Goal: Feedback & Contribution: Contribute content

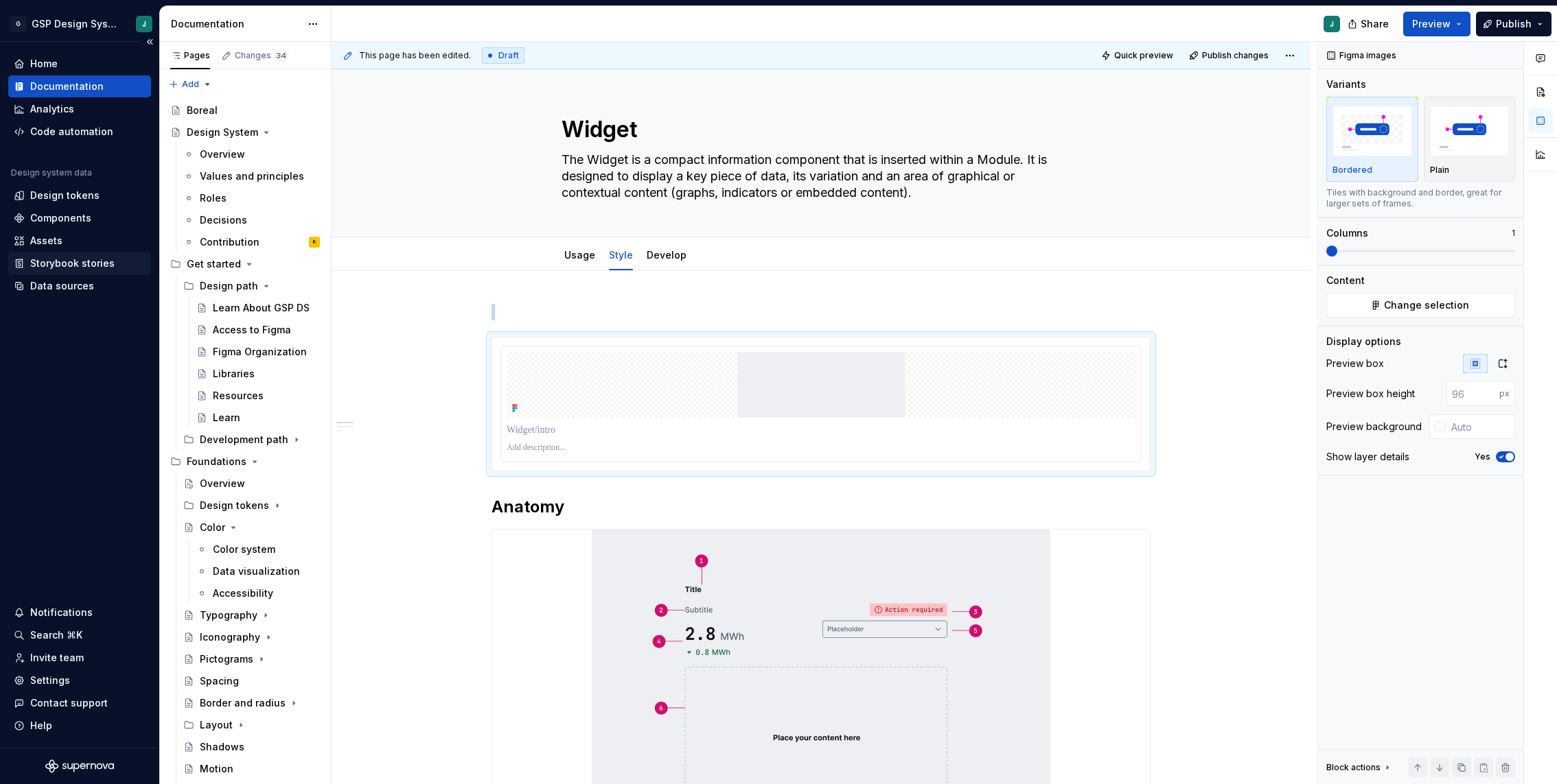
scroll to position [2428, 0]
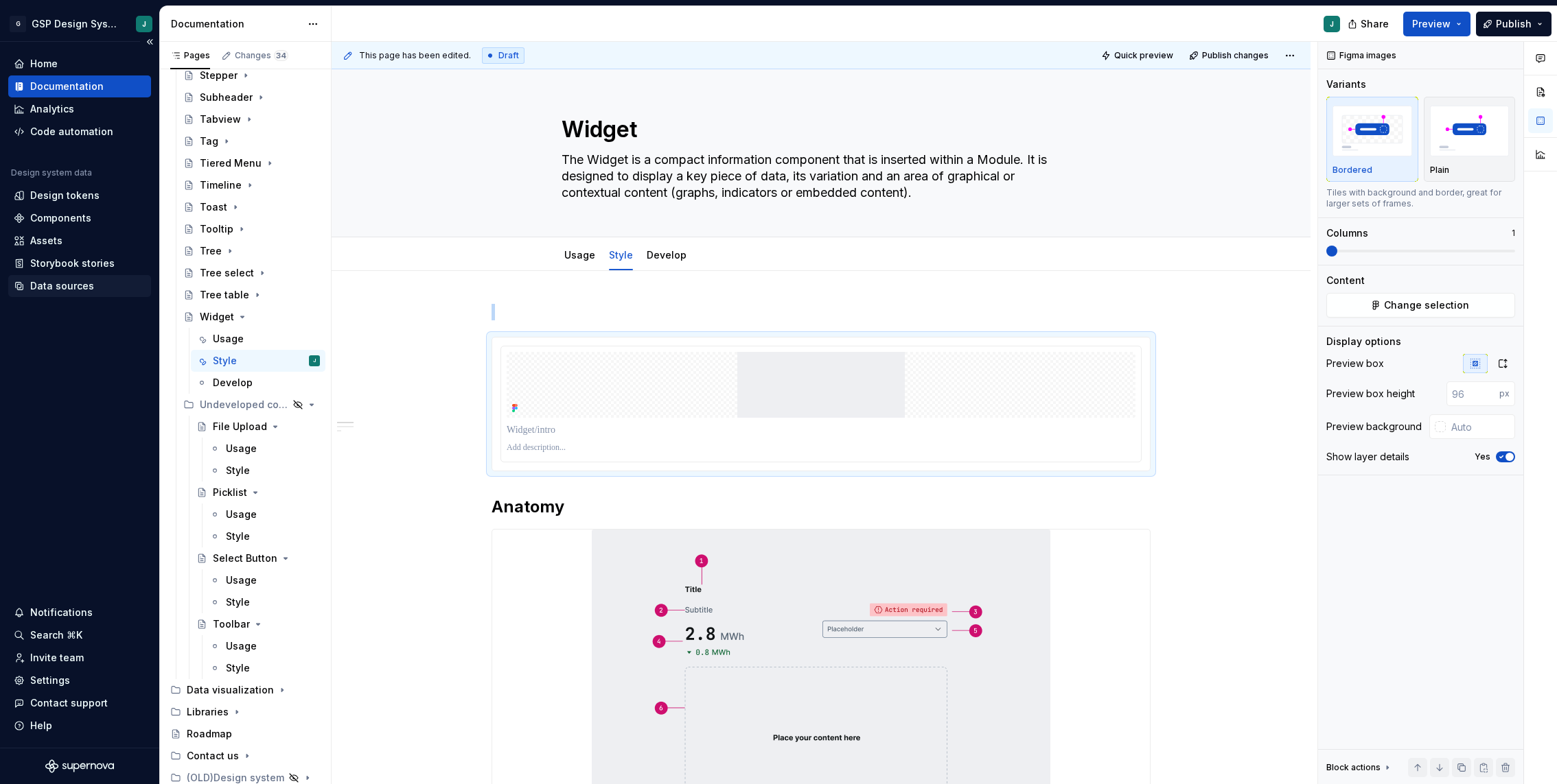
click at [47, 282] on div "Data sources" at bounding box center [62, 285] width 64 height 14
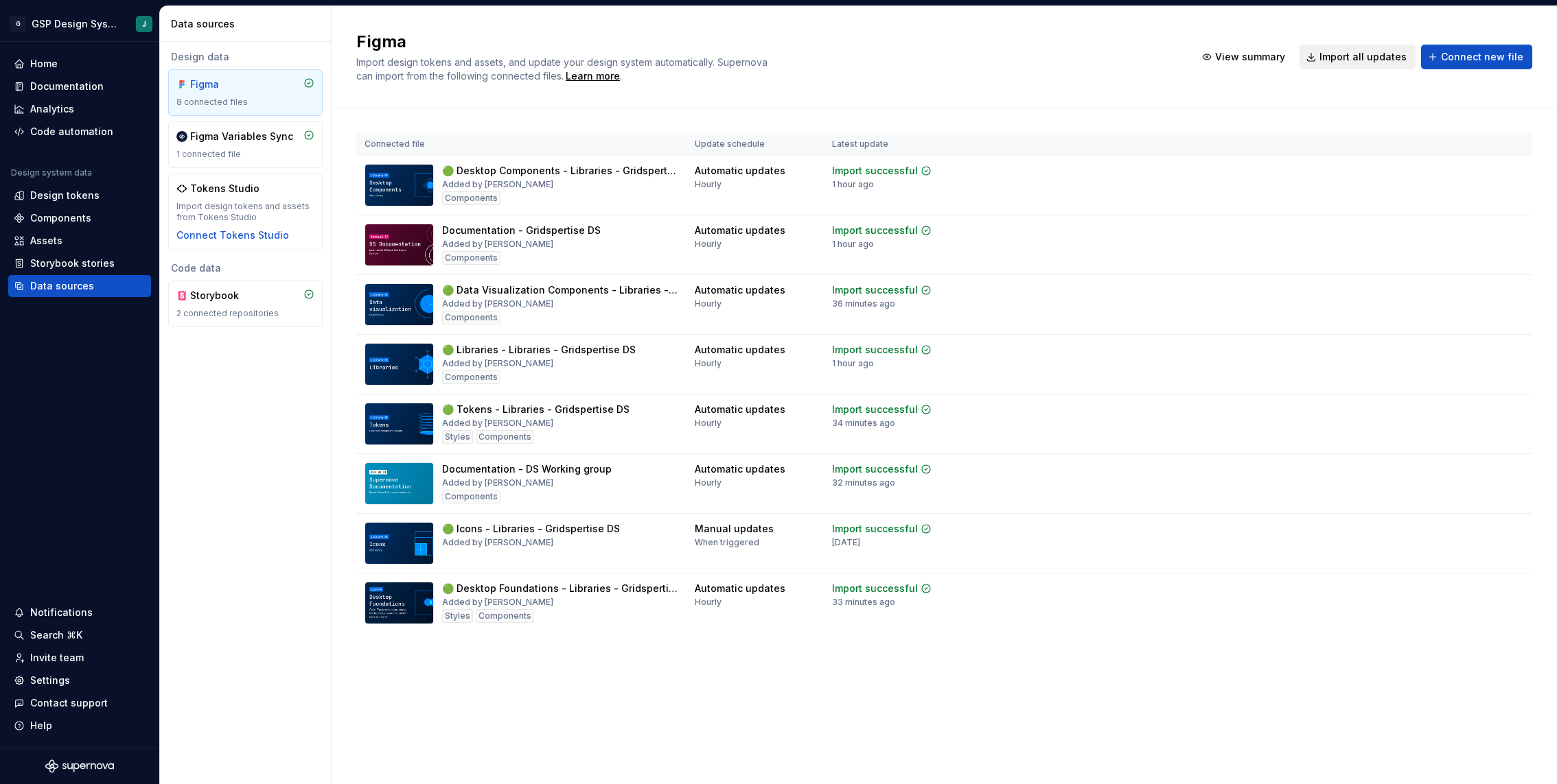
click at [1386, 54] on span "Import all updates" at bounding box center [1363, 57] width 88 height 14
click at [75, 82] on div "Documentation" at bounding box center [67, 86] width 74 height 14
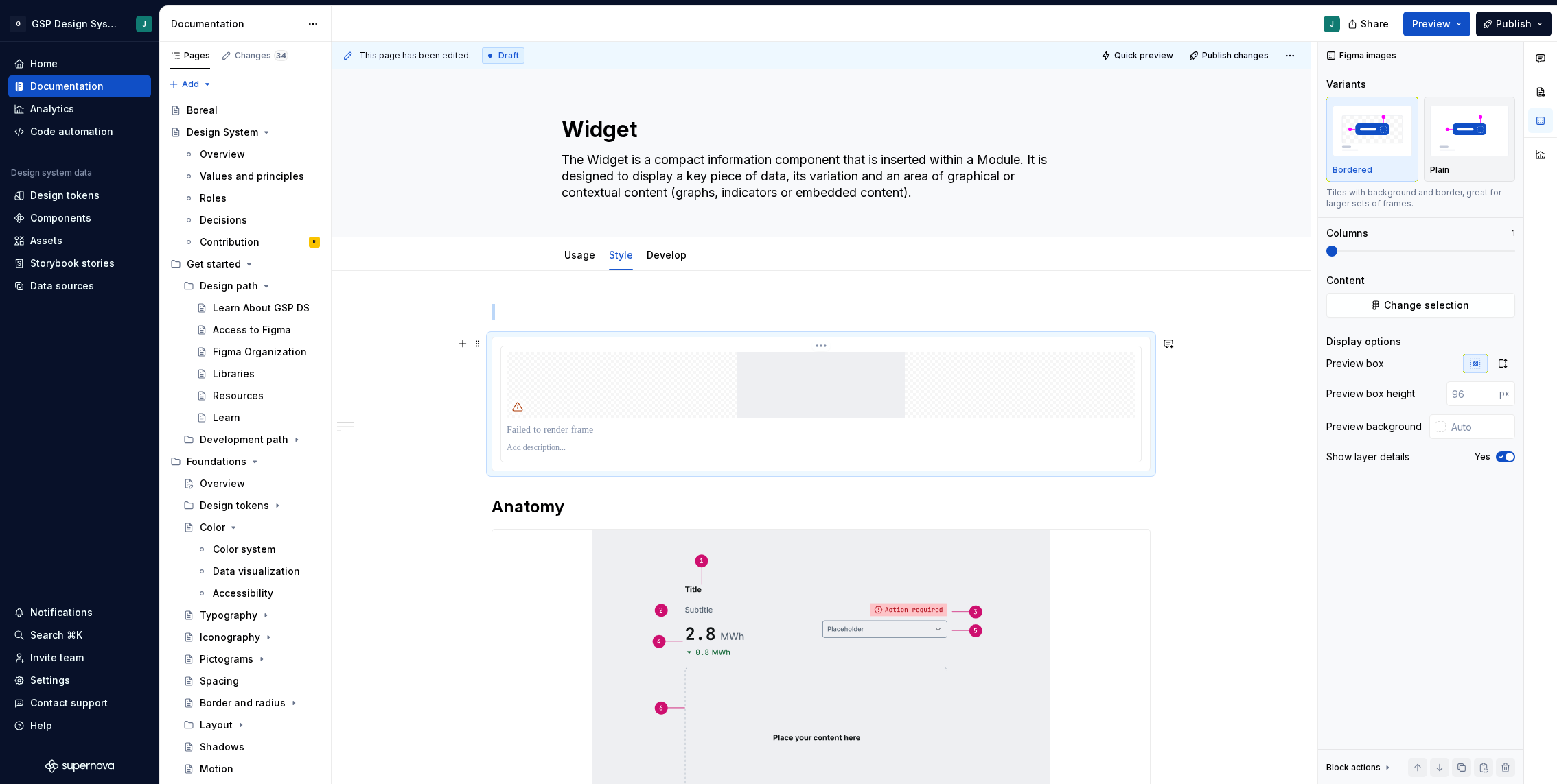
click at [863, 354] on img at bounding box center [820, 385] width 628 height 66
type textarea "*"
click at [1366, 301] on button "Change selection" at bounding box center [1420, 304] width 189 height 25
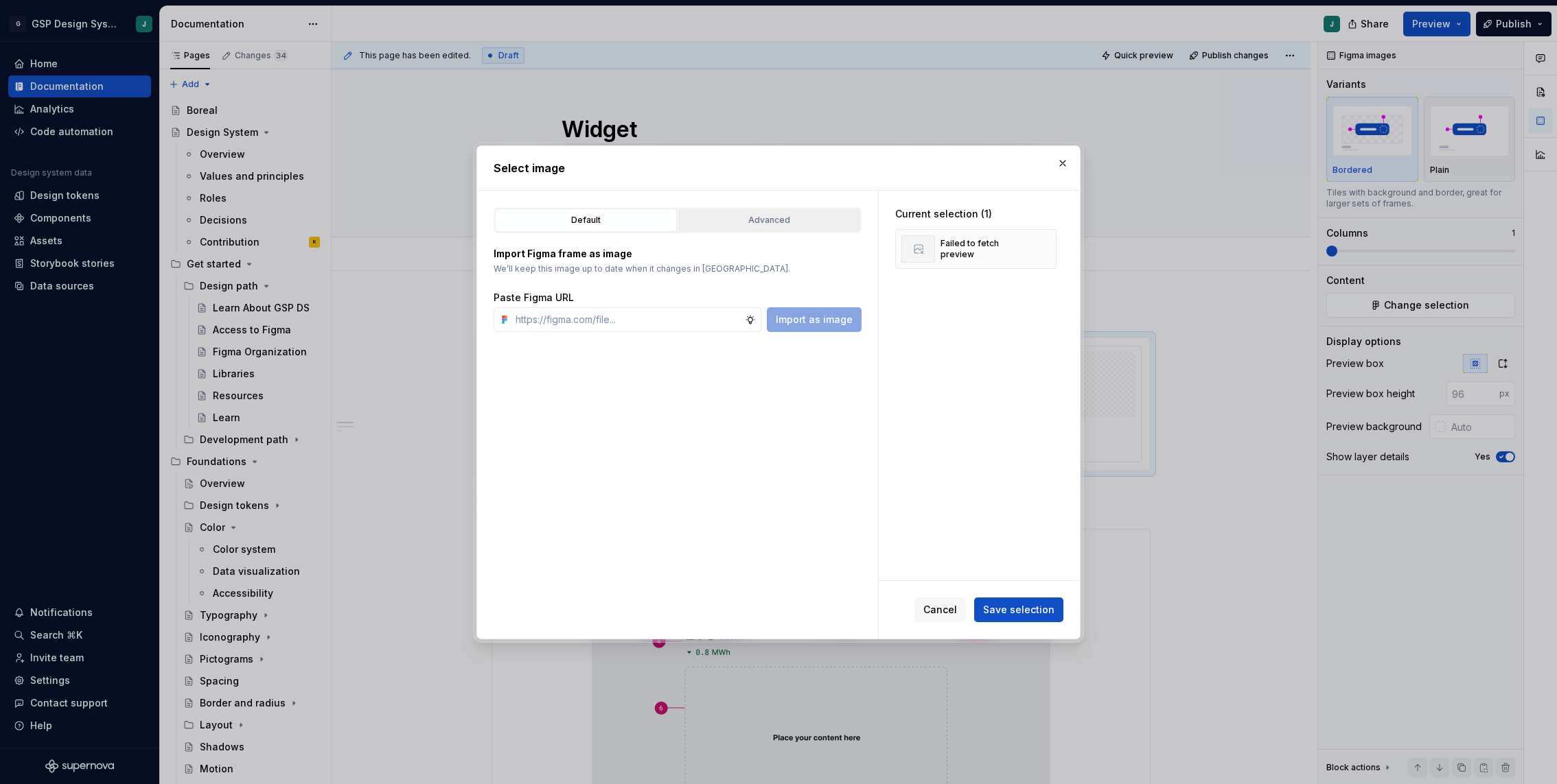
click at [794, 213] on div "Advanced" at bounding box center [769, 220] width 172 height 14
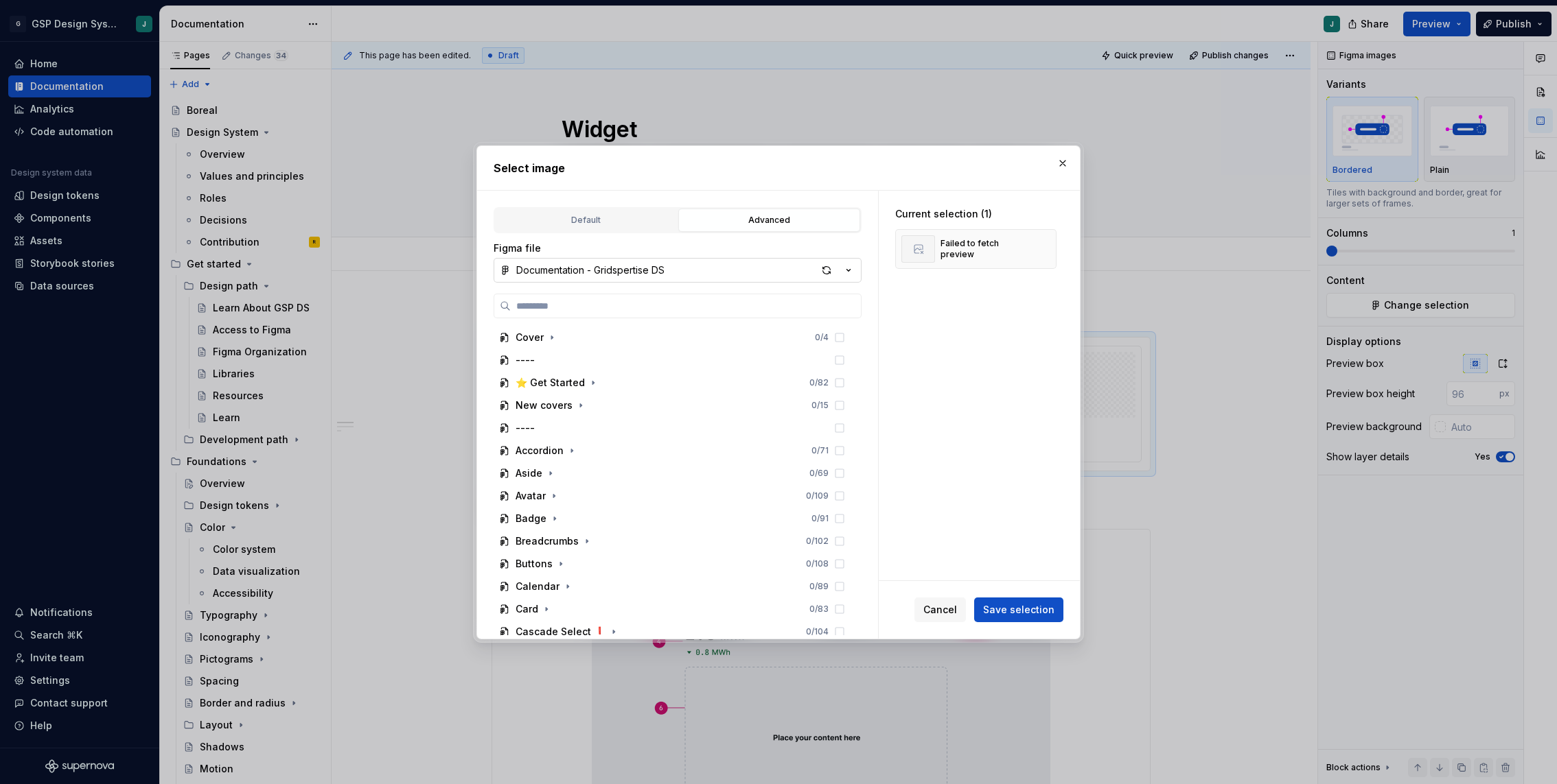
click at [570, 279] on button "Documentation - Gridspertise DS" at bounding box center [677, 270] width 368 height 25
click at [797, 245] on div "Select image Default Advanced Import Figma frame as image We’ll keep this image…" at bounding box center [778, 392] width 1557 height 784
click at [619, 304] on input "search" at bounding box center [686, 305] width 350 height 14
type input "******"
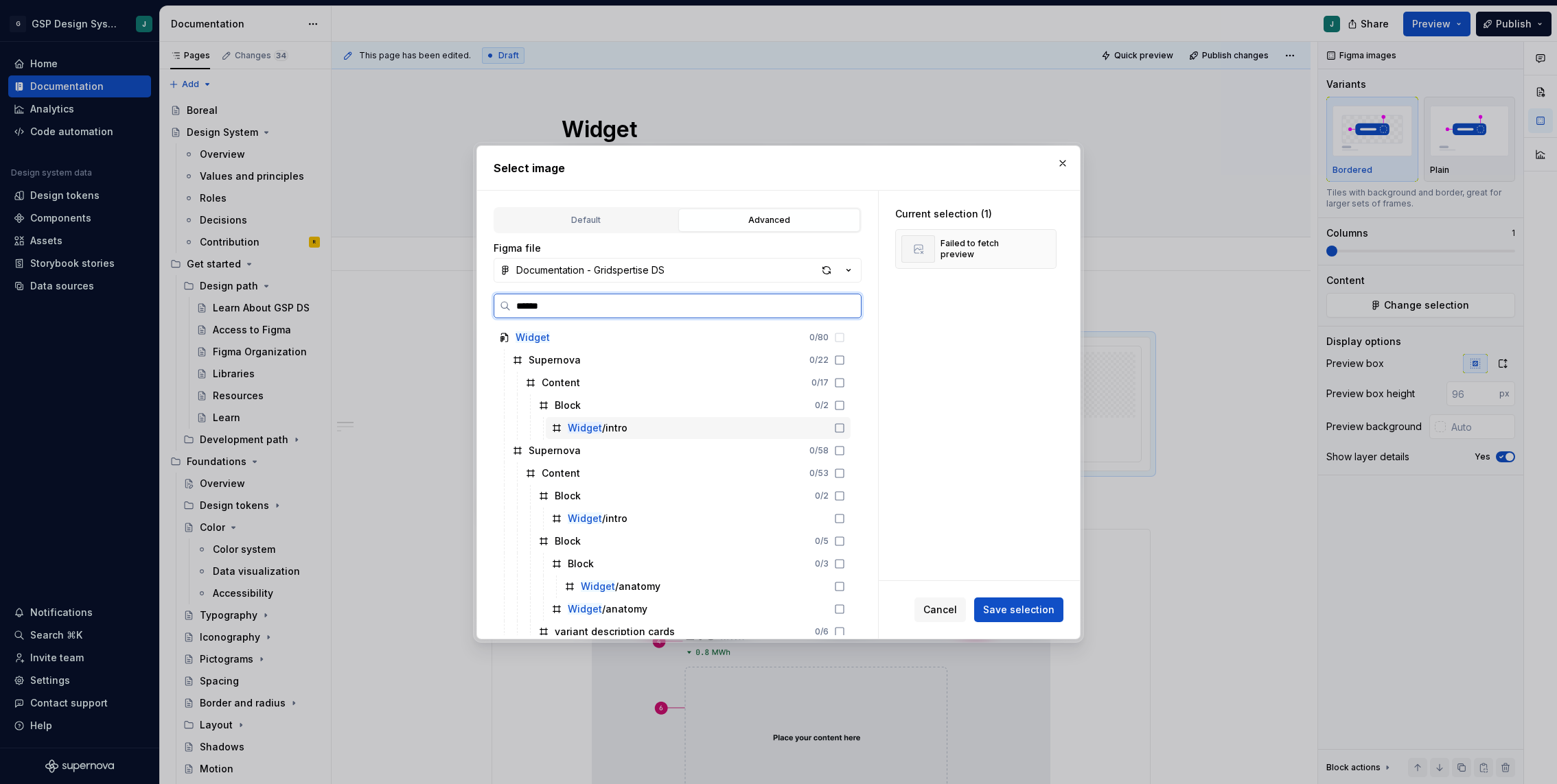
click at [615, 426] on div "Widget /intro" at bounding box center [597, 428] width 59 height 14
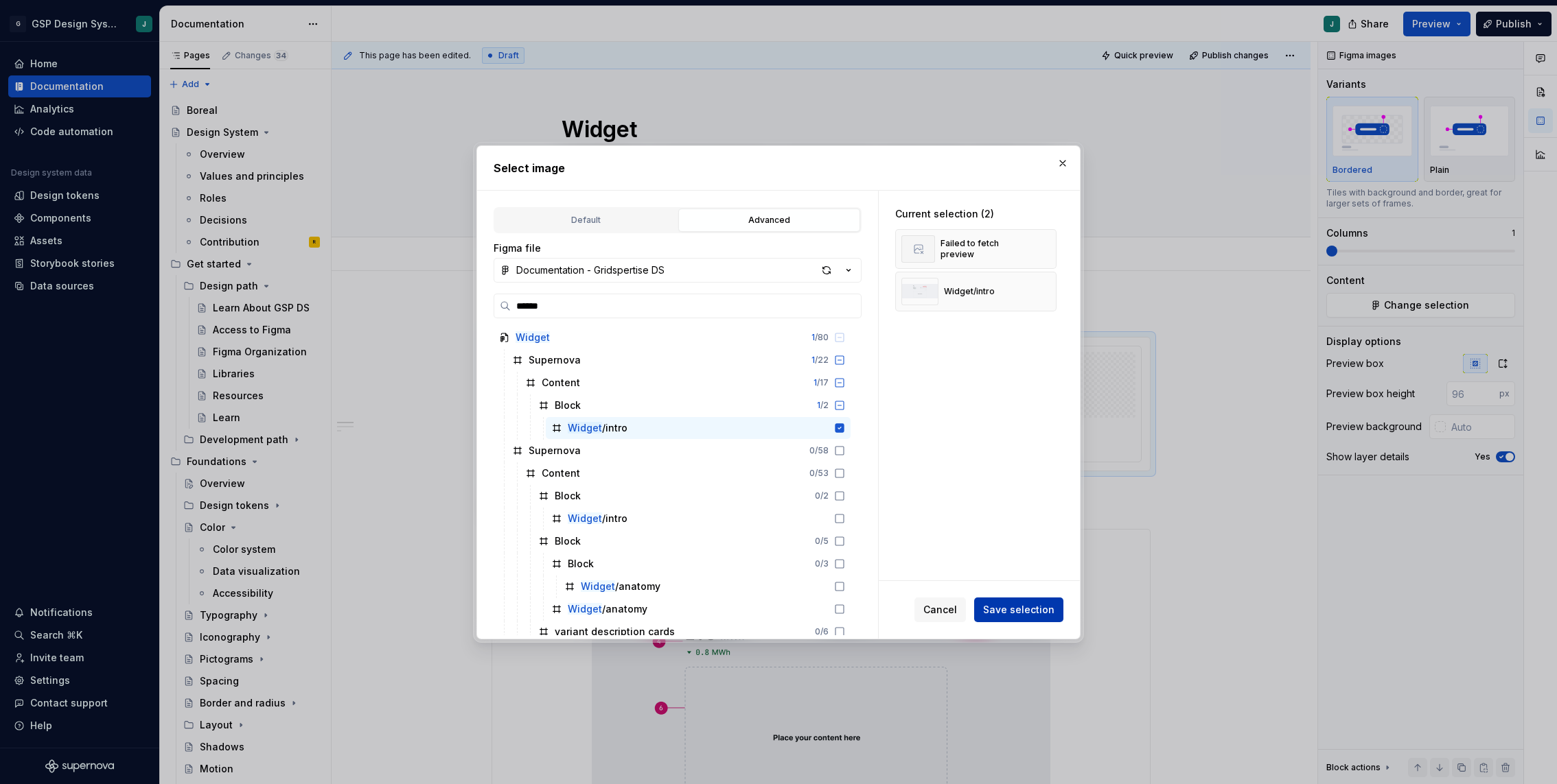
click at [1000, 608] on span "Save selection" at bounding box center [1019, 610] width 71 height 14
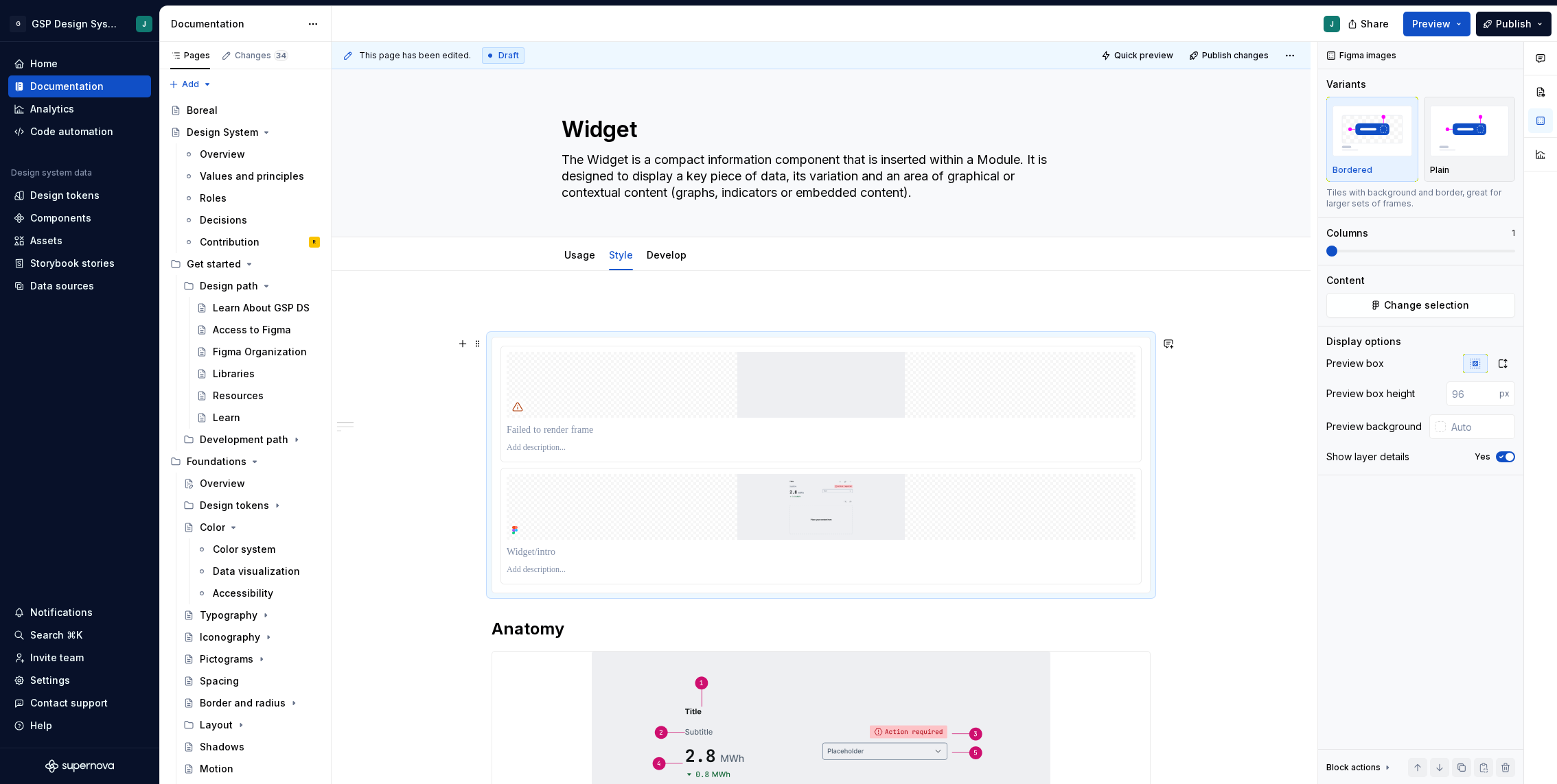
click at [823, 344] on div at bounding box center [821, 465] width 658 height 255
click at [826, 347] on html "G GSP Design System J Home Documentation Analytics Code automation Design syste…" at bounding box center [778, 392] width 1557 height 784
click at [869, 449] on div "Delete item" at bounding box center [890, 446] width 100 height 14
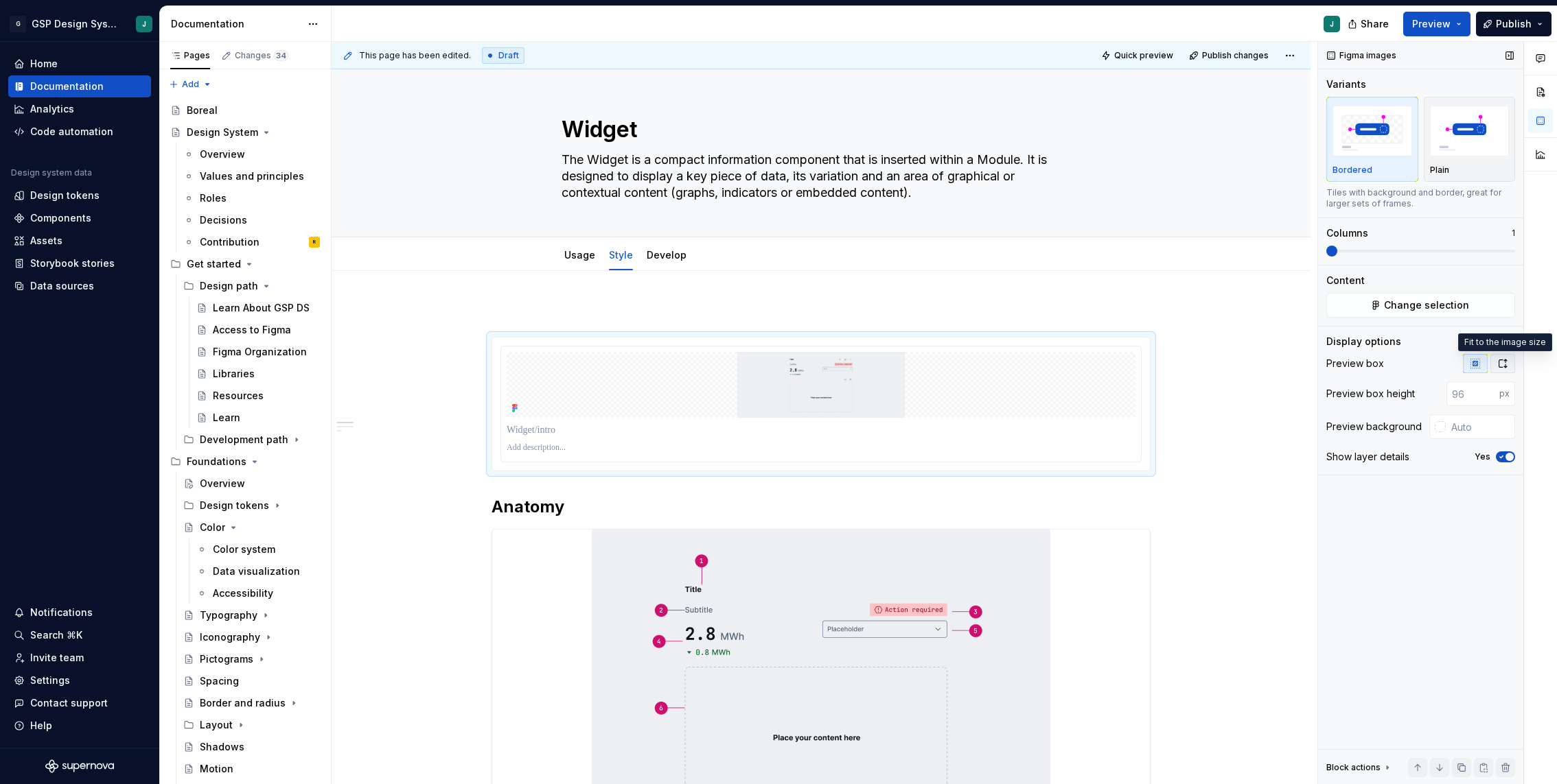
click at [1506, 359] on icon "button" at bounding box center [1503, 363] width 7 height 8
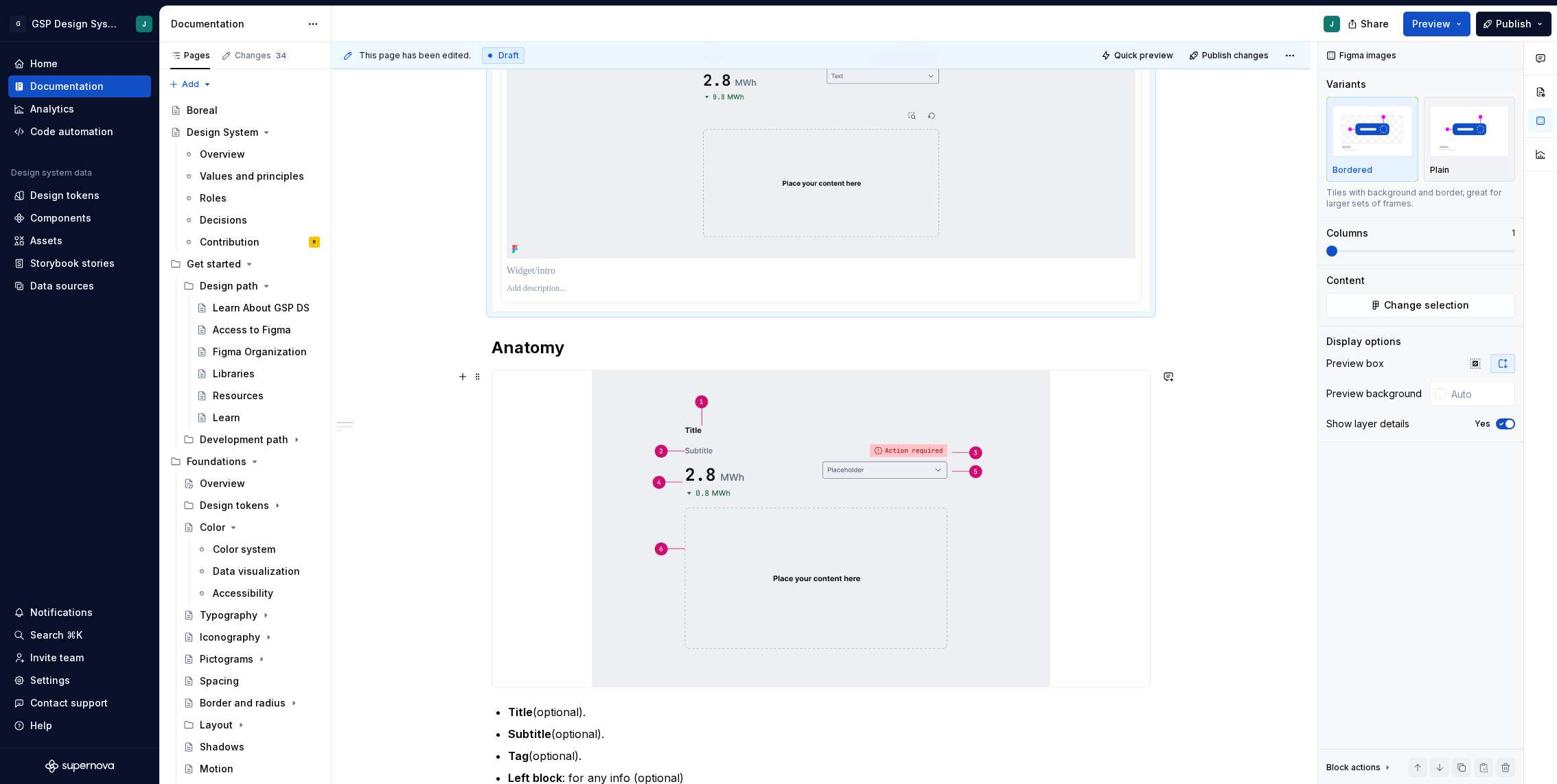
scroll to position [342, 0]
click at [832, 527] on img at bounding box center [821, 526] width 459 height 316
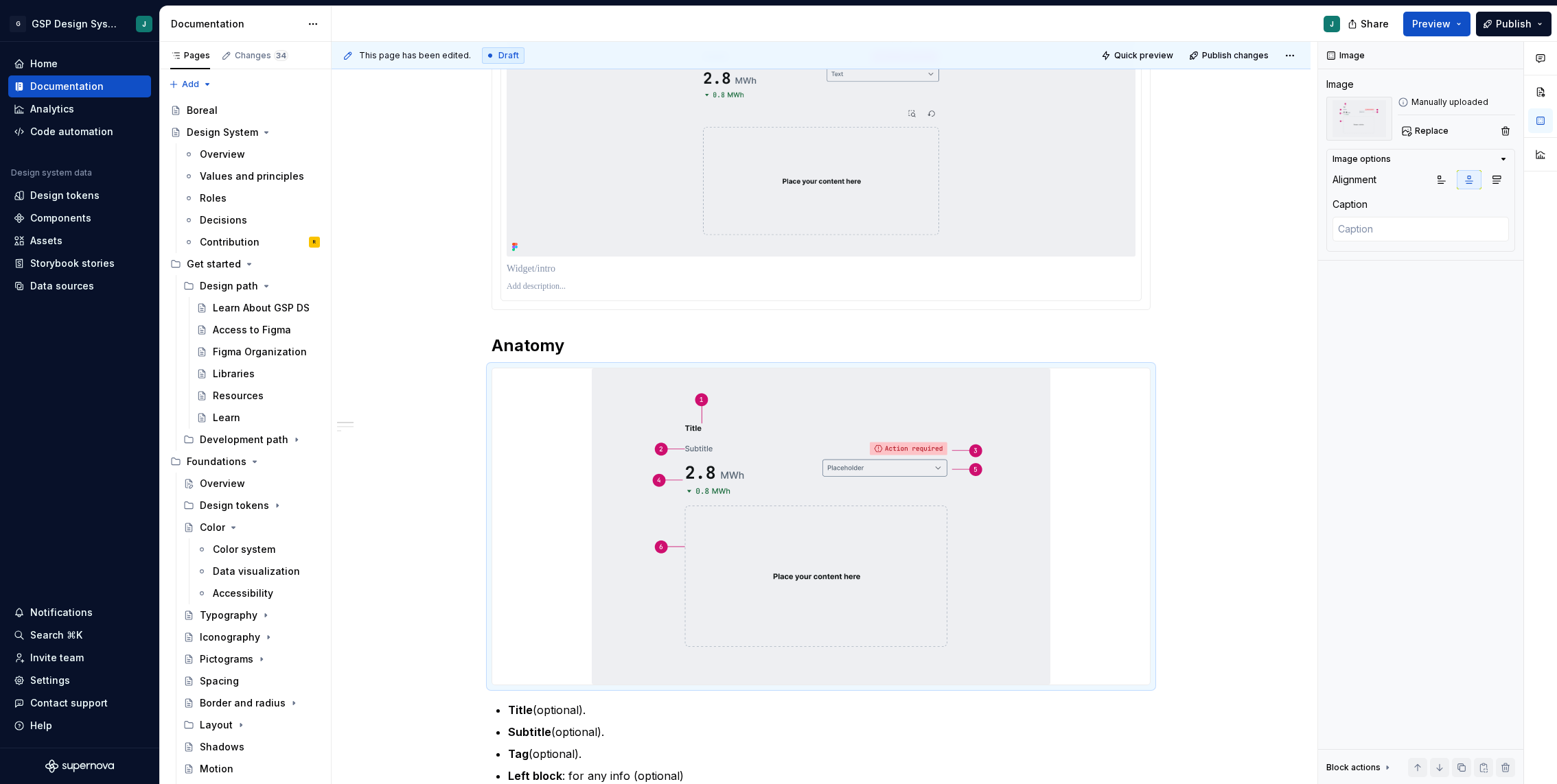
scroll to position [2, 0]
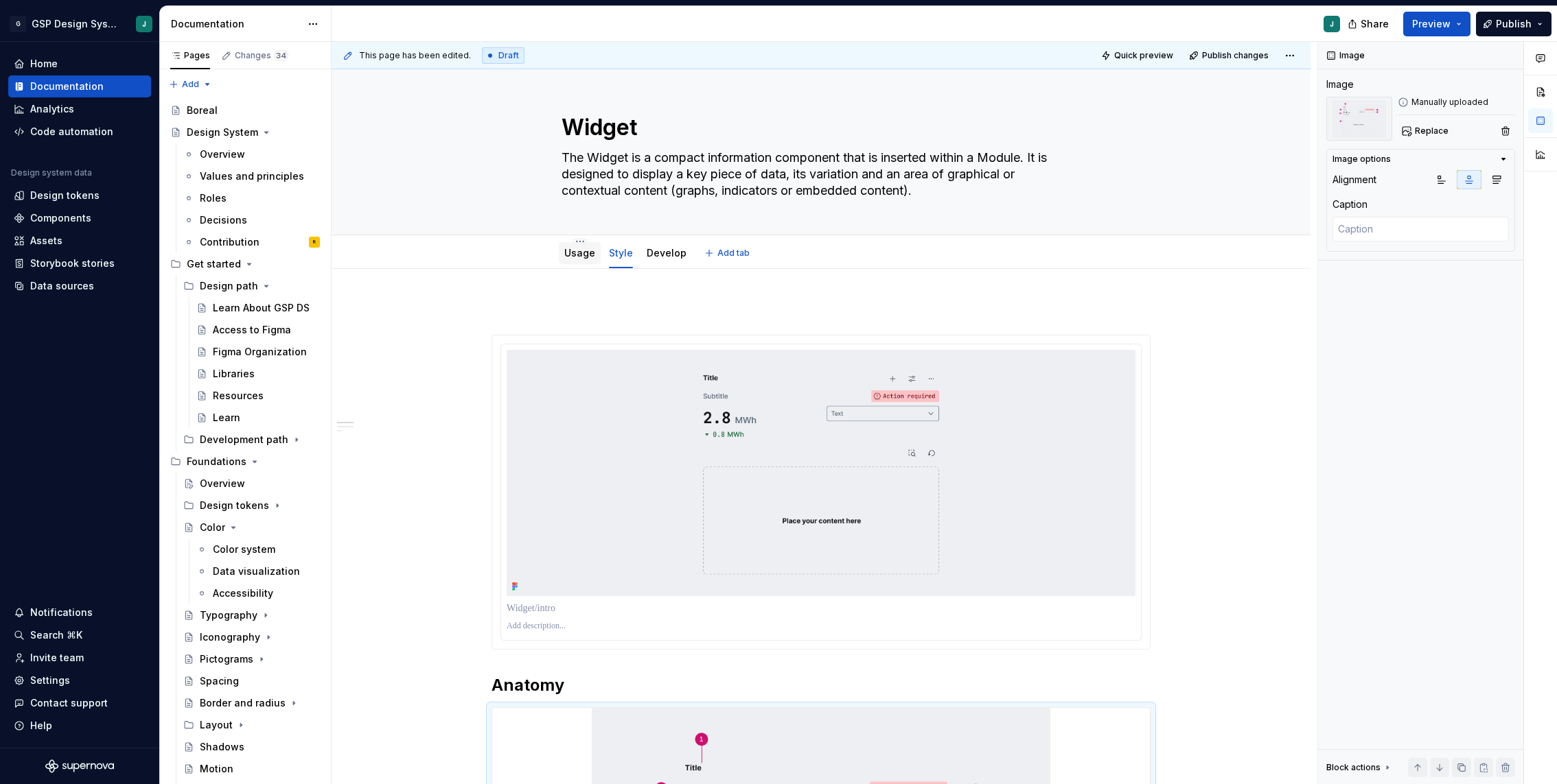
click at [584, 249] on link "Usage" at bounding box center [580, 253] width 31 height 12
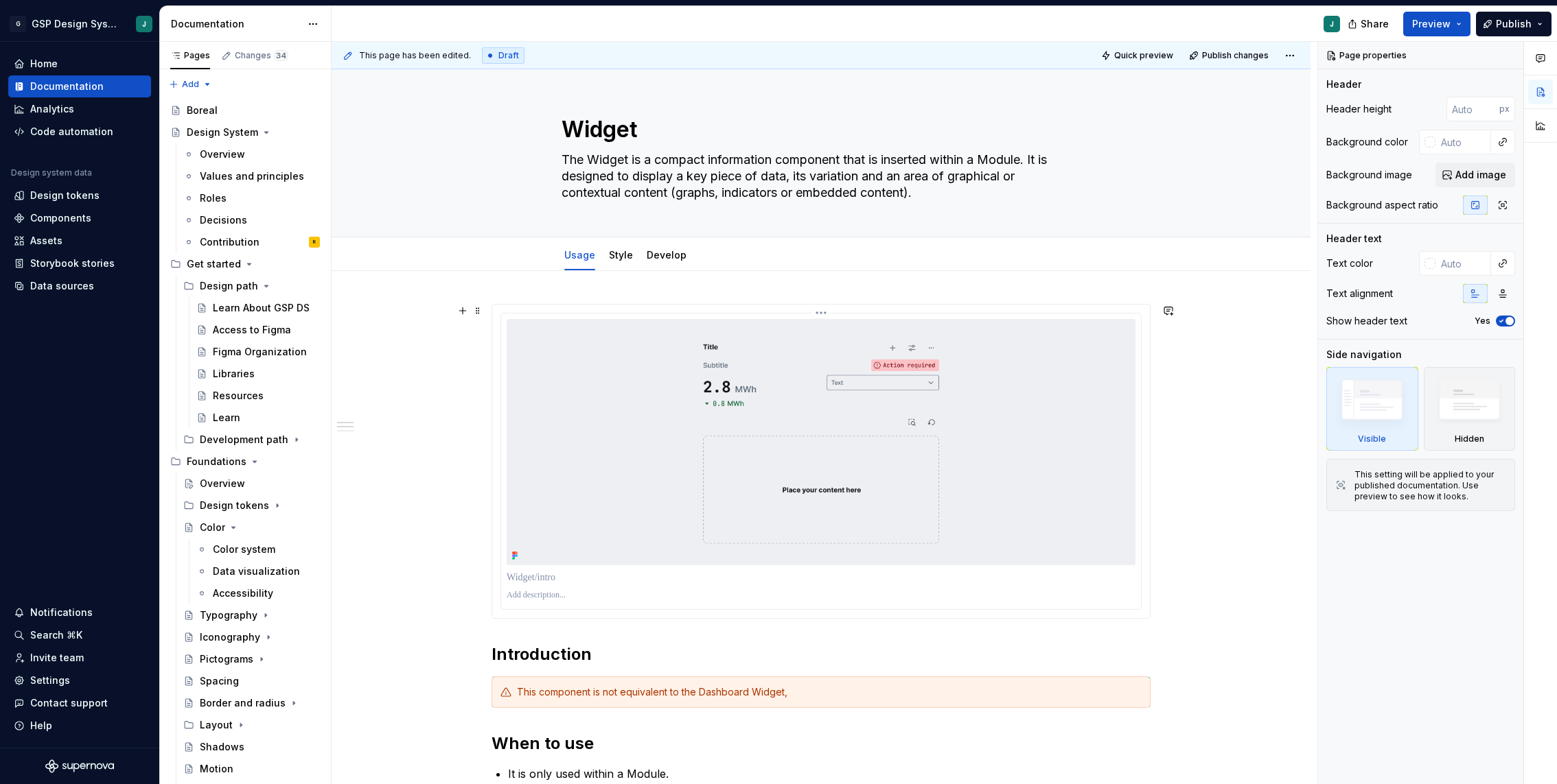
click at [837, 397] on img at bounding box center [820, 442] width 628 height 246
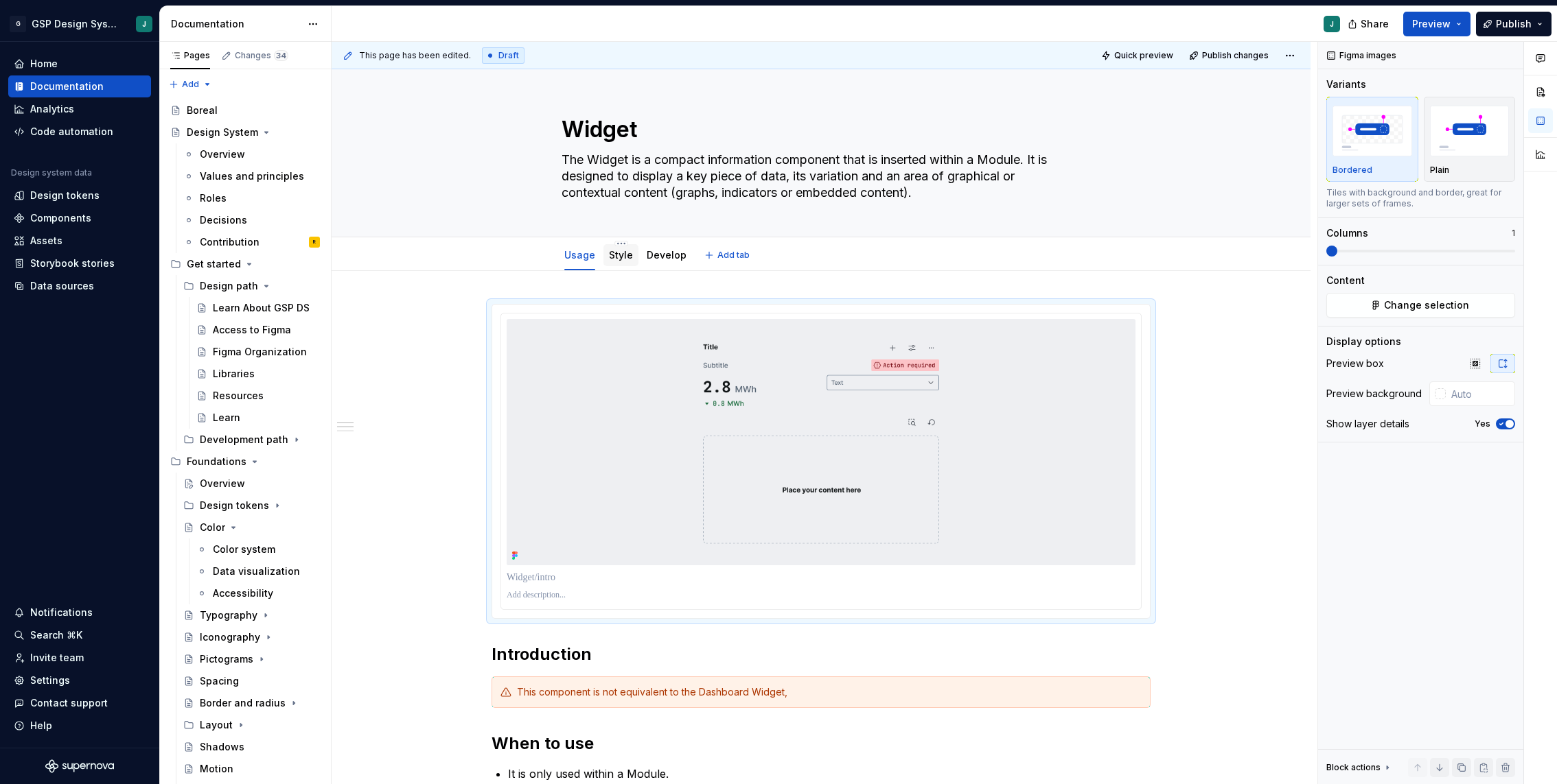
click at [631, 253] on link "Style" at bounding box center [621, 254] width 24 height 12
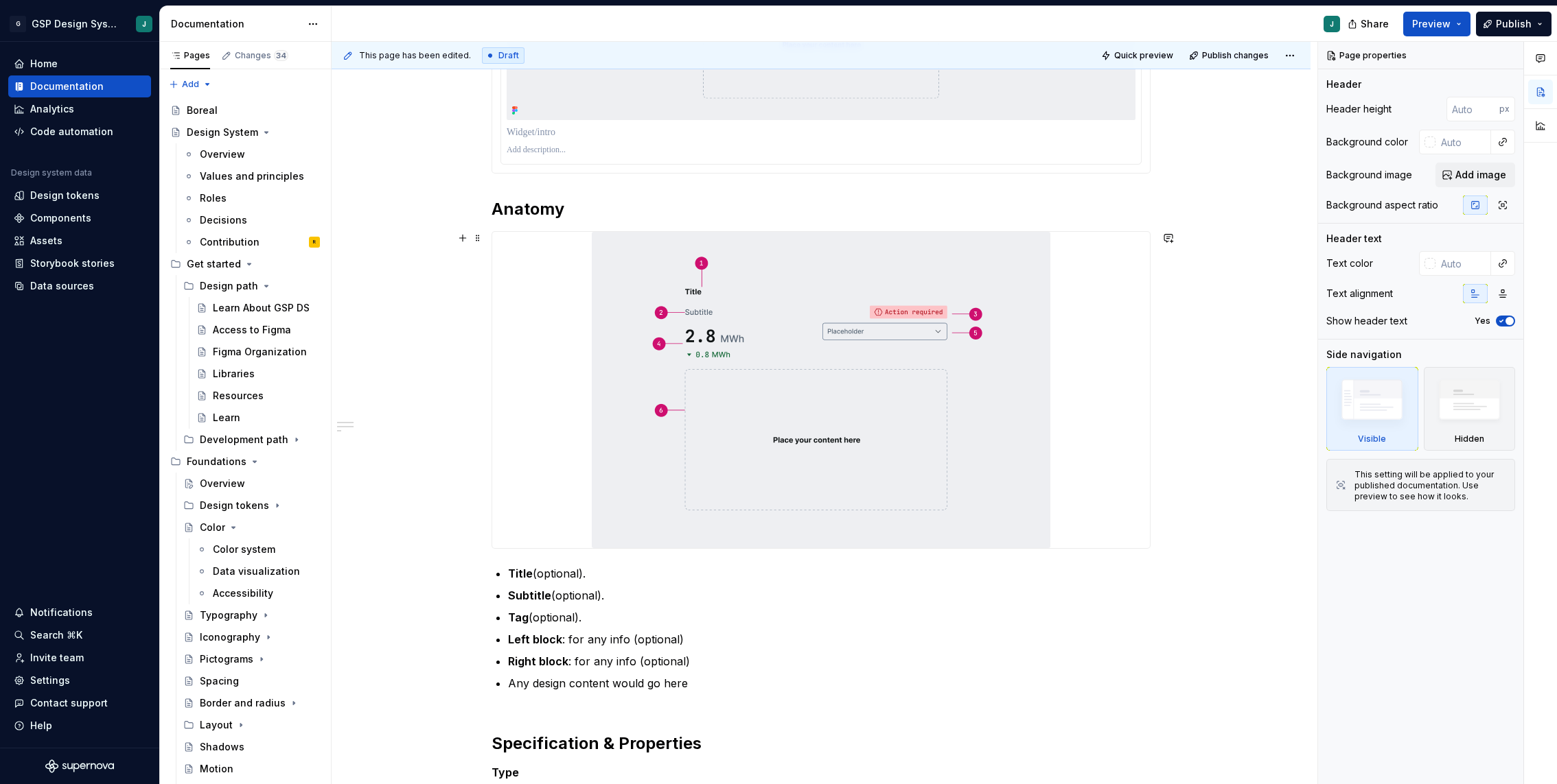
scroll to position [482, 0]
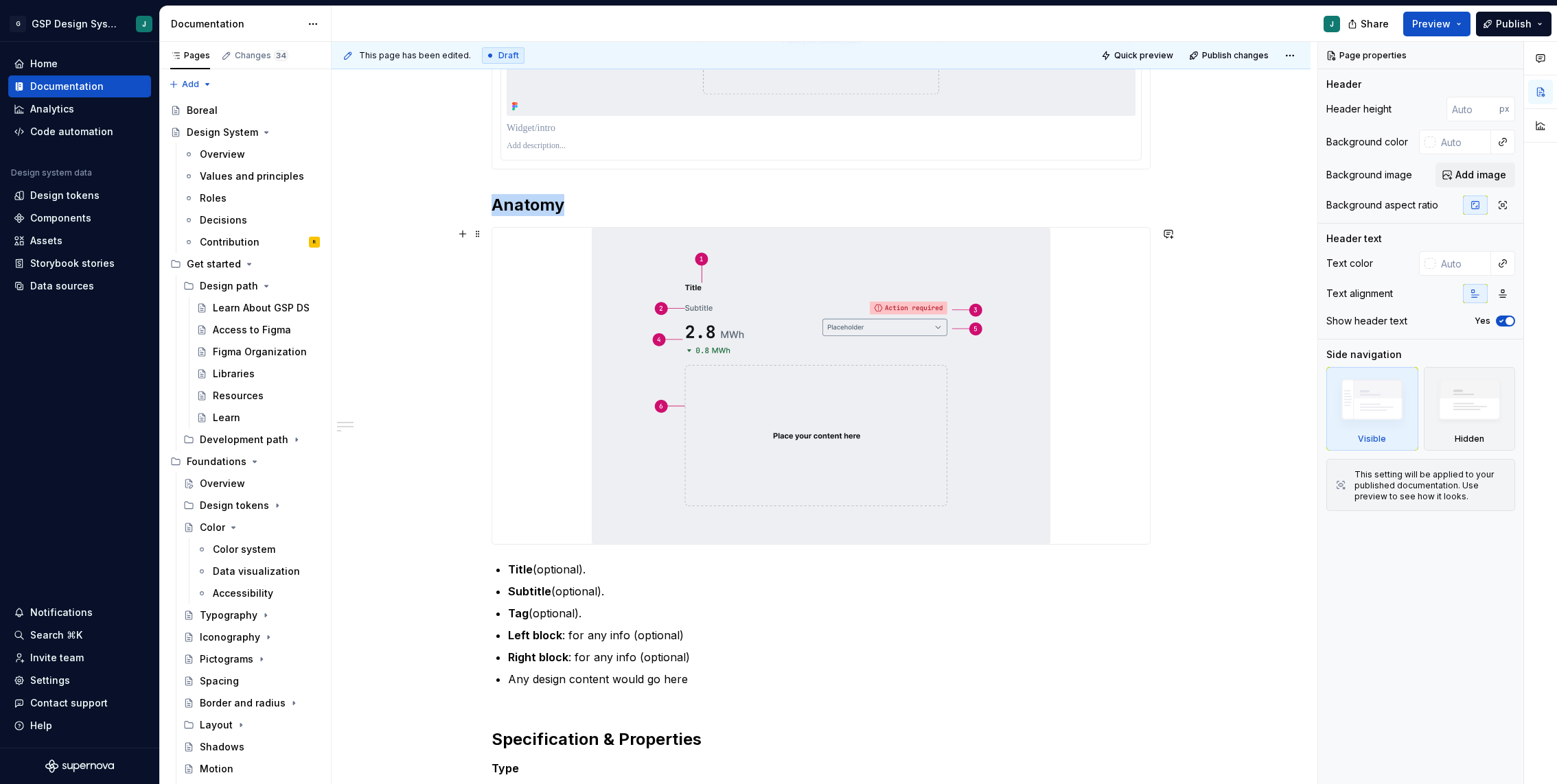
click at [814, 367] on img at bounding box center [821, 386] width 459 height 316
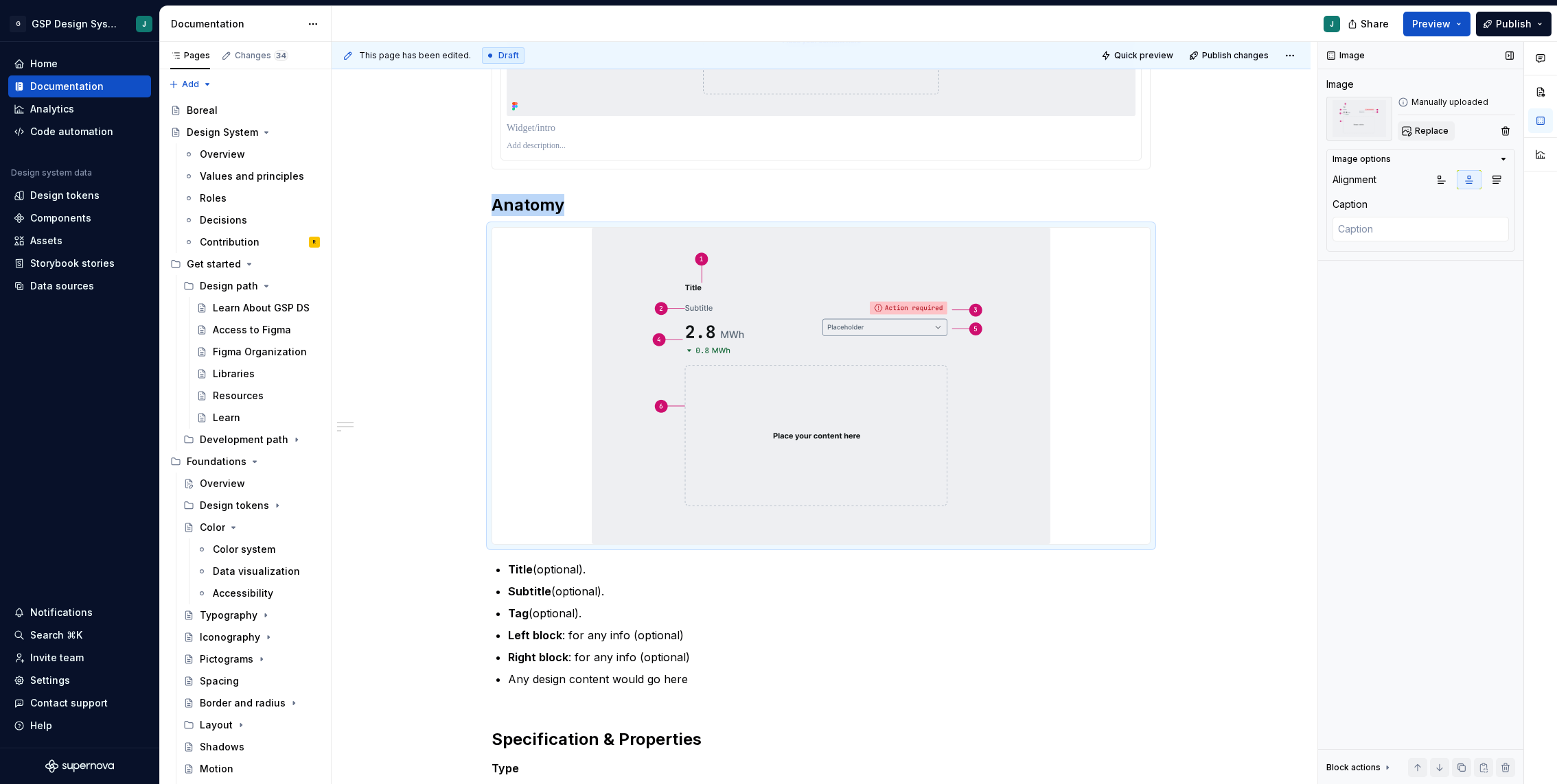
click at [1430, 133] on span "Replace" at bounding box center [1431, 131] width 34 height 11
type textarea "*"
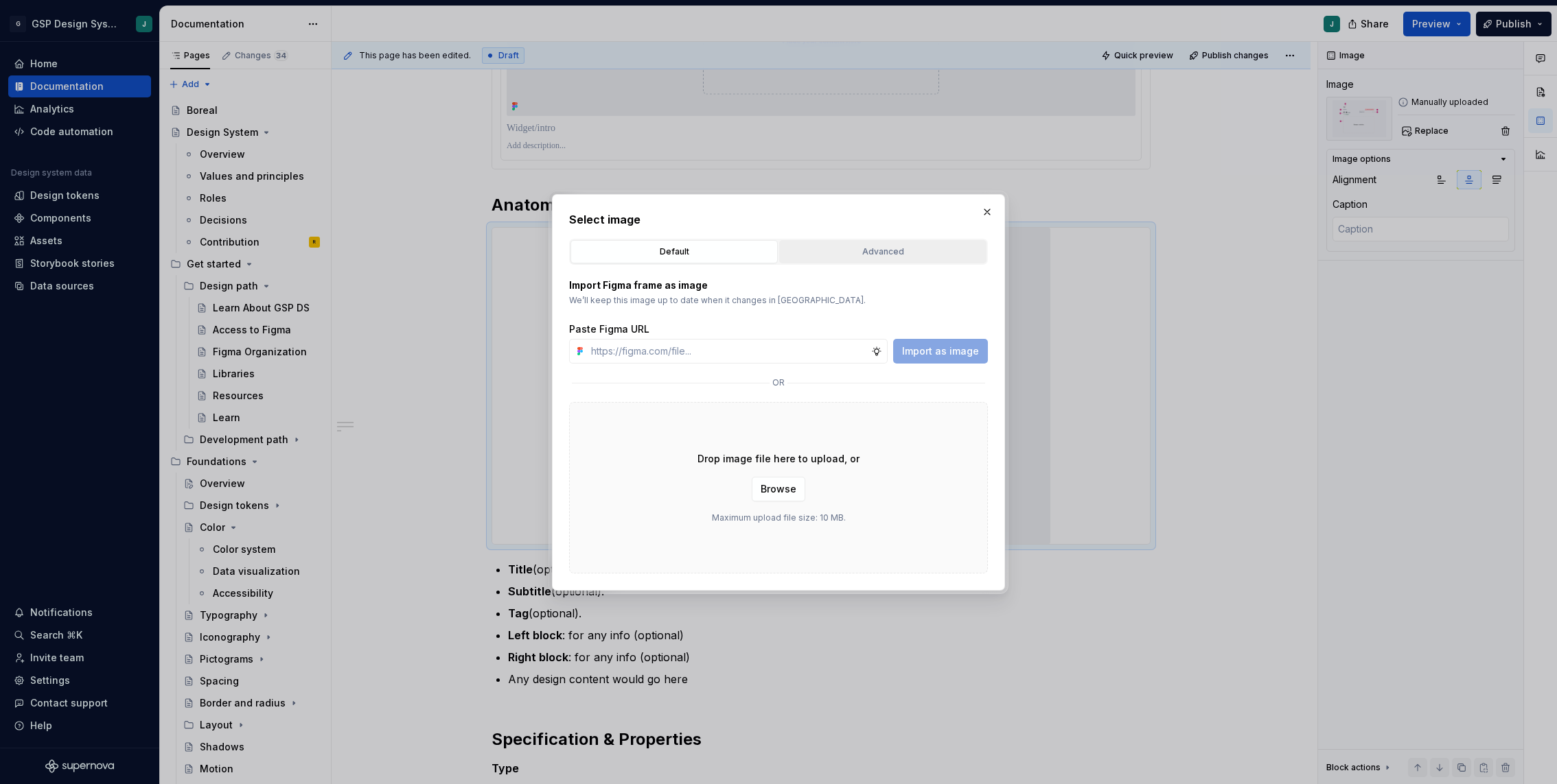
click at [891, 246] on div "Advanced" at bounding box center [882, 252] width 198 height 14
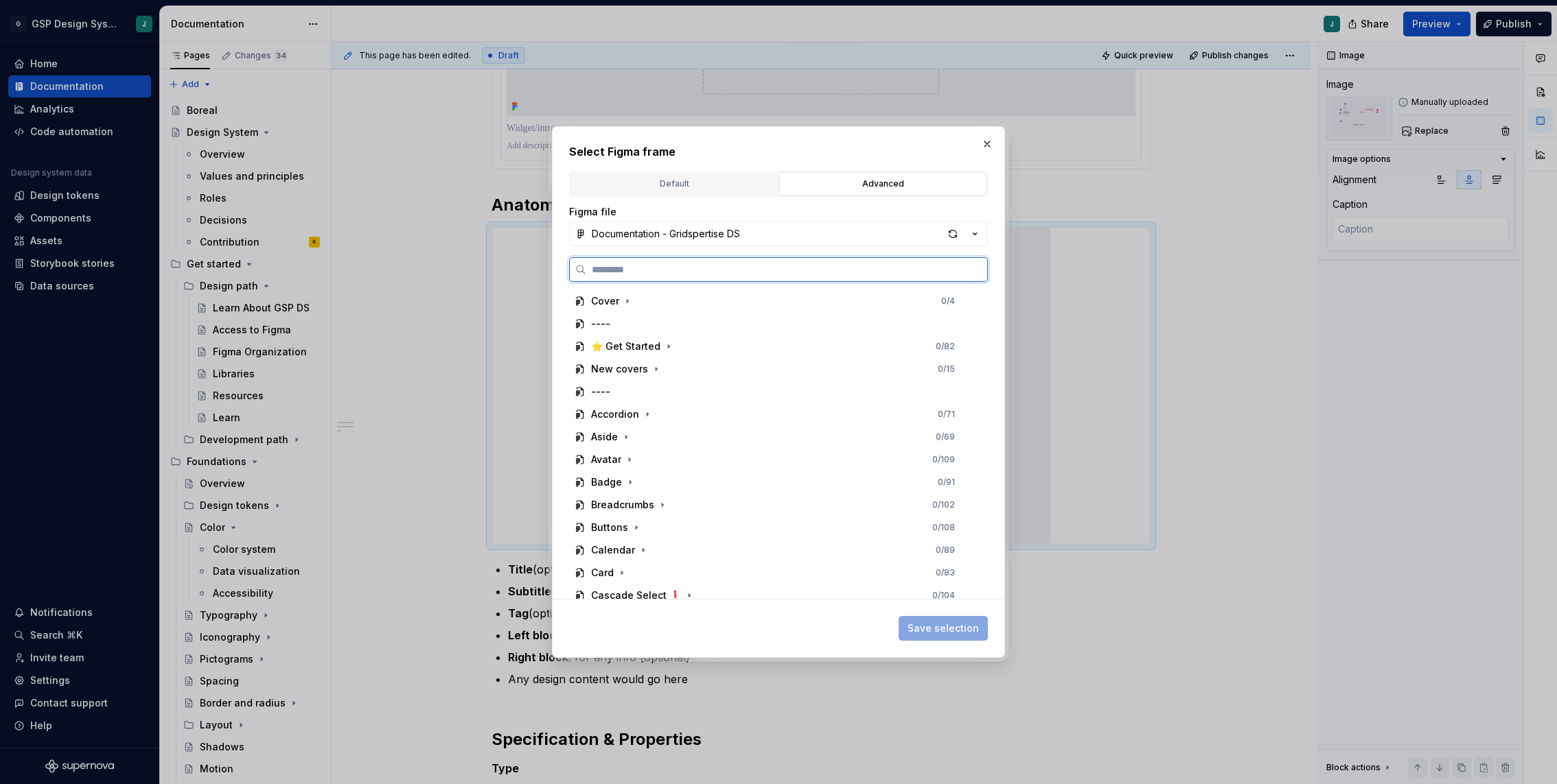
click at [641, 263] on input "search" at bounding box center [787, 269] width 401 height 14
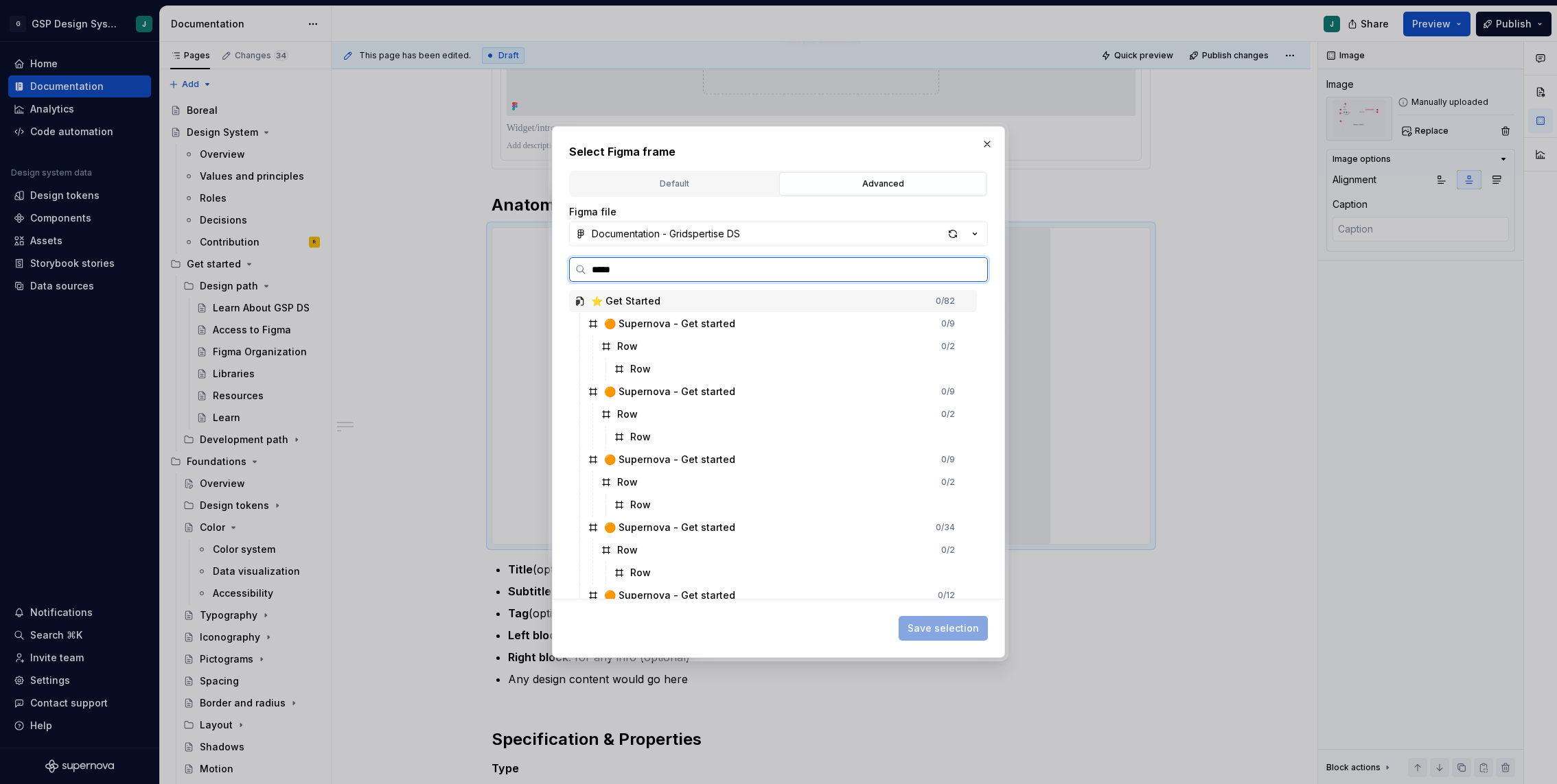
type input "******"
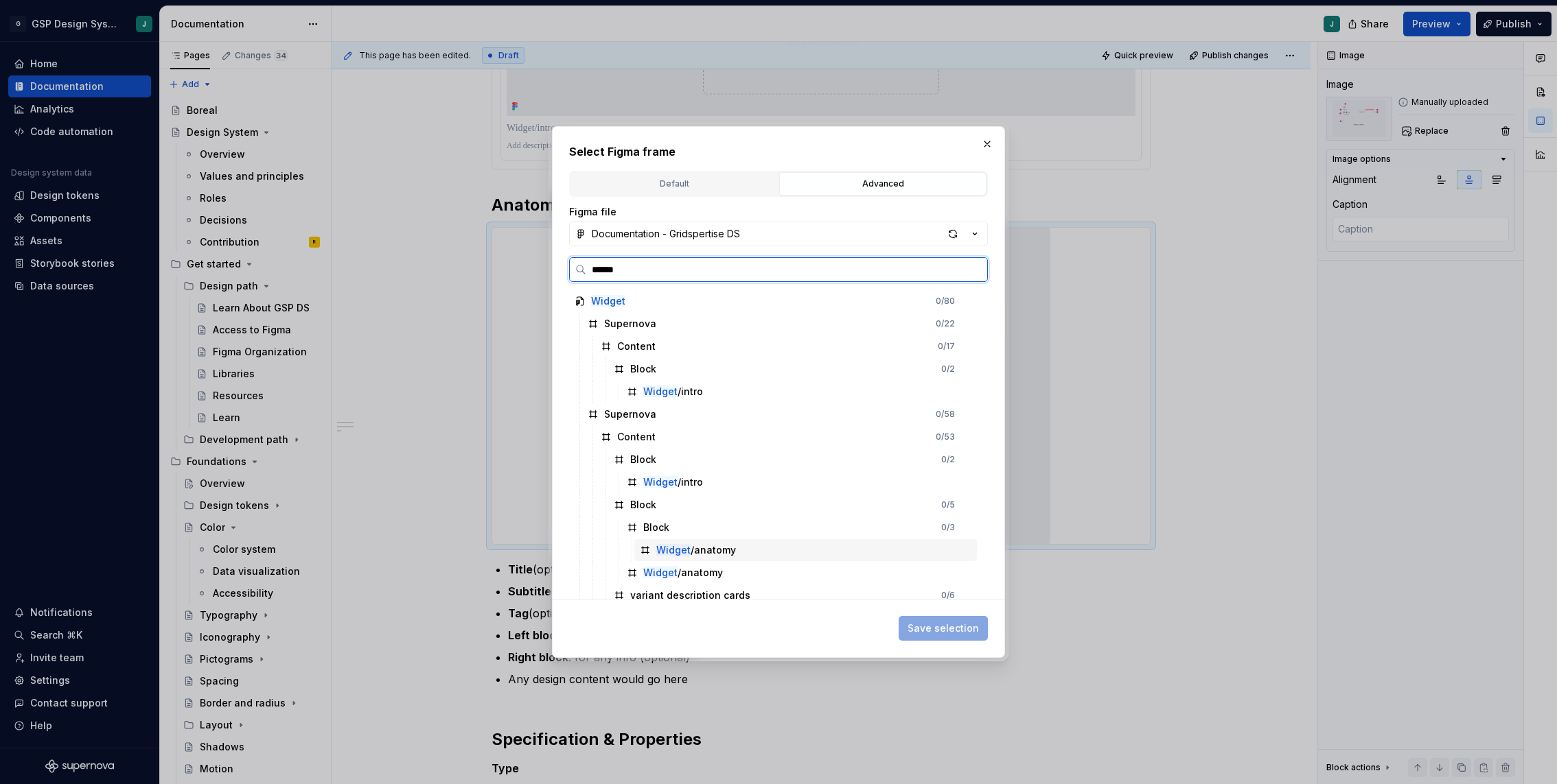
click at [717, 549] on div "Widget /anatomy" at bounding box center [695, 550] width 79 height 14
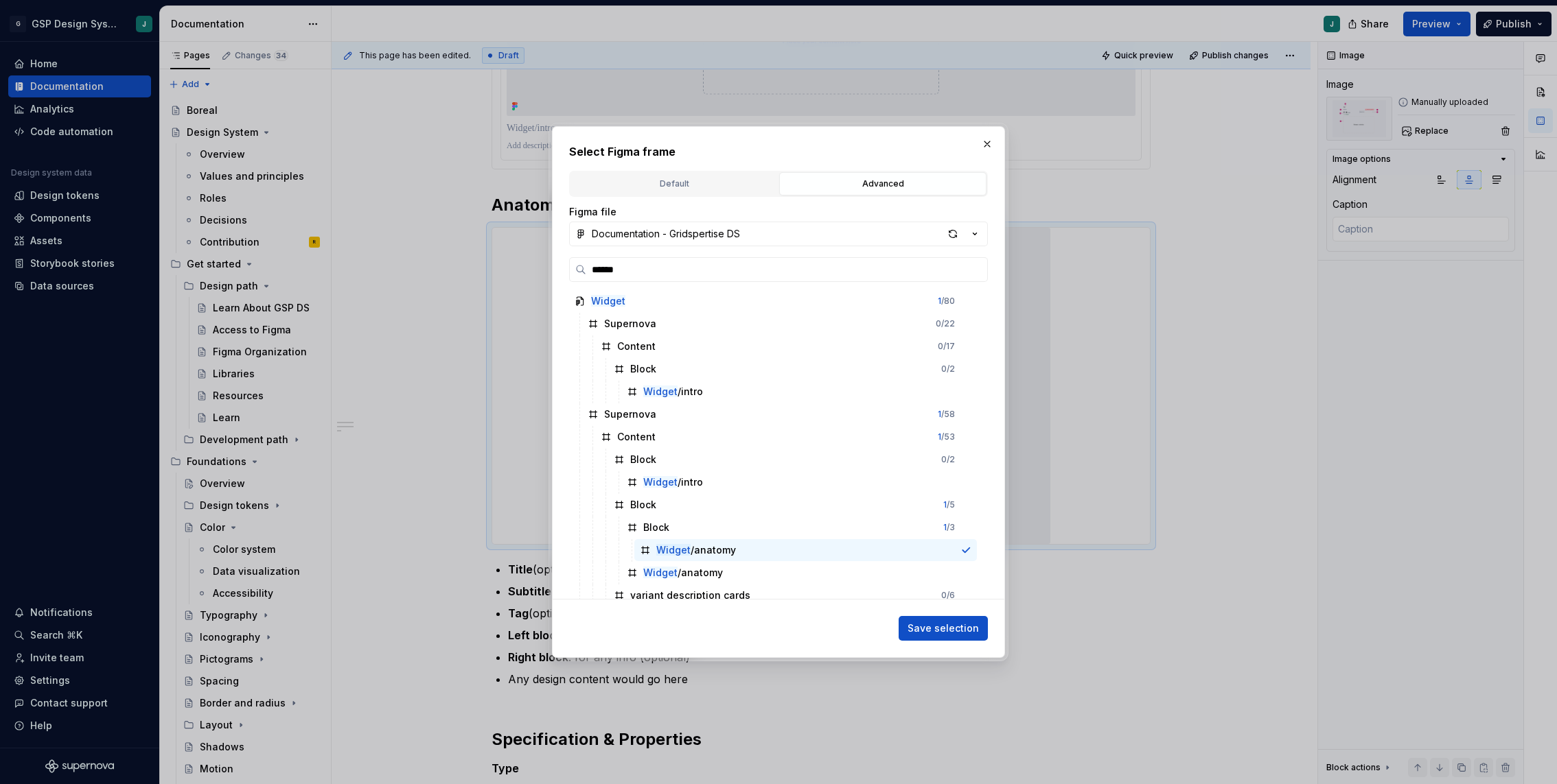
click at [971, 647] on div "Select Figma frame Default Advanced Import Figma frame as image We’ll keep this…" at bounding box center [778, 391] width 453 height 531
click at [784, 563] on div "Widget /anatomy" at bounding box center [799, 573] width 356 height 22
click at [959, 625] on span "Save selection" at bounding box center [943, 628] width 71 height 14
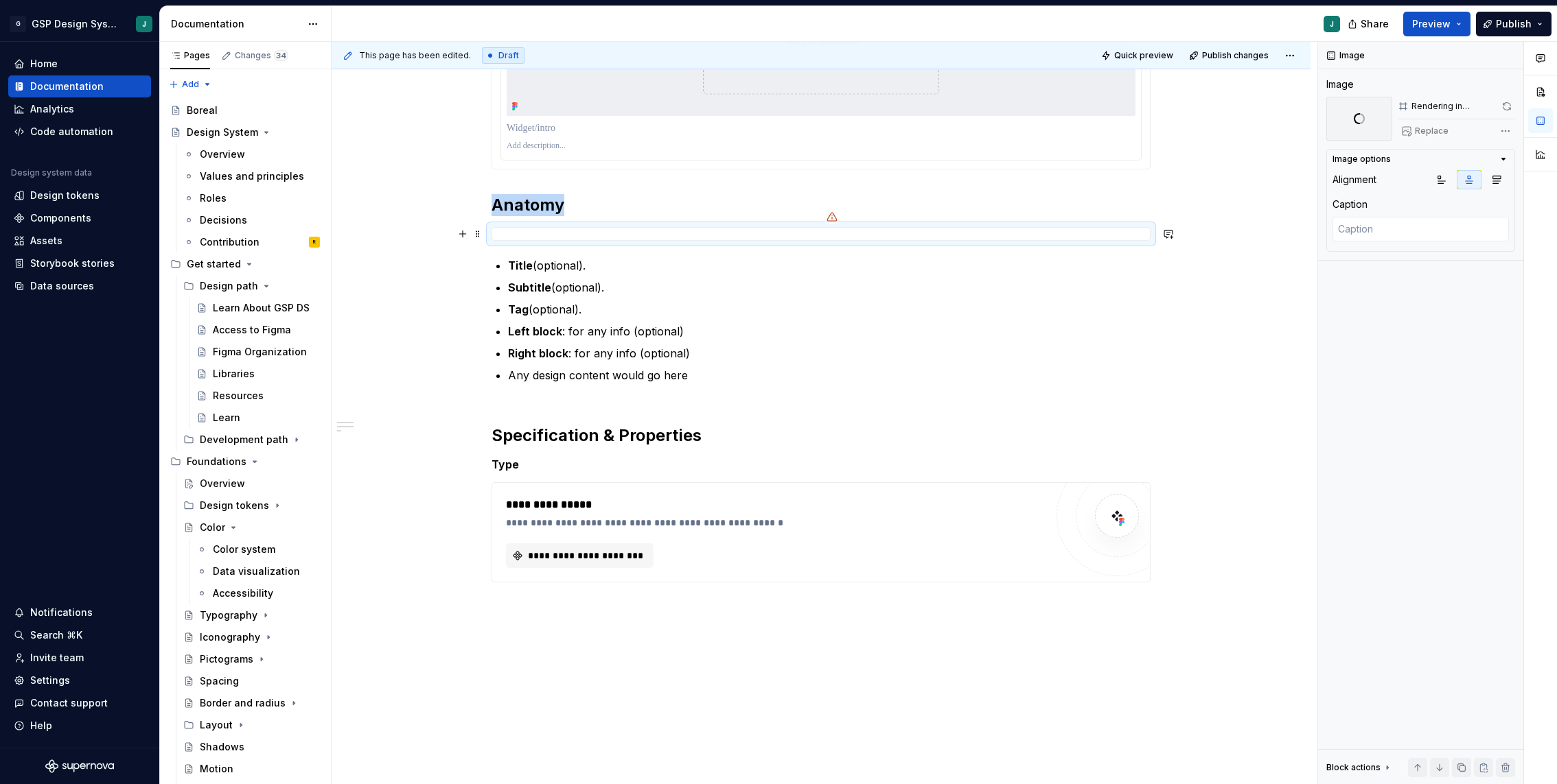
click at [831, 229] on div at bounding box center [821, 233] width 659 height 14
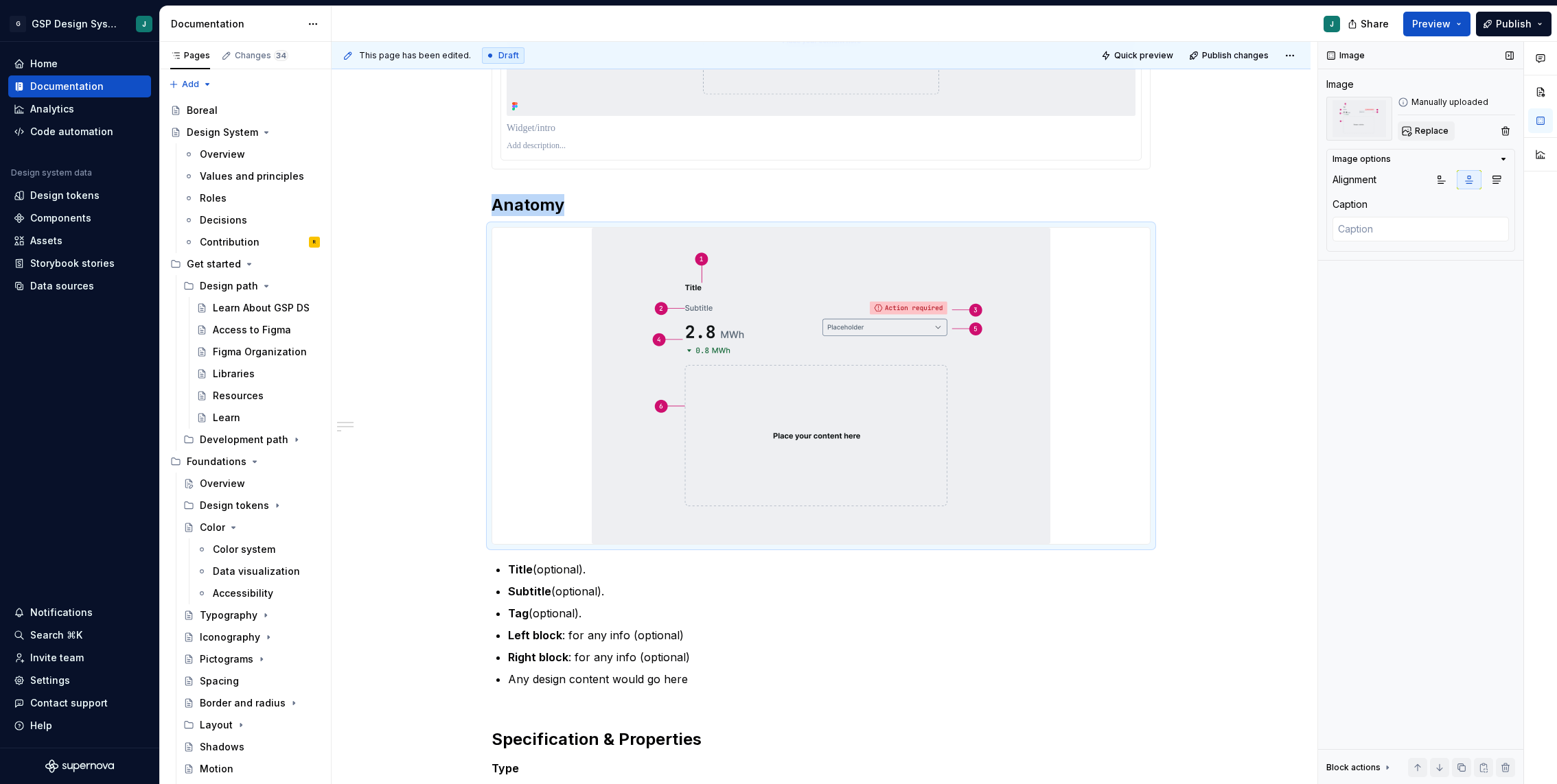
click at [1438, 127] on span "Replace" at bounding box center [1431, 131] width 34 height 11
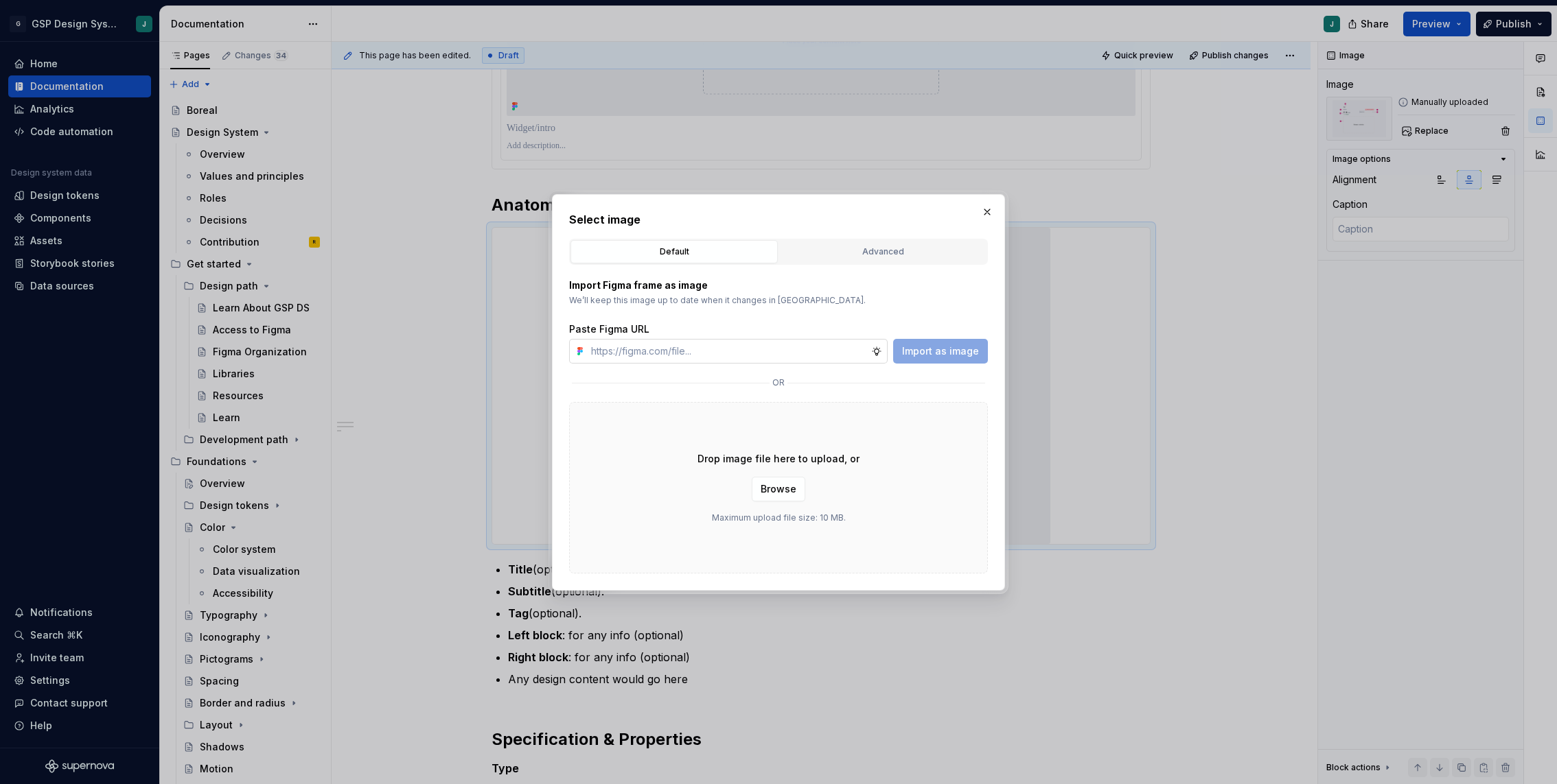
type textarea "*"
click at [863, 251] on div "Advanced" at bounding box center [882, 252] width 198 height 14
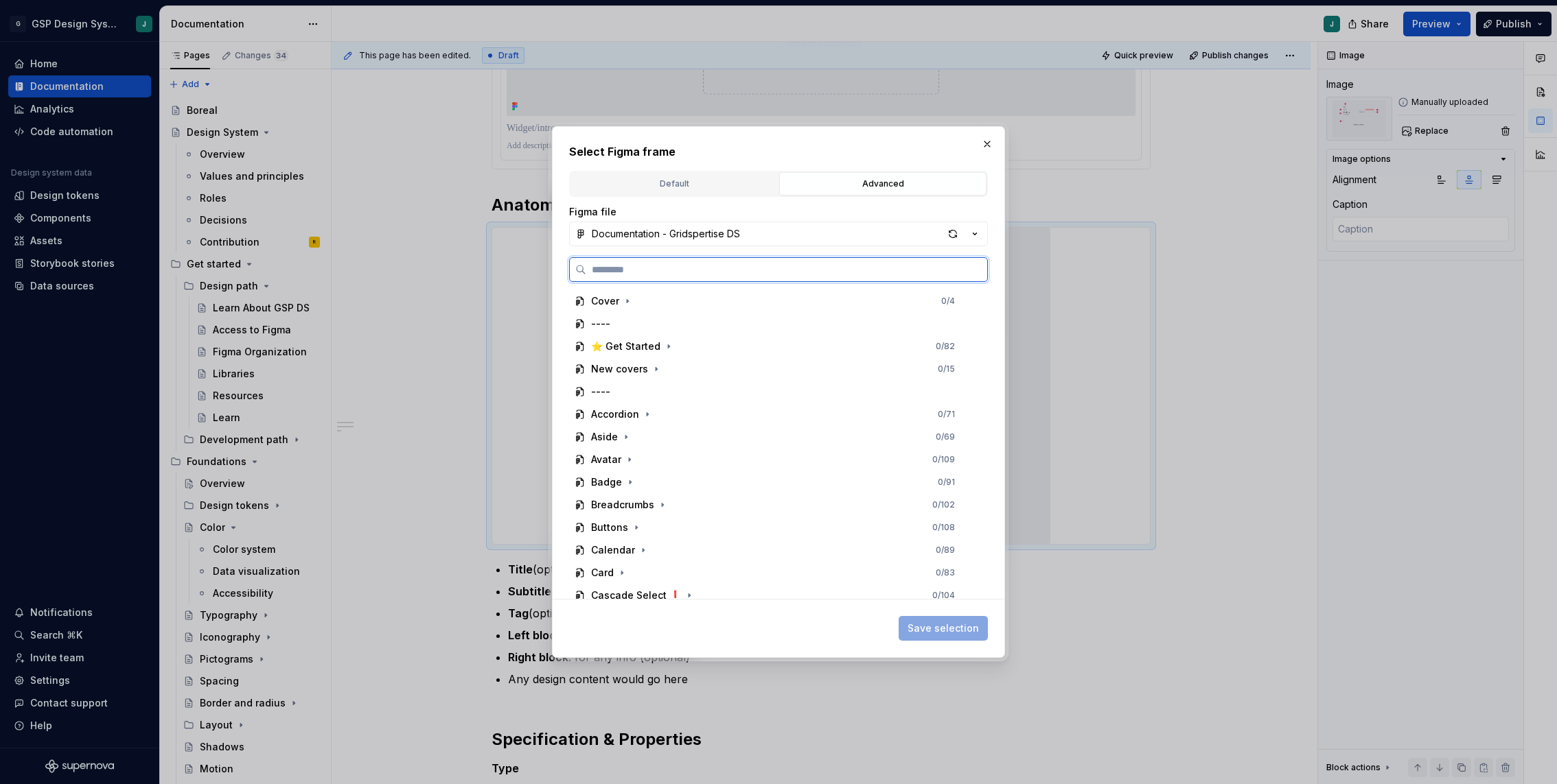
click at [672, 264] on input "search" at bounding box center [787, 269] width 401 height 14
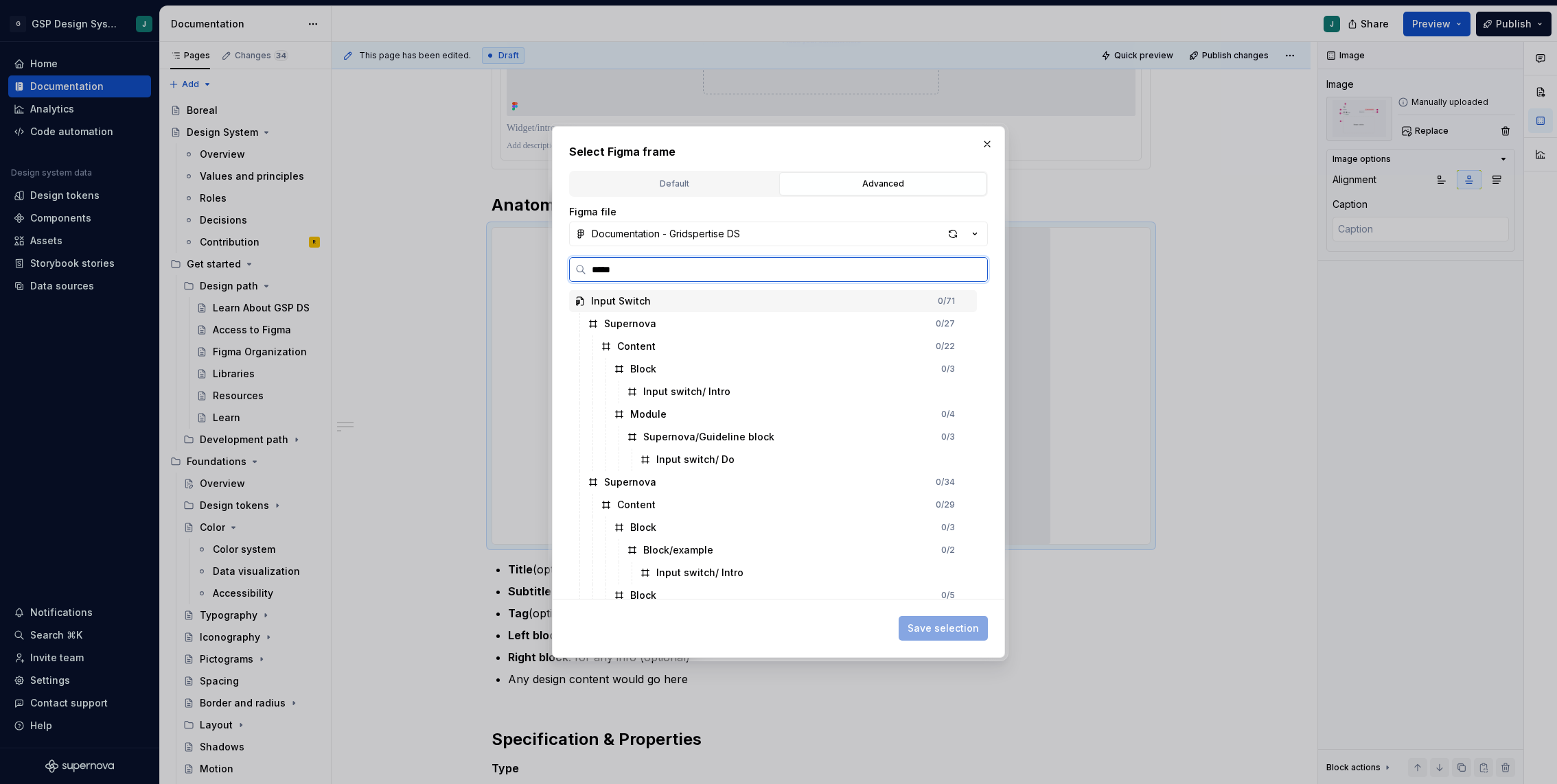
type input "******"
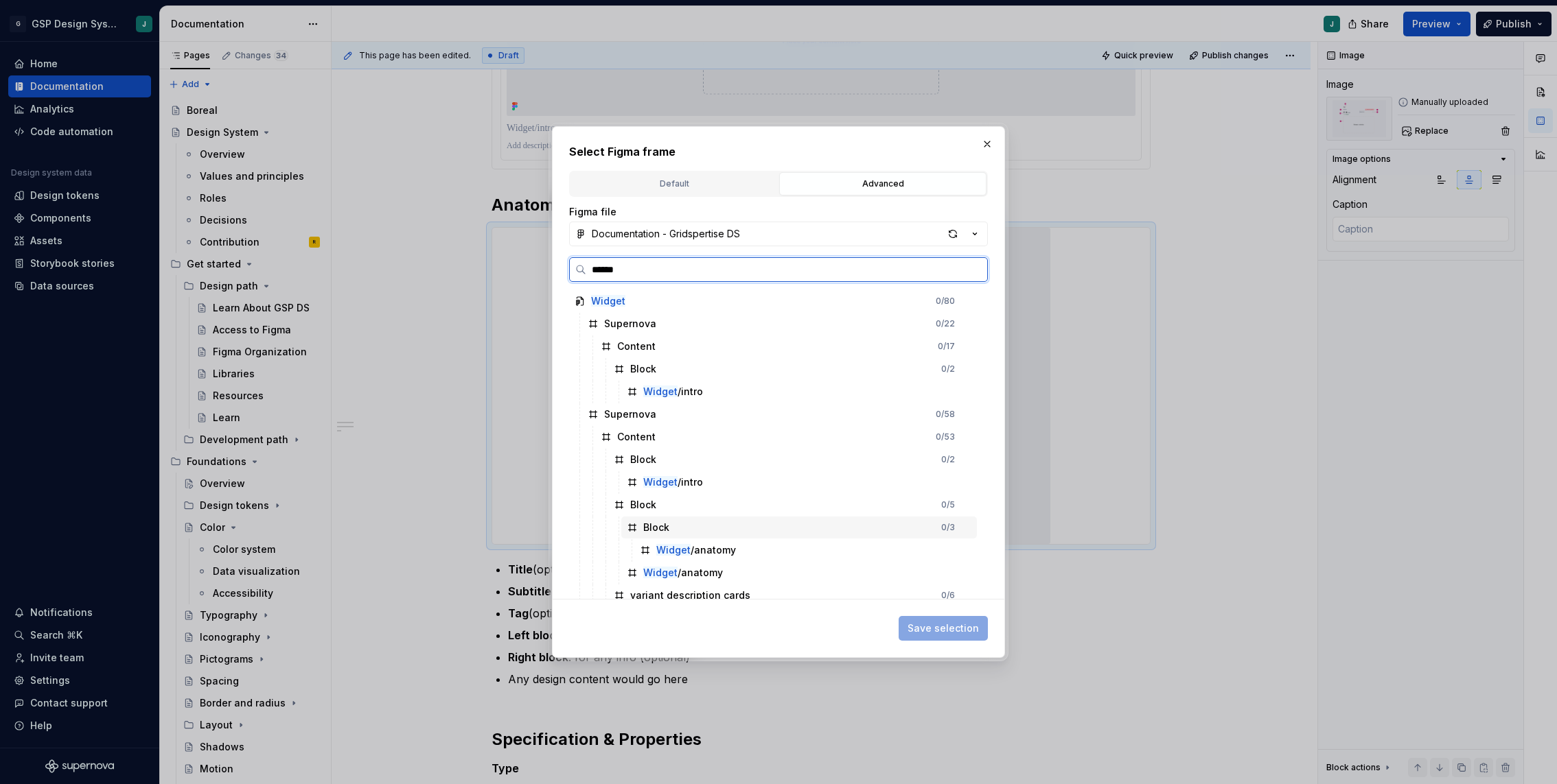
click at [750, 540] on div "Widget /anatomy" at bounding box center [805, 551] width 343 height 22
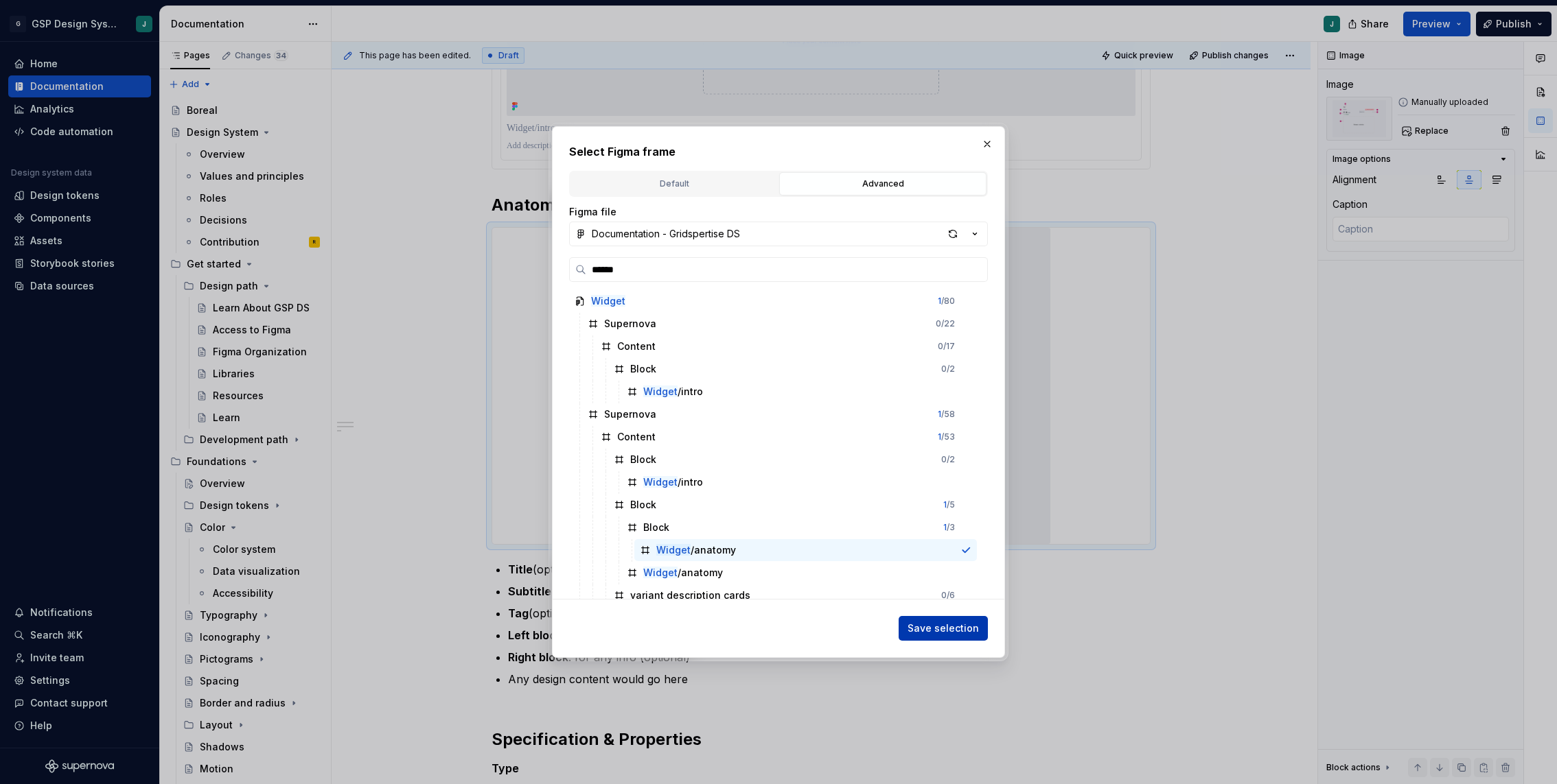
click at [959, 623] on span "Save selection" at bounding box center [943, 628] width 71 height 14
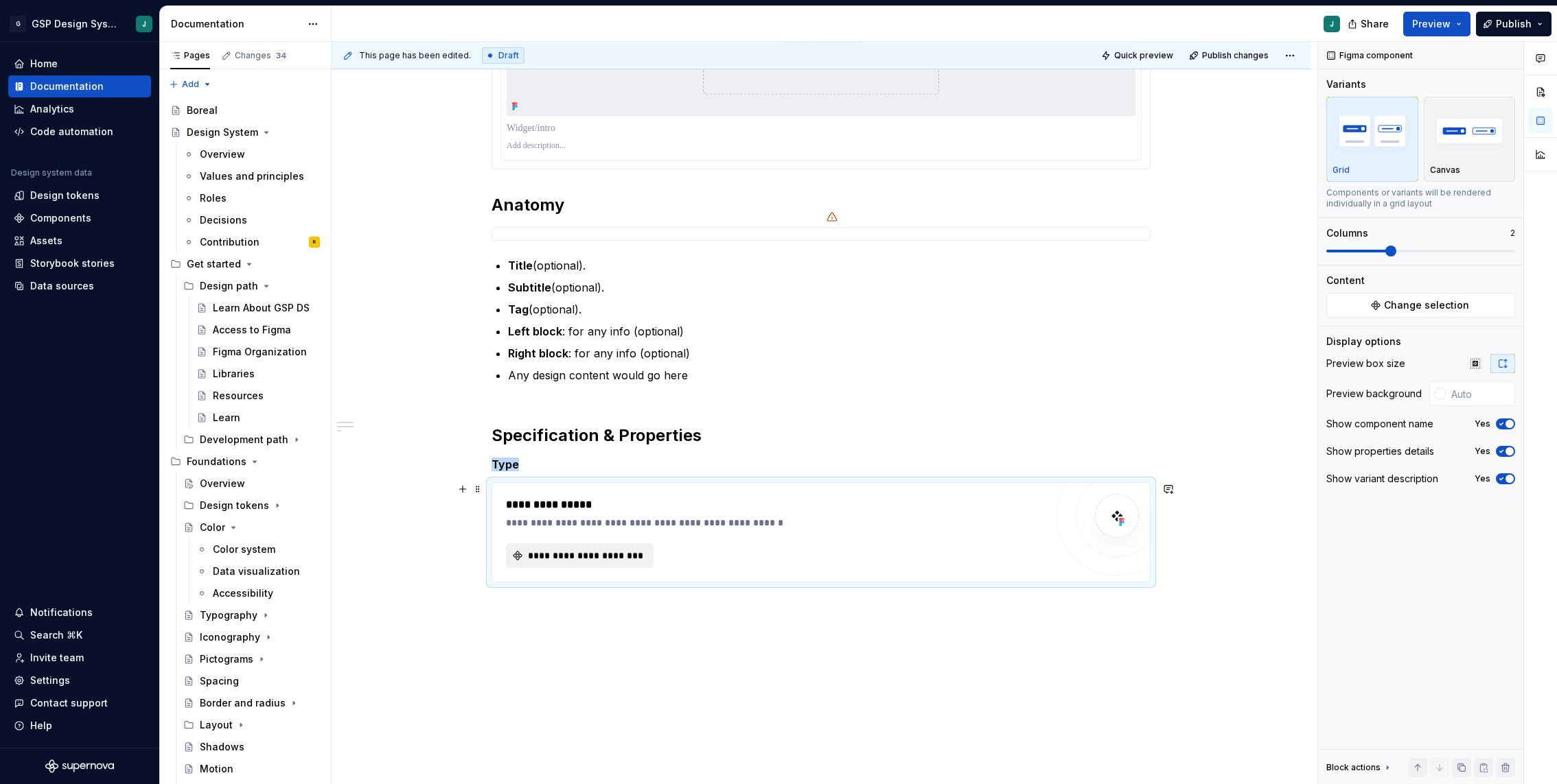
click at [607, 549] on span "**********" at bounding box center [585, 555] width 119 height 14
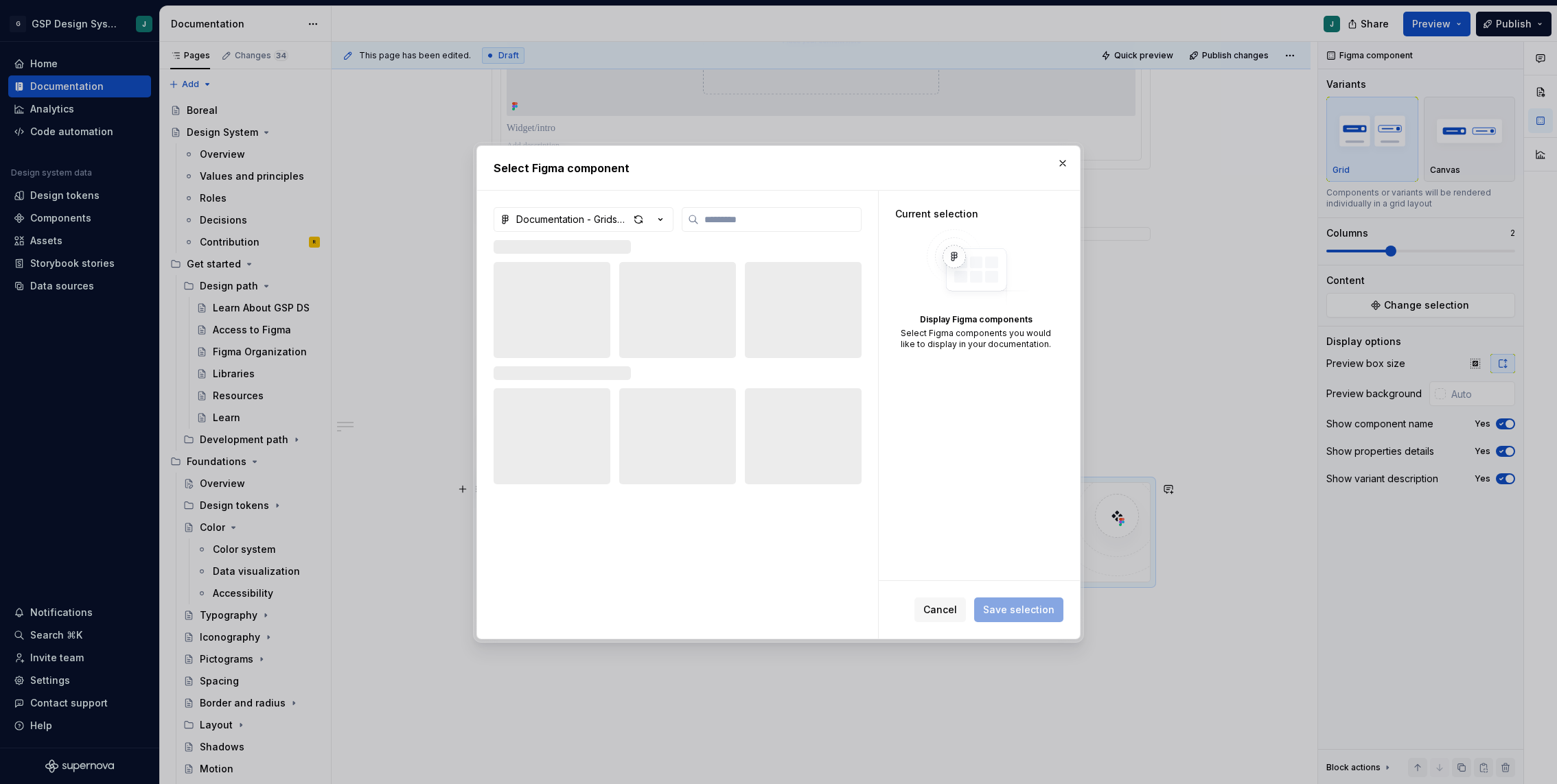
type textarea "*"
click at [570, 217] on div "Documentation - Gridspertise DS" at bounding box center [572, 219] width 112 height 14
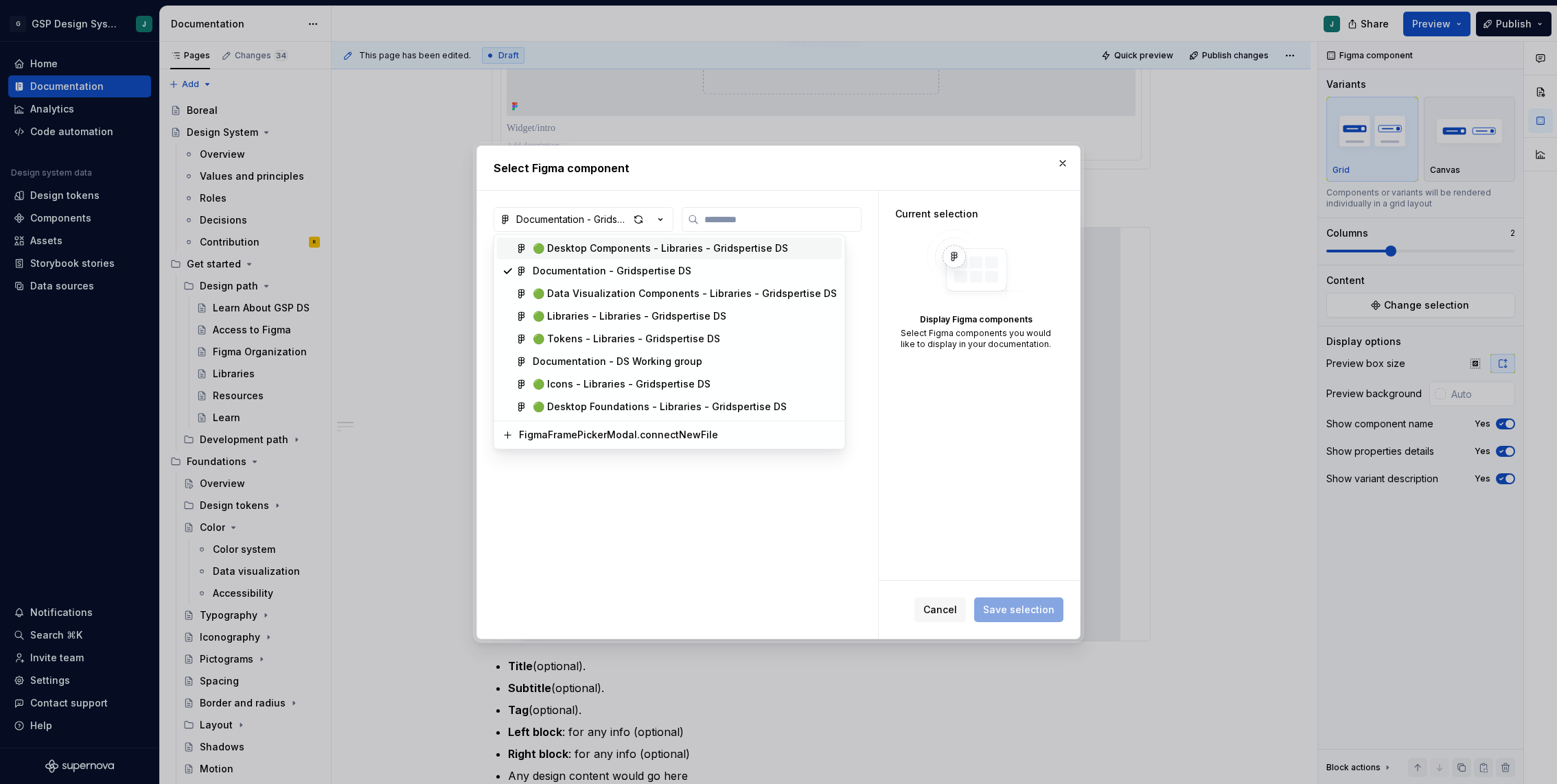
click at [573, 243] on div "🟢 Desktop Components - Libraries - Gridspertise DS" at bounding box center [660, 248] width 255 height 14
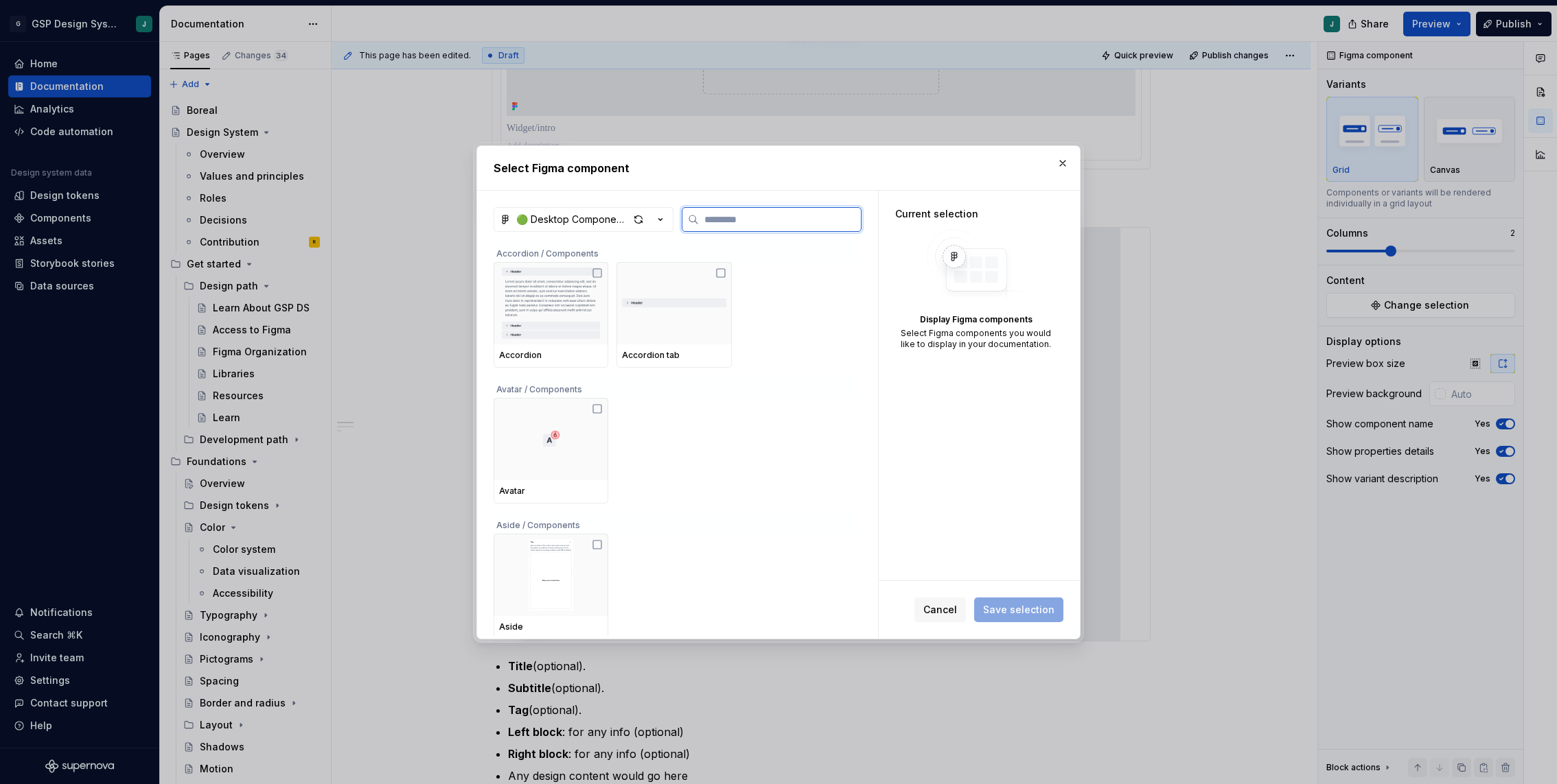
click at [775, 223] on input "search" at bounding box center [780, 219] width 162 height 14
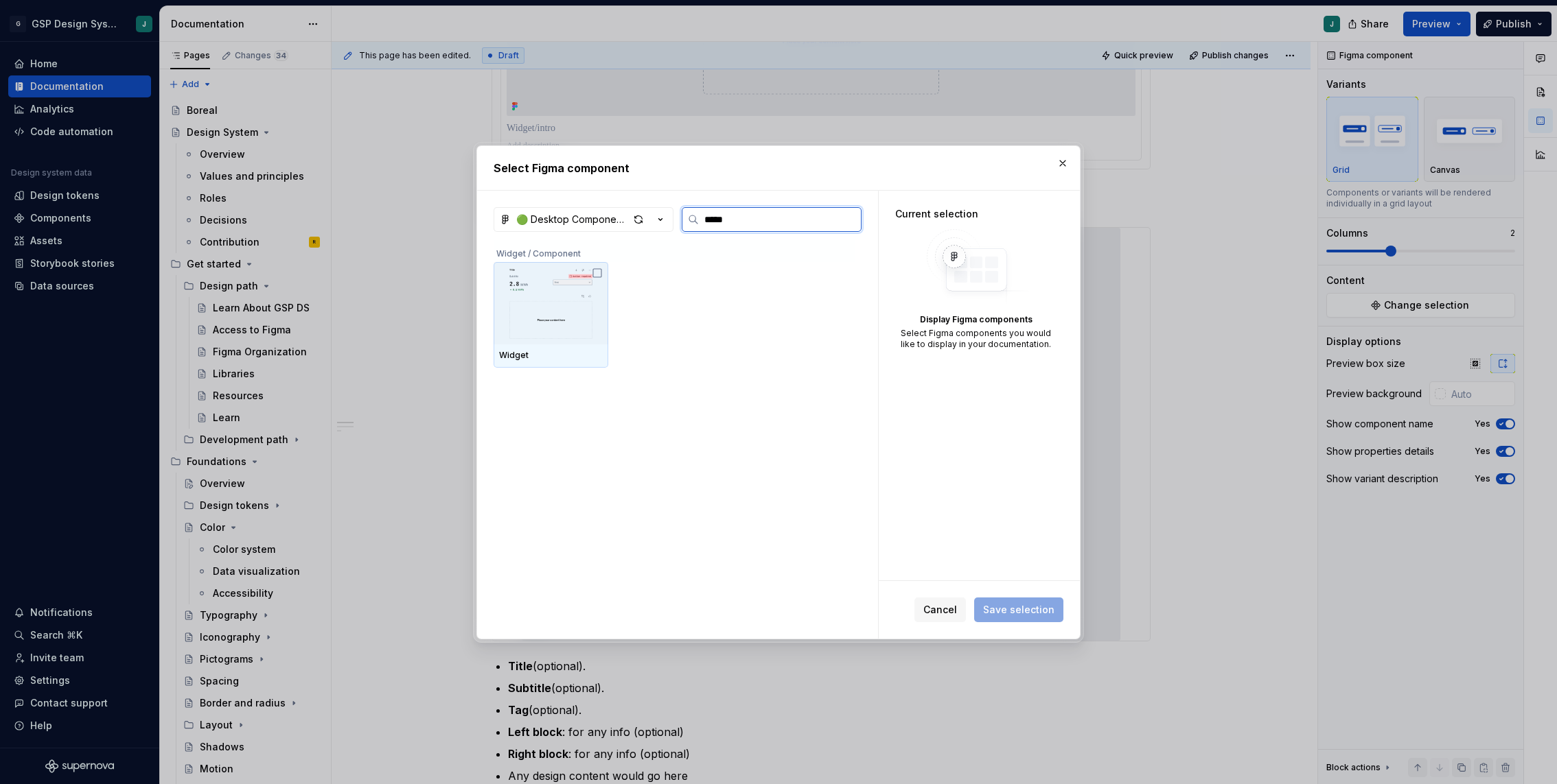
type input "******"
click at [589, 283] on img at bounding box center [551, 304] width 104 height 71
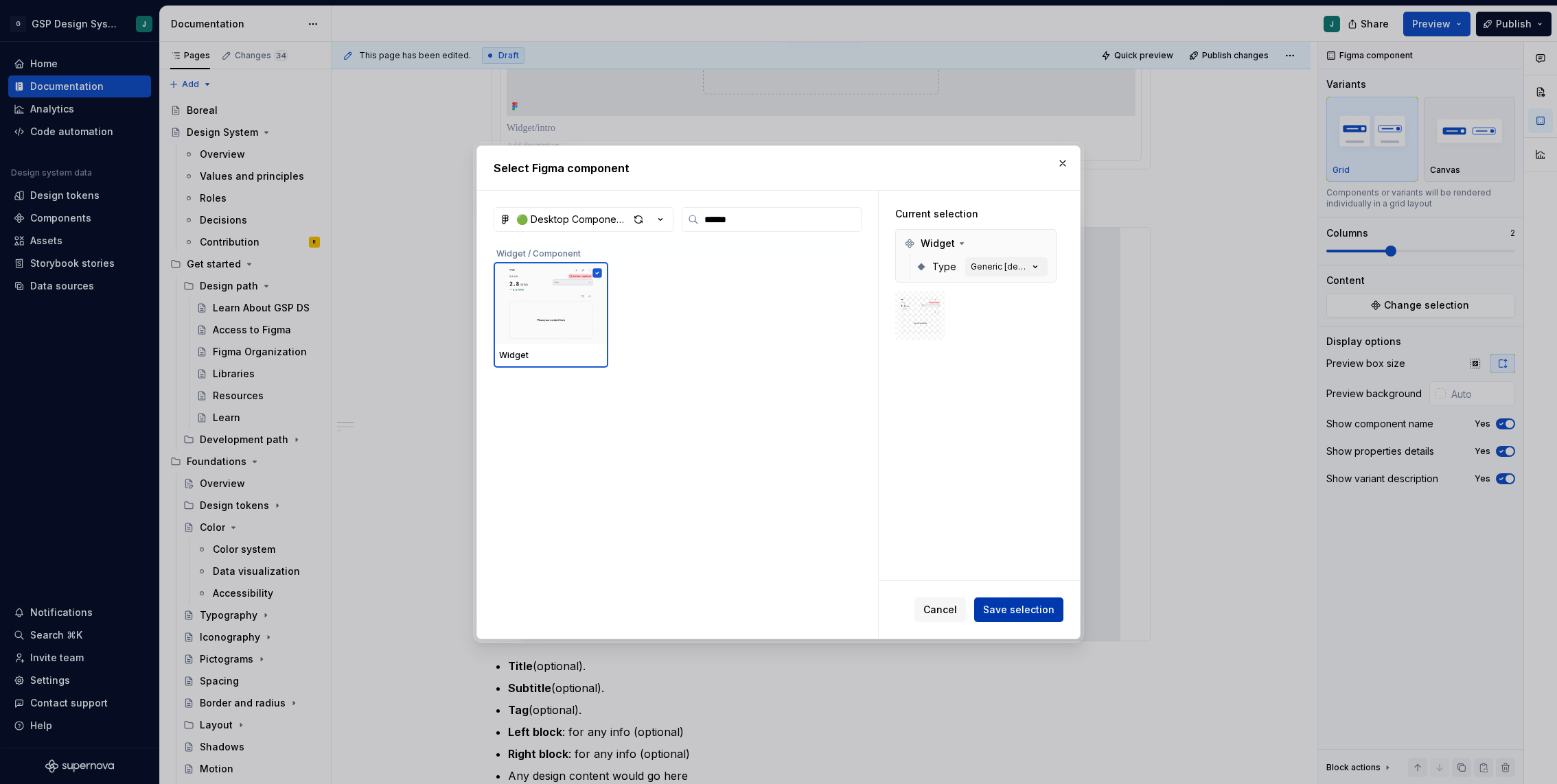
click at [1018, 609] on span "Save selection" at bounding box center [1019, 610] width 71 height 14
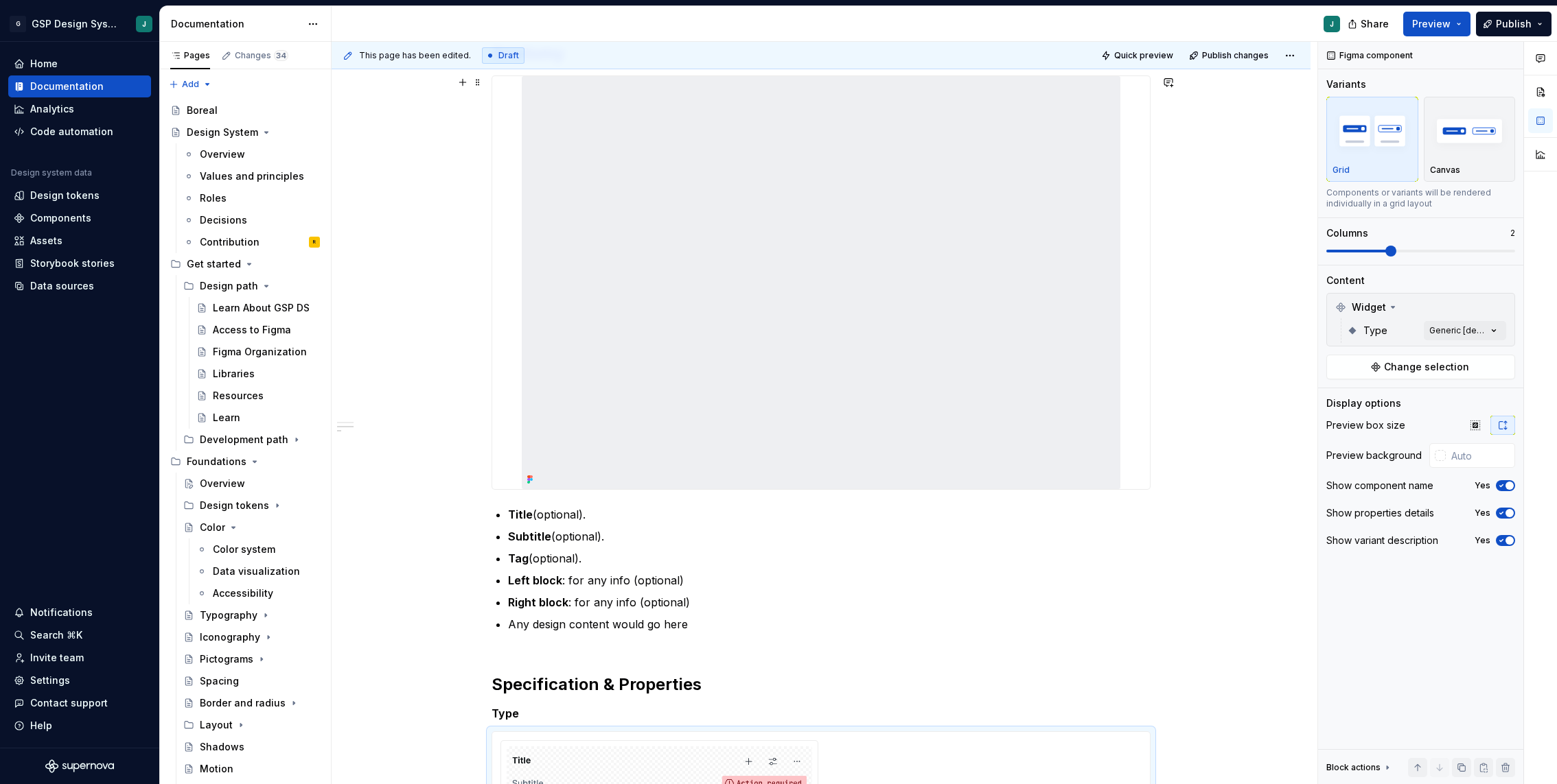
scroll to position [609, 0]
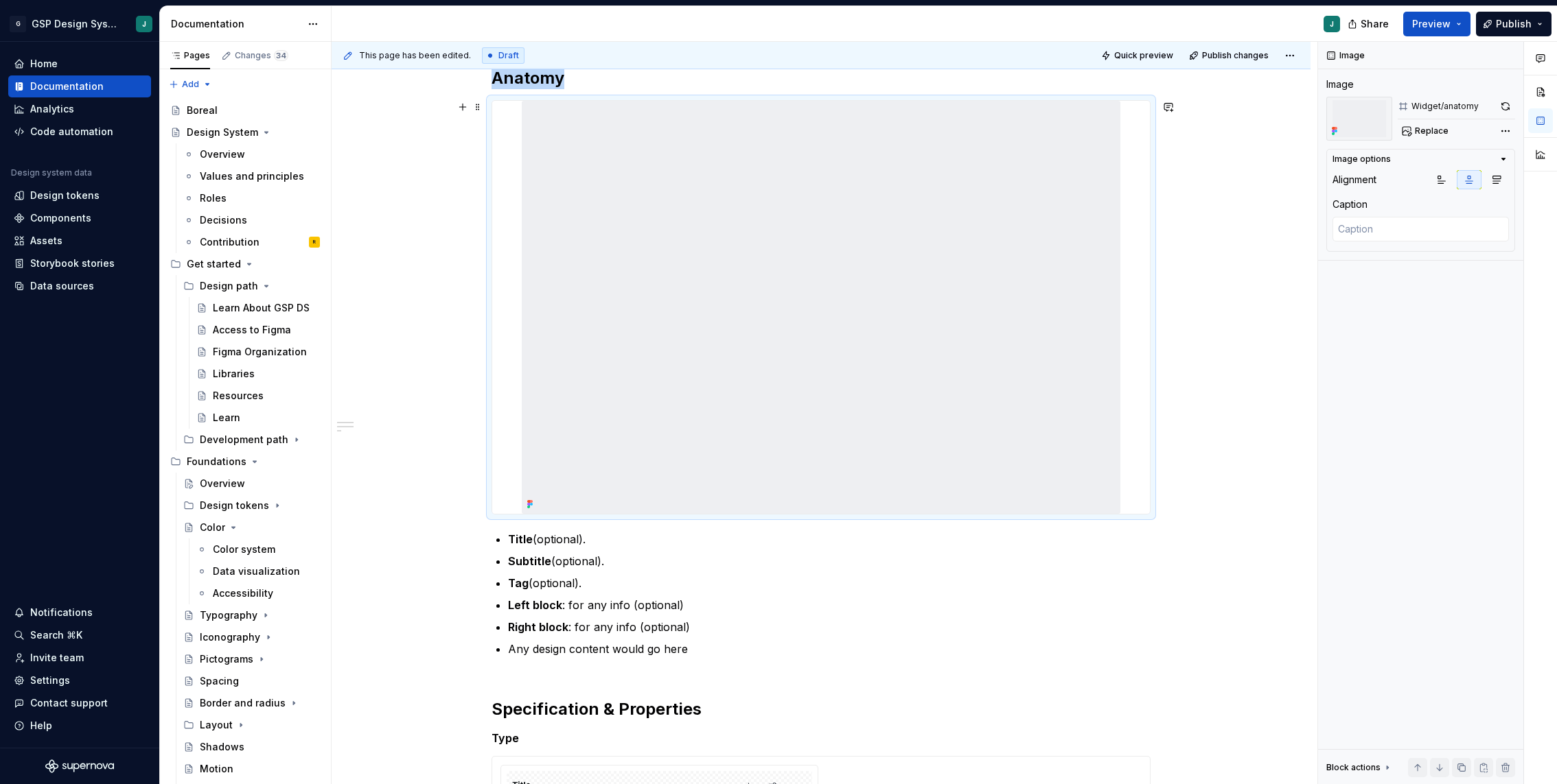
click at [856, 285] on img at bounding box center [821, 307] width 598 height 413
click at [1432, 132] on span "Replace" at bounding box center [1431, 131] width 34 height 11
type textarea "*"
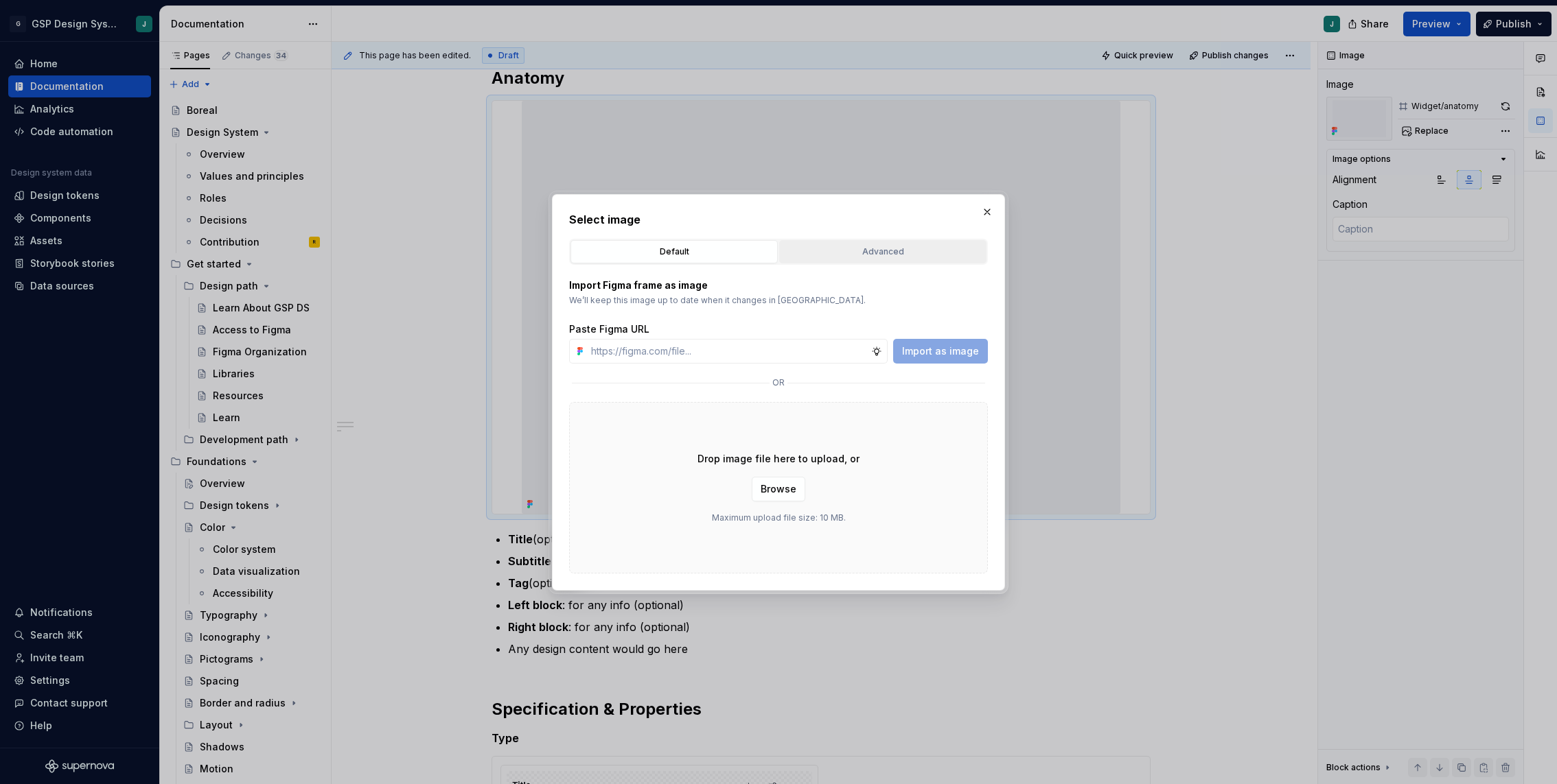
click at [840, 251] on div "Advanced" at bounding box center [882, 252] width 198 height 14
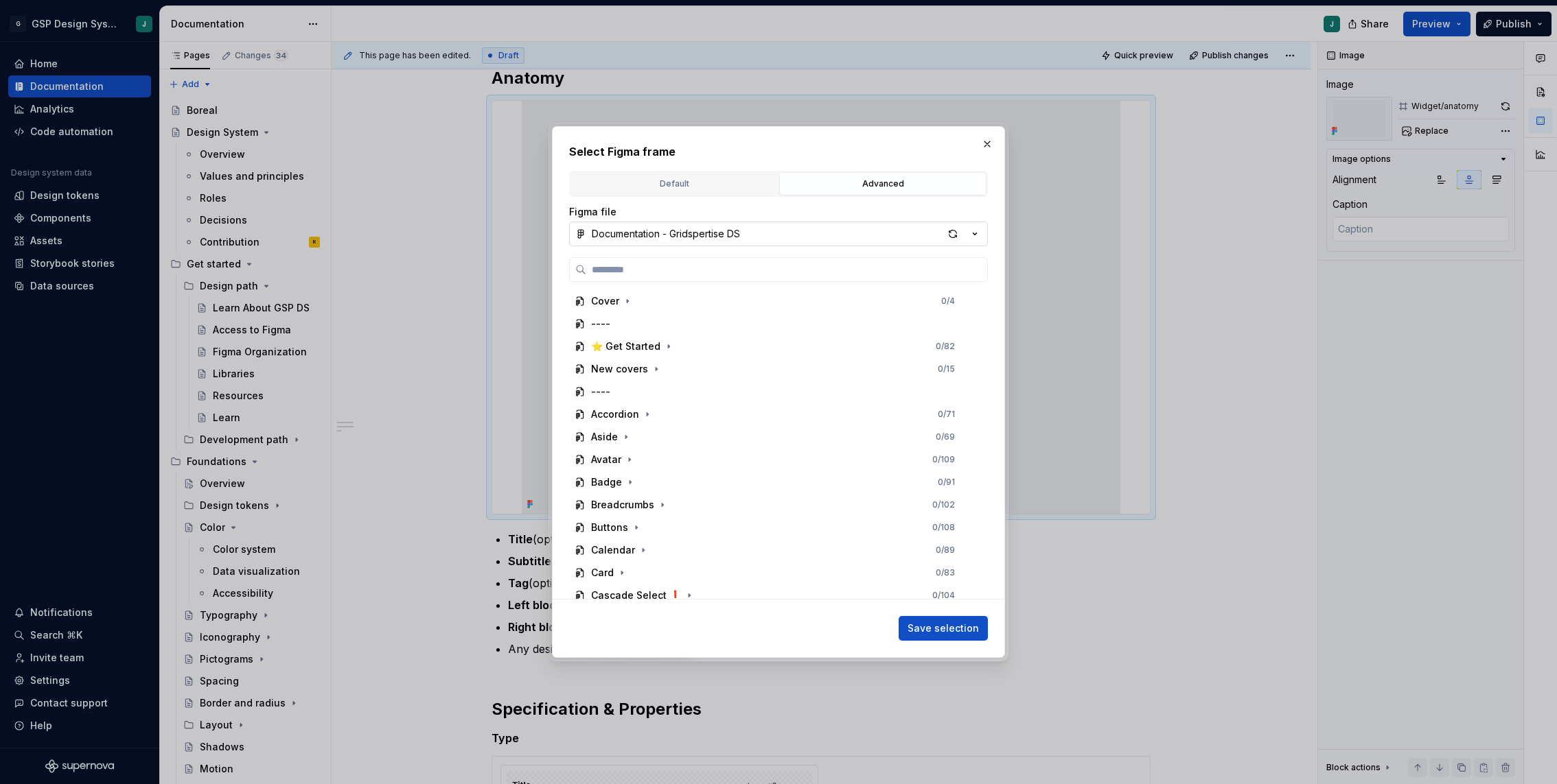
click at [634, 227] on div "Documentation - Gridspertise DS" at bounding box center [666, 233] width 149 height 14
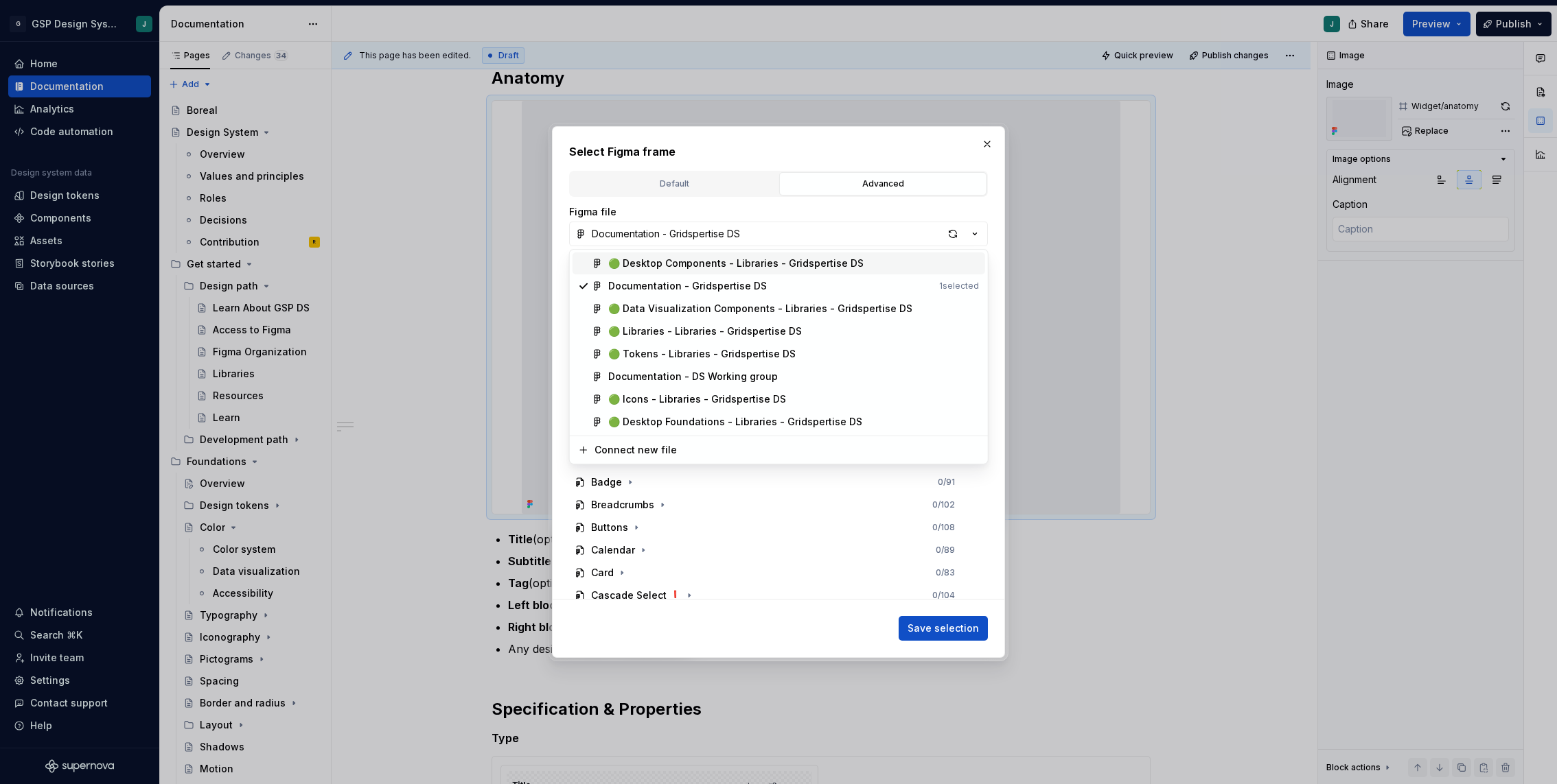
click at [649, 264] on div "🟢 Desktop Components - Libraries - Gridspertise DS" at bounding box center [736, 263] width 255 height 14
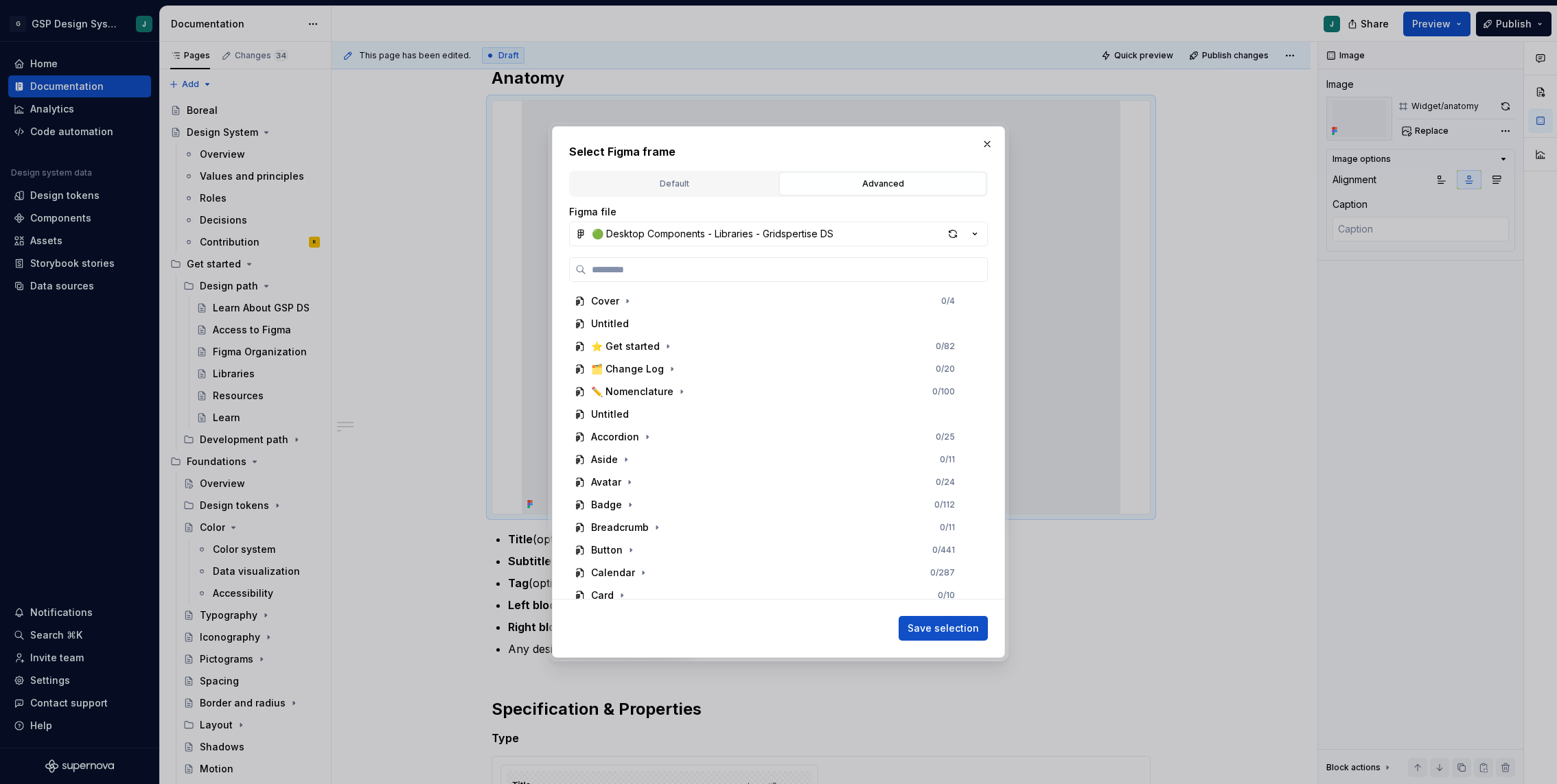
click at [637, 283] on div "Cover 0 / 4 Untitled ⭐️ Get started 0 / 82 🗂️ Change Log 0 / 20 ✏️ Nomenclature…" at bounding box center [778, 428] width 419 height 342
click at [634, 273] on input "search" at bounding box center [787, 269] width 401 height 14
type input "******"
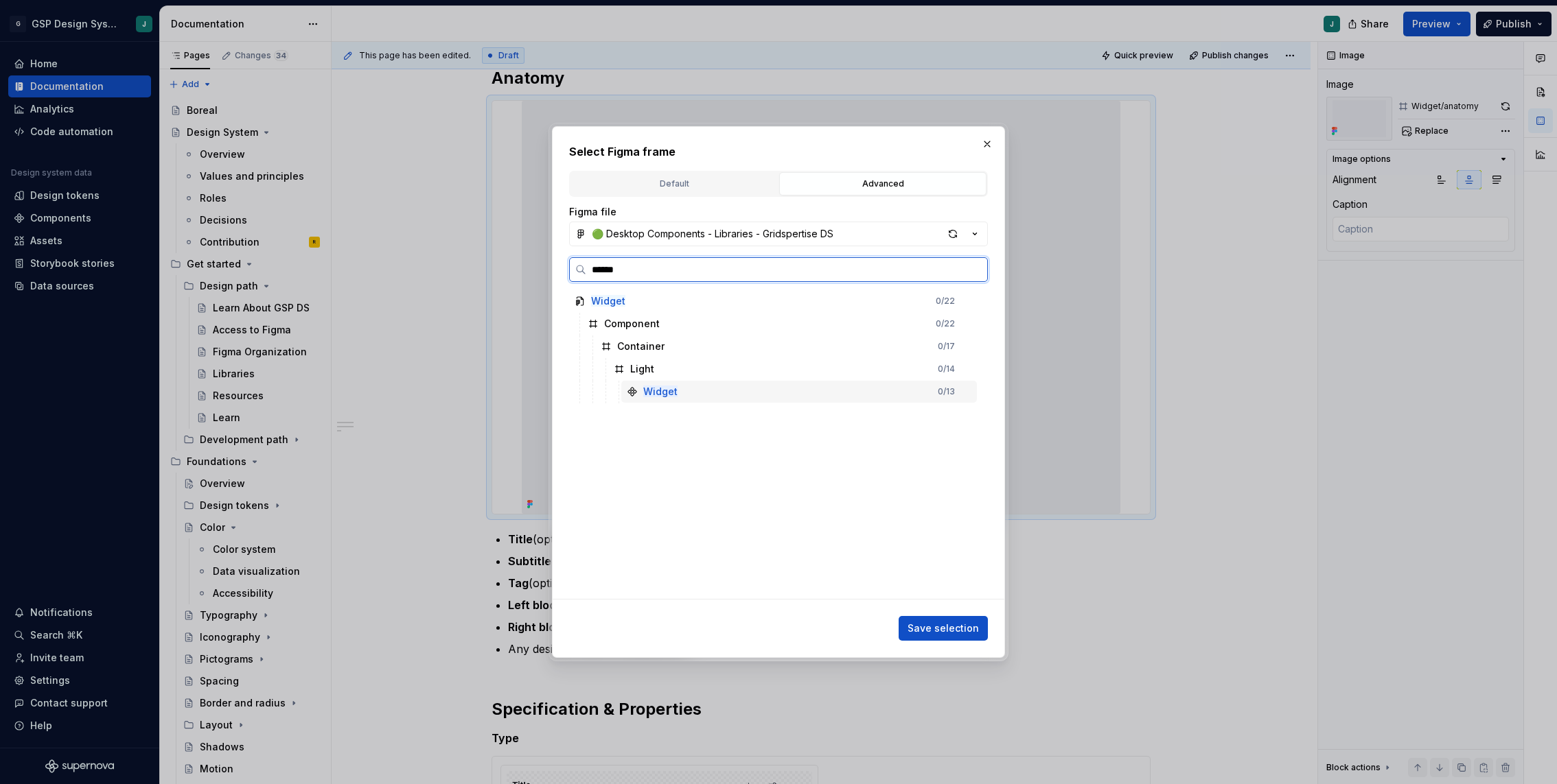
click at [701, 393] on div "Widget 0 / 13" at bounding box center [799, 392] width 356 height 22
click at [870, 397] on div "Widget 0 / 13" at bounding box center [799, 392] width 356 height 22
click at [794, 226] on button "🟢 Desktop Components - Libraries - Gridspertise DS" at bounding box center [778, 233] width 419 height 25
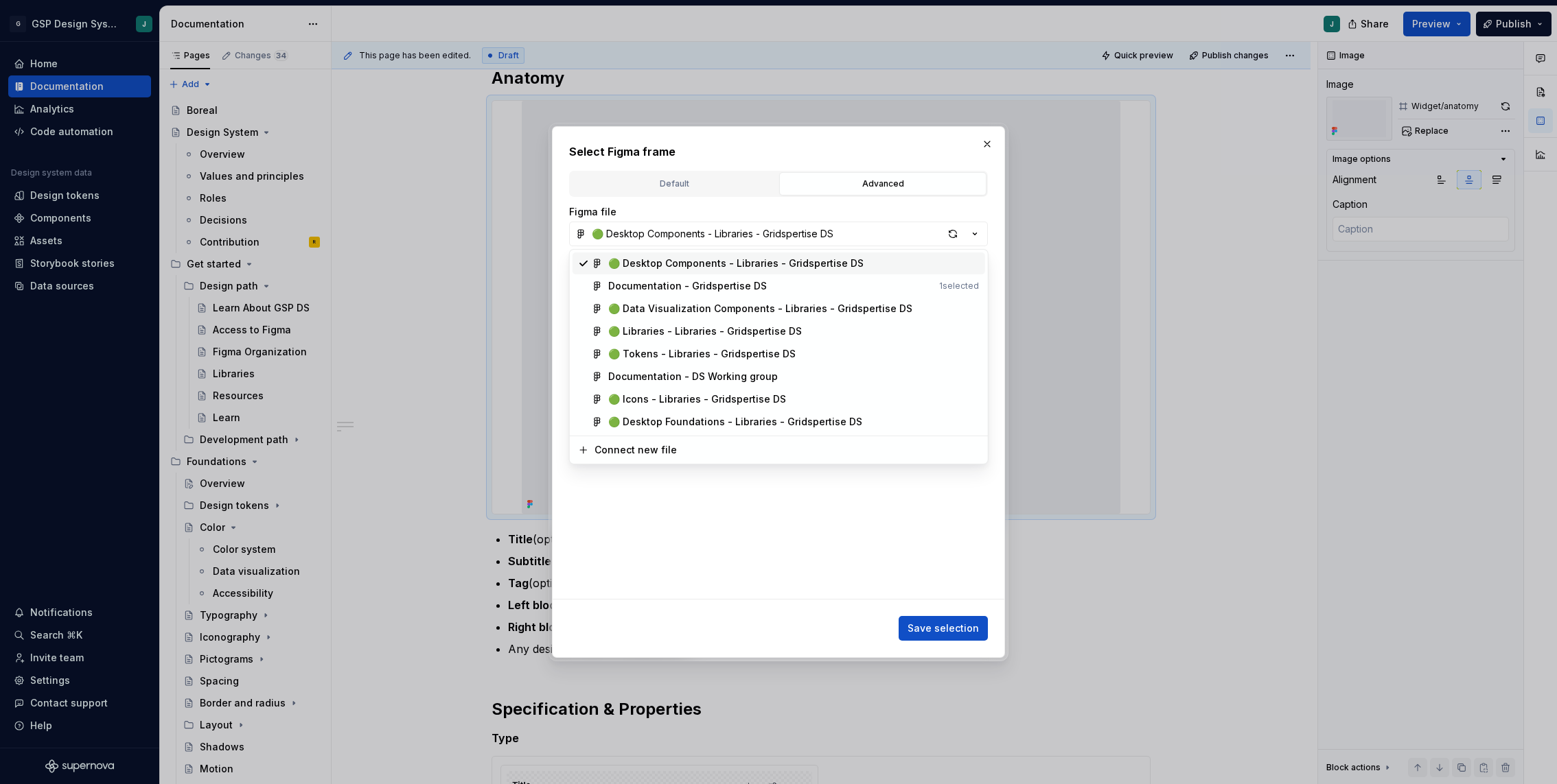
click at [787, 268] on div "🟢 Desktop Components - Libraries - Gridspertise DS" at bounding box center [736, 263] width 255 height 14
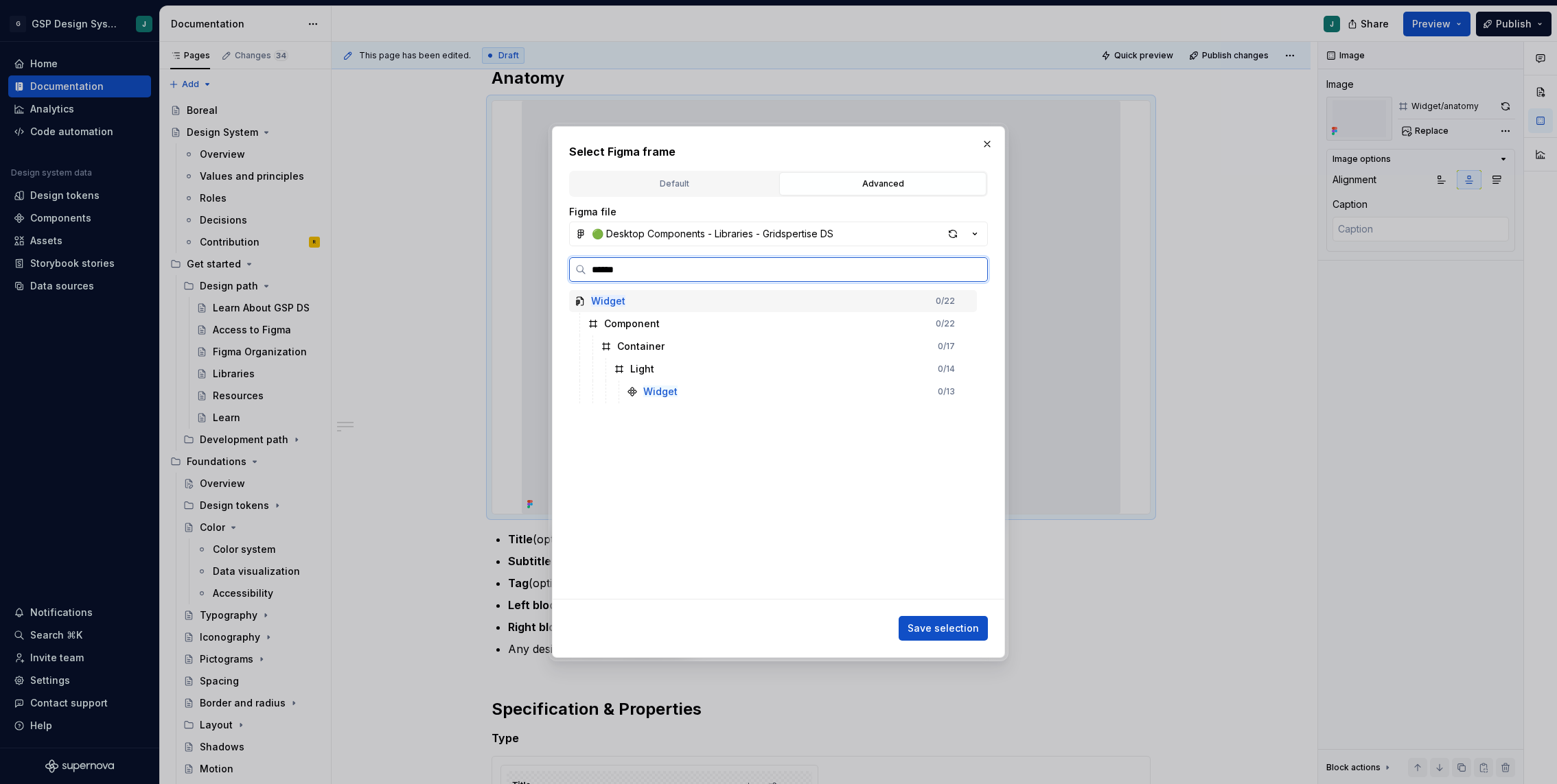
click at [658, 293] on div "Widget 0 / 22" at bounding box center [773, 301] width 408 height 22
click at [706, 304] on div "Widget 0 / 22" at bounding box center [773, 301] width 408 height 22
click at [702, 390] on div "Widget 0 / 13" at bounding box center [799, 392] width 356 height 22
click at [983, 138] on button "button" at bounding box center [987, 144] width 19 height 19
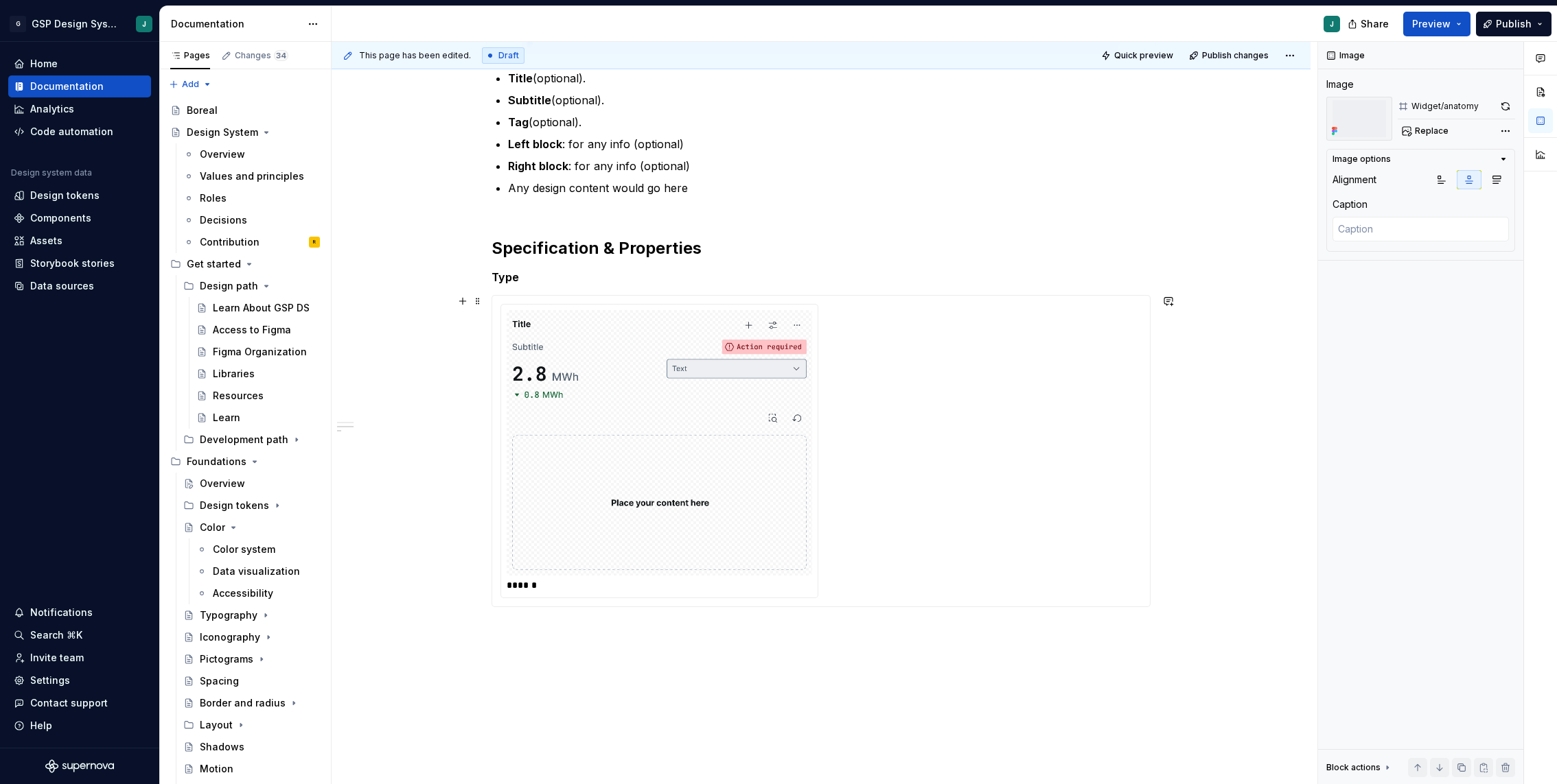
scroll to position [1099, 0]
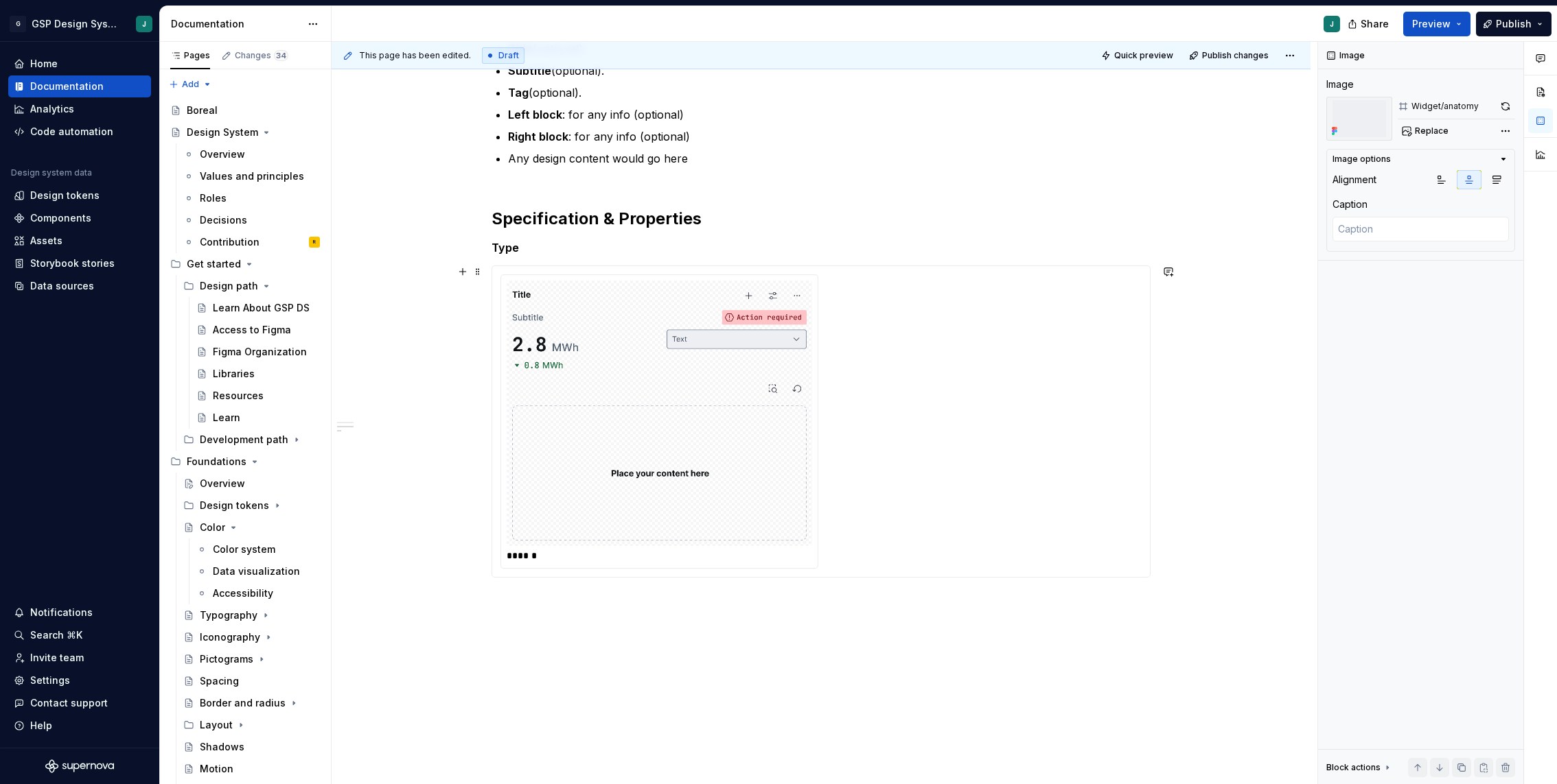
click at [865, 407] on div "******" at bounding box center [821, 421] width 641 height 294
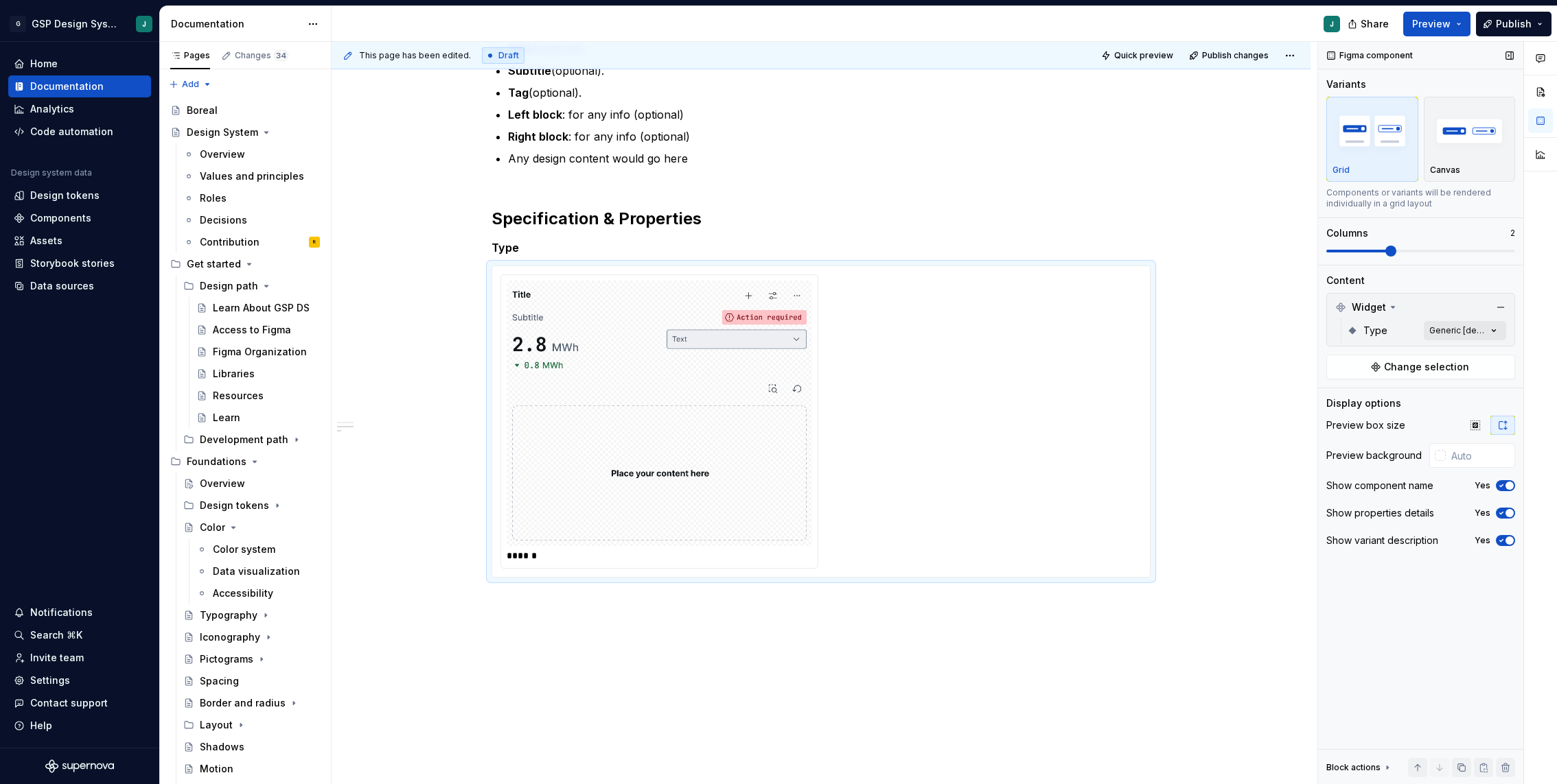
type textarea "*"
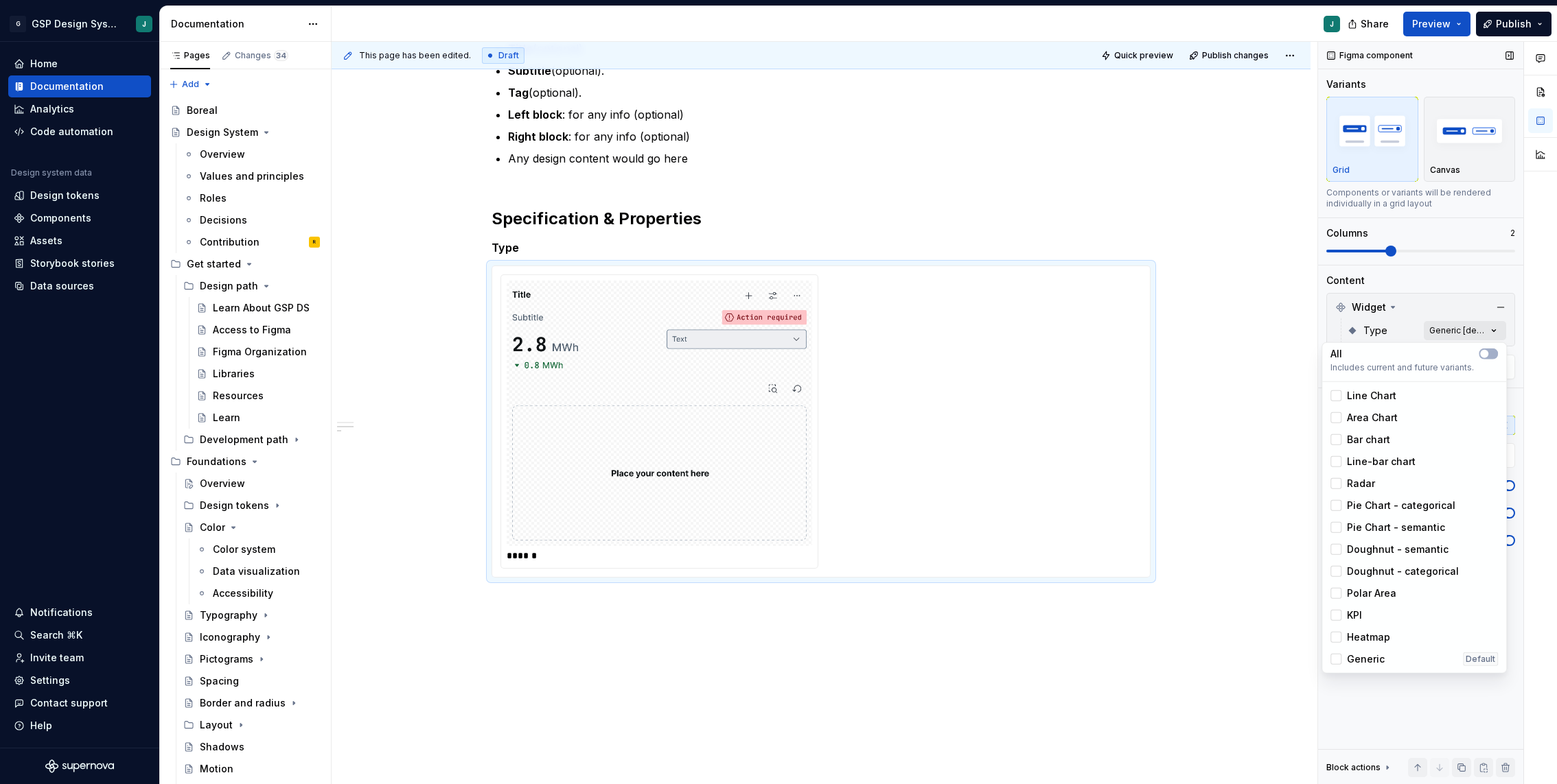
click at [1439, 323] on div "Comments Open comments No comments yet Select ‘Comment’ from the block context …" at bounding box center [1438, 413] width 239 height 743
click at [1488, 351] on icon "button" at bounding box center [1484, 354] width 11 height 8
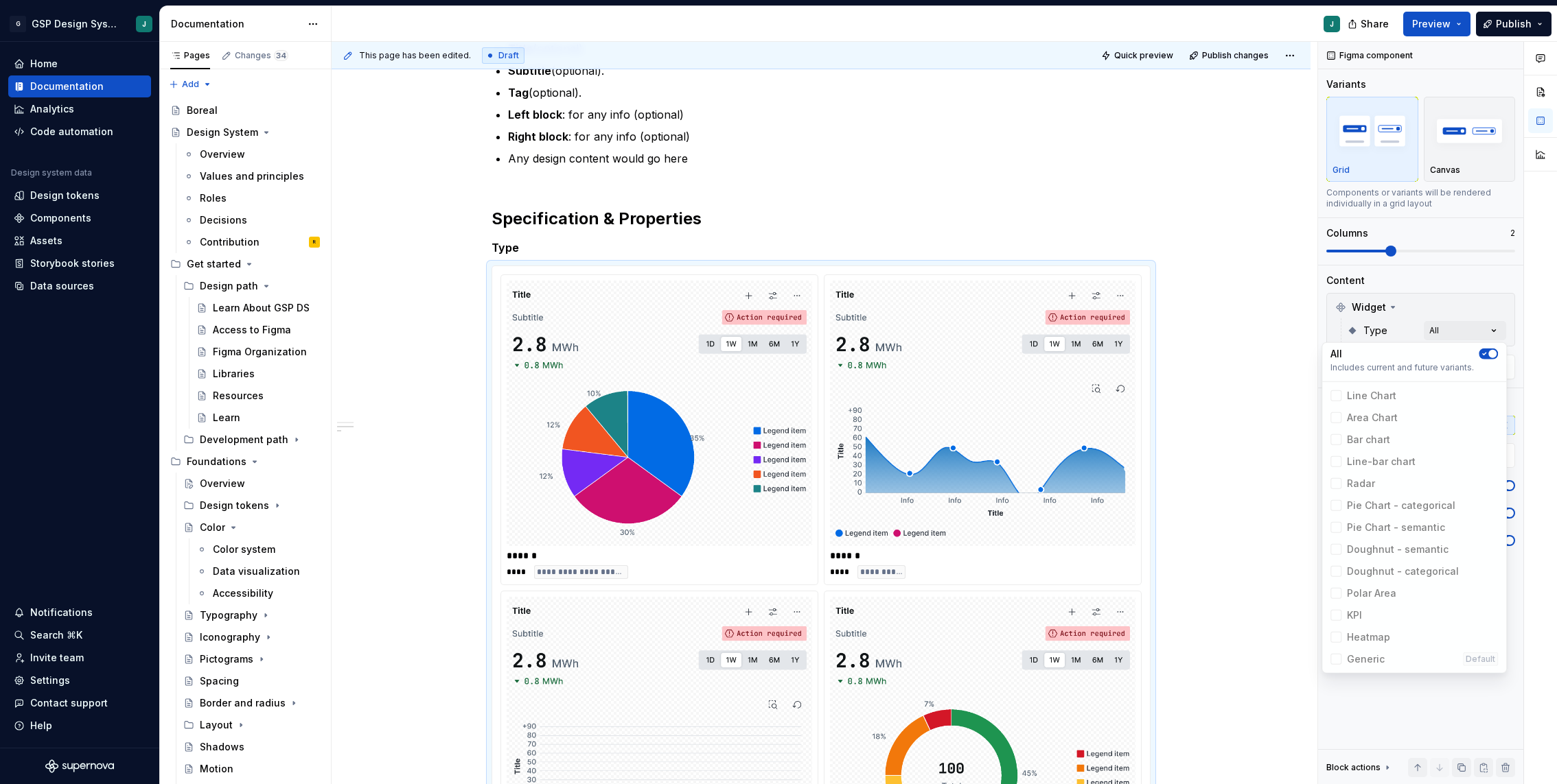
click at [1268, 418] on html "G GSP Design System J Home Documentation Analytics Code automation Design syste…" at bounding box center [778, 392] width 1557 height 784
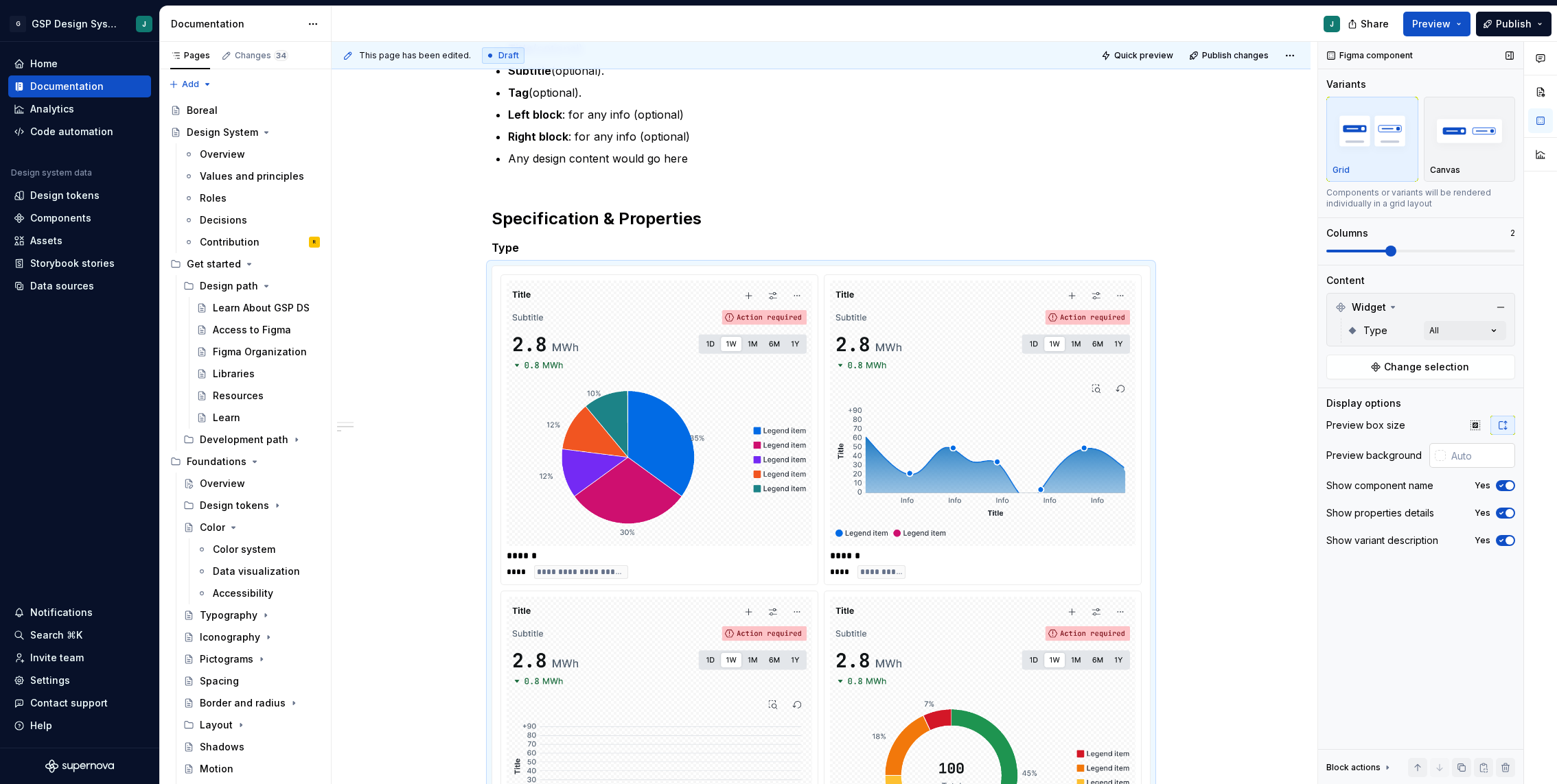
click at [1469, 446] on input "text" at bounding box center [1480, 455] width 69 height 25
type input "#FFFFFF"
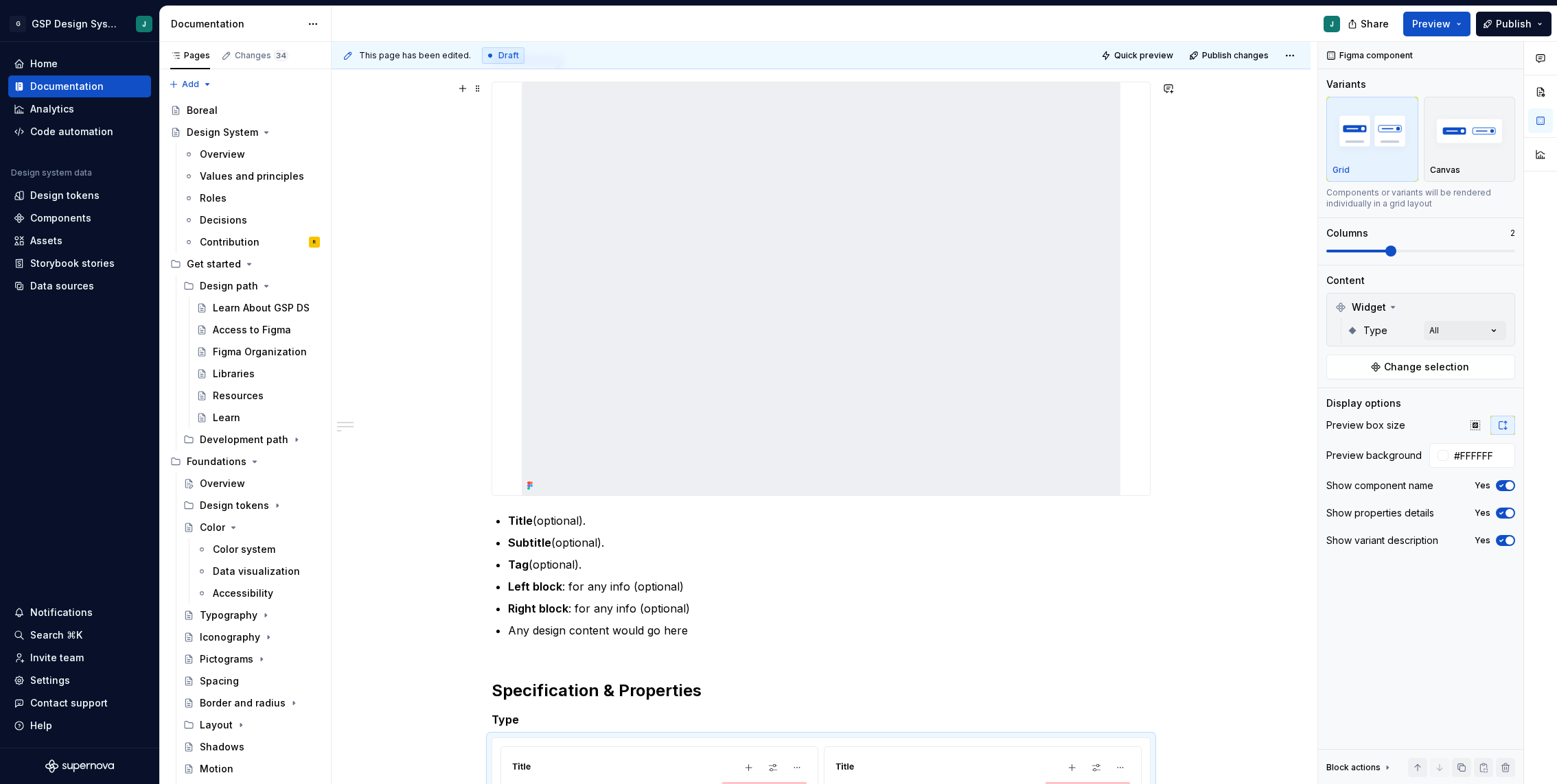
scroll to position [581, 0]
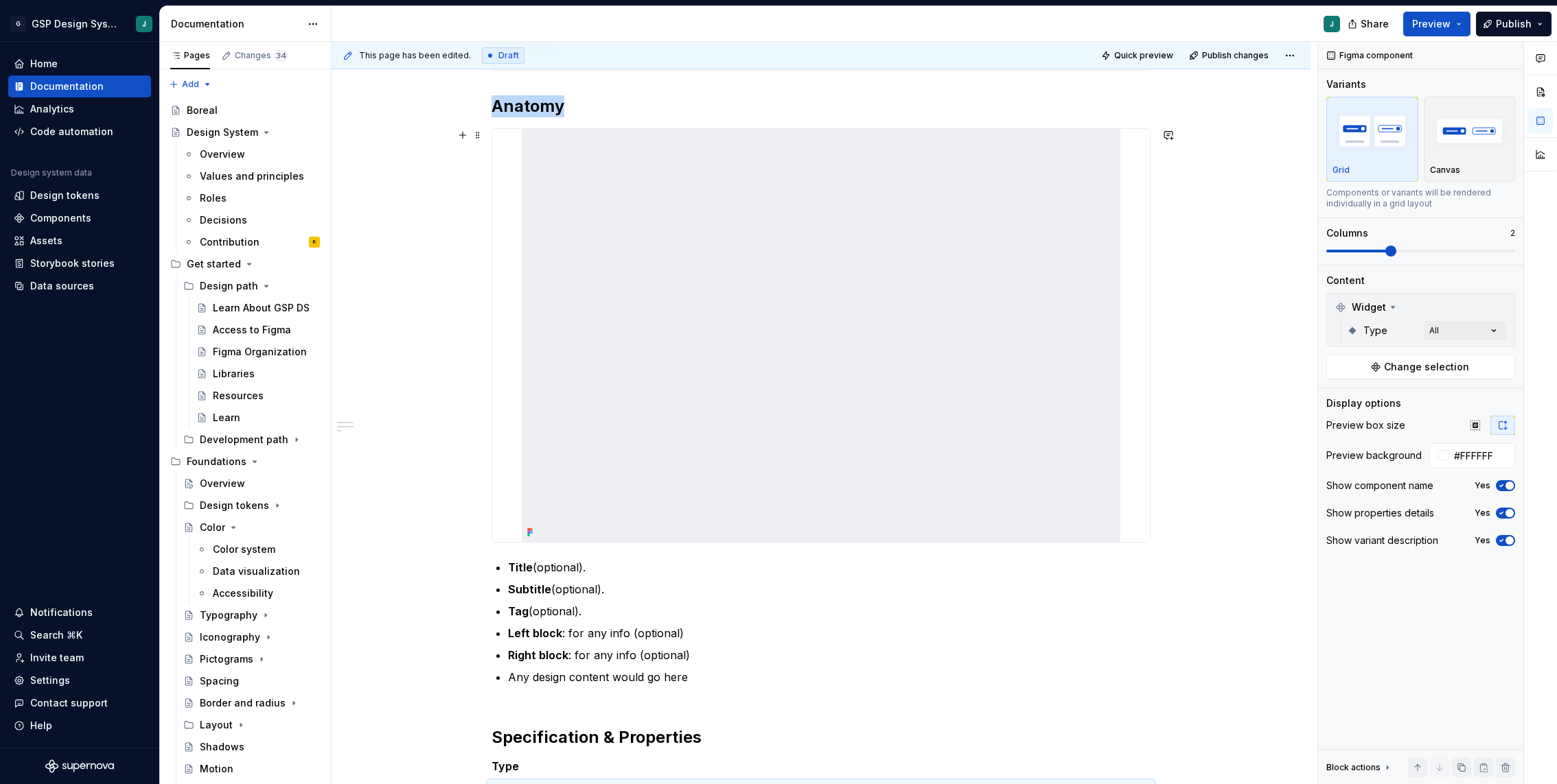
click at [741, 287] on img at bounding box center [821, 335] width 598 height 413
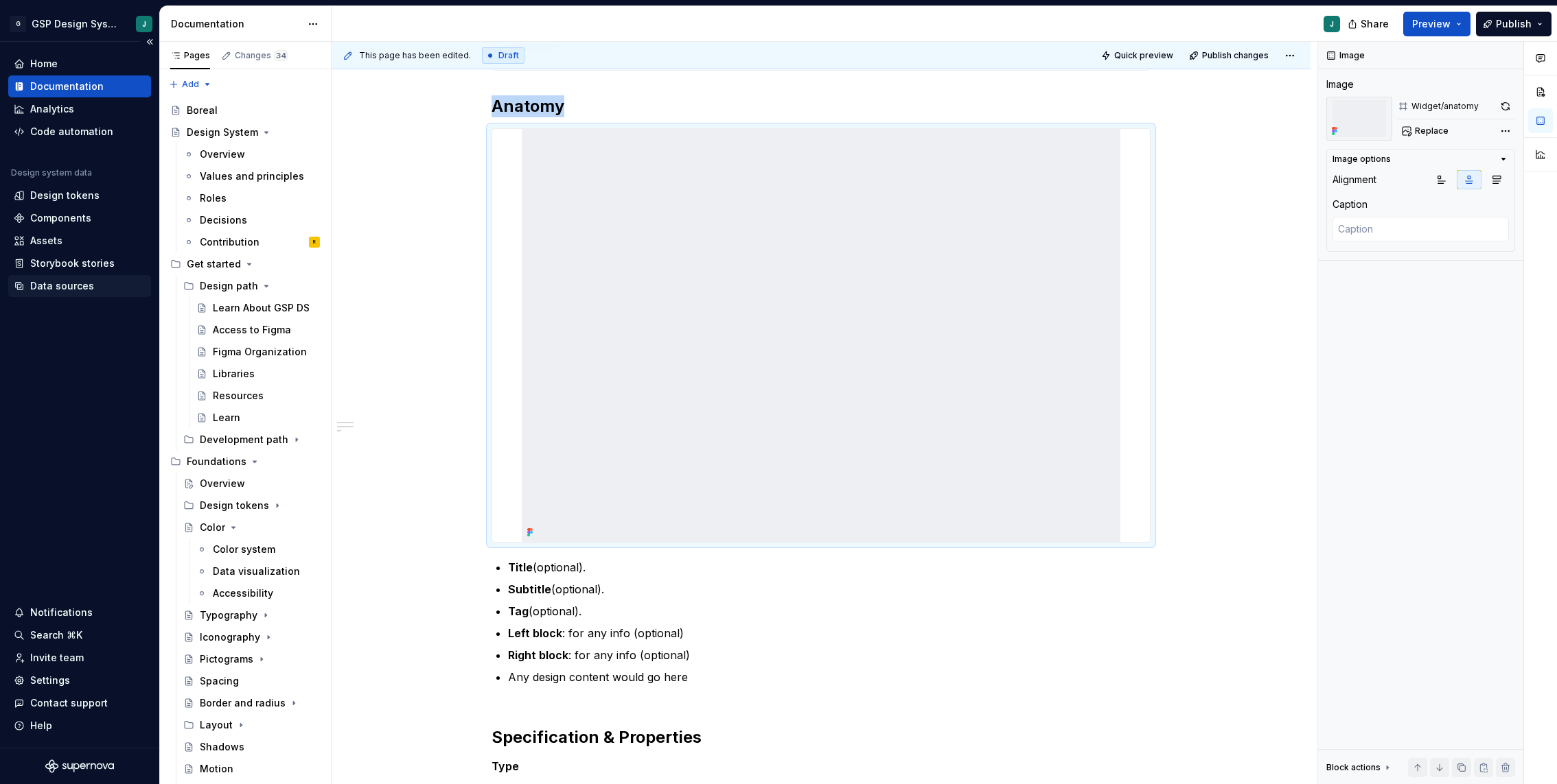
click at [87, 279] on div "Data sources" at bounding box center [62, 285] width 64 height 14
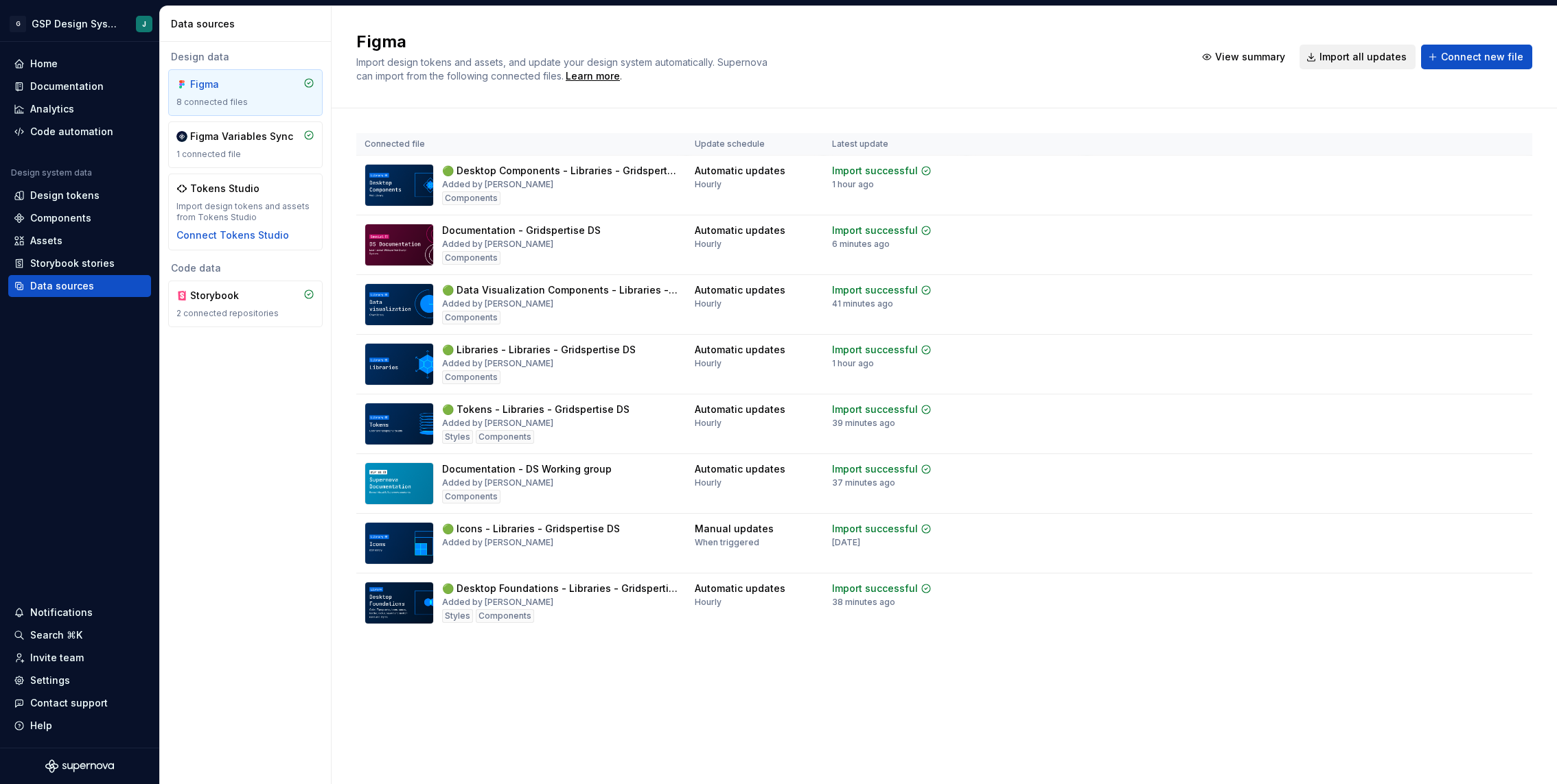
click at [1348, 51] on span "Import all updates" at bounding box center [1363, 57] width 88 height 14
click at [64, 88] on div "Documentation" at bounding box center [67, 86] width 74 height 14
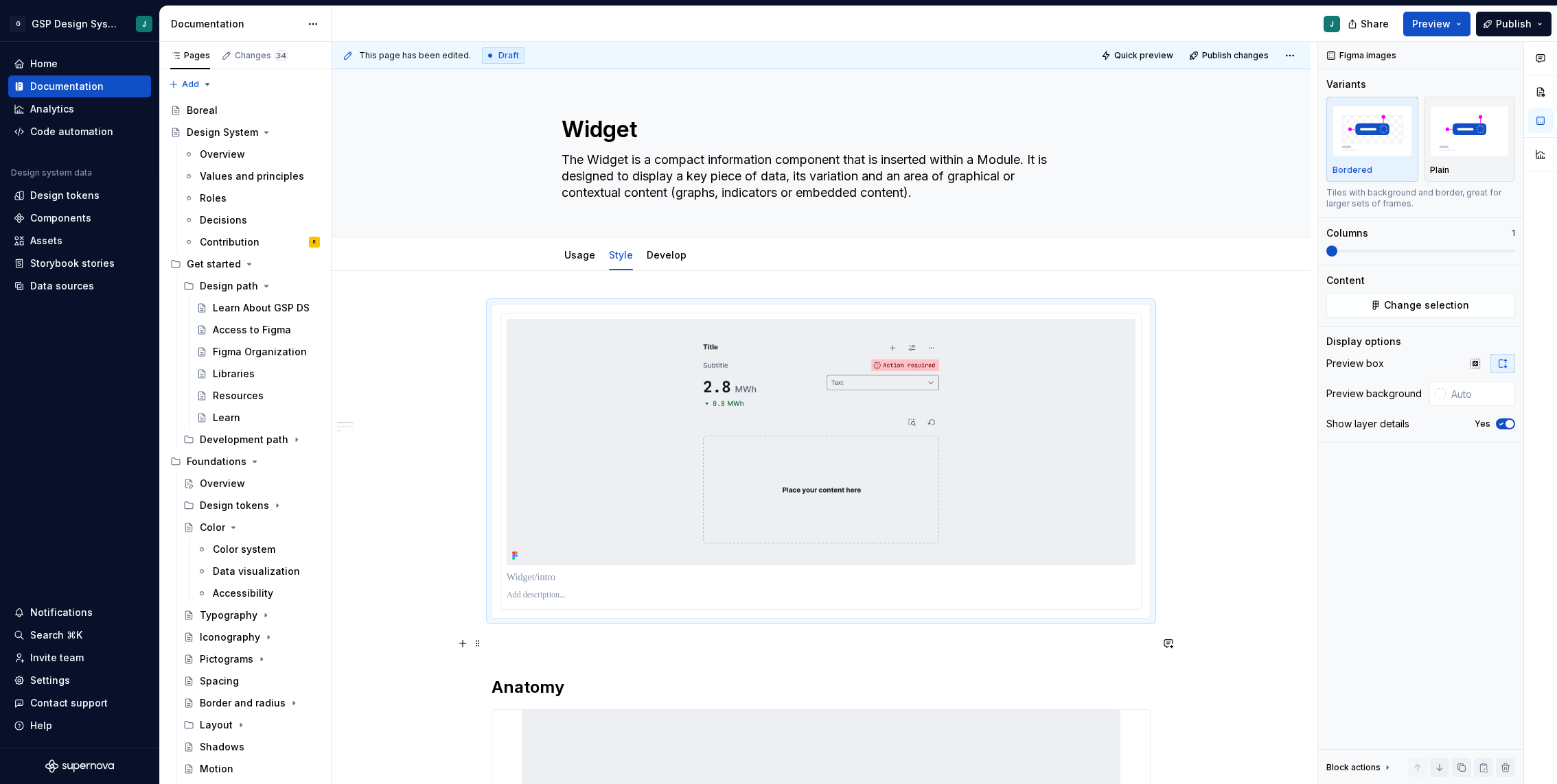
click at [523, 640] on p at bounding box center [821, 644] width 659 height 16
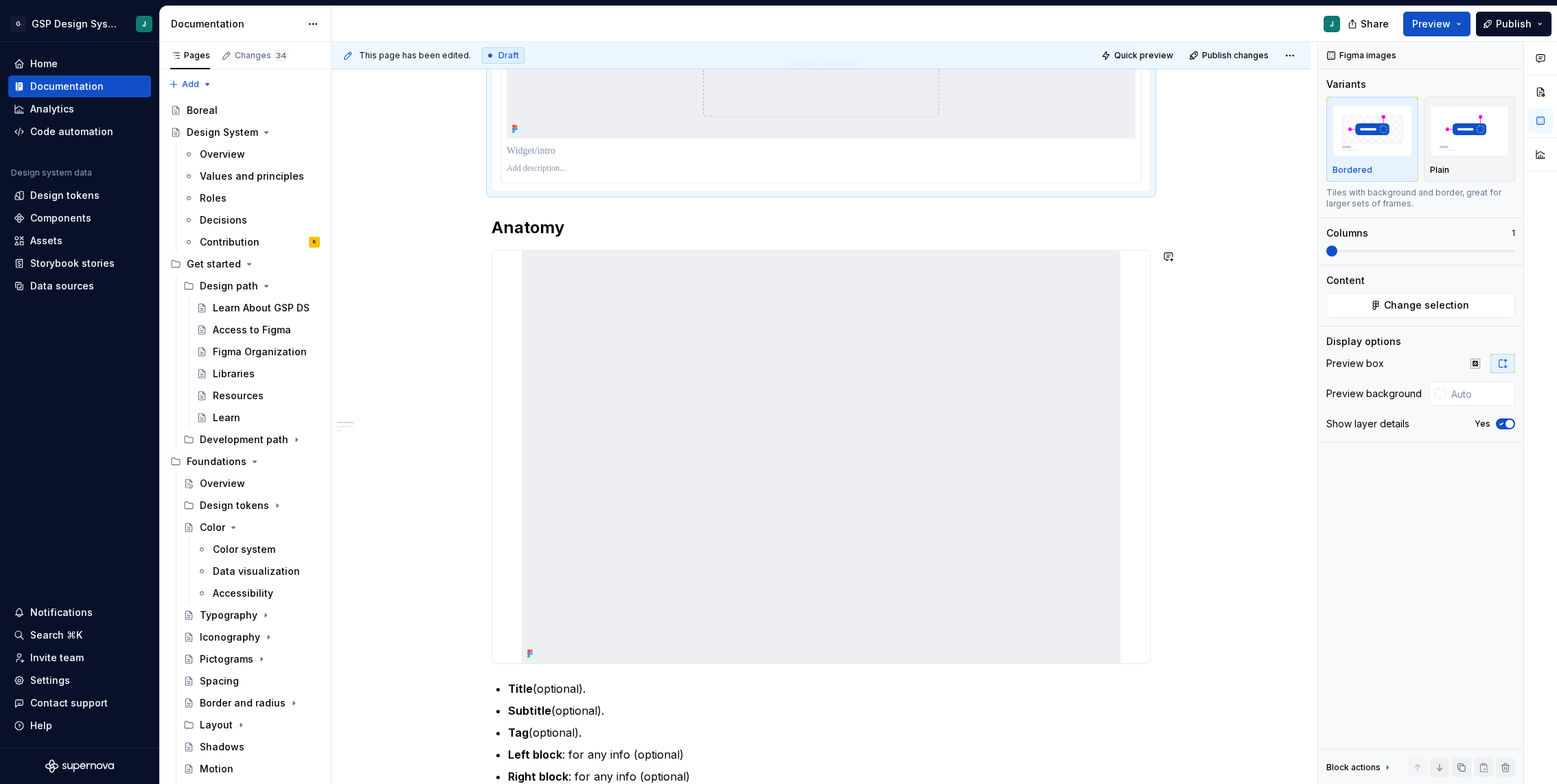
scroll to position [464, 0]
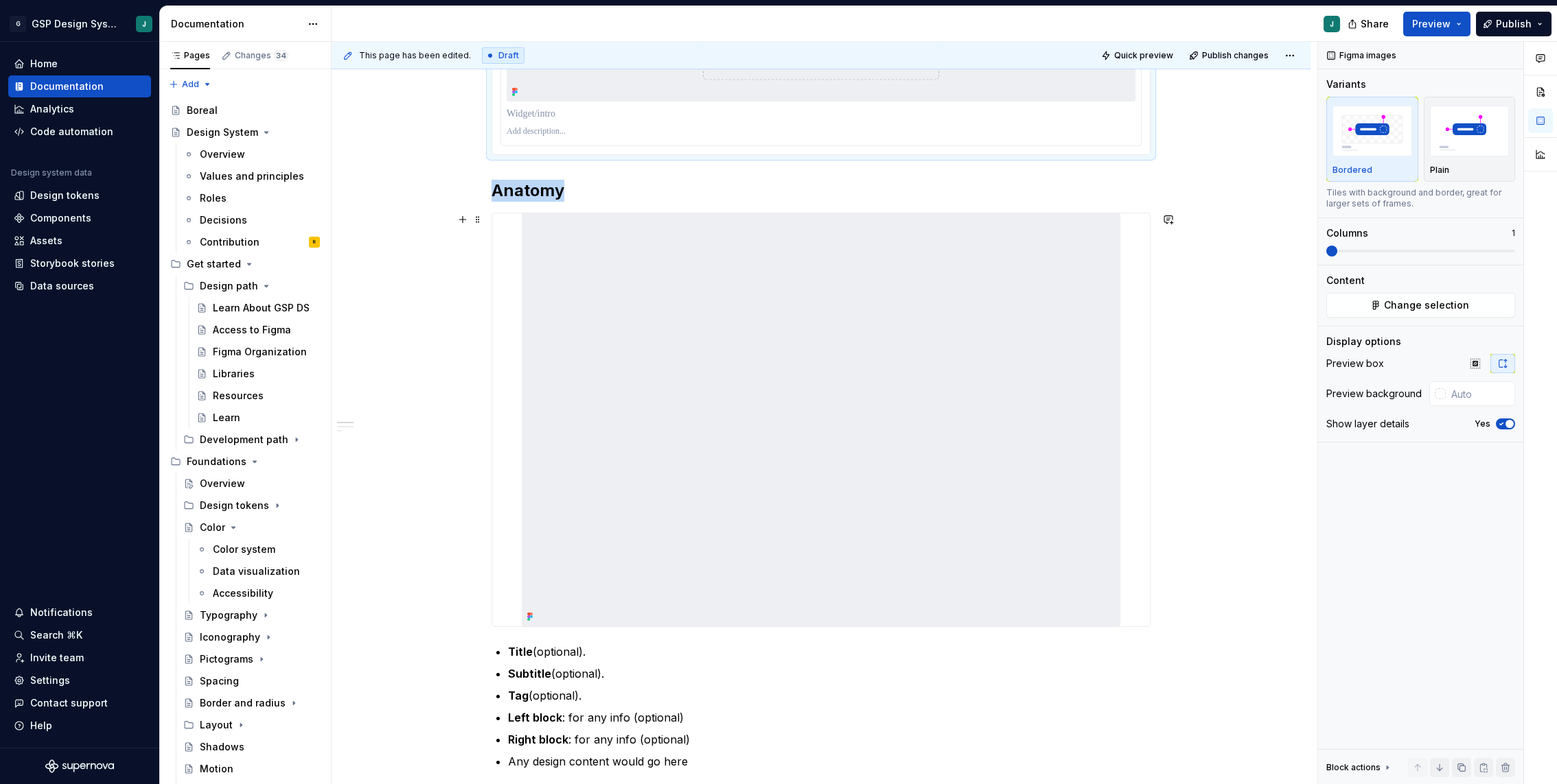
click at [742, 496] on img at bounding box center [821, 419] width 598 height 413
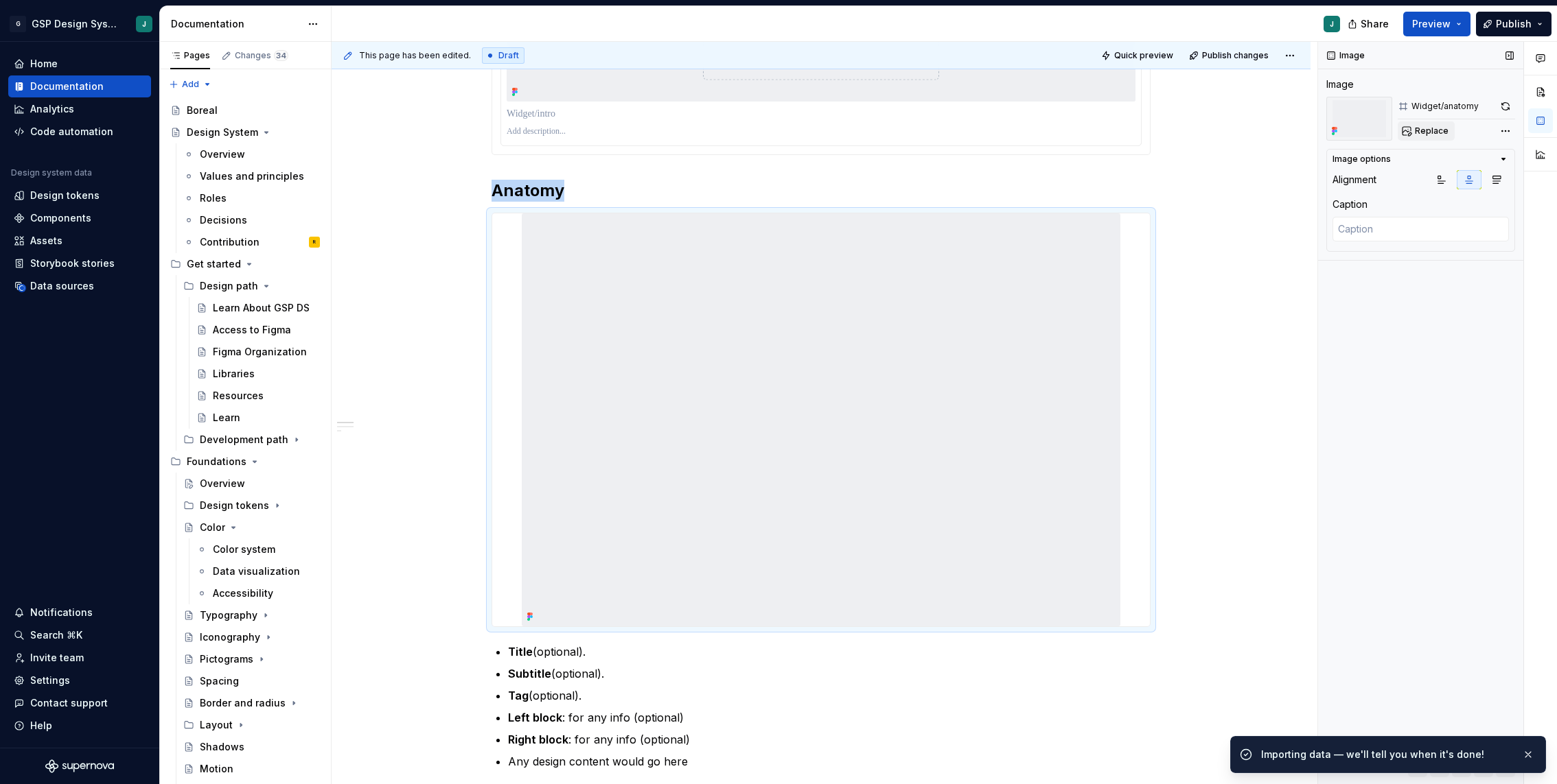
click at [1425, 126] on span "Replace" at bounding box center [1431, 131] width 34 height 11
type textarea "*"
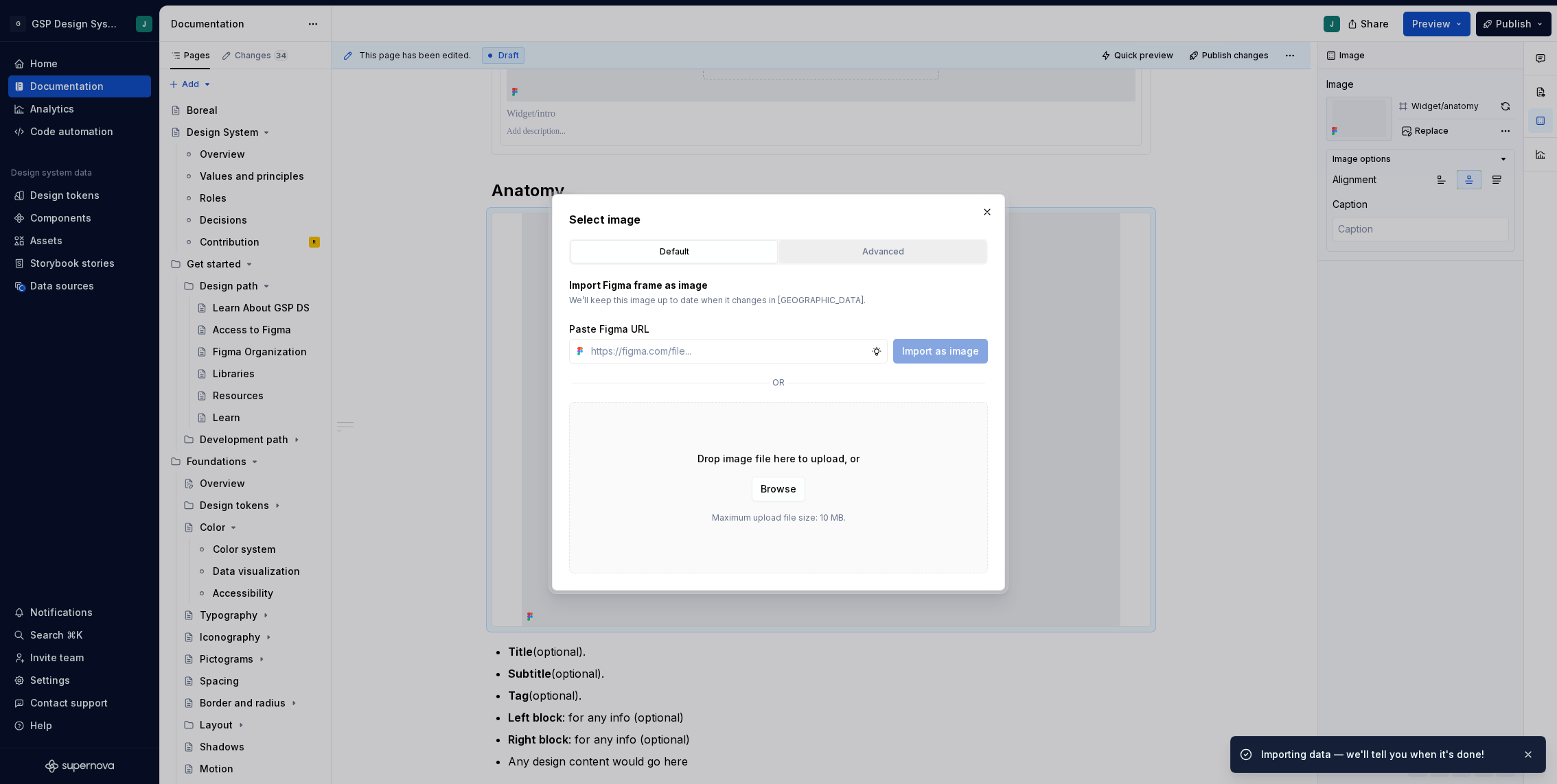
click at [876, 246] on div "Advanced" at bounding box center [882, 252] width 198 height 14
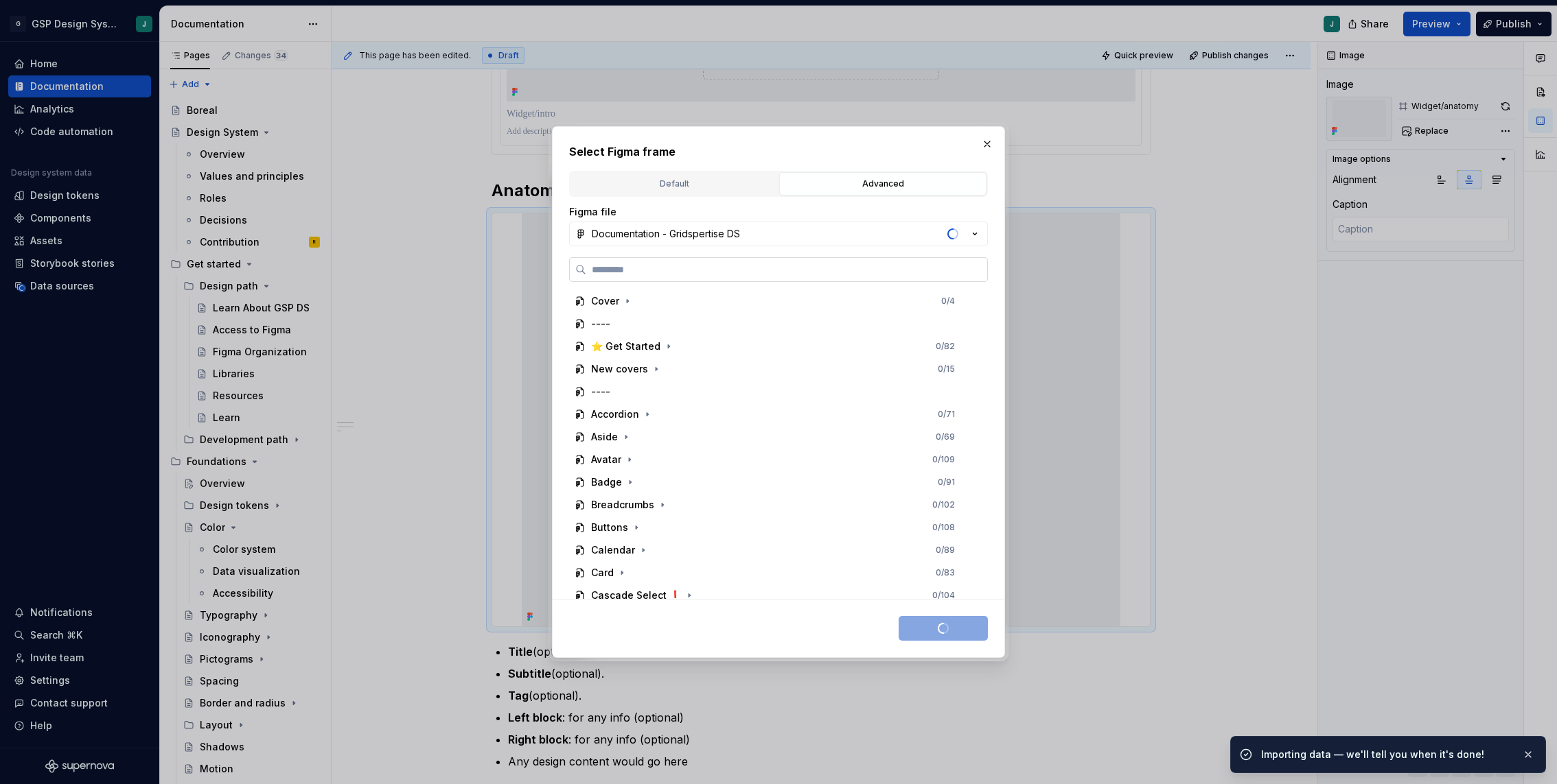
click at [690, 276] on label at bounding box center [778, 269] width 419 height 25
click at [690, 276] on input "search" at bounding box center [787, 269] width 401 height 14
type input "******"
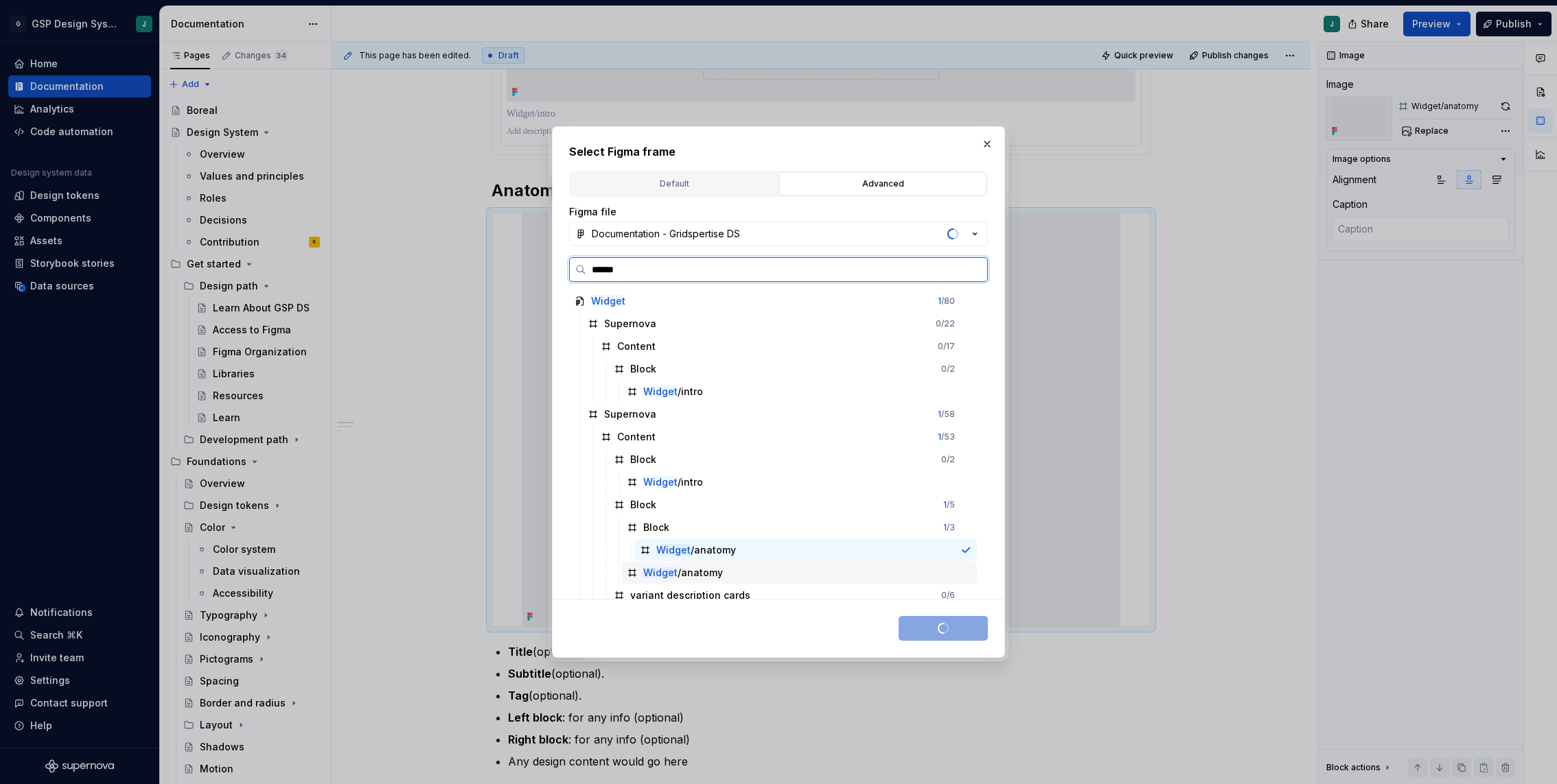
click at [714, 574] on div "Widget /anatomy" at bounding box center [682, 573] width 79 height 14
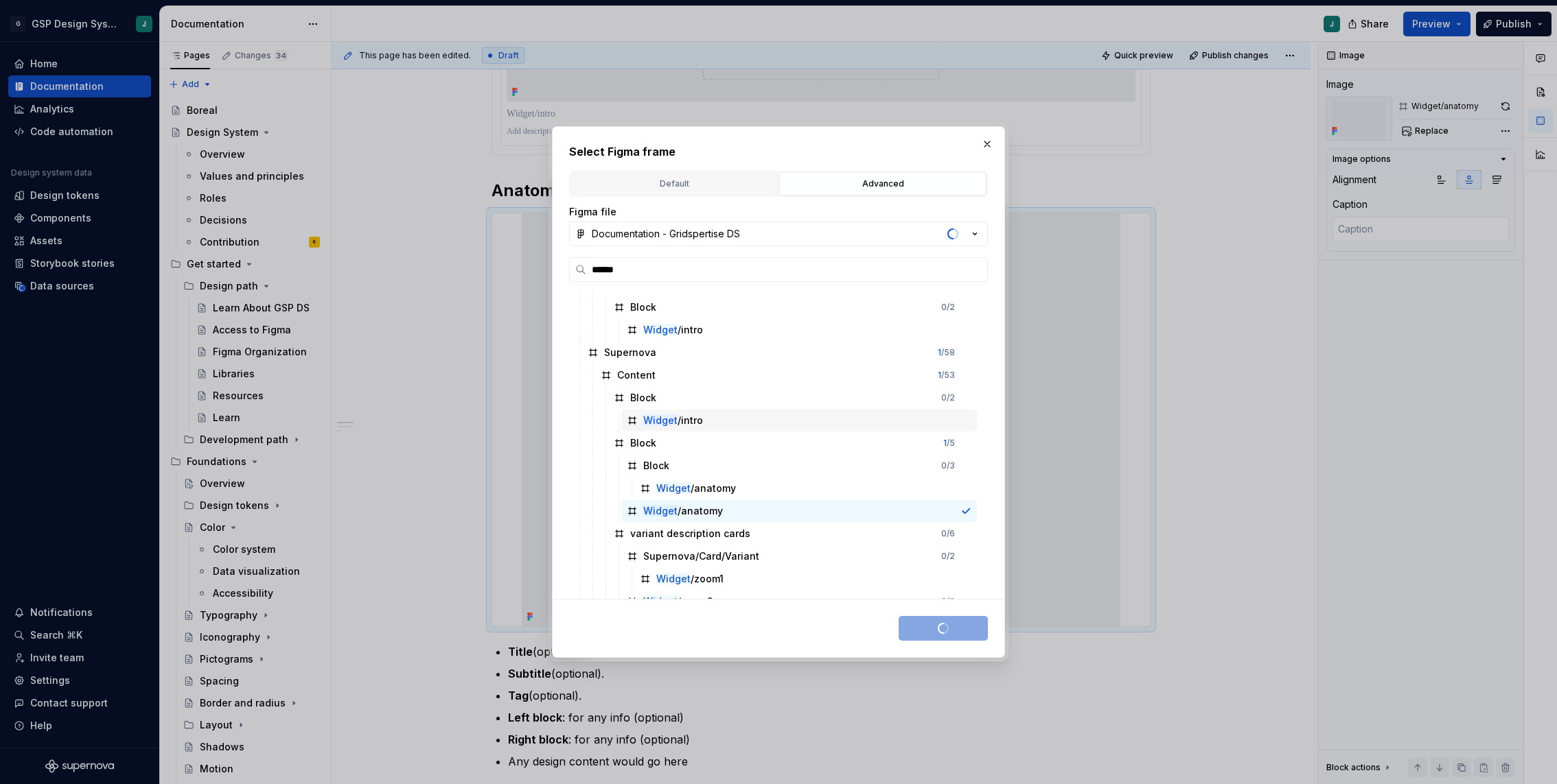
scroll to position [77, 0]
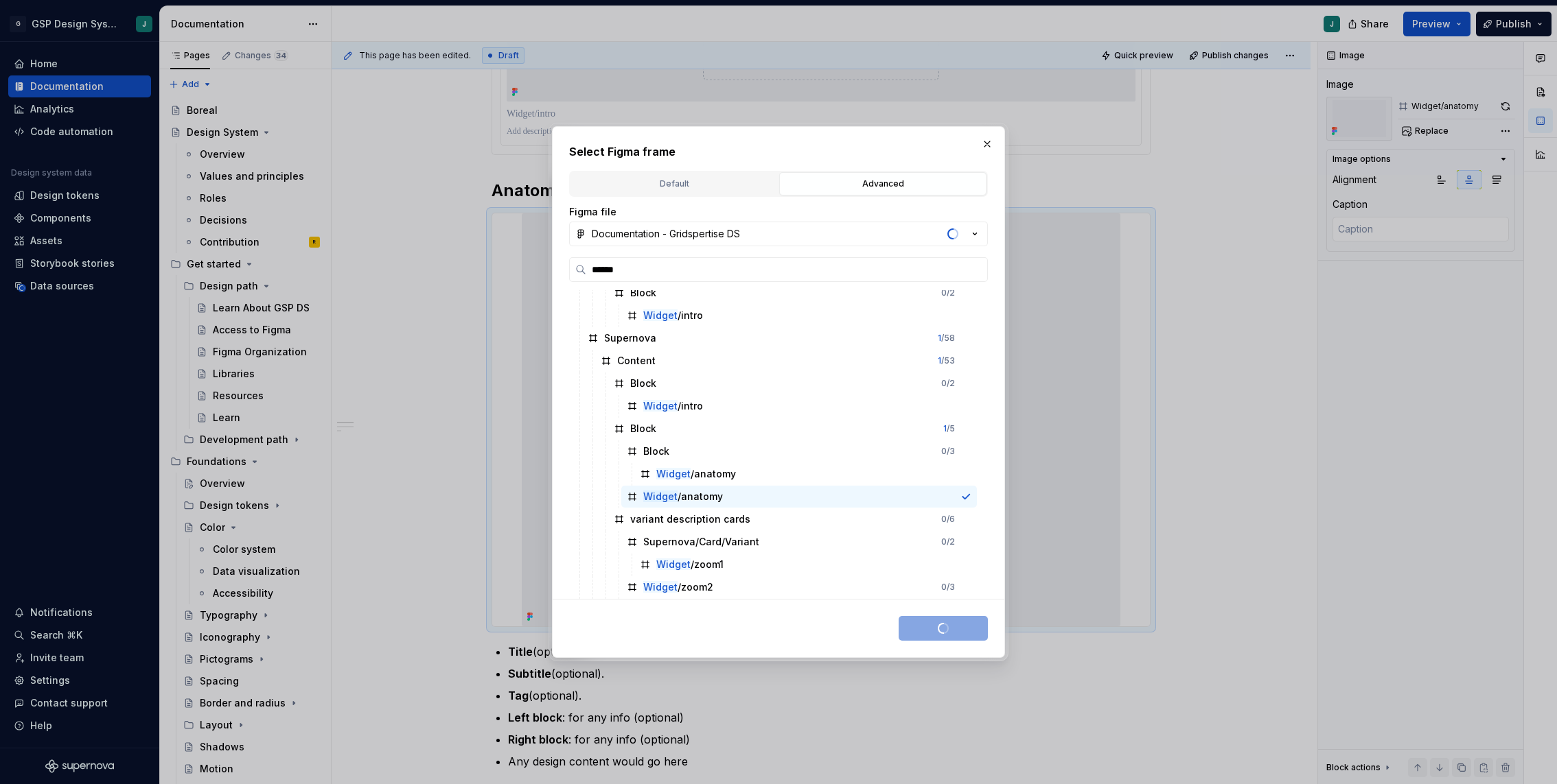
click at [957, 629] on div "Save selection" at bounding box center [943, 628] width 89 height 25
click at [995, 134] on div "Select Figma frame Default Advanced Import Figma frame as image We’ll keep this…" at bounding box center [778, 391] width 453 height 531
click at [991, 143] on button "button" at bounding box center [987, 144] width 19 height 19
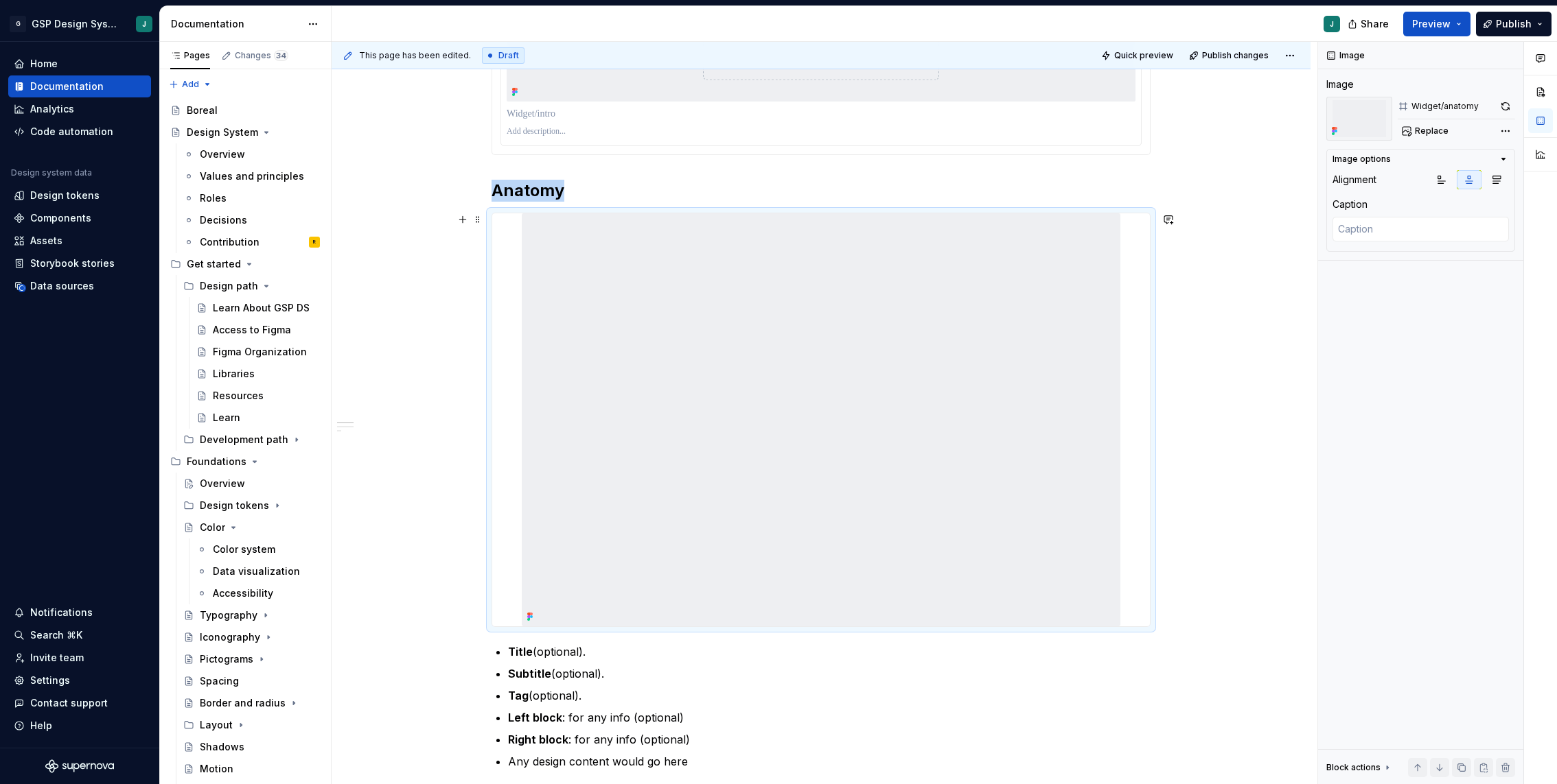
click at [1061, 322] on img at bounding box center [821, 419] width 598 height 413
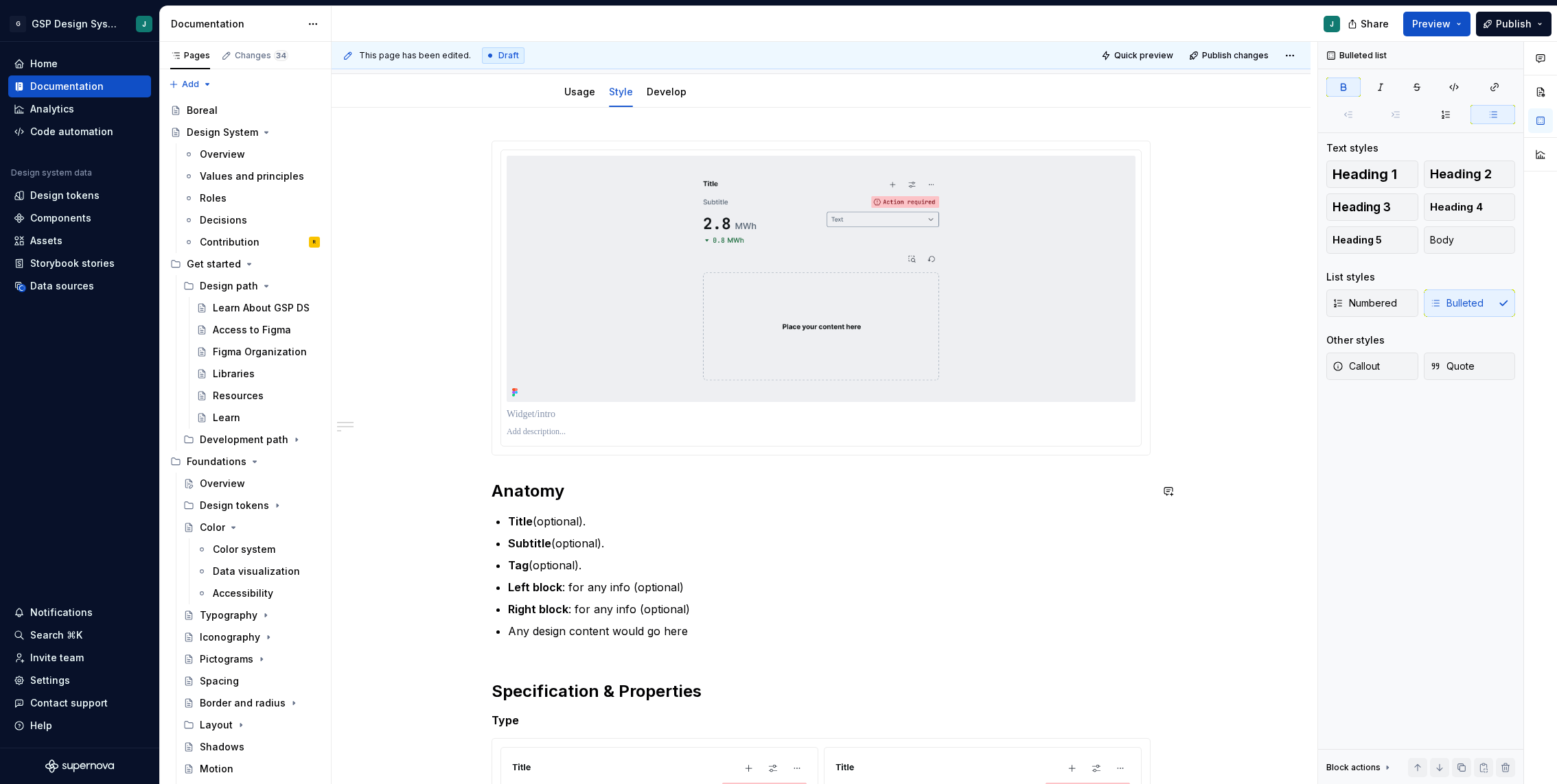
scroll to position [340, 0]
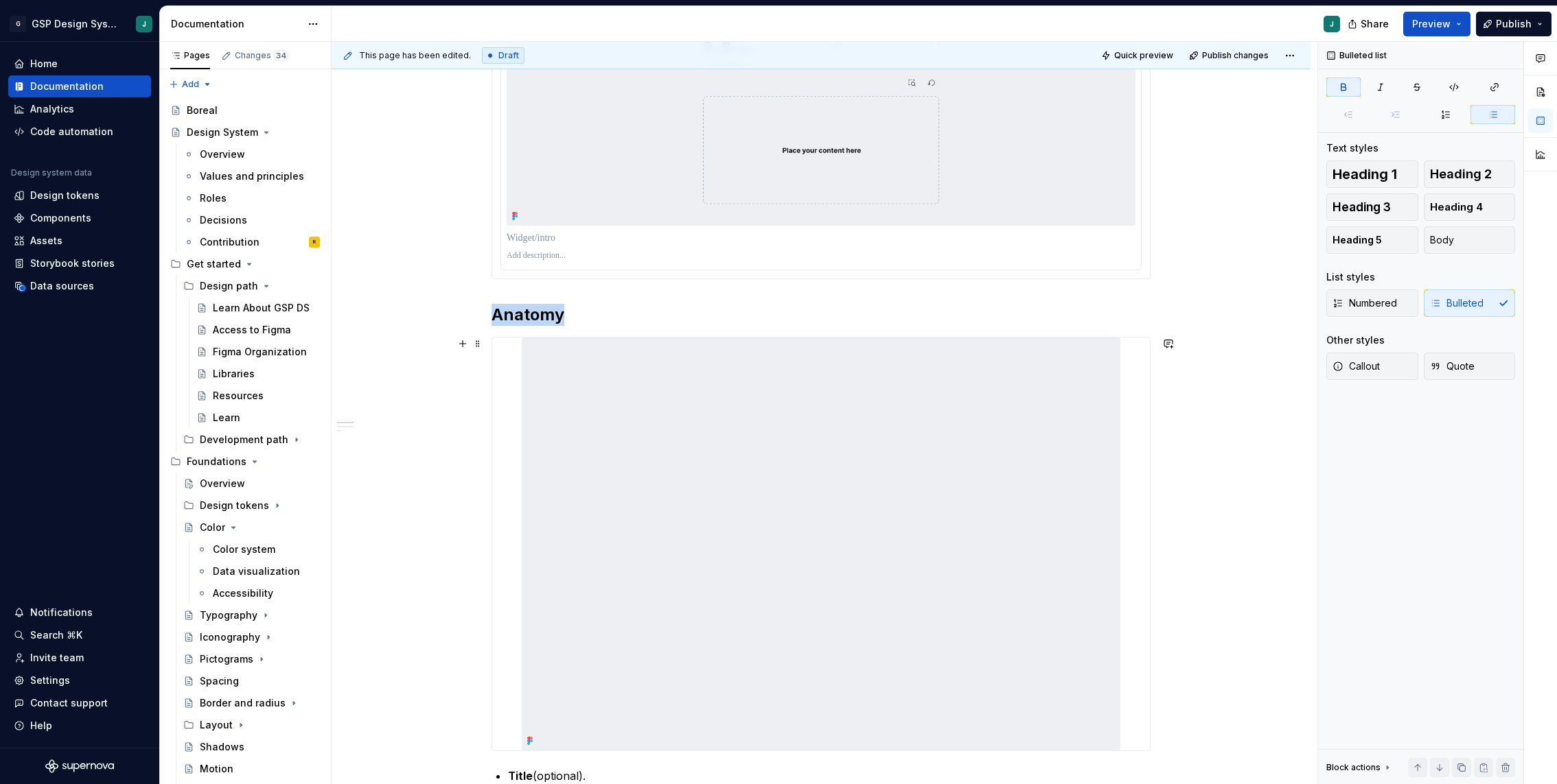
click at [748, 425] on img at bounding box center [821, 543] width 598 height 413
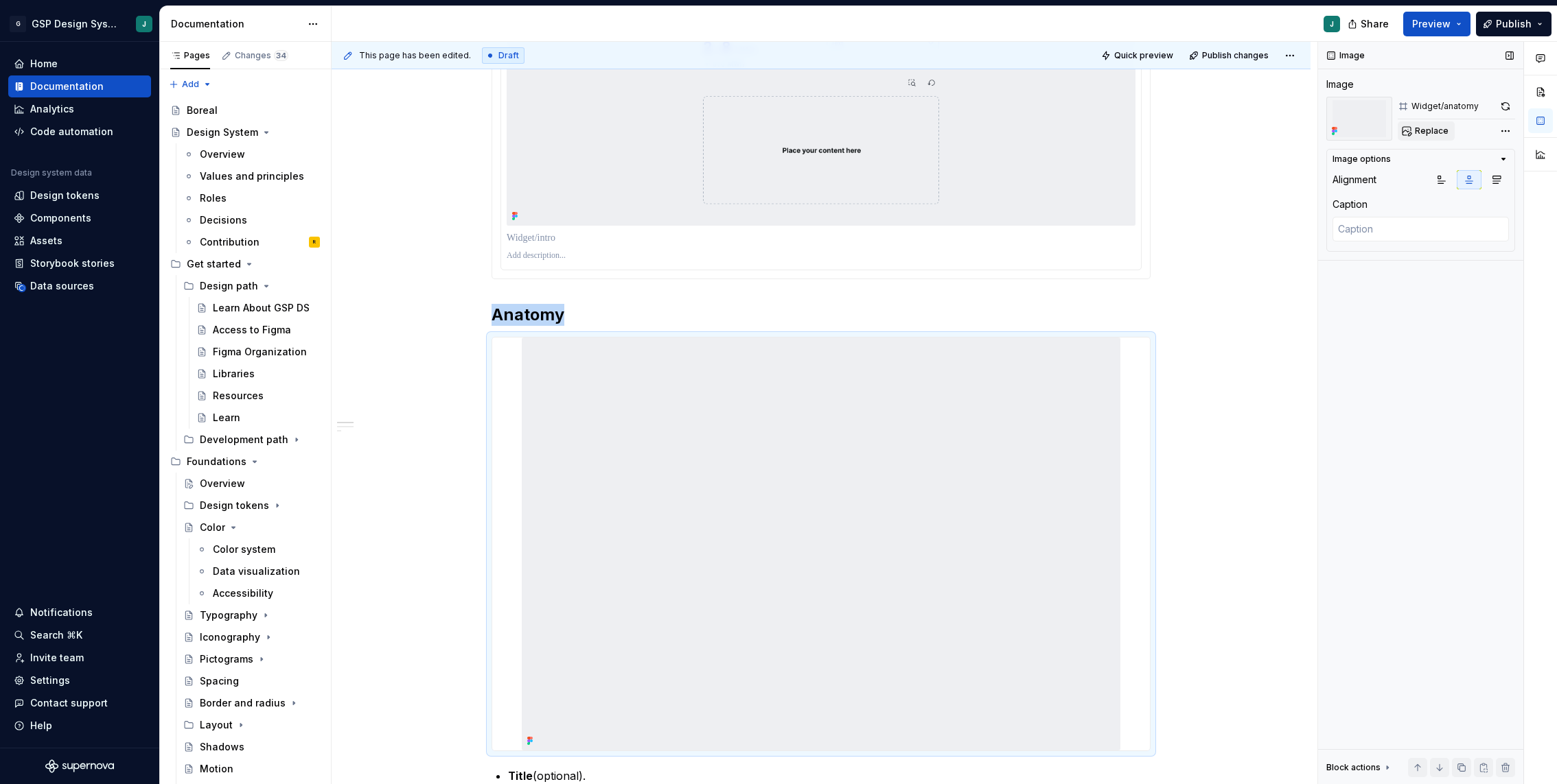
click at [1427, 137] on button "Replace" at bounding box center [1426, 130] width 57 height 19
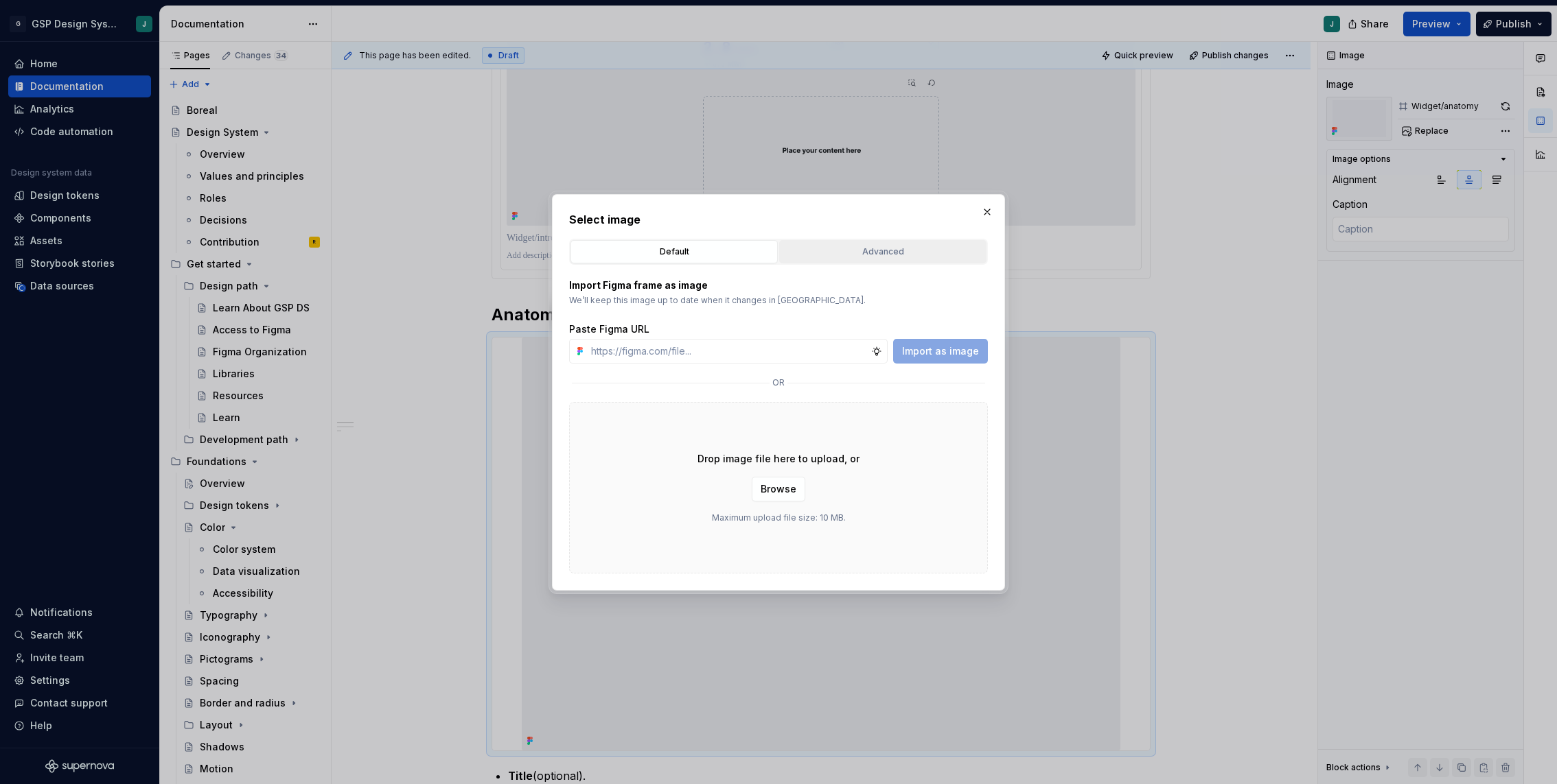
click at [856, 255] on div "Advanced" at bounding box center [882, 252] width 198 height 14
type textarea "*"
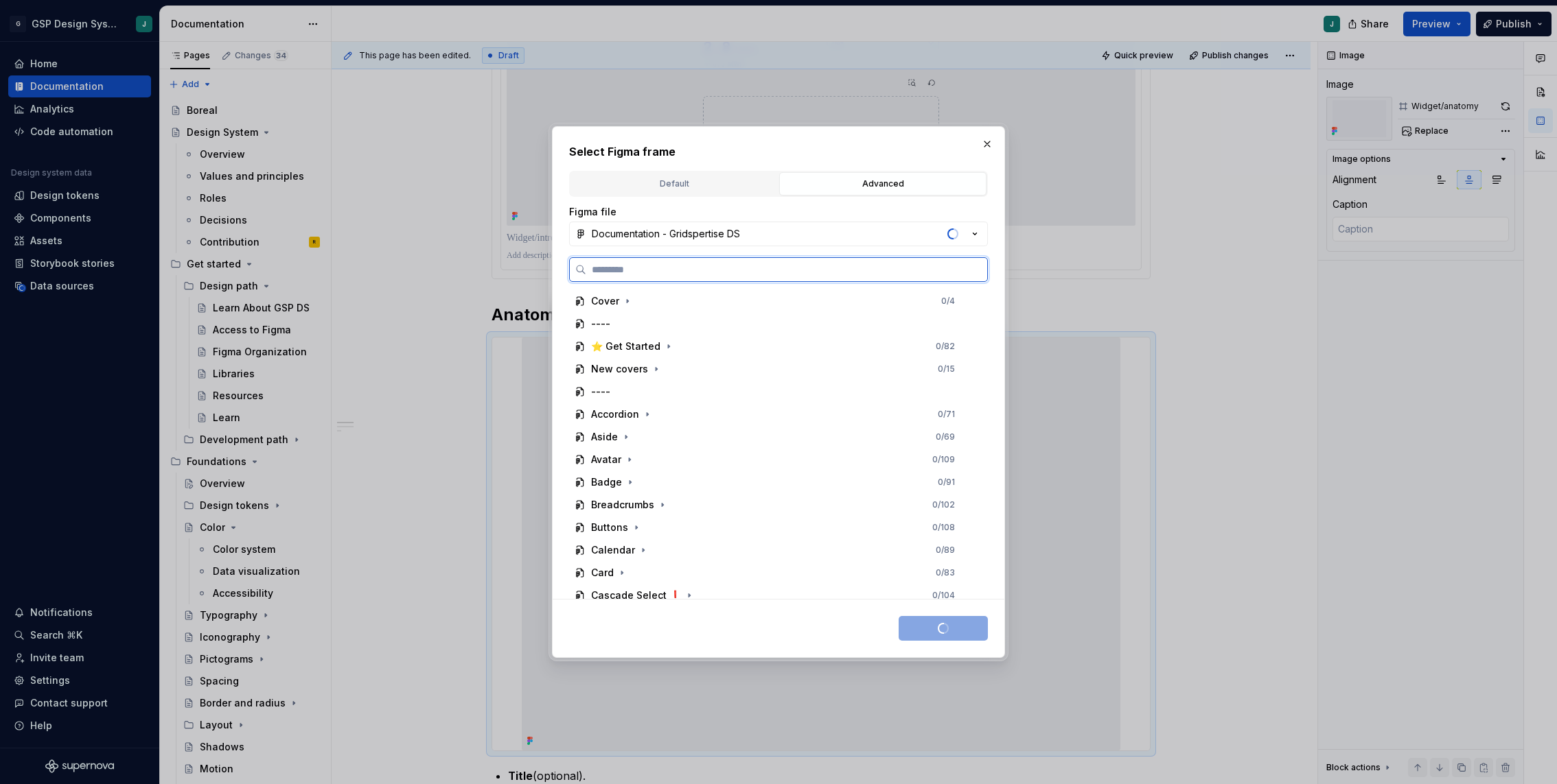
click at [659, 266] on input "search" at bounding box center [787, 269] width 401 height 14
type input "******"
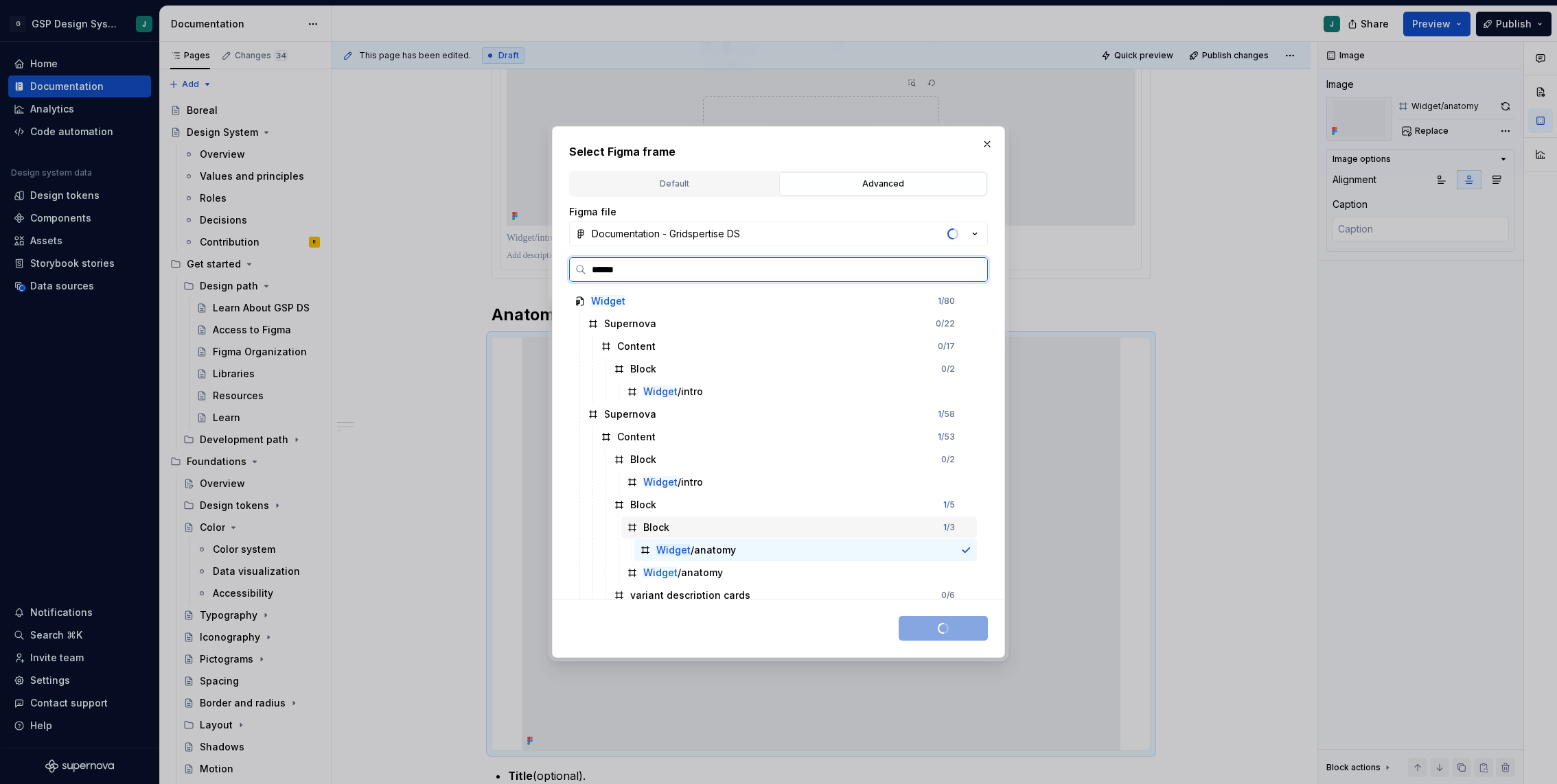
click at [695, 529] on div "Block 1 / 3" at bounding box center [799, 528] width 356 height 22
click at [700, 544] on div "Widget /anatomy" at bounding box center [695, 550] width 79 height 14
click at [933, 631] on div "Save selection" at bounding box center [943, 628] width 89 height 25
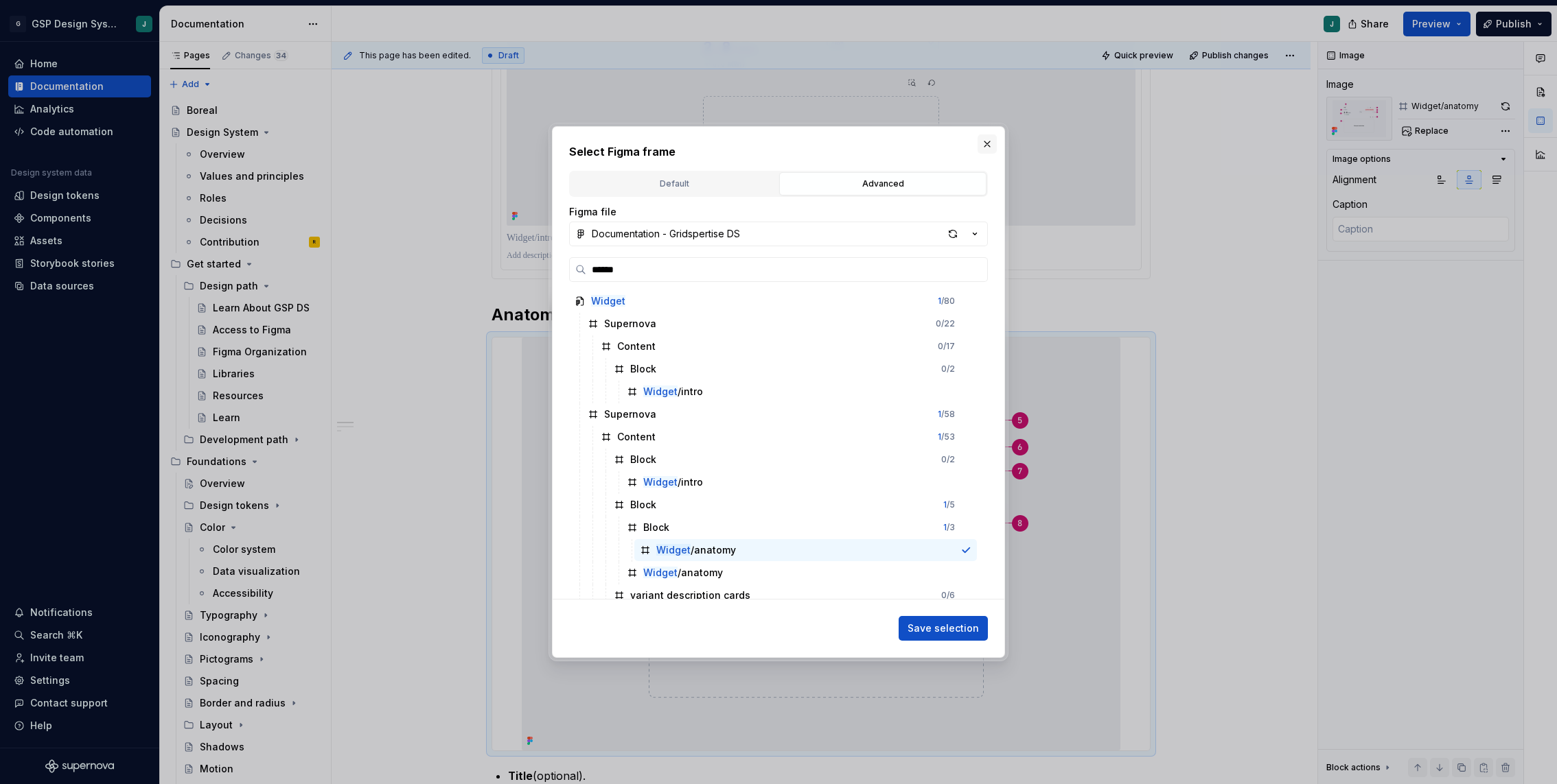
click at [989, 139] on button "button" at bounding box center [987, 144] width 19 height 19
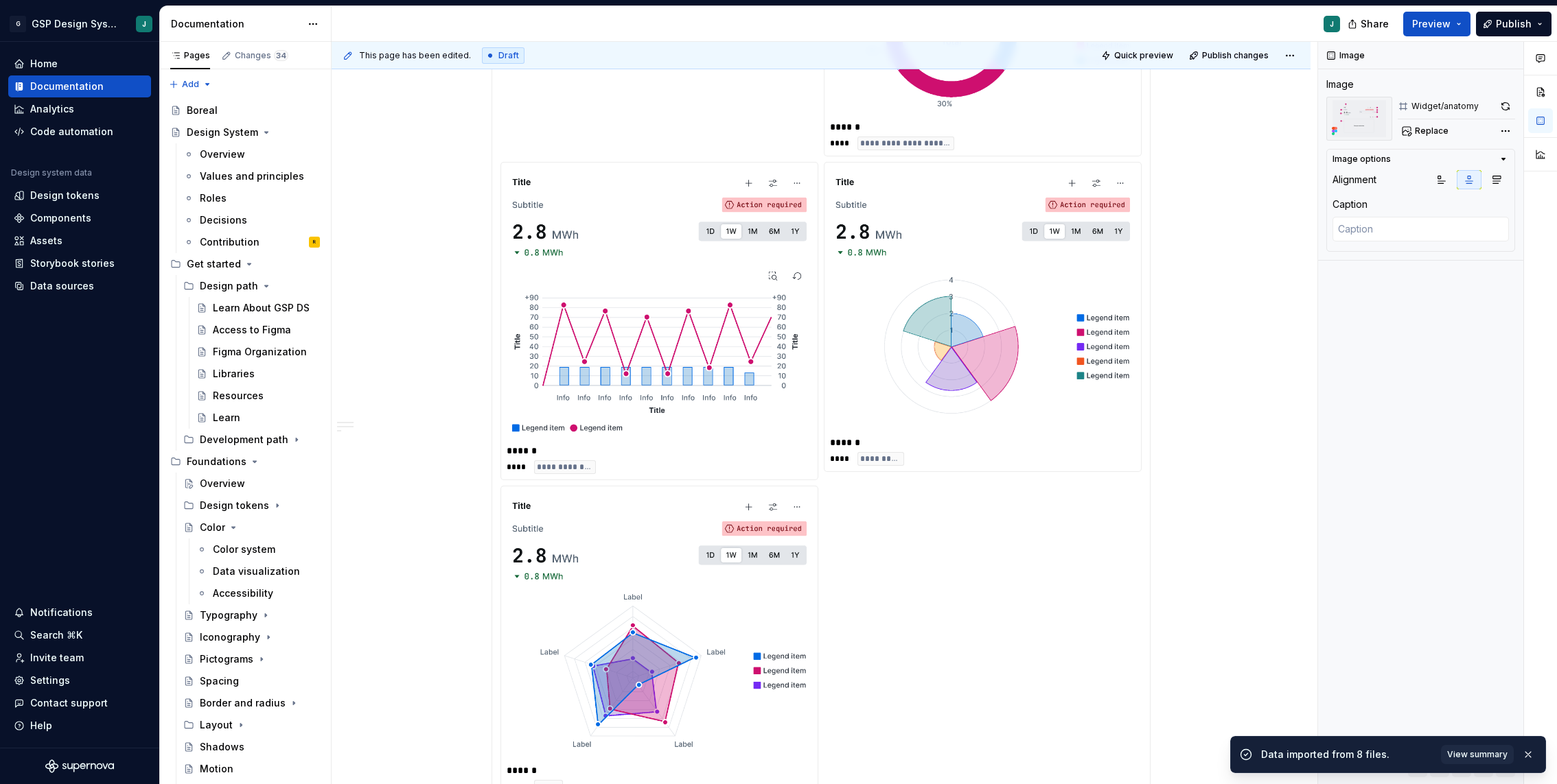
scroll to position [3056, 0]
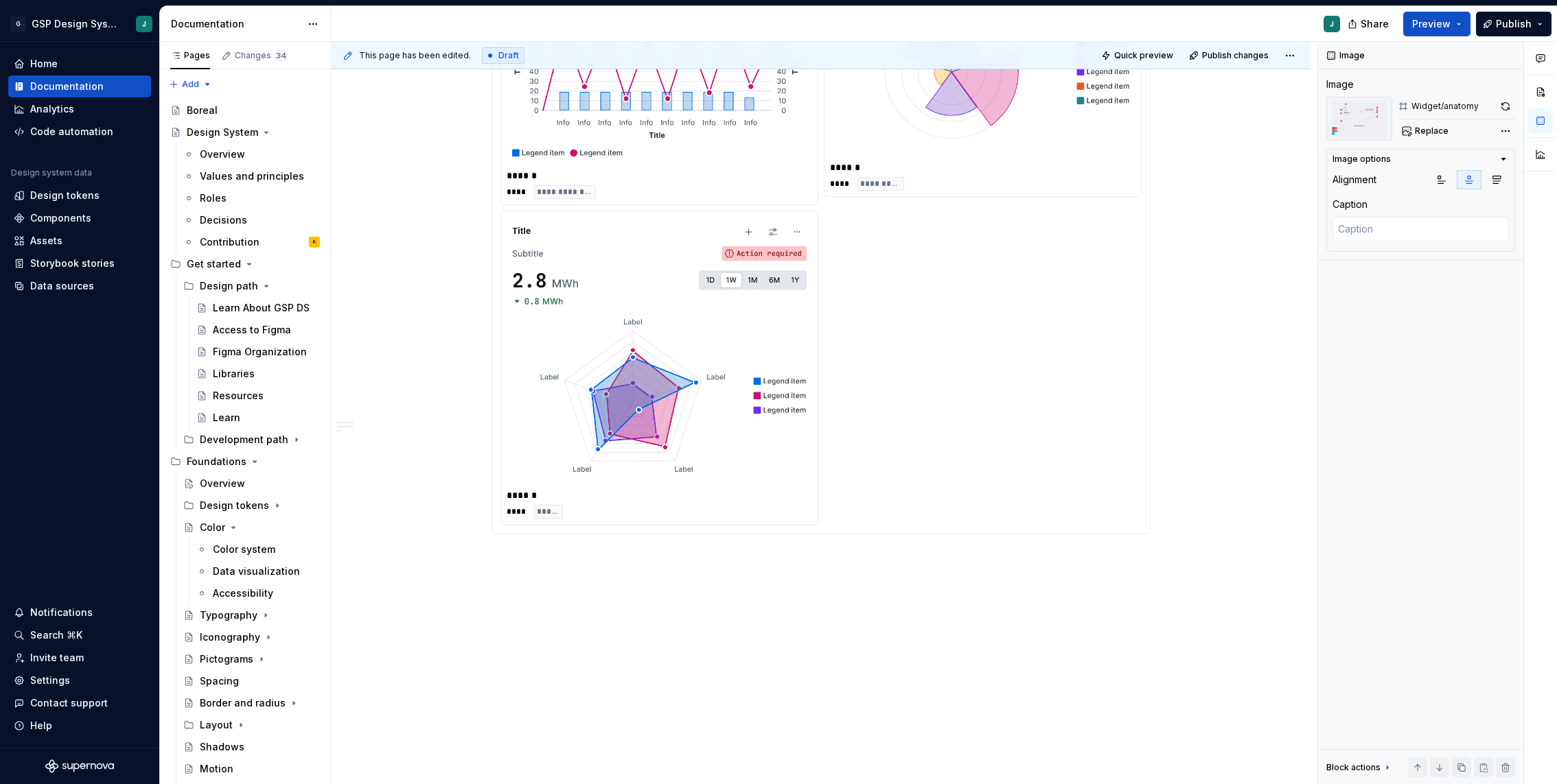
type textarea "*"
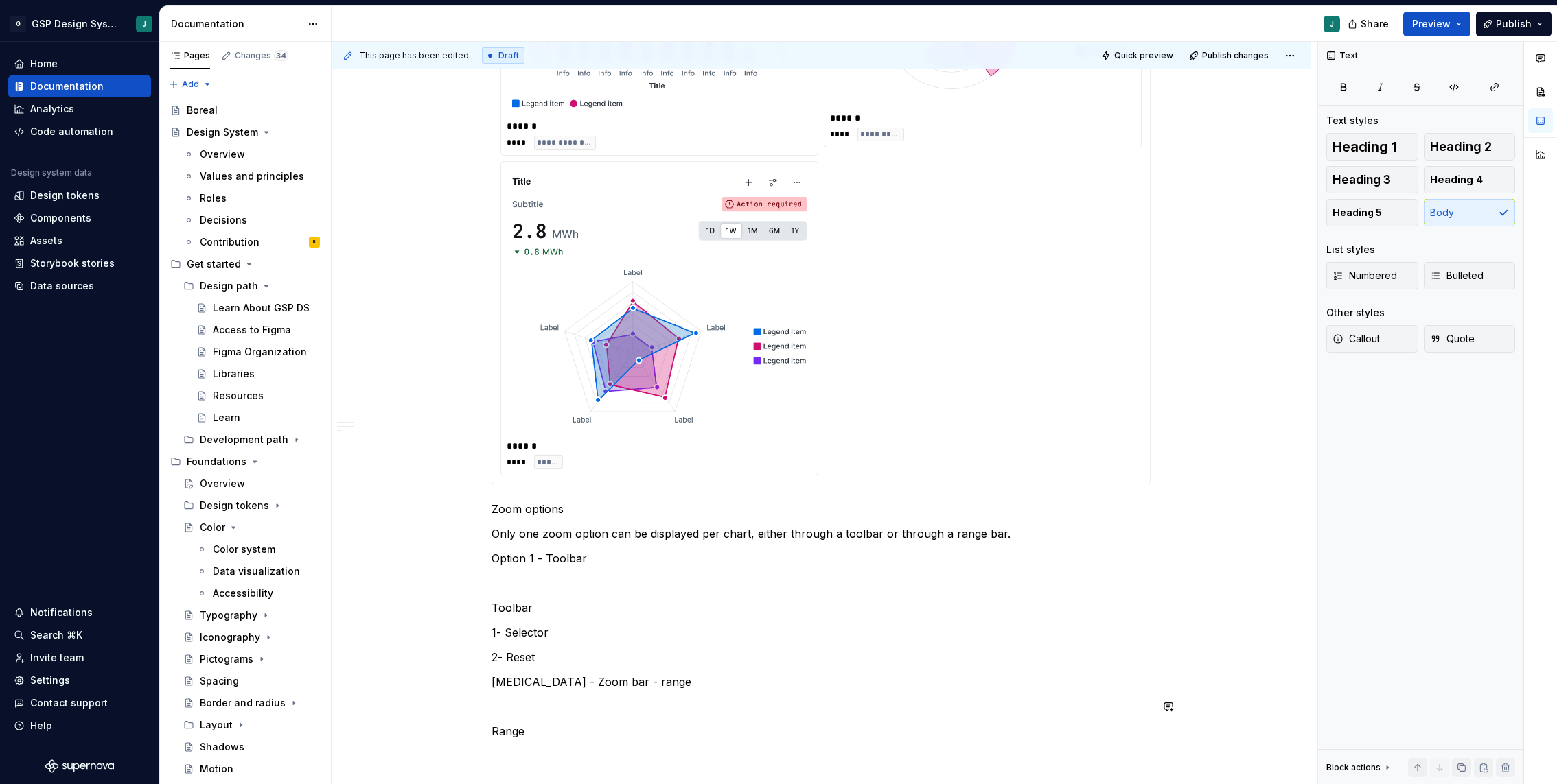
scroll to position [3106, 0]
click at [540, 506] on p "Zoom options" at bounding box center [821, 509] width 659 height 16
click at [604, 484] on button "button" at bounding box center [603, 482] width 19 height 19
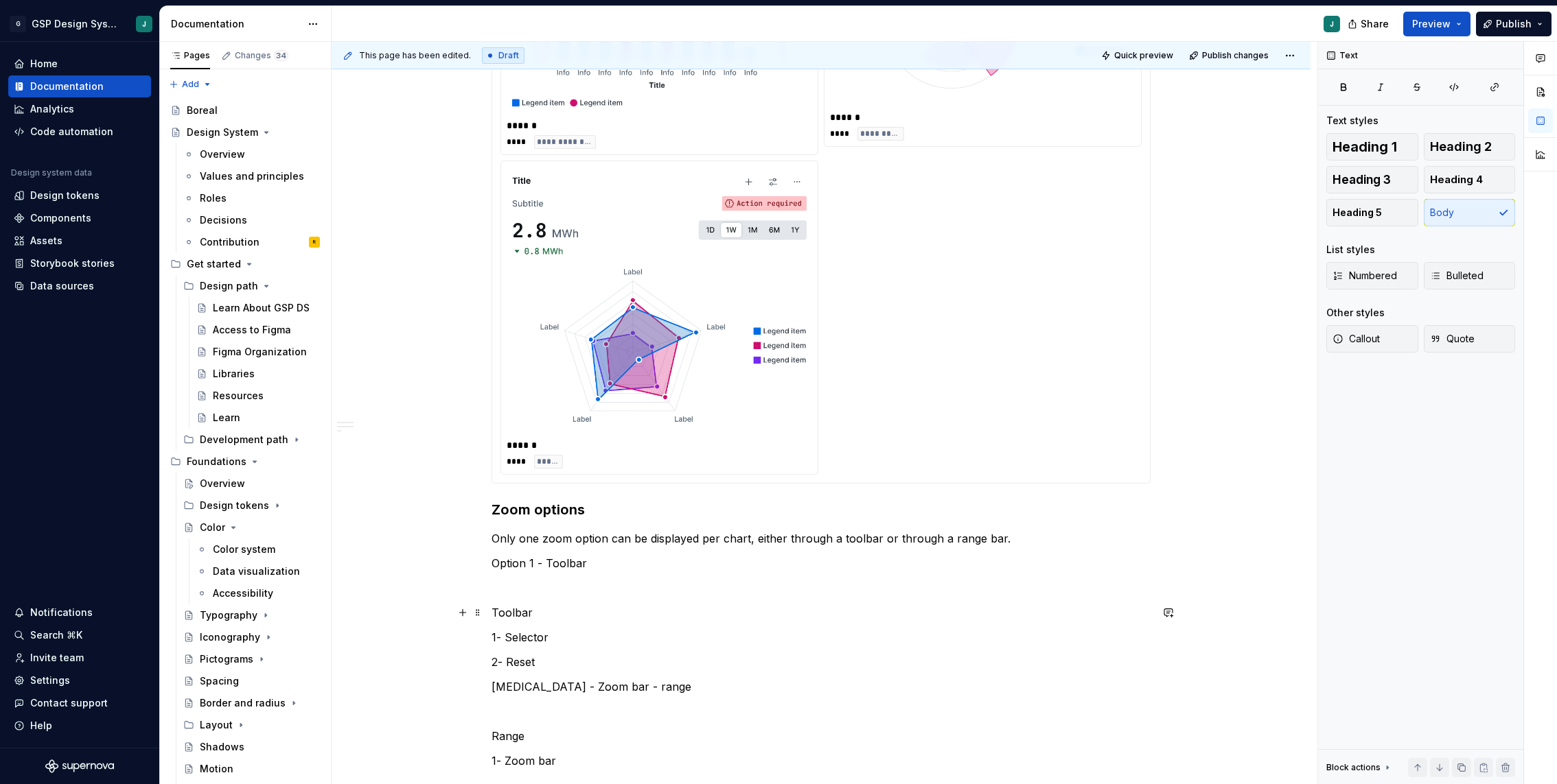
click at [509, 614] on p "Toolbar" at bounding box center [821, 613] width 659 height 16
click at [621, 588] on button "button" at bounding box center [625, 586] width 19 height 19
click at [558, 559] on p "Option 1 - Toolbar" at bounding box center [821, 563] width 659 height 16
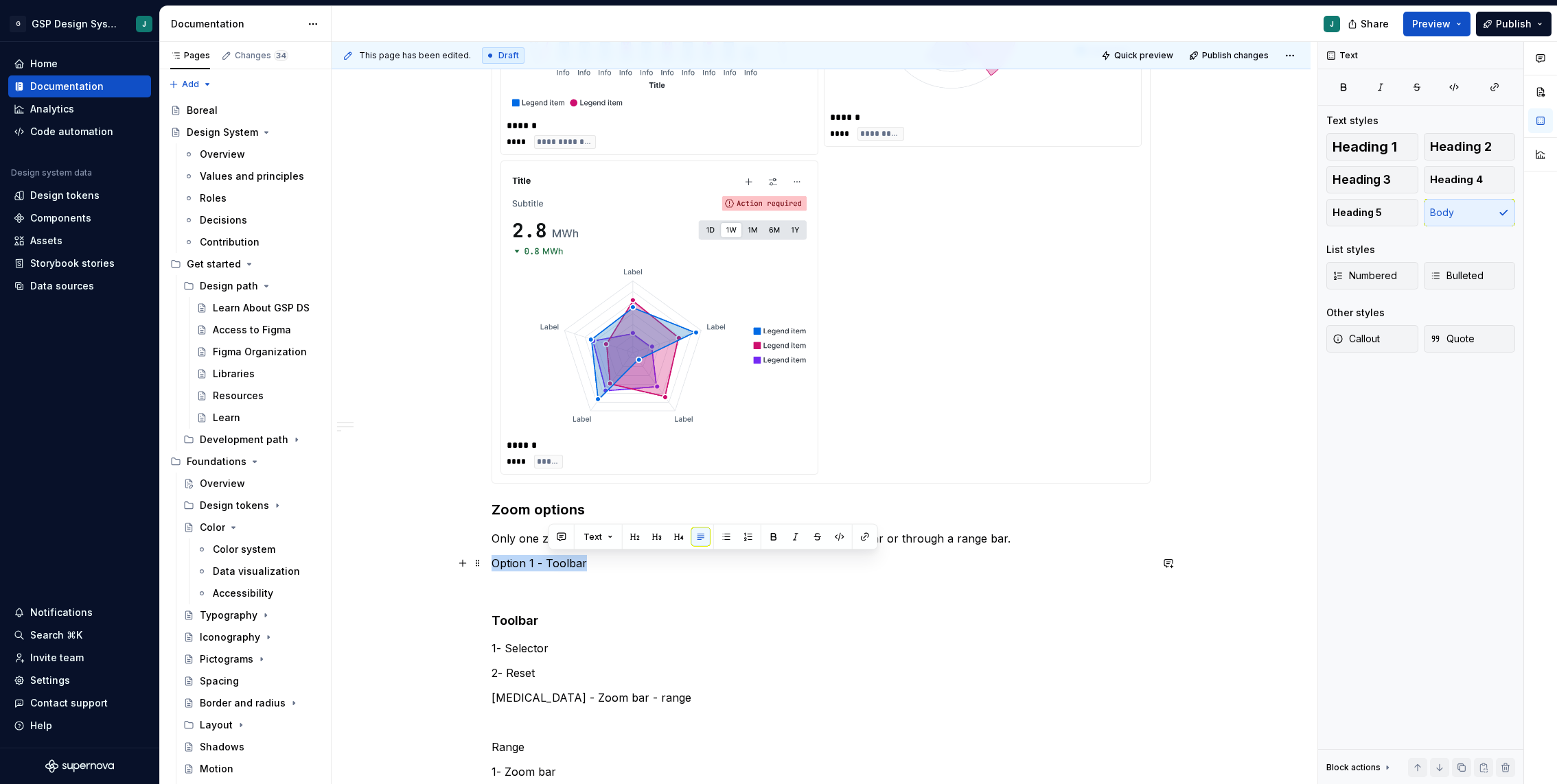
click at [558, 559] on p "Option 1 - Toolbar" at bounding box center [821, 563] width 659 height 16
click at [625, 534] on button "button" at bounding box center [625, 537] width 19 height 19
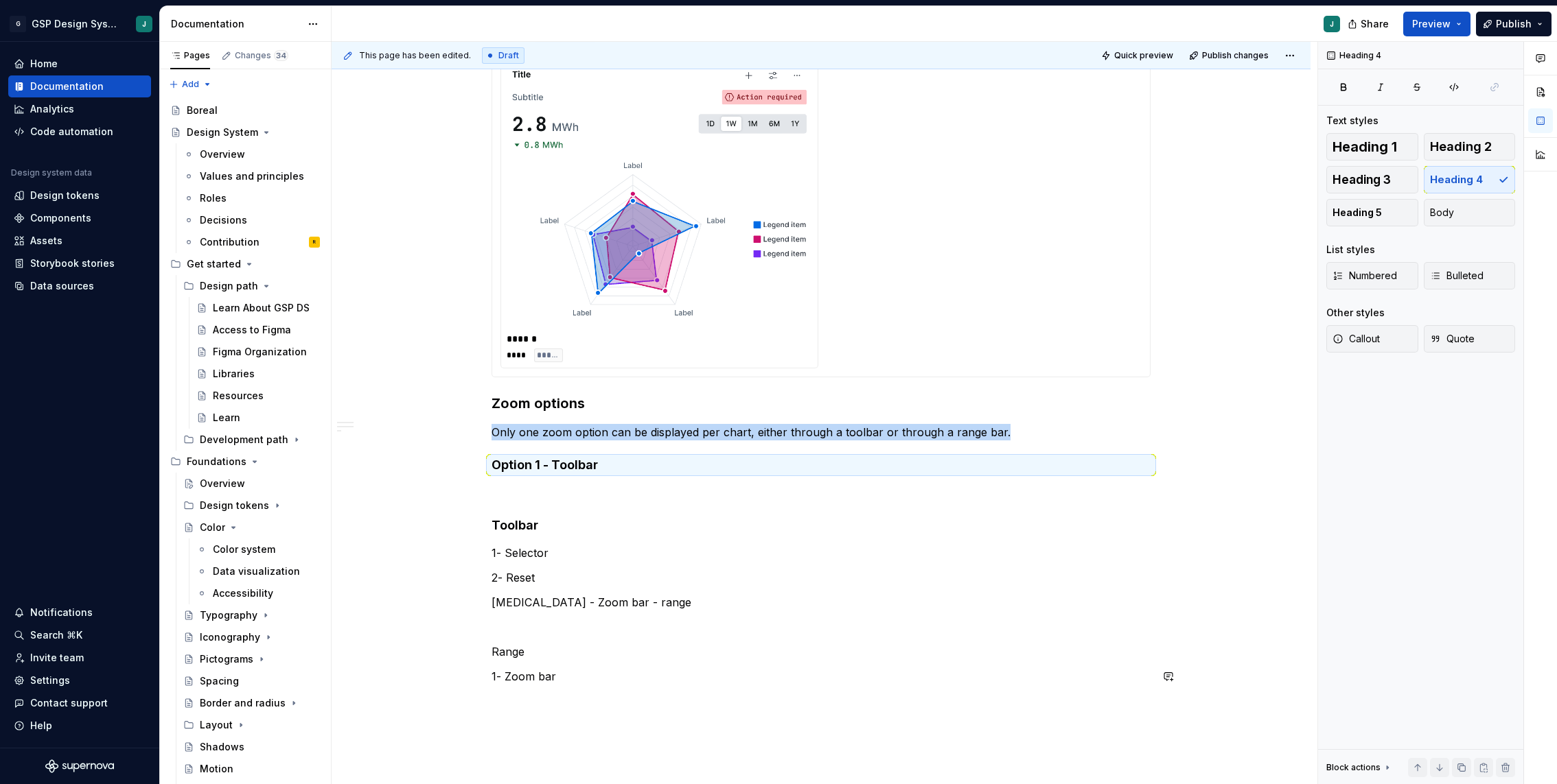
scroll to position [3232, 0]
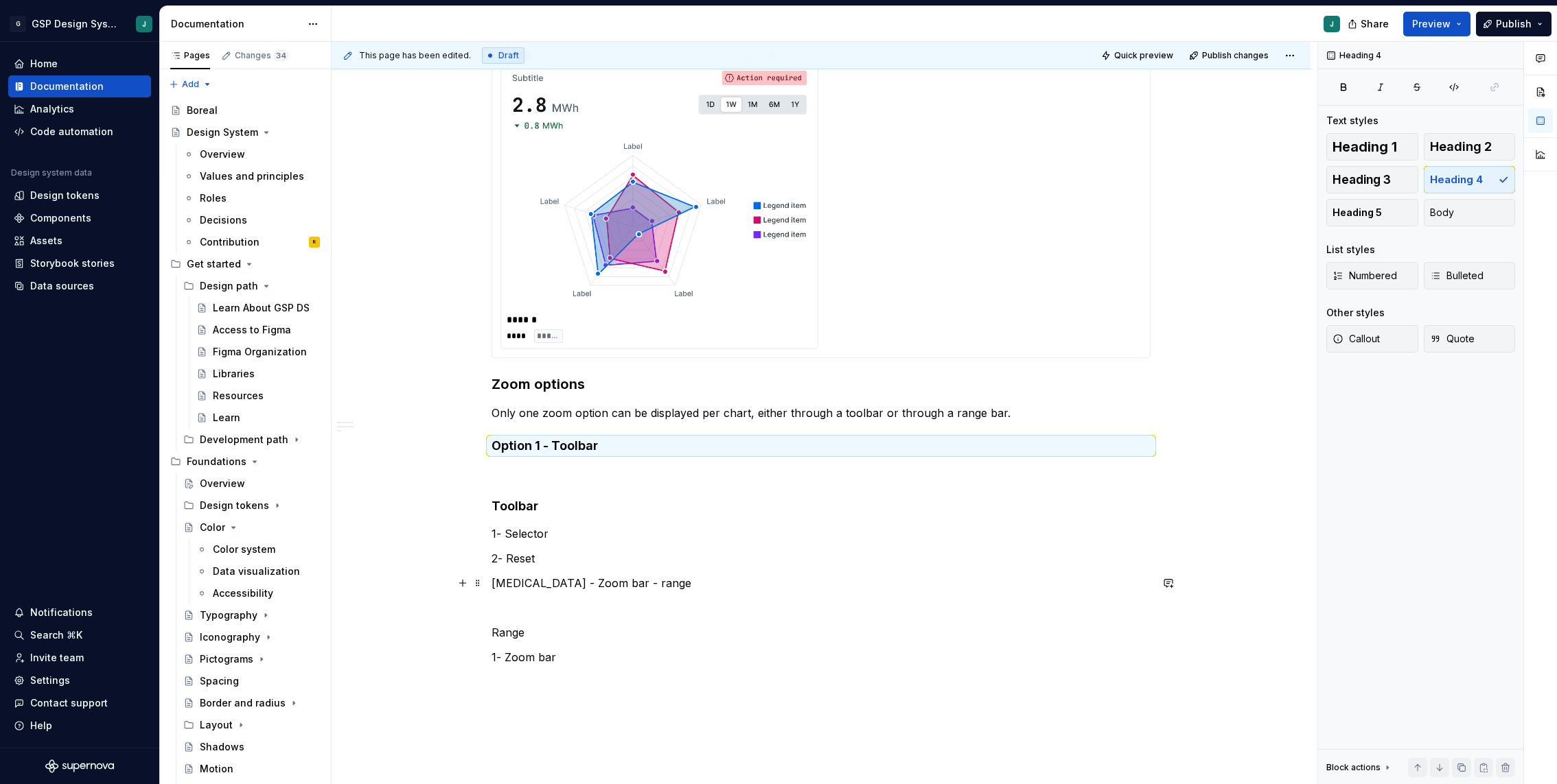
click at [575, 589] on p "[MEDICAL_DATA] - Zoom bar - range" at bounding box center [821, 583] width 659 height 16
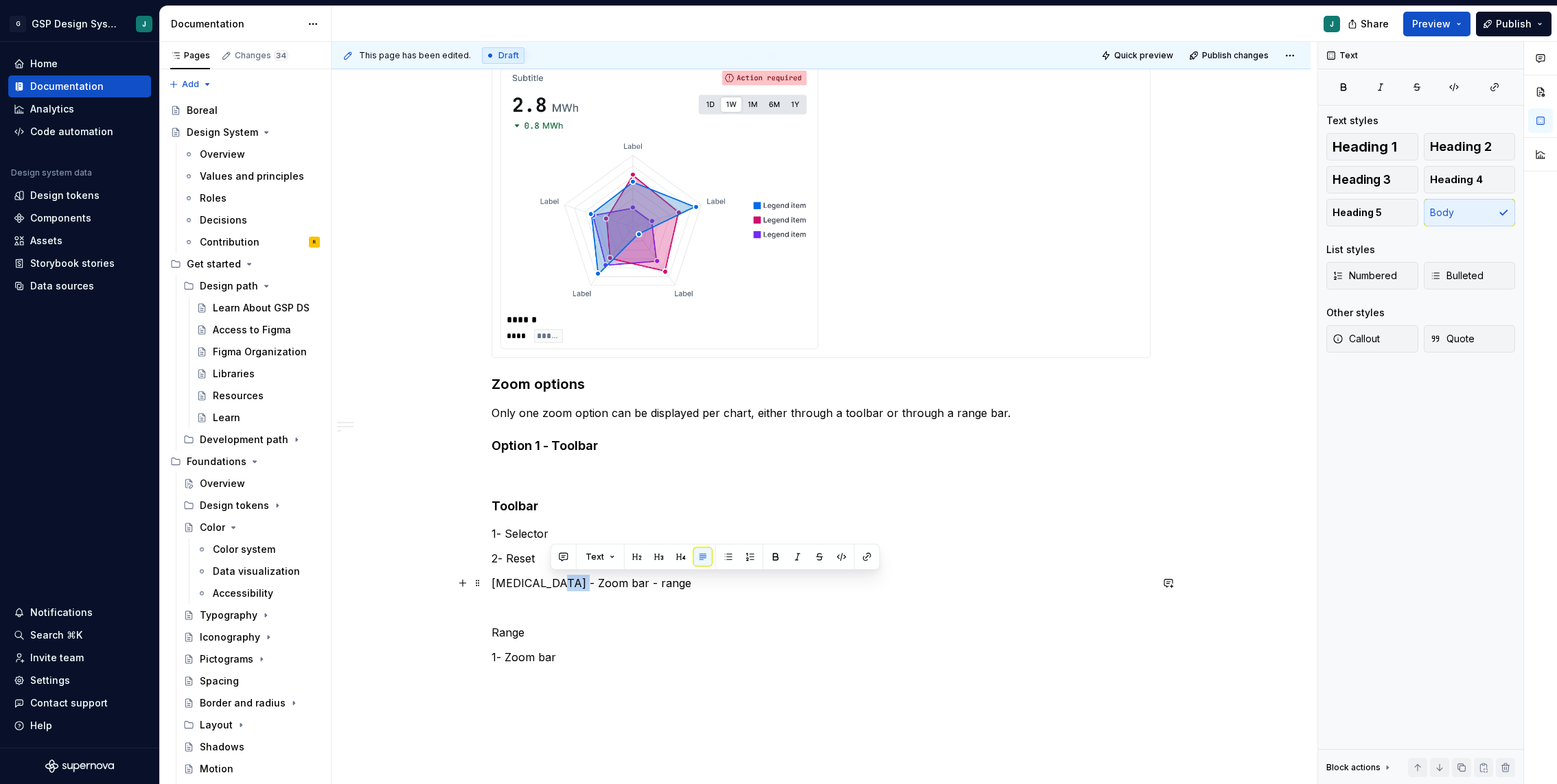
click at [575, 589] on p "[MEDICAL_DATA] - Zoom bar - range" at bounding box center [821, 583] width 659 height 16
click at [563, 588] on div at bounding box center [563, 588] width 0 height 0
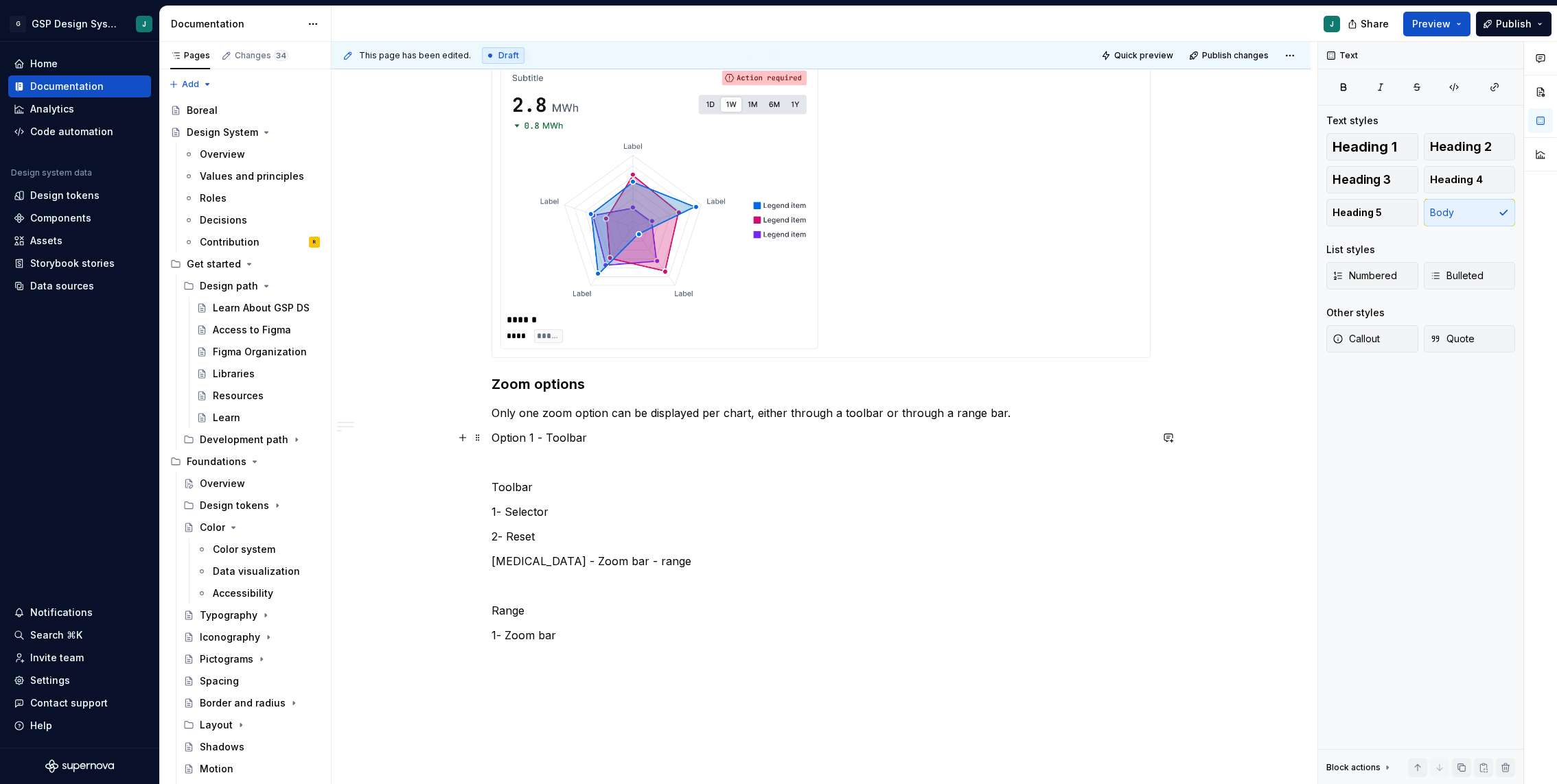
click at [564, 435] on p "Option 1 - Toolbar" at bounding box center [821, 438] width 659 height 16
click at [620, 413] on button "button" at bounding box center [625, 411] width 19 height 19
click at [572, 576] on p "[MEDICAL_DATA] - Zoom bar - range" at bounding box center [821, 573] width 659 height 16
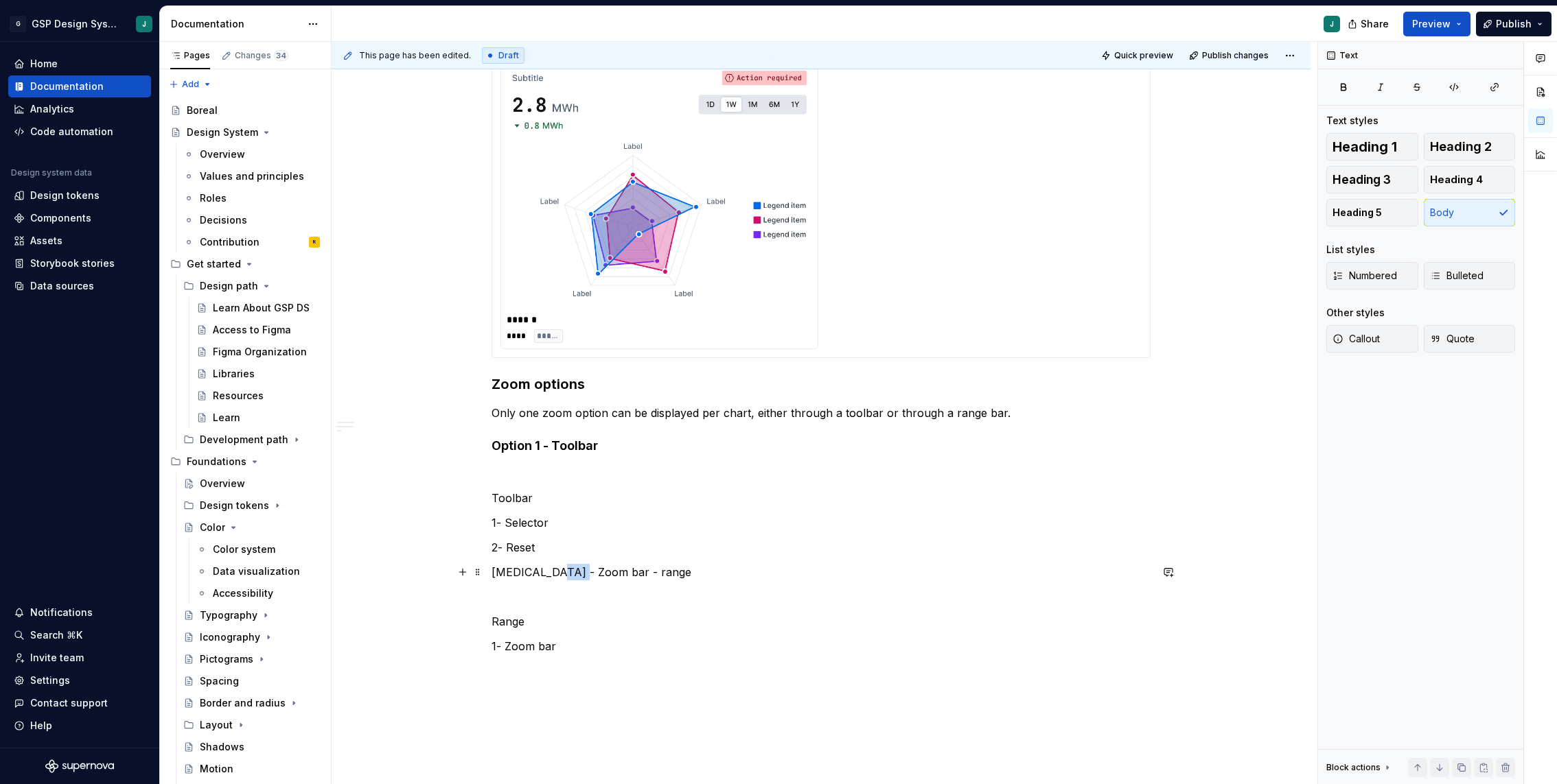
click at [572, 576] on p "[MEDICAL_DATA] - Zoom bar - range" at bounding box center [821, 573] width 659 height 16
click at [563, 577] on div at bounding box center [563, 577] width 0 height 0
click at [609, 568] on p "[MEDICAL_DATA] - Zoom bar - range" at bounding box center [821, 573] width 659 height 16
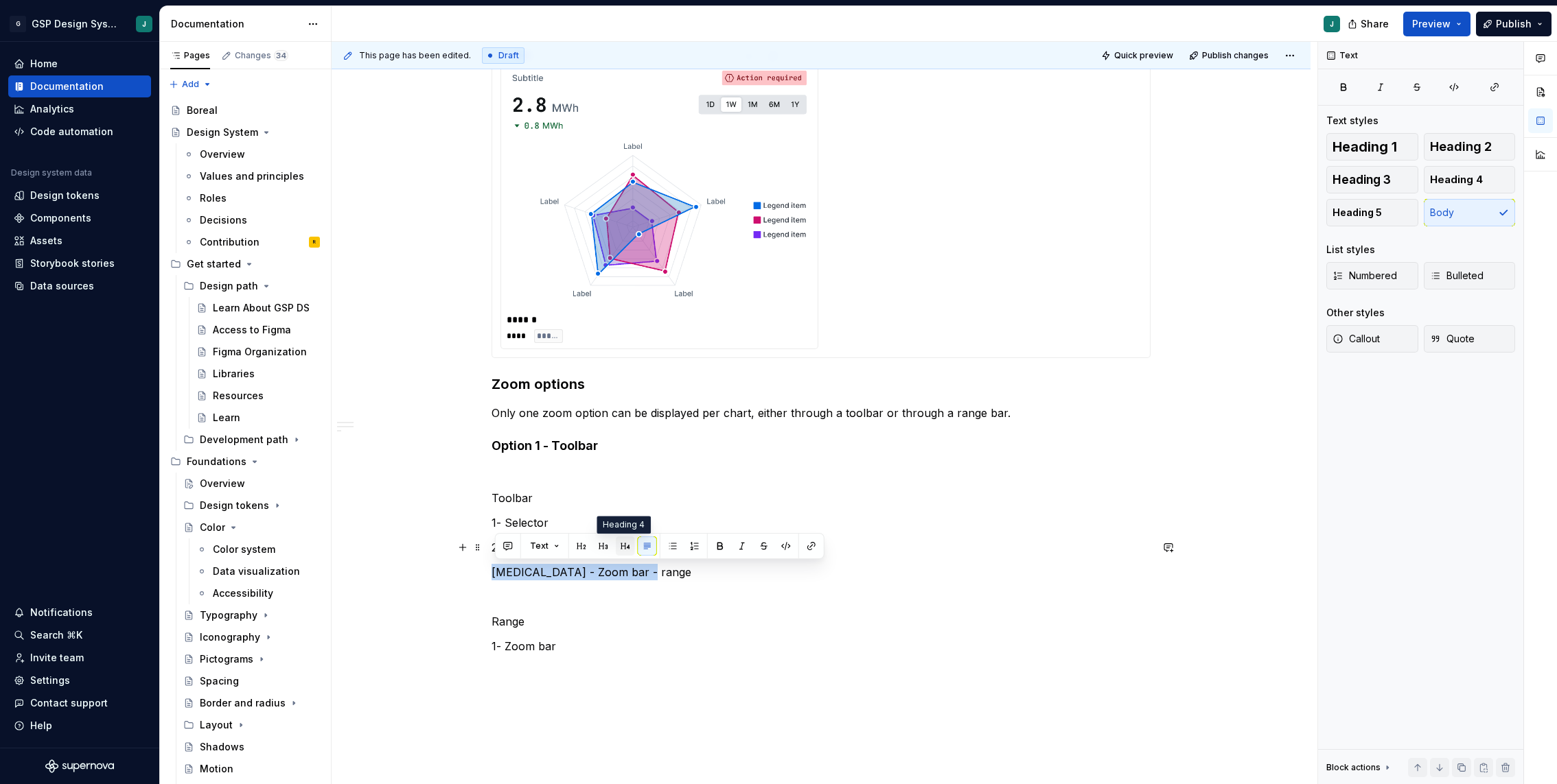
click at [628, 545] on button "button" at bounding box center [625, 546] width 19 height 19
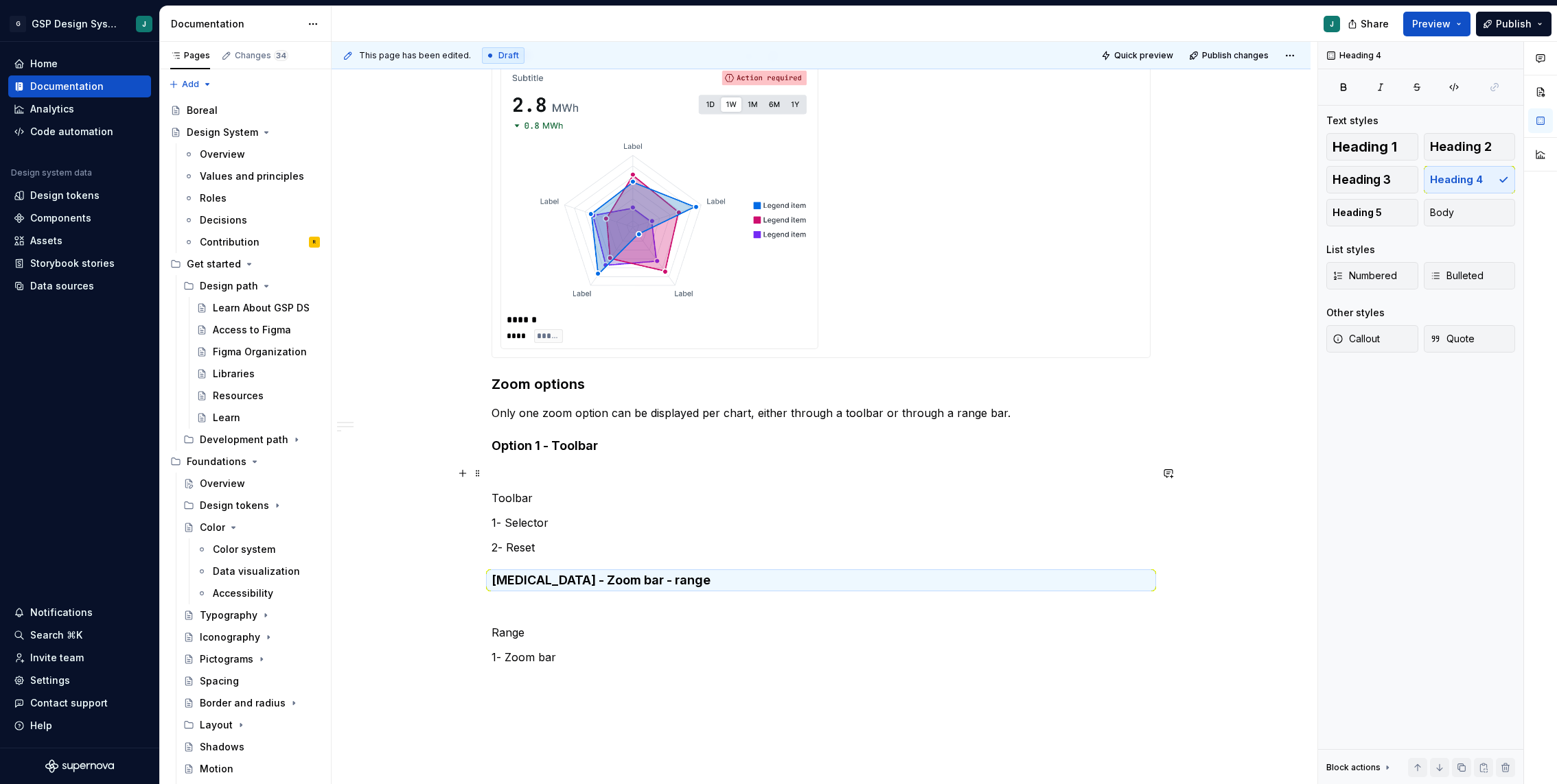
click at [524, 467] on p at bounding box center [821, 473] width 659 height 16
click at [461, 475] on button "button" at bounding box center [462, 473] width 19 height 19
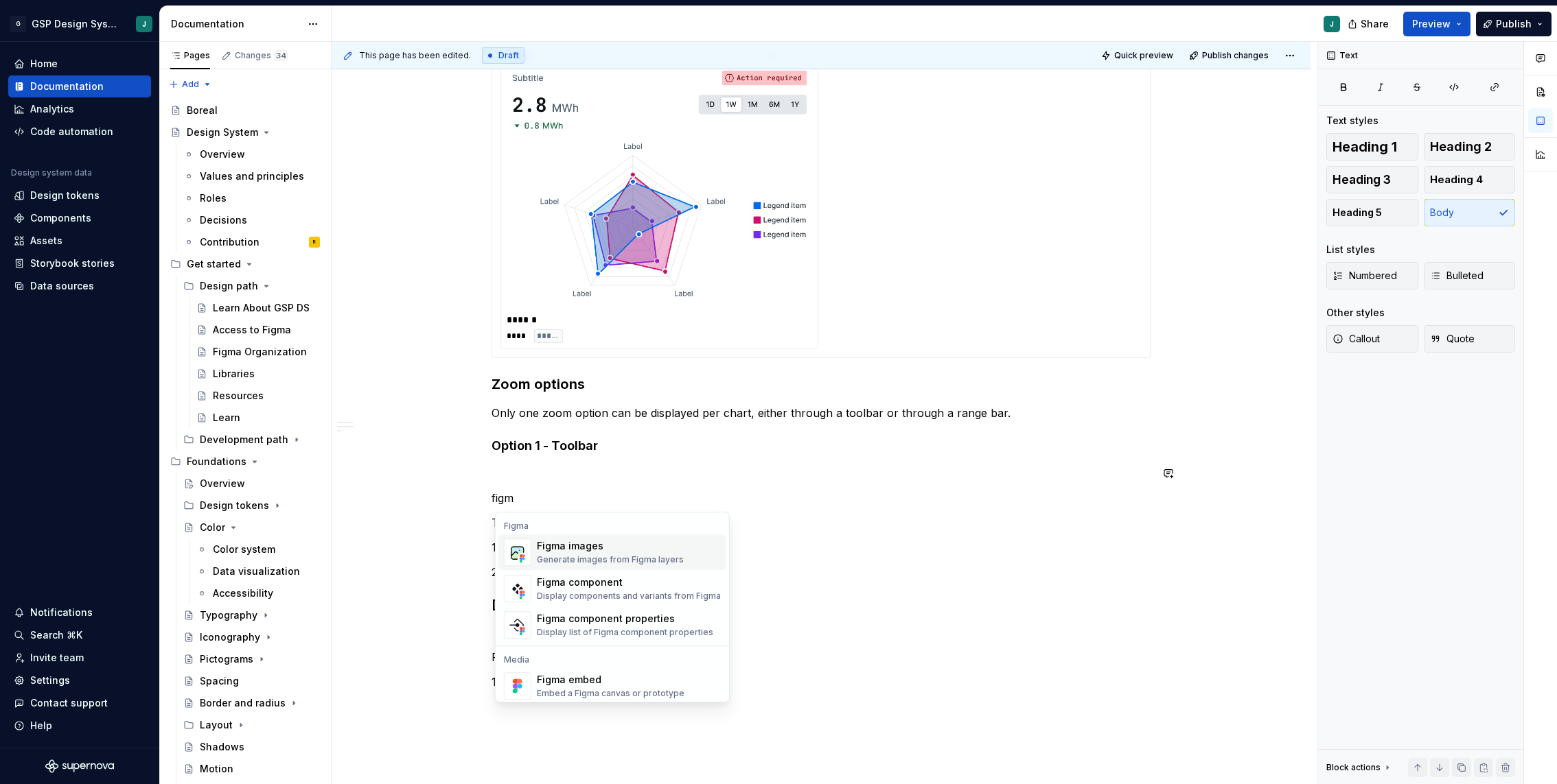
click at [604, 540] on div "Figma images" at bounding box center [610, 546] width 147 height 14
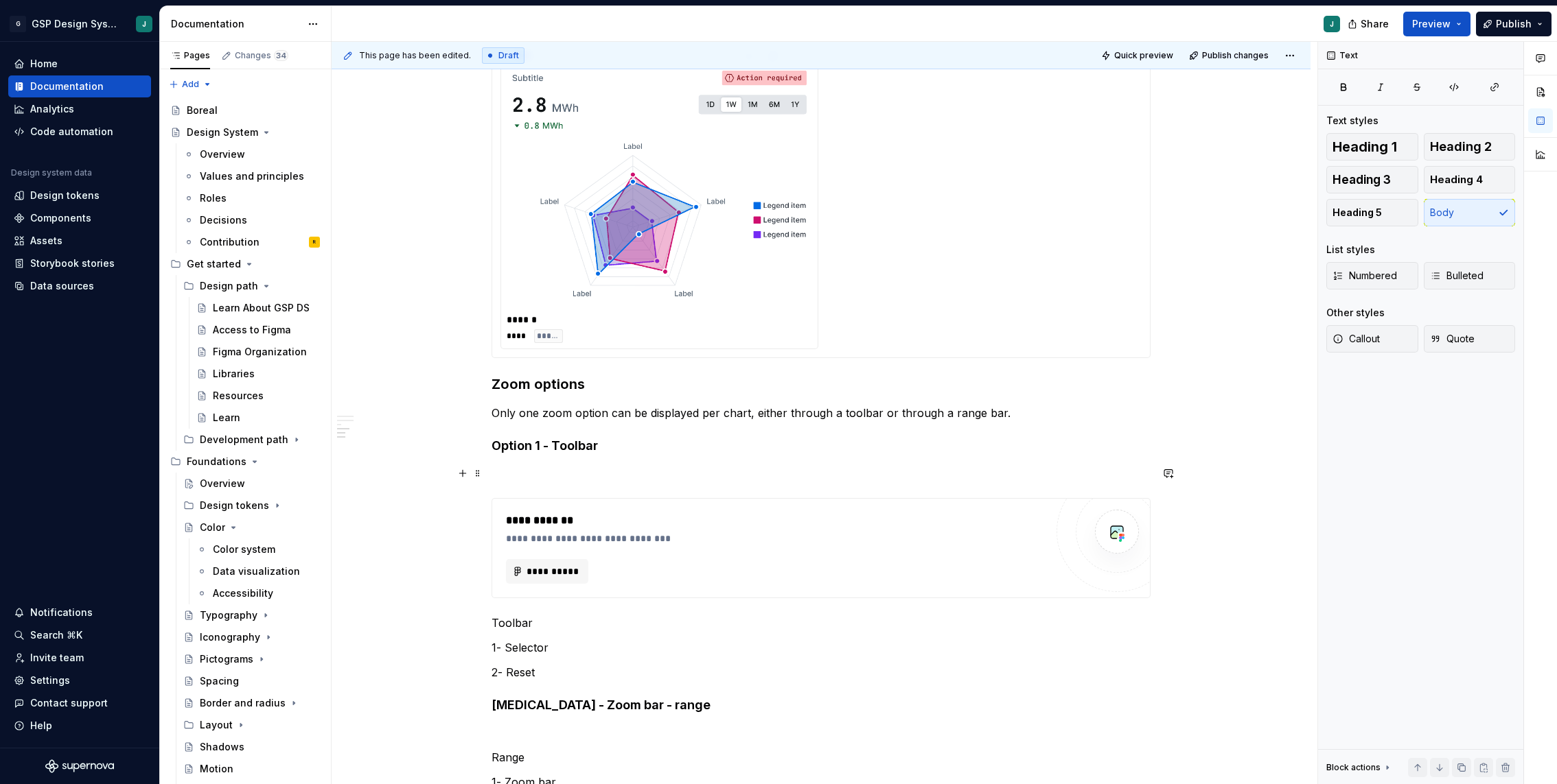
click at [534, 468] on p at bounding box center [821, 473] width 659 height 16
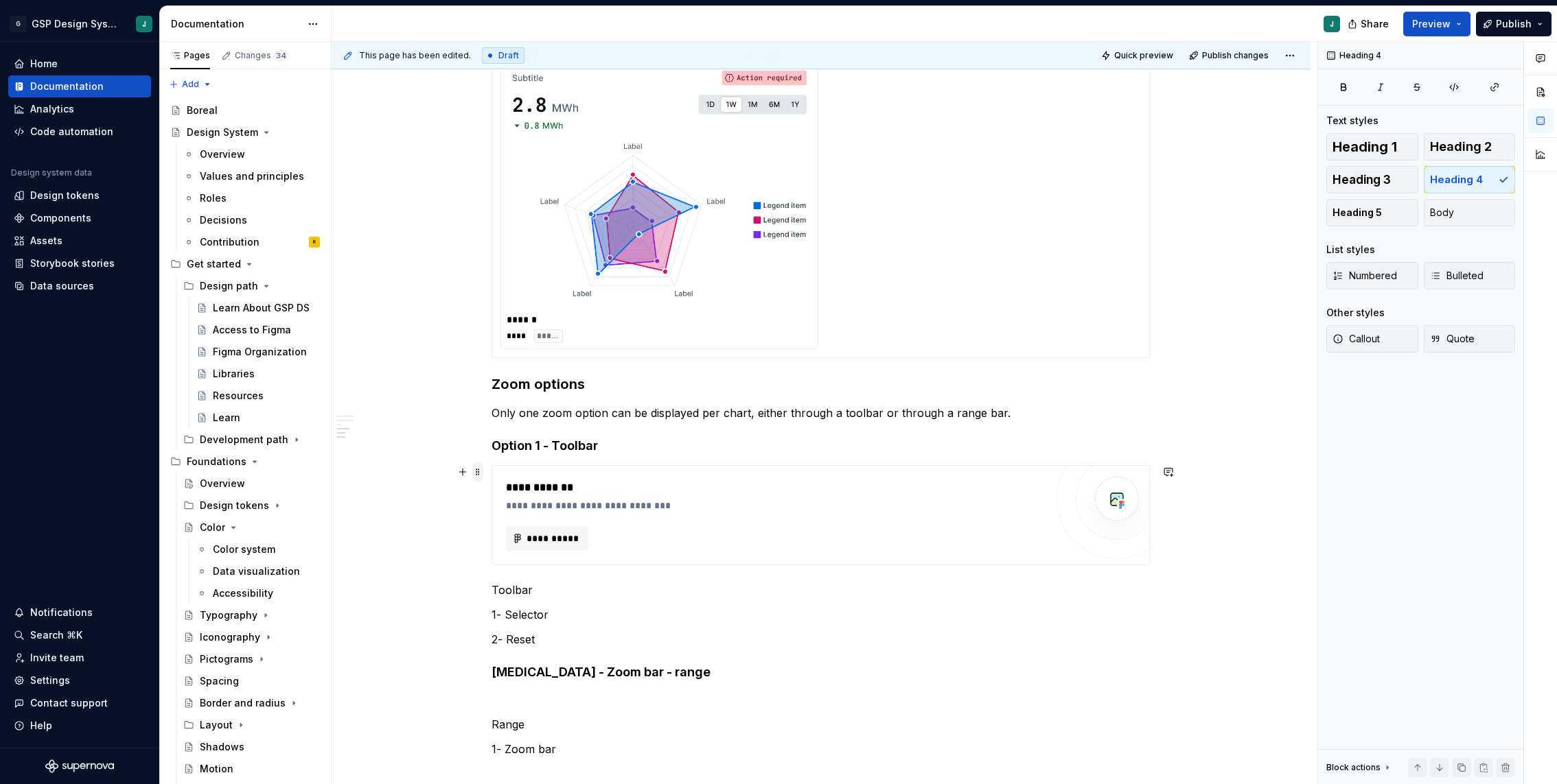
click at [482, 473] on span at bounding box center [478, 471] width 11 height 19
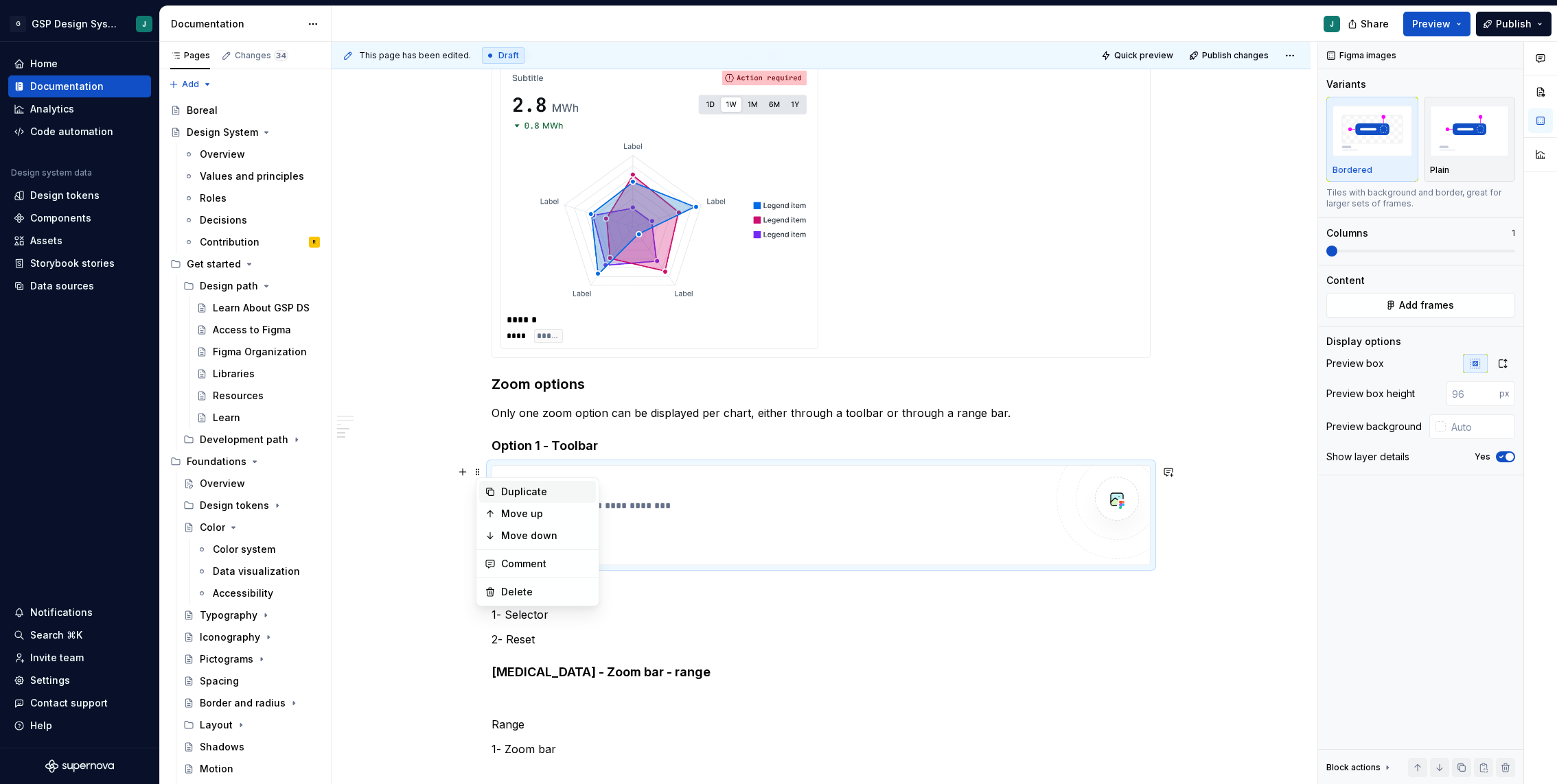
click at [532, 485] on div "Duplicate" at bounding box center [545, 491] width 89 height 14
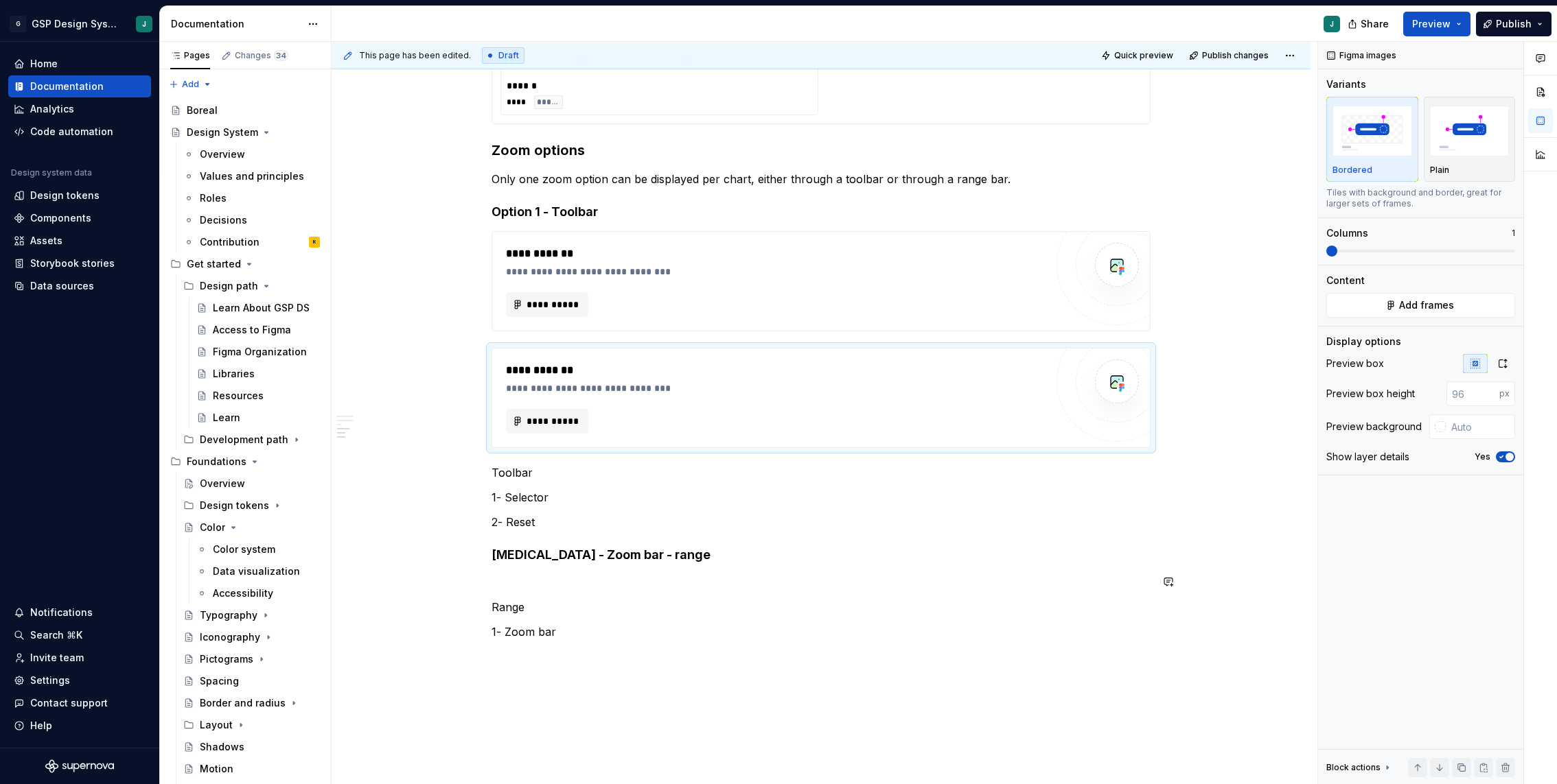
scroll to position [3476, 0]
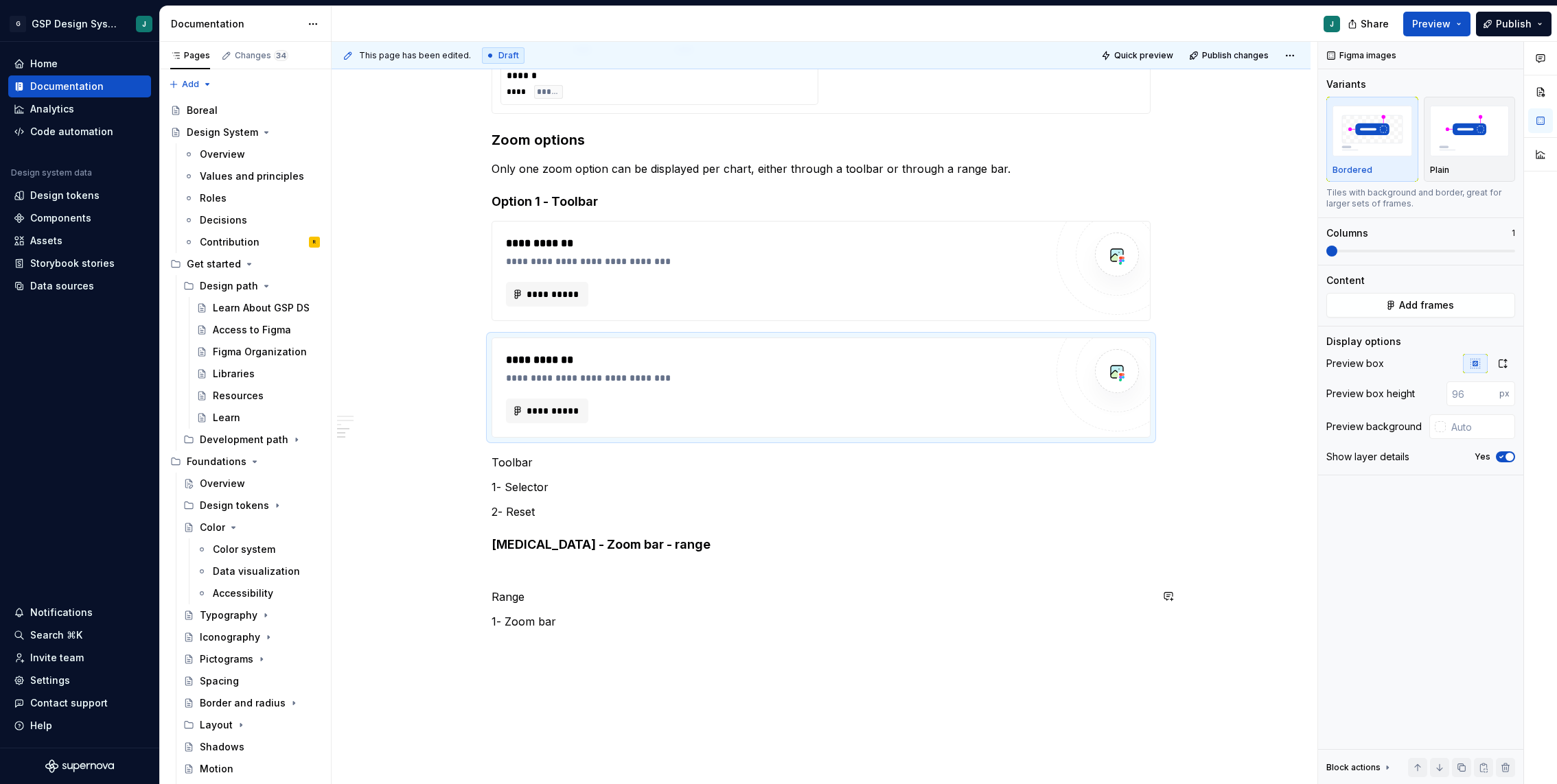
drag, startPoint x: 635, startPoint y: 393, endPoint x: 623, endPoint y: 604, distance: 211.3
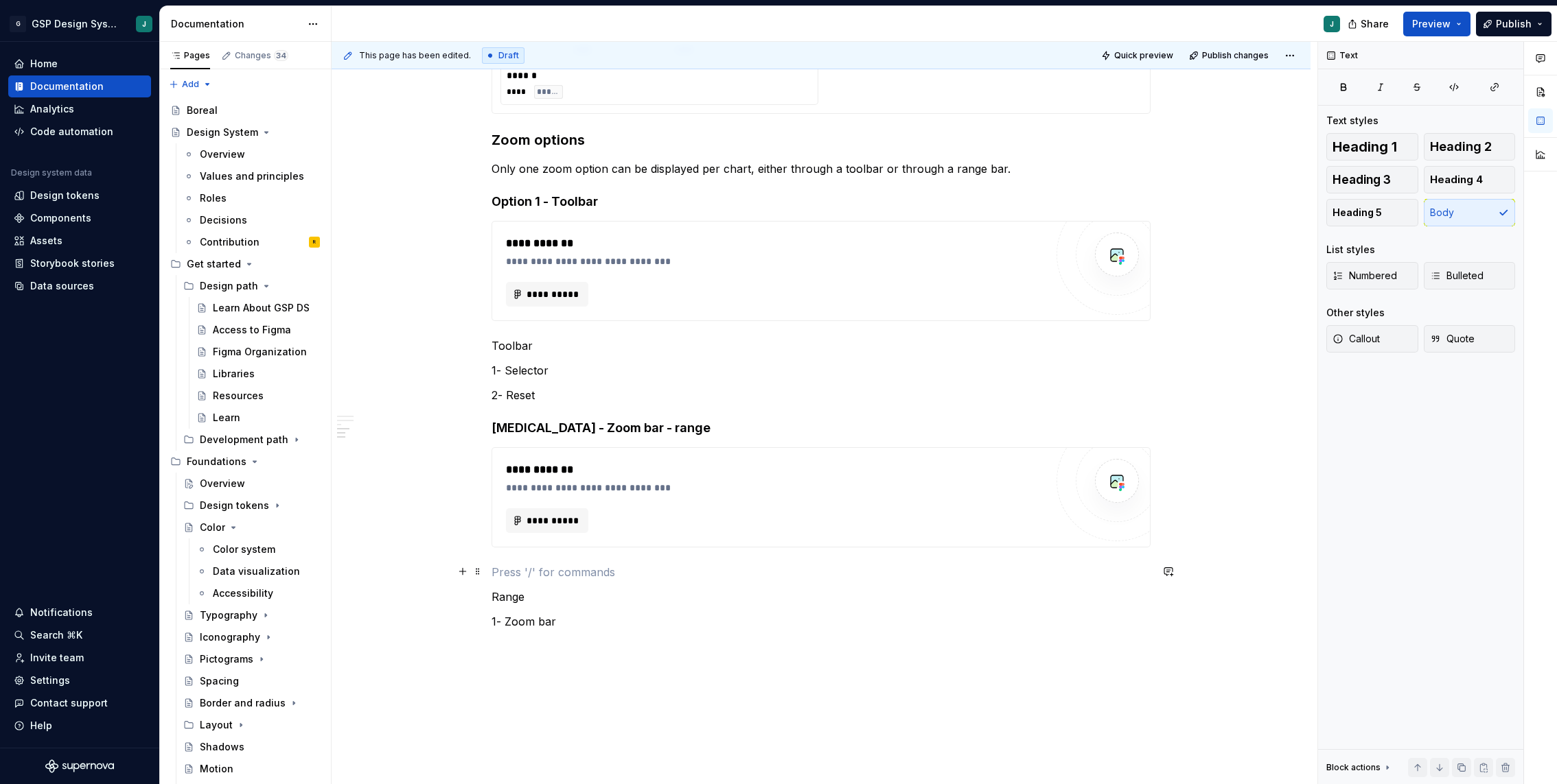
click at [525, 570] on p at bounding box center [821, 573] width 659 height 16
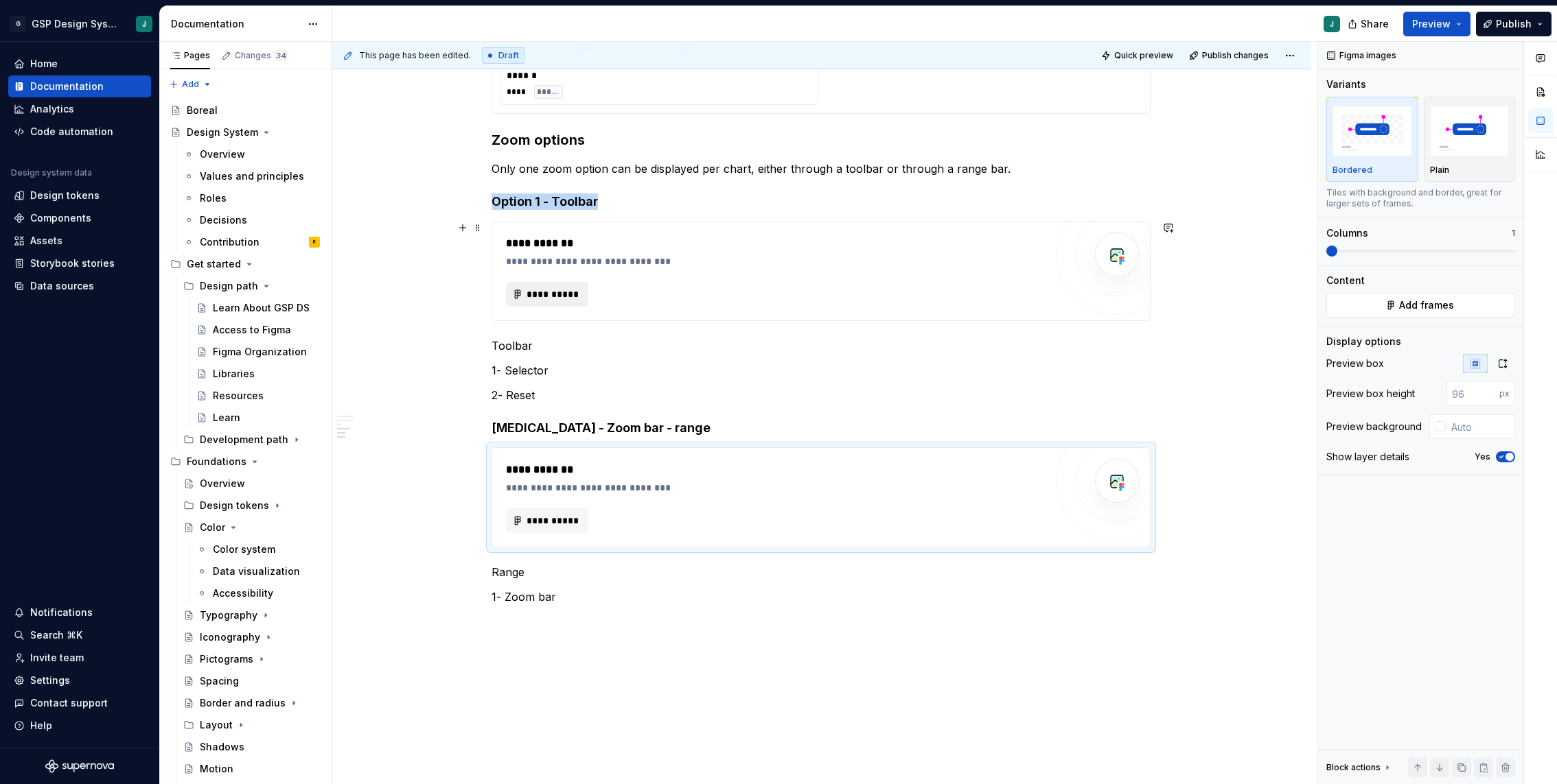
click at [544, 296] on span "**********" at bounding box center [552, 294] width 54 height 14
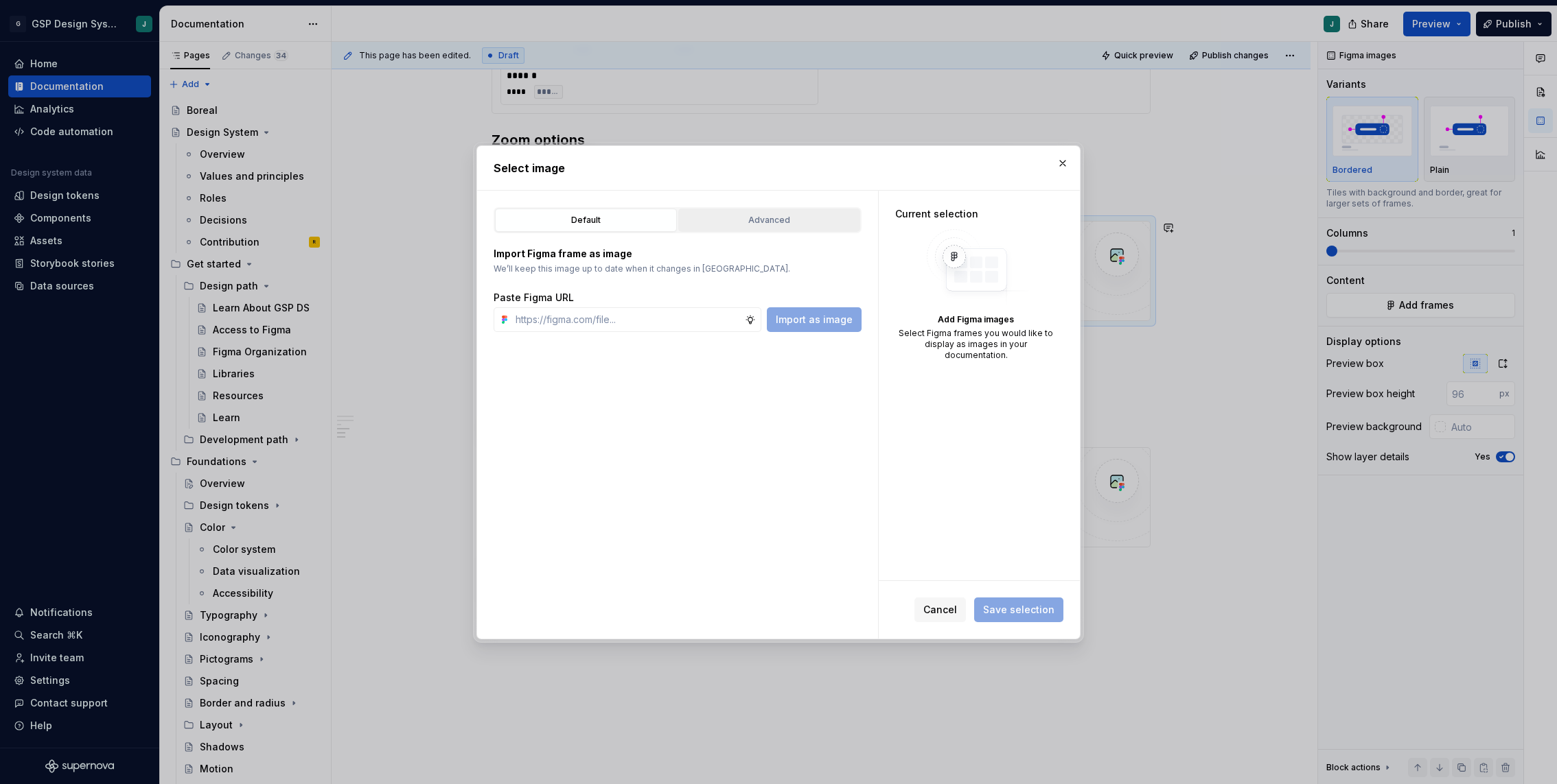
type textarea "*"
click at [784, 214] on div "Advanced" at bounding box center [769, 220] width 172 height 14
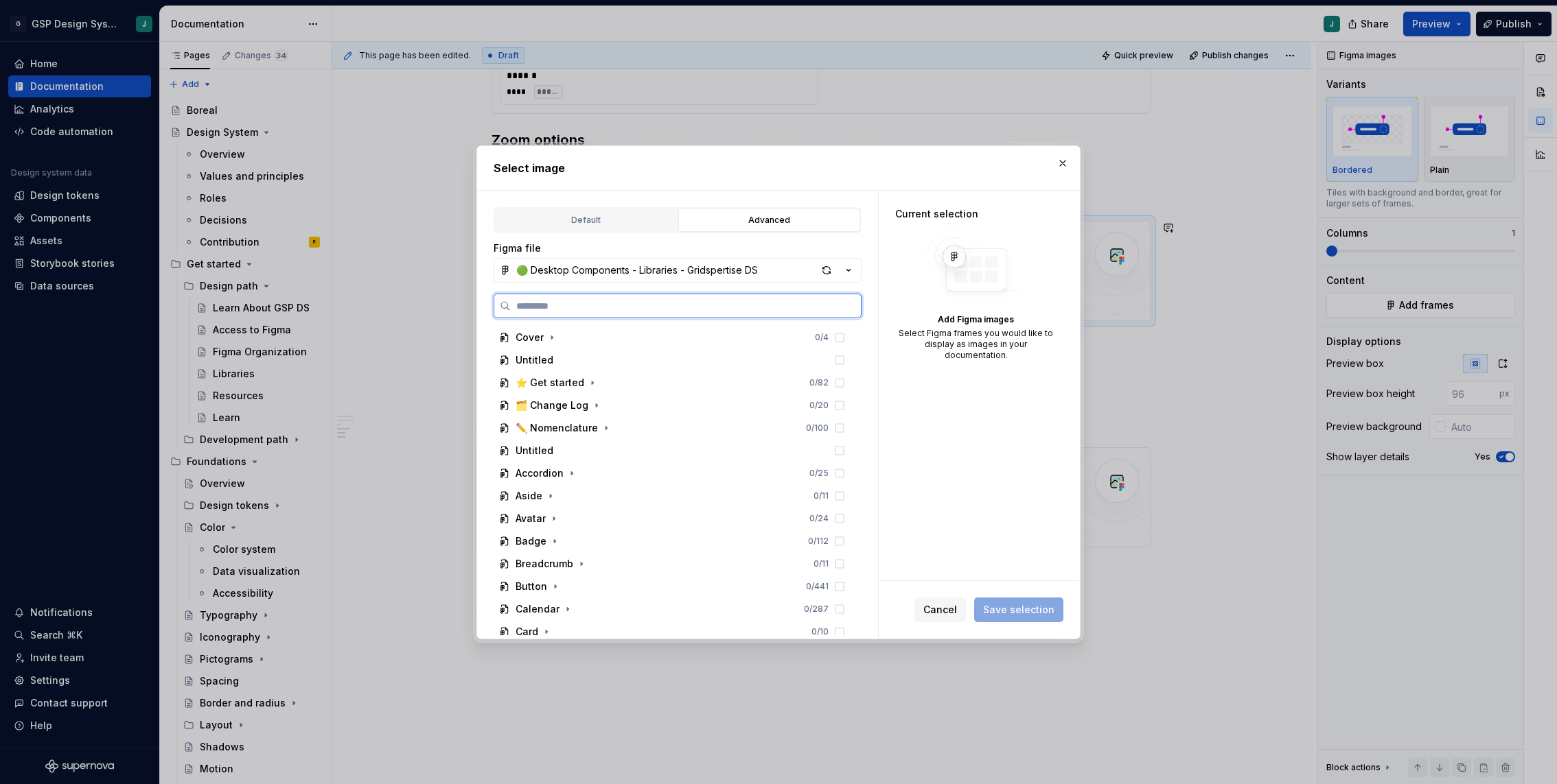
click at [592, 304] on input "search" at bounding box center [686, 305] width 350 height 14
click at [579, 265] on div "🟢 Desktop Components - Libraries - Gridspertise DS" at bounding box center [637, 270] width 242 height 14
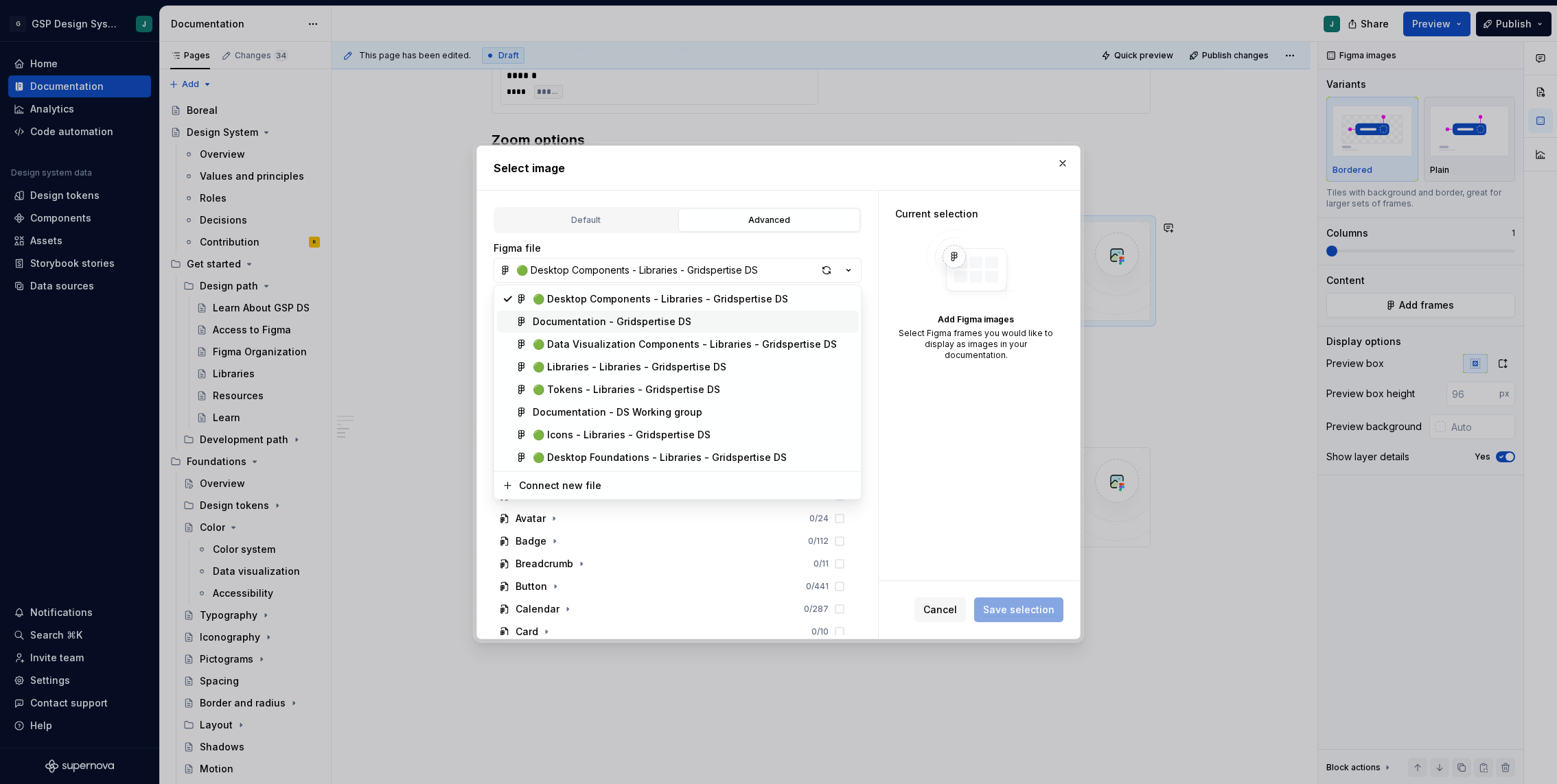
click at [578, 317] on div "Documentation - Gridspertise DS" at bounding box center [612, 321] width 159 height 14
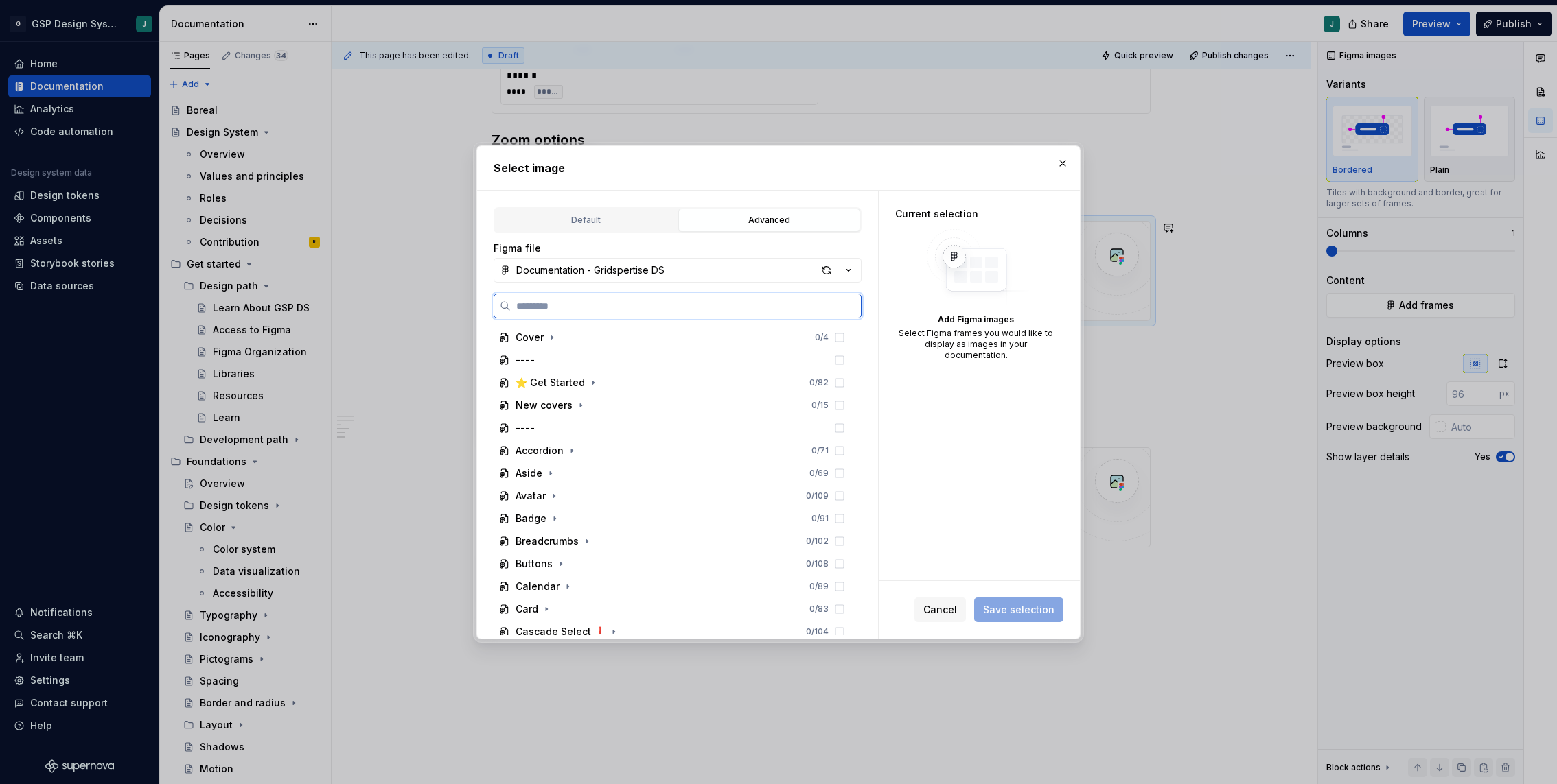
click at [570, 304] on input "search" at bounding box center [686, 305] width 350 height 14
type input "*"
type input "******"
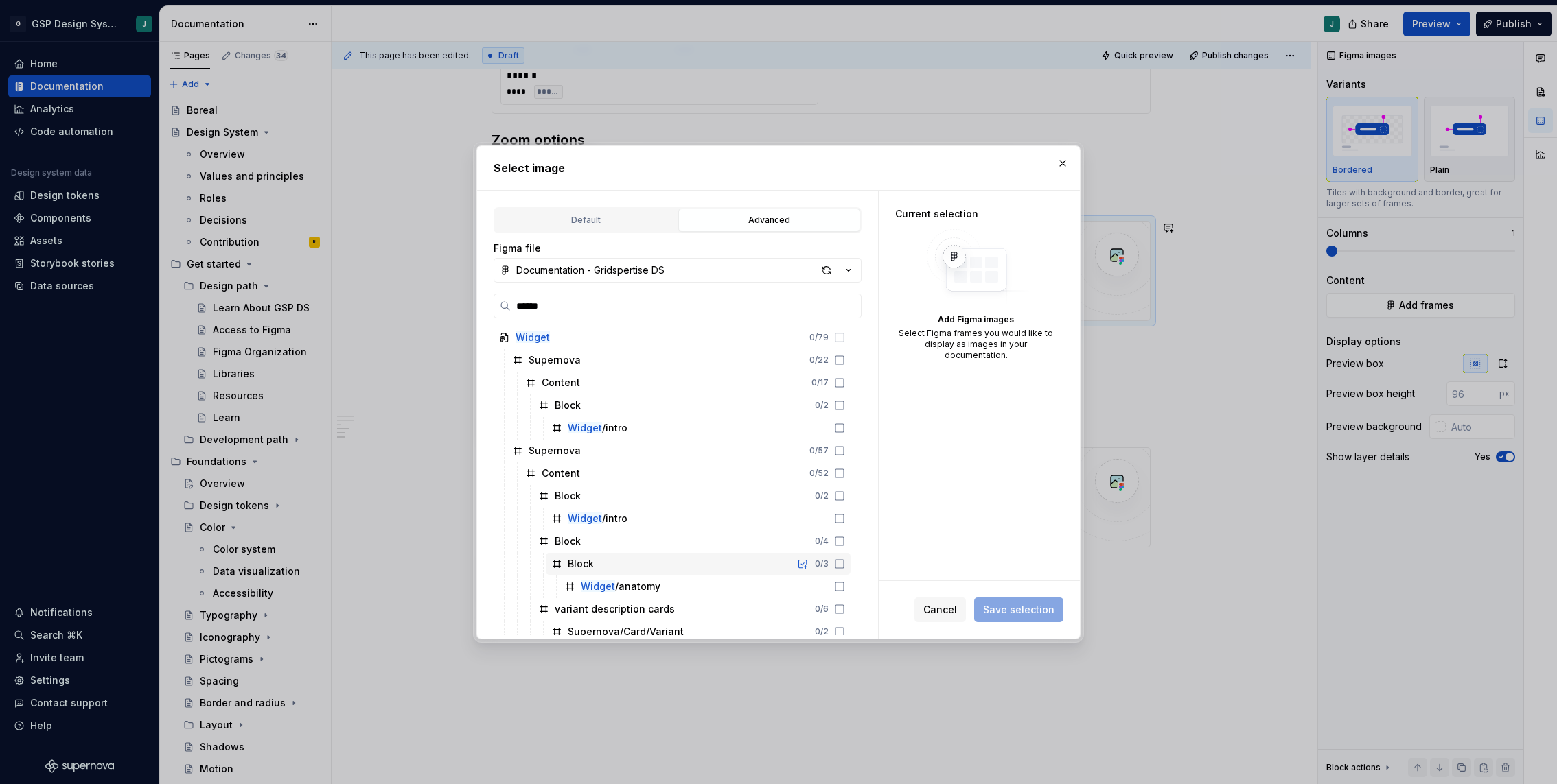
scroll to position [54, 0]
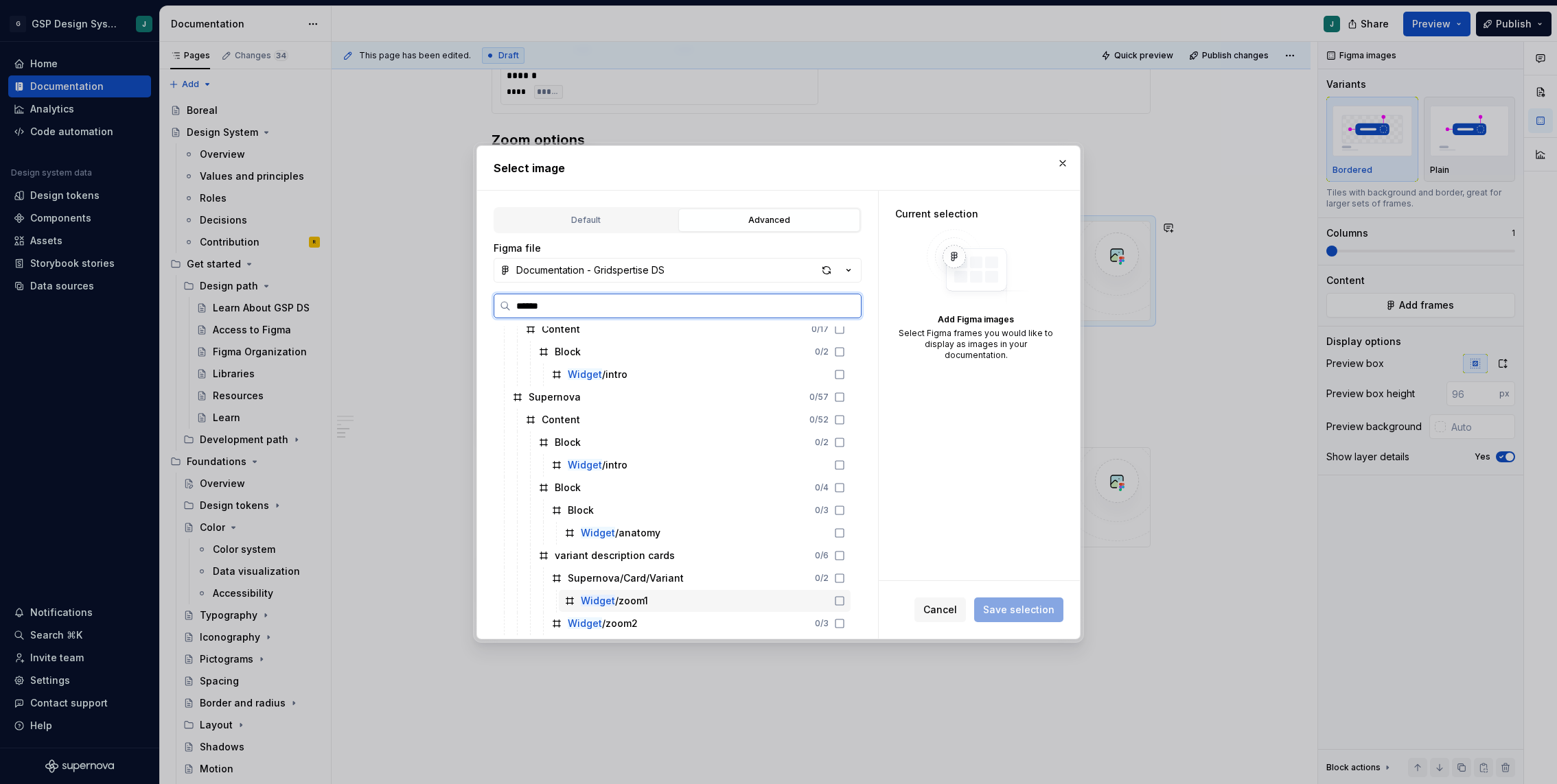
click at [667, 599] on div "Widget /zoom1" at bounding box center [705, 601] width 292 height 22
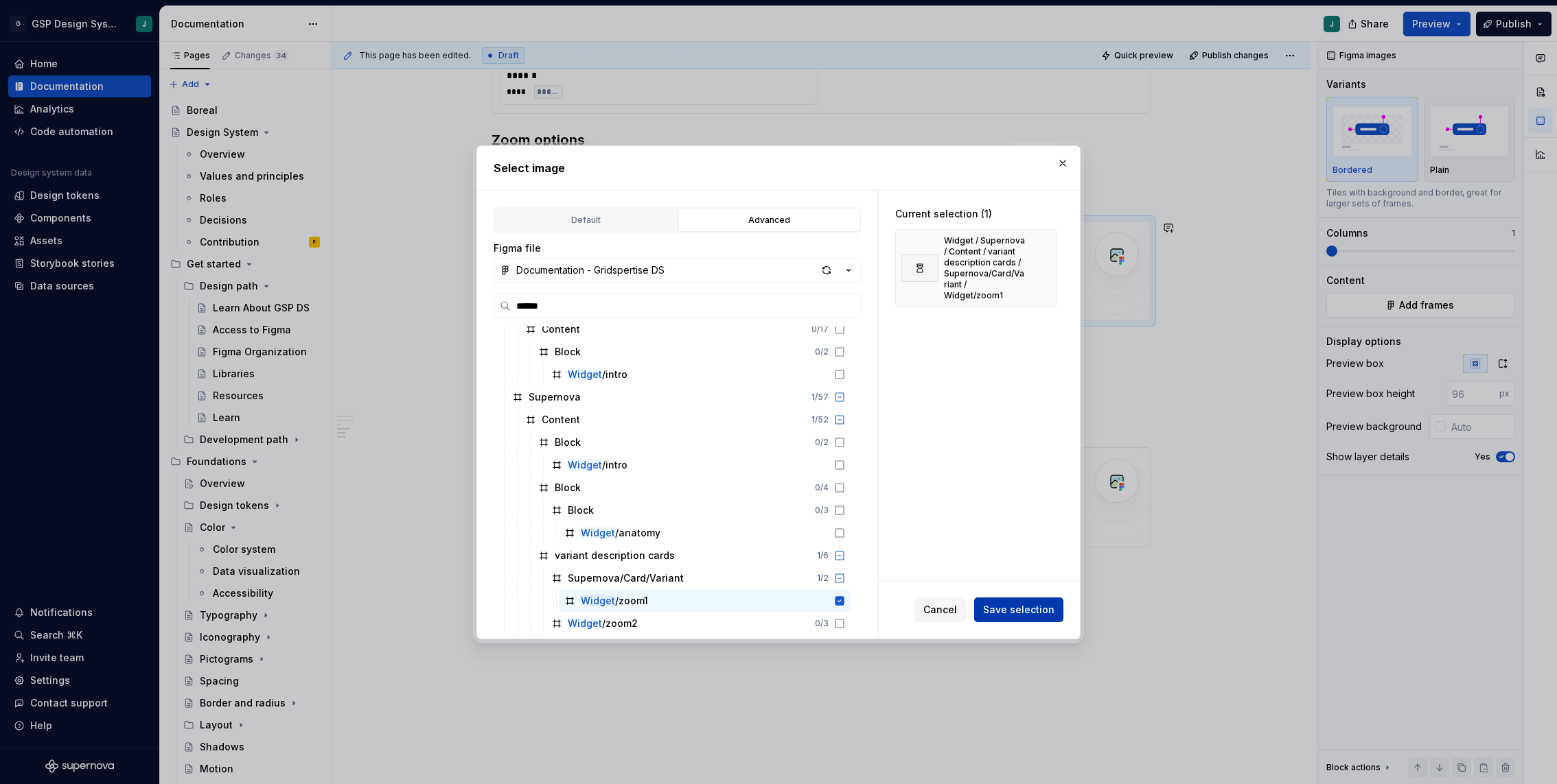
click at [1039, 615] on span "Save selection" at bounding box center [1019, 610] width 71 height 14
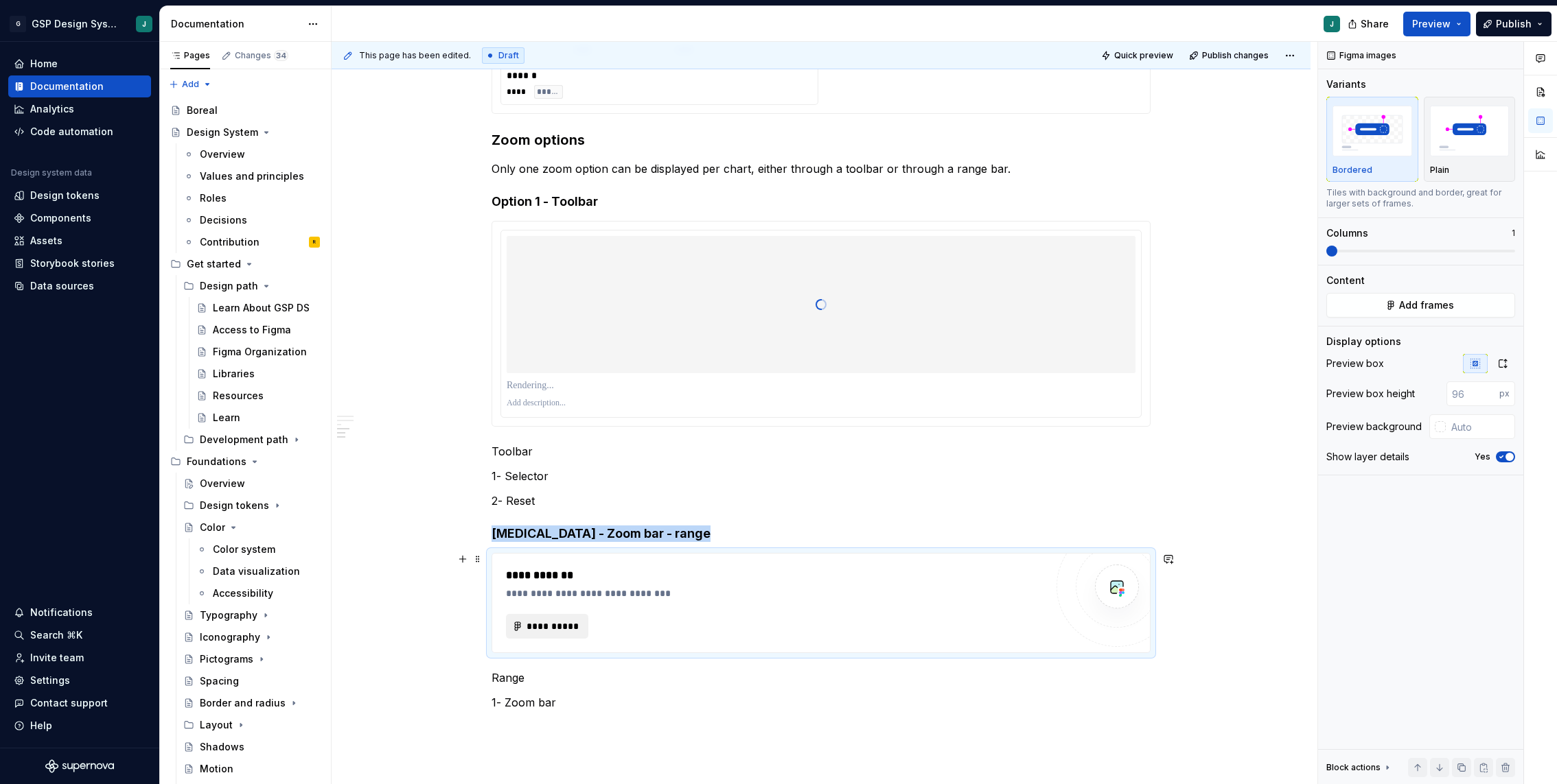
click at [567, 614] on button "**********" at bounding box center [547, 626] width 82 height 25
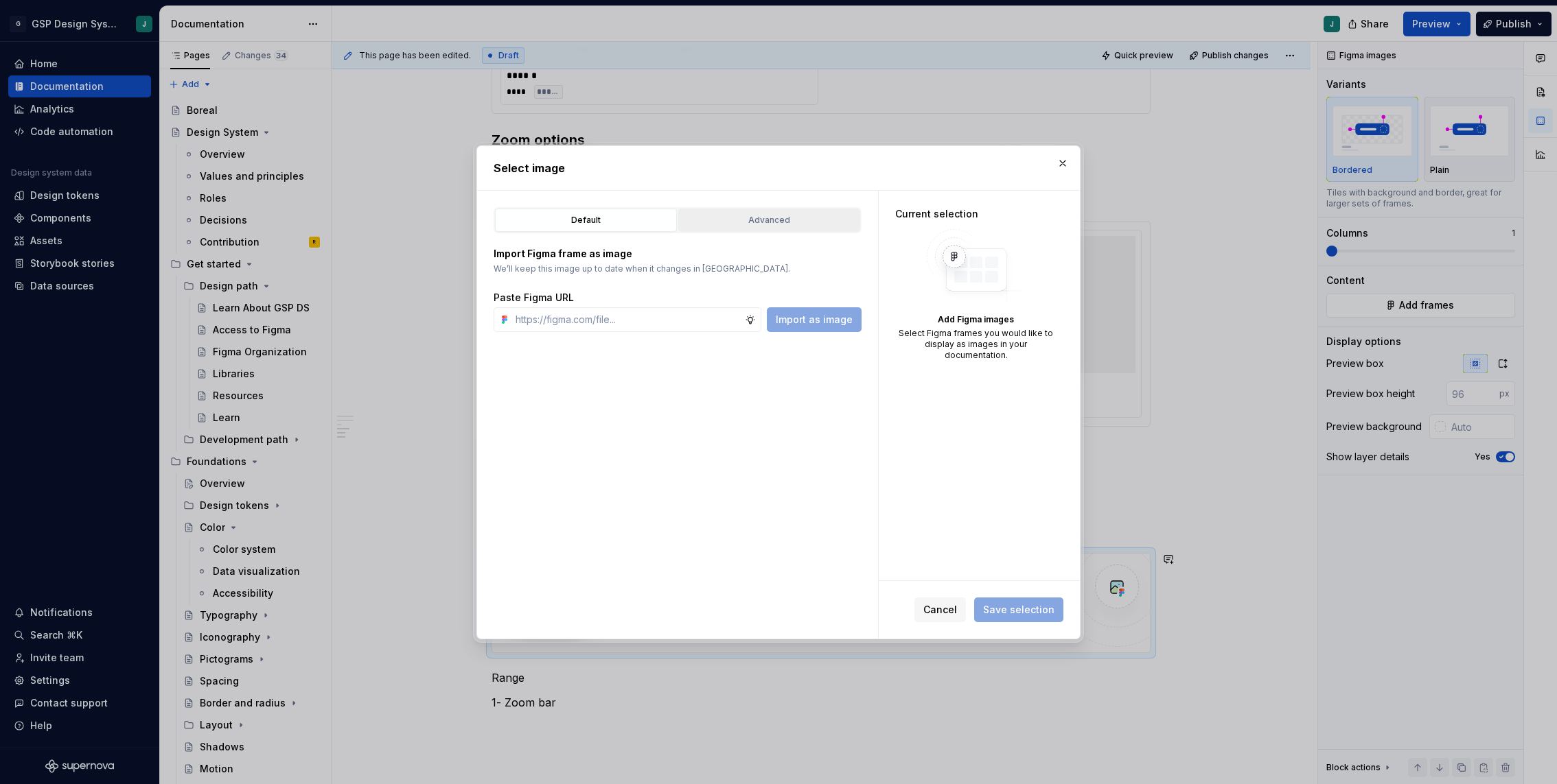
click at [734, 213] on div "Advanced" at bounding box center [769, 220] width 172 height 14
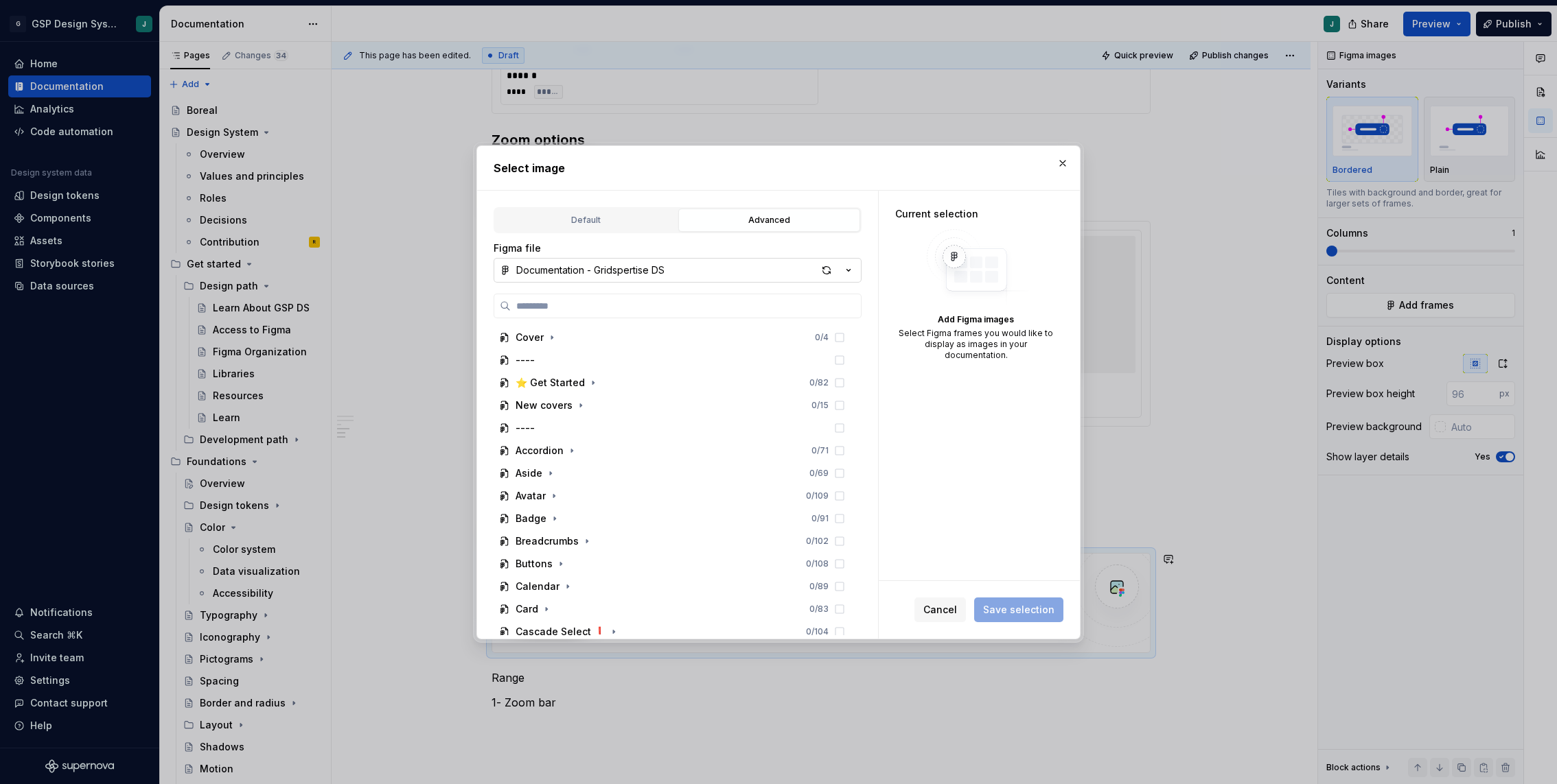
click at [634, 263] on div "Documentation - Gridspertise DS" at bounding box center [590, 270] width 149 height 14
click at [628, 268] on div "Select image Default Advanced Import Figma frame as image We’ll keep this image…" at bounding box center [778, 392] width 1557 height 784
click at [594, 305] on input "search" at bounding box center [686, 305] width 350 height 14
type input "******"
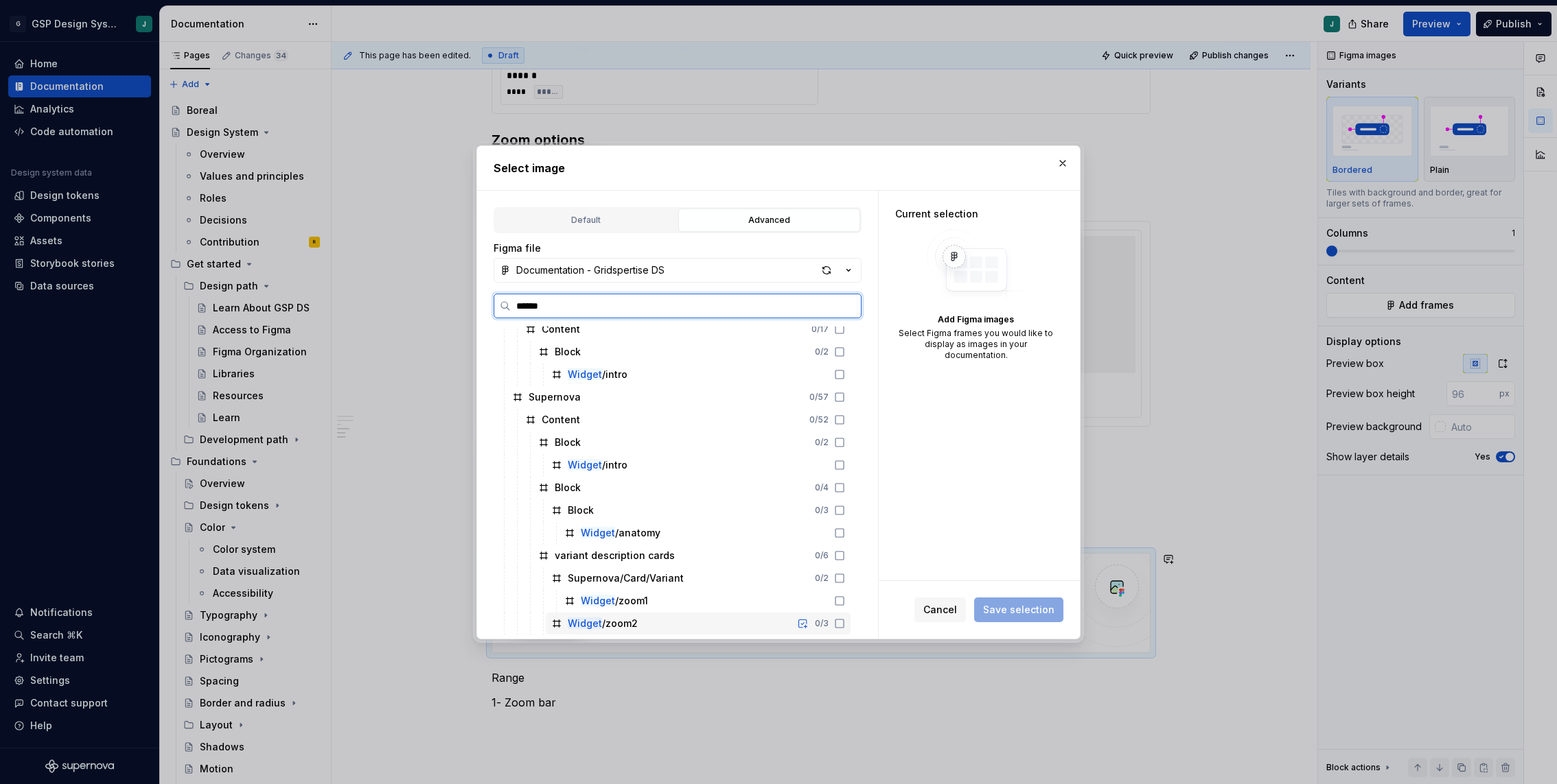
click at [682, 631] on div "Widget /zoom2 0 / 3" at bounding box center [698, 624] width 305 height 22
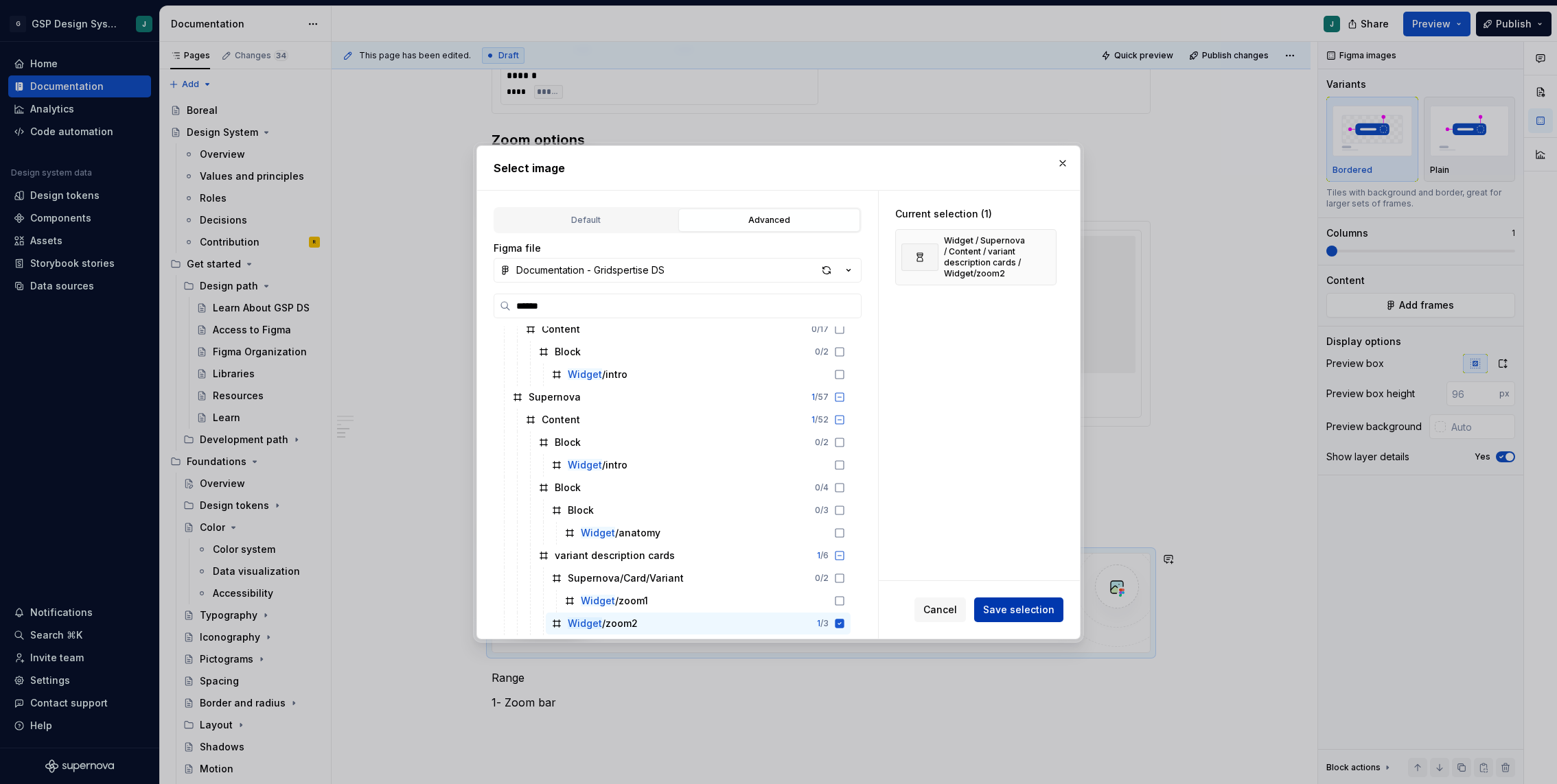
click at [991, 602] on button "Save selection" at bounding box center [1019, 610] width 89 height 25
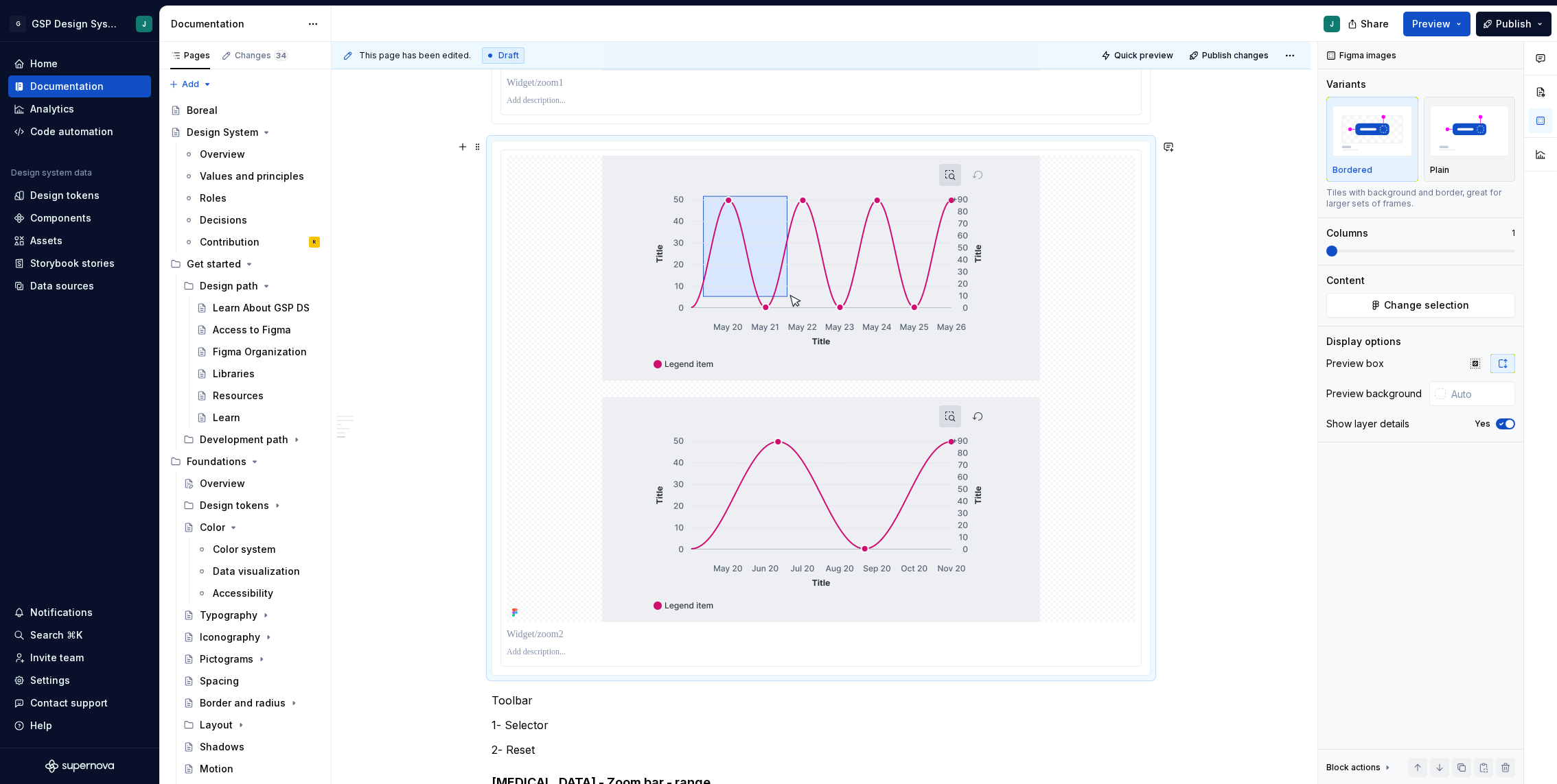
scroll to position [4129, 0]
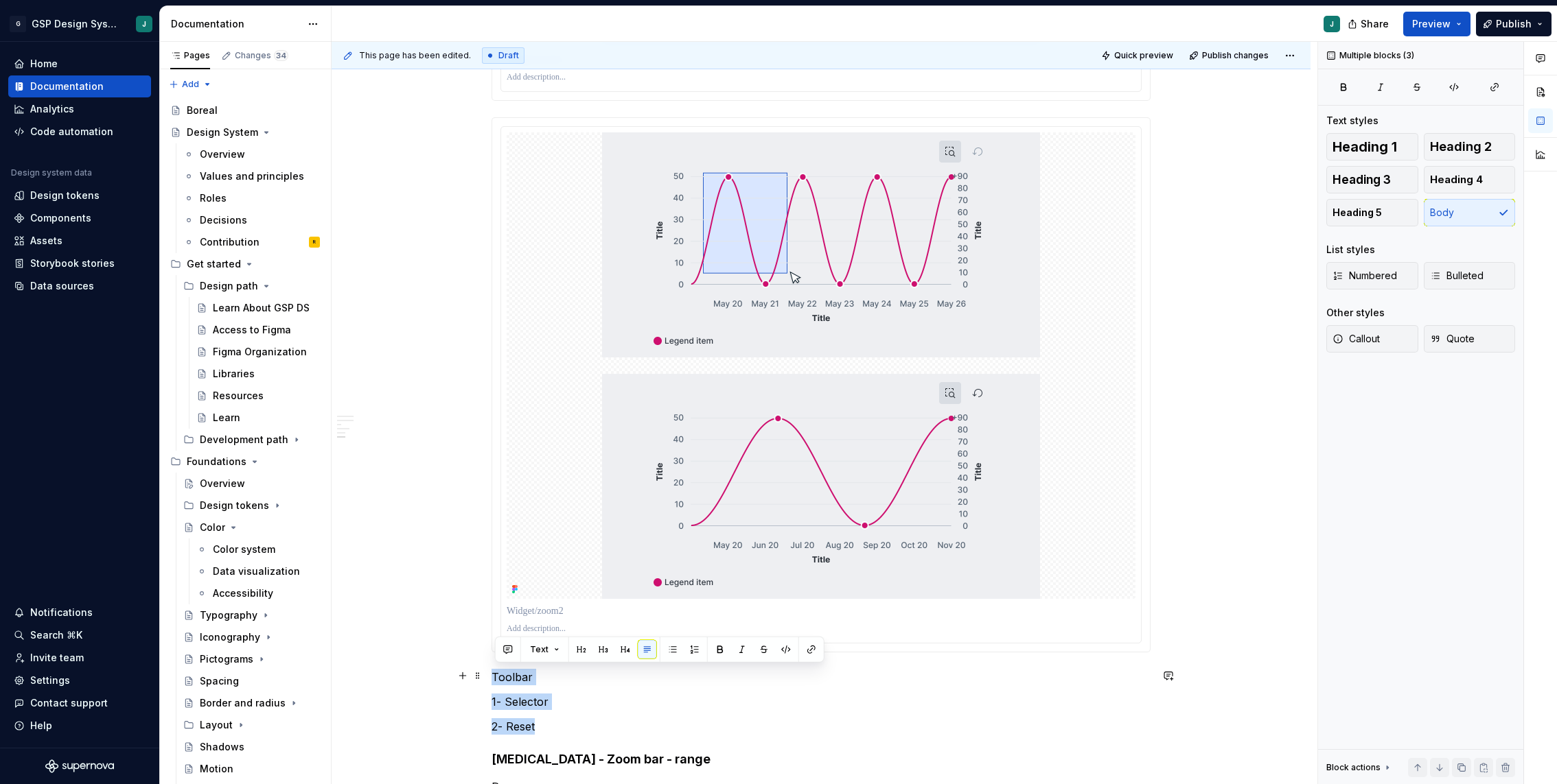
drag, startPoint x: 543, startPoint y: 722, endPoint x: 496, endPoint y: 675, distance: 66.5
copy div "Toolbar 1- Selector 2- Reset"
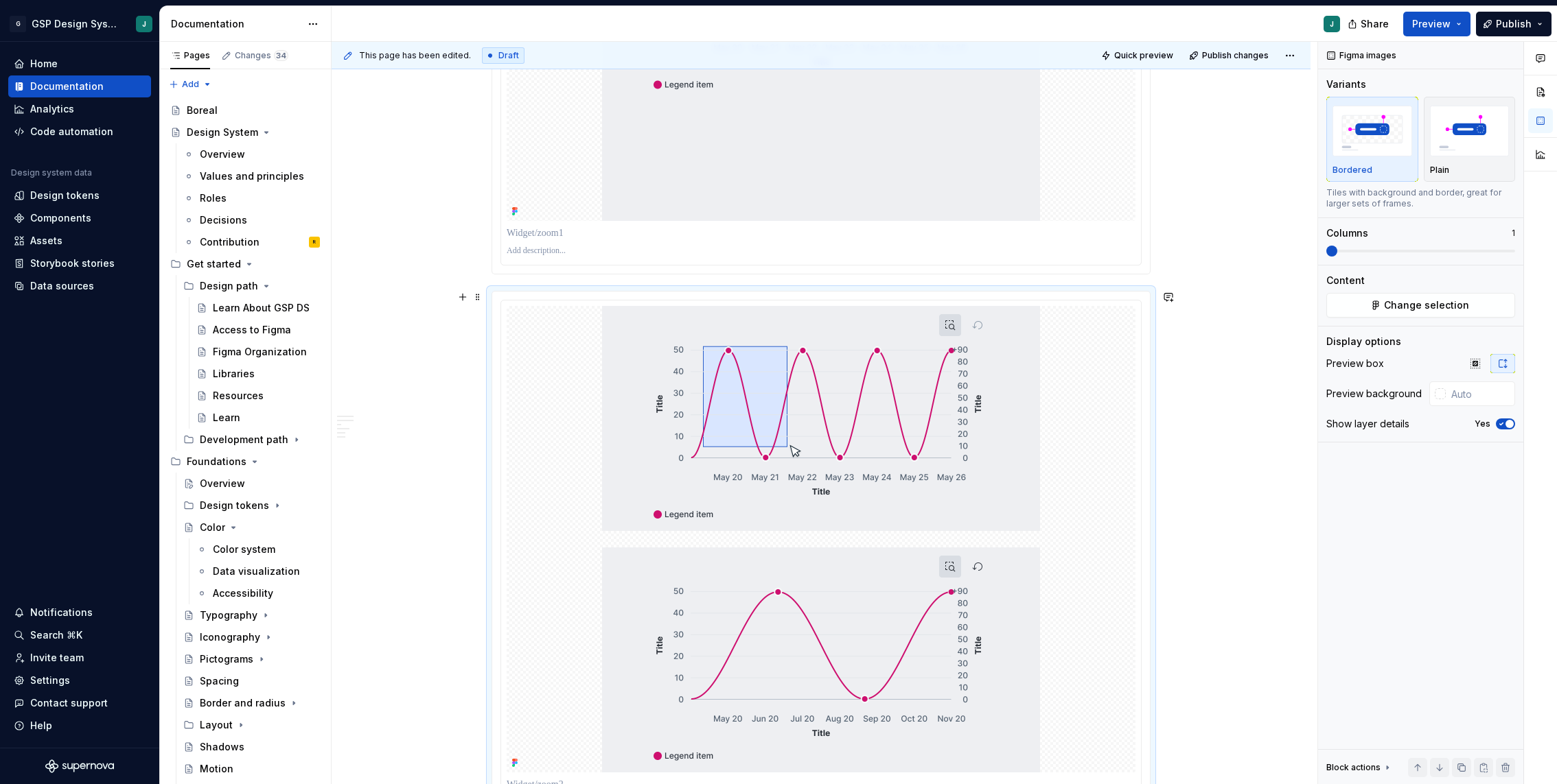
scroll to position [3869, 0]
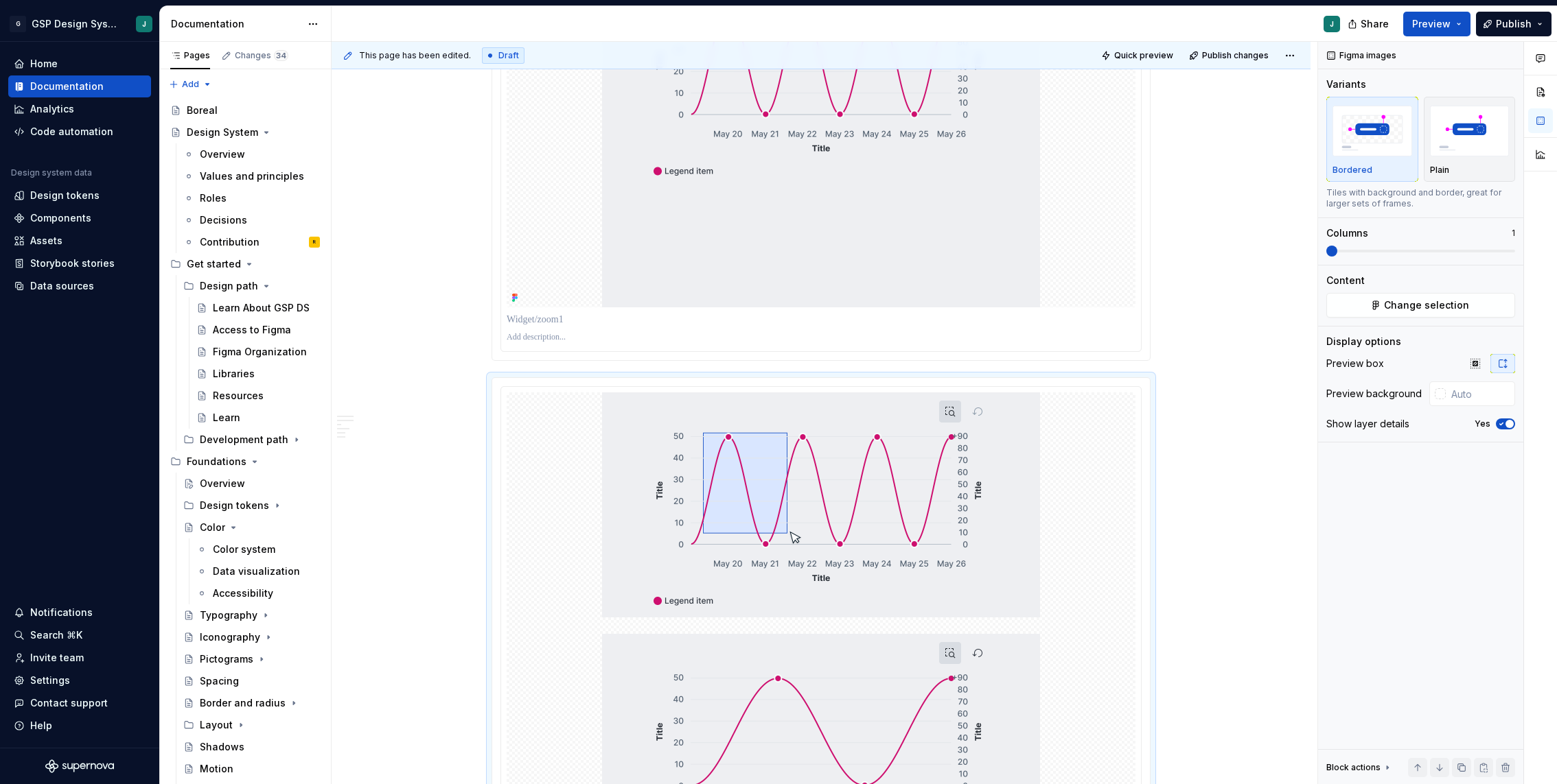
click at [558, 337] on p at bounding box center [821, 337] width 629 height 11
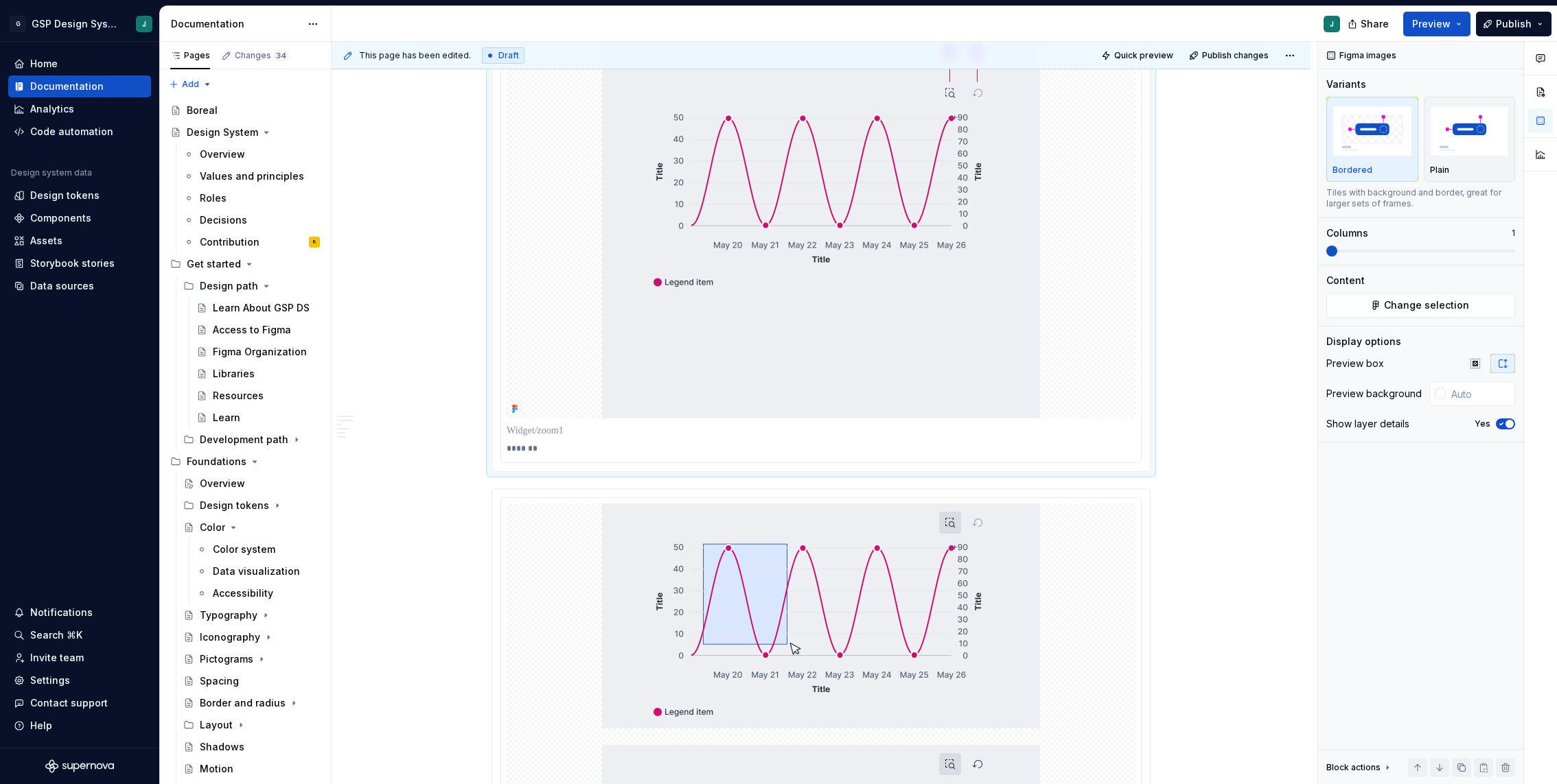
scroll to position [3739, 0]
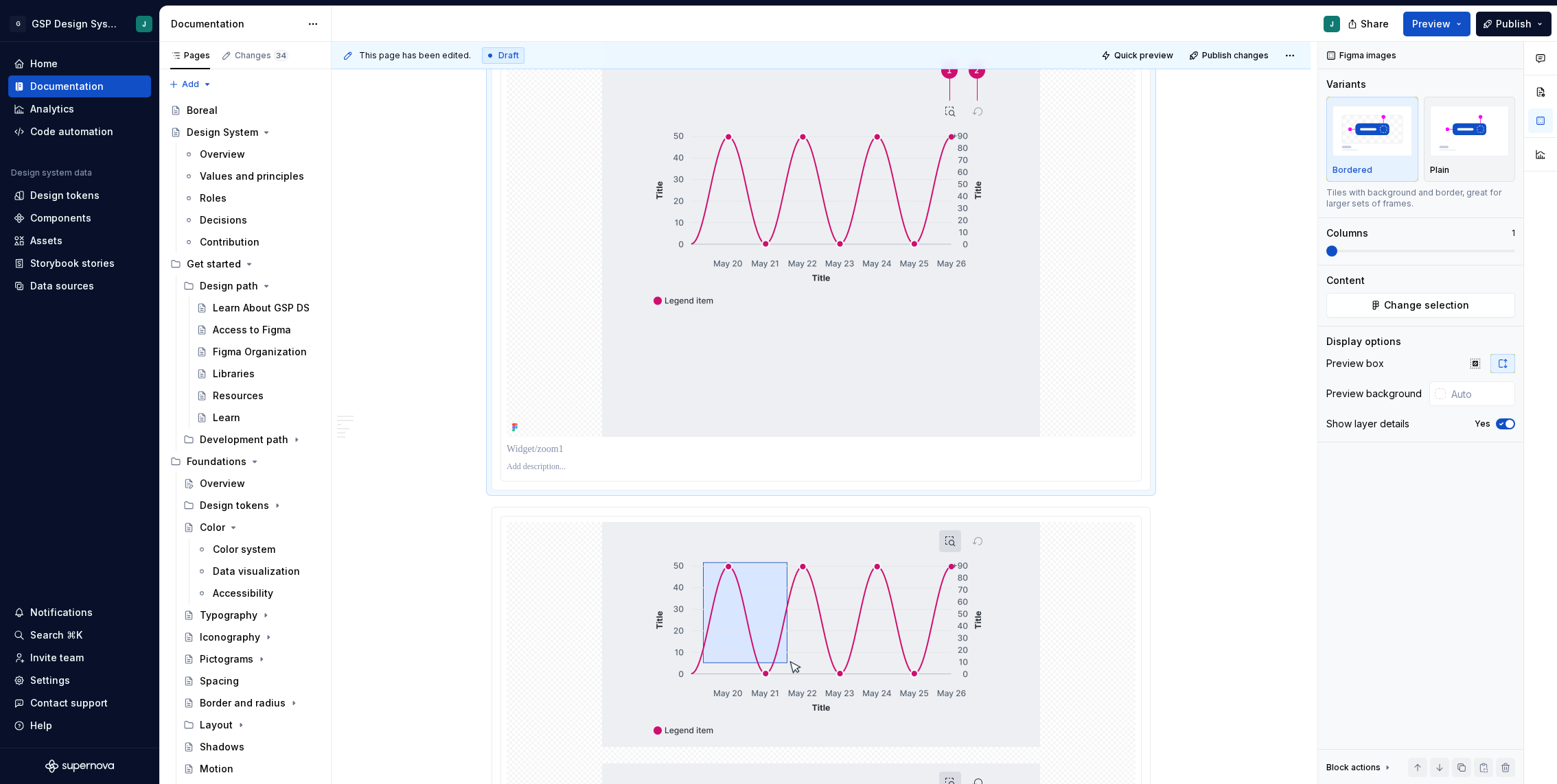
click at [548, 443] on p at bounding box center [820, 449] width 628 height 14
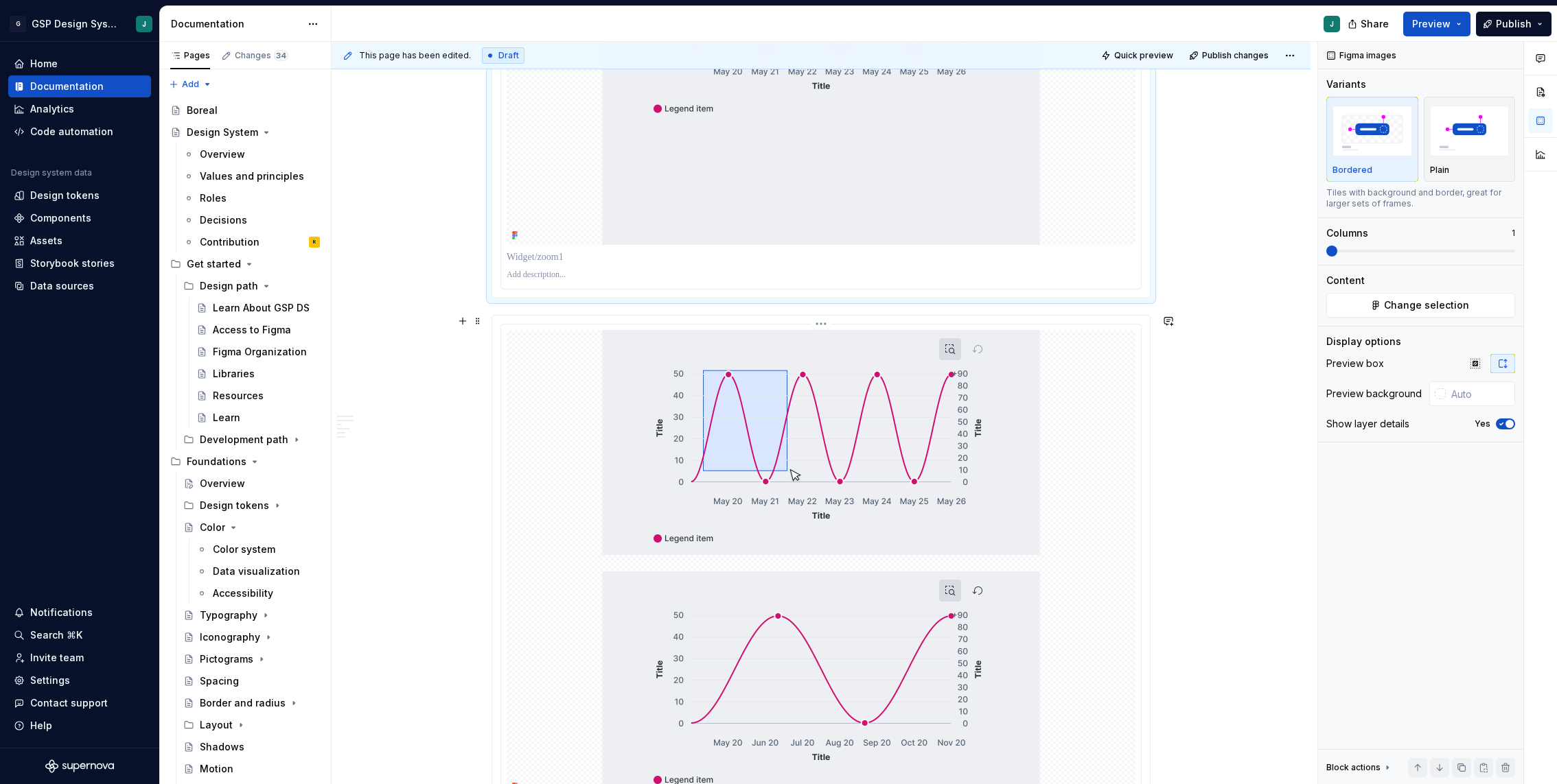
scroll to position [3890, 0]
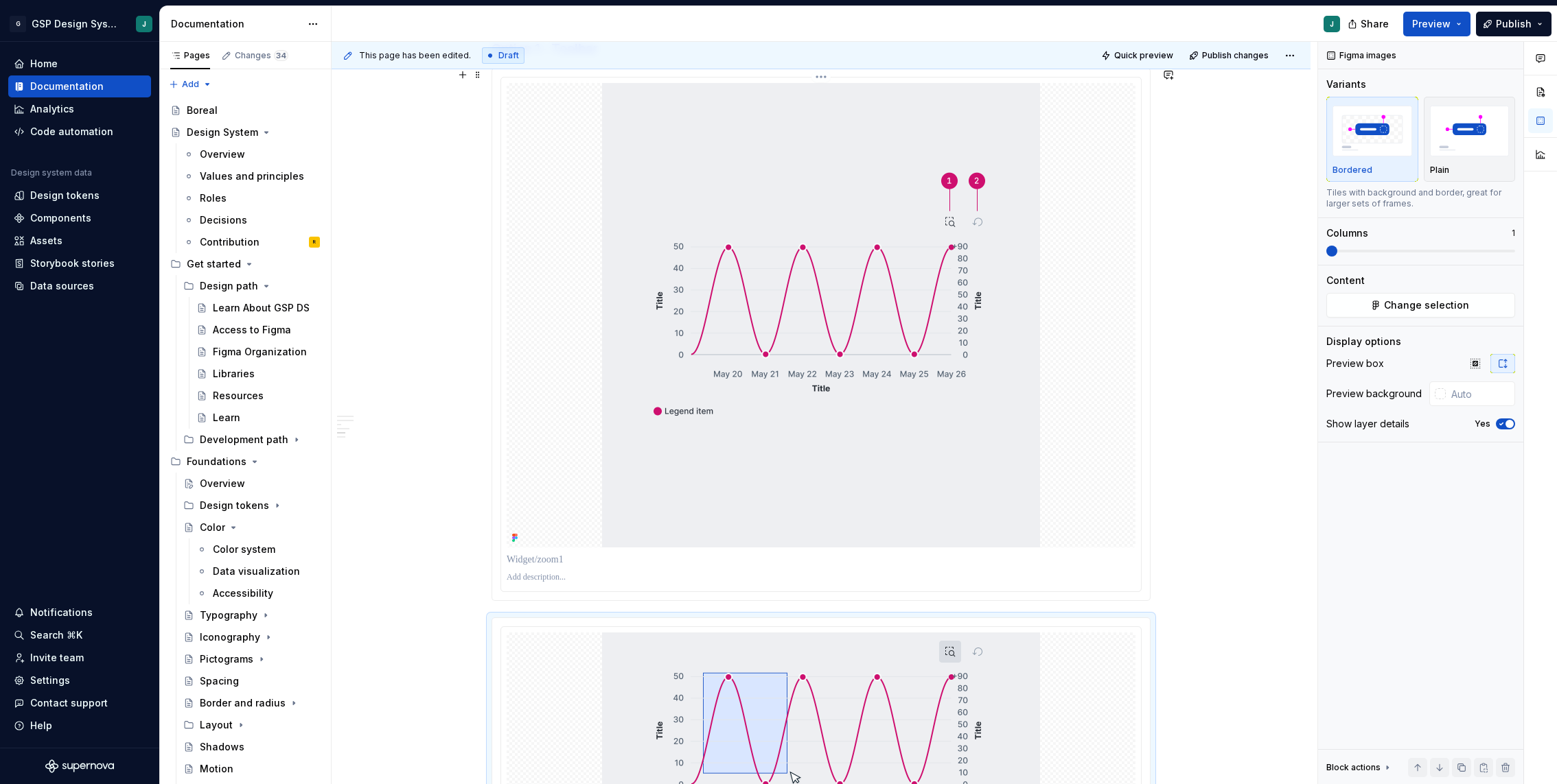
scroll to position [3631, 0]
click at [549, 551] on p at bounding box center [820, 557] width 628 height 14
type textarea "*"
click at [550, 575] on p at bounding box center [821, 575] width 629 height 11
paste div
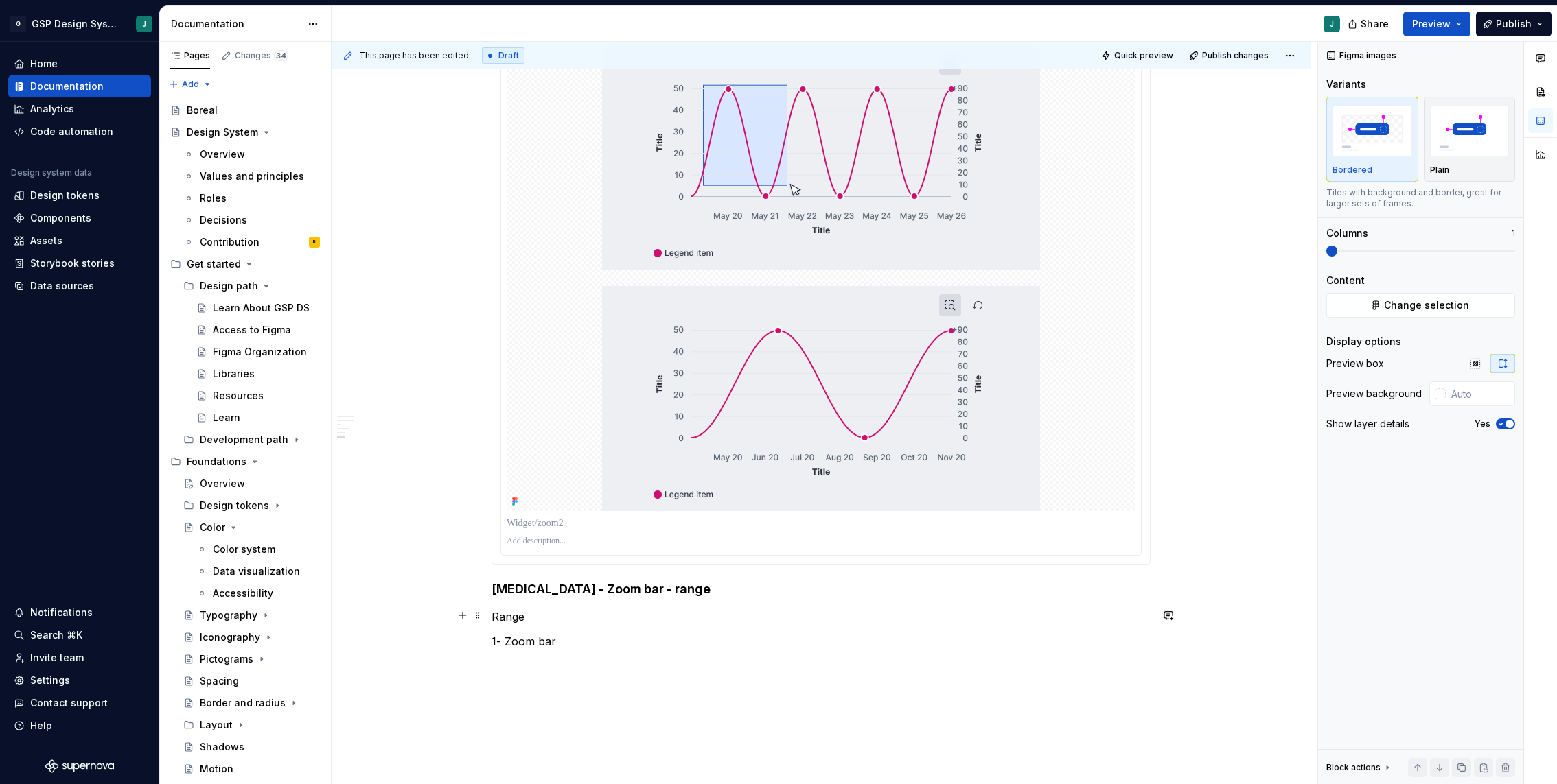
scroll to position [4240, 0]
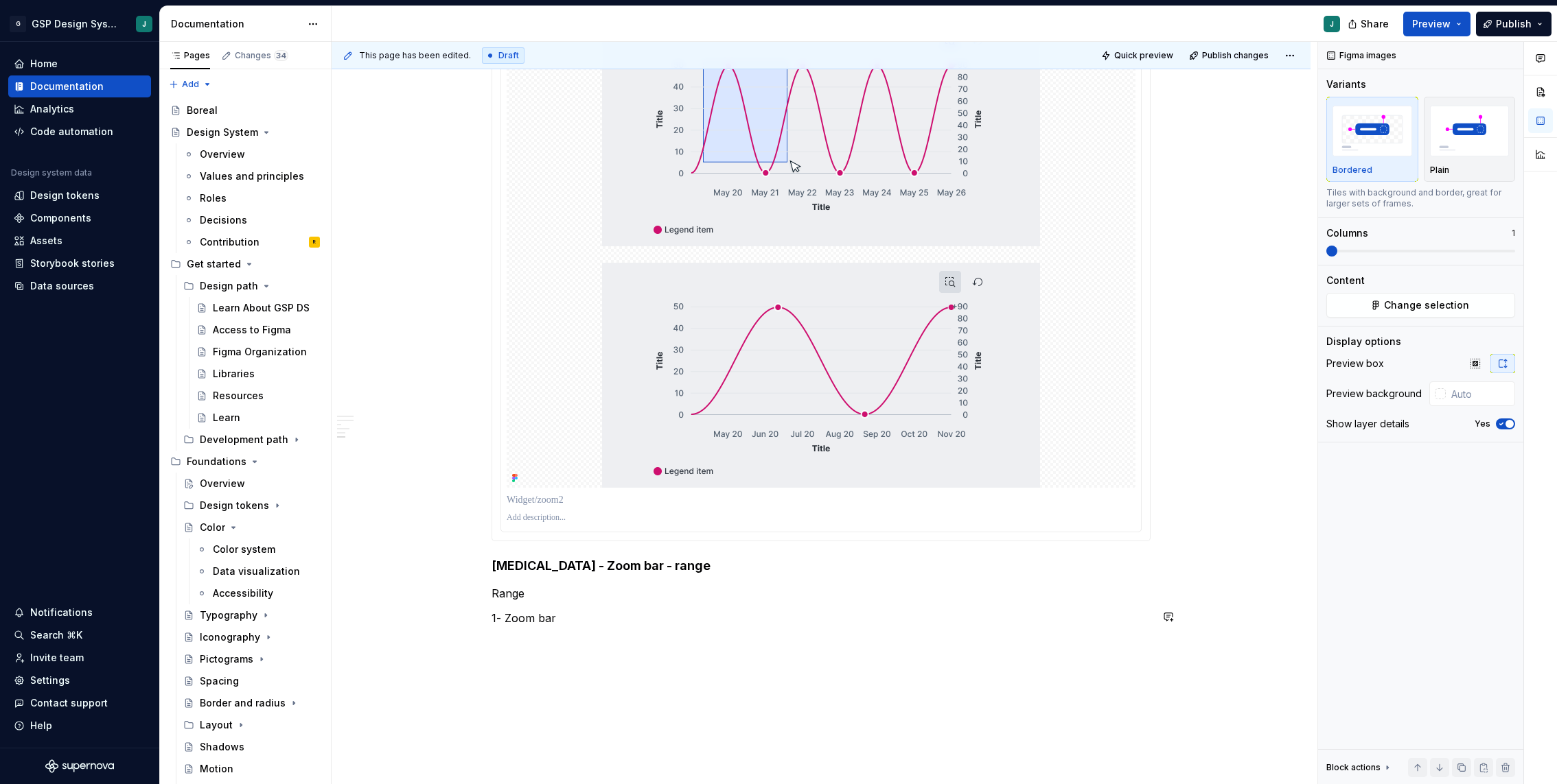
click at [585, 619] on p "1- Zoom bar" at bounding box center [821, 618] width 659 height 16
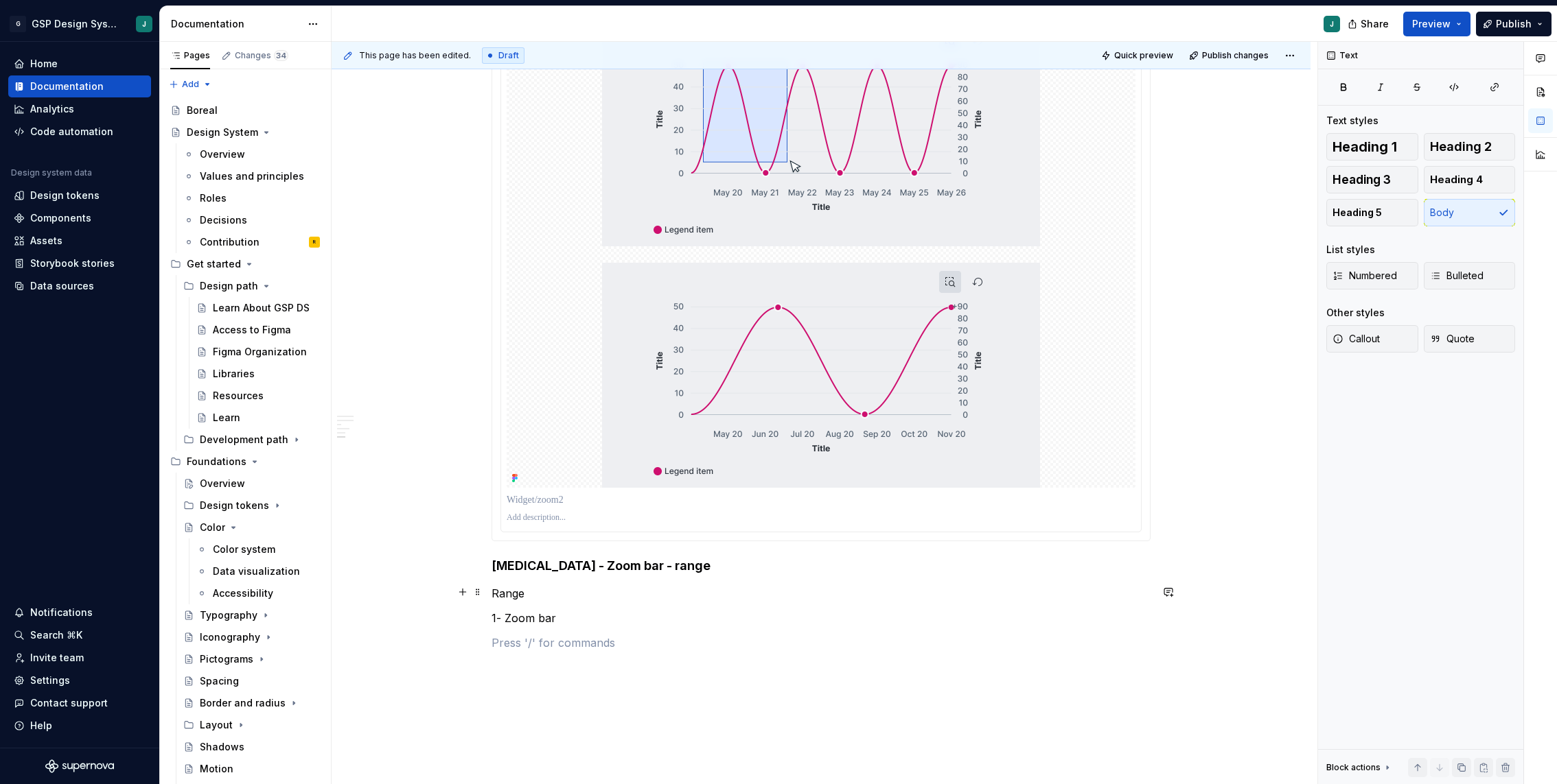
click at [495, 593] on p "Range" at bounding box center [821, 593] width 659 height 16
click at [67, 294] on div "Data sources" at bounding box center [79, 286] width 143 height 22
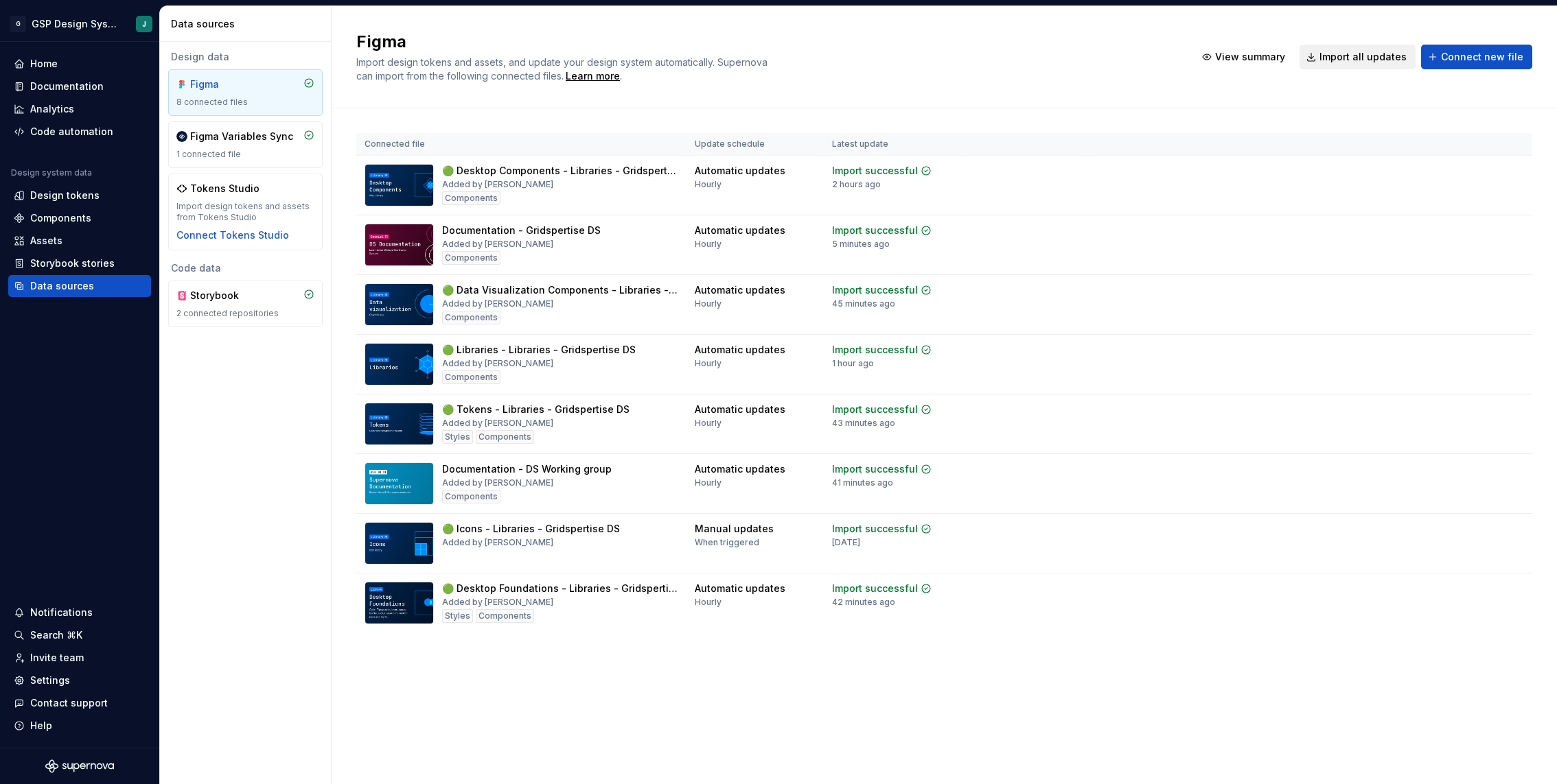
click at [1358, 60] on span "Import all updates" at bounding box center [1363, 57] width 88 height 14
click at [1371, 51] on span "Import all updates" at bounding box center [1363, 57] width 88 height 14
click at [69, 80] on div "Documentation" at bounding box center [67, 86] width 74 height 14
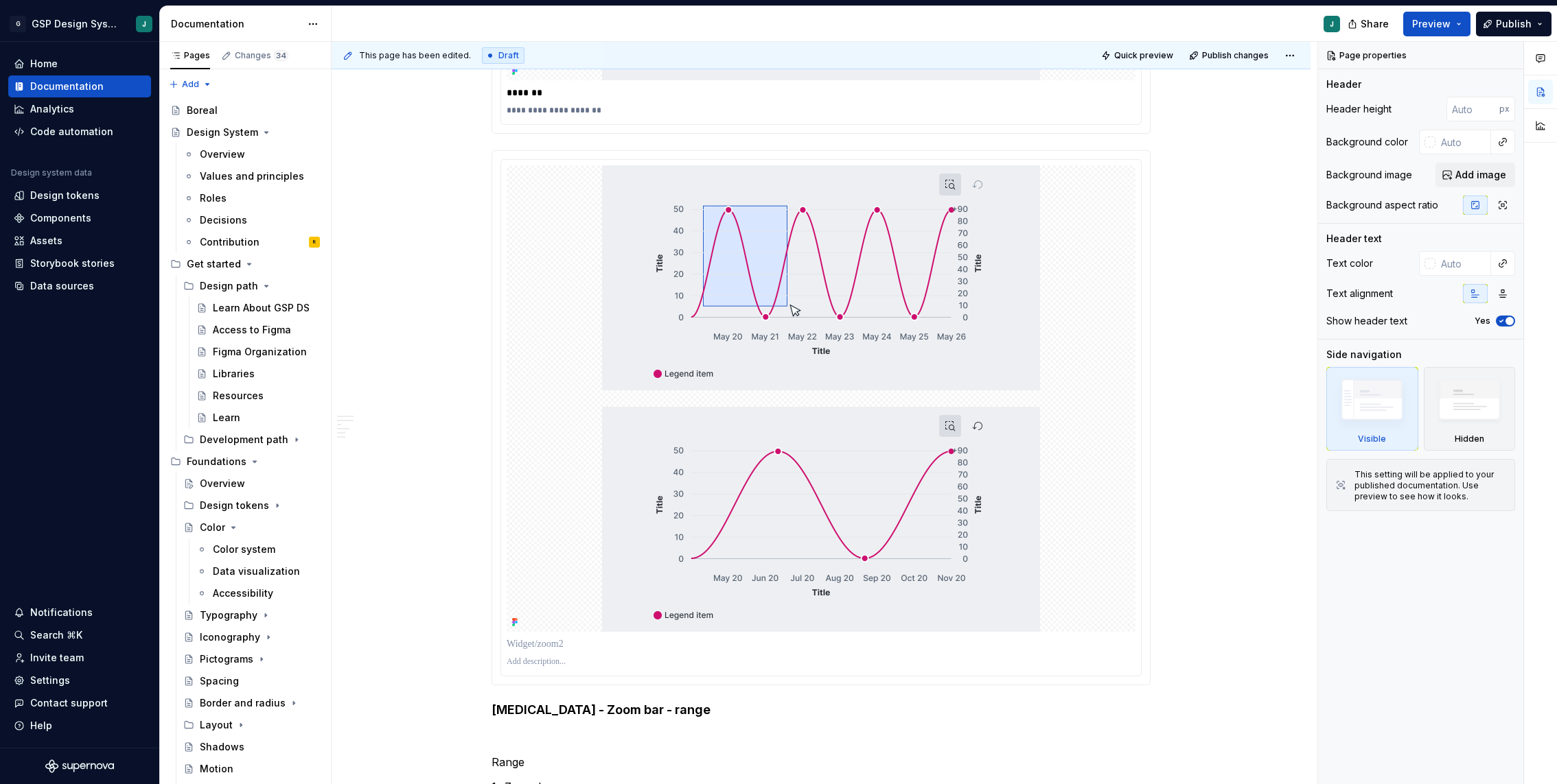
scroll to position [4379, 0]
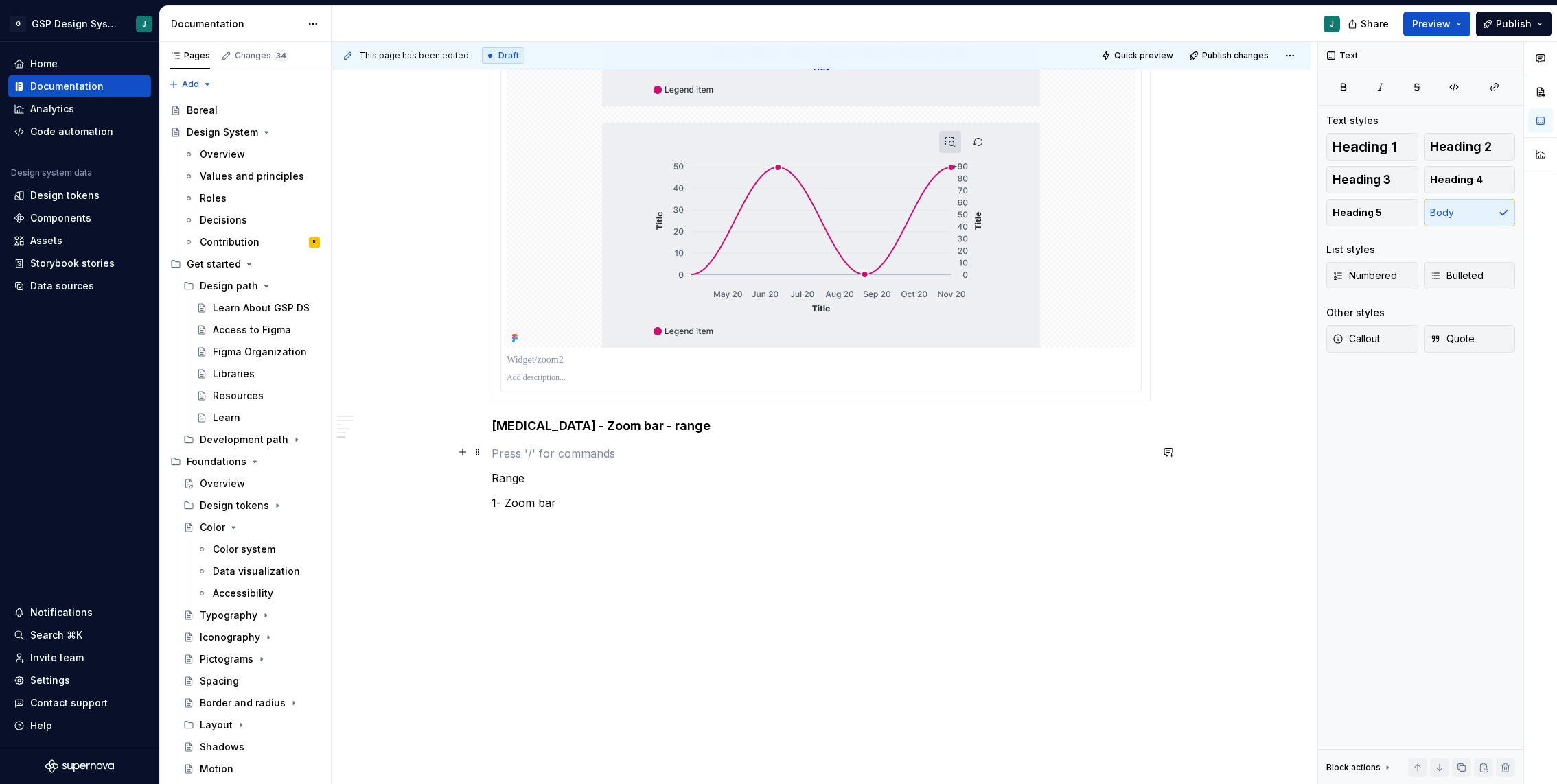
click at [513, 453] on p at bounding box center [821, 453] width 659 height 16
click at [462, 450] on button "button" at bounding box center [462, 451] width 19 height 19
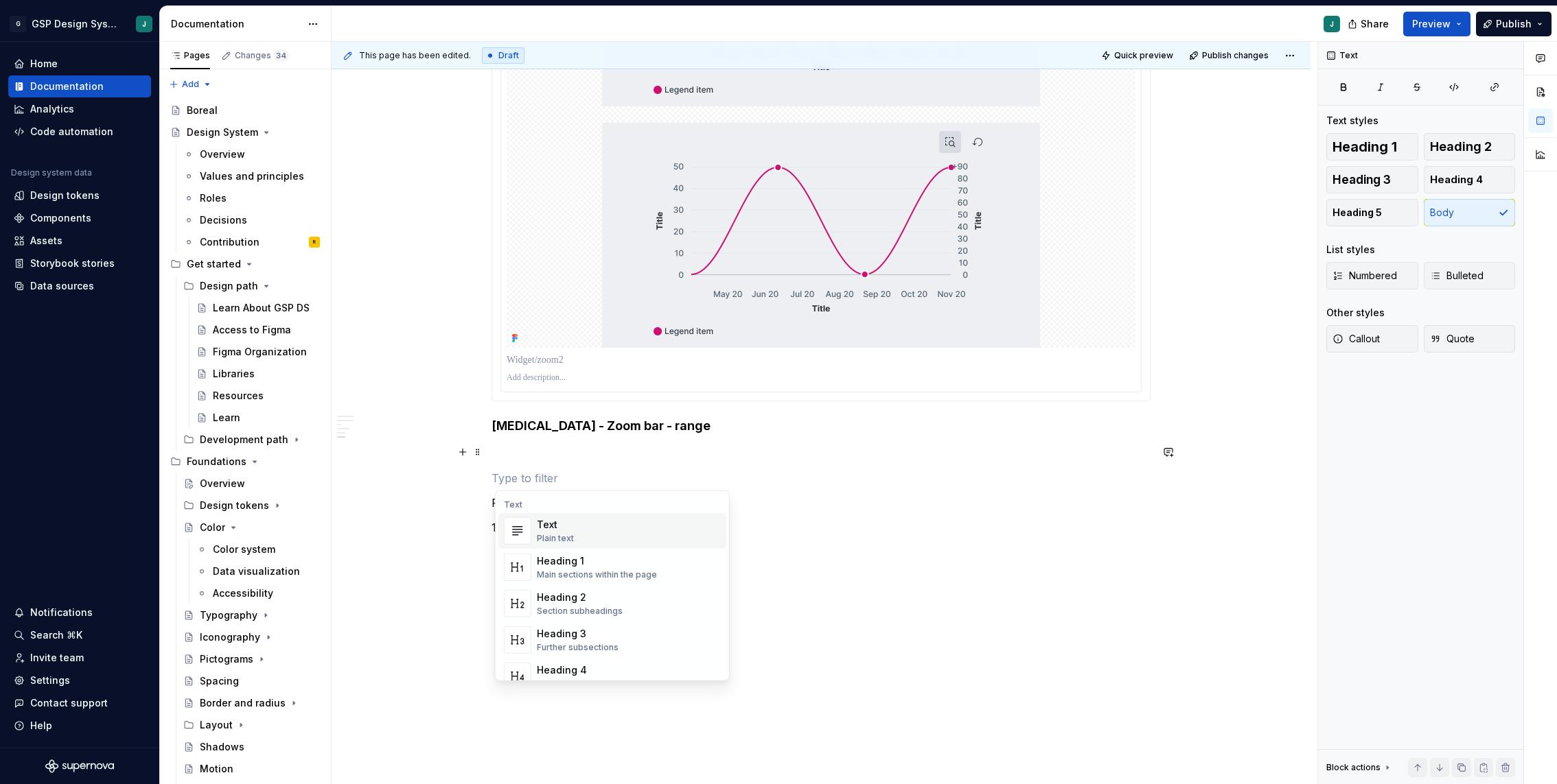
type textarea "*"
click at [577, 531] on div "Figma images" at bounding box center [610, 524] width 147 height 14
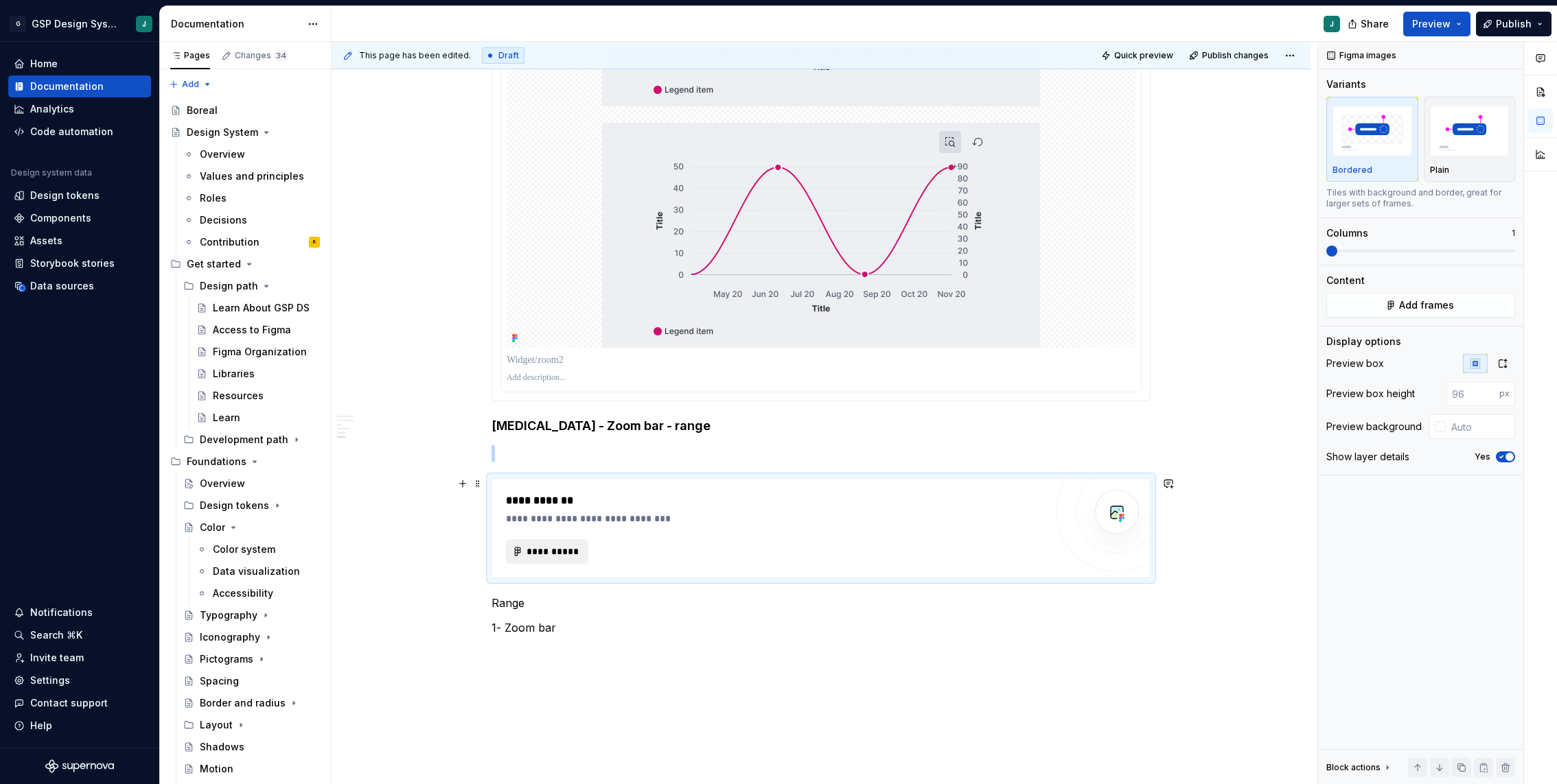
click at [543, 545] on span "**********" at bounding box center [552, 552] width 54 height 14
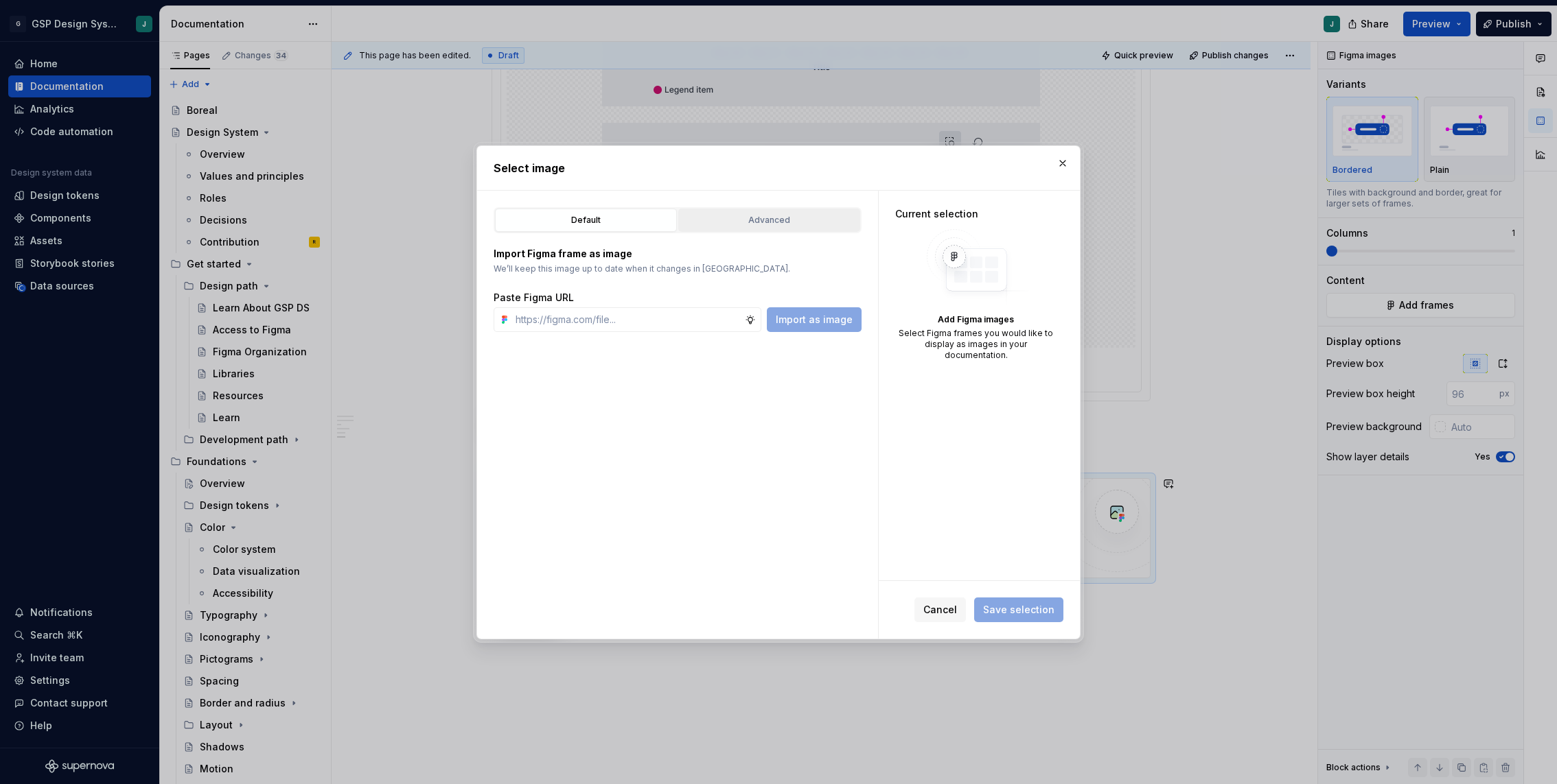
click at [784, 209] on button "Advanced" at bounding box center [769, 221] width 182 height 24
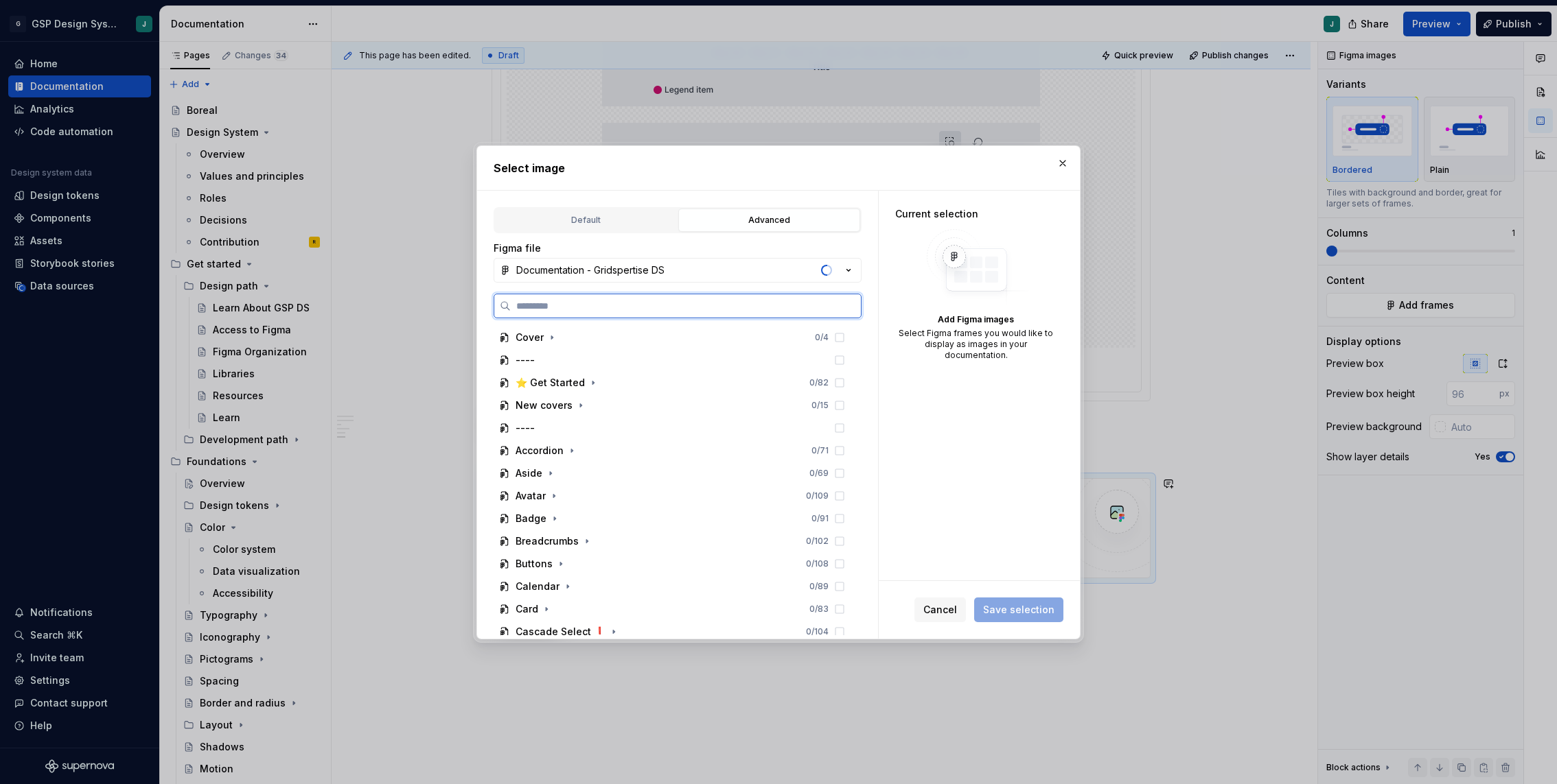
click at [597, 301] on input "search" at bounding box center [686, 305] width 350 height 14
type input "******"
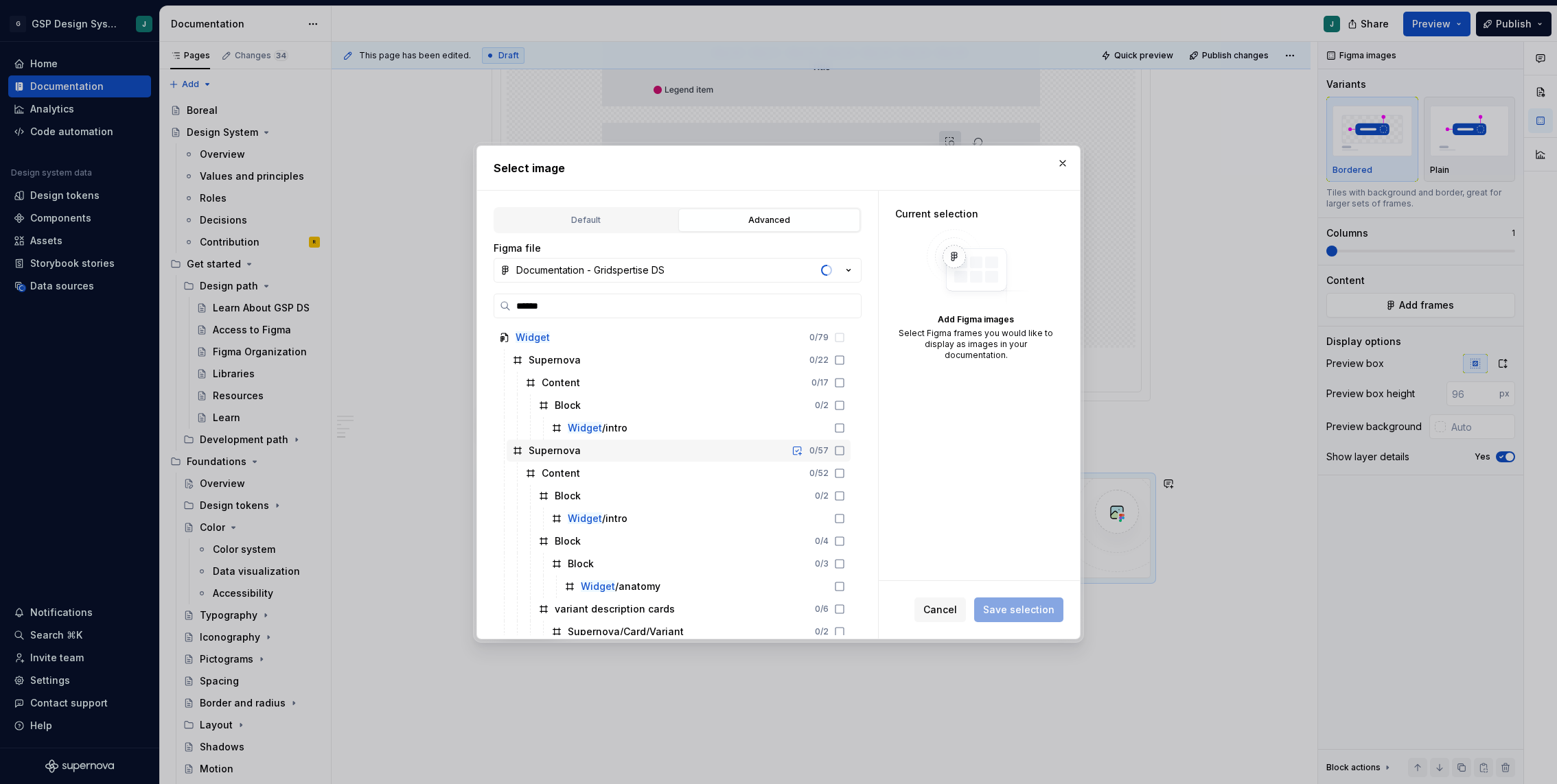
scroll to position [54, 0]
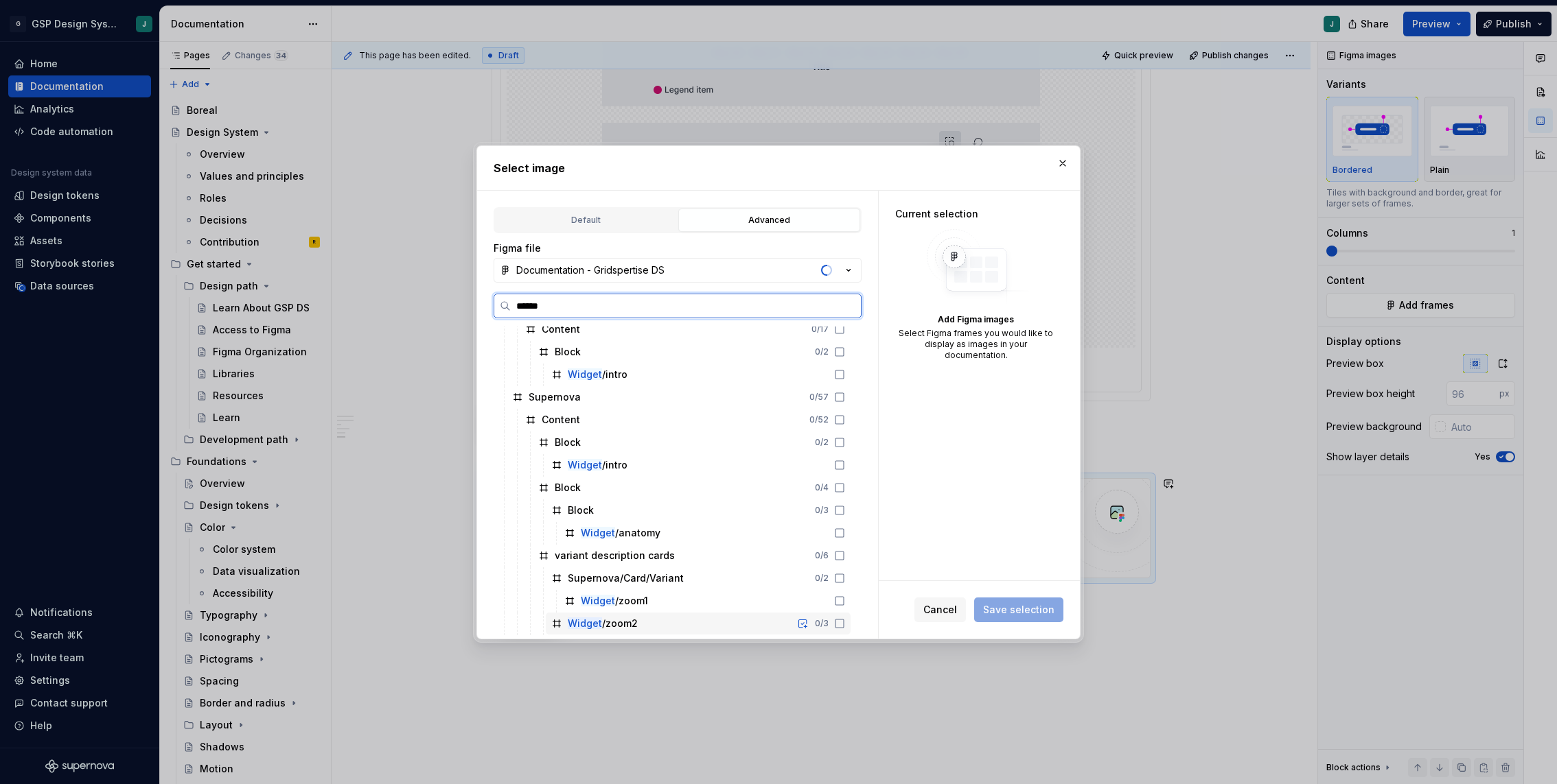
click at [845, 625] on icon at bounding box center [839, 624] width 11 height 11
click at [845, 623] on icon at bounding box center [840, 624] width 9 height 9
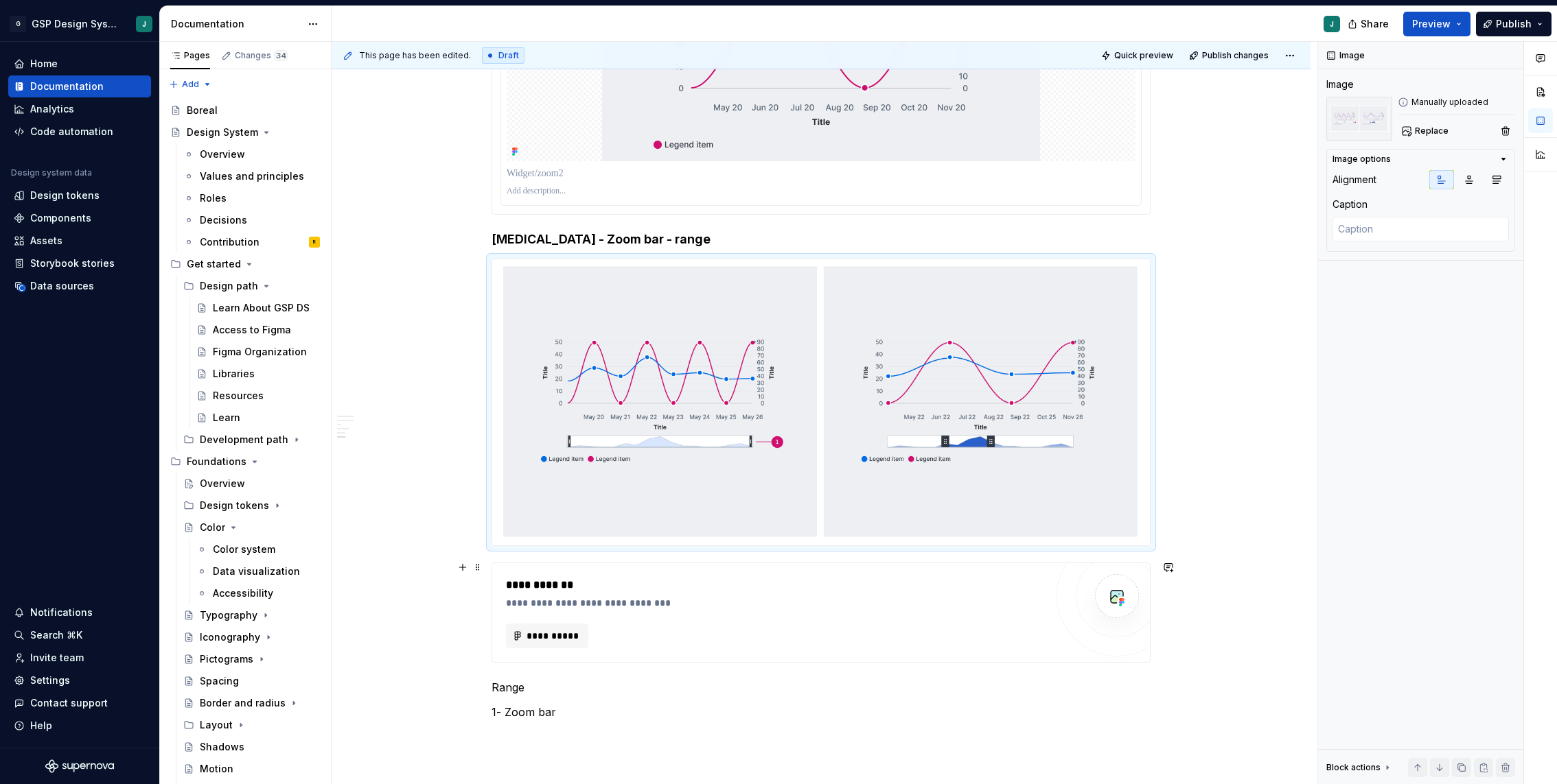
scroll to position [4574, 0]
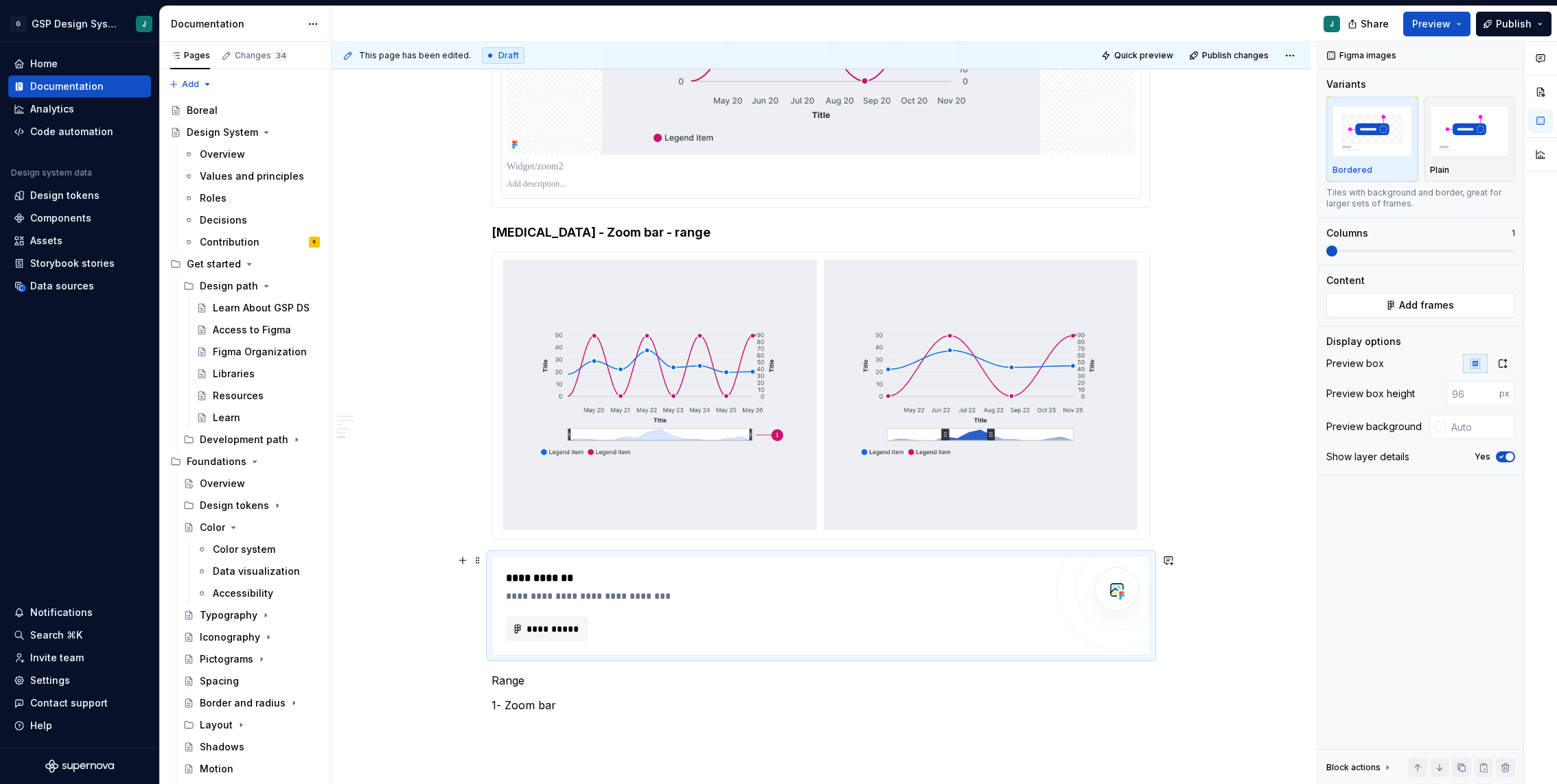
click at [752, 578] on div "**********" at bounding box center [776, 578] width 540 height 16
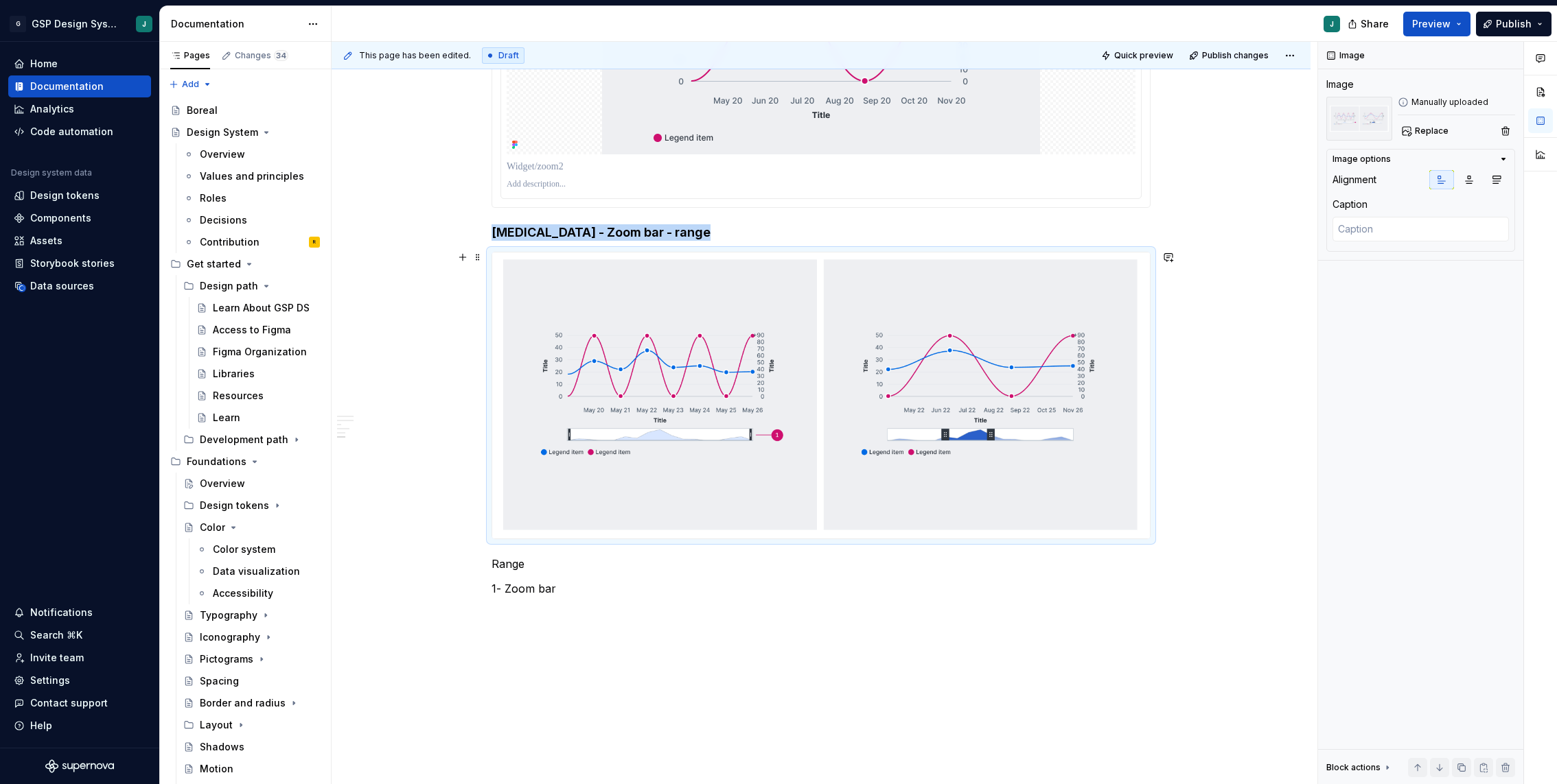
click at [775, 374] on img at bounding box center [821, 396] width 658 height 286
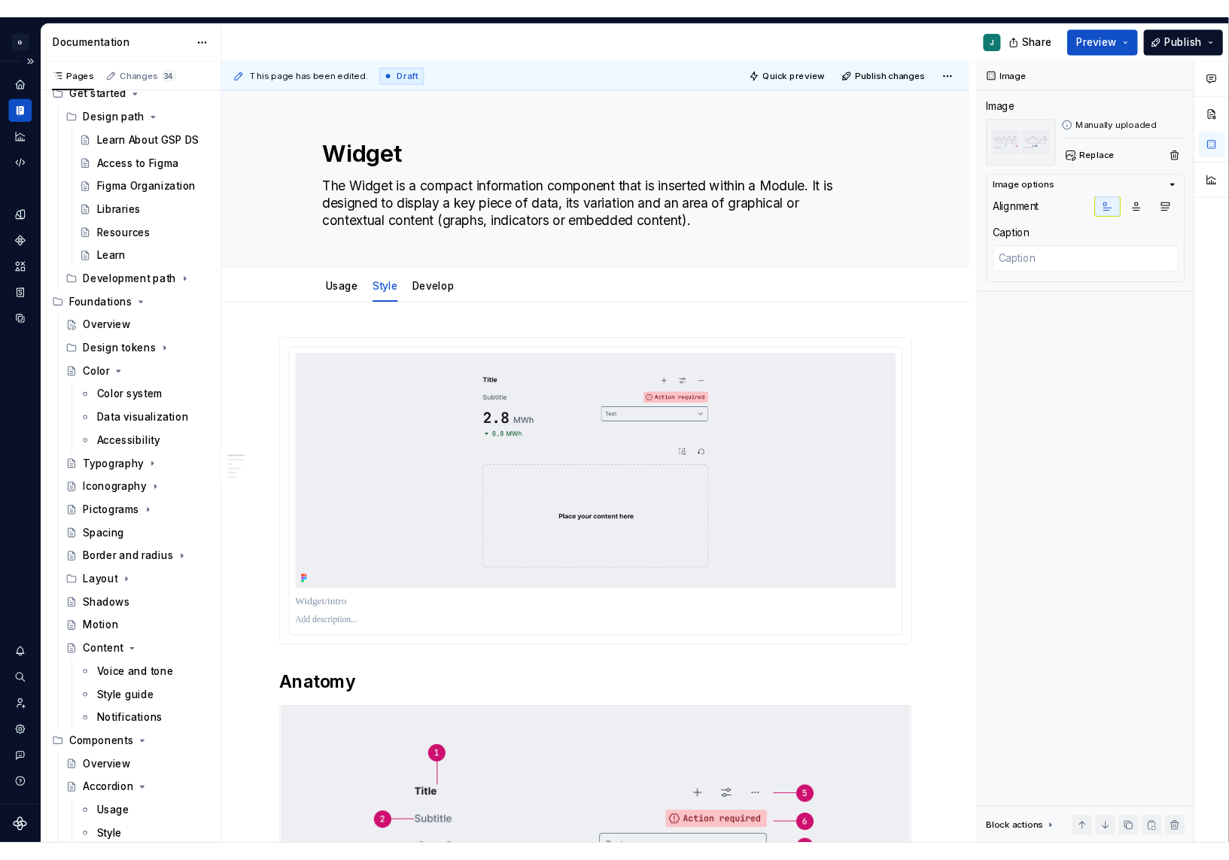
scroll to position [0, 0]
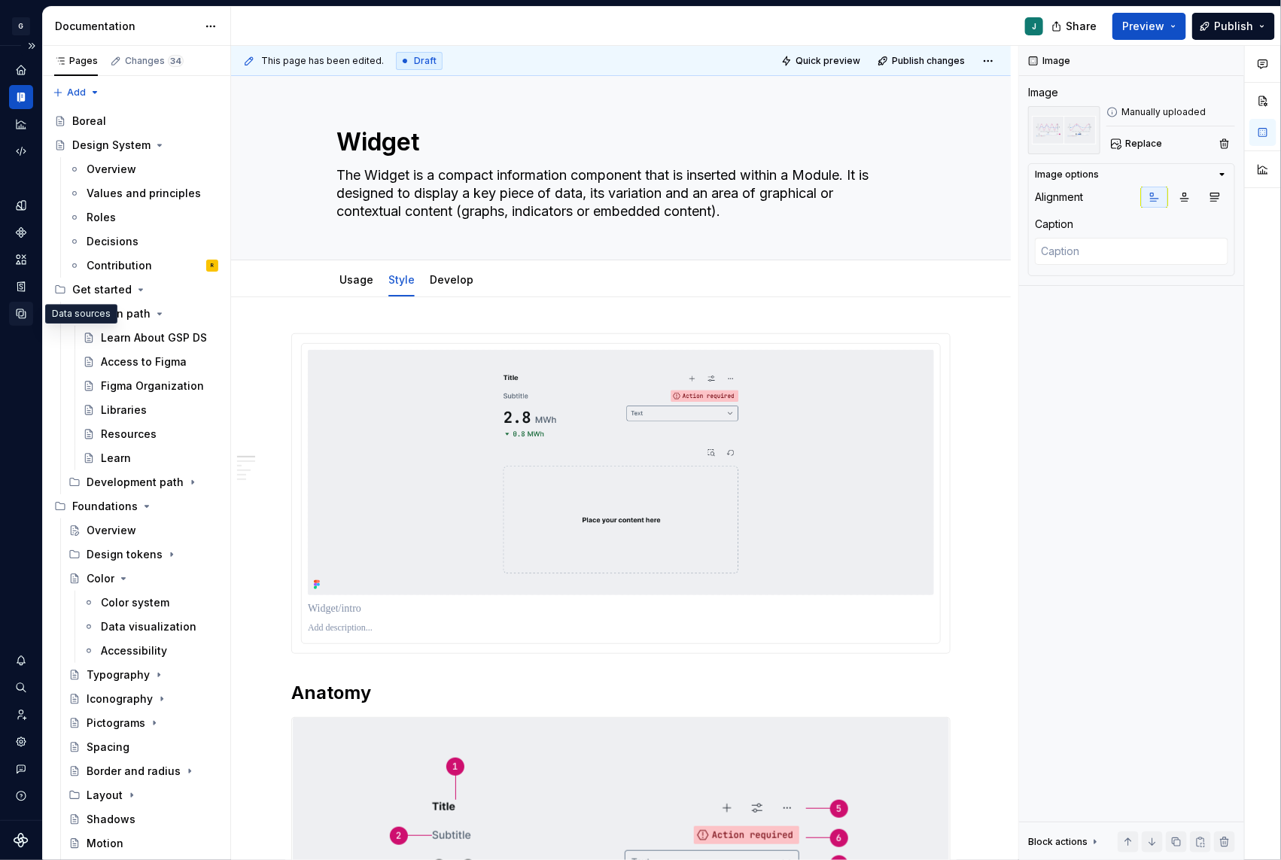
click at [26, 323] on div "Data sources" at bounding box center [21, 314] width 24 height 24
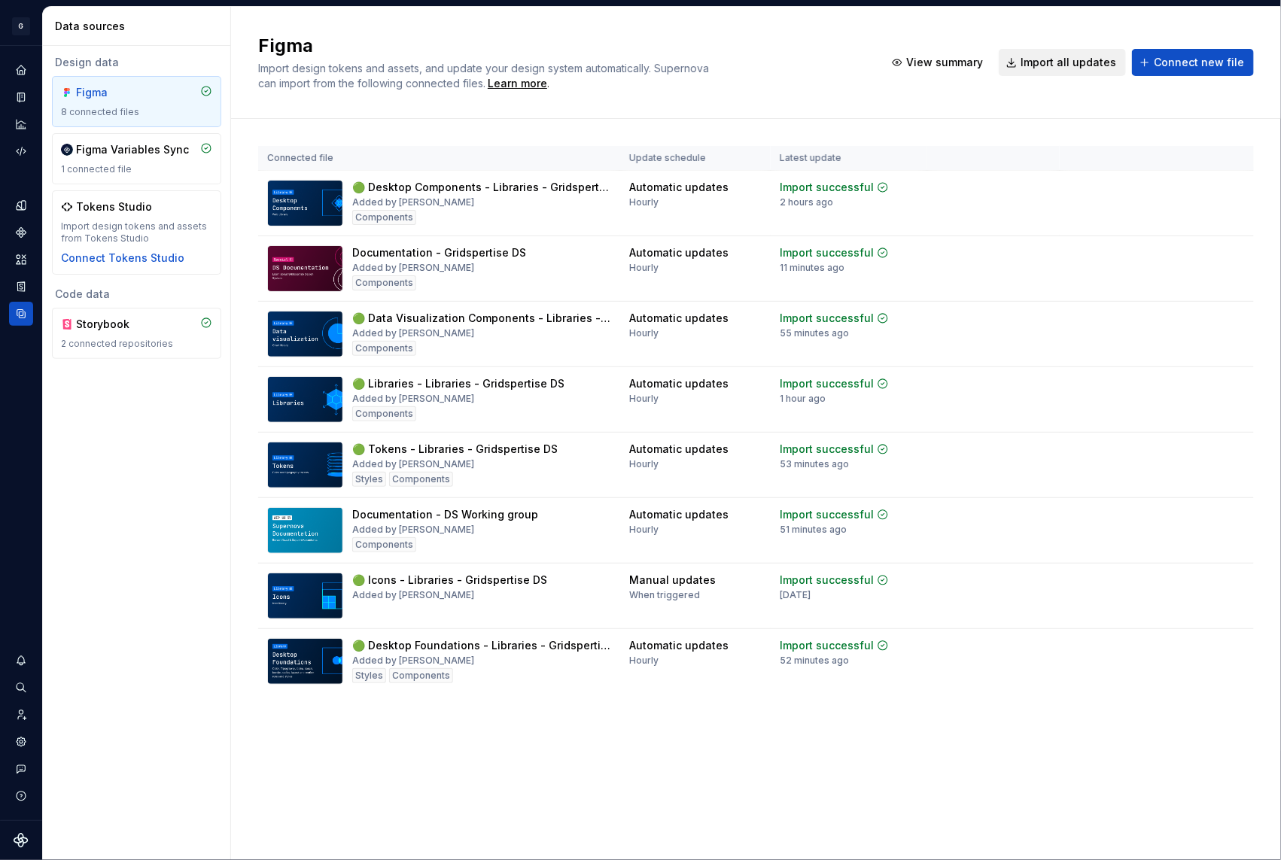
click at [1097, 67] on span "Import all updates" at bounding box center [1069, 62] width 96 height 15
click at [20, 93] on icon "Documentation" at bounding box center [23, 97] width 6 height 8
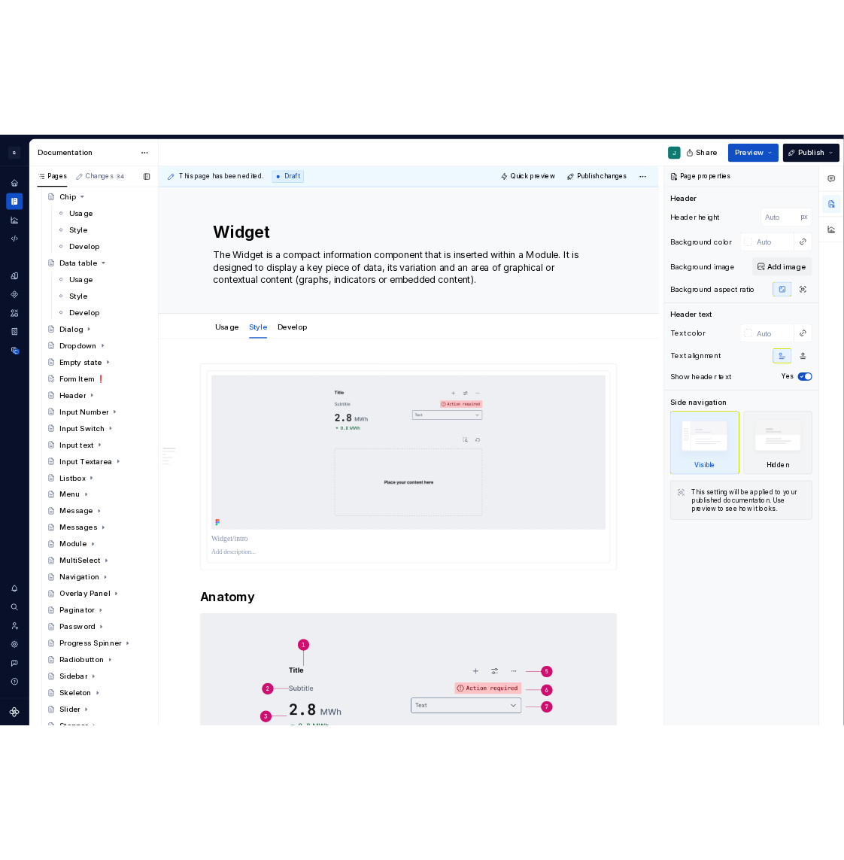
scroll to position [1894, 0]
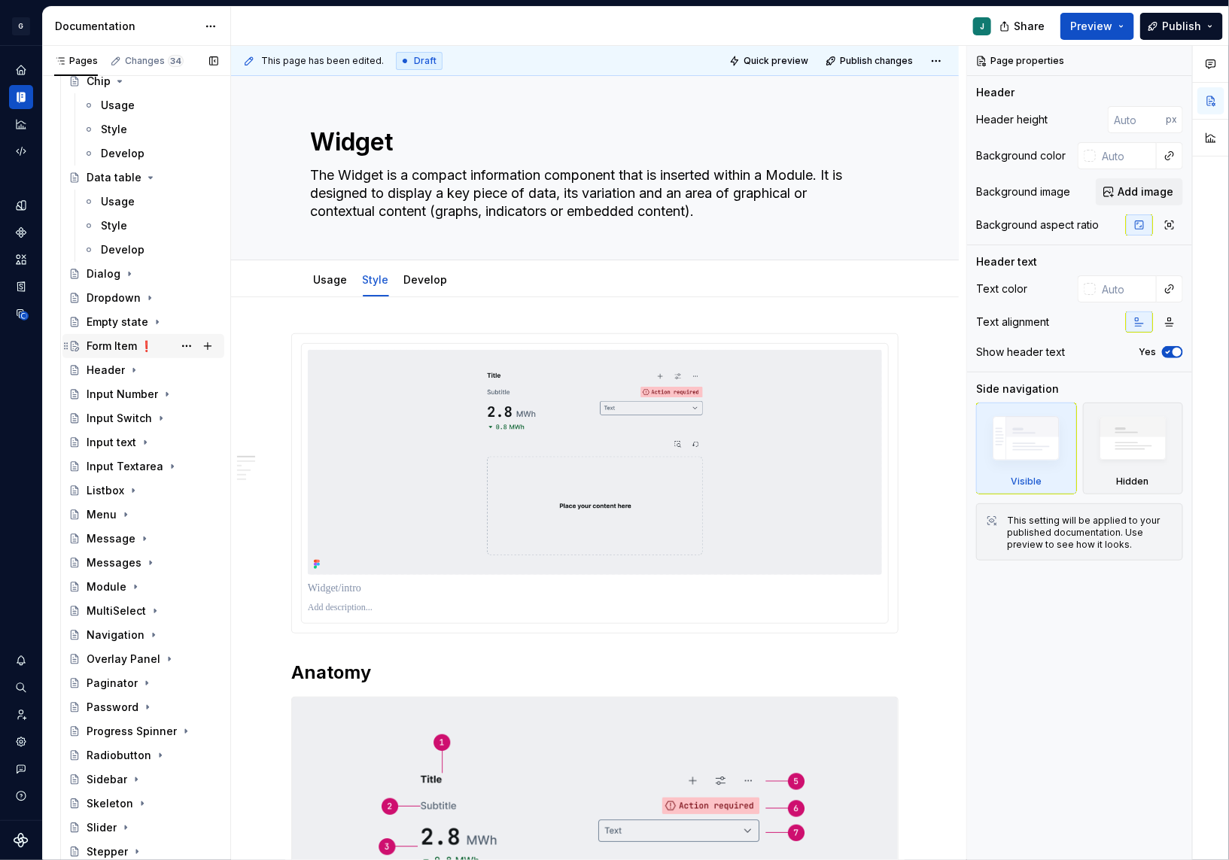
click at [120, 345] on div "Form Item ❗️" at bounding box center [120, 346] width 66 height 15
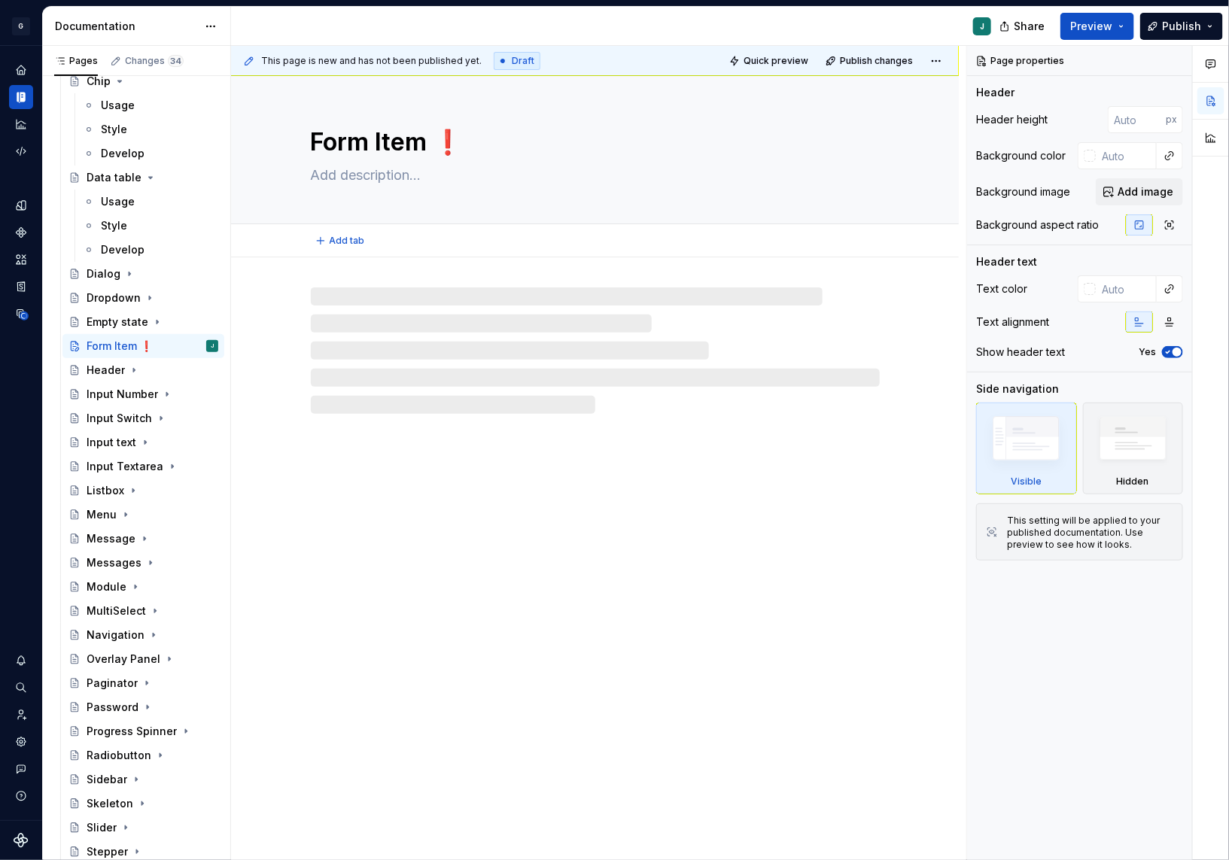
click at [467, 144] on textarea "Form Item ❗️" at bounding box center [592, 142] width 569 height 36
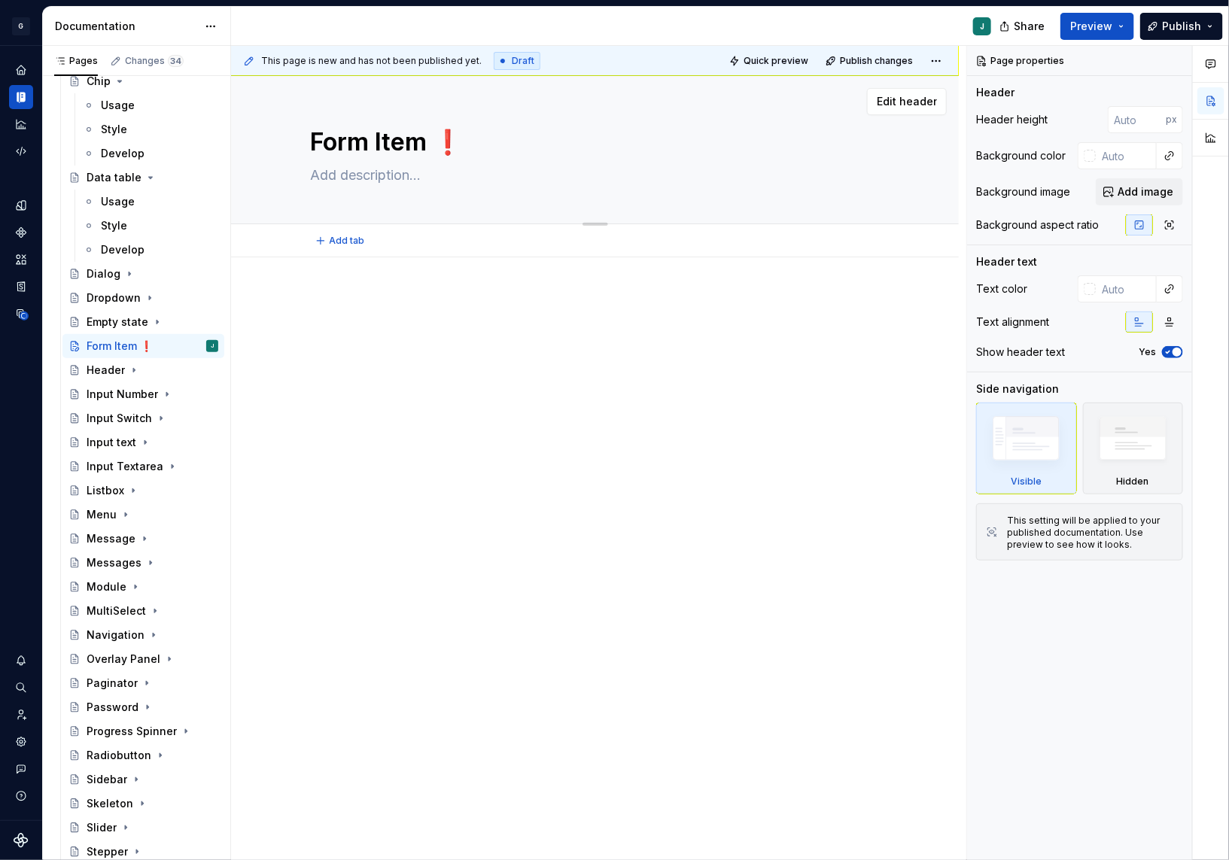
click at [467, 144] on textarea "Form Item ❗️" at bounding box center [592, 142] width 569 height 36
type textarea "*"
type textarea "Form Item"
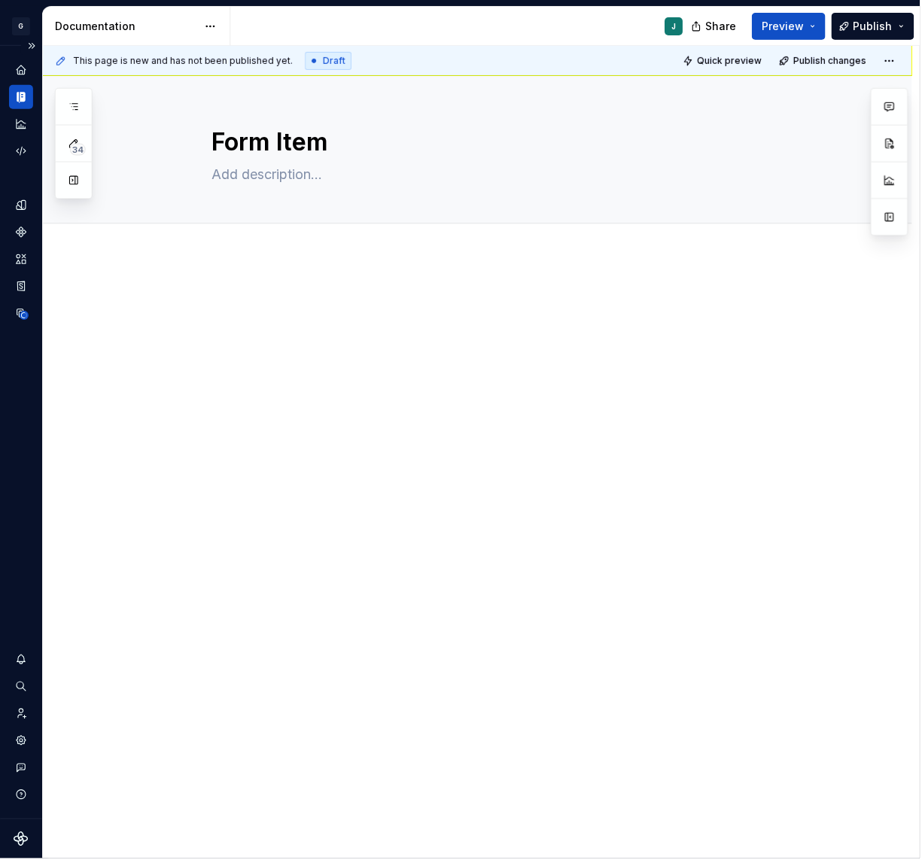
type textarea "*"
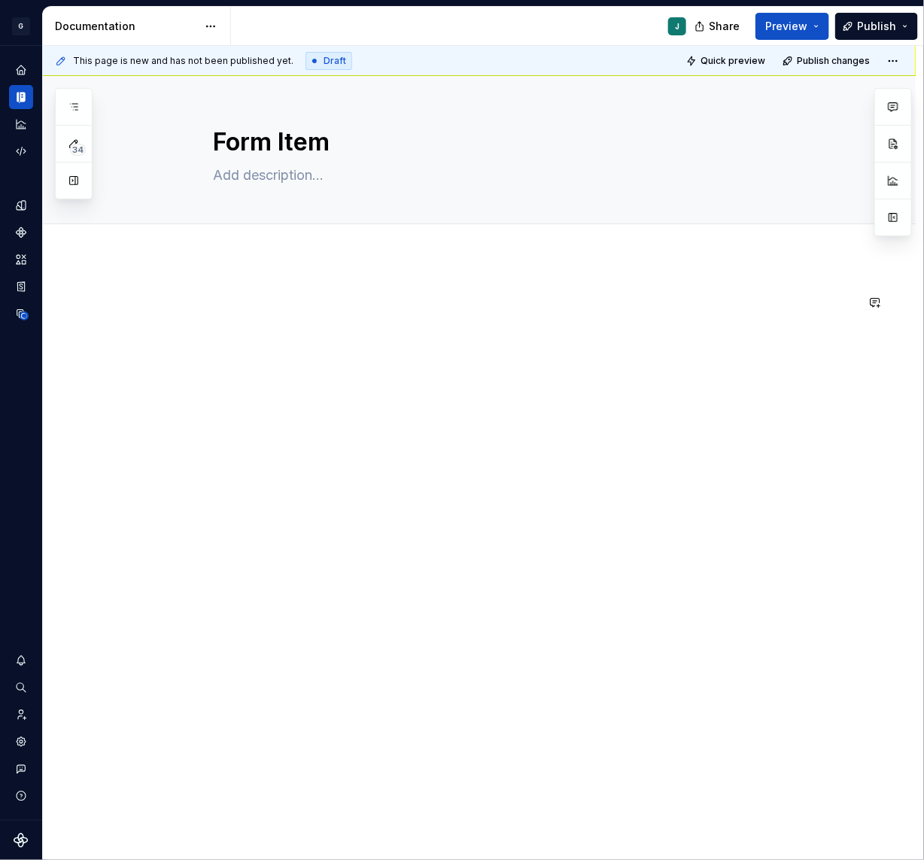
type textarea "Form Item"
click at [181, 321] on div at bounding box center [497, 322] width 716 height 57
click at [108, 303] on button "button" at bounding box center [107, 302] width 21 height 21
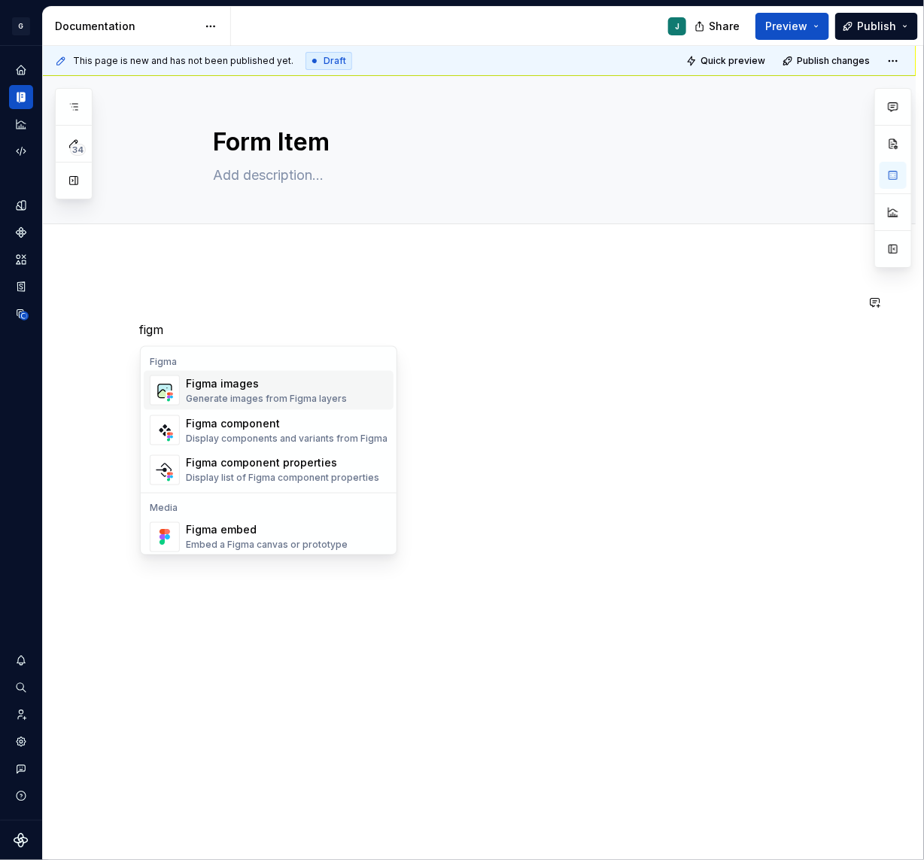
click at [217, 391] on div "Figma images Generate images from Figma layers" at bounding box center [266, 390] width 161 height 29
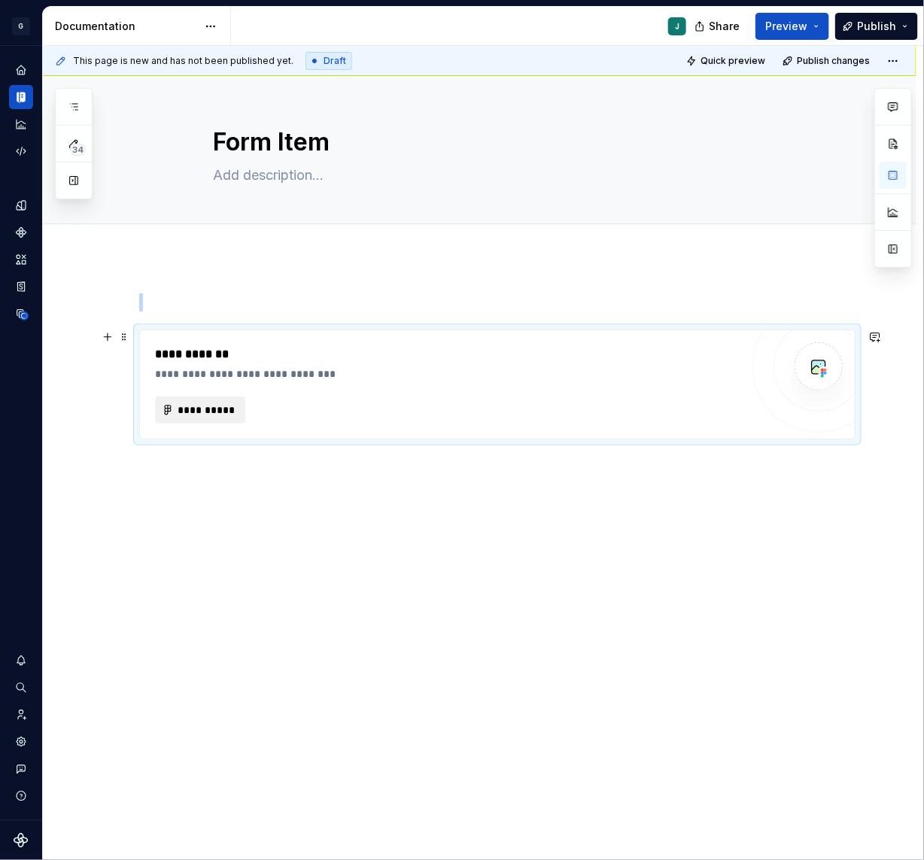
click at [214, 412] on span "**********" at bounding box center [206, 410] width 59 height 15
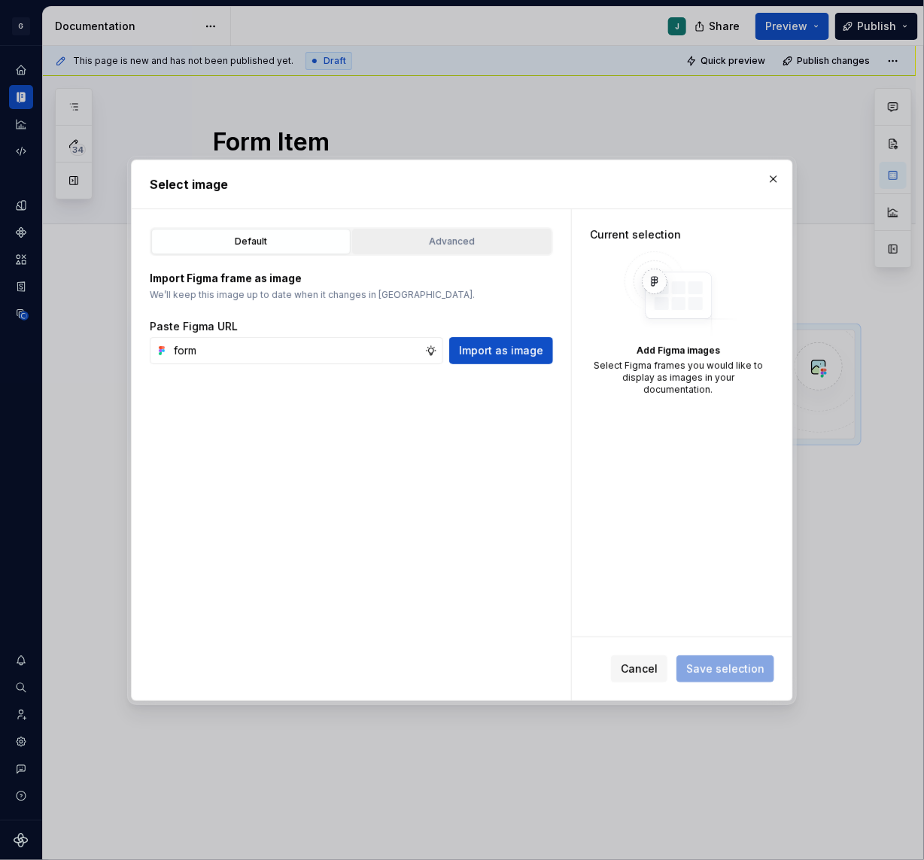
type input "form"
click at [437, 236] on div "Advanced" at bounding box center [451, 241] width 189 height 15
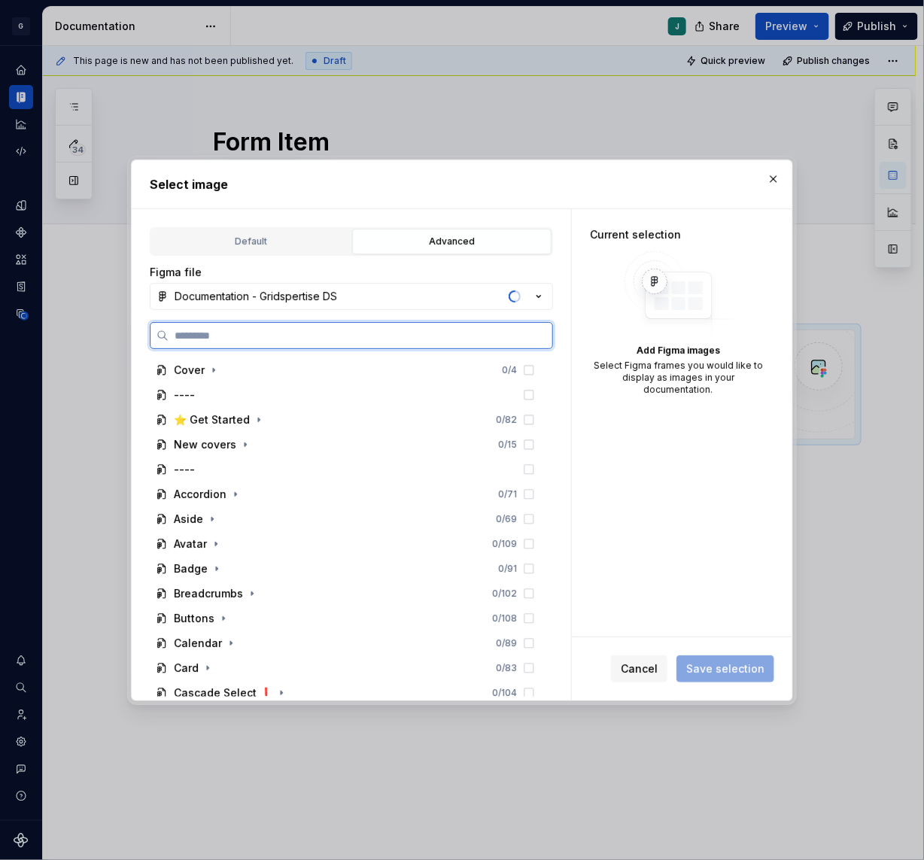
click at [213, 333] on input "search" at bounding box center [361, 335] width 384 height 15
type input "*******"
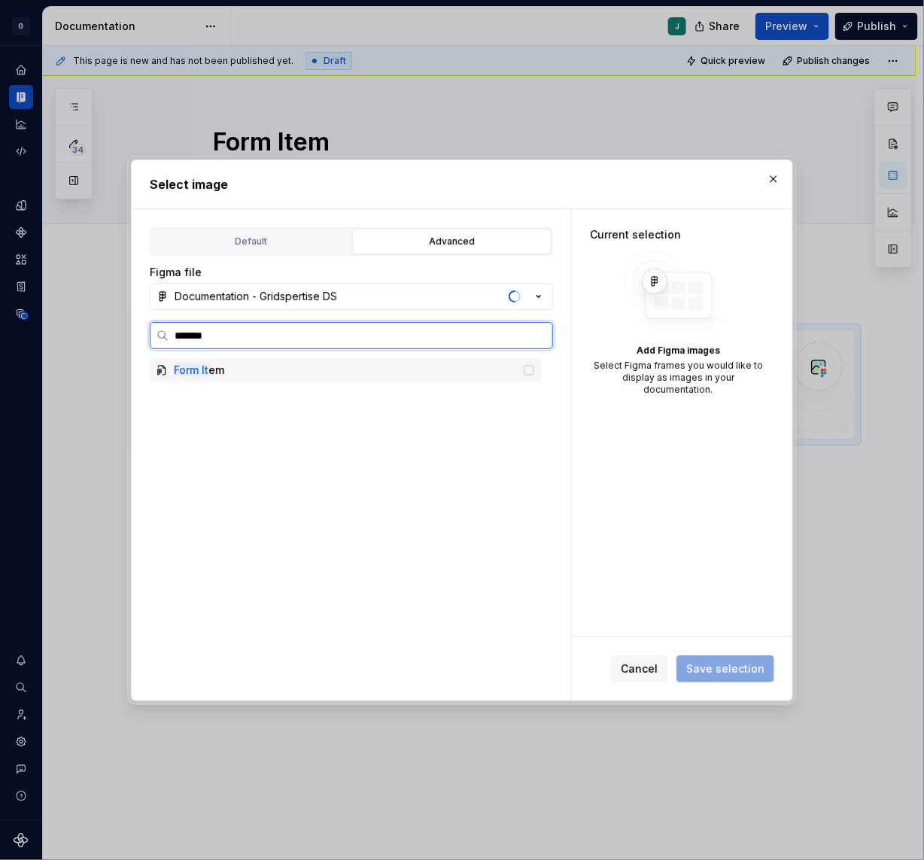
click at [205, 375] on mark "Form It" at bounding box center [191, 369] width 35 height 13
click at [194, 358] on div "Form It em" at bounding box center [345, 370] width 391 height 24
click at [199, 363] on mark "Form It" at bounding box center [191, 369] width 35 height 13
click at [220, 373] on div "Form It em" at bounding box center [199, 370] width 50 height 15
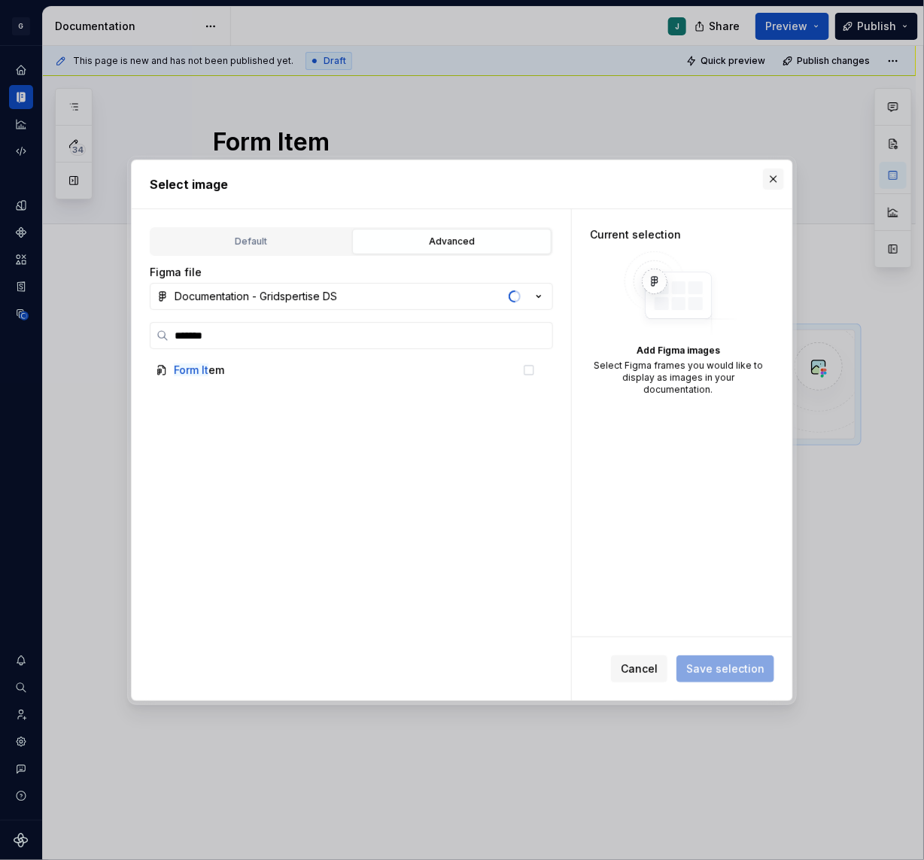
click at [777, 175] on button "button" at bounding box center [773, 179] width 21 height 21
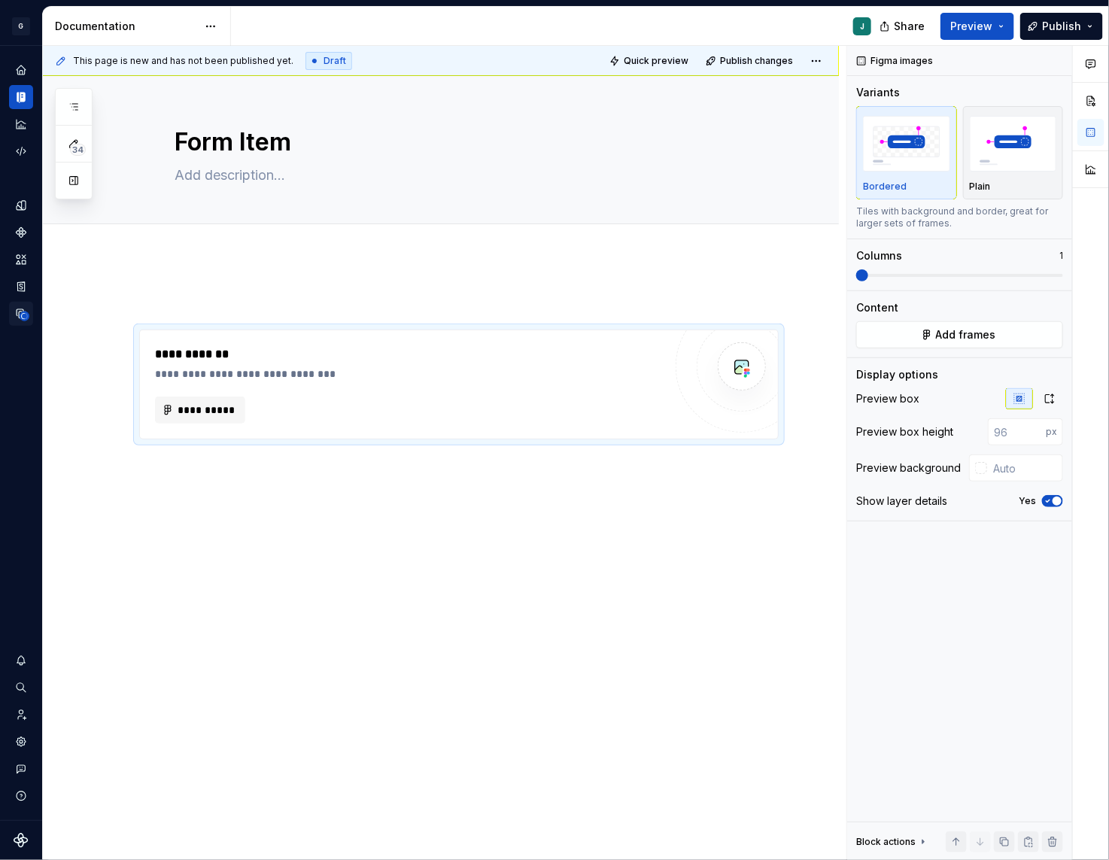
click at [19, 313] on icon "Data sources" at bounding box center [21, 313] width 9 height 9
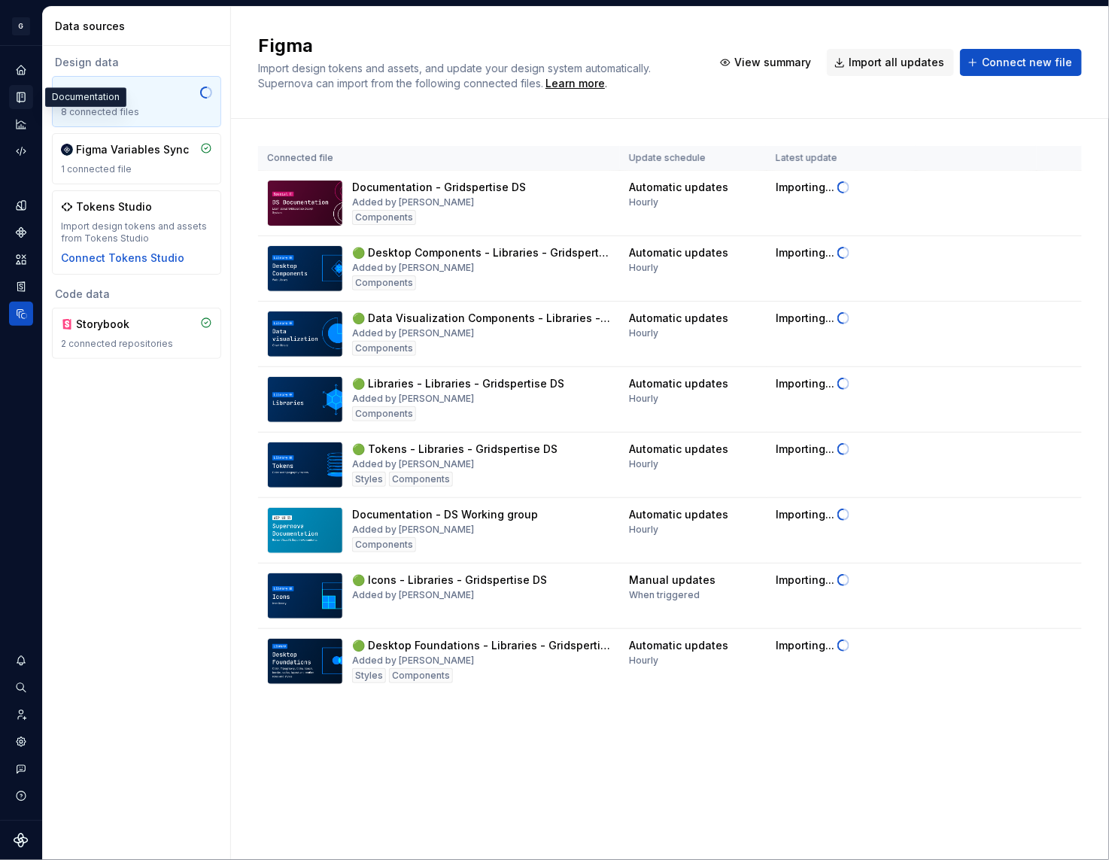
click at [12, 97] on div "Documentation" at bounding box center [21, 97] width 24 height 24
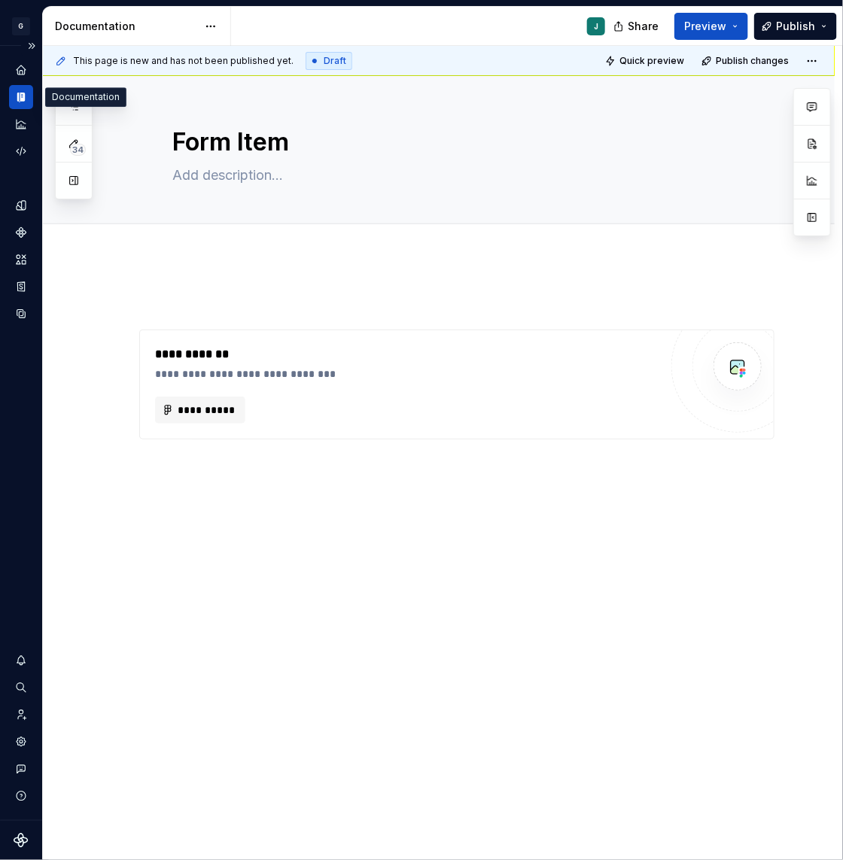
type textarea "*"
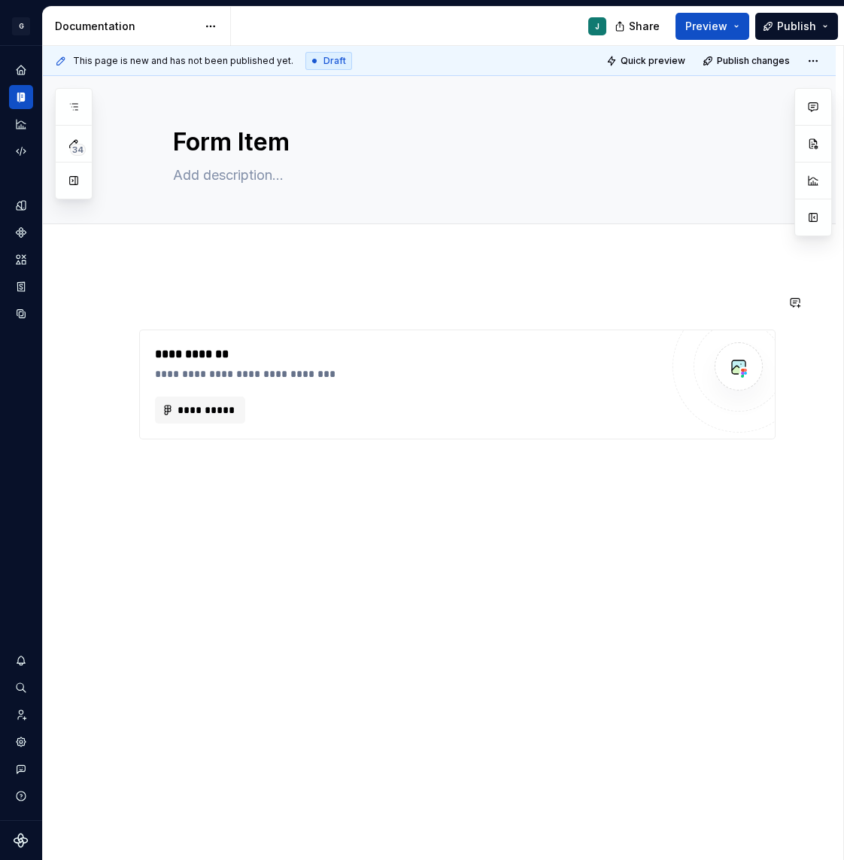
click at [182, 275] on div "**********" at bounding box center [439, 486] width 793 height 458
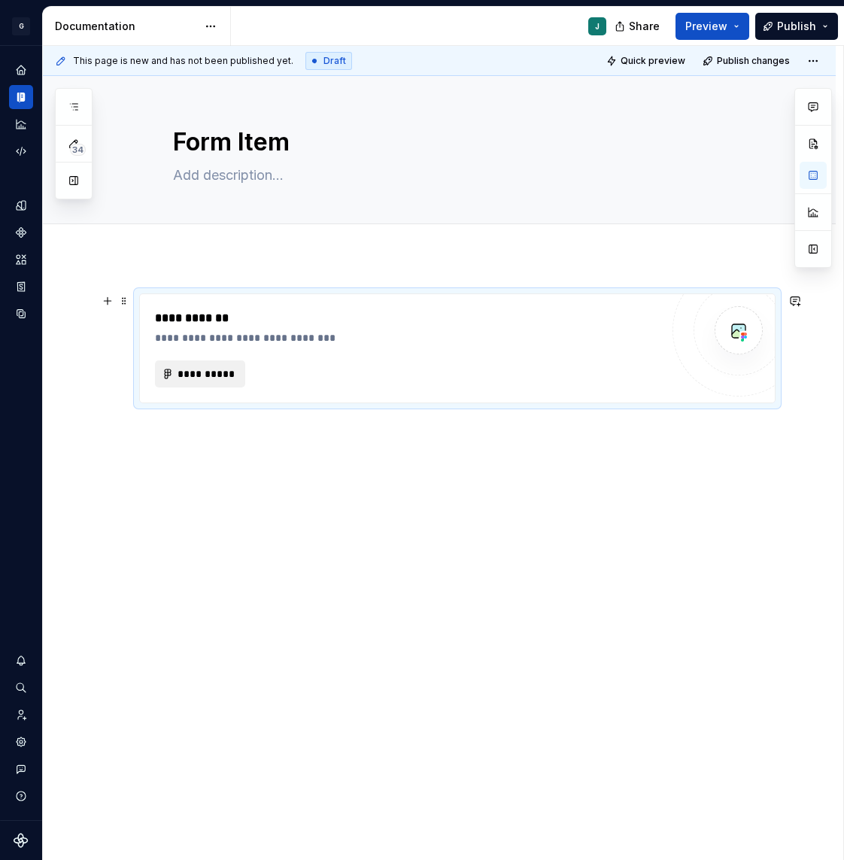
click at [195, 378] on span "**********" at bounding box center [206, 374] width 59 height 15
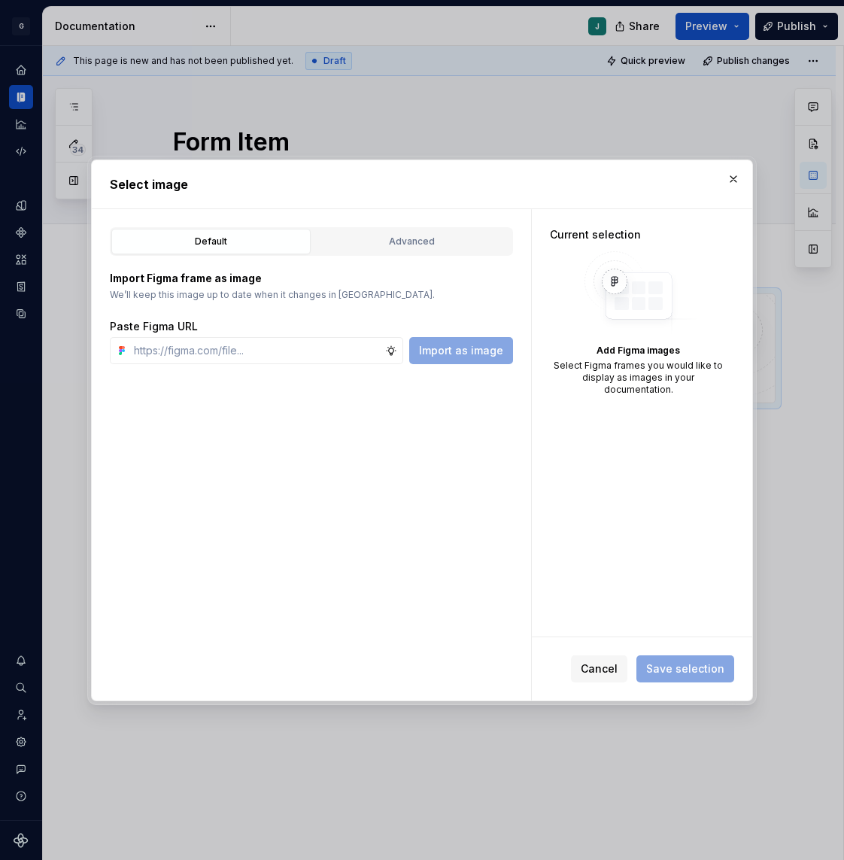
click at [405, 224] on div "Default Advanced Import Figma frame as image We’ll keep this image up to date w…" at bounding box center [312, 454] width 440 height 491
click at [405, 241] on div "Advanced" at bounding box center [412, 241] width 189 height 15
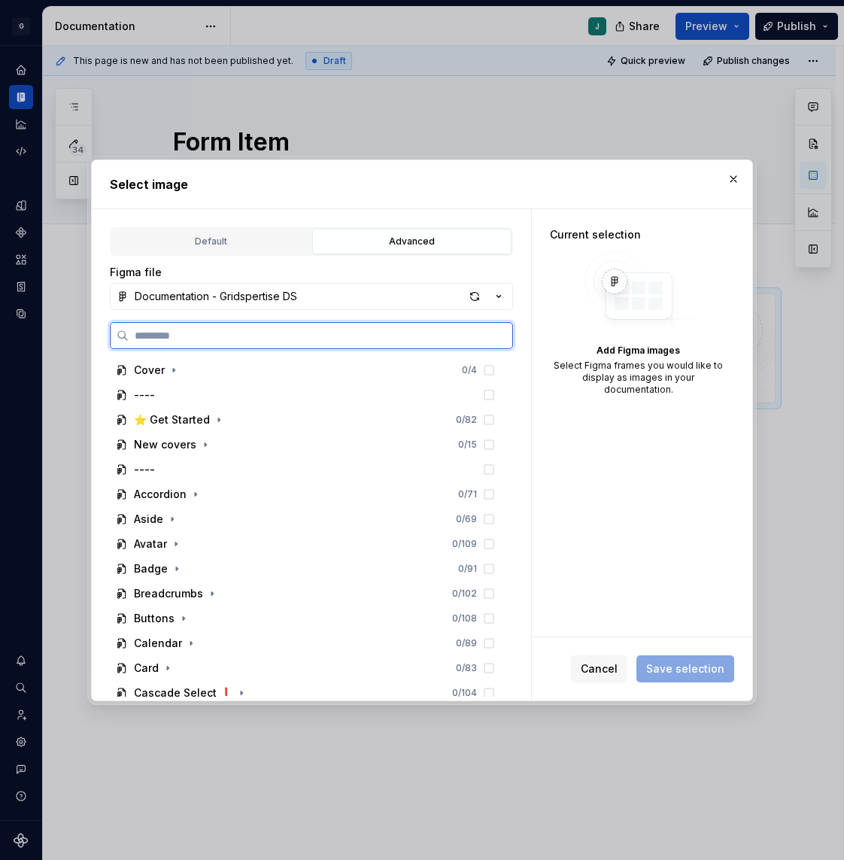
click at [172, 328] on input "search" at bounding box center [321, 335] width 384 height 15
type input "****"
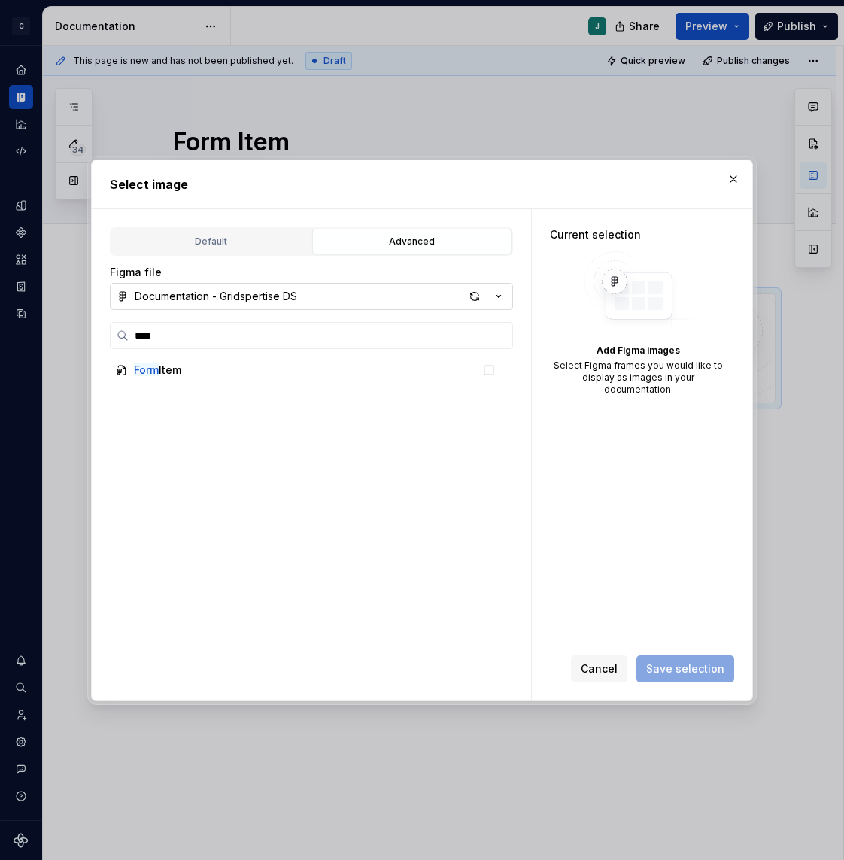
click at [190, 295] on div "Documentation - Gridspertise DS" at bounding box center [216, 296] width 163 height 15
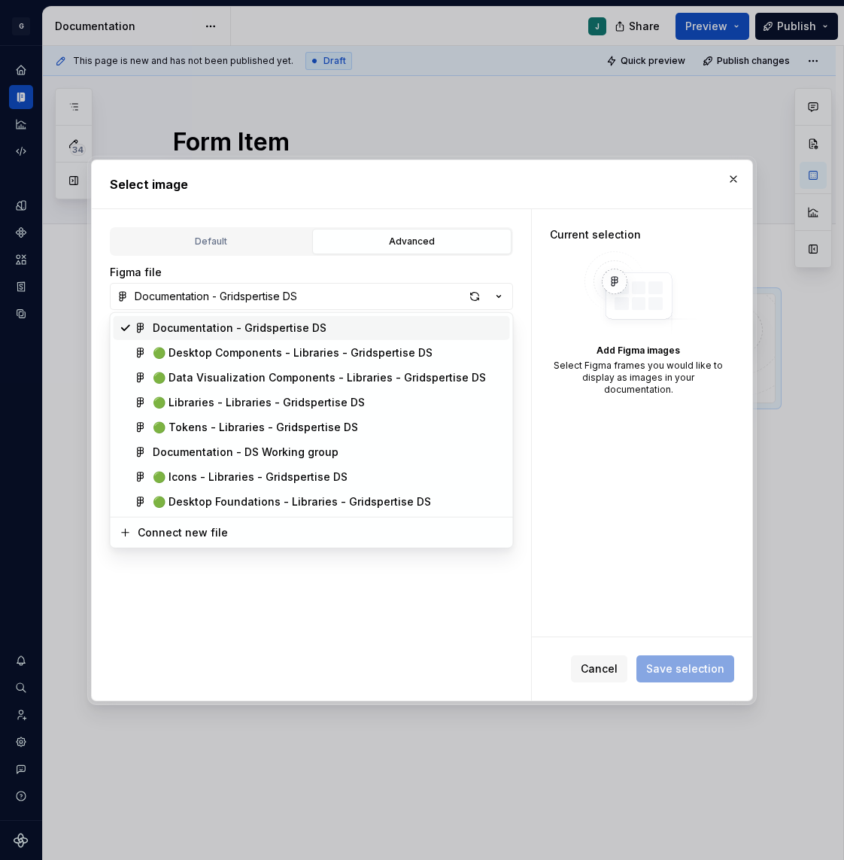
click at [214, 332] on div "Documentation - Gridspertise DS" at bounding box center [240, 328] width 174 height 15
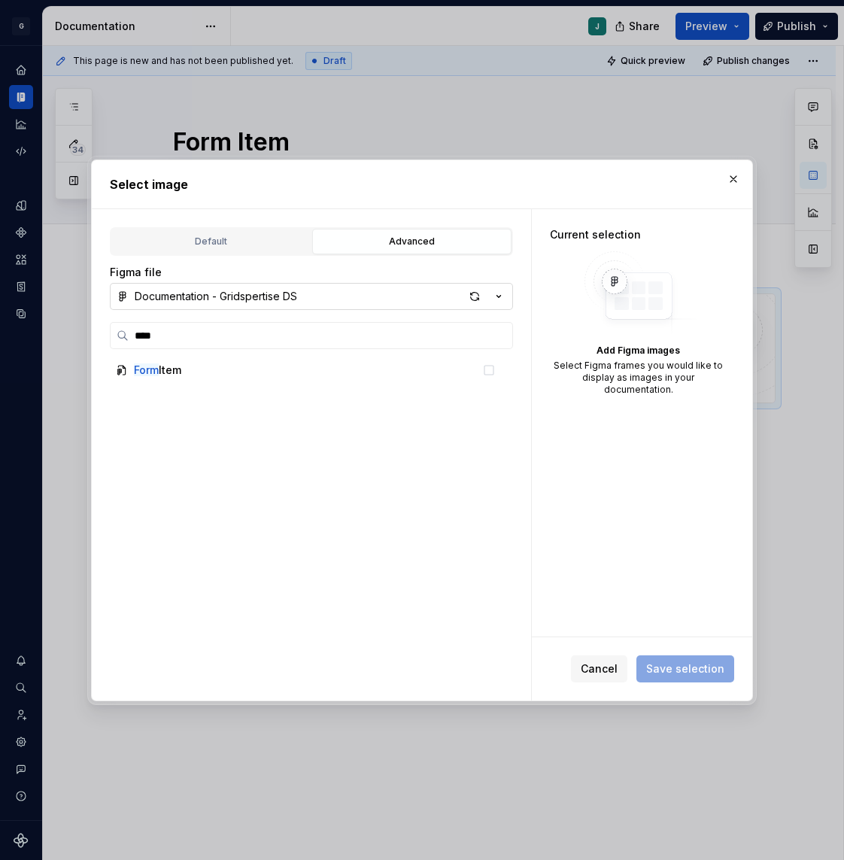
click at [182, 300] on div "Documentation - Gridspertise DS" at bounding box center [216, 296] width 163 height 15
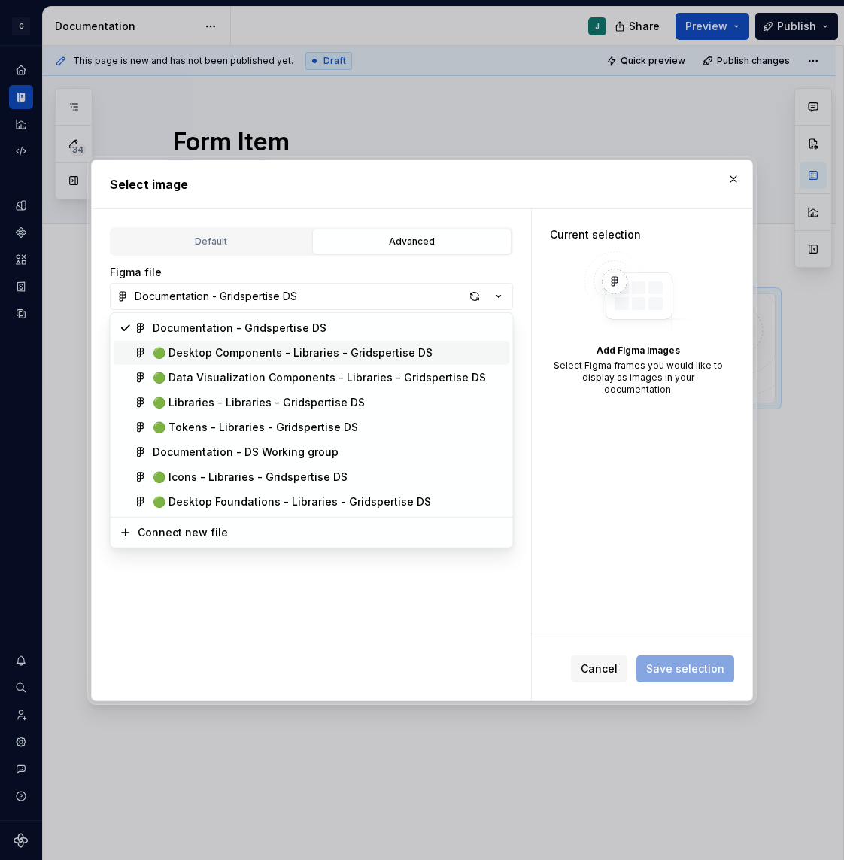
click at [208, 354] on div "🟢 Desktop Components - Libraries - Gridspertise DS" at bounding box center [293, 352] width 280 height 15
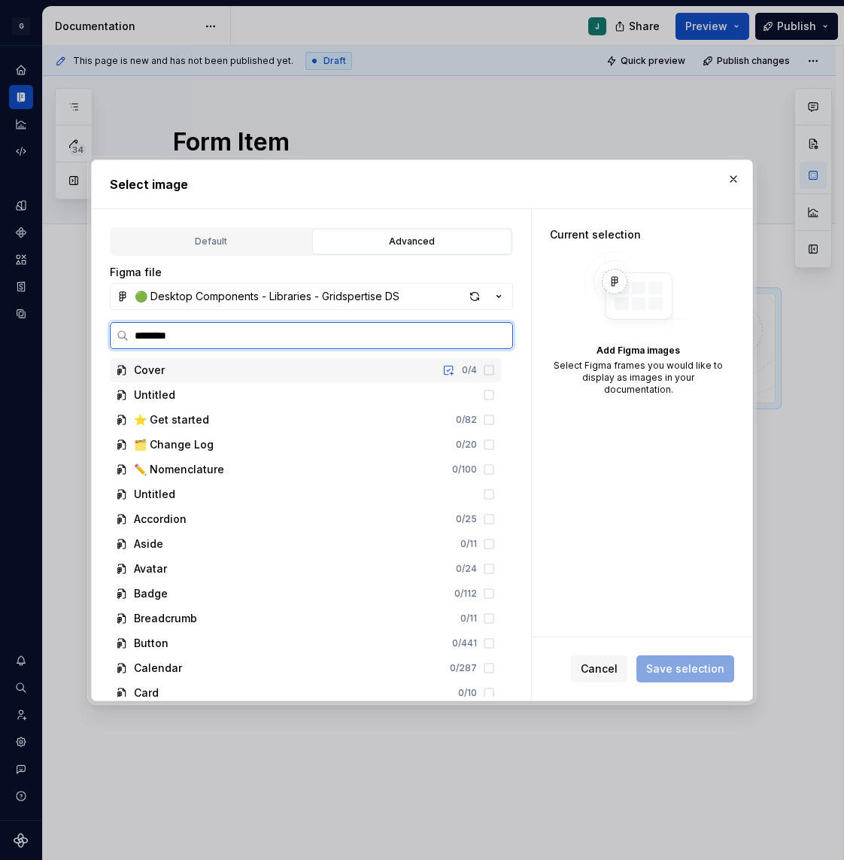
type input "*********"
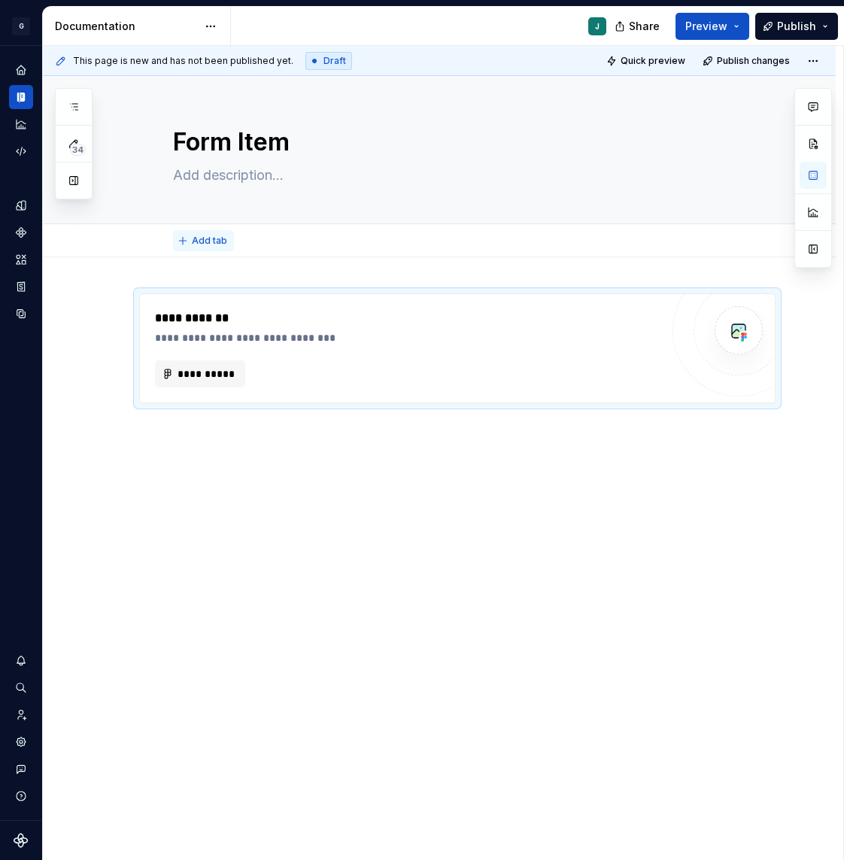
click at [210, 239] on span "Add tab" at bounding box center [209, 241] width 35 height 12
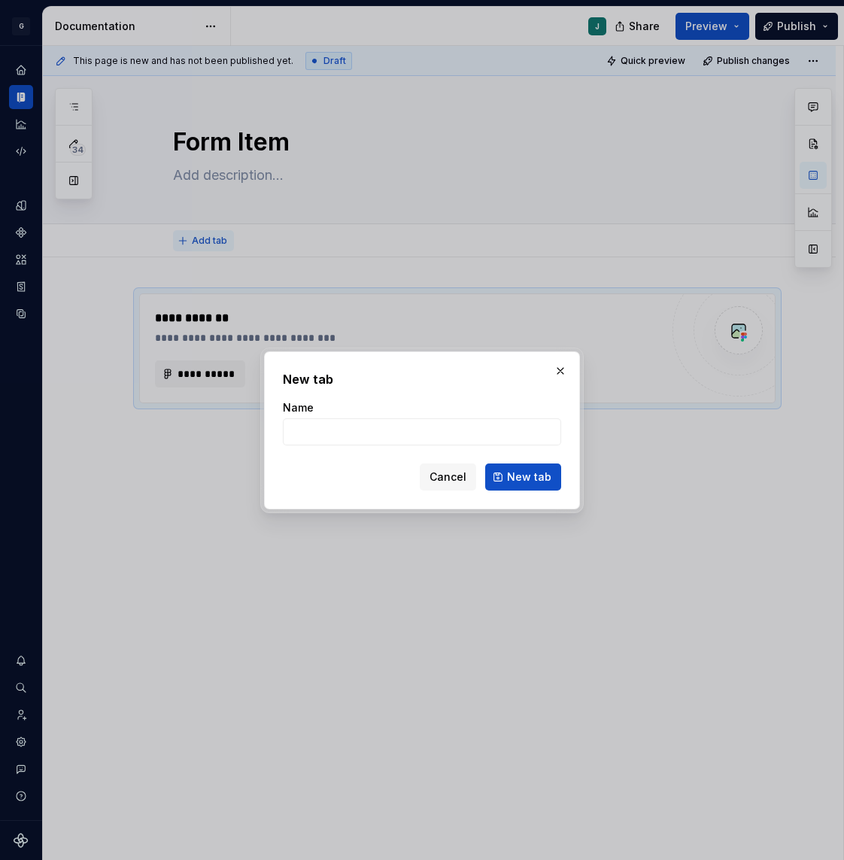
type textarea "*"
type input "Usage"
click at [509, 485] on button "New tab" at bounding box center [523, 477] width 76 height 27
type textarea "*"
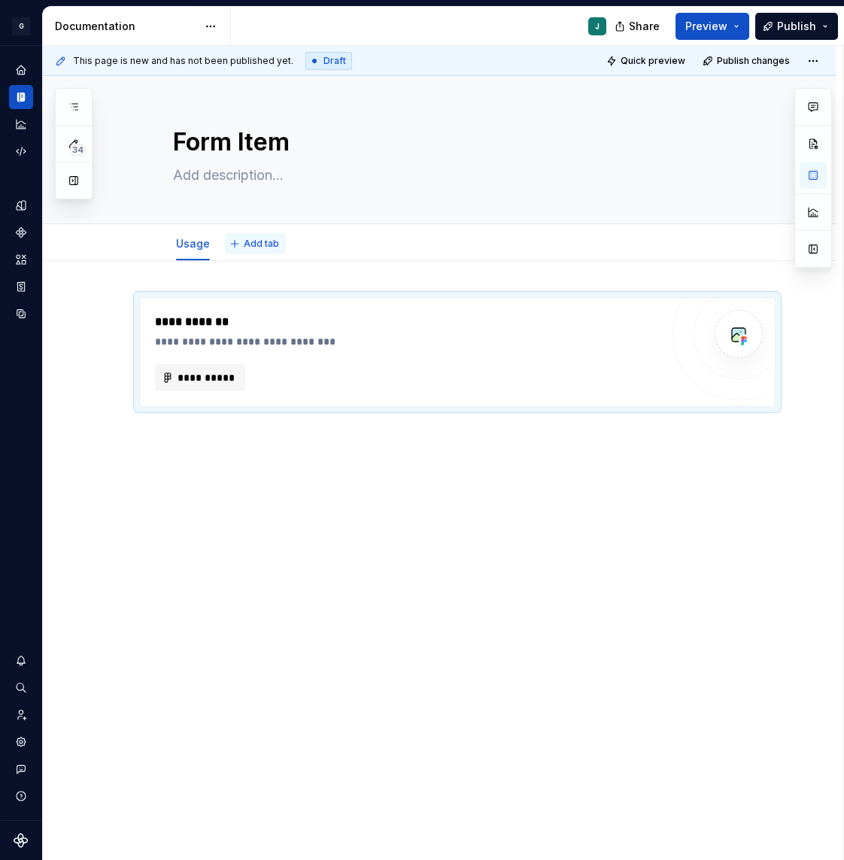
click at [263, 243] on span "Add tab" at bounding box center [261, 244] width 35 height 12
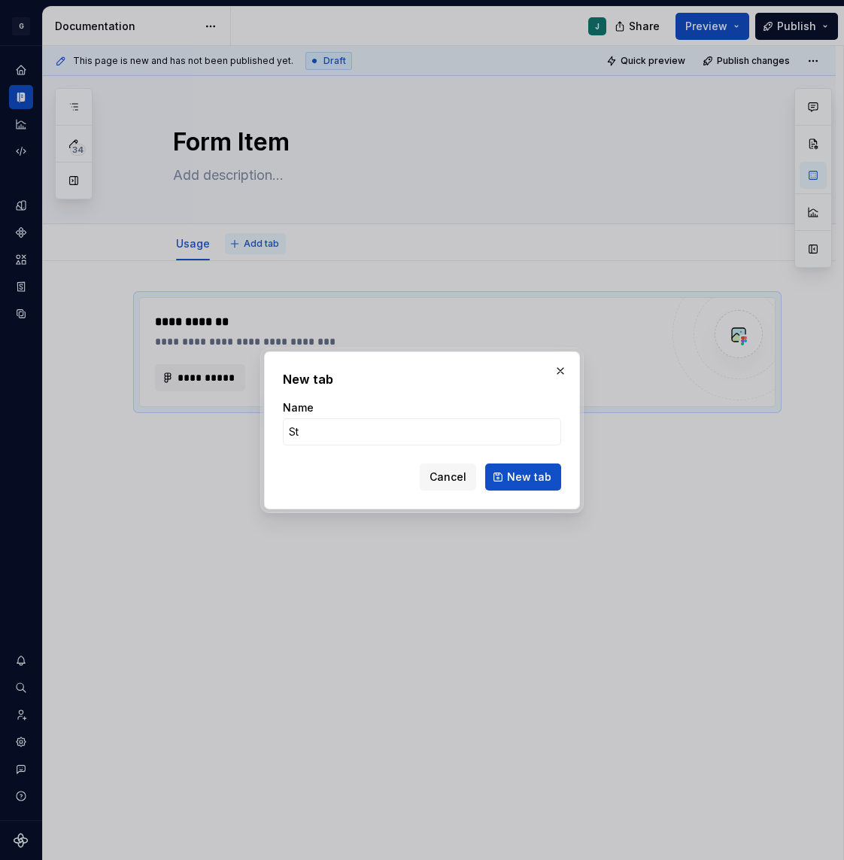
type input "Sty"
type textarea "*"
type input "Style"
click at [443, 397] on div "New tab Name Style Cancel New tab" at bounding box center [422, 430] width 278 height 120
click at [509, 476] on button "New tab" at bounding box center [523, 477] width 76 height 27
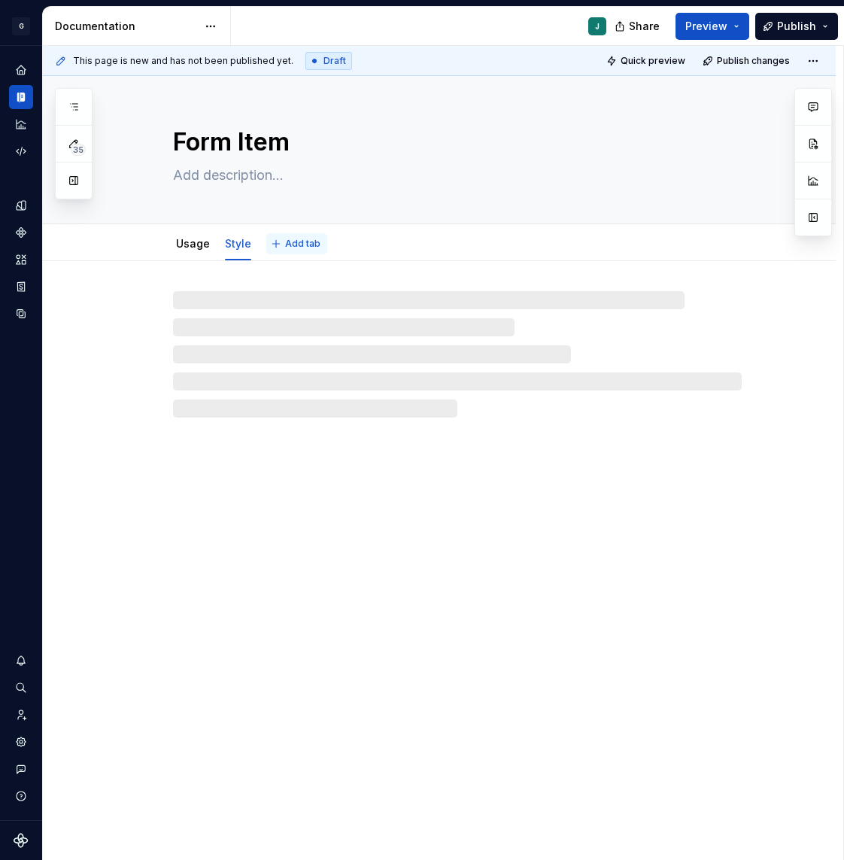
click at [300, 238] on span "Add tab" at bounding box center [302, 244] width 35 height 12
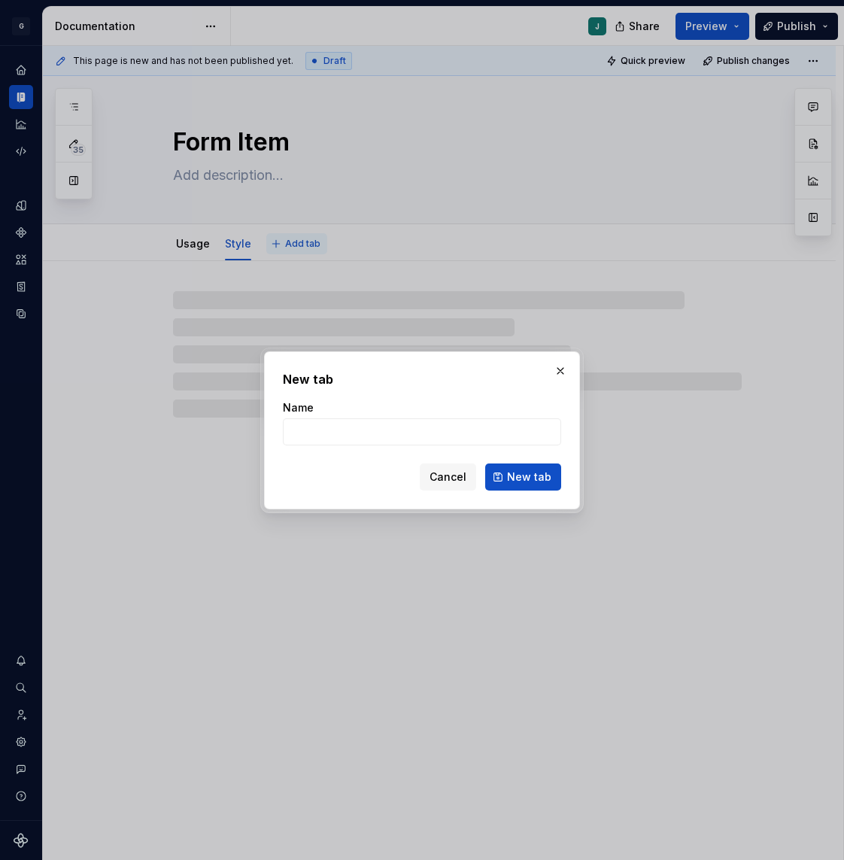
type textarea "*"
type input "Re"
type textarea "*"
type input "Reac"
type textarea "*"
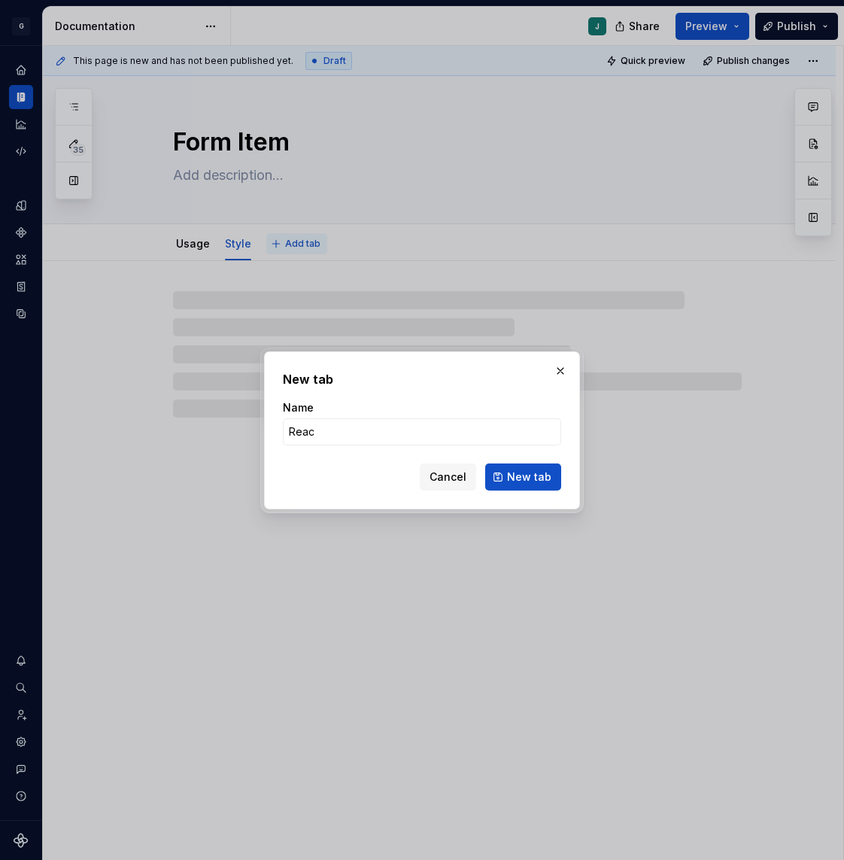
type input "React"
click button "New tab" at bounding box center [523, 477] width 76 height 27
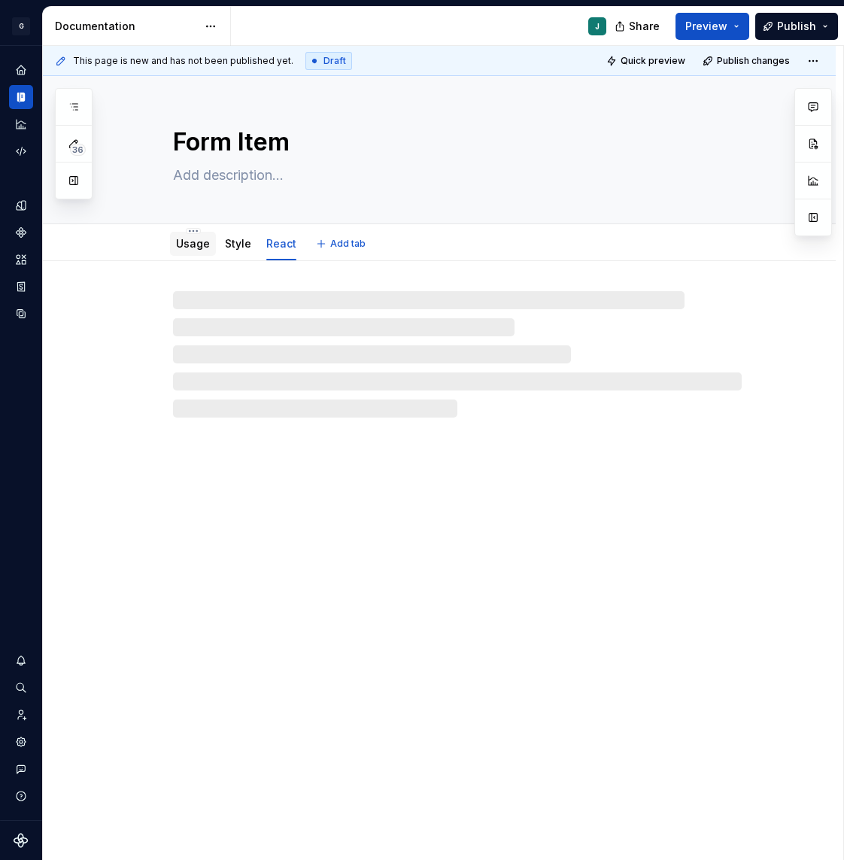
click at [190, 254] on div "Usage" at bounding box center [193, 244] width 46 height 24
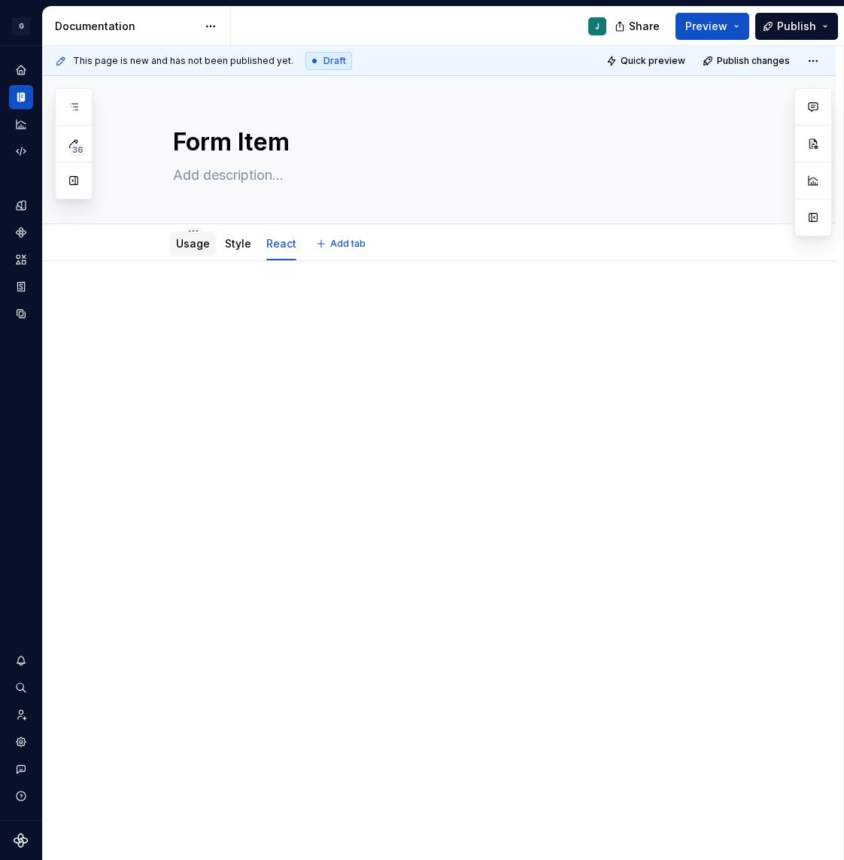
click at [194, 249] on link "Usage" at bounding box center [193, 243] width 34 height 13
type textarea "*"
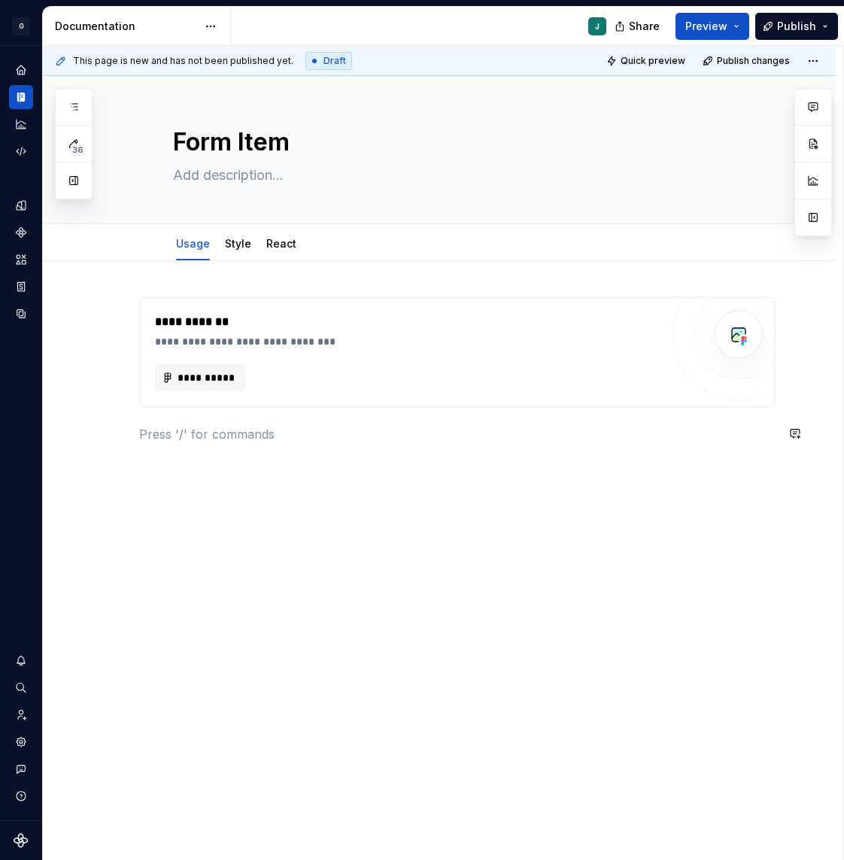
click at [260, 415] on div "**********" at bounding box center [457, 370] width 637 height 146
paste div
click at [174, 437] on p "Introduction" at bounding box center [457, 434] width 637 height 18
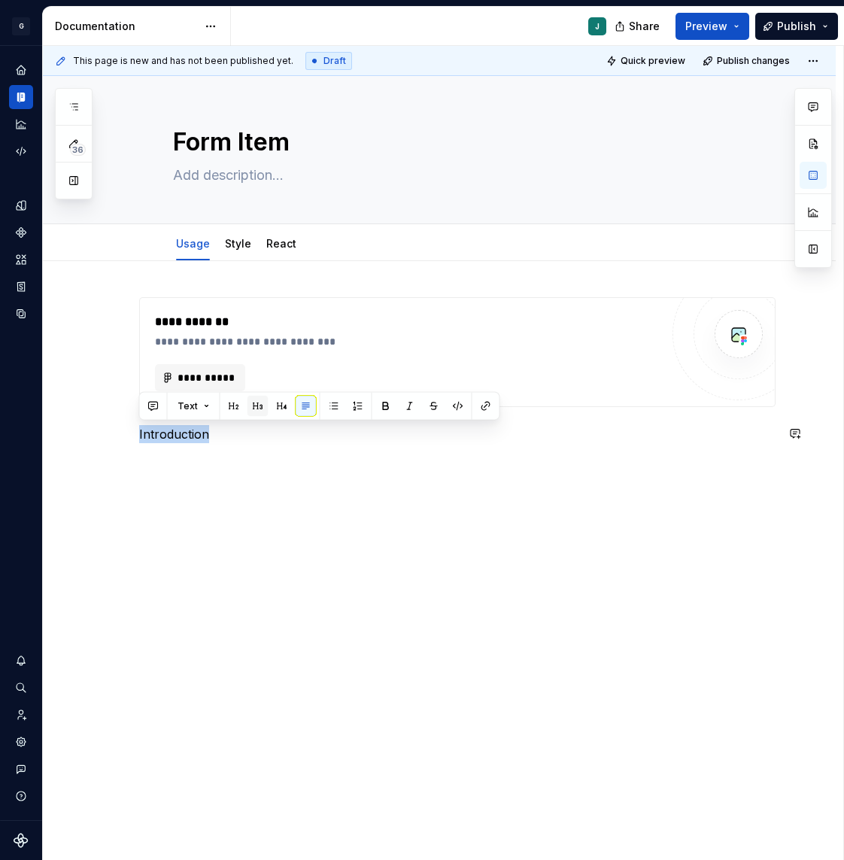
click at [258, 407] on button "button" at bounding box center [258, 406] width 21 height 21
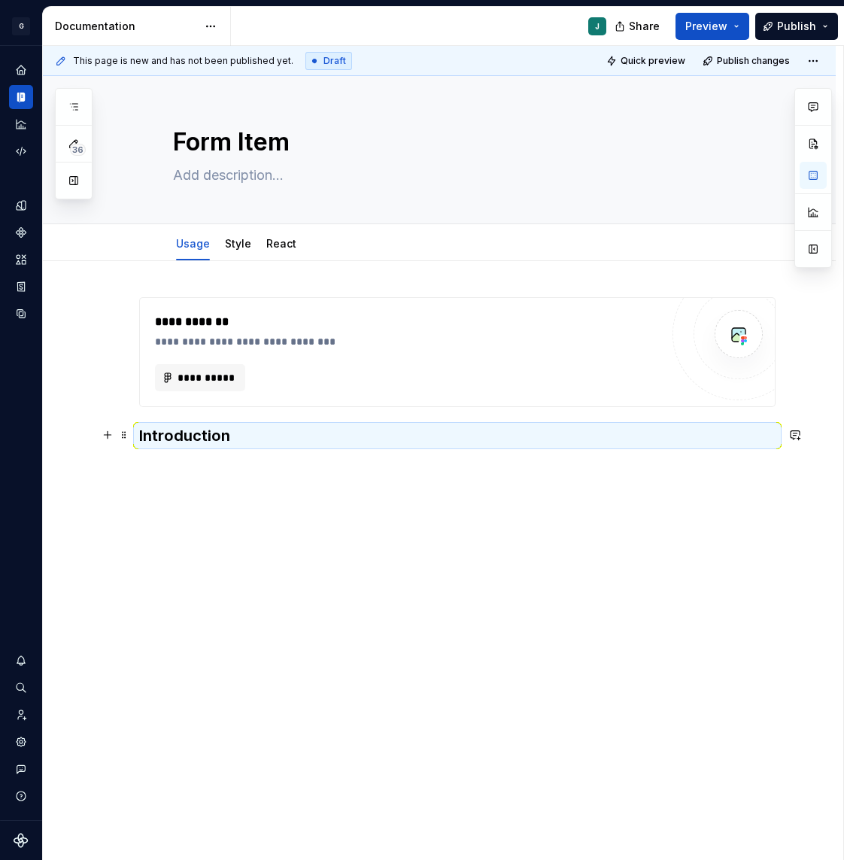
click at [181, 425] on h3 "Introduction" at bounding box center [457, 435] width 637 height 21
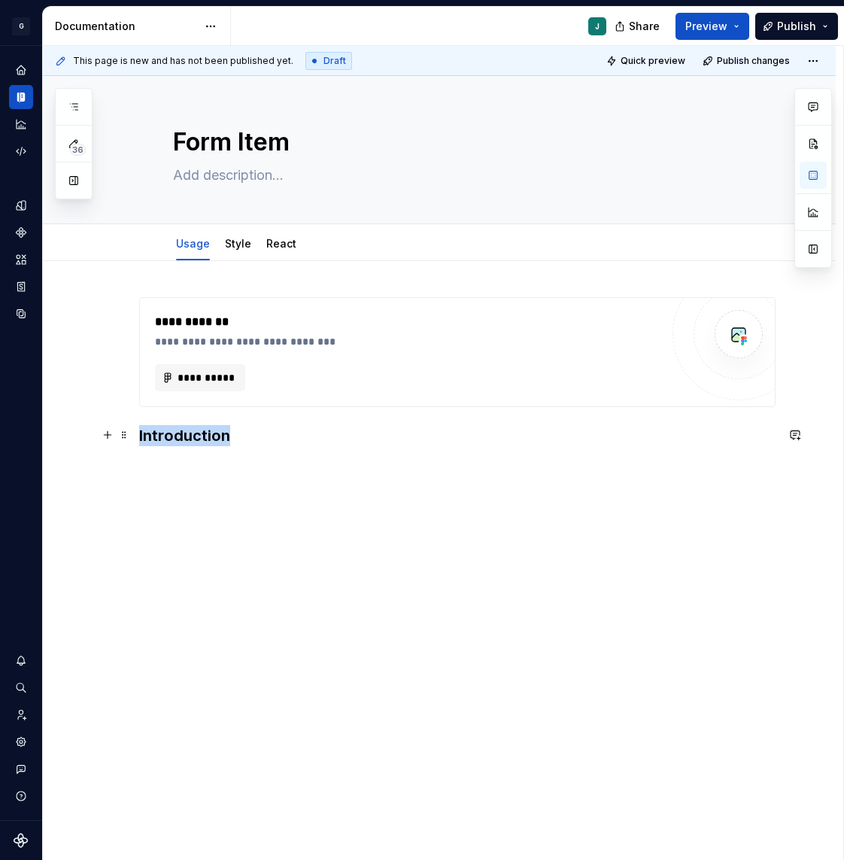
click at [181, 425] on h3 "Introduction" at bounding box center [457, 435] width 637 height 21
click at [257, 402] on button "button" at bounding box center [259, 405] width 21 height 21
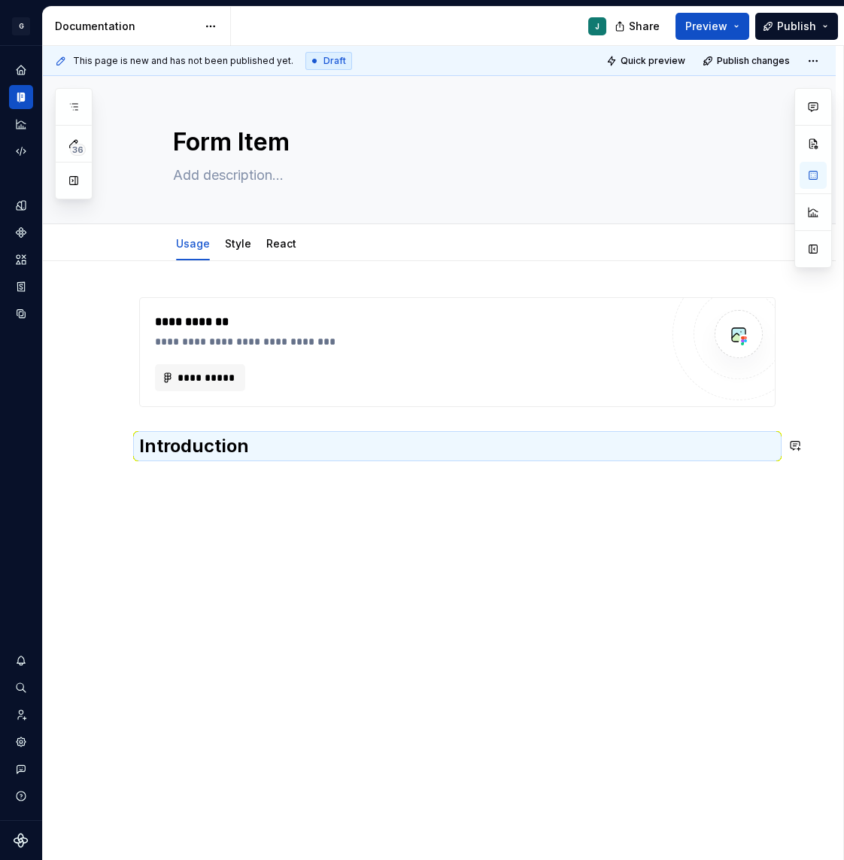
click at [184, 482] on div "**********" at bounding box center [443, 453] width 801 height 815
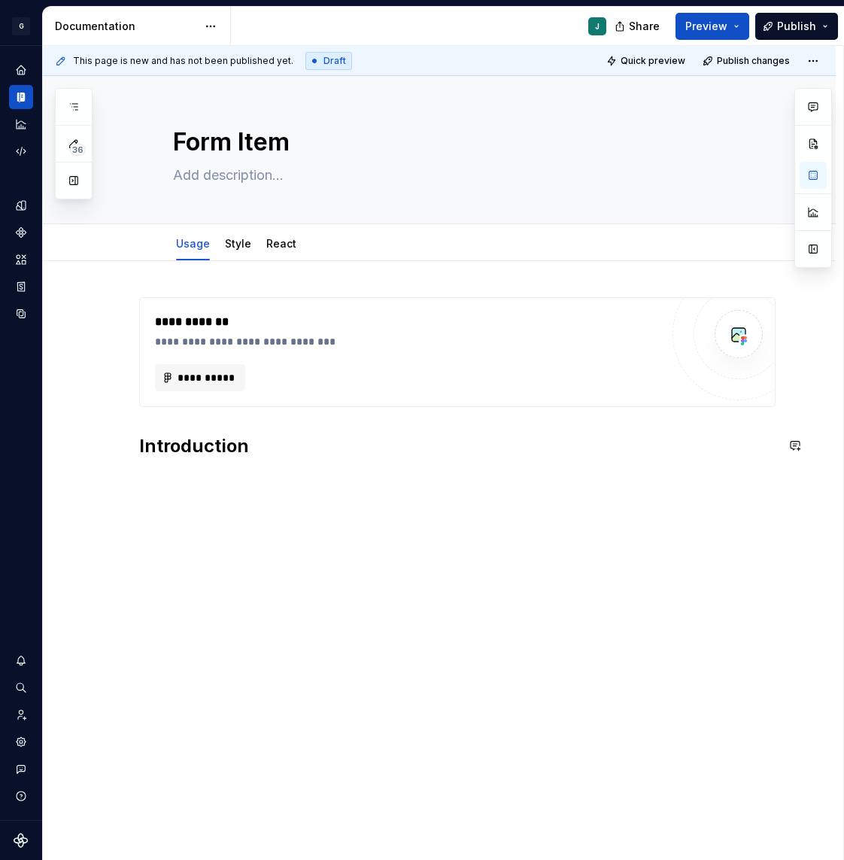
click at [148, 491] on div "**********" at bounding box center [439, 497] width 793 height 473
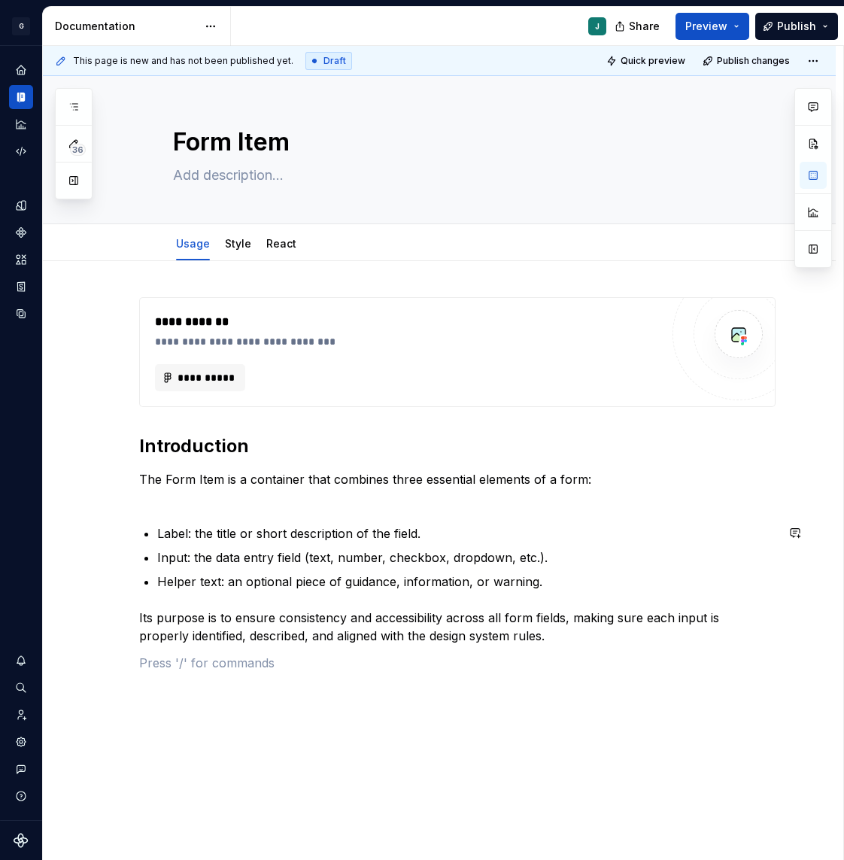
click at [182, 513] on div "**********" at bounding box center [457, 484] width 637 height 375
click at [174, 498] on p "The Form Item is a container that combines three essential elements of a form:" at bounding box center [457, 488] width 637 height 36
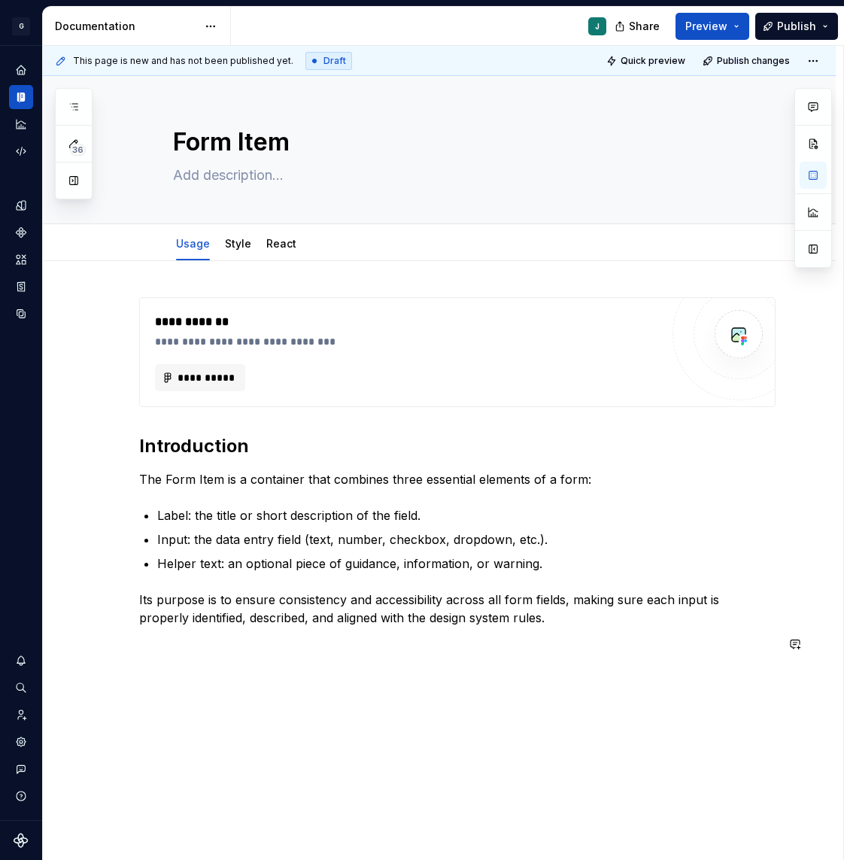
click at [178, 674] on div "**********" at bounding box center [439, 595] width 793 height 669
click at [166, 676] on p "When to use" at bounding box center [457, 672] width 637 height 18
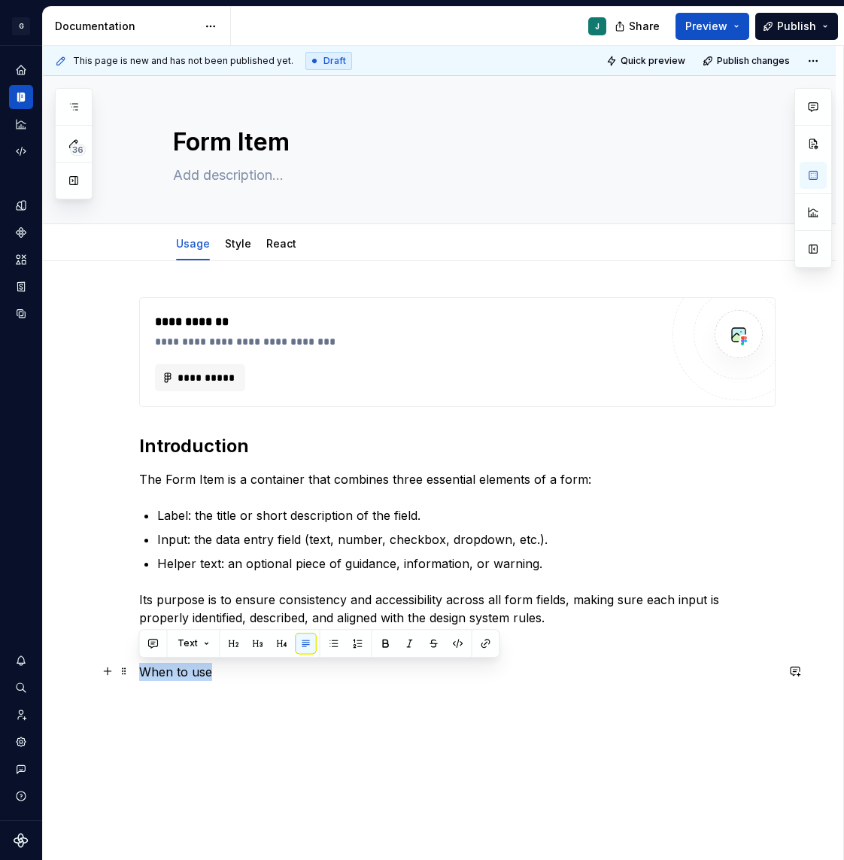
click at [166, 676] on p "When to use" at bounding box center [457, 672] width 637 height 18
click at [264, 646] on button "button" at bounding box center [258, 643] width 21 height 21
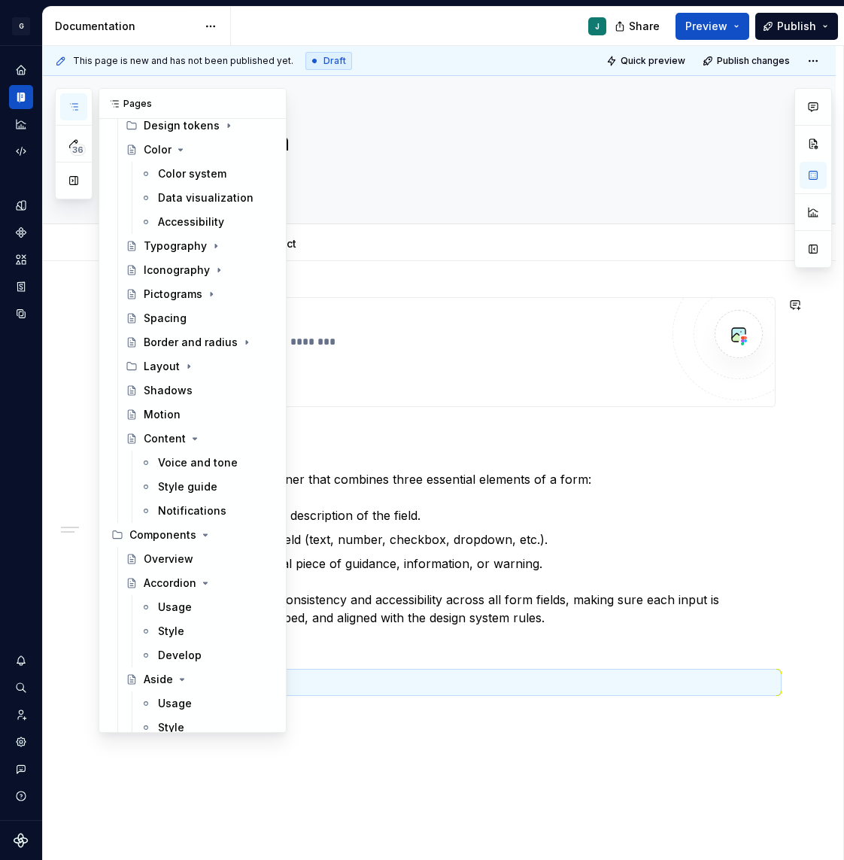
scroll to position [974, 0]
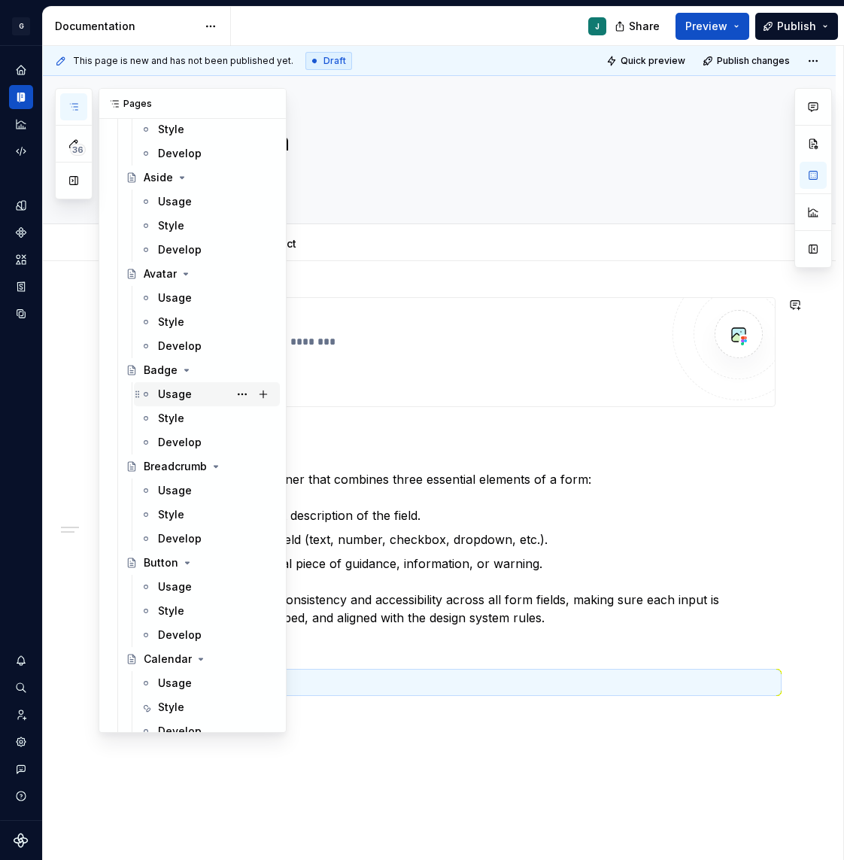
click at [180, 396] on div "Usage" at bounding box center [175, 394] width 34 height 15
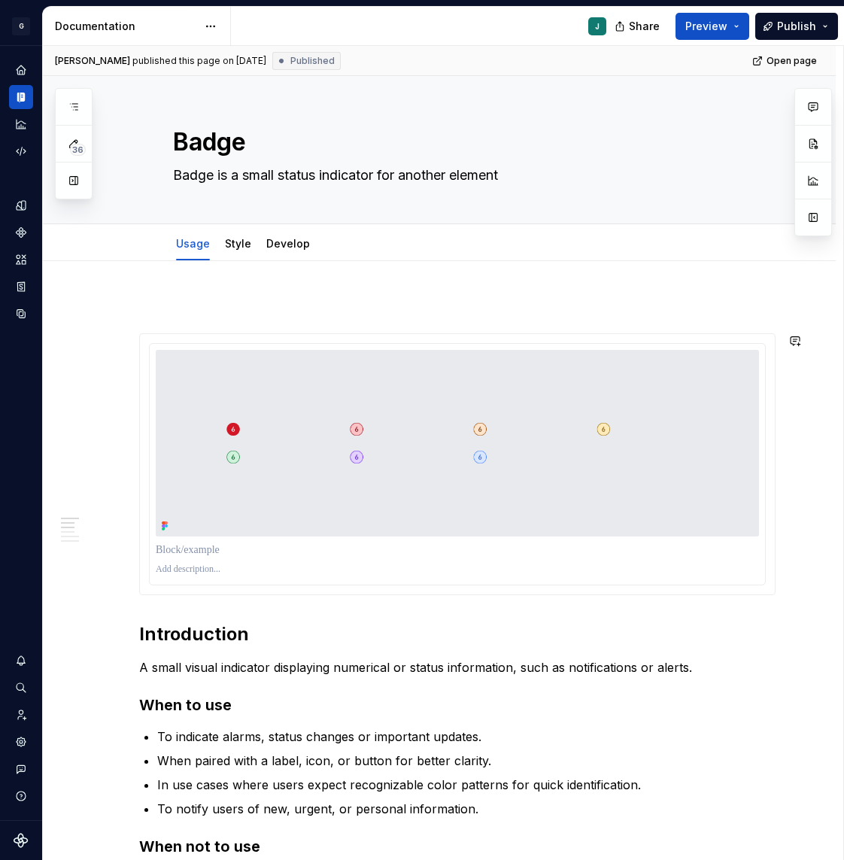
click at [190, 634] on h2 "Introduction" at bounding box center [457, 634] width 637 height 24
click at [205, 635] on h2 "Introduction" at bounding box center [457, 634] width 637 height 24
click at [198, 699] on h3 "When to use" at bounding box center [457, 705] width 637 height 21
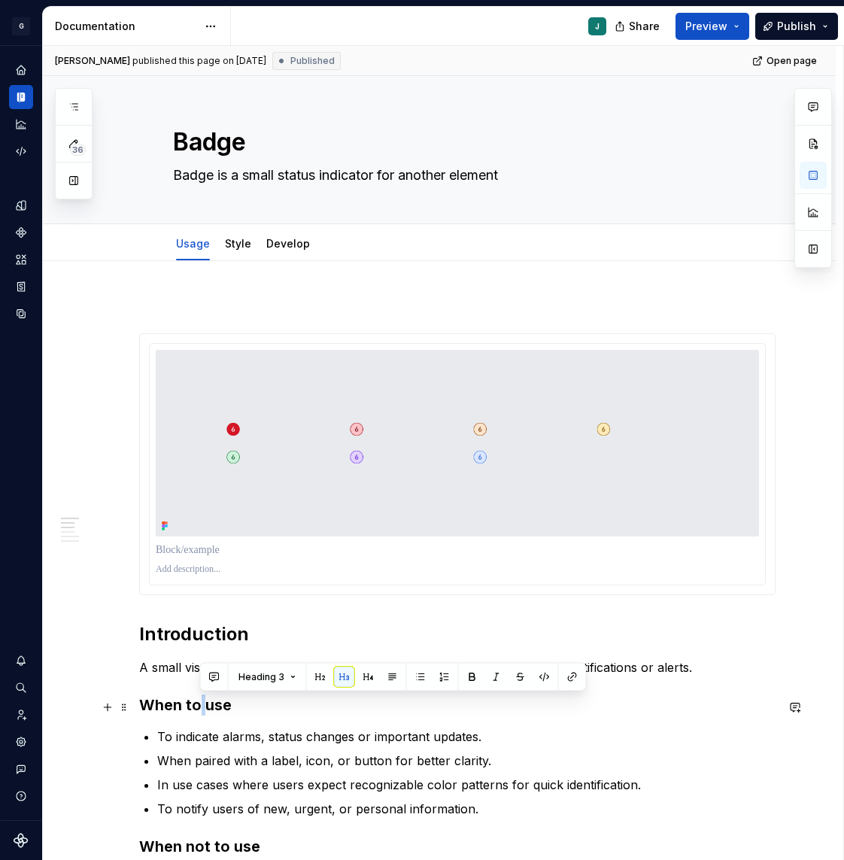
click at [198, 699] on h3 "When to use" at bounding box center [457, 705] width 637 height 21
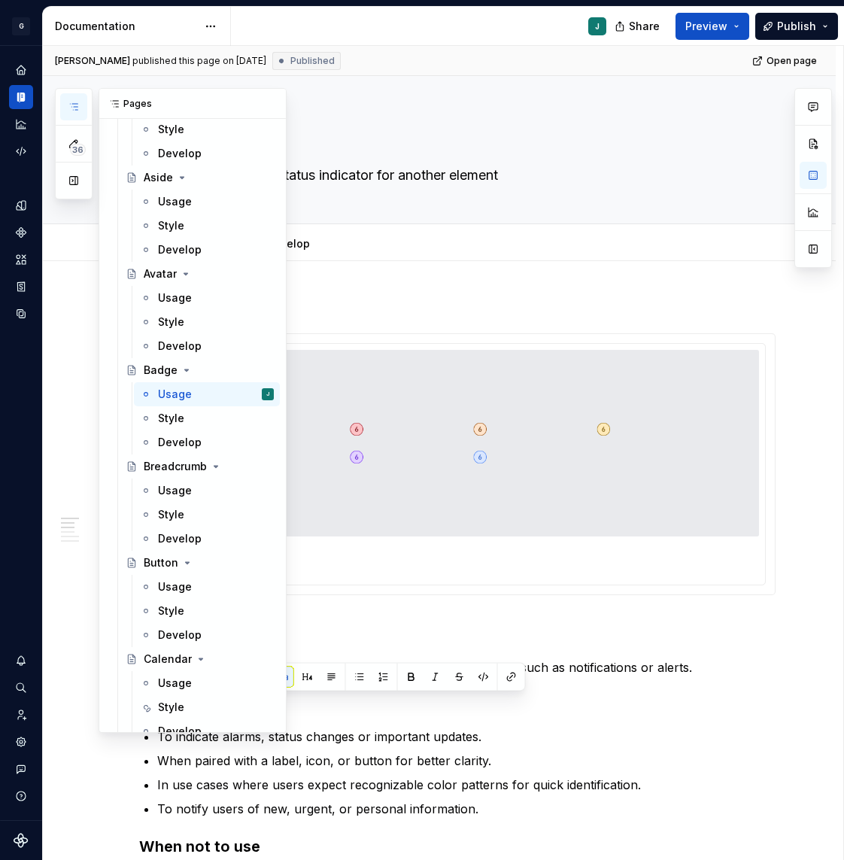
click at [84, 111] on button "button" at bounding box center [73, 106] width 27 height 27
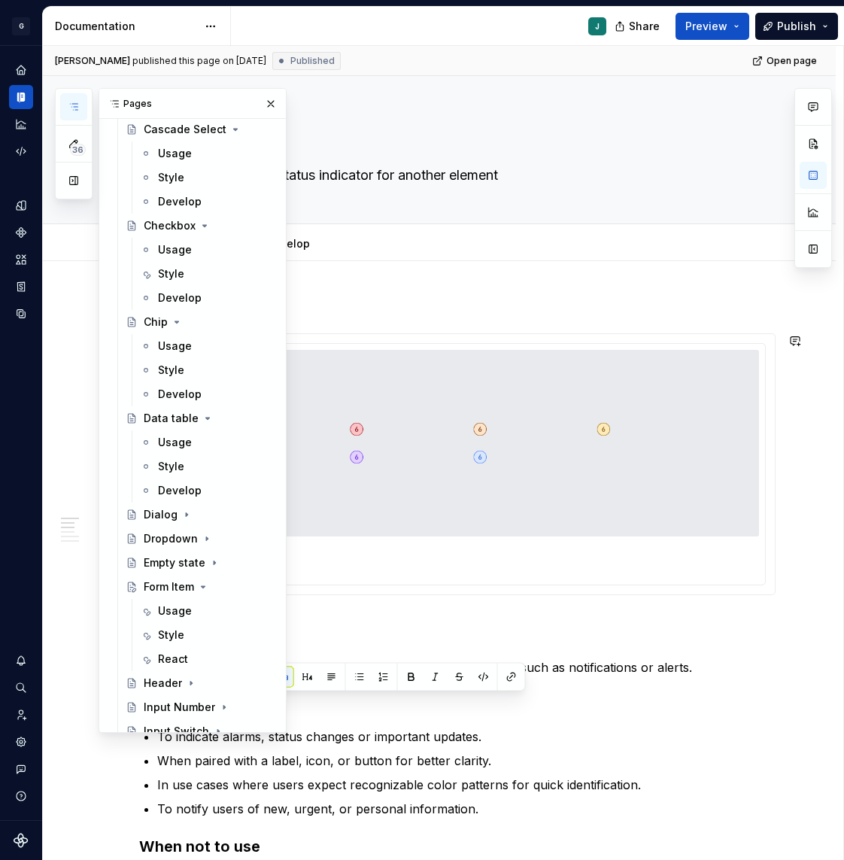
scroll to position [1702, 0]
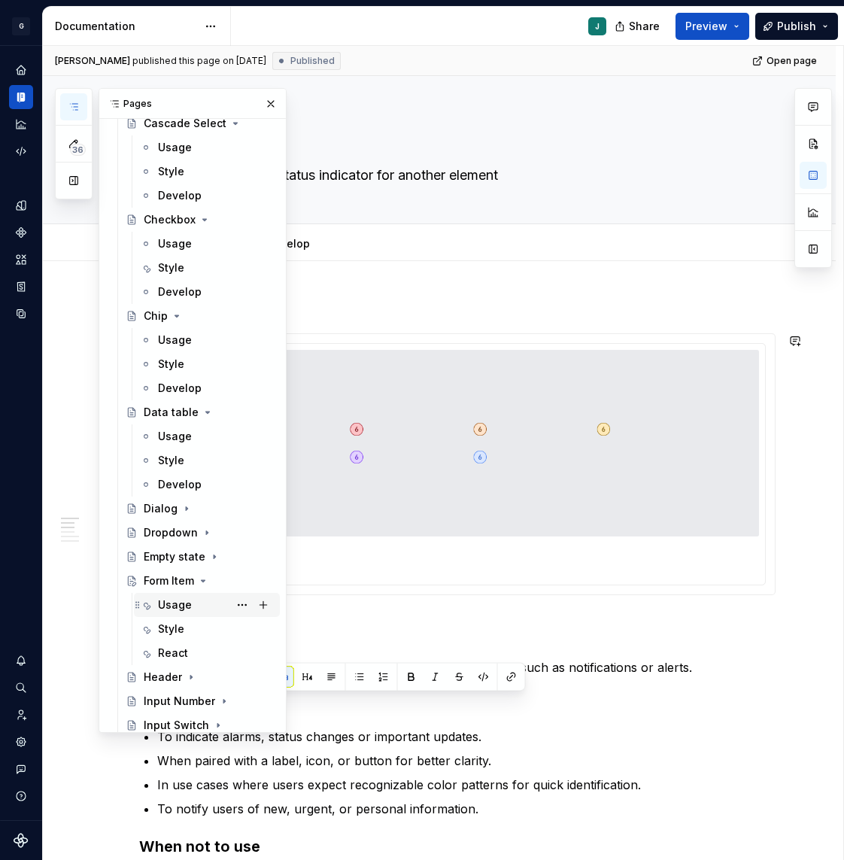
click at [187, 610] on div "Usage" at bounding box center [175, 605] width 34 height 15
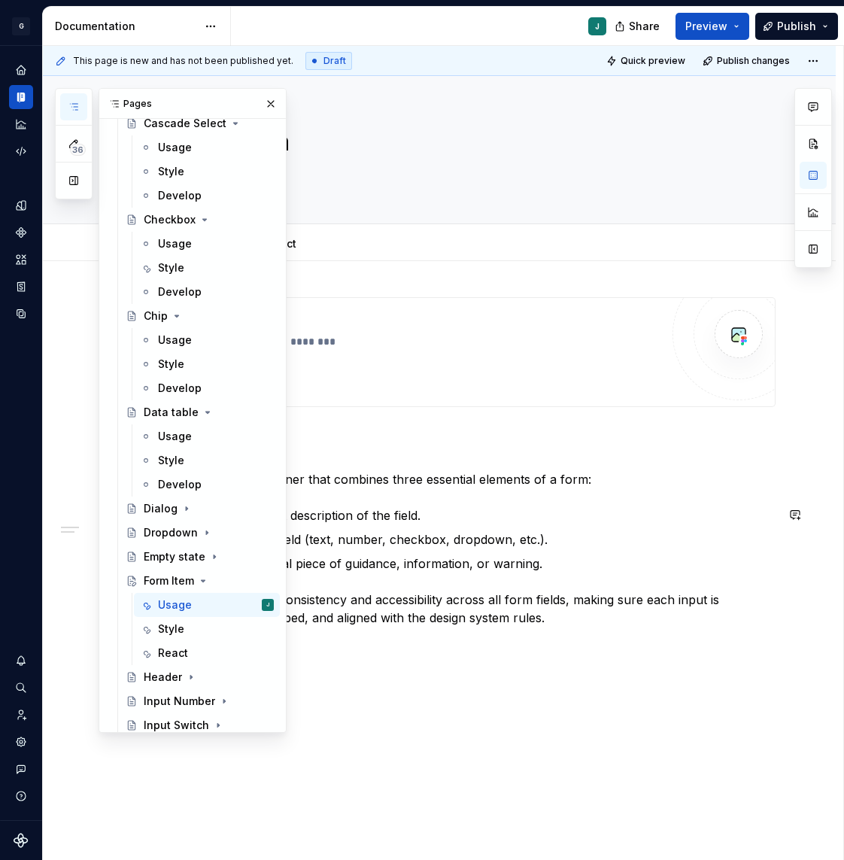
click at [455, 563] on p "Helper text: an optional piece of guidance, information, or warning." at bounding box center [466, 564] width 619 height 18
click at [360, 662] on div "**********" at bounding box center [457, 495] width 637 height 396
click at [266, 103] on button "button" at bounding box center [270, 103] width 21 height 21
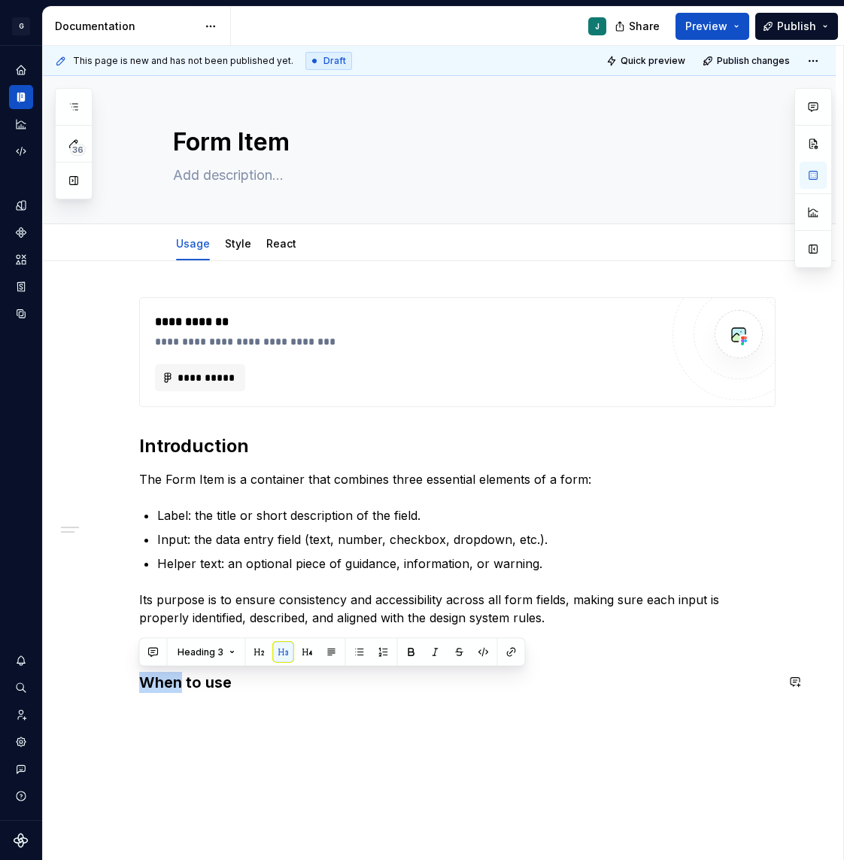
click at [154, 757] on div "**********" at bounding box center [439, 615] width 793 height 708
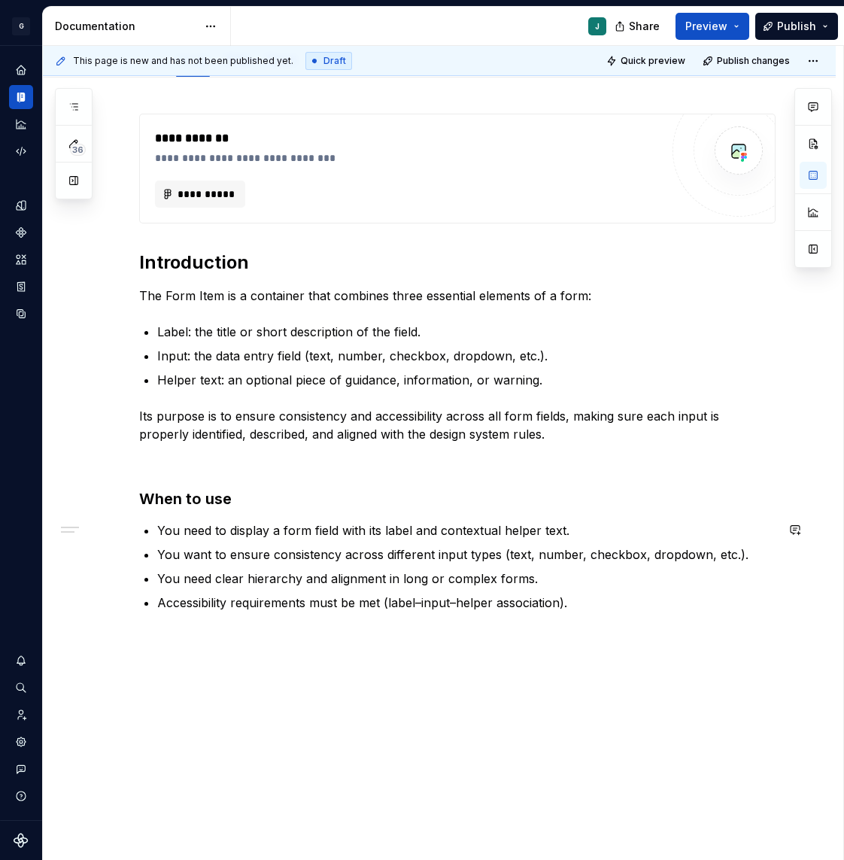
scroll to position [210, 0]
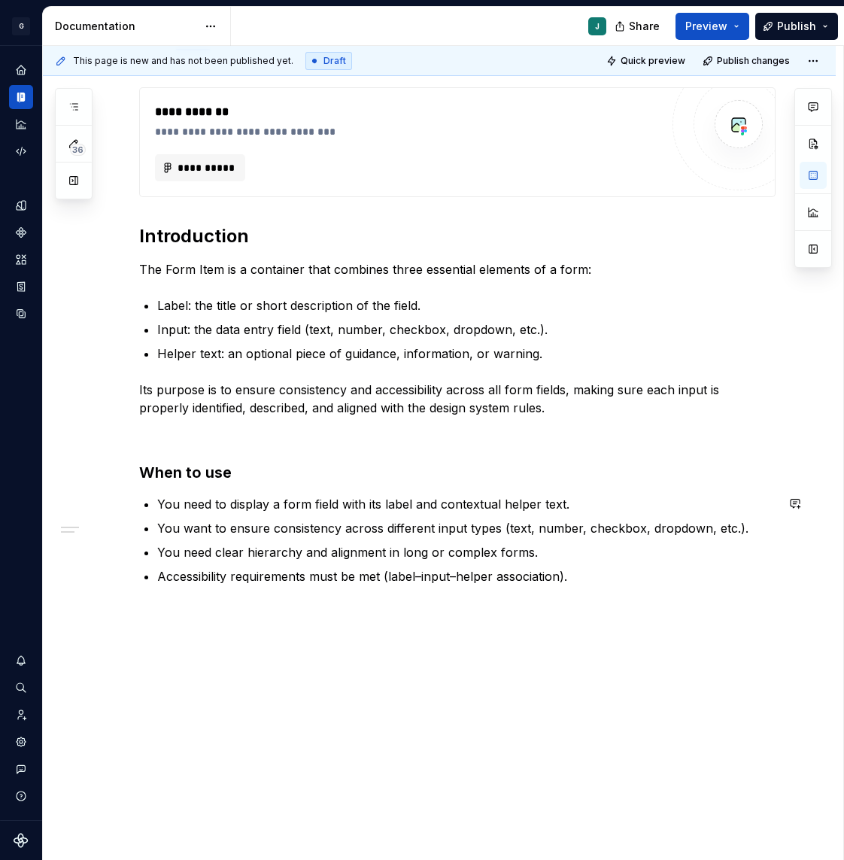
click at [164, 599] on div "**********" at bounding box center [457, 345] width 637 height 516
click at [172, 613] on div "**********" at bounding box center [439, 456] width 793 height 811
click at [173, 674] on div "**********" at bounding box center [439, 488] width 793 height 874
click at [172, 640] on p "When not to use" at bounding box center [457, 640] width 637 height 18
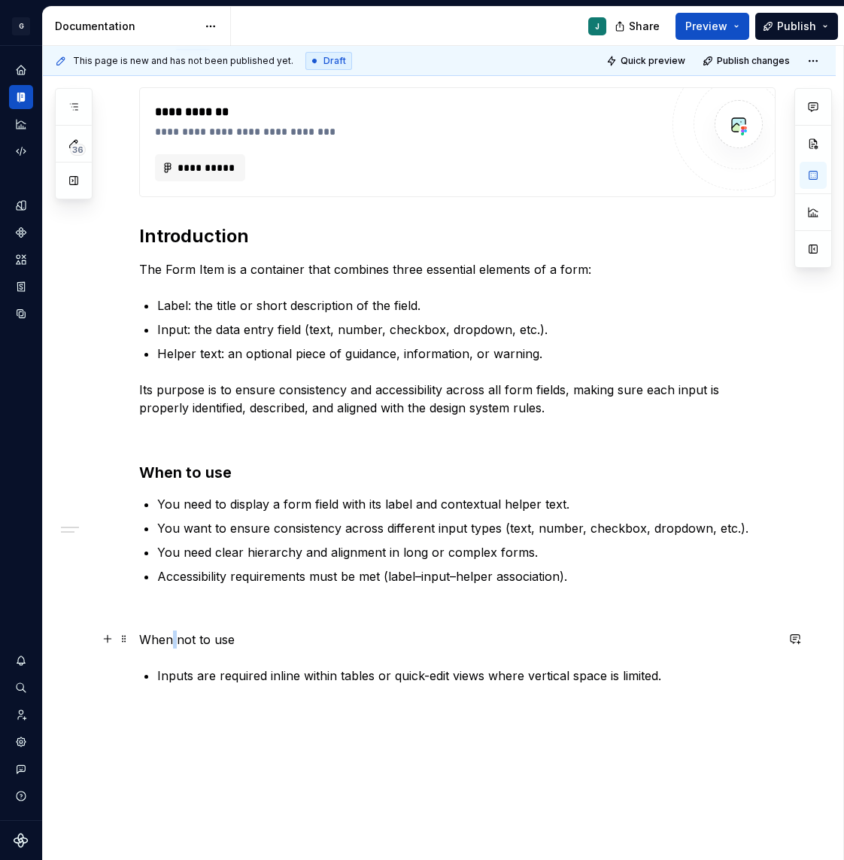
click at [172, 640] on p "When not to use" at bounding box center [457, 640] width 637 height 18
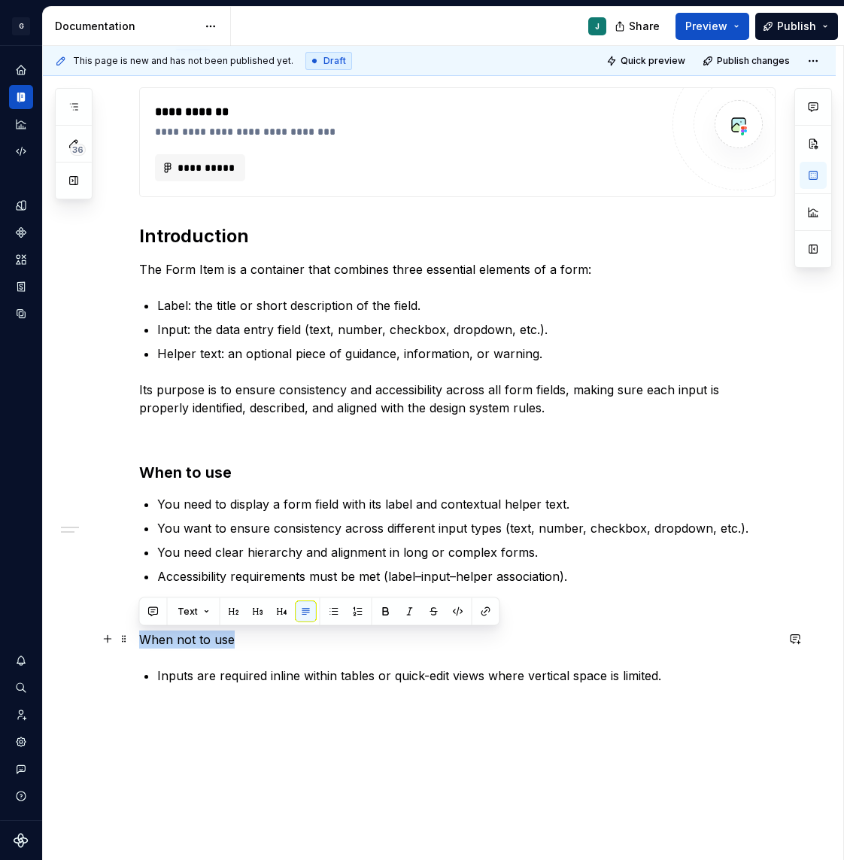
click at [172, 640] on p "When not to use" at bounding box center [457, 640] width 637 height 18
click at [258, 614] on button "button" at bounding box center [258, 611] width 21 height 21
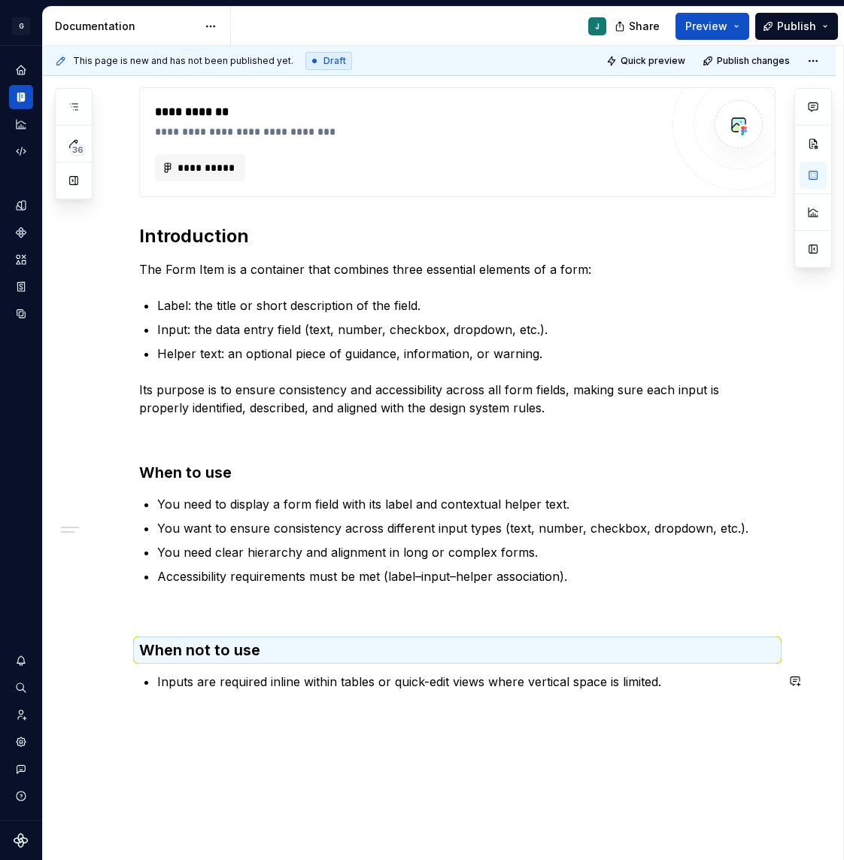
click at [160, 707] on div "**********" at bounding box center [457, 398] width 637 height 622
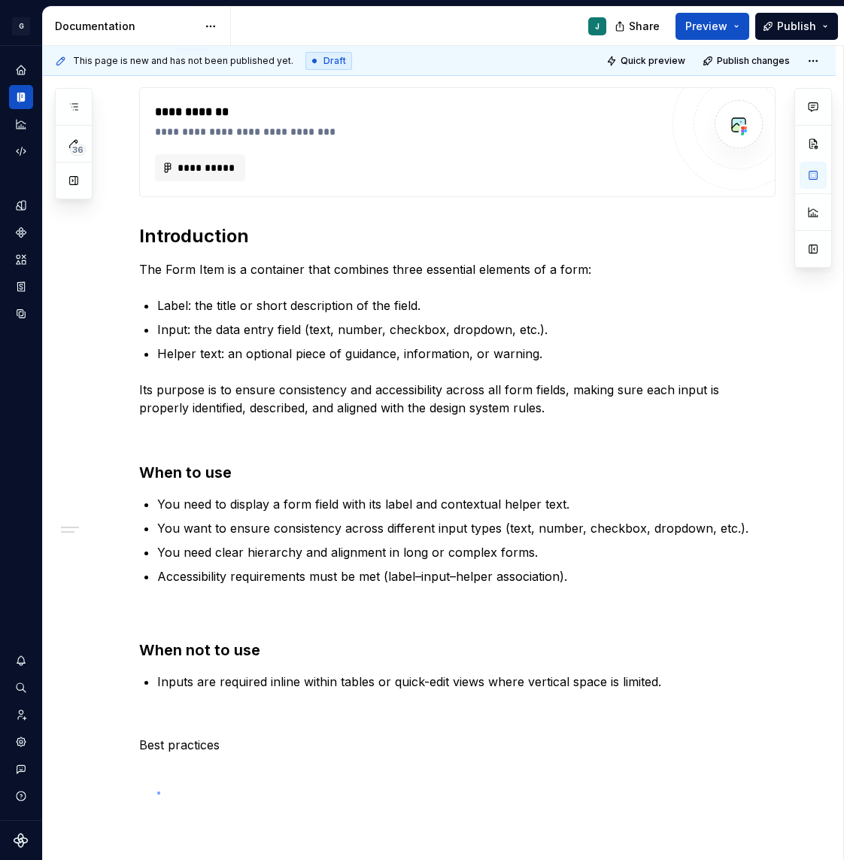
click at [157, 792] on div "**********" at bounding box center [443, 453] width 801 height 815
click at [148, 777] on div "**********" at bounding box center [443, 453] width 801 height 815
click at [148, 777] on div "**********" at bounding box center [439, 540] width 793 height 979
click at [176, 738] on p "Best practices" at bounding box center [457, 745] width 637 height 18
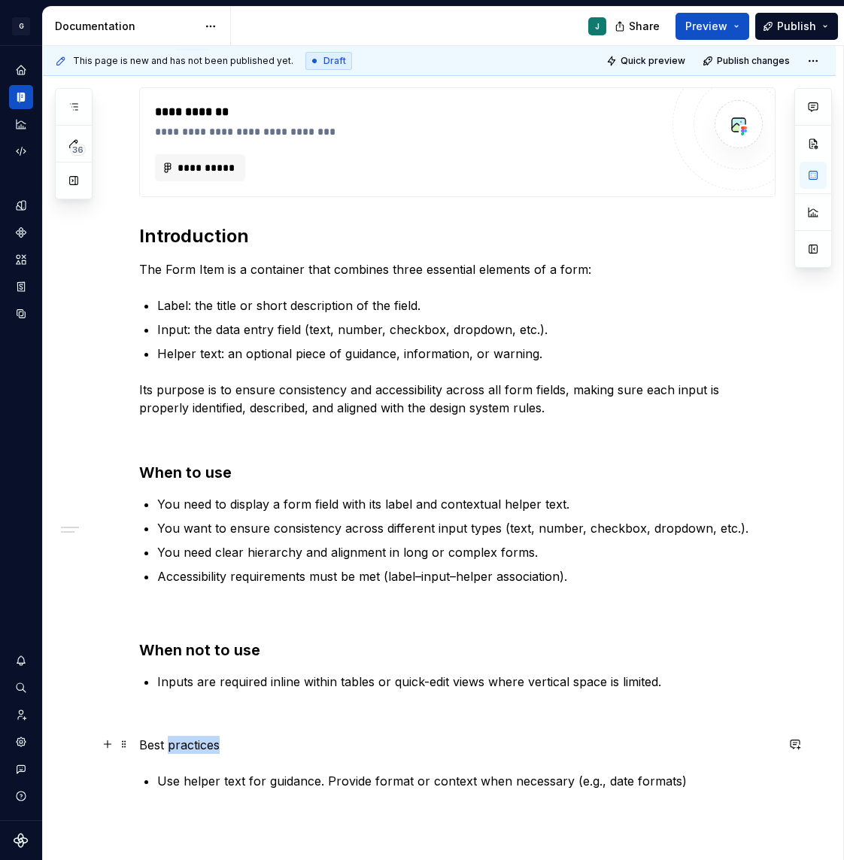
click at [176, 738] on p "Best practices" at bounding box center [457, 745] width 637 height 18
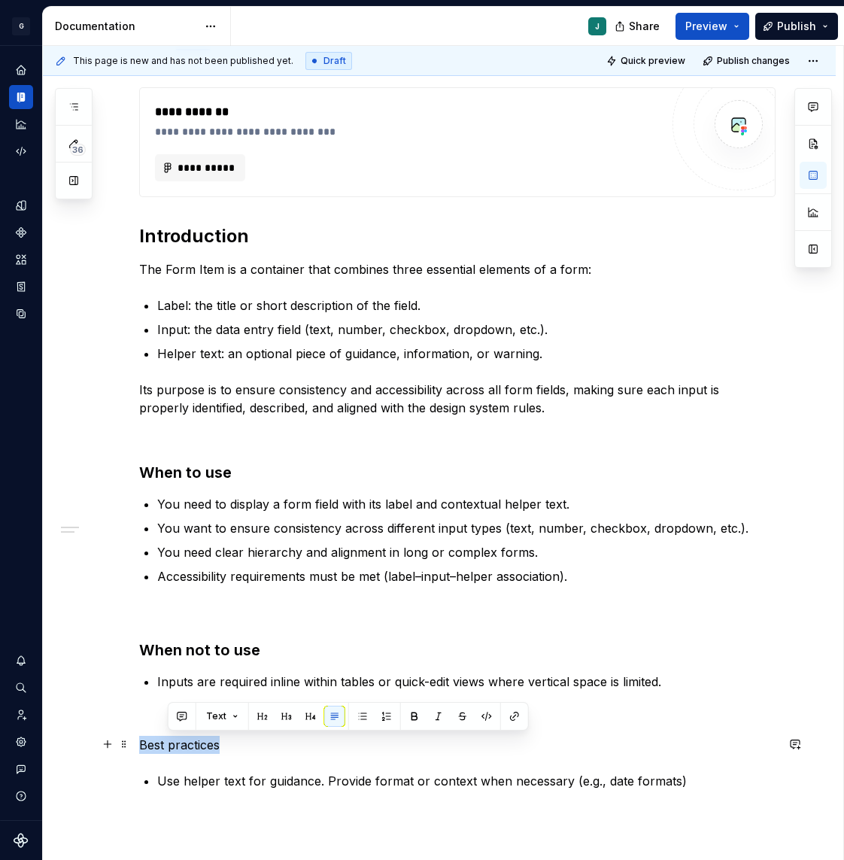
click at [176, 738] on p "Best practices" at bounding box center [457, 745] width 637 height 18
click at [254, 715] on button "button" at bounding box center [258, 716] width 21 height 21
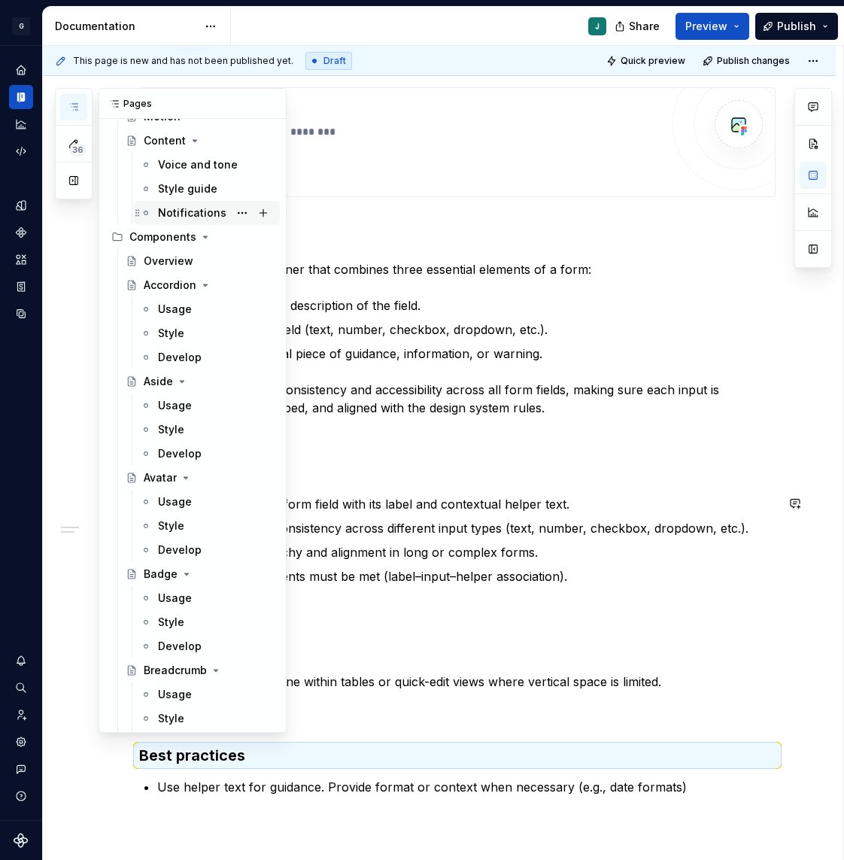
scroll to position [1034, 0]
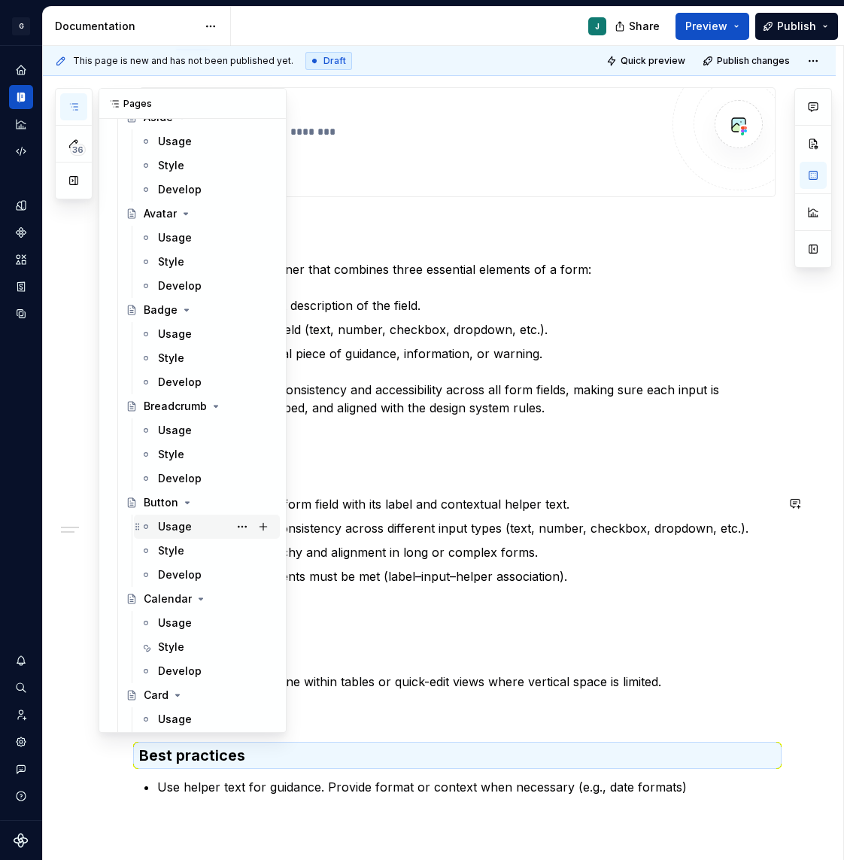
click at [178, 526] on div "Usage" at bounding box center [175, 526] width 34 height 15
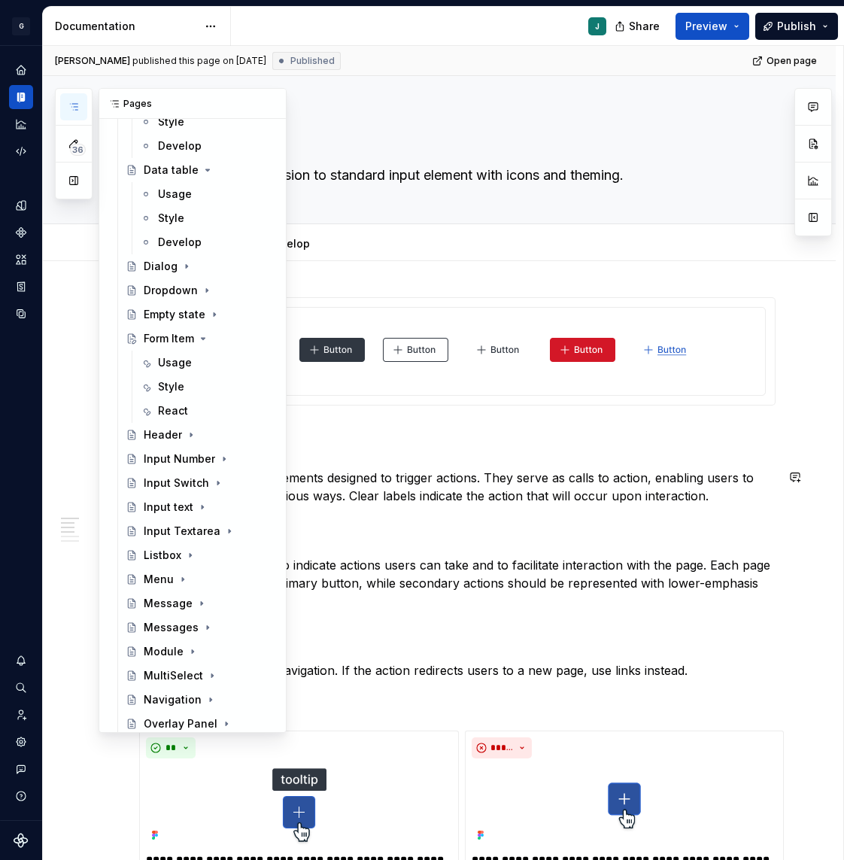
scroll to position [1962, 0]
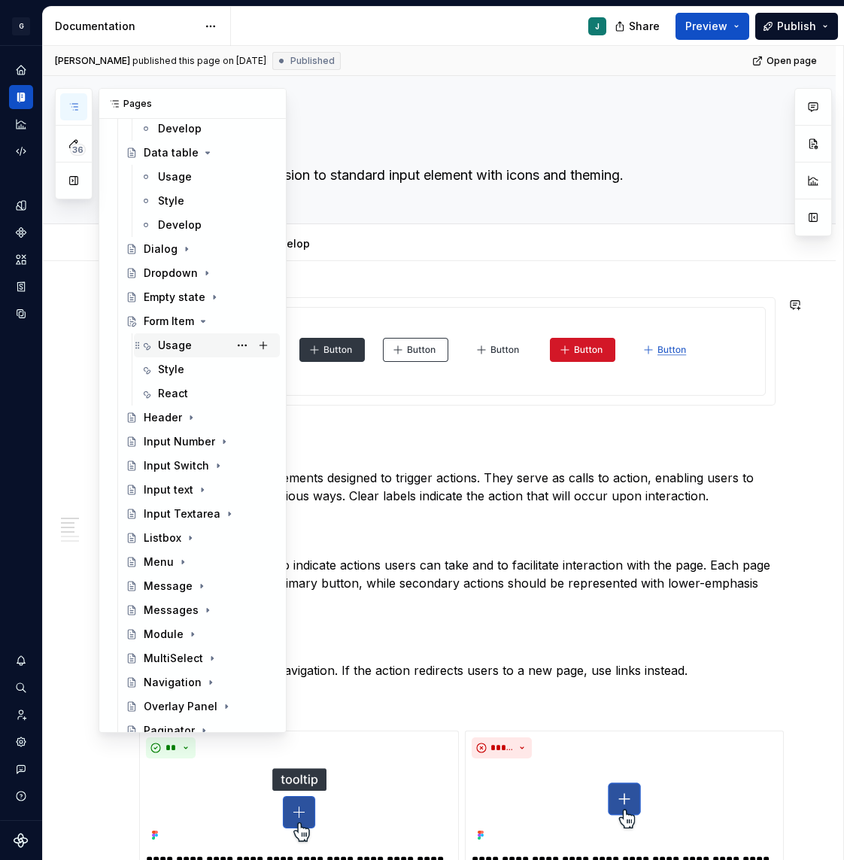
click at [190, 348] on div "Usage" at bounding box center [216, 345] width 116 height 21
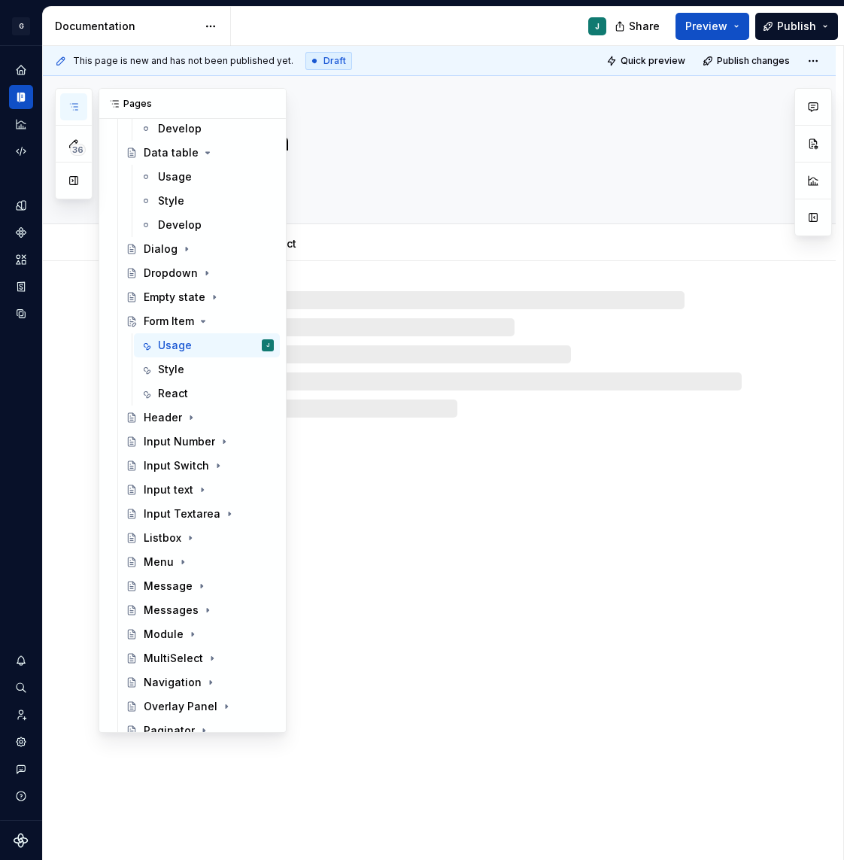
type textarea "*"
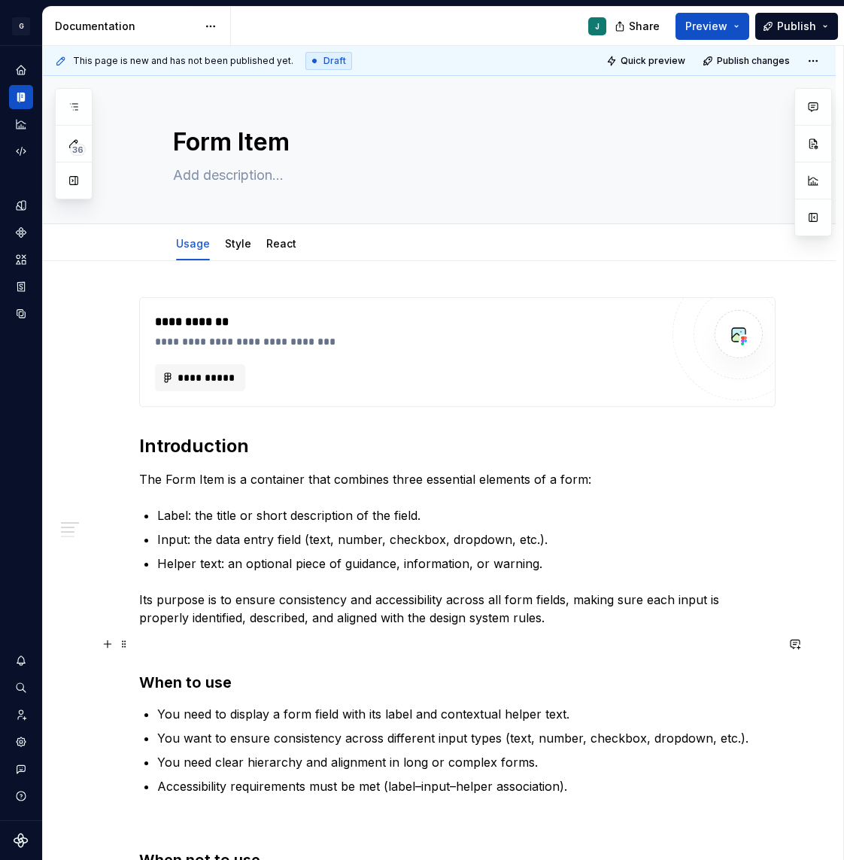
click at [178, 648] on p at bounding box center [457, 645] width 637 height 18
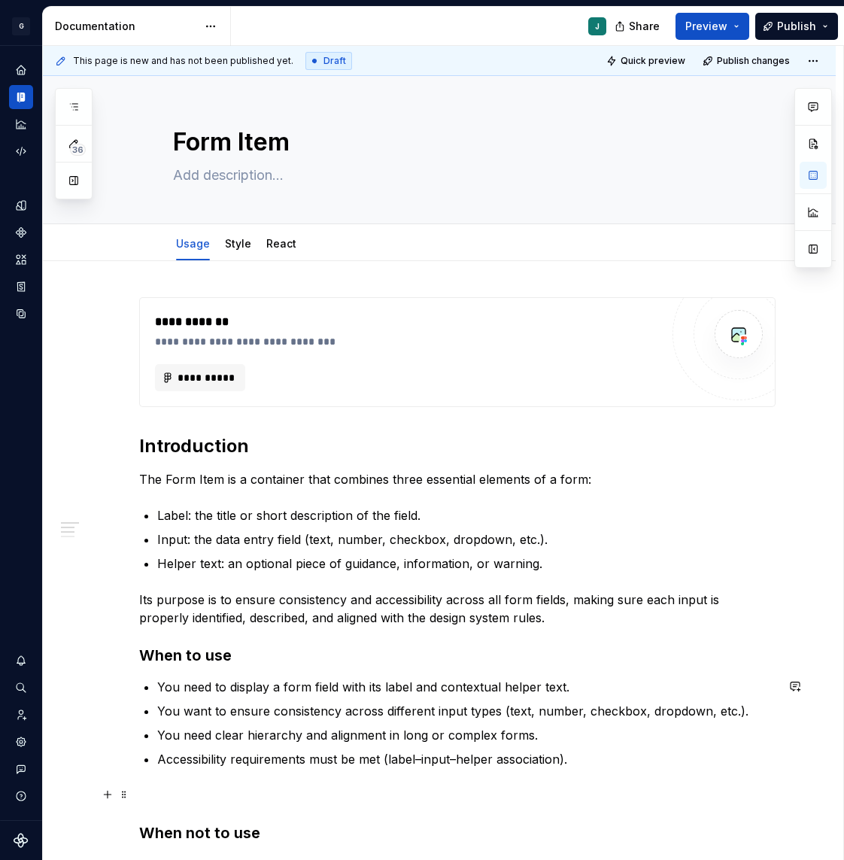
click at [170, 799] on p at bounding box center [457, 795] width 637 height 18
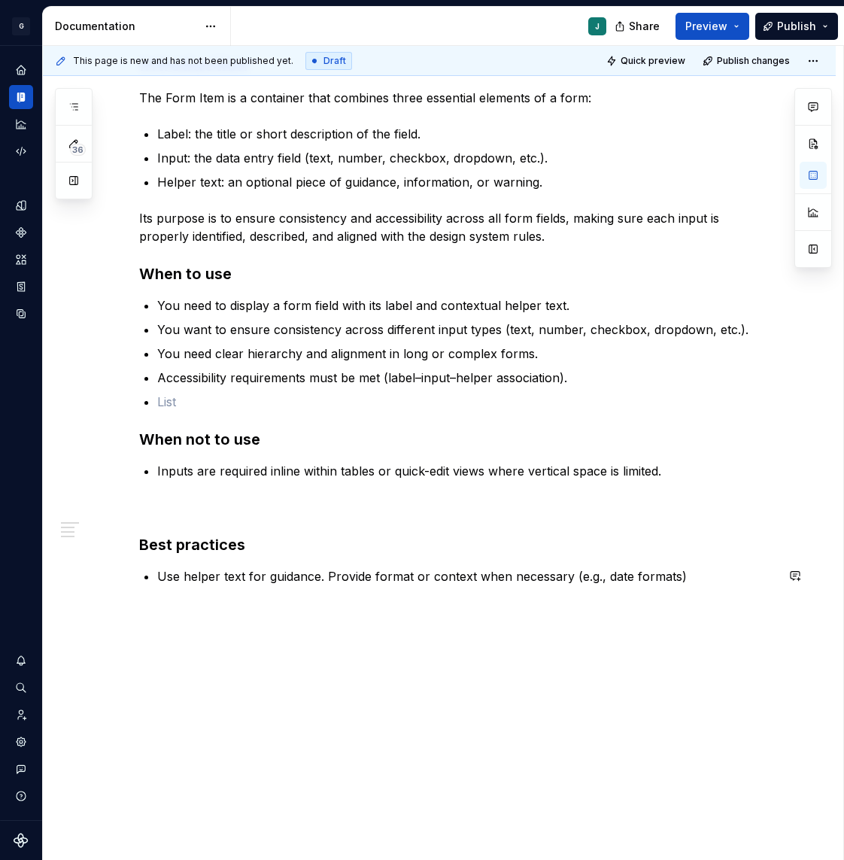
scroll to position [357, 0]
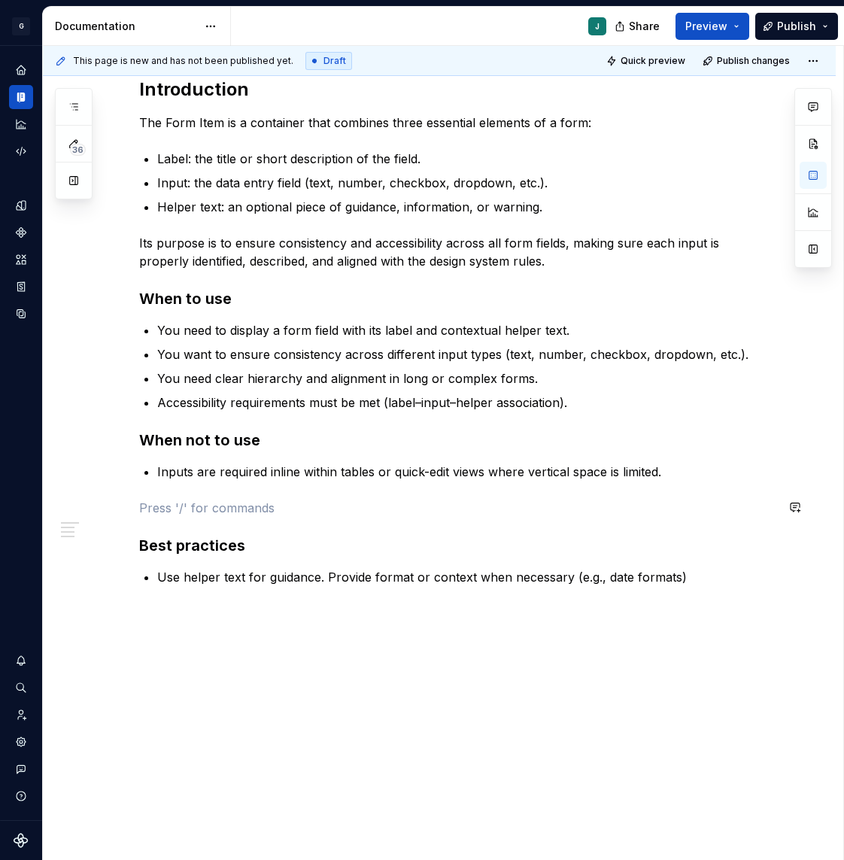
click at [190, 491] on div "**********" at bounding box center [457, 264] width 637 height 646
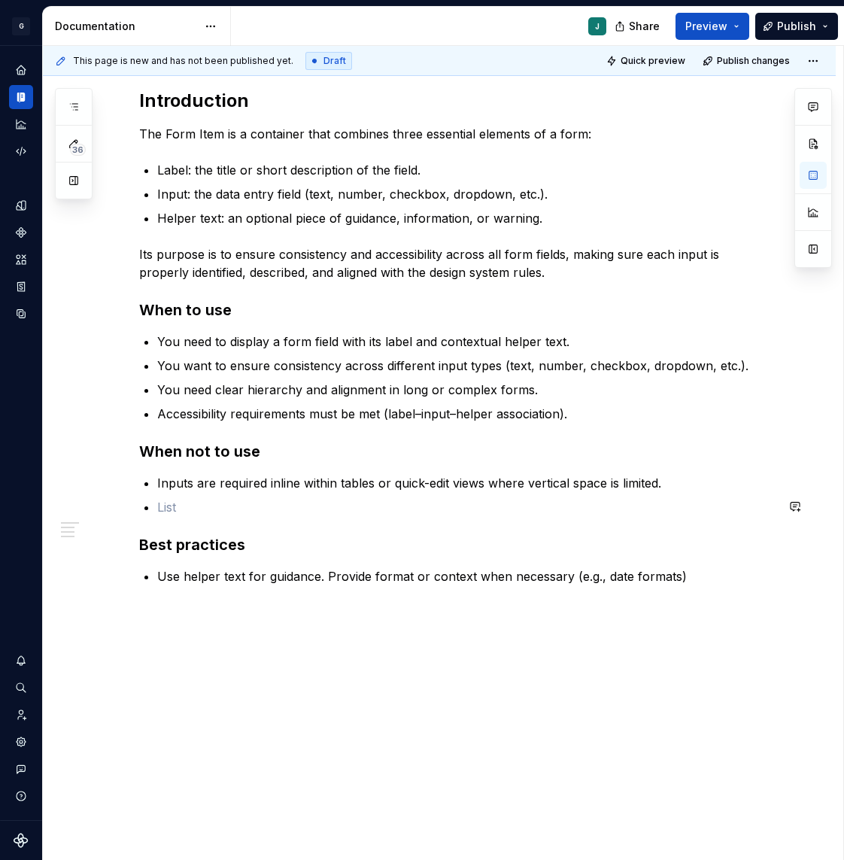
scroll to position [321, 0]
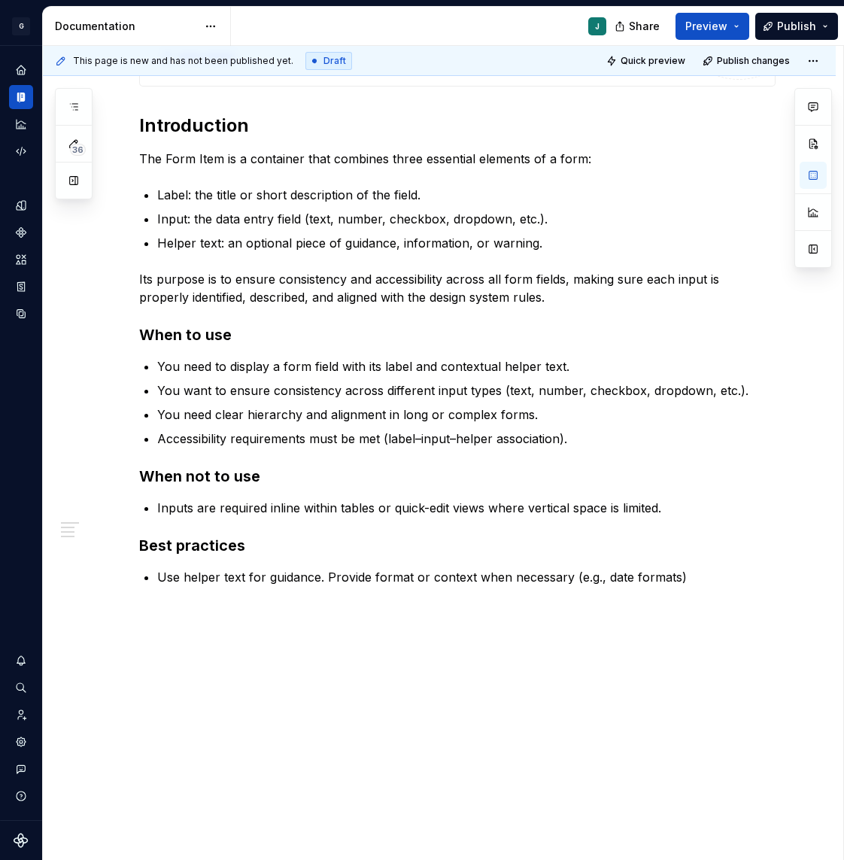
click at [181, 638] on div "**********" at bounding box center [443, 453] width 801 height 815
click at [158, 610] on div "**********" at bounding box center [439, 402] width 793 height 922
click at [111, 616] on button "button" at bounding box center [107, 612] width 21 height 21
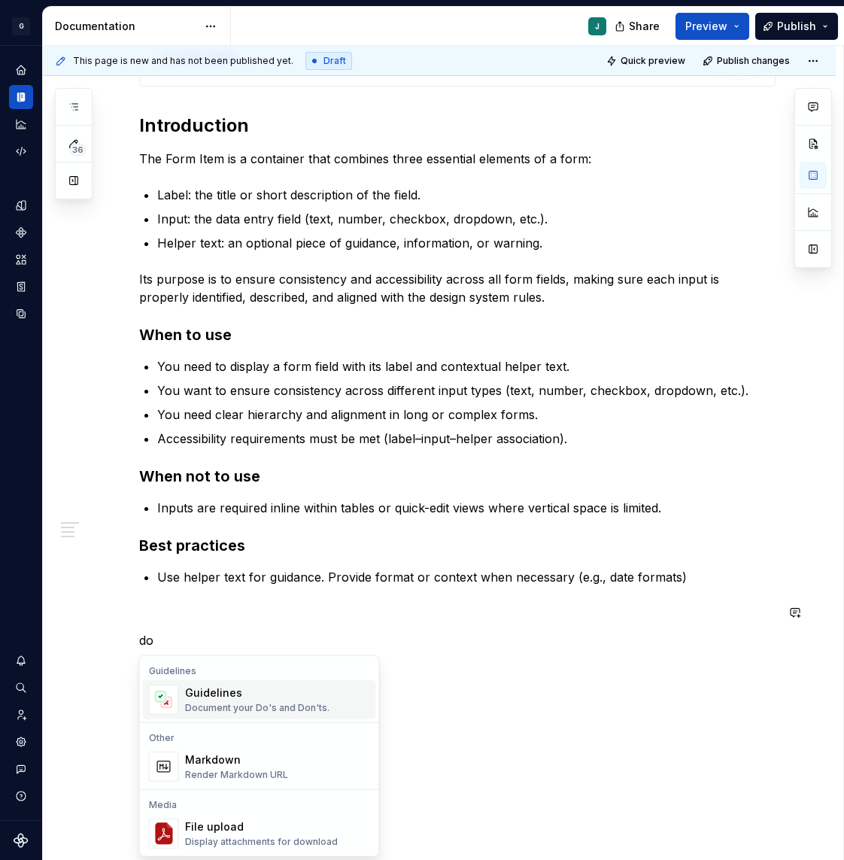
click at [219, 685] on div "Guidelines Document your Do's and Don'ts." at bounding box center [277, 700] width 185 height 30
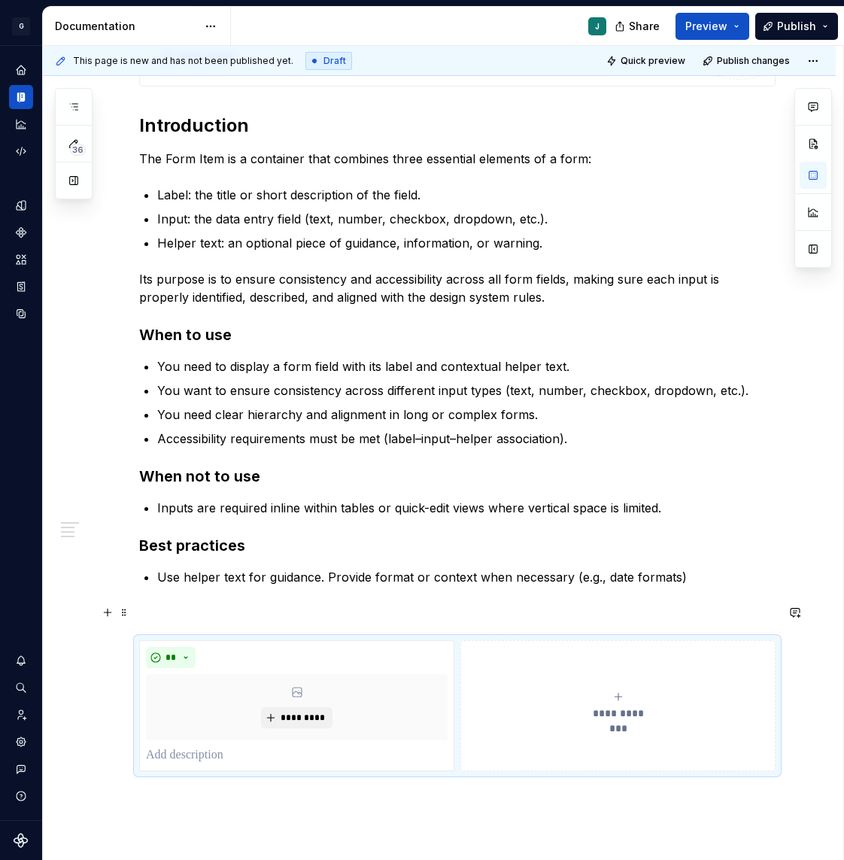
click at [181, 615] on p at bounding box center [457, 613] width 637 height 18
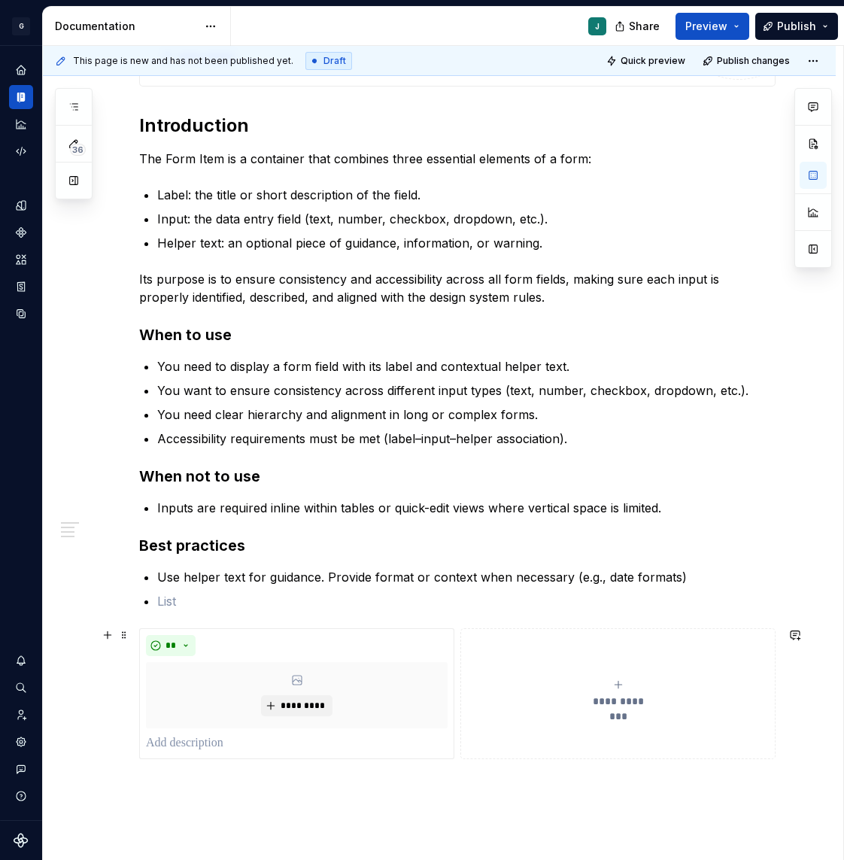
click at [613, 686] on div "**********" at bounding box center [618, 694] width 302 height 30
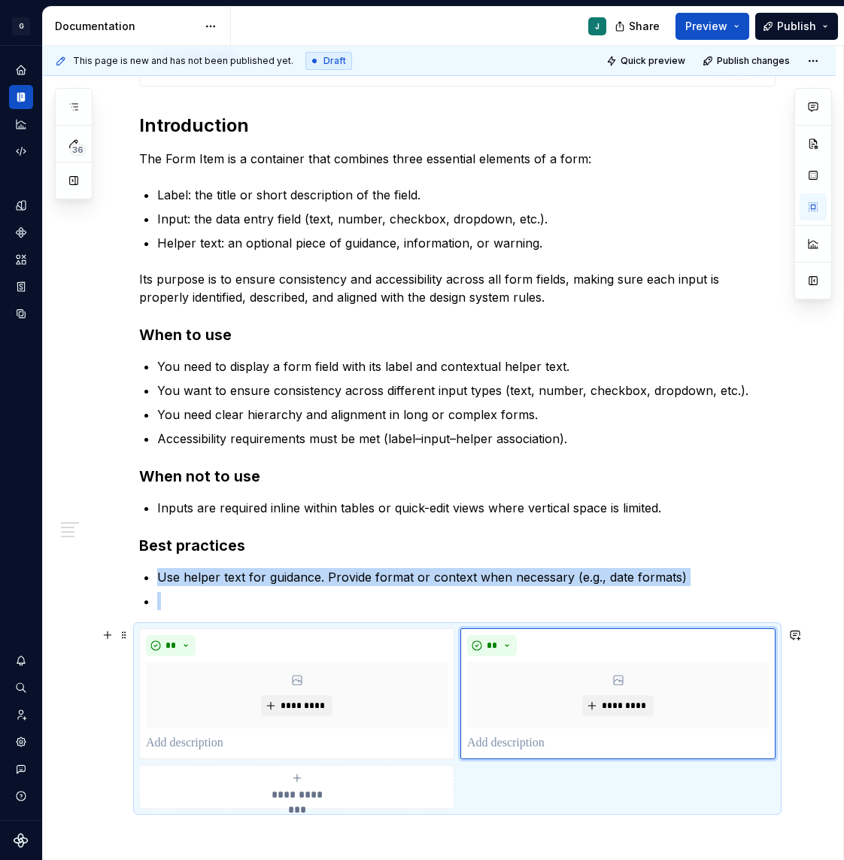
click at [324, 784] on div "**********" at bounding box center [297, 787] width 302 height 30
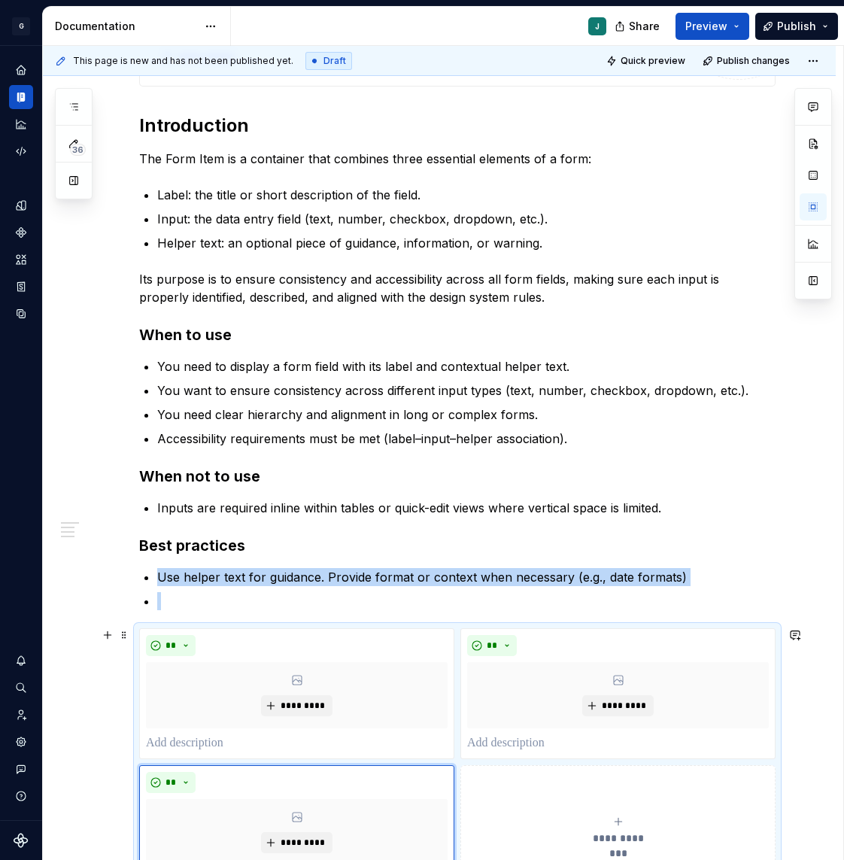
click at [557, 789] on button "**********" at bounding box center [618, 830] width 315 height 131
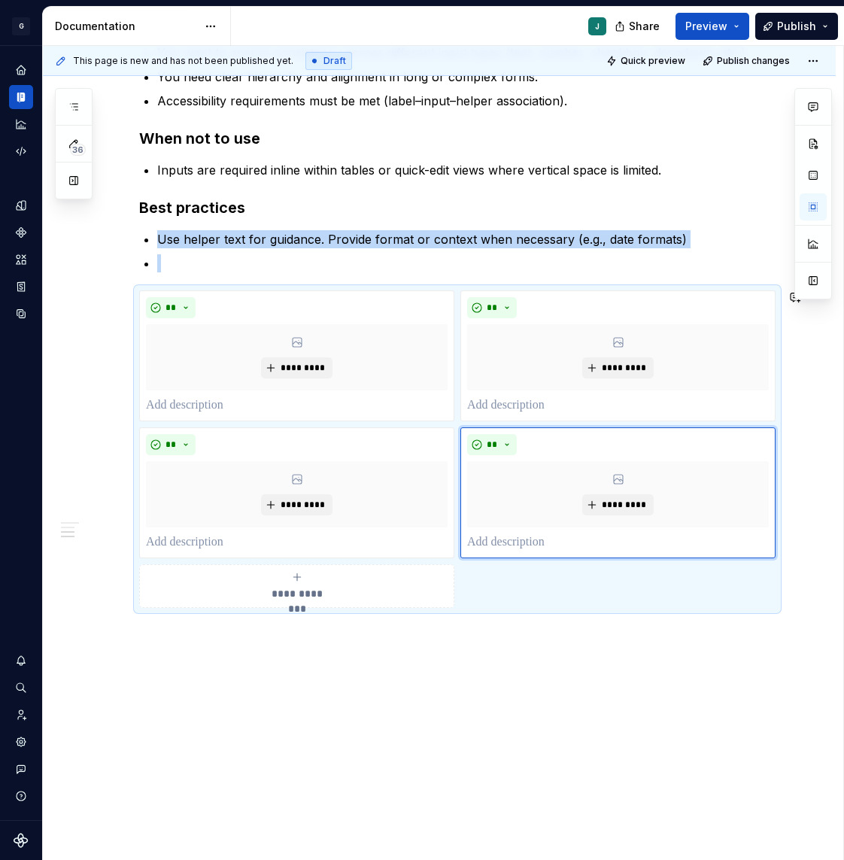
scroll to position [680, 0]
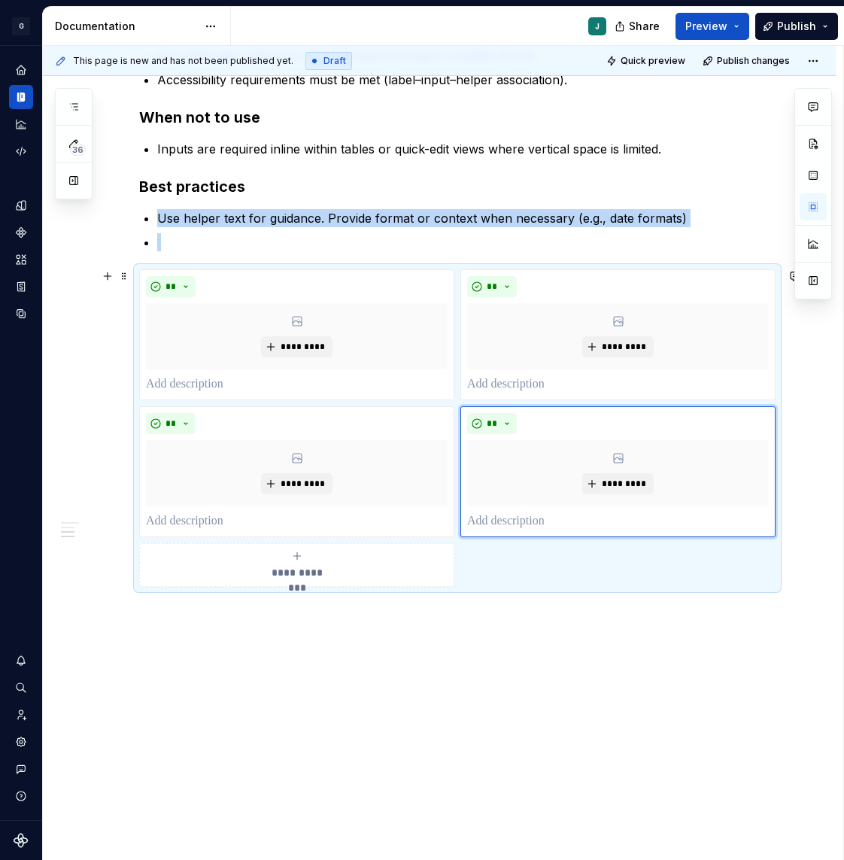
click at [280, 577] on span "**********" at bounding box center [297, 572] width 69 height 15
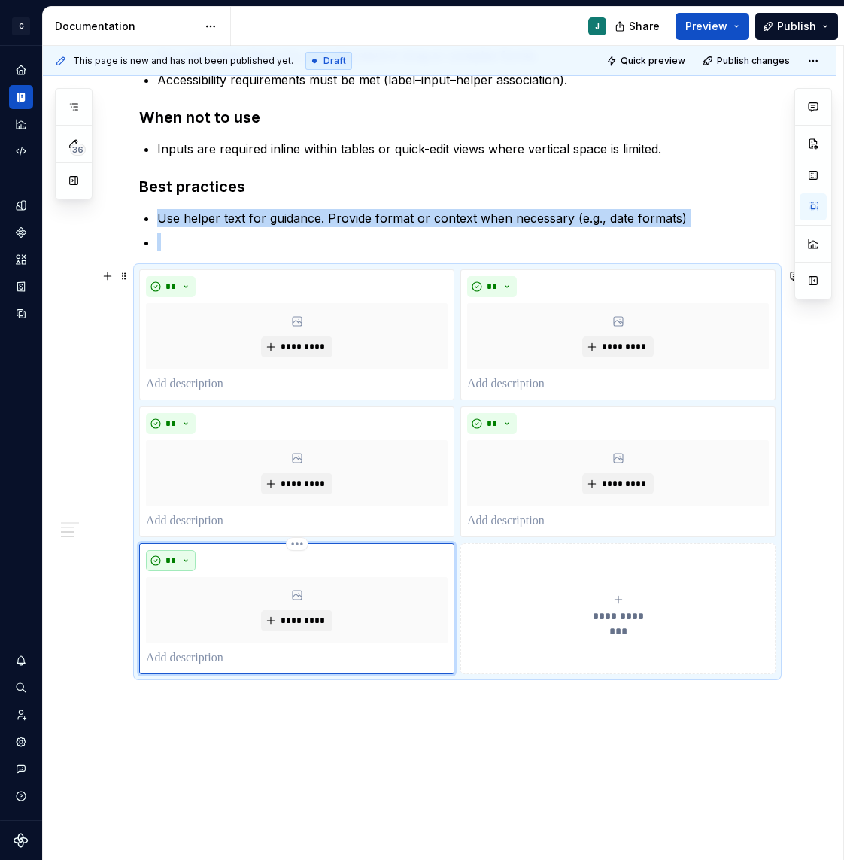
click at [176, 562] on button "**" at bounding box center [171, 560] width 50 height 21
click at [207, 615] on div "Don't" at bounding box center [206, 612] width 28 height 15
click at [572, 567] on button "**********" at bounding box center [618, 608] width 315 height 131
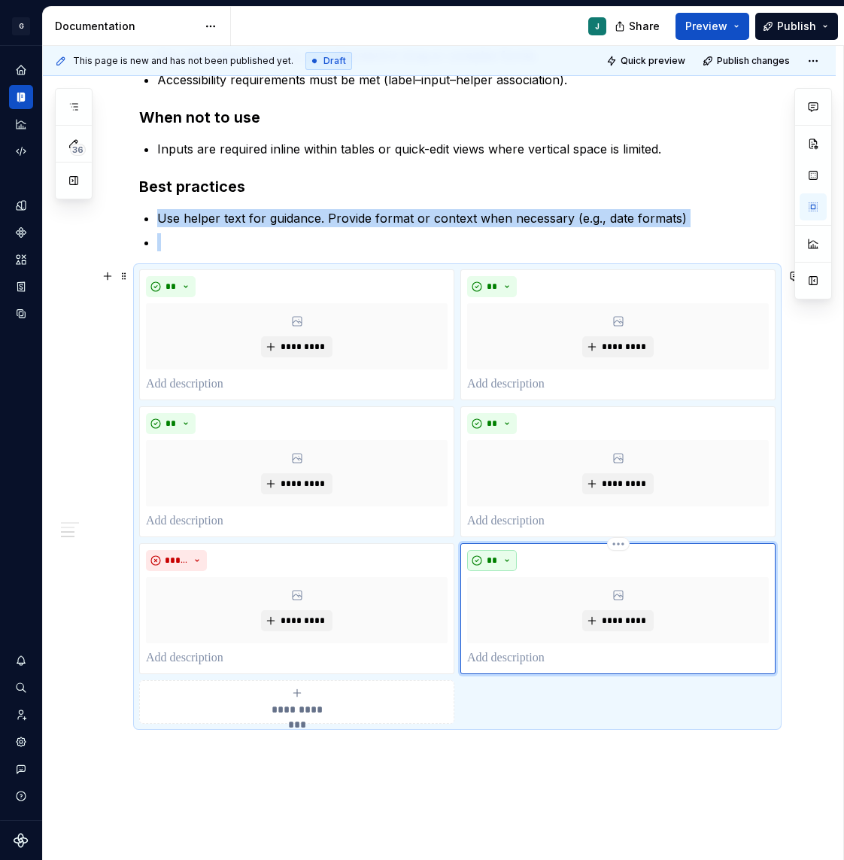
click at [505, 550] on button "**" at bounding box center [492, 560] width 50 height 21
click at [516, 622] on span "Don't" at bounding box center [539, 613] width 128 height 24
click at [272, 702] on span "**********" at bounding box center [297, 709] width 69 height 15
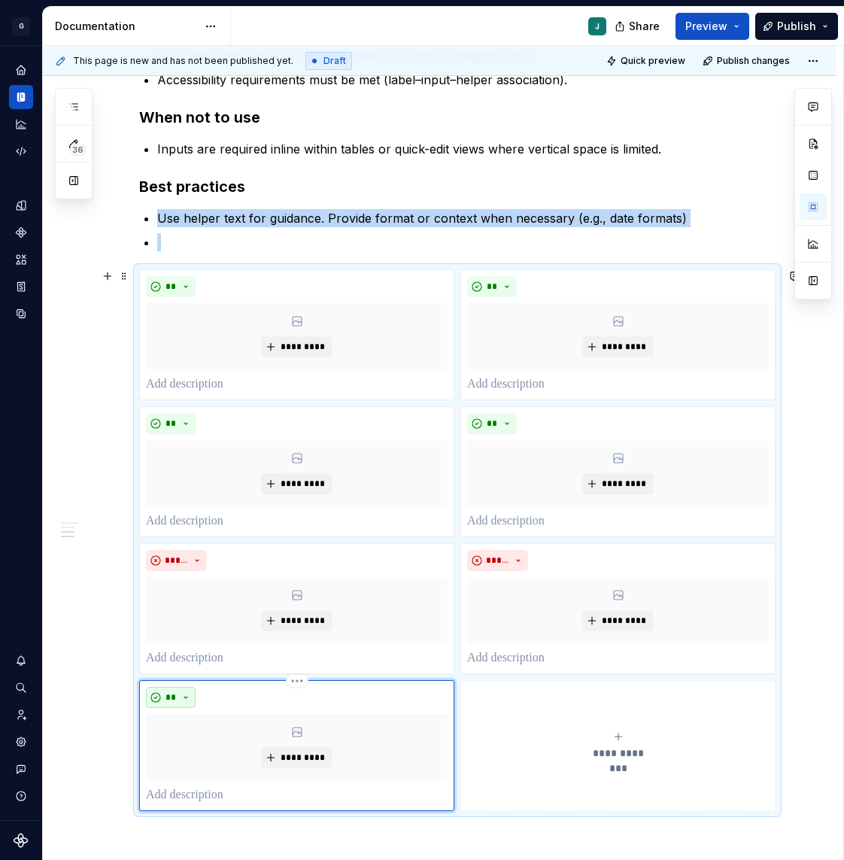
click at [171, 692] on span "**" at bounding box center [171, 698] width 12 height 12
click at [210, 743] on div "Don't" at bounding box center [206, 748] width 28 height 15
click at [588, 787] on button "**********" at bounding box center [618, 745] width 315 height 131
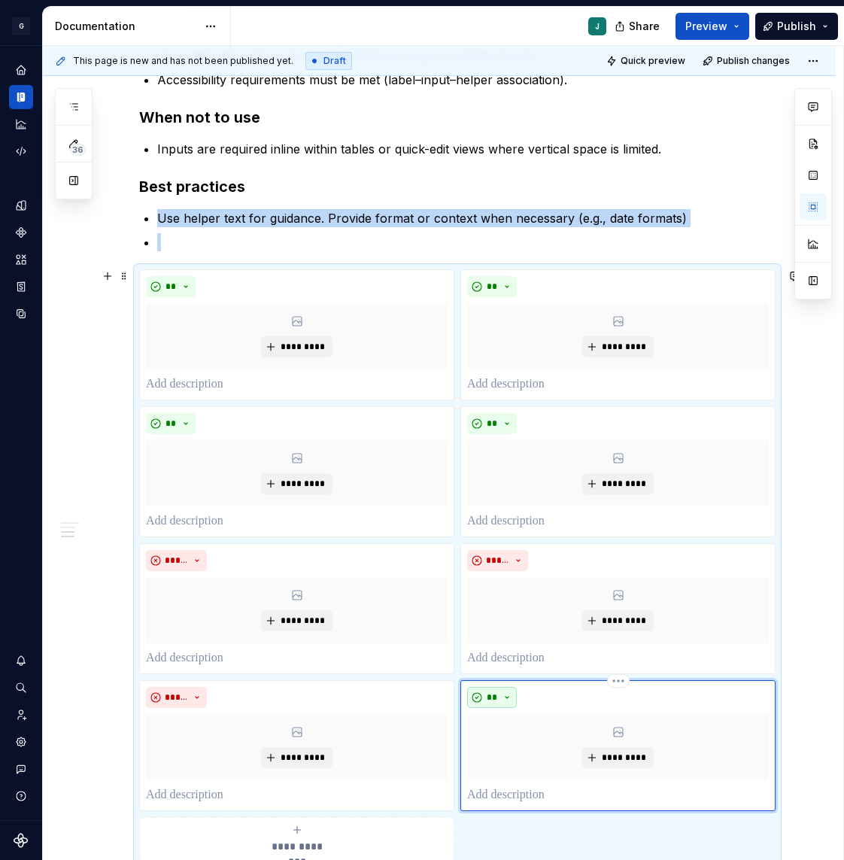
click at [498, 687] on button "**" at bounding box center [492, 697] width 50 height 21
click at [510, 752] on div "Suggestions" at bounding box center [505, 749] width 12 height 12
click at [172, 744] on div "*********" at bounding box center [297, 747] width 302 height 66
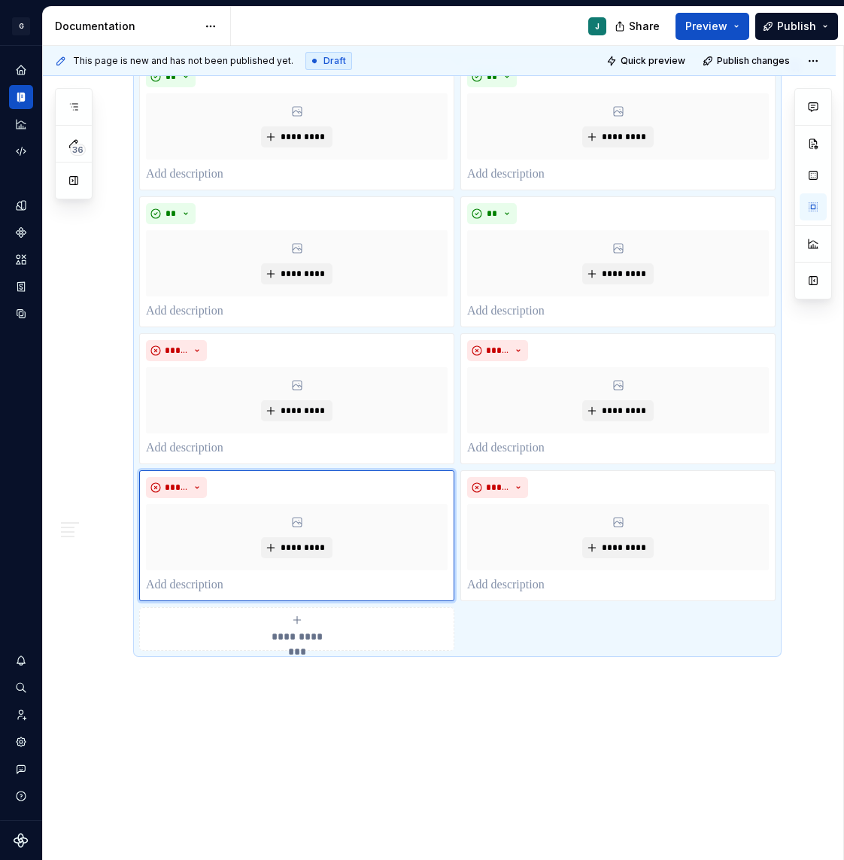
scroll to position [890, 0]
click at [183, 679] on div "**********" at bounding box center [439, 149] width 793 height 1556
click at [171, 674] on div "**********" at bounding box center [439, 149] width 793 height 1556
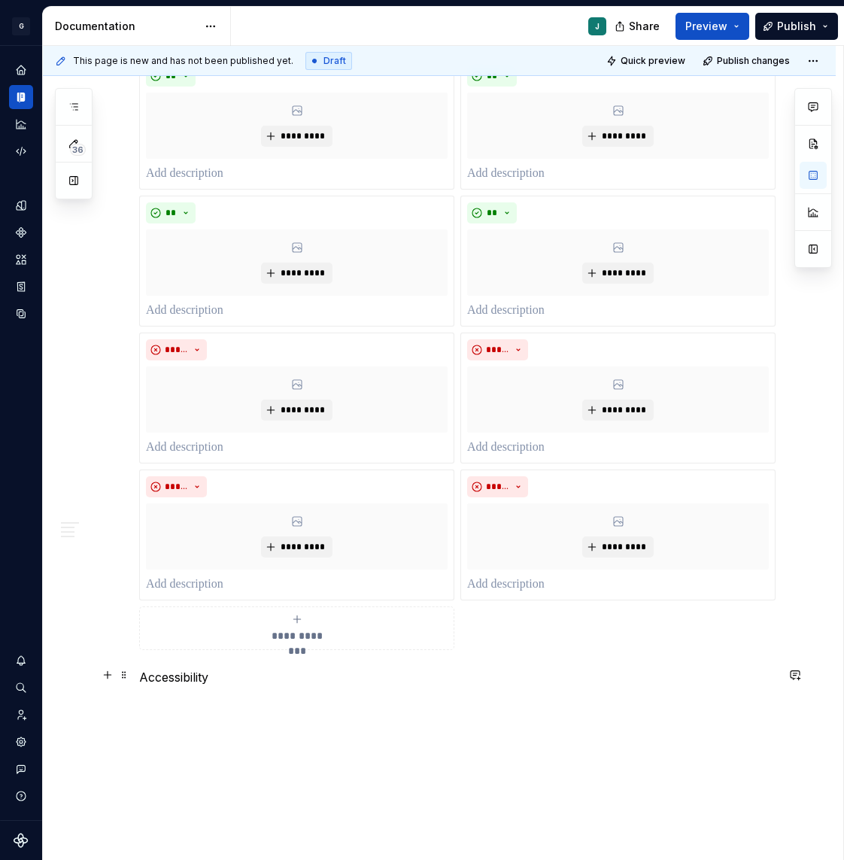
click at [176, 677] on p "Accessibility" at bounding box center [457, 677] width 637 height 18
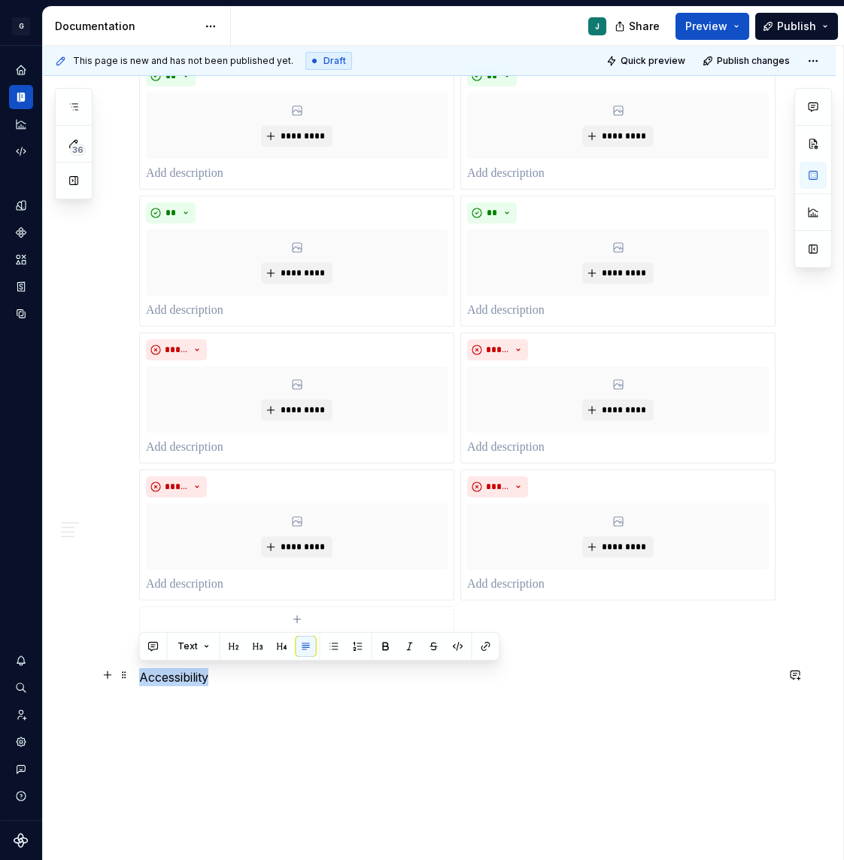
click at [176, 677] on p "Accessibility" at bounding box center [457, 677] width 637 height 18
click at [234, 659] on div "Text" at bounding box center [319, 646] width 361 height 29
click at [233, 651] on button "button" at bounding box center [234, 646] width 21 height 21
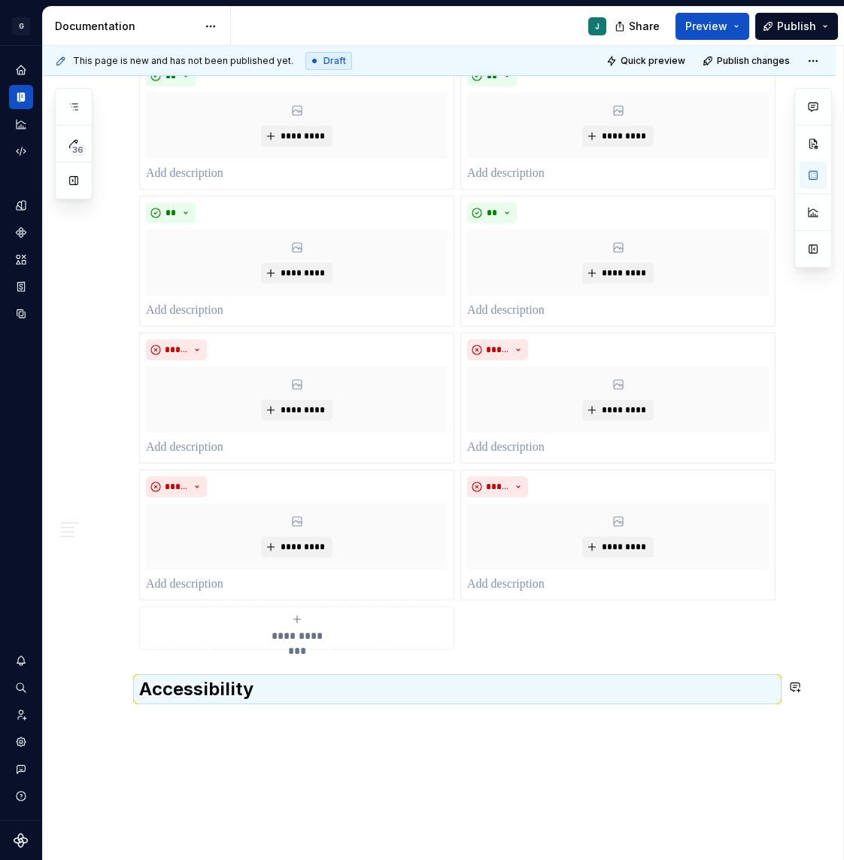
click at [167, 705] on div "**********" at bounding box center [457, 63] width 637 height 1313
click at [169, 728] on div "**********" at bounding box center [439, 174] width 793 height 1607
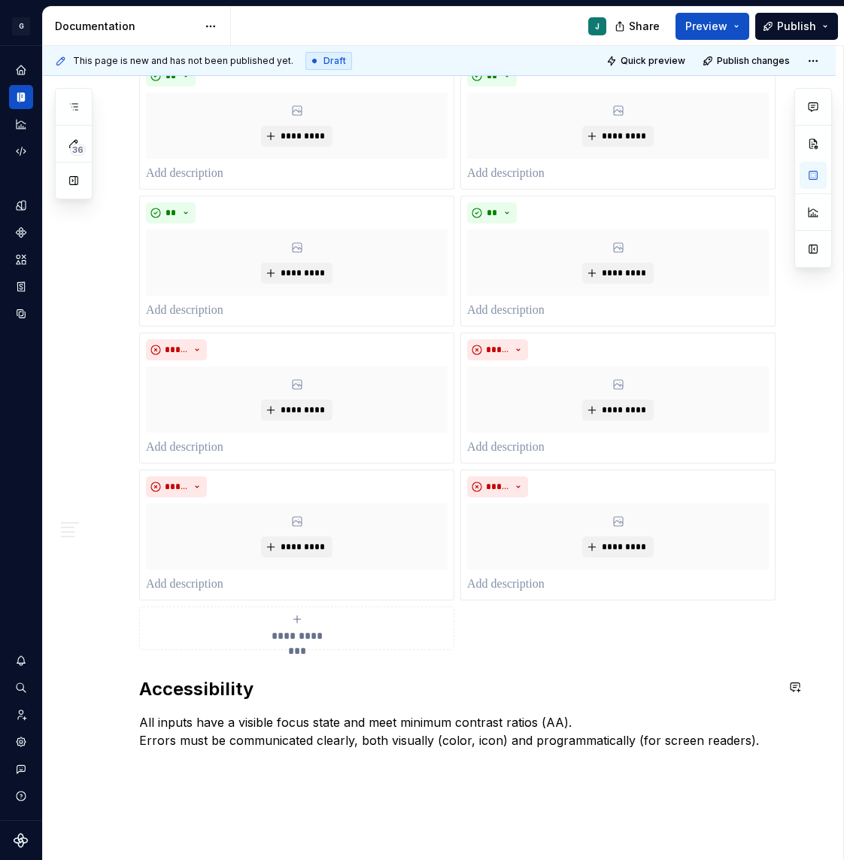
click at [169, 728] on p "All inputs have a visible focus state and meet minimum contrast ratios (AA). Er…" at bounding box center [457, 731] width 637 height 36
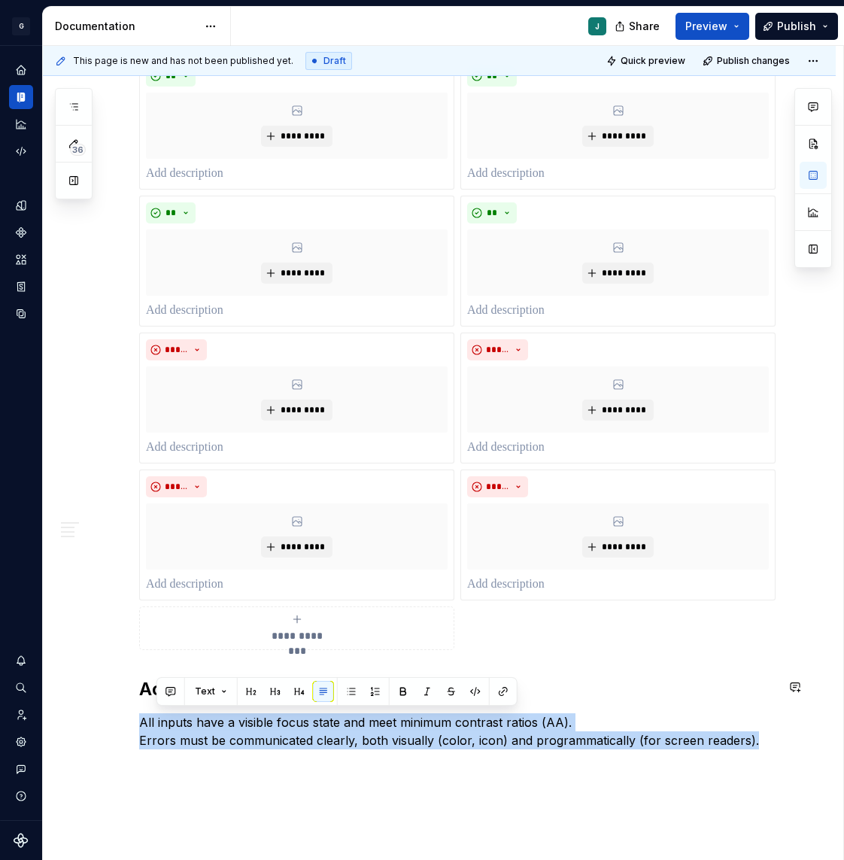
click at [169, 728] on p "All inputs have a visible focus state and meet minimum contrast ratios (AA). Er…" at bounding box center [457, 731] width 637 height 36
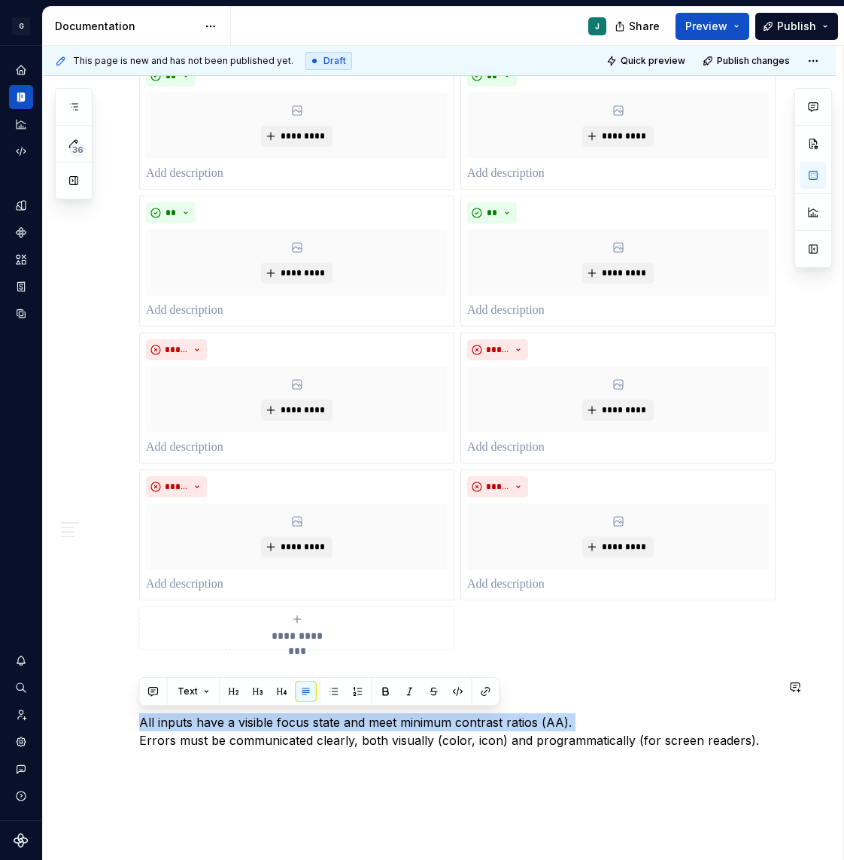
click at [169, 728] on p "All inputs have a visible focus state and meet minimum contrast ratios (AA). Er…" at bounding box center [457, 731] width 637 height 36
click at [339, 692] on button "button" at bounding box center [334, 691] width 21 height 21
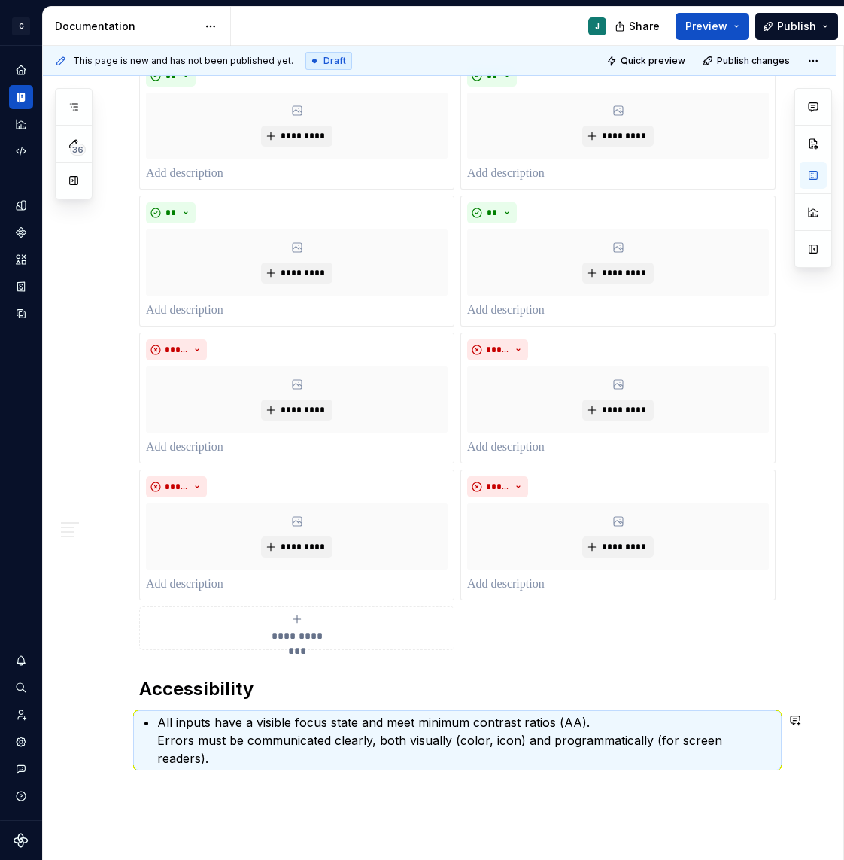
click at [211, 775] on div "**********" at bounding box center [439, 207] width 793 height 1673
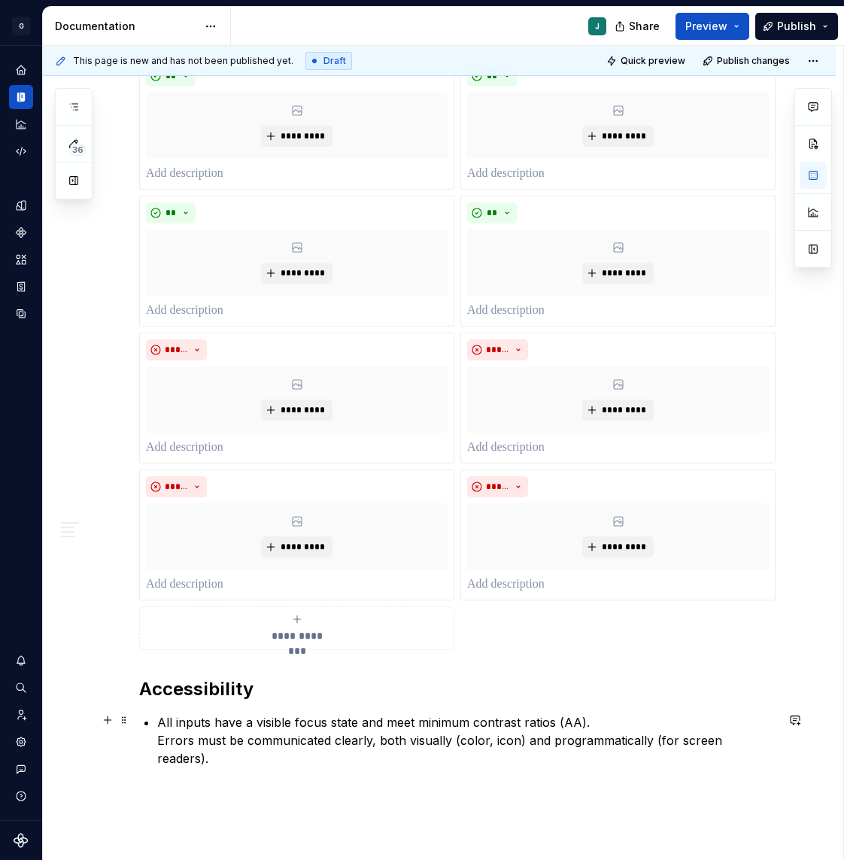
click at [159, 745] on p "All inputs have a visible focus state and meet minimum contrast ratios (AA). Er…" at bounding box center [466, 740] width 619 height 54
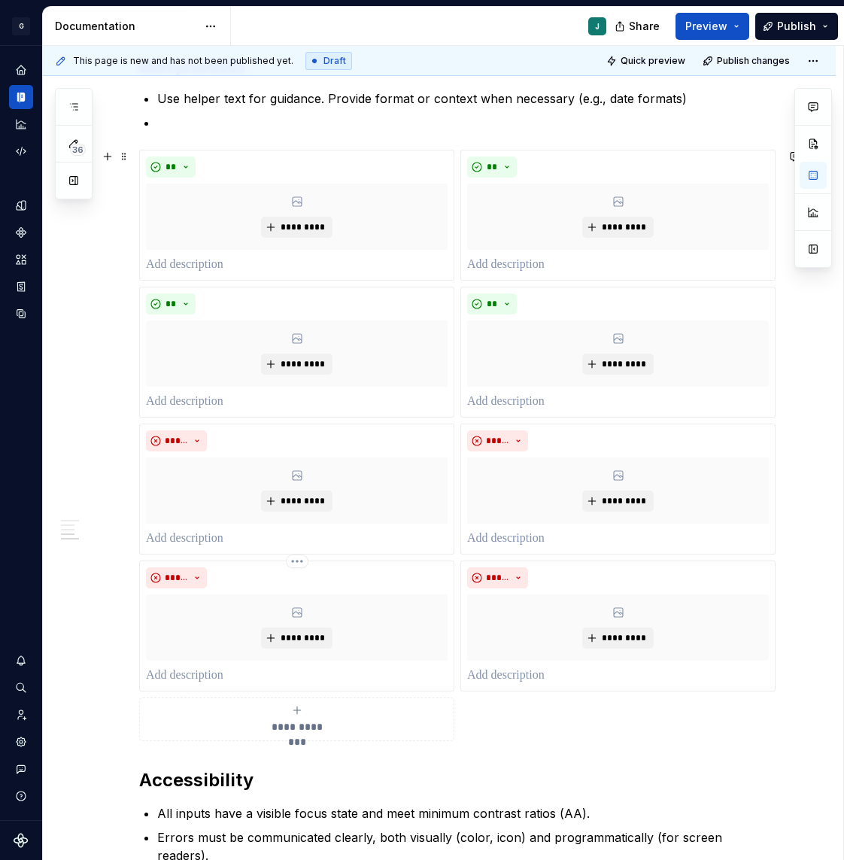
scroll to position [790, 0]
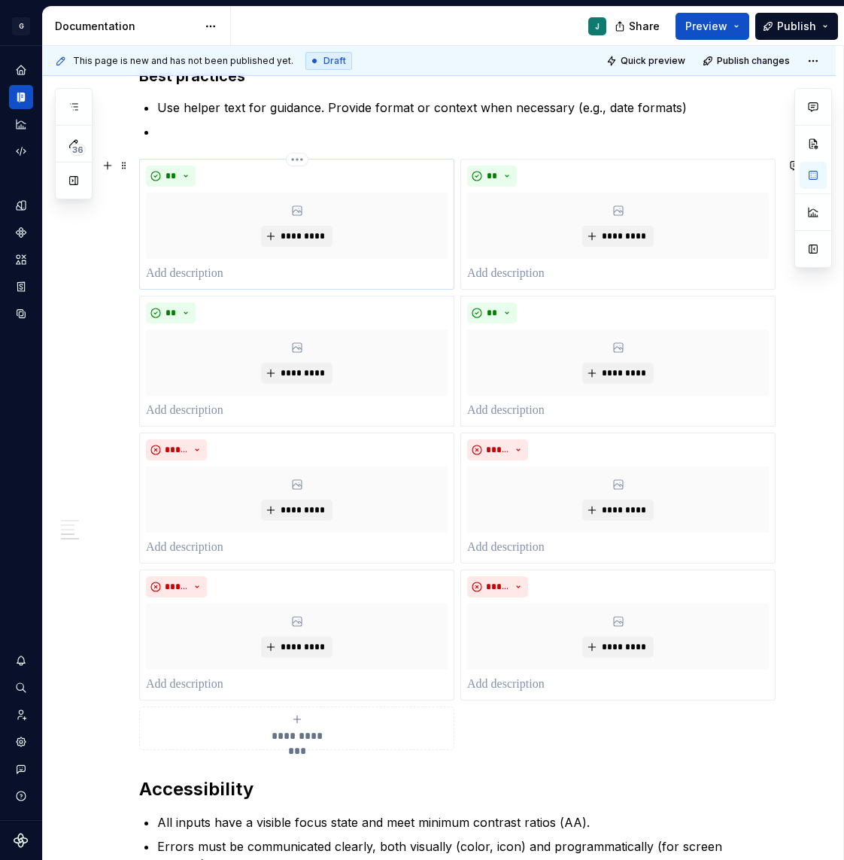
click at [194, 267] on p at bounding box center [297, 274] width 302 height 18
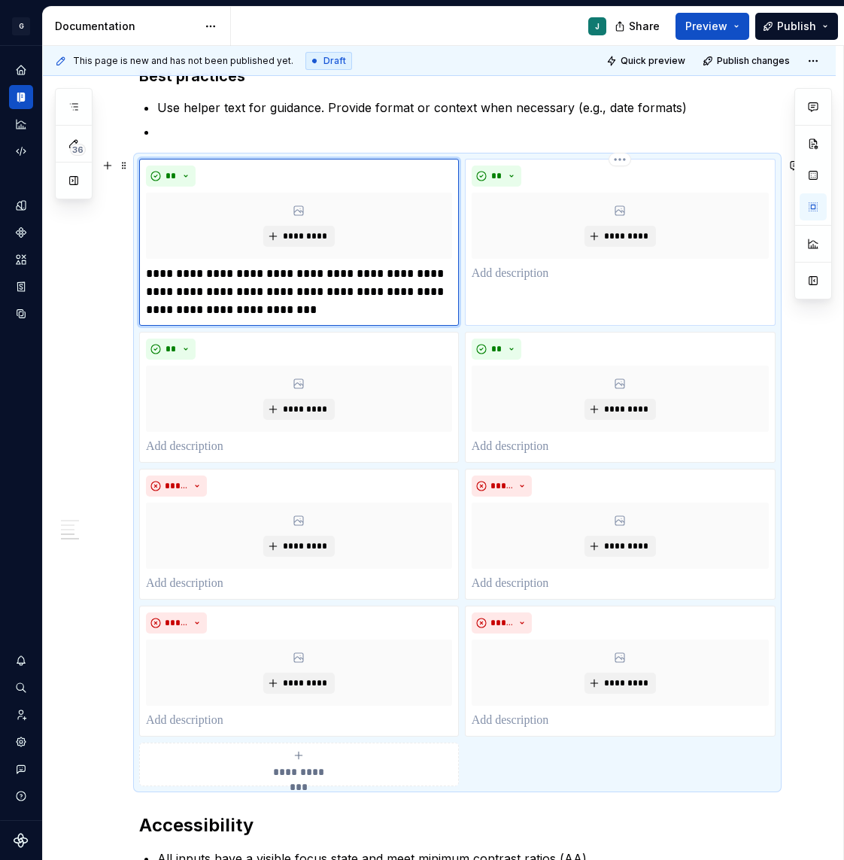
click at [534, 272] on p at bounding box center [620, 274] width 297 height 18
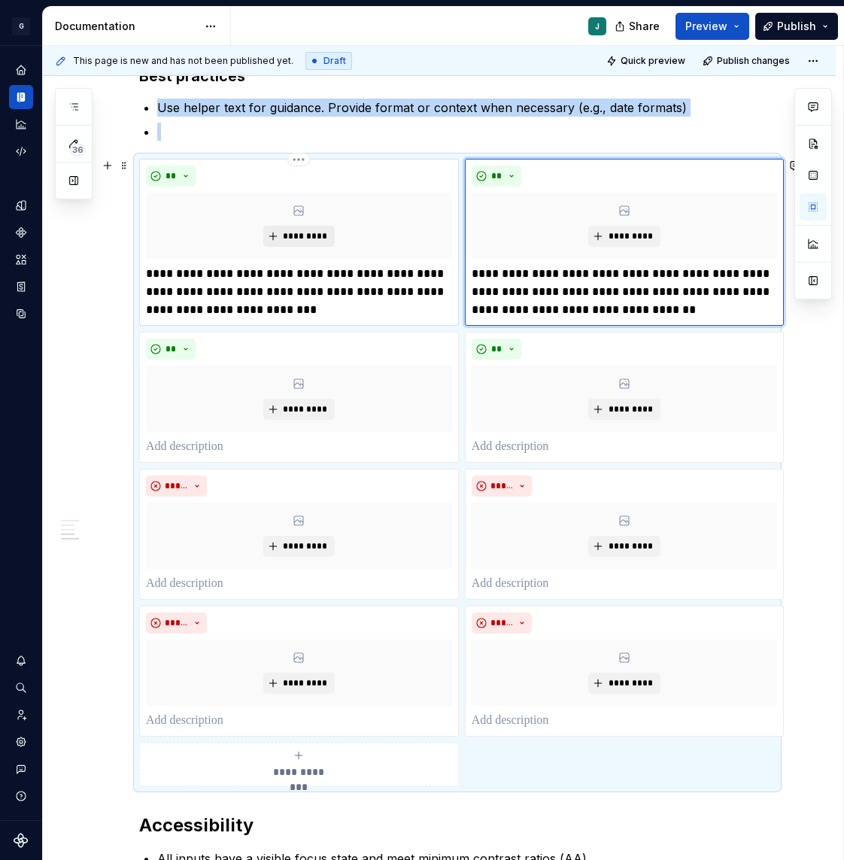
click at [285, 241] on span "*********" at bounding box center [305, 236] width 46 height 12
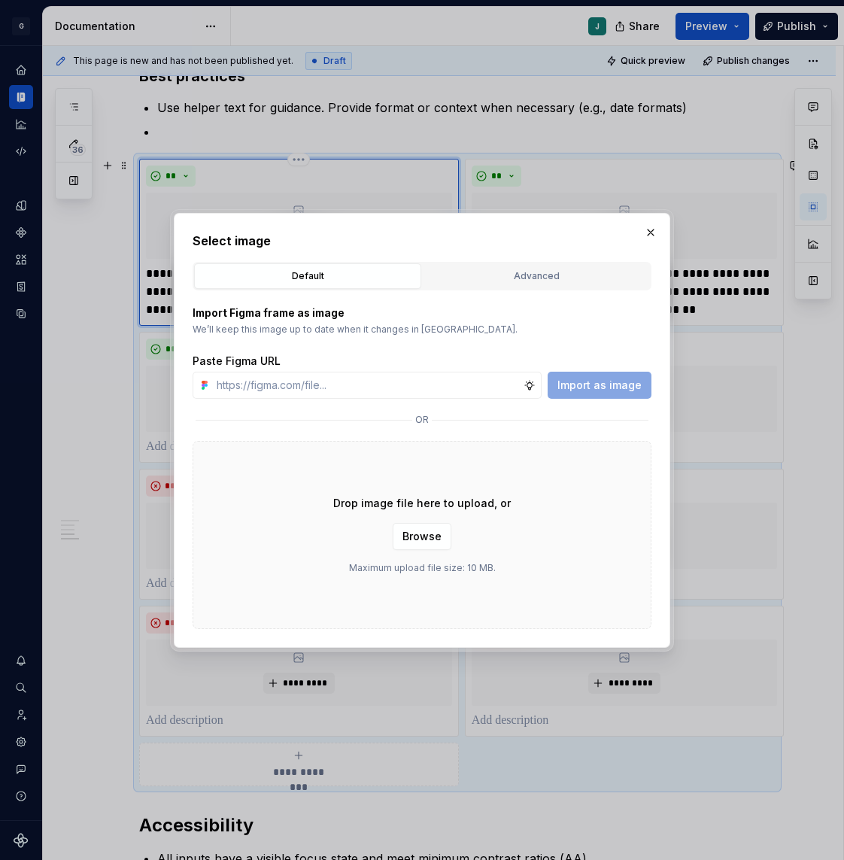
type textarea "*"
click at [538, 269] on div "Advanced" at bounding box center [536, 276] width 217 height 15
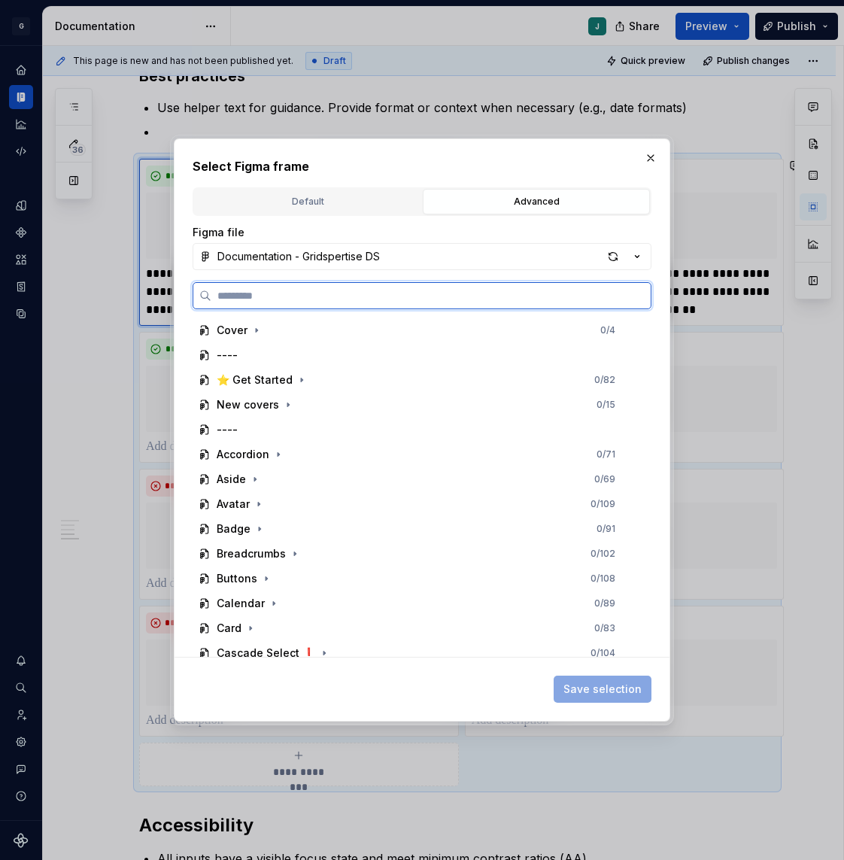
click at [250, 300] on input "search" at bounding box center [431, 295] width 440 height 15
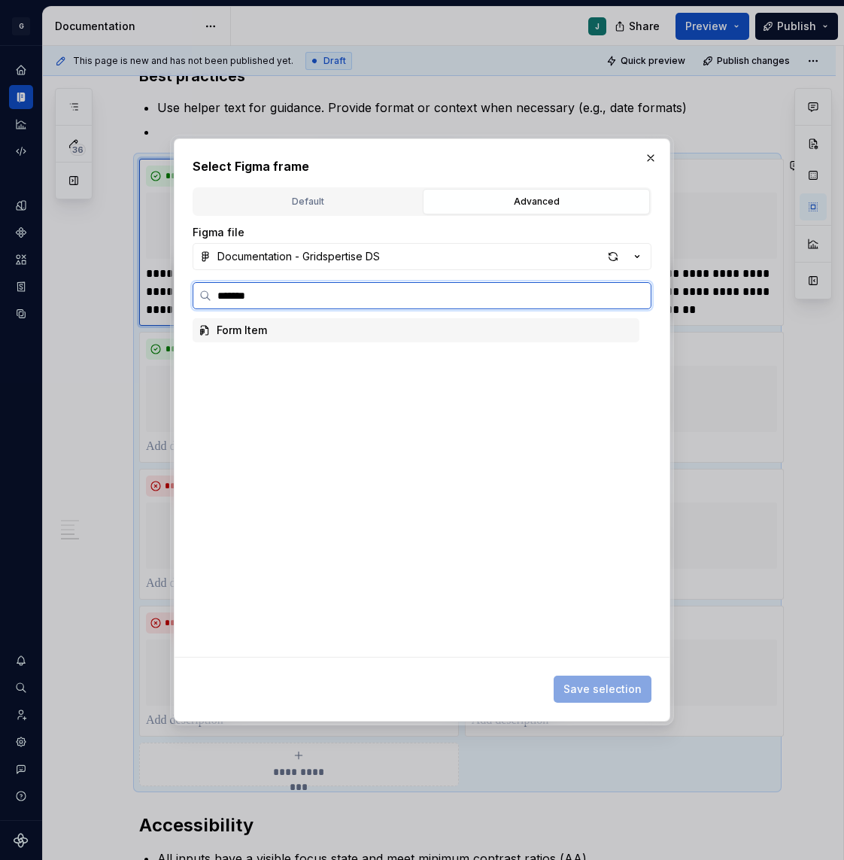
type input "********"
click at [234, 294] on input "********" at bounding box center [431, 295] width 440 height 15
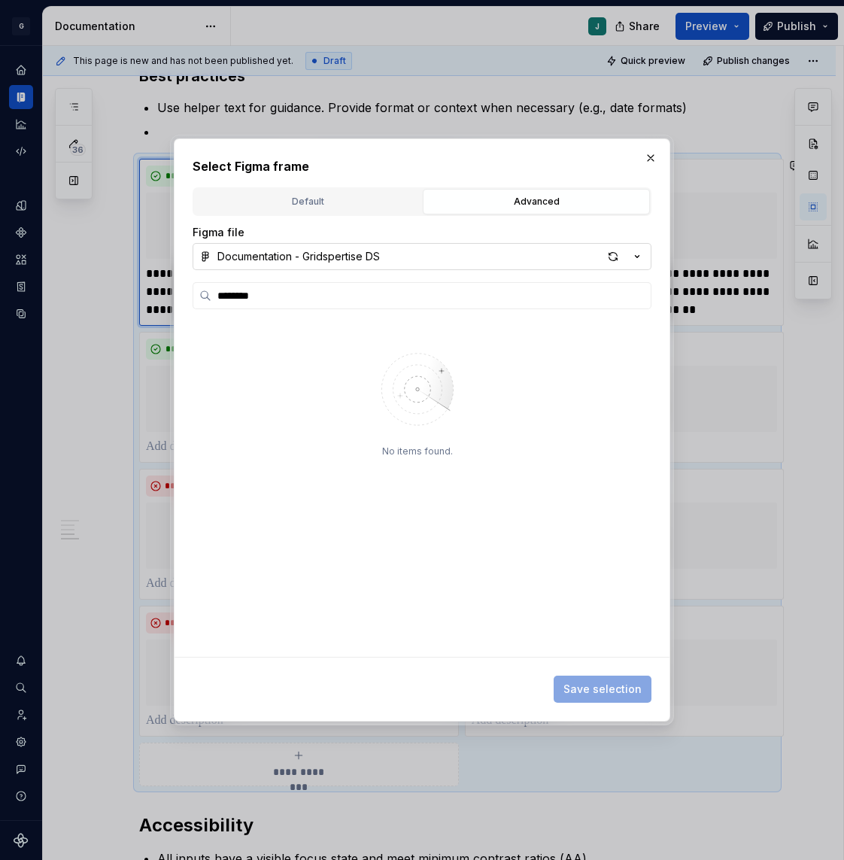
click at [293, 256] on div "Documentation - Gridspertise DS" at bounding box center [298, 256] width 163 height 15
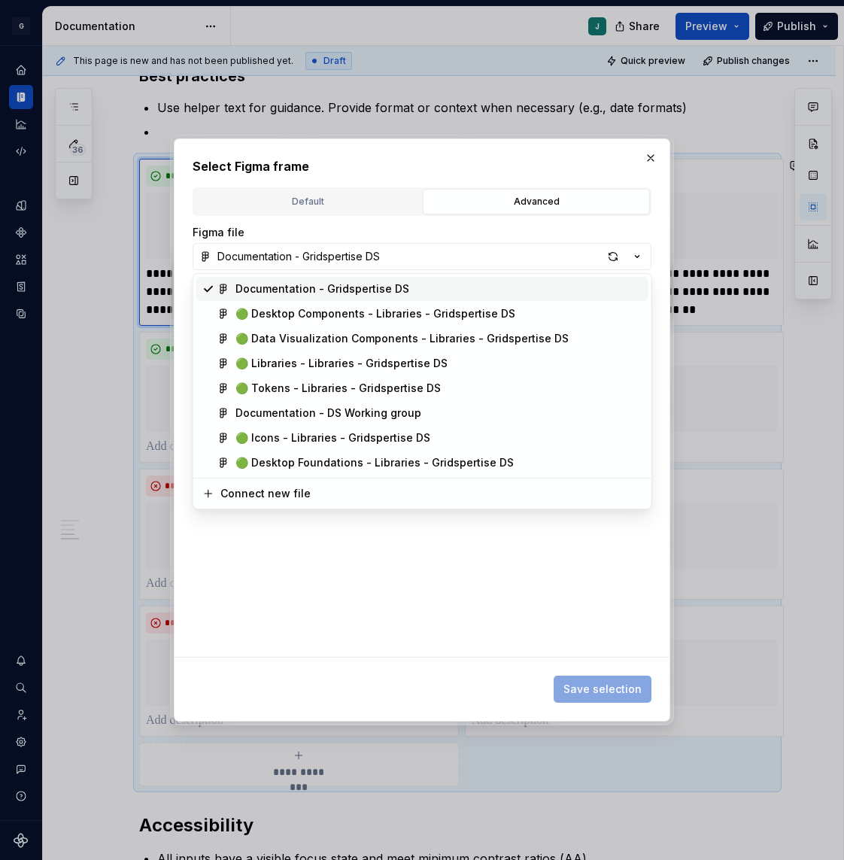
click at [298, 284] on div "Documentation - Gridspertise DS" at bounding box center [323, 288] width 174 height 15
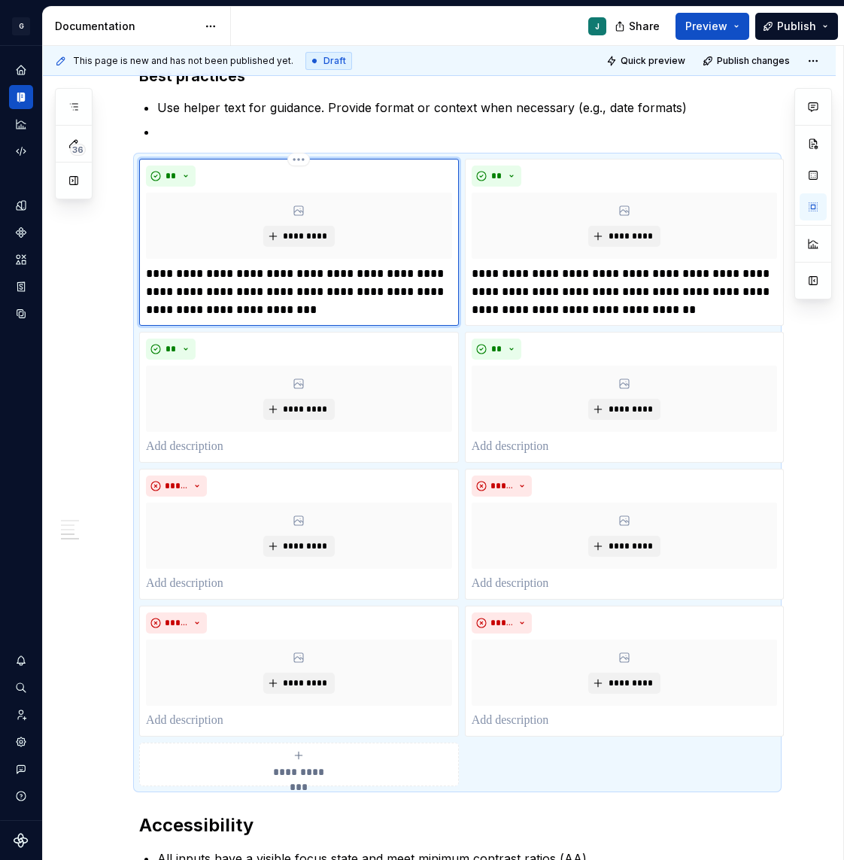
click at [23, 315] on icon "Data sources" at bounding box center [21, 314] width 12 height 12
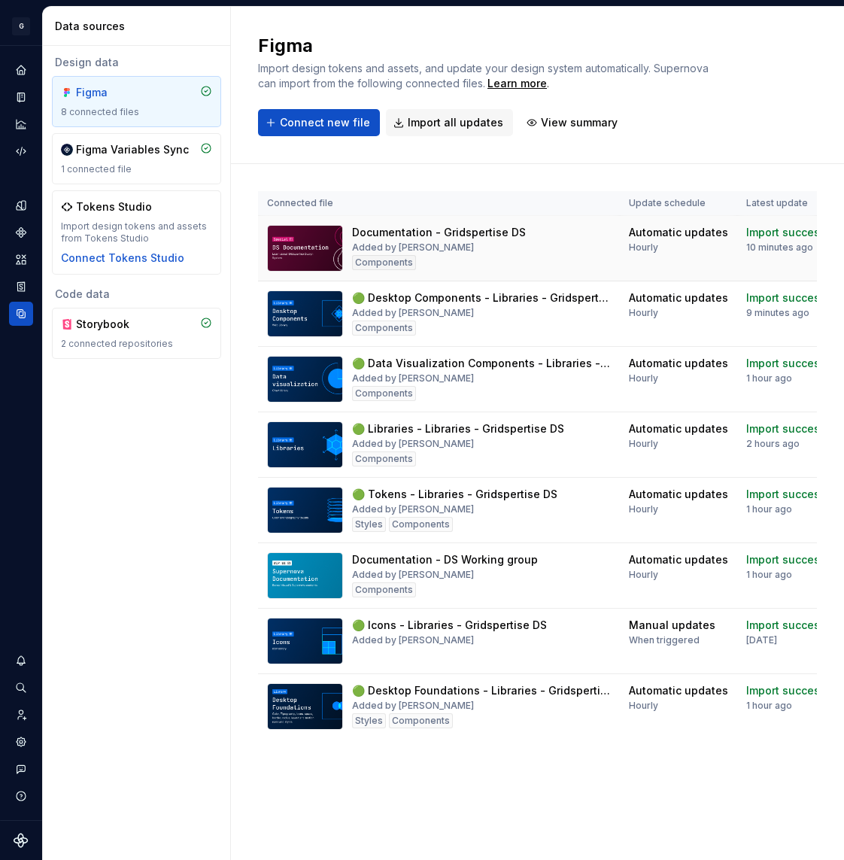
scroll to position [0, 175]
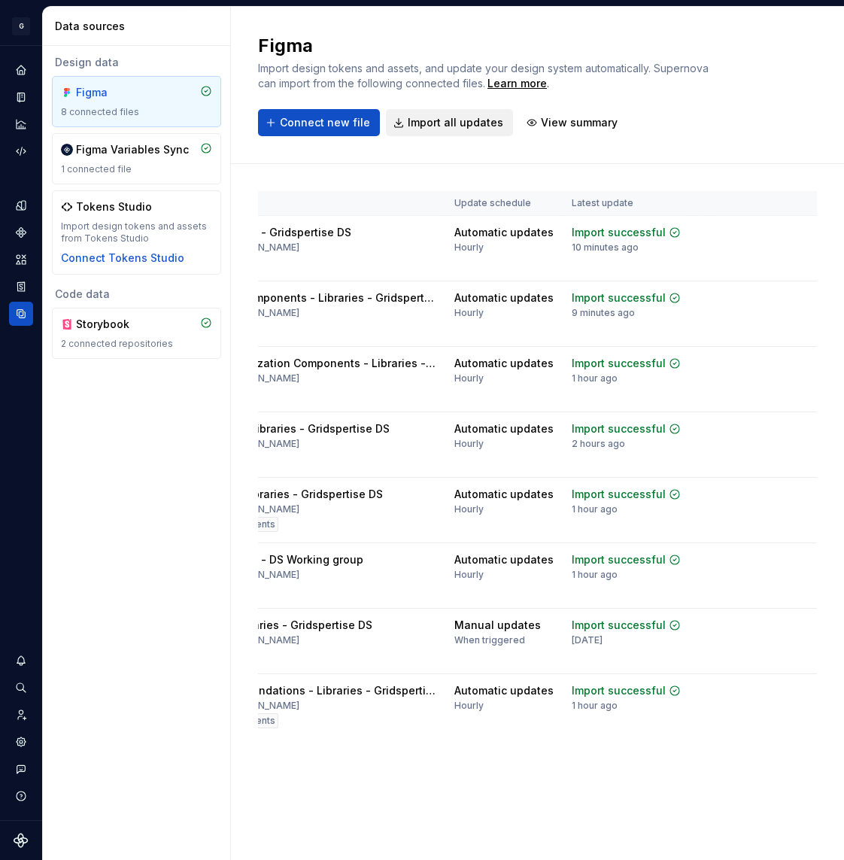
click at [440, 128] on span "Import all updates" at bounding box center [456, 122] width 96 height 15
click at [436, 124] on span "Import all updates" at bounding box center [456, 122] width 96 height 15
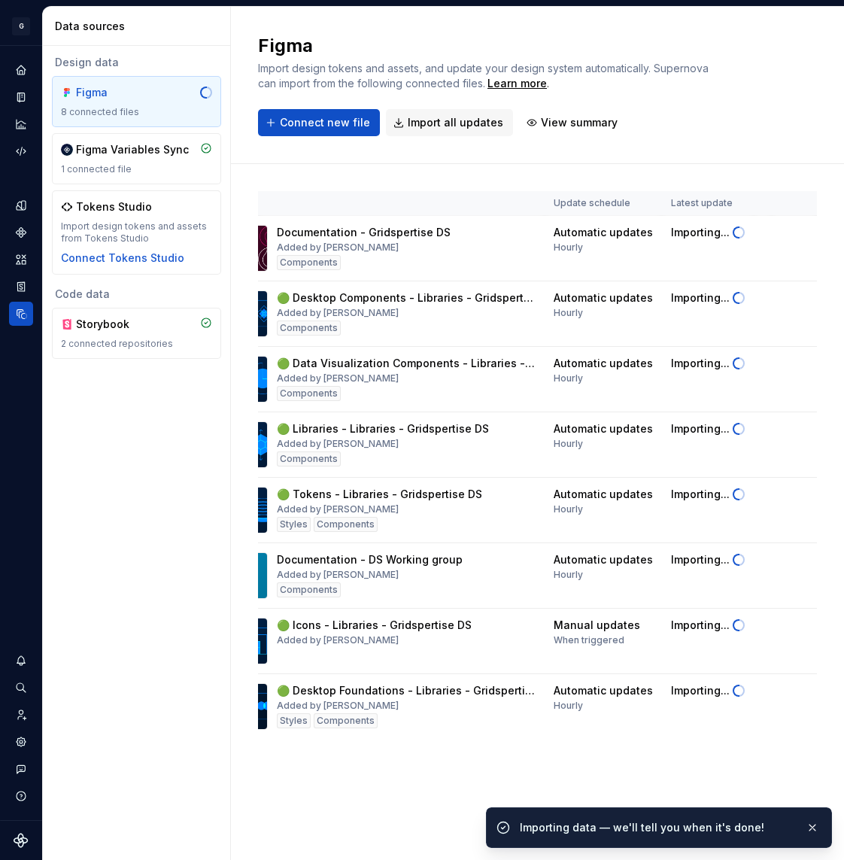
scroll to position [0, 52]
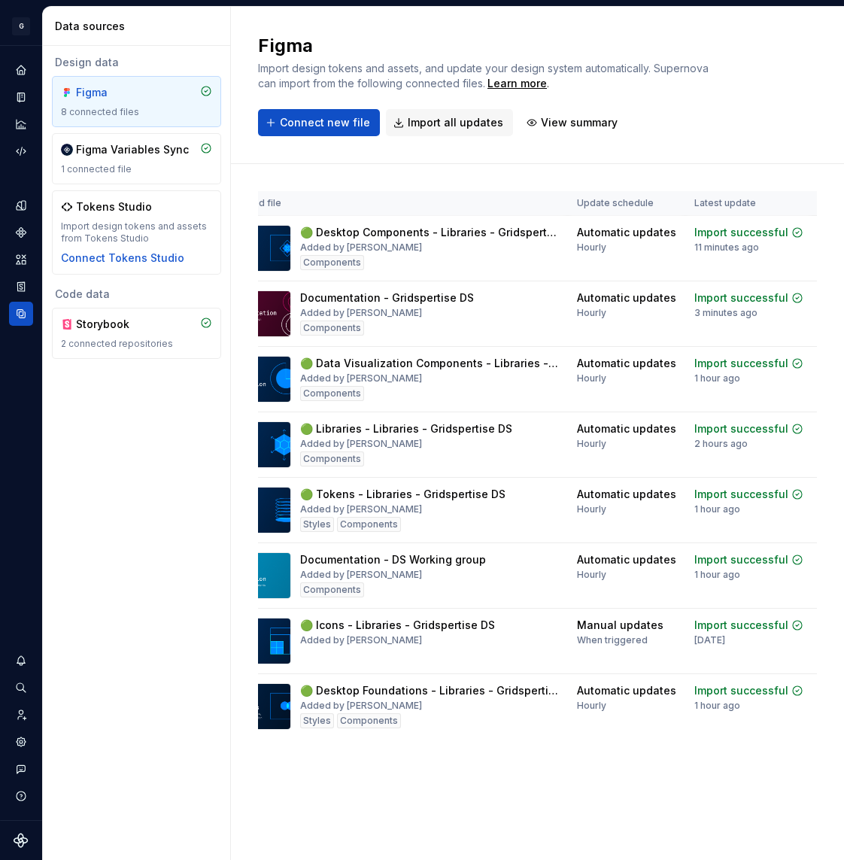
click at [21, 102] on icon "Documentation" at bounding box center [21, 97] width 12 height 12
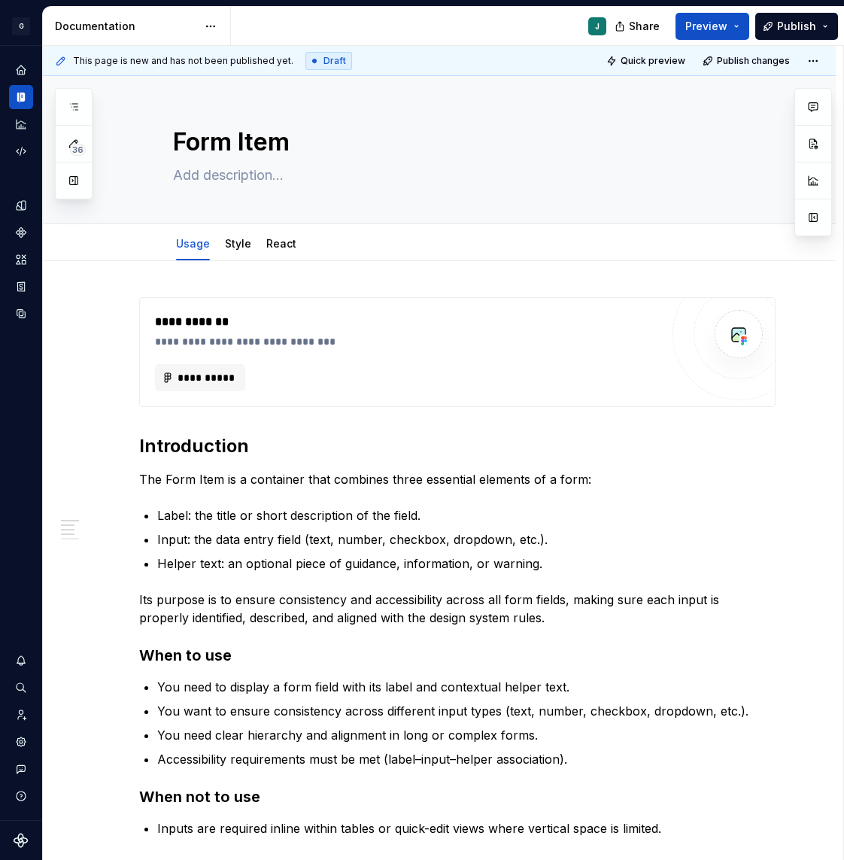
type textarea "*"
click at [224, 370] on span "**********" at bounding box center [206, 377] width 59 height 15
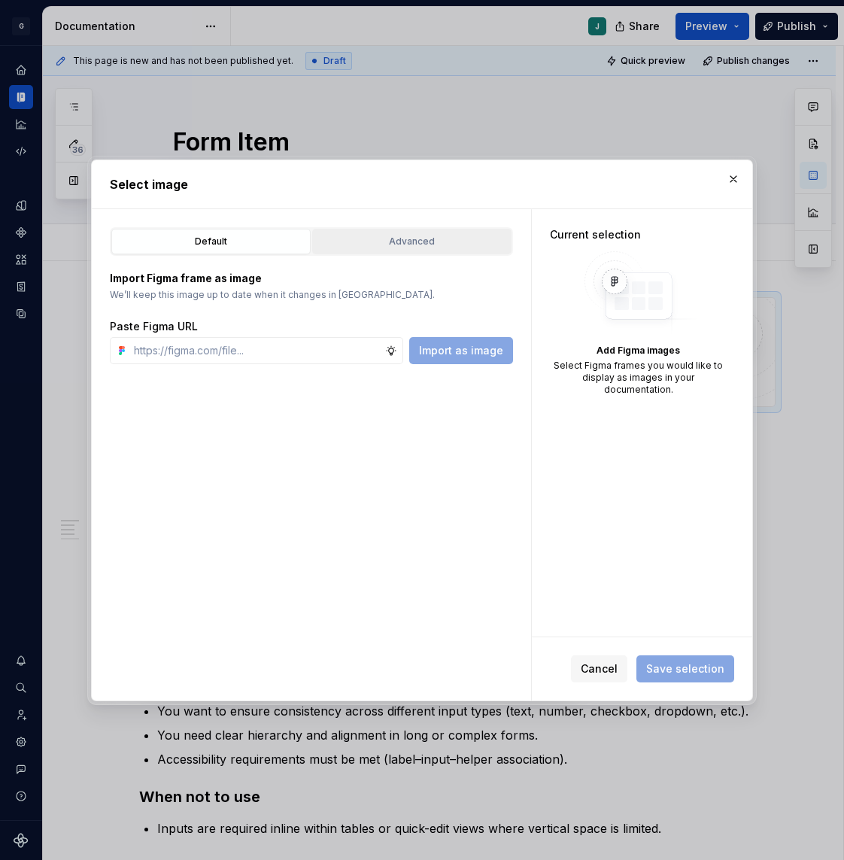
click at [388, 241] on div "Advanced" at bounding box center [412, 241] width 189 height 15
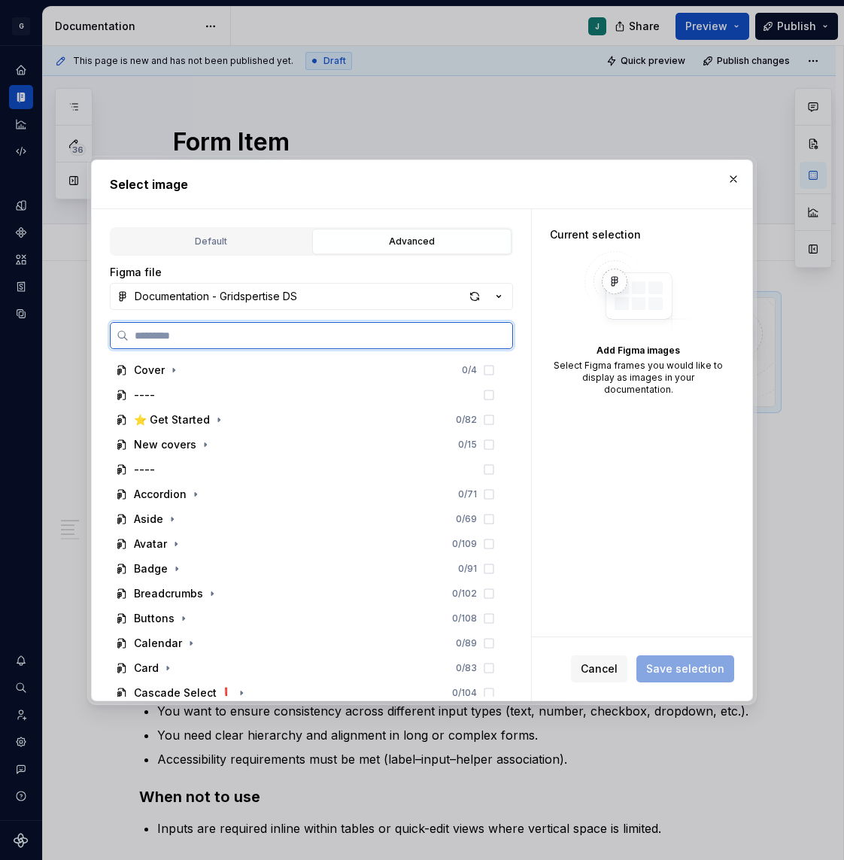
click at [172, 328] on input "search" at bounding box center [321, 335] width 384 height 15
type input "*"
type input "****"
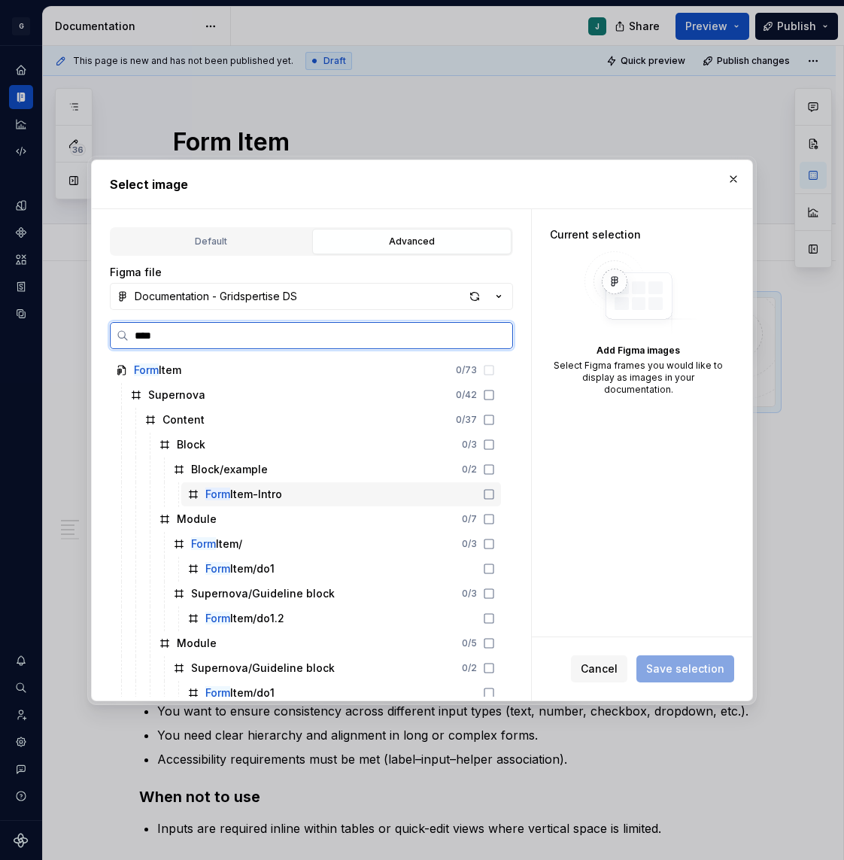
click at [251, 488] on div "Form Item-Intro" at bounding box center [243, 494] width 77 height 15
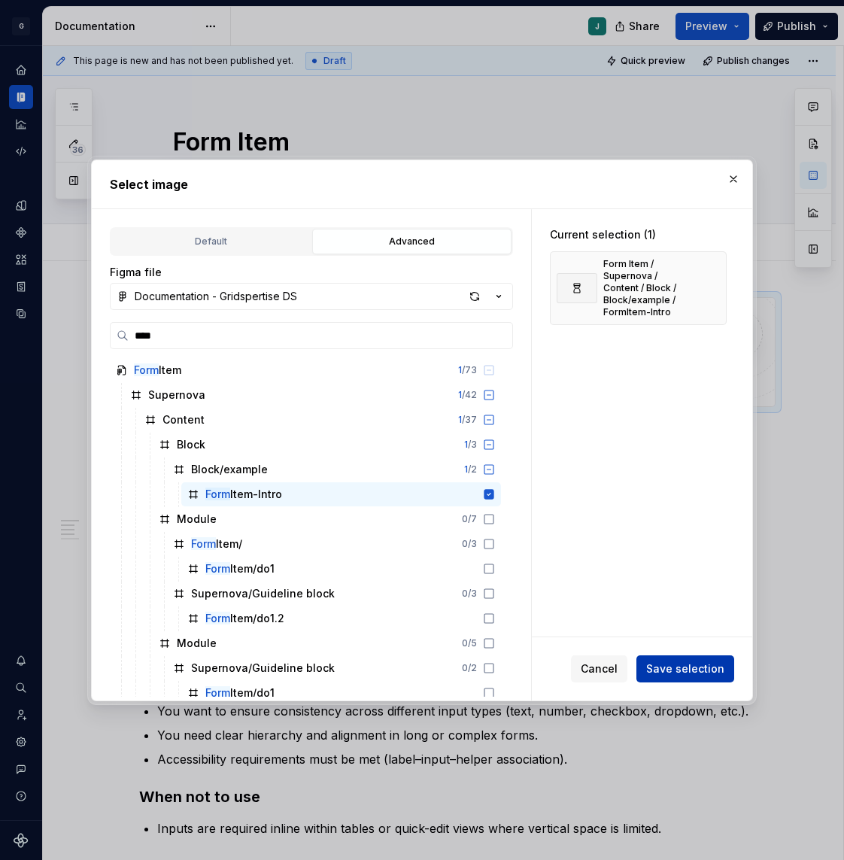
click at [680, 678] on button "Save selection" at bounding box center [686, 669] width 98 height 27
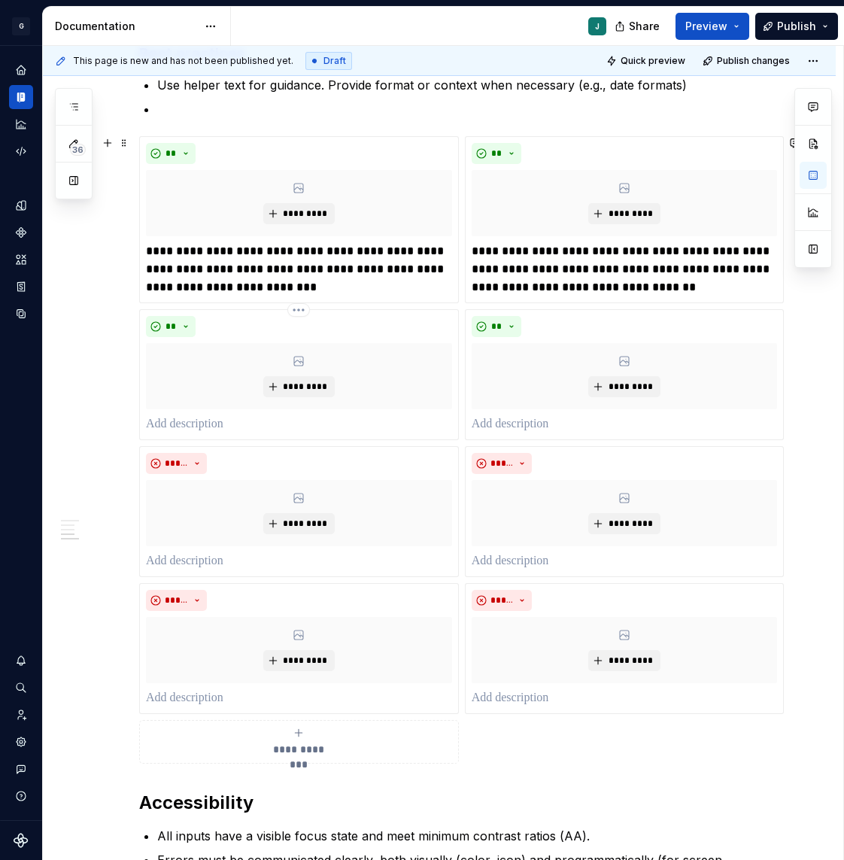
scroll to position [992, 0]
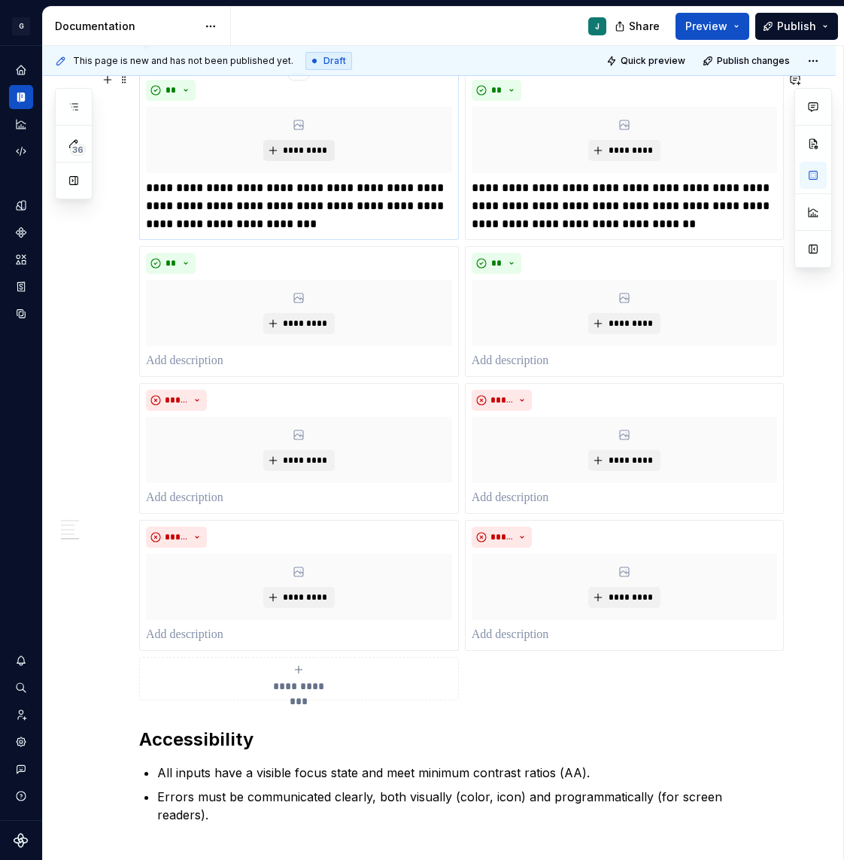
click at [294, 156] on button "*********" at bounding box center [298, 150] width 71 height 21
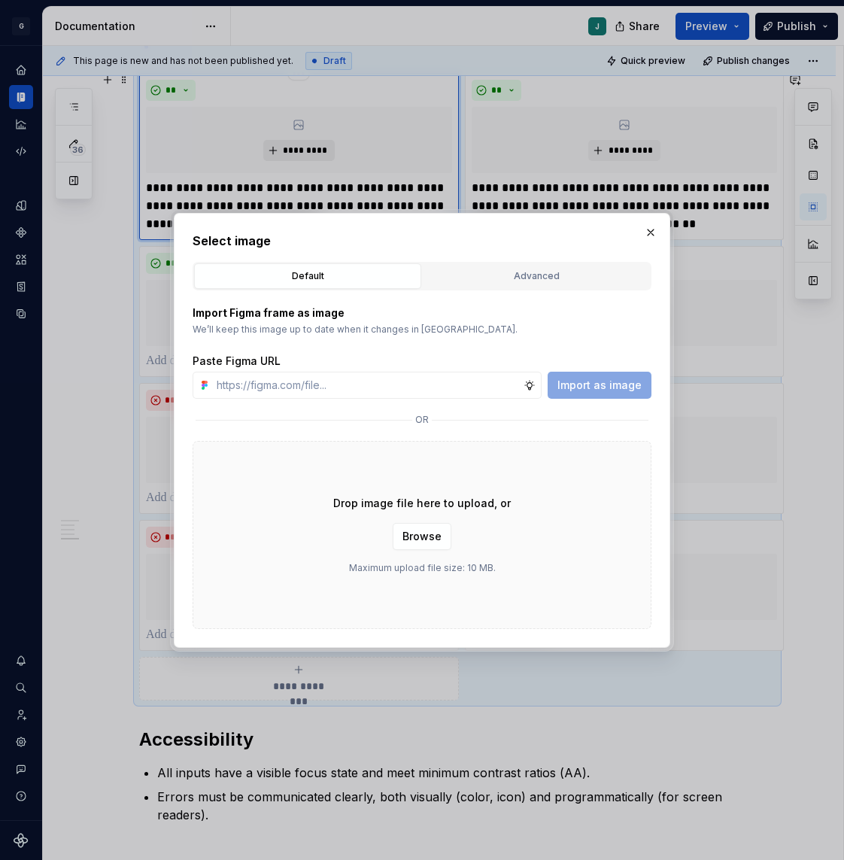
type textarea "*"
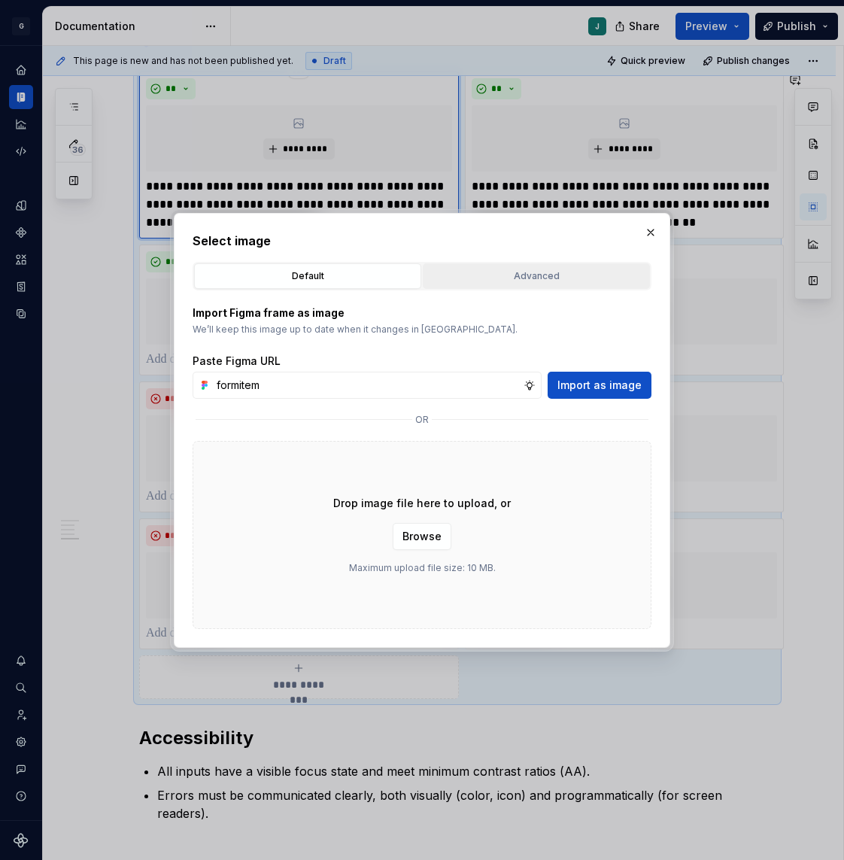
type input "formitem"
click at [478, 263] on button "Advanced" at bounding box center [536, 276] width 227 height 26
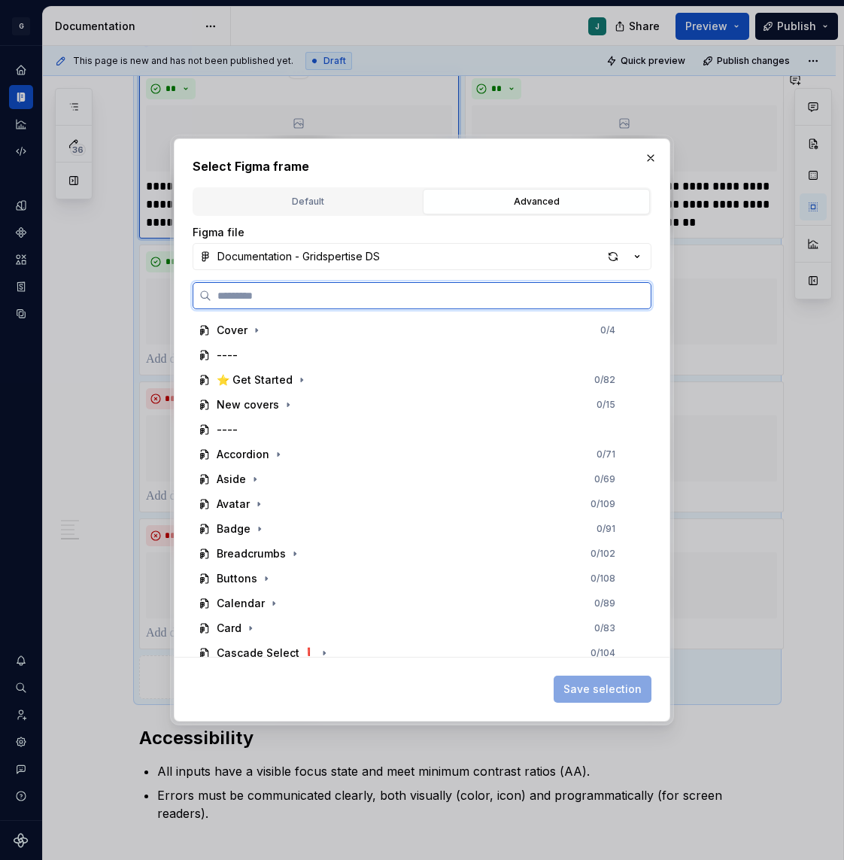
click at [270, 294] on input "search" at bounding box center [431, 295] width 440 height 15
type input "********"
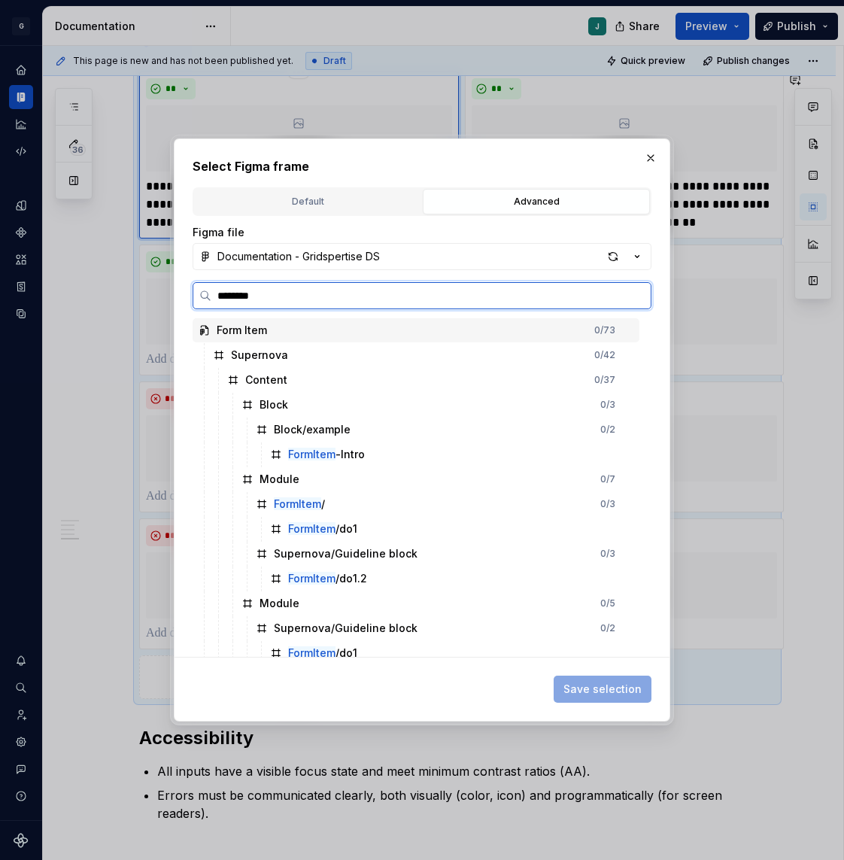
click at [242, 295] on input "********" at bounding box center [431, 295] width 440 height 15
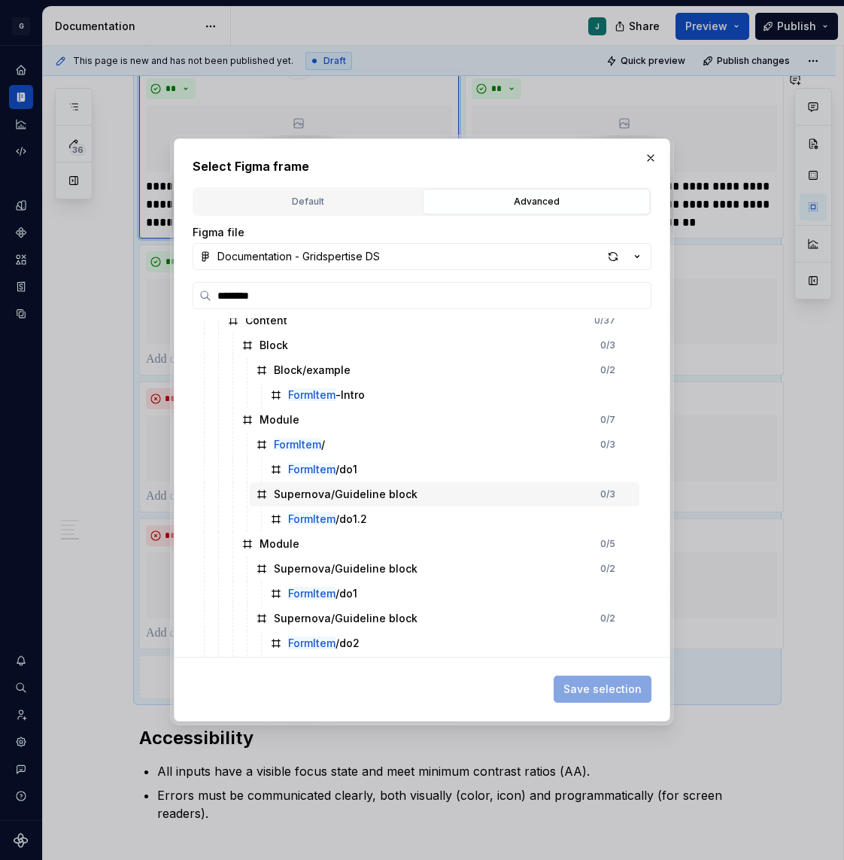
scroll to position [62, 0]
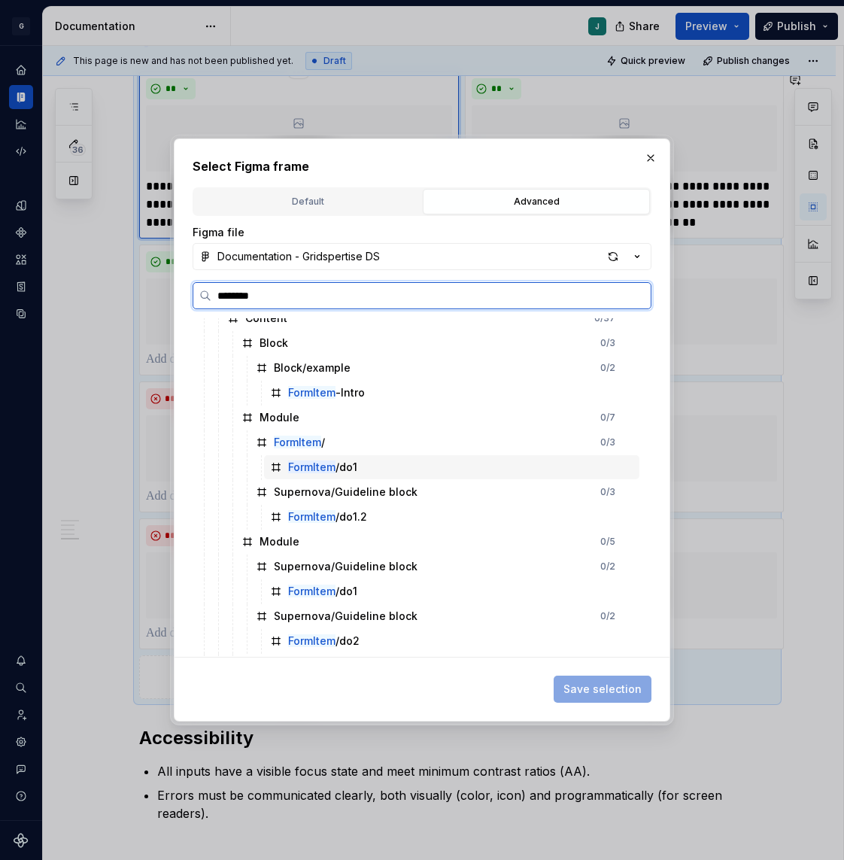
click at [386, 460] on div "FormItem /do1" at bounding box center [452, 467] width 376 height 24
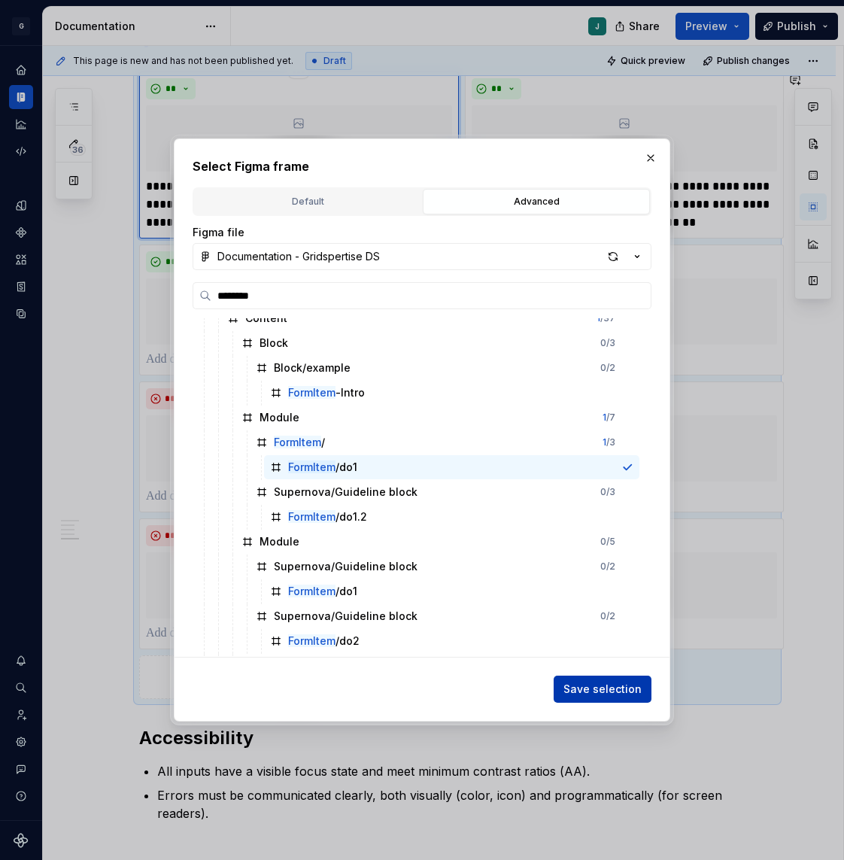
click at [600, 692] on span "Save selection" at bounding box center [603, 689] width 78 height 15
type textarea "*"
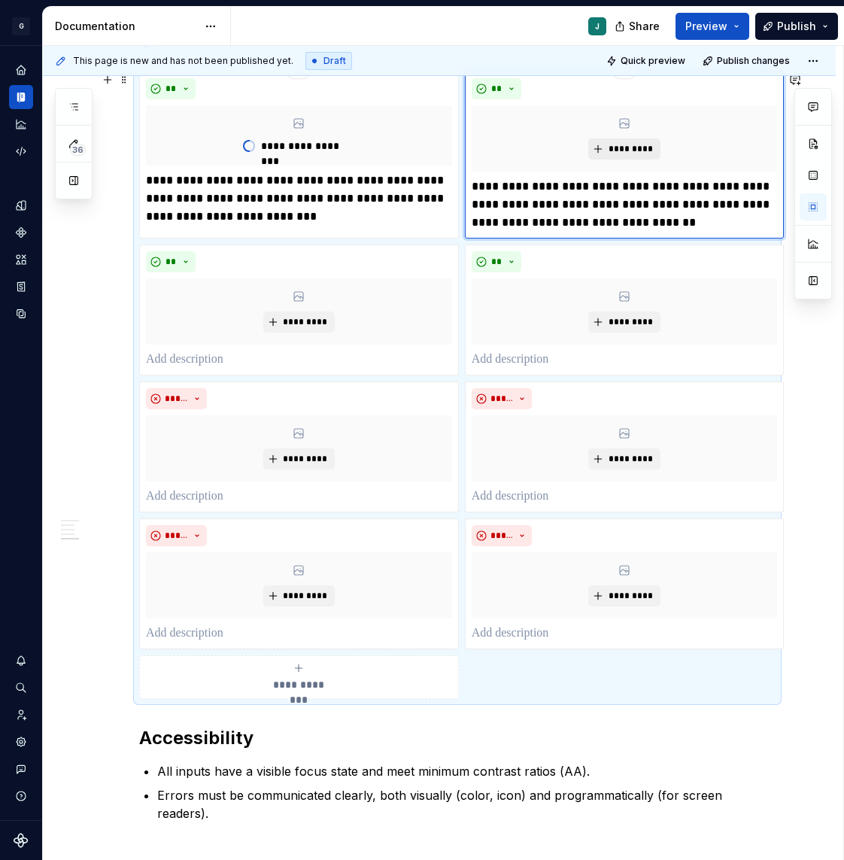
click at [601, 138] on button "*********" at bounding box center [624, 148] width 71 height 21
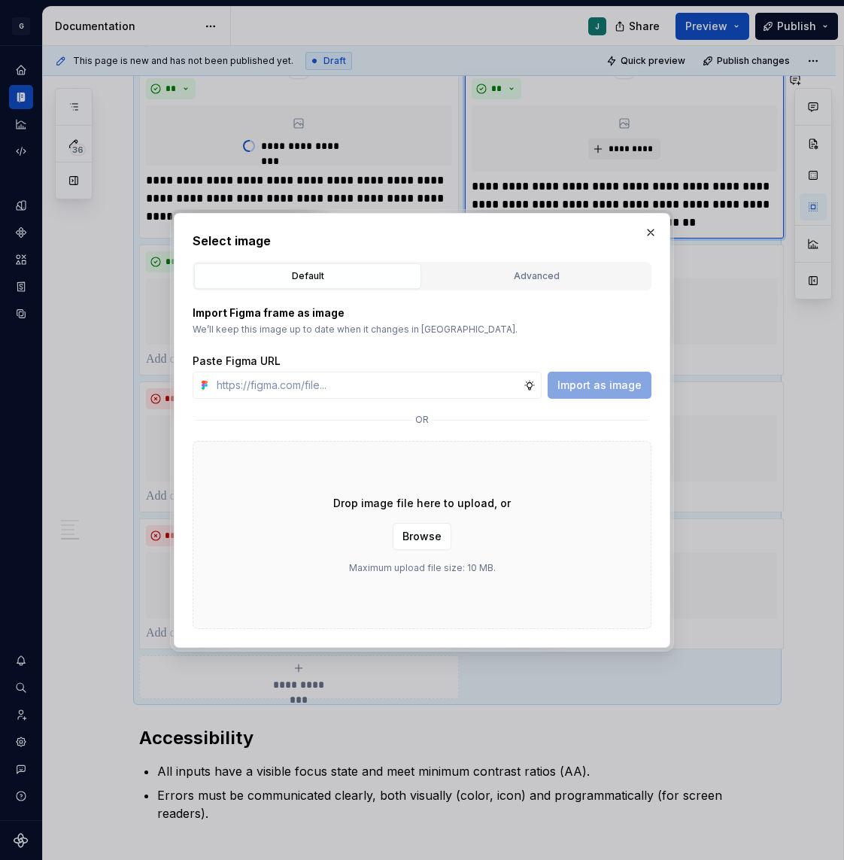
click at [506, 257] on div "Select image Default Advanced Import Figma frame as image We’ll keep this image…" at bounding box center [422, 430] width 459 height 397
click at [503, 272] on div "Advanced" at bounding box center [536, 276] width 217 height 15
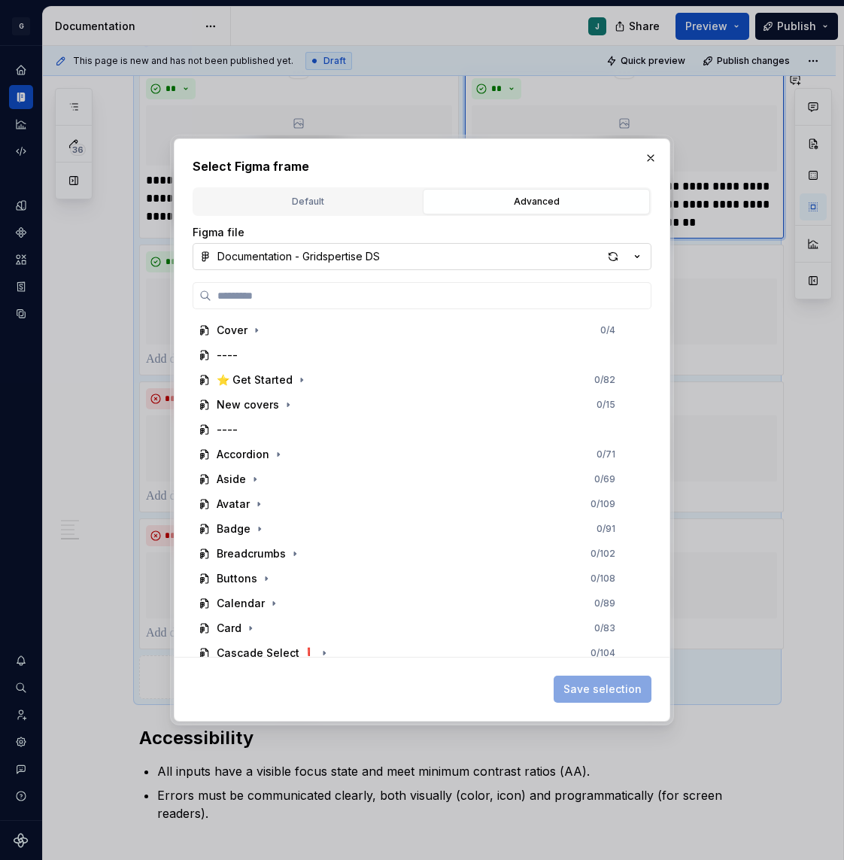
click at [270, 255] on div "Documentation - Gridspertise DS" at bounding box center [298, 256] width 163 height 15
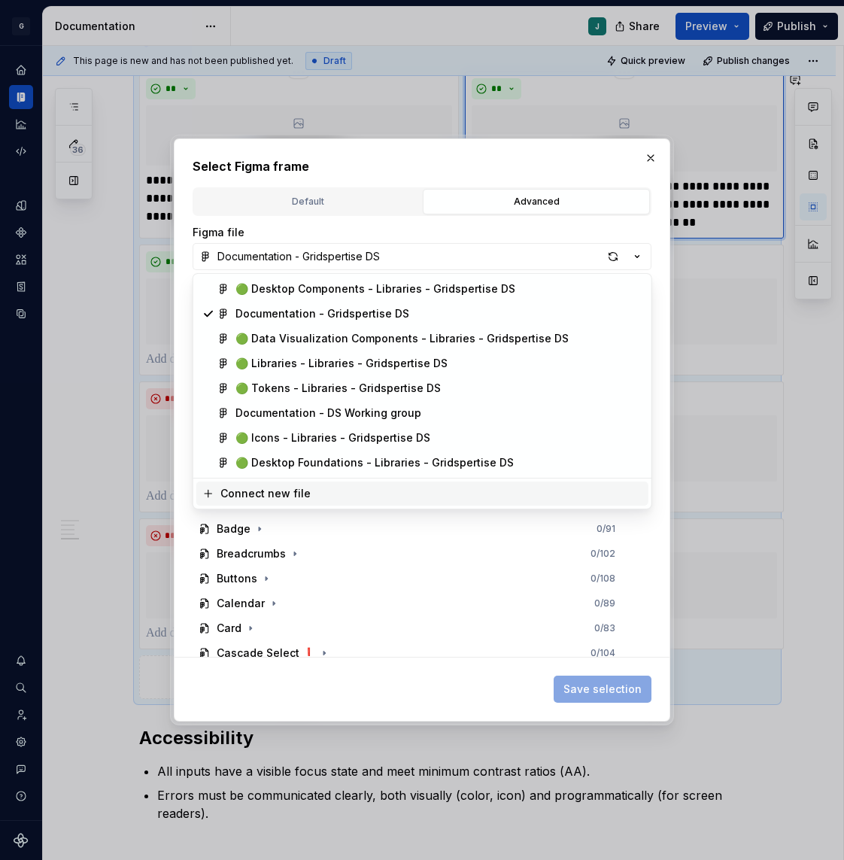
click at [318, 701] on div "Select Figma frame Default Advanced Import Figma frame as image We’ll keep this…" at bounding box center [422, 430] width 844 height 860
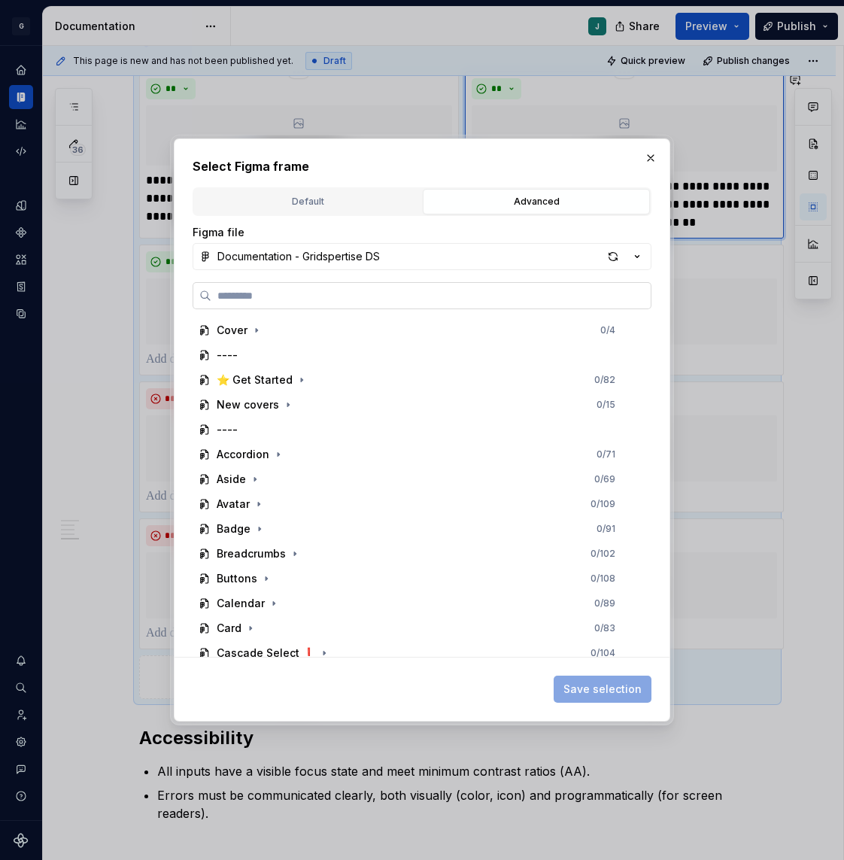
paste input "********"
type input "********"
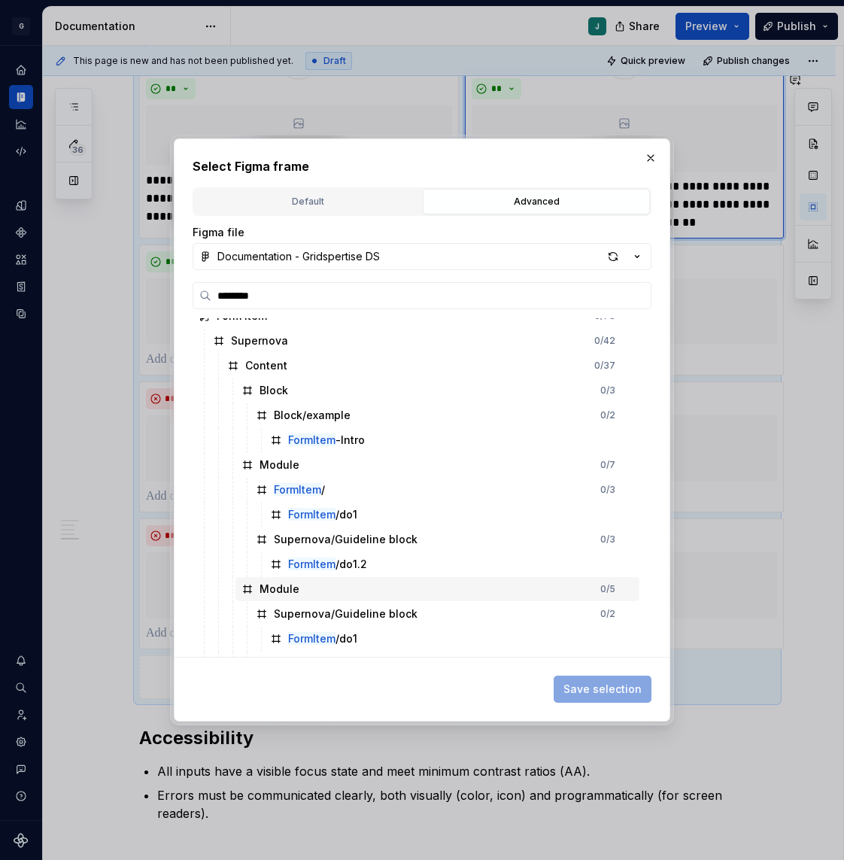
scroll to position [25, 0]
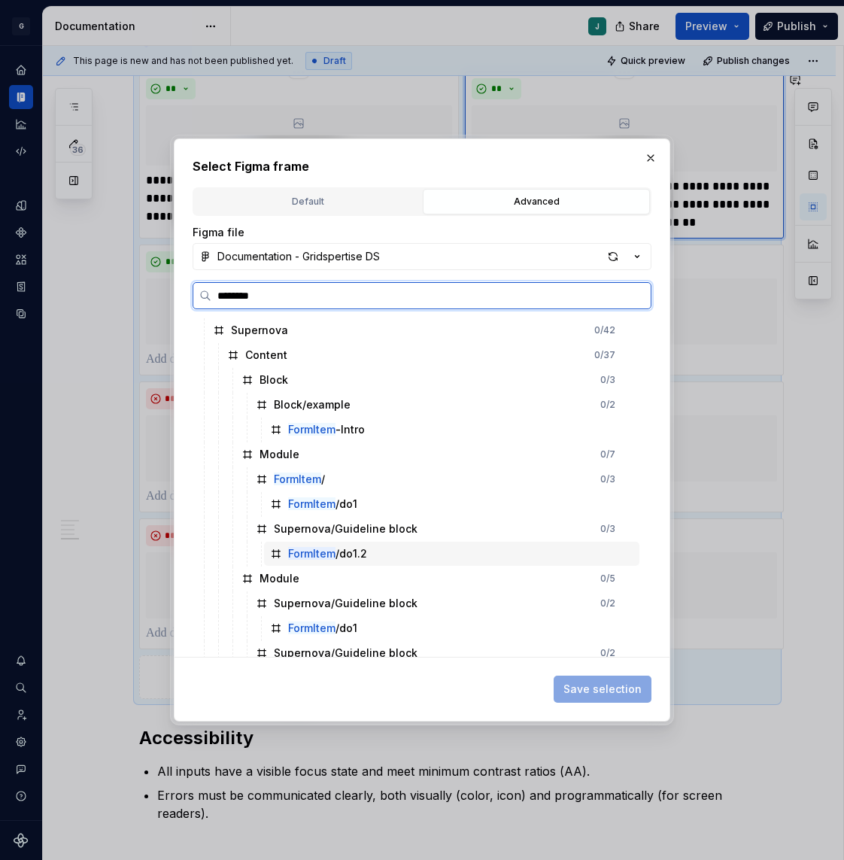
click at [343, 562] on div "FormItem /do1.2" at bounding box center [452, 554] width 376 height 24
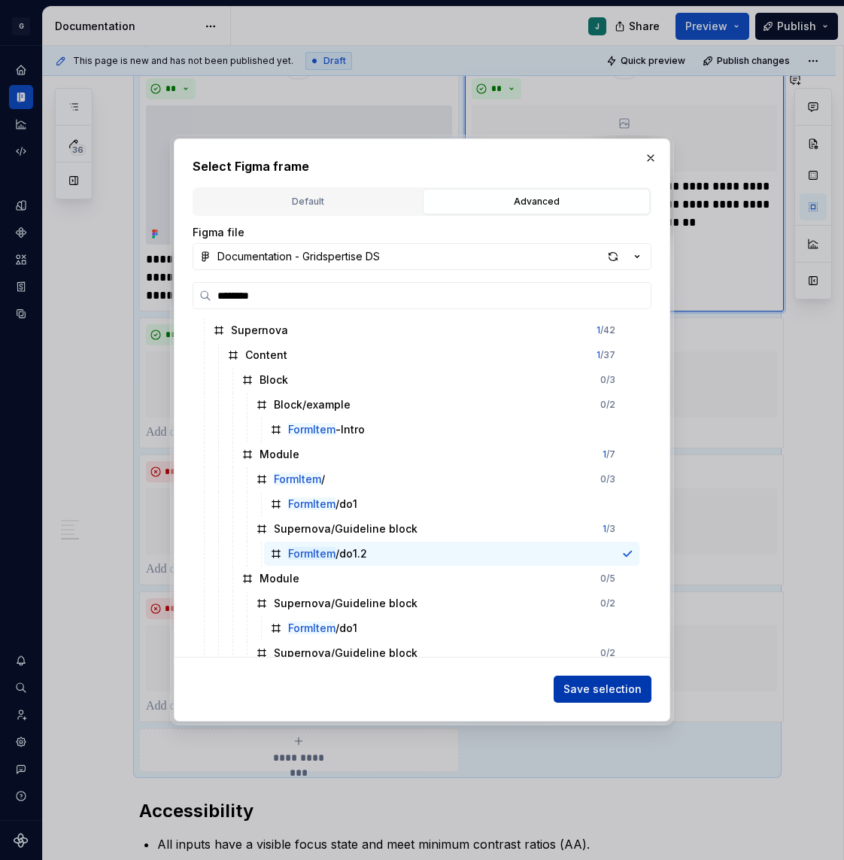
click at [595, 685] on span "Save selection" at bounding box center [603, 689] width 78 height 15
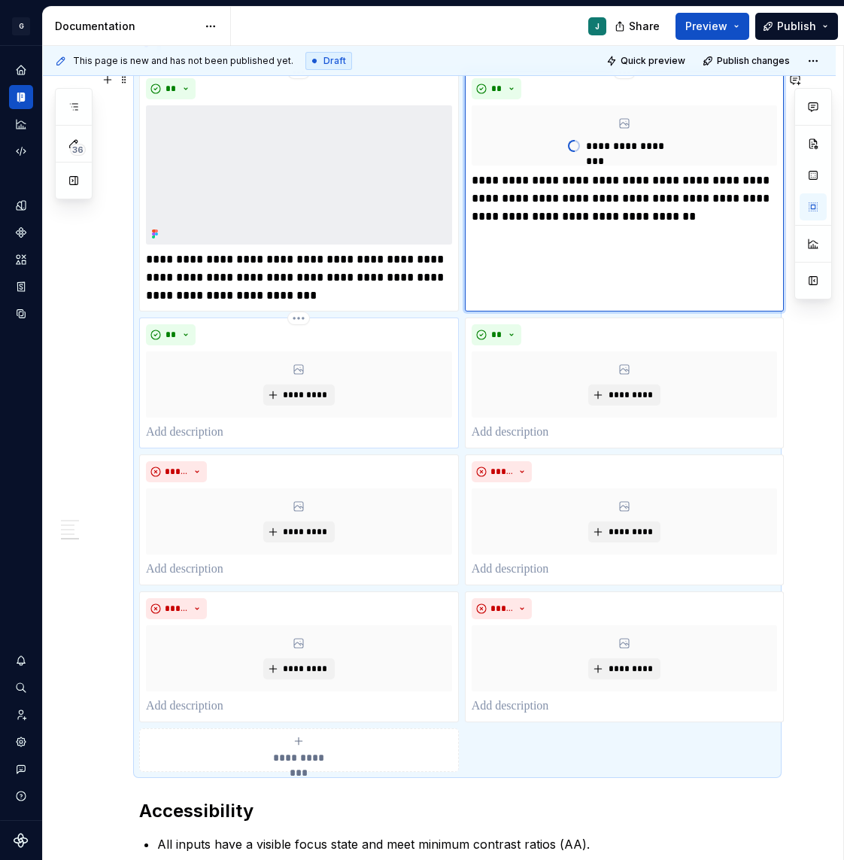
click at [189, 438] on p at bounding box center [299, 433] width 306 height 18
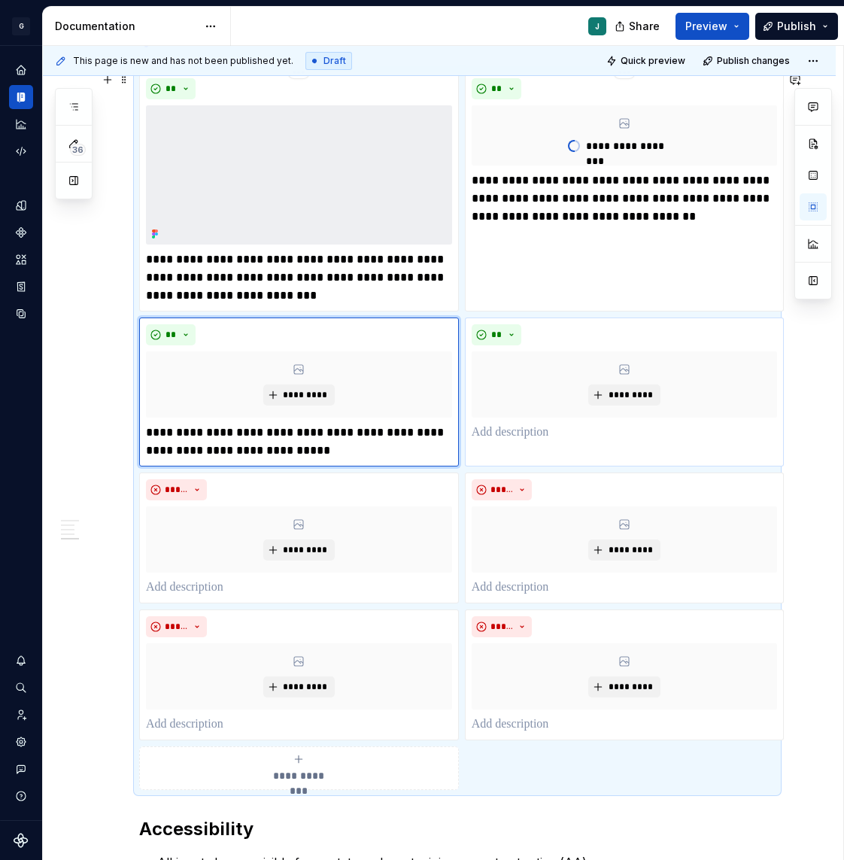
click at [506, 434] on p at bounding box center [625, 433] width 306 height 18
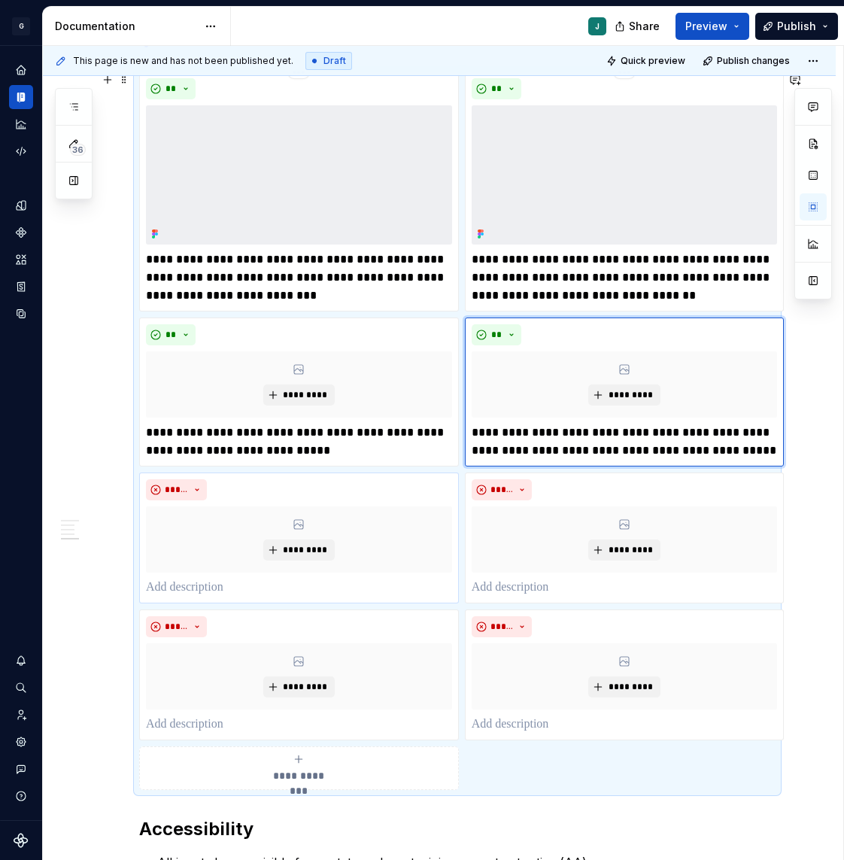
click at [186, 589] on p at bounding box center [299, 588] width 306 height 18
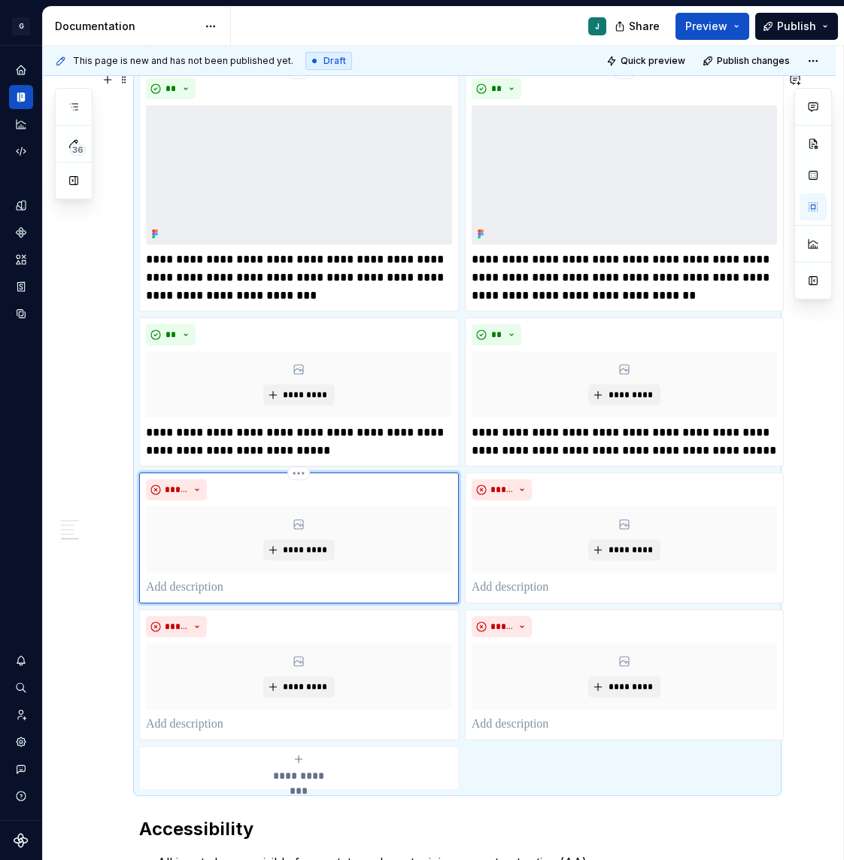
click at [186, 589] on p at bounding box center [299, 588] width 306 height 18
click at [519, 591] on p at bounding box center [625, 588] width 306 height 18
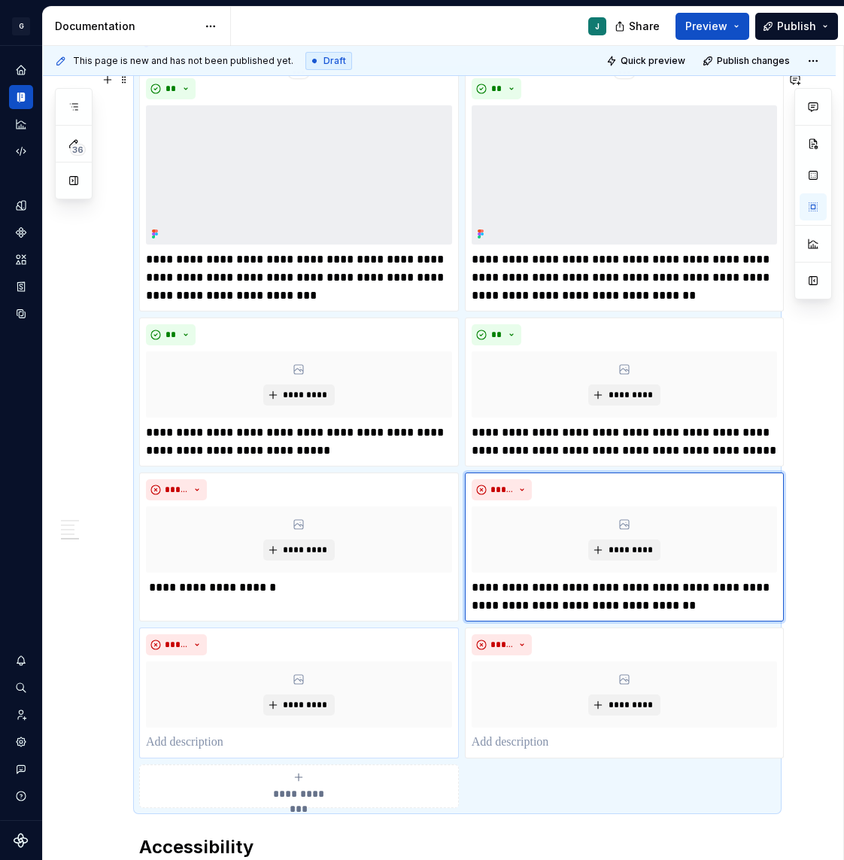
click at [198, 738] on p at bounding box center [299, 743] width 306 height 18
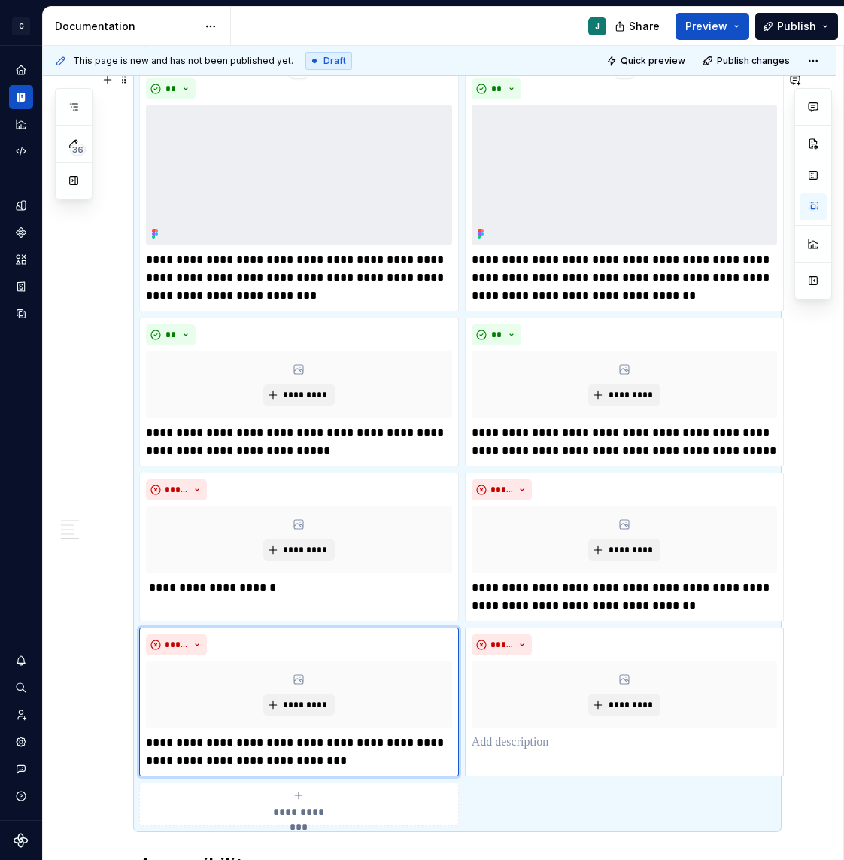
click at [534, 734] on p at bounding box center [625, 743] width 306 height 18
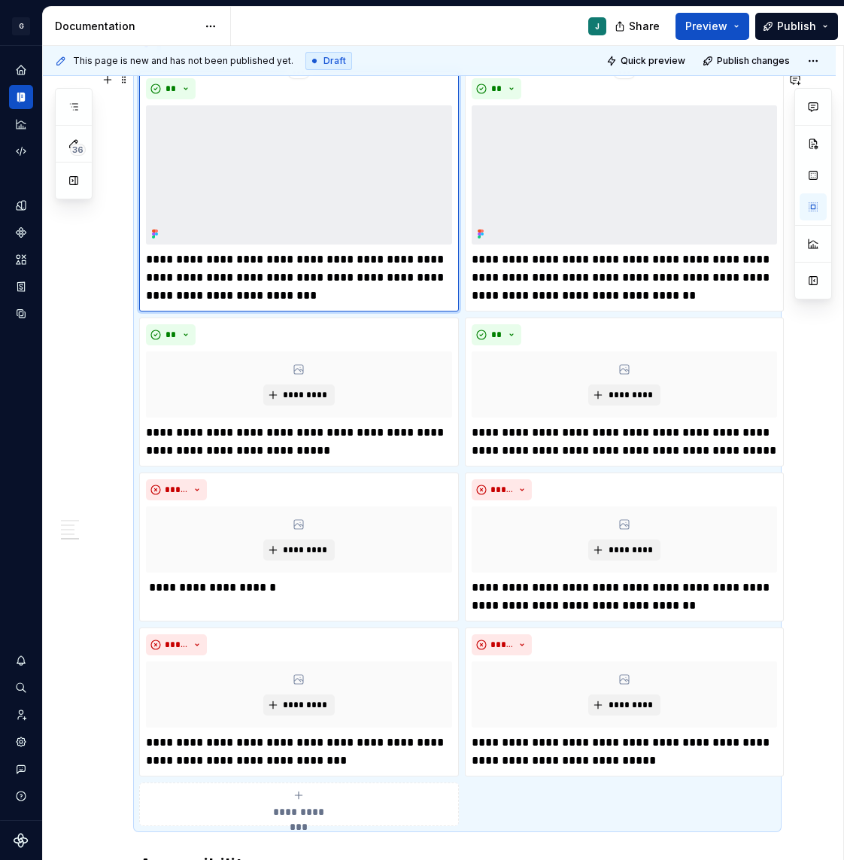
click at [273, 175] on img at bounding box center [299, 174] width 306 height 139
click at [313, 391] on span "*********" at bounding box center [305, 395] width 46 height 12
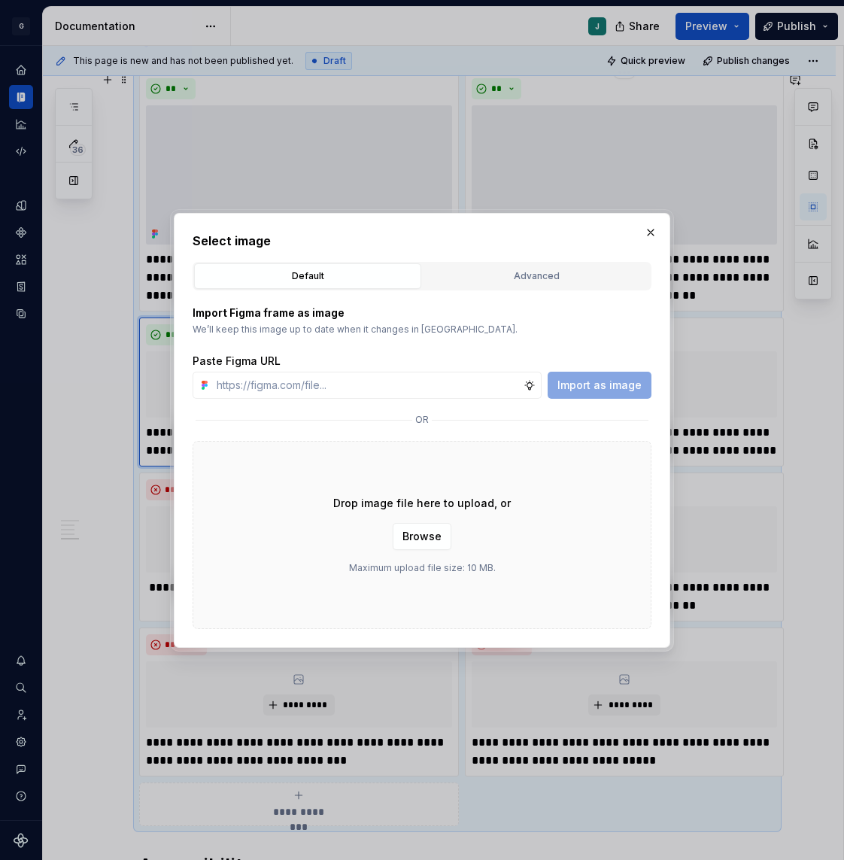
type textarea "*"
click at [519, 271] on div "Advanced" at bounding box center [536, 276] width 217 height 15
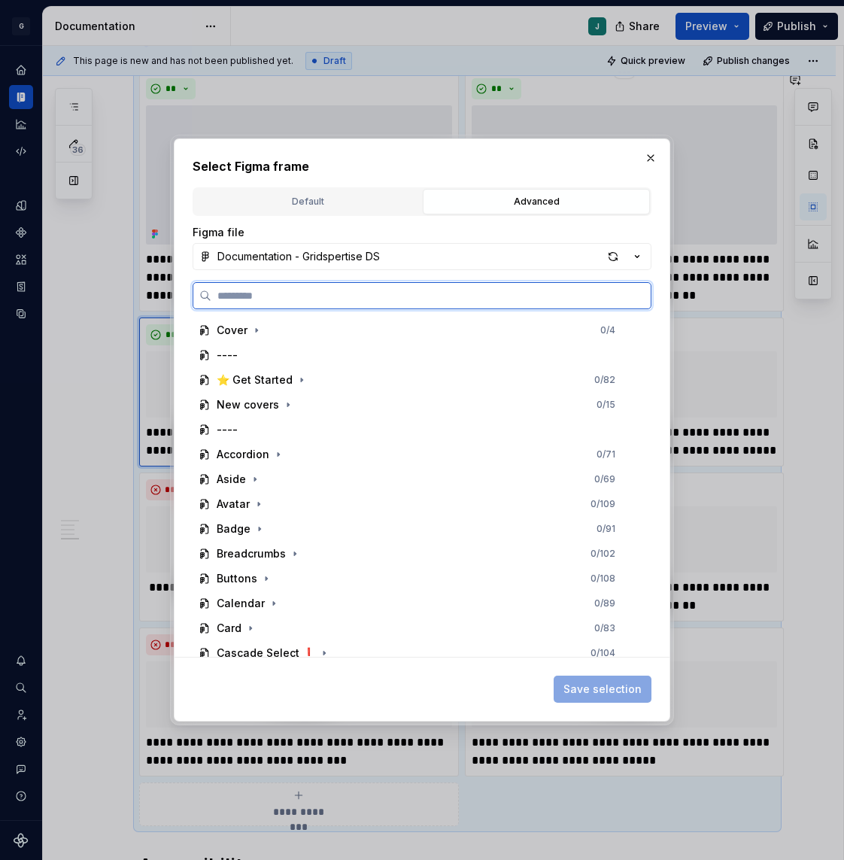
click at [244, 301] on input "search" at bounding box center [431, 295] width 440 height 15
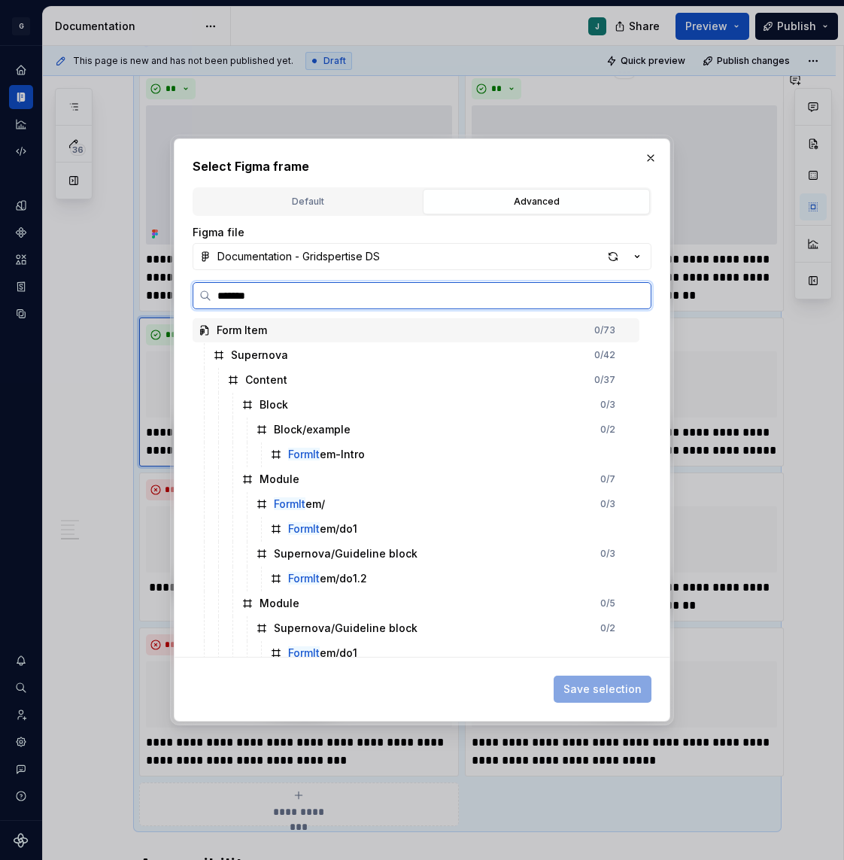
type input "********"
click at [236, 301] on input "********" at bounding box center [431, 295] width 440 height 15
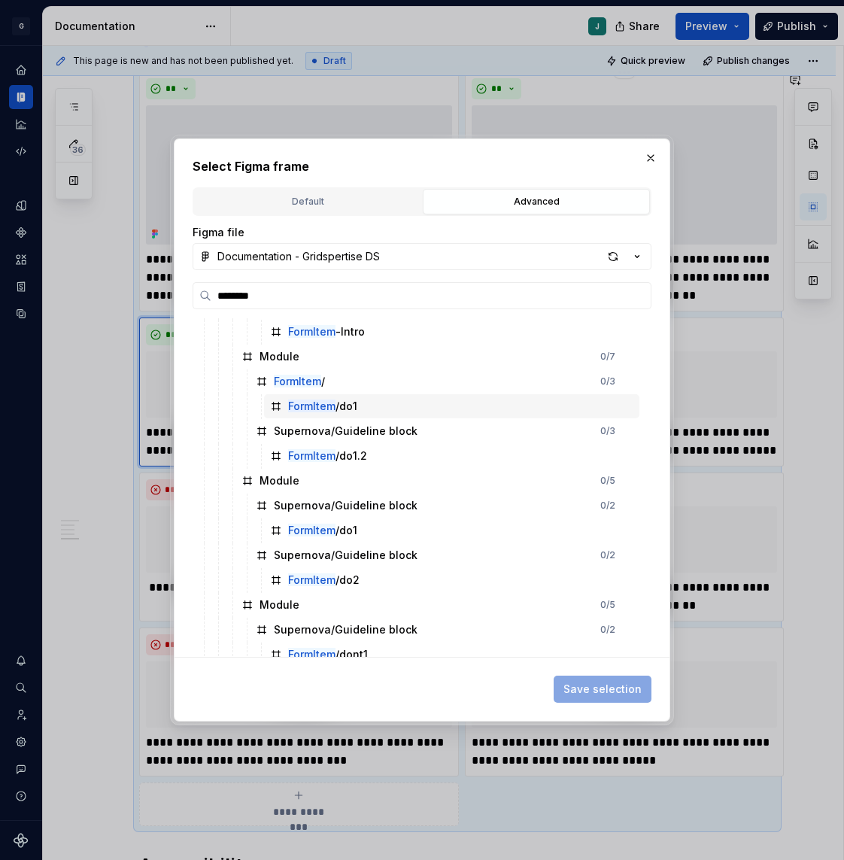
scroll to position [147, 0]
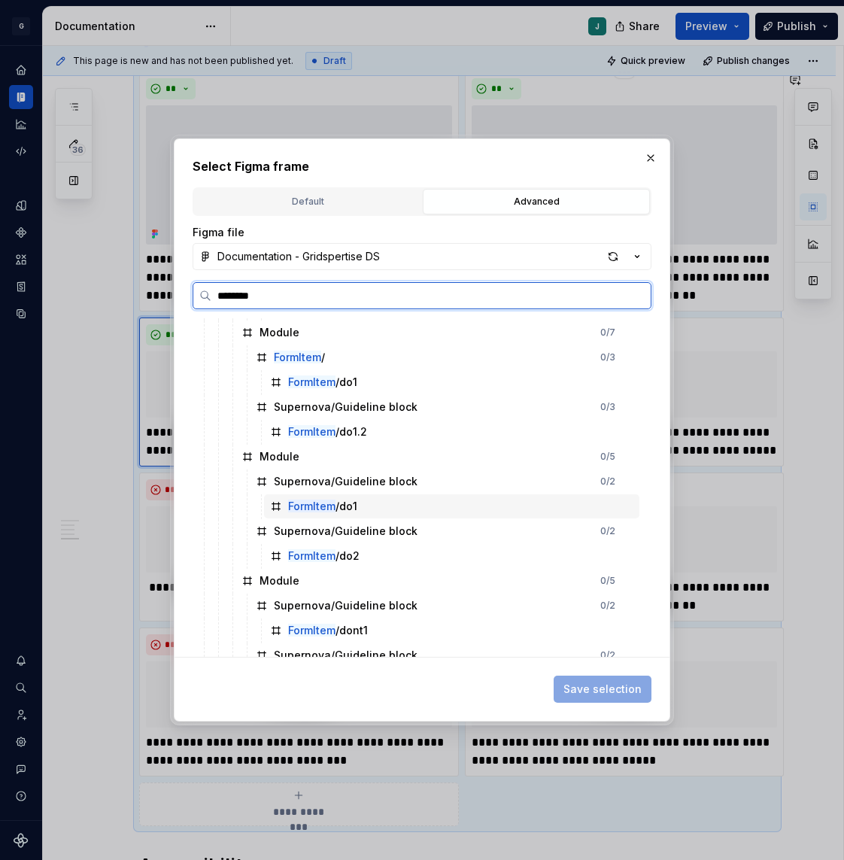
click at [334, 507] on mark "FormItem" at bounding box center [311, 506] width 47 height 13
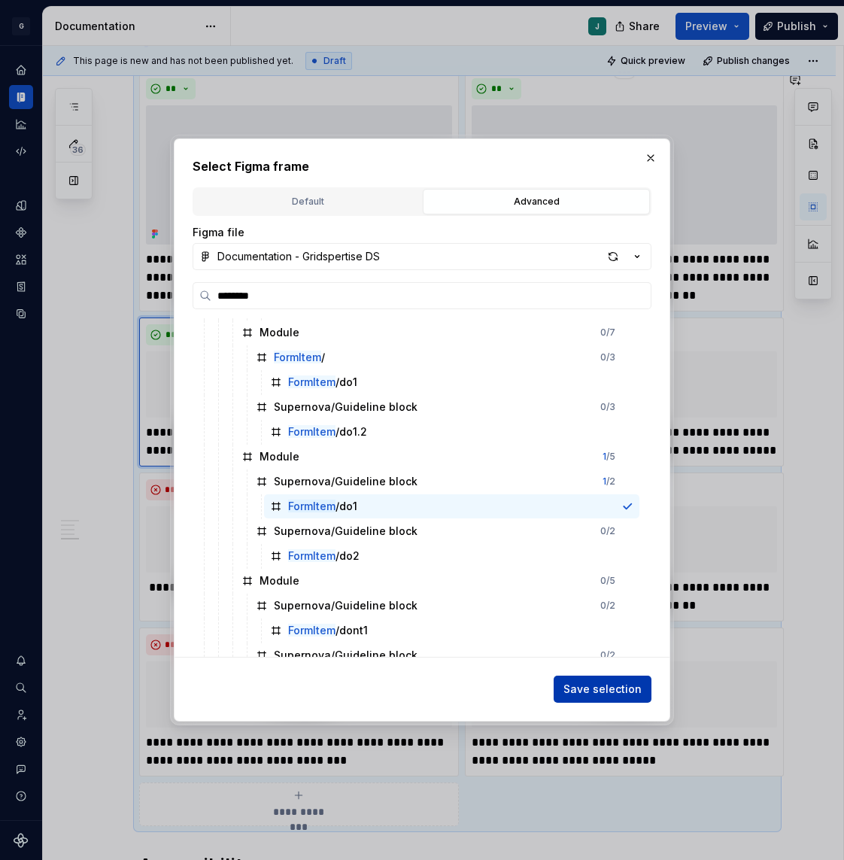
click at [605, 682] on span "Save selection" at bounding box center [603, 689] width 78 height 15
type textarea "*"
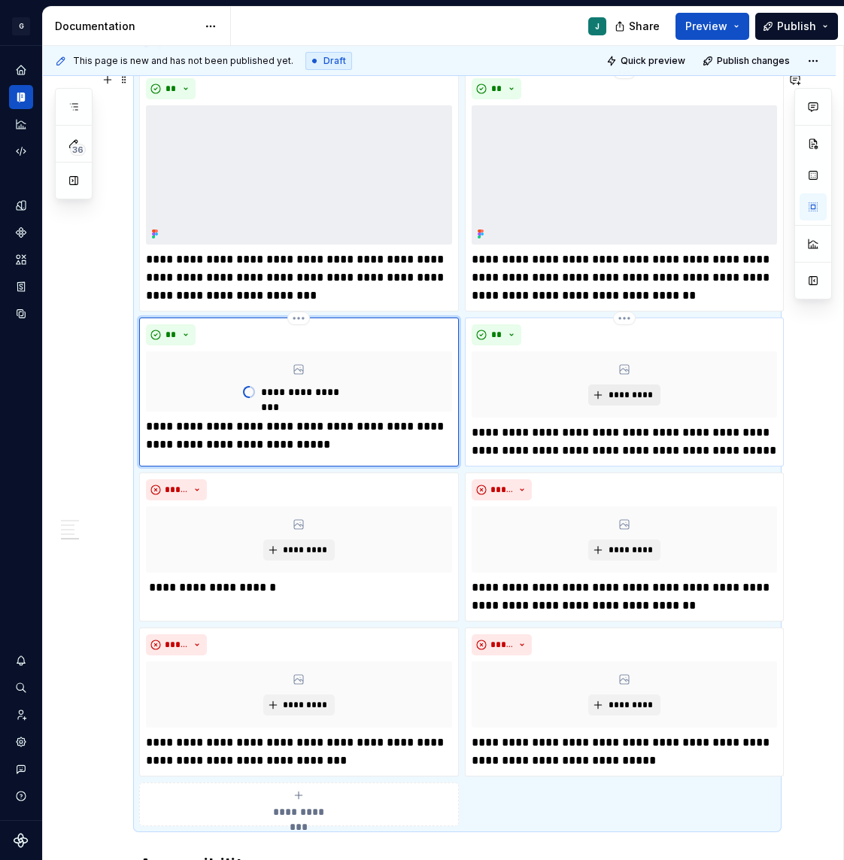
click at [602, 401] on button "*********" at bounding box center [624, 395] width 71 height 21
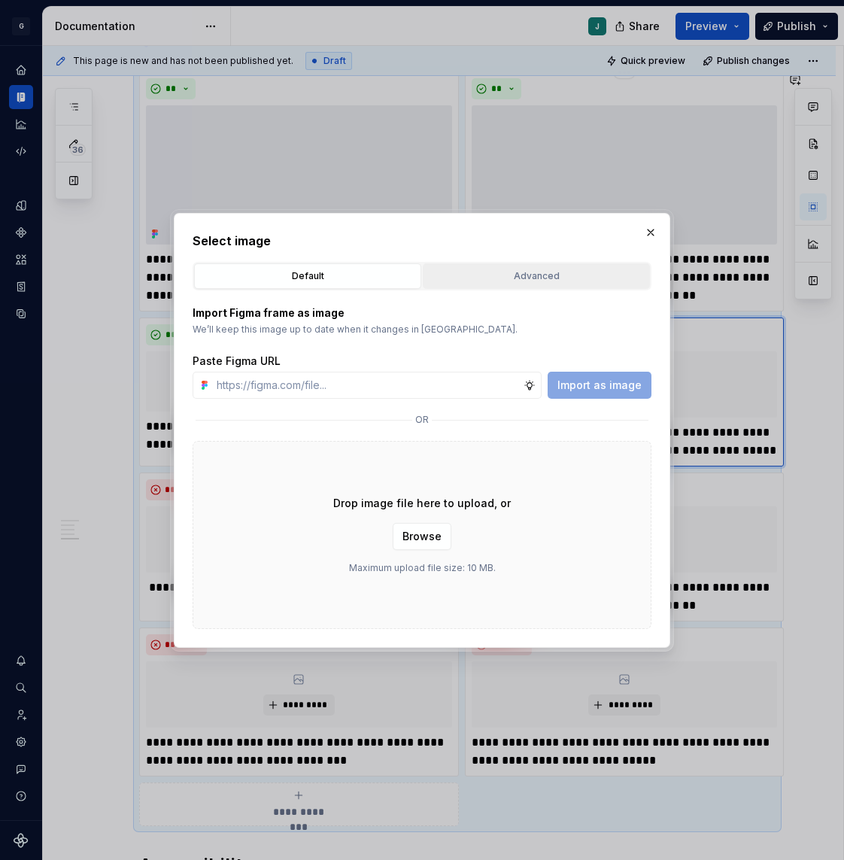
click at [467, 269] on div "Advanced" at bounding box center [536, 276] width 217 height 15
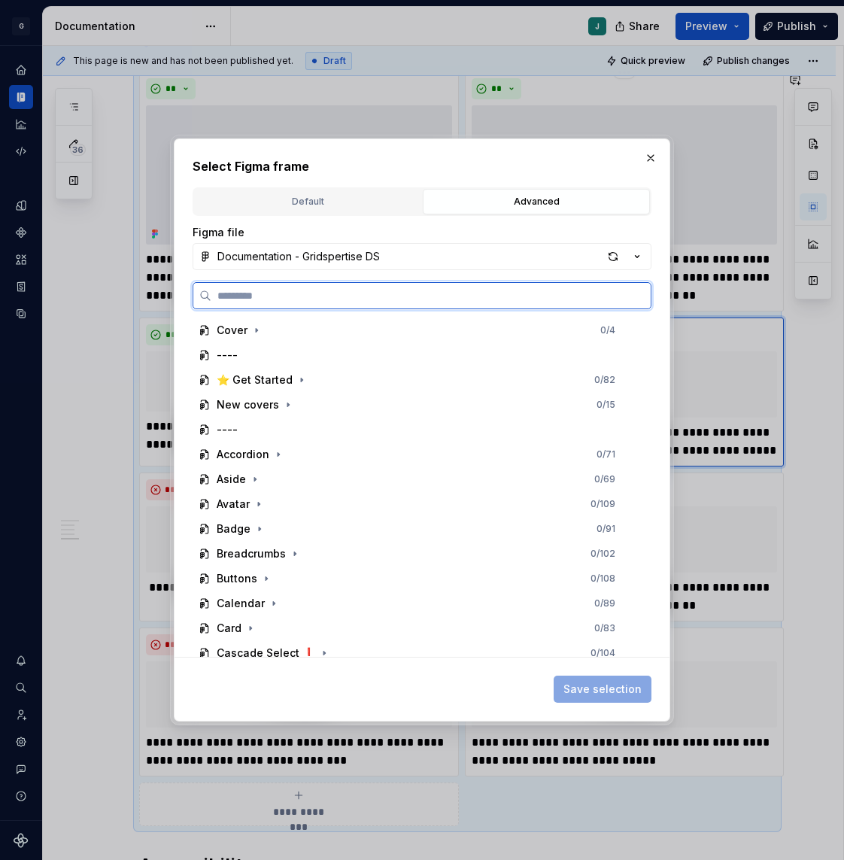
click at [278, 296] on input "search" at bounding box center [431, 295] width 440 height 15
paste input "********"
type input "********"
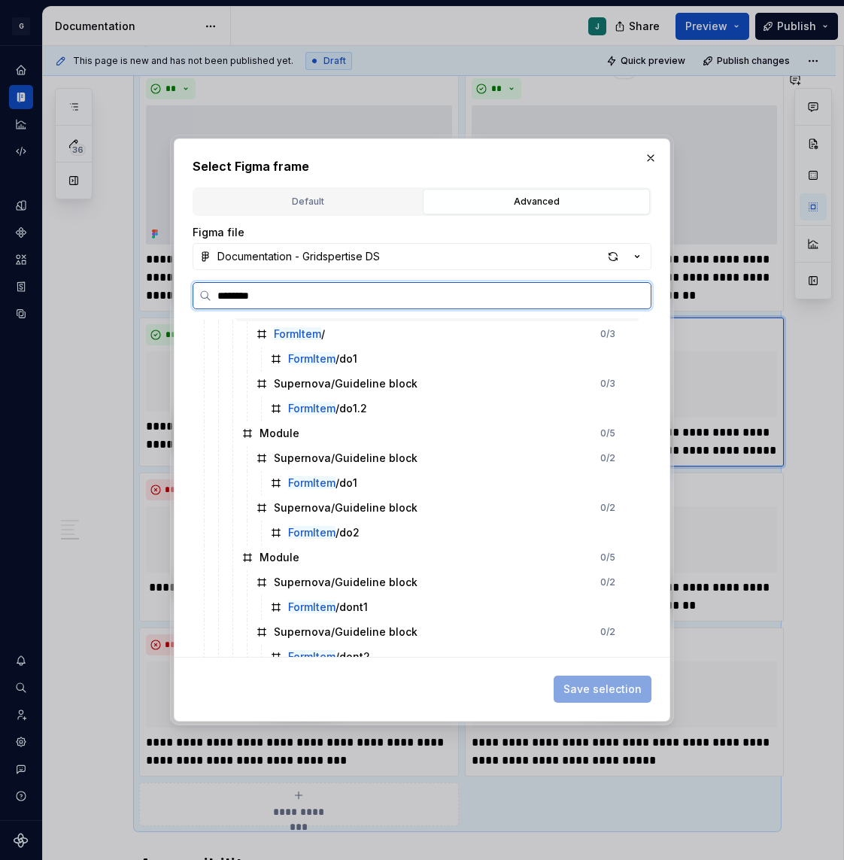
scroll to position [181, 0]
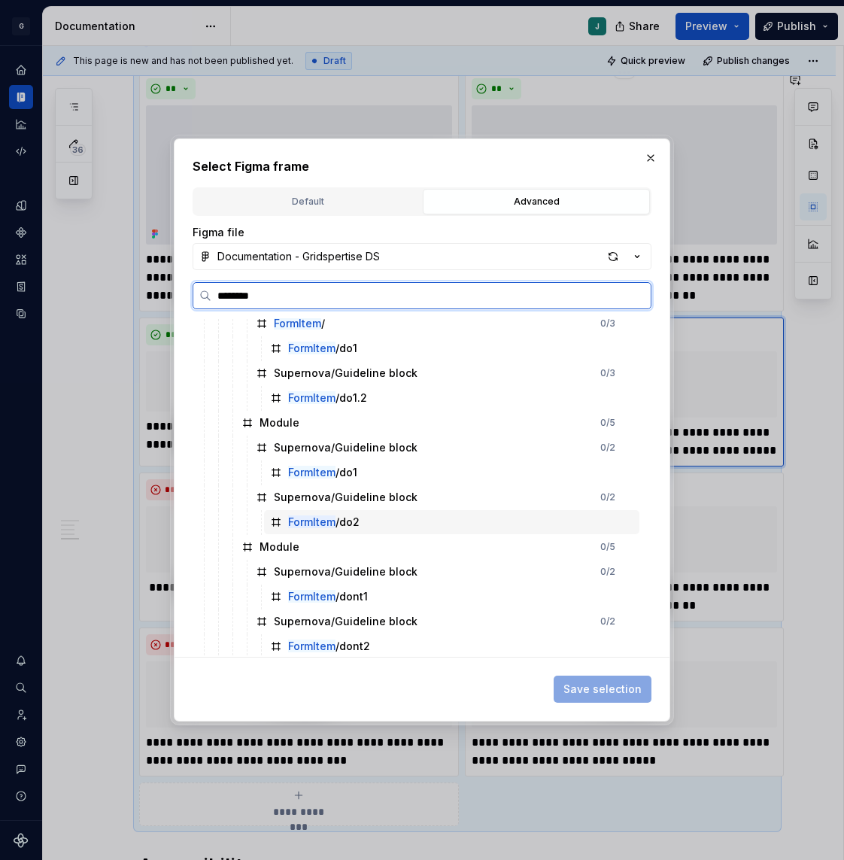
click at [349, 533] on div "FormItem /do2" at bounding box center [452, 522] width 376 height 24
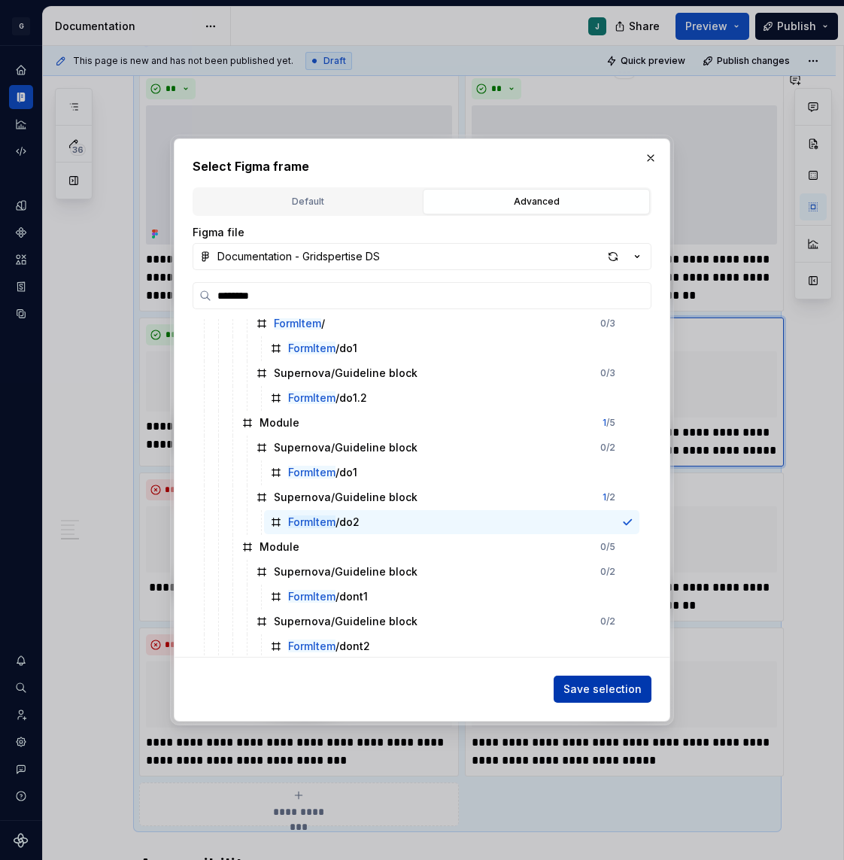
click at [624, 689] on span "Save selection" at bounding box center [603, 689] width 78 height 15
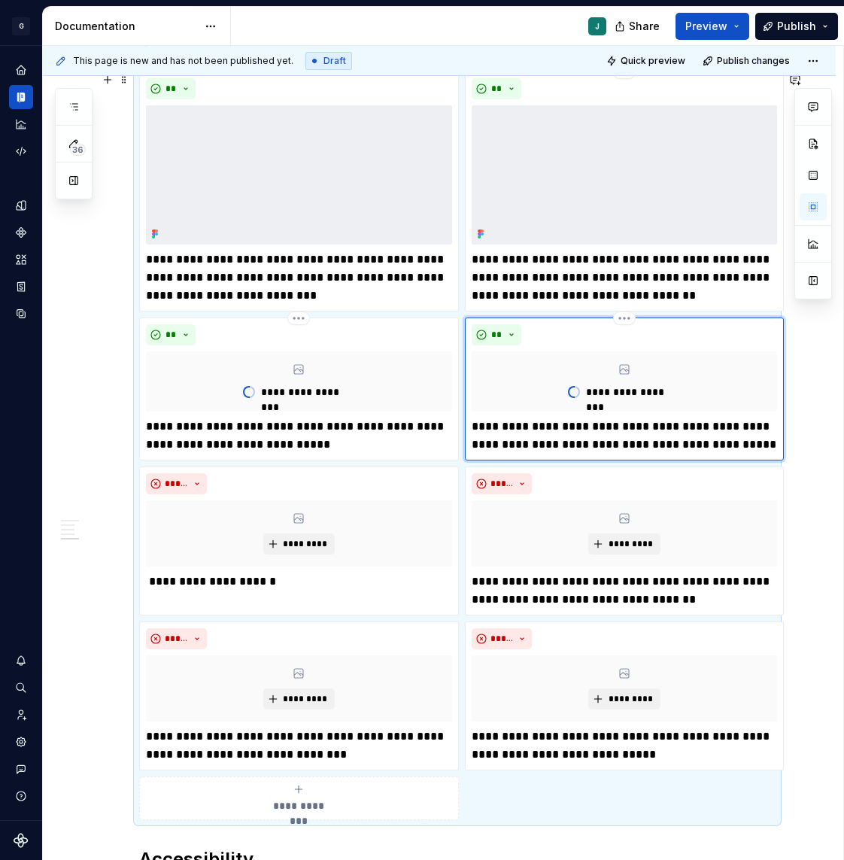
type textarea "*"
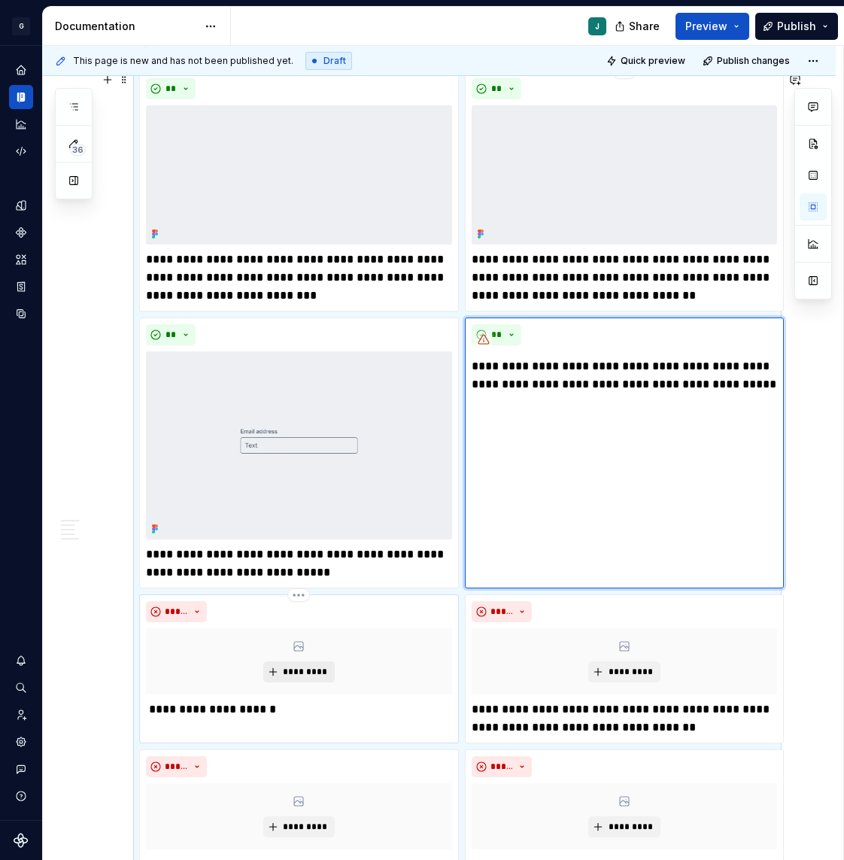
click at [294, 666] on span "*********" at bounding box center [305, 672] width 46 height 12
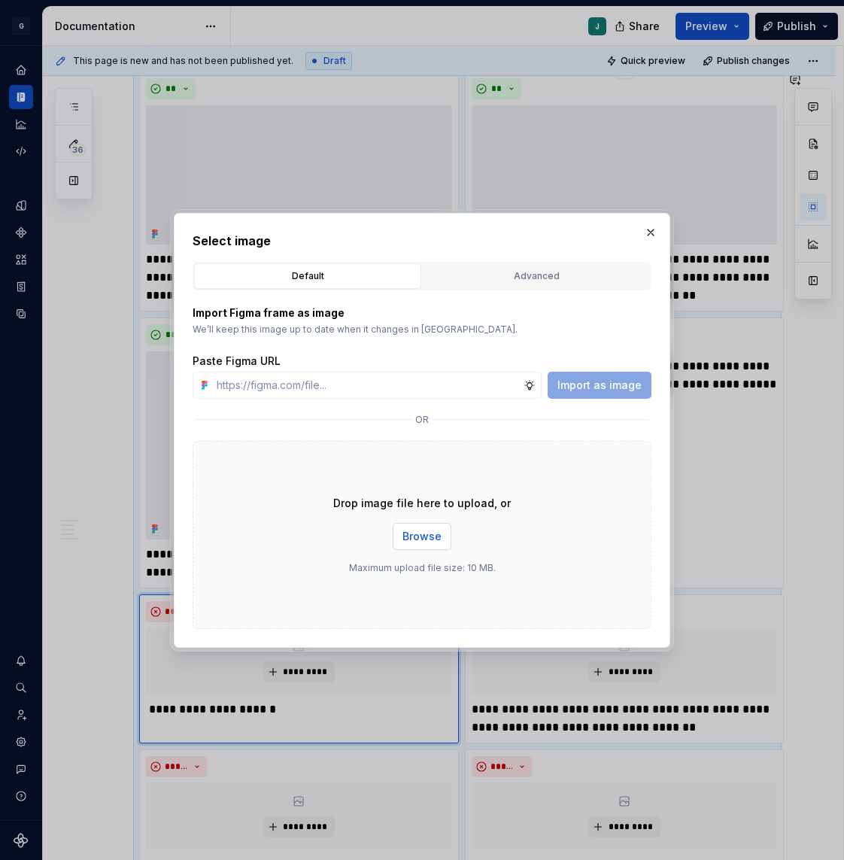
click at [400, 534] on button "Browse" at bounding box center [422, 536] width 59 height 27
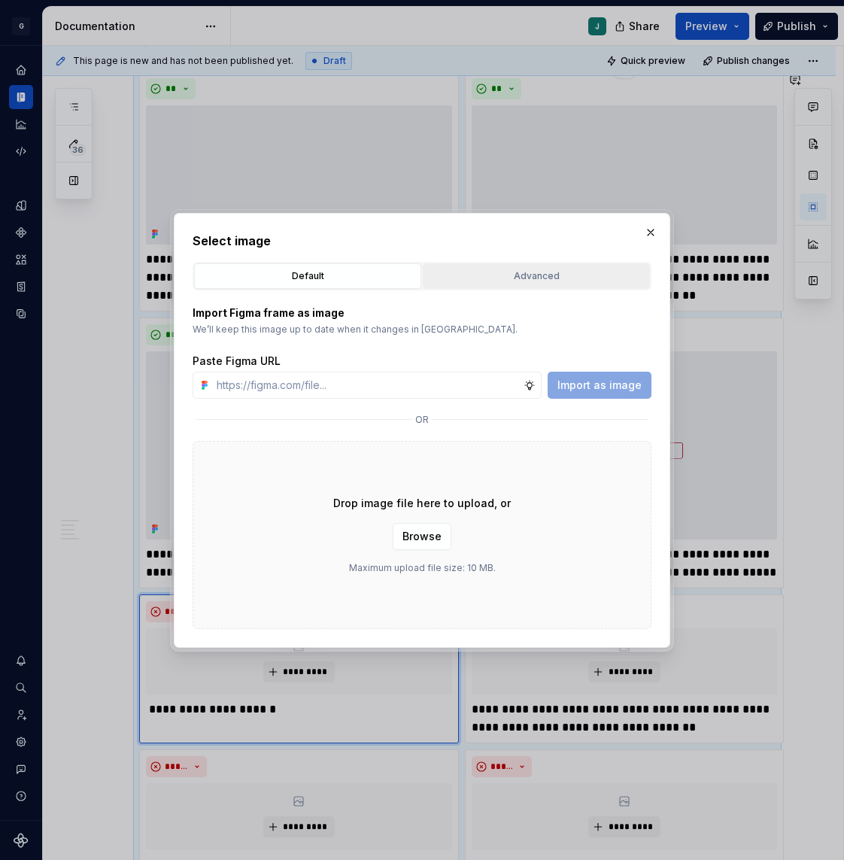
click at [498, 264] on button "Advanced" at bounding box center [536, 276] width 227 height 26
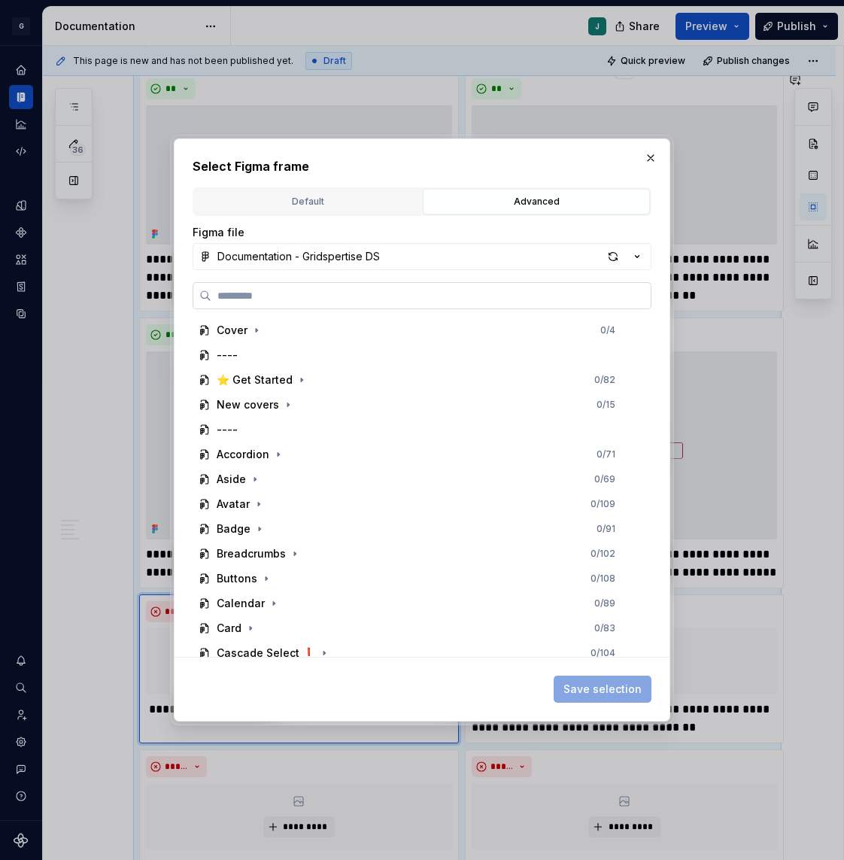
click at [280, 303] on label at bounding box center [422, 295] width 459 height 27
click at [280, 303] on input "search" at bounding box center [431, 295] width 440 height 15
paste input "********"
type input "********"
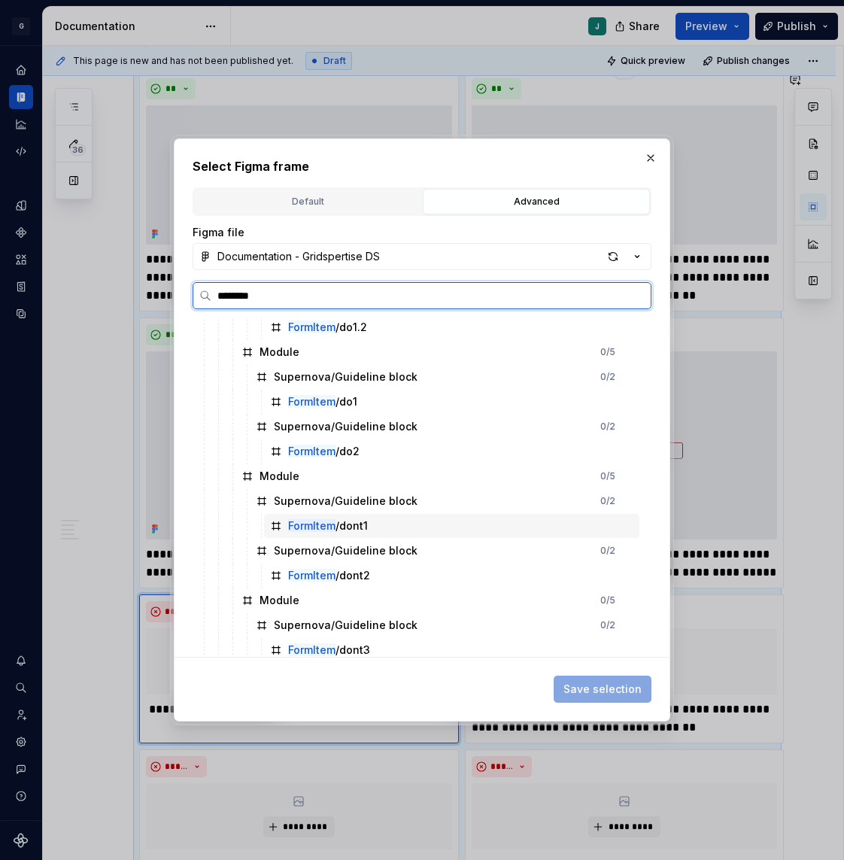
scroll to position [255, 0]
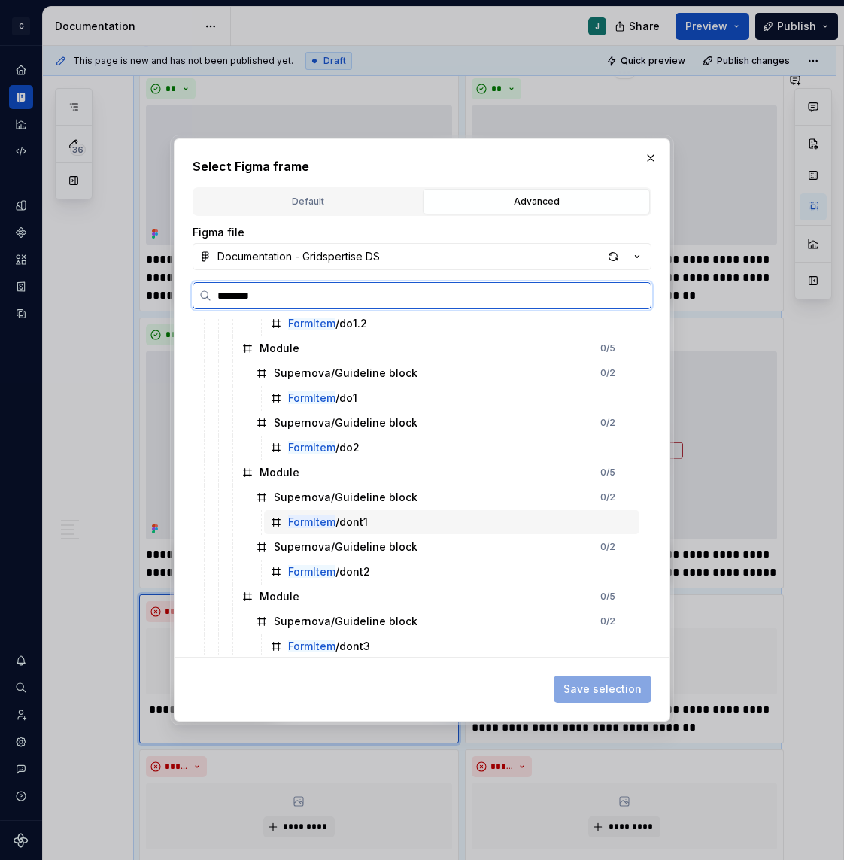
click at [366, 525] on div "FormItem /dont1" at bounding box center [328, 522] width 80 height 15
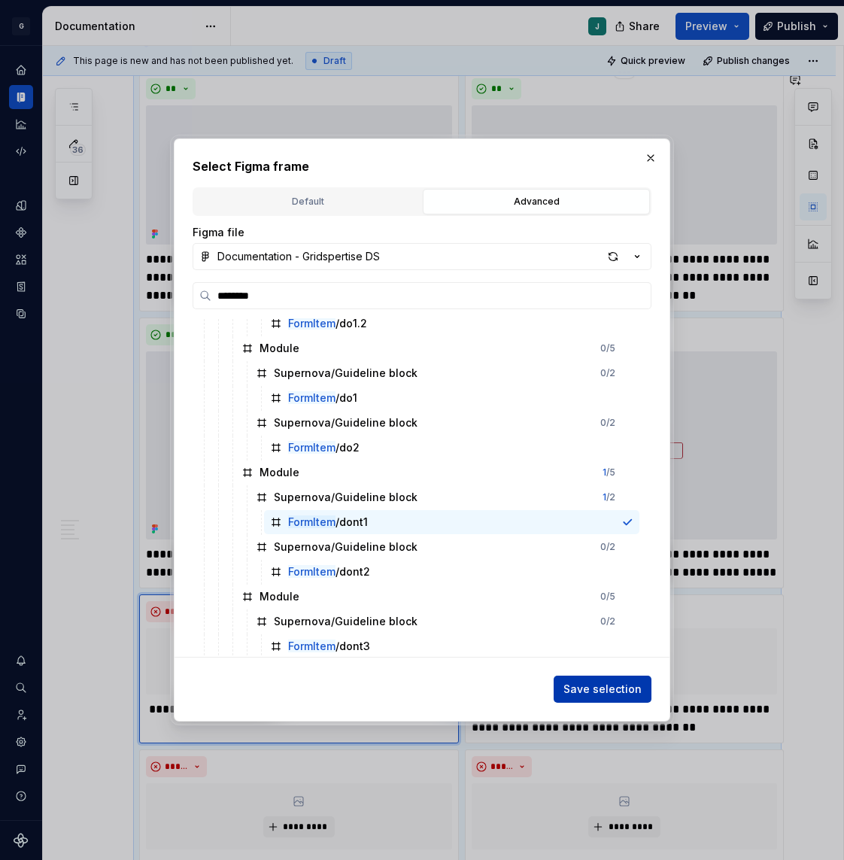
click at [601, 698] on button "Save selection" at bounding box center [603, 689] width 98 height 27
type textarea "*"
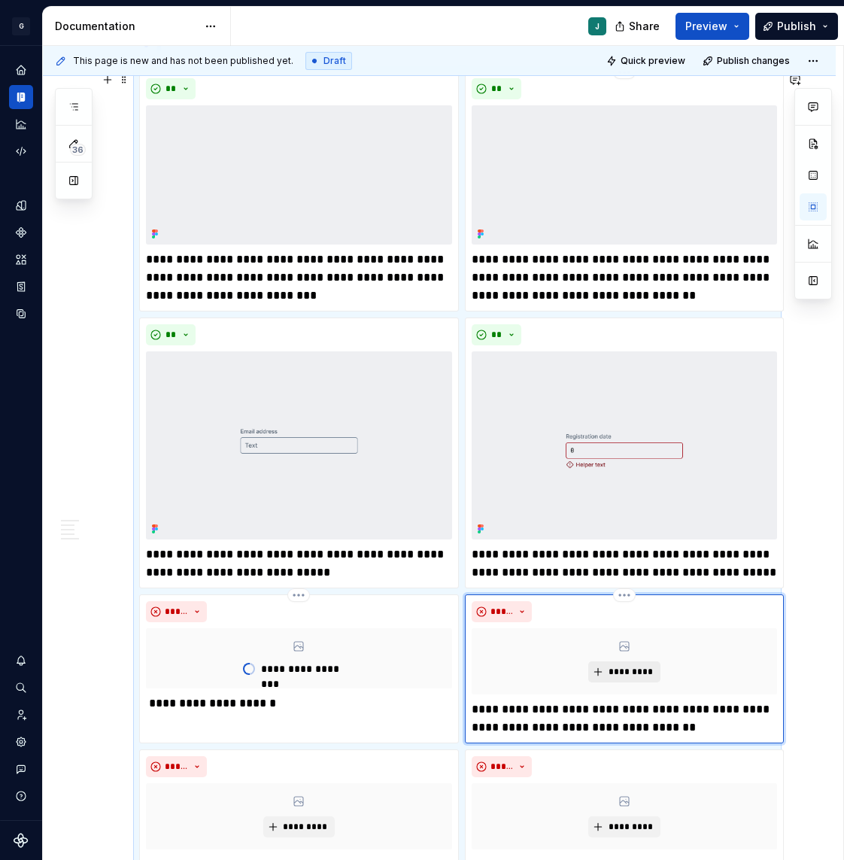
click at [604, 666] on button "*********" at bounding box center [624, 672] width 71 height 21
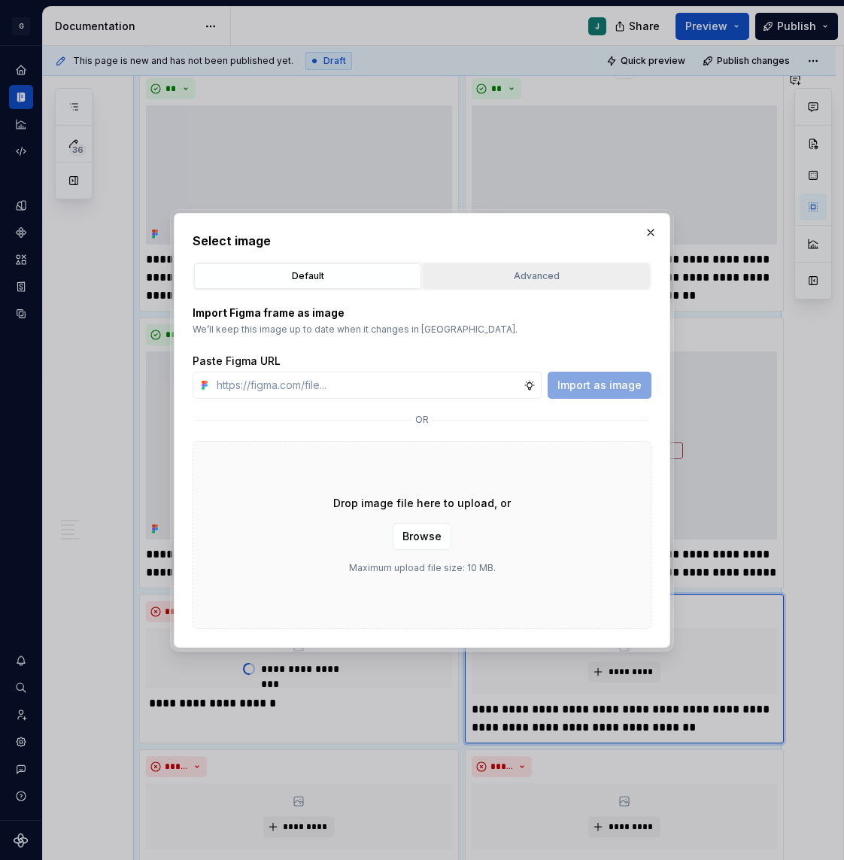
scroll to position [1110, 0]
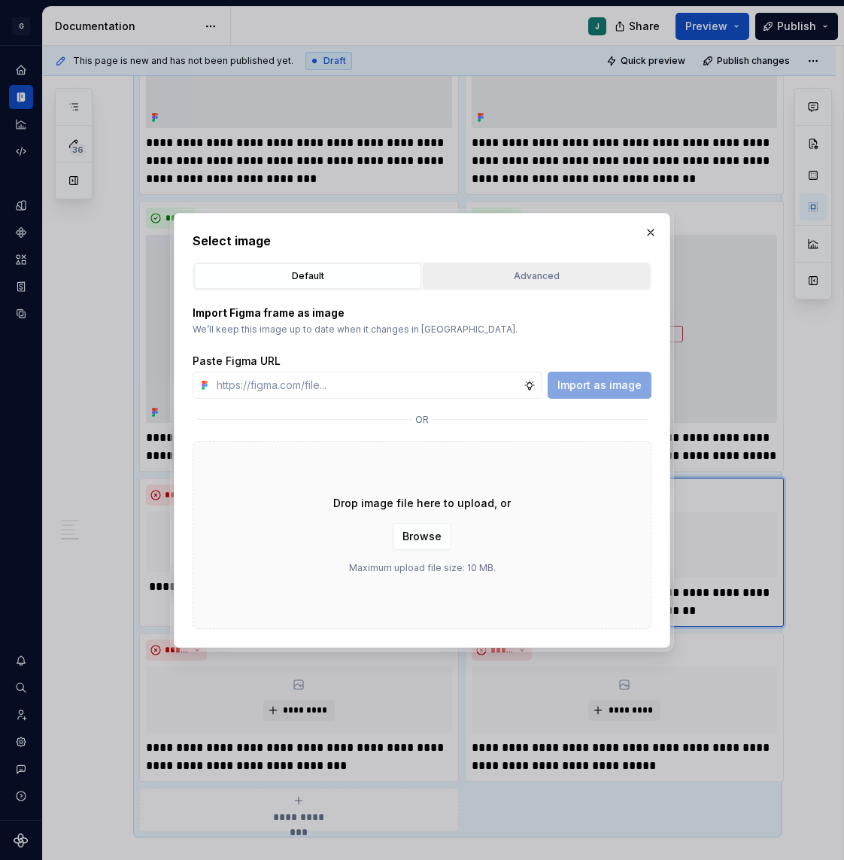
click at [488, 275] on div "Advanced" at bounding box center [536, 276] width 217 height 15
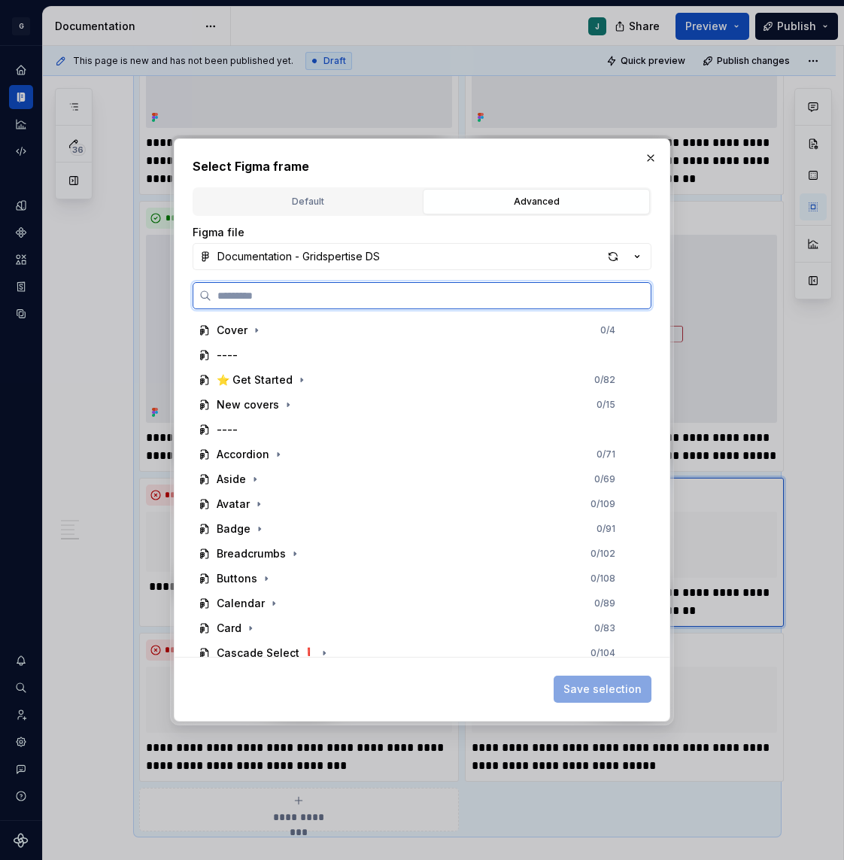
click at [370, 294] on input "search" at bounding box center [431, 295] width 440 height 15
paste input "********"
type input "********"
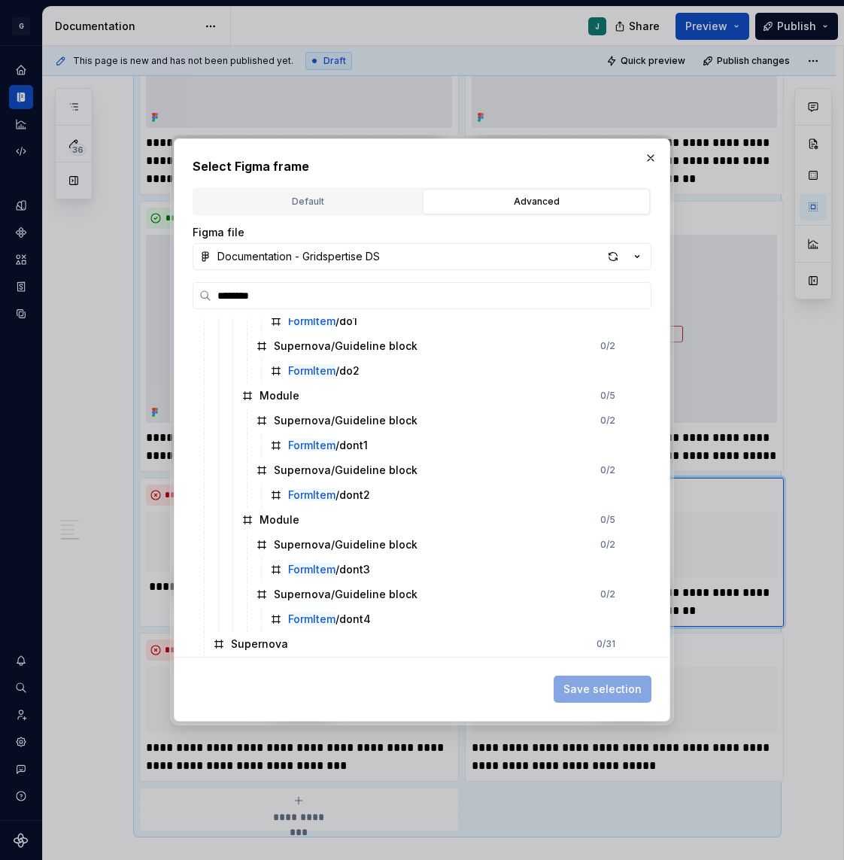
scroll to position [341, 0]
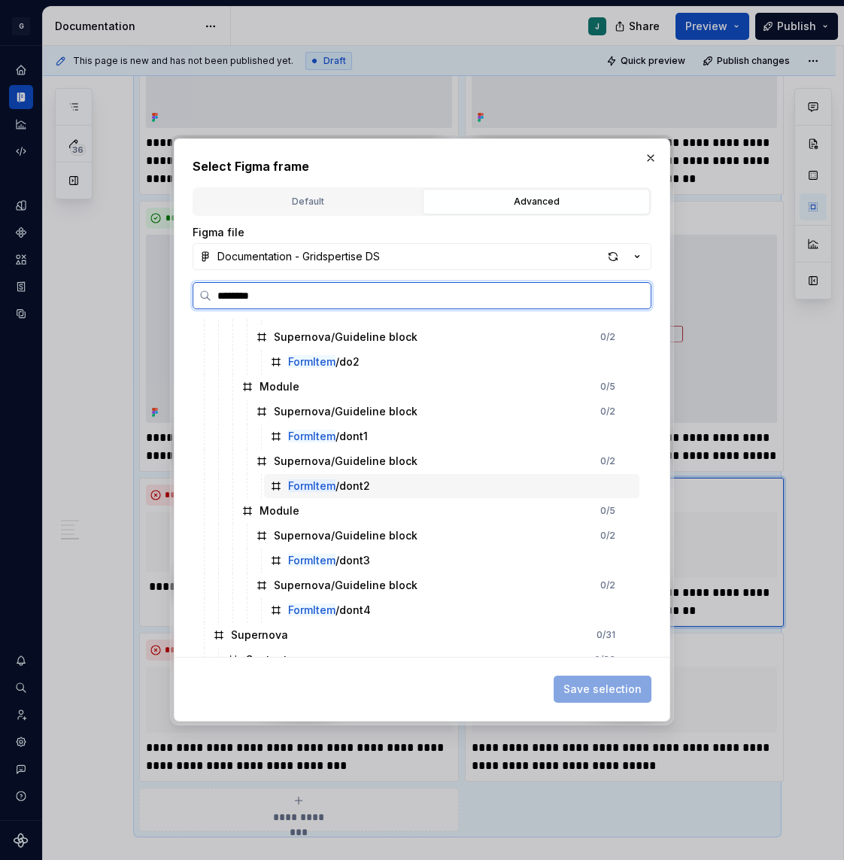
click at [354, 487] on div "FormItem /dont2" at bounding box center [329, 486] width 82 height 15
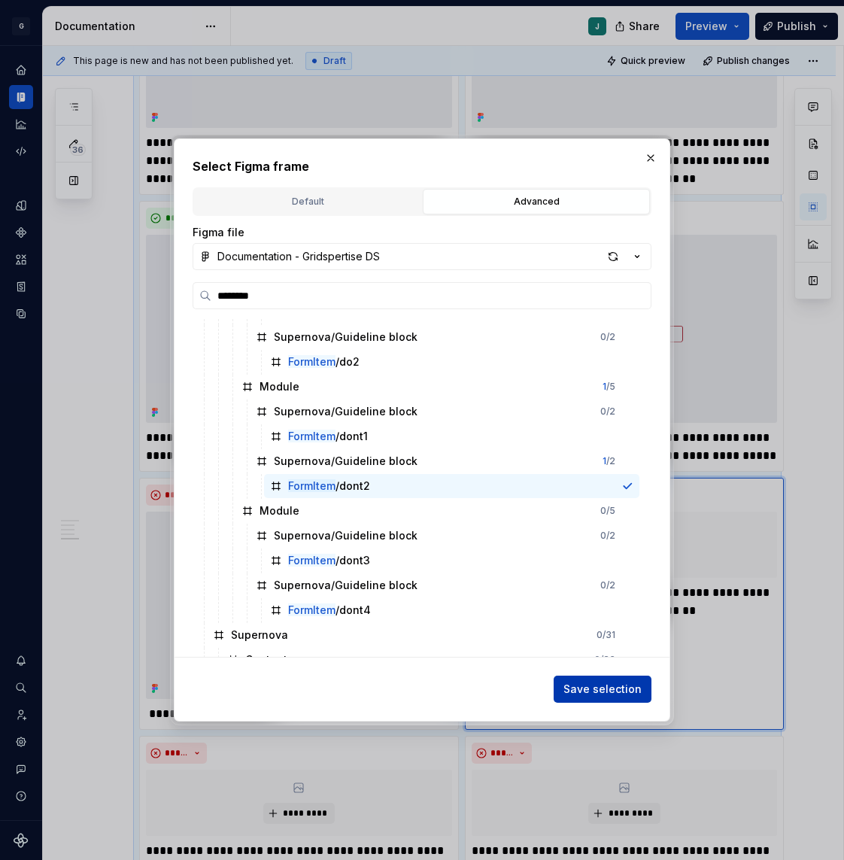
click at [618, 696] on button "Save selection" at bounding box center [603, 689] width 98 height 27
type textarea "*"
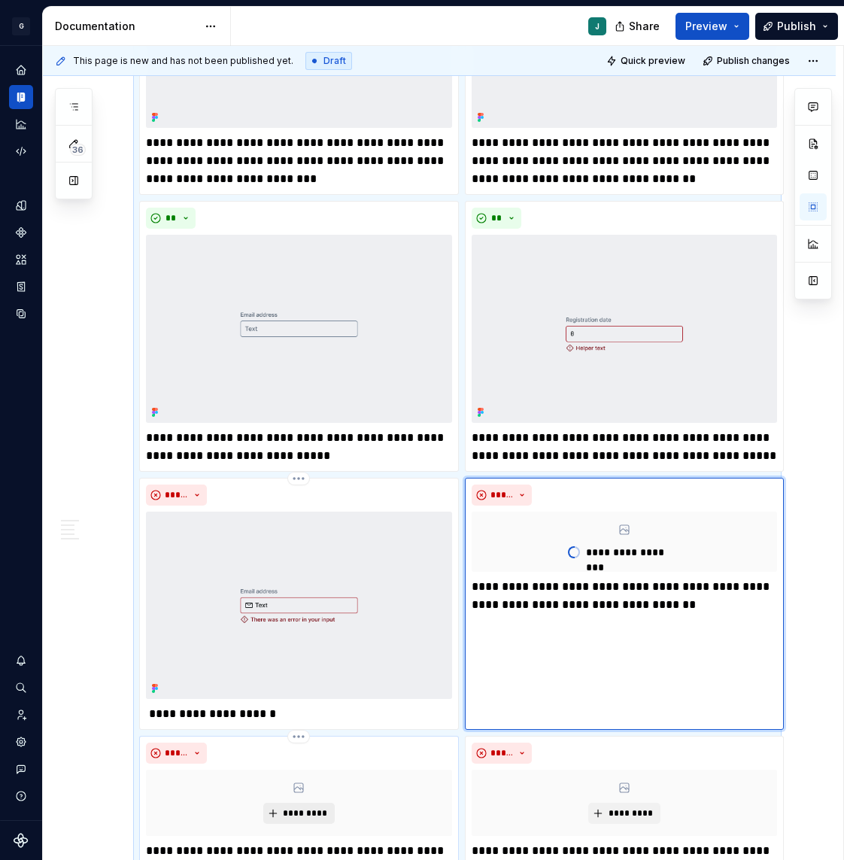
click at [307, 803] on button "*********" at bounding box center [298, 813] width 71 height 21
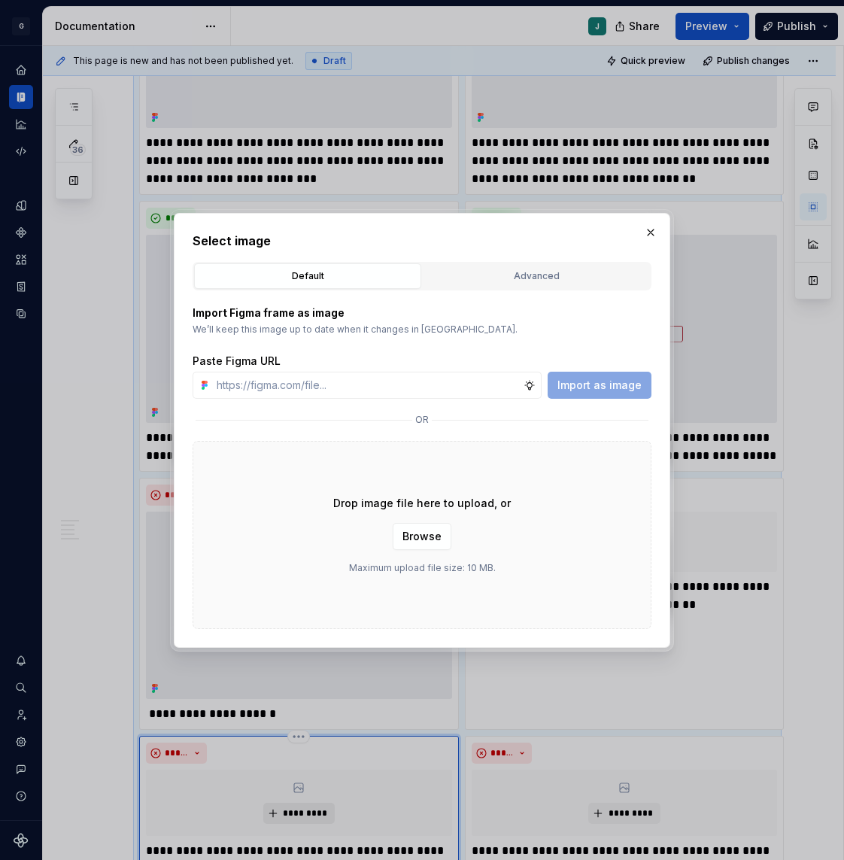
scroll to position [1213, 0]
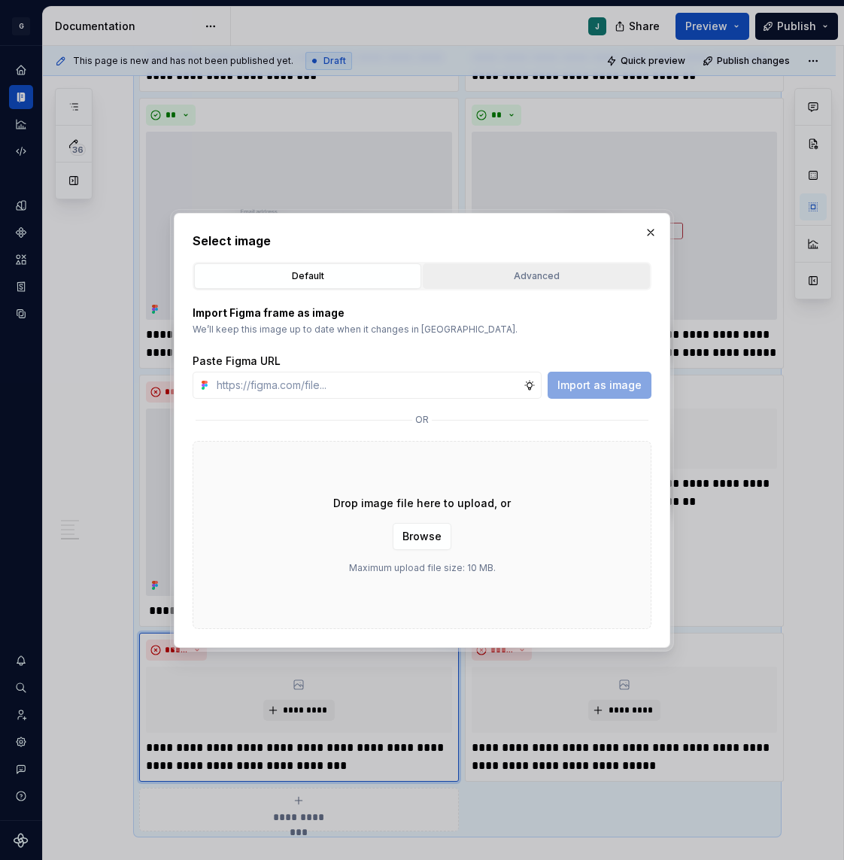
click at [468, 270] on div "Advanced" at bounding box center [536, 276] width 217 height 15
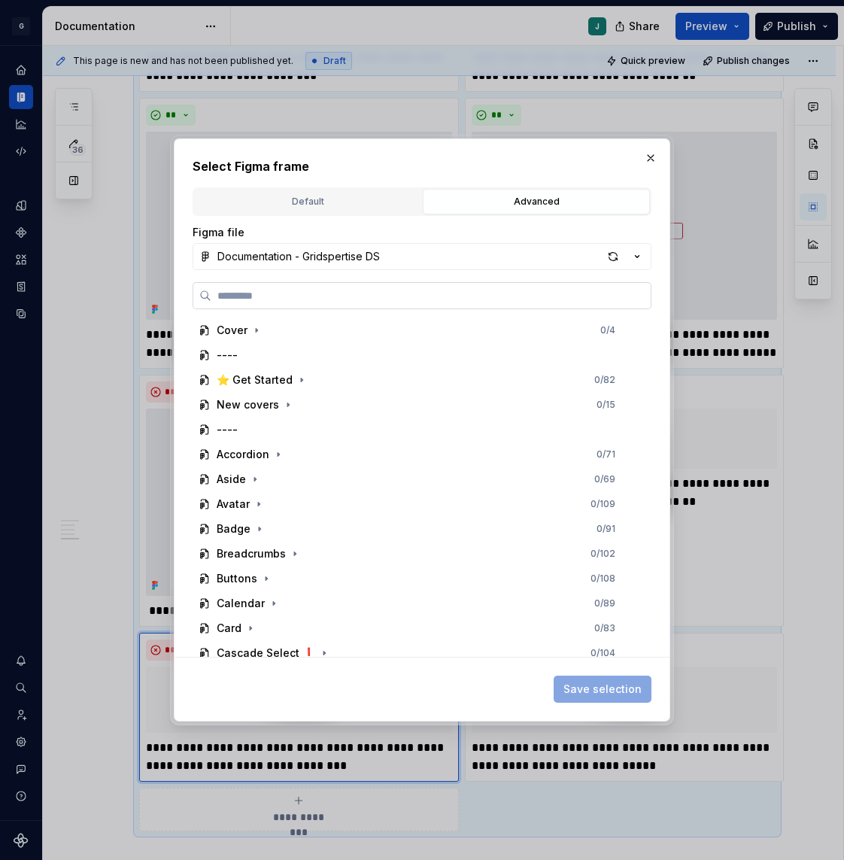
paste input "********"
type input "********"
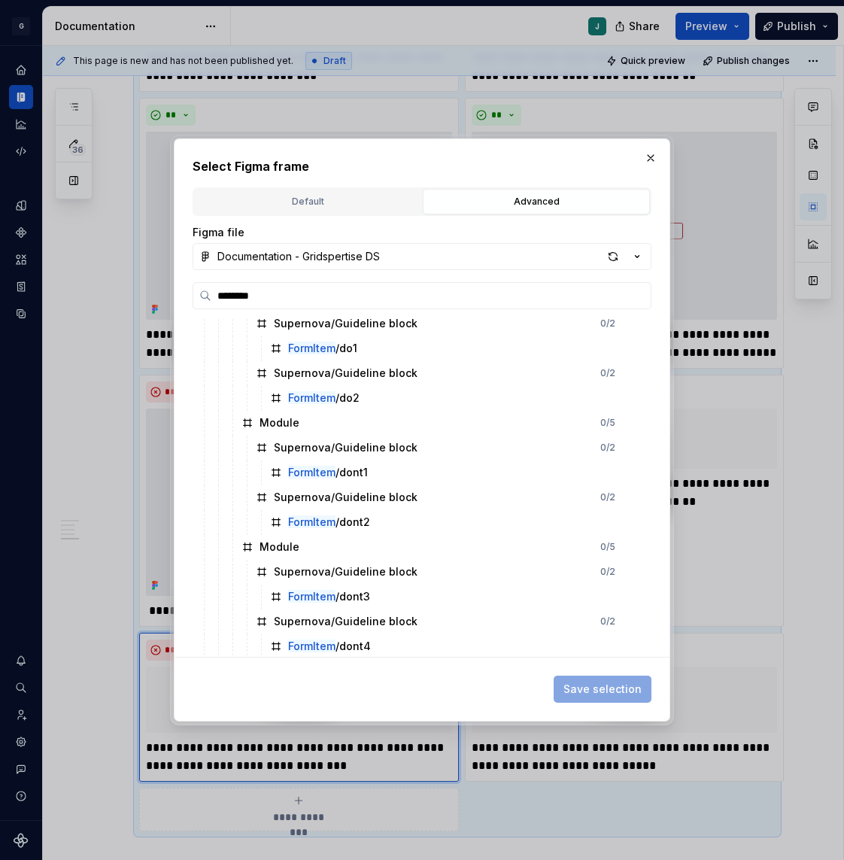
scroll to position [506, 0]
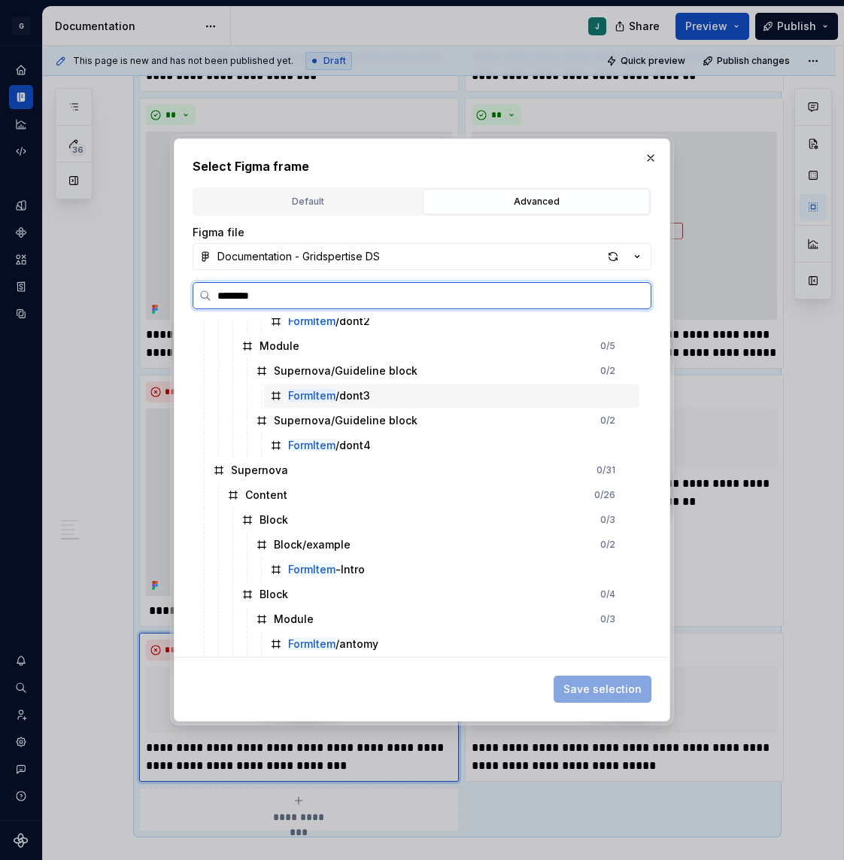
click at [346, 404] on div "FormItem /dont3" at bounding box center [452, 396] width 376 height 24
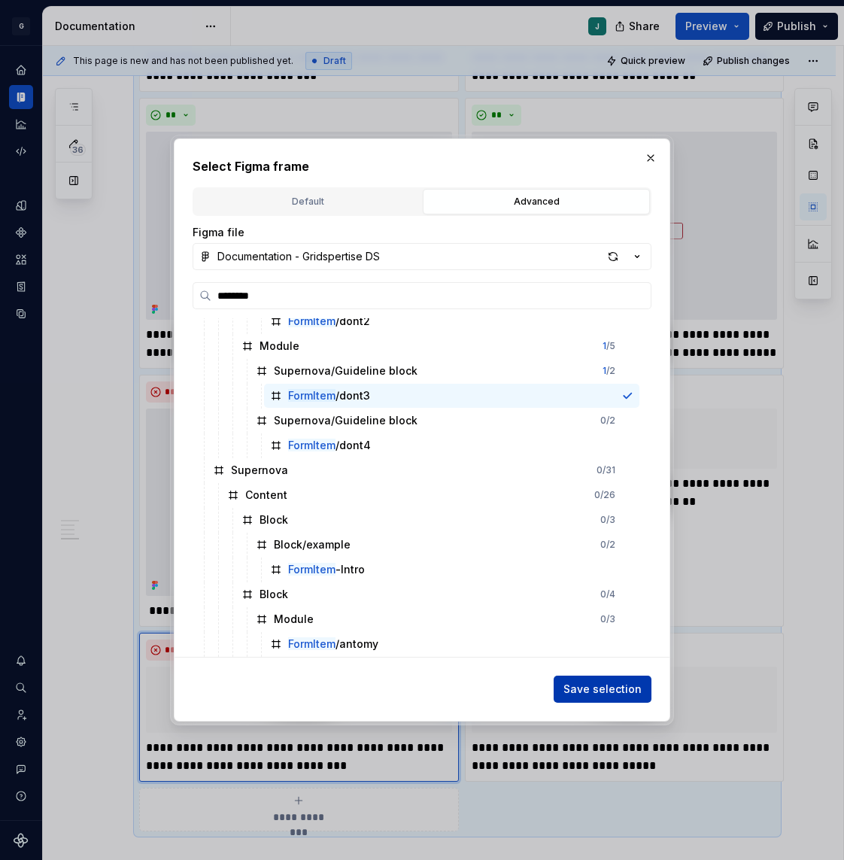
click at [603, 696] on span "Save selection" at bounding box center [603, 689] width 78 height 15
type textarea "*"
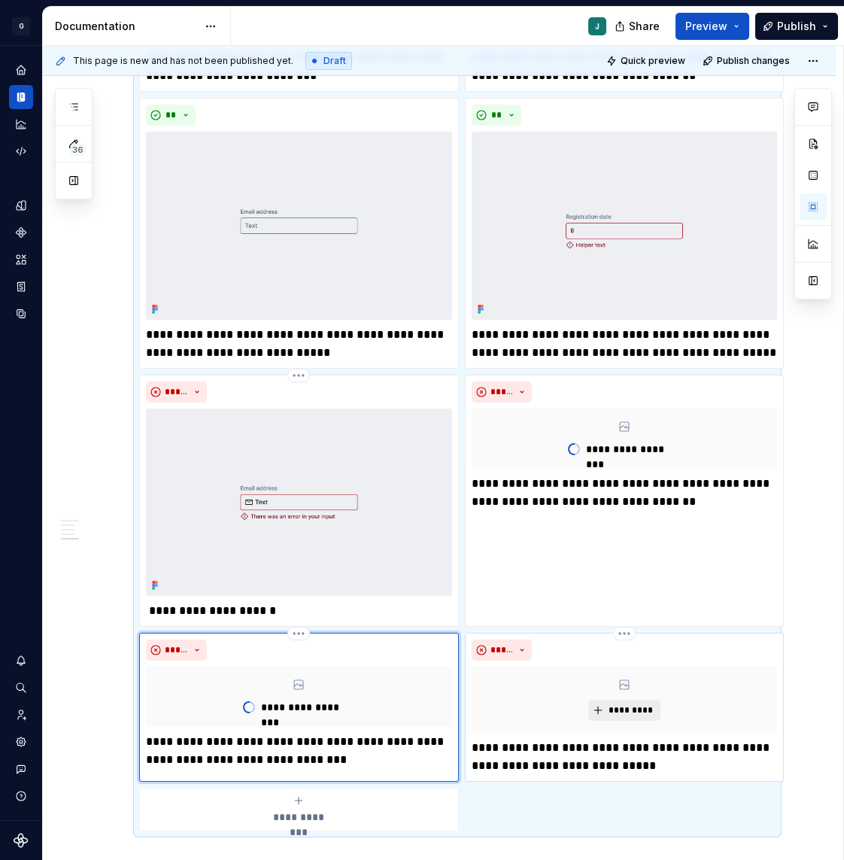
click at [620, 717] on button "*********" at bounding box center [624, 710] width 71 height 21
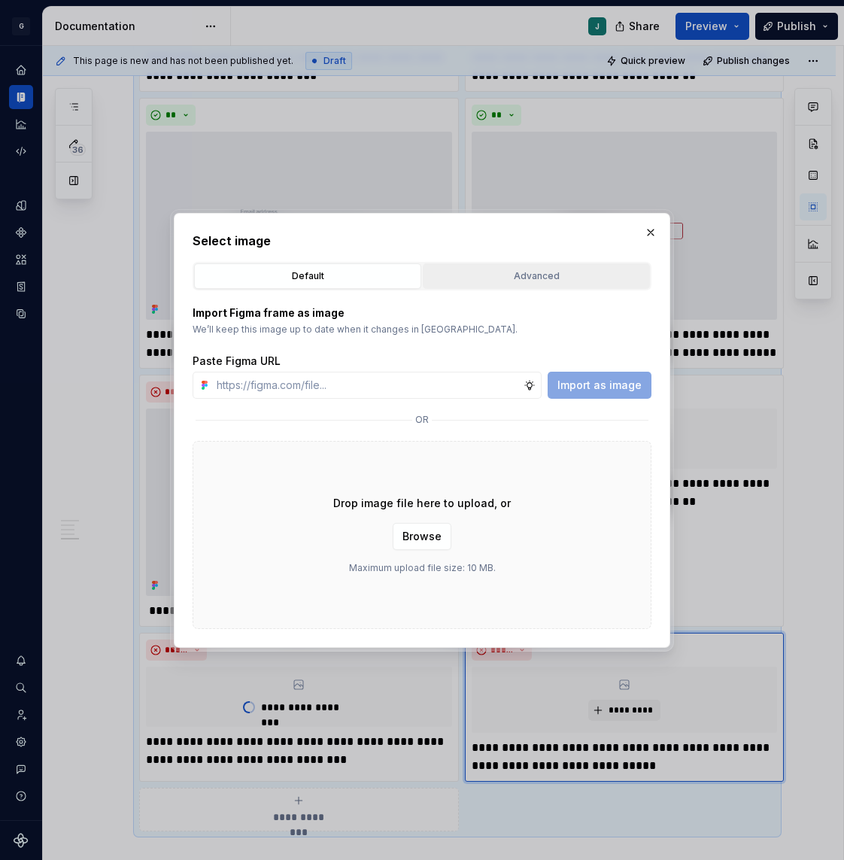
click at [511, 275] on div "Advanced" at bounding box center [536, 276] width 217 height 15
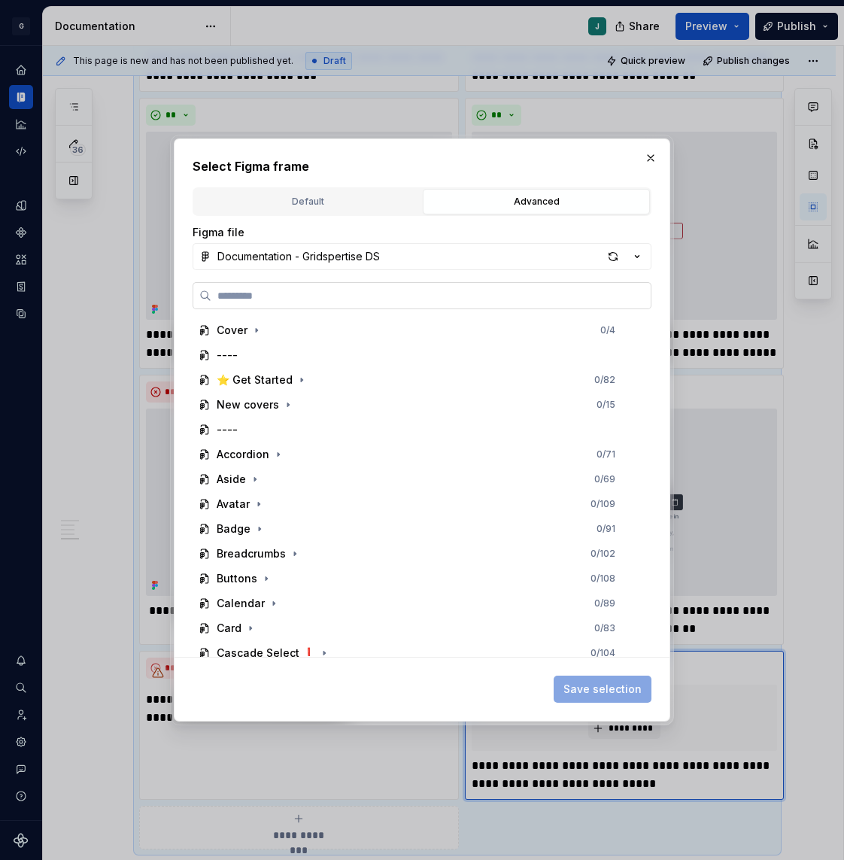
paste input "********"
type input "********"
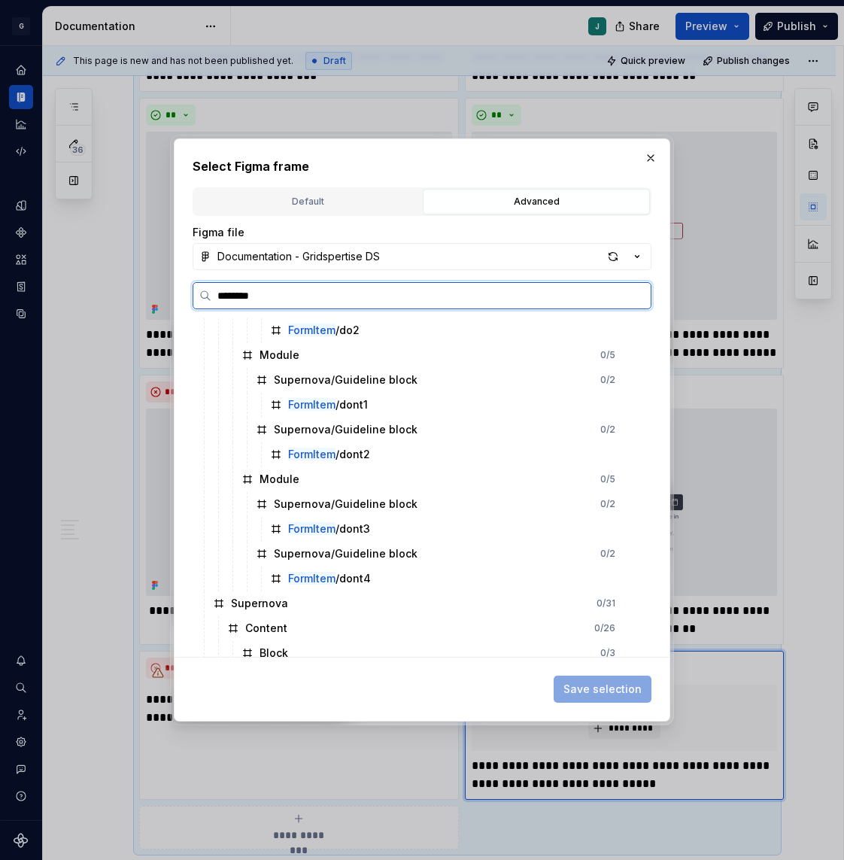
scroll to position [373, 0]
click at [377, 581] on div "FormItem /dont4" at bounding box center [452, 578] width 376 height 24
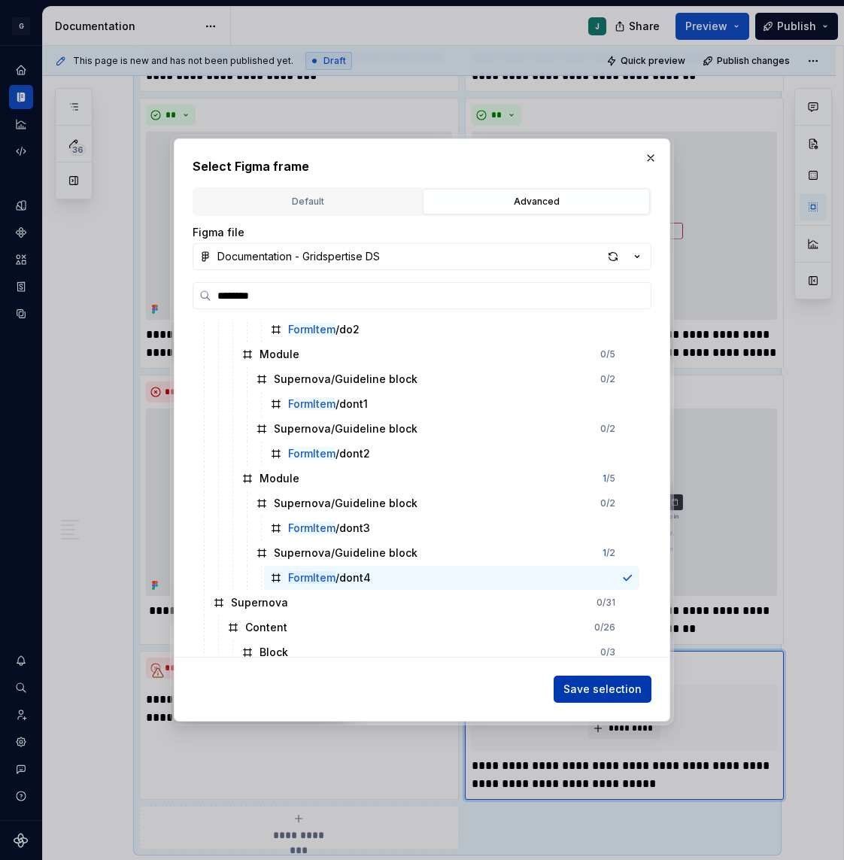
click at [599, 689] on span "Save selection" at bounding box center [603, 689] width 78 height 15
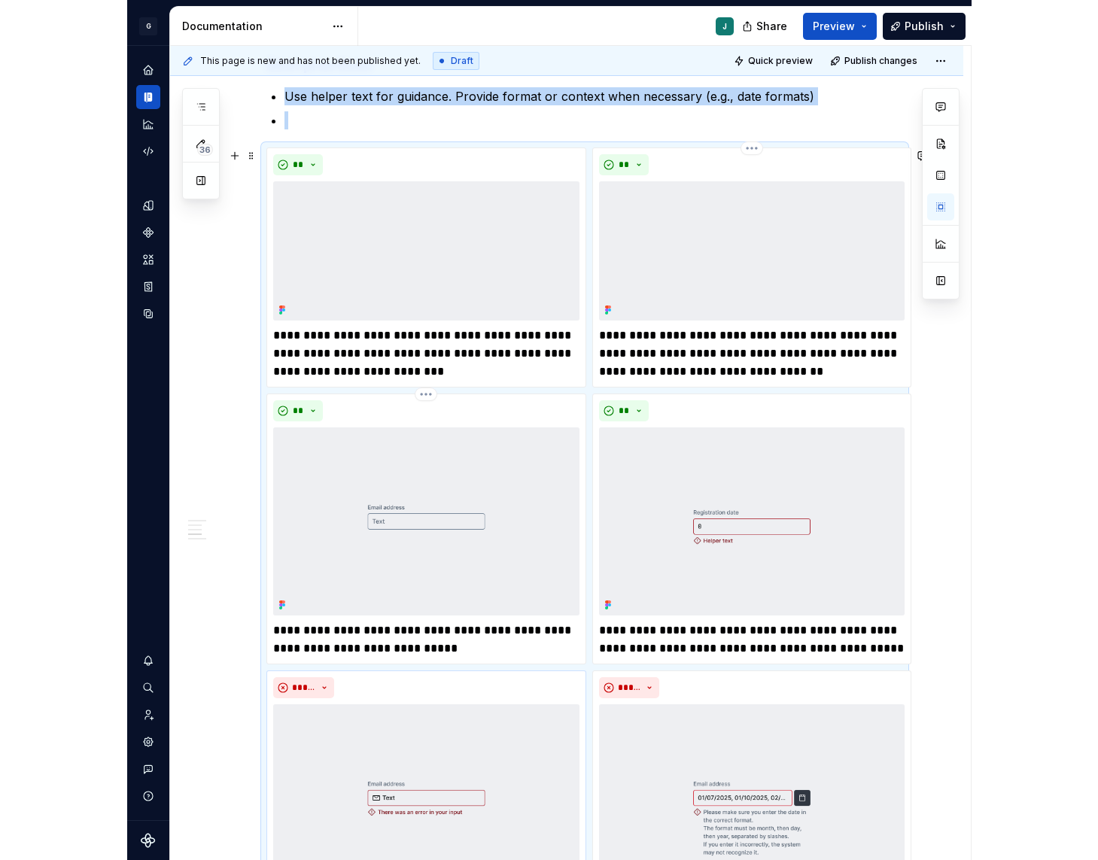
scroll to position [911, 0]
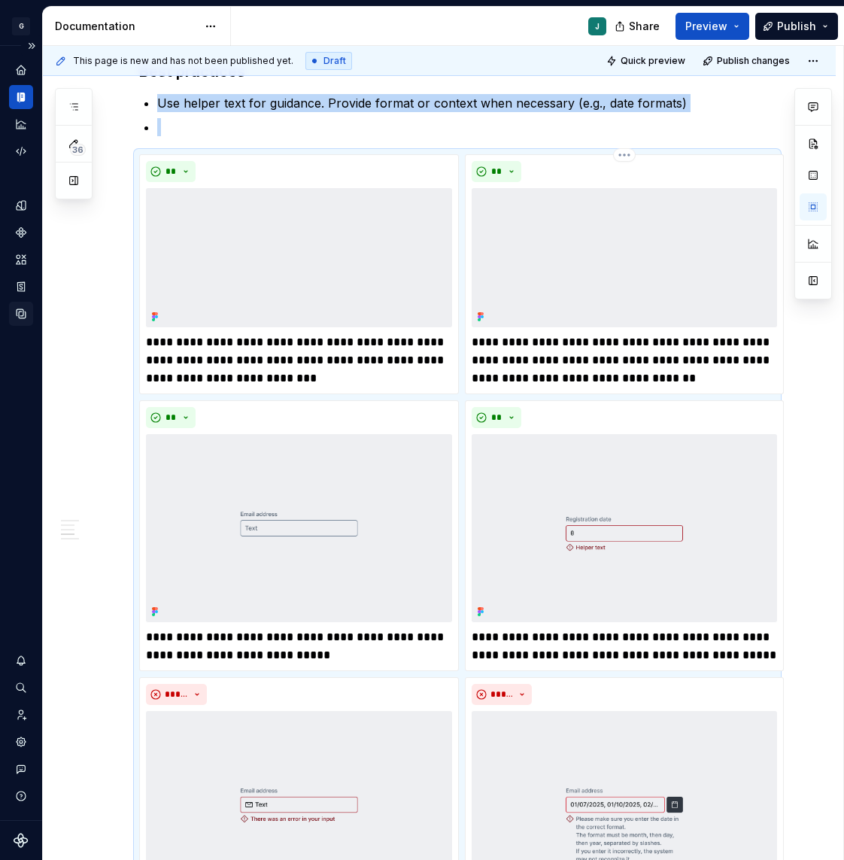
click at [20, 318] on icon "Data sources" at bounding box center [21, 314] width 14 height 14
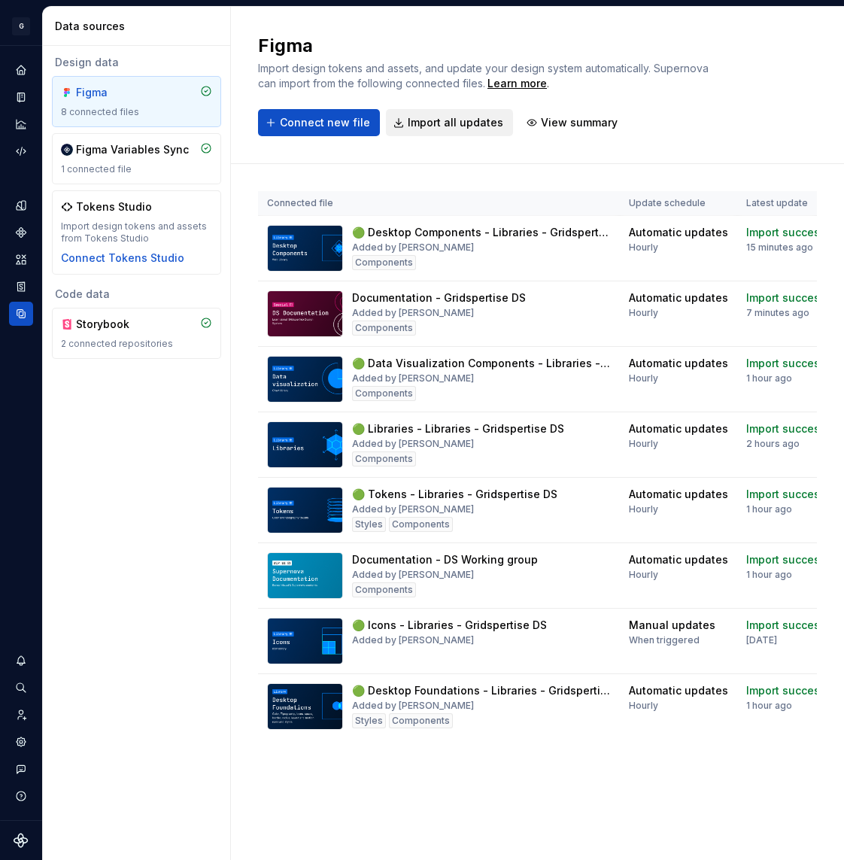
click at [472, 115] on span "Import all updates" at bounding box center [456, 122] width 96 height 15
click at [432, 124] on span "Import all updates" at bounding box center [456, 122] width 96 height 15
click at [26, 96] on icon "Documentation" at bounding box center [21, 97] width 12 height 12
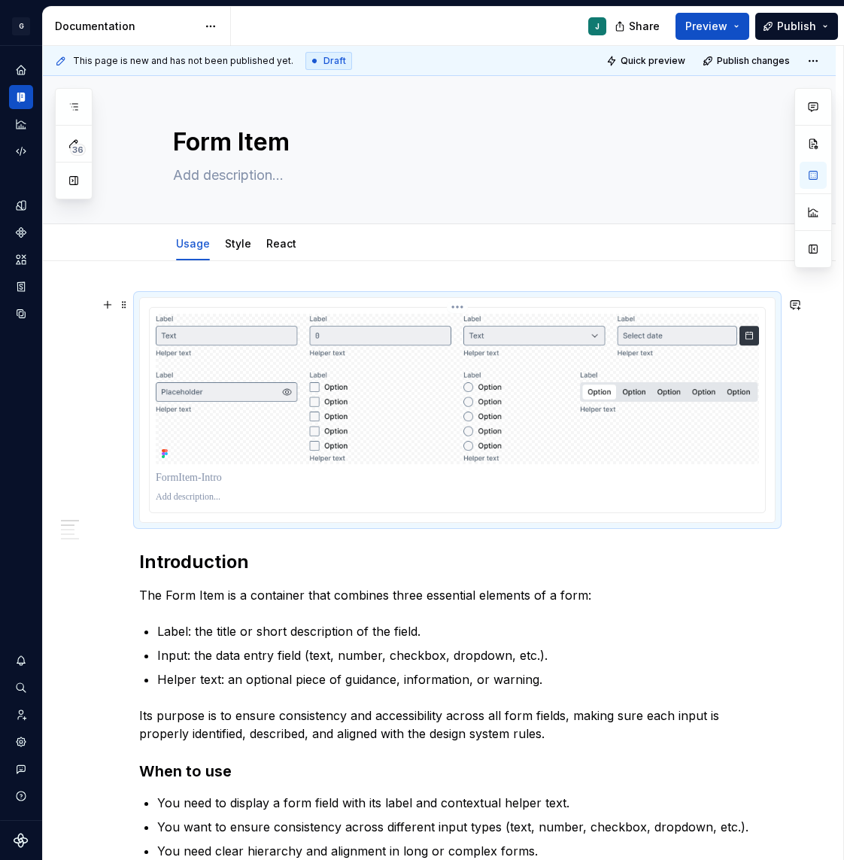
click at [352, 406] on img at bounding box center [458, 389] width 604 height 151
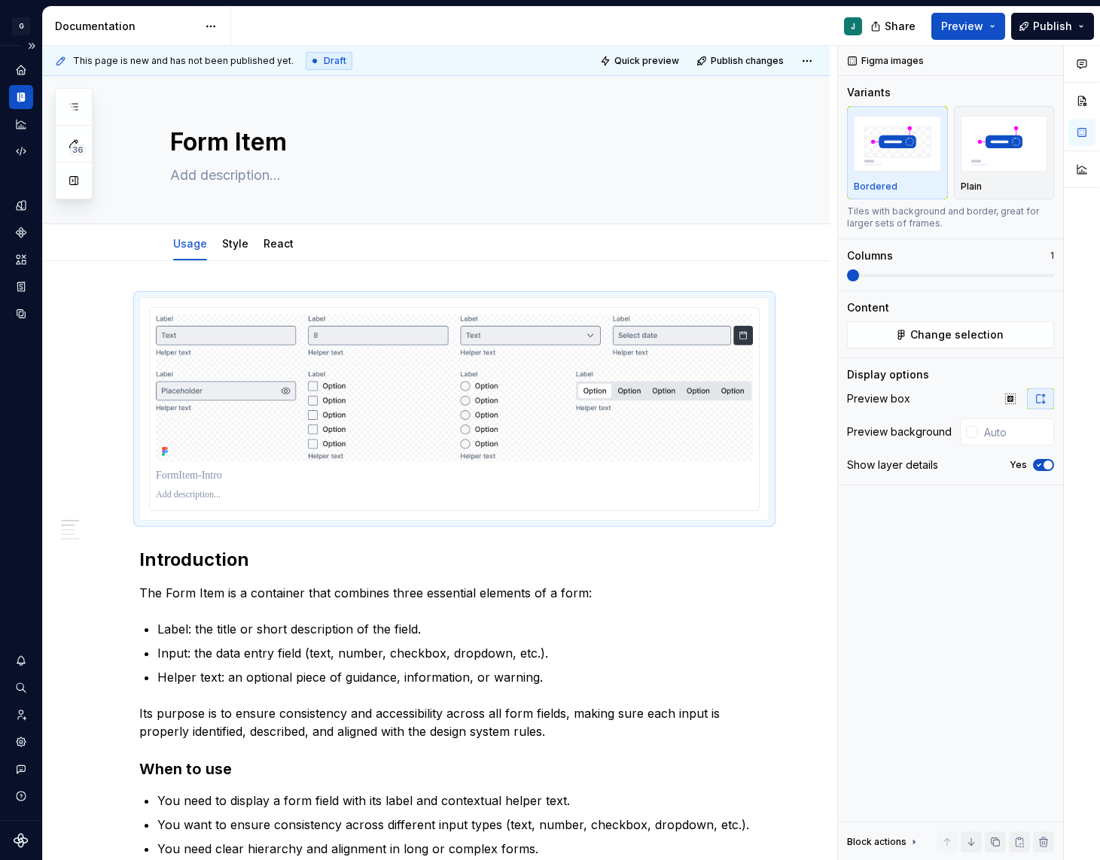
type textarea "*"
click at [993, 429] on input "text" at bounding box center [1014, 431] width 76 height 27
type input "f"
type textarea "*"
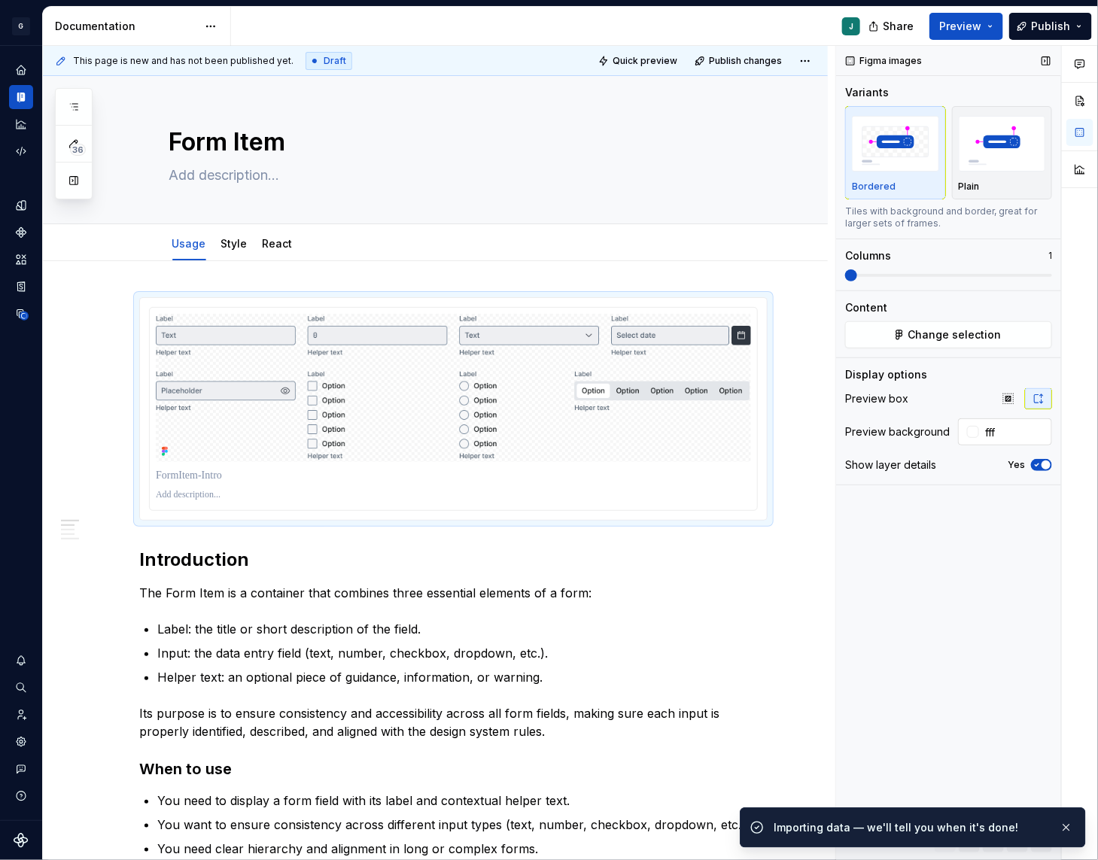
type input "#FFFFFF"
click at [238, 251] on div "Style" at bounding box center [234, 244] width 26 height 18
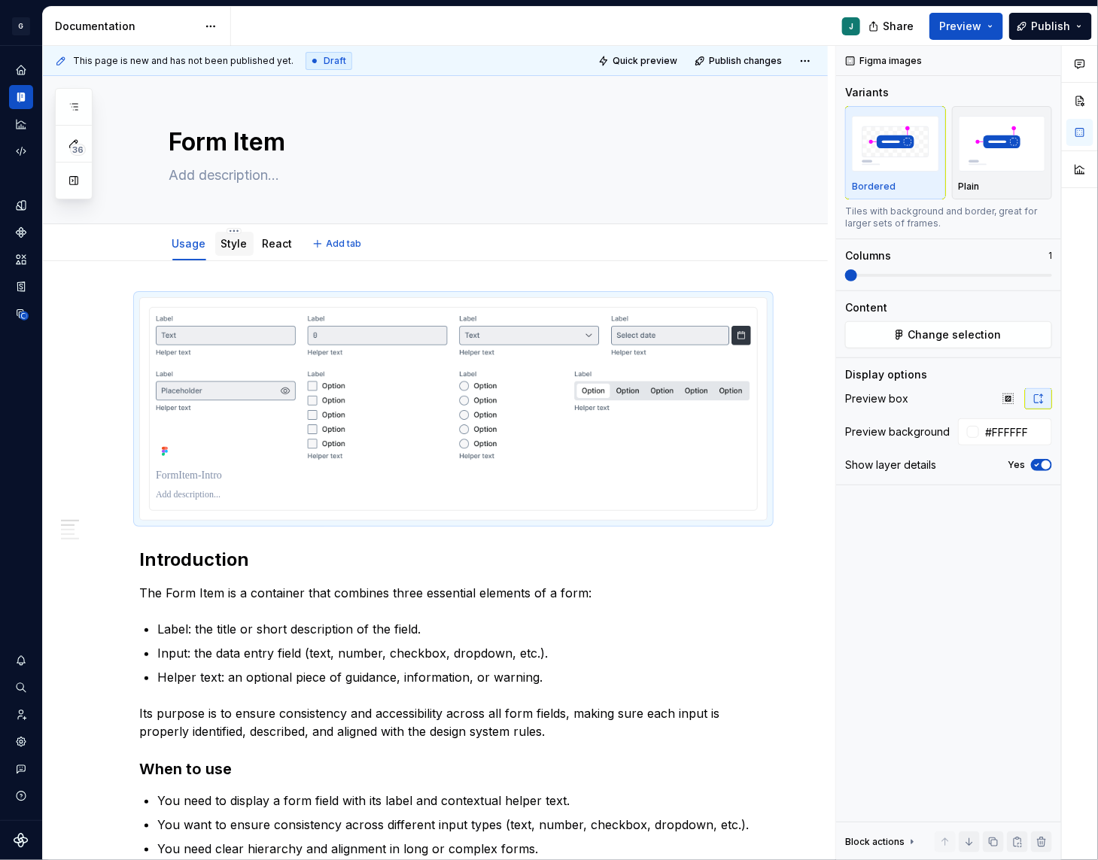
click at [233, 241] on link "Style" at bounding box center [234, 243] width 26 height 13
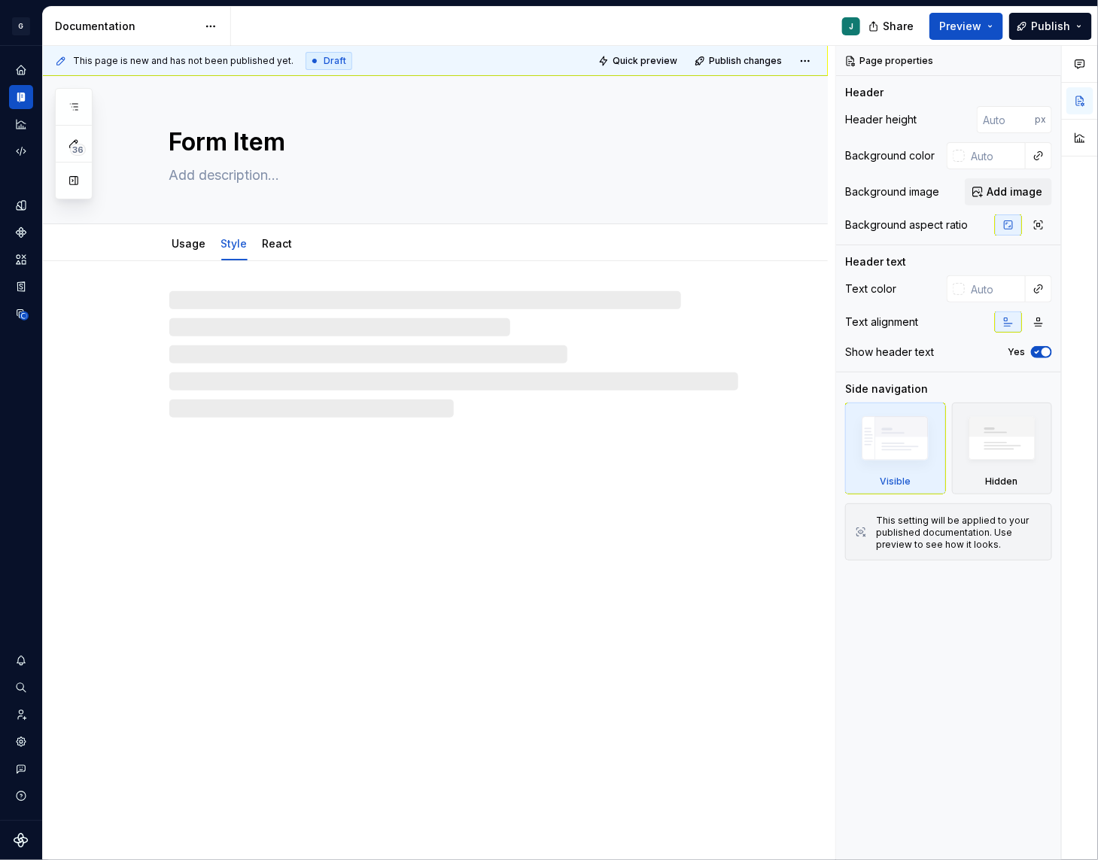
type textarea "*"
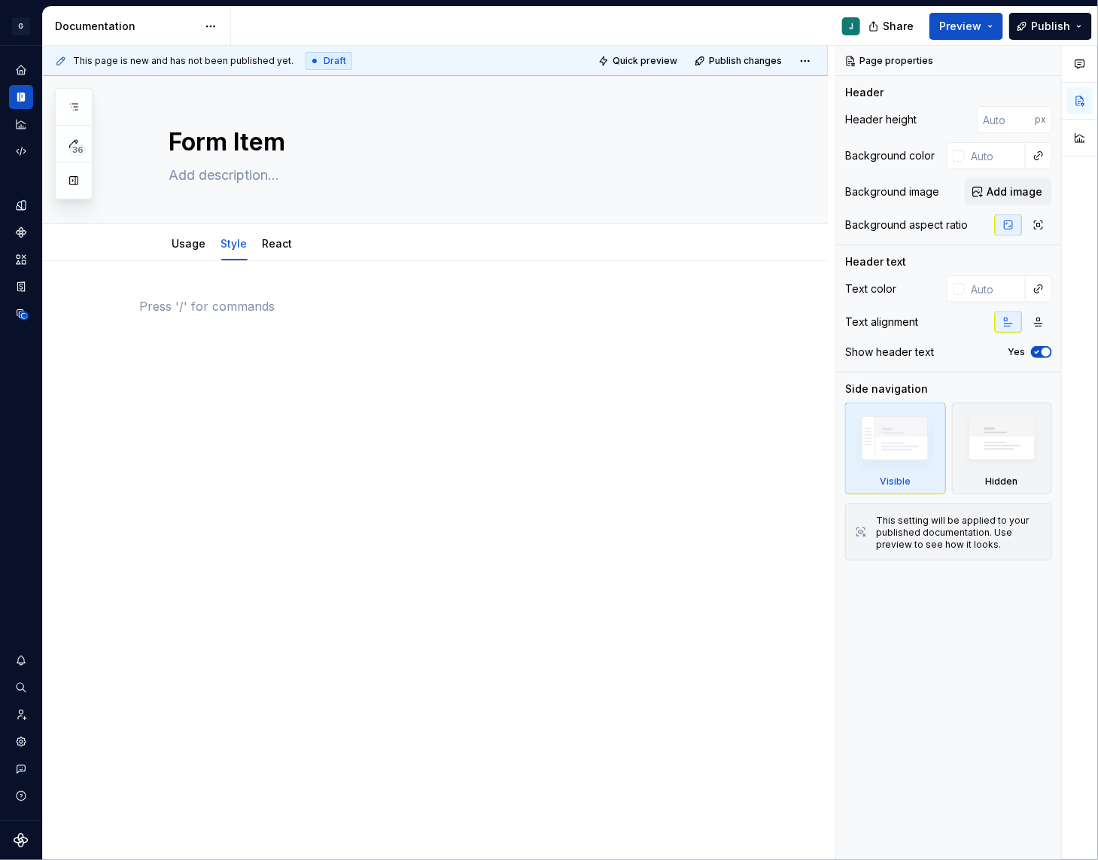
click at [194, 298] on p at bounding box center [453, 306] width 628 height 18
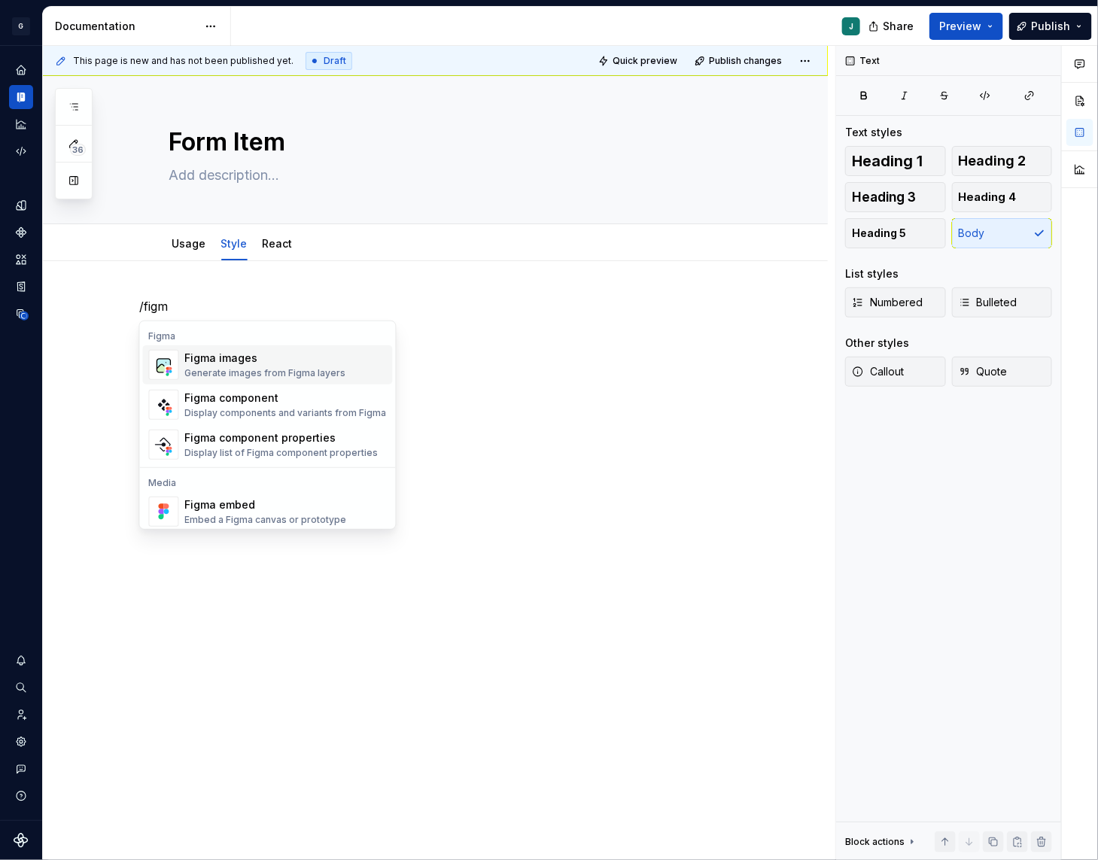
click at [242, 343] on div "Figma Figma images Generate images from Figma layers Figma component Display co…" at bounding box center [268, 396] width 256 height 144
click at [242, 354] on div "Figma images" at bounding box center [265, 358] width 161 height 15
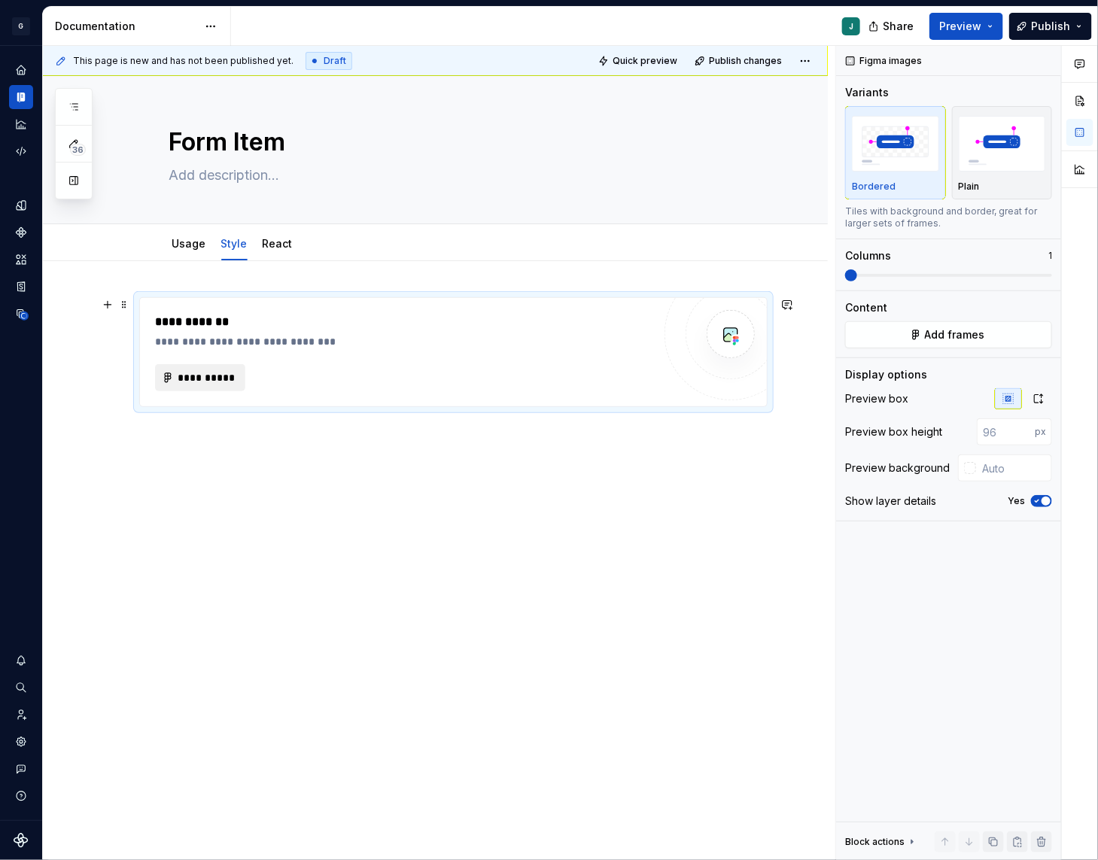
click at [214, 370] on span "**********" at bounding box center [206, 377] width 59 height 15
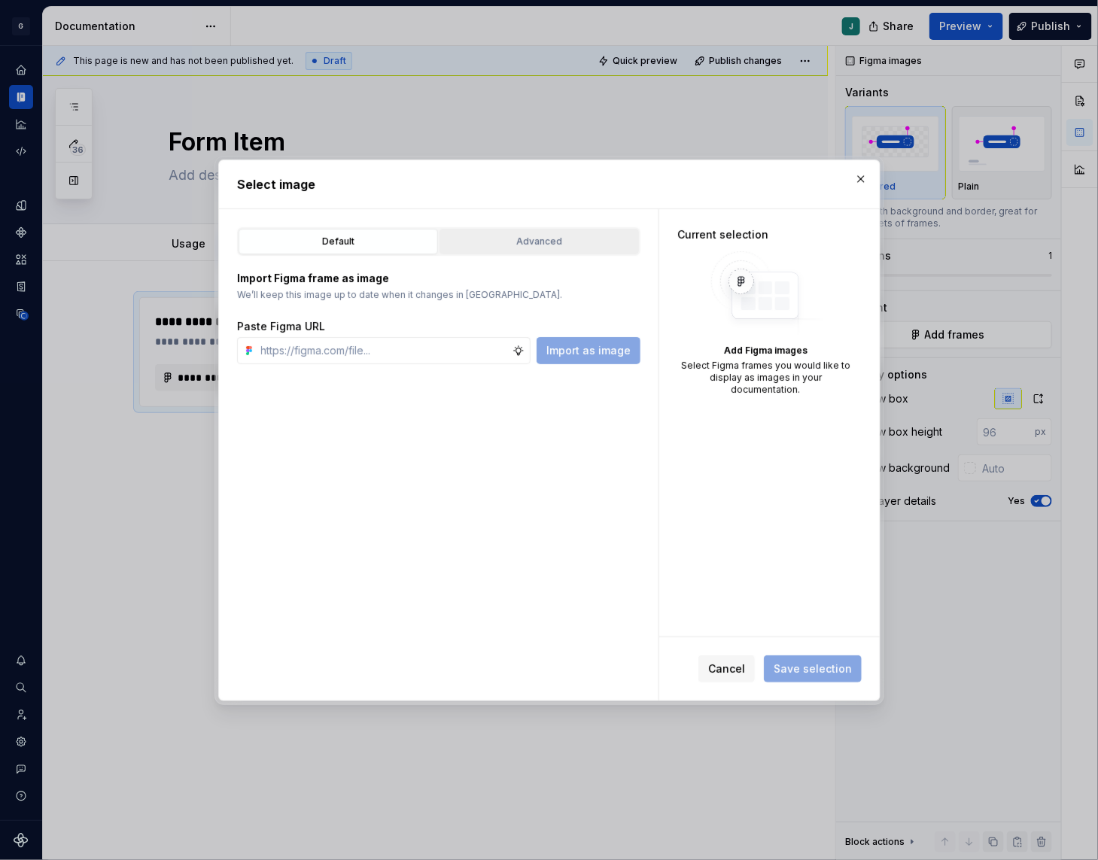
click at [519, 245] on div "Advanced" at bounding box center [539, 241] width 189 height 15
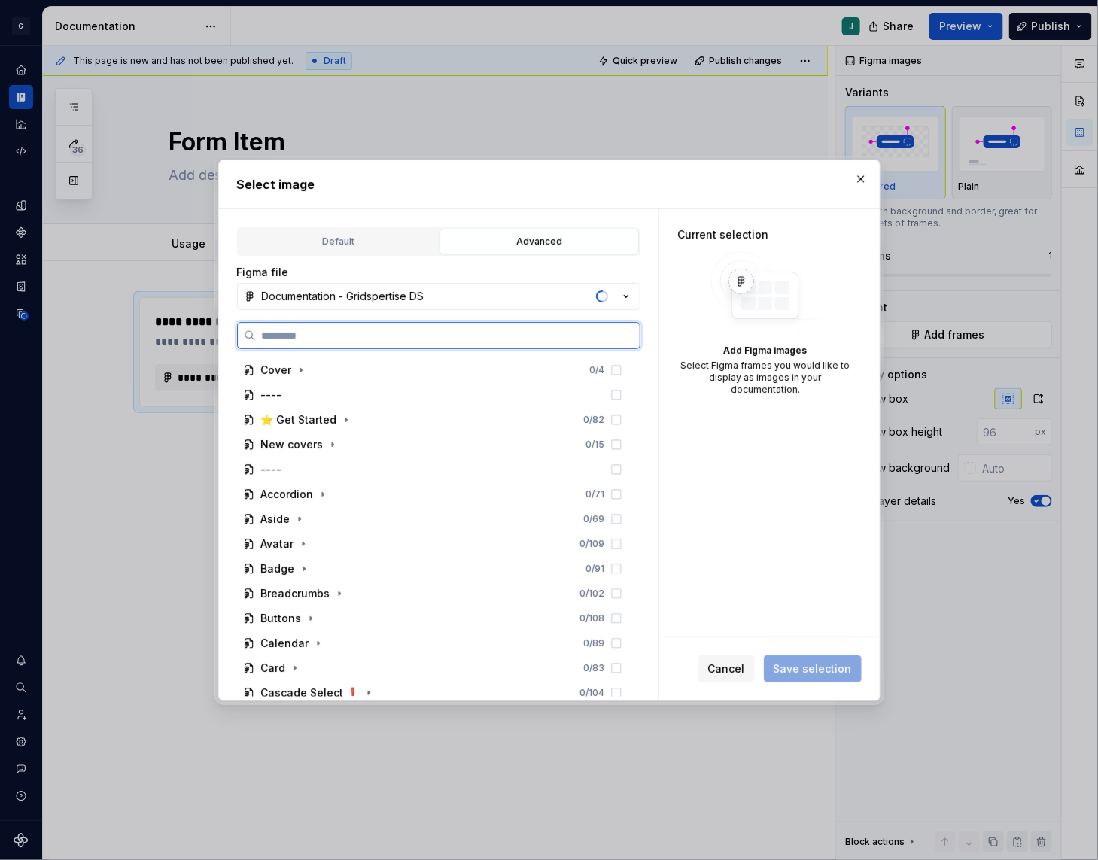
click at [341, 330] on input "search" at bounding box center [448, 335] width 384 height 15
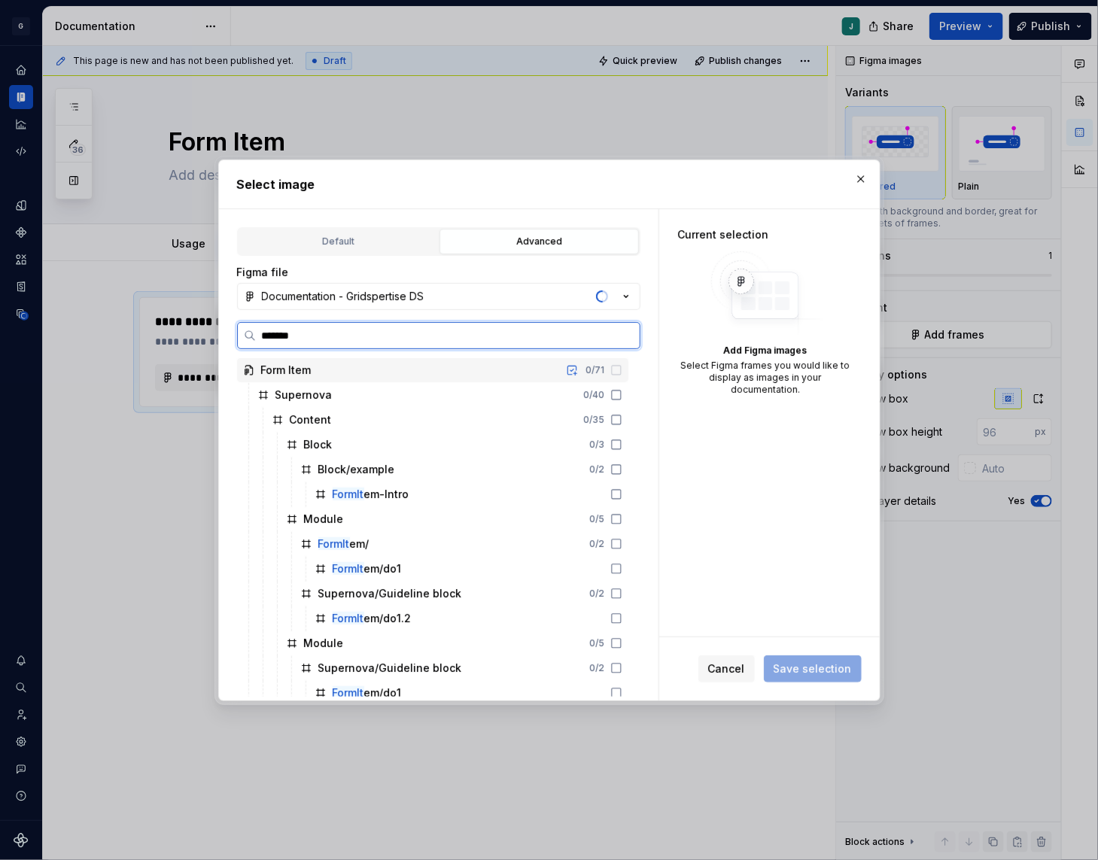
type input "********"
click at [378, 492] on mark "FormItem" at bounding box center [356, 494] width 47 height 13
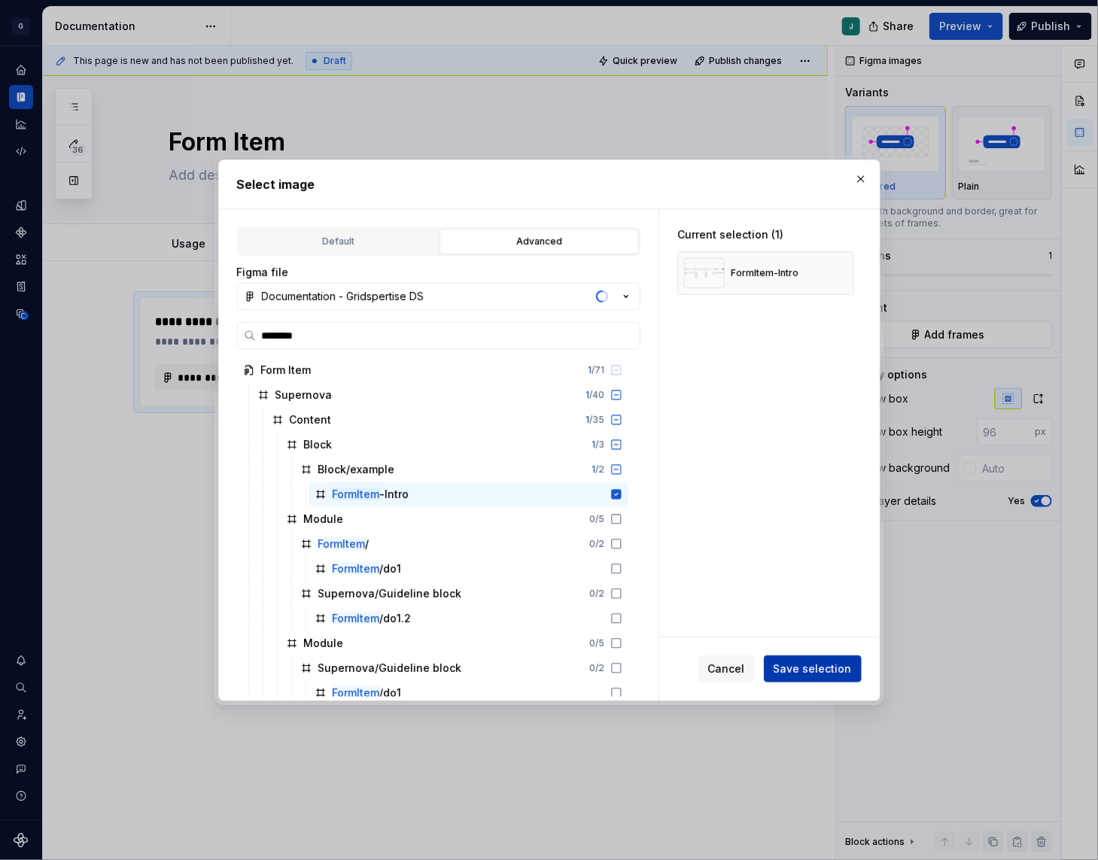
click at [774, 665] on button "Save selection" at bounding box center [813, 669] width 98 height 27
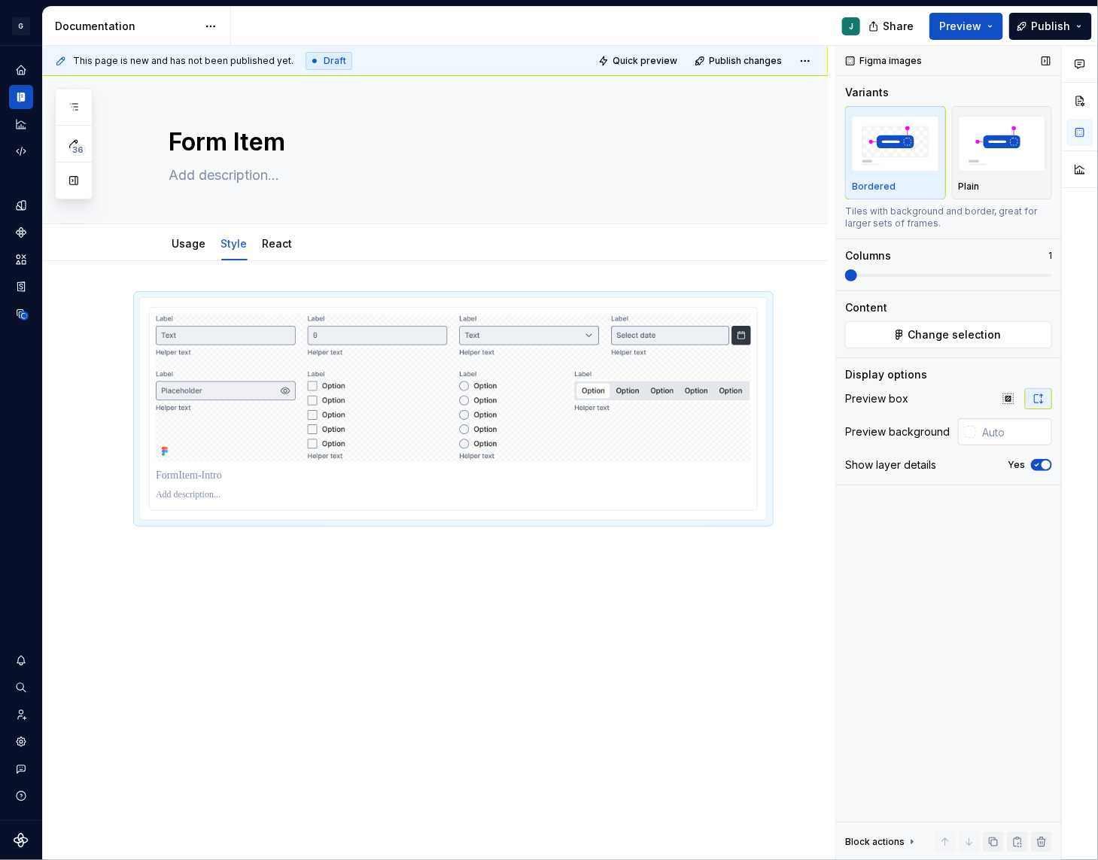
click at [1005, 432] on input "text" at bounding box center [1014, 431] width 76 height 27
type input "#FFFFFF"
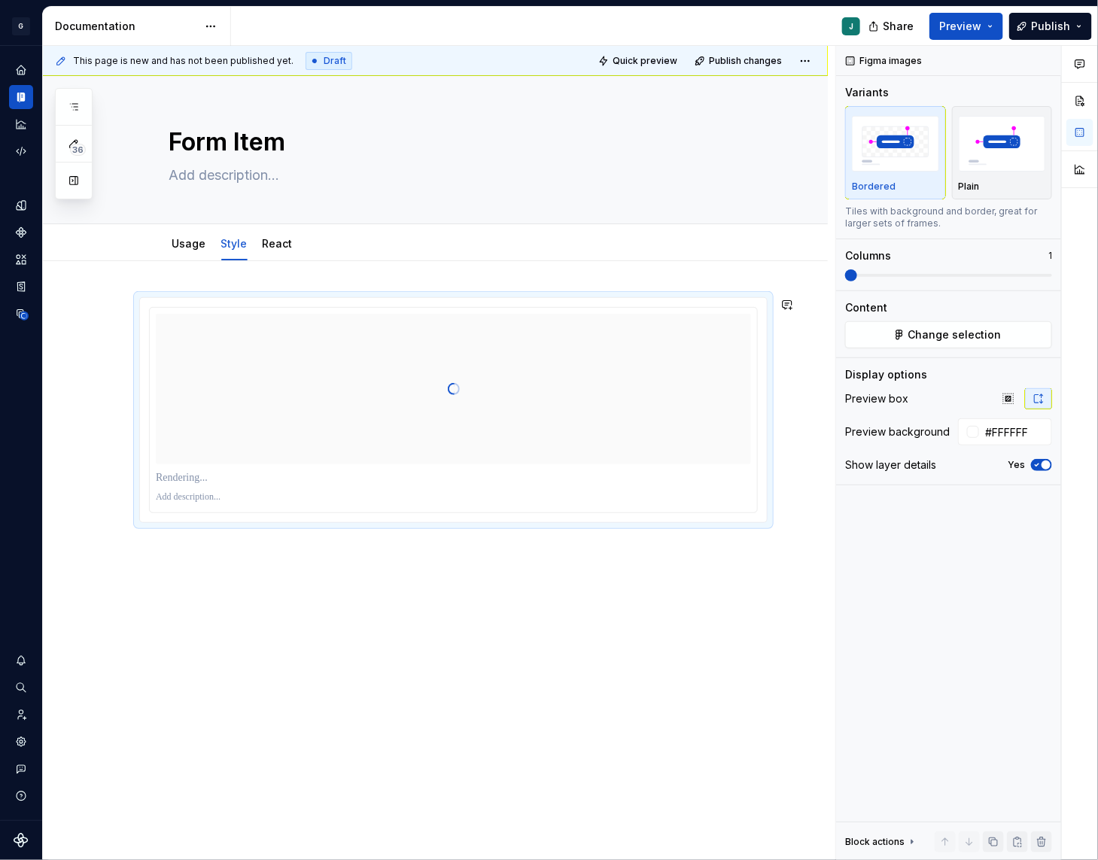
click at [263, 582] on div at bounding box center [435, 530] width 785 height 538
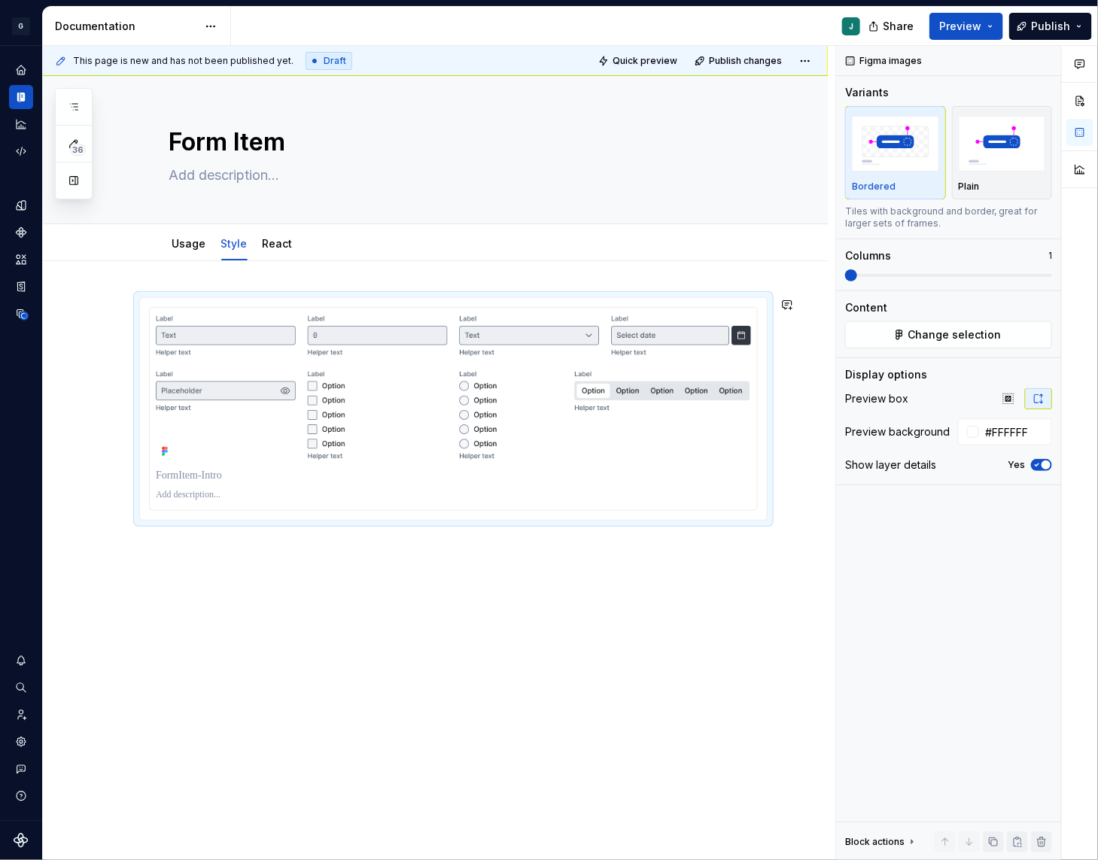
click at [99, 543] on div at bounding box center [435, 529] width 785 height 536
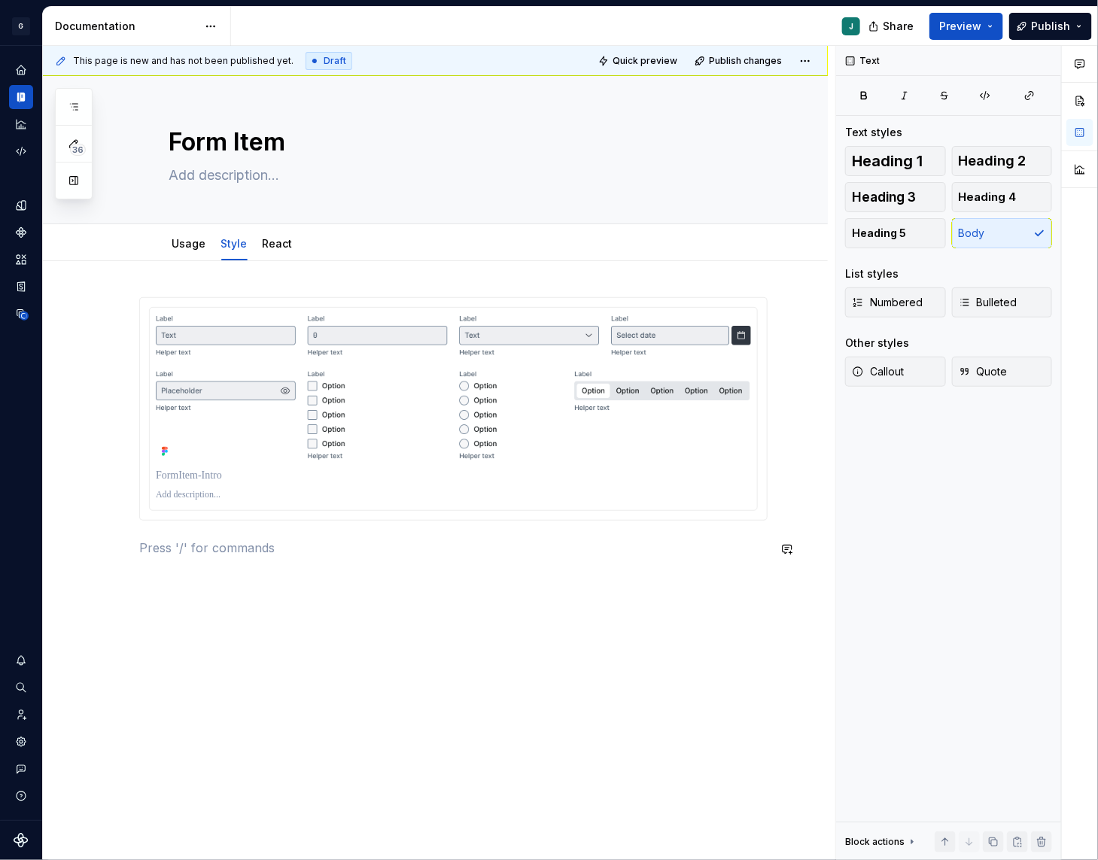
click at [175, 567] on div at bounding box center [453, 436] width 628 height 278
click at [158, 560] on div at bounding box center [453, 436] width 628 height 278
click at [163, 550] on p at bounding box center [453, 548] width 628 height 18
click at [164, 551] on p "formitem" at bounding box center [453, 548] width 628 height 18
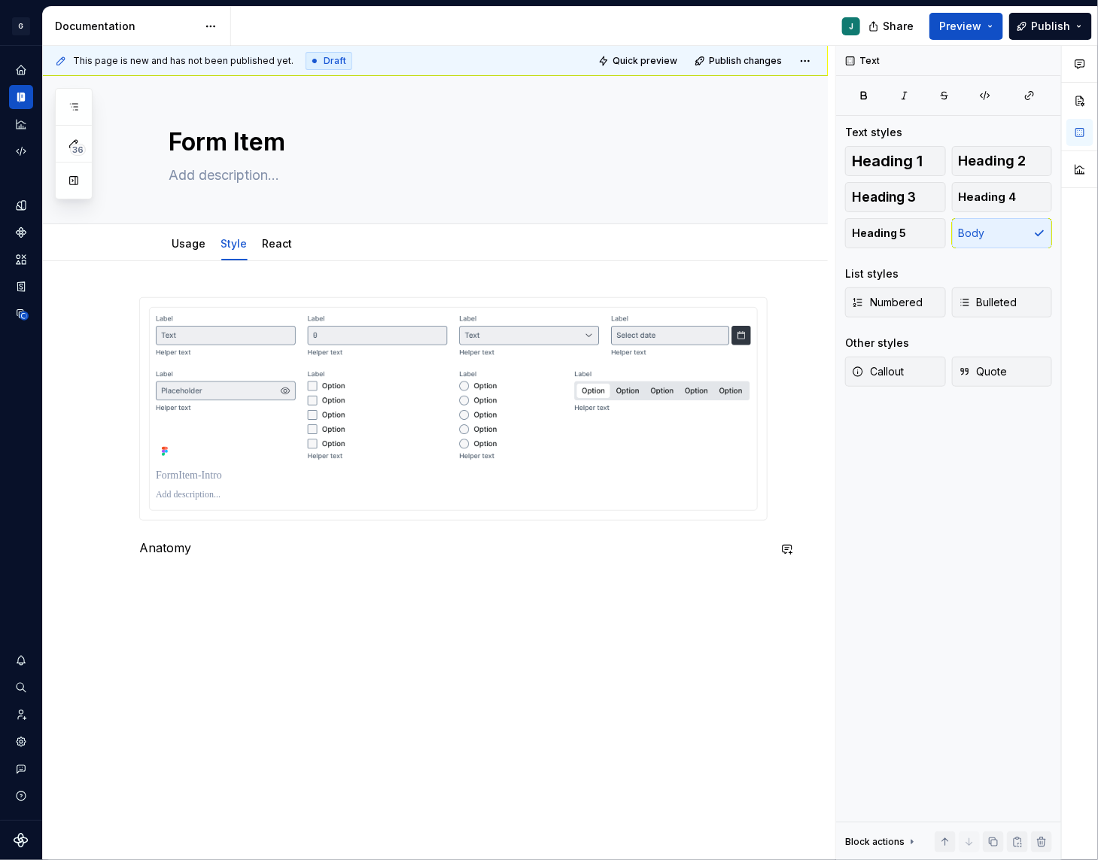
click at [164, 551] on p "Anatomy" at bounding box center [453, 548] width 628 height 18
click at [234, 520] on button "button" at bounding box center [234, 521] width 21 height 21
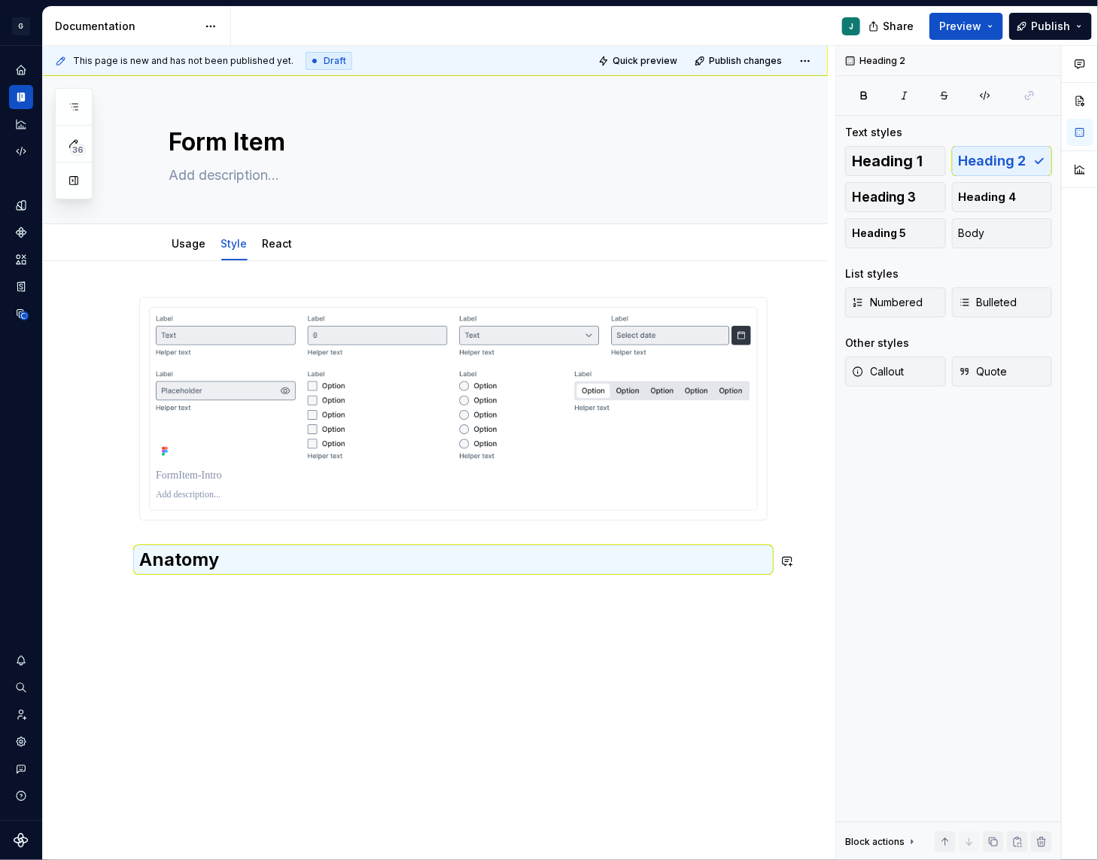
click at [146, 602] on div "Anatomy" at bounding box center [435, 554] width 785 height 587
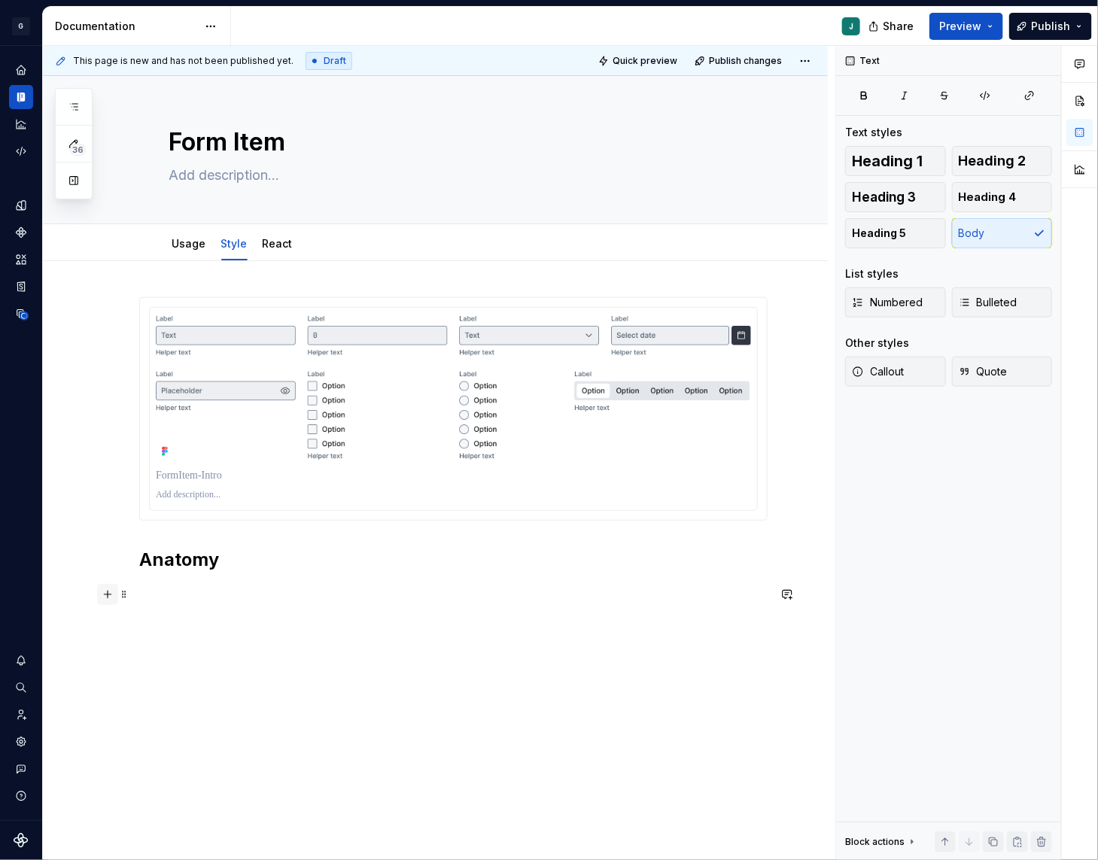
click at [108, 598] on button "button" at bounding box center [107, 594] width 21 height 21
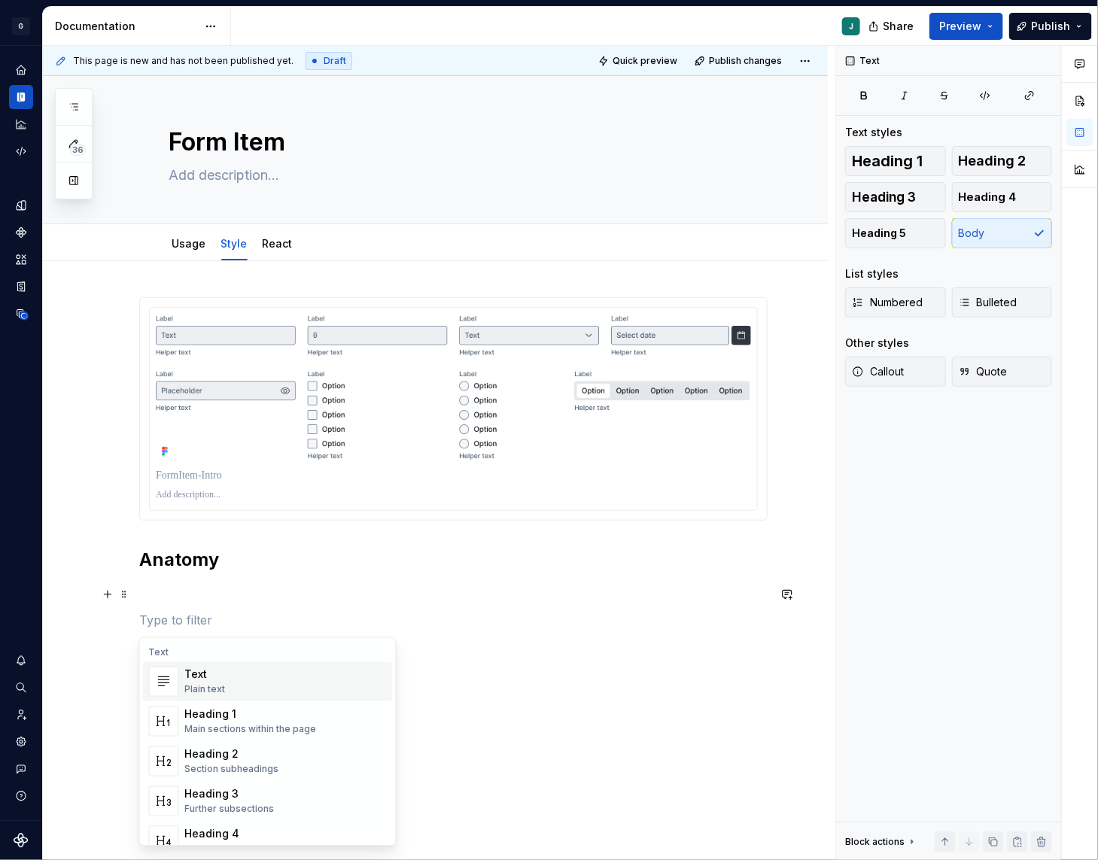
click at [217, 677] on div "Text" at bounding box center [205, 675] width 41 height 15
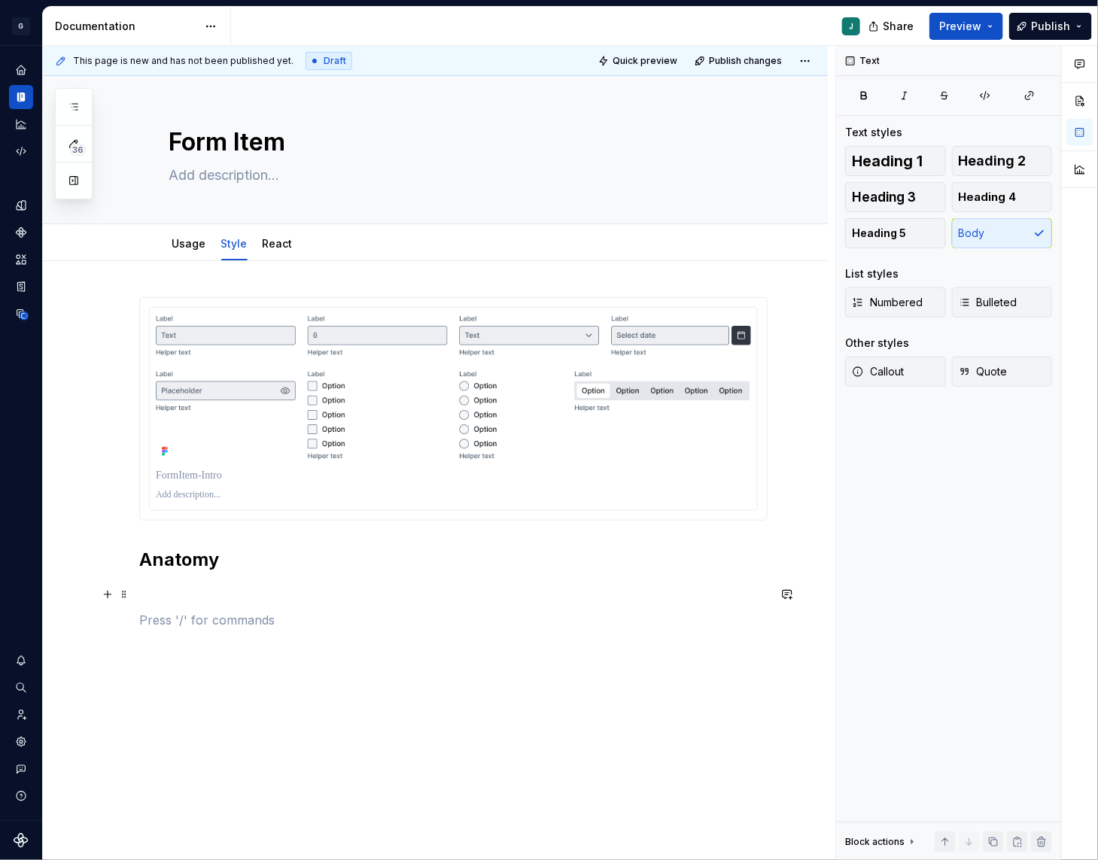
click at [141, 597] on p at bounding box center [453, 593] width 628 height 18
click at [118, 597] on span at bounding box center [124, 594] width 12 height 21
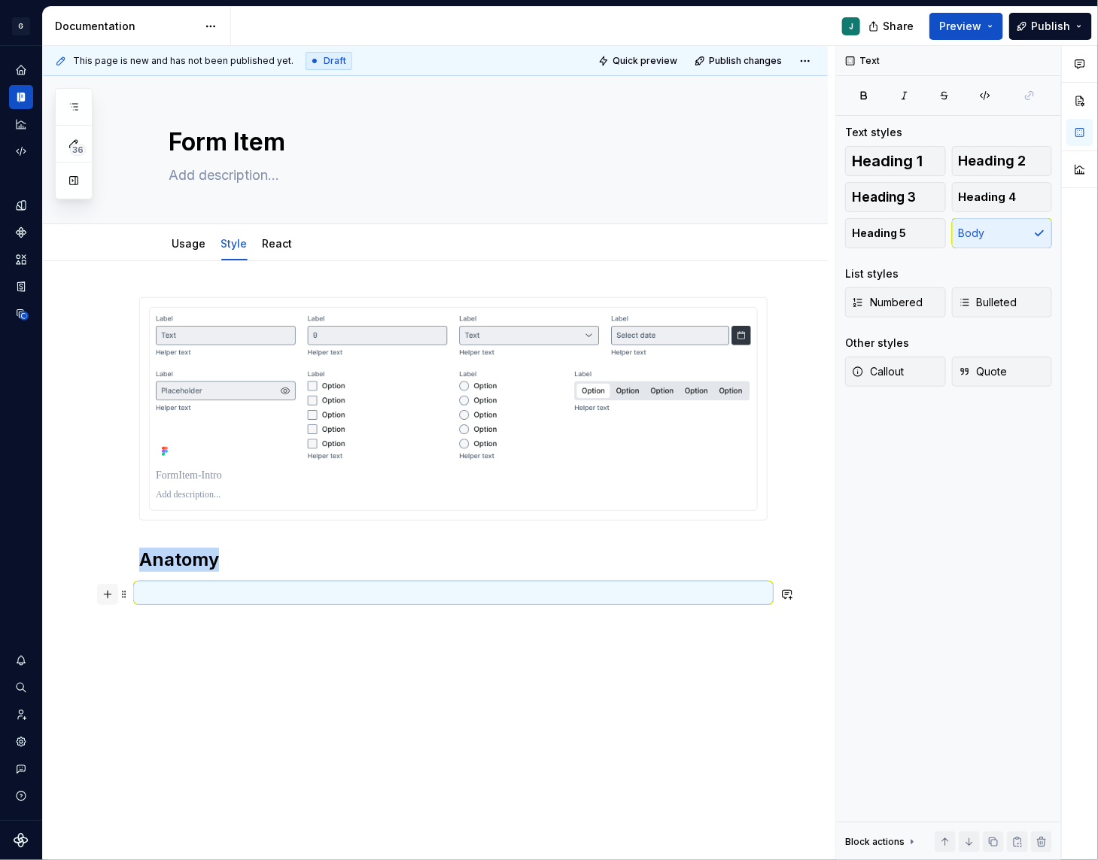
click at [108, 596] on button "button" at bounding box center [107, 594] width 21 height 21
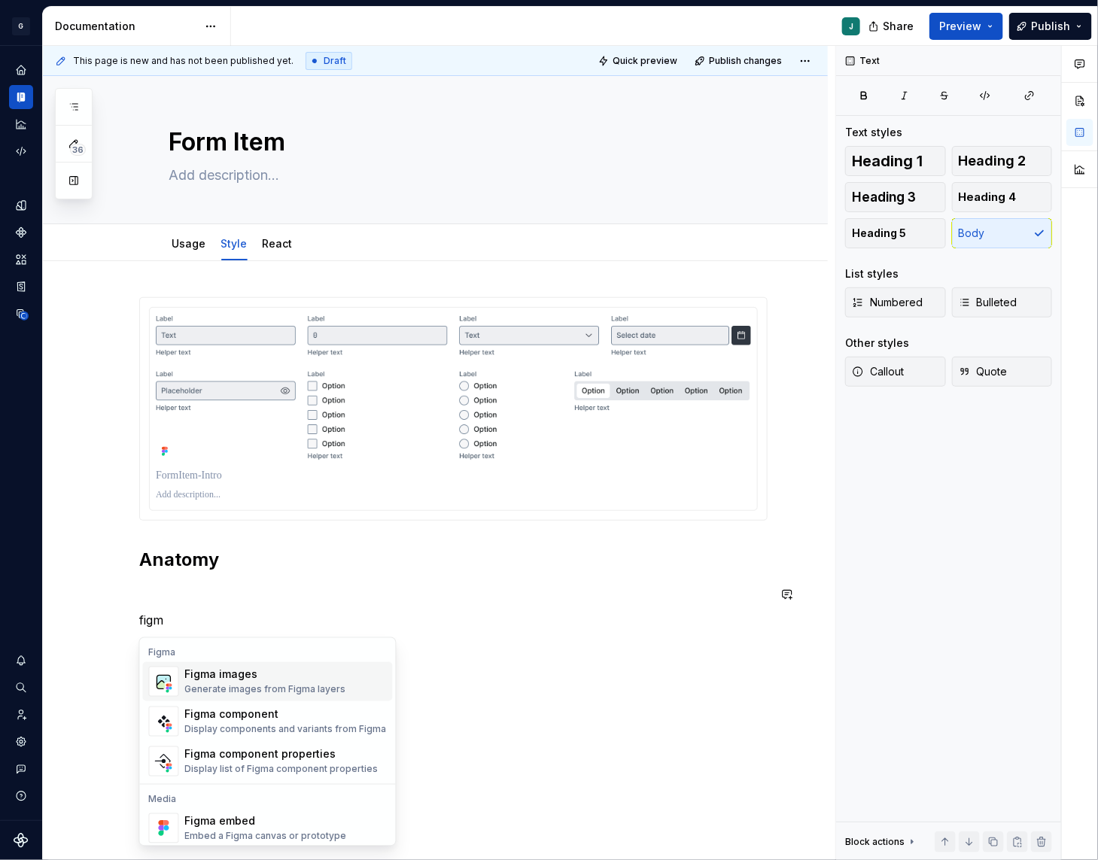
click at [231, 673] on div "Figma images" at bounding box center [265, 675] width 161 height 15
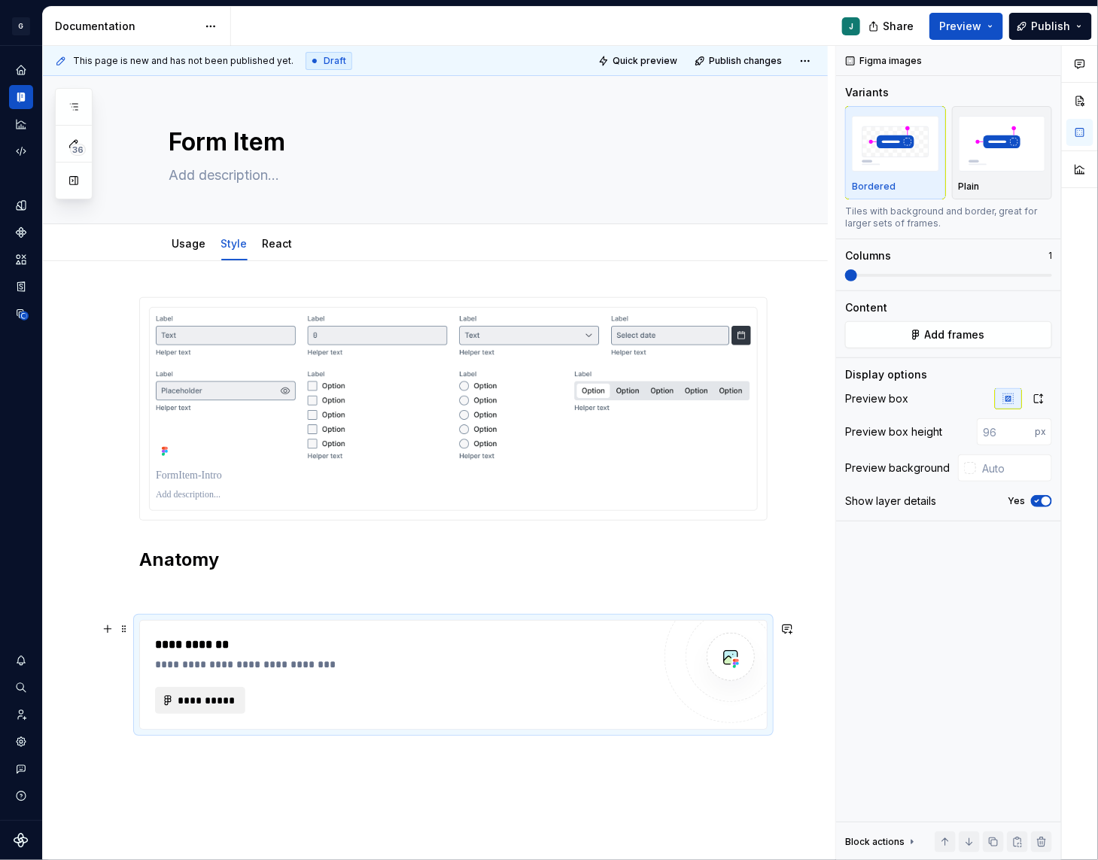
click at [206, 694] on span "**********" at bounding box center [206, 700] width 59 height 15
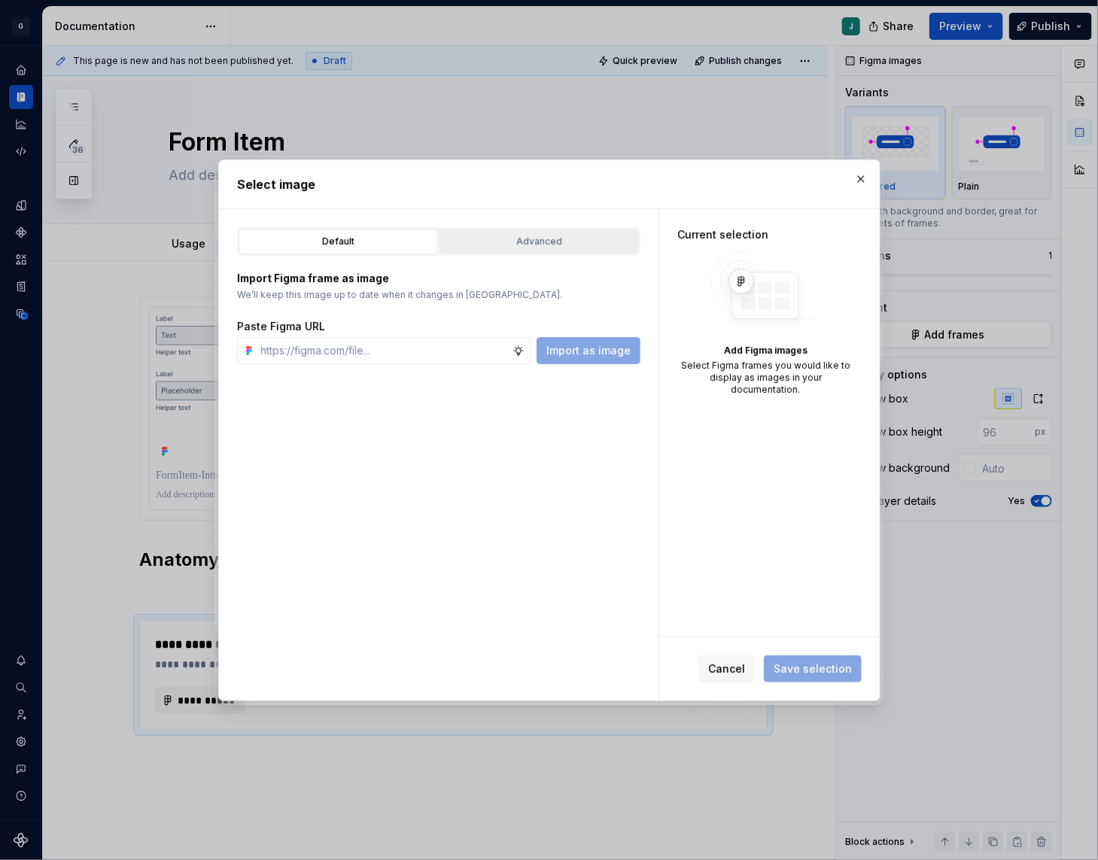
type textarea "*"
click at [534, 245] on div "Advanced" at bounding box center [539, 241] width 189 height 15
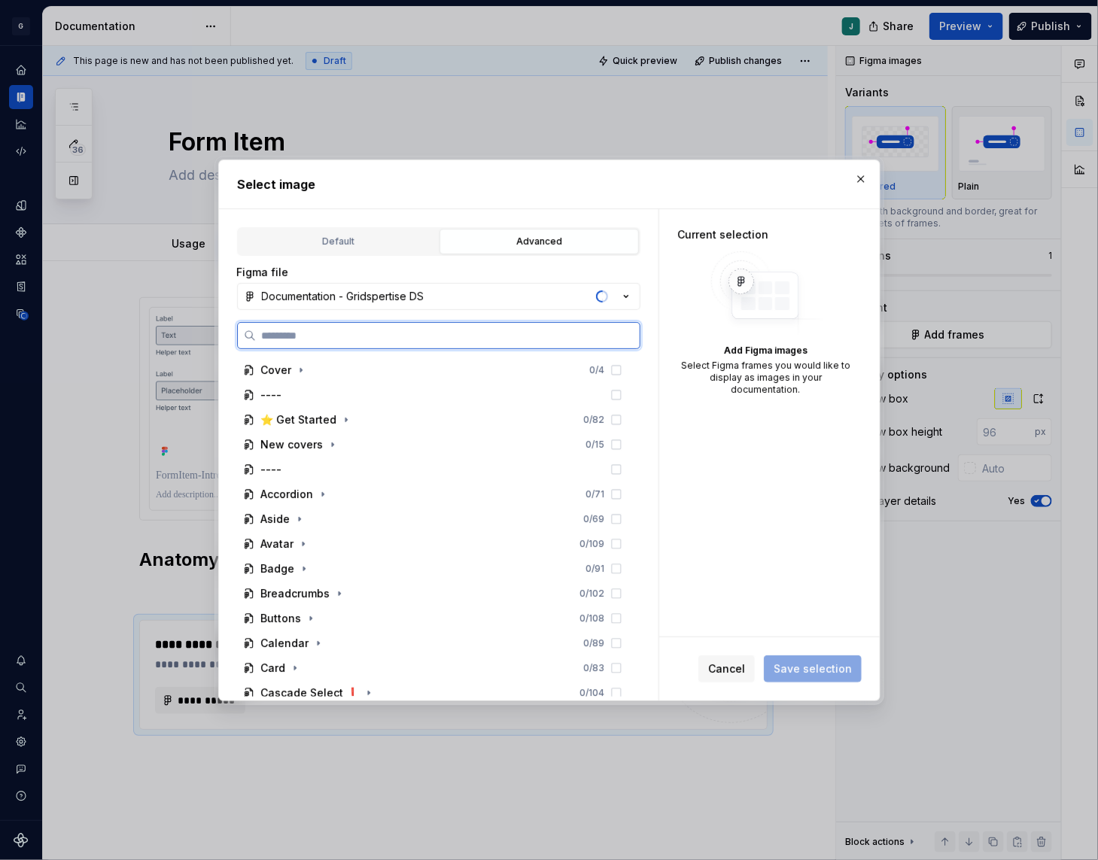
click at [339, 331] on input "search" at bounding box center [448, 335] width 384 height 15
type input "****"
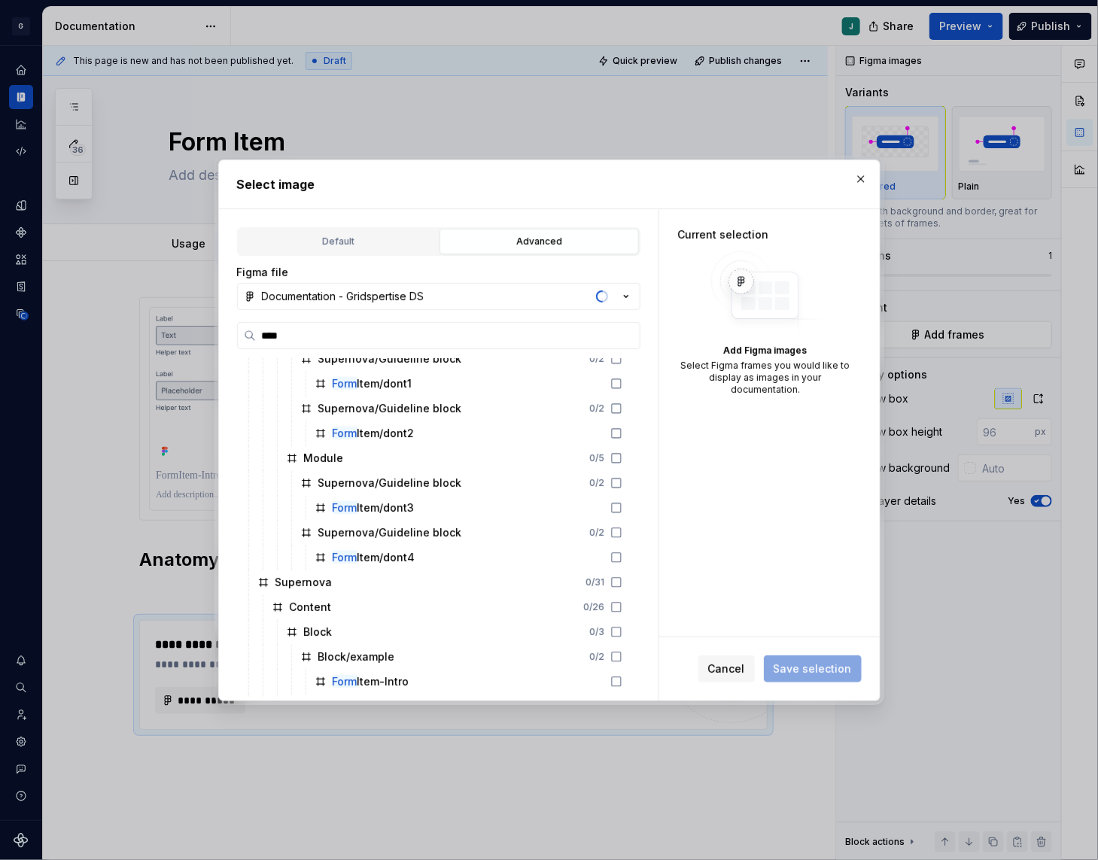
scroll to position [506, 0]
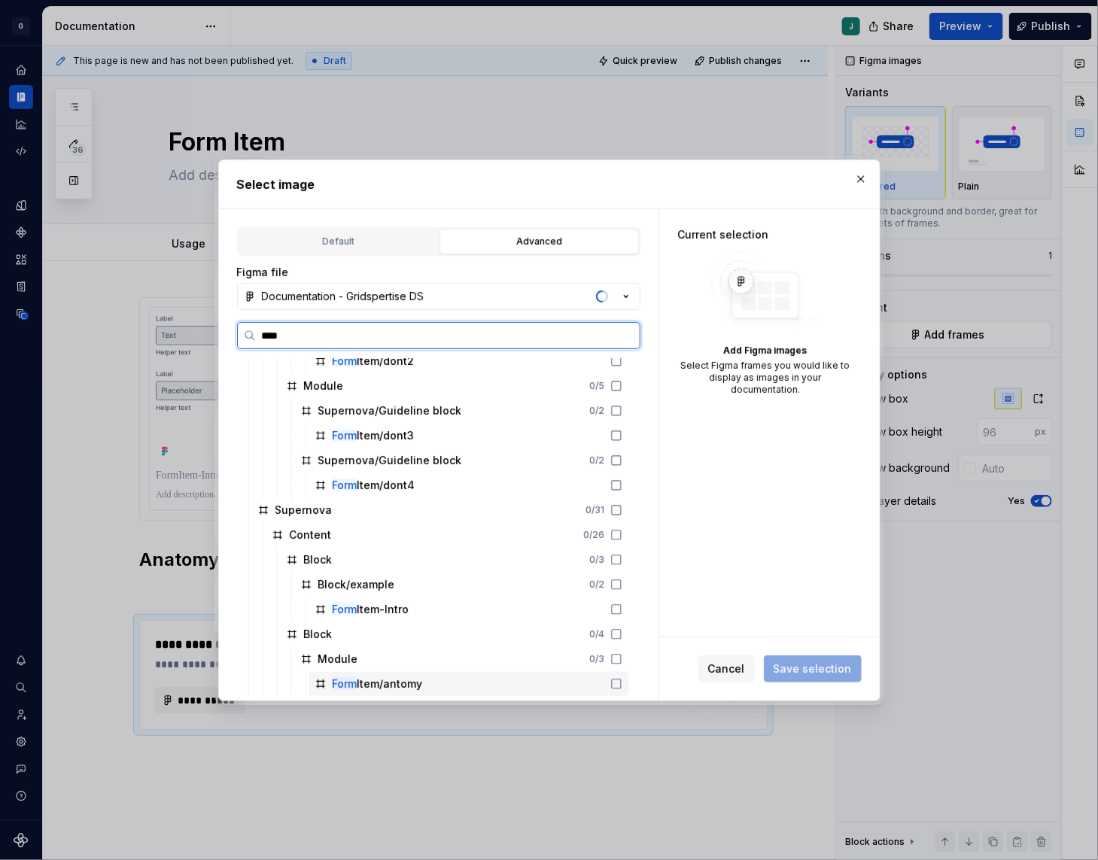
click at [412, 681] on div "Form Item/antomy" at bounding box center [378, 684] width 90 height 15
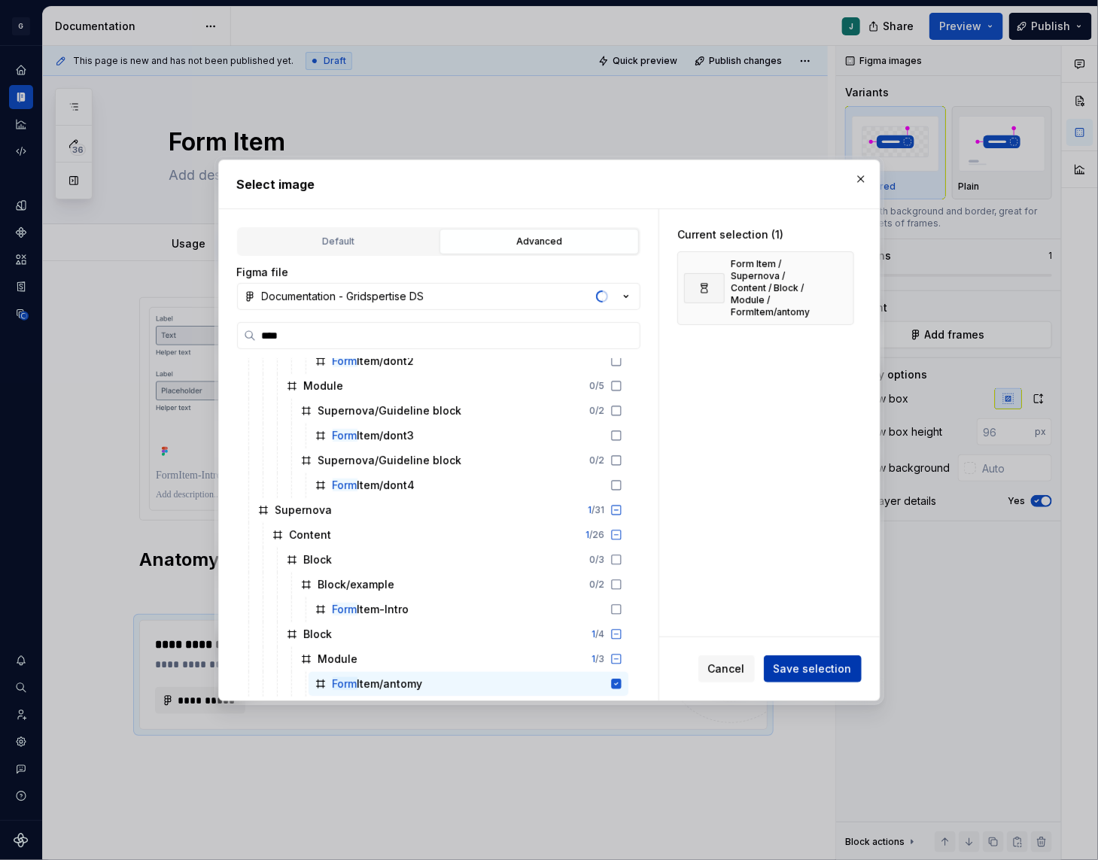
click at [803, 677] on button "Save selection" at bounding box center [813, 669] width 98 height 27
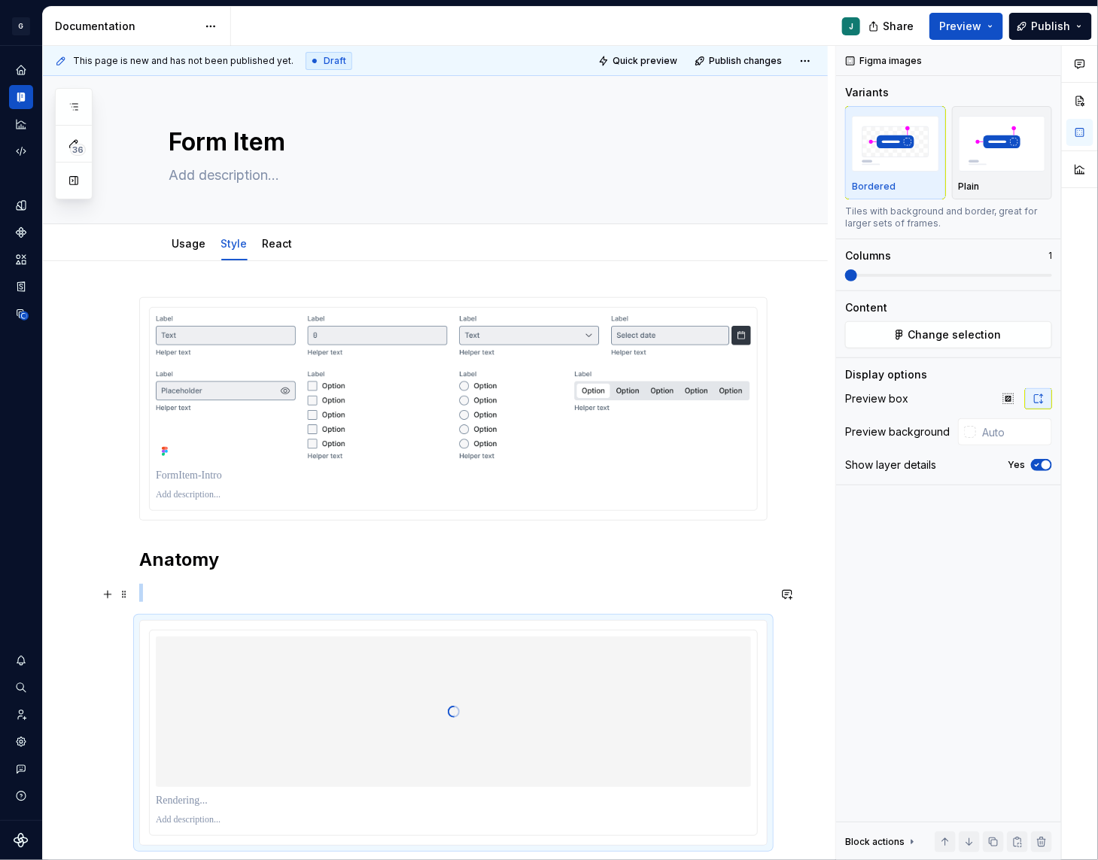
click at [201, 595] on p at bounding box center [453, 593] width 628 height 18
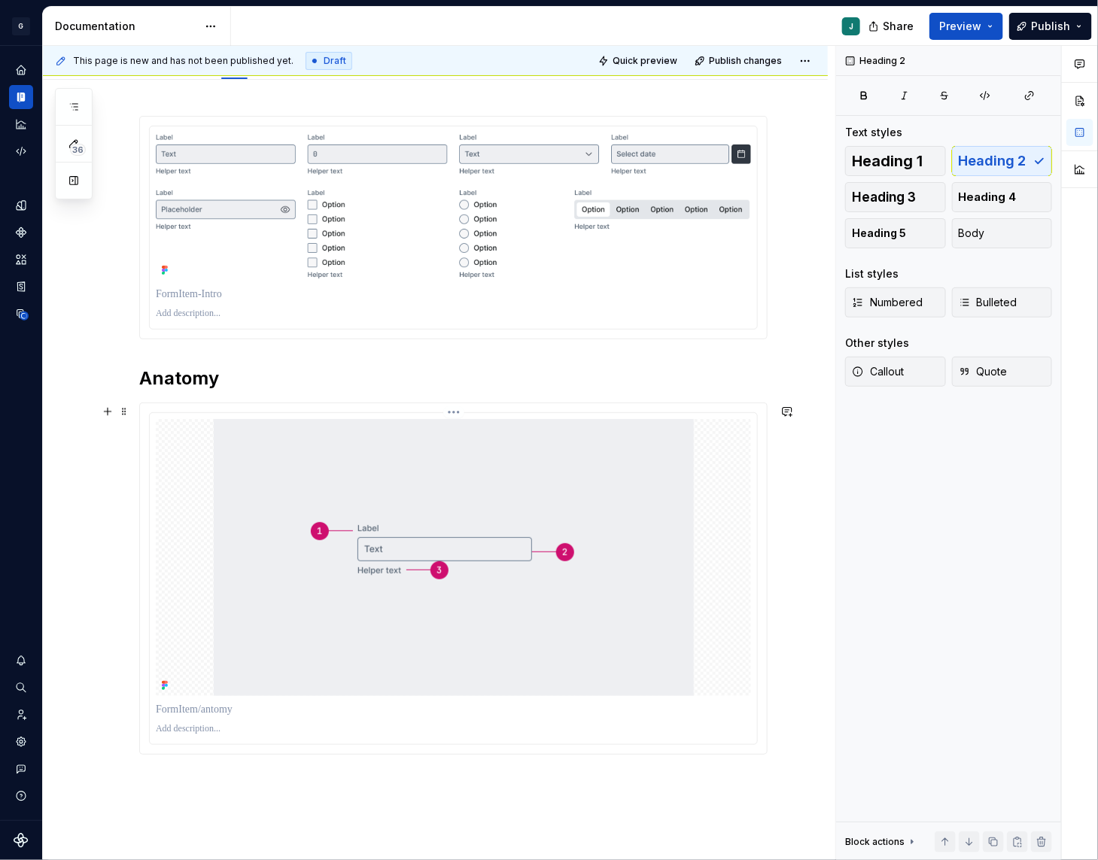
scroll to position [183, 0]
click at [171, 762] on div "Anatomy" at bounding box center [453, 451] width 628 height 675
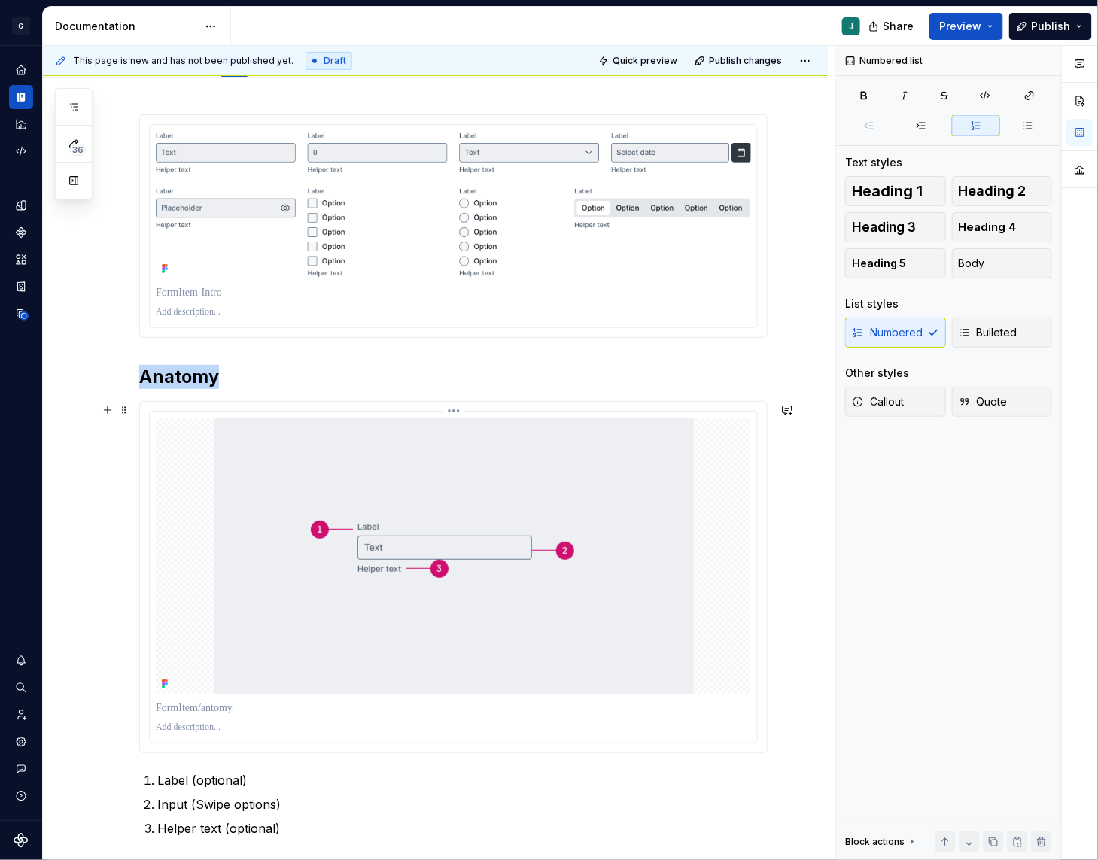
click at [227, 584] on img at bounding box center [454, 556] width 480 height 277
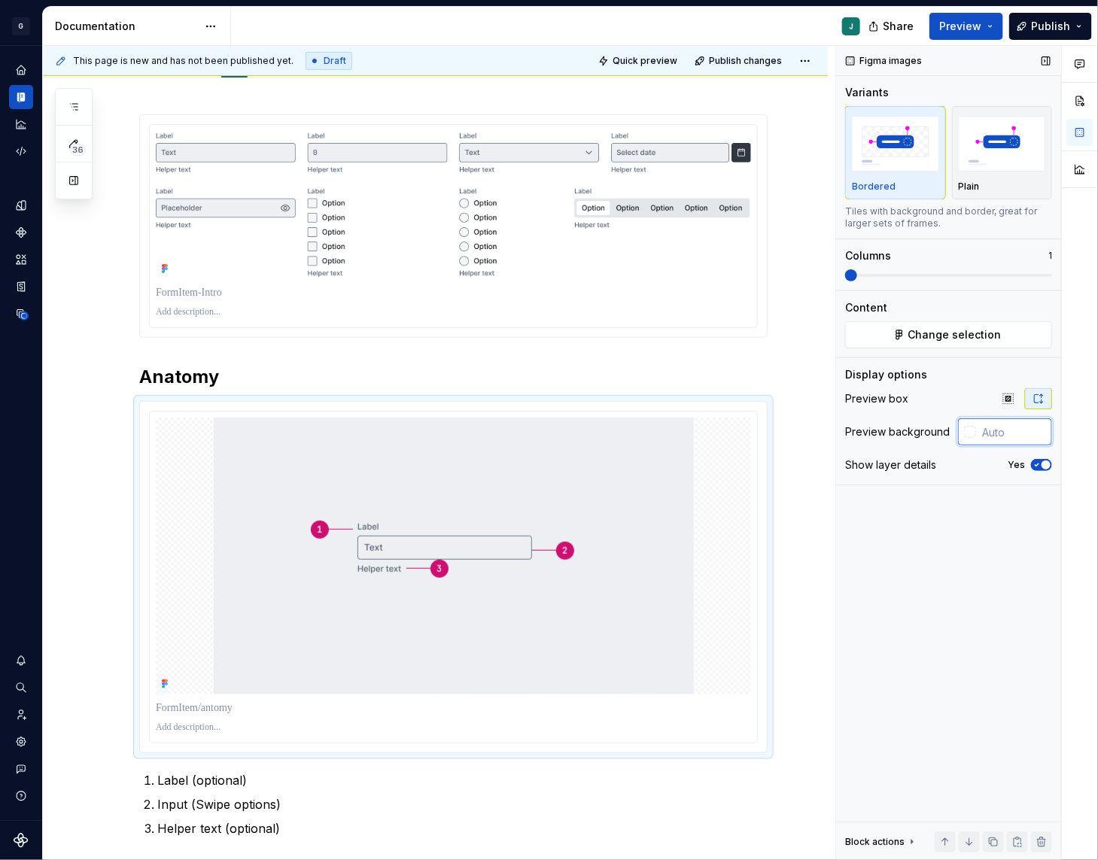
click at [989, 433] on input "text" at bounding box center [1014, 431] width 76 height 27
type input "#FFFFFF"
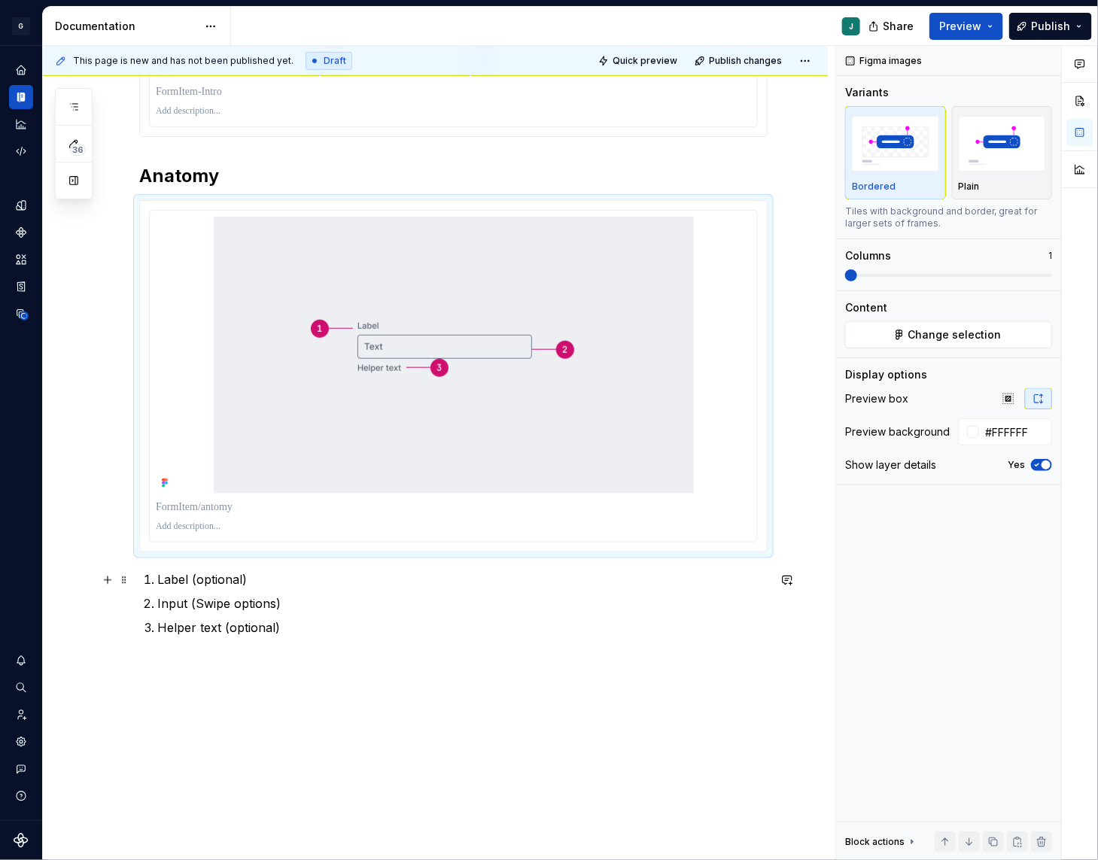
scroll to position [398, 0]
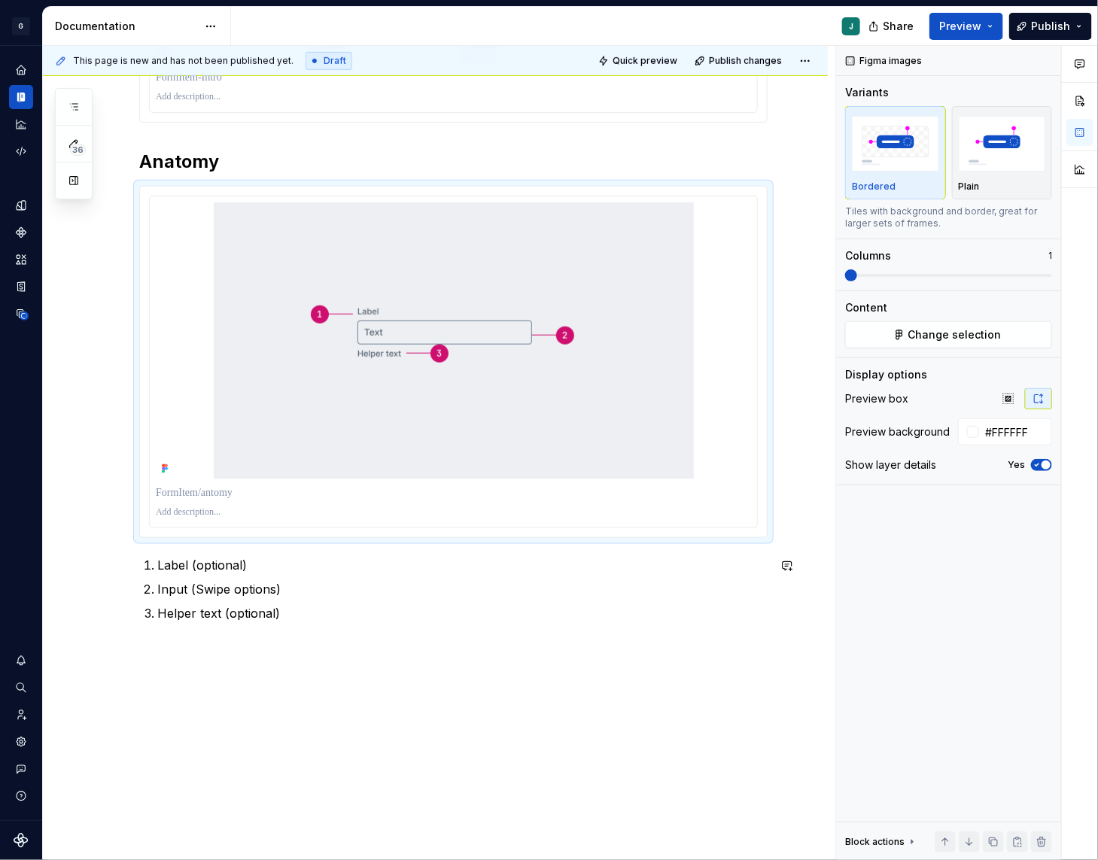
click at [196, 637] on div "Anatomy Label (optional) Input (Swipe options) Helper text (optional)" at bounding box center [453, 269] width 628 height 741
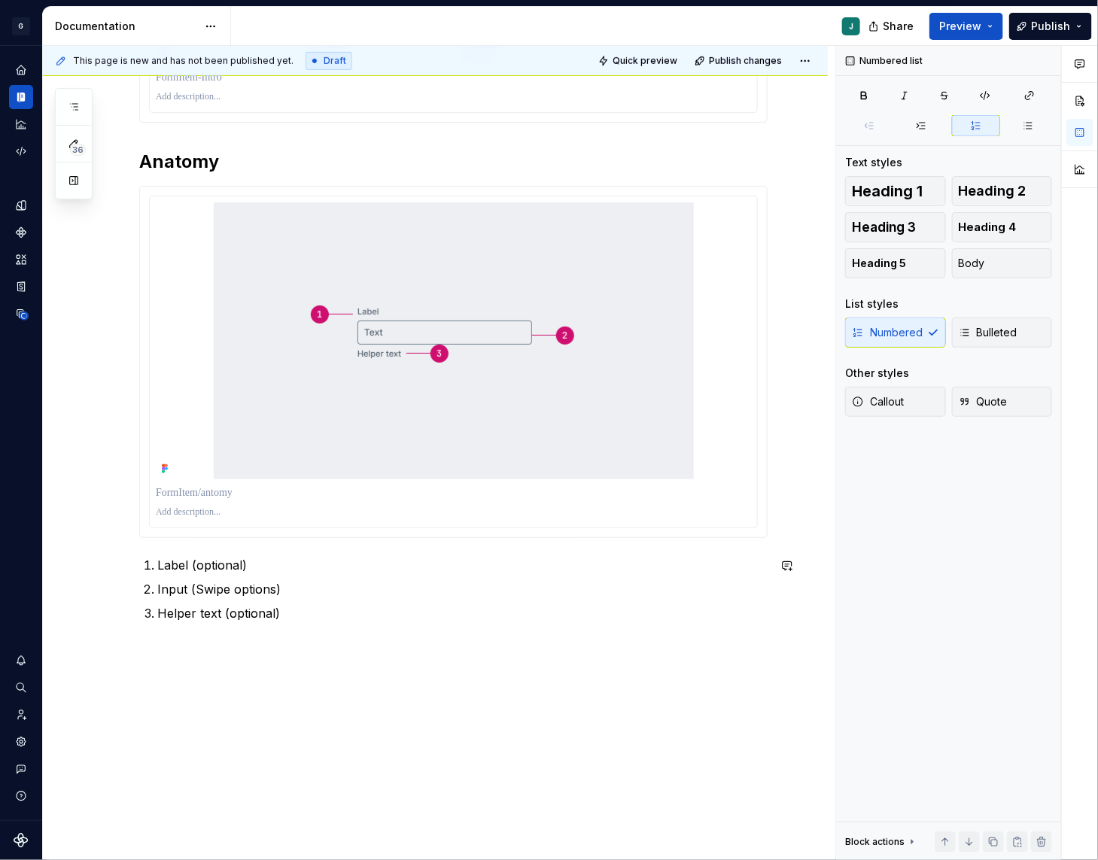
click at [169, 654] on div "Anatomy Label (optional) Input (Swipe options) Helper text (optional)" at bounding box center [435, 381] width 785 height 1036
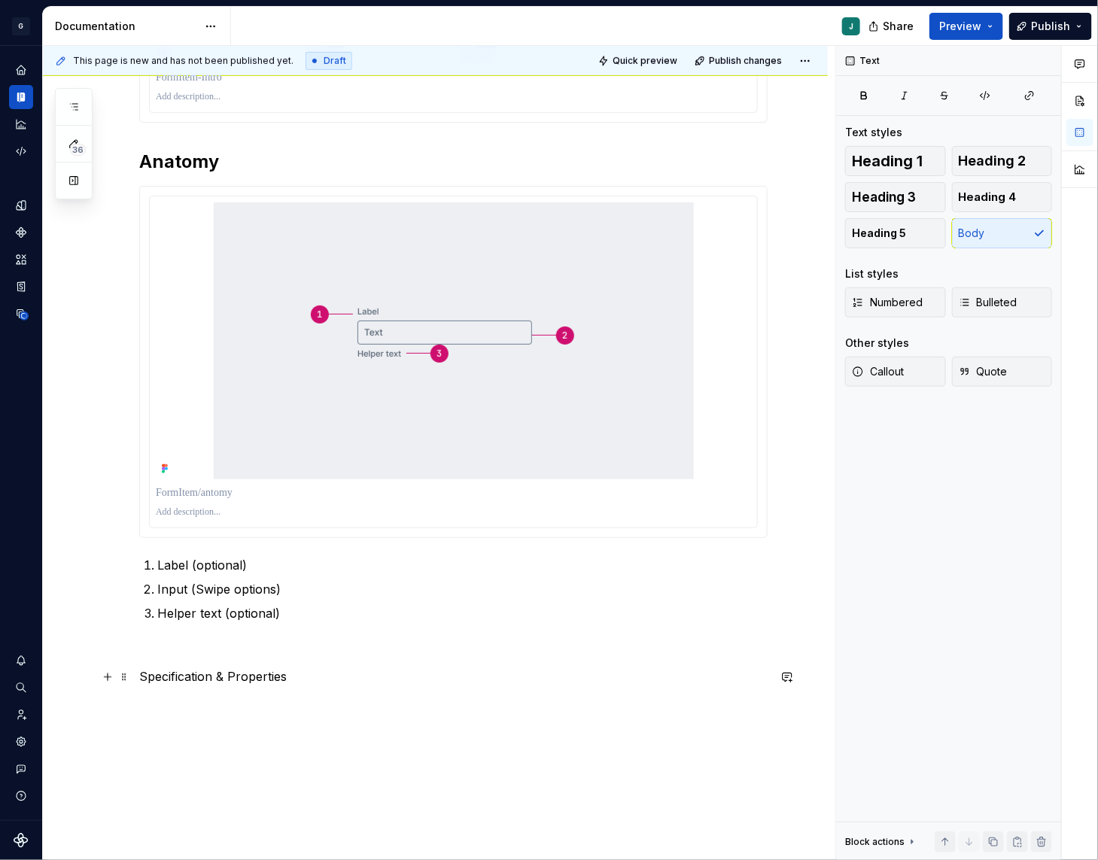
click at [208, 674] on p "Specification & Properties" at bounding box center [453, 677] width 628 height 18
click at [232, 649] on button "button" at bounding box center [234, 648] width 21 height 21
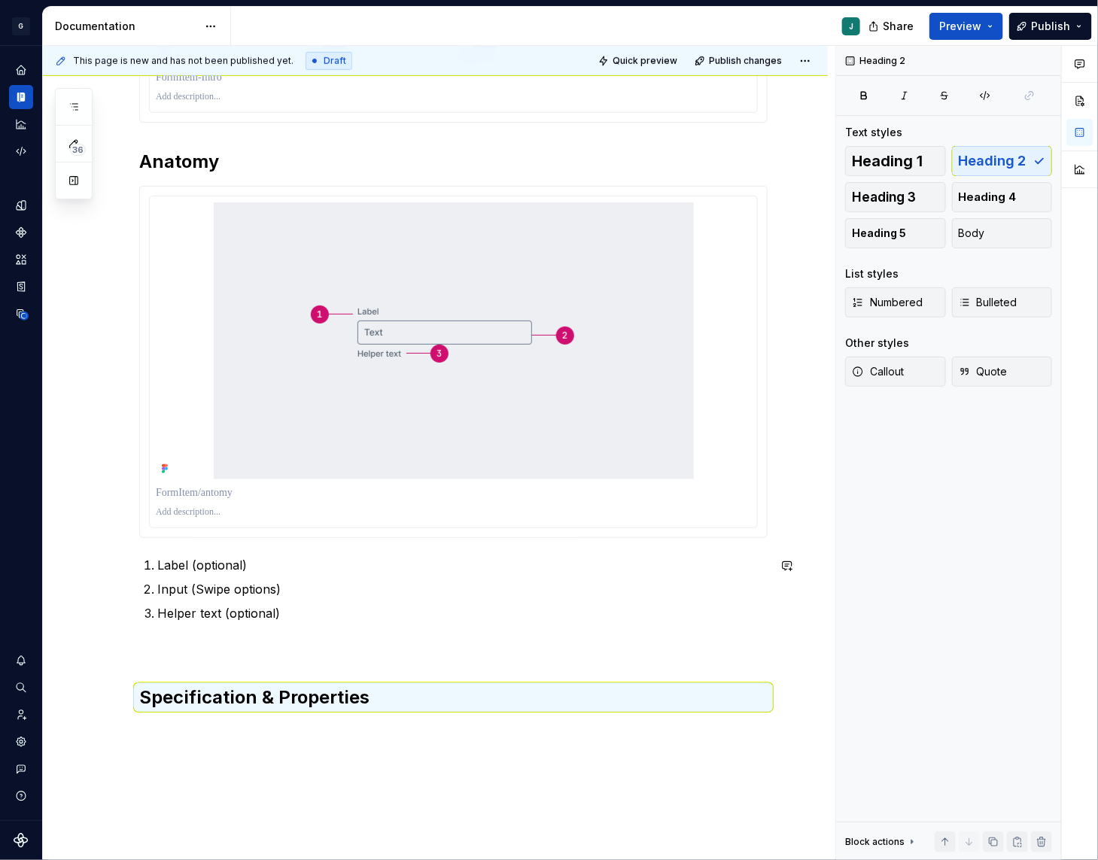
click at [162, 640] on p at bounding box center [453, 649] width 628 height 18
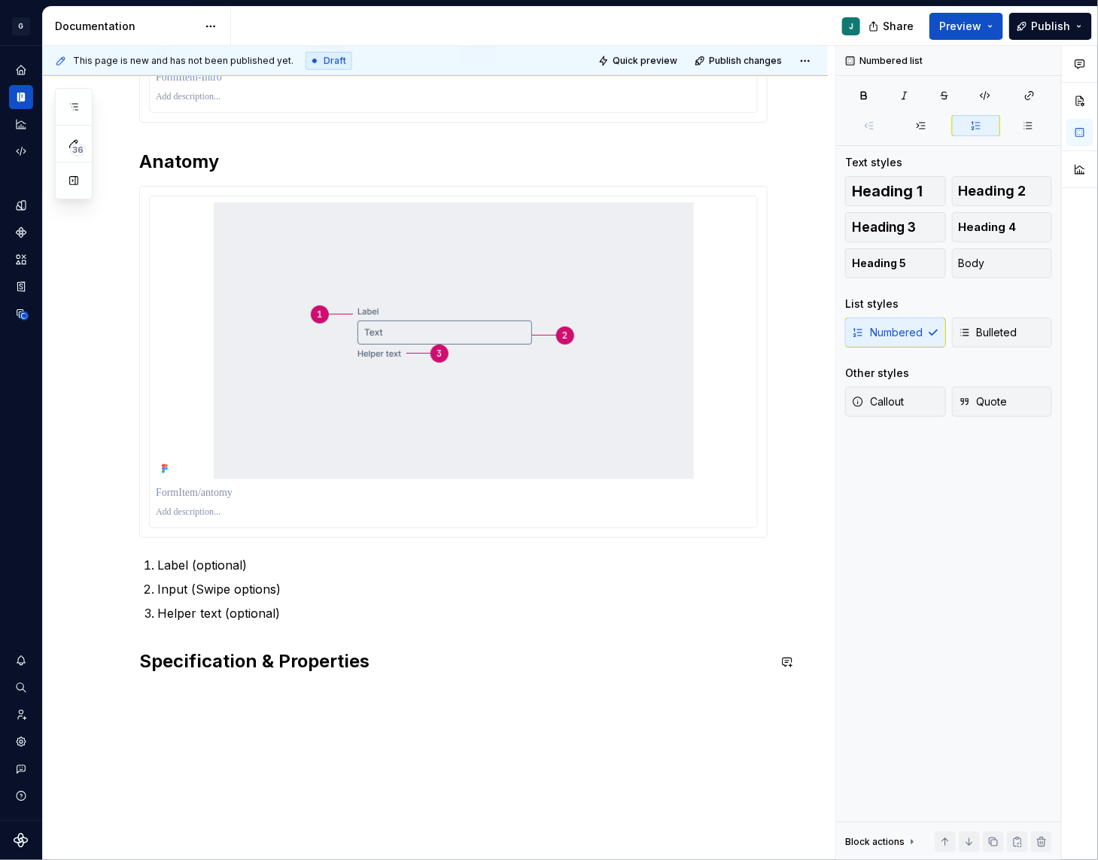
click at [172, 704] on div "Anatomy Label (optional) Input (Swipe options) Helper text (optional) Specifica…" at bounding box center [435, 406] width 785 height 1087
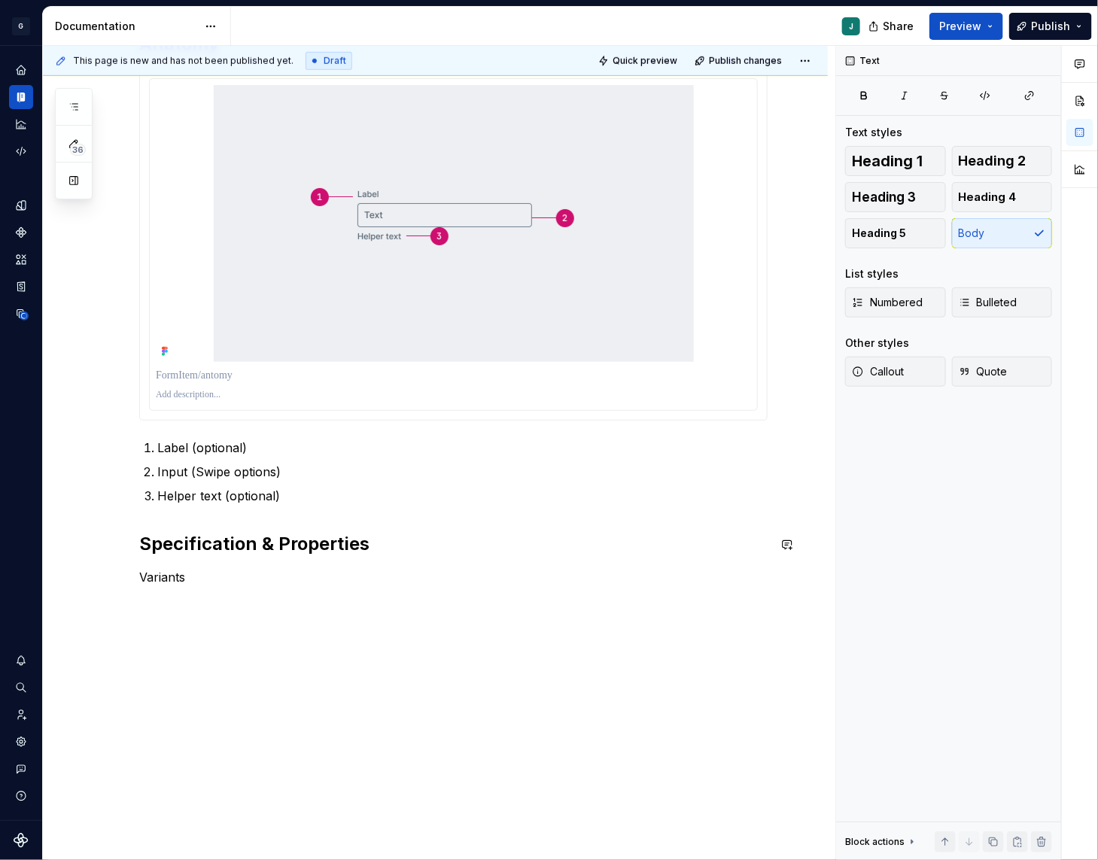
scroll to position [517, 0]
click at [167, 600] on p "Input type" at bounding box center [453, 603] width 628 height 18
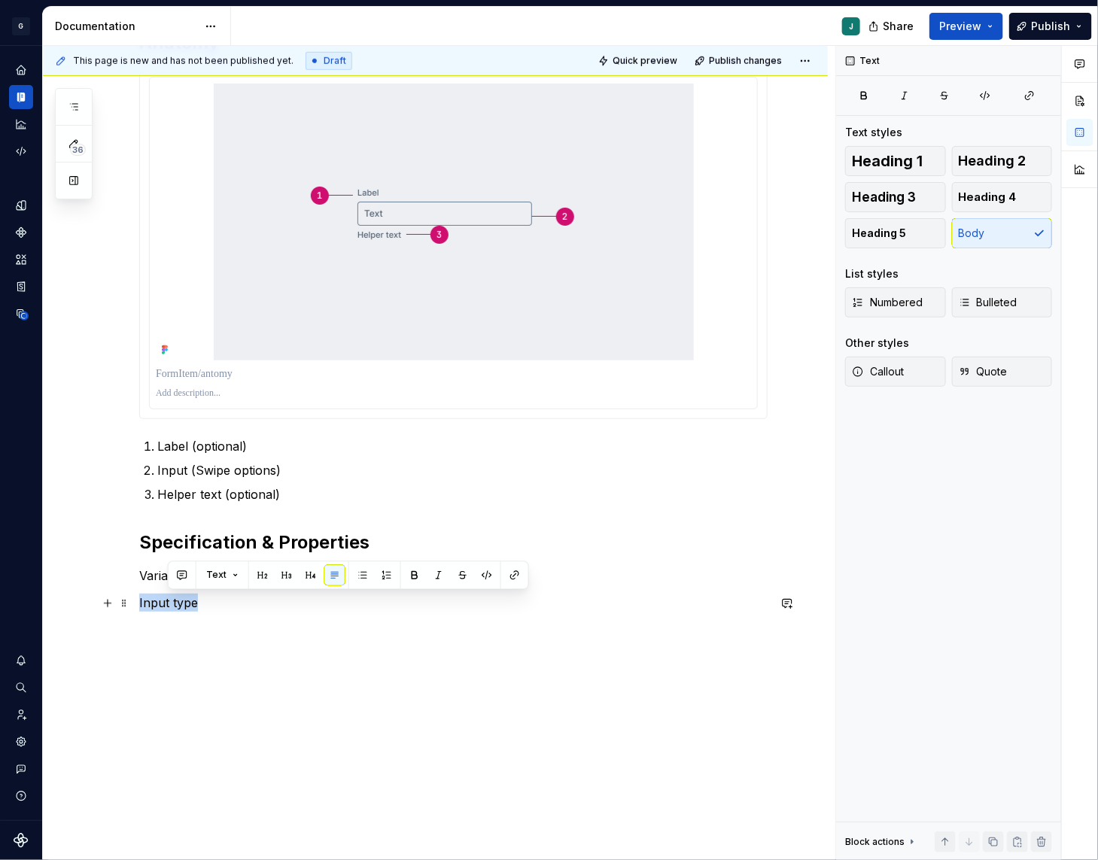
click at [167, 600] on p "Input type" at bounding box center [453, 603] width 628 height 18
click at [276, 579] on button "button" at bounding box center [282, 575] width 21 height 21
click at [167, 573] on p "Variants" at bounding box center [453, 576] width 628 height 18
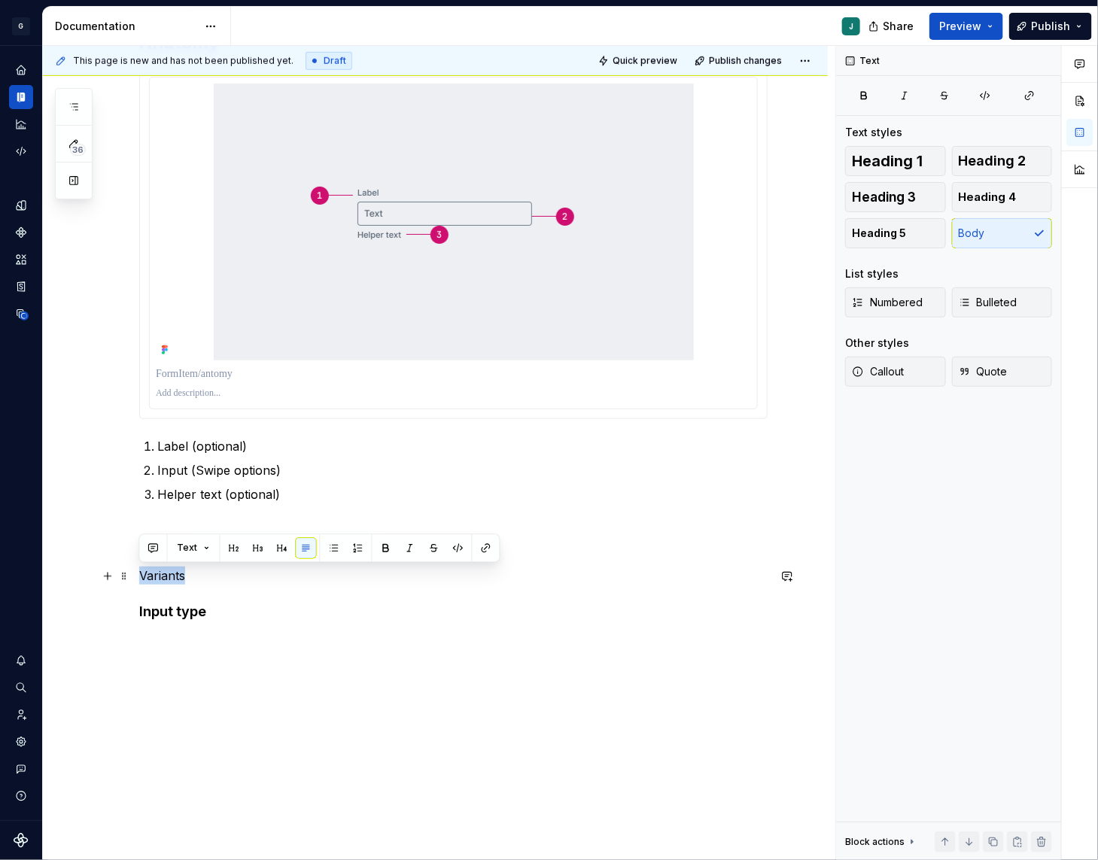
click at [167, 573] on p "Variants" at bounding box center [453, 576] width 628 height 18
click at [257, 555] on button "button" at bounding box center [258, 548] width 21 height 21
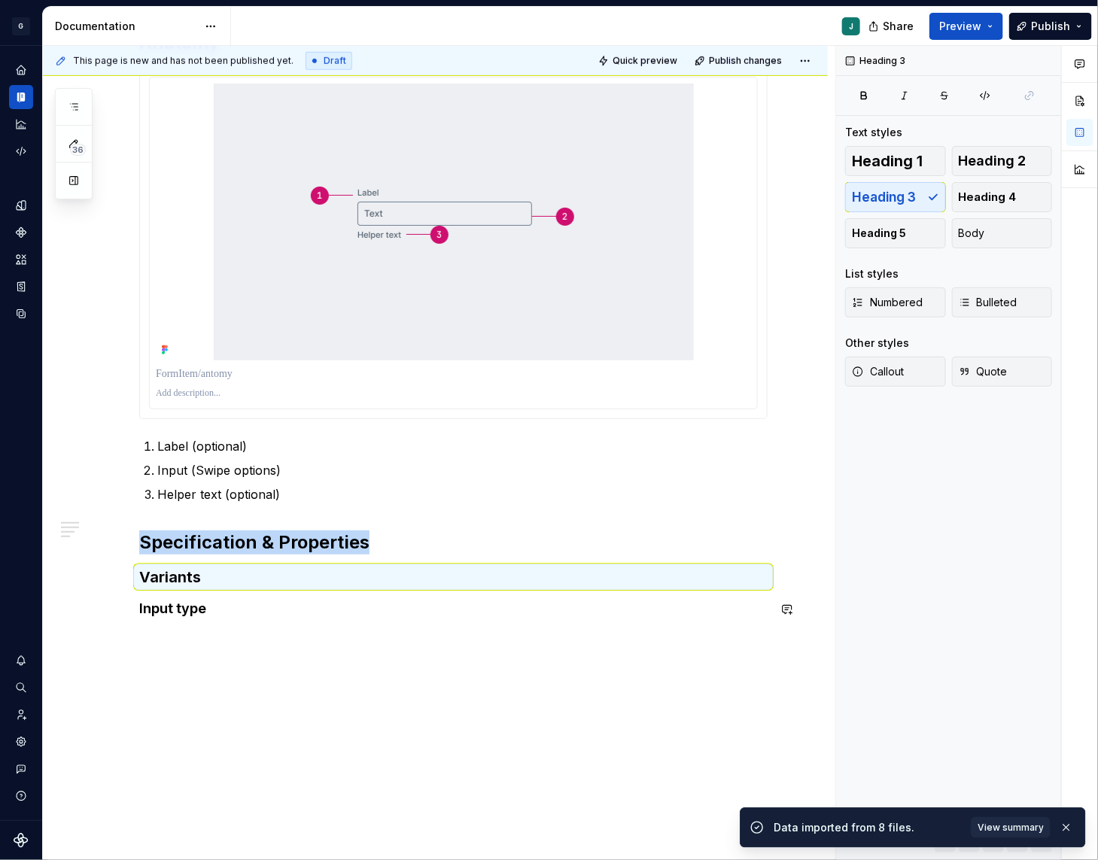
click at [170, 640] on div "Anatomy Label (optional) Input (Swipe options) Helper text (optional) Specifica…" at bounding box center [435, 319] width 785 height 1150
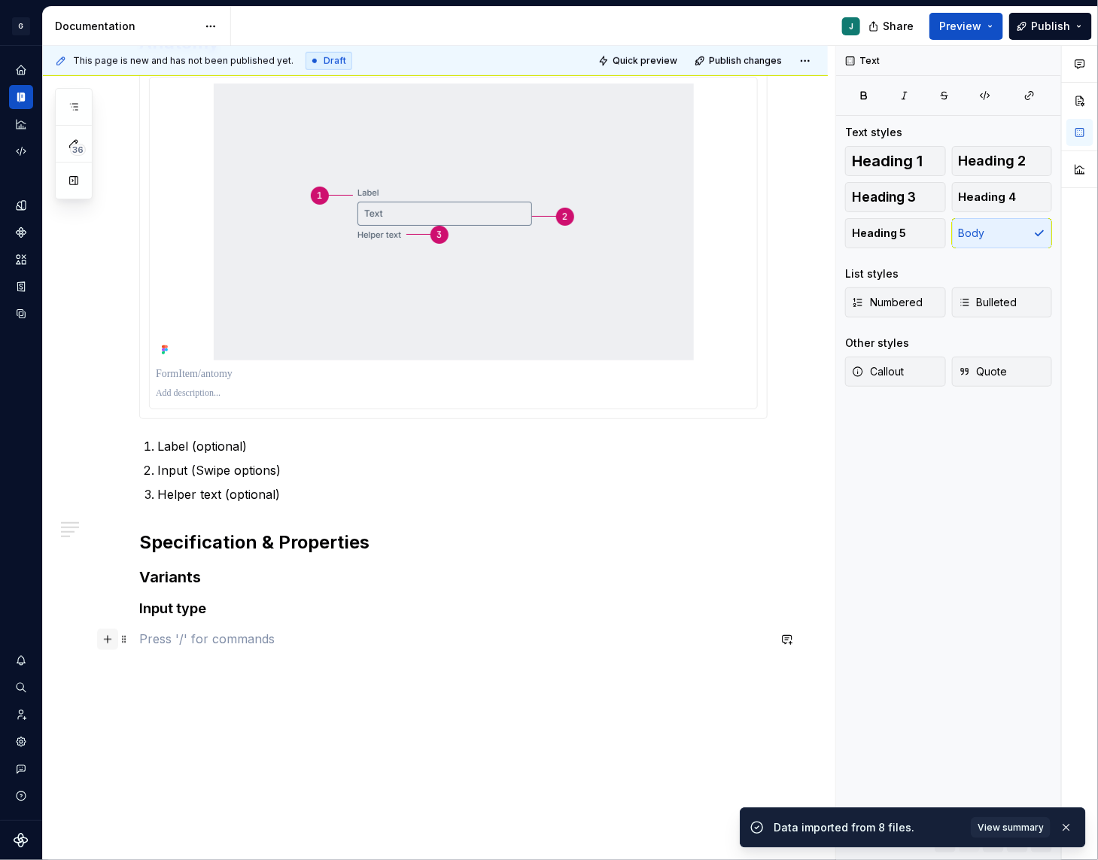
click at [105, 639] on button "button" at bounding box center [107, 639] width 21 height 21
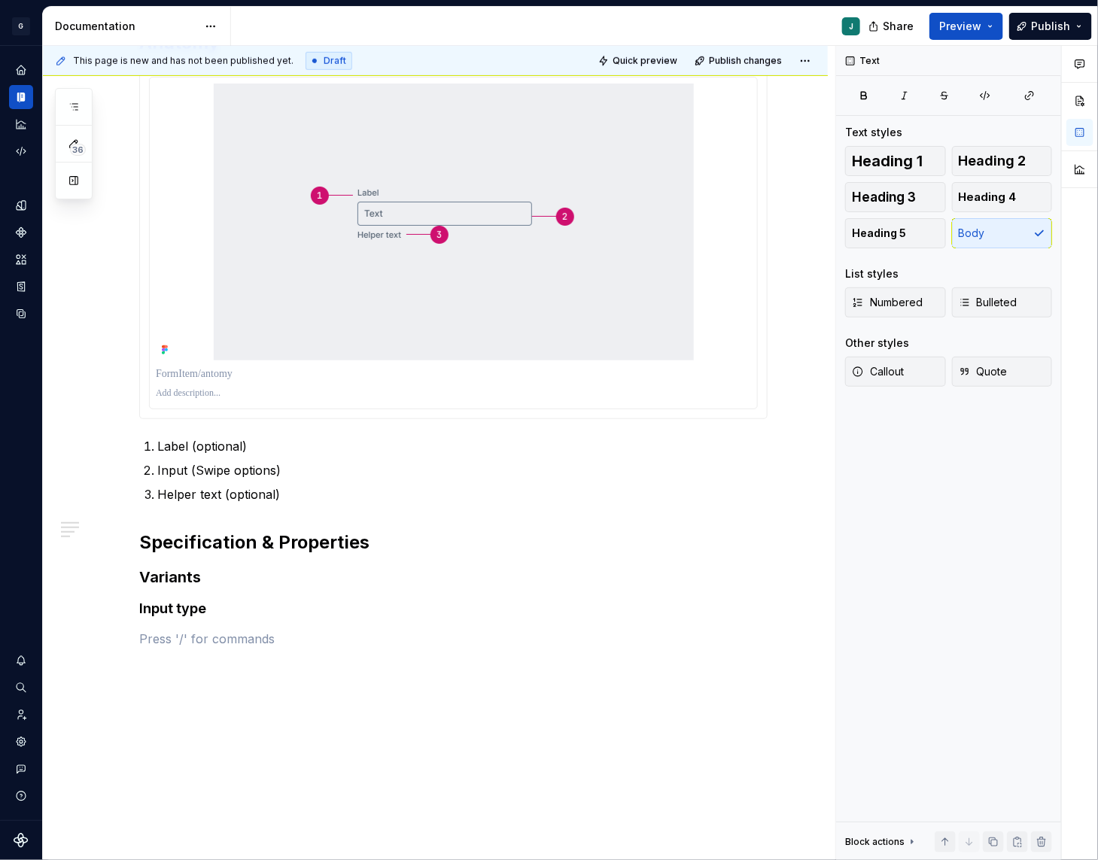
click at [157, 657] on div "Anatomy Label (optional) Input (Swipe options) Helper text (optional) Specifica…" at bounding box center [453, 223] width 628 height 886
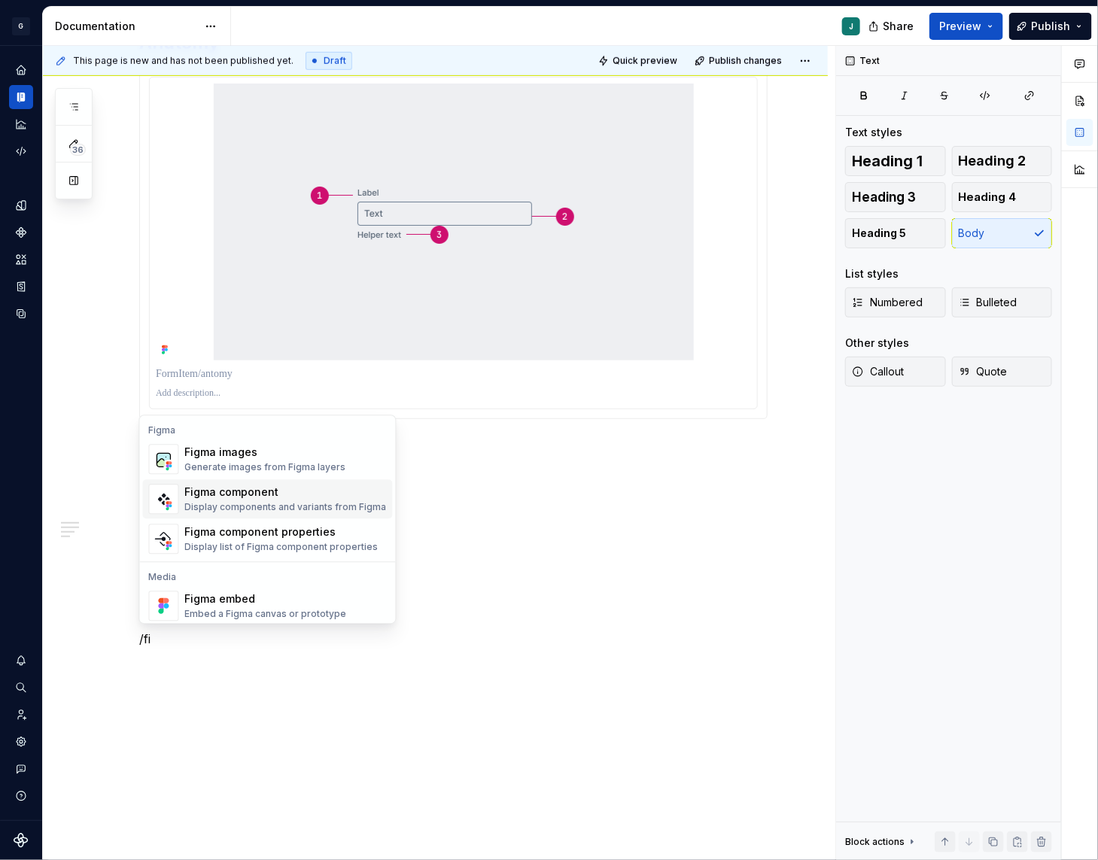
click at [266, 497] on div "Figma component" at bounding box center [286, 492] width 202 height 15
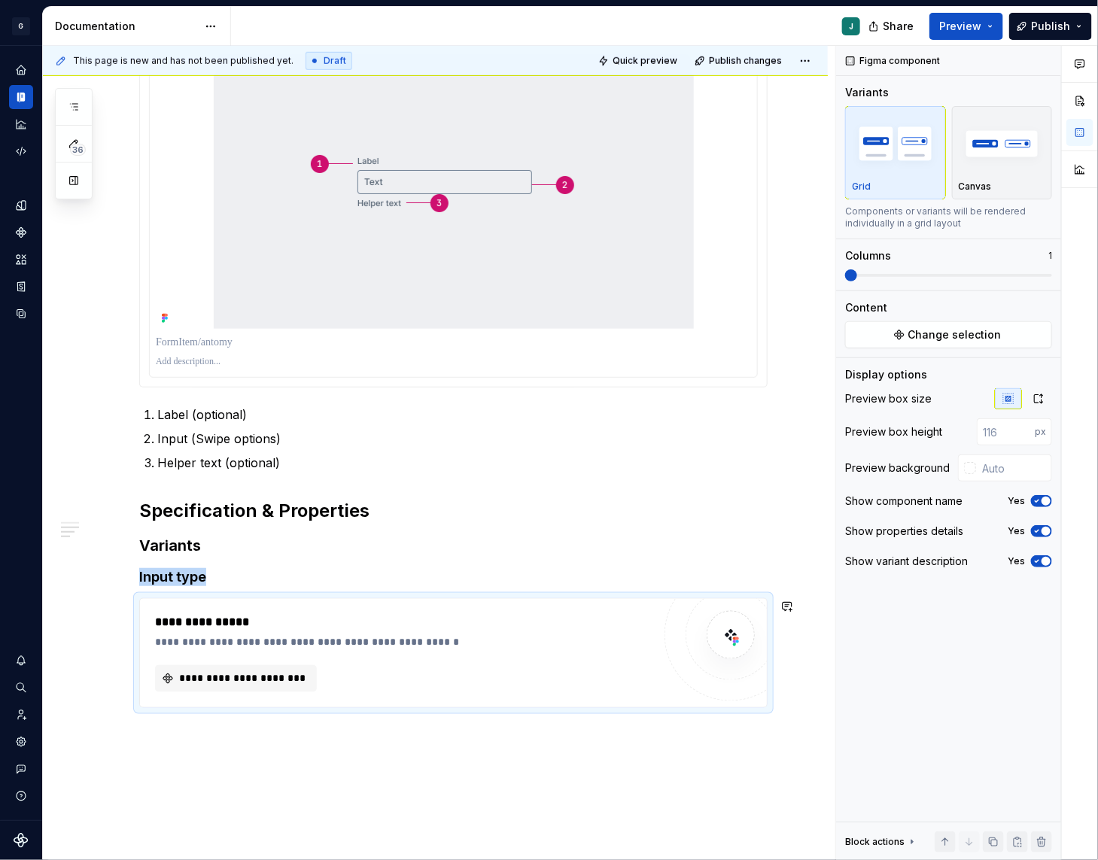
scroll to position [556, 0]
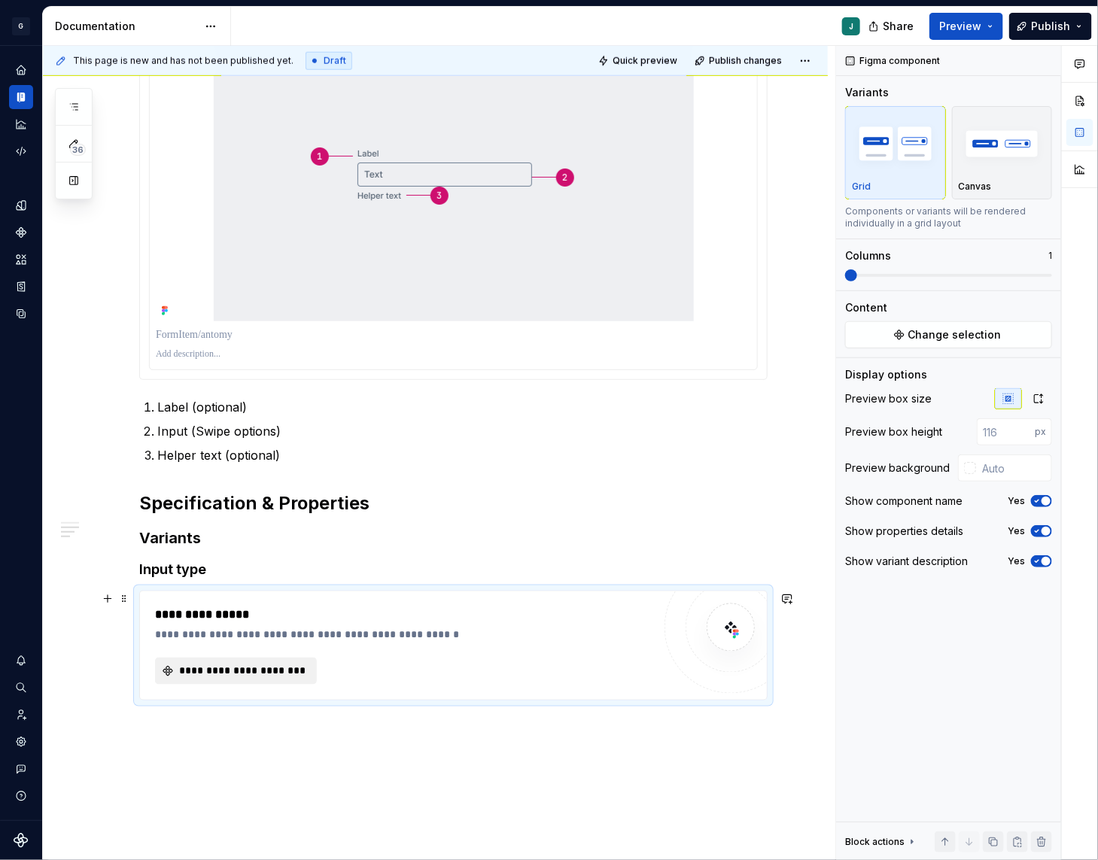
click at [221, 683] on div "**********" at bounding box center [403, 671] width 497 height 27
click at [222, 673] on span "**********" at bounding box center [242, 671] width 130 height 15
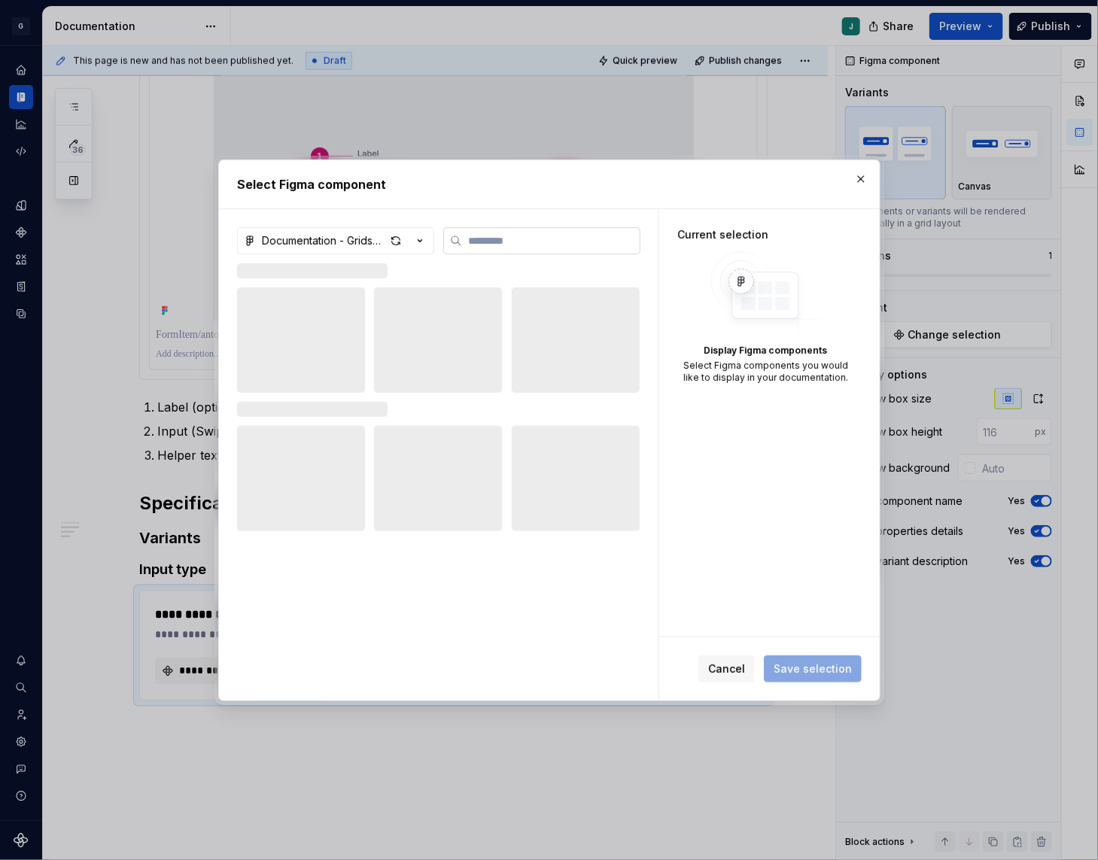
type textarea "*"
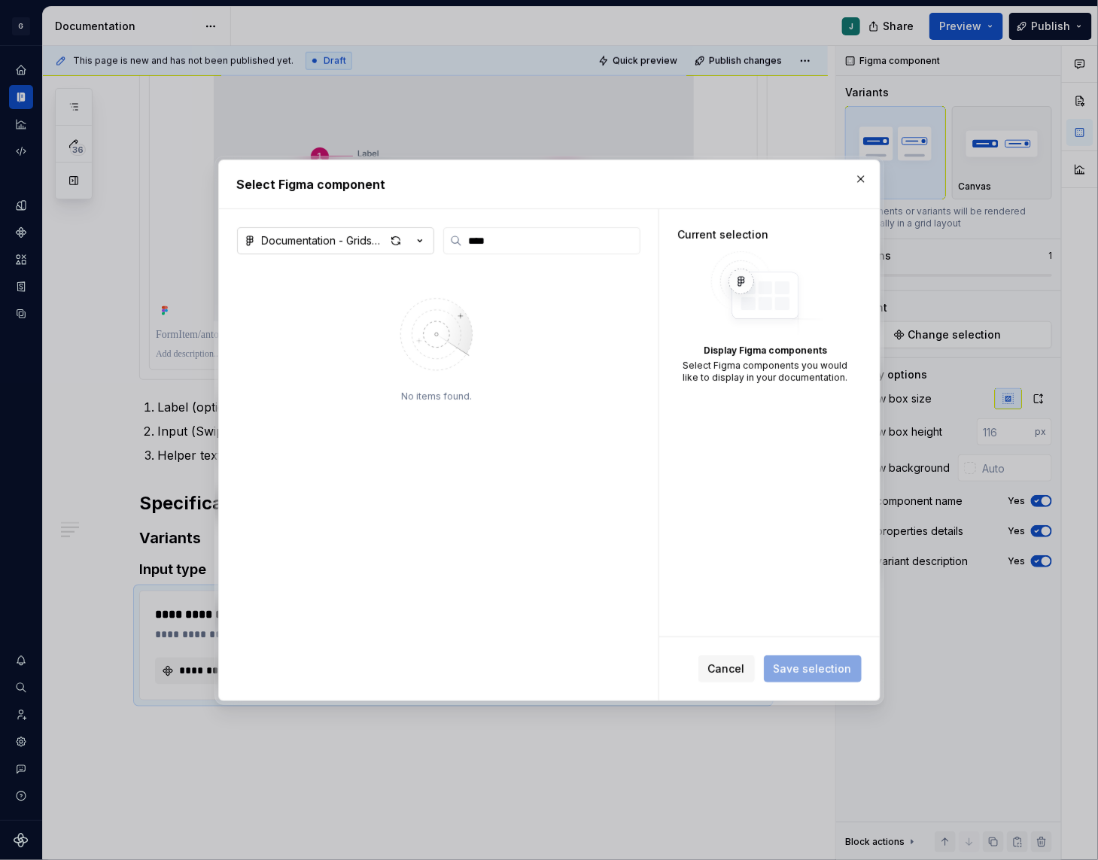
click at [331, 244] on div "Documentation - Gridspertise DS" at bounding box center [323, 240] width 123 height 15
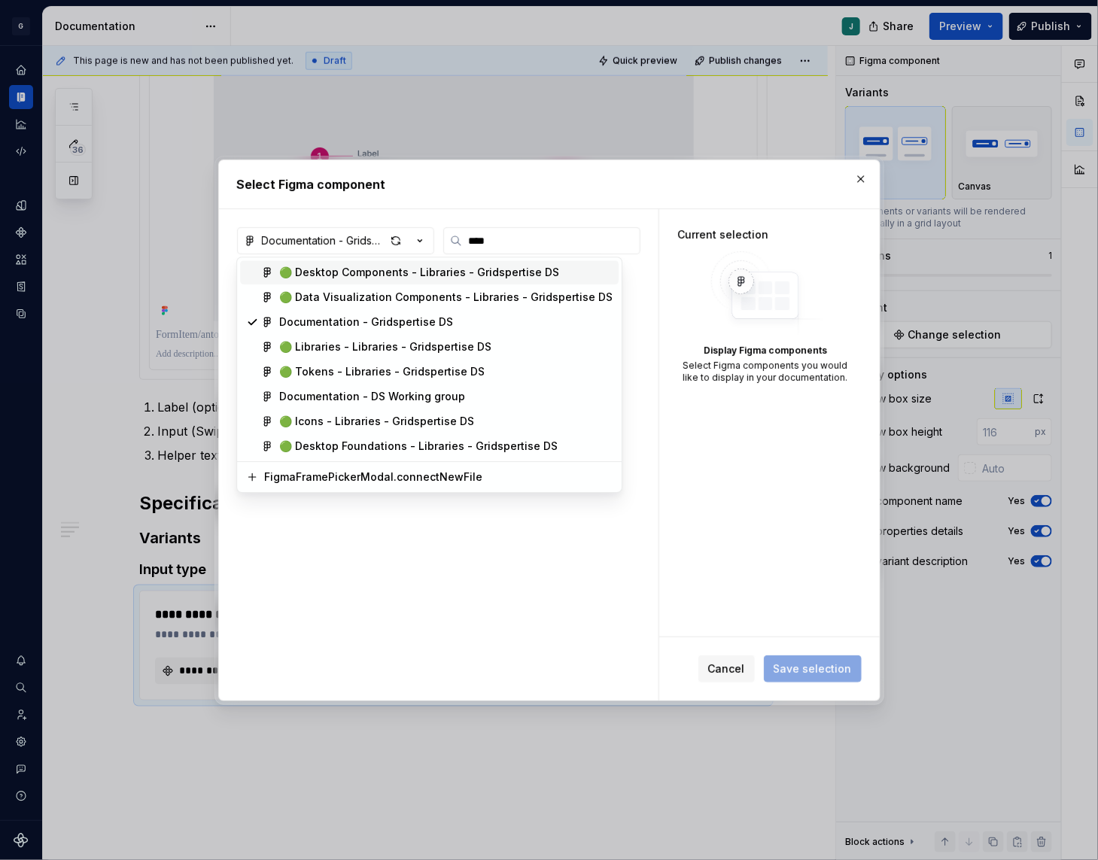
click at [341, 267] on div "🟢 Desktop Components - Libraries - Gridspertise DS" at bounding box center [419, 272] width 280 height 15
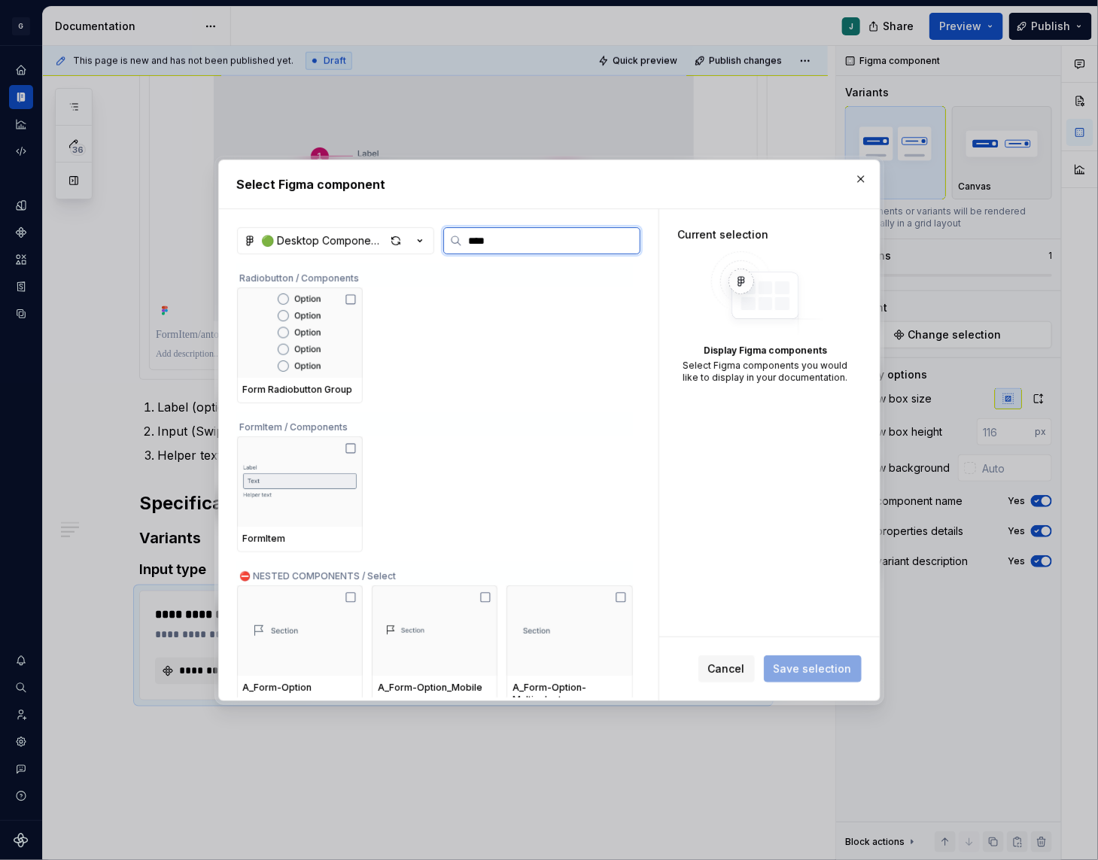
click at [510, 247] on input "****" at bounding box center [551, 240] width 178 height 15
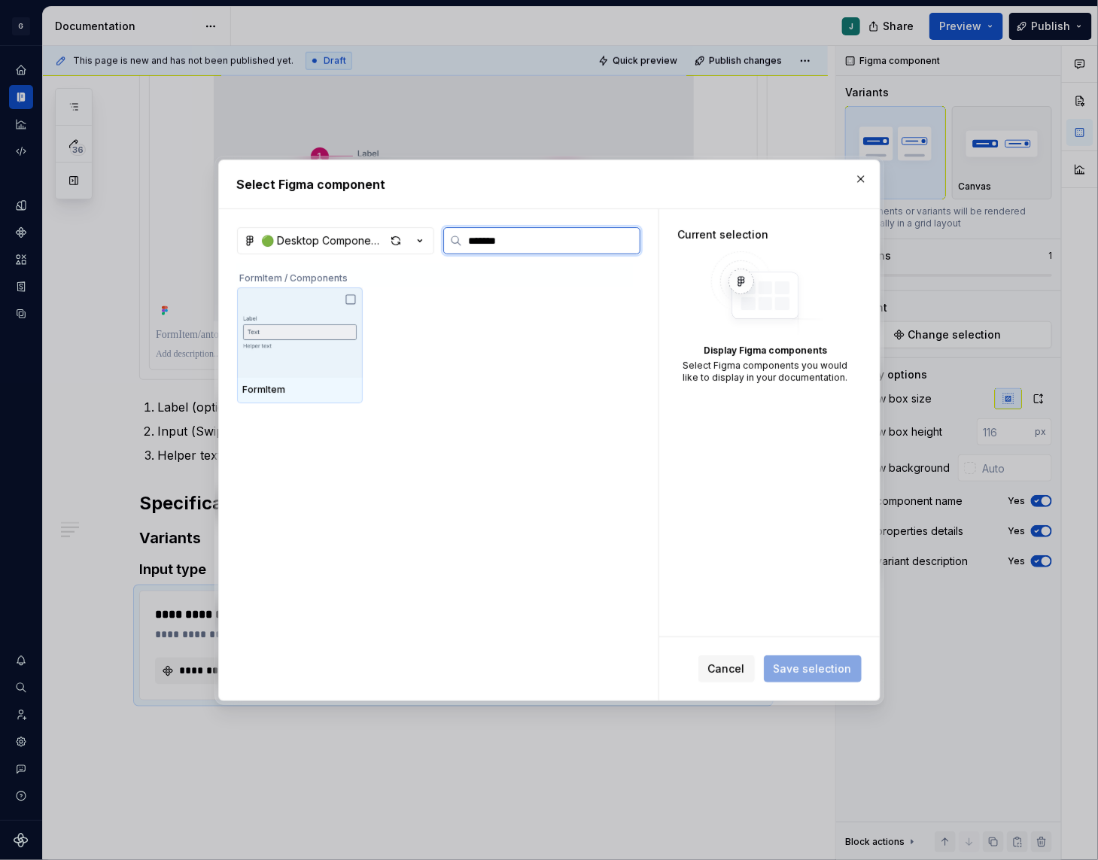
type input "********"
click at [327, 321] on img at bounding box center [300, 333] width 114 height 54
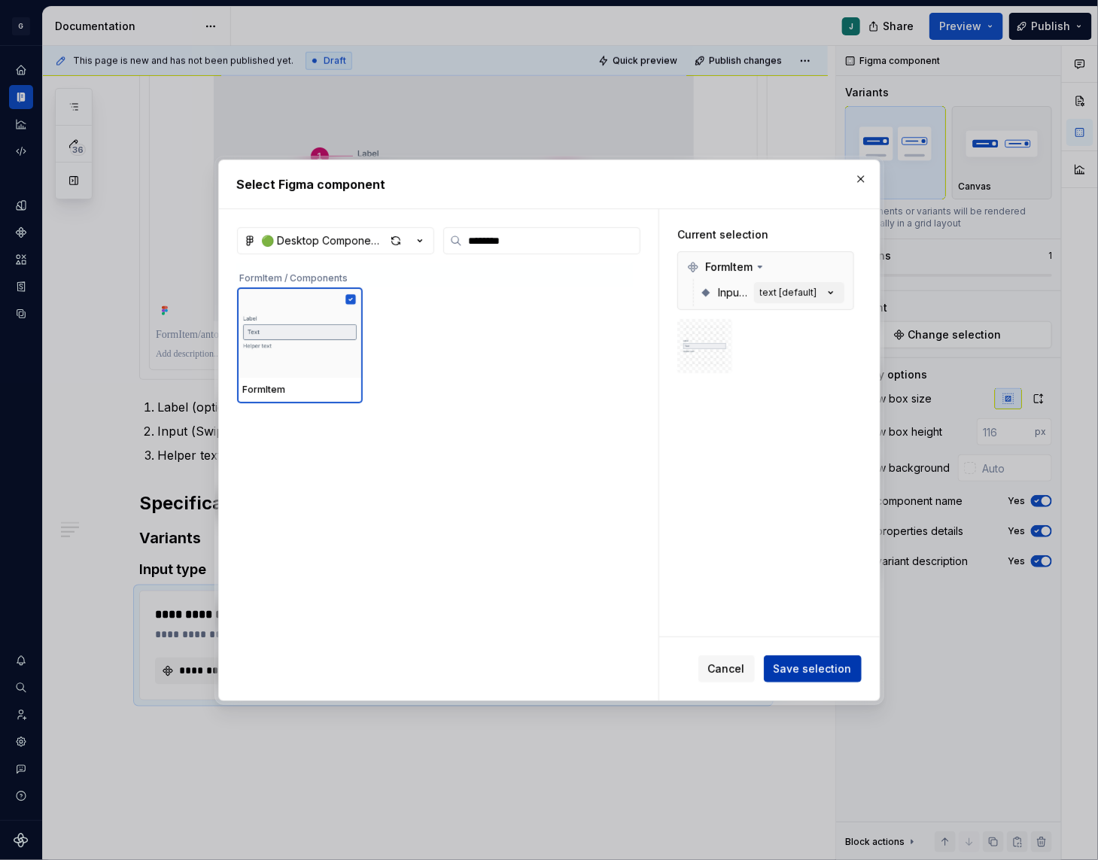
click at [811, 656] on button "Save selection" at bounding box center [813, 669] width 98 height 27
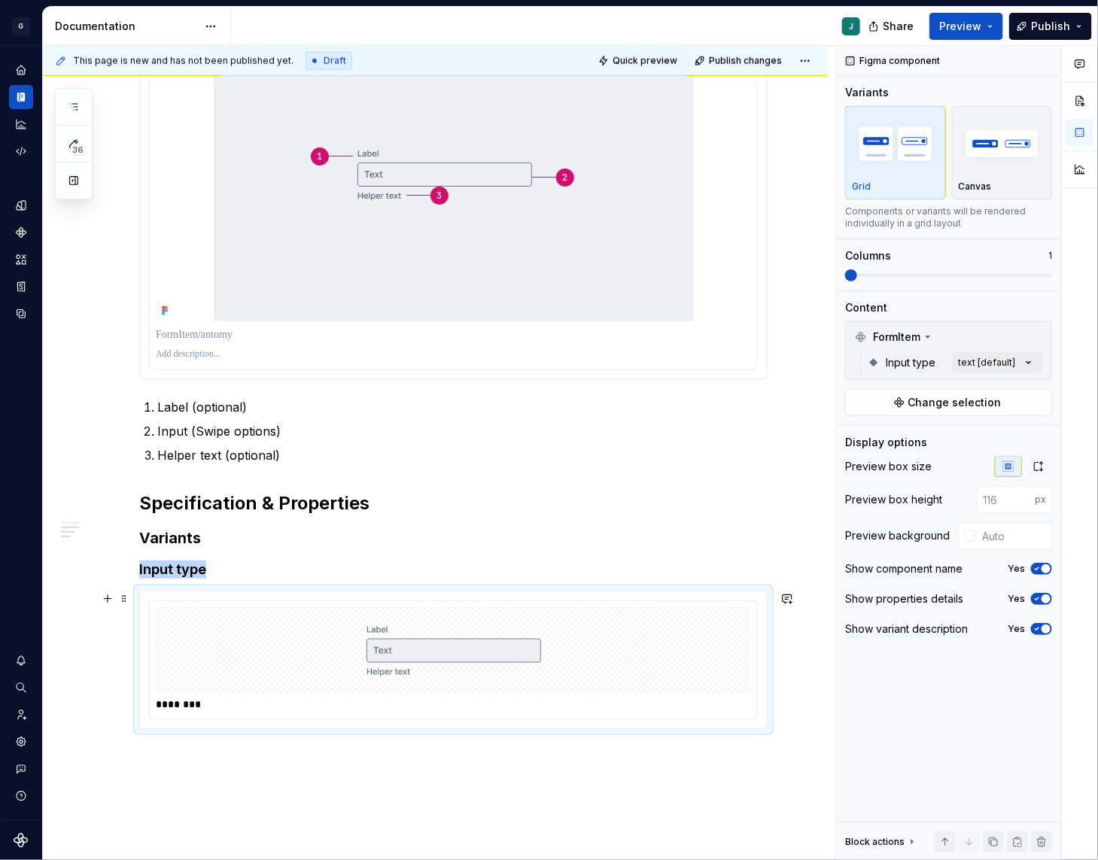
click at [694, 656] on div at bounding box center [453, 650] width 595 height 87
click at [998, 536] on input "text" at bounding box center [1014, 535] width 76 height 27
type input "#FFFFFF"
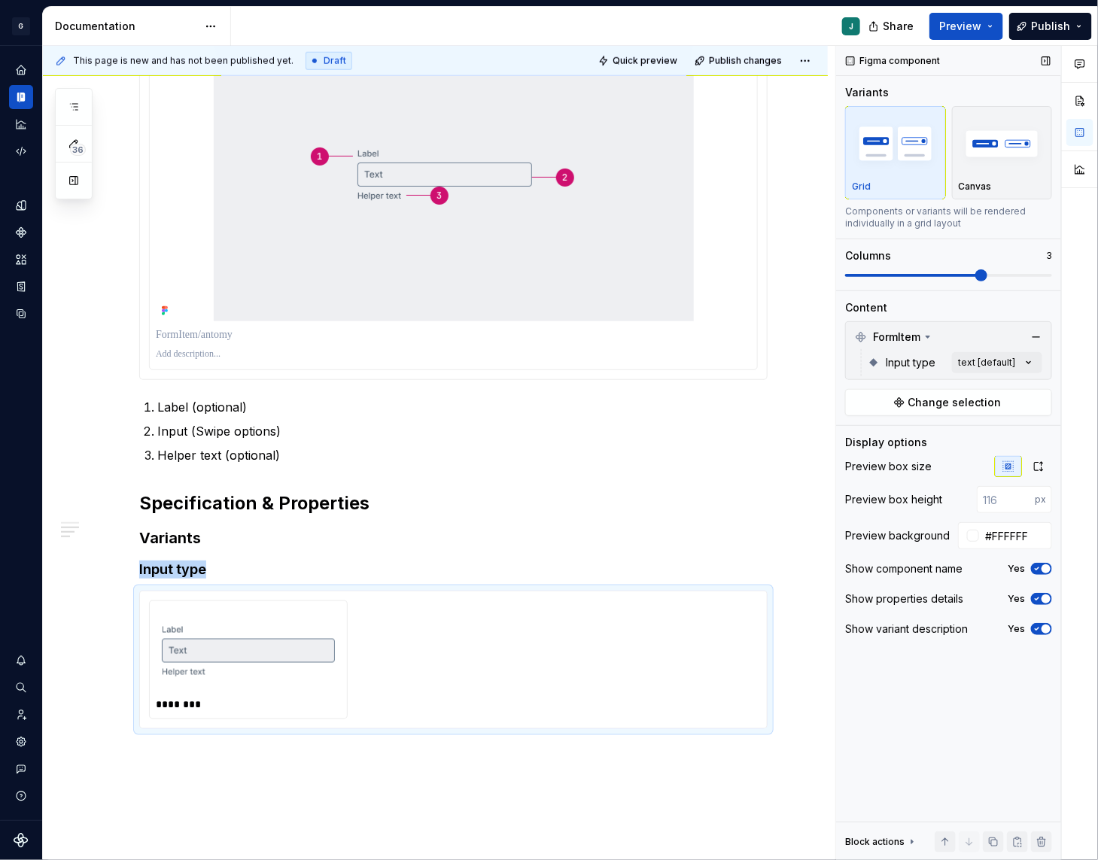
click at [1017, 274] on span at bounding box center [948, 275] width 207 height 3
click at [1039, 357] on div "Comments Open comments No comments yet Select ‘Comment’ from the block context …" at bounding box center [967, 453] width 262 height 815
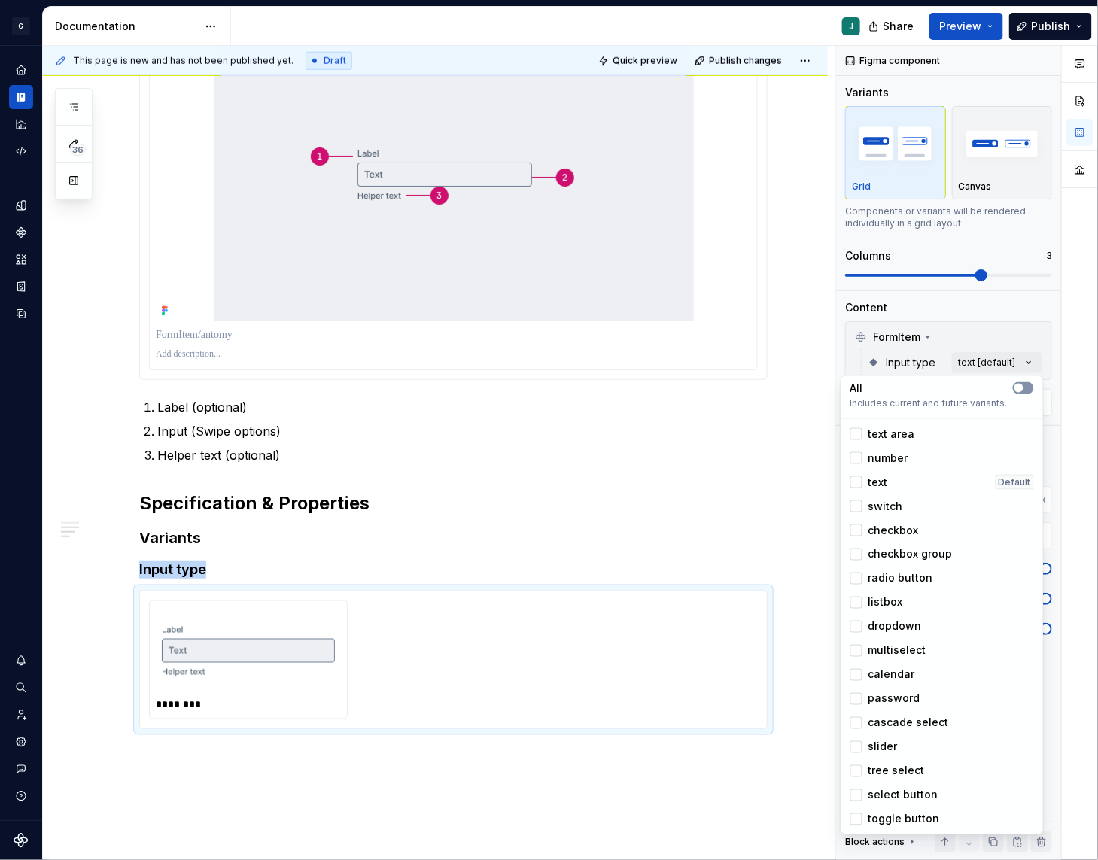
click at [1021, 384] on icon "button" at bounding box center [1019, 388] width 12 height 9
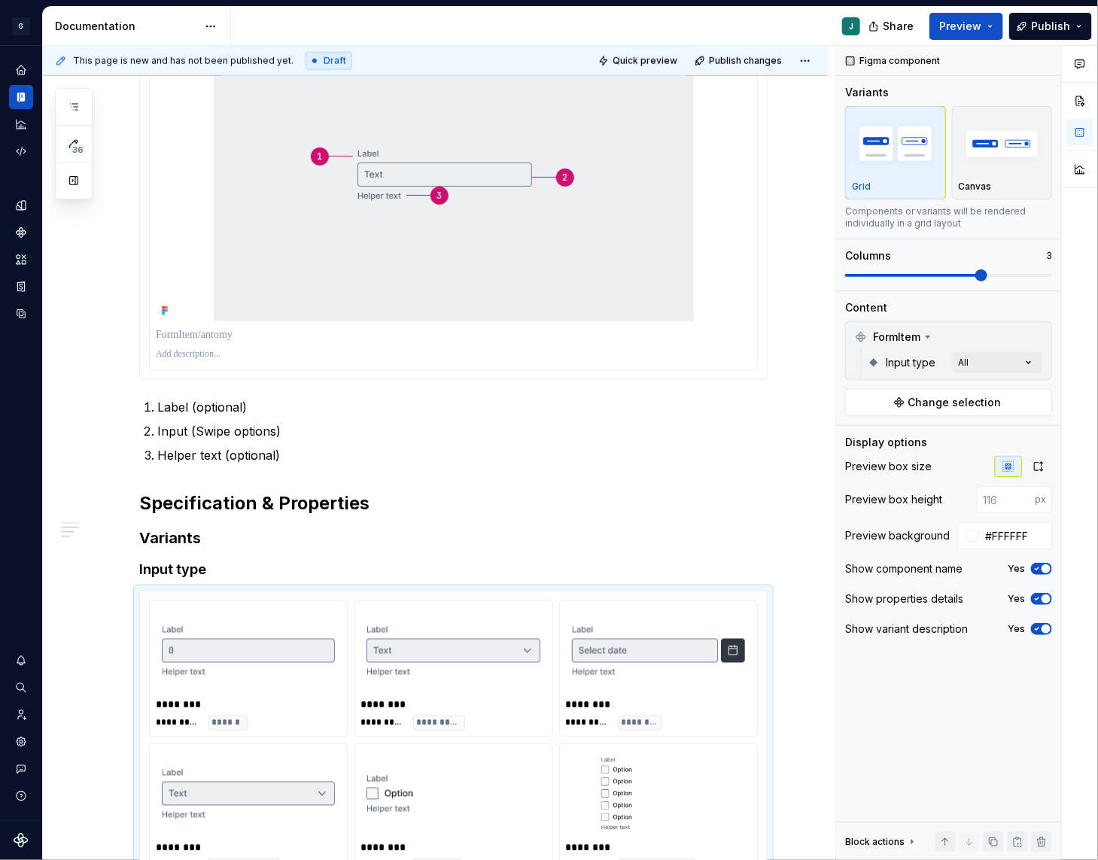
click at [440, 564] on html "G GSP Design System J Design system data Documentation J Share Preview Publish …" at bounding box center [549, 430] width 1098 height 860
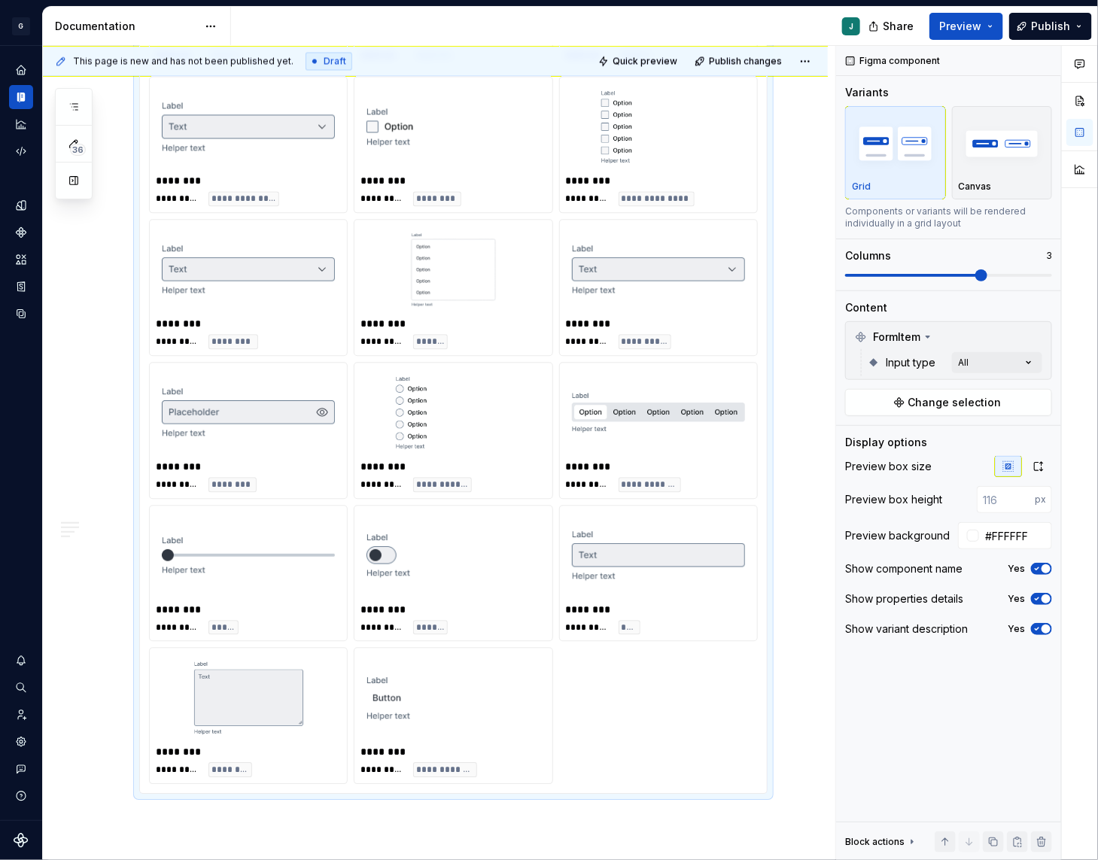
scroll to position [1285, 0]
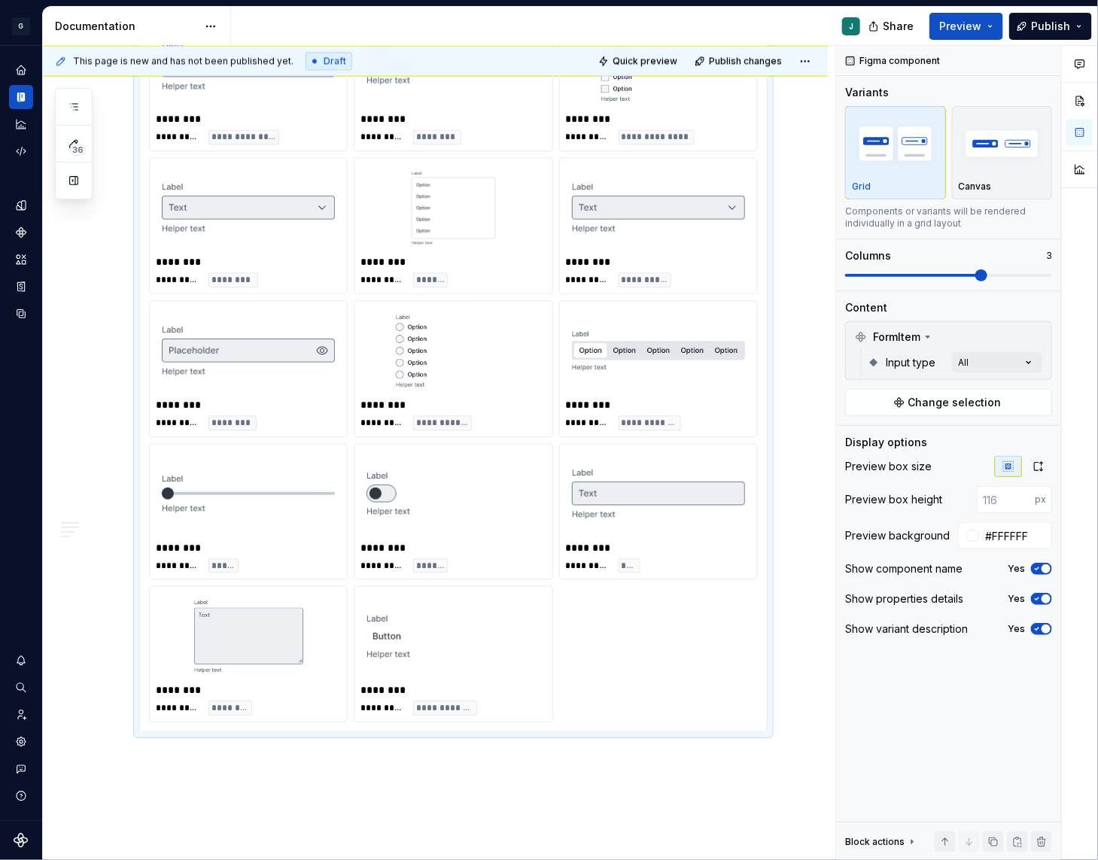
click at [482, 616] on img at bounding box center [453, 635] width 173 height 75
click at [928, 333] on icon at bounding box center [928, 337] width 12 height 12
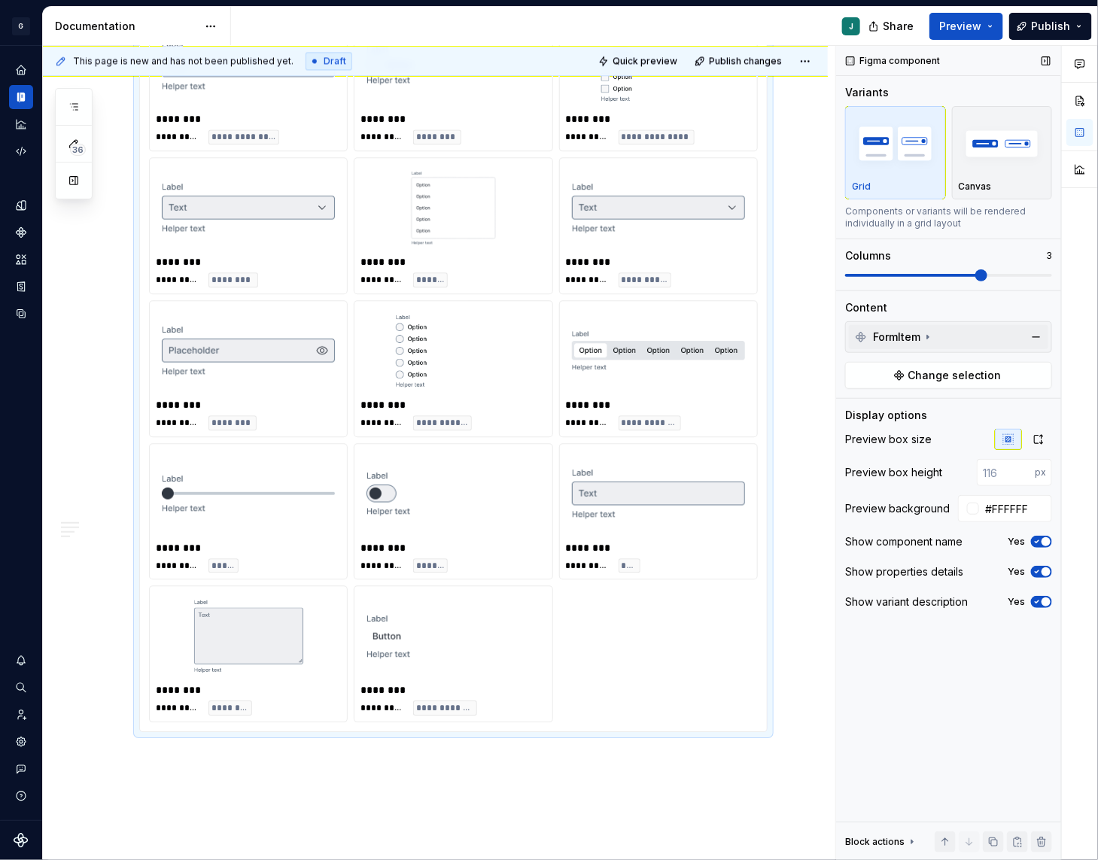
click at [928, 336] on icon at bounding box center [928, 338] width 2 height 4
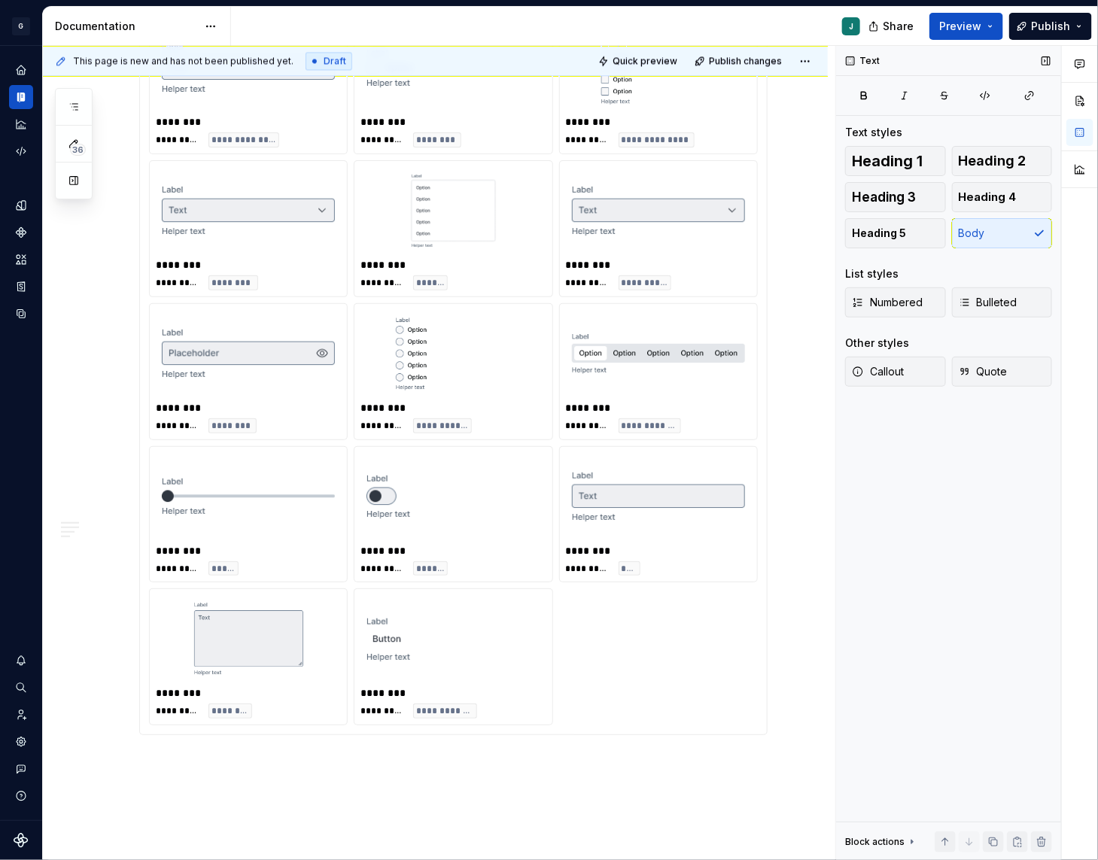
scroll to position [1467, 0]
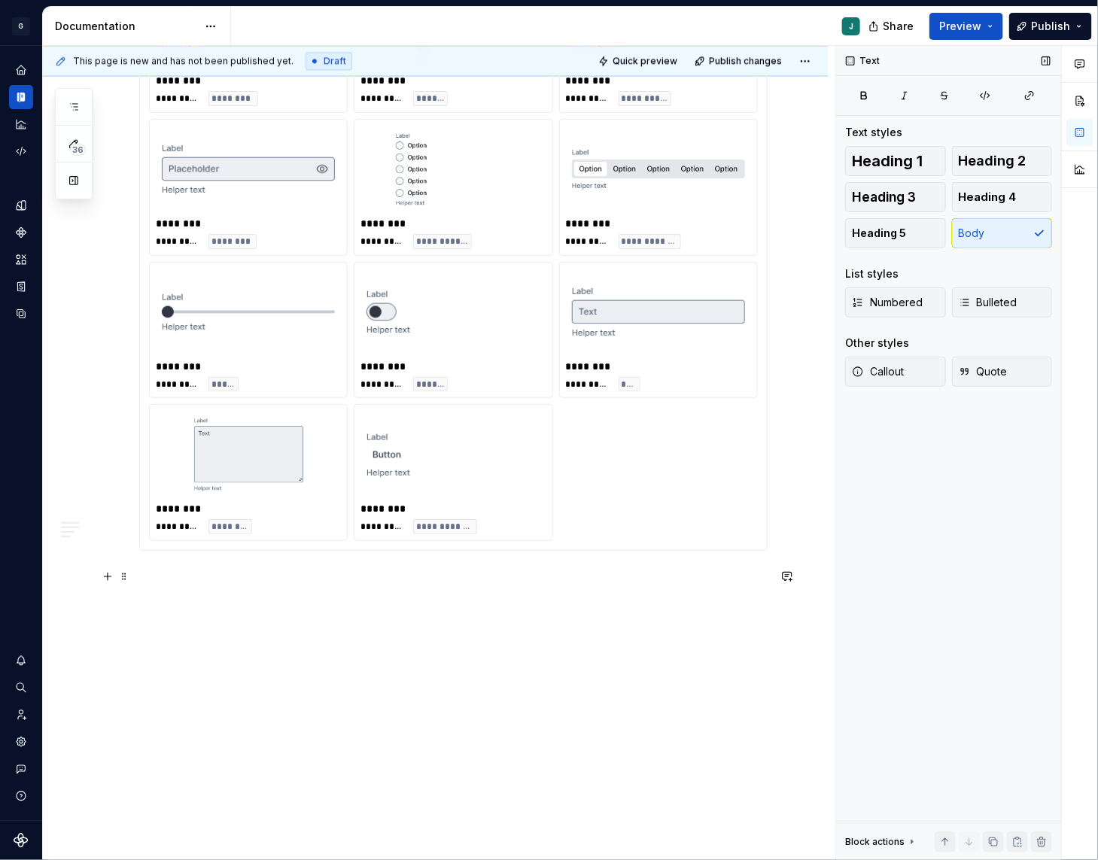
click at [150, 582] on p at bounding box center [453, 578] width 628 height 18
click at [111, 580] on button "button" at bounding box center [107, 576] width 21 height 21
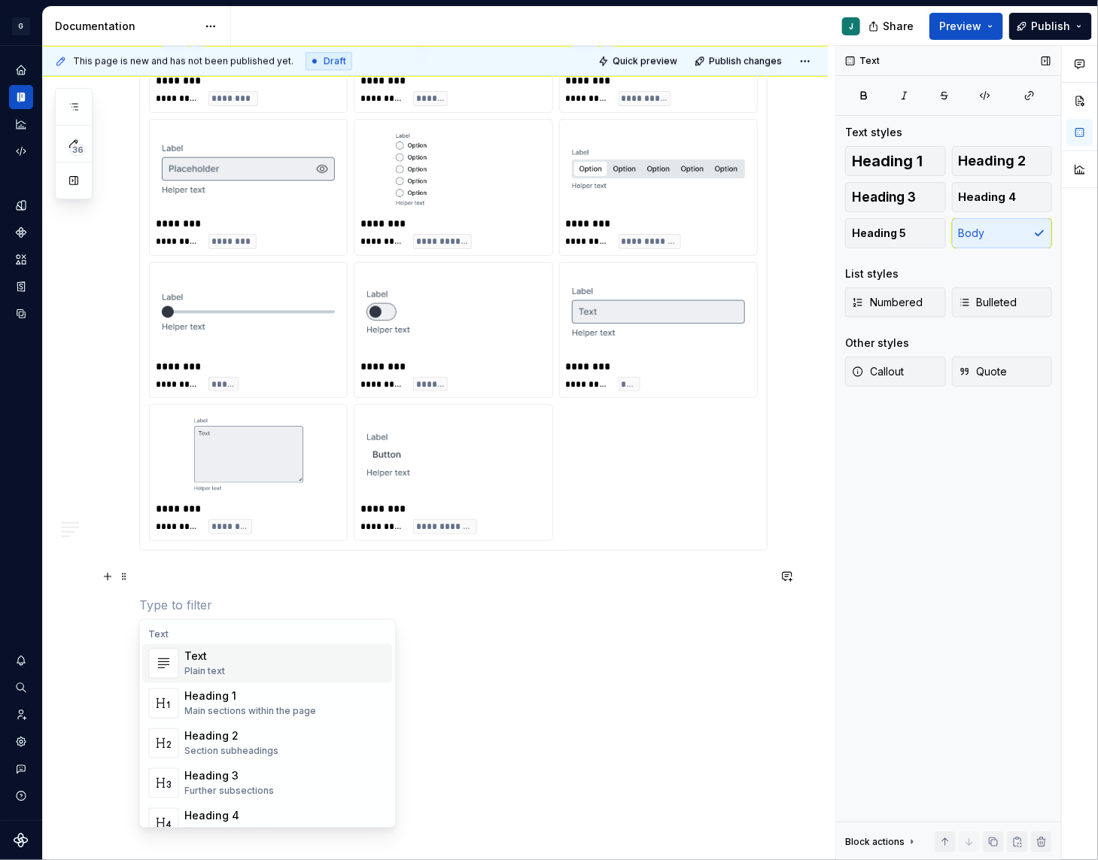
click at [171, 571] on p at bounding box center [453, 578] width 628 height 18
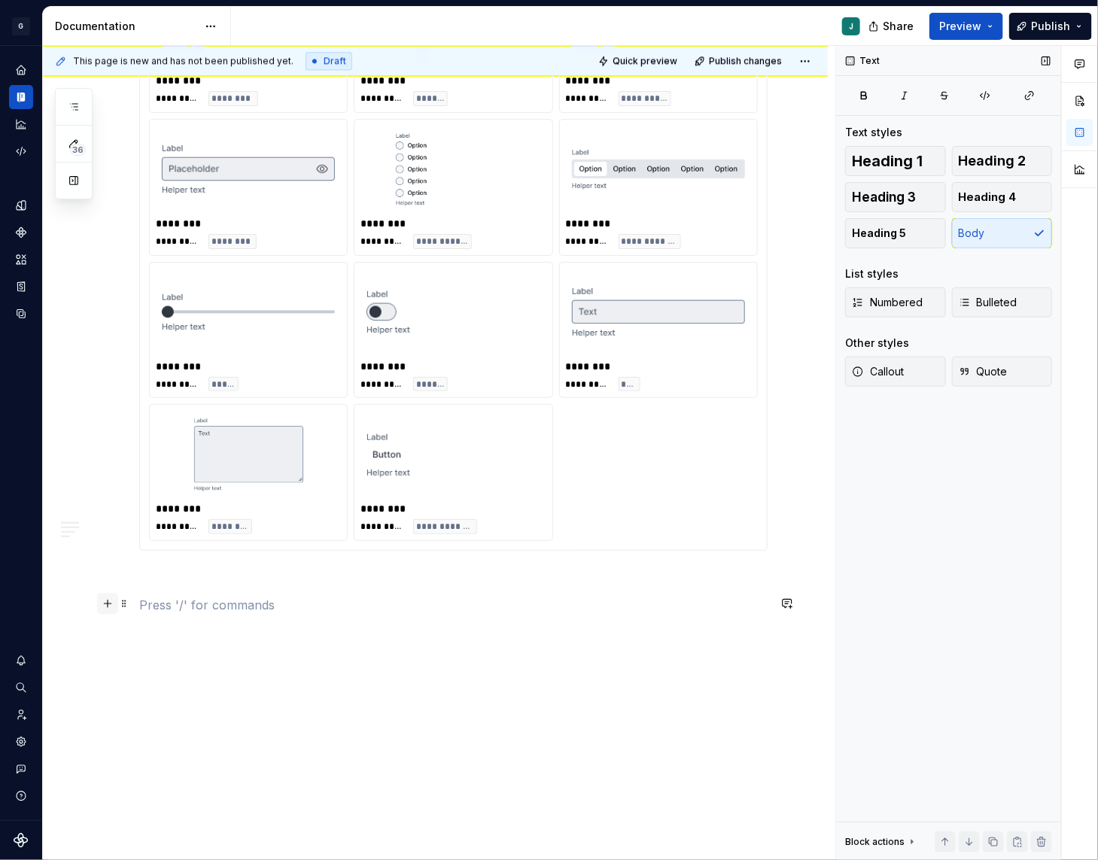
click at [107, 607] on button "button" at bounding box center [107, 603] width 21 height 21
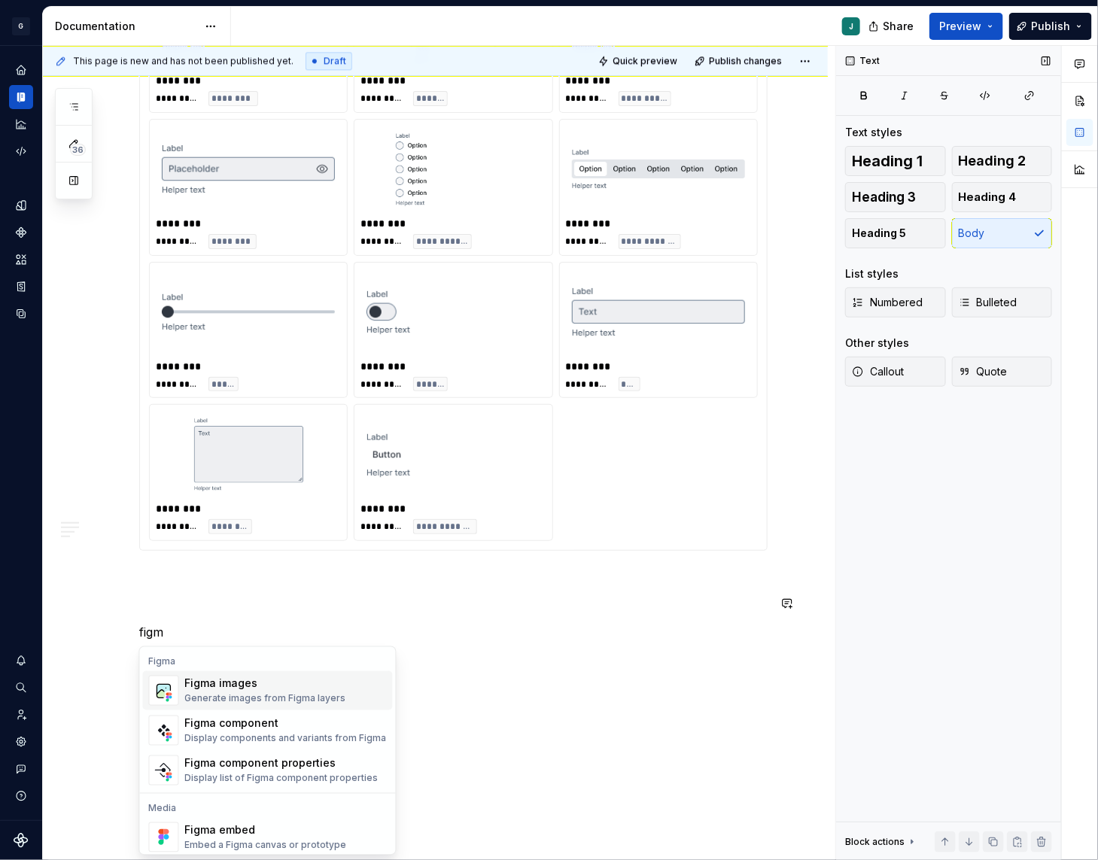
click at [254, 697] on div "Generate images from Figma layers" at bounding box center [265, 699] width 161 height 12
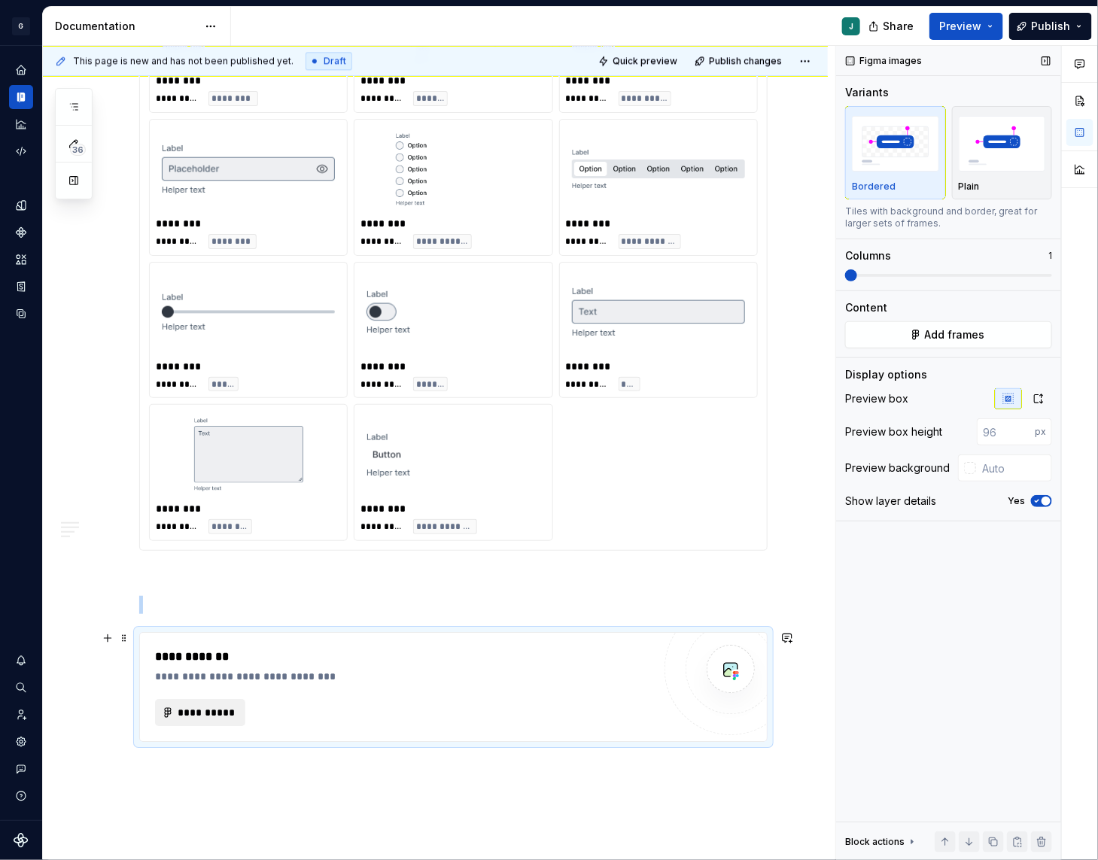
click at [205, 711] on span "**********" at bounding box center [206, 712] width 59 height 15
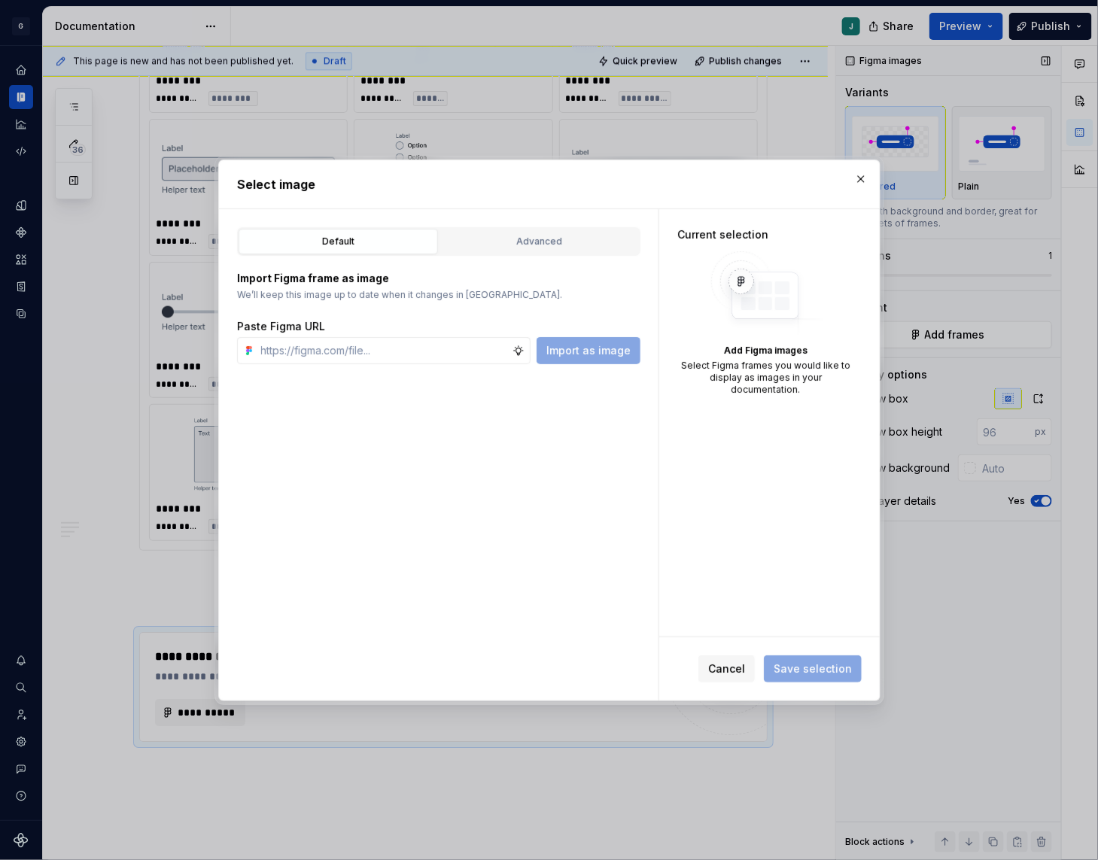
type textarea "*"
click at [510, 254] on div "Default Advanced" at bounding box center [438, 241] width 403 height 29
click at [500, 238] on div "Advanced" at bounding box center [539, 241] width 189 height 15
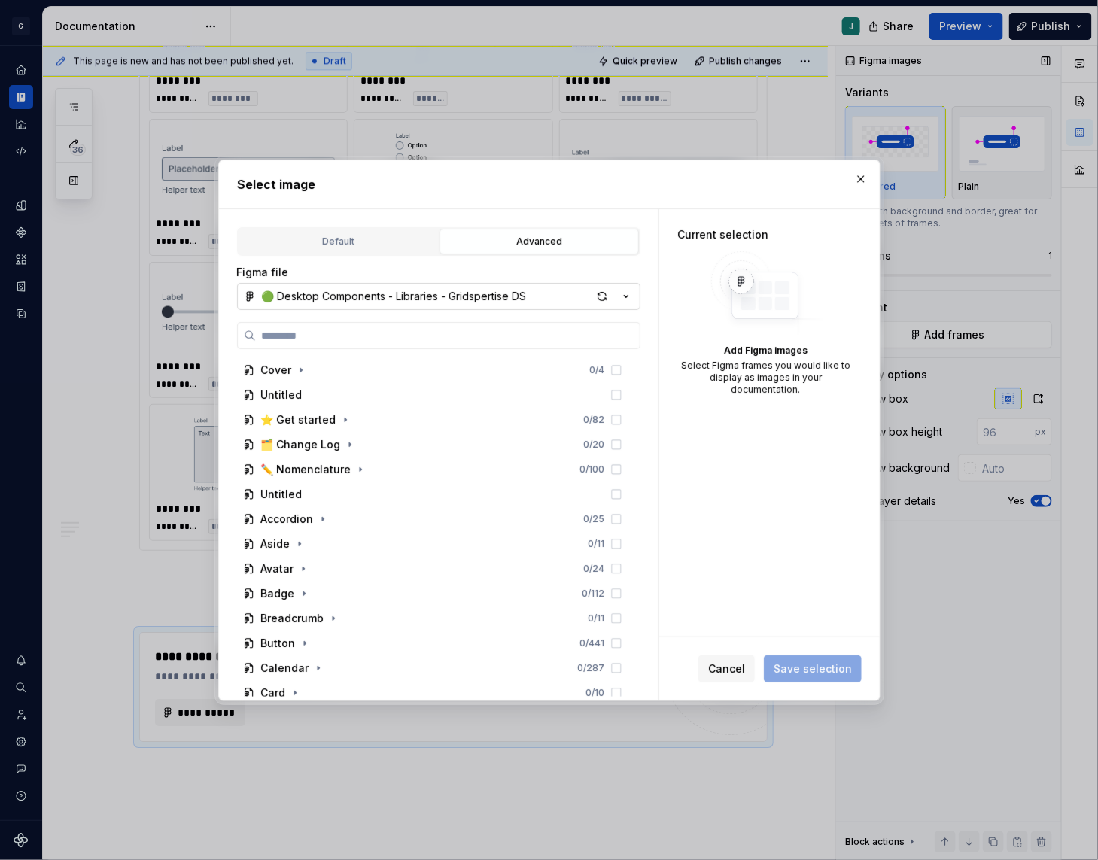
click at [312, 291] on div "🟢 Desktop Components - Libraries - Gridspertise DS" at bounding box center [394, 296] width 265 height 15
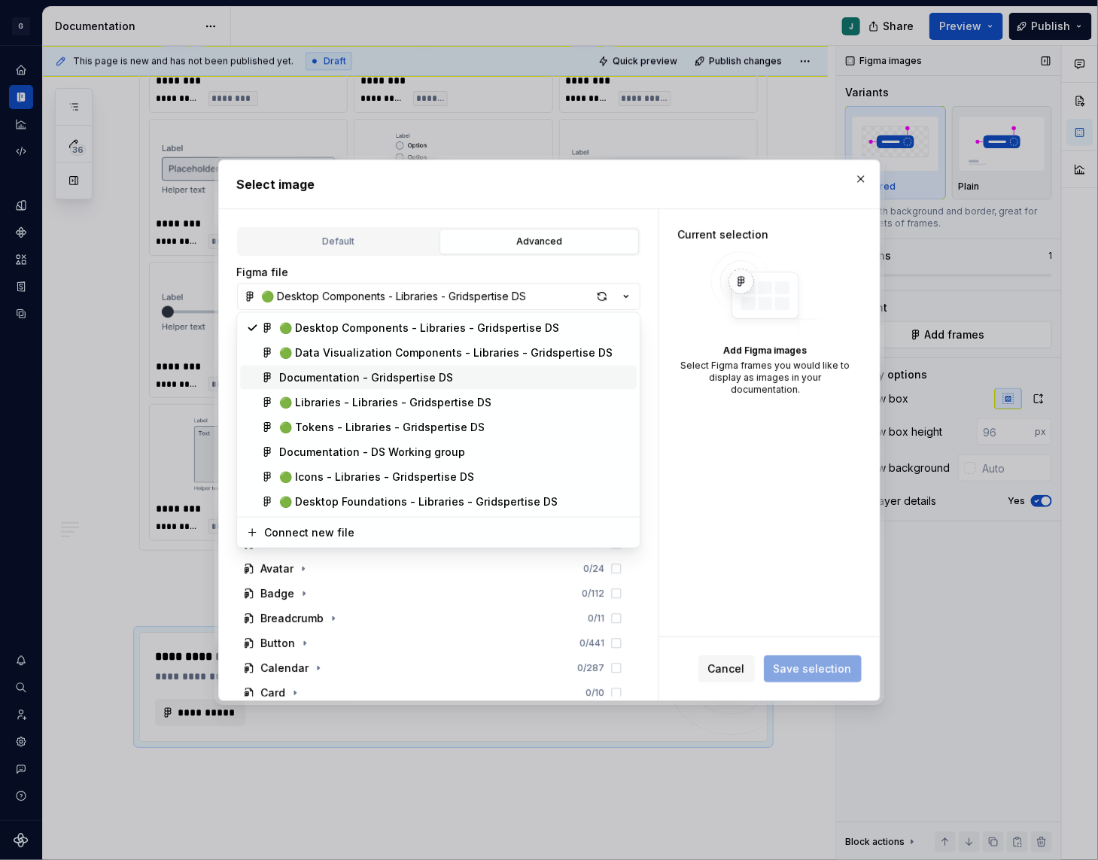
click at [322, 377] on div "Documentation - Gridspertise DS" at bounding box center [366, 377] width 174 height 15
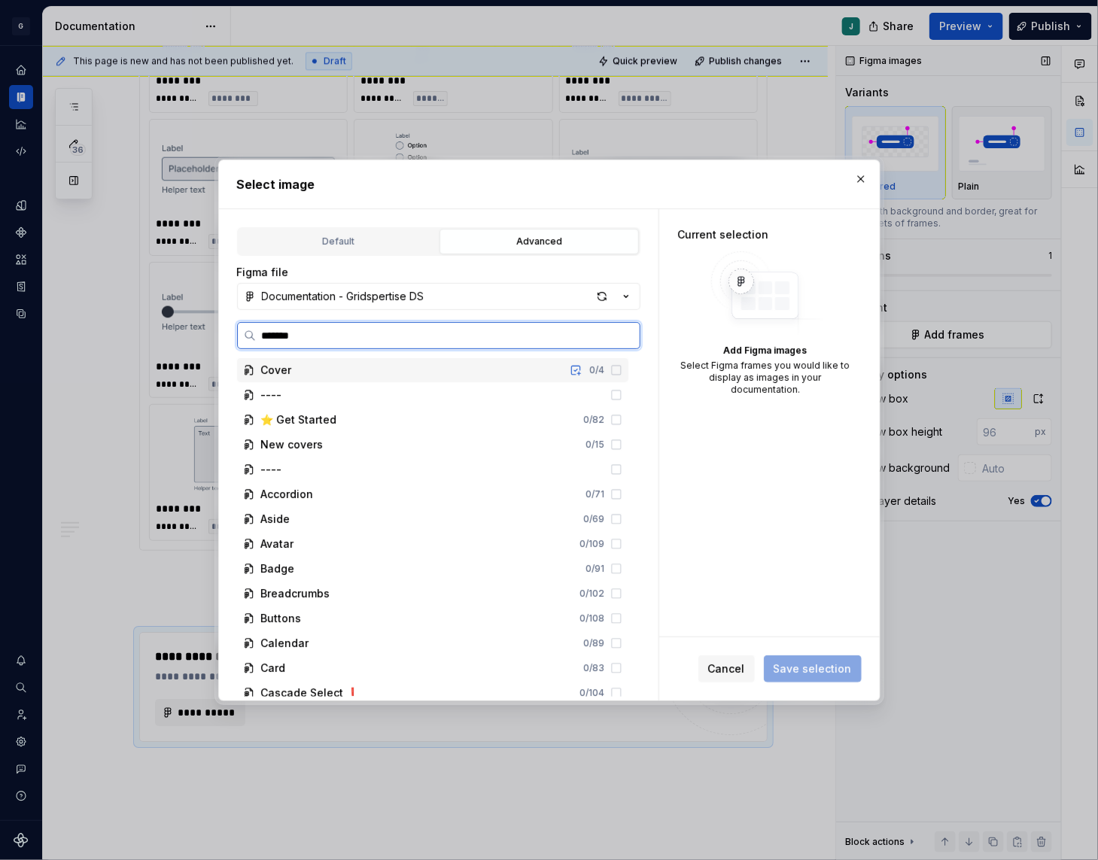
type input "********"
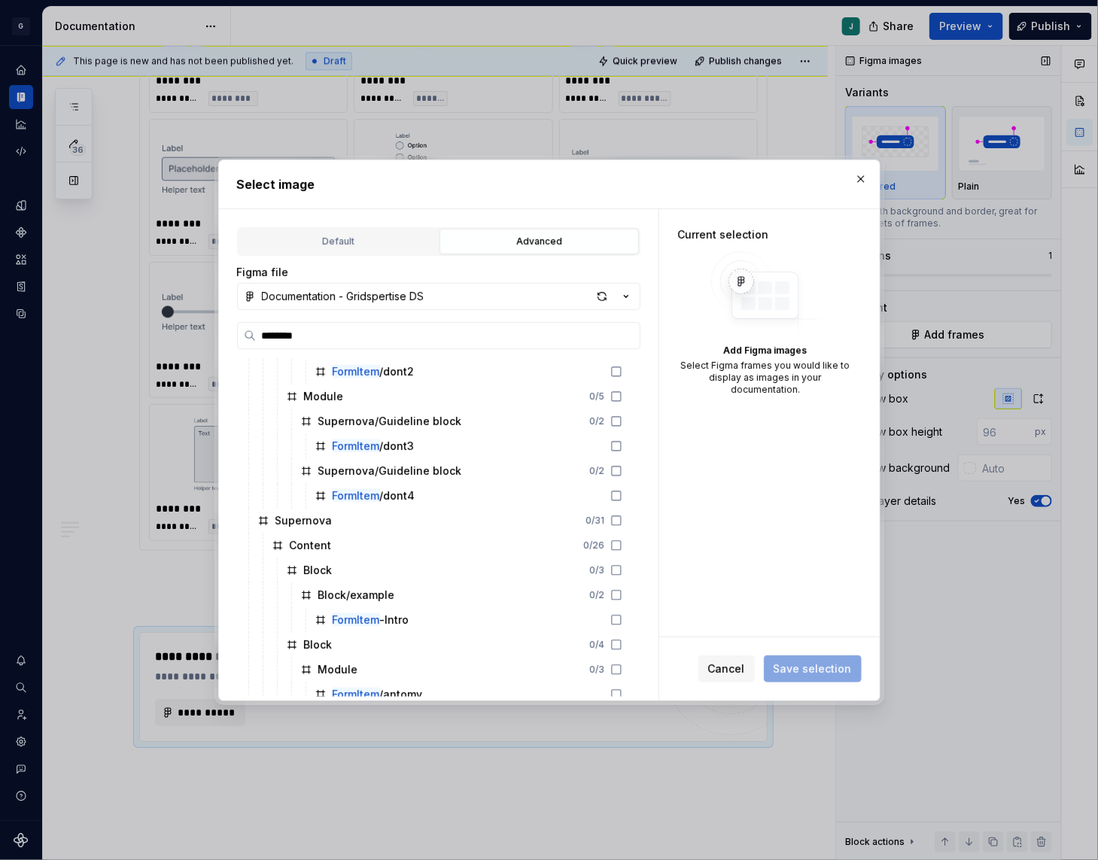
scroll to position [506, 0]
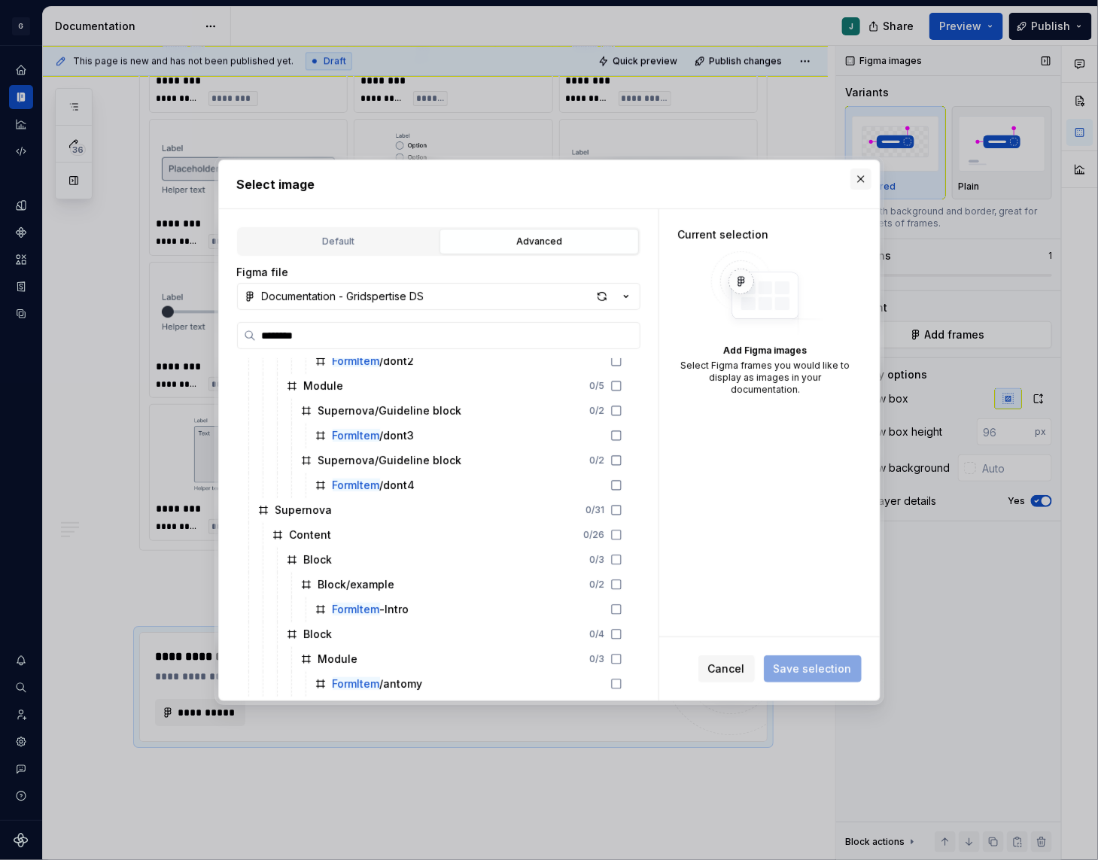
click at [856, 181] on button "button" at bounding box center [860, 179] width 21 height 21
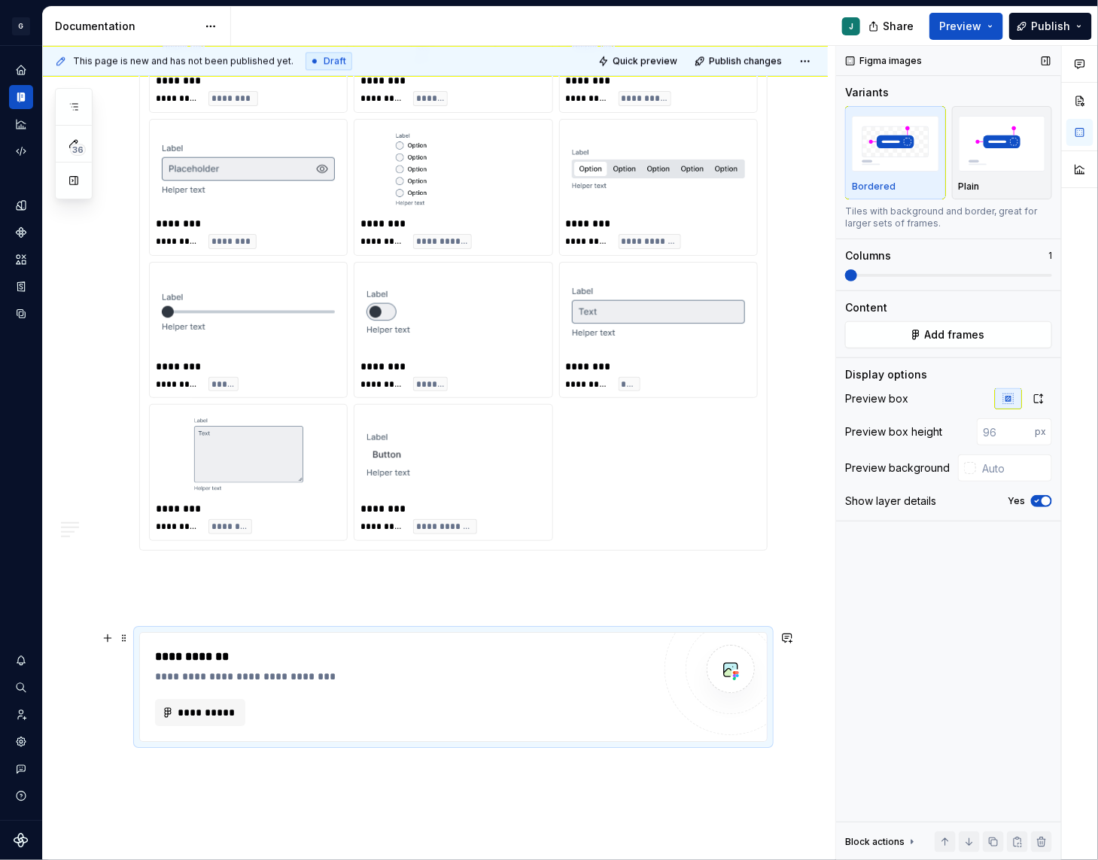
click at [225, 665] on div "**********" at bounding box center [403, 666] width 497 height 36
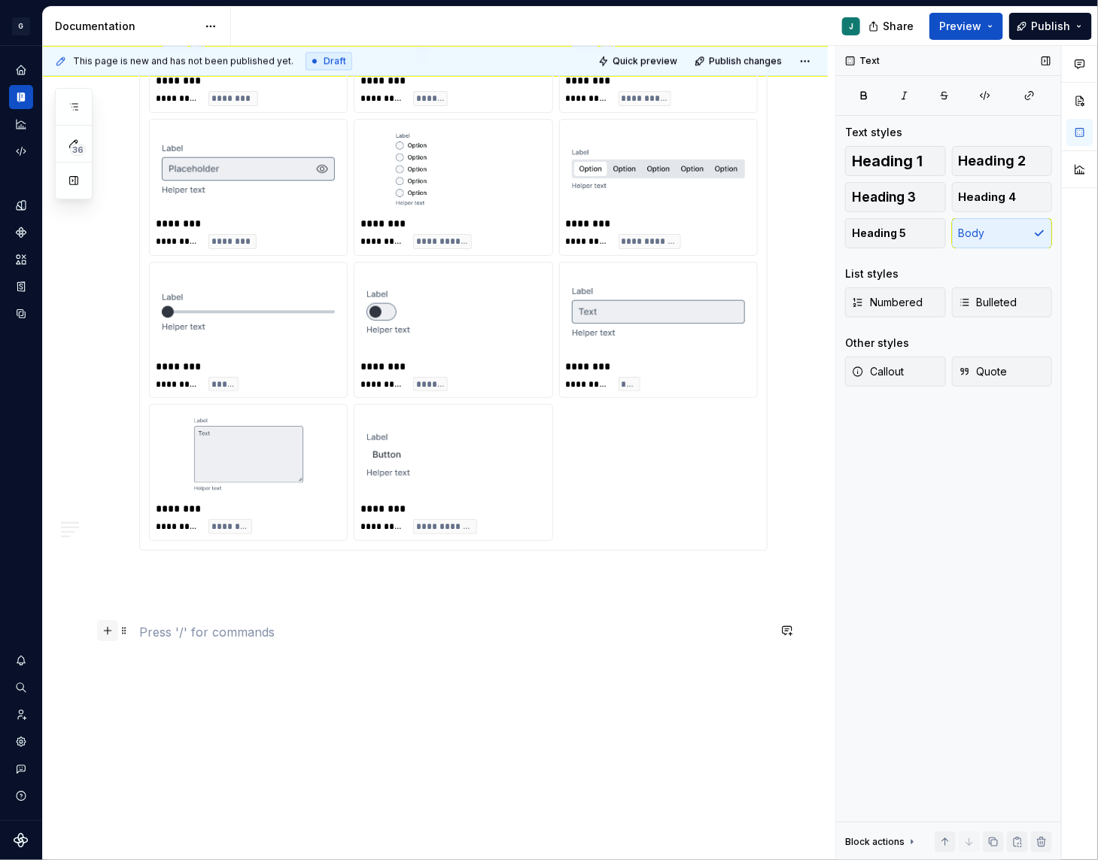
click at [110, 628] on button "button" at bounding box center [107, 630] width 21 height 21
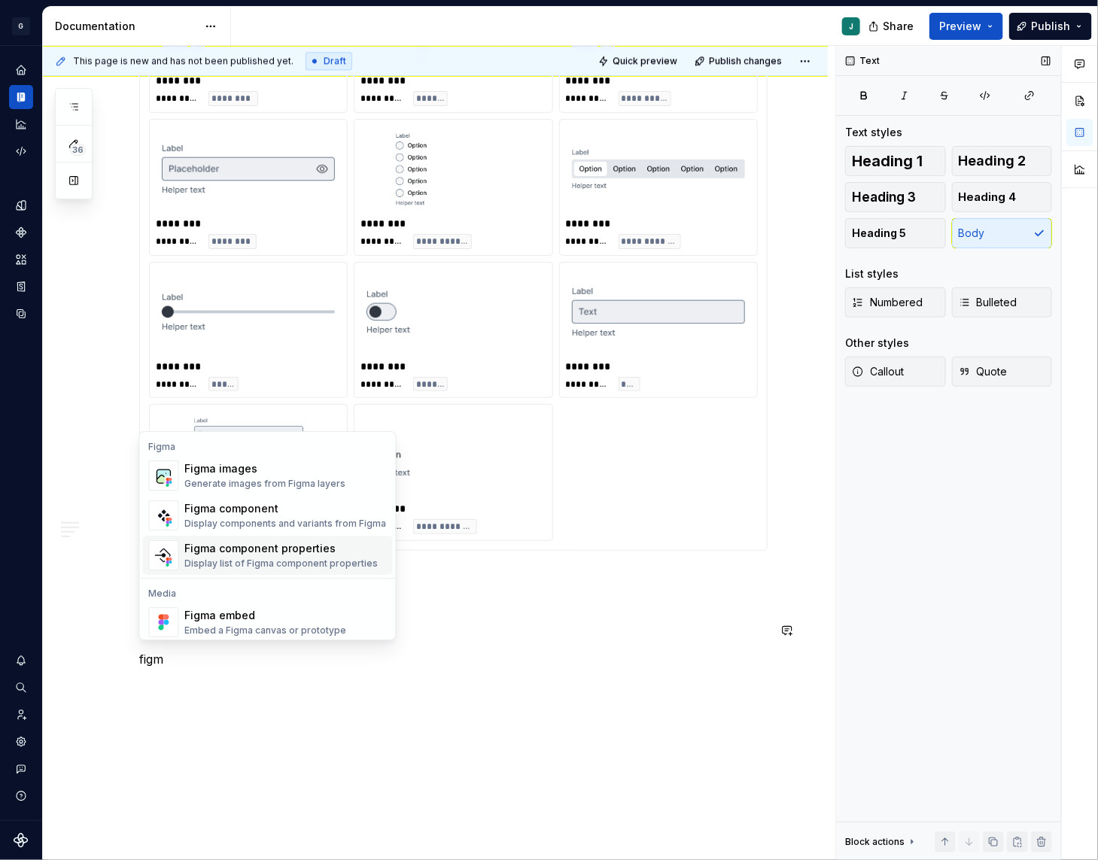
click at [215, 556] on div "Figma component properties Display list of Figma component properties" at bounding box center [281, 555] width 193 height 29
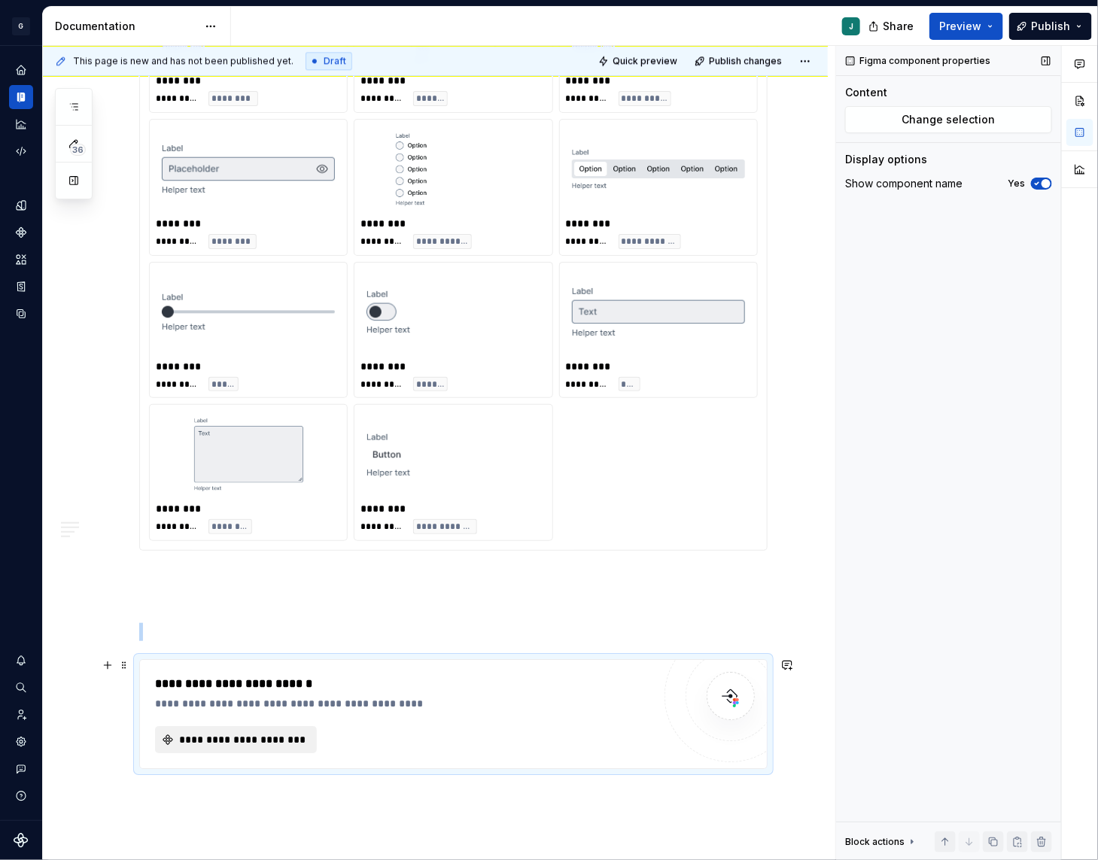
click at [232, 735] on span "**********" at bounding box center [242, 739] width 130 height 15
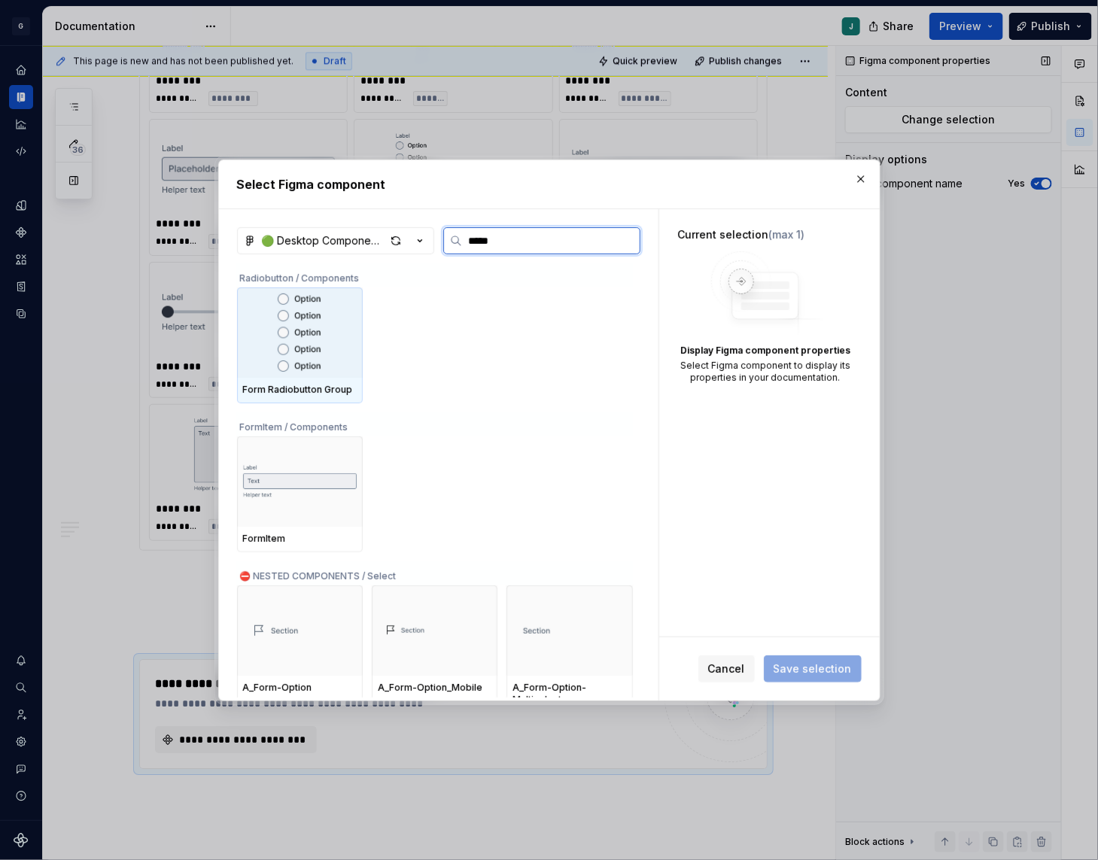
type input "******"
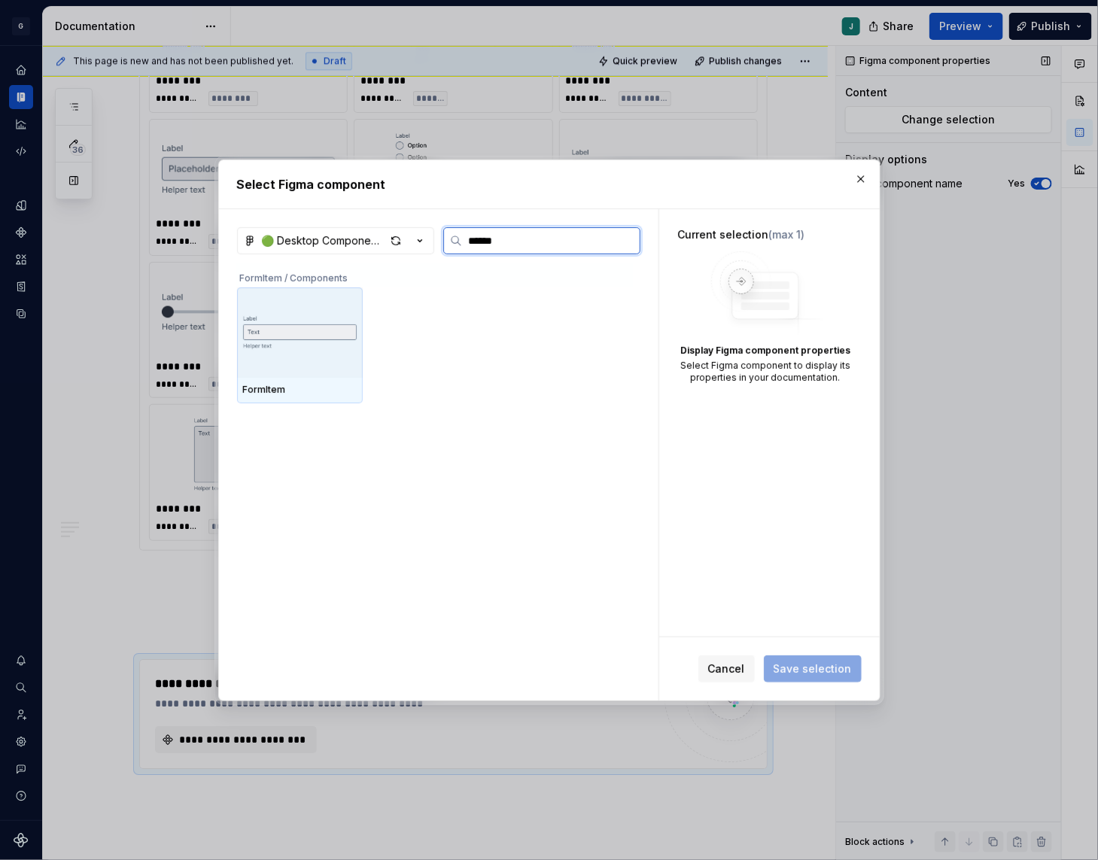
click at [320, 324] on img at bounding box center [300, 333] width 114 height 54
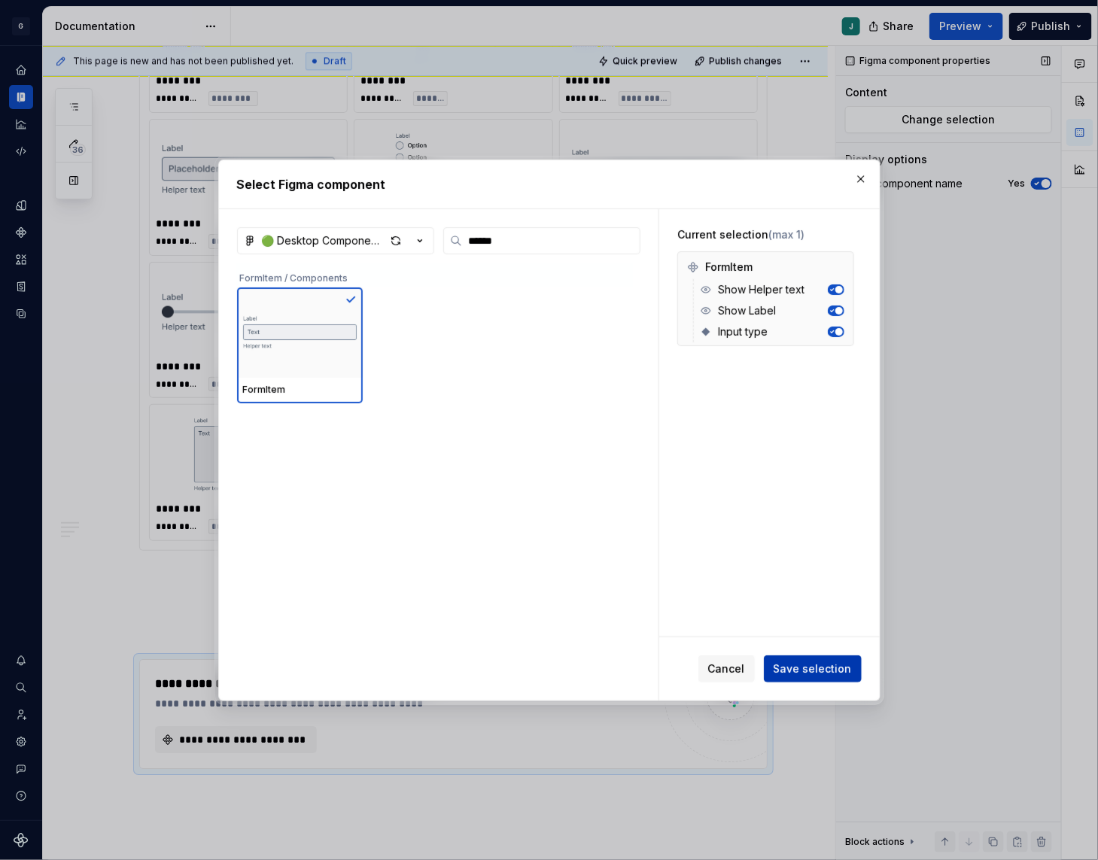
click at [818, 665] on span "Save selection" at bounding box center [813, 669] width 78 height 15
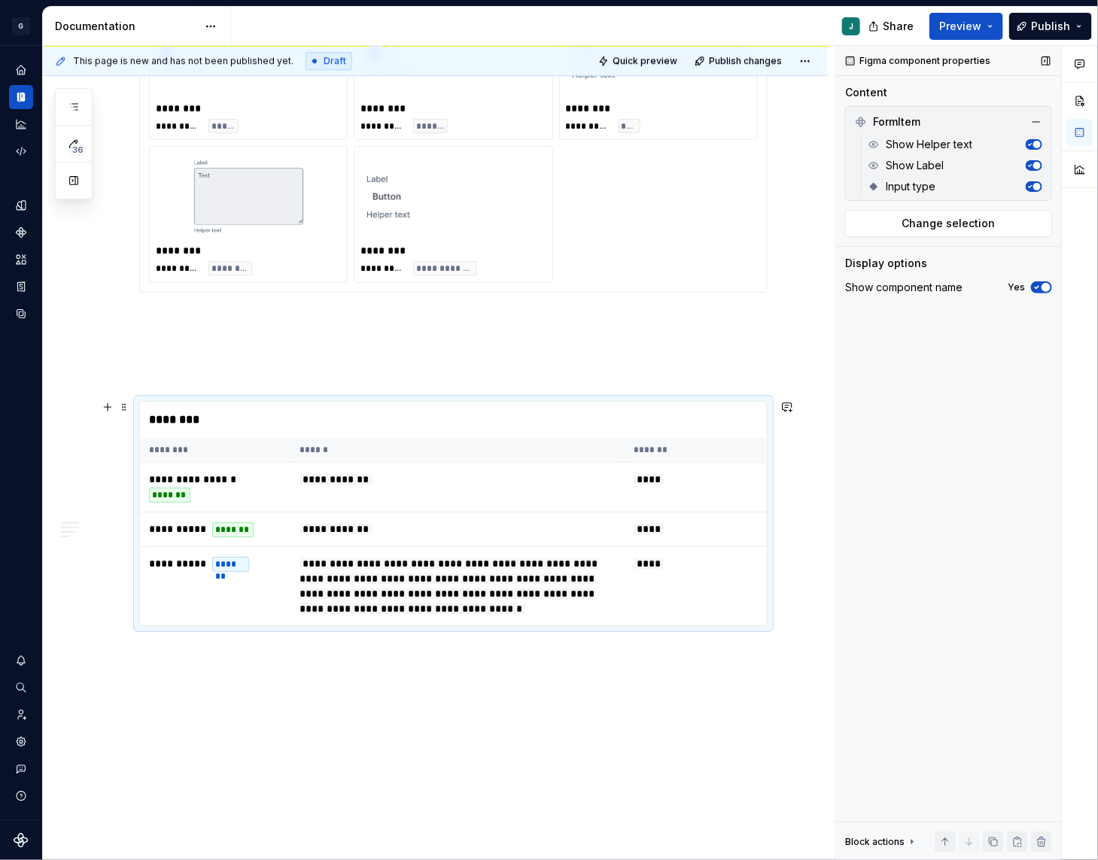
scroll to position [1716, 0]
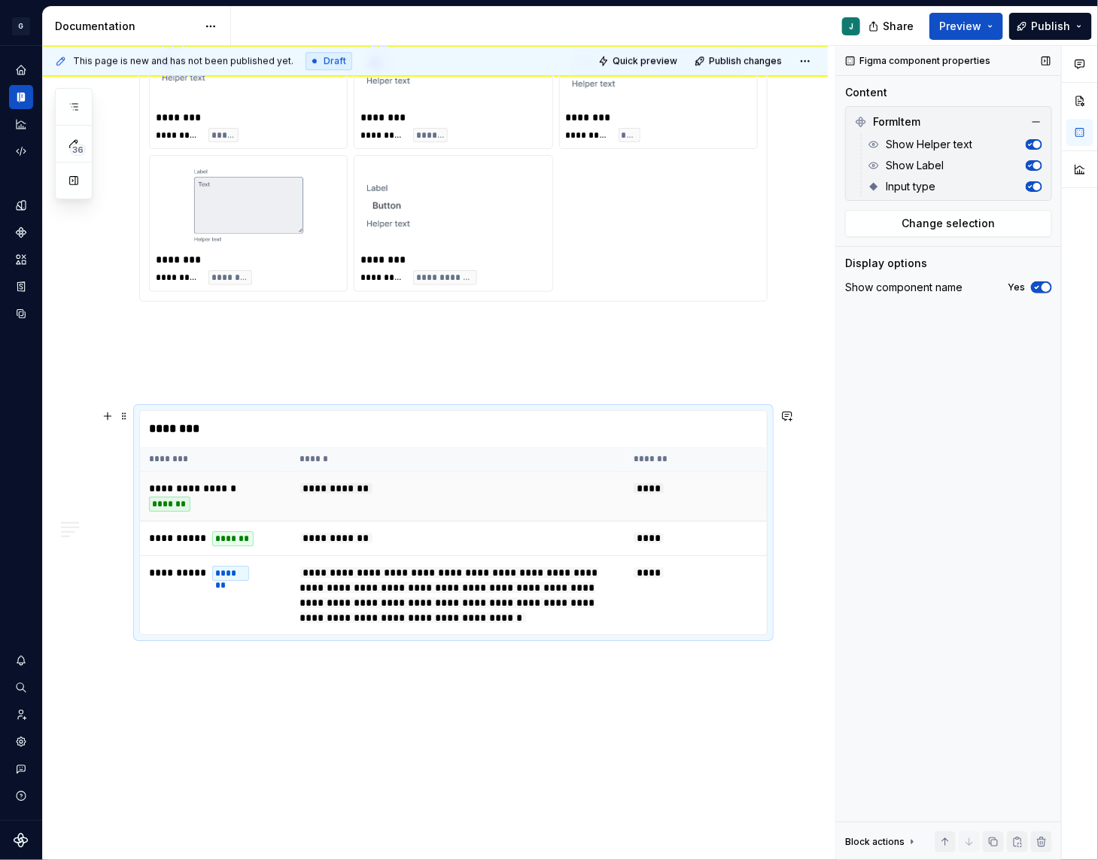
click at [287, 481] on td "**********" at bounding box center [215, 497] width 151 height 50
click at [261, 441] on div "********" at bounding box center [458, 429] width 636 height 36
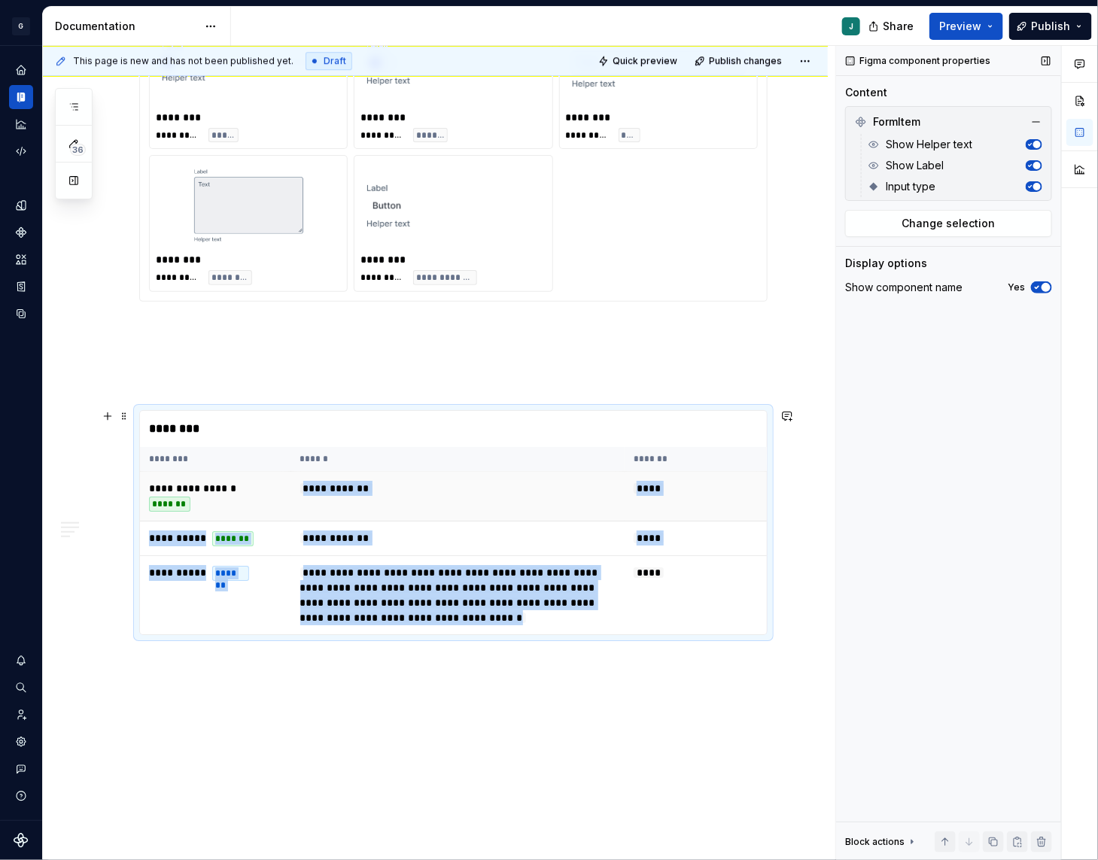
drag, startPoint x: 412, startPoint y: 631, endPoint x: 231, endPoint y: 494, distance: 226.8
click at [231, 494] on tbody "**********" at bounding box center [457, 553] width 635 height 163
click at [306, 570] on span "**********" at bounding box center [449, 595] width 298 height 56
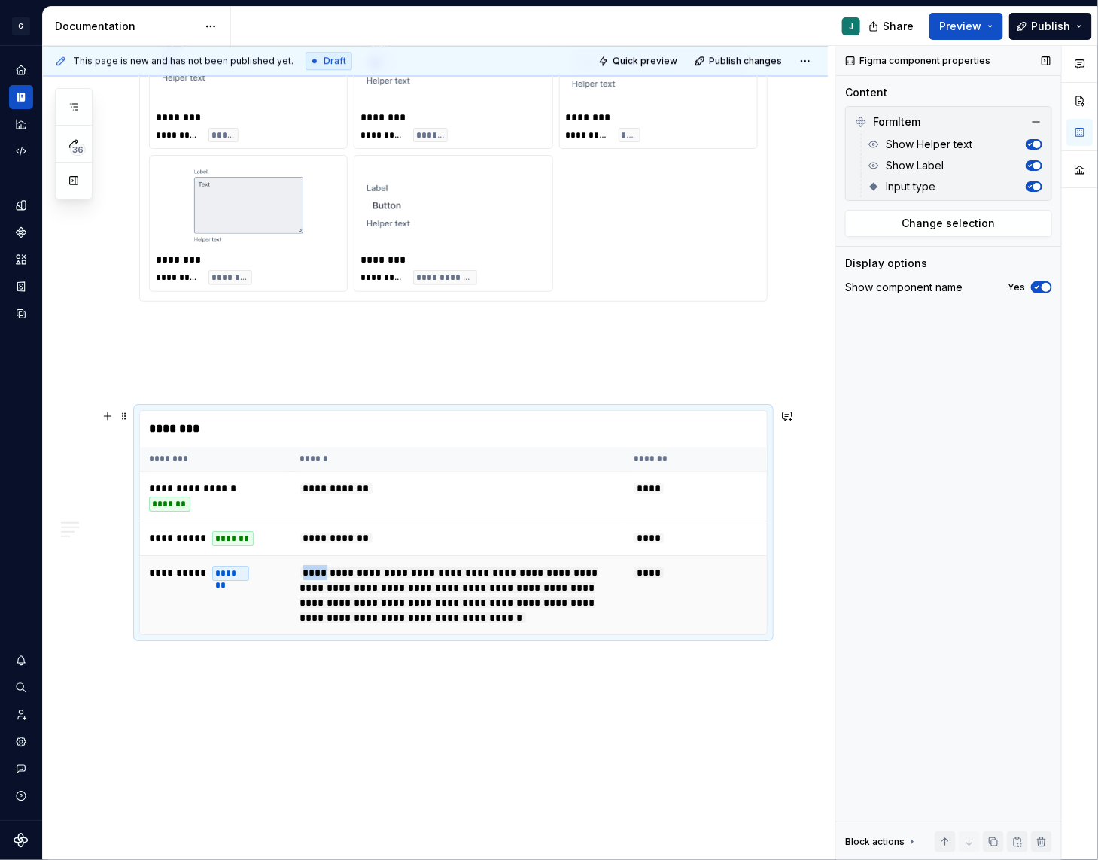
click at [306, 570] on span "**********" at bounding box center [449, 595] width 298 height 56
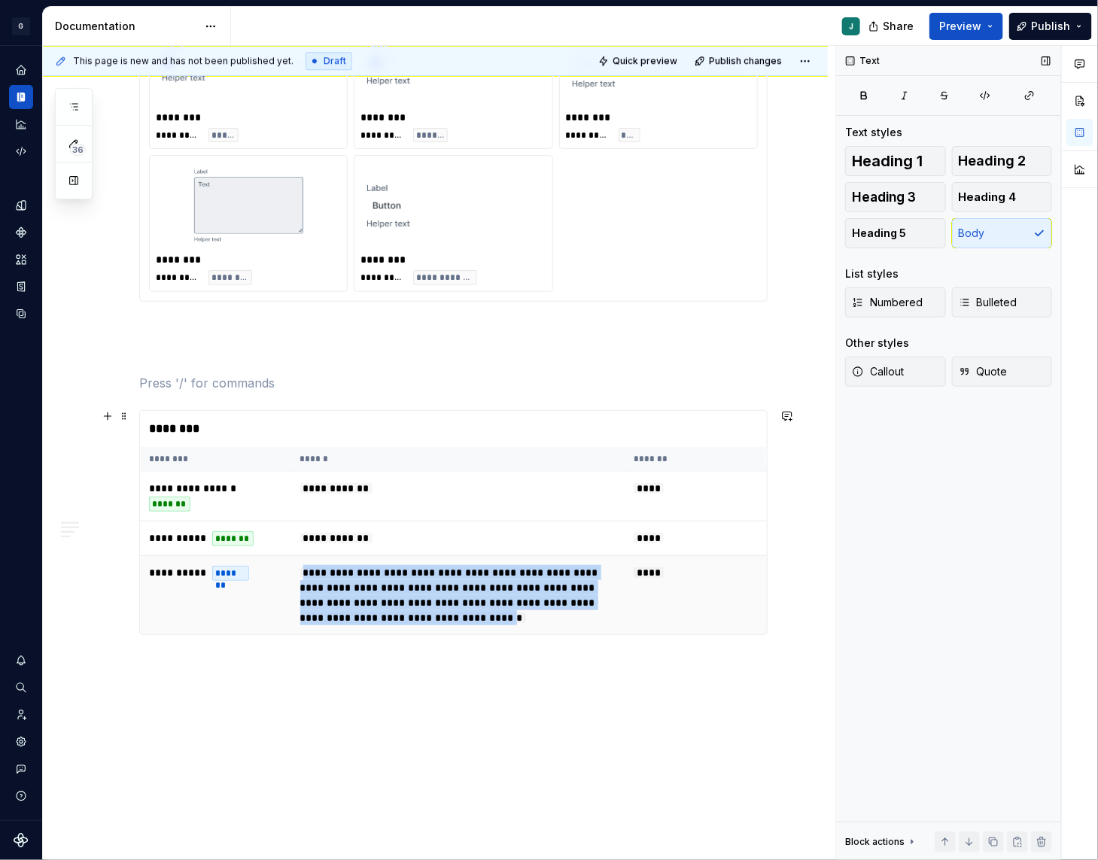
drag, startPoint x: 433, startPoint y: 660, endPoint x: 297, endPoint y: 563, distance: 167.3
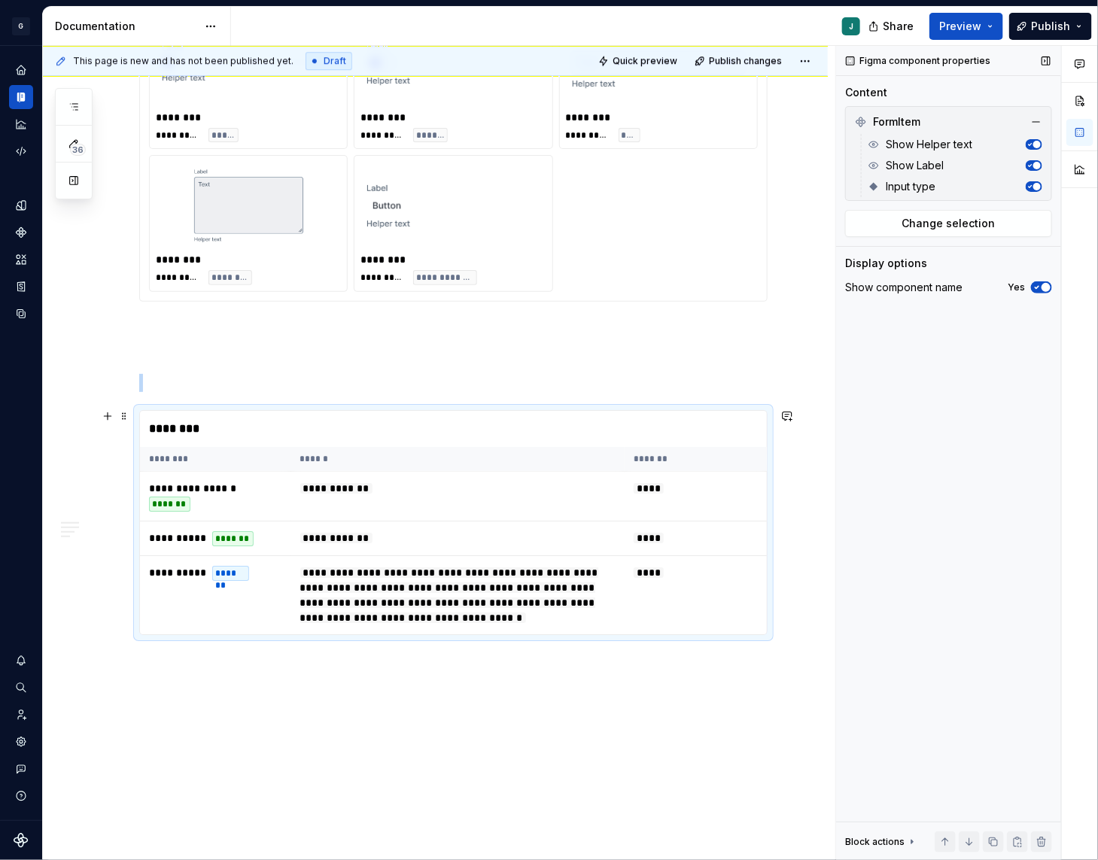
click at [318, 428] on div "********" at bounding box center [458, 429] width 636 height 36
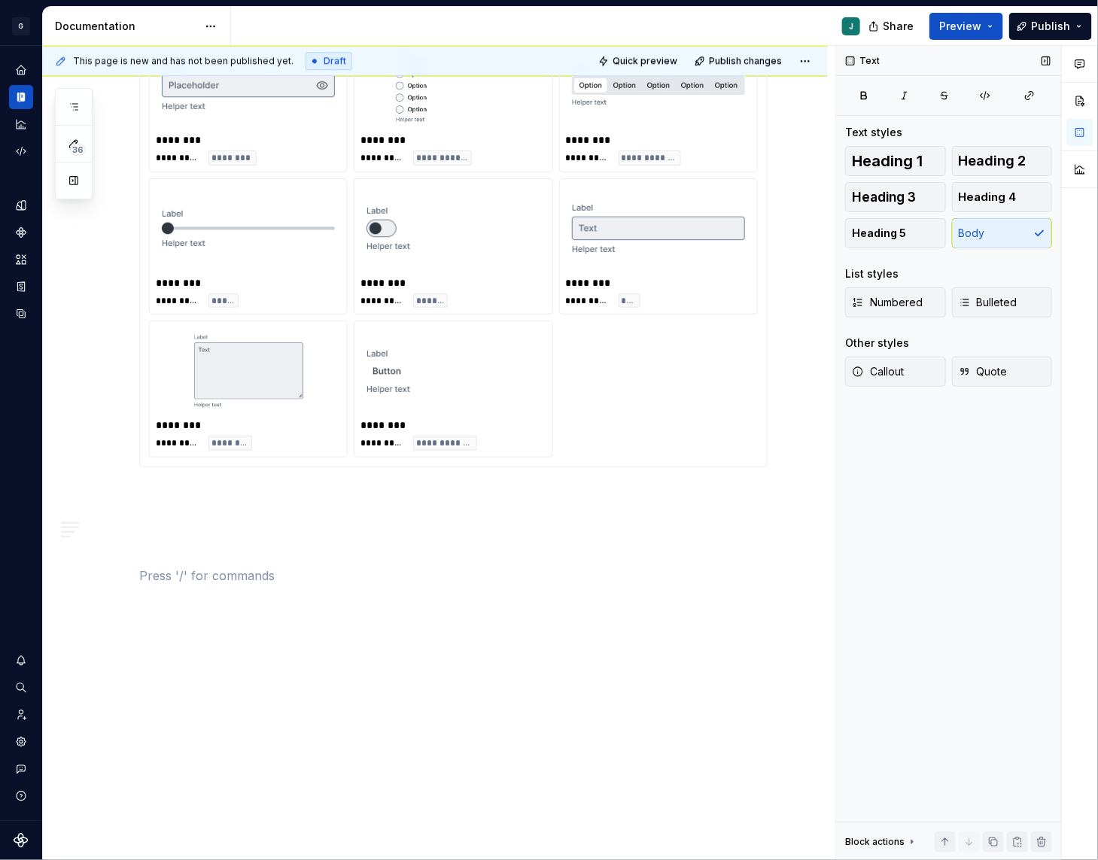
scroll to position [1548, 0]
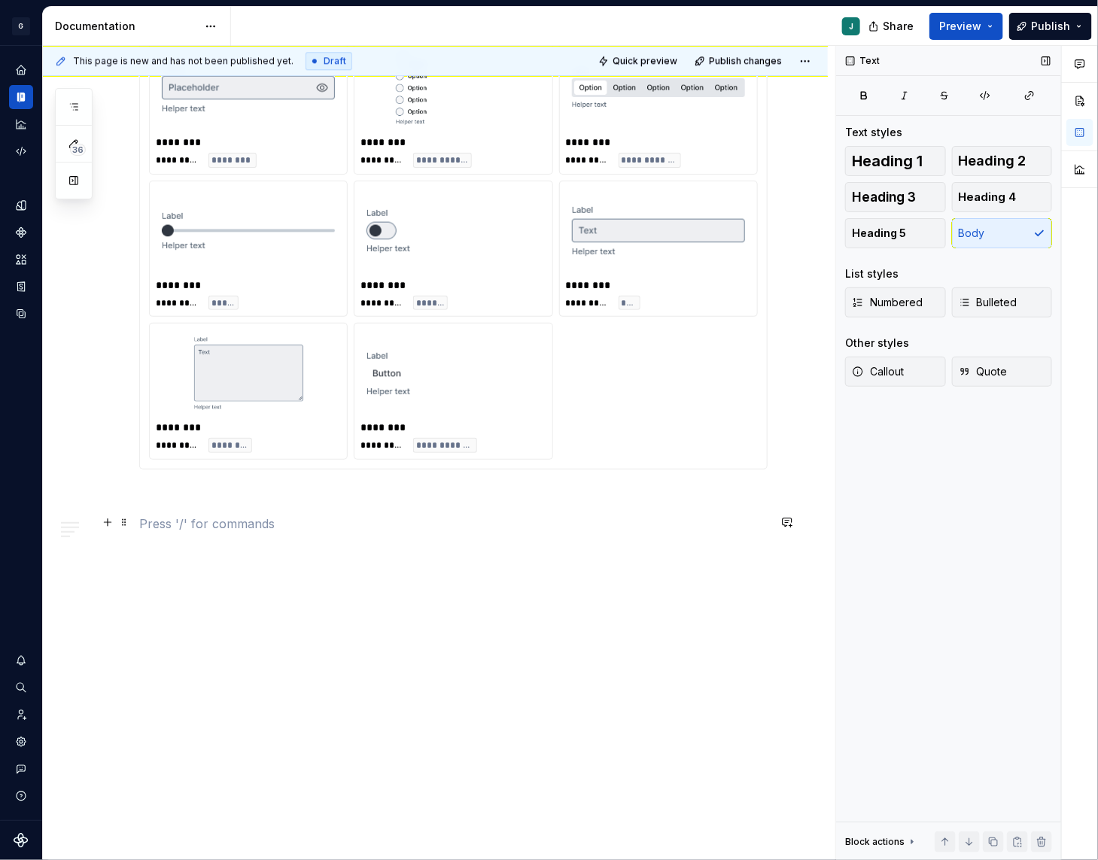
click at [165, 527] on p at bounding box center [453, 524] width 628 height 18
click at [25, 322] on div "Data sources" at bounding box center [21, 314] width 24 height 24
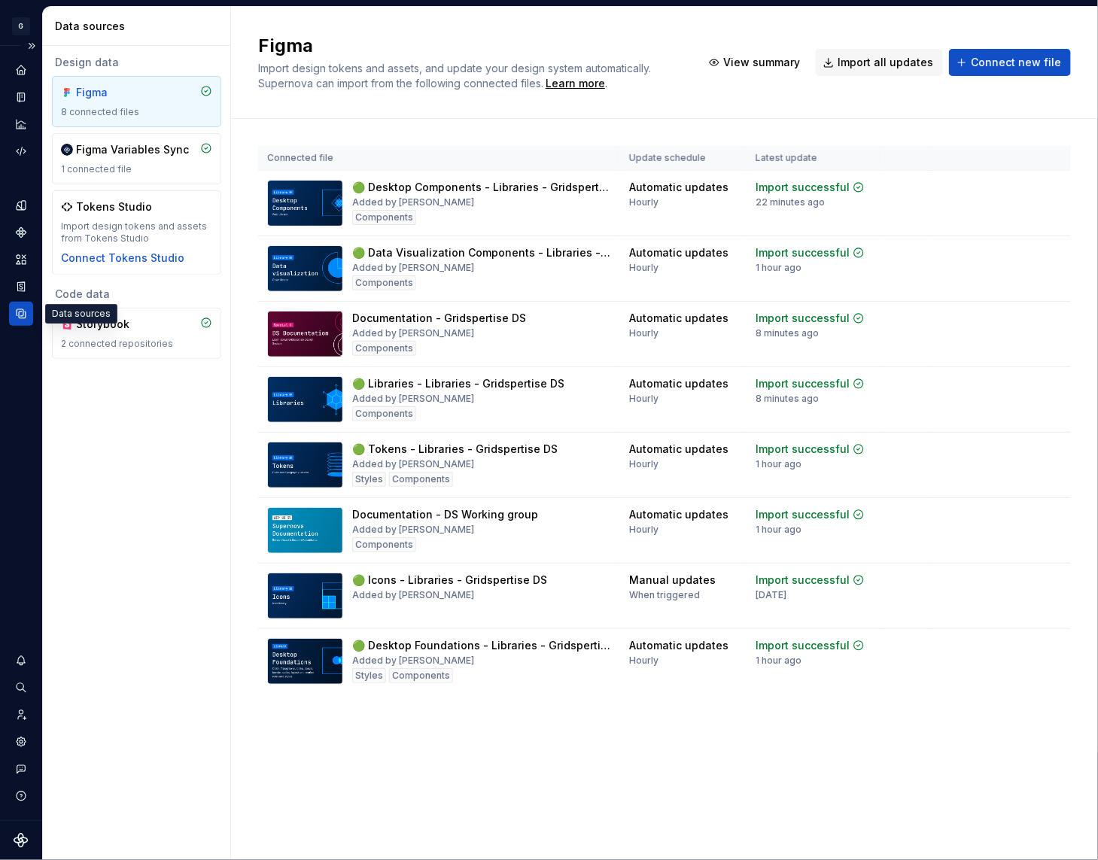
click at [18, 316] on icon "Data sources" at bounding box center [21, 314] width 14 height 14
click at [871, 65] on span "Import all updates" at bounding box center [886, 62] width 96 height 15
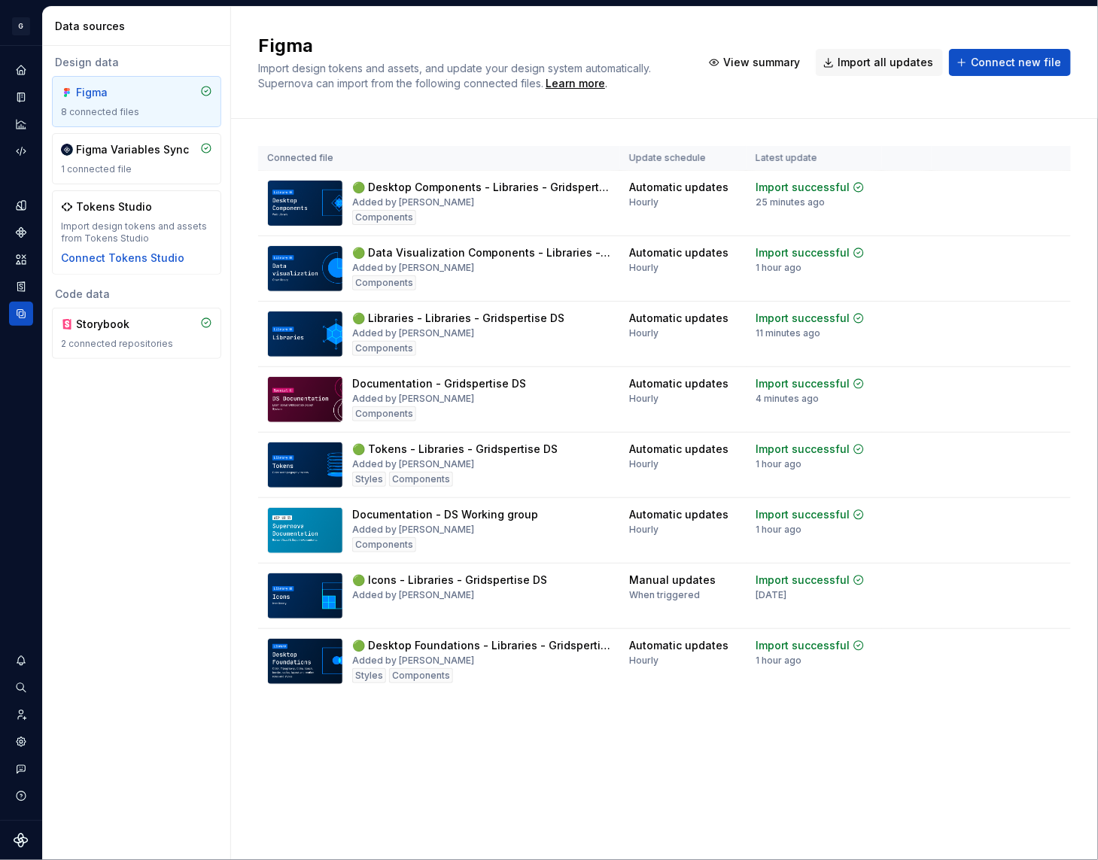
click at [19, 101] on icon "Documentation" at bounding box center [20, 97] width 7 height 9
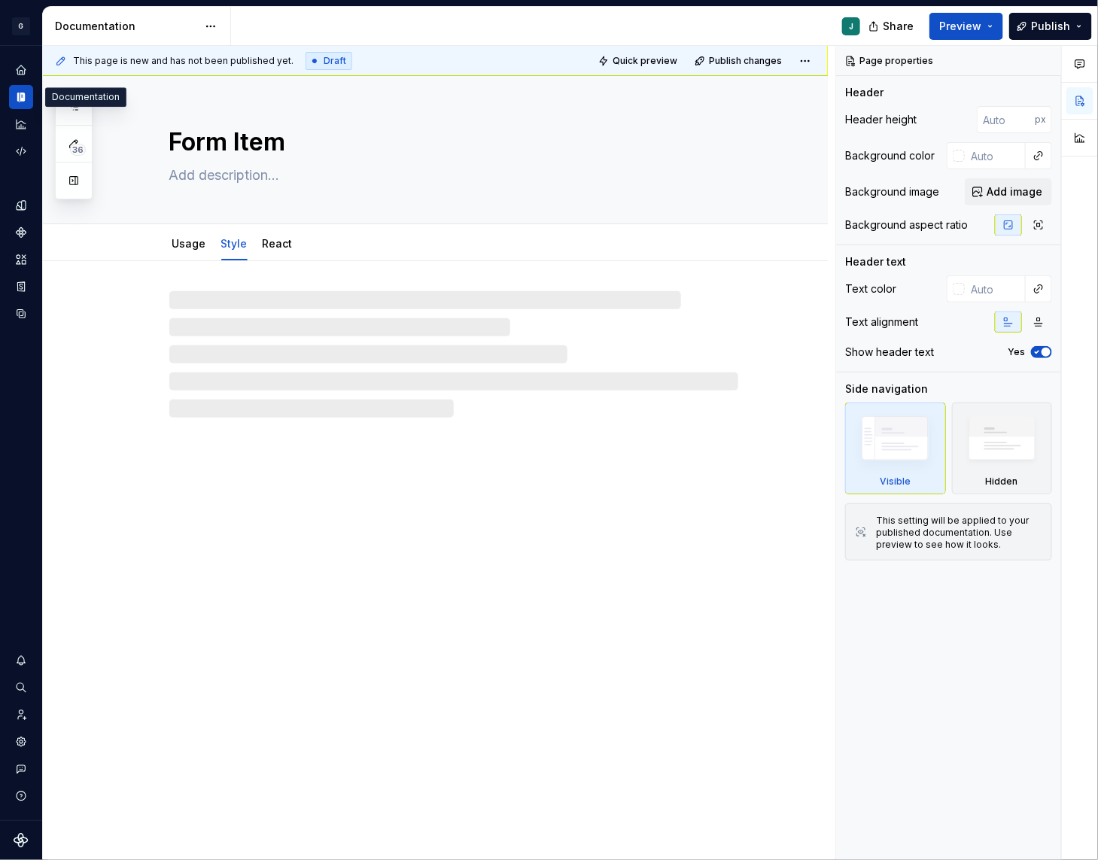
type textarea "*"
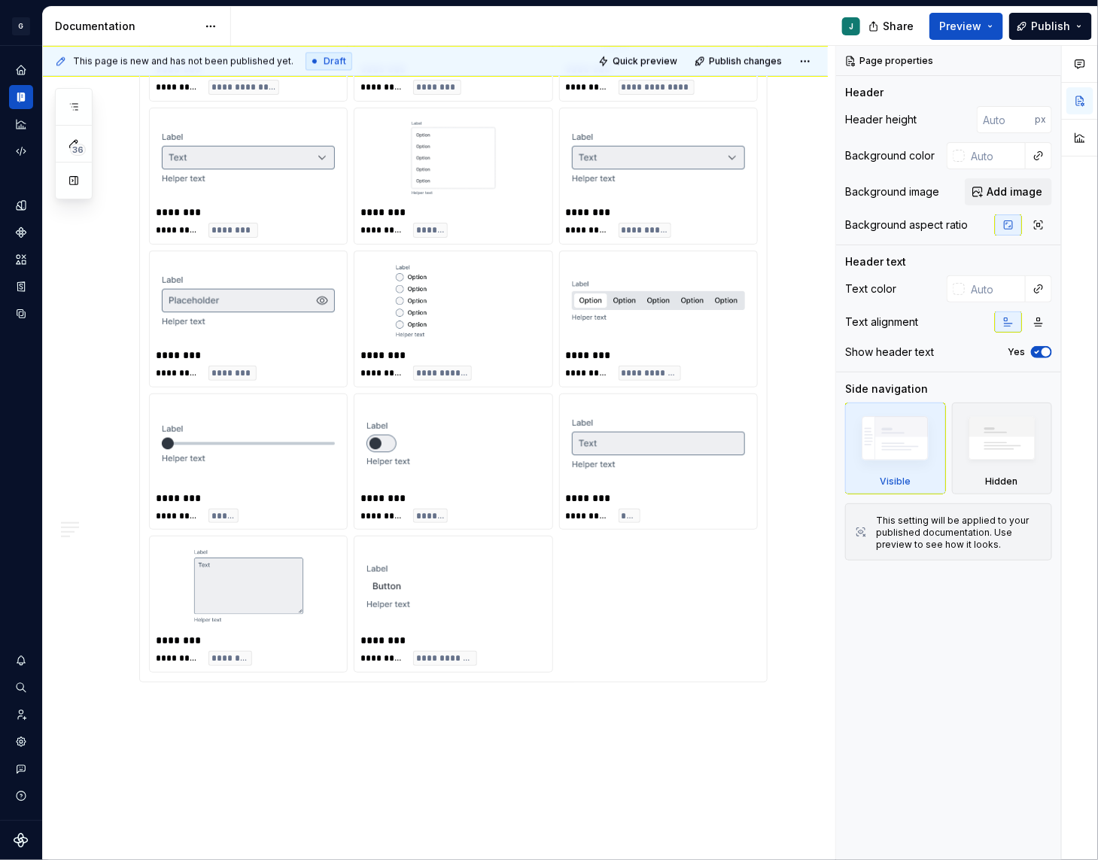
scroll to position [1548, 0]
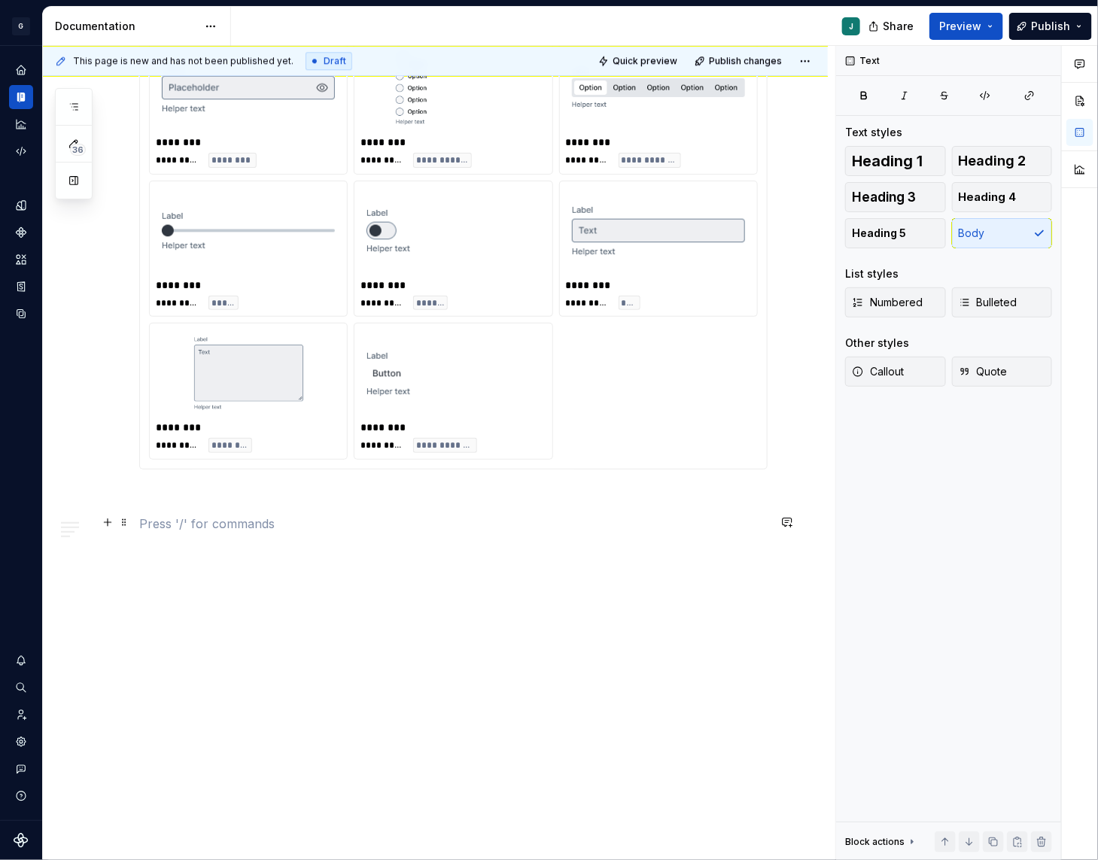
click at [166, 515] on p at bounding box center [453, 524] width 628 height 18
click at [106, 525] on button "button" at bounding box center [107, 522] width 21 height 21
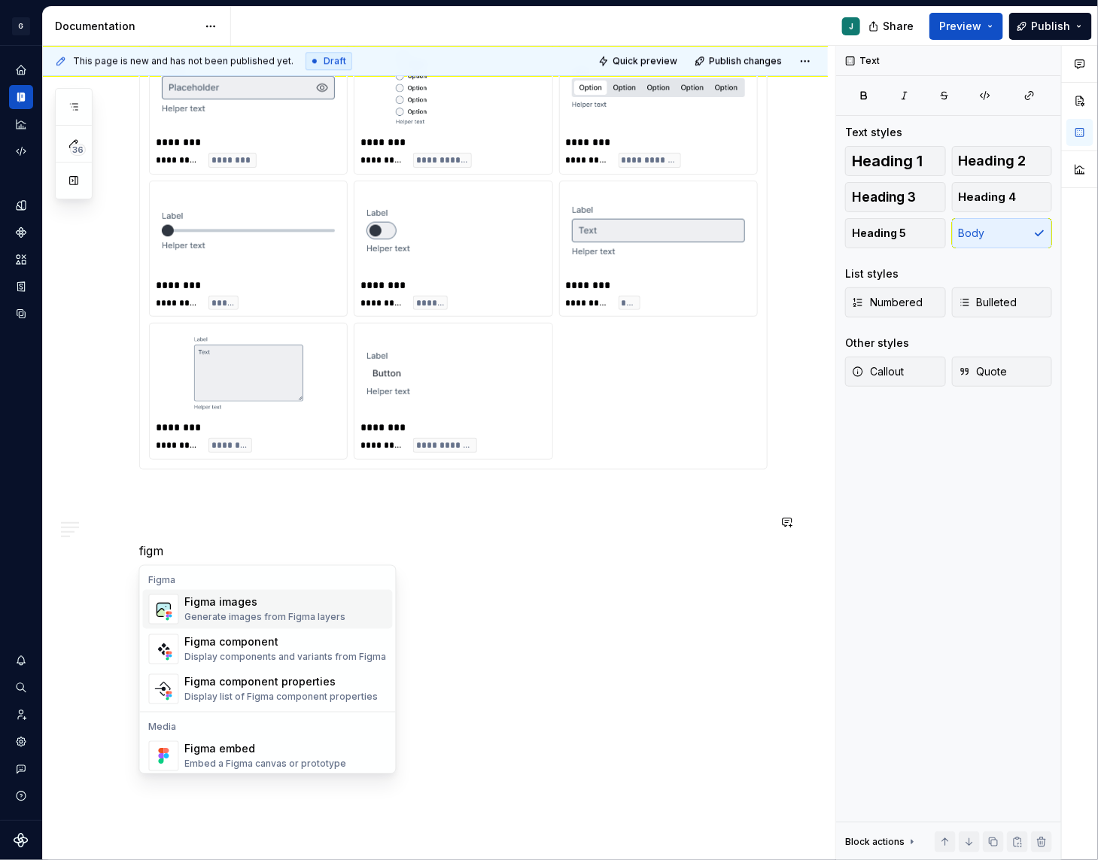
click at [237, 619] on div "Generate images from Figma layers" at bounding box center [265, 618] width 161 height 12
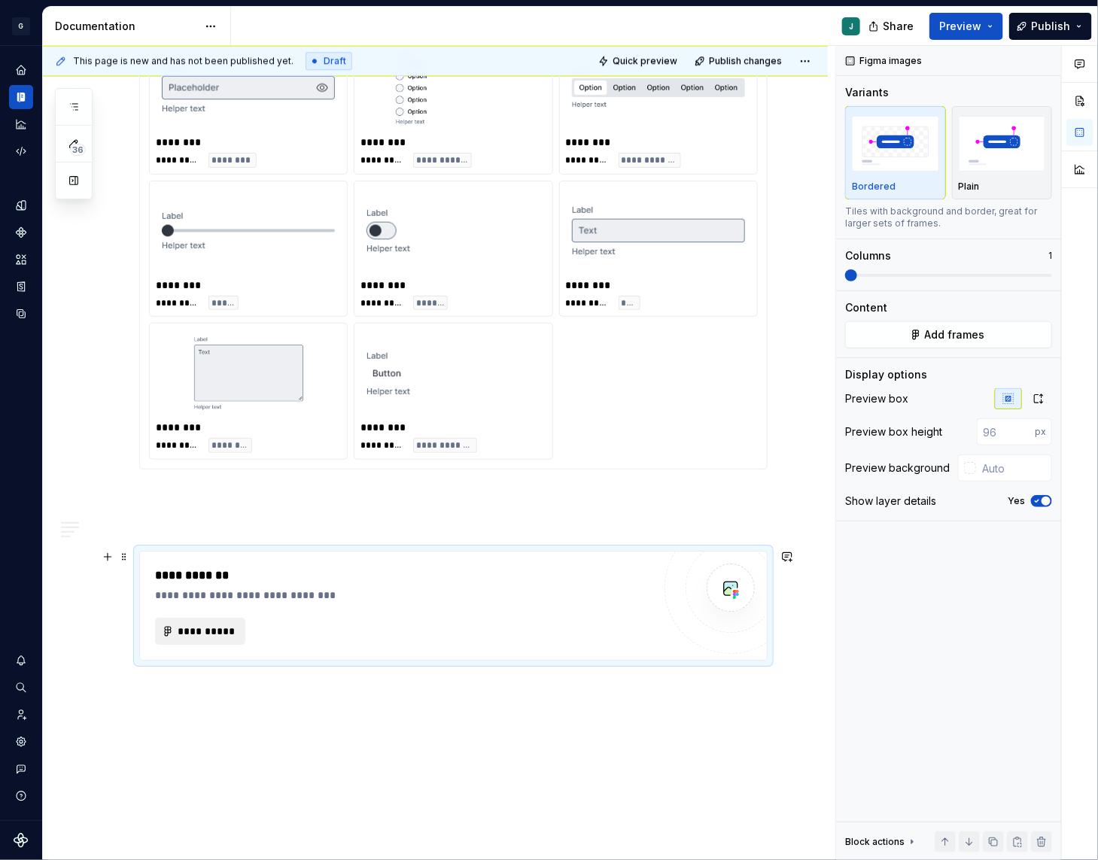
click at [199, 630] on span "**********" at bounding box center [206, 631] width 59 height 15
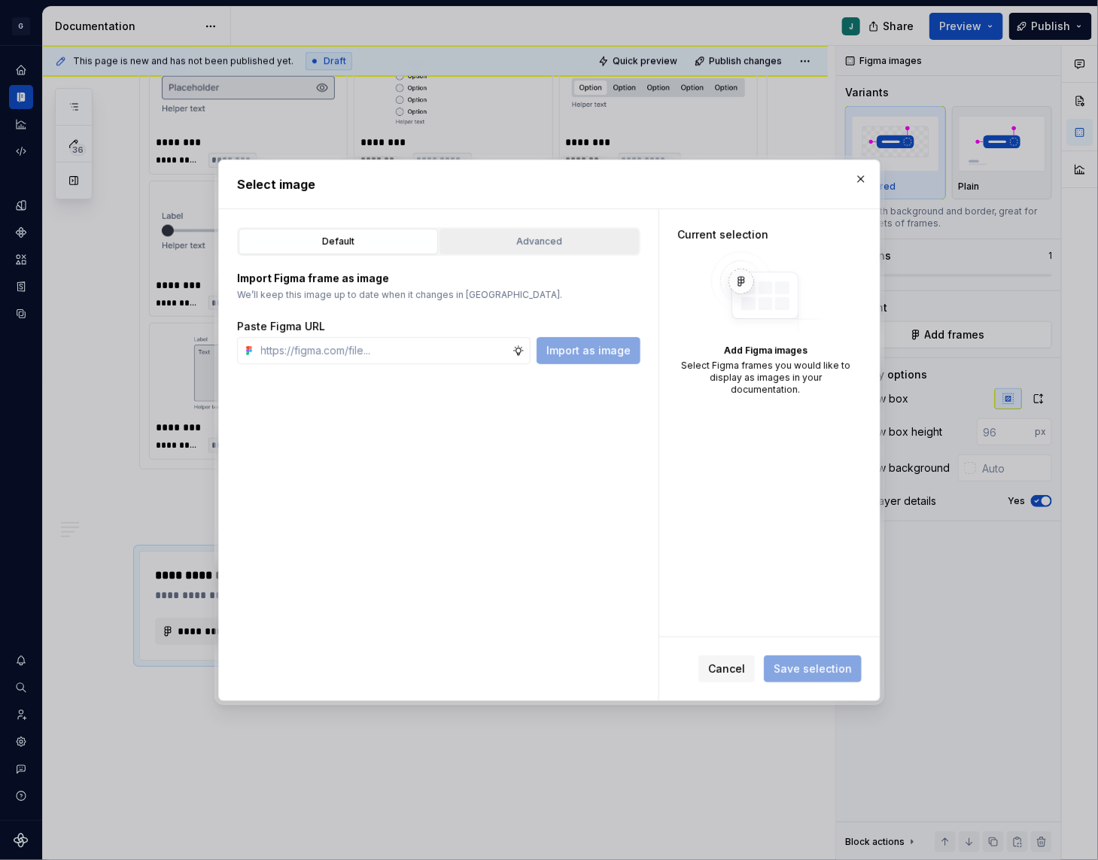
click at [518, 242] on div "Advanced" at bounding box center [539, 241] width 189 height 15
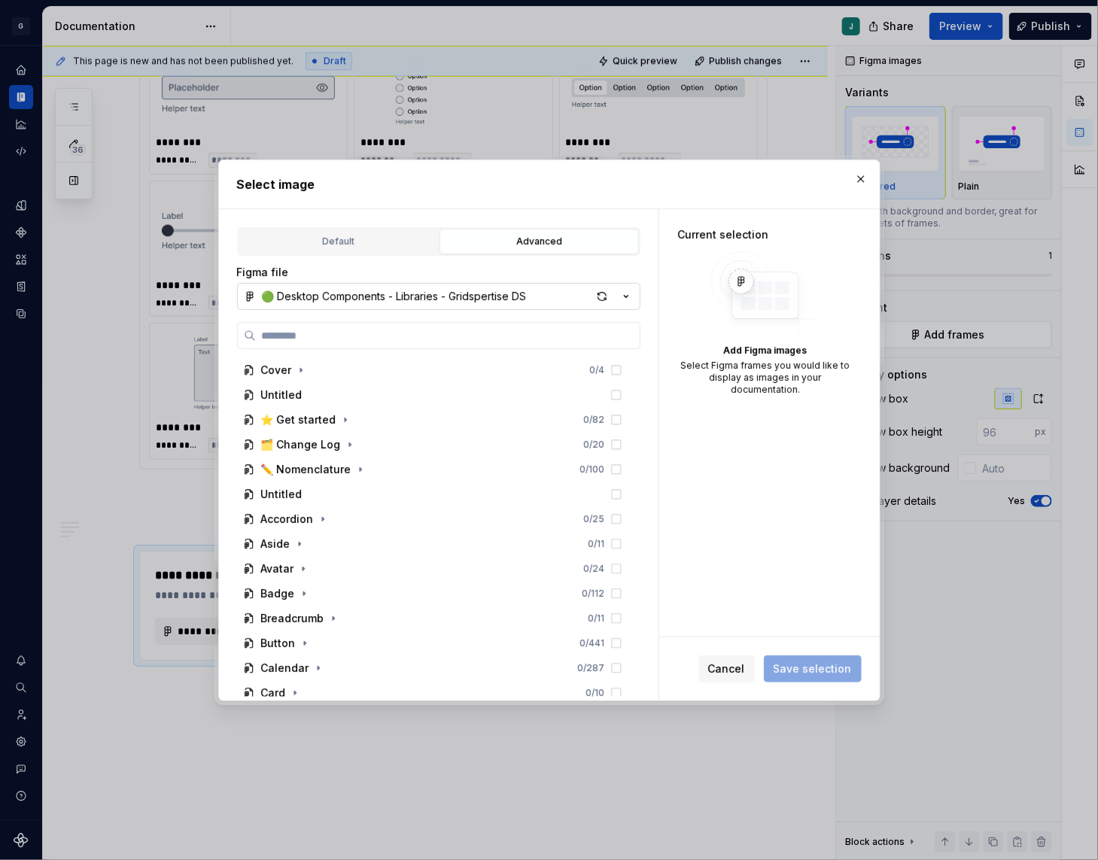
click at [348, 289] on div "🟢 Desktop Components - Libraries - Gridspertise DS" at bounding box center [394, 296] width 265 height 15
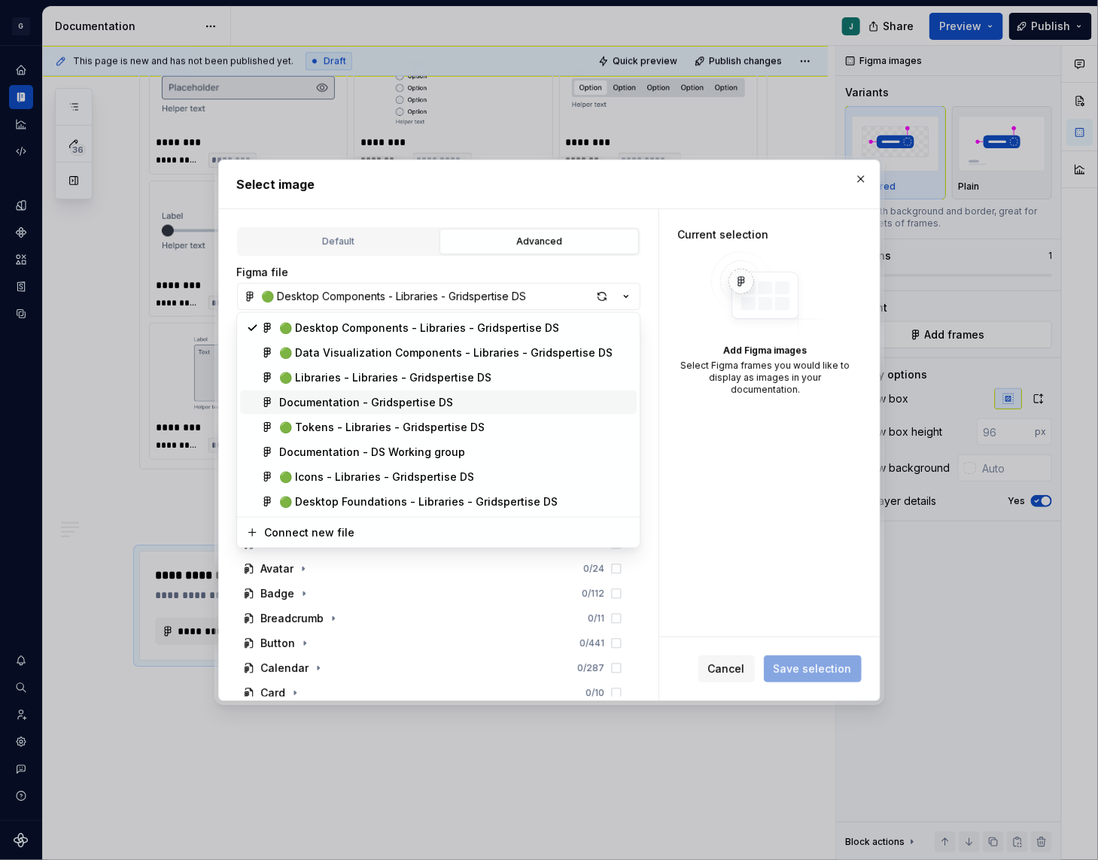
click at [303, 397] on div "Documentation - Gridspertise DS" at bounding box center [366, 402] width 174 height 15
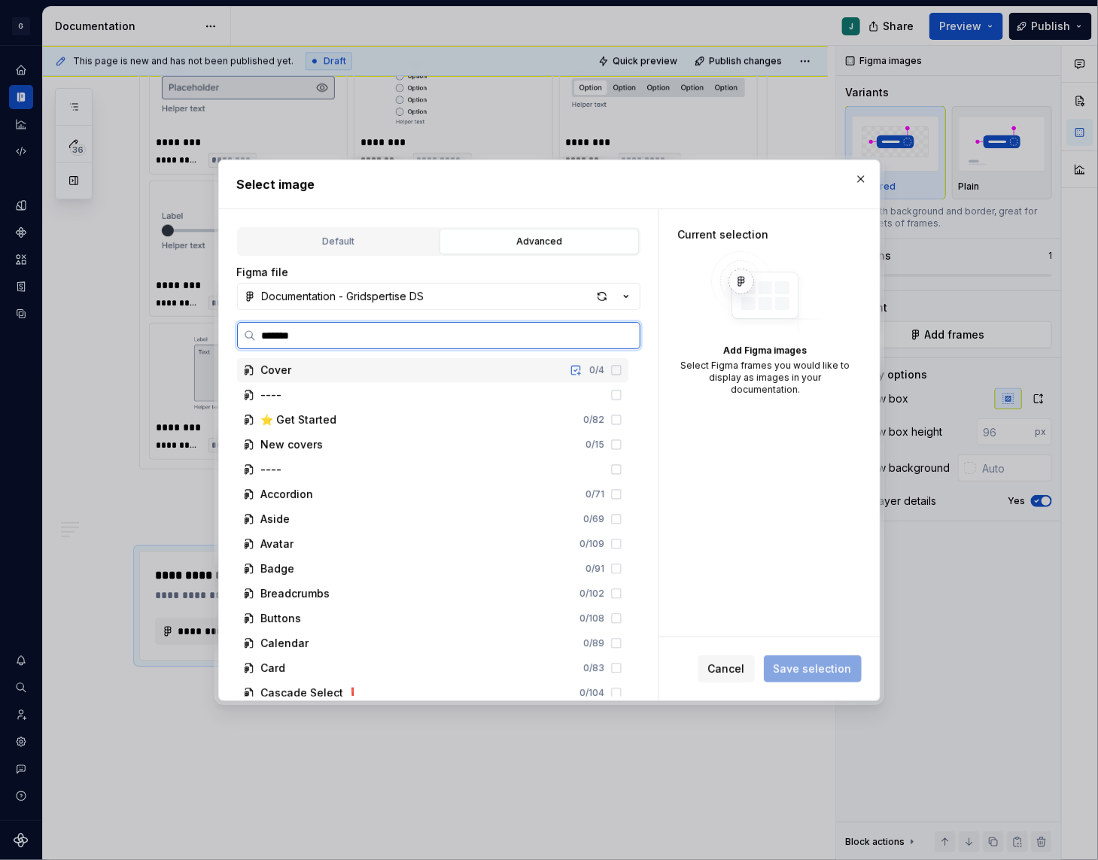
type input "********"
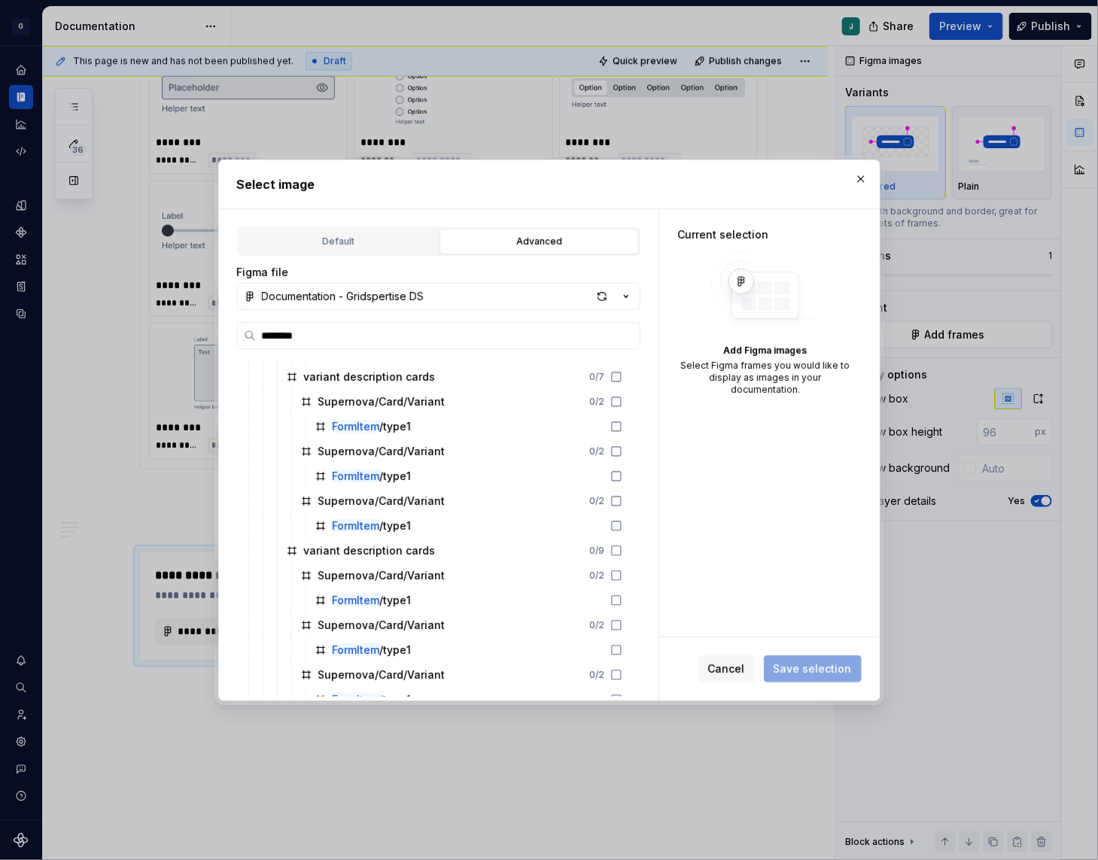
scroll to position [841, 0]
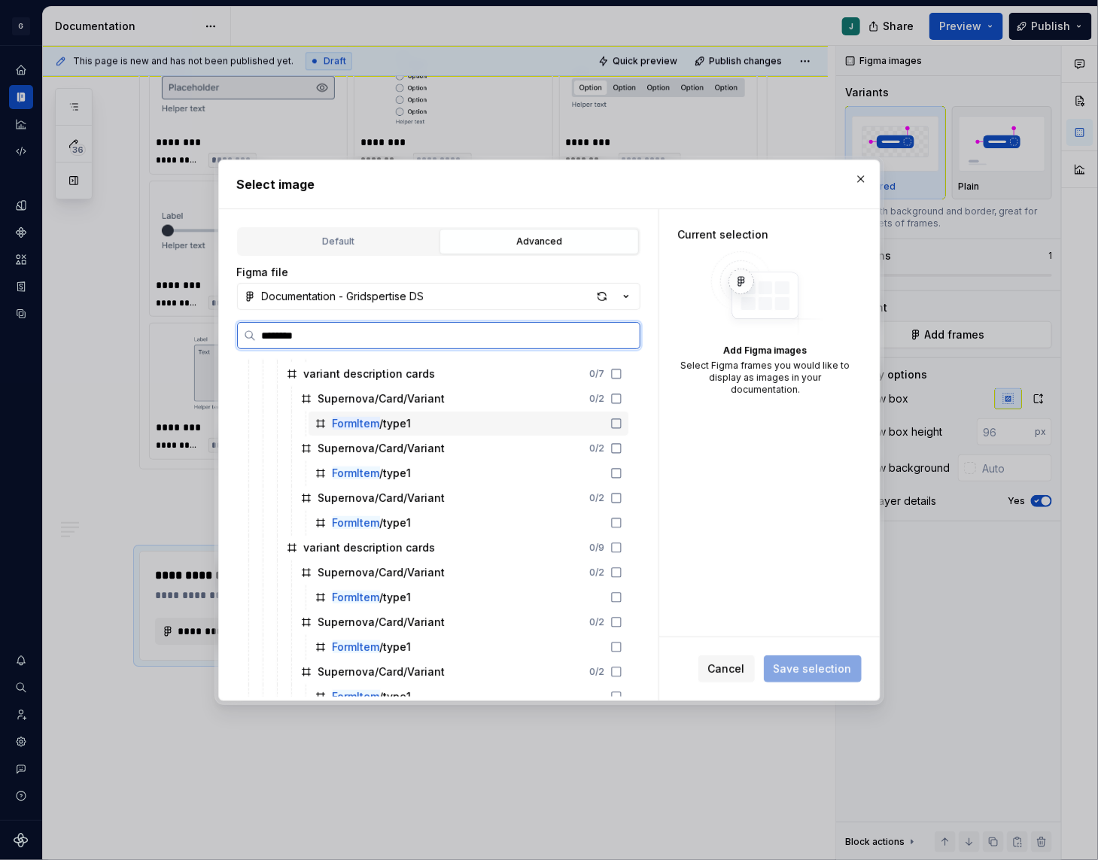
click at [622, 424] on icon at bounding box center [616, 424] width 12 height 12
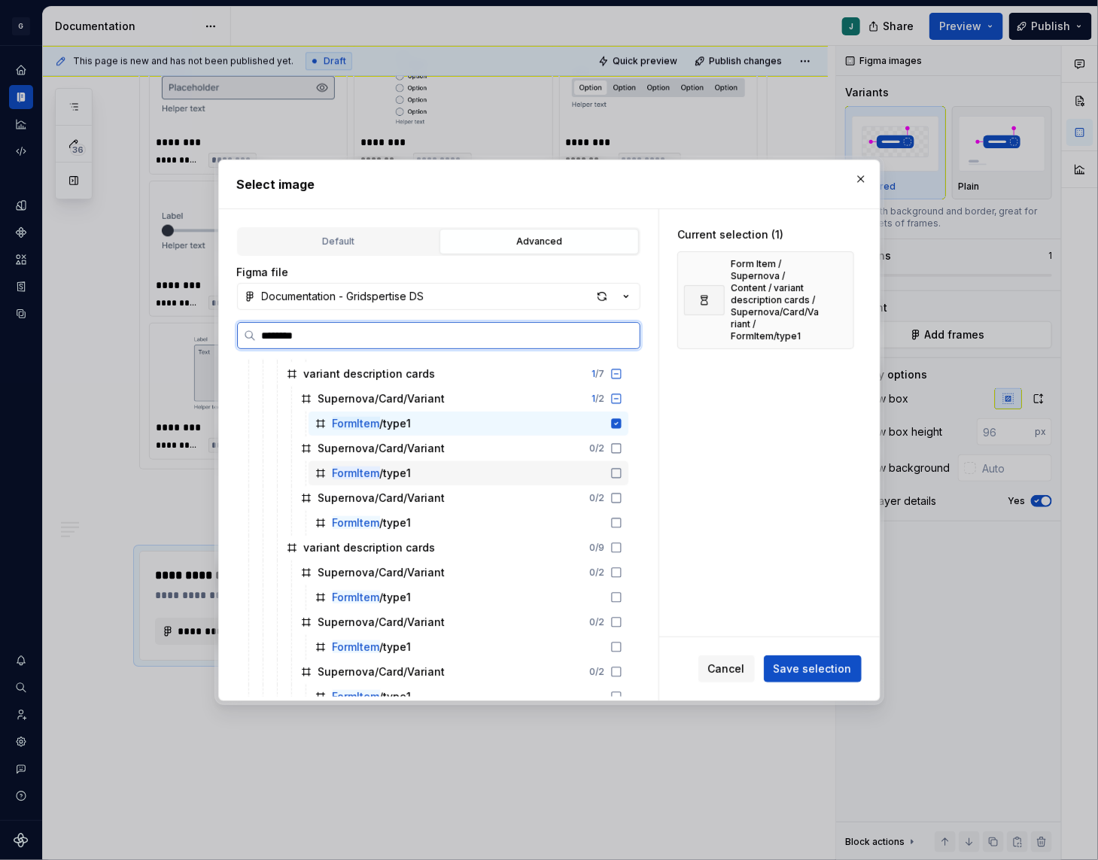
click at [622, 469] on icon at bounding box center [616, 473] width 12 height 12
click at [622, 518] on icon at bounding box center [616, 523] width 12 height 12
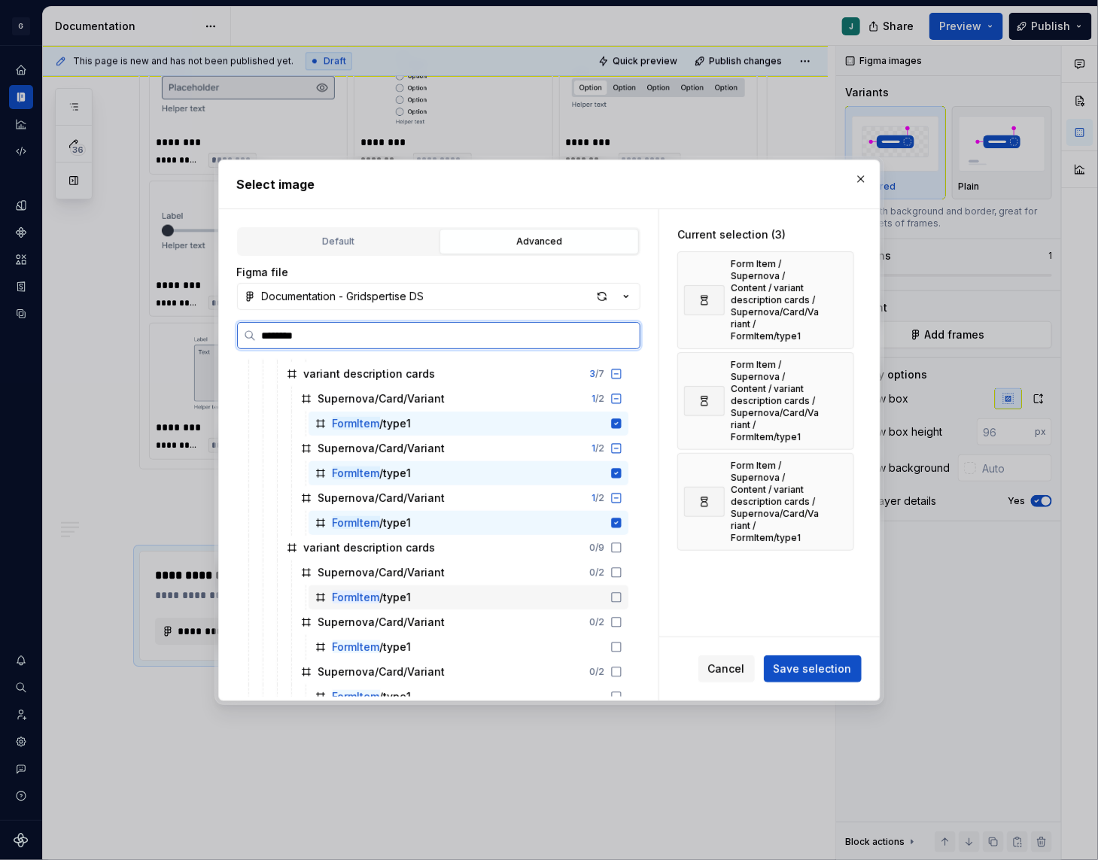
click at [622, 599] on icon at bounding box center [616, 598] width 12 height 12
click at [622, 645] on icon at bounding box center [616, 647] width 12 height 12
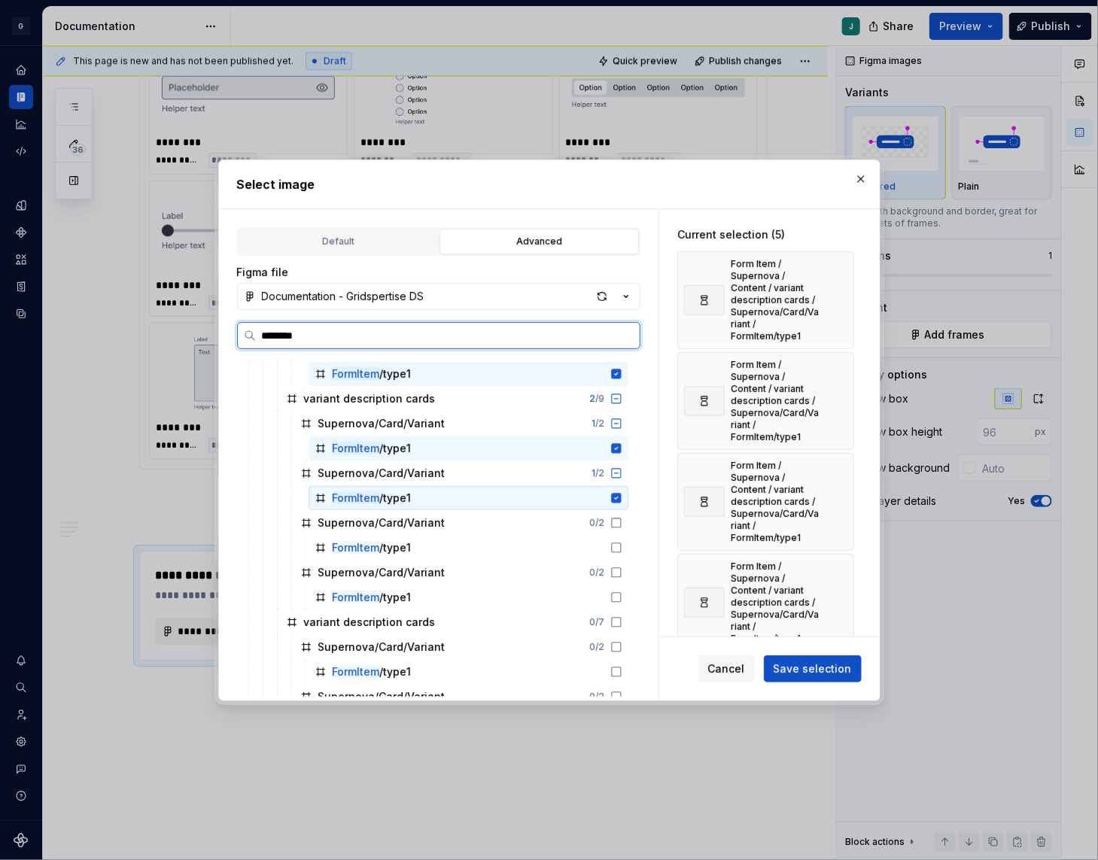
scroll to position [1077, 0]
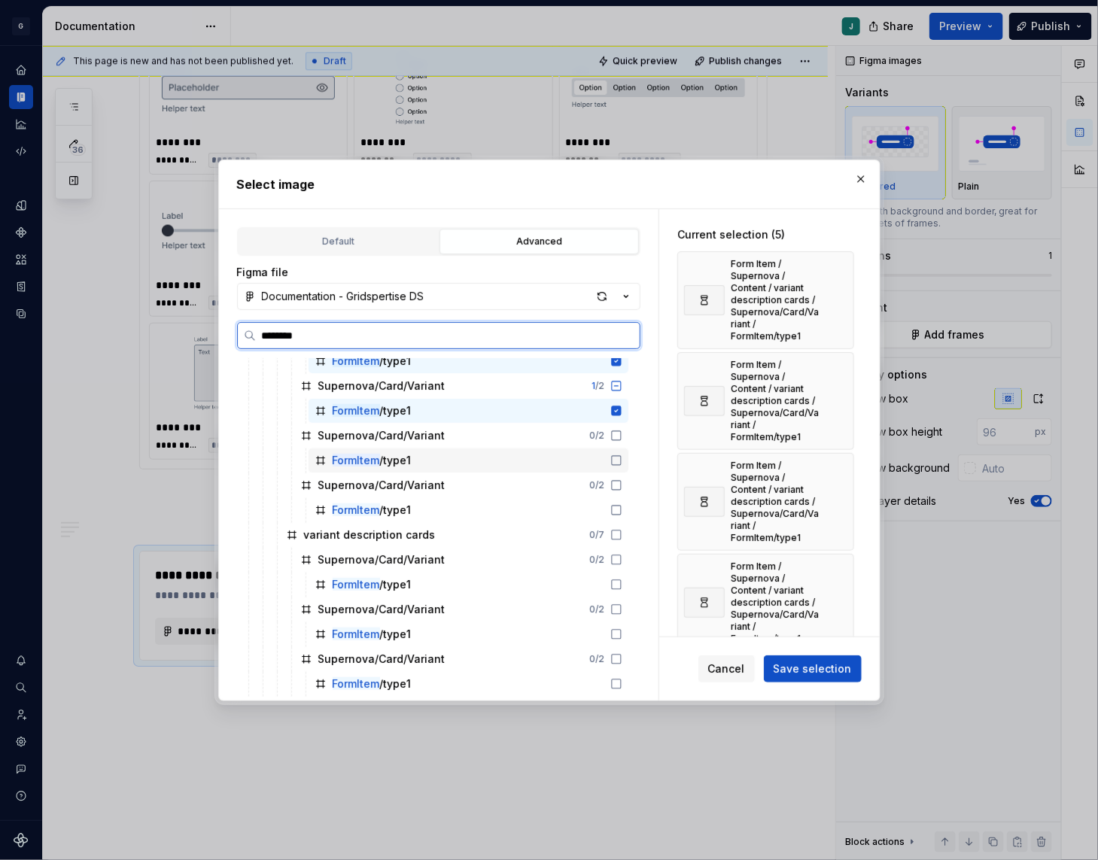
click at [622, 460] on icon at bounding box center [616, 461] width 12 height 12
click at [622, 509] on icon at bounding box center [616, 510] width 12 height 12
click at [622, 580] on icon at bounding box center [616, 585] width 12 height 12
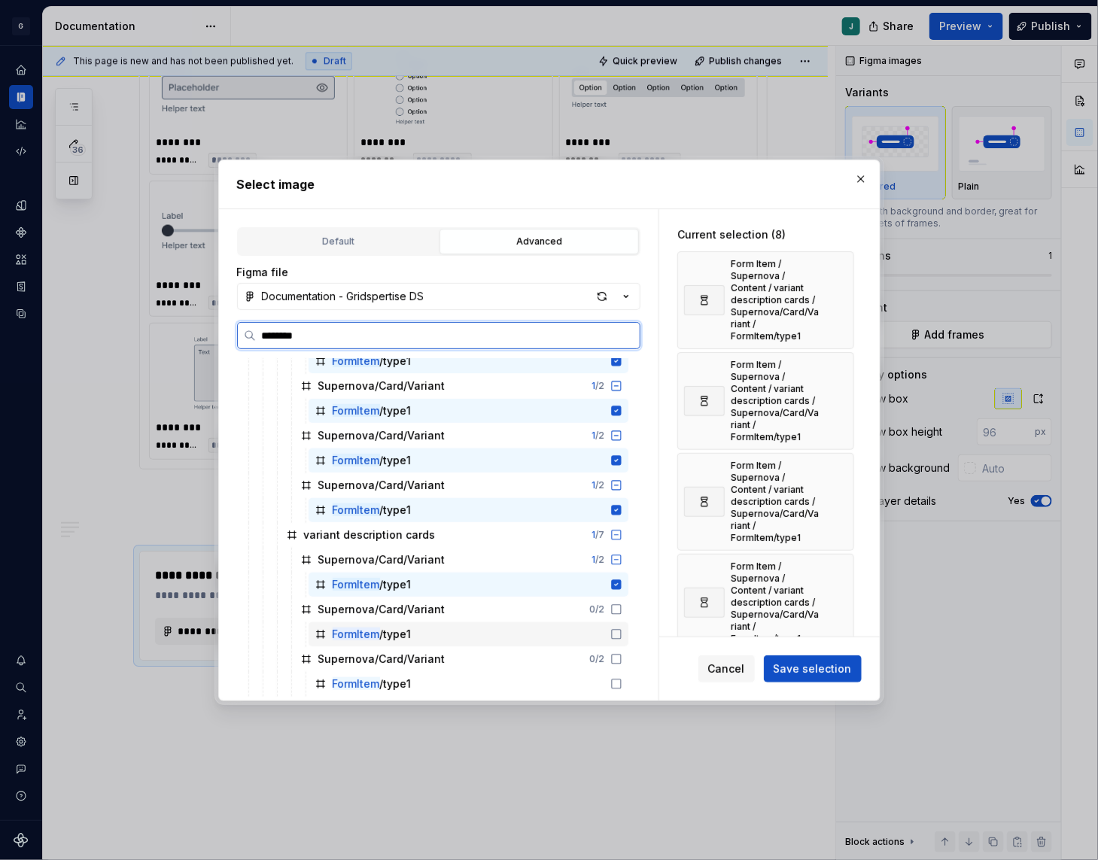
click at [622, 632] on icon at bounding box center [616, 634] width 12 height 12
click at [622, 683] on icon at bounding box center [616, 684] width 12 height 12
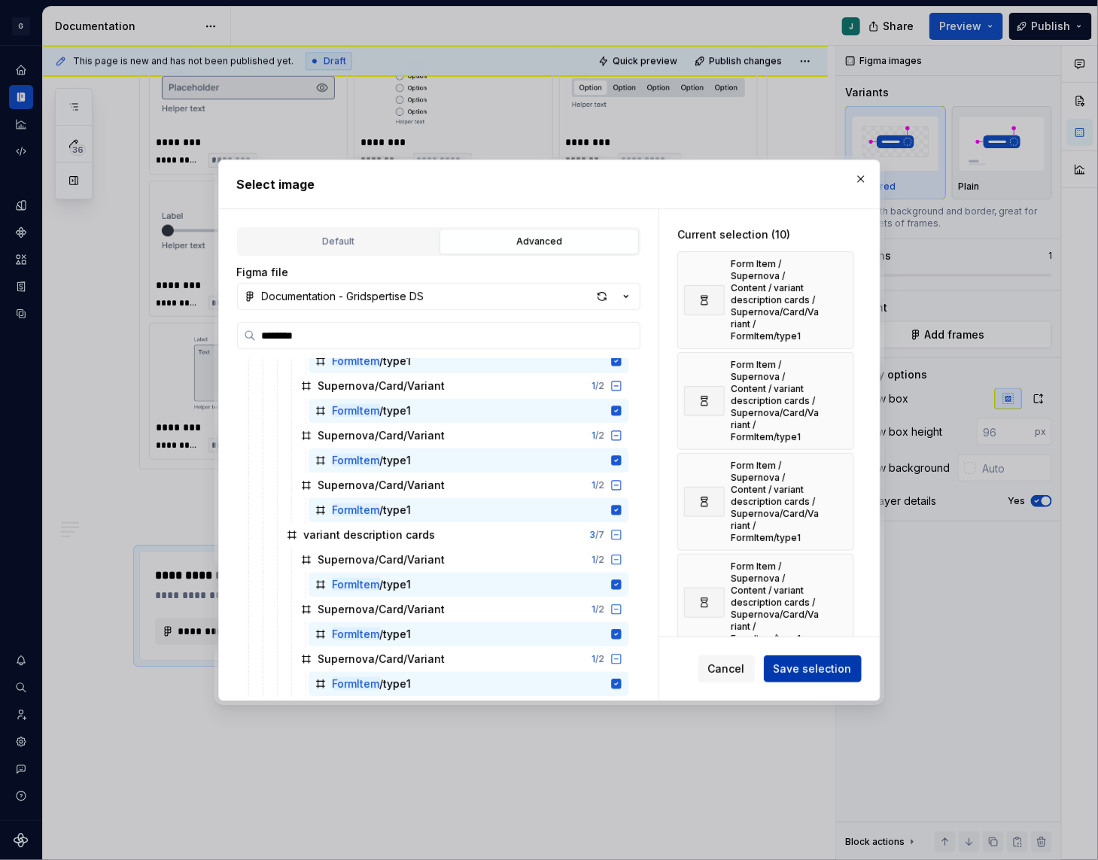
click at [835, 668] on span "Save selection" at bounding box center [813, 669] width 78 height 15
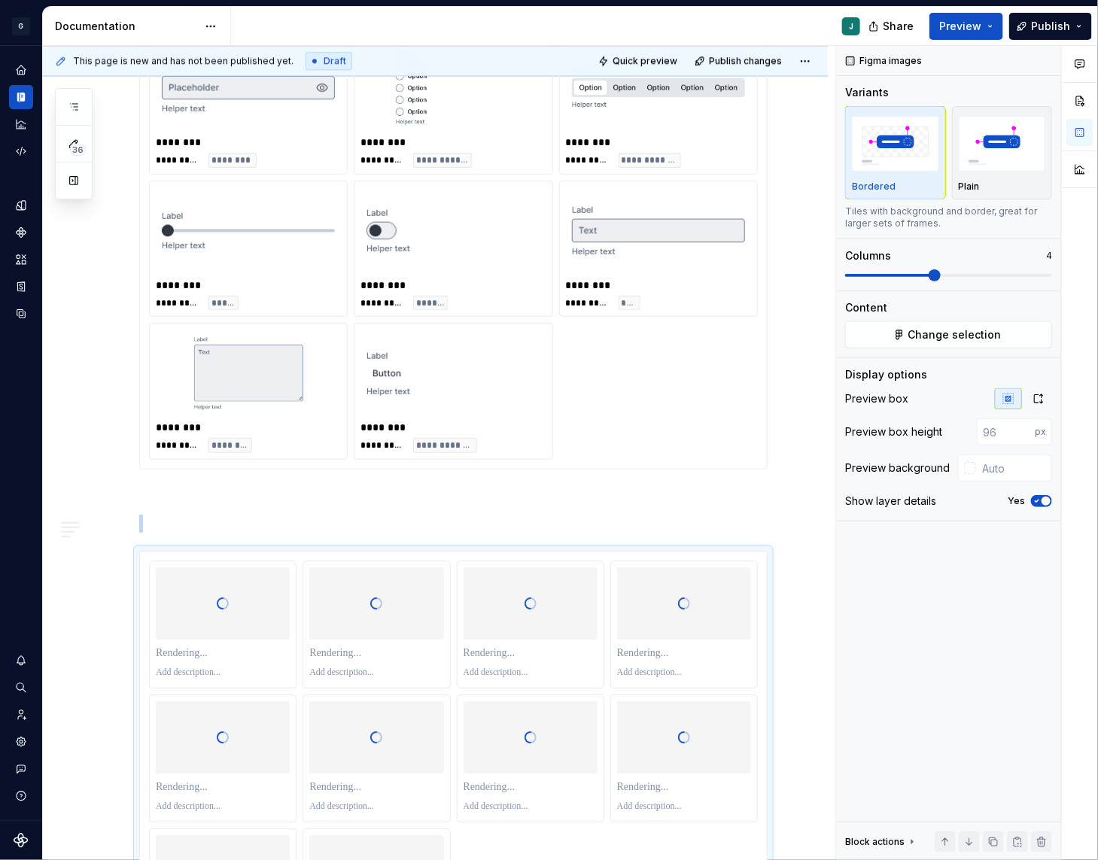
scroll to position [1650, 0]
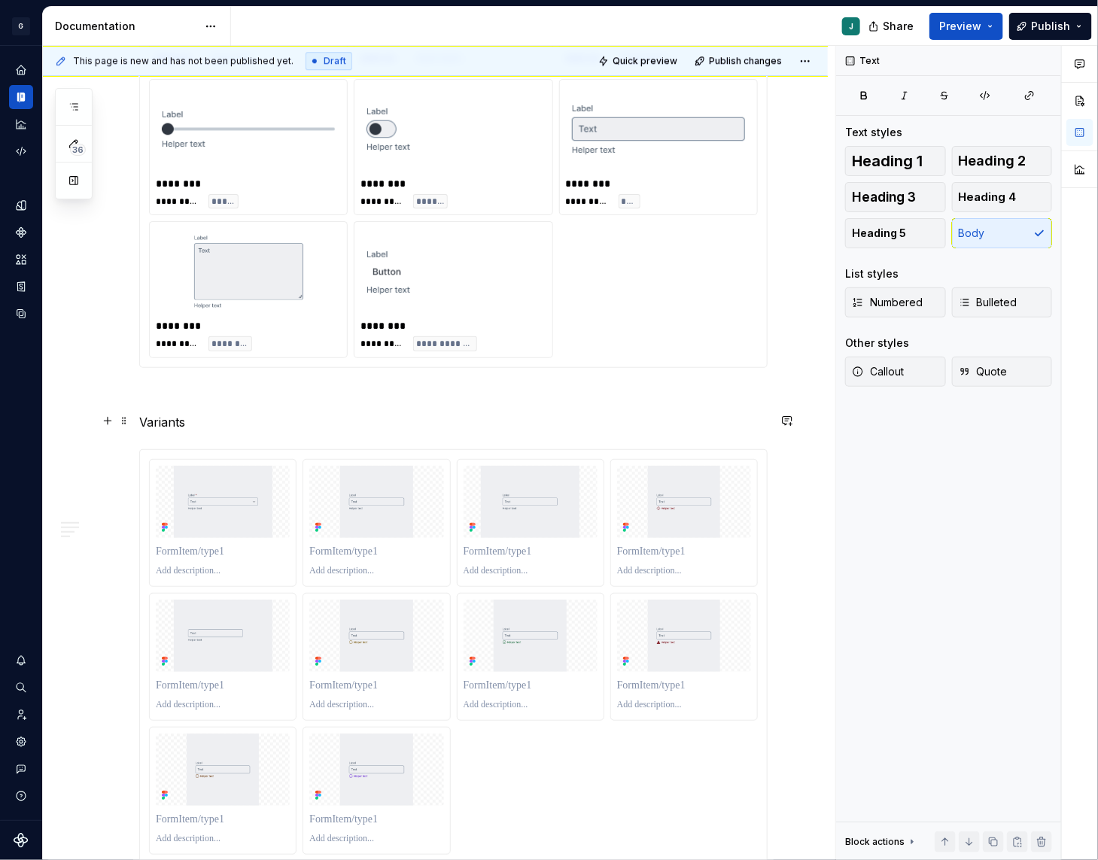
click at [164, 418] on p "Variants" at bounding box center [453, 422] width 628 height 18
click at [400, 428] on p "Options" at bounding box center [453, 422] width 628 height 18
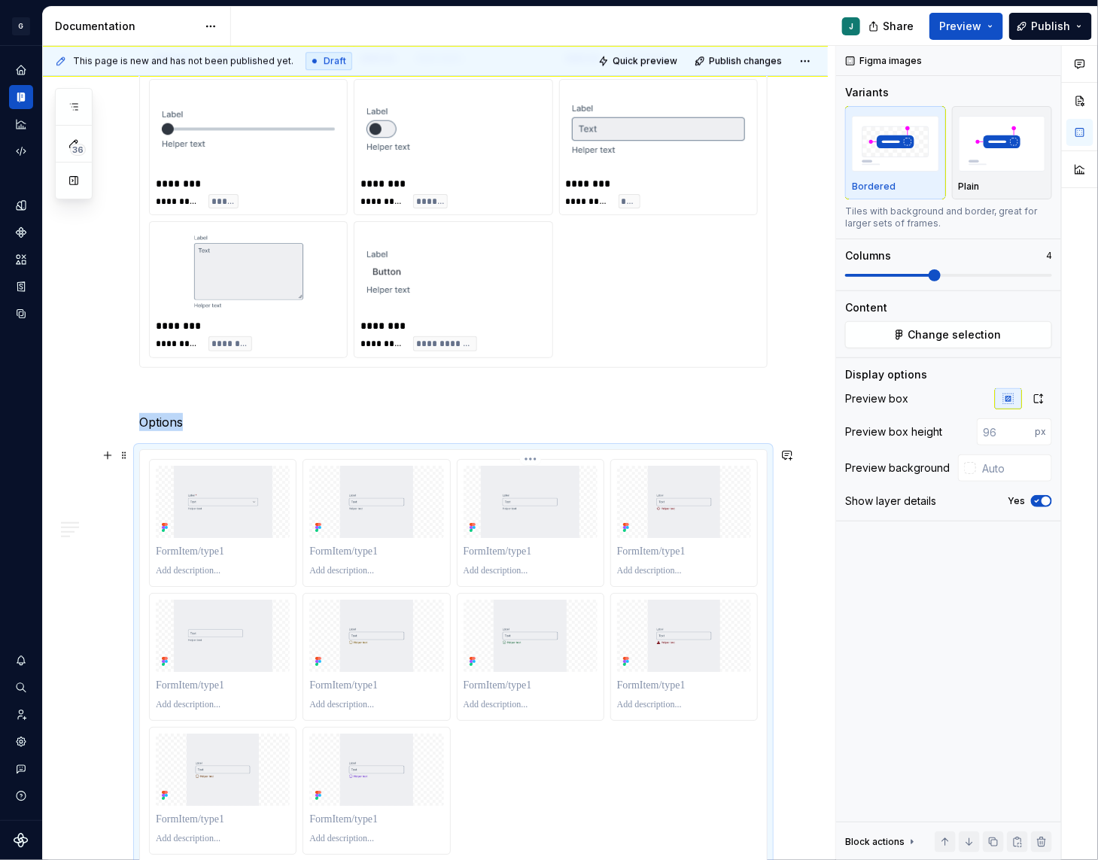
click at [598, 535] on img at bounding box center [531, 502] width 134 height 72
click at [903, 269] on span at bounding box center [948, 275] width 207 height 12
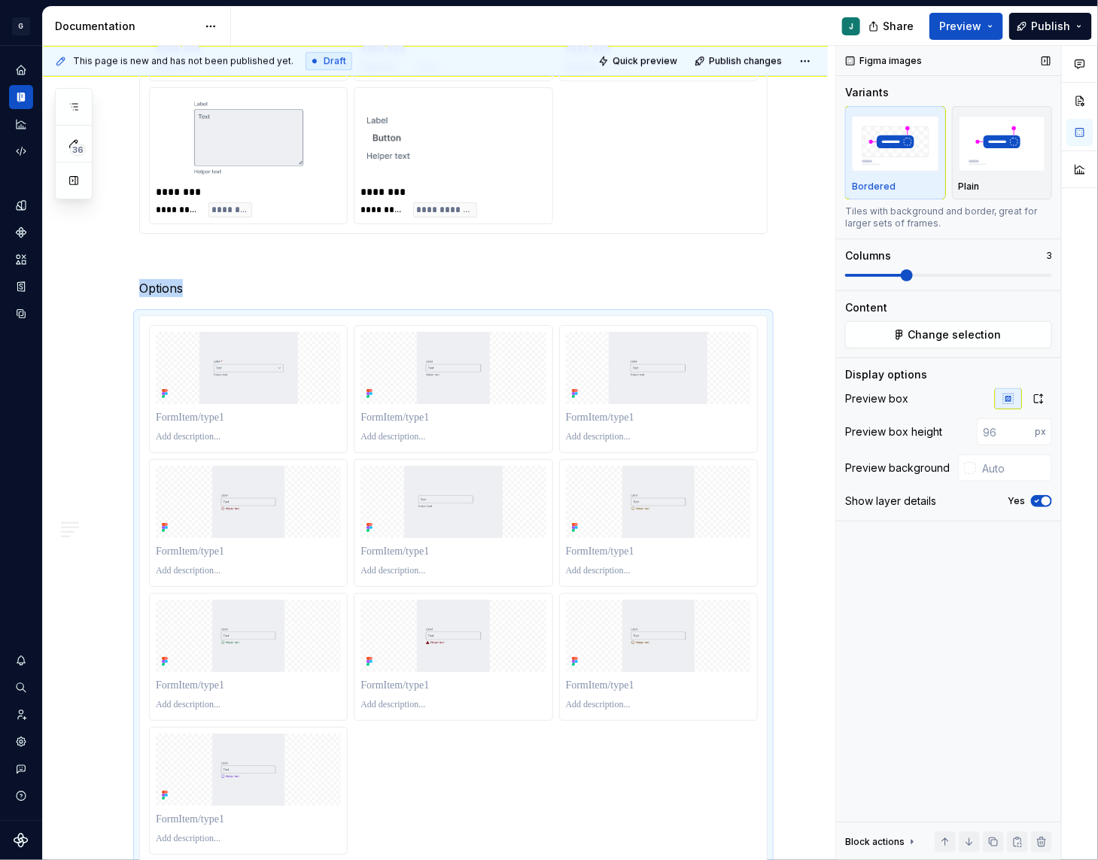
scroll to position [1917, 0]
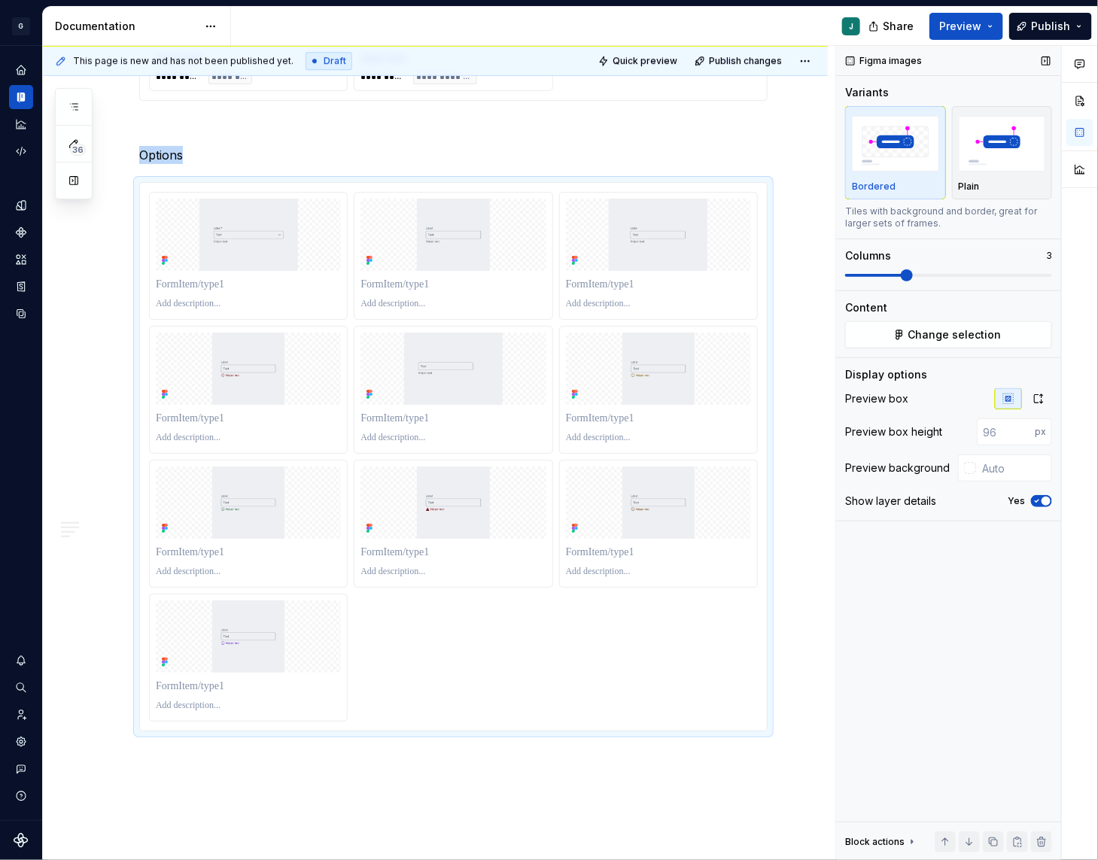
click at [886, 274] on span at bounding box center [874, 275] width 59 height 3
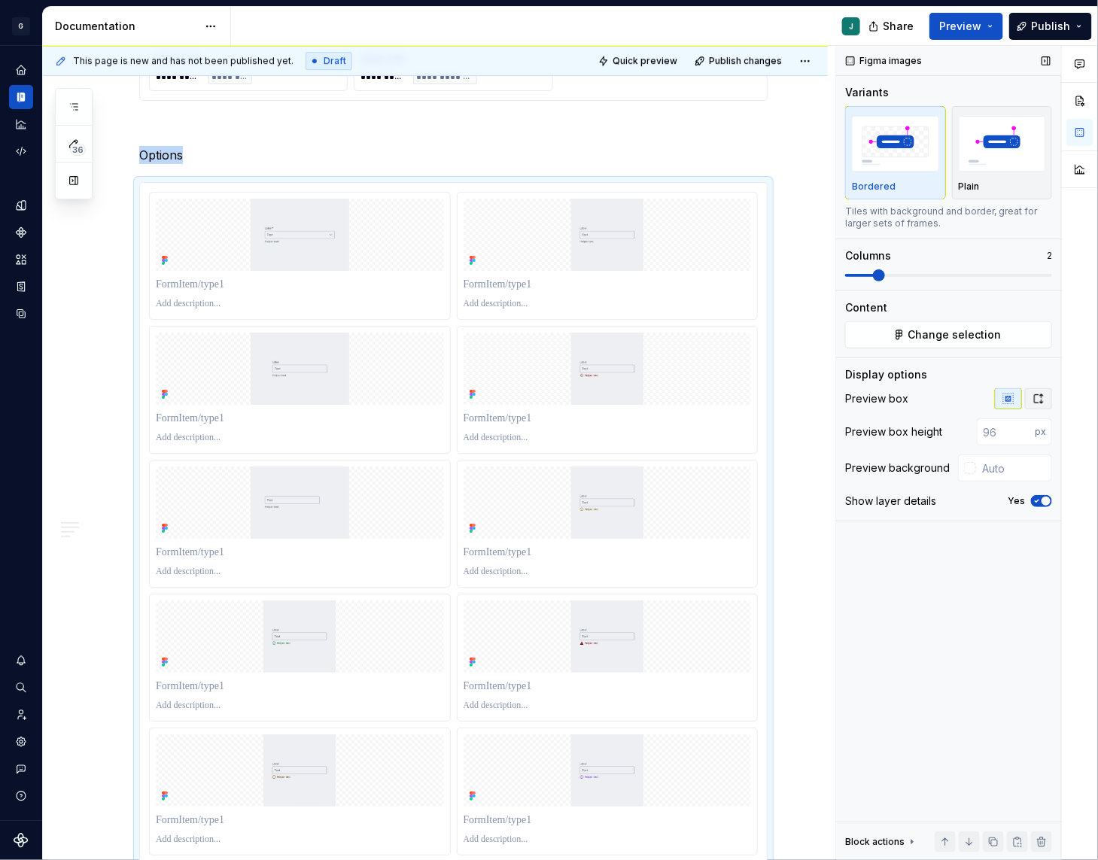
click at [1042, 403] on icon "button" at bounding box center [1039, 399] width 12 height 12
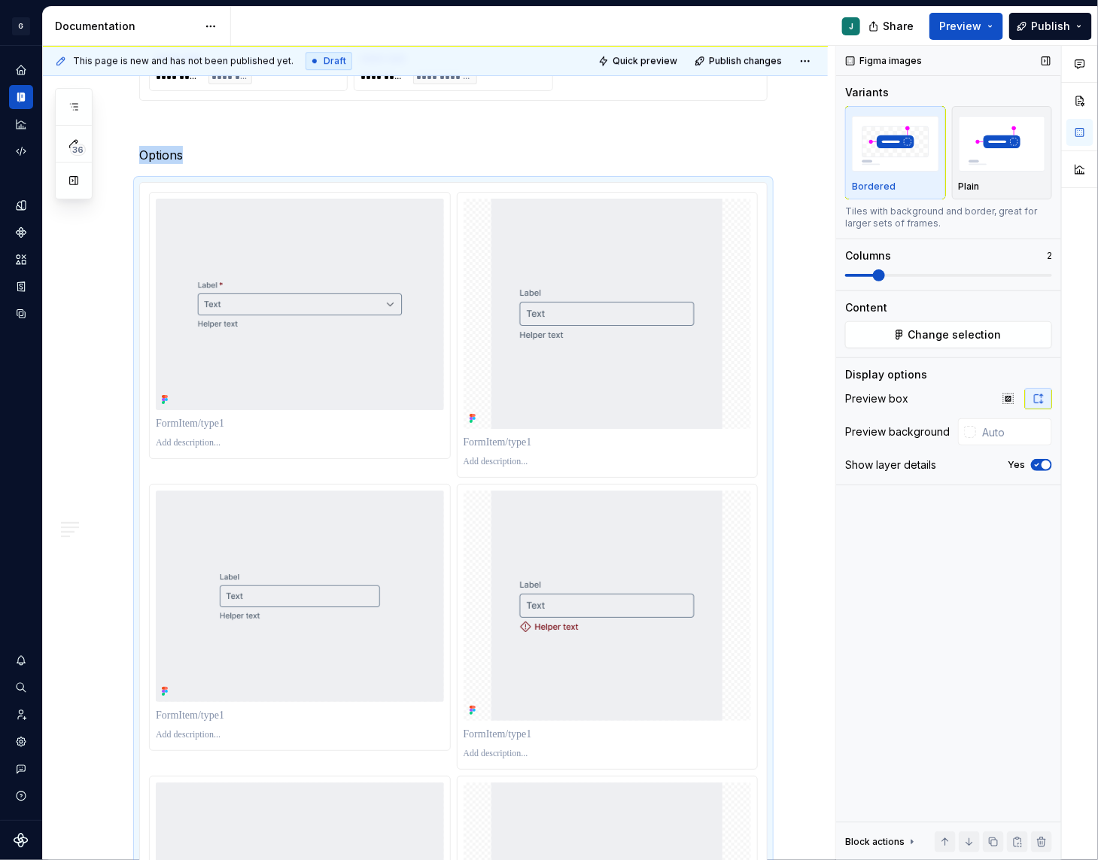
click at [912, 272] on span at bounding box center [948, 275] width 207 height 12
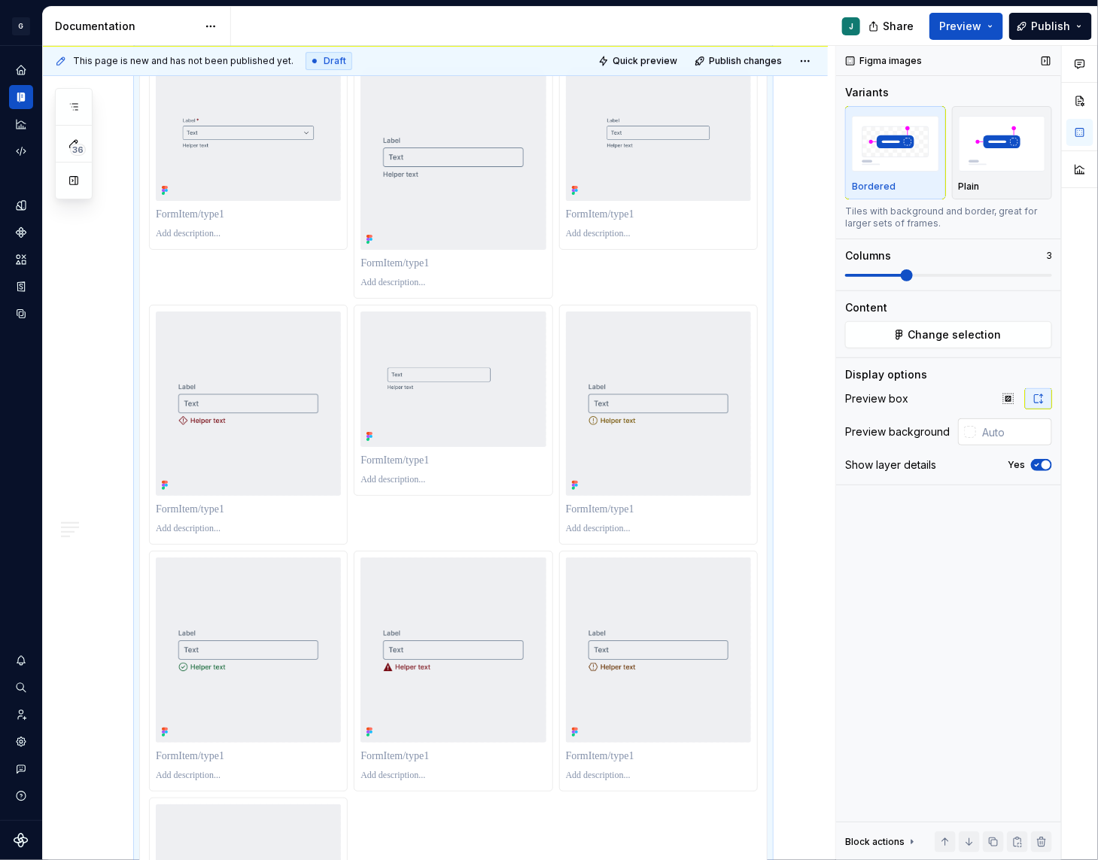
click at [1008, 432] on input "text" at bounding box center [1014, 431] width 76 height 27
type input "#FFFFFF"
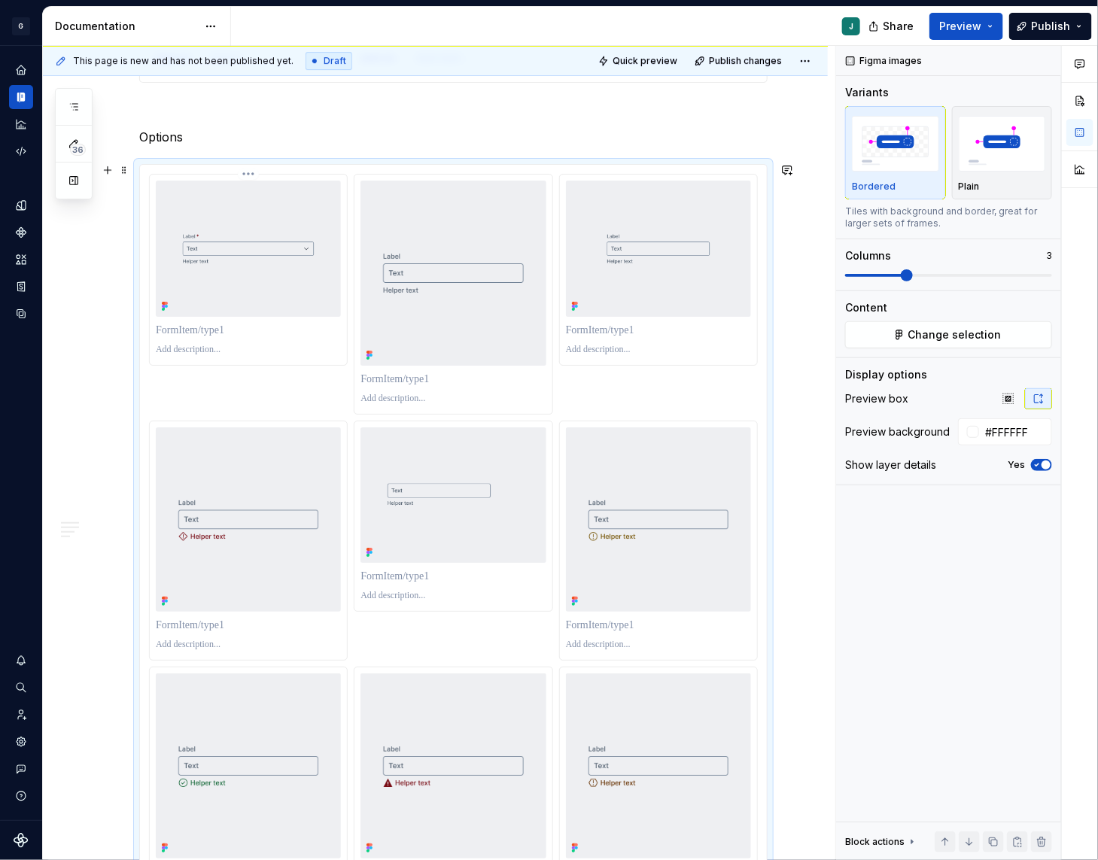
scroll to position [1928, 0]
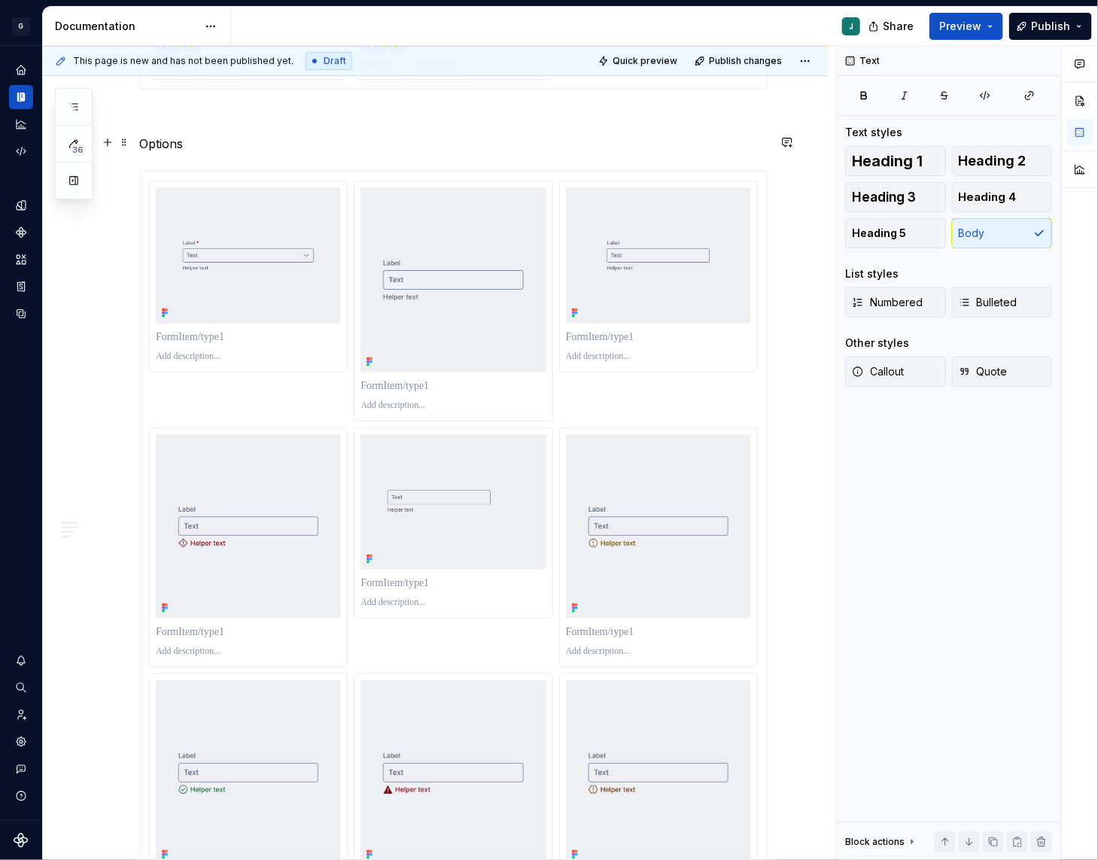
click at [205, 142] on p "Options" at bounding box center [453, 144] width 628 height 18
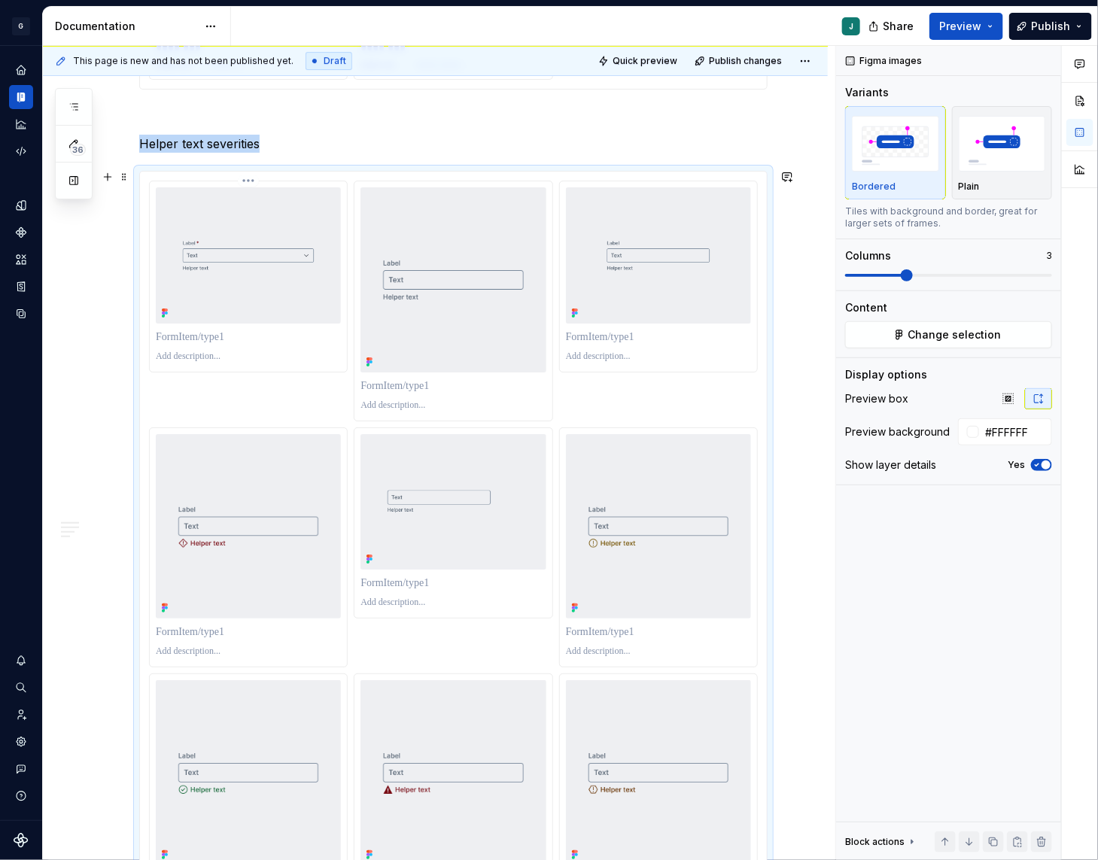
click at [225, 257] on img at bounding box center [248, 255] width 185 height 136
click at [896, 332] on button "Change selection" at bounding box center [948, 334] width 207 height 27
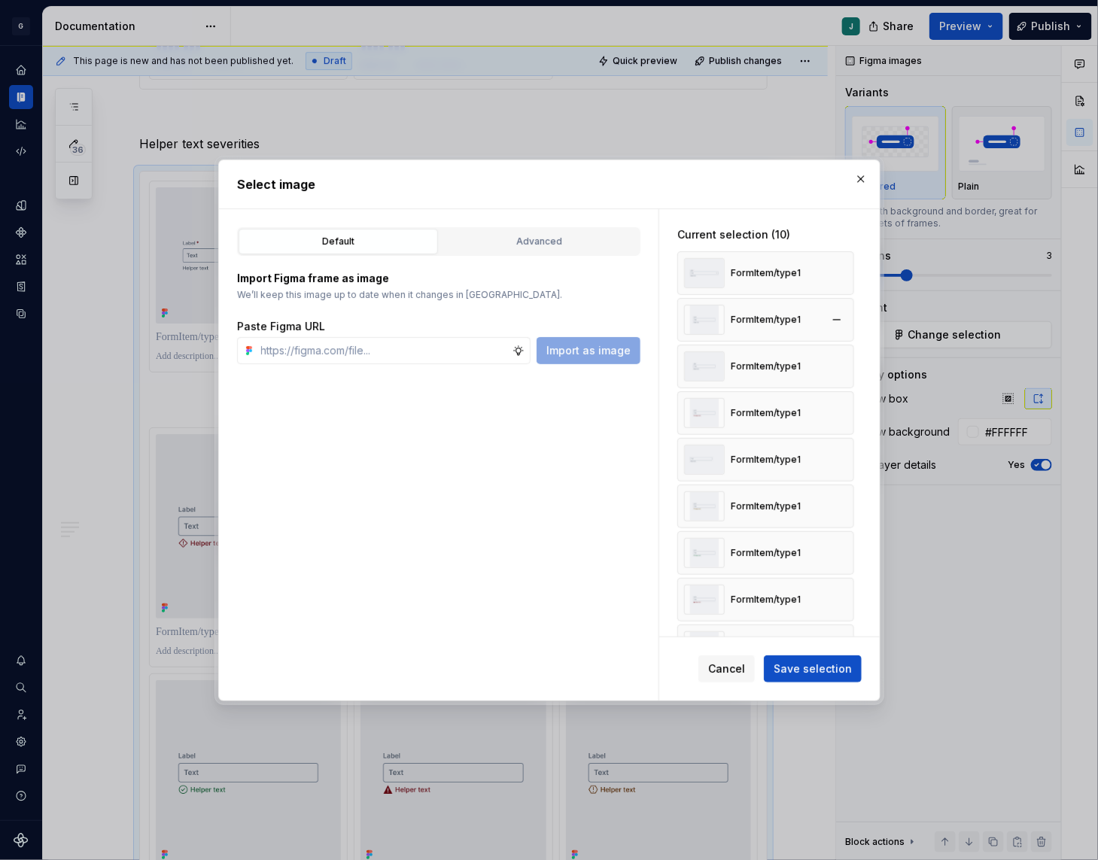
type textarea "*"
click at [847, 266] on button "button" at bounding box center [836, 273] width 21 height 21
click at [846, 275] on button "button" at bounding box center [836, 273] width 21 height 21
click at [823, 677] on button "Save selection" at bounding box center [813, 669] width 98 height 27
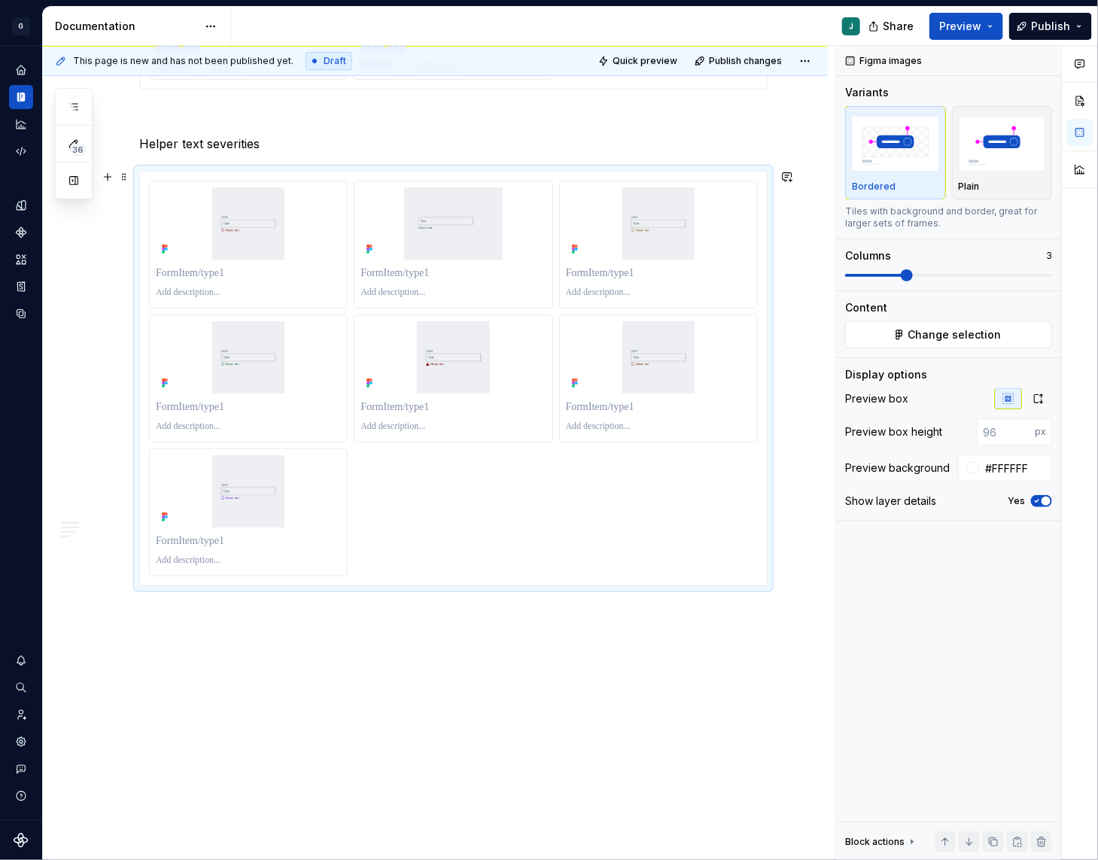
click at [662, 508] on div at bounding box center [453, 379] width 609 height 396
click at [1046, 405] on button "button" at bounding box center [1038, 398] width 27 height 21
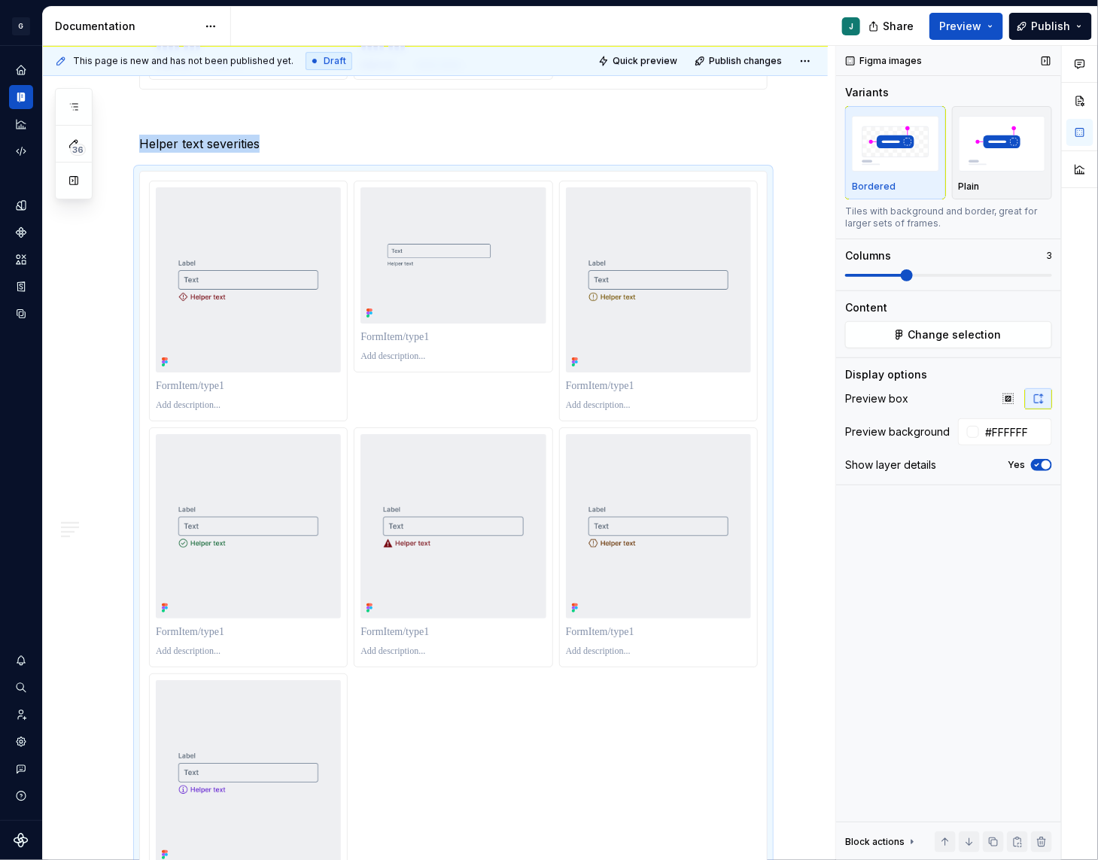
scroll to position [2051, 0]
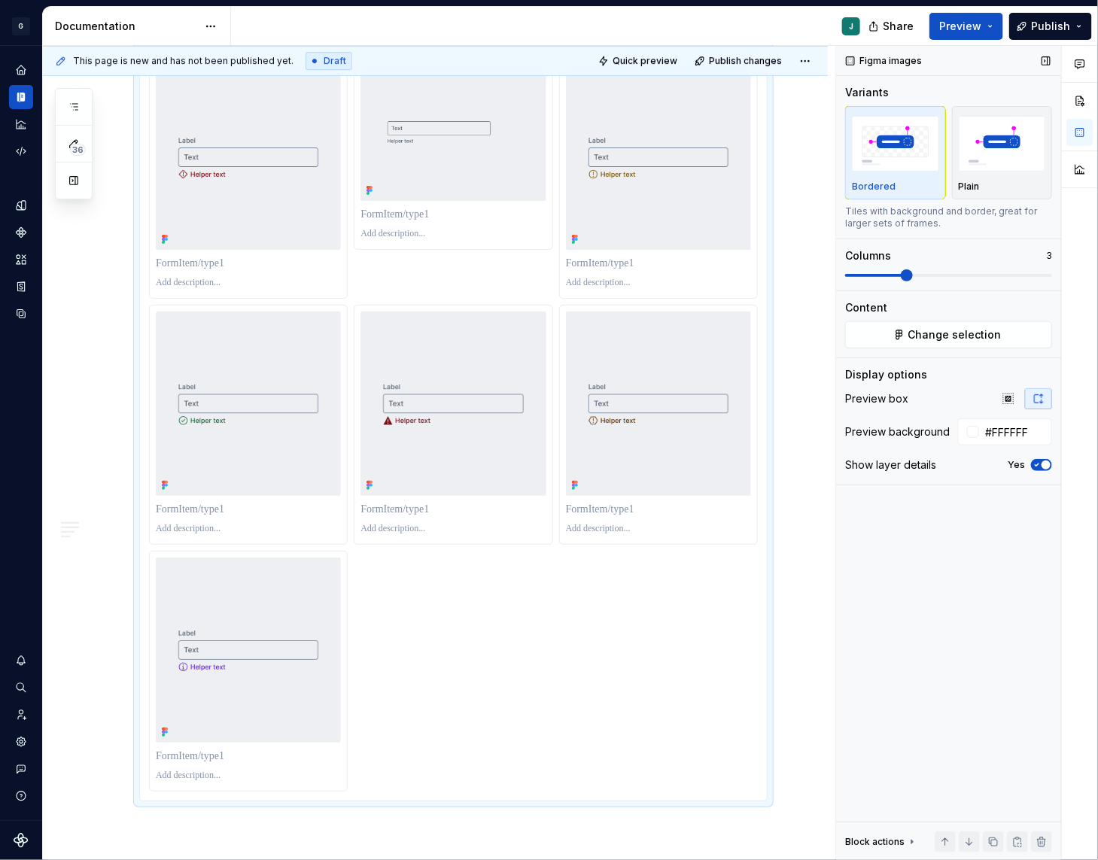
click at [878, 274] on span at bounding box center [874, 275] width 59 height 3
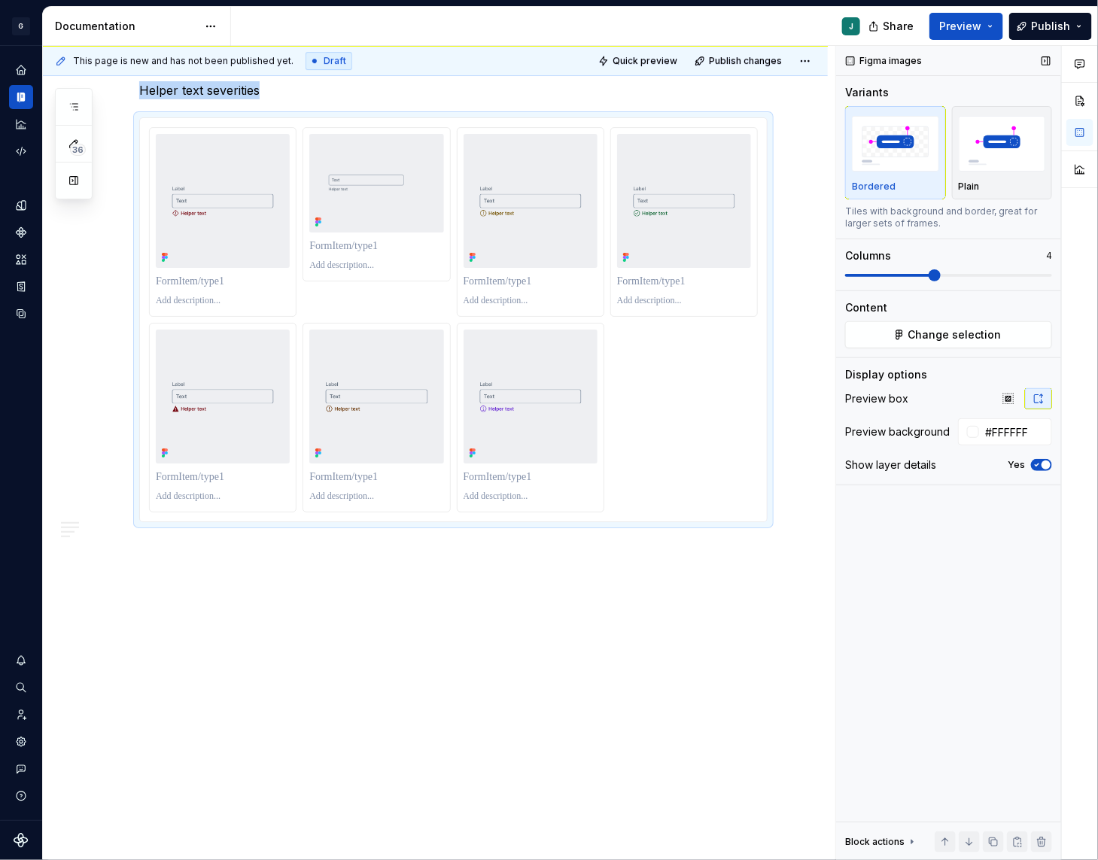
scroll to position [1984, 0]
click at [924, 272] on span at bounding box center [948, 275] width 207 height 12
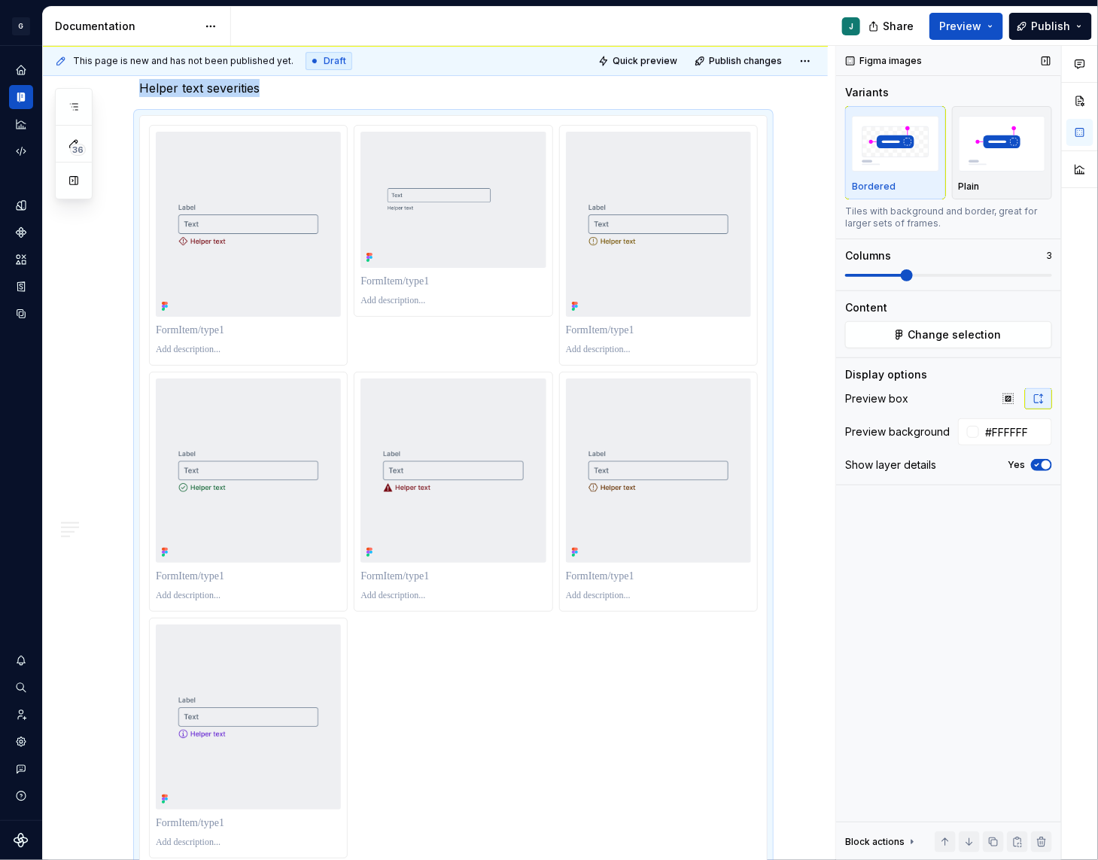
scroll to position [1997, 0]
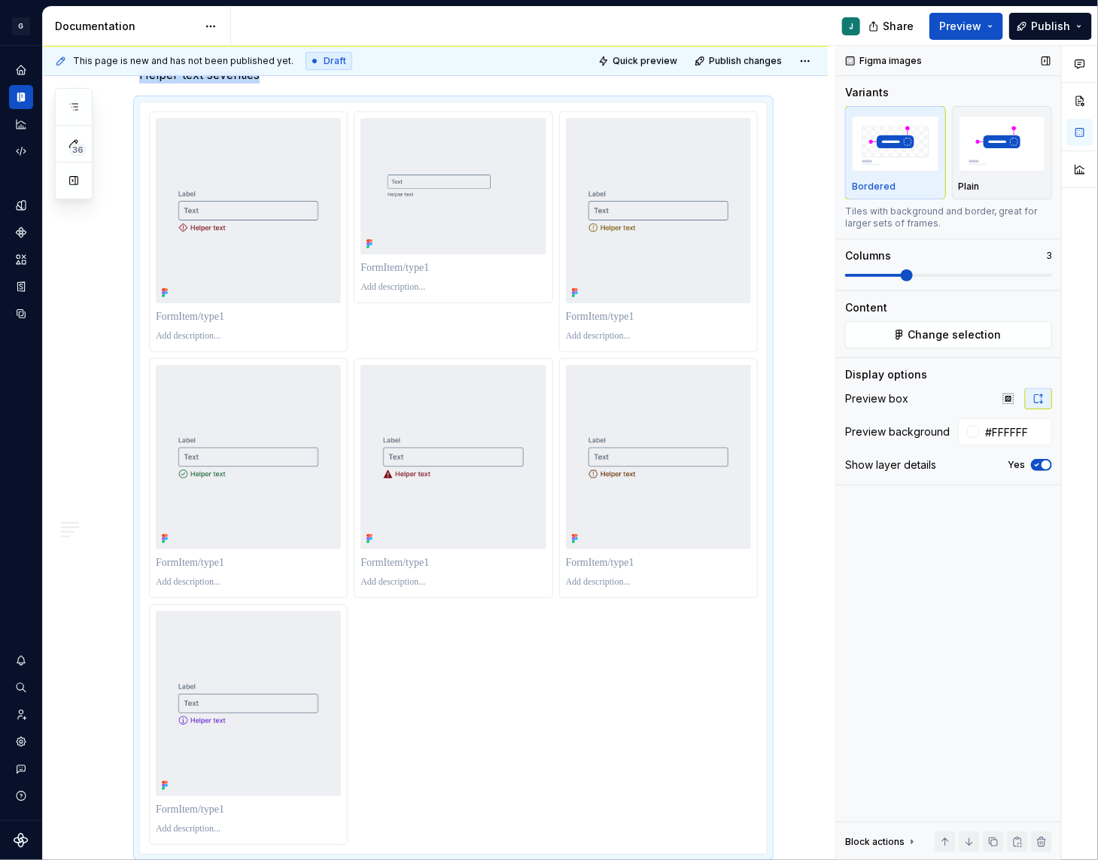
click at [902, 278] on span at bounding box center [948, 275] width 207 height 12
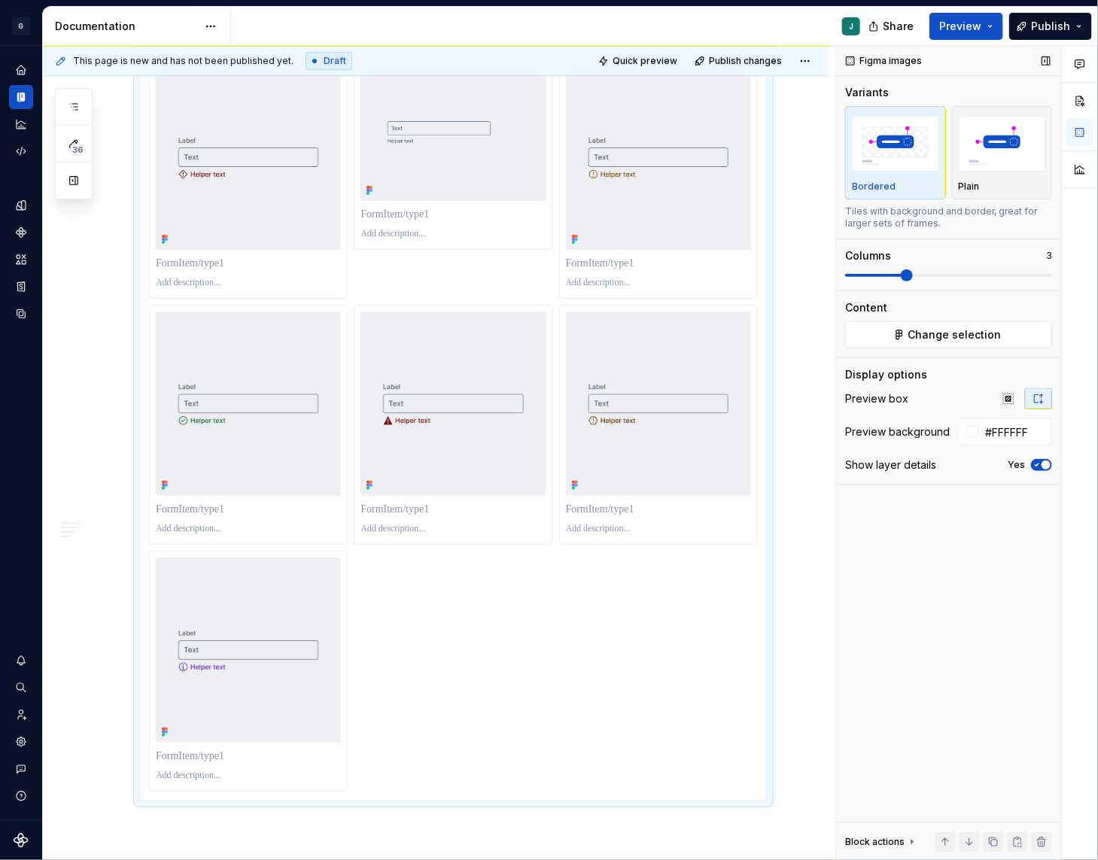
click at [887, 278] on span at bounding box center [948, 275] width 207 height 12
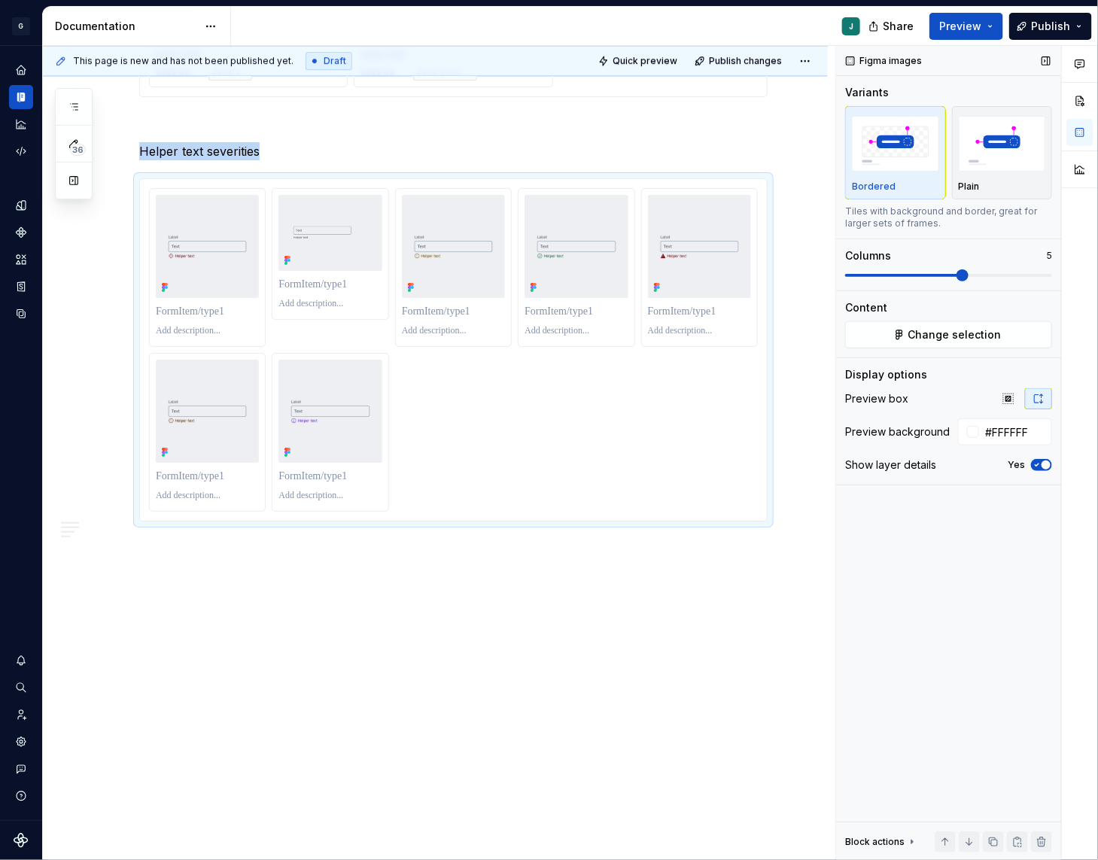
scroll to position [1921, 0]
click at [969, 274] on span at bounding box center [948, 275] width 207 height 3
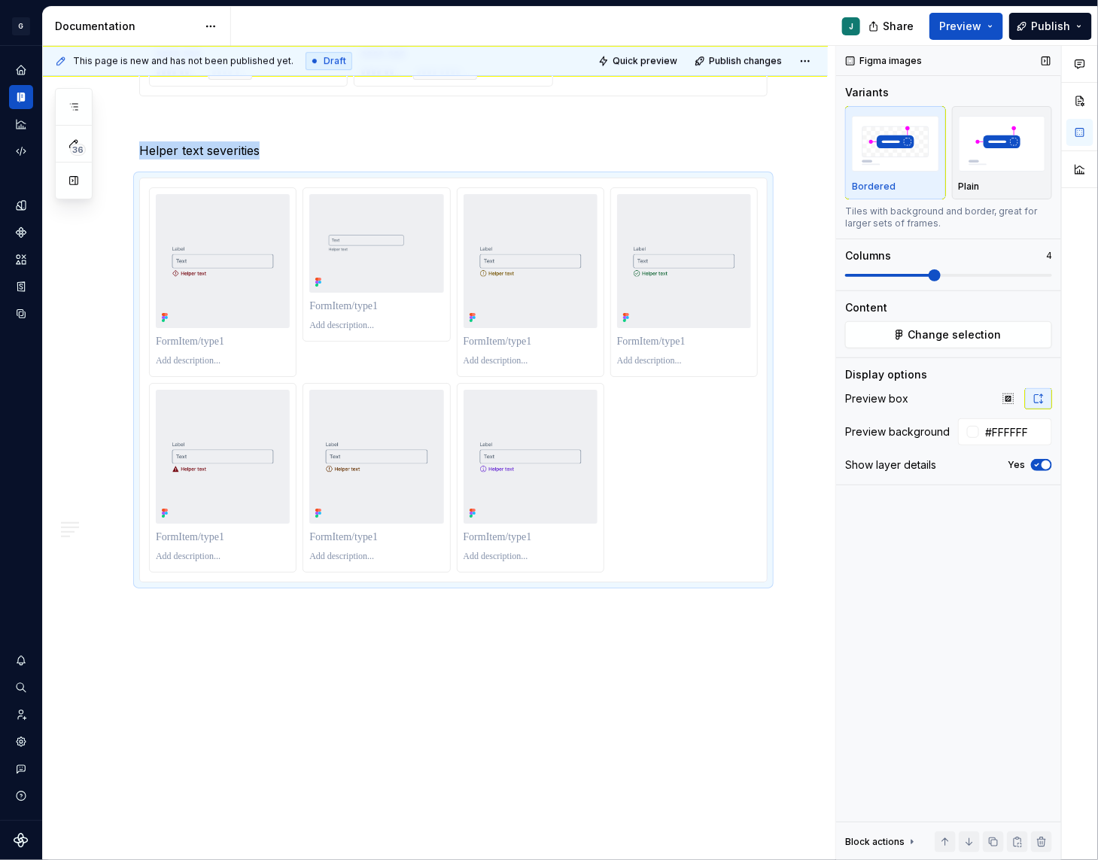
click at [934, 274] on span at bounding box center [889, 275] width 89 height 3
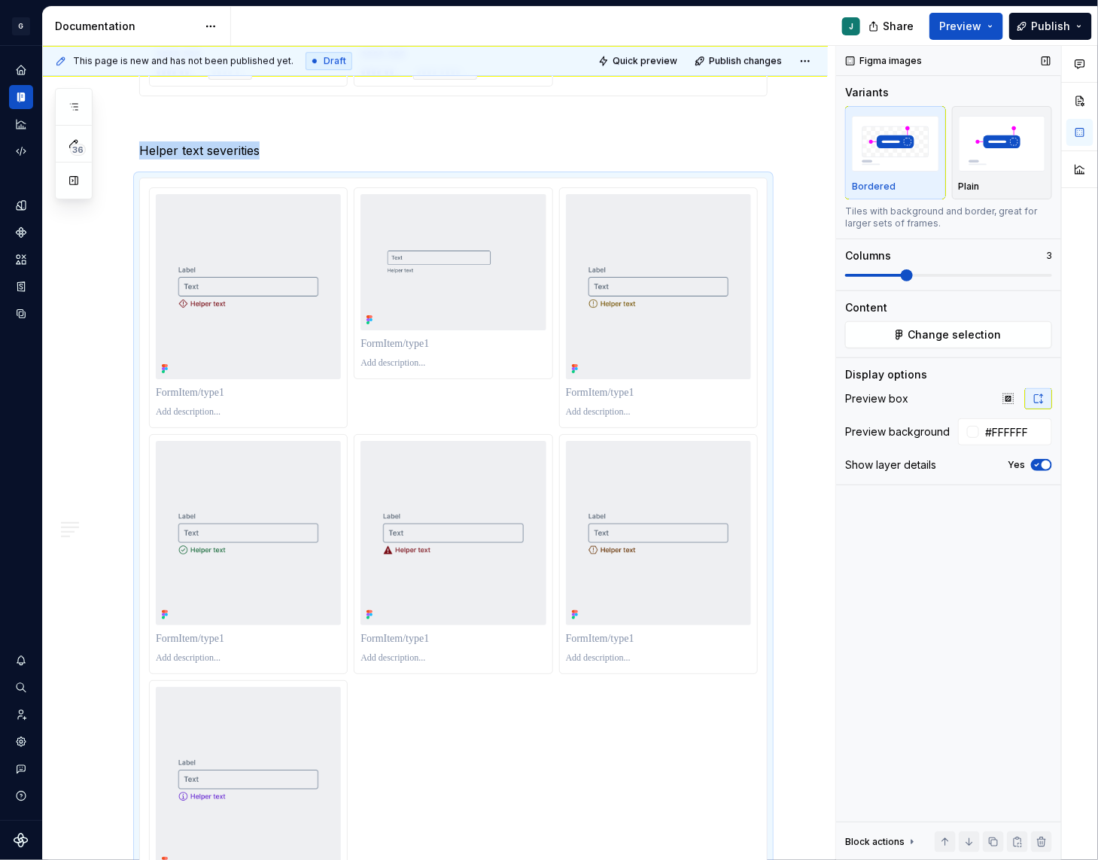
scroll to position [1997, 0]
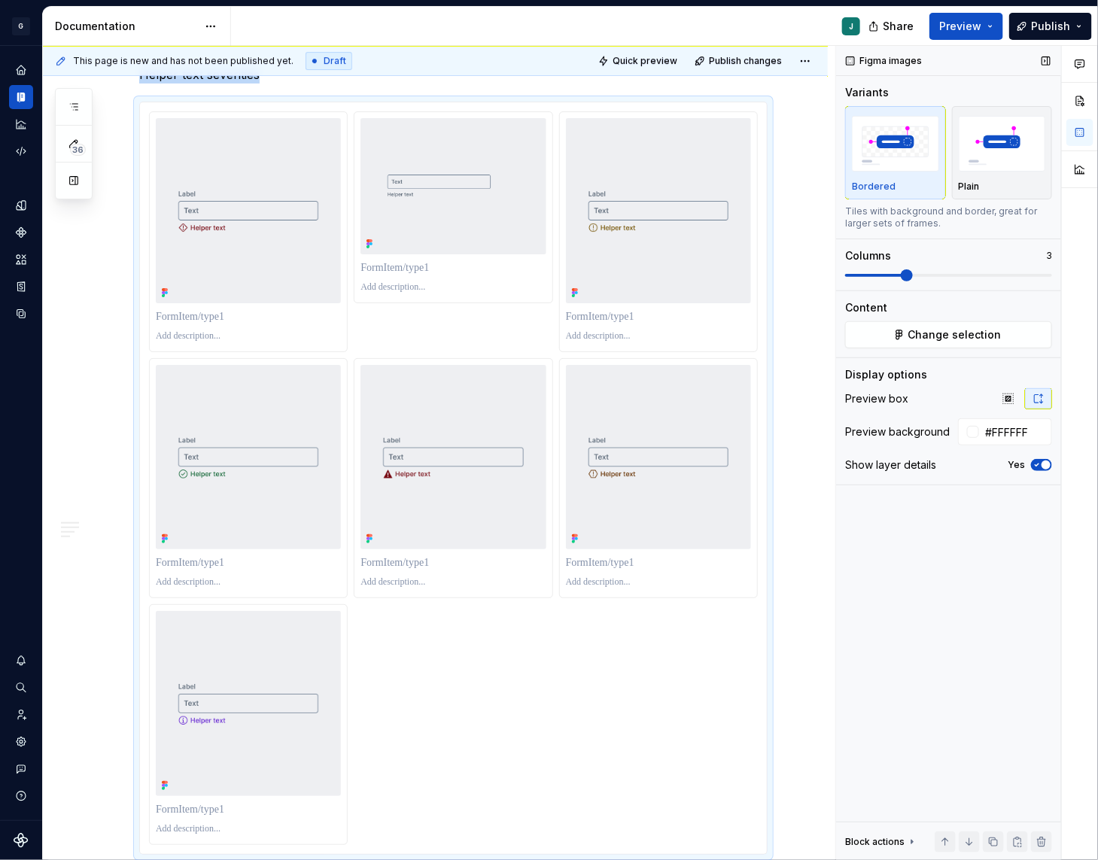
click at [905, 275] on span at bounding box center [874, 275] width 59 height 3
click at [495, 238] on img at bounding box center [452, 186] width 185 height 136
click at [452, 114] on div at bounding box center [452, 207] width 197 height 190
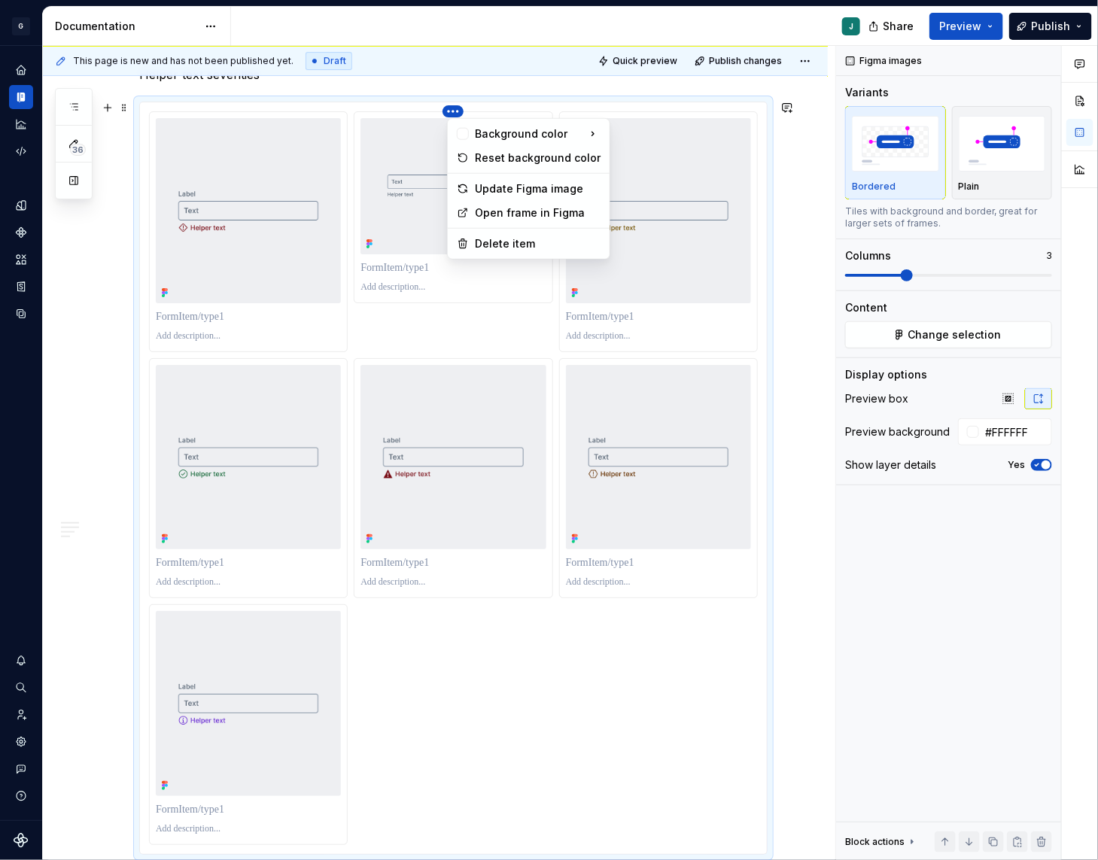
click at [453, 113] on html "G GSP Design System J Design system data Documentation J Share Preview Publish …" at bounding box center [549, 430] width 1098 height 860
click at [514, 252] on div "Delete item" at bounding box center [529, 244] width 156 height 24
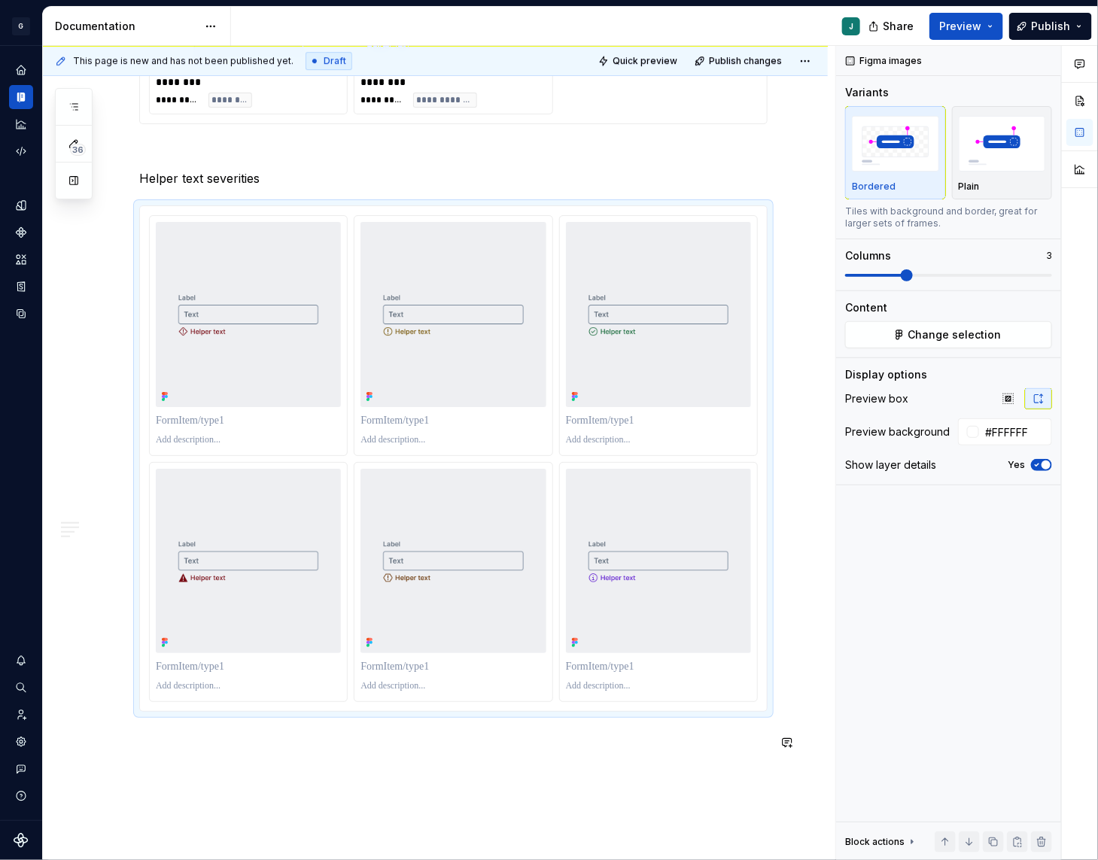
scroll to position [1892, 0]
click at [206, 668] on p at bounding box center [248, 668] width 185 height 15
click at [224, 427] on p at bounding box center [248, 422] width 185 height 15
click at [405, 423] on p at bounding box center [452, 422] width 185 height 15
click at [403, 665] on p at bounding box center [452, 668] width 185 height 15
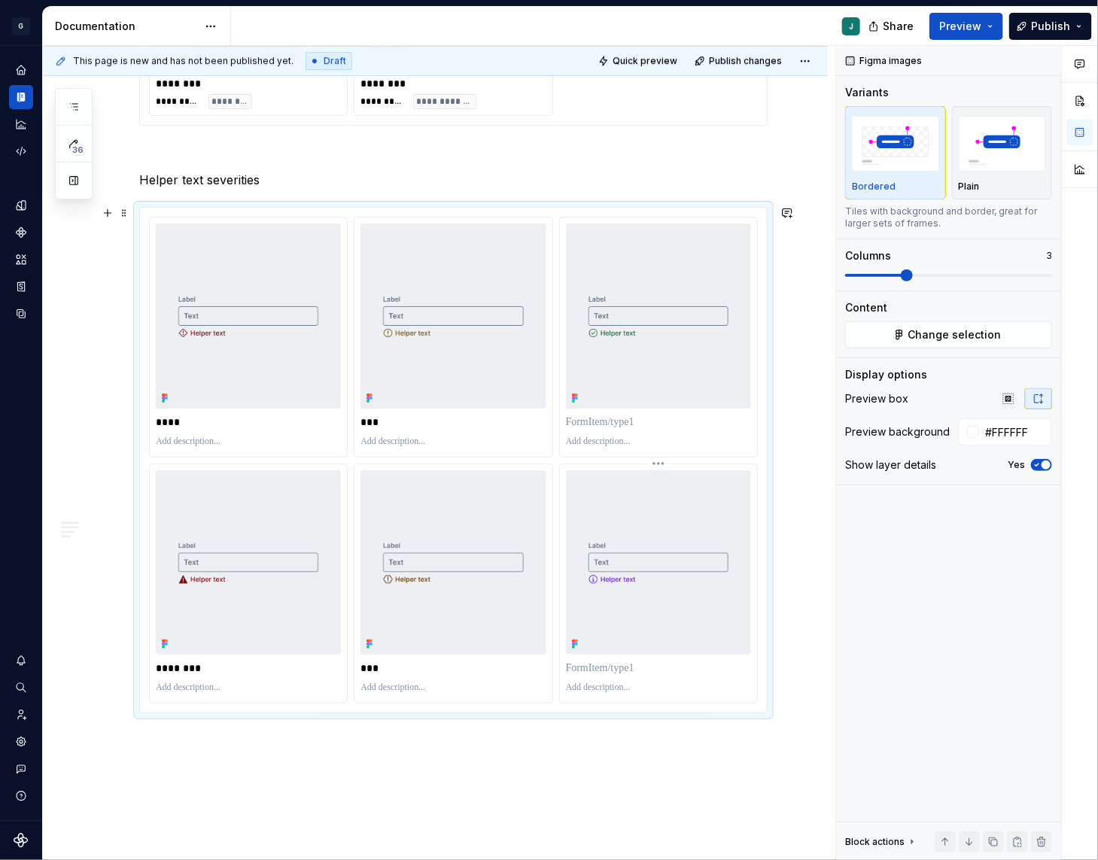
click at [611, 676] on p at bounding box center [658, 668] width 185 height 15
click at [625, 409] on div at bounding box center [658, 336] width 197 height 239
click at [631, 426] on p at bounding box center [658, 422] width 185 height 15
click at [589, 686] on p at bounding box center [658, 688] width 185 height 12
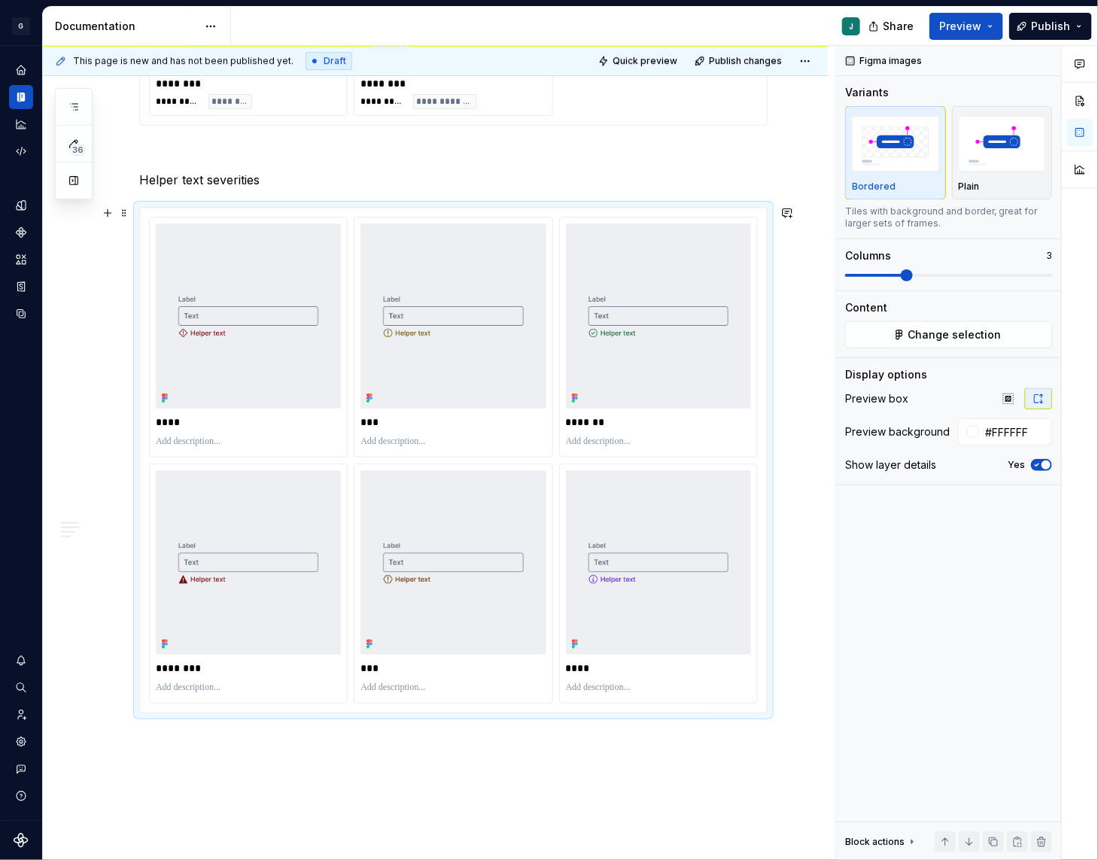
click at [603, 711] on div "**** *** ******* ******** *** ****" at bounding box center [453, 460] width 627 height 505
click at [948, 343] on button "Change selection" at bounding box center [948, 334] width 207 height 27
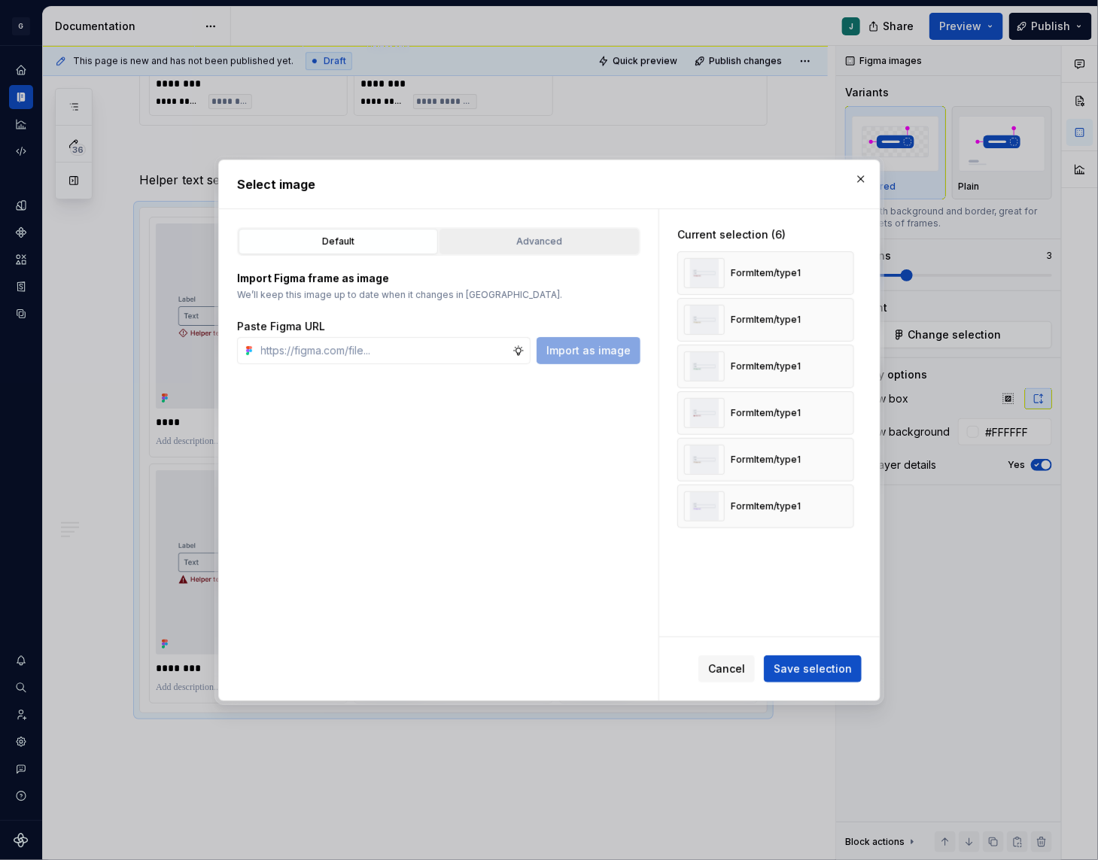
click at [540, 237] on div "Advanced" at bounding box center [539, 241] width 189 height 15
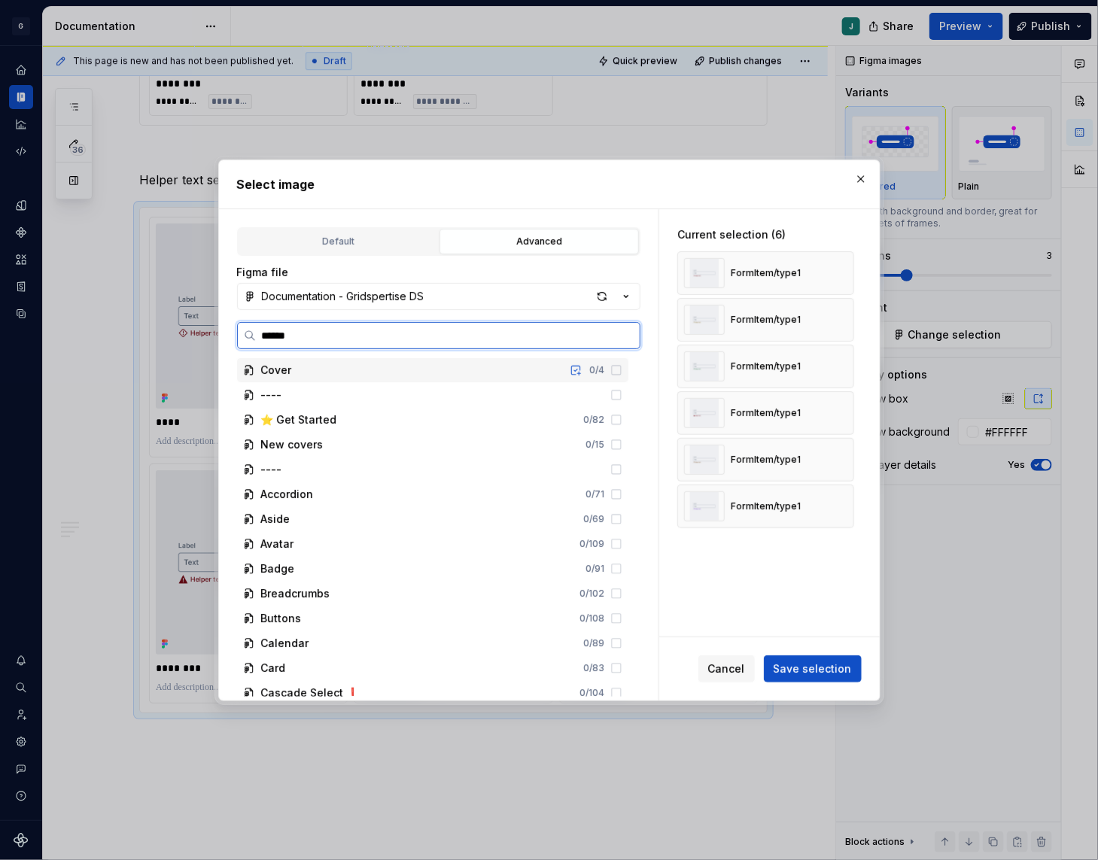
type input "*******"
type textarea "*"
type input "********"
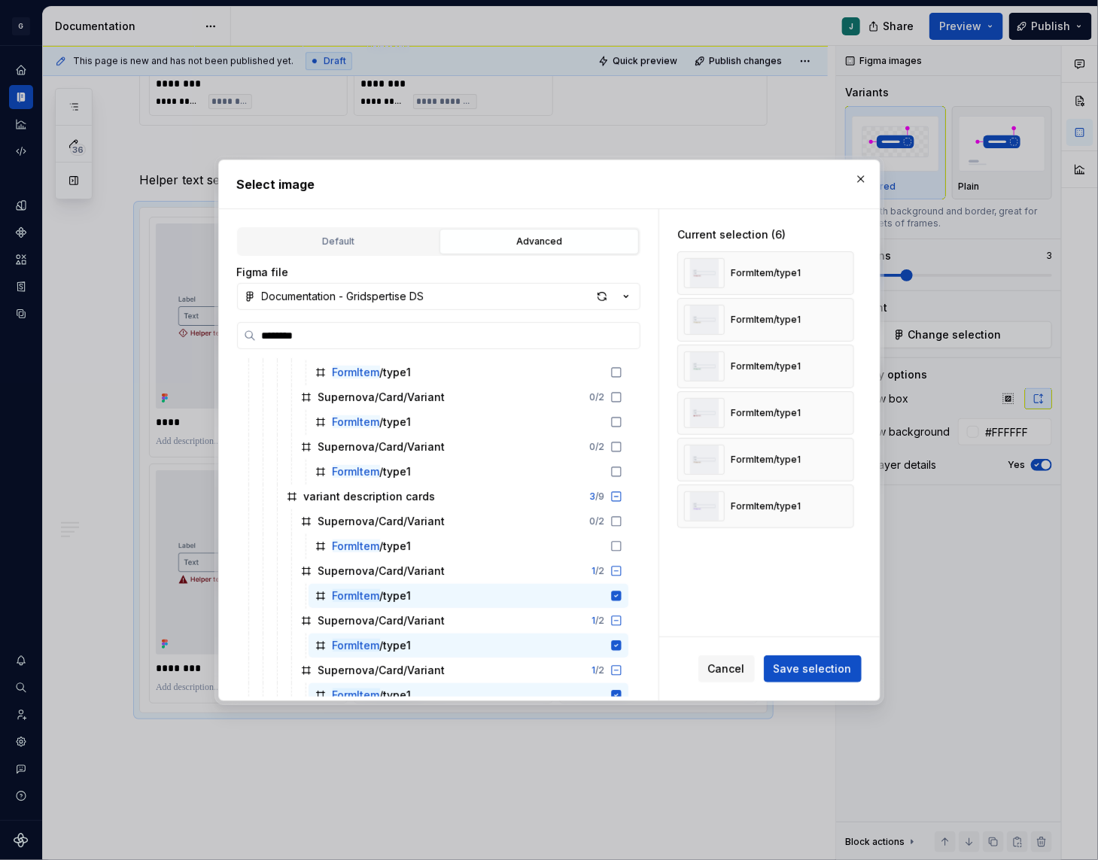
scroll to position [876, 0]
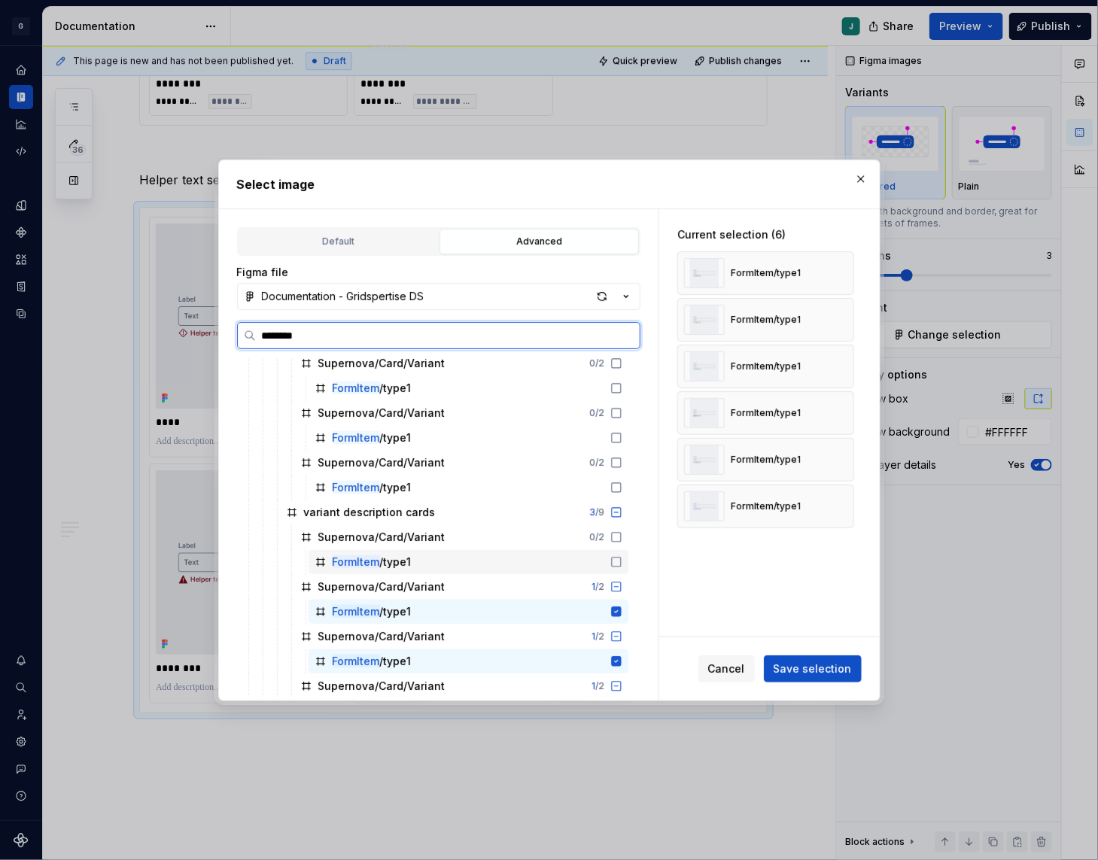
click at [622, 561] on icon at bounding box center [616, 562] width 12 height 12
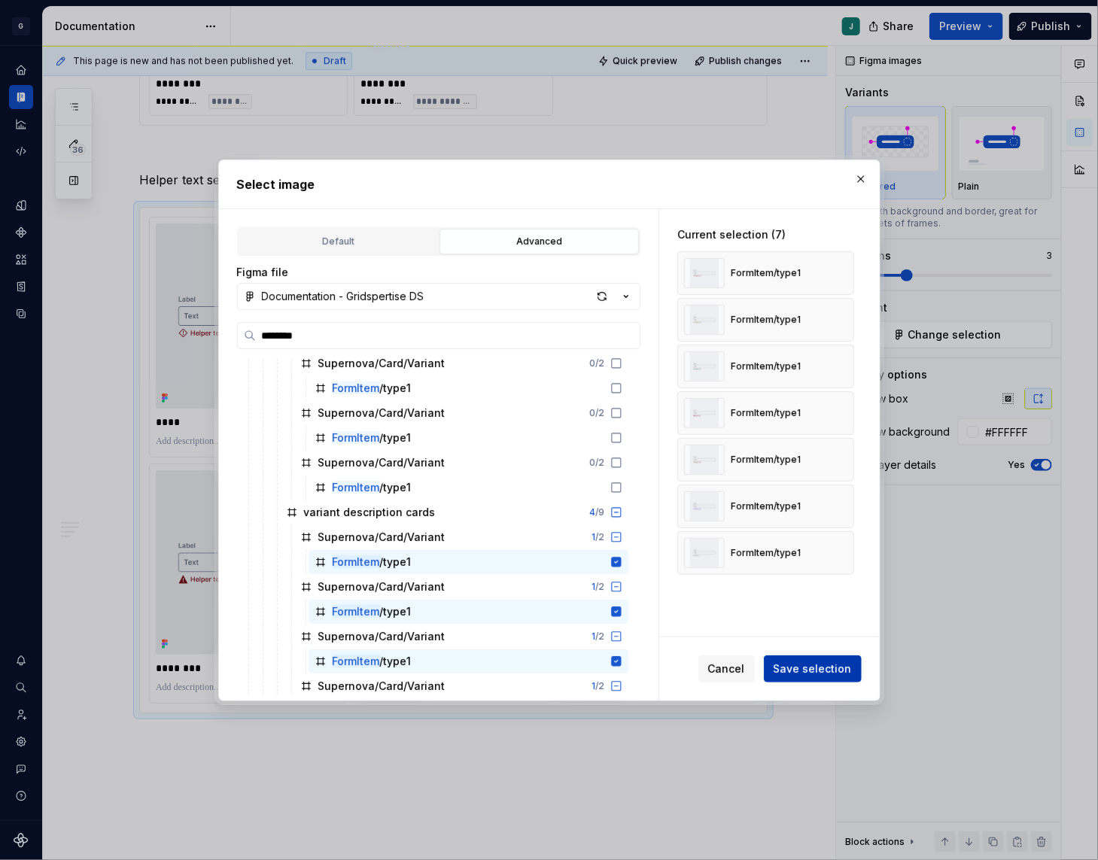
click at [792, 664] on span "Save selection" at bounding box center [813, 669] width 78 height 15
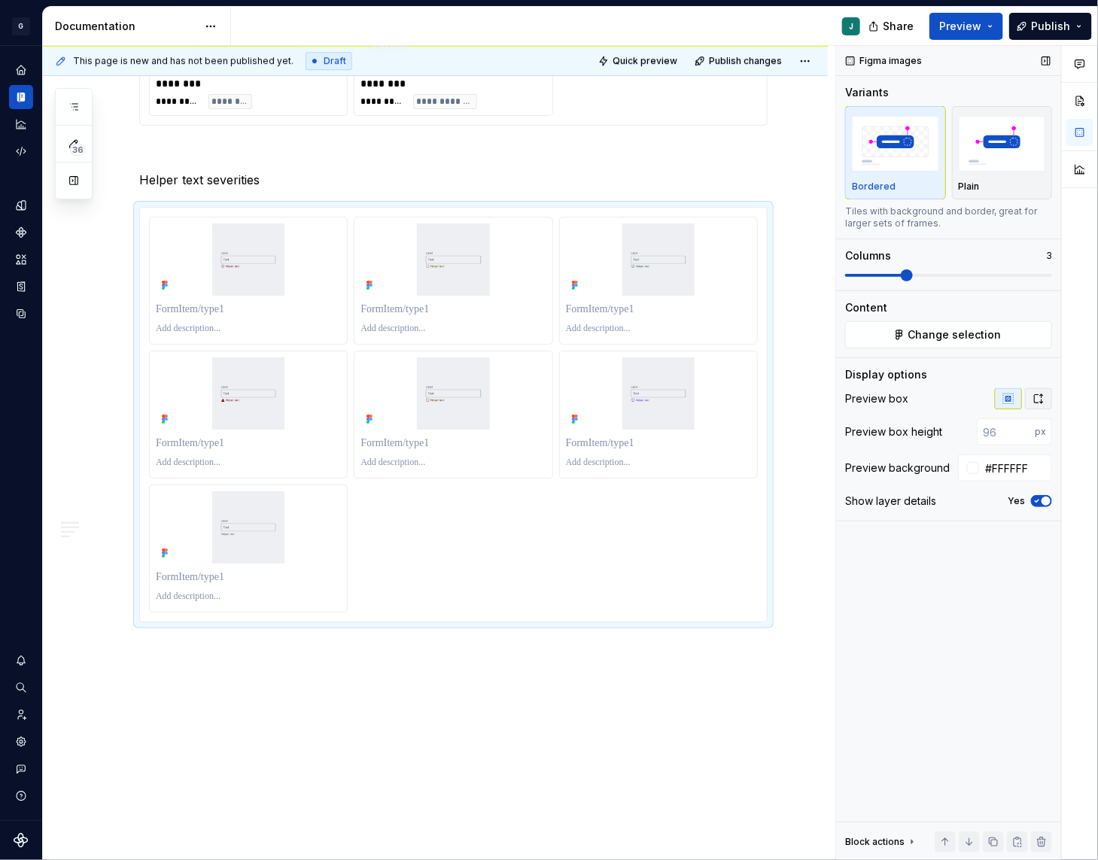
click at [1045, 399] on icon "button" at bounding box center [1039, 399] width 12 height 12
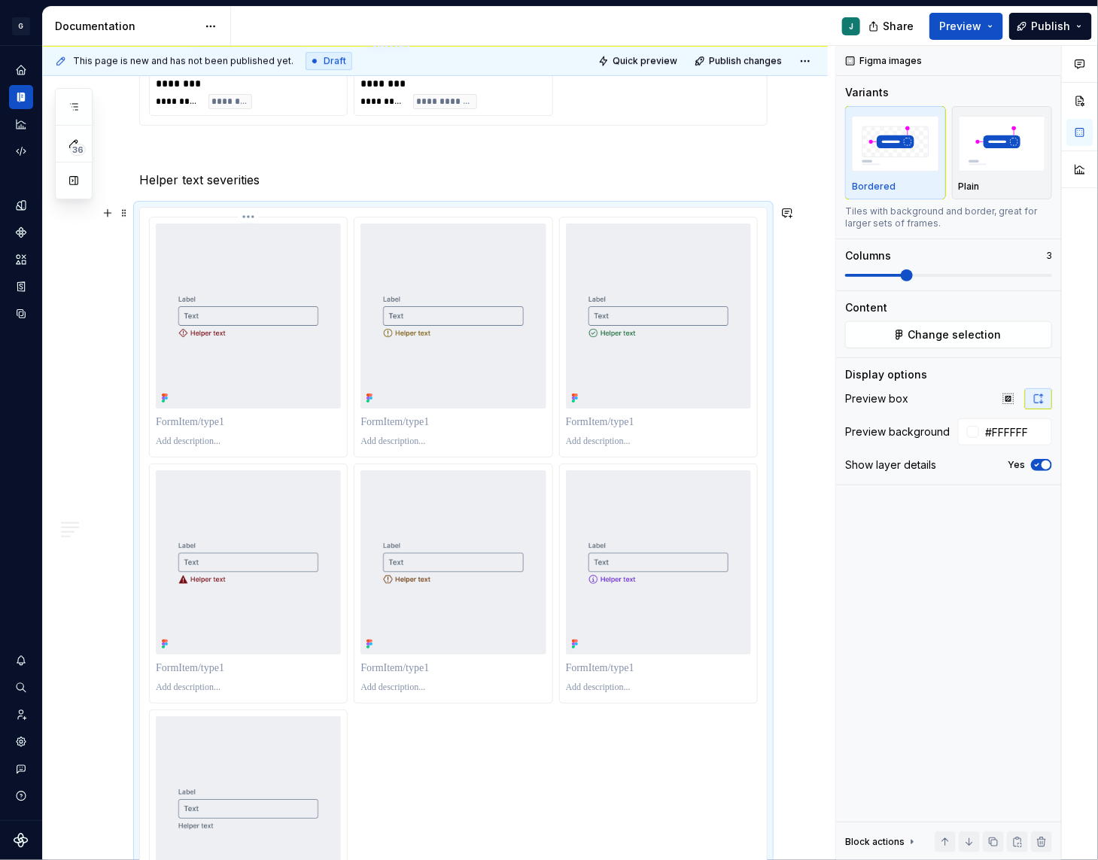
click at [217, 421] on p at bounding box center [250, 422] width 189 height 15
click at [410, 416] on p at bounding box center [454, 422] width 189 height 15
click at [628, 424] on p at bounding box center [660, 422] width 189 height 15
click at [613, 676] on p at bounding box center [660, 668] width 189 height 15
click at [421, 666] on p at bounding box center [454, 668] width 189 height 15
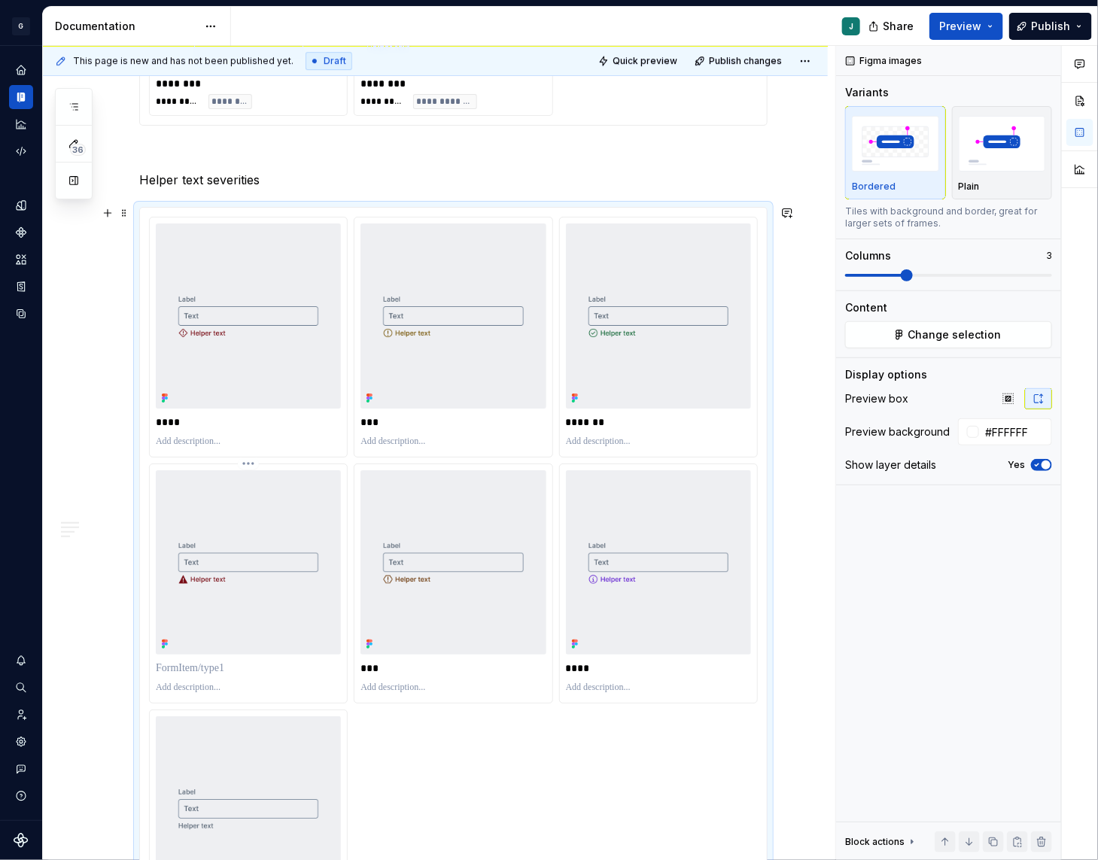
click at [212, 674] on p at bounding box center [250, 668] width 189 height 15
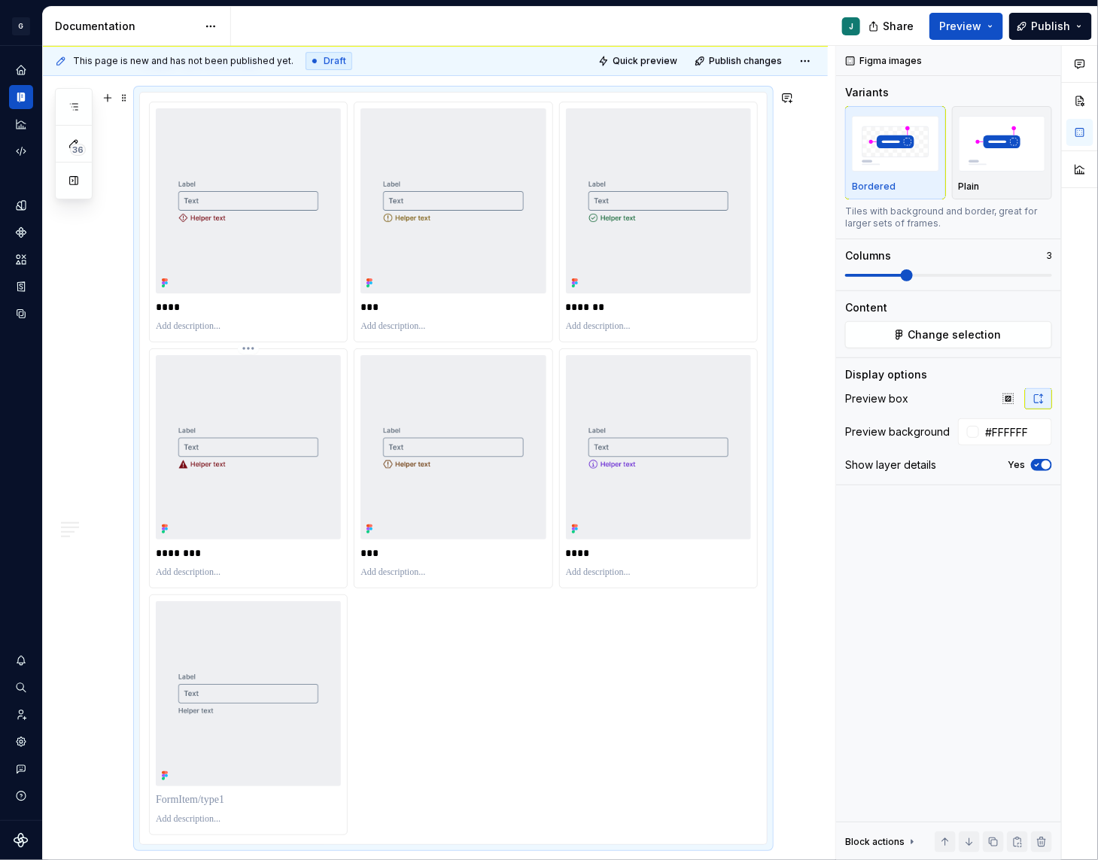
scroll to position [2023, 0]
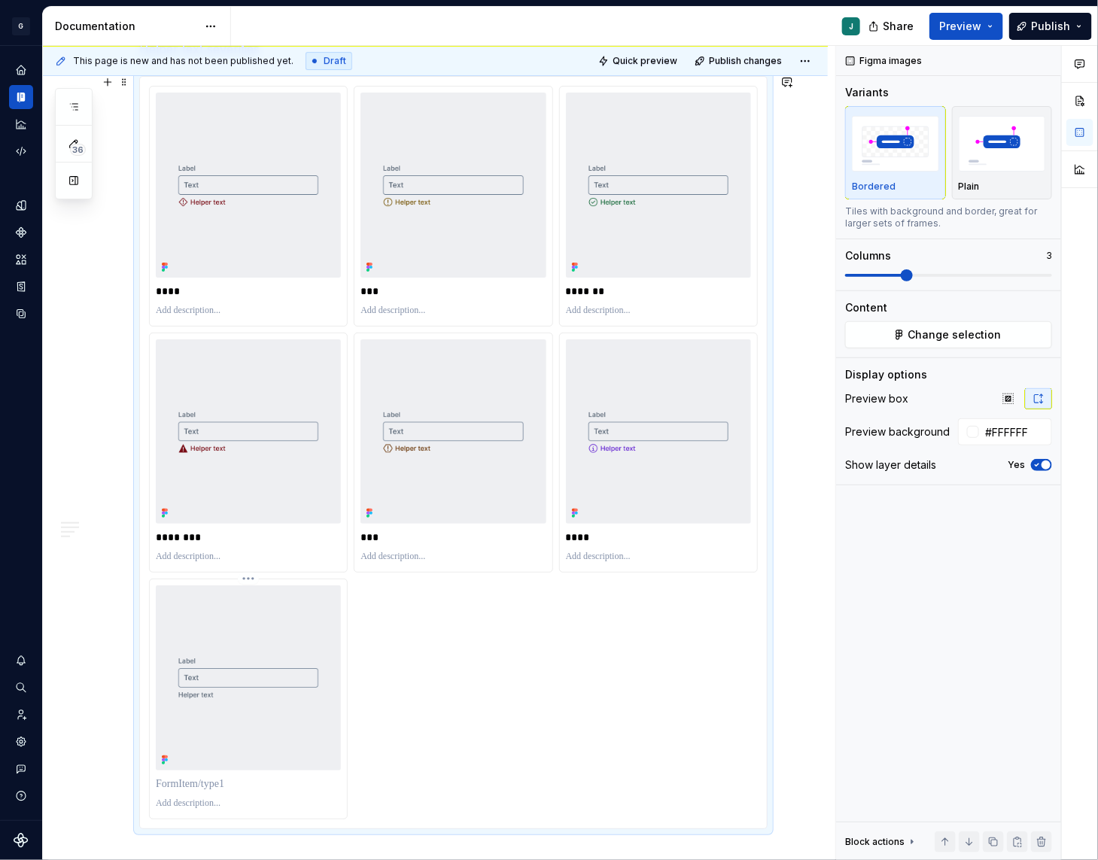
click at [214, 777] on div at bounding box center [248, 698] width 197 height 239
click at [231, 790] on p at bounding box center [248, 784] width 185 height 15
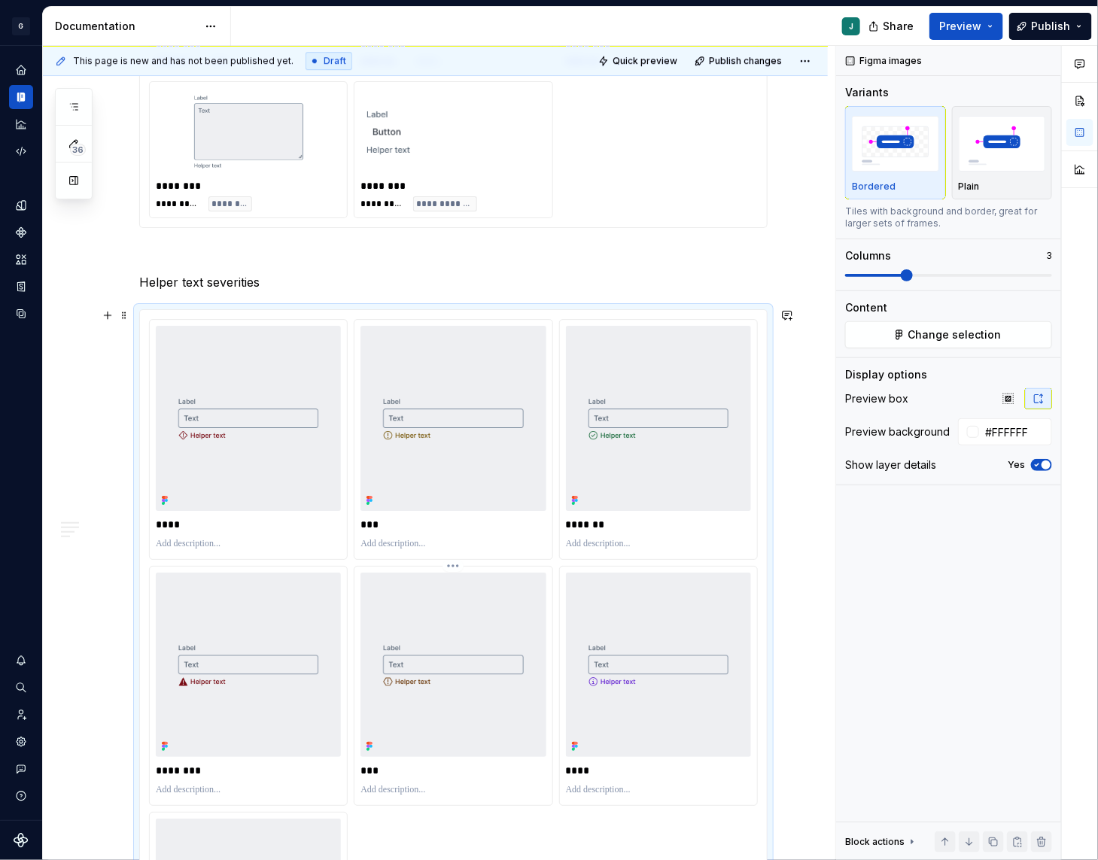
scroll to position [1734, 0]
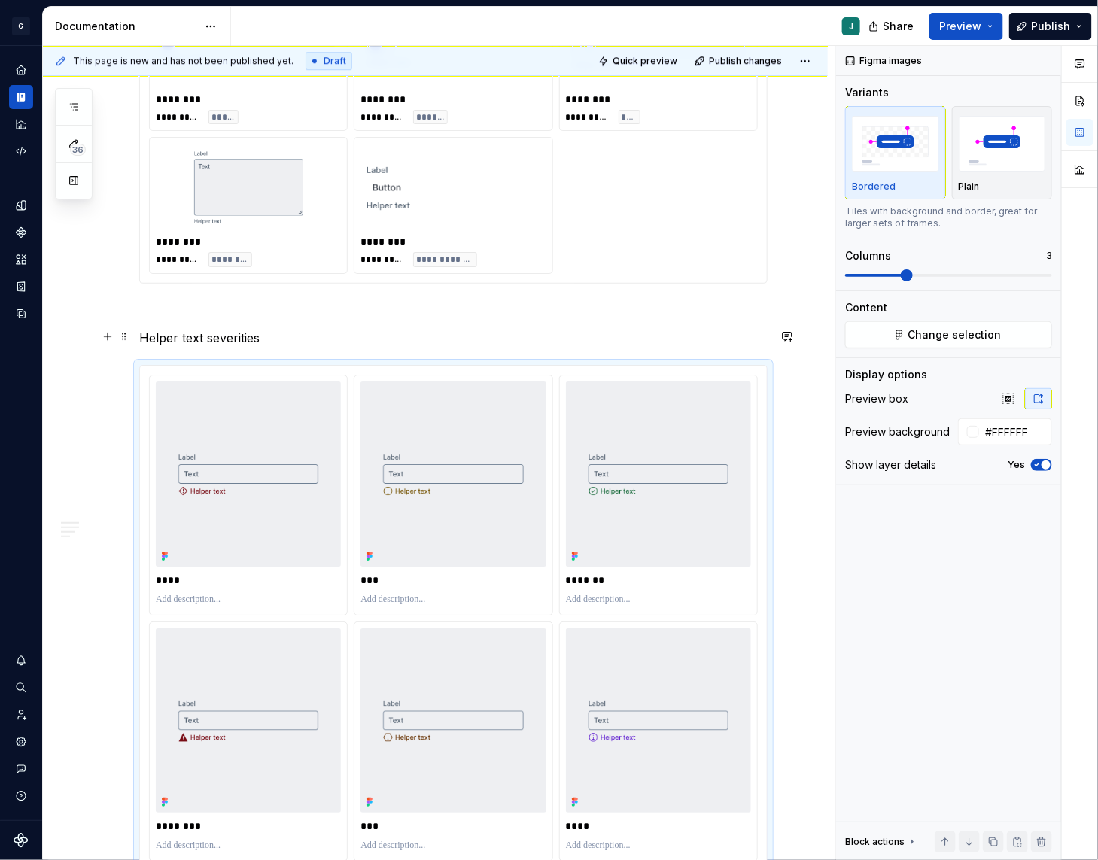
click at [206, 337] on p "Helper text severities" at bounding box center [453, 338] width 628 height 18
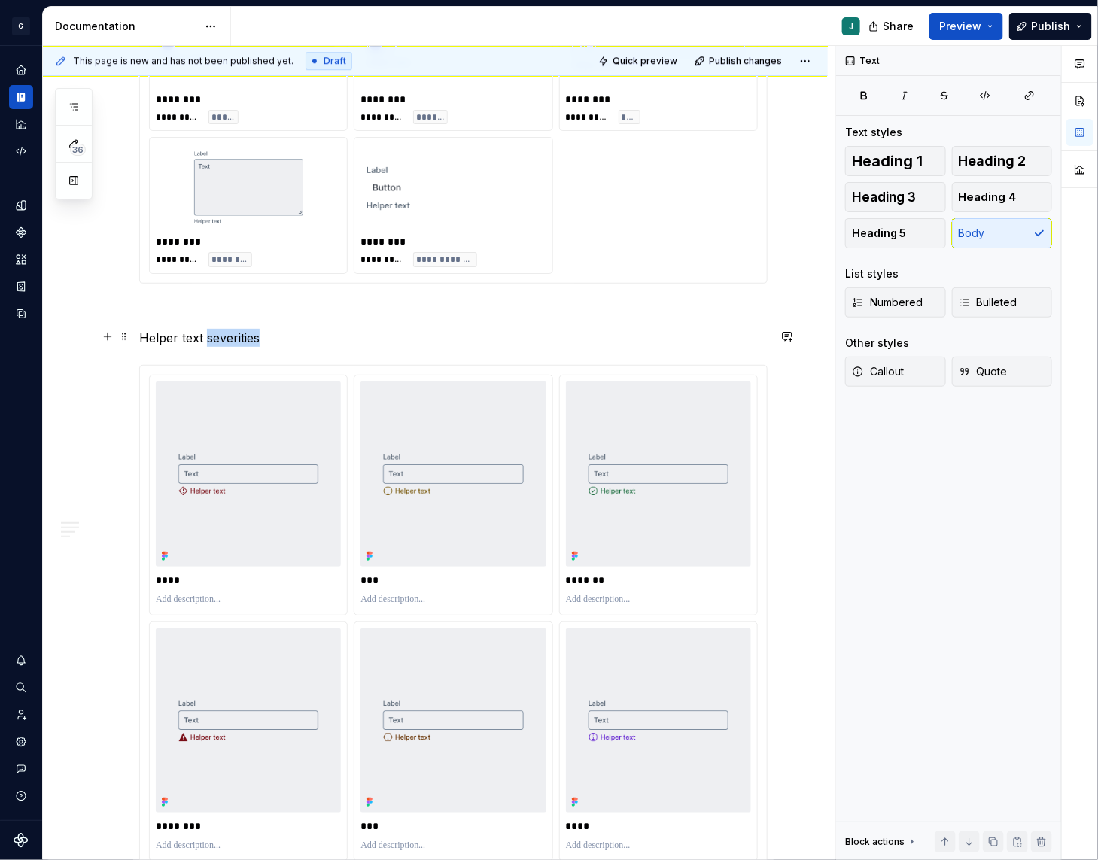
click at [206, 337] on p "Helper text severities" at bounding box center [453, 338] width 628 height 18
click at [284, 309] on button "button" at bounding box center [282, 307] width 21 height 21
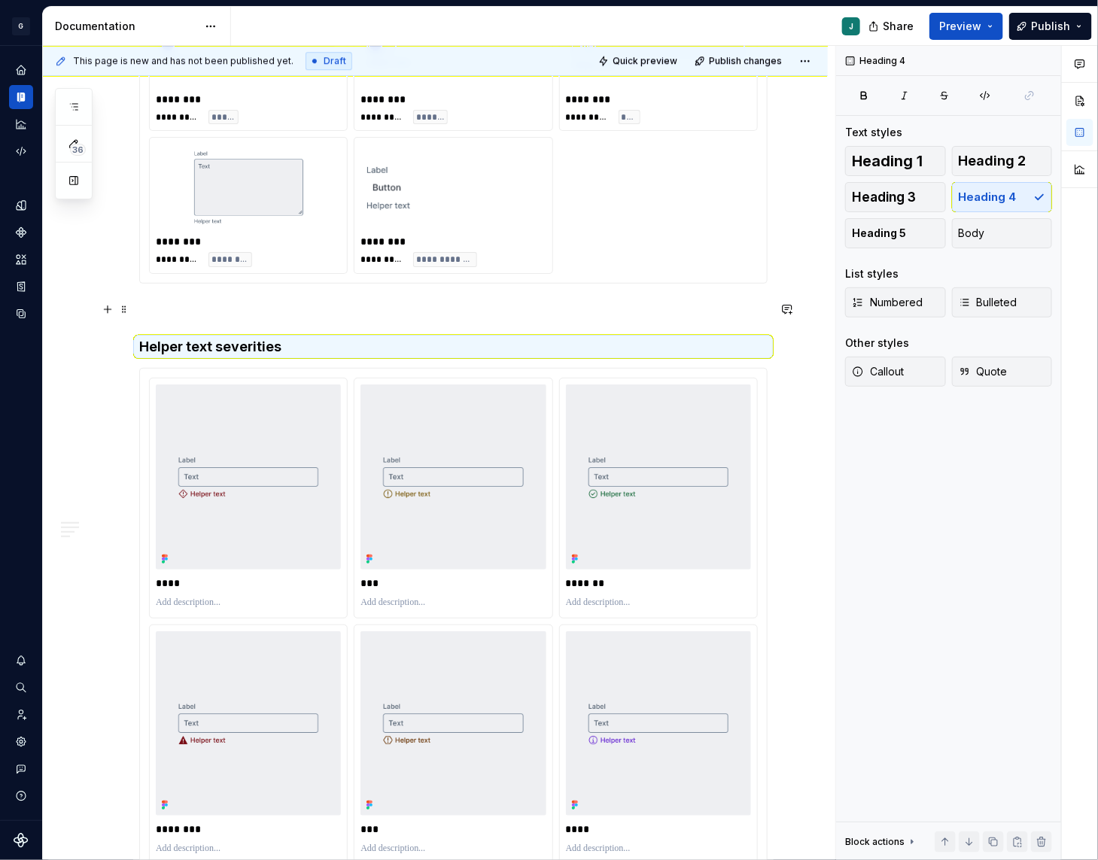
click at [199, 307] on p at bounding box center [453, 311] width 628 height 18
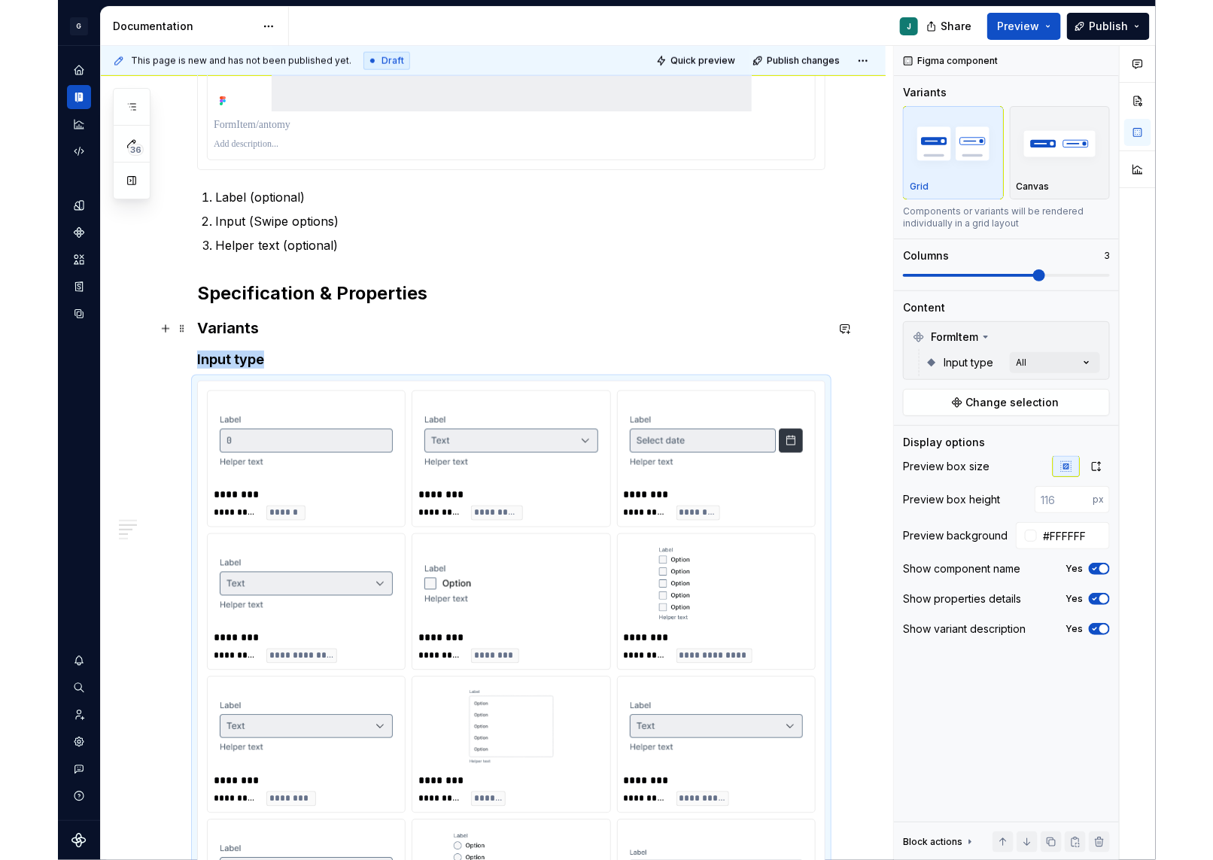
scroll to position [546, 0]
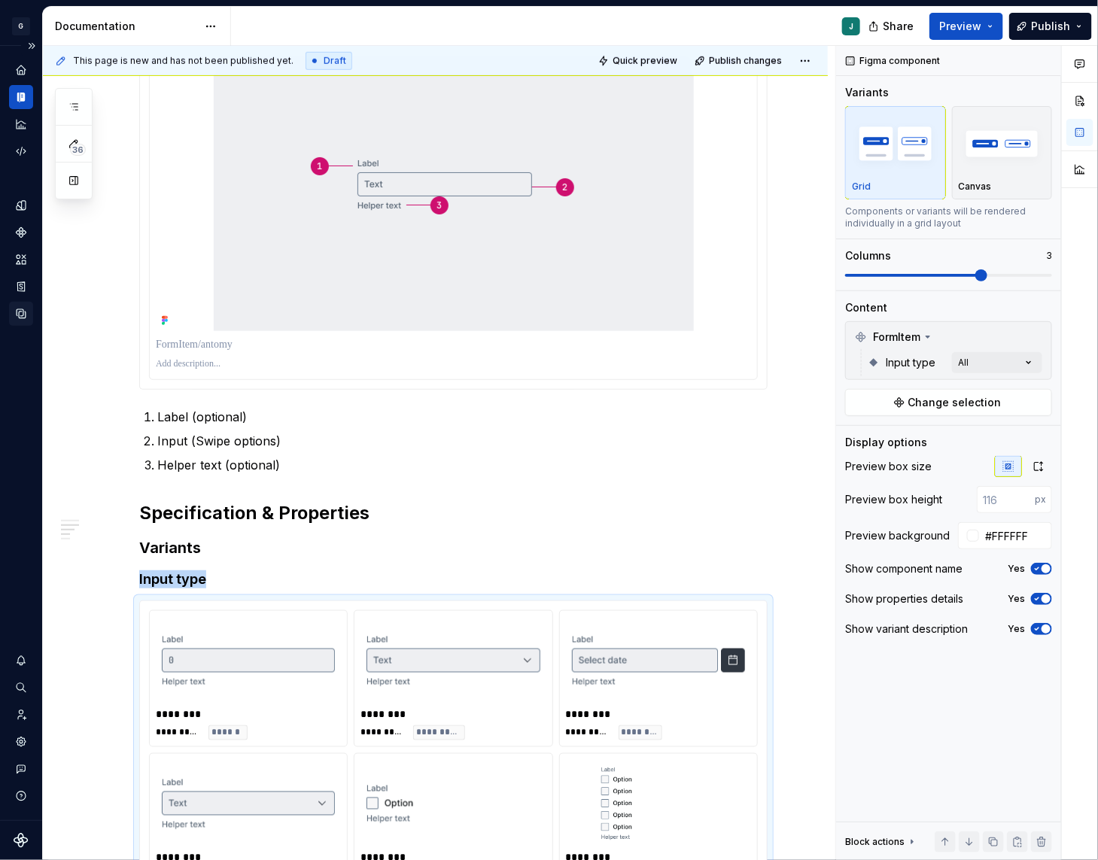
click at [25, 315] on icon "Data sources" at bounding box center [21, 313] width 9 height 9
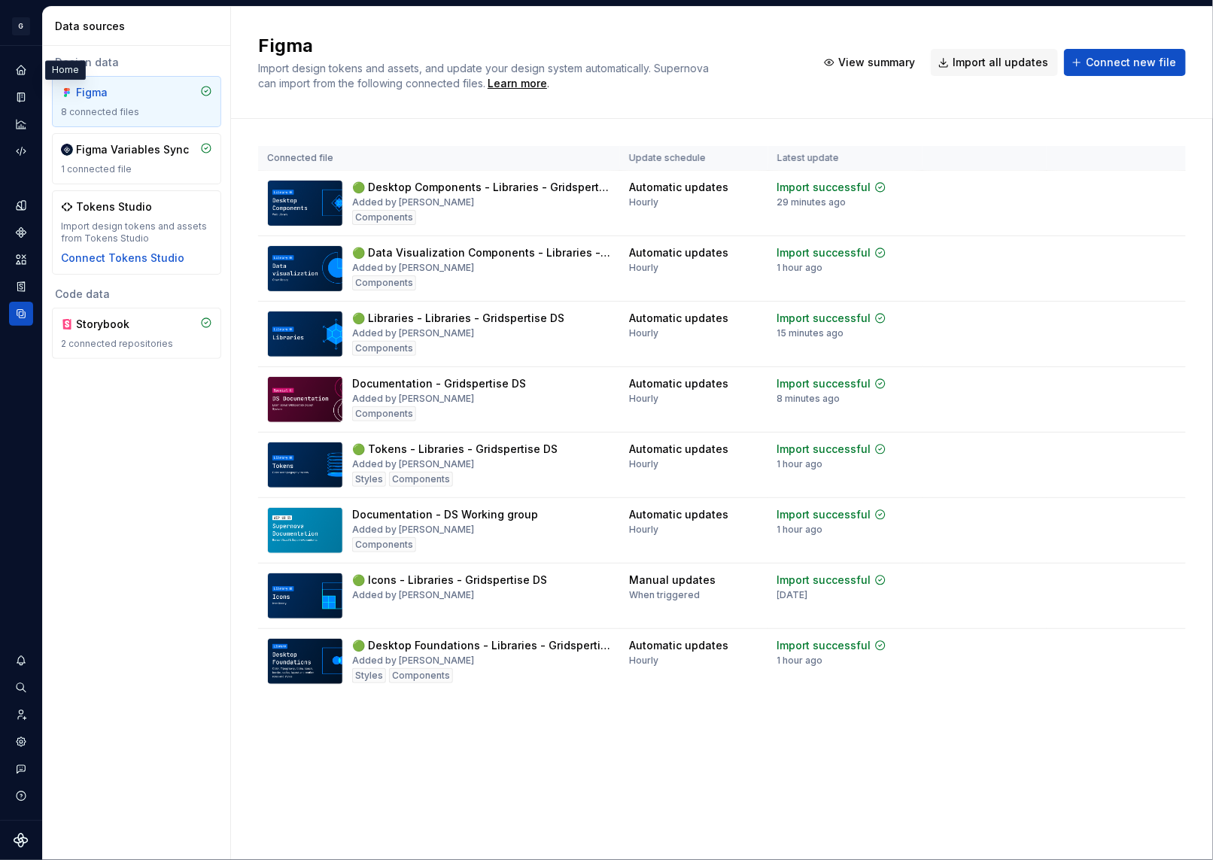
click at [26, 99] on icon "Documentation" at bounding box center [21, 97] width 12 height 12
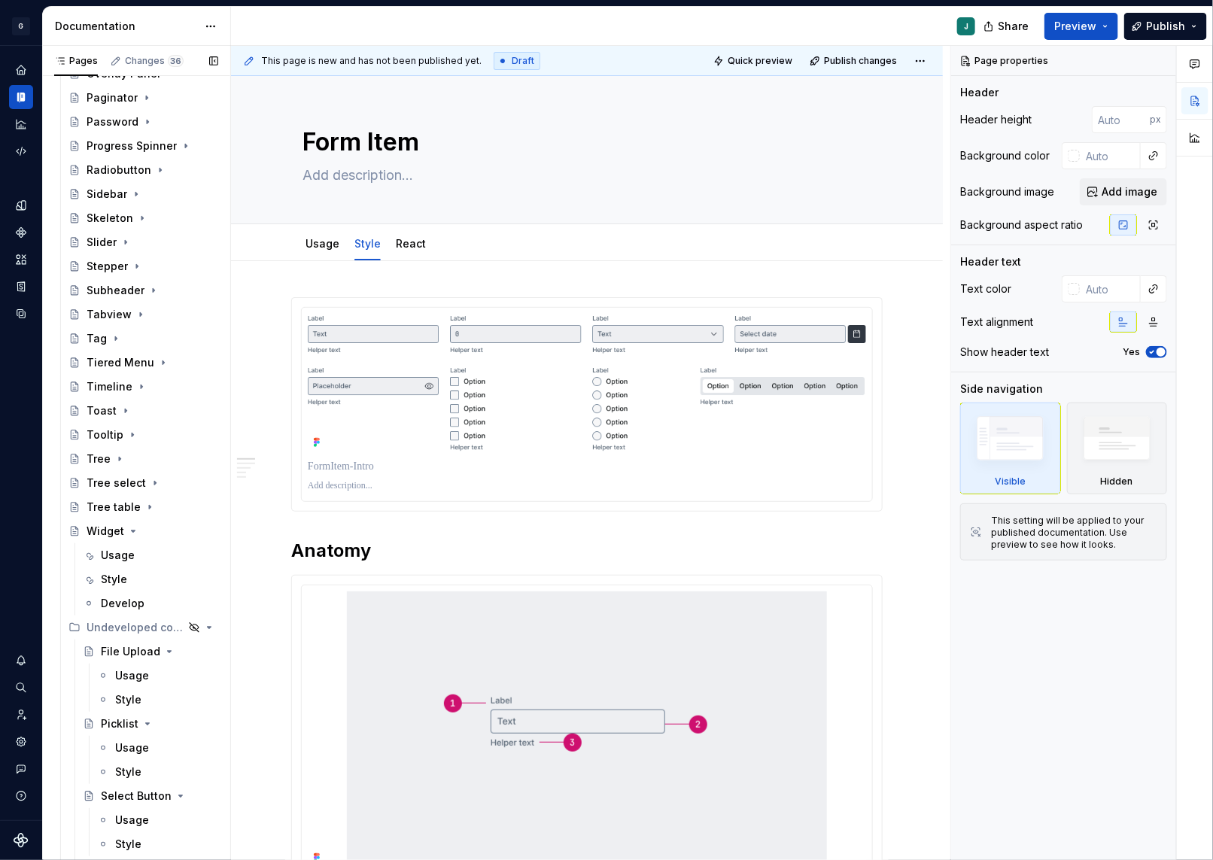
scroll to position [2584, 0]
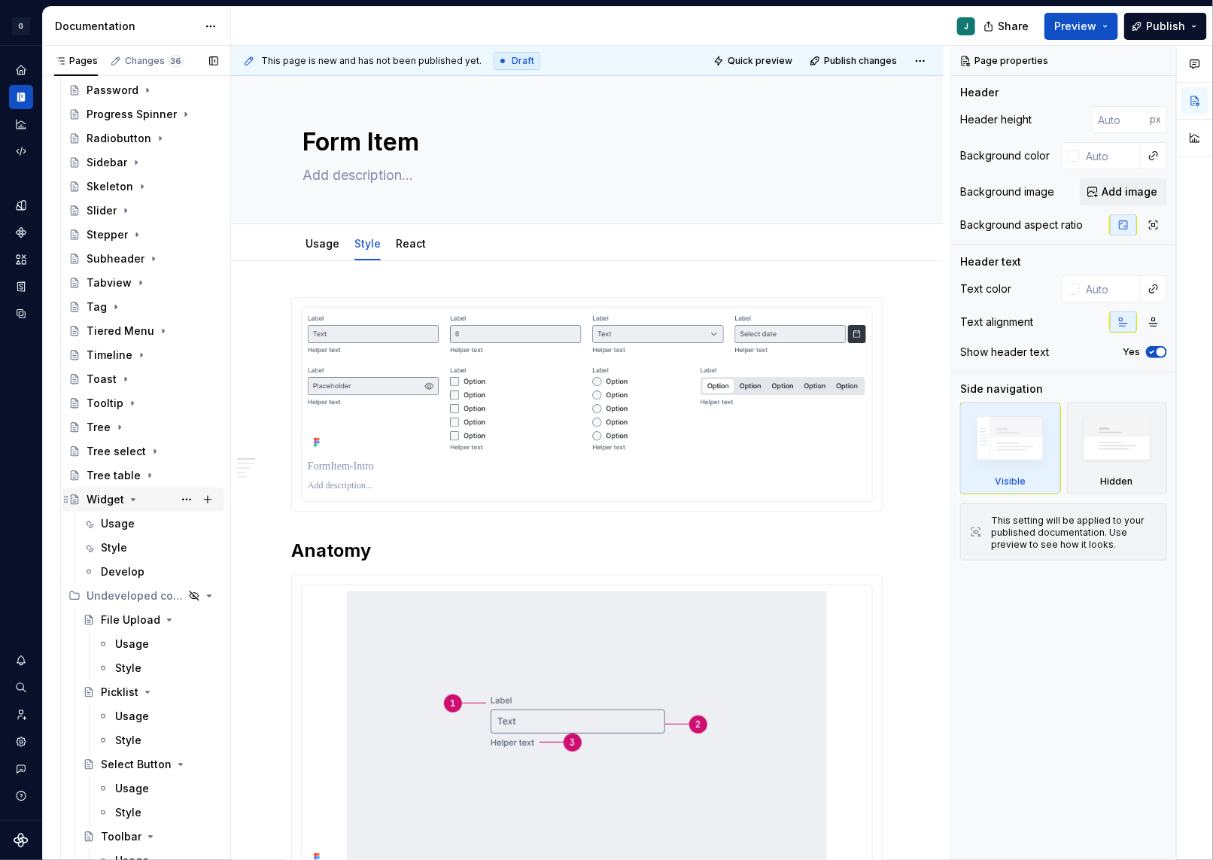
click at [128, 494] on icon "Page tree" at bounding box center [133, 500] width 12 height 12
click at [168, 523] on icon "Page tree" at bounding box center [168, 524] width 4 height 2
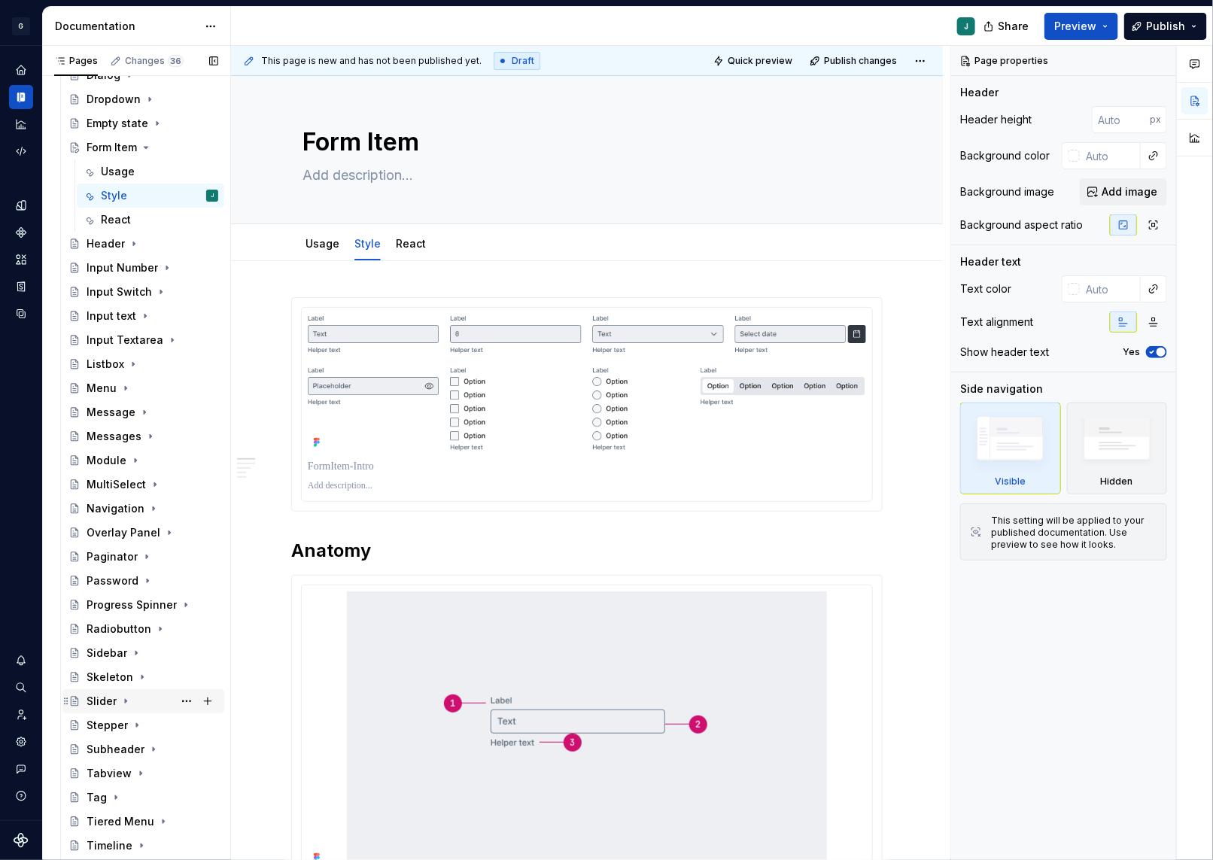
scroll to position [2375, 0]
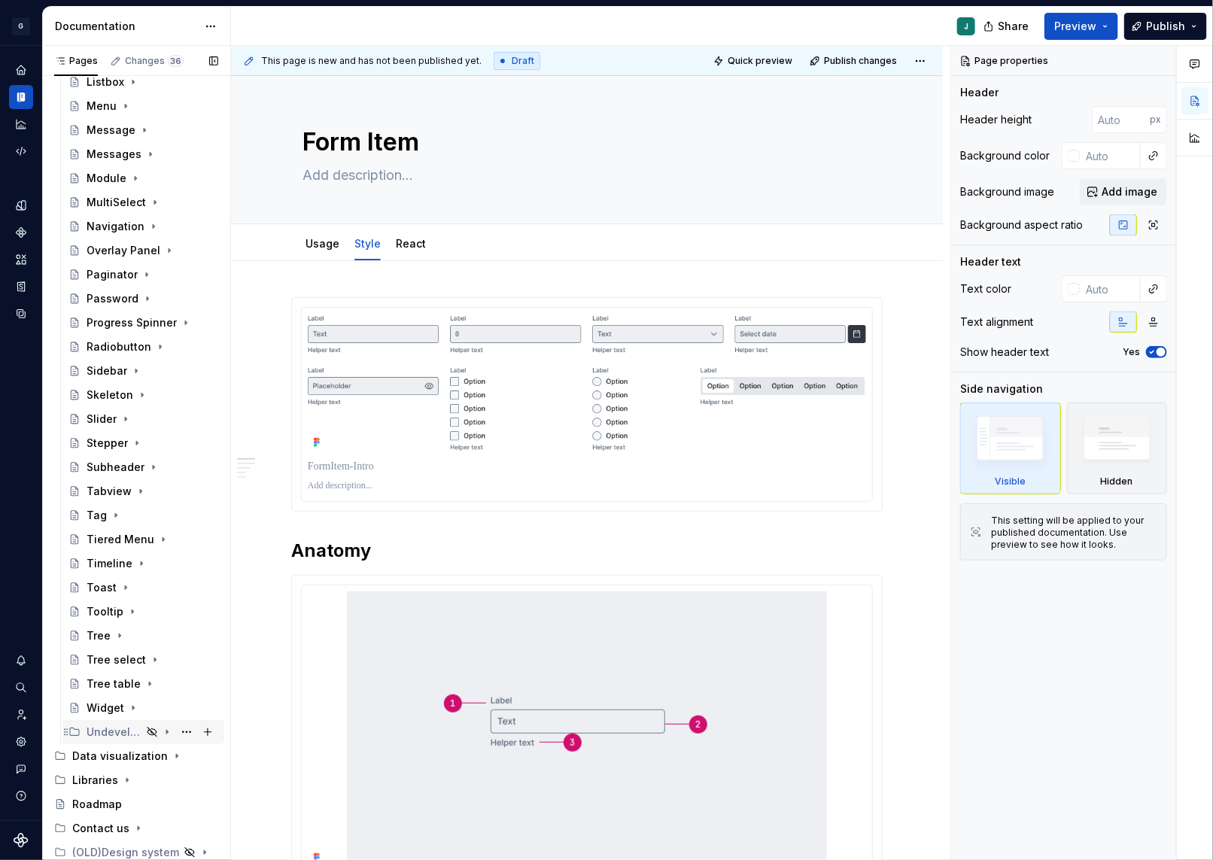
click at [170, 731] on icon "Page tree" at bounding box center [167, 732] width 12 height 12
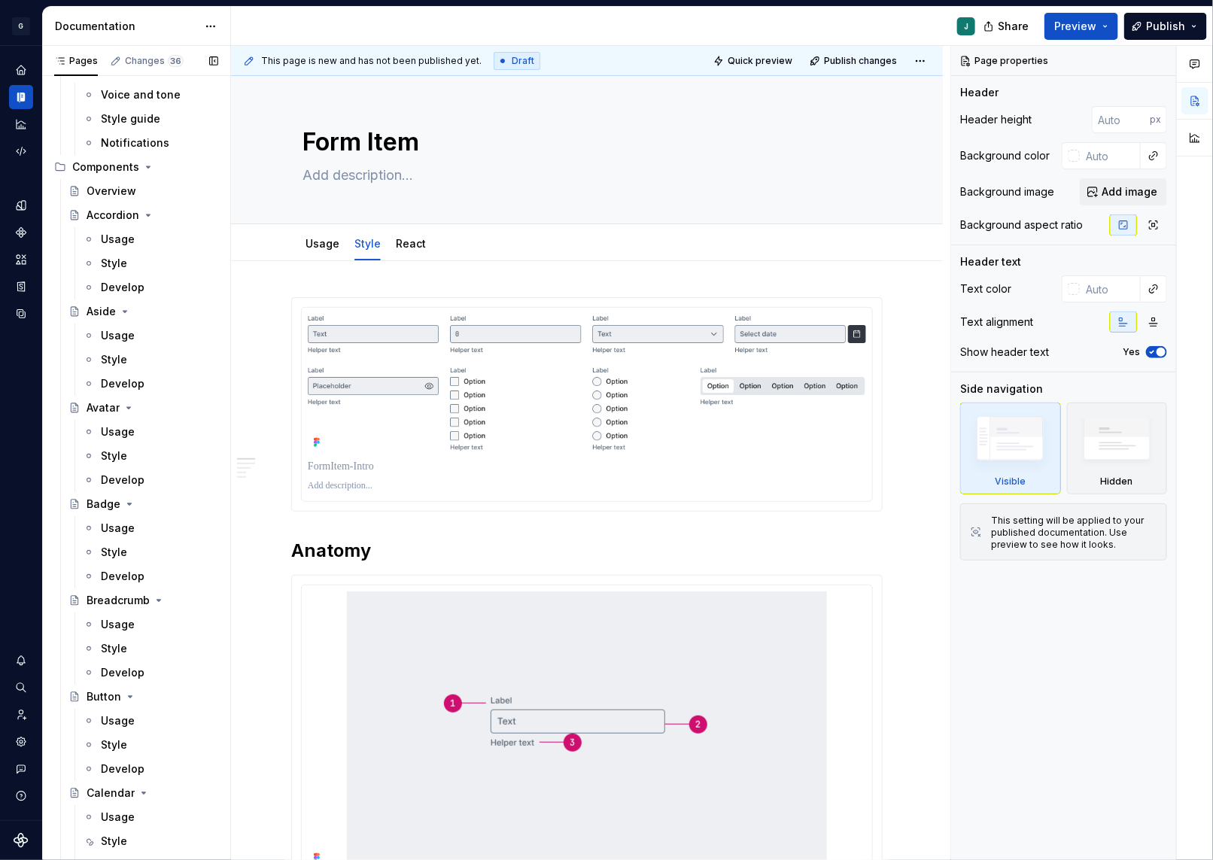
scroll to position [795, 0]
click at [144, 211] on icon "Page tree" at bounding box center [148, 217] width 12 height 12
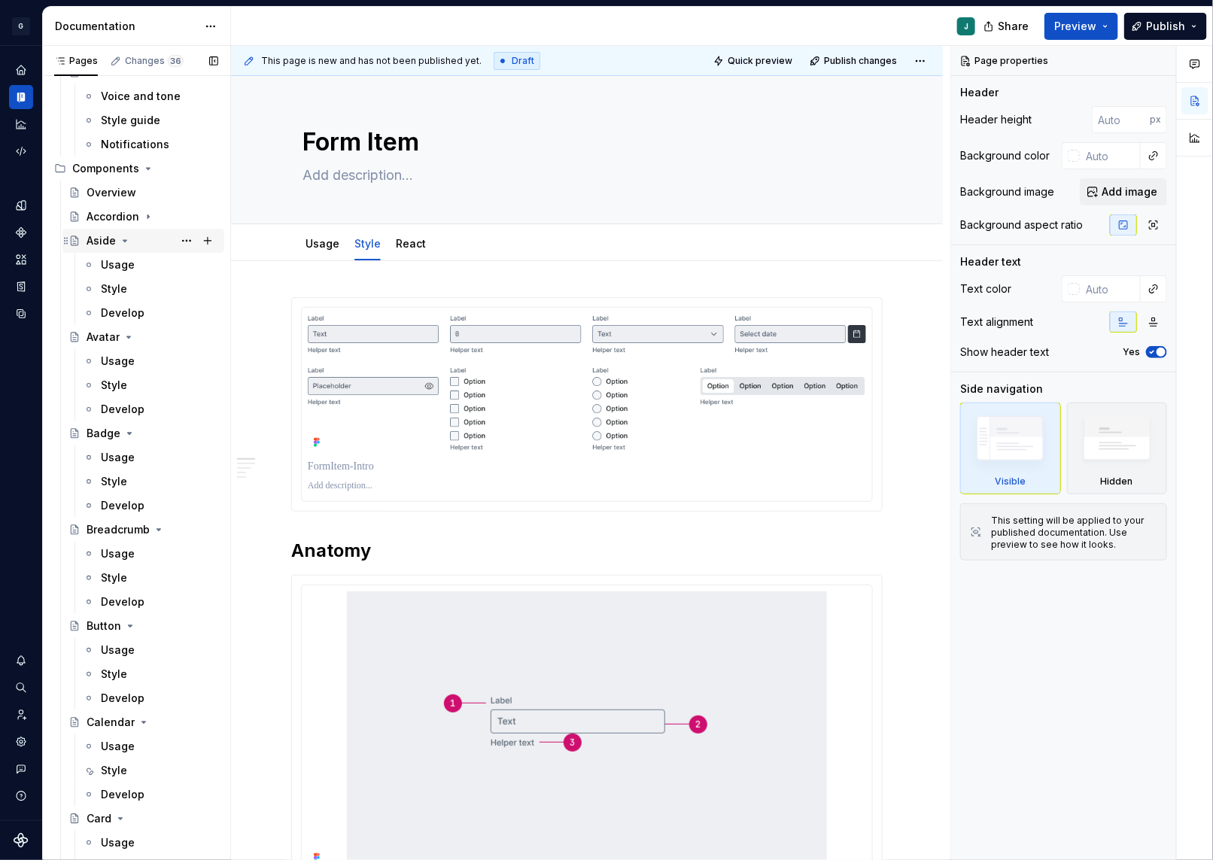
click at [126, 238] on icon "Page tree" at bounding box center [125, 241] width 12 height 12
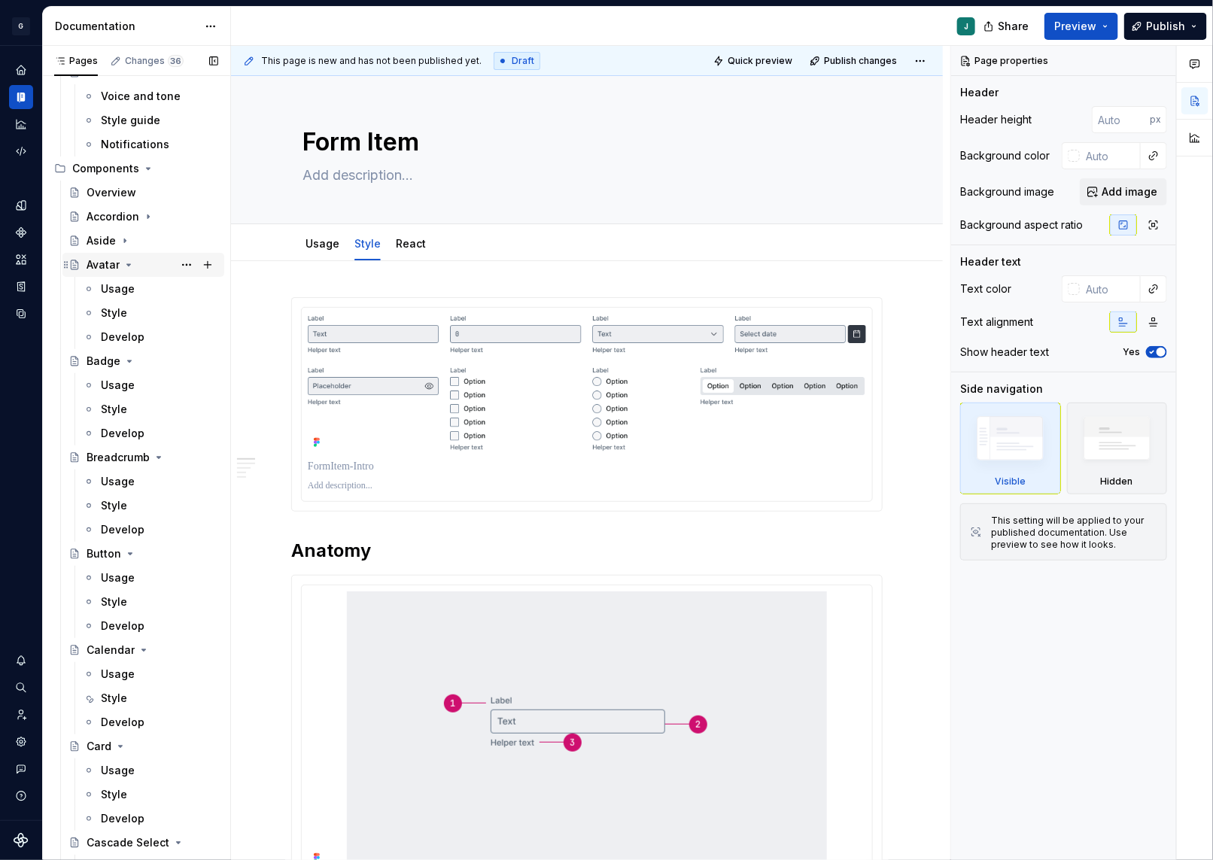
click at [130, 257] on div "Avatar" at bounding box center [153, 264] width 132 height 21
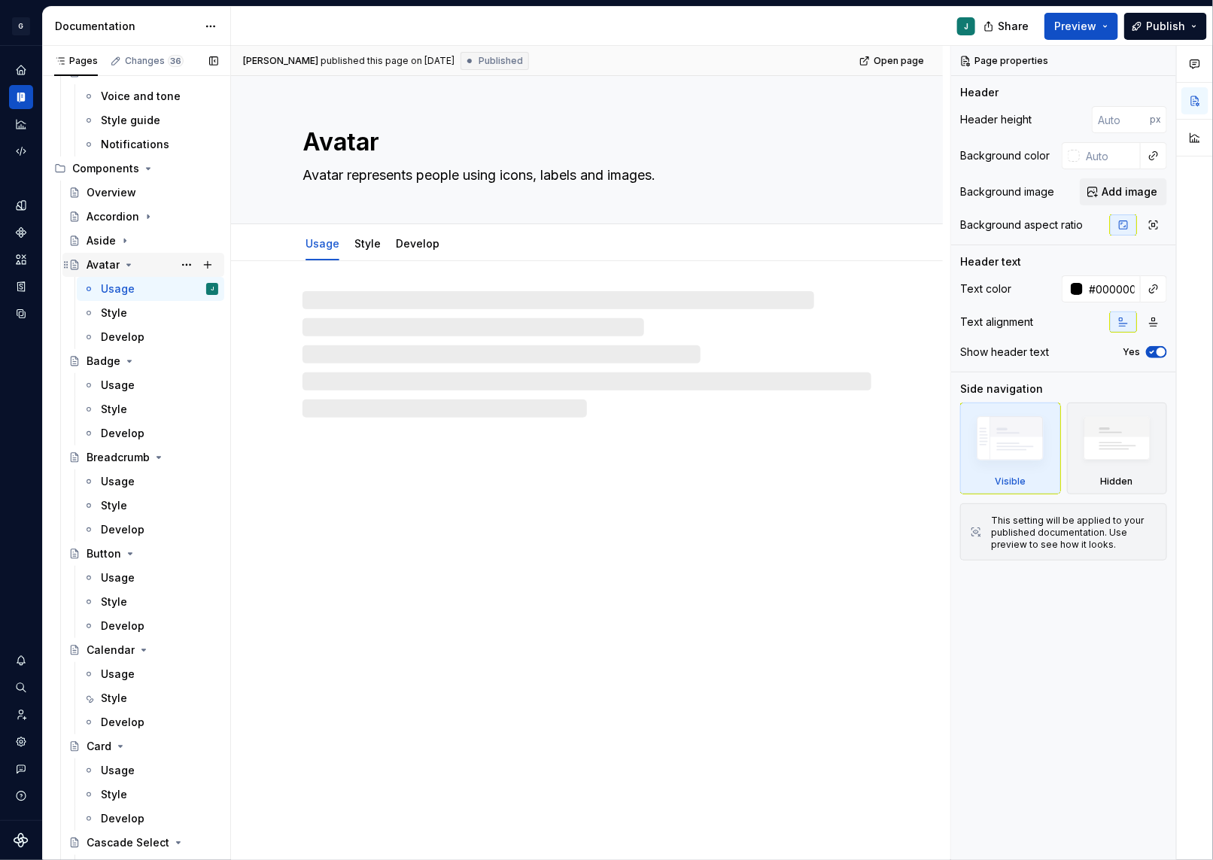
click at [129, 264] on icon "Page tree" at bounding box center [129, 265] width 4 height 2
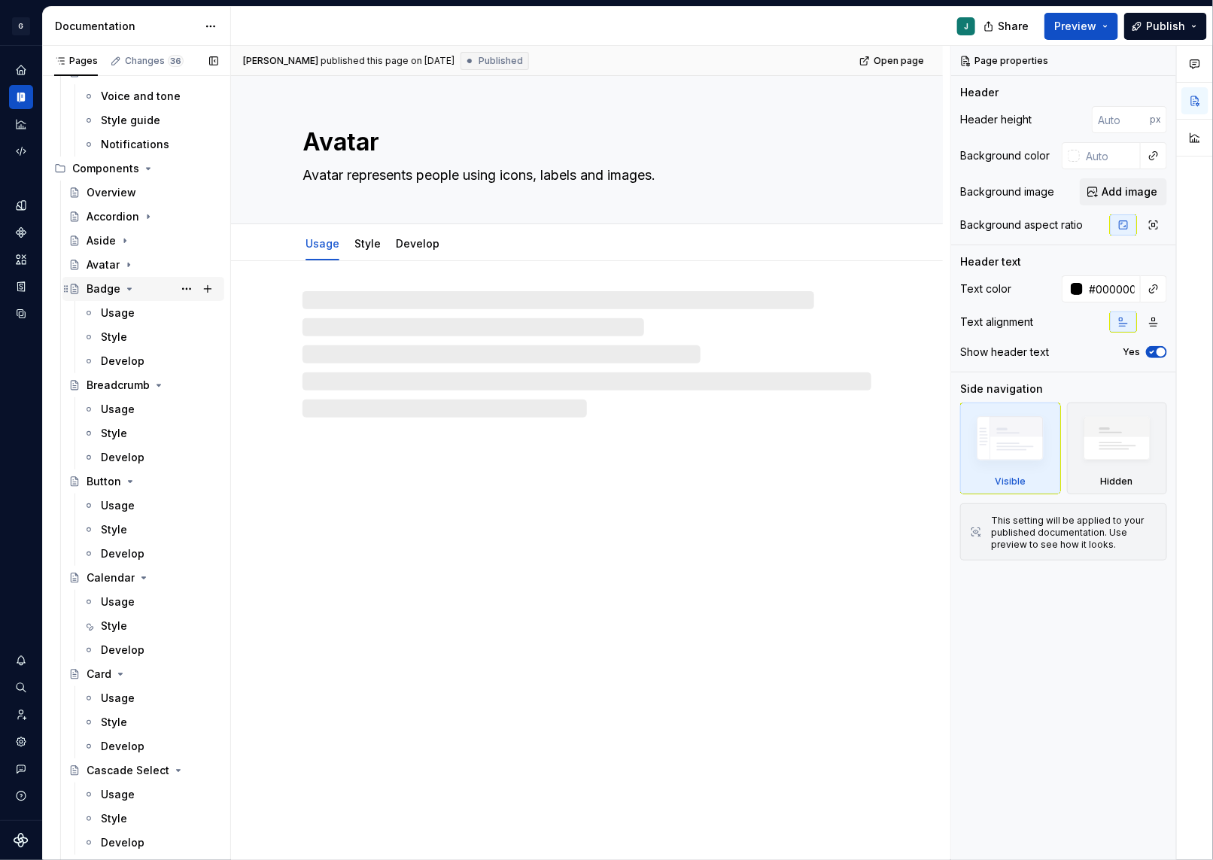
click at [128, 290] on icon "Page tree" at bounding box center [129, 289] width 12 height 12
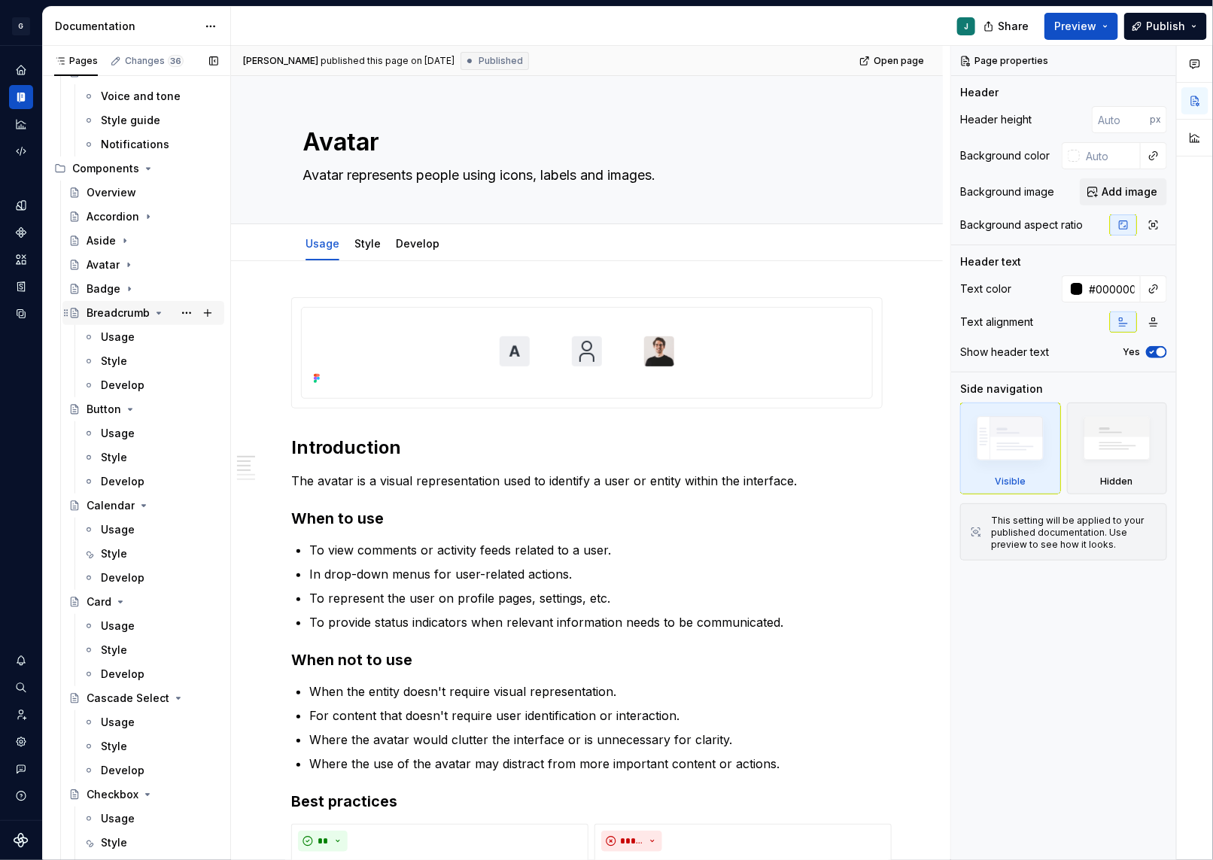
click at [157, 312] on icon "Page tree" at bounding box center [159, 313] width 4 height 2
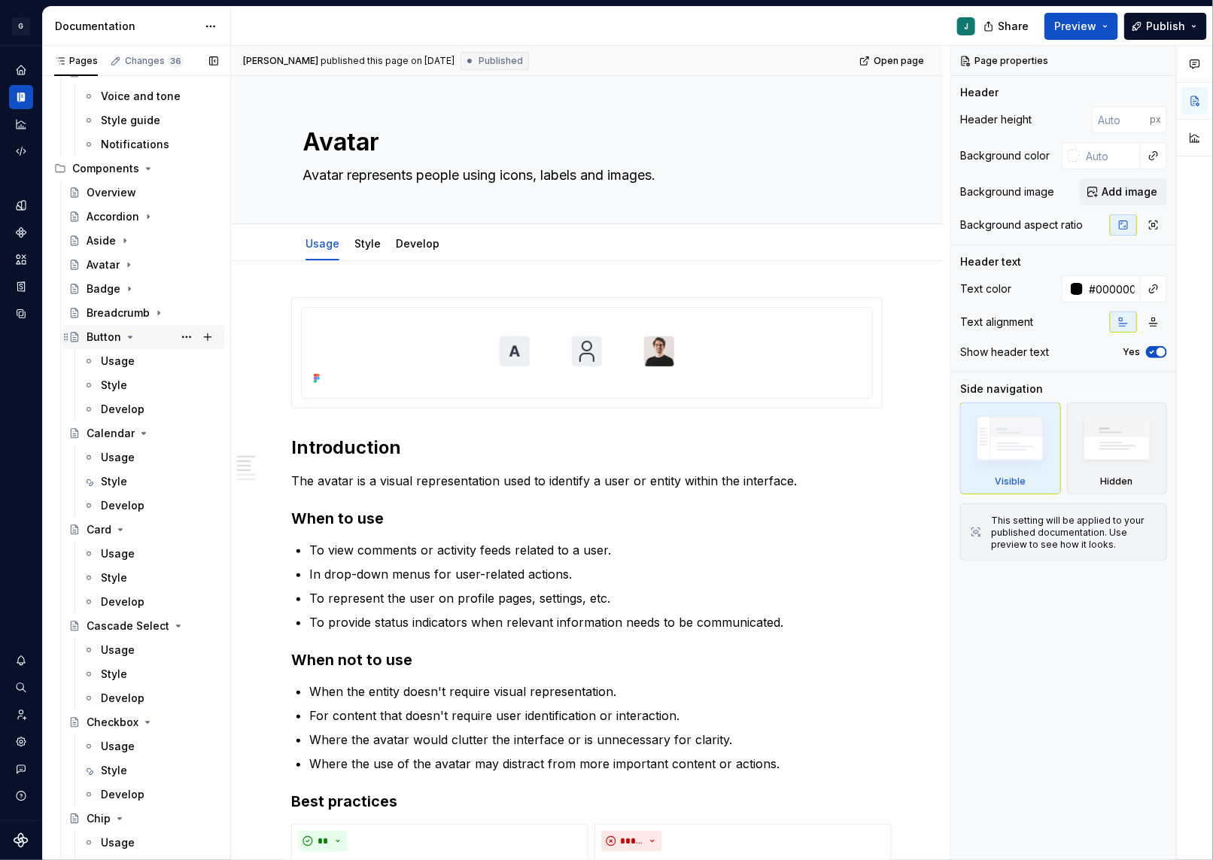
click at [125, 331] on icon "Page tree" at bounding box center [130, 337] width 12 height 12
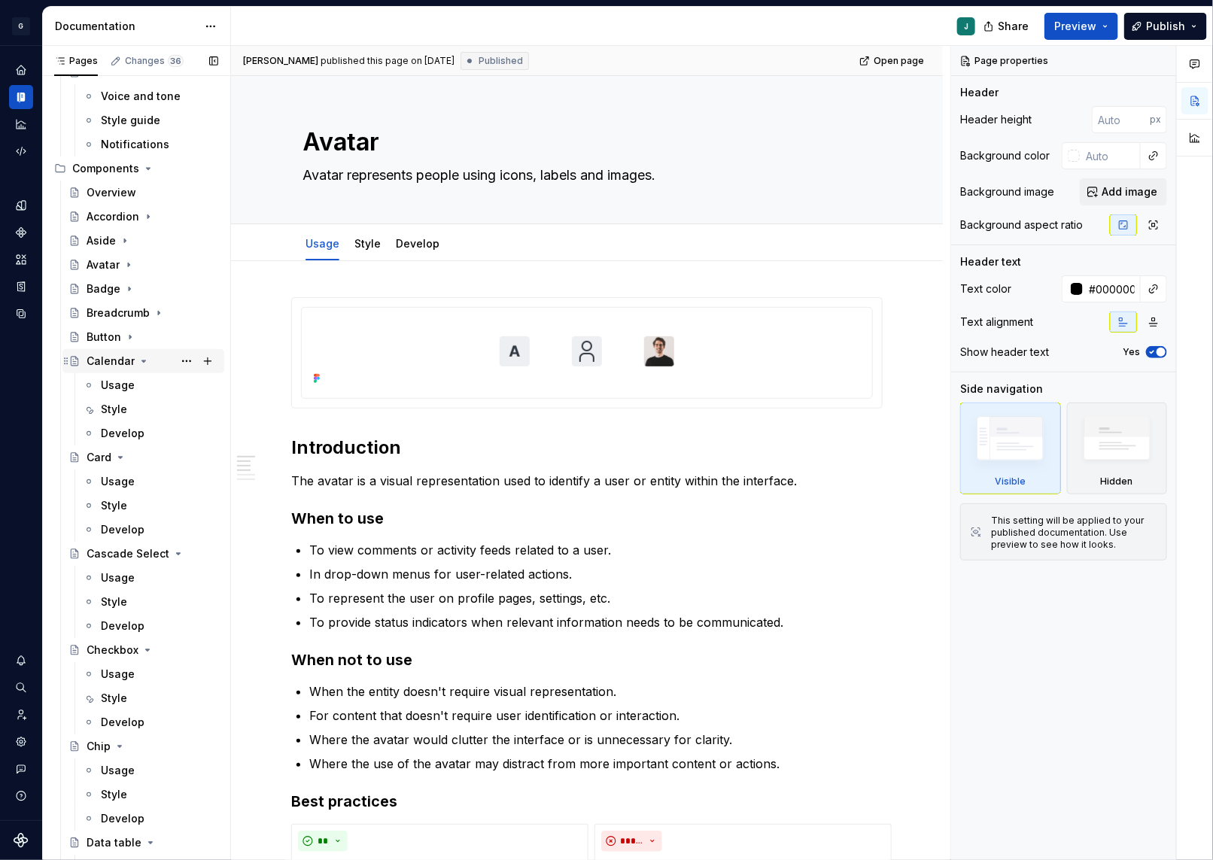
click at [143, 367] on div "Calendar" at bounding box center [153, 361] width 132 height 21
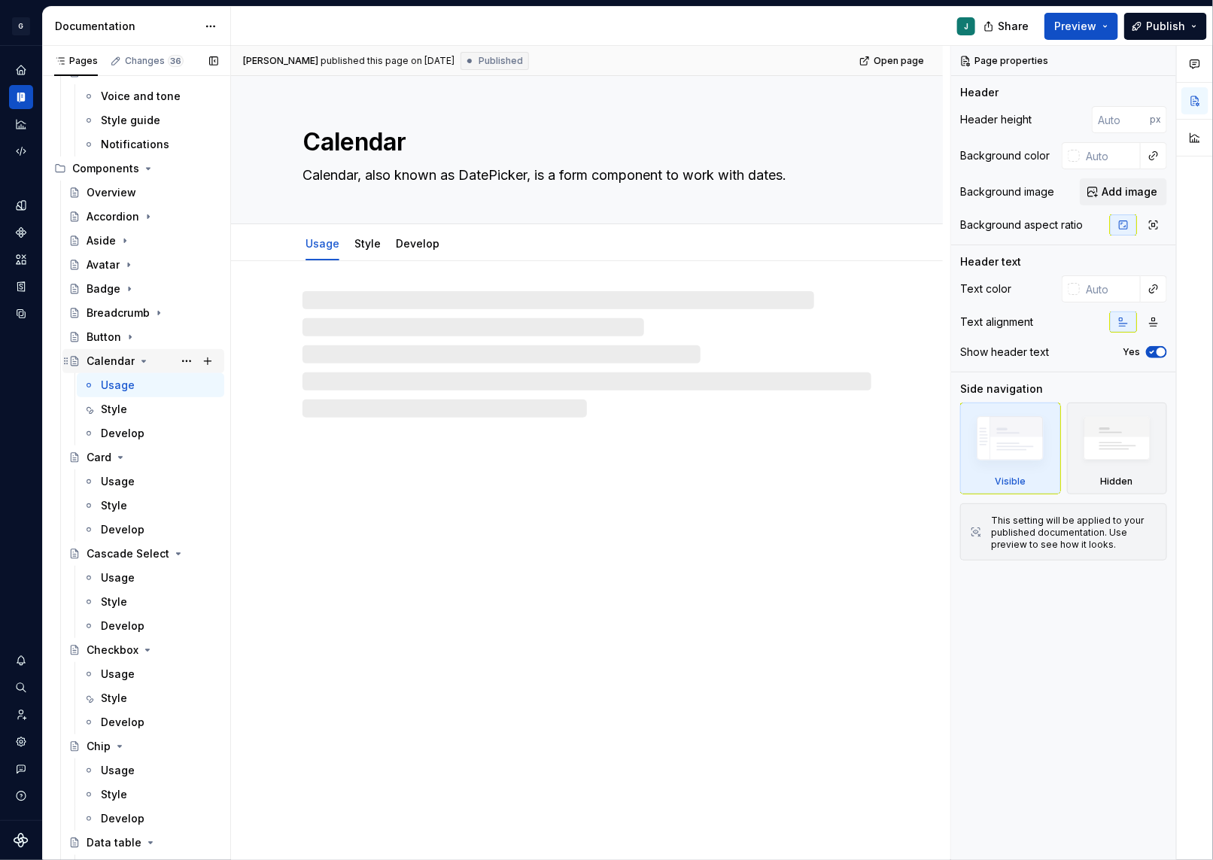
click at [141, 357] on icon "Page tree" at bounding box center [144, 361] width 12 height 12
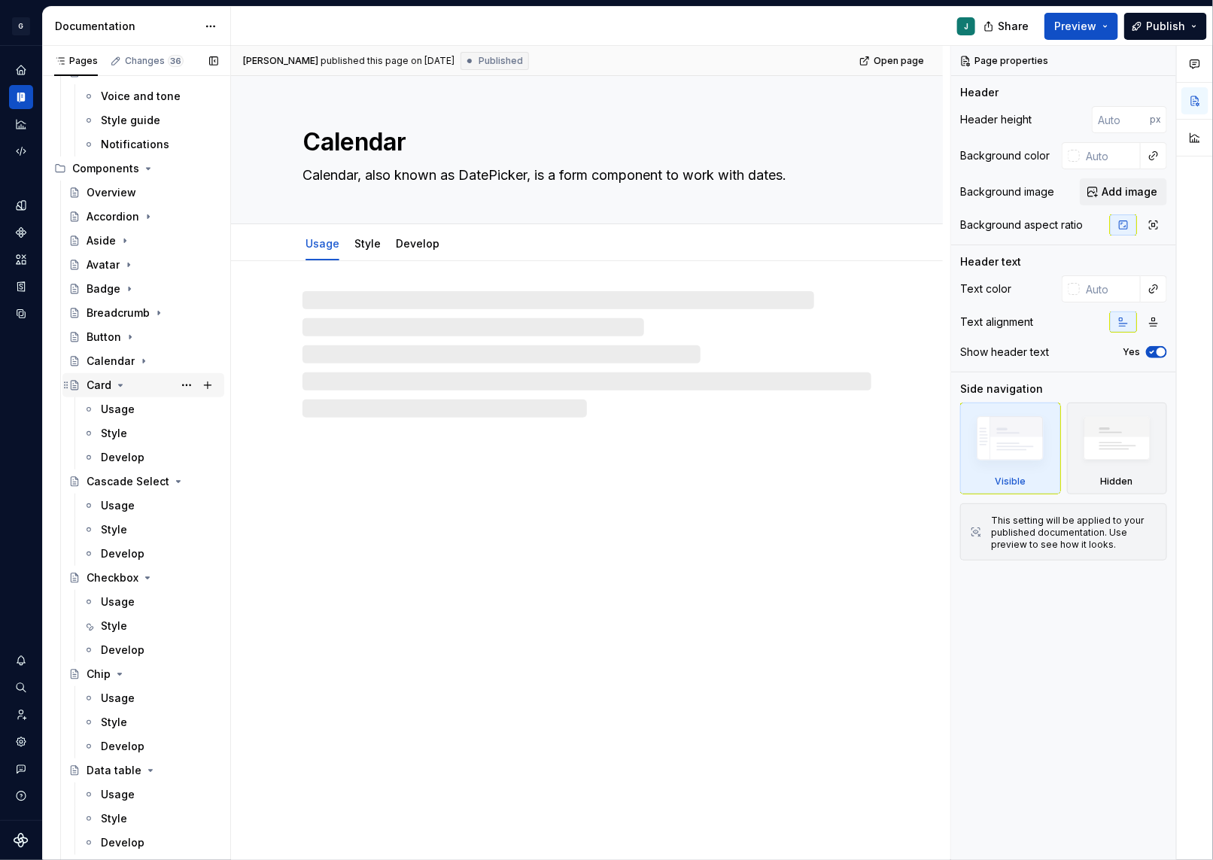
click at [117, 382] on icon "Page tree" at bounding box center [120, 385] width 12 height 12
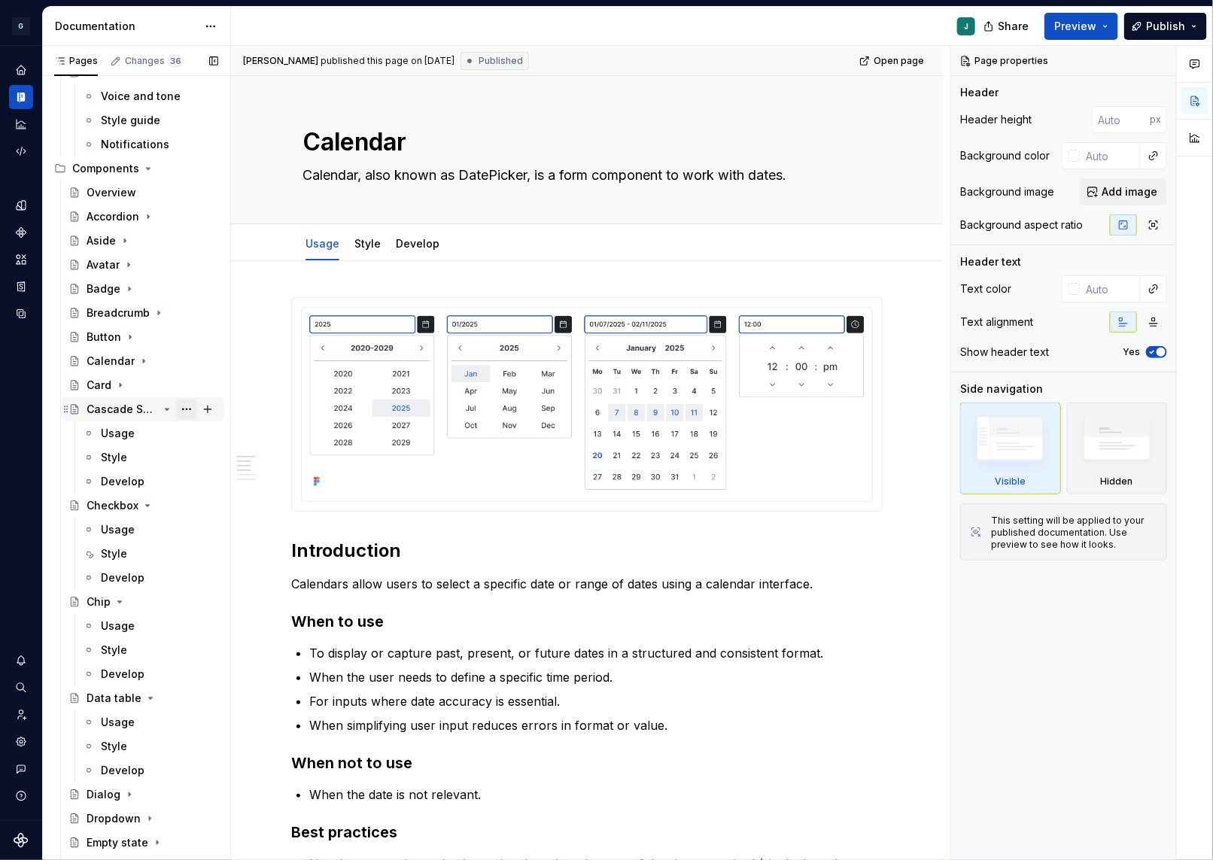
click at [176, 402] on button "Page tree" at bounding box center [186, 409] width 21 height 21
click at [167, 403] on div "Pages Changes 36 Add Accessibility guide for tree Page tree. Navigate the tree …" at bounding box center [136, 456] width 188 height 821
click at [172, 403] on icon "Page tree" at bounding box center [178, 409] width 12 height 12
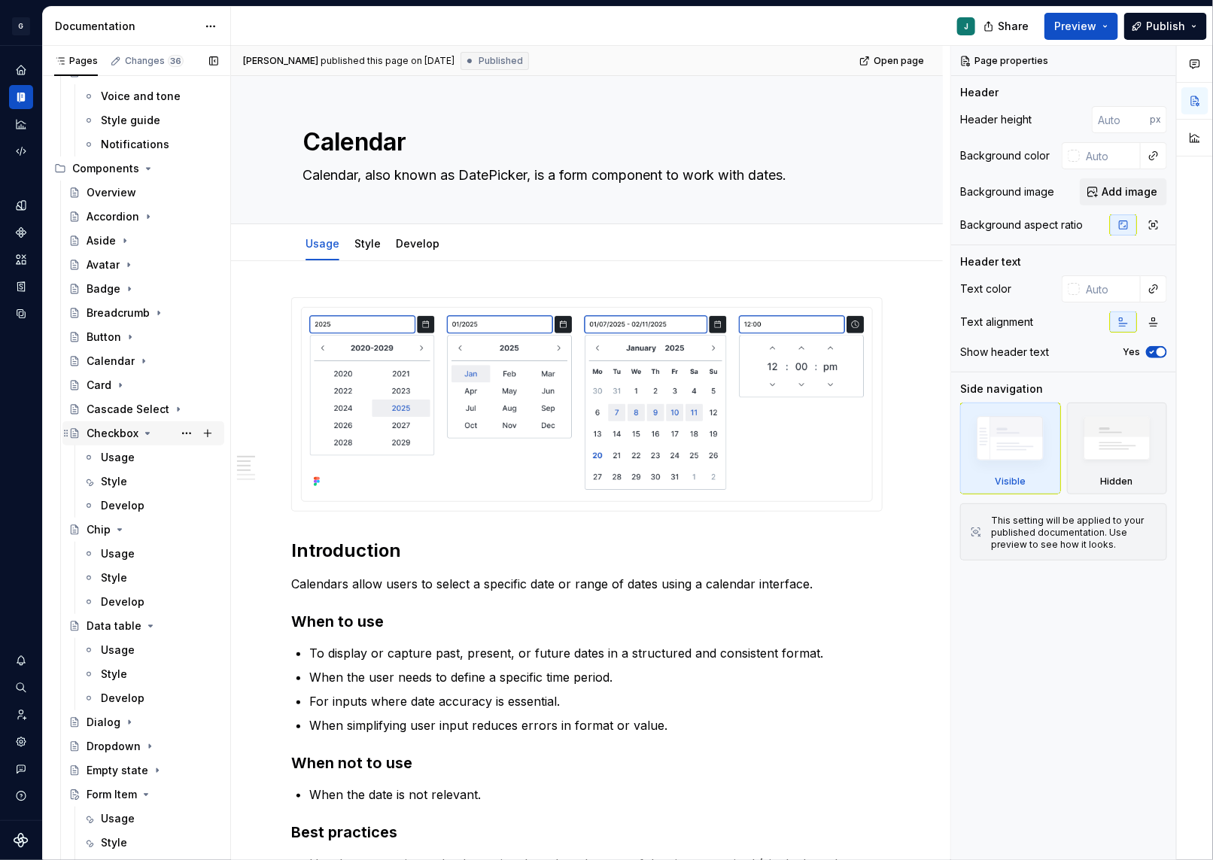
click at [144, 429] on icon "Page tree" at bounding box center [147, 433] width 12 height 12
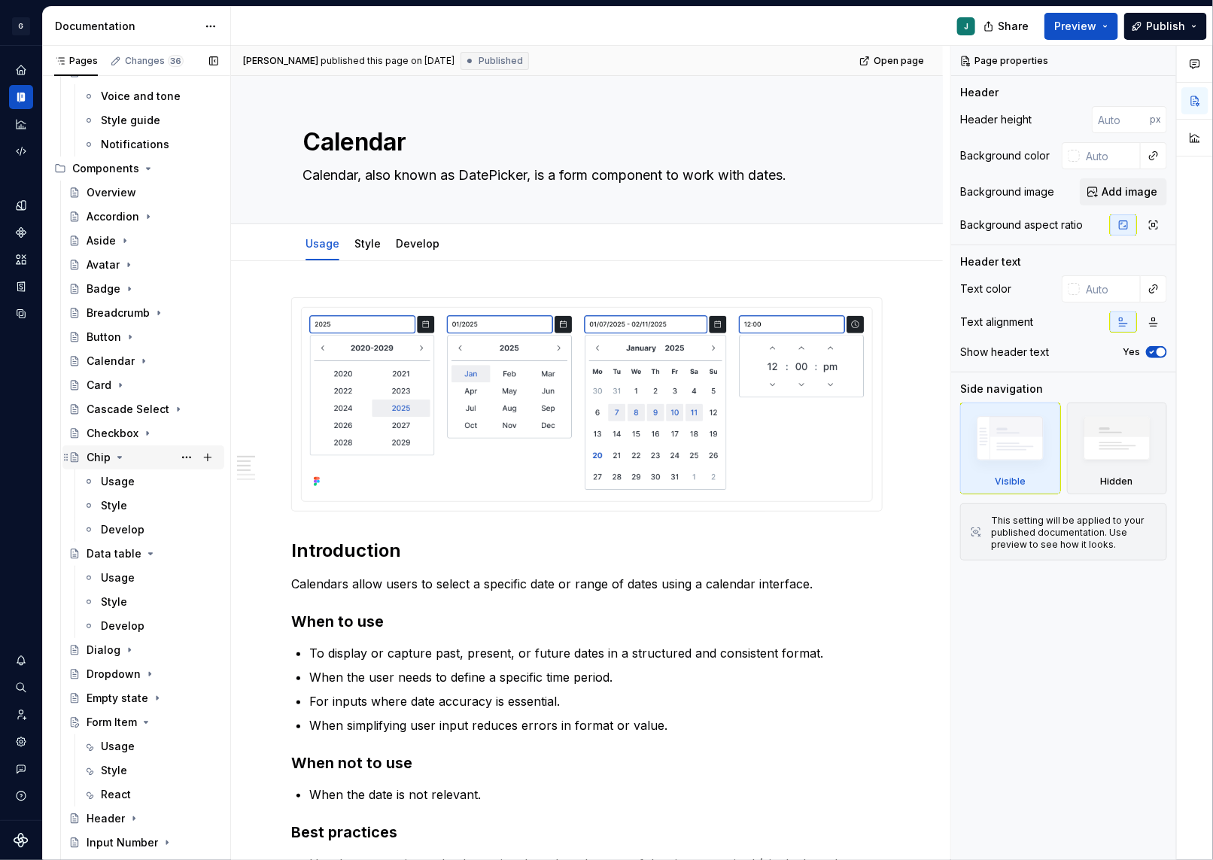
click at [118, 457] on icon "Page tree" at bounding box center [120, 458] width 4 height 2
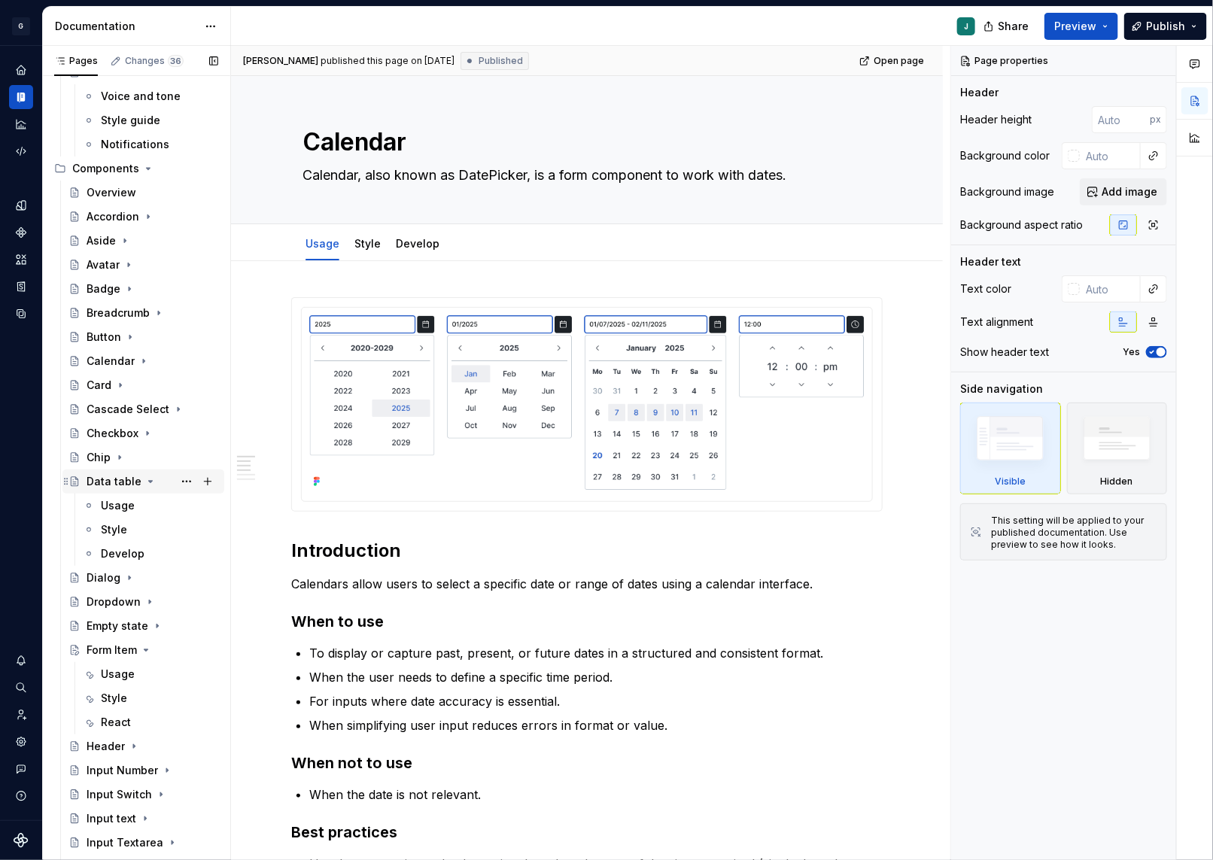
click at [146, 478] on icon "Page tree" at bounding box center [150, 482] width 12 height 12
click at [144, 574] on icon "Page tree" at bounding box center [146, 578] width 12 height 12
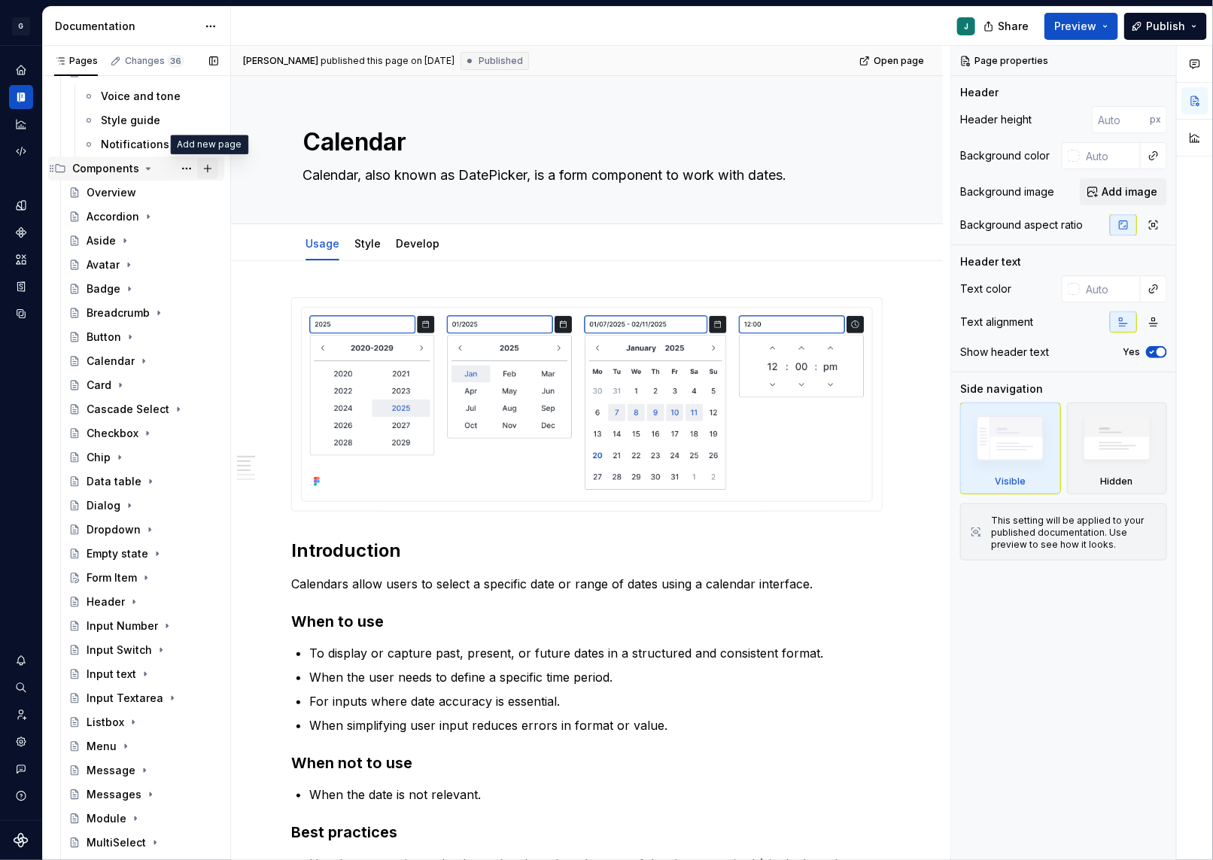
click at [210, 168] on button "Page tree" at bounding box center [207, 168] width 21 height 21
type textarea "*"
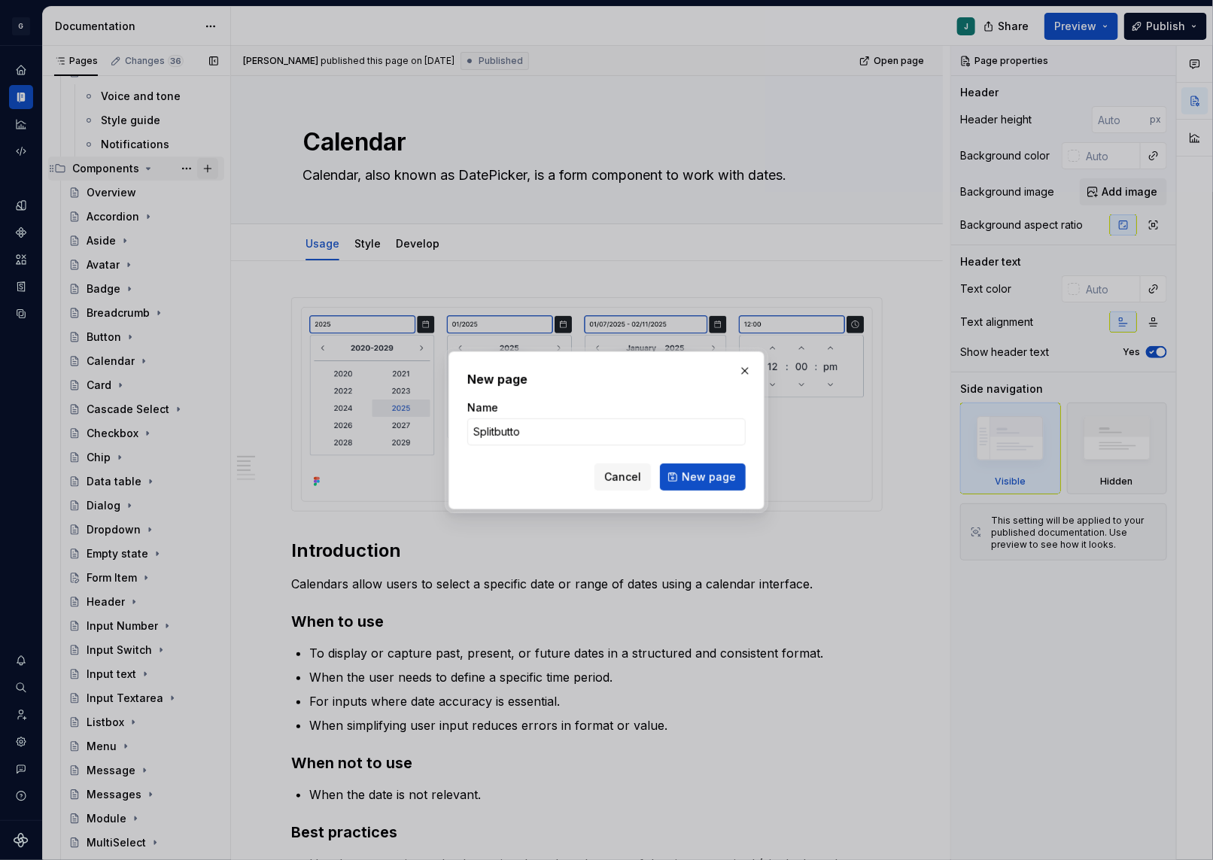
type input "[GEOGRAPHIC_DATA]"
click button "New page" at bounding box center [703, 477] width 86 height 27
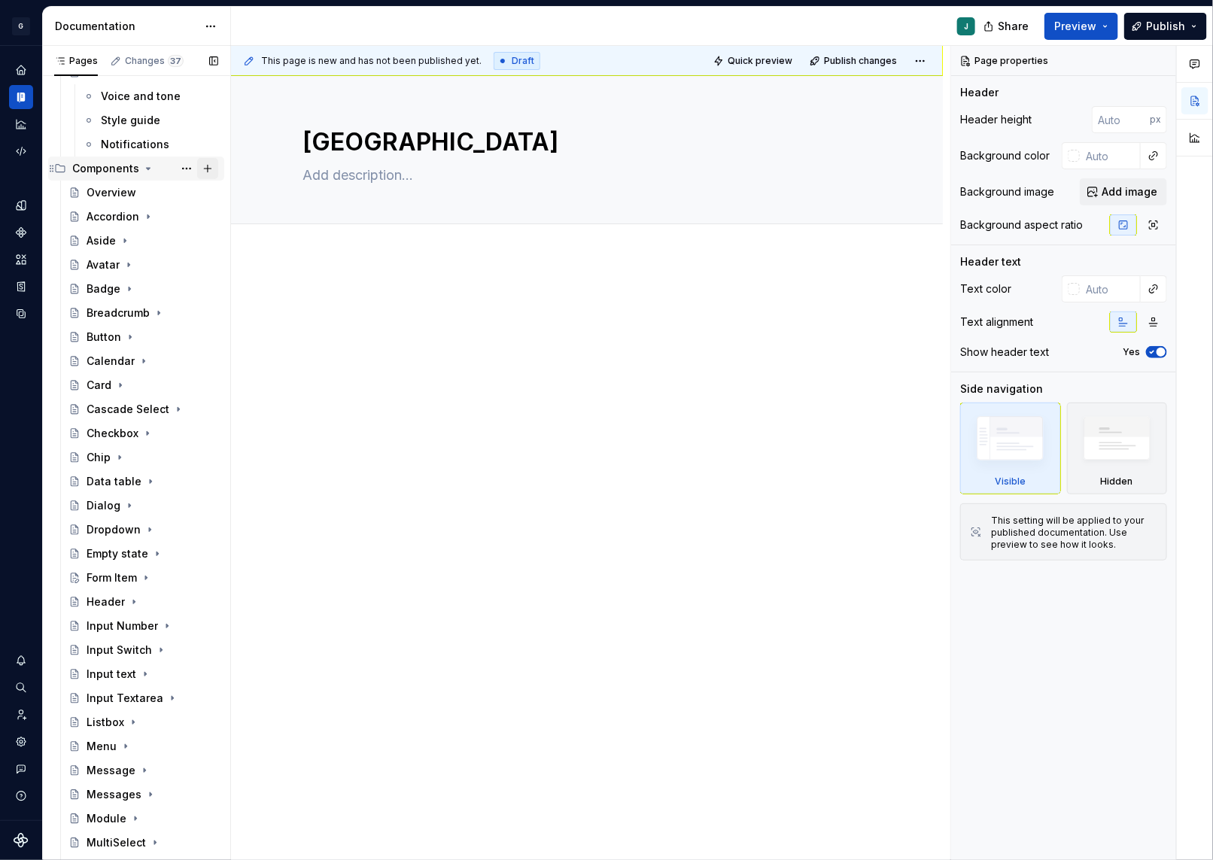
click at [211, 166] on button "Page tree" at bounding box center [207, 168] width 21 height 21
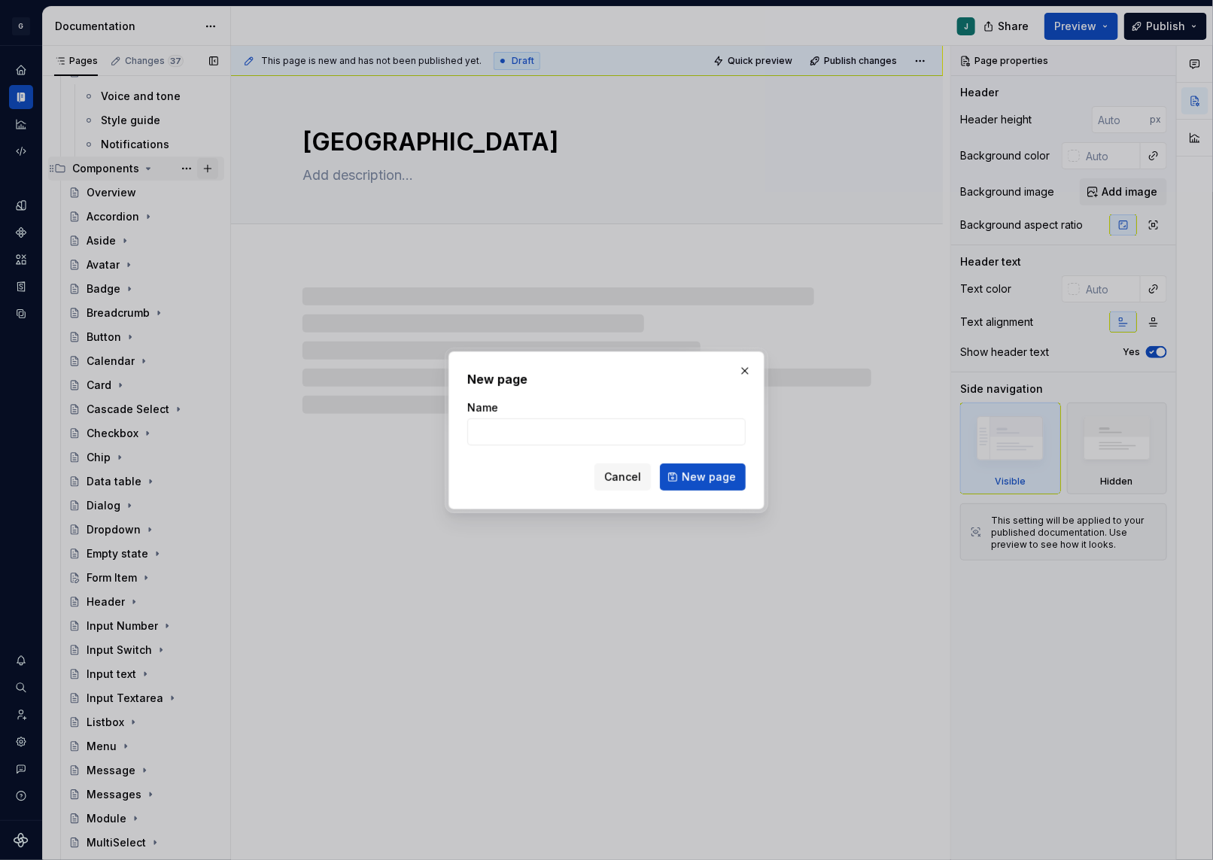
type textarea "*"
type input "Togg"
type textarea "*"
type input "Togglebu"
type textarea "*"
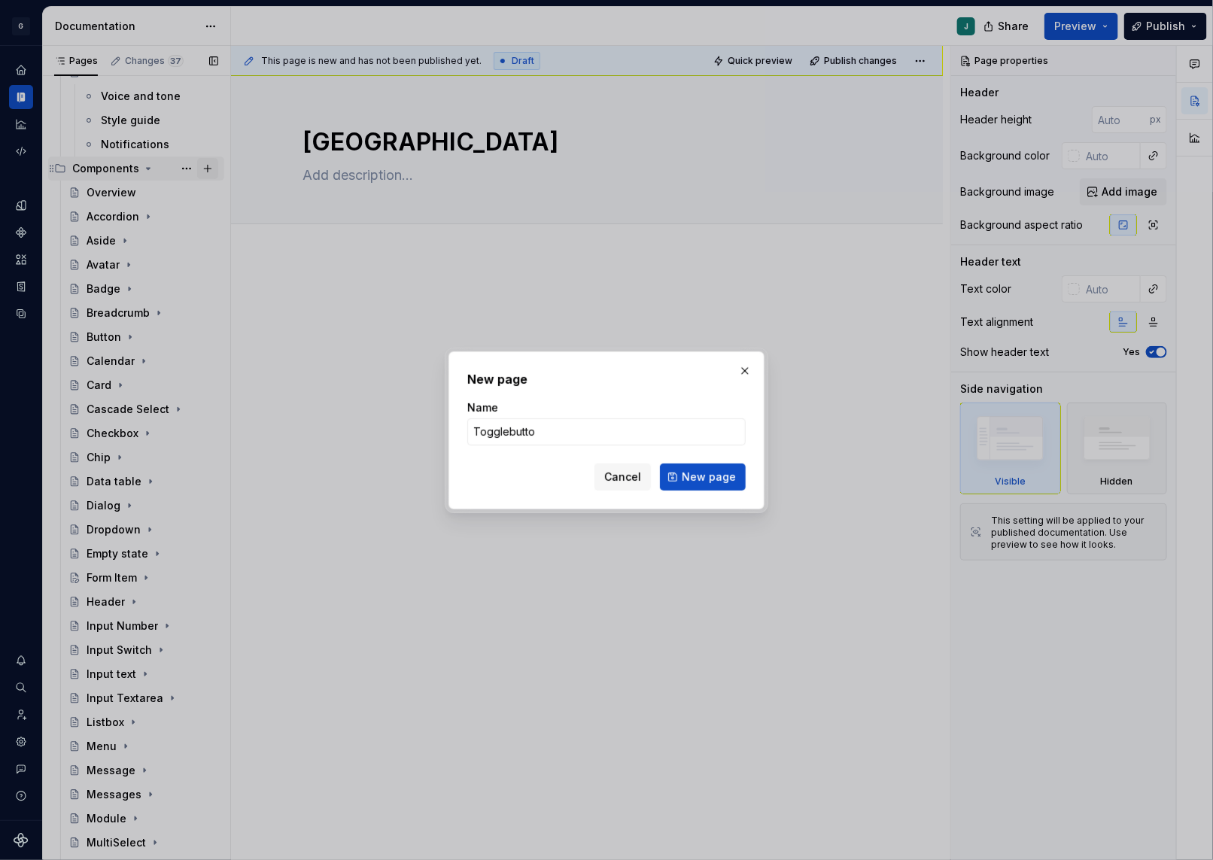
type input "Togglebutton"
click button "New page" at bounding box center [703, 477] width 86 height 27
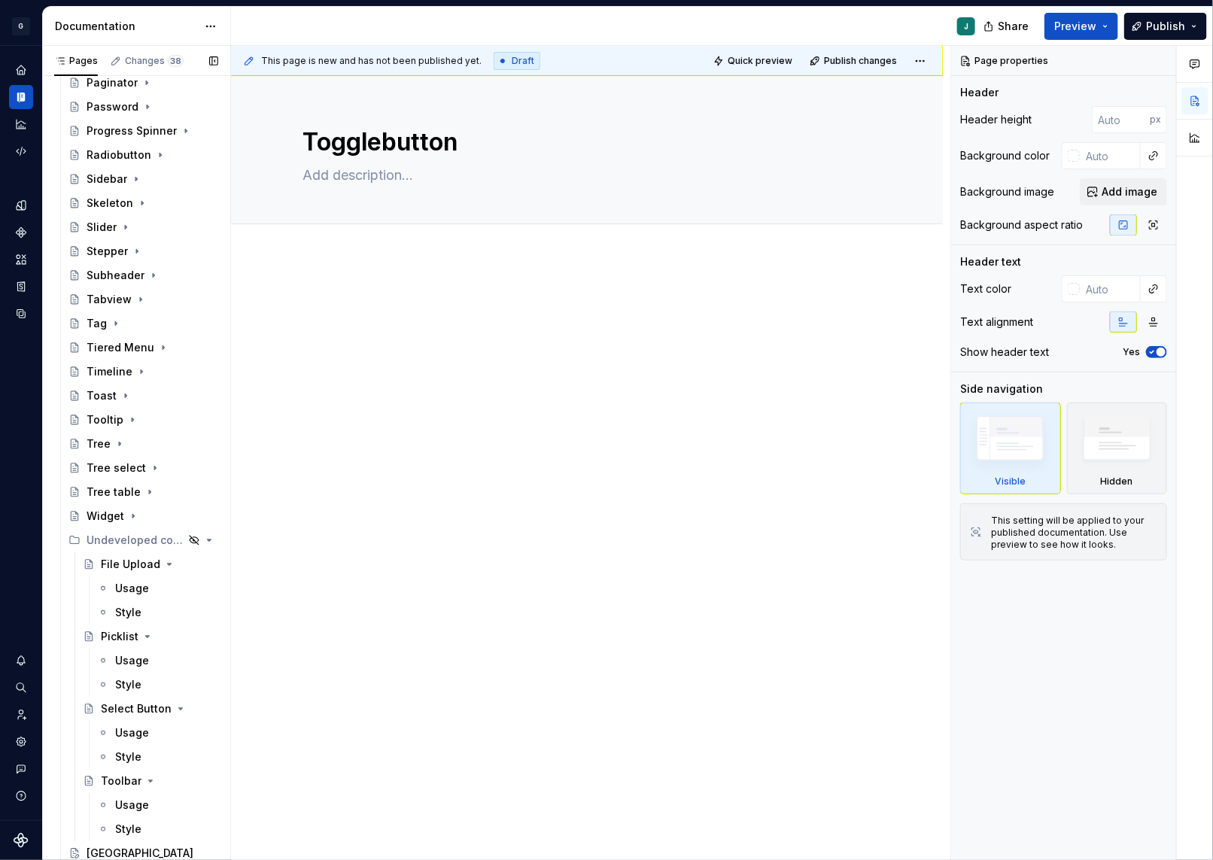
scroll to position [1641, 0]
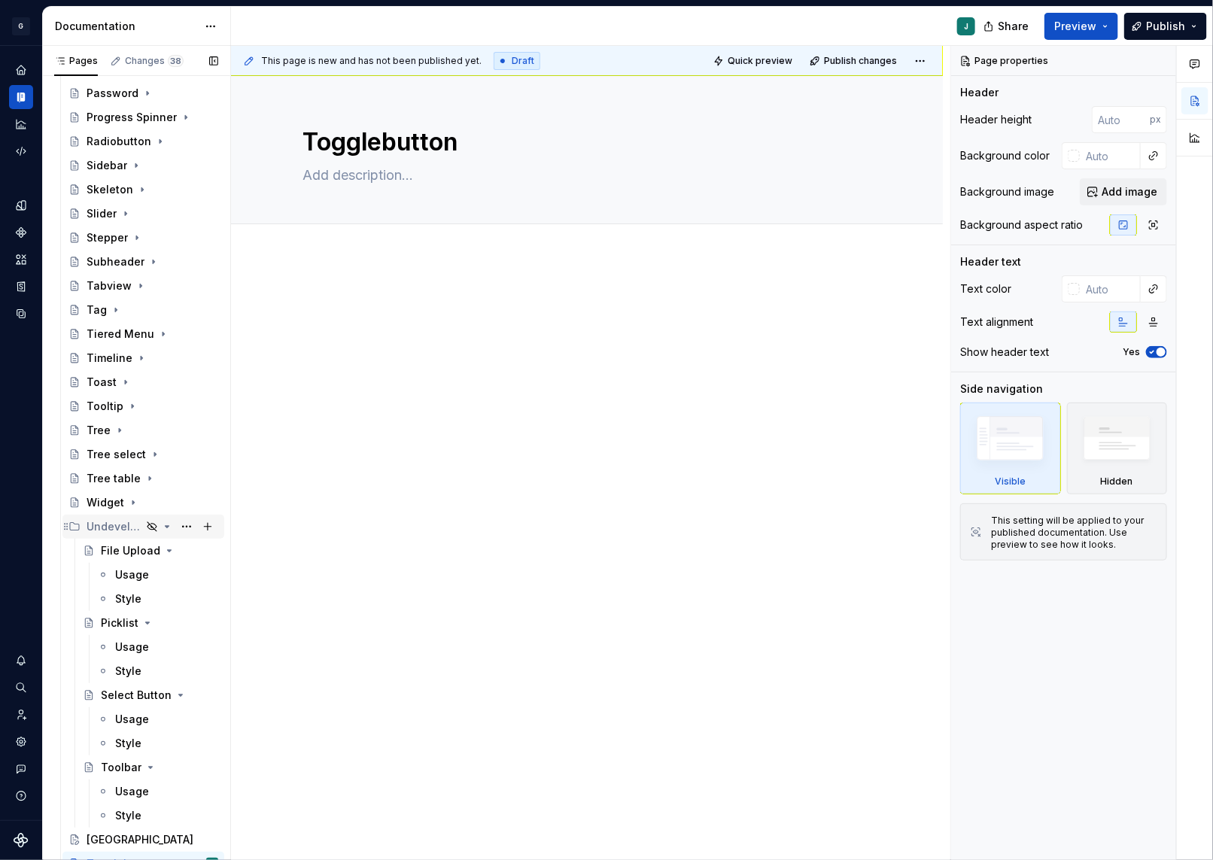
click at [172, 528] on icon "Page tree" at bounding box center [167, 527] width 12 height 12
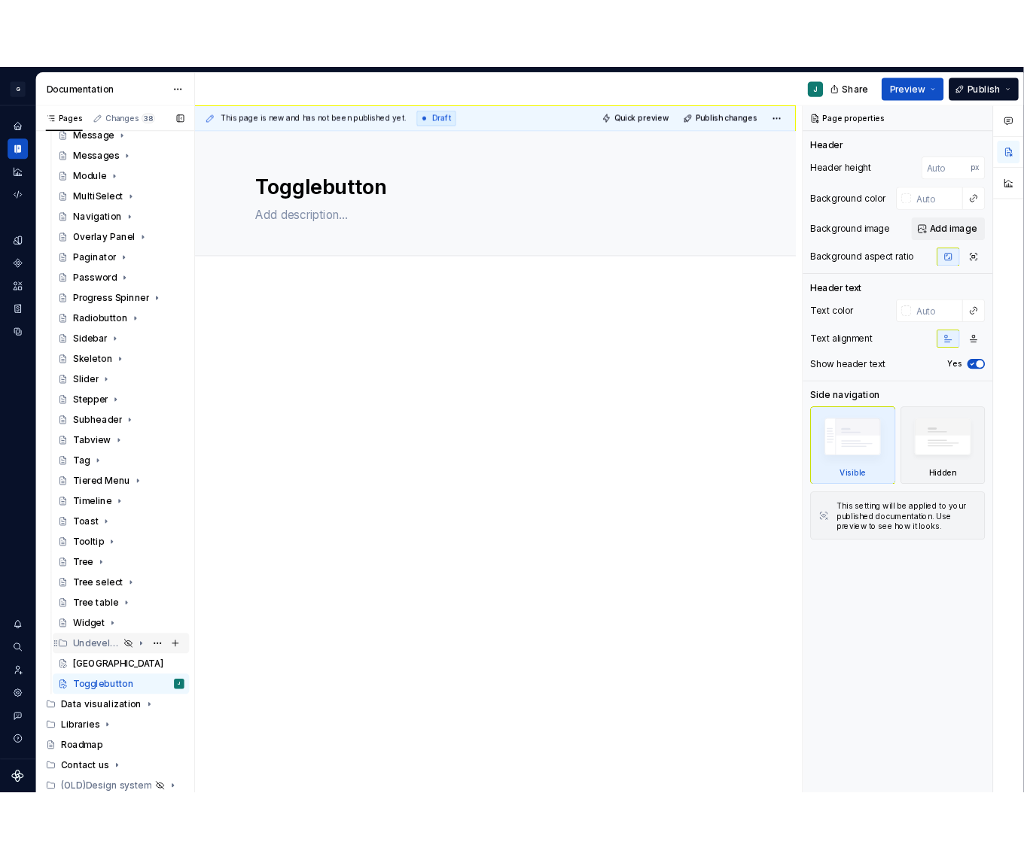
scroll to position [1484, 0]
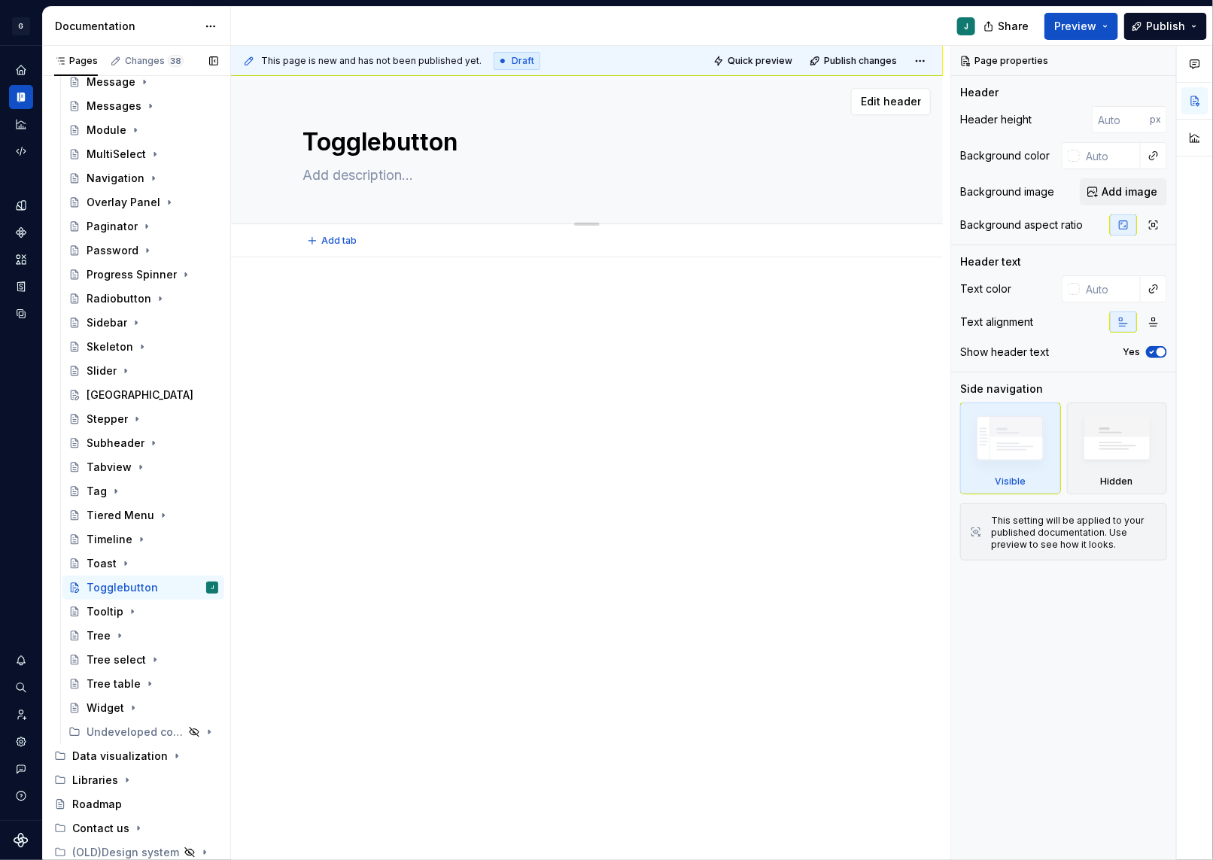
click at [472, 144] on textarea "Togglebutton" at bounding box center [584, 142] width 569 height 36
type textarea "*"
type textarea "Togglebutton❗️"
type textarea "*"
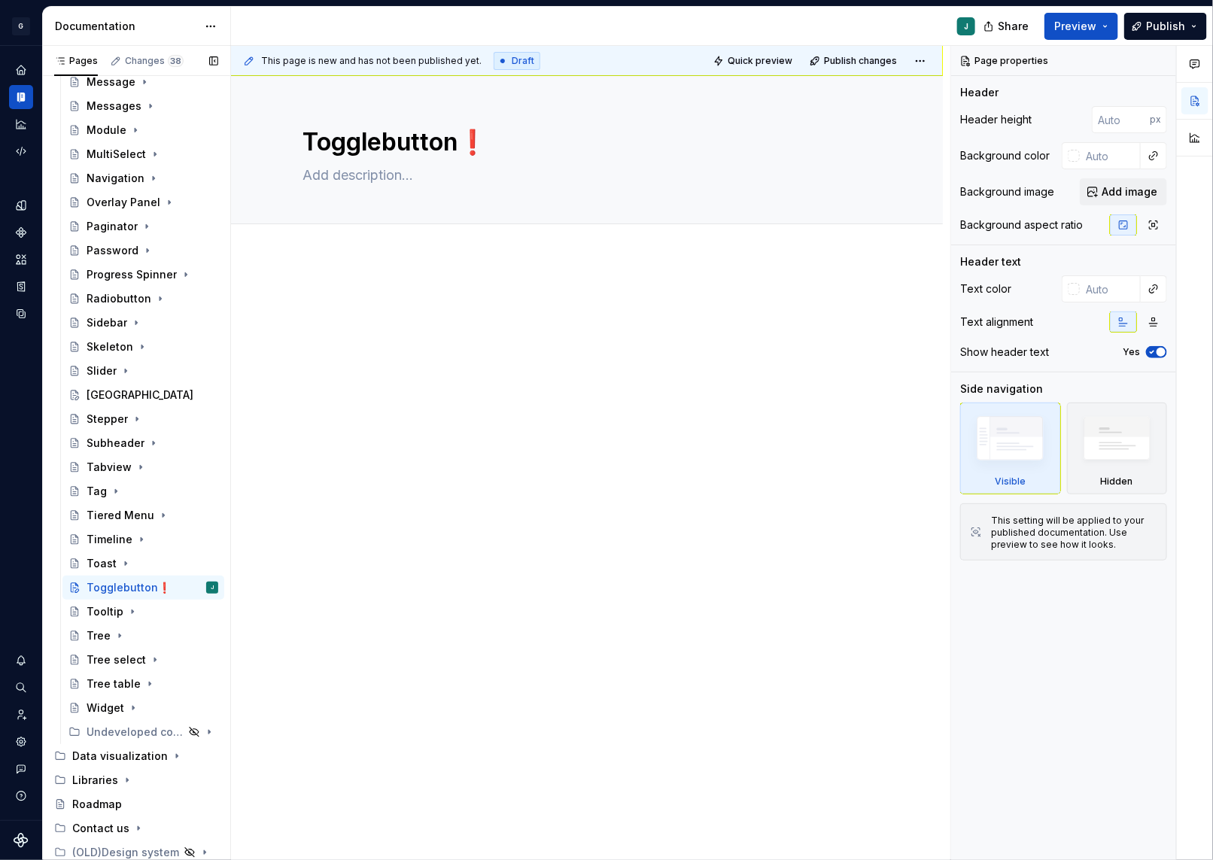
type textarea "Togglebutton❗️"
click at [832, 442] on div at bounding box center [587, 442] width 712 height 370
click at [137, 393] on div "[GEOGRAPHIC_DATA]" at bounding box center [130, 395] width 87 height 15
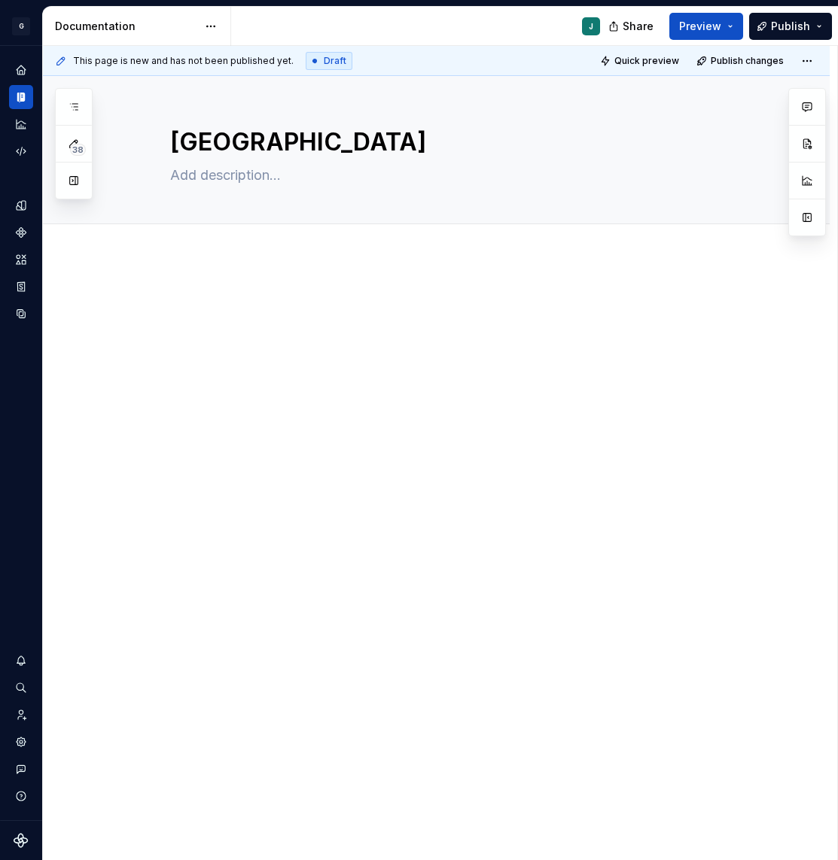
click at [187, 291] on div at bounding box center [436, 442] width 786 height 370
click at [133, 299] on div at bounding box center [436, 442] width 786 height 370
type textarea "*"
click at [142, 267] on div at bounding box center [436, 442] width 786 height 370
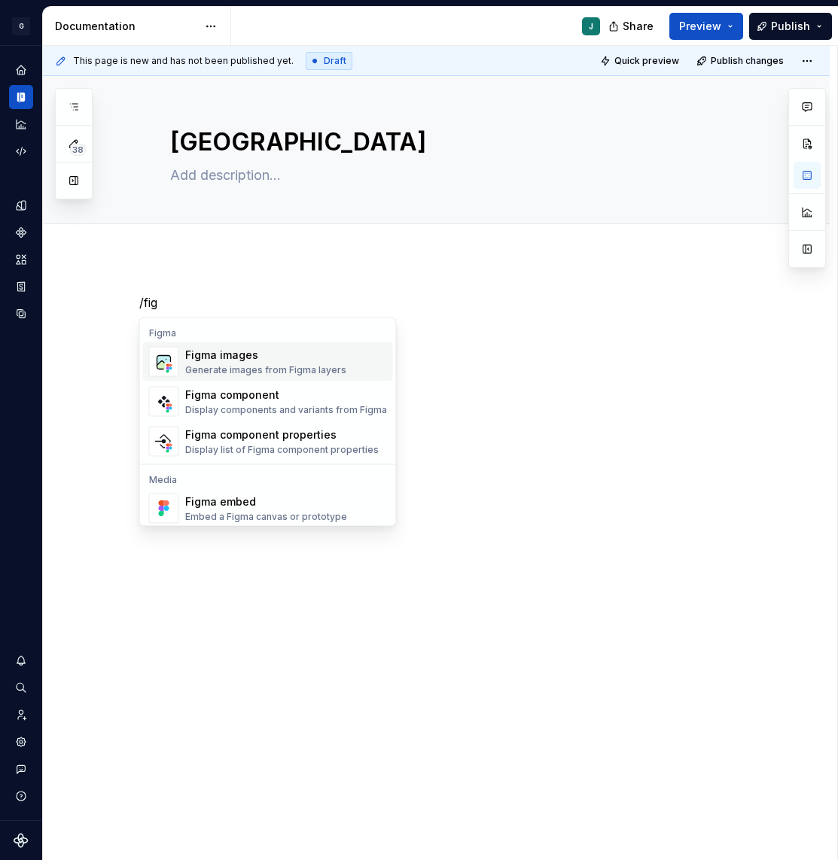
click at [231, 357] on div "Figma images" at bounding box center [265, 355] width 161 height 15
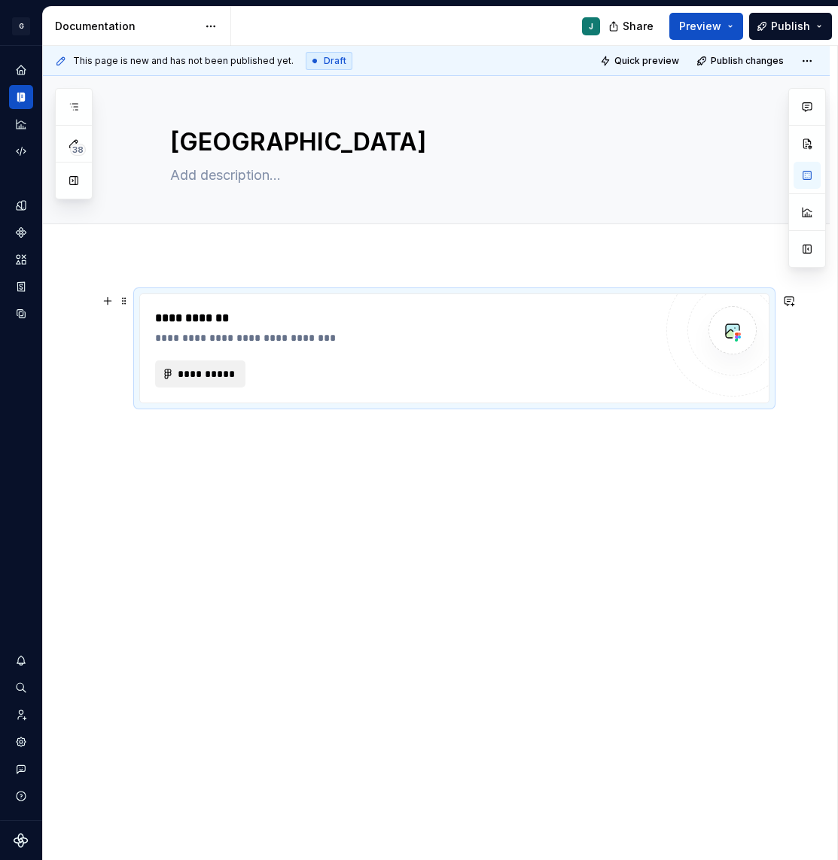
click at [208, 377] on span "**********" at bounding box center [206, 374] width 59 height 15
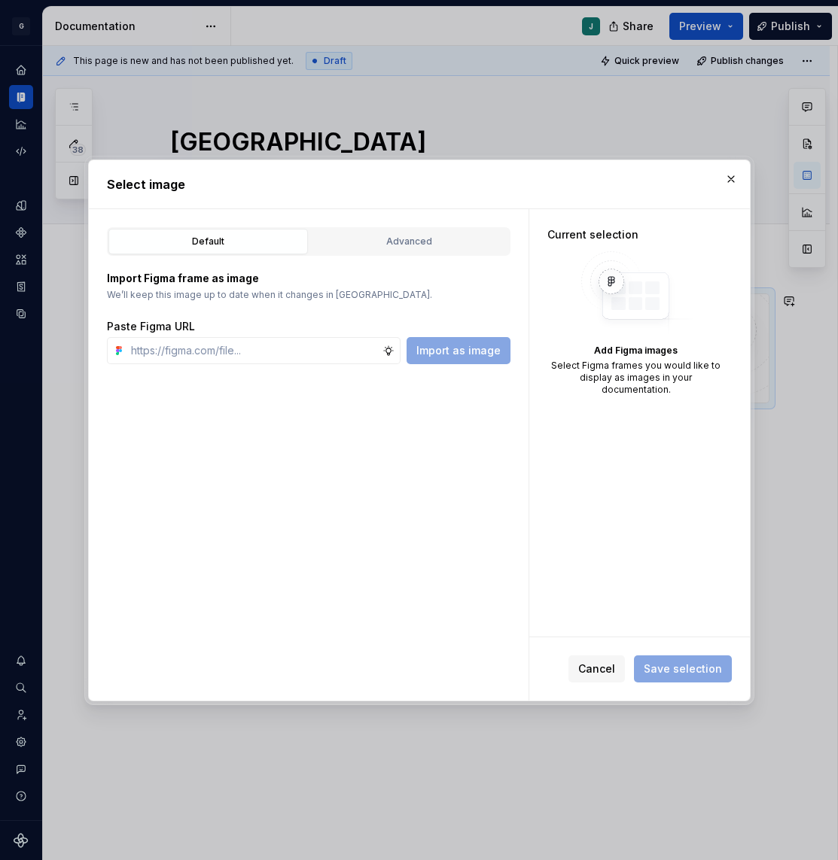
type textarea "*"
click at [363, 242] on div "Advanced" at bounding box center [409, 241] width 189 height 15
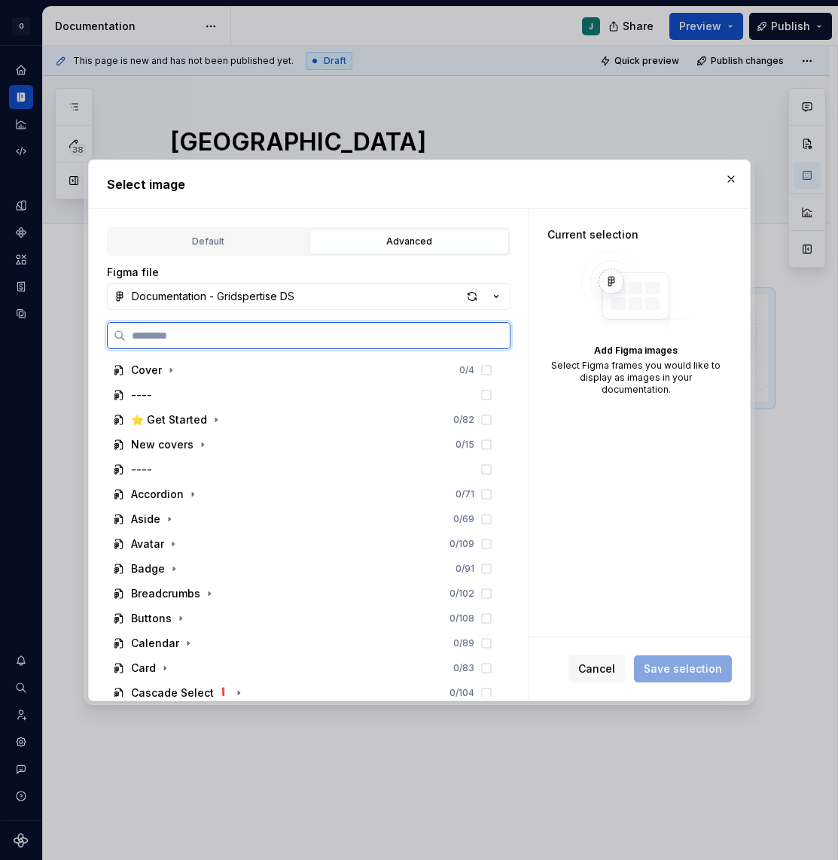
click at [208, 335] on input "search" at bounding box center [318, 335] width 384 height 15
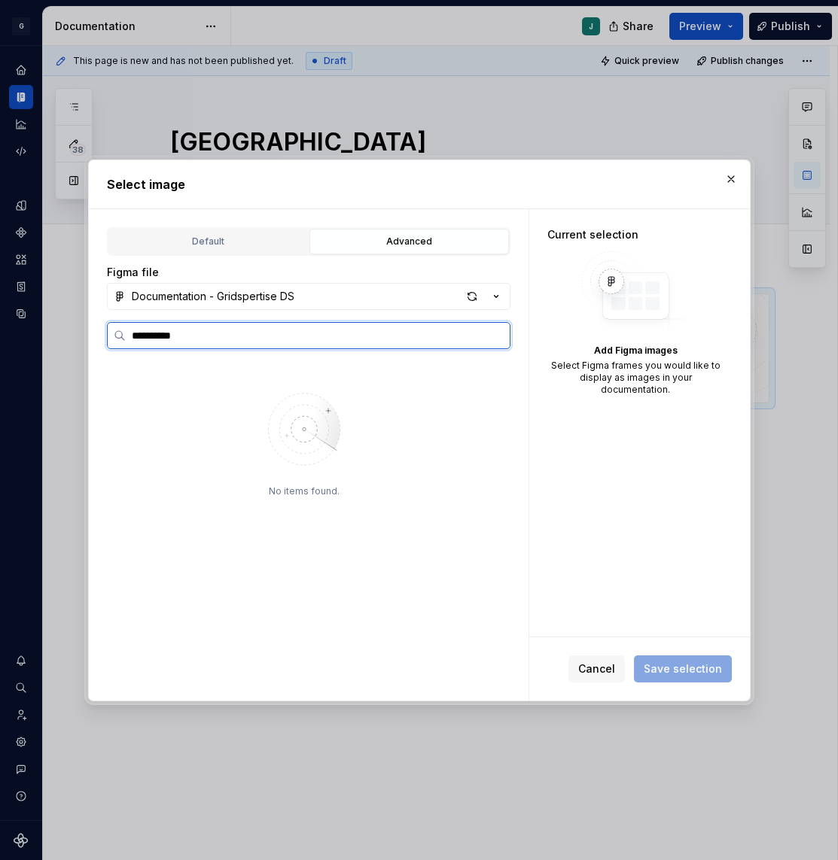
click at [134, 338] on input "**********" at bounding box center [318, 335] width 384 height 15
type input "**********"
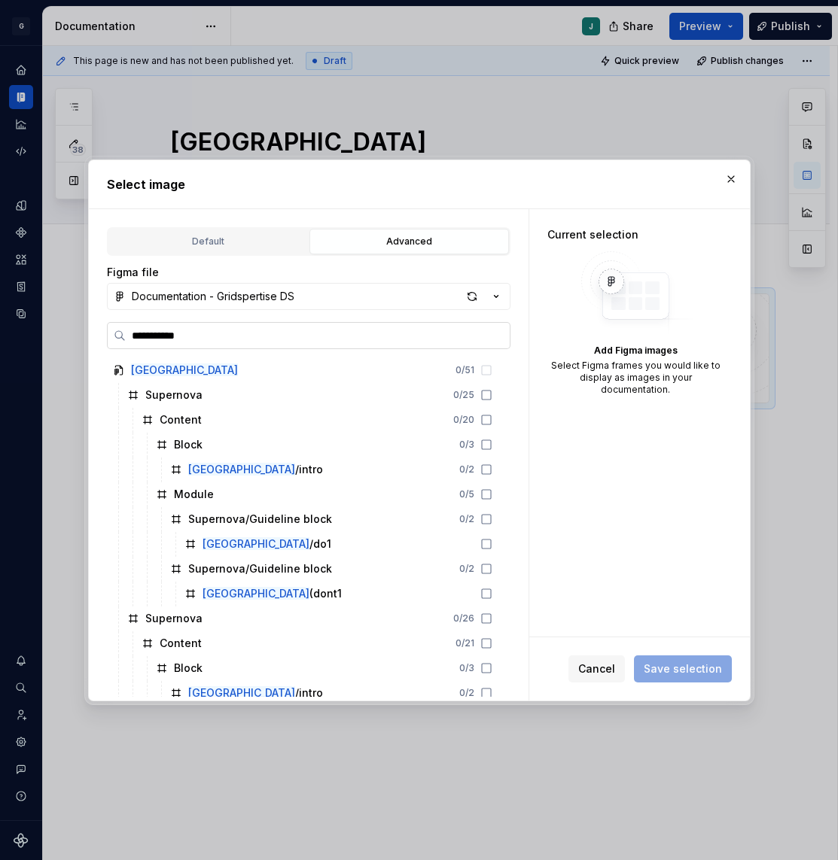
click at [177, 328] on input "**********" at bounding box center [318, 335] width 384 height 15
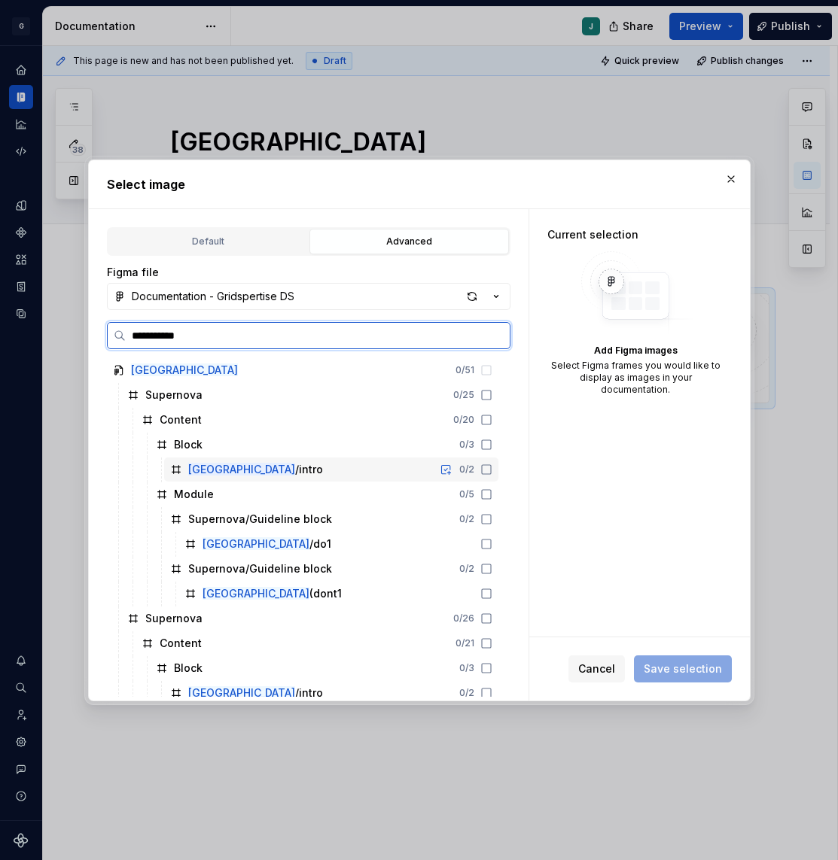
click at [376, 470] on div "Splitbutton /intro 0 / 2" at bounding box center [331, 470] width 334 height 24
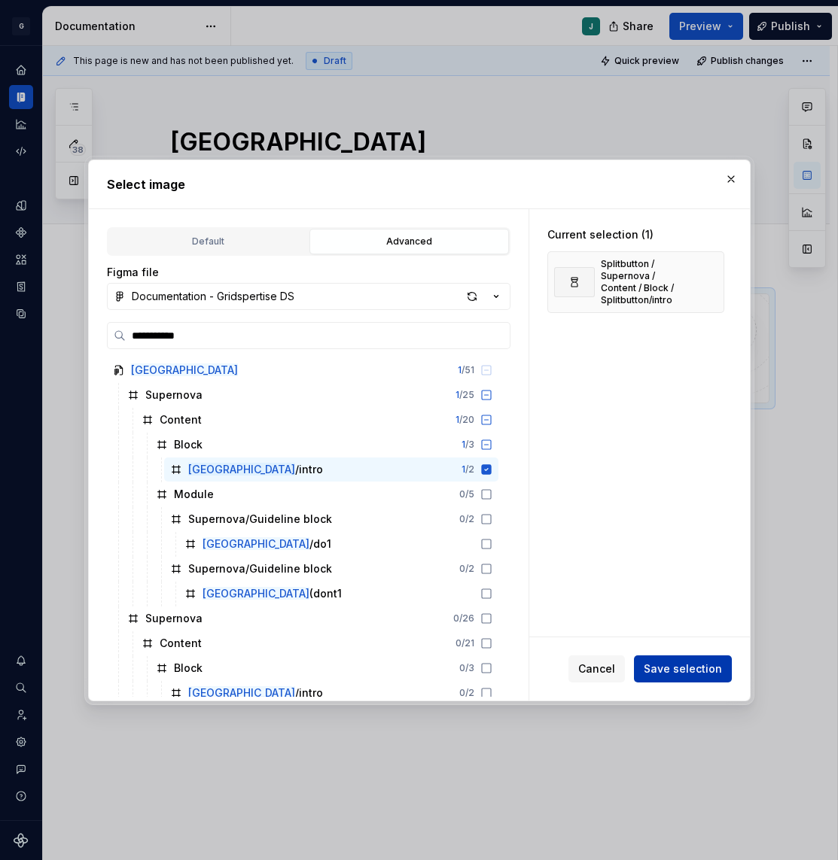
click at [695, 662] on span "Save selection" at bounding box center [682, 669] width 78 height 15
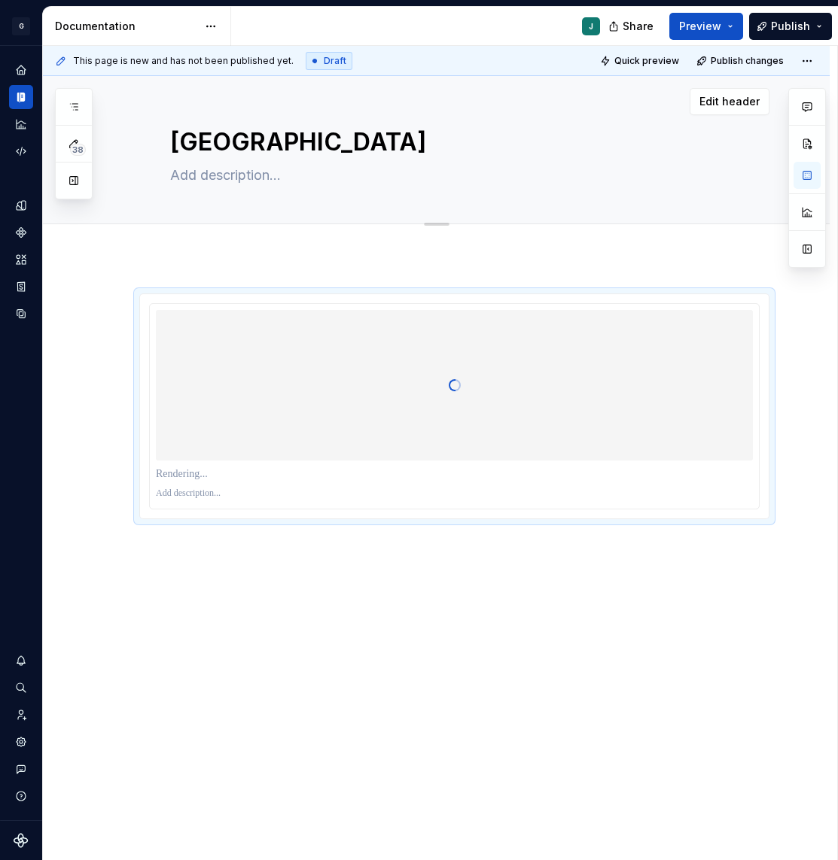
type textarea "*"
click at [211, 242] on span "Add tab" at bounding box center [206, 241] width 35 height 12
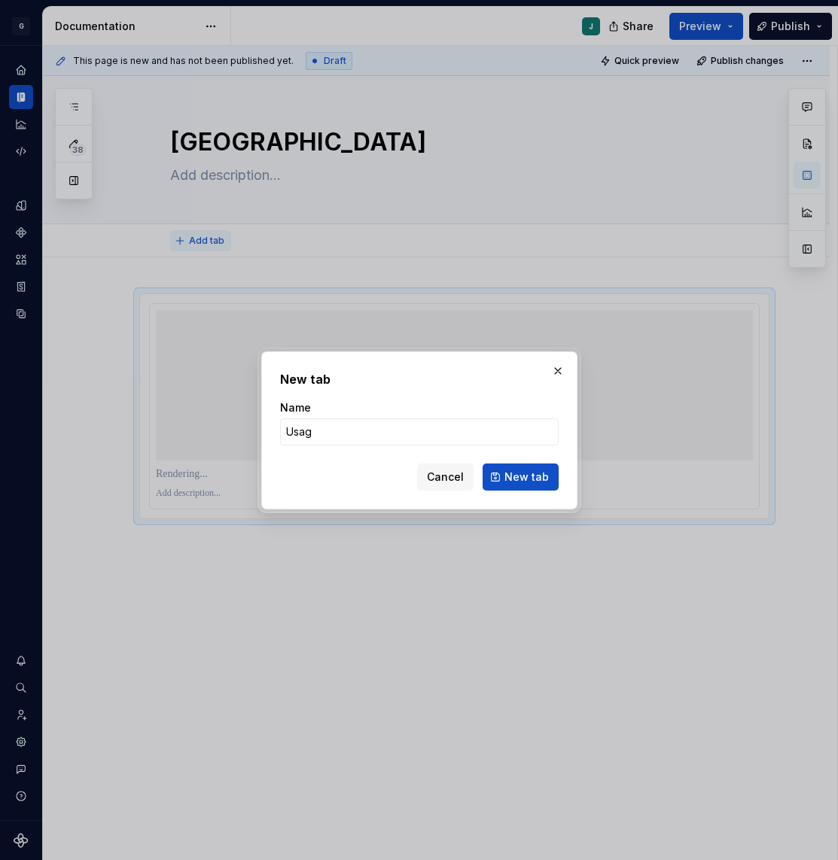
type input "Usage"
click button "New tab" at bounding box center [520, 477] width 76 height 27
type textarea "*"
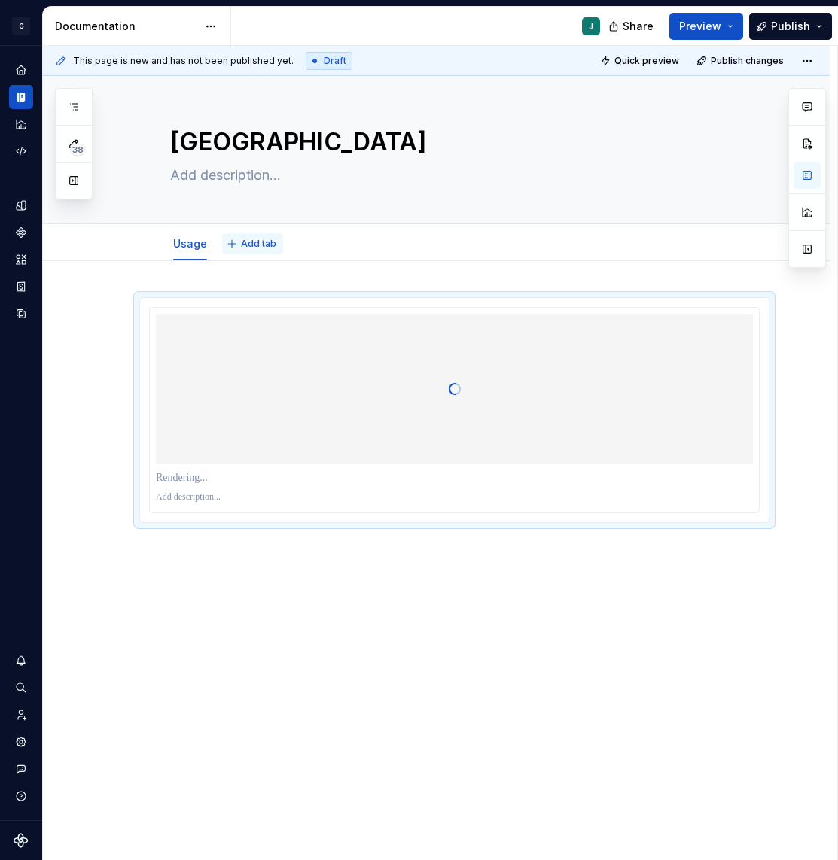
click at [261, 241] on span "Add tab" at bounding box center [258, 244] width 35 height 12
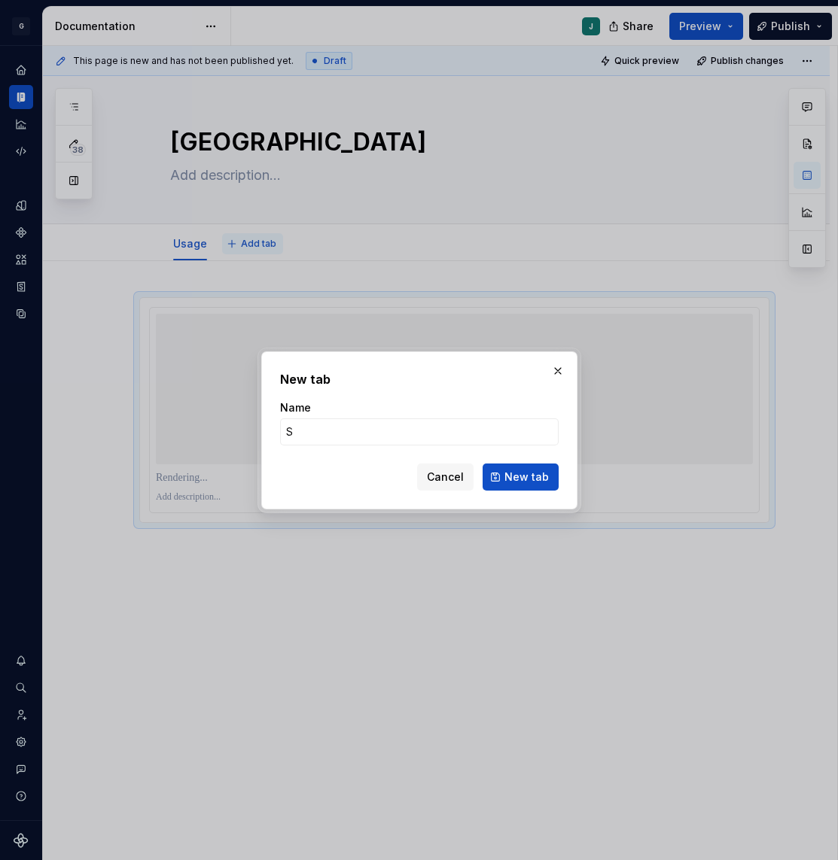
type input "St"
type textarea "*"
type input "Style"
click button "New tab" at bounding box center [520, 477] width 76 height 27
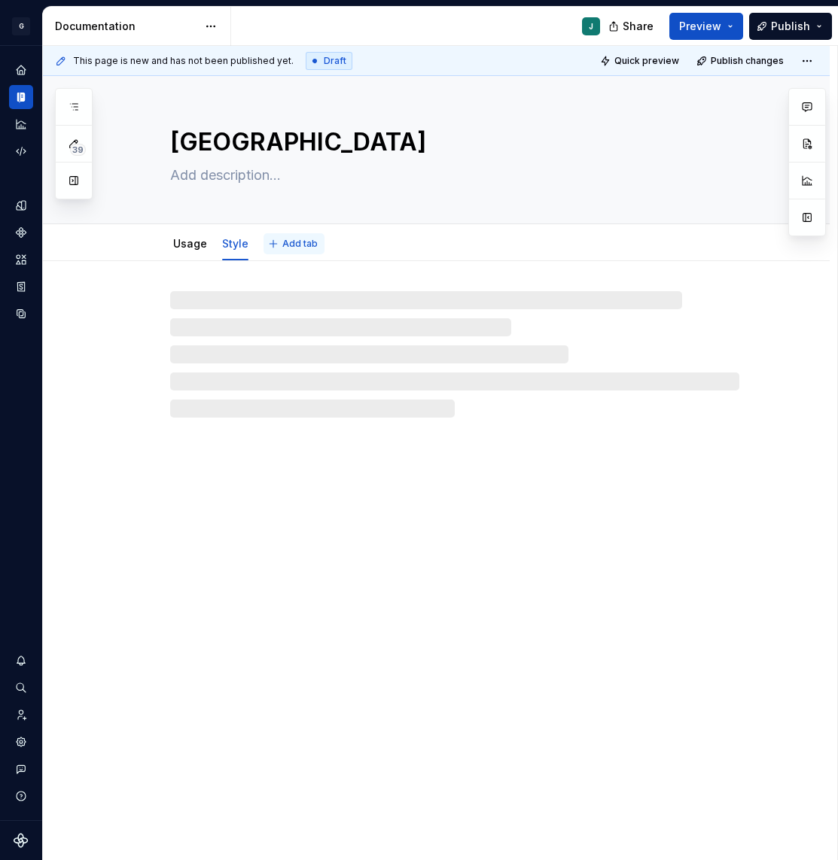
click at [299, 244] on span "Add tab" at bounding box center [299, 244] width 35 height 12
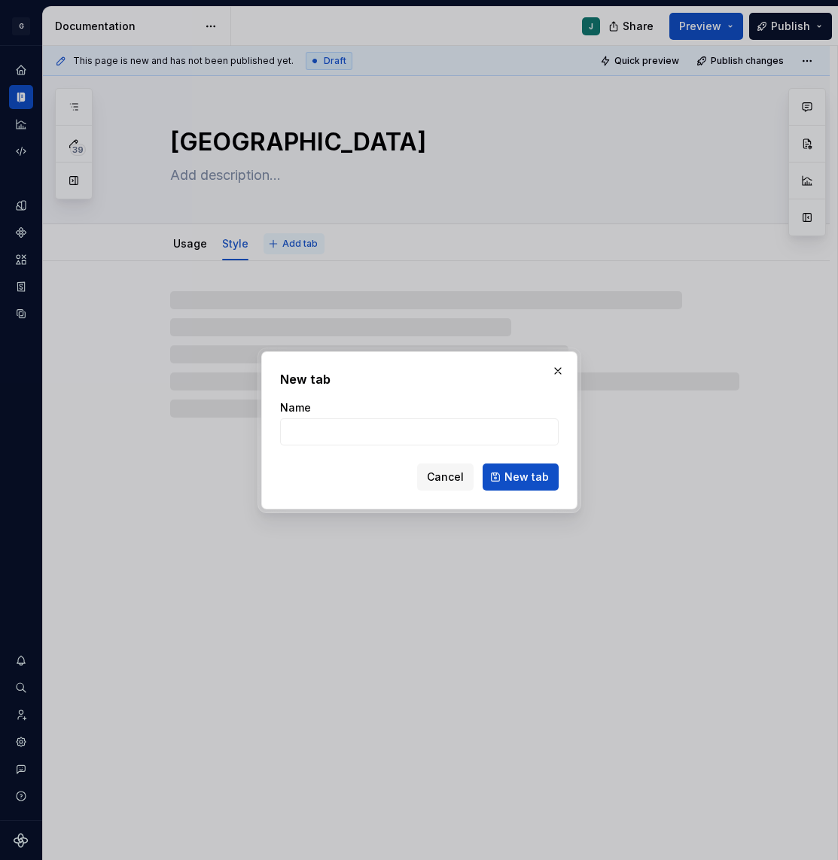
type textarea "*"
type input "R"
type textarea "*"
type input "Reac"
type textarea "*"
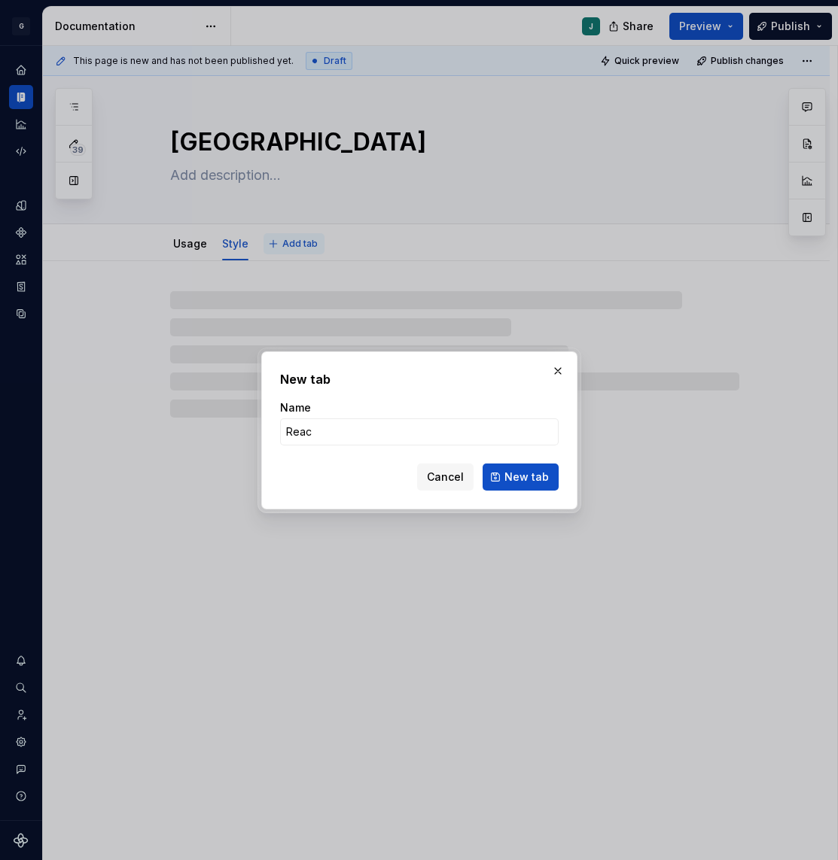
type input "React"
click button "New tab" at bounding box center [520, 477] width 76 height 27
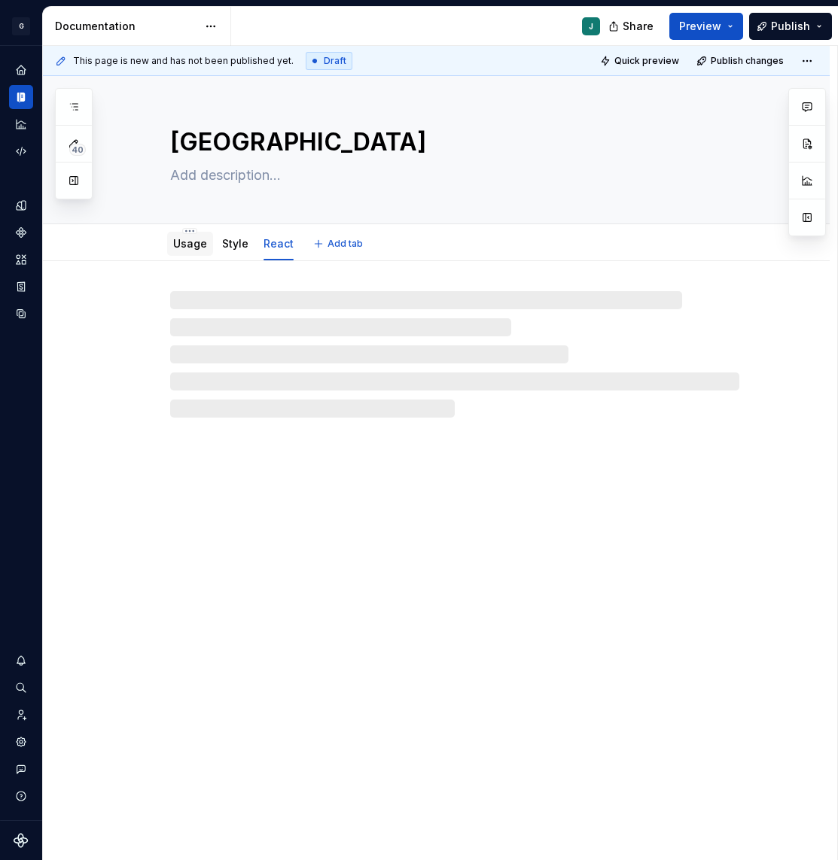
click at [184, 248] on link "Usage" at bounding box center [190, 243] width 34 height 13
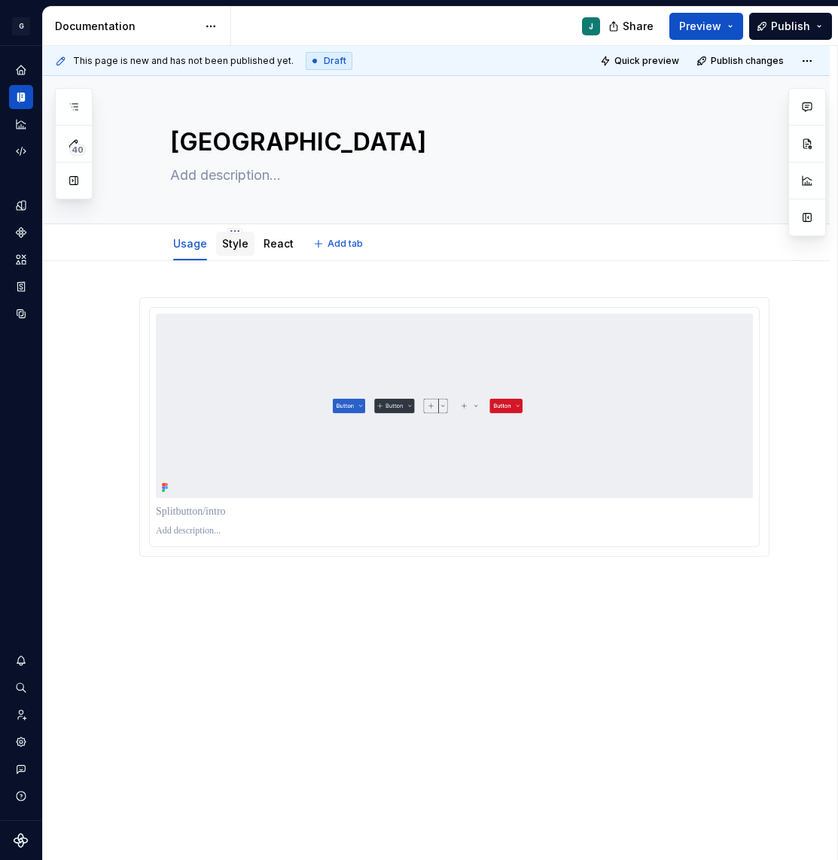
click at [236, 242] on link "Style" at bounding box center [235, 243] width 26 height 13
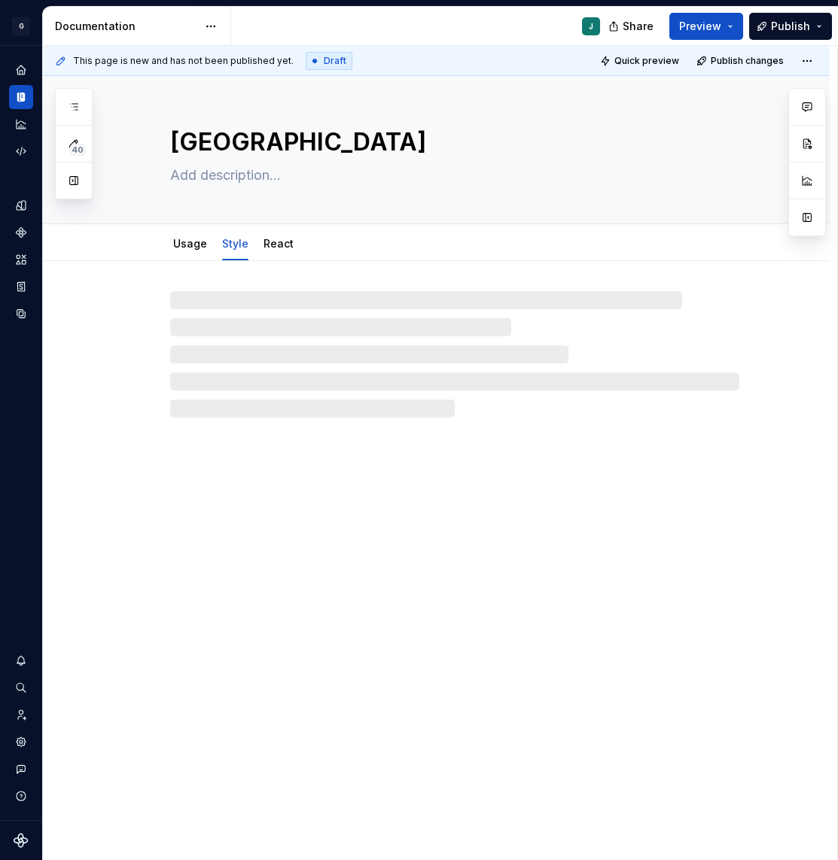
type textarea "*"
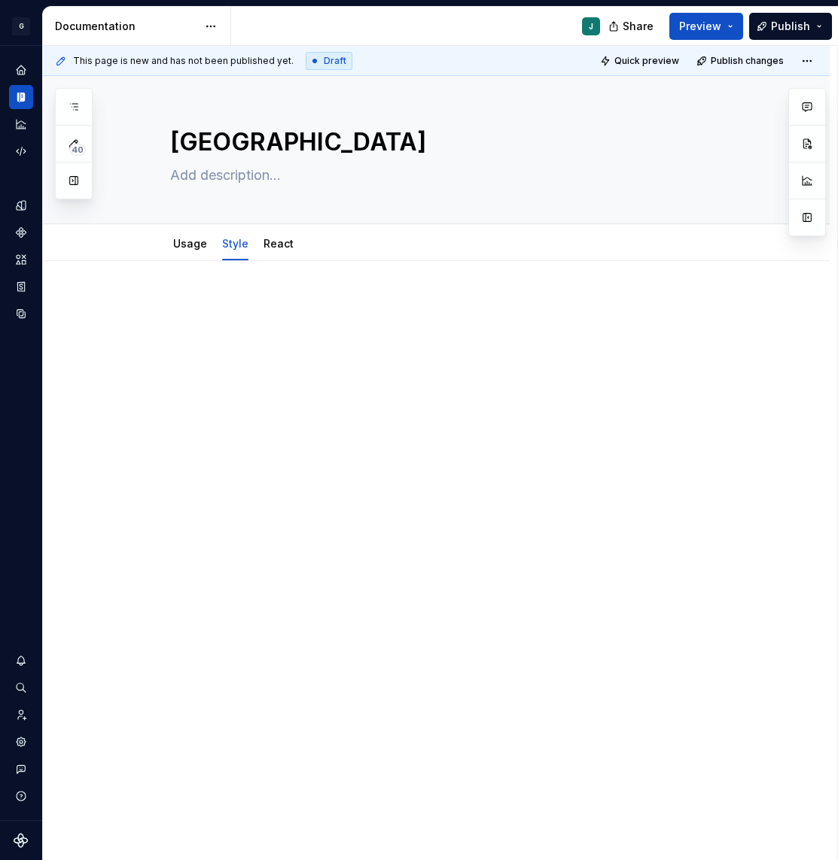
click at [183, 300] on p at bounding box center [454, 306] width 630 height 18
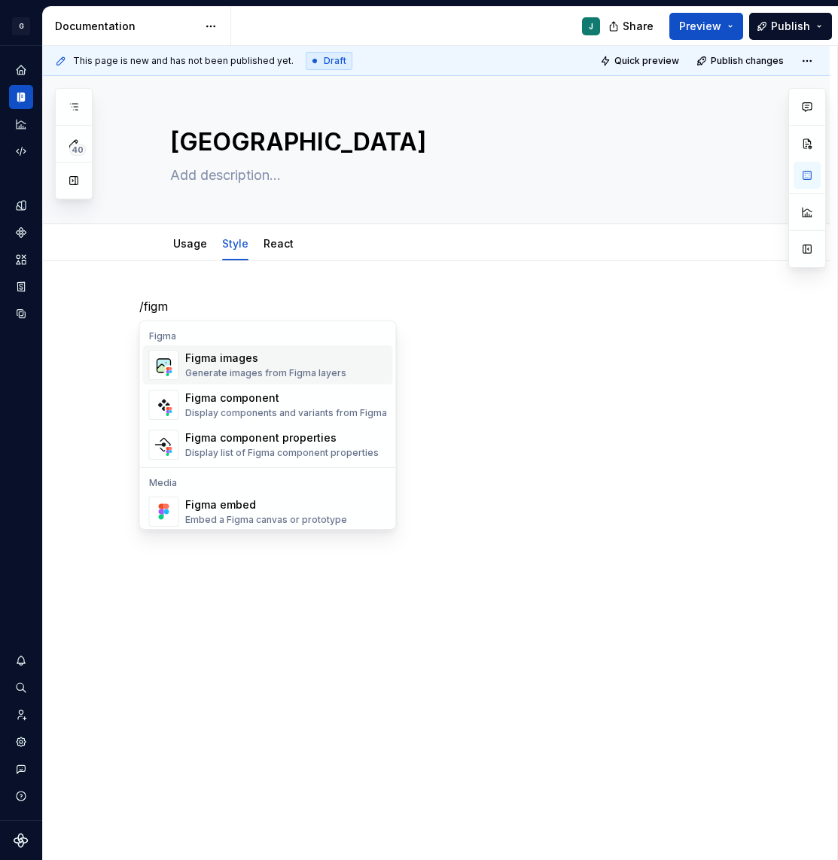
click at [205, 351] on div "Figma images" at bounding box center [265, 358] width 161 height 15
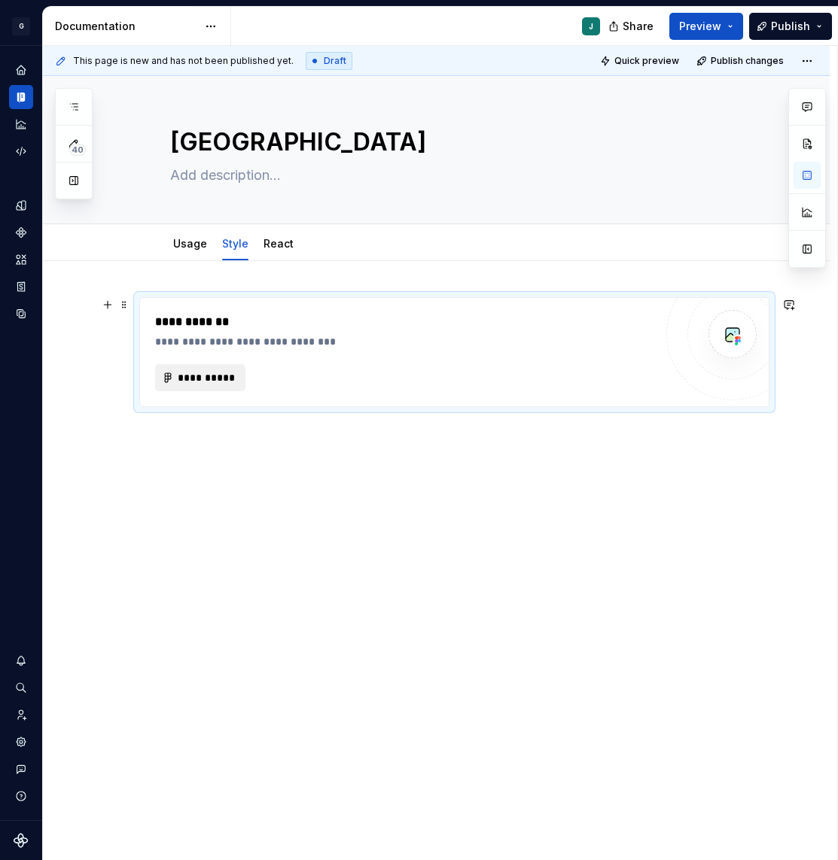
click at [210, 370] on span "**********" at bounding box center [206, 377] width 59 height 15
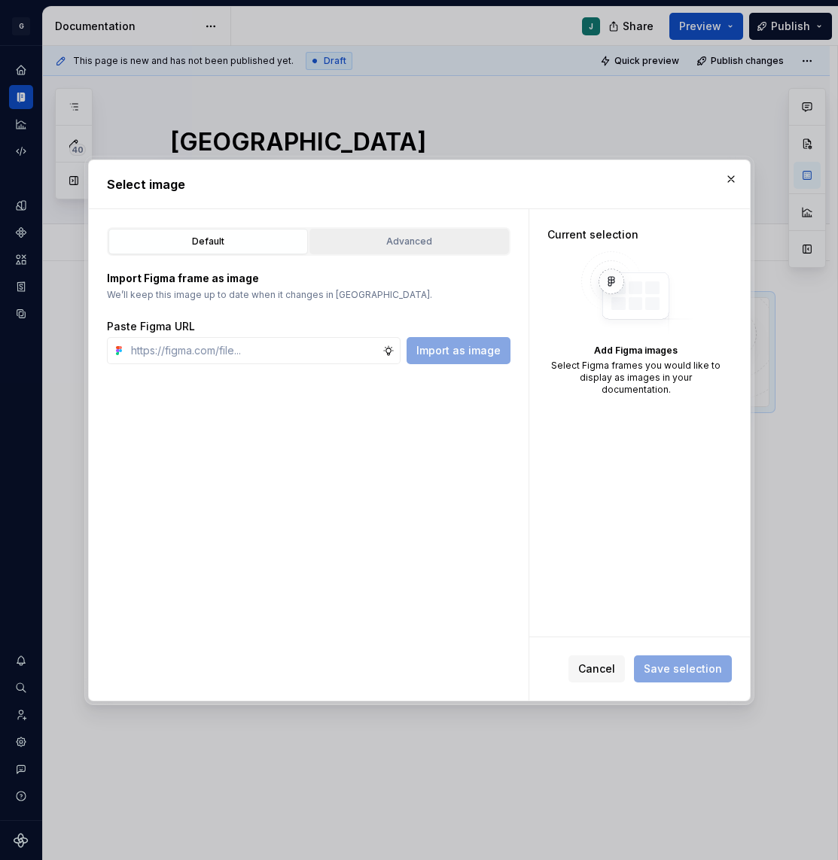
click at [394, 242] on div "Advanced" at bounding box center [409, 241] width 189 height 15
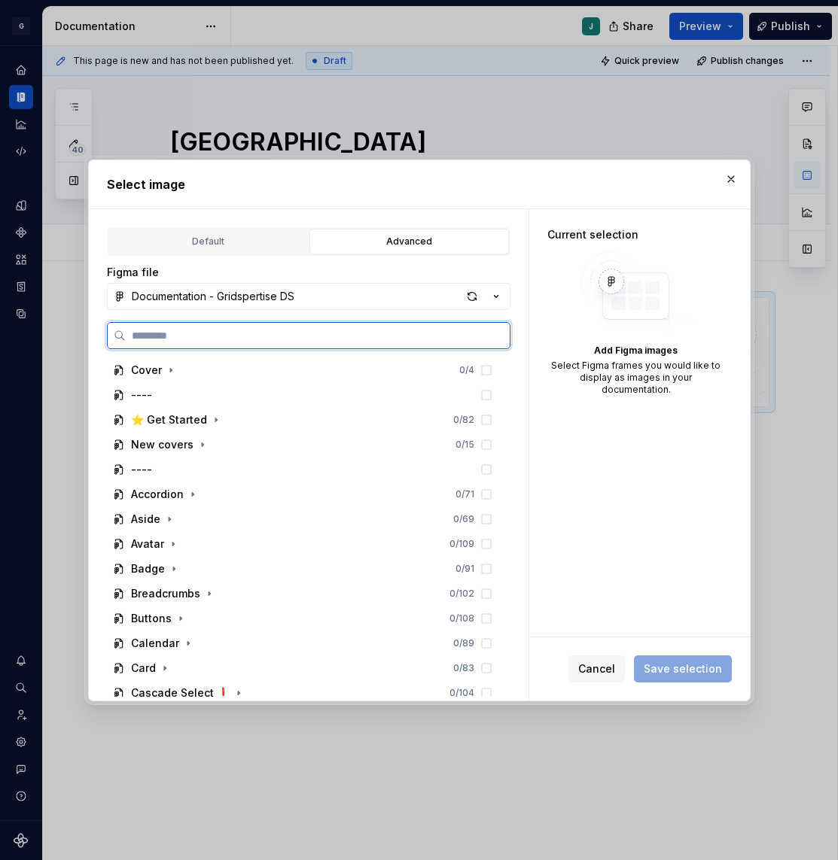
click at [150, 332] on input "search" at bounding box center [318, 335] width 384 height 15
paste input "**********"
type input "**********"
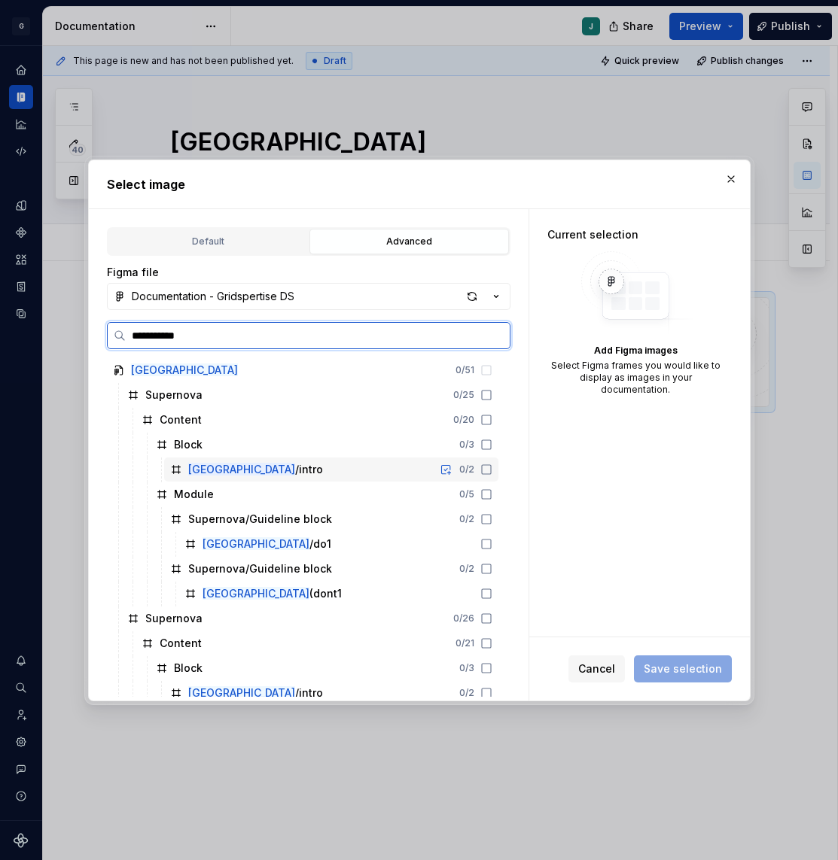
click at [359, 472] on div "Splitbutton /intro 0 / 2" at bounding box center [331, 470] width 334 height 24
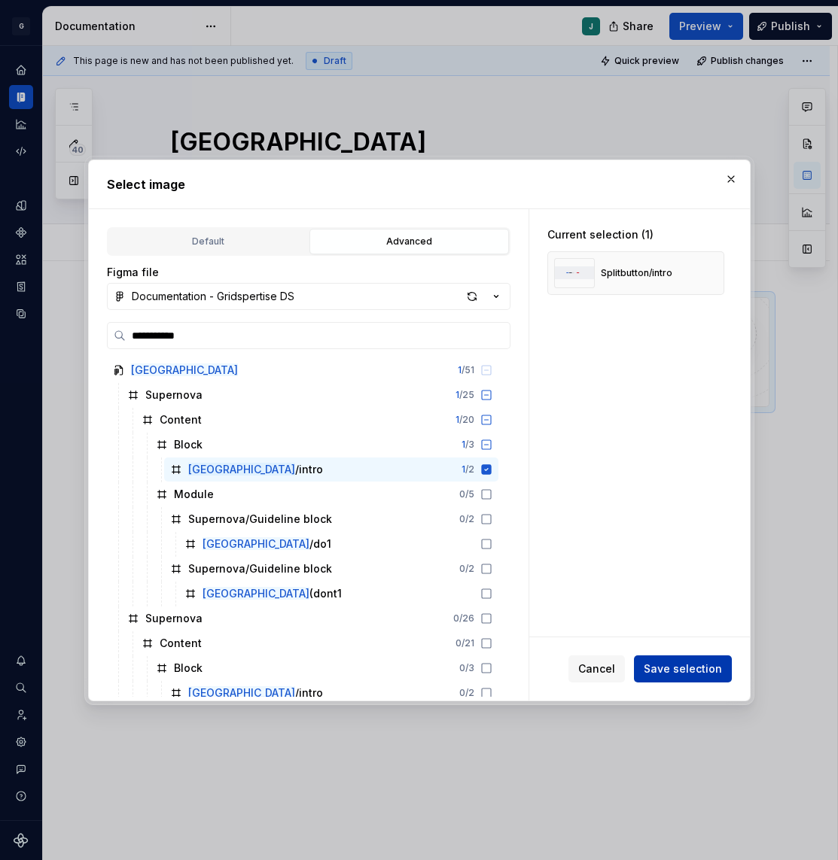
click at [672, 667] on span "Save selection" at bounding box center [682, 669] width 78 height 15
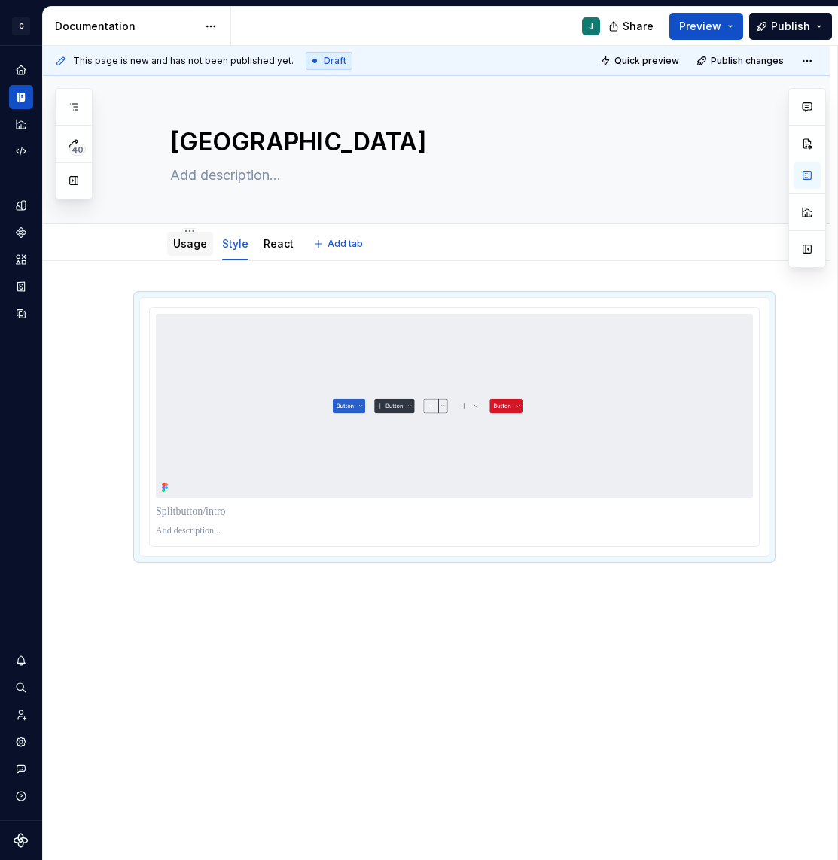
click at [192, 246] on link "Usage" at bounding box center [190, 243] width 34 height 13
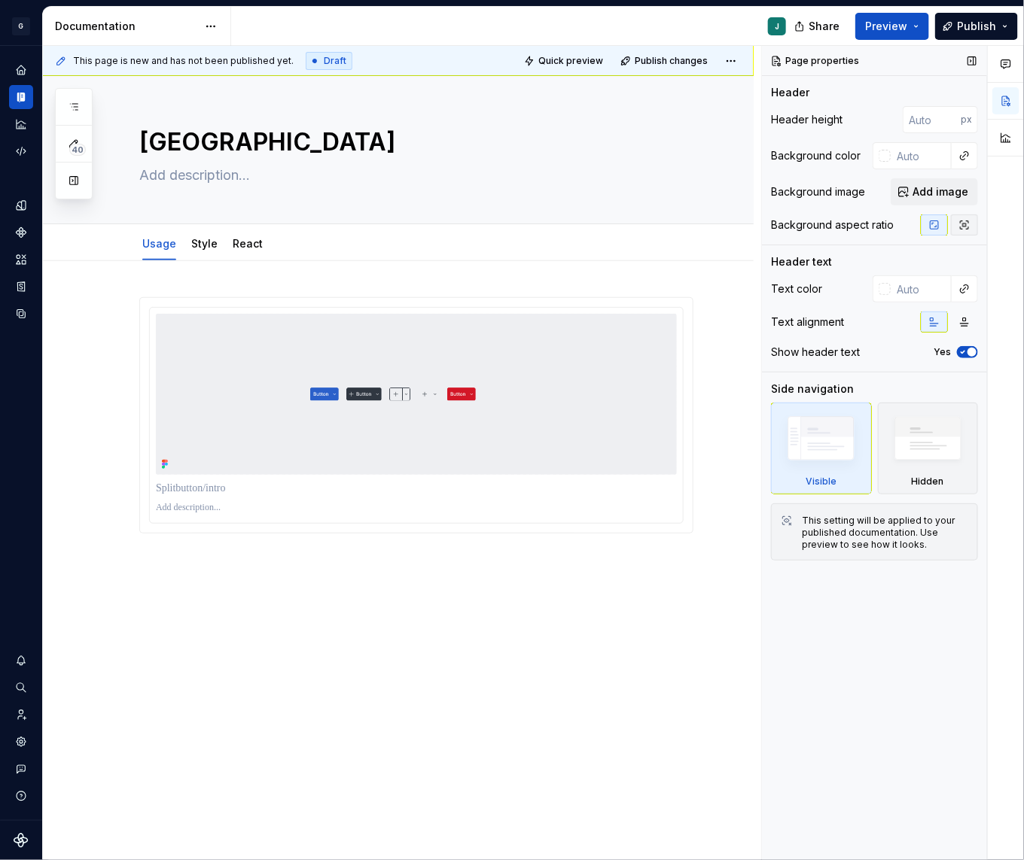
click at [971, 222] on button "button" at bounding box center [964, 224] width 27 height 21
click at [935, 224] on icon "button" at bounding box center [934, 225] width 12 height 12
click at [168, 561] on div at bounding box center [398, 535] width 710 height 549
type textarea "*"
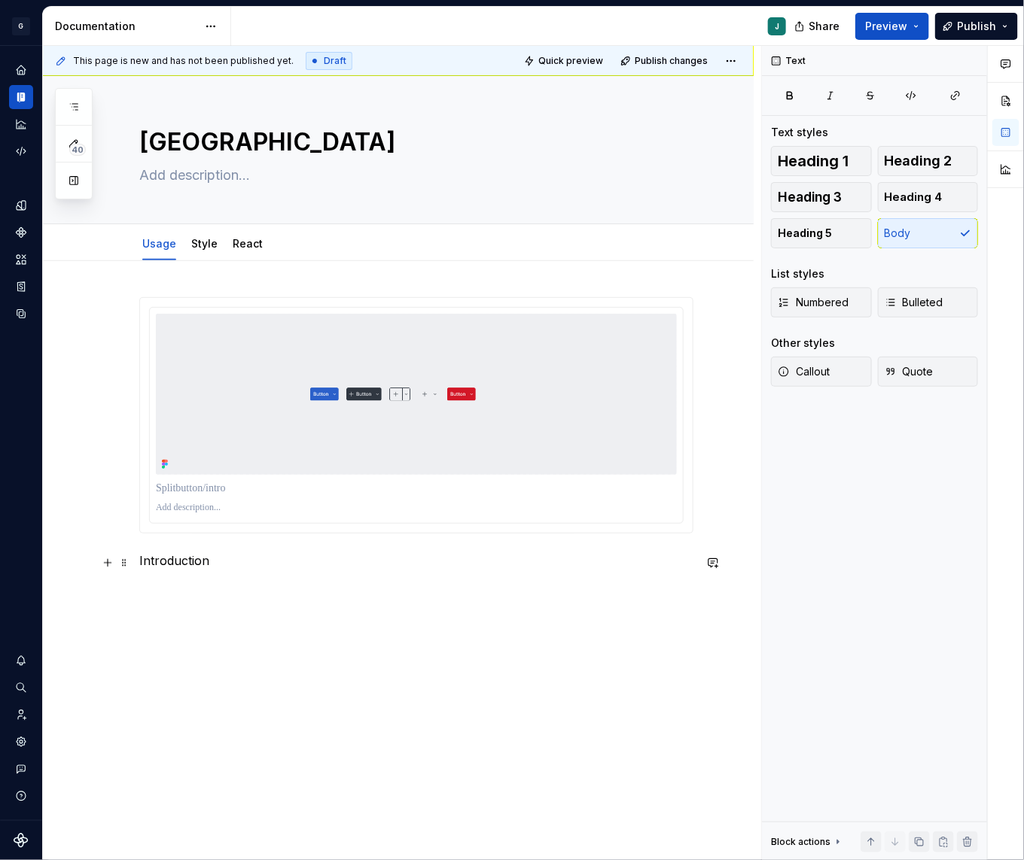
click at [176, 559] on p "Introduction" at bounding box center [416, 561] width 554 height 18
click at [232, 525] on button "button" at bounding box center [234, 535] width 21 height 21
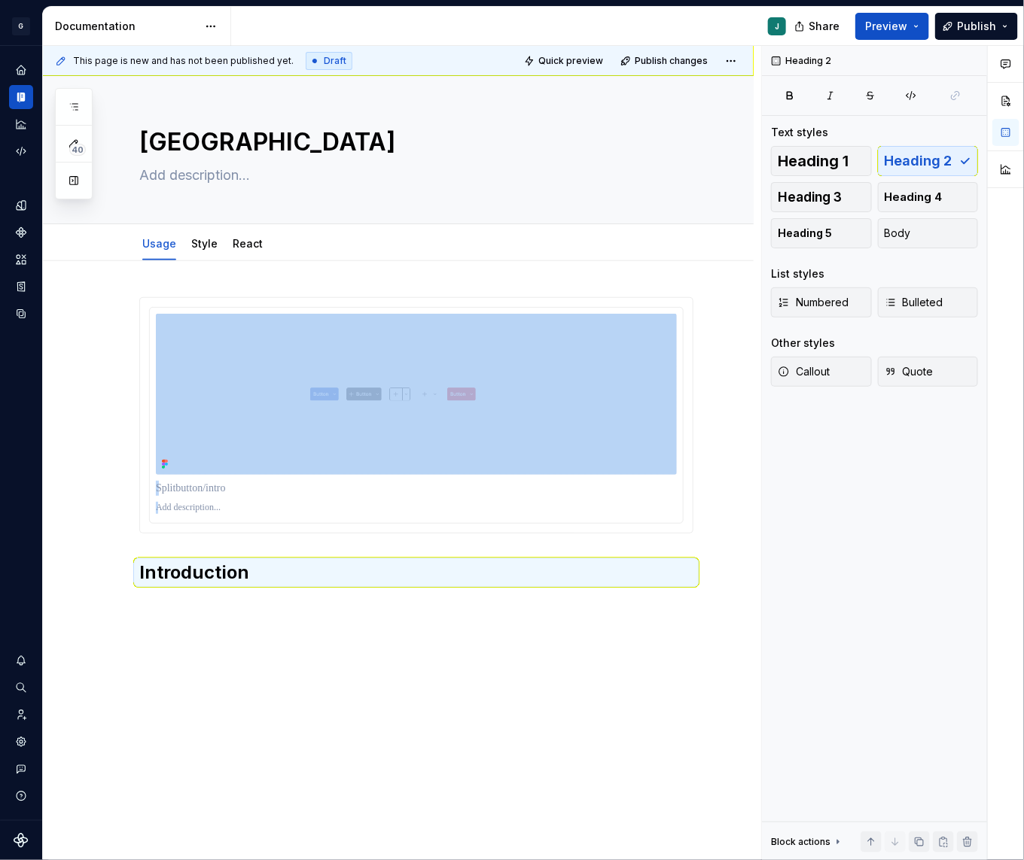
click at [182, 621] on div "Introduction" at bounding box center [398, 561] width 710 height 600
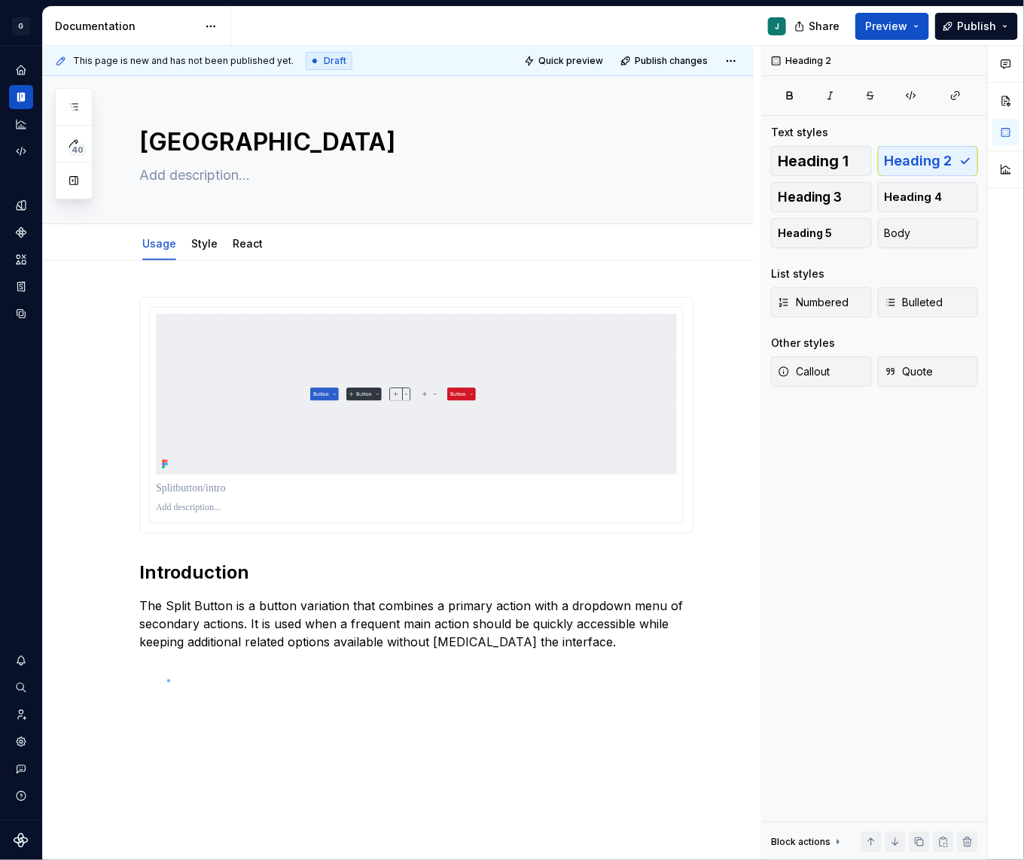
click at [167, 680] on div "This page is new and has not been published yet. Draft Quick preview Publish ch…" at bounding box center [402, 453] width 718 height 815
click at [148, 680] on div "Introduction The Split Button is a button variation that combines a primary act…" at bounding box center [398, 594] width 710 height 666
click at [148, 680] on div "Introduction The Split Button is a button variation that combines a primary act…" at bounding box center [416, 496] width 554 height 399
click at [153, 675] on p "When to use" at bounding box center [416, 669] width 554 height 18
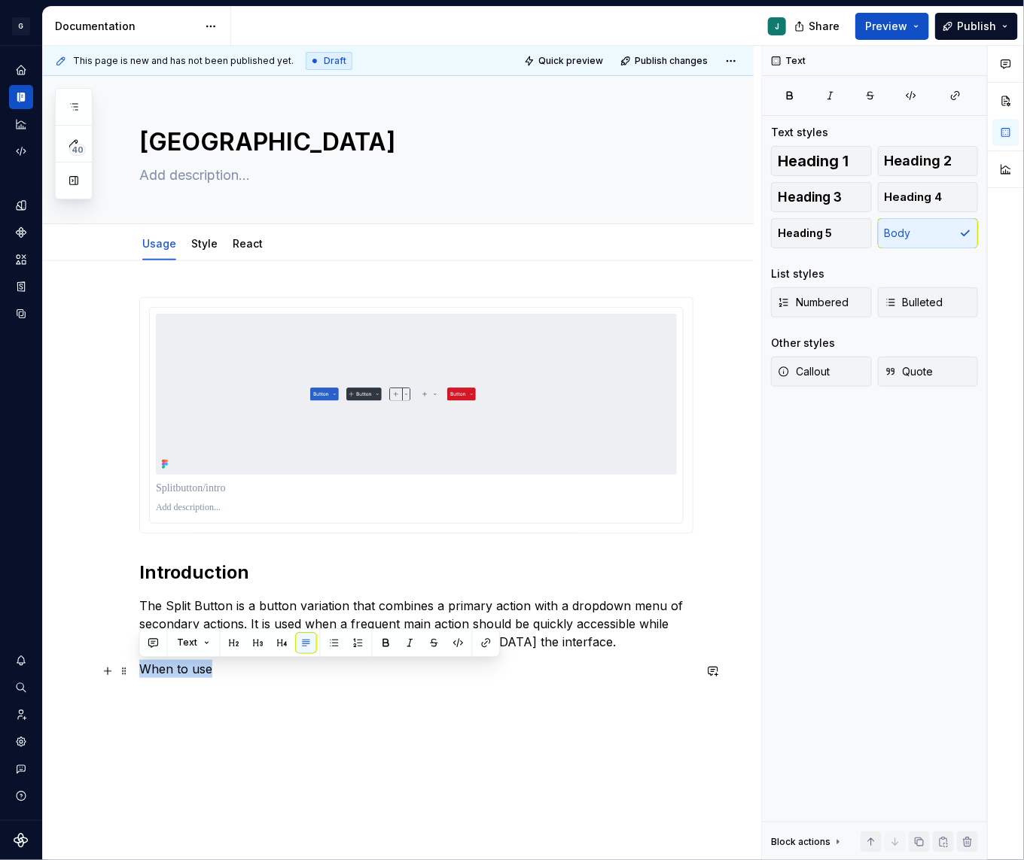
click at [153, 675] on p "When to use" at bounding box center [416, 669] width 554 height 18
click at [256, 643] on button "button" at bounding box center [258, 643] width 21 height 21
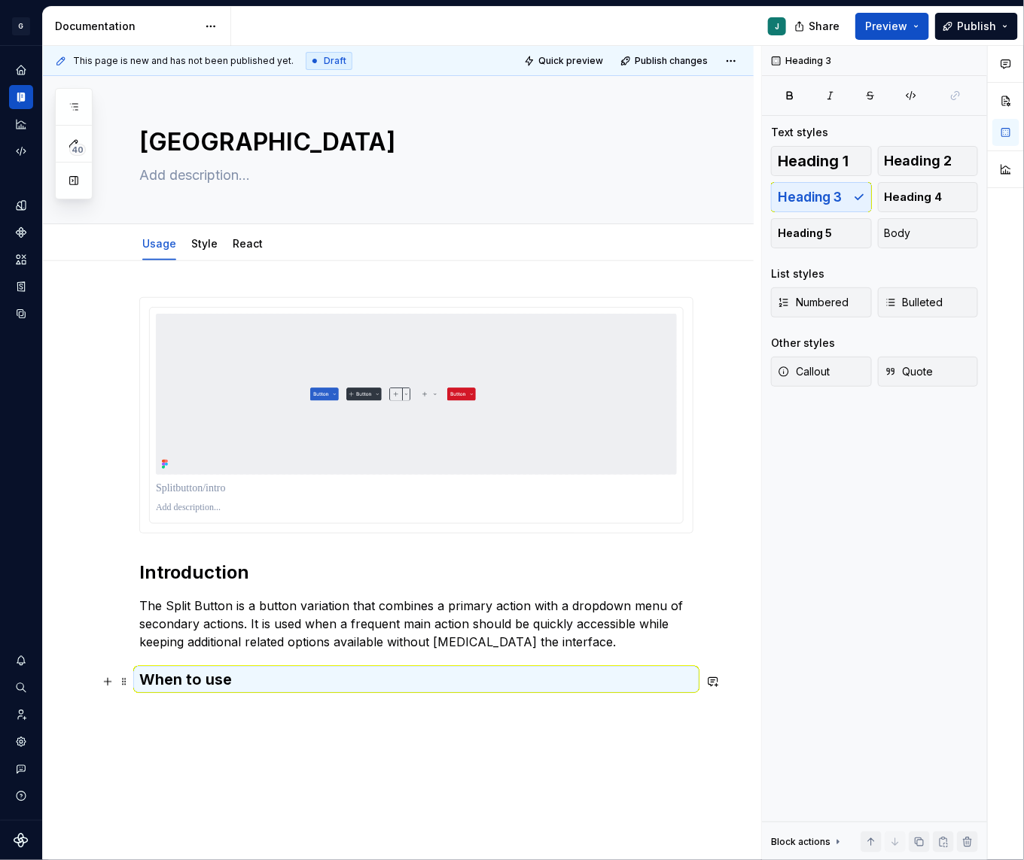
click at [272, 690] on h3 "When to use" at bounding box center [416, 679] width 554 height 21
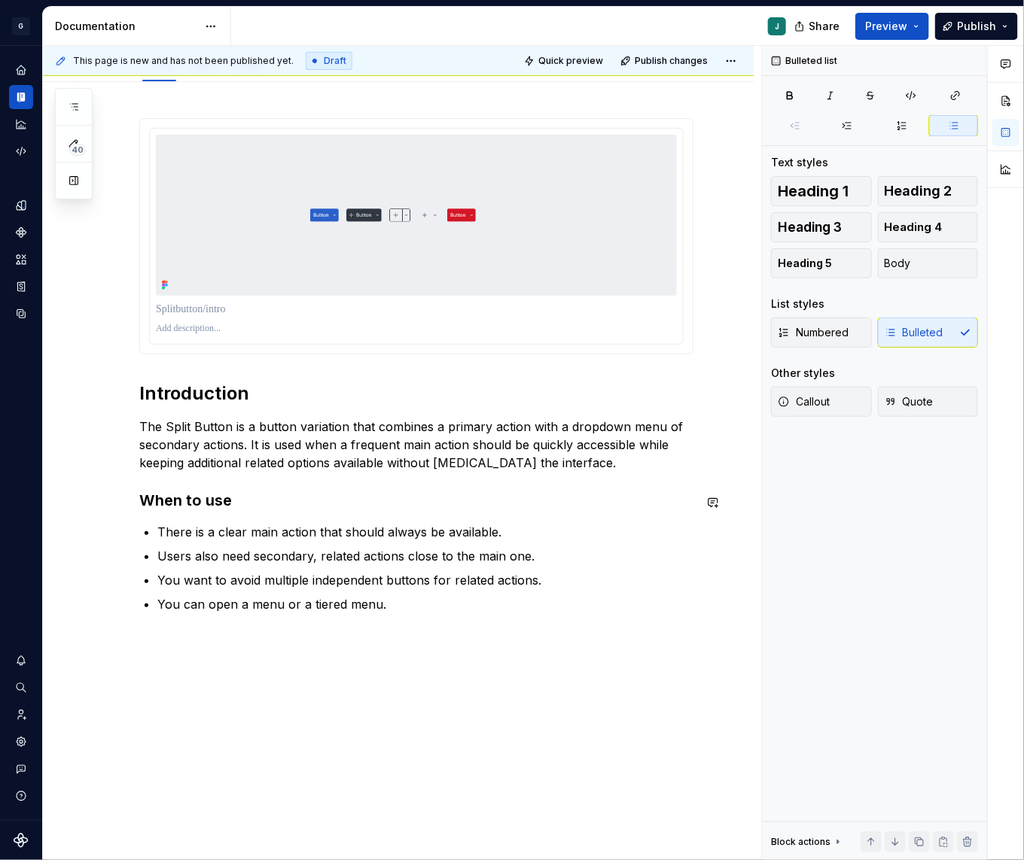
scroll to position [209, 0]
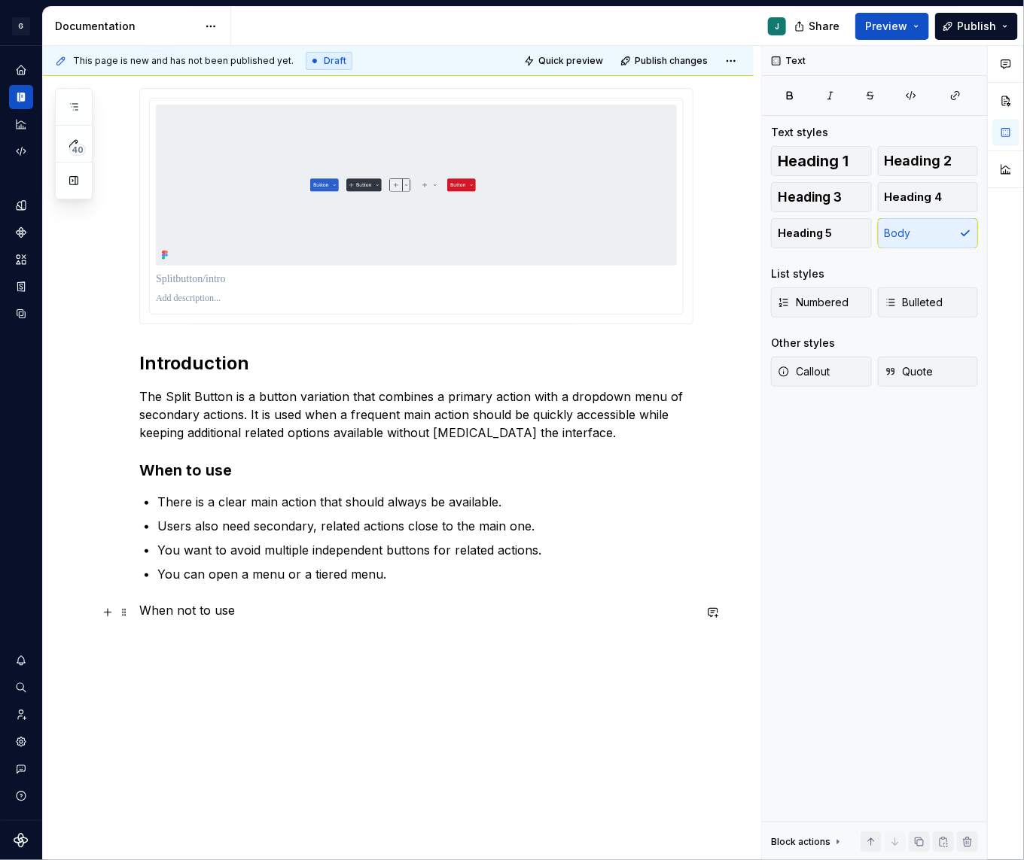
click at [193, 610] on p "When not to use" at bounding box center [416, 610] width 554 height 18
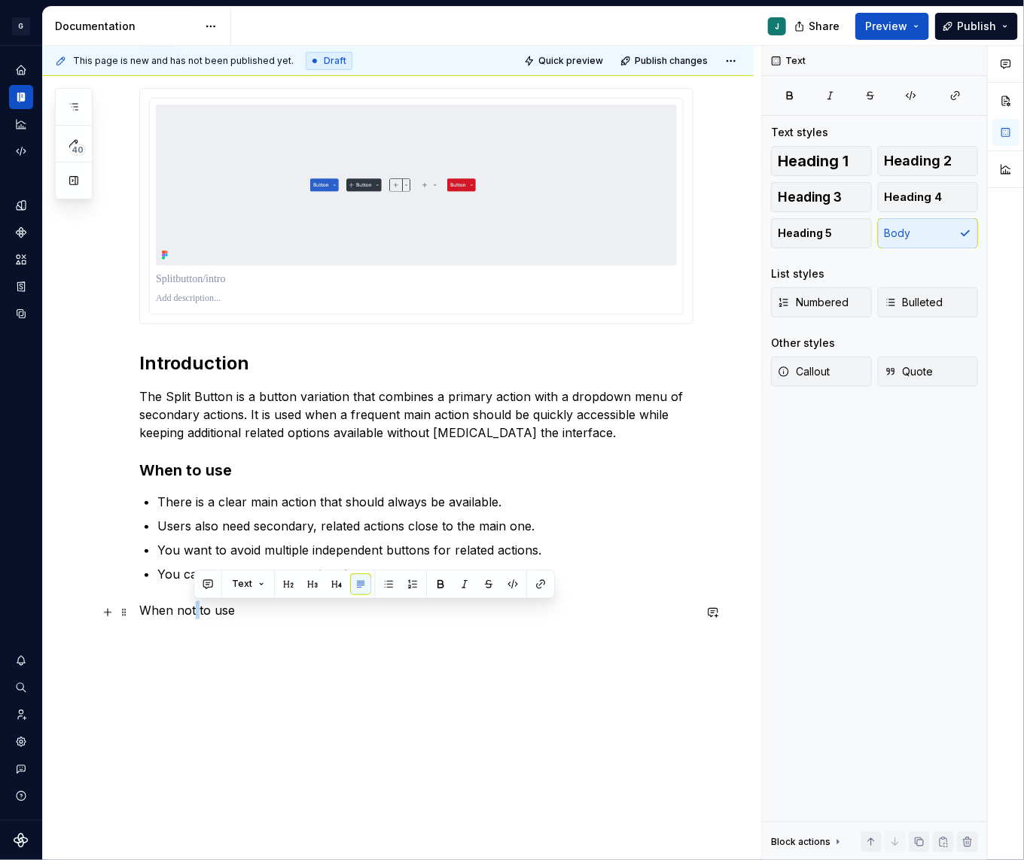
click at [193, 610] on p "When not to use" at bounding box center [416, 610] width 554 height 18
click at [260, 589] on button "button" at bounding box center [258, 584] width 21 height 21
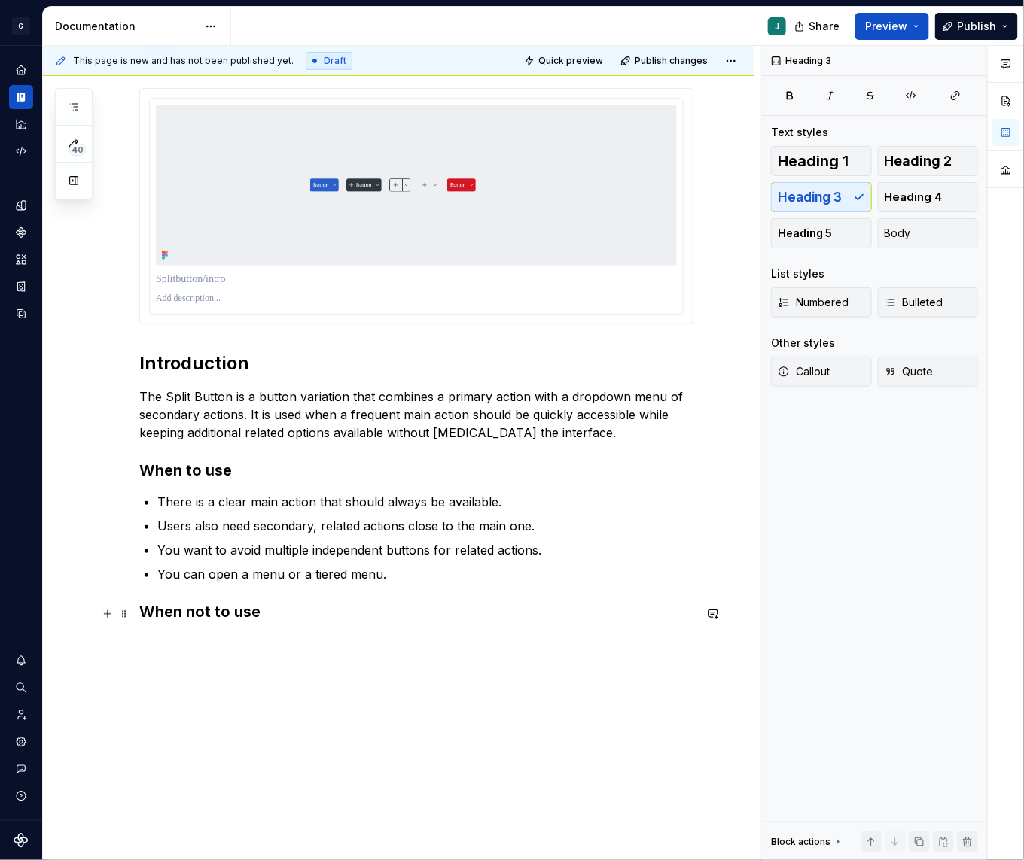
click at [284, 616] on h3 "When not to use" at bounding box center [416, 611] width 554 height 21
click at [274, 615] on h3 "When not to use" at bounding box center [416, 611] width 554 height 21
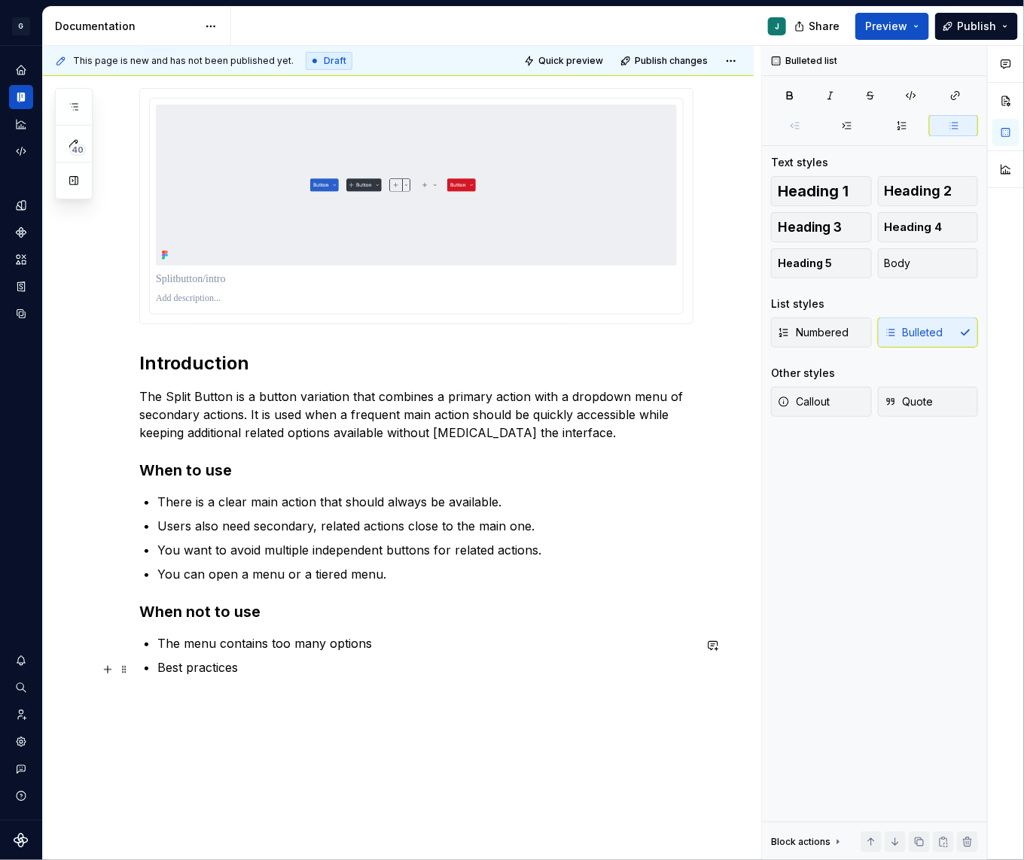
click at [196, 674] on p "Best practices" at bounding box center [425, 668] width 536 height 18
click at [303, 634] on button "button" at bounding box center [307, 641] width 21 height 21
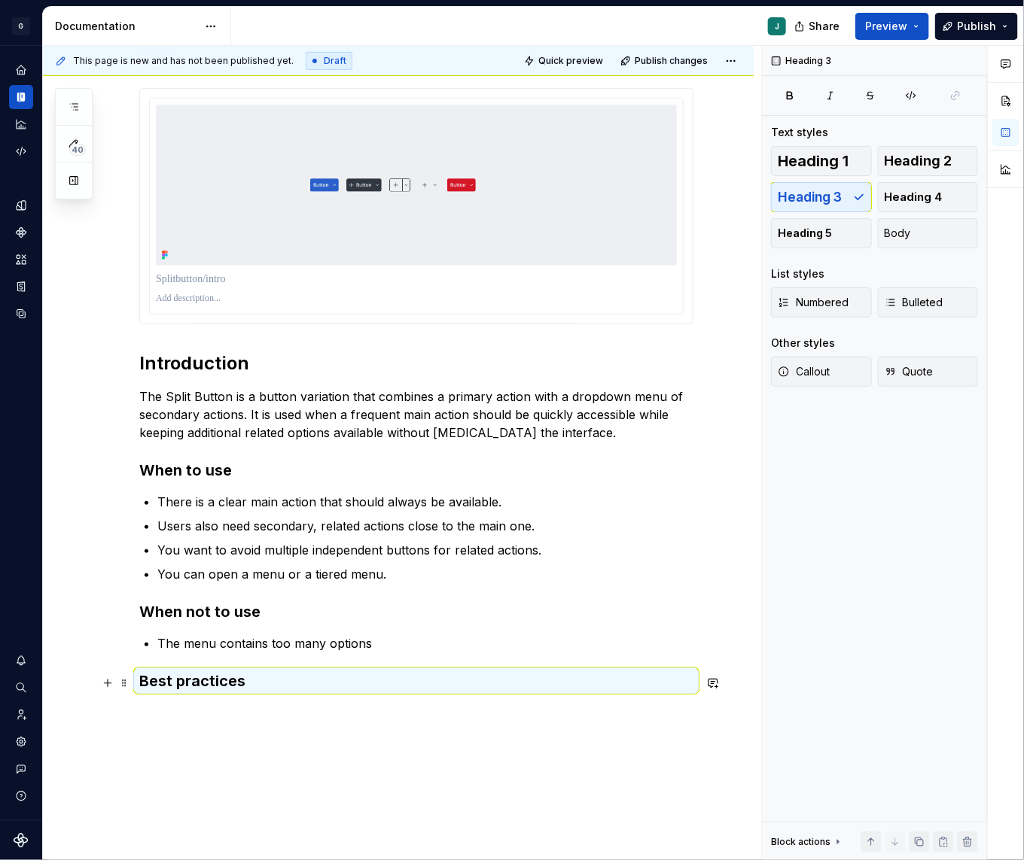
click at [255, 680] on h3 "Best practices" at bounding box center [416, 681] width 554 height 21
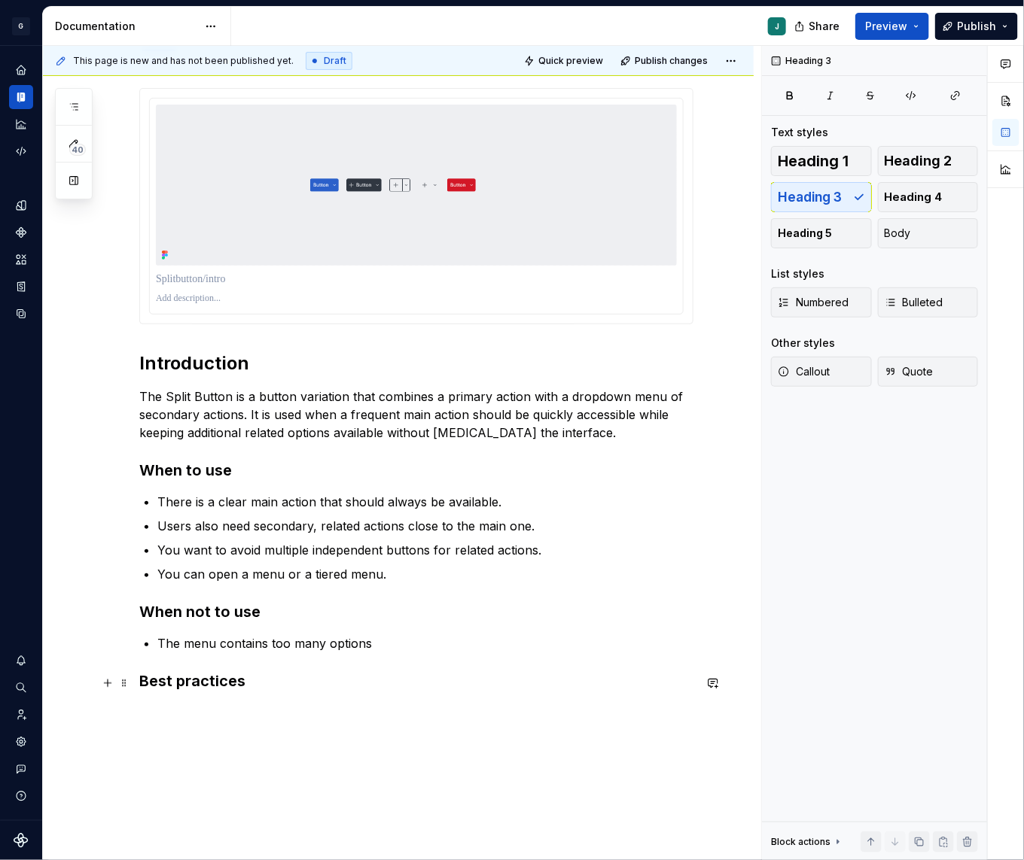
click at [255, 680] on h3 "Best practices" at bounding box center [416, 681] width 554 height 21
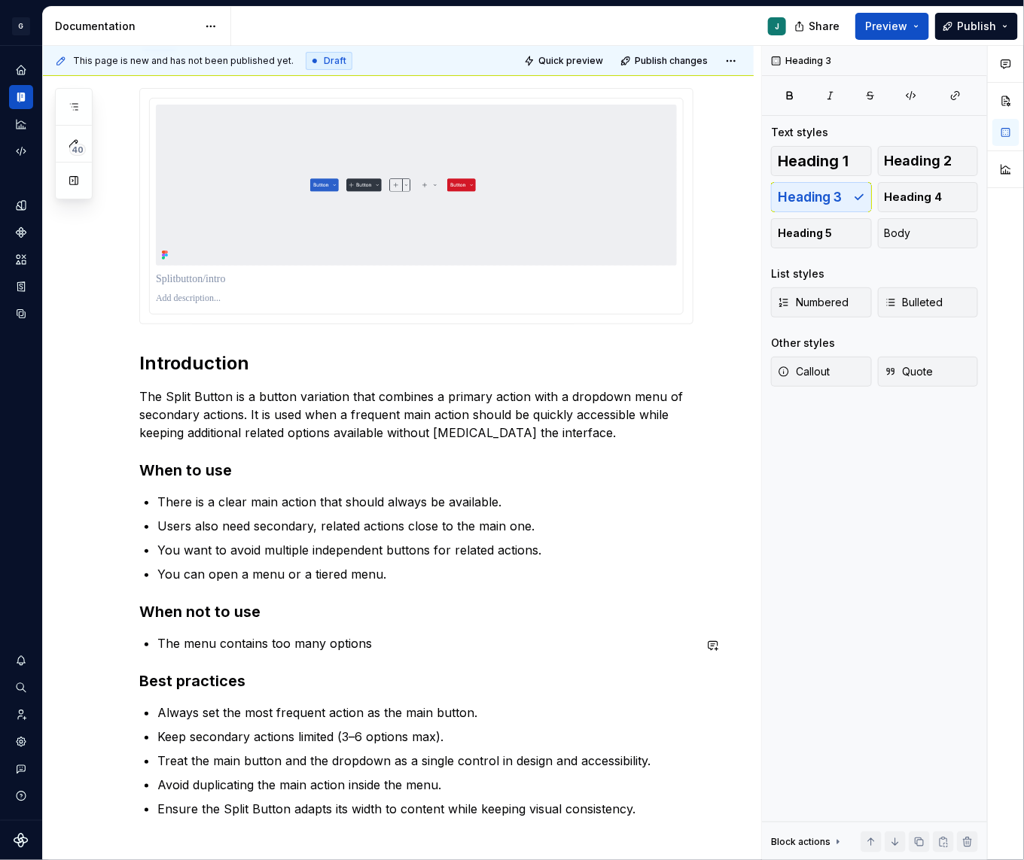
click at [320, 668] on div "Introduction The Split Button is a button variation that combines a primary act…" at bounding box center [416, 453] width 554 height 730
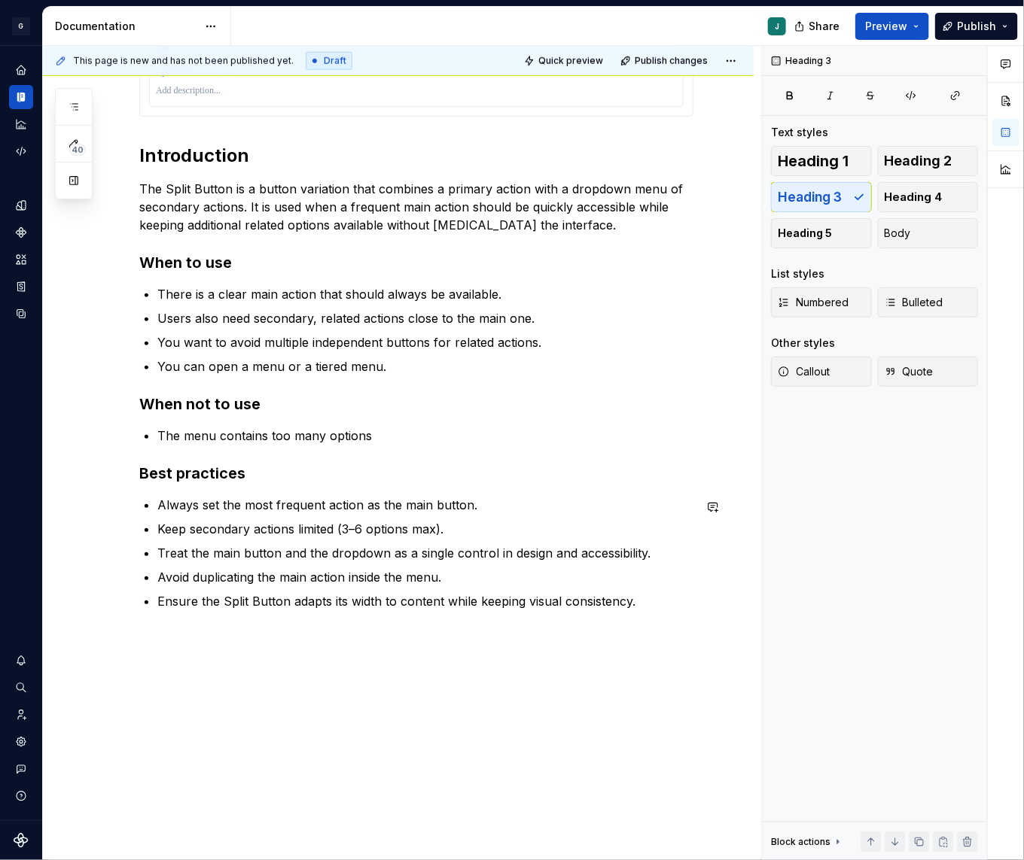
scroll to position [424, 0]
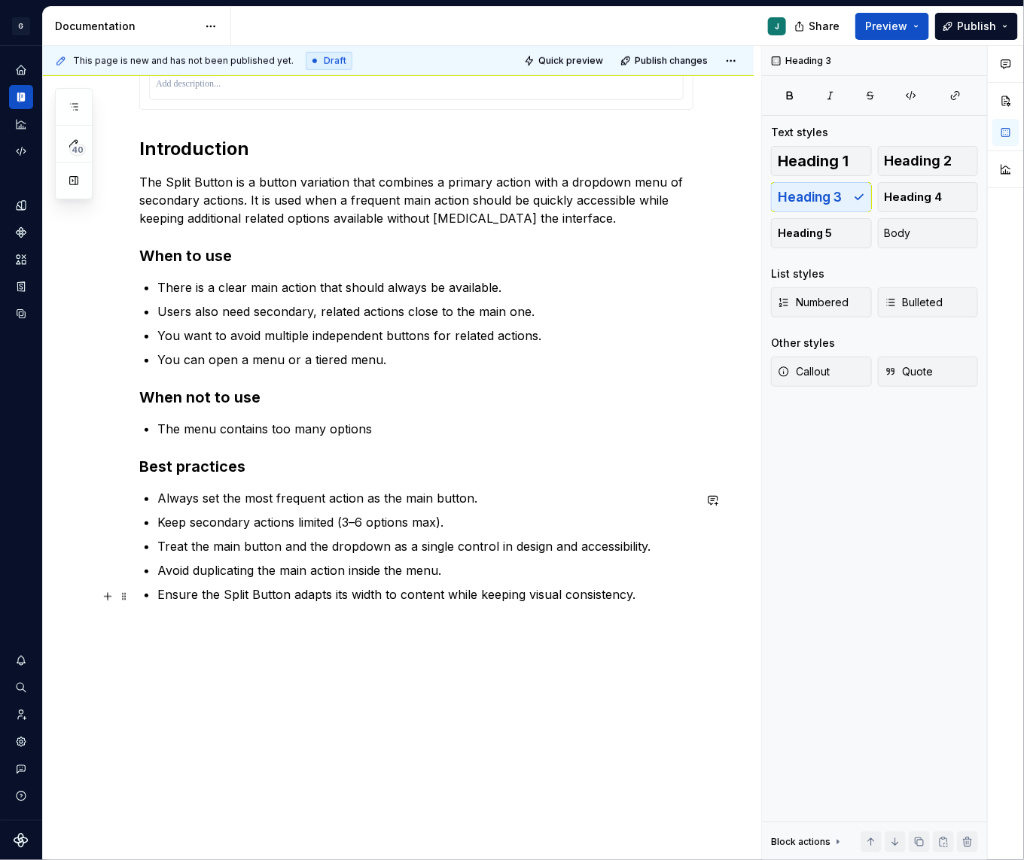
click at [635, 603] on p "Ensure the Split Button adapts its width to content while keeping visual consis…" at bounding box center [425, 595] width 536 height 18
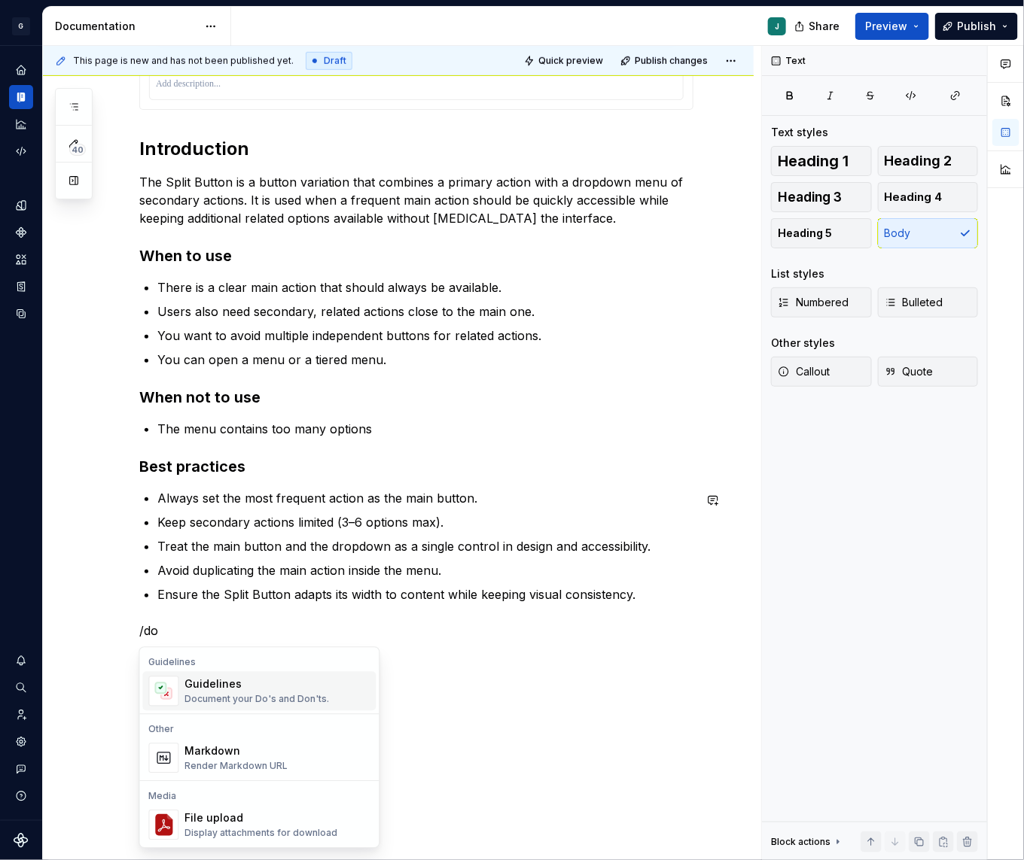
click at [299, 692] on div "Guidelines Document your Do's and Don'ts." at bounding box center [257, 691] width 144 height 29
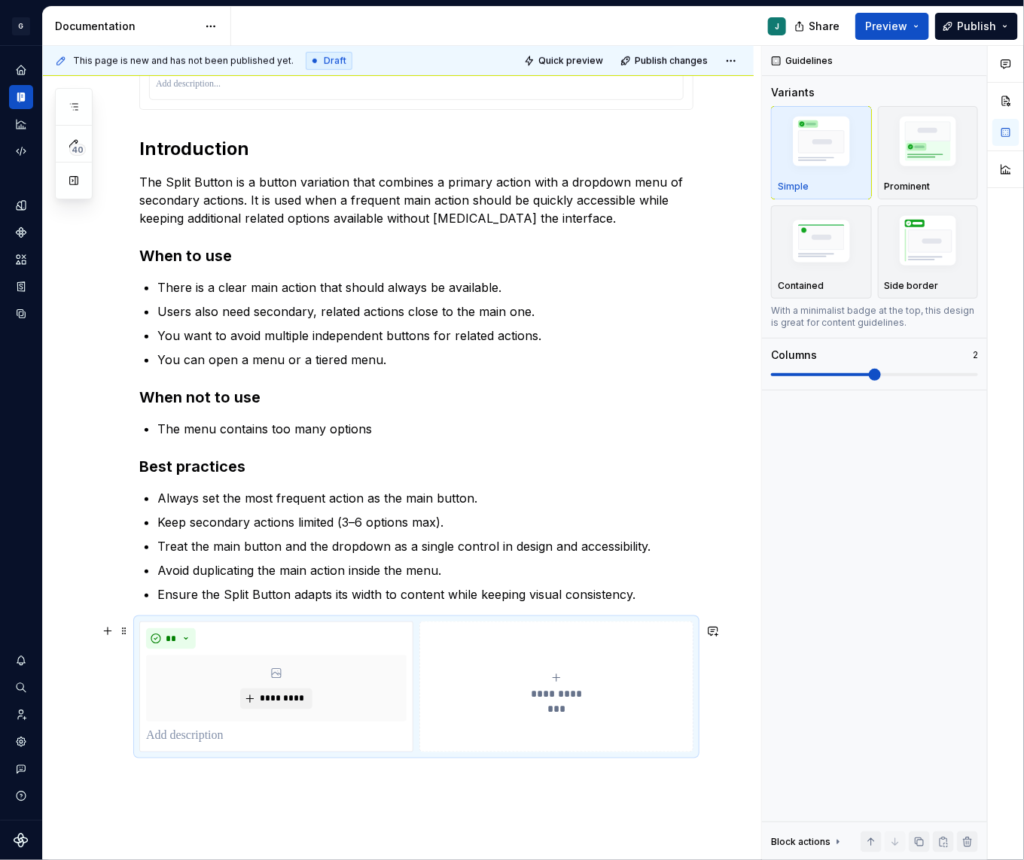
click at [562, 679] on icon "submit" at bounding box center [556, 678] width 12 height 12
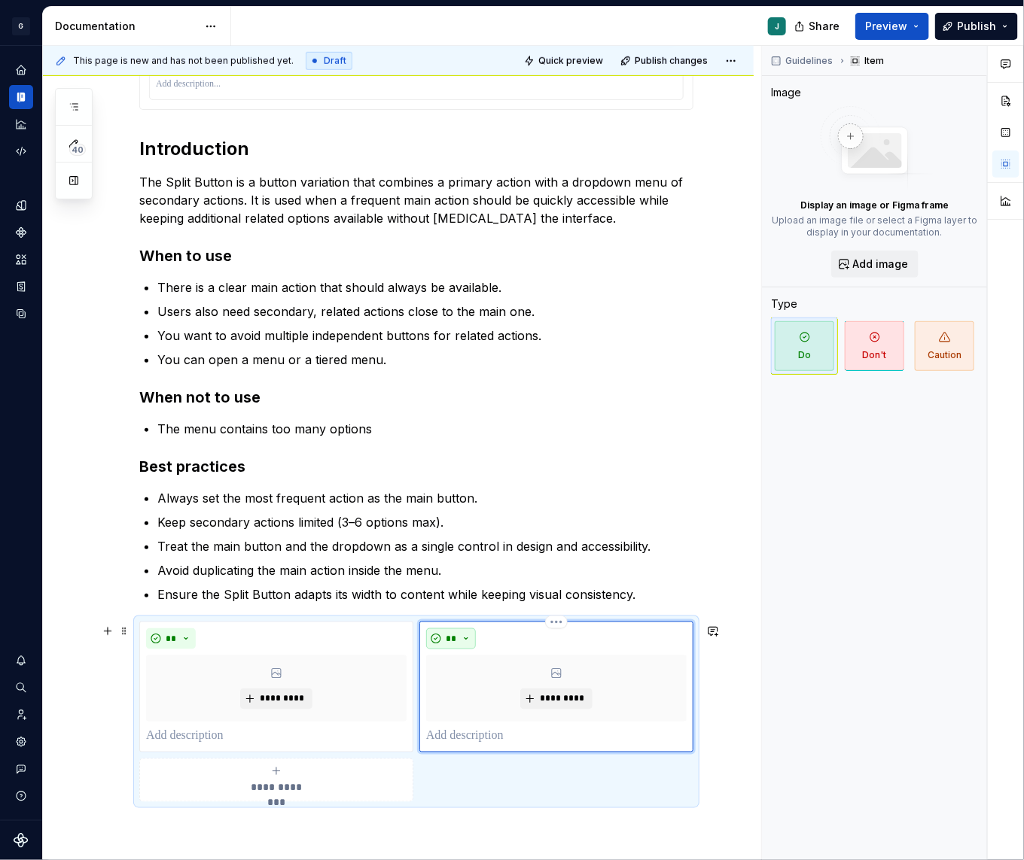
click at [453, 640] on span "**" at bounding box center [451, 639] width 12 height 12
click at [476, 692] on div "Don't" at bounding box center [490, 693] width 28 height 15
click at [214, 738] on p at bounding box center [276, 737] width 260 height 18
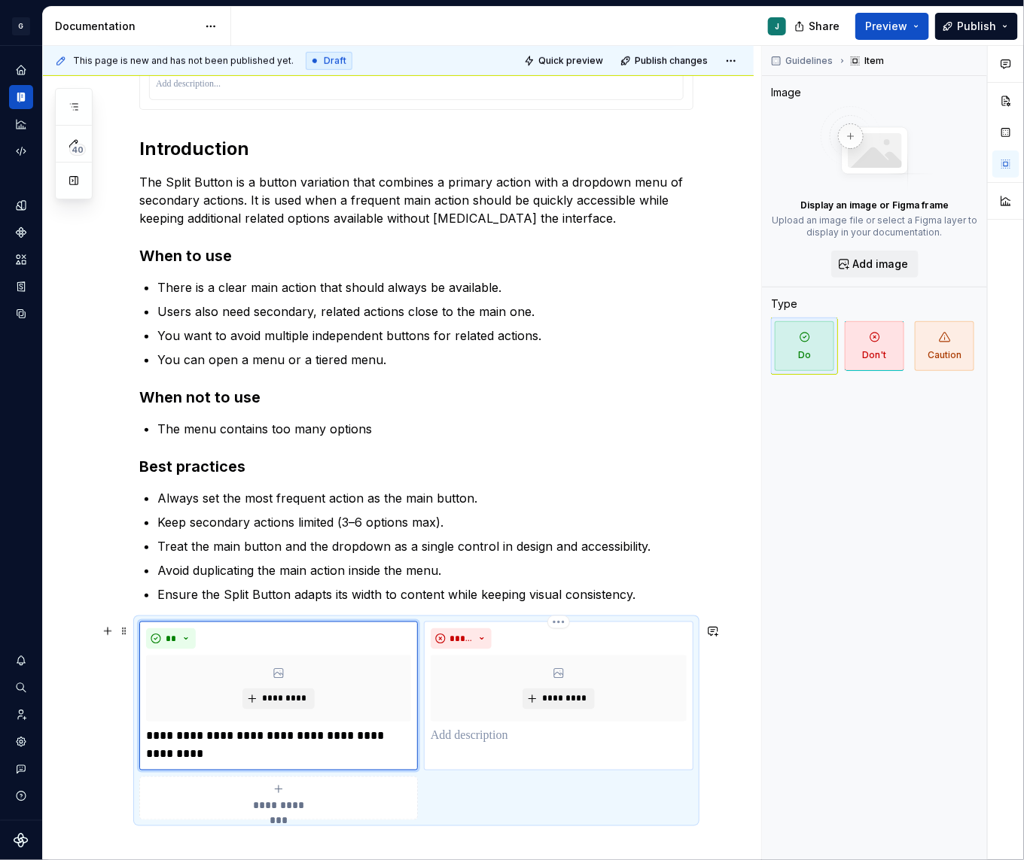
click at [458, 734] on p at bounding box center [558, 737] width 256 height 18
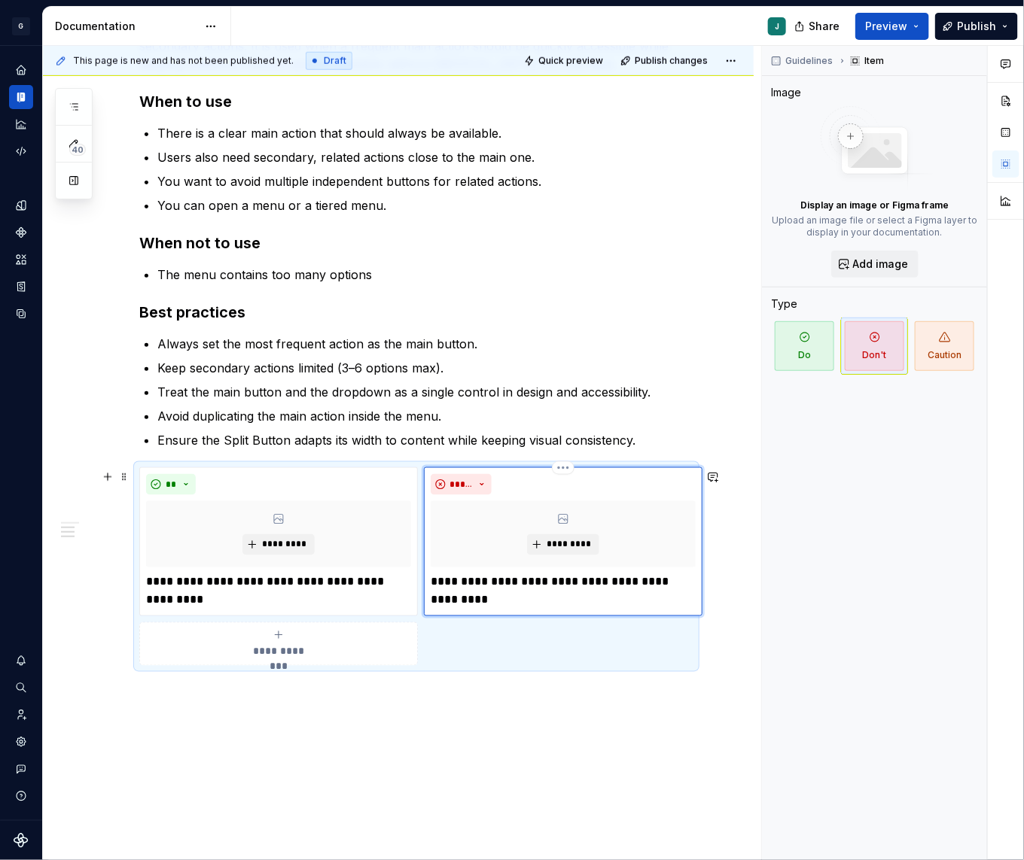
scroll to position [579, 0]
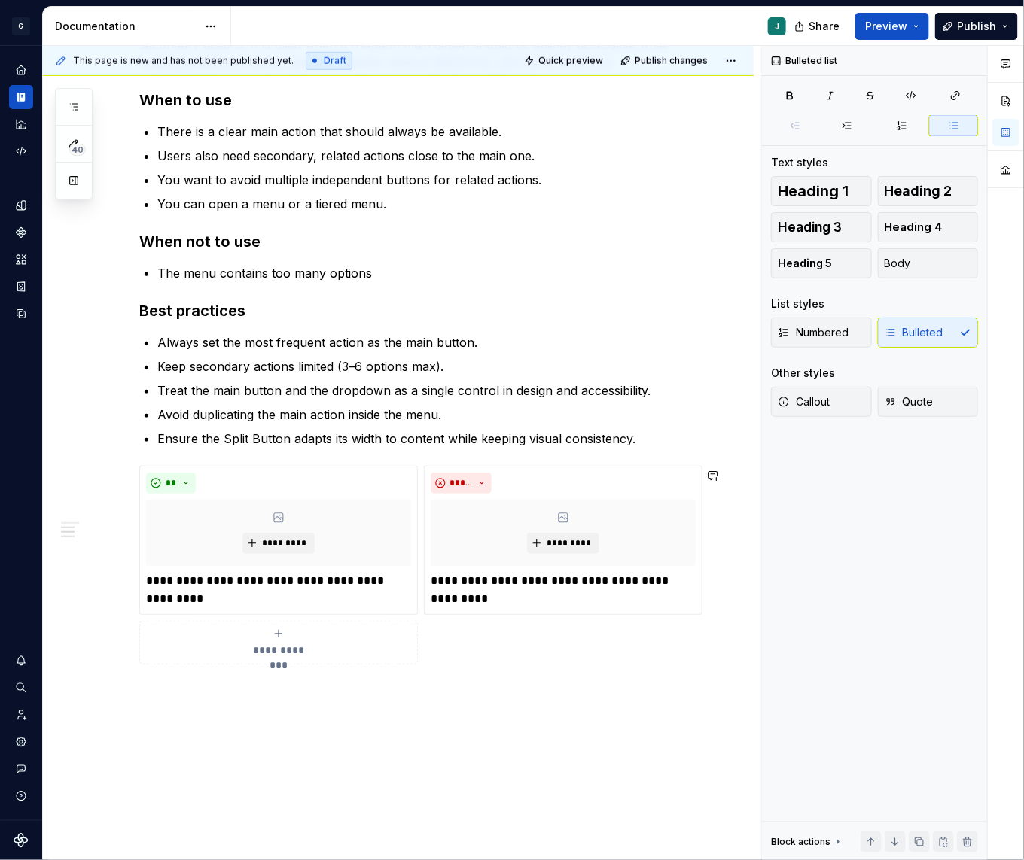
click at [227, 680] on div "**********" at bounding box center [416, 200] width 554 height 965
click at [144, 689] on div "**********" at bounding box center [398, 311] width 710 height 1259
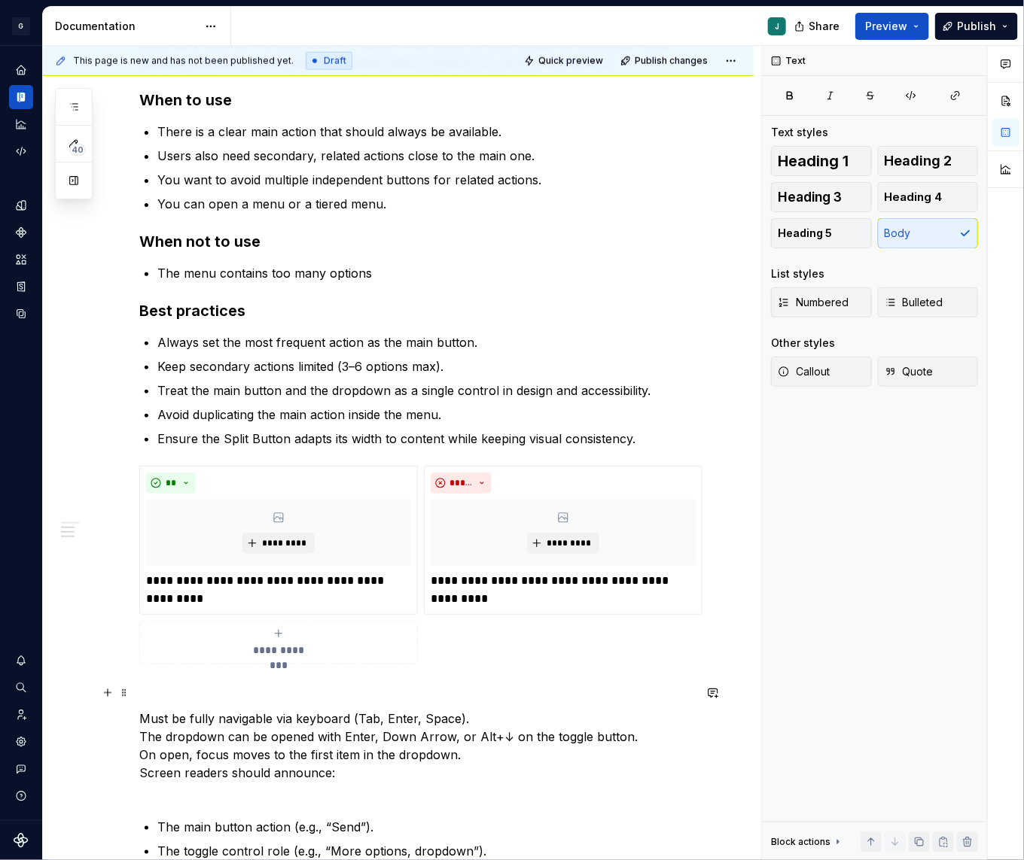
click at [147, 689] on p at bounding box center [416, 692] width 554 height 18
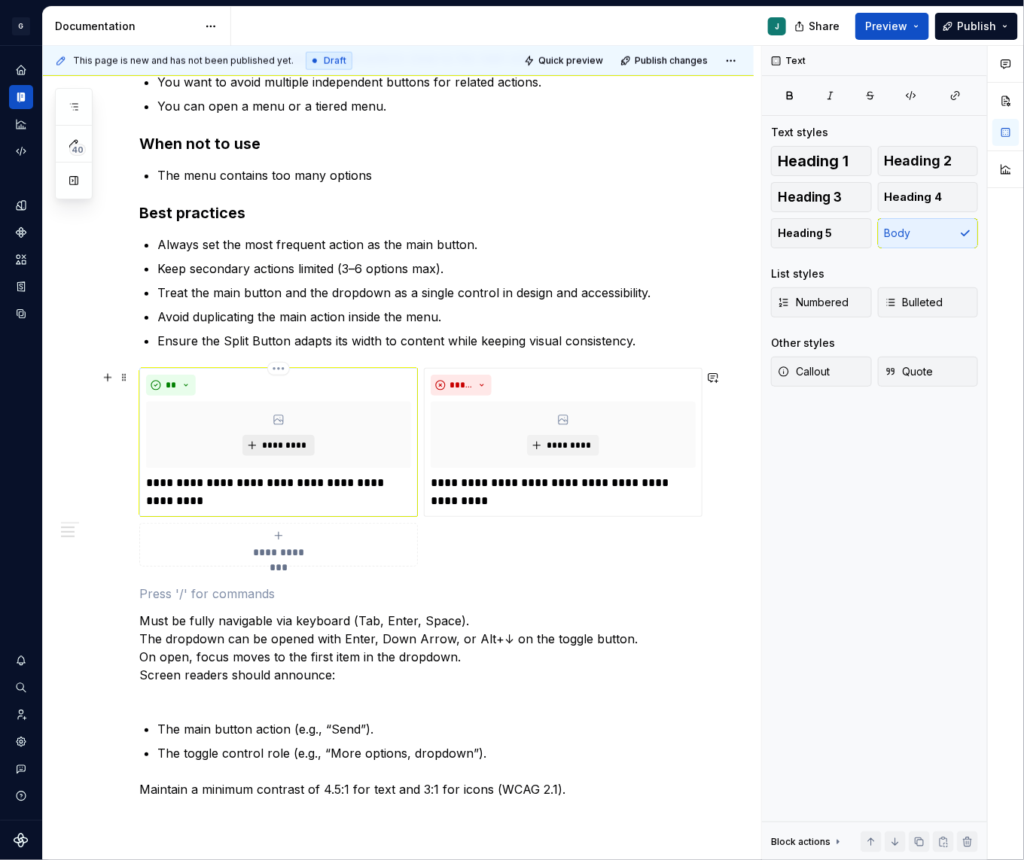
scroll to position [679, 0]
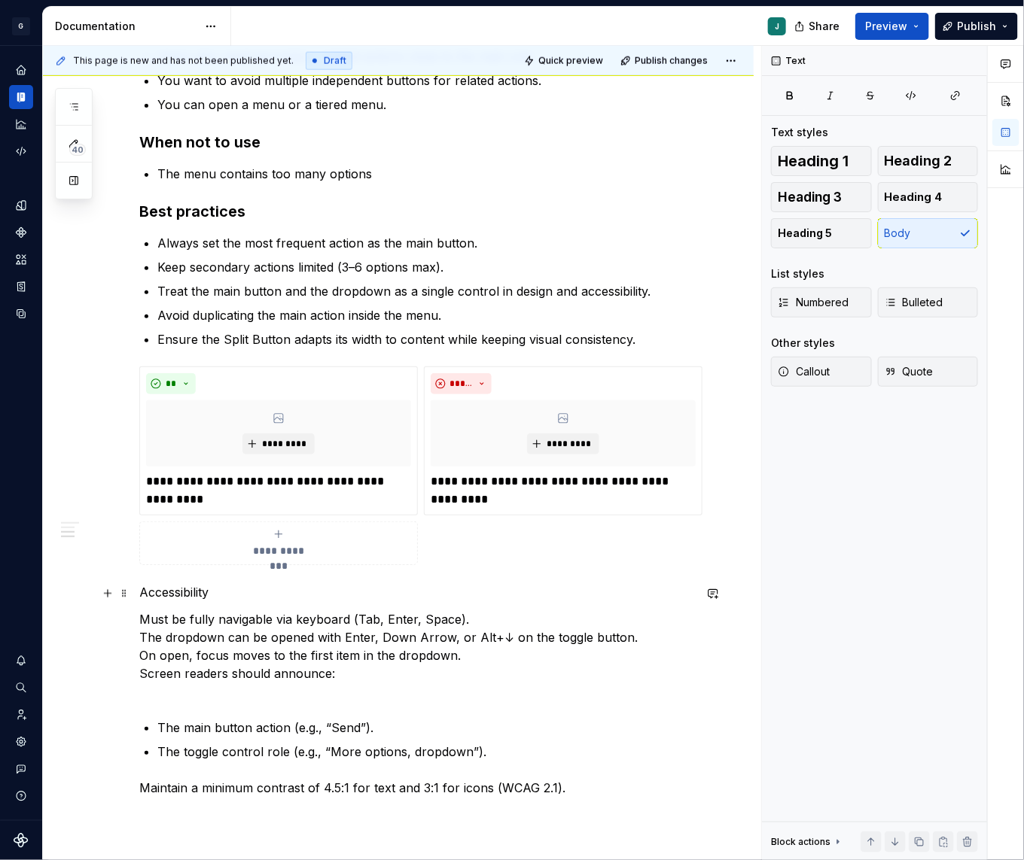
click at [178, 595] on p "Accessibility" at bounding box center [416, 592] width 554 height 18
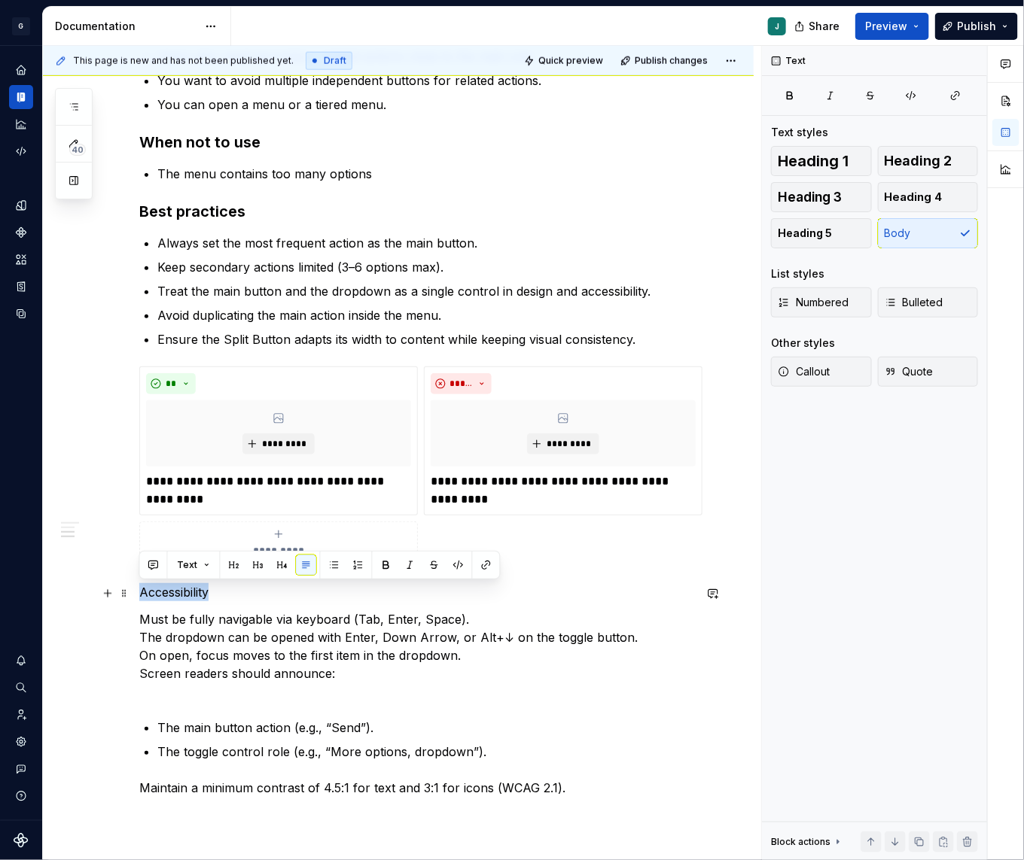
click at [178, 595] on p "Accessibility" at bounding box center [416, 592] width 554 height 18
click at [239, 571] on button "button" at bounding box center [234, 565] width 21 height 21
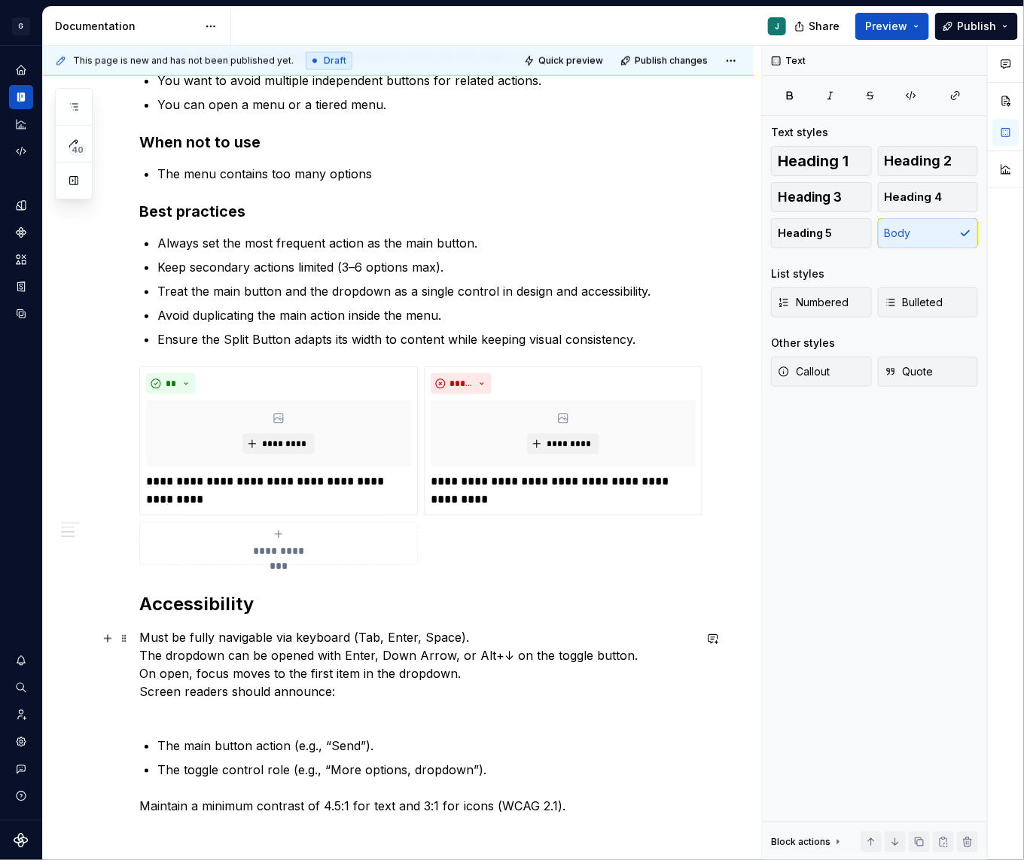
click at [169, 713] on p "Must be fully navigable via keyboard (Tab, Enter, Space). The dropdown can be o…" at bounding box center [416, 673] width 554 height 90
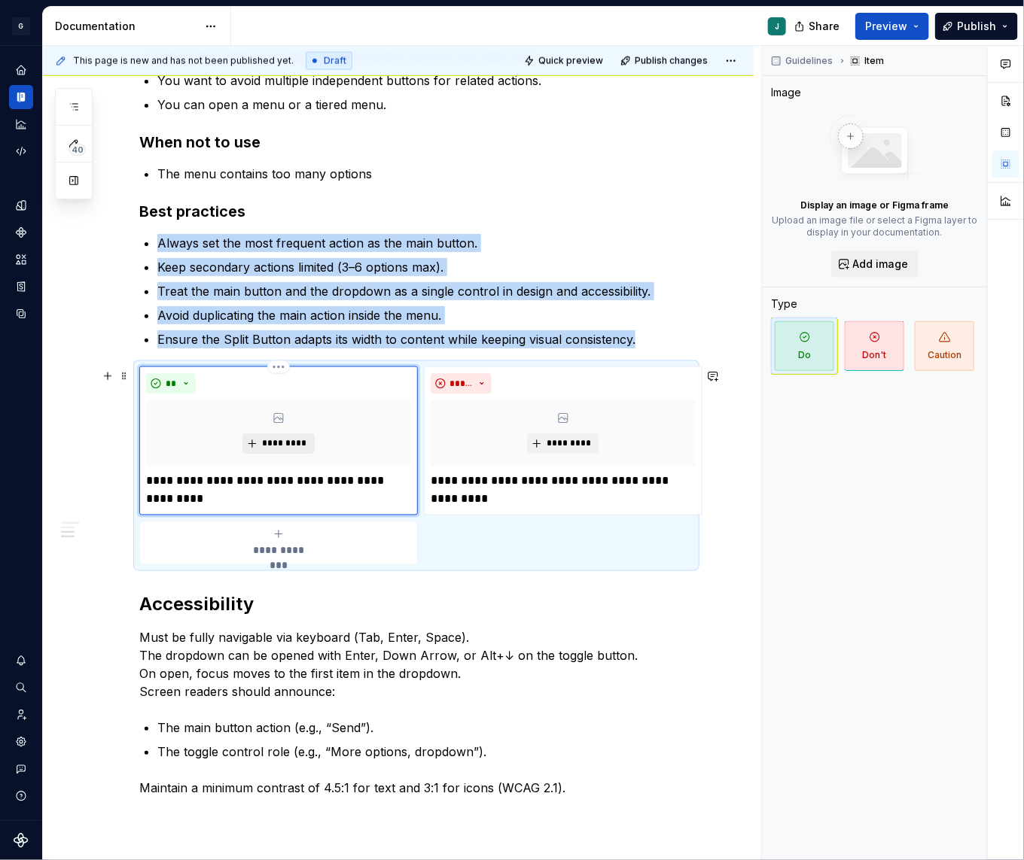
click at [278, 446] on span "*********" at bounding box center [284, 444] width 46 height 12
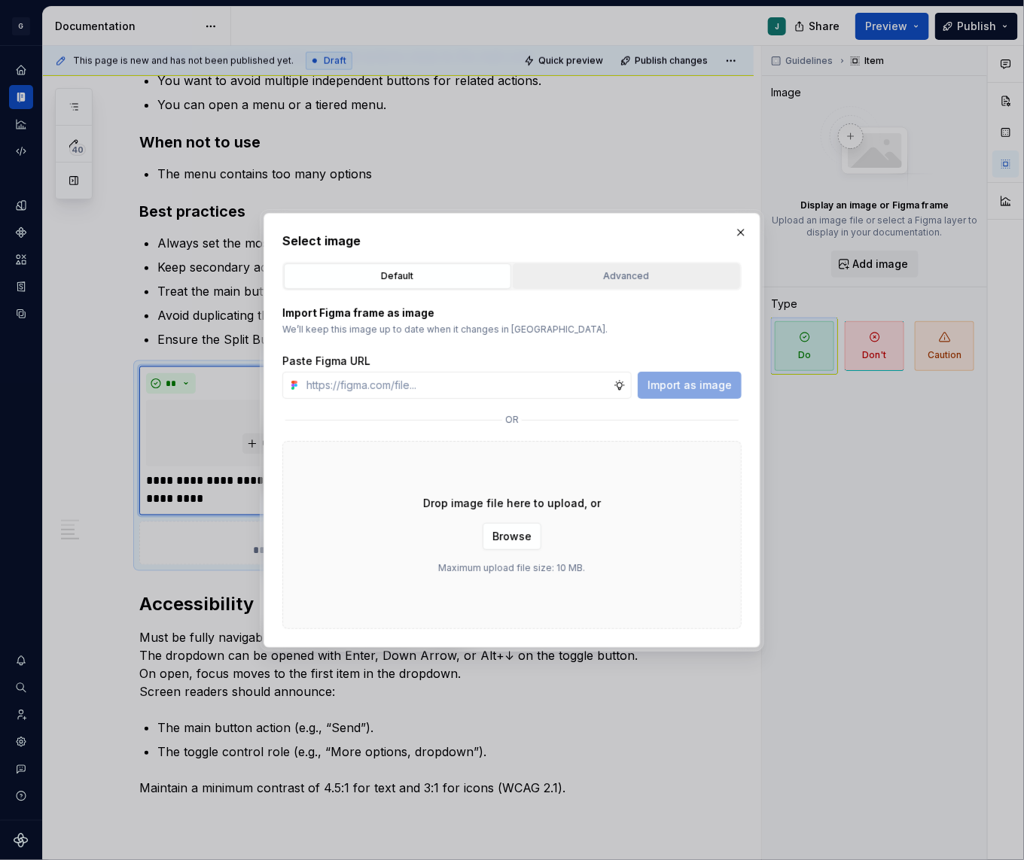
type textarea "*"
click at [606, 283] on button "Advanced" at bounding box center [626, 276] width 227 height 26
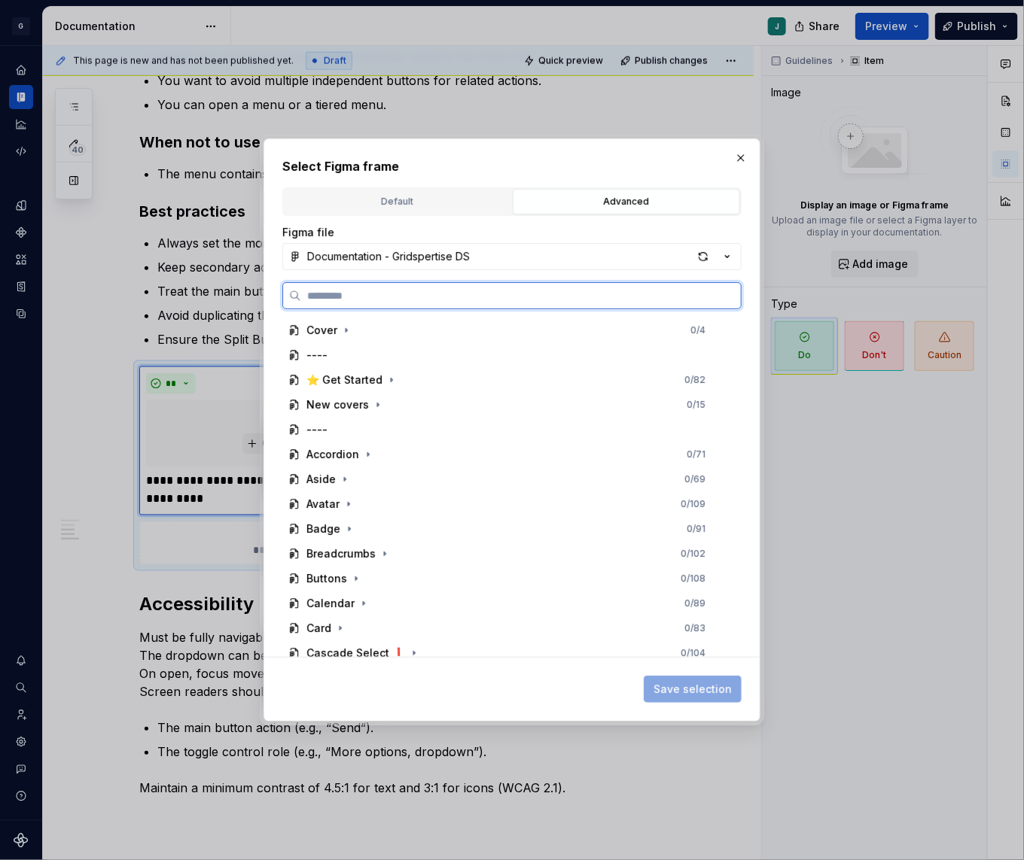
click at [351, 299] on input "search" at bounding box center [521, 295] width 440 height 15
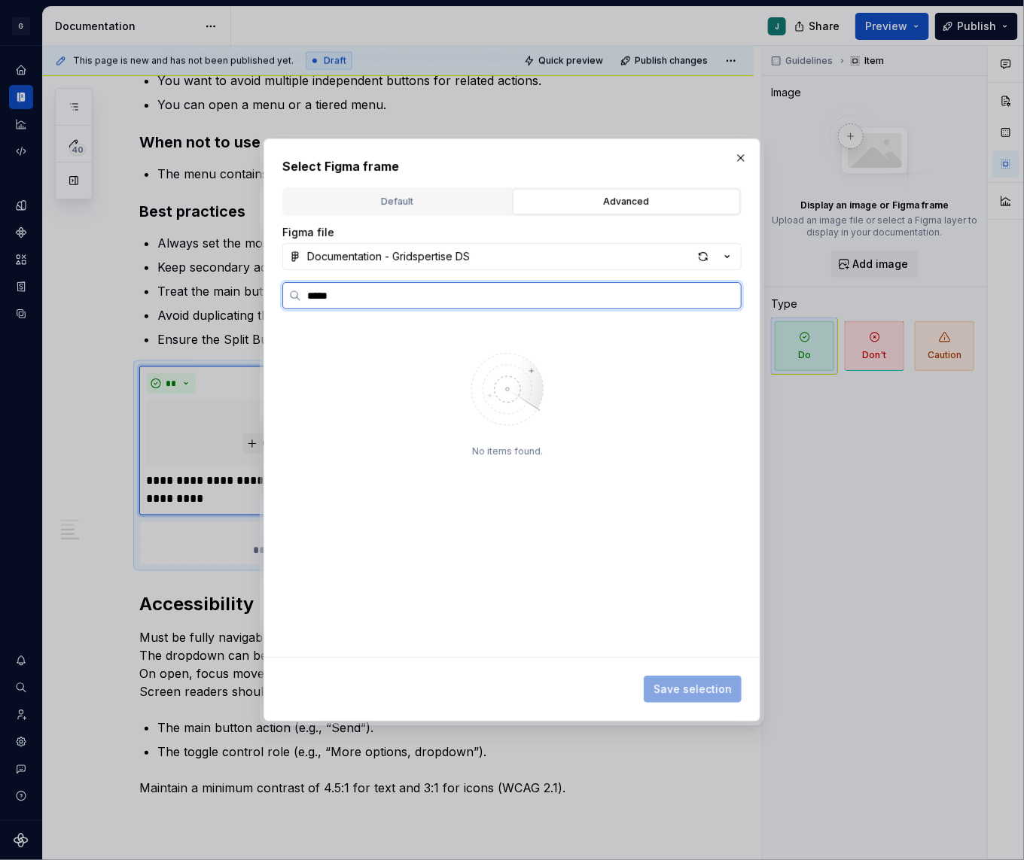
click at [351, 299] on input "*****" at bounding box center [521, 295] width 440 height 15
type input "*******"
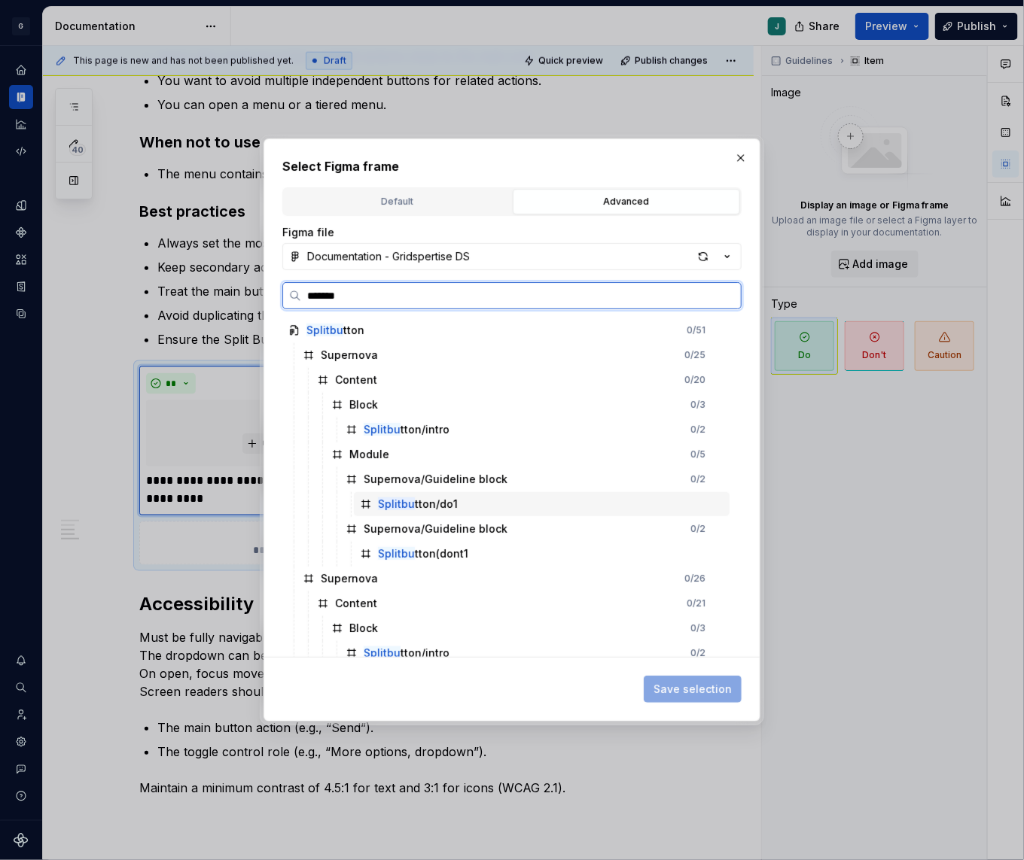
click at [445, 509] on div "Splitbu tton/do1" at bounding box center [418, 504] width 80 height 15
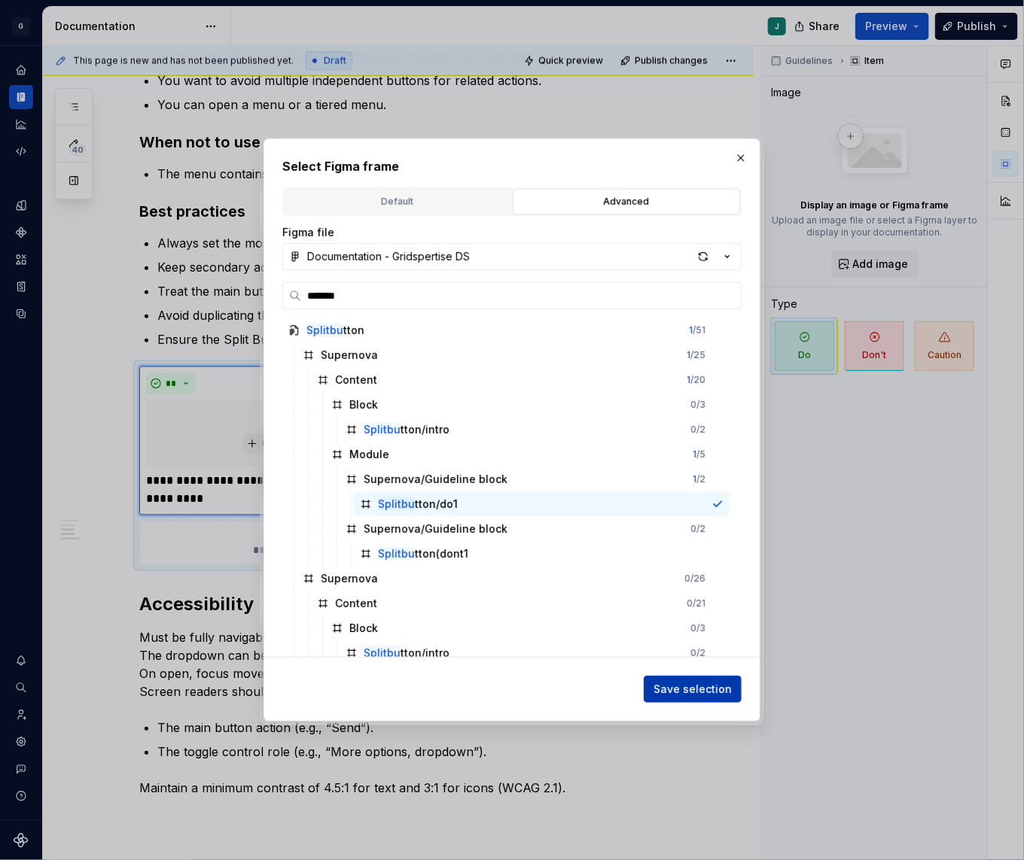
click at [703, 677] on button "Save selection" at bounding box center [692, 689] width 98 height 27
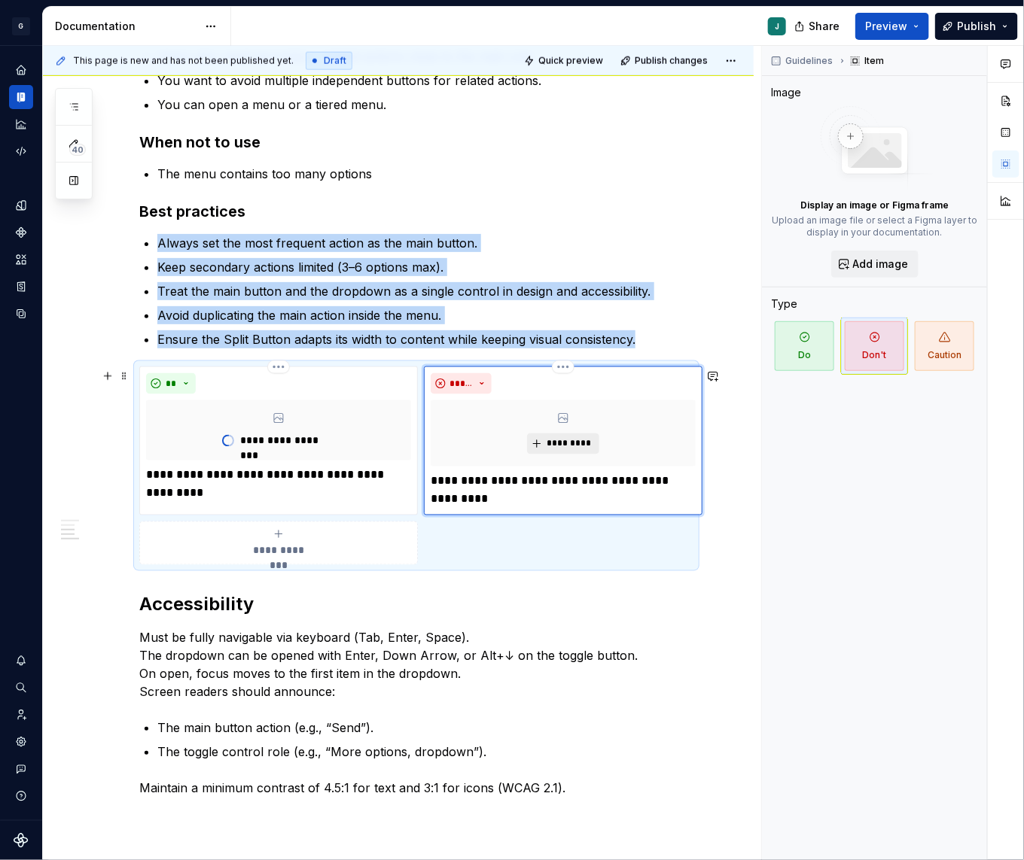
click at [540, 446] on button "*********" at bounding box center [562, 443] width 71 height 21
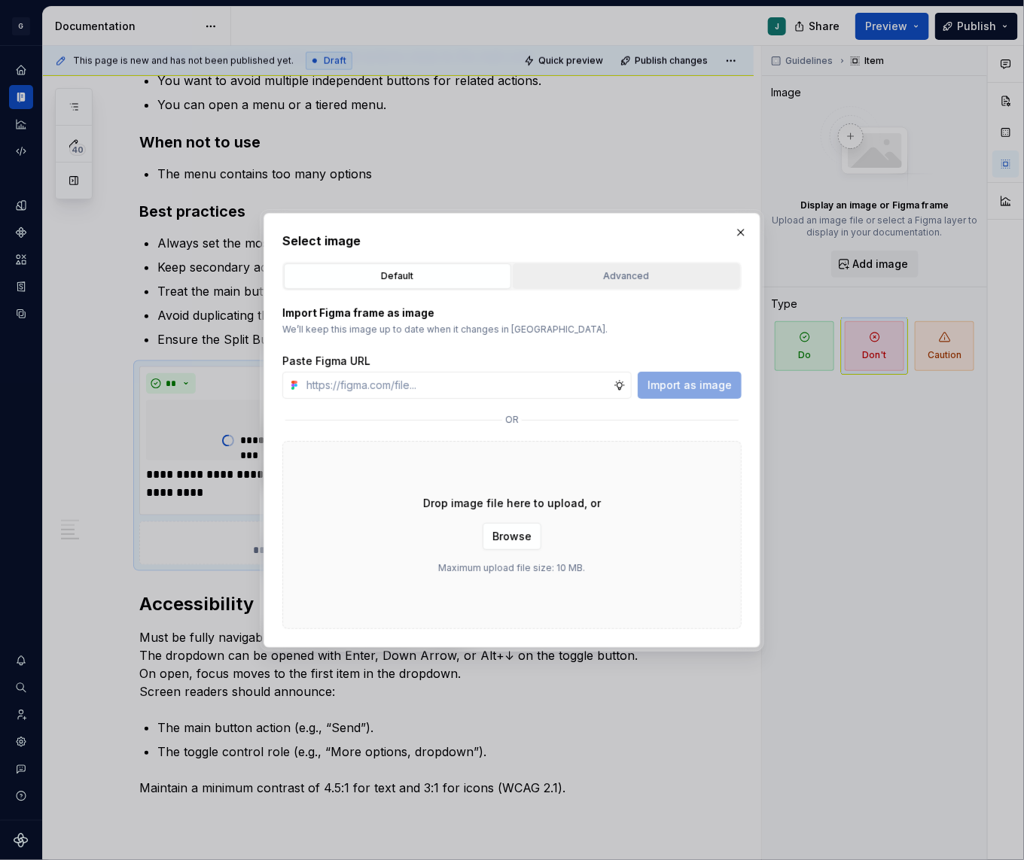
click at [561, 263] on button "Advanced" at bounding box center [626, 276] width 227 height 26
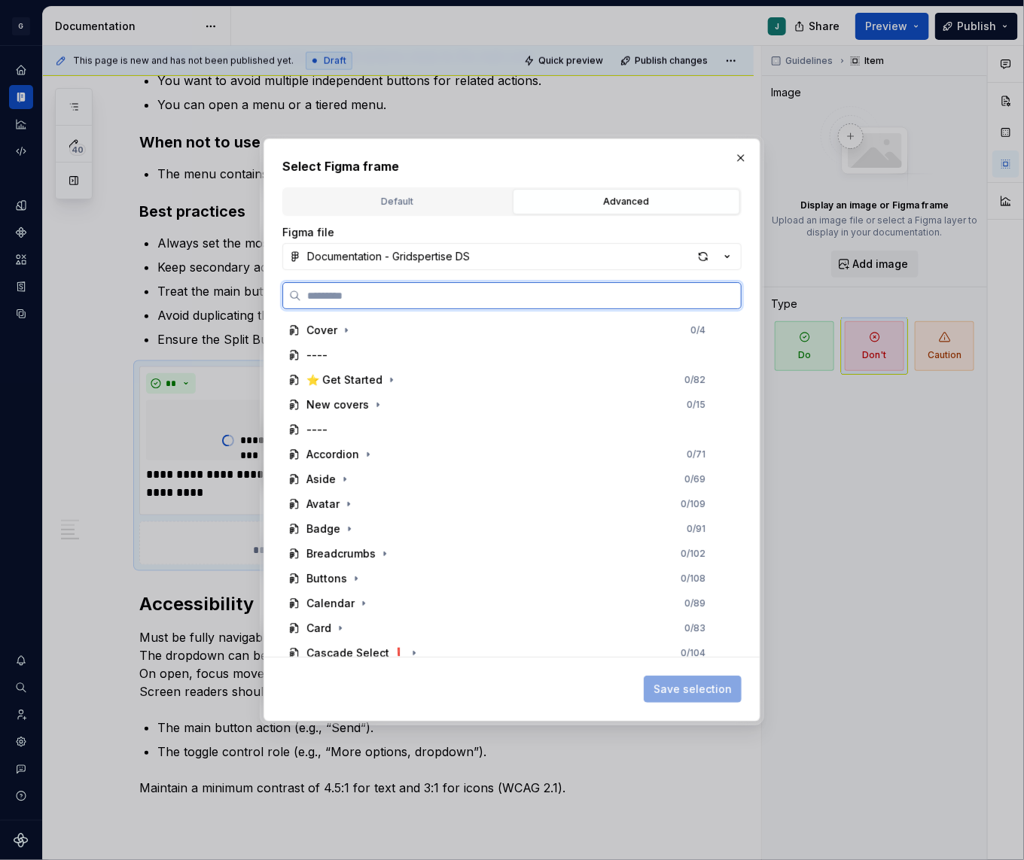
click at [339, 300] on input "search" at bounding box center [521, 295] width 440 height 15
type input "******"
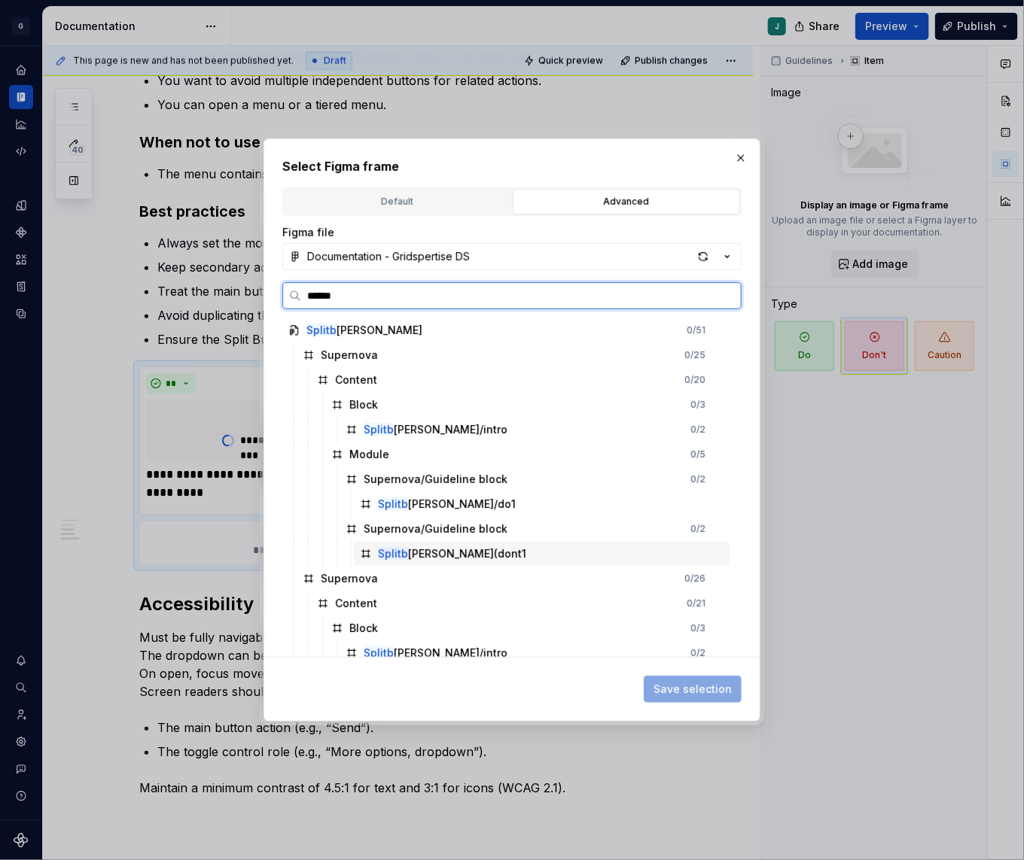
click at [436, 558] on div "Splitb [PERSON_NAME](dont1" at bounding box center [452, 553] width 148 height 15
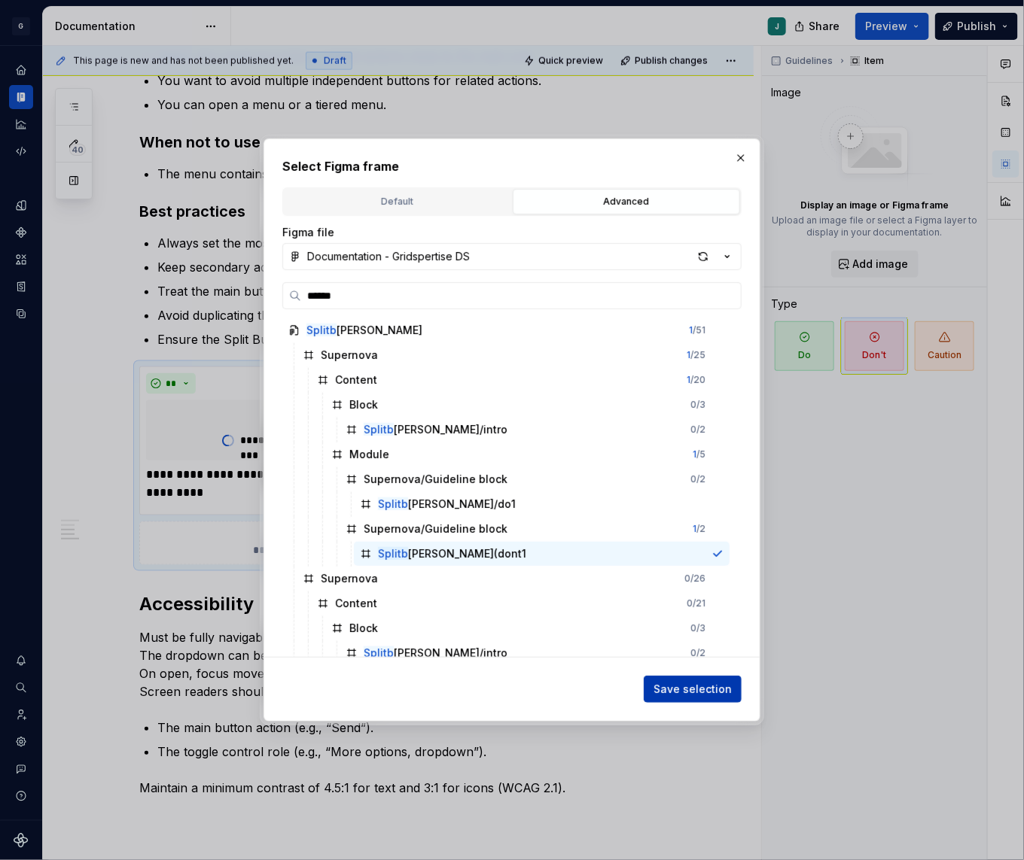
click at [700, 687] on span "Save selection" at bounding box center [692, 689] width 78 height 15
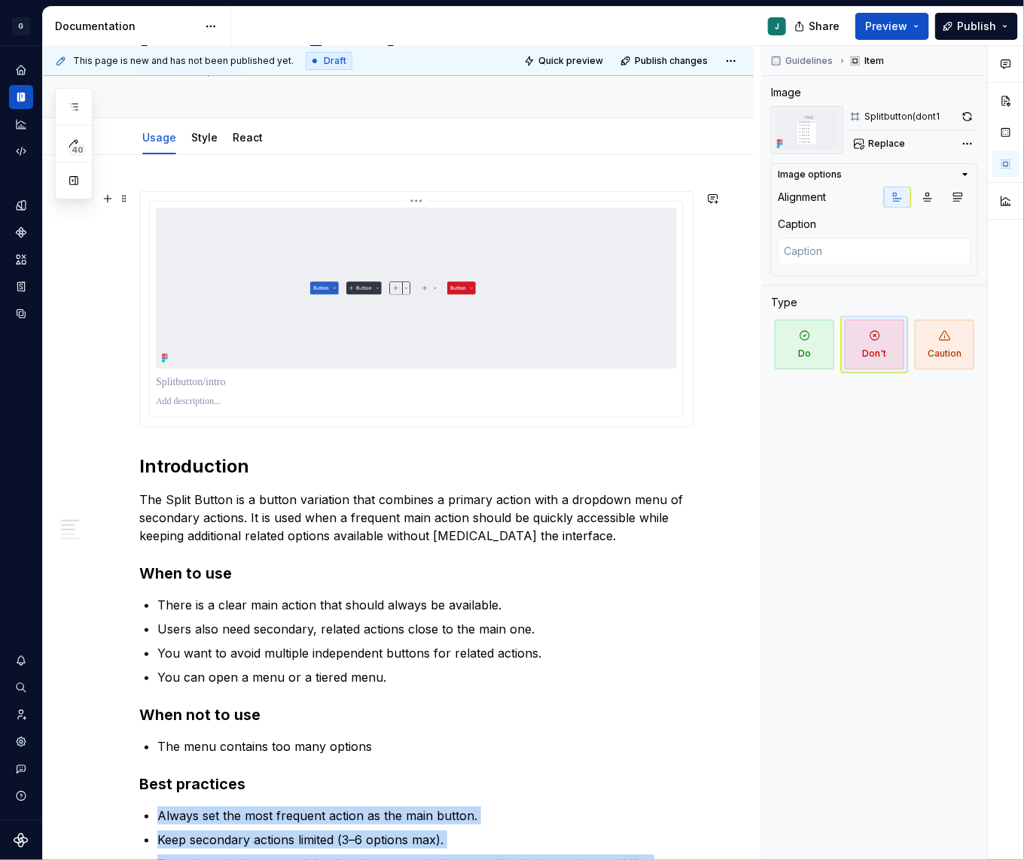
scroll to position [0, 0]
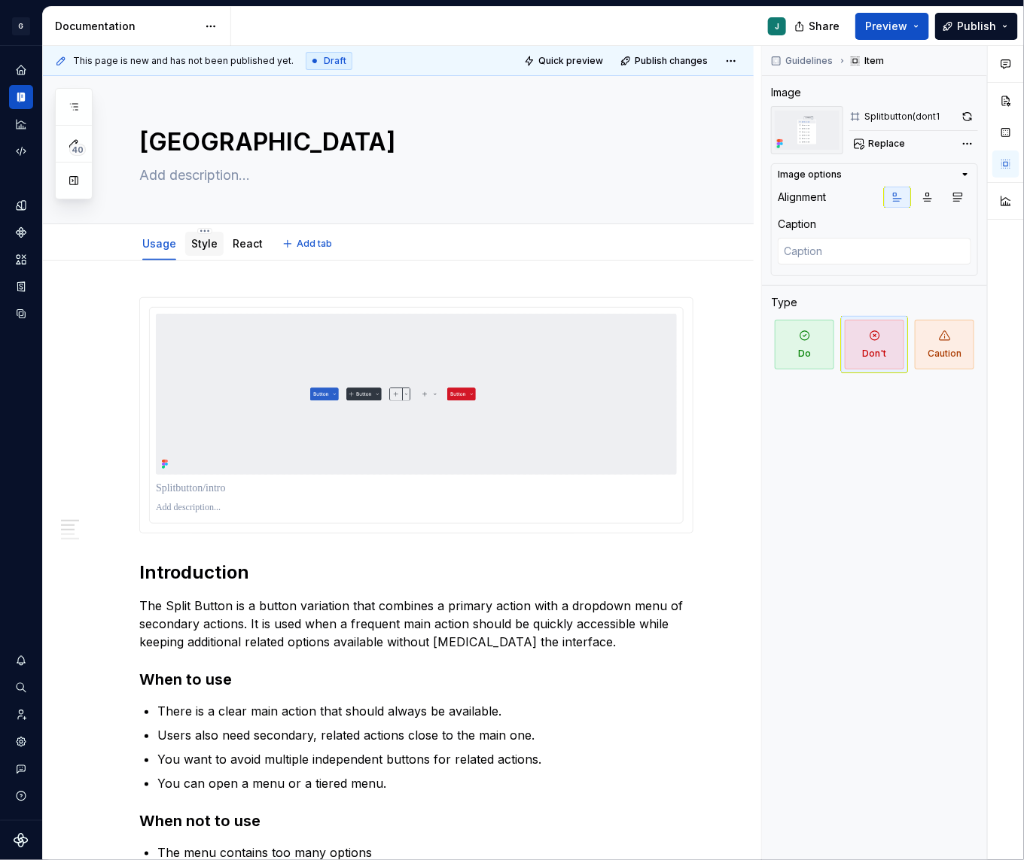
click at [205, 253] on div "Style" at bounding box center [204, 244] width 38 height 24
click at [208, 249] on div "Style" at bounding box center [204, 243] width 26 height 15
click at [195, 242] on link "Style" at bounding box center [204, 243] width 26 height 13
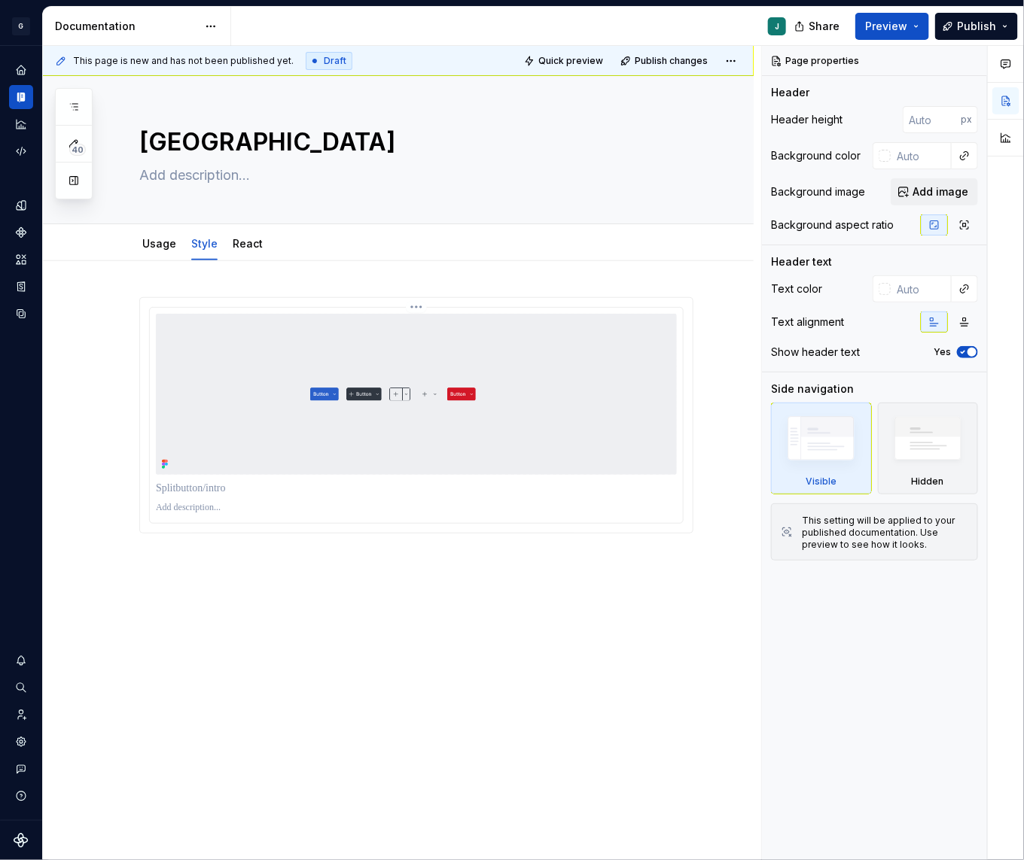
type textarea "*"
click at [173, 563] on div at bounding box center [398, 535] width 710 height 549
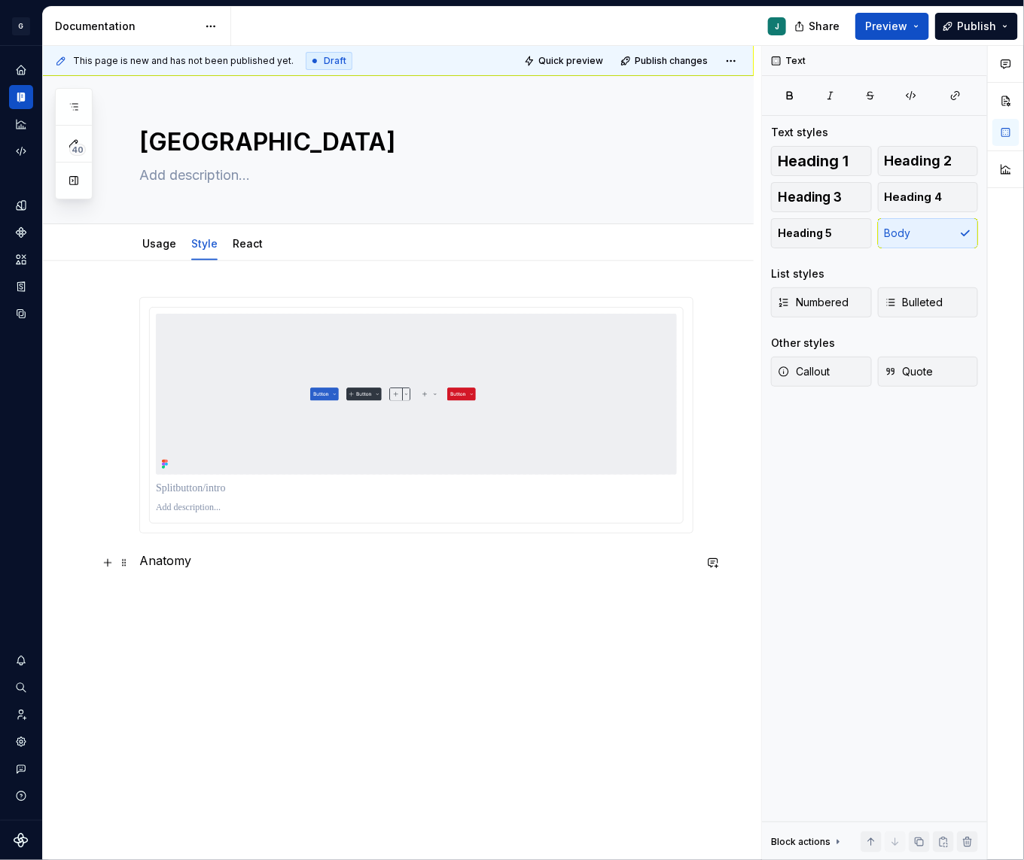
click at [175, 563] on p "Anatomy" at bounding box center [416, 561] width 554 height 18
click at [225, 535] on button "button" at bounding box center [234, 535] width 21 height 21
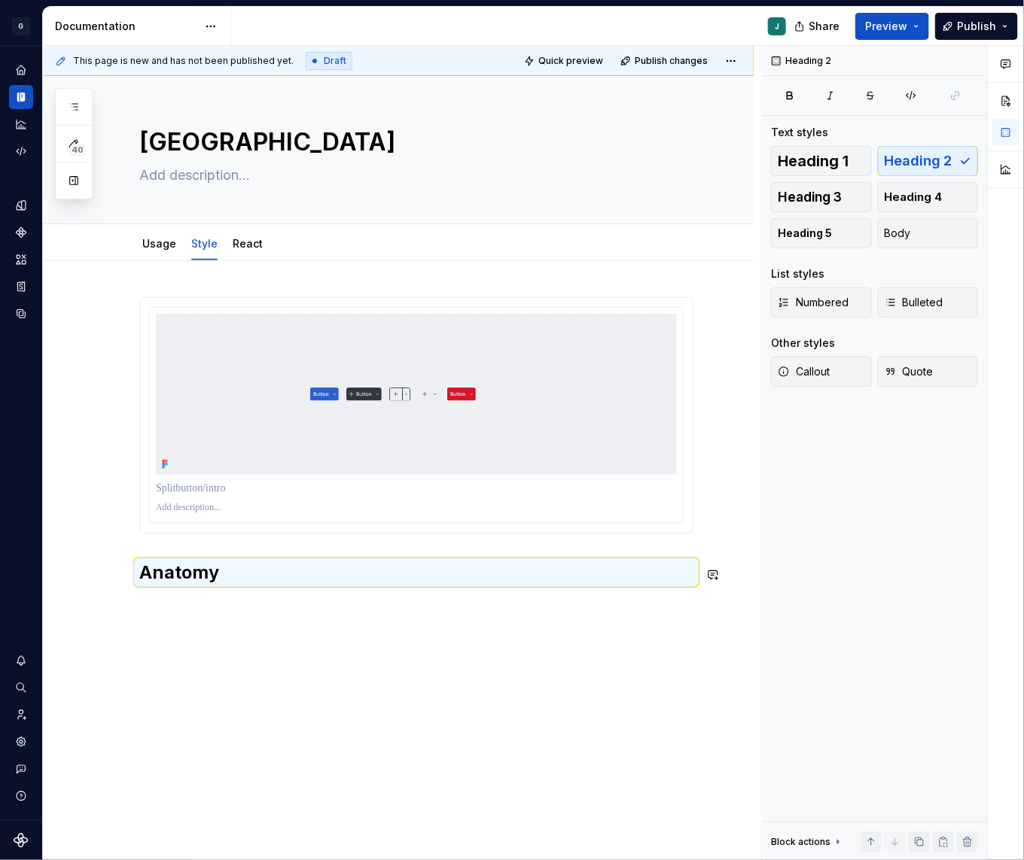
click at [151, 610] on div "Anatomy" at bounding box center [398, 561] width 710 height 600
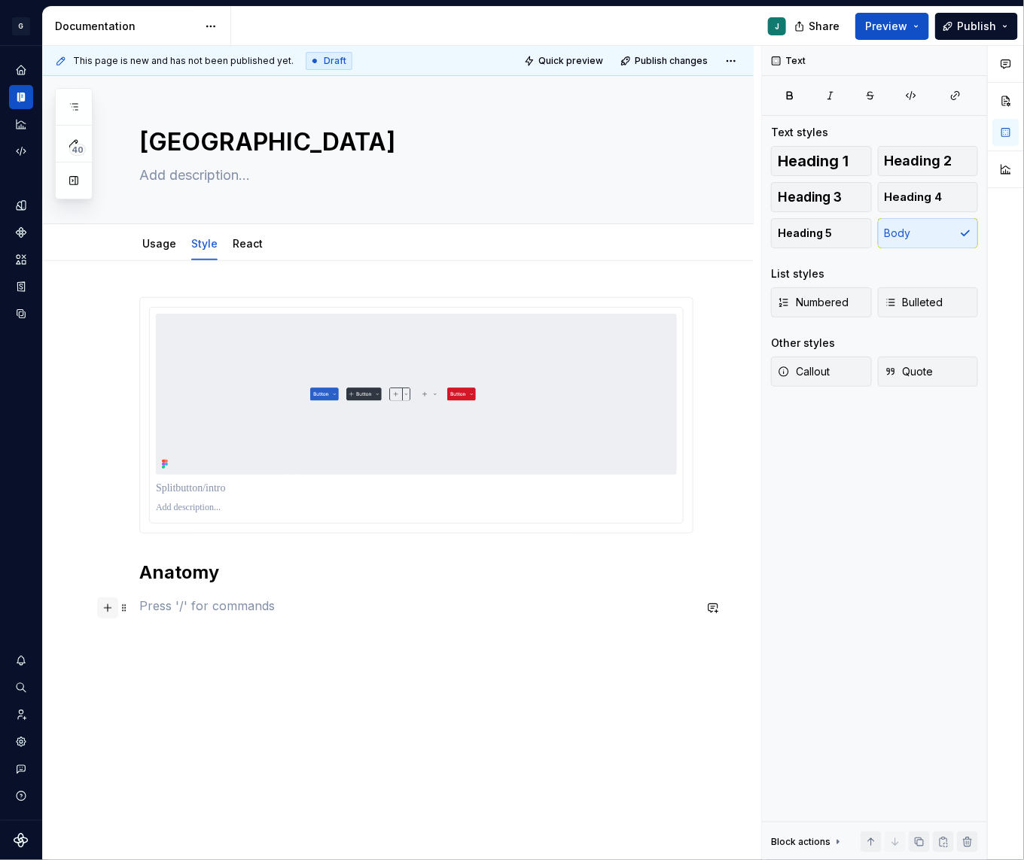
click at [106, 610] on button "button" at bounding box center [107, 608] width 21 height 21
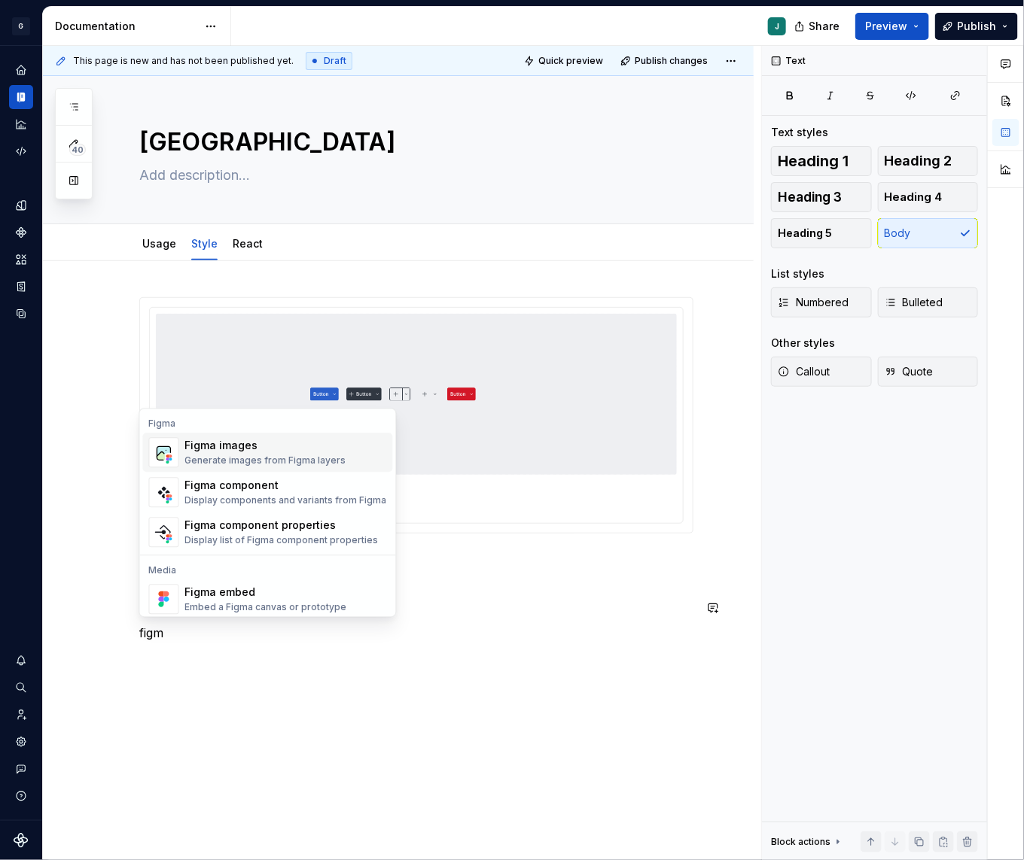
click at [224, 452] on div "Figma images" at bounding box center [265, 446] width 161 height 15
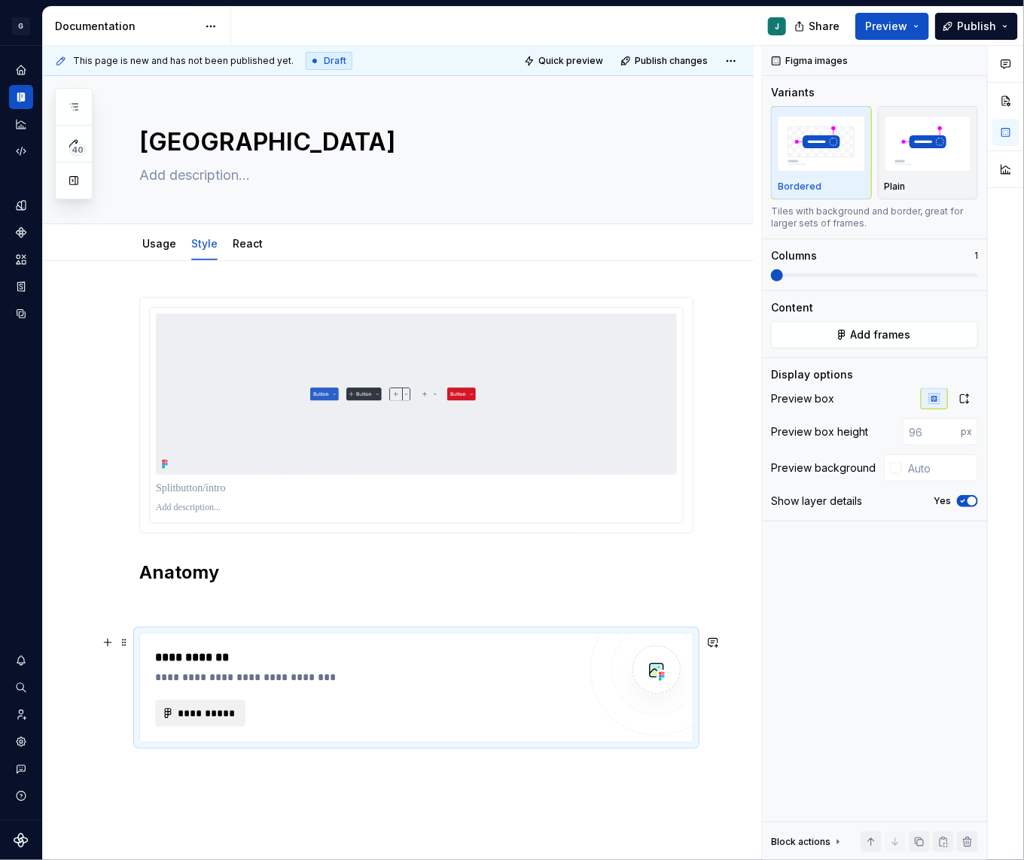
click at [193, 711] on span "**********" at bounding box center [206, 713] width 59 height 15
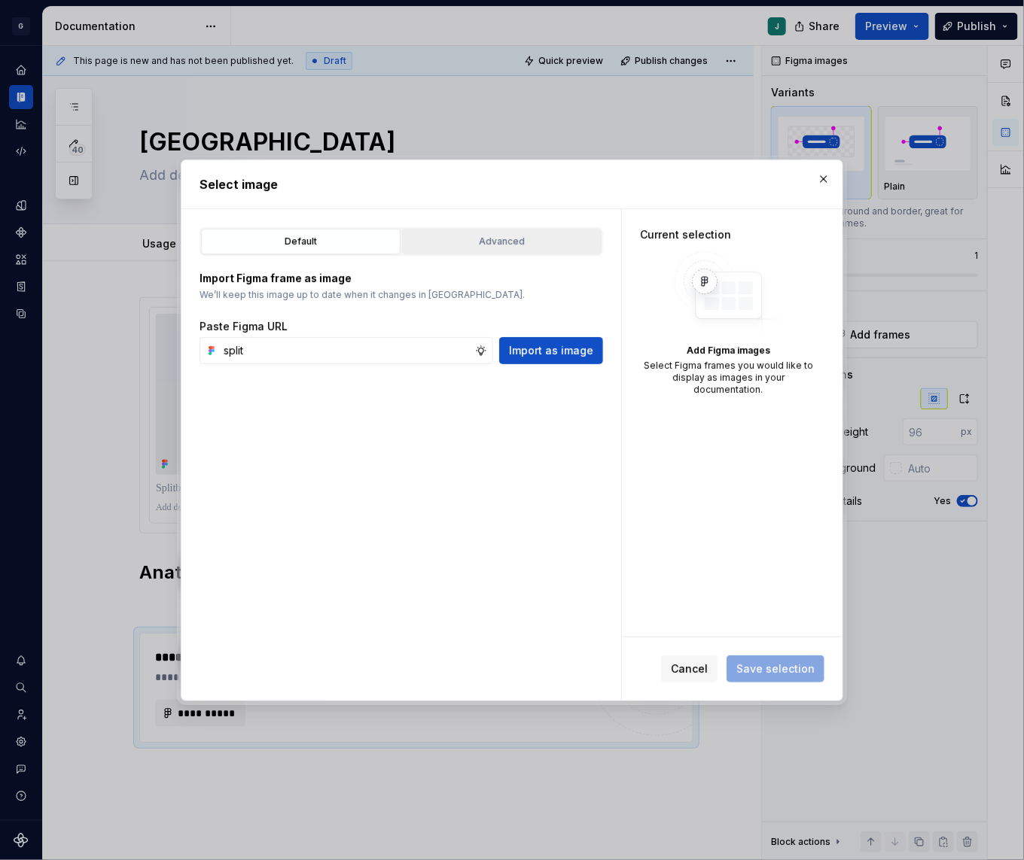
type input "split"
click at [465, 251] on button "Advanced" at bounding box center [501, 242] width 199 height 26
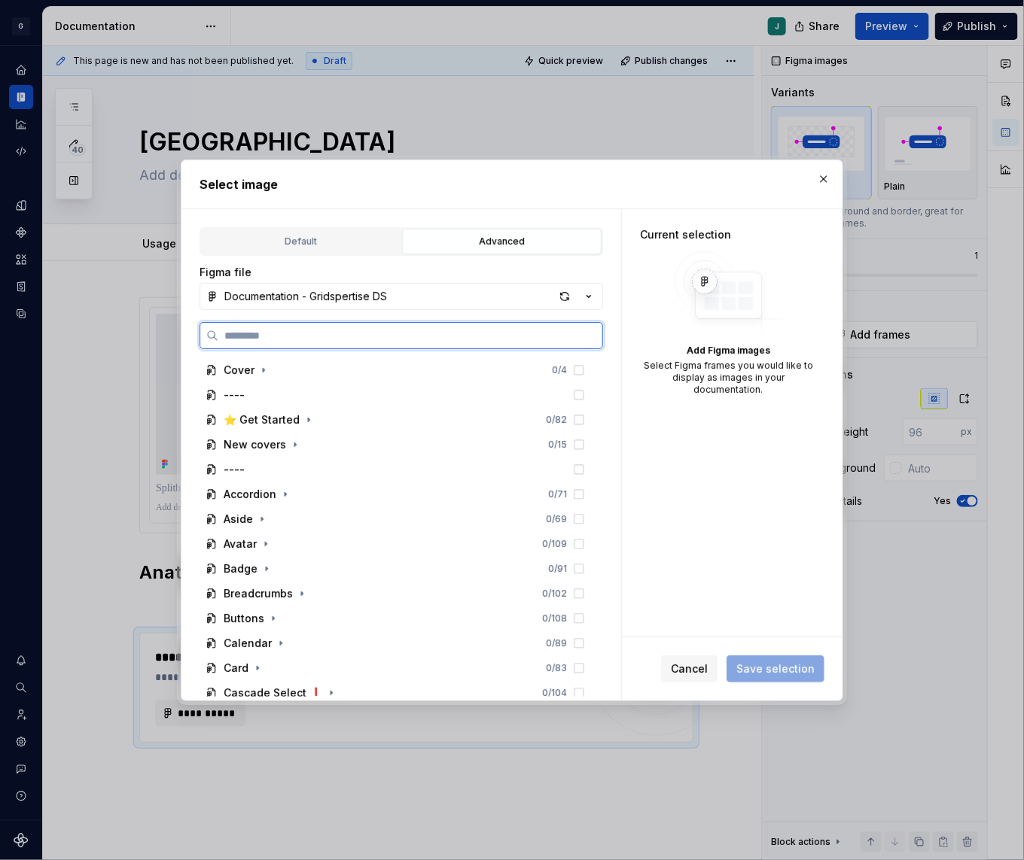
click at [242, 331] on input "search" at bounding box center [410, 335] width 384 height 15
type input "******"
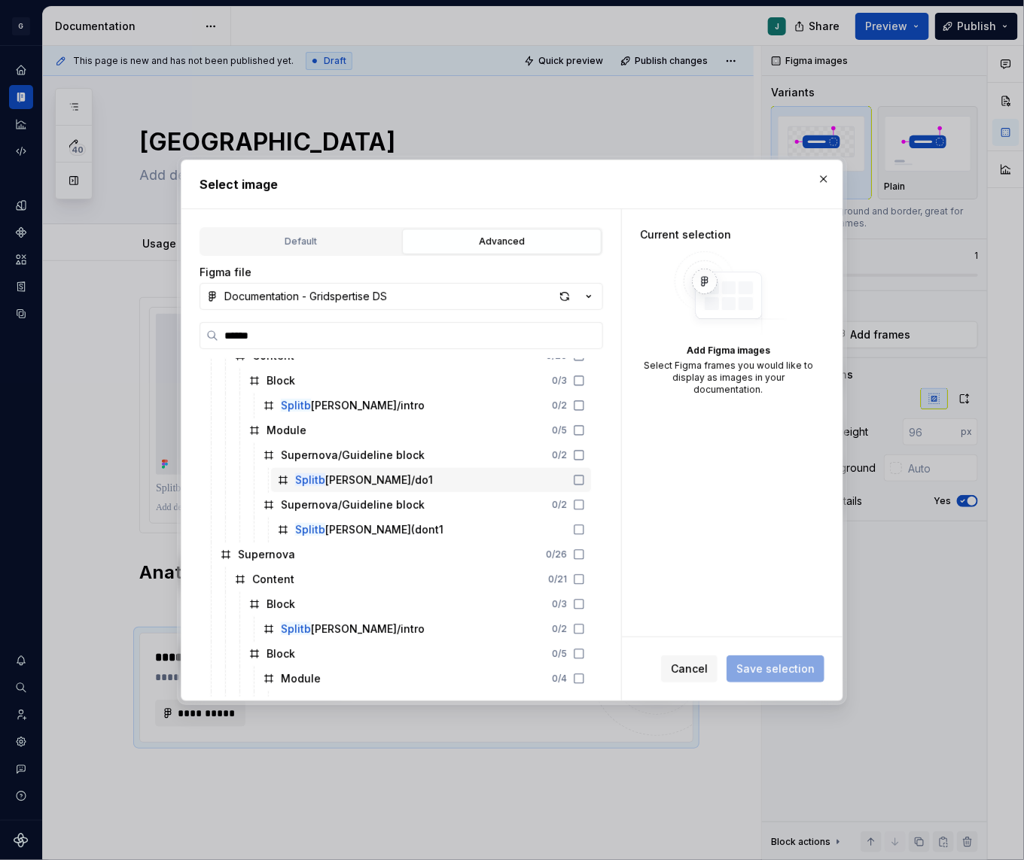
scroll to position [84, 0]
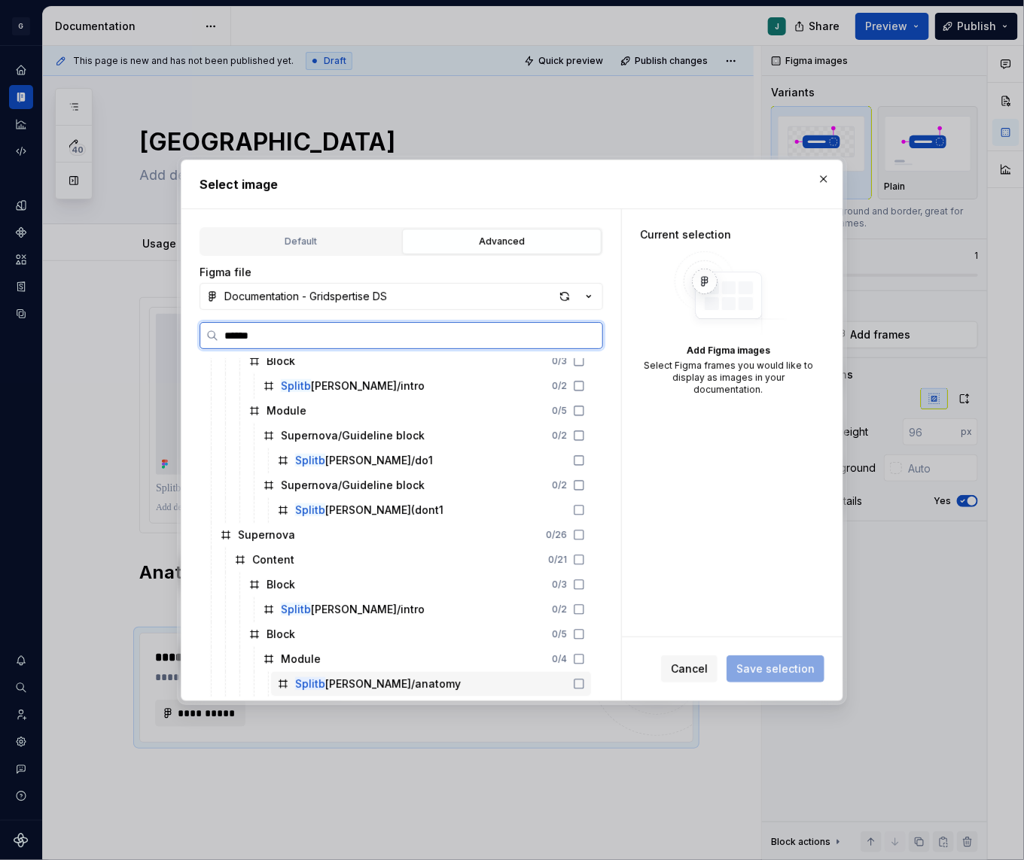
click at [379, 682] on div "Splitb utton/anatomy" at bounding box center [378, 684] width 166 height 15
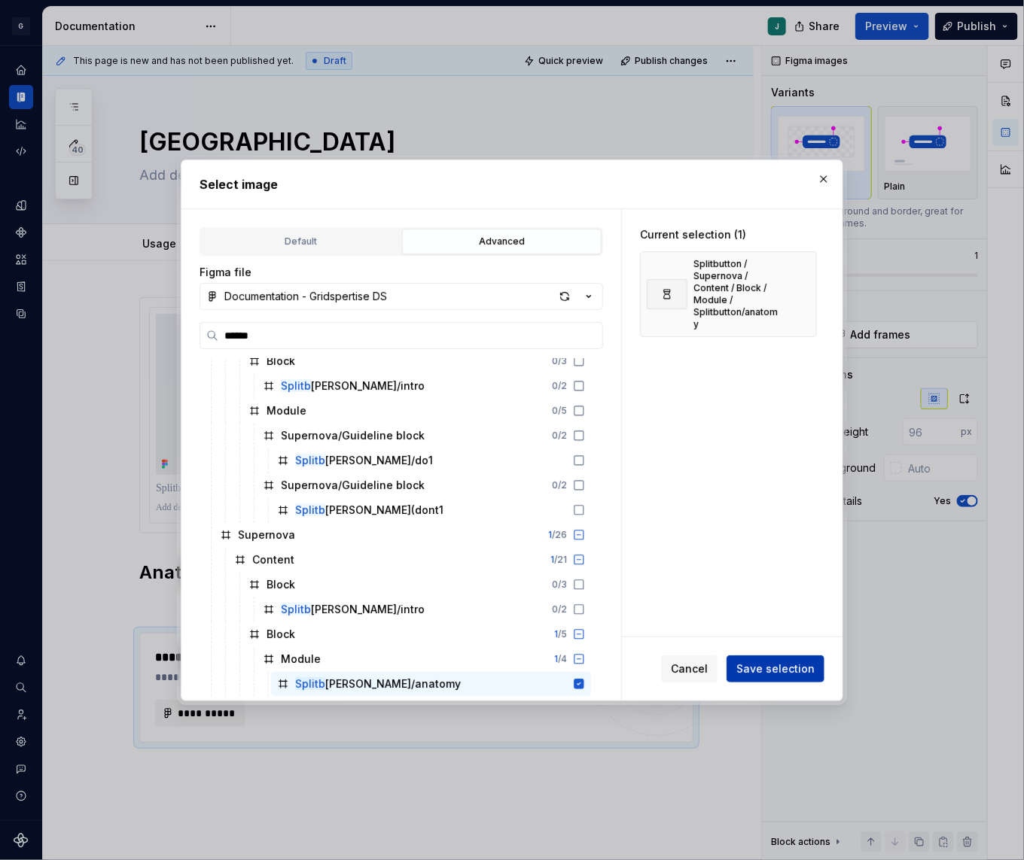
click at [790, 664] on span "Save selection" at bounding box center [775, 669] width 78 height 15
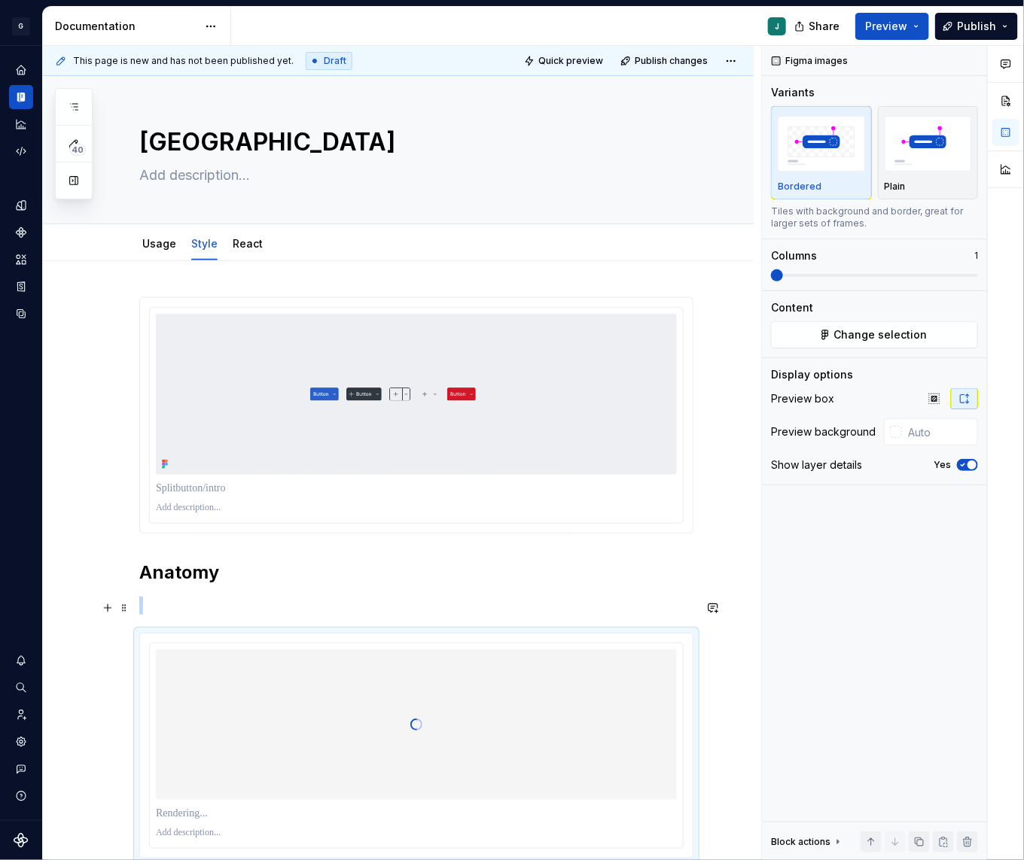
click at [144, 601] on p at bounding box center [416, 606] width 554 height 18
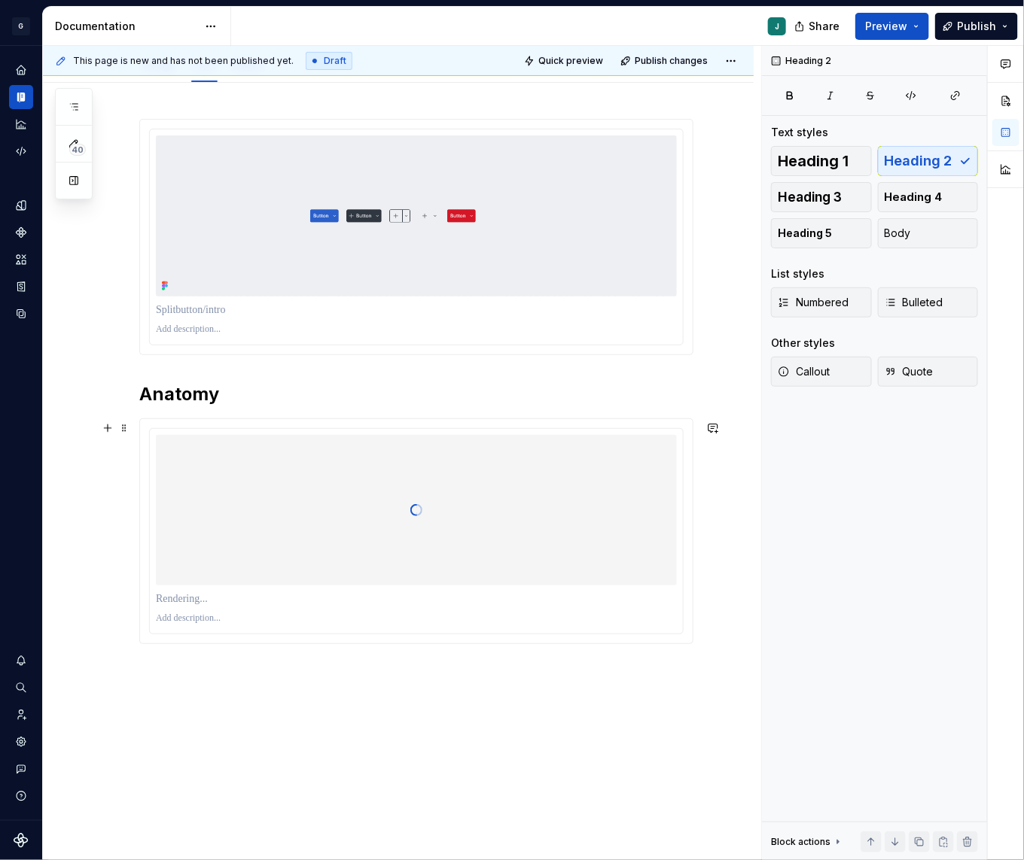
scroll to position [239, 0]
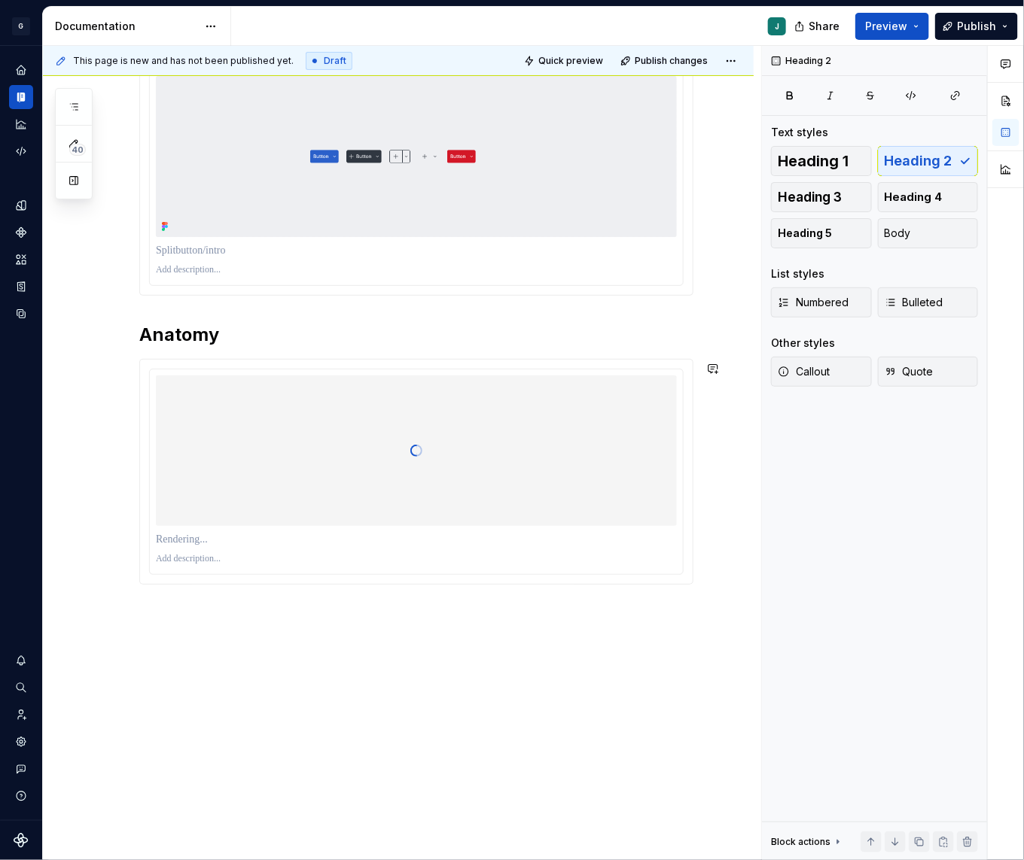
click at [159, 606] on div "Anatomy" at bounding box center [398, 442] width 710 height 838
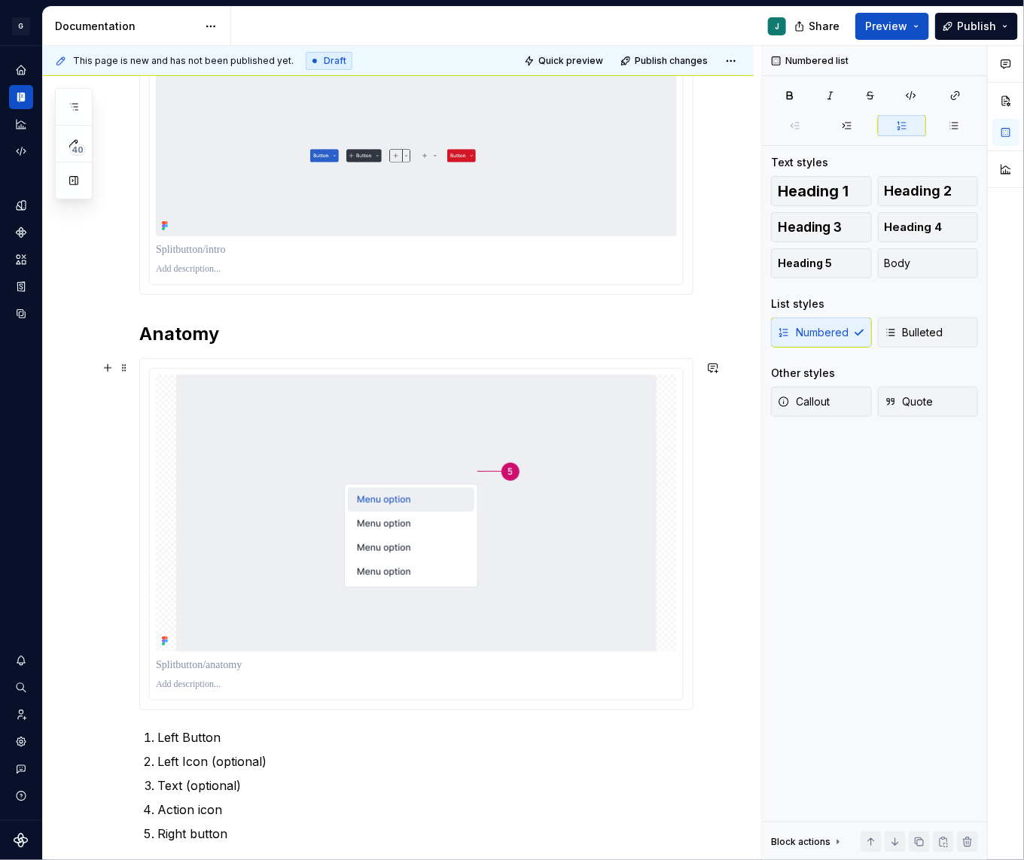
scroll to position [497, 0]
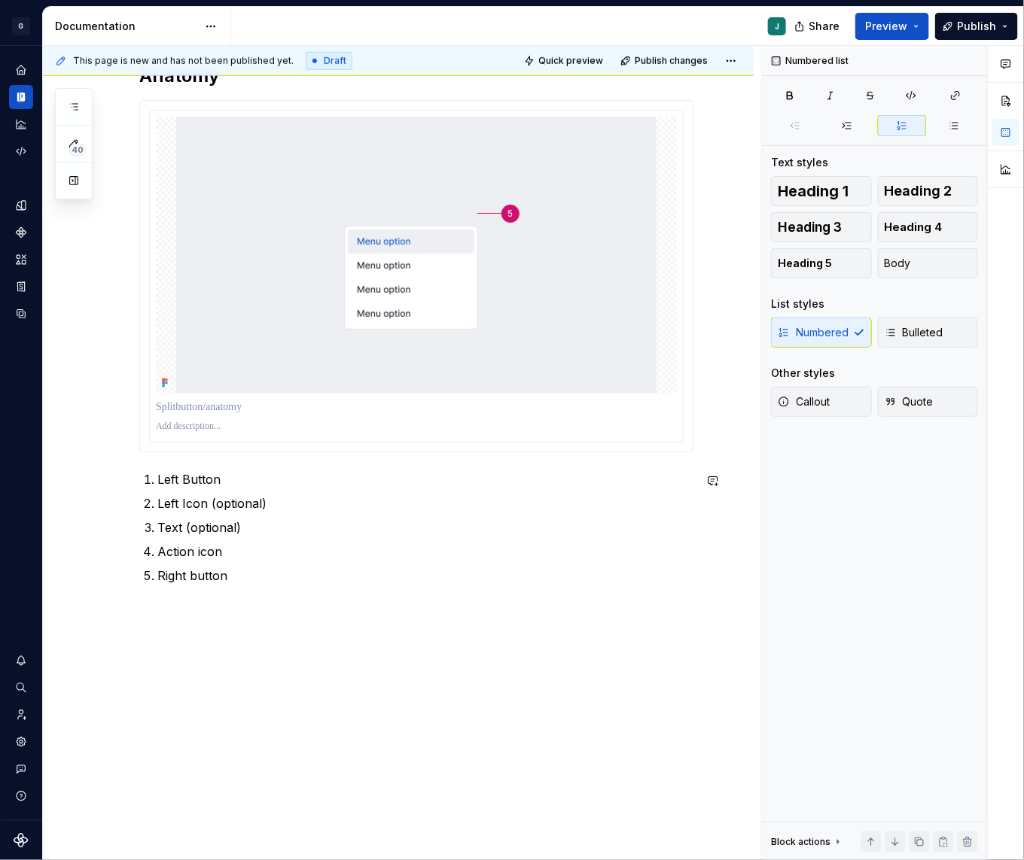
click at [157, 626] on div "This page is new and has not been published yet. Draft Quick preview Publish ch…" at bounding box center [402, 453] width 718 height 815
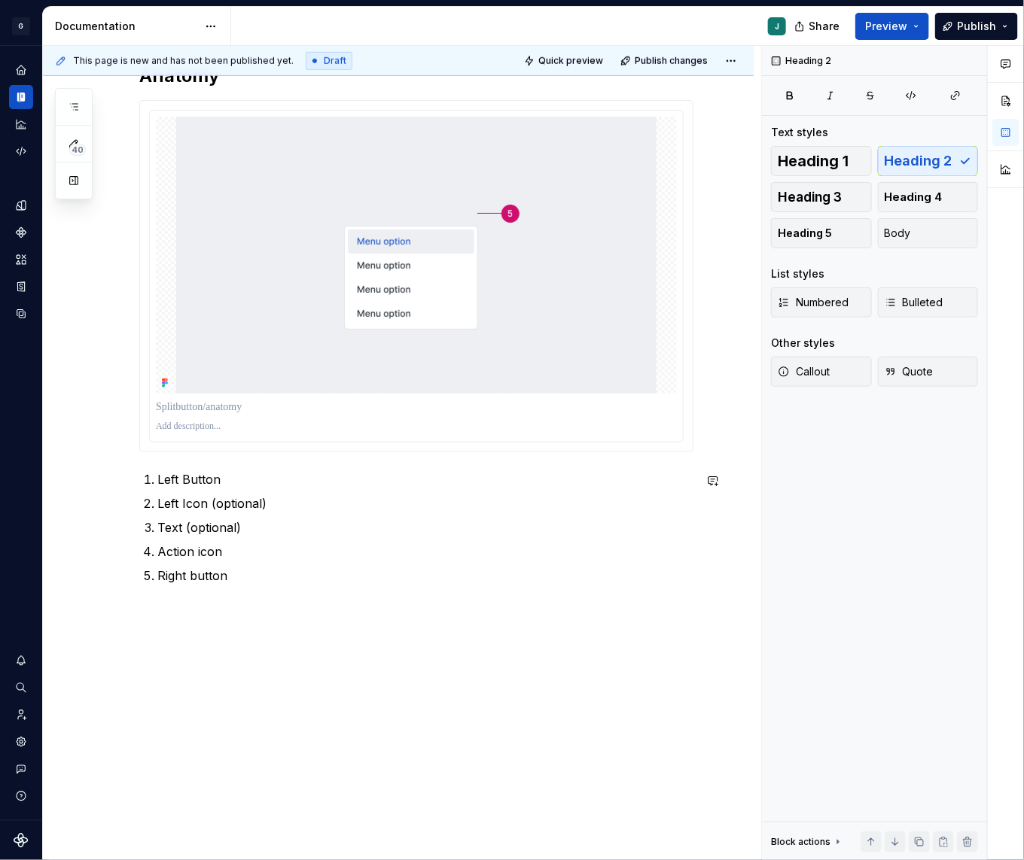
click at [157, 626] on div "Anatomy Left Button Left Icon (optional) Text (optional) Action icon Right butt…" at bounding box center [398, 312] width 710 height 1097
click at [158, 606] on p "Specification & Properties" at bounding box center [416, 612] width 554 height 18
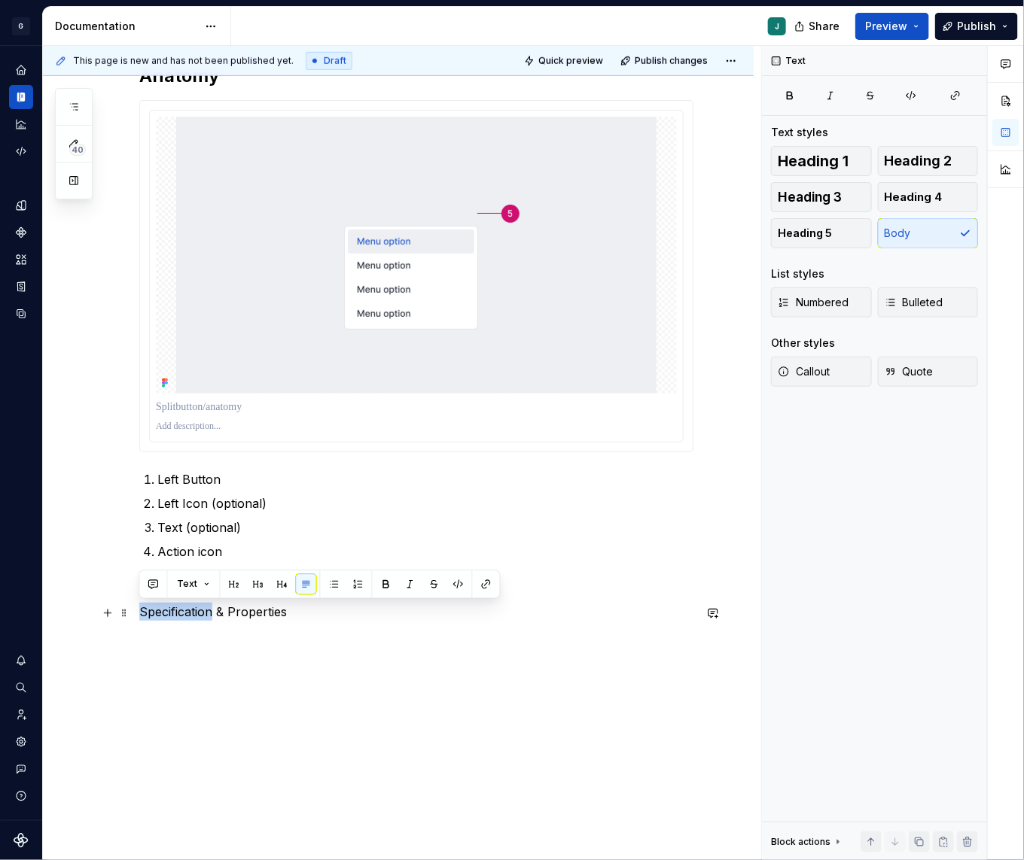
click at [158, 606] on p "Specification & Properties" at bounding box center [416, 612] width 554 height 18
click at [233, 584] on button "button" at bounding box center [234, 584] width 21 height 21
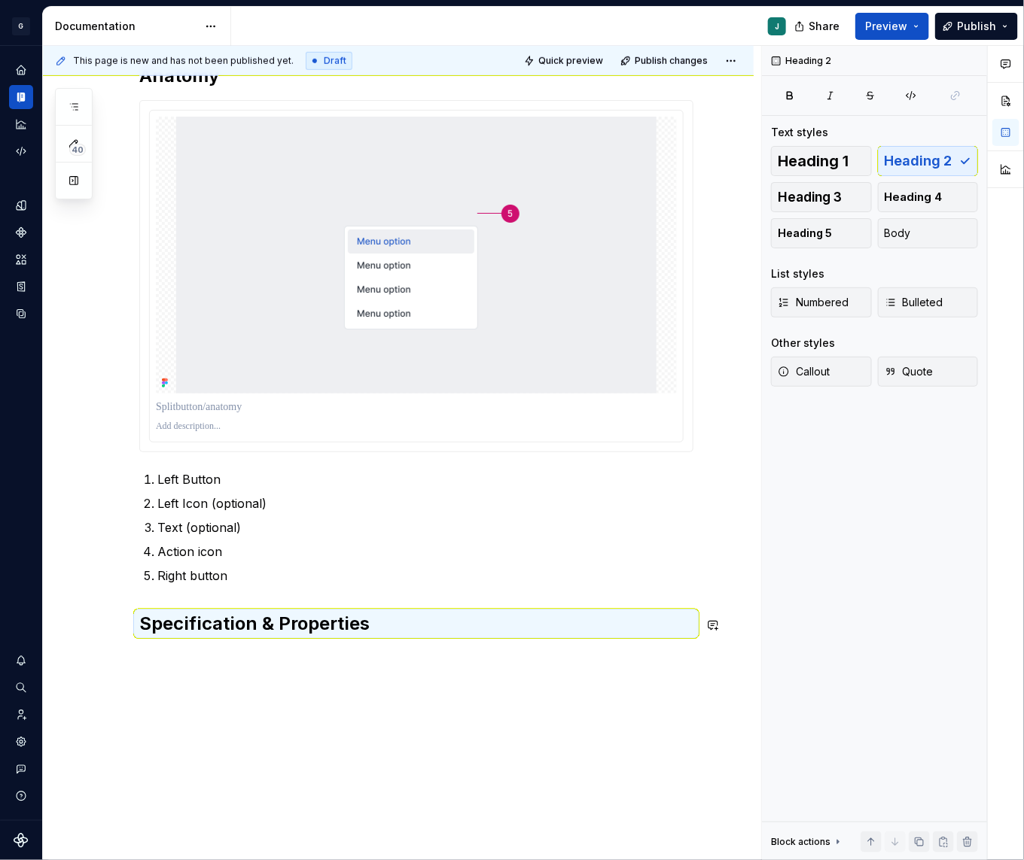
click at [144, 671] on div "Anatomy Left Button Left Icon (optional) Text (optional) Action icon Right butt…" at bounding box center [398, 338] width 710 height 1148
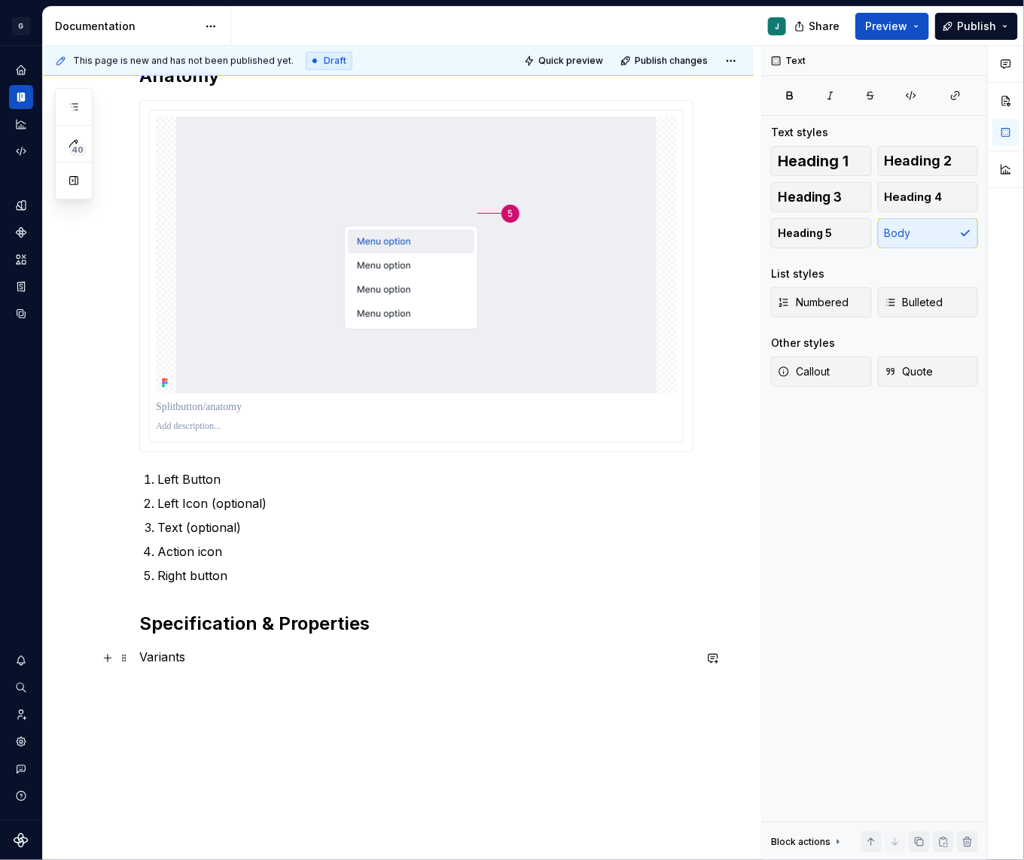
click at [165, 658] on p "Variants" at bounding box center [416, 657] width 554 height 18
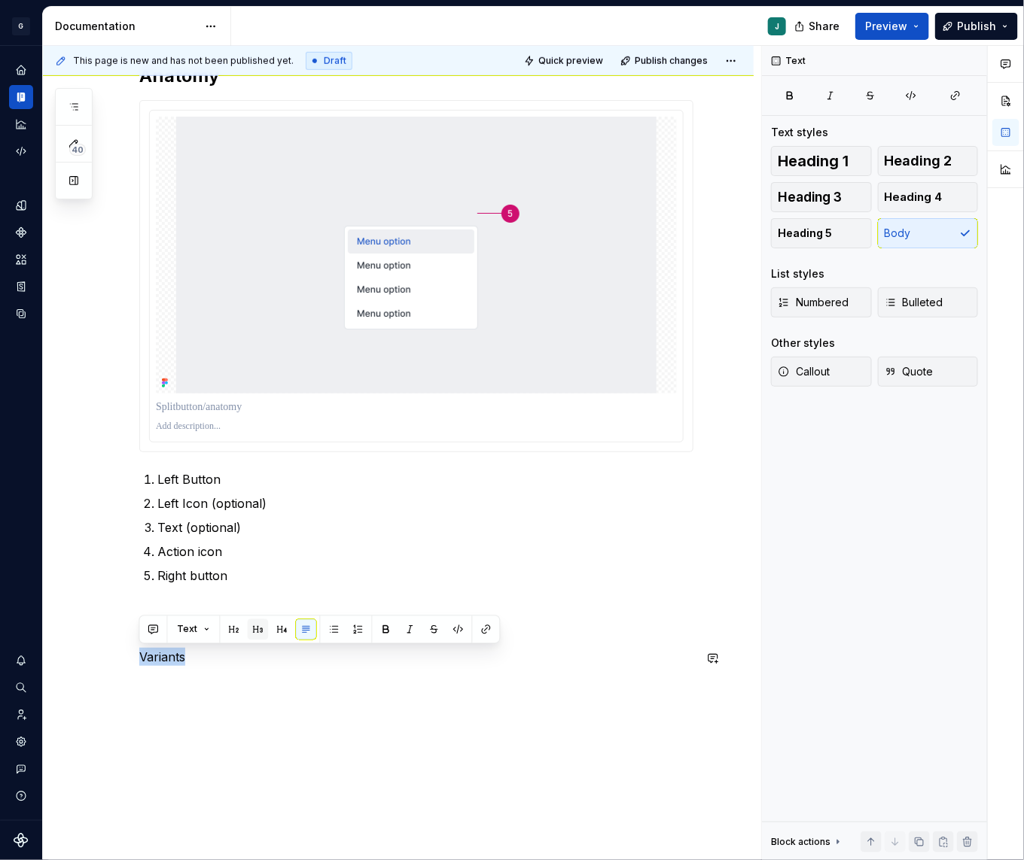
click at [253, 627] on button "button" at bounding box center [258, 629] width 21 height 21
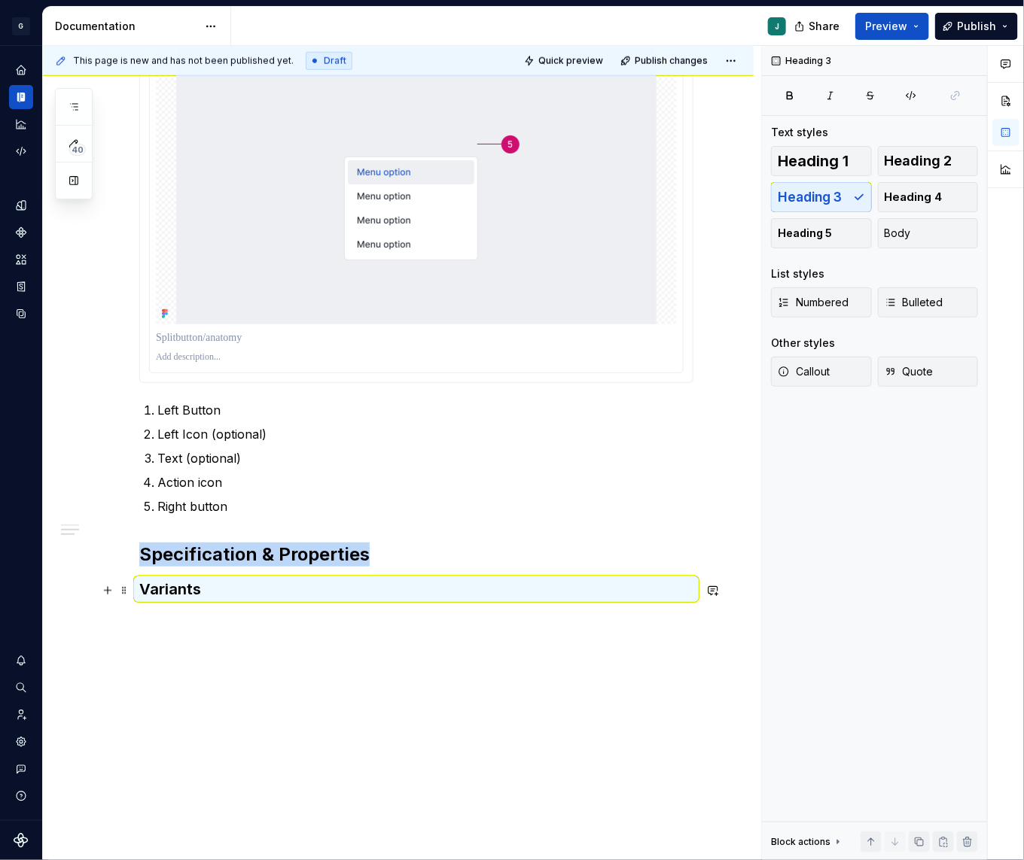
scroll to position [582, 0]
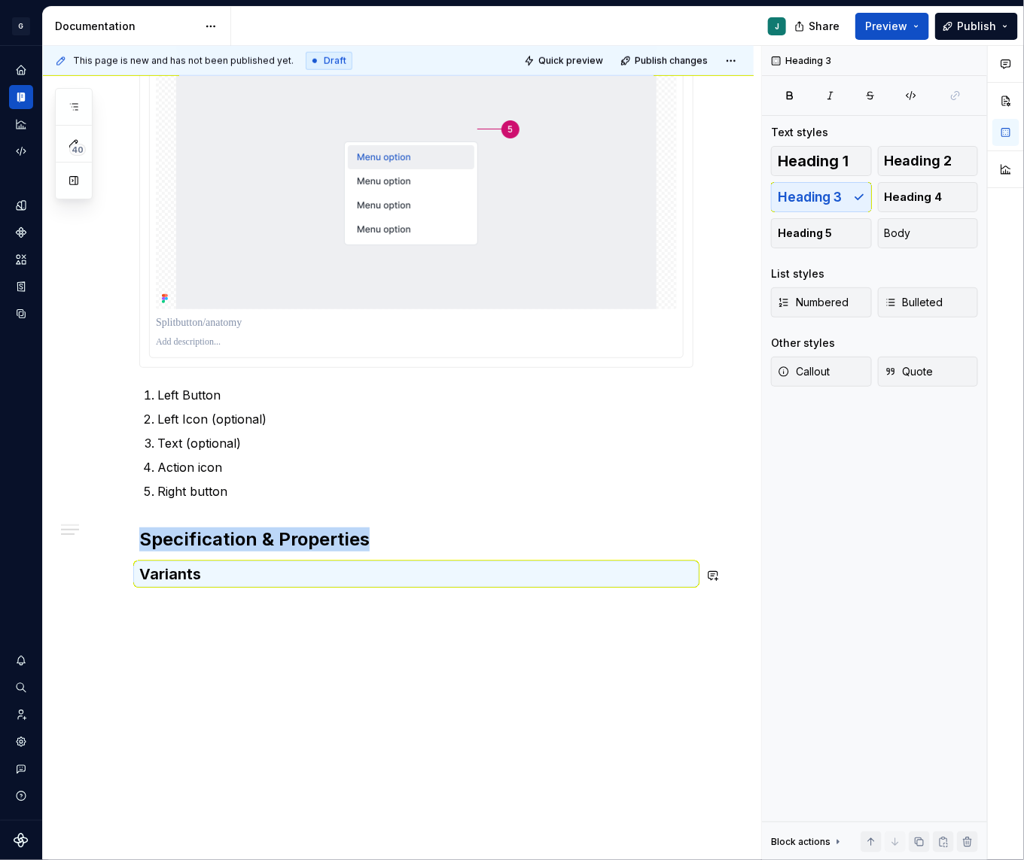
click at [164, 614] on div "Anatomy Left Button Left Icon (optional) Text (optional) Action icon Right butt…" at bounding box center [398, 270] width 710 height 1181
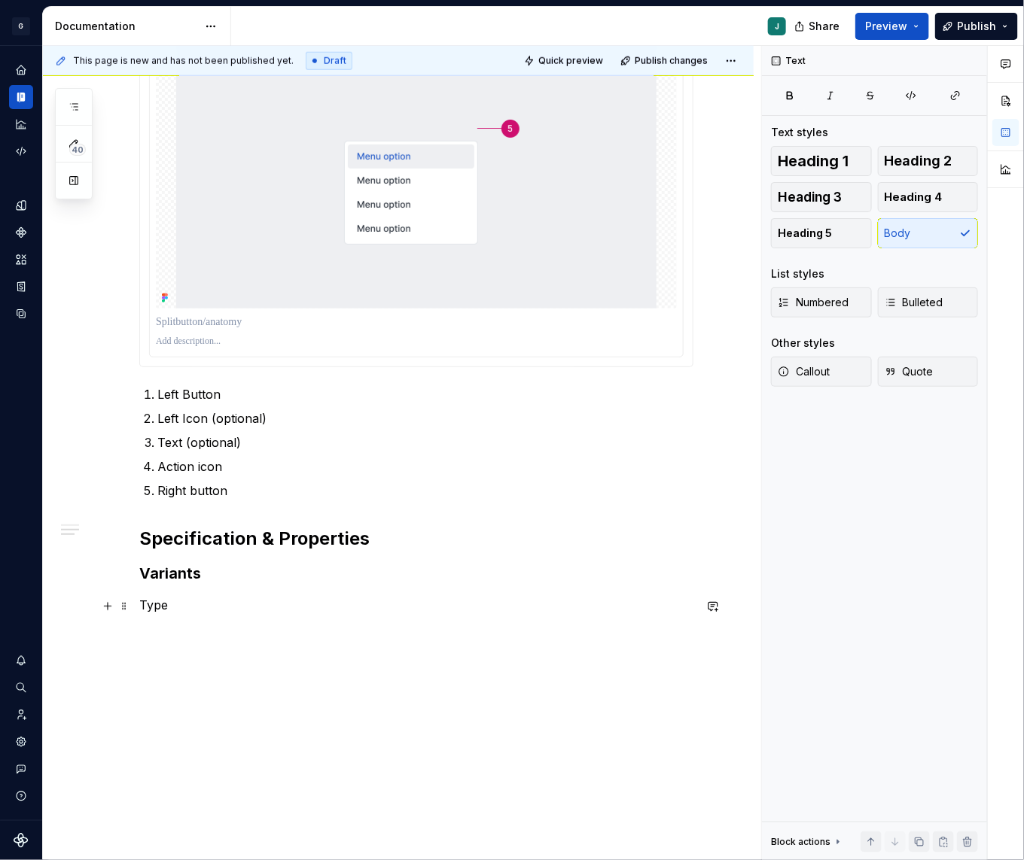
click at [152, 604] on p "Type" at bounding box center [416, 605] width 554 height 18
click at [260, 582] on button "button" at bounding box center [258, 577] width 21 height 21
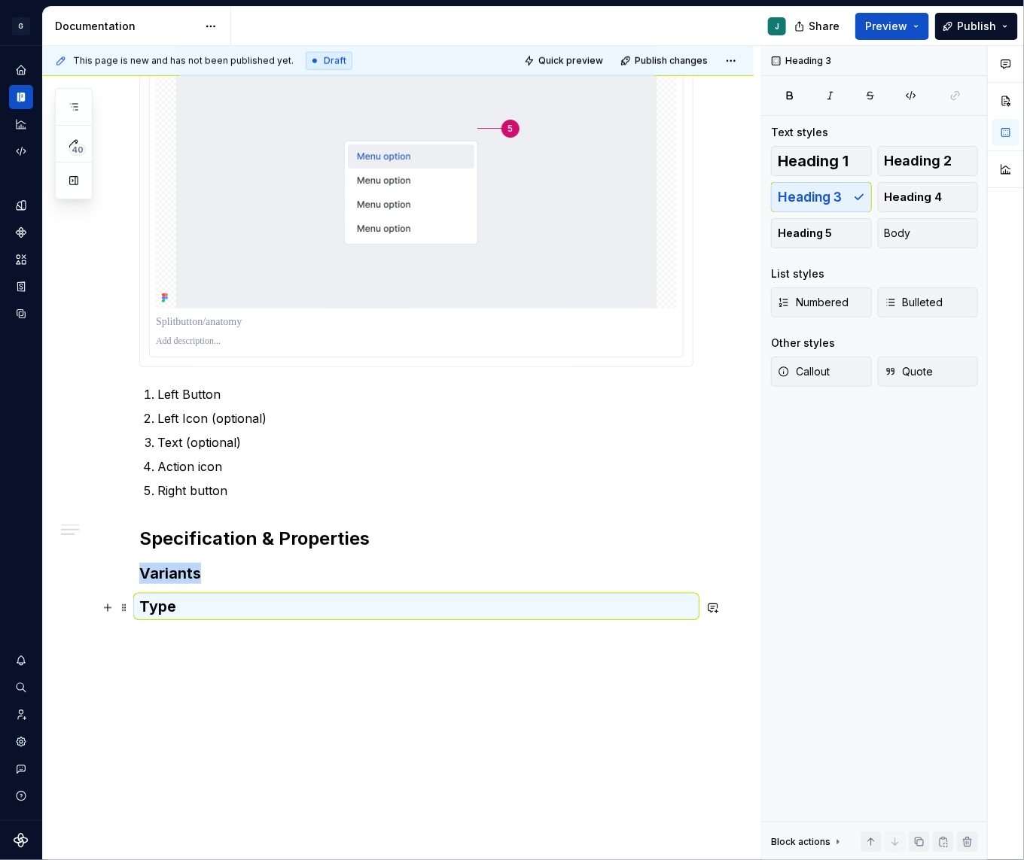
click at [168, 600] on h3 "Type" at bounding box center [416, 606] width 554 height 21
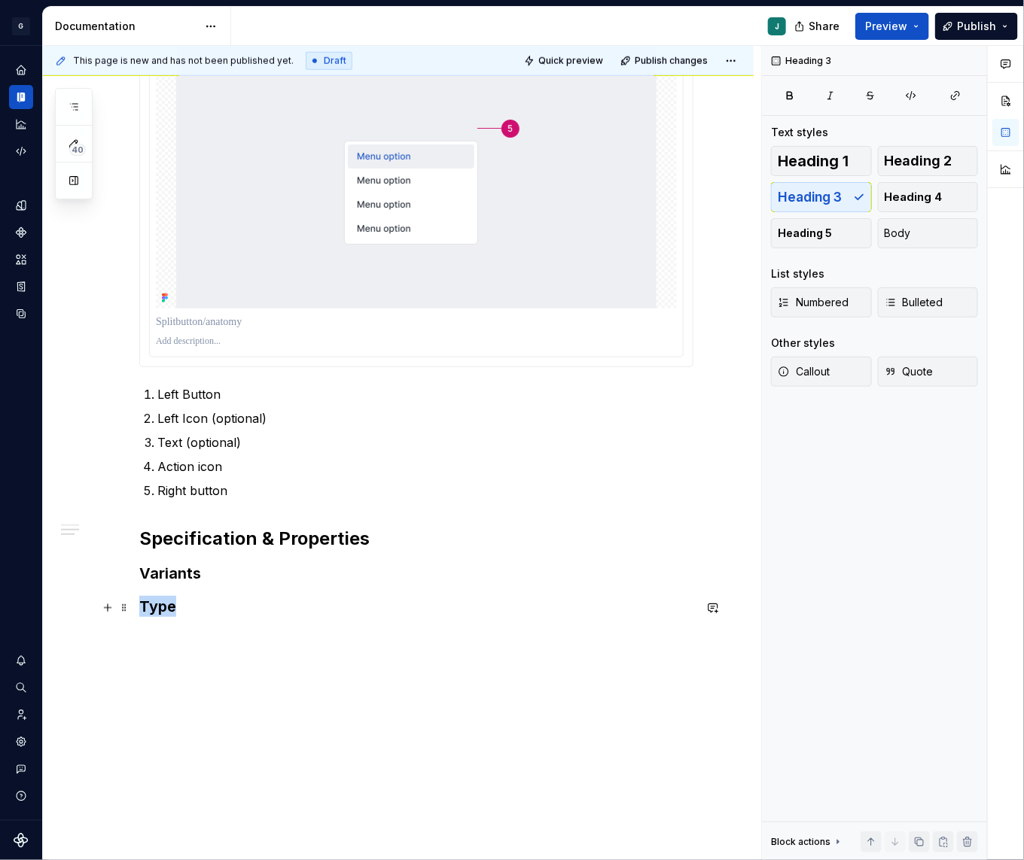
click at [168, 600] on h3 "Type" at bounding box center [416, 606] width 554 height 21
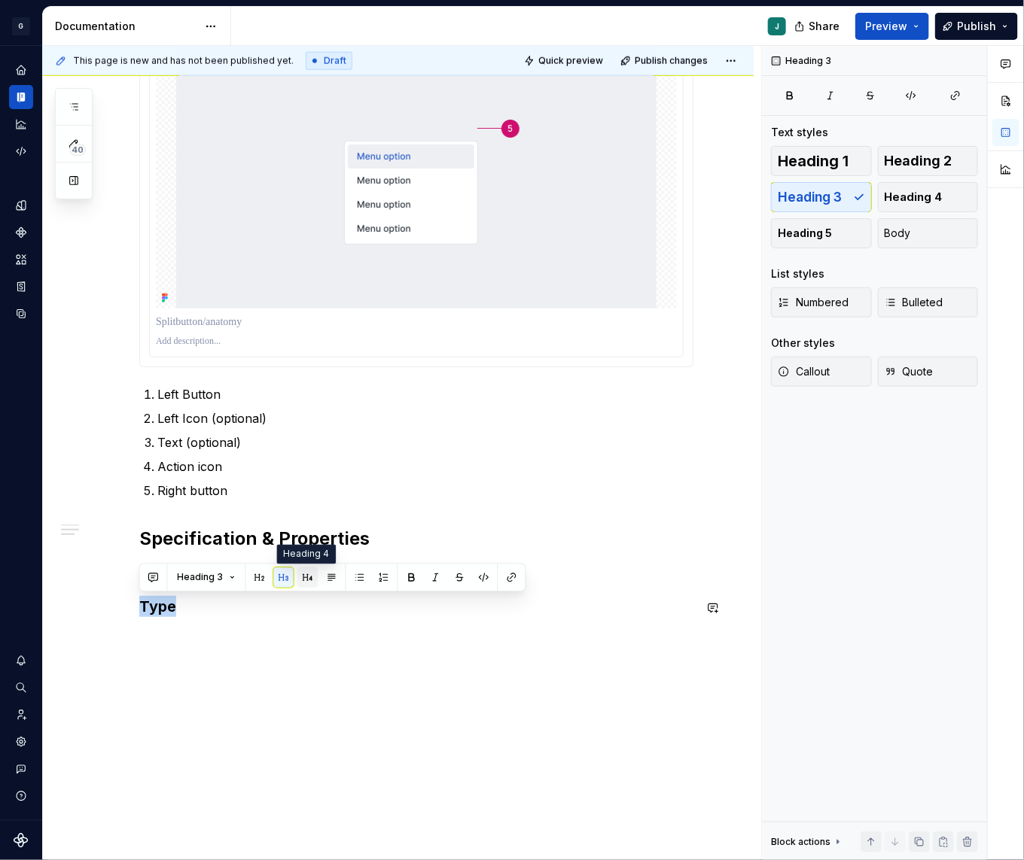
click at [309, 573] on button "button" at bounding box center [307, 577] width 21 height 21
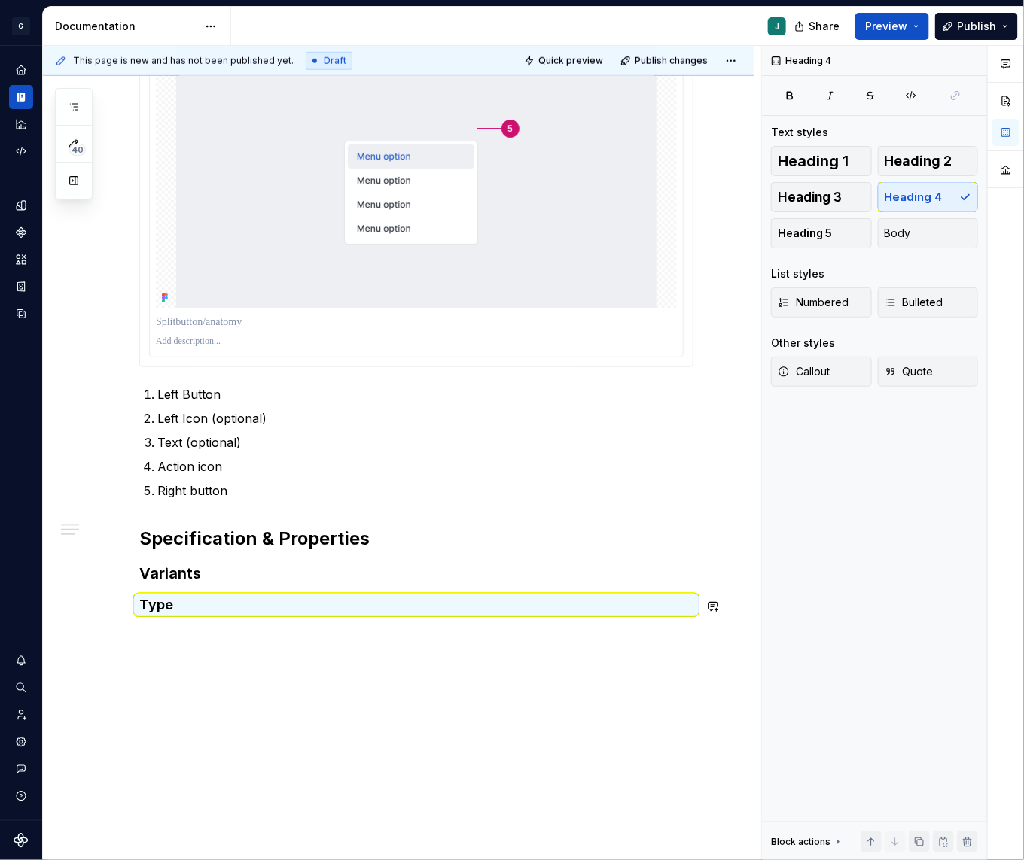
click at [140, 656] on div "Anatomy Left Button Left Icon (optional) Text (optional) Action icon Right butt…" at bounding box center [398, 284] width 710 height 1211
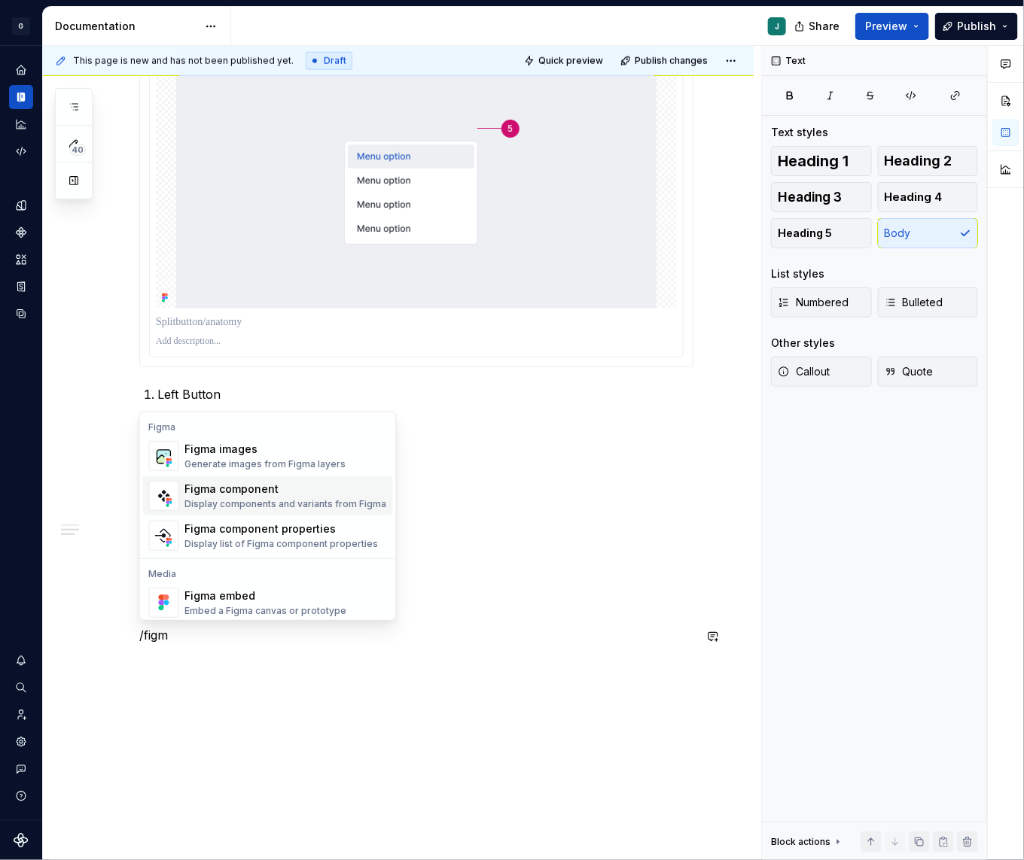
click at [227, 496] on div "Figma component" at bounding box center [286, 489] width 202 height 15
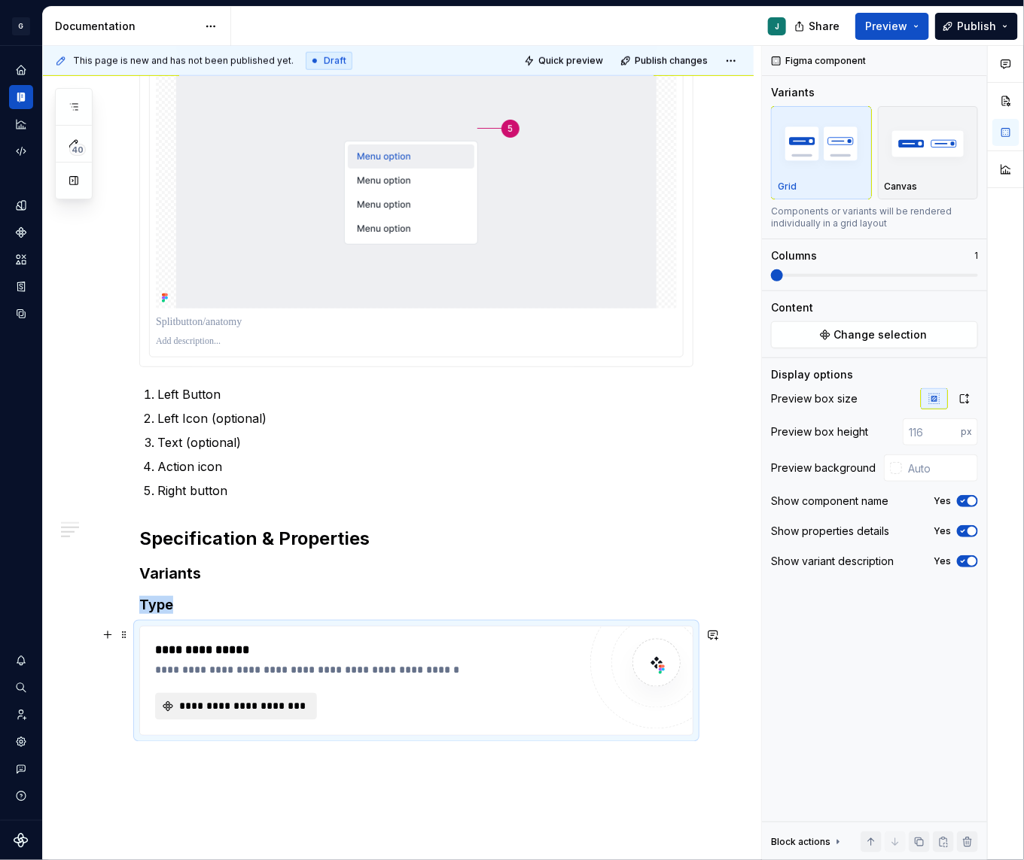
click at [205, 704] on span "**********" at bounding box center [242, 706] width 130 height 15
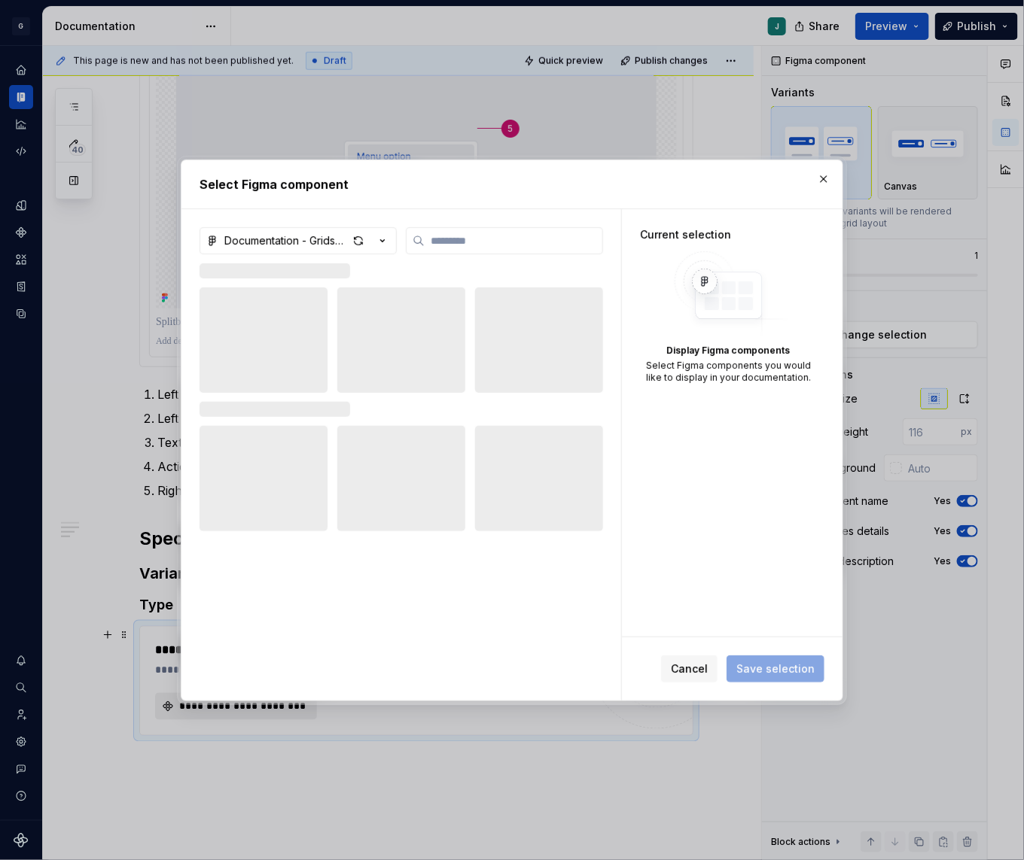
type textarea "*"
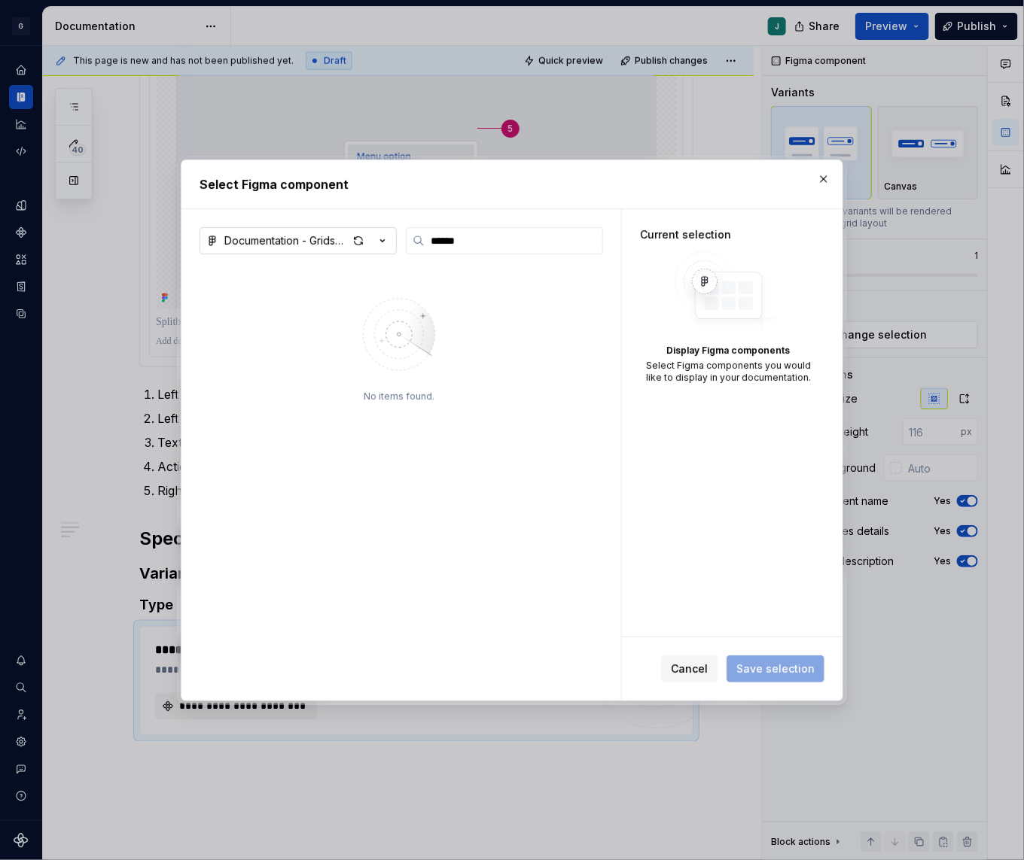
type input "******"
click at [309, 240] on div "Documentation - Gridspertise DS" at bounding box center [285, 240] width 123 height 15
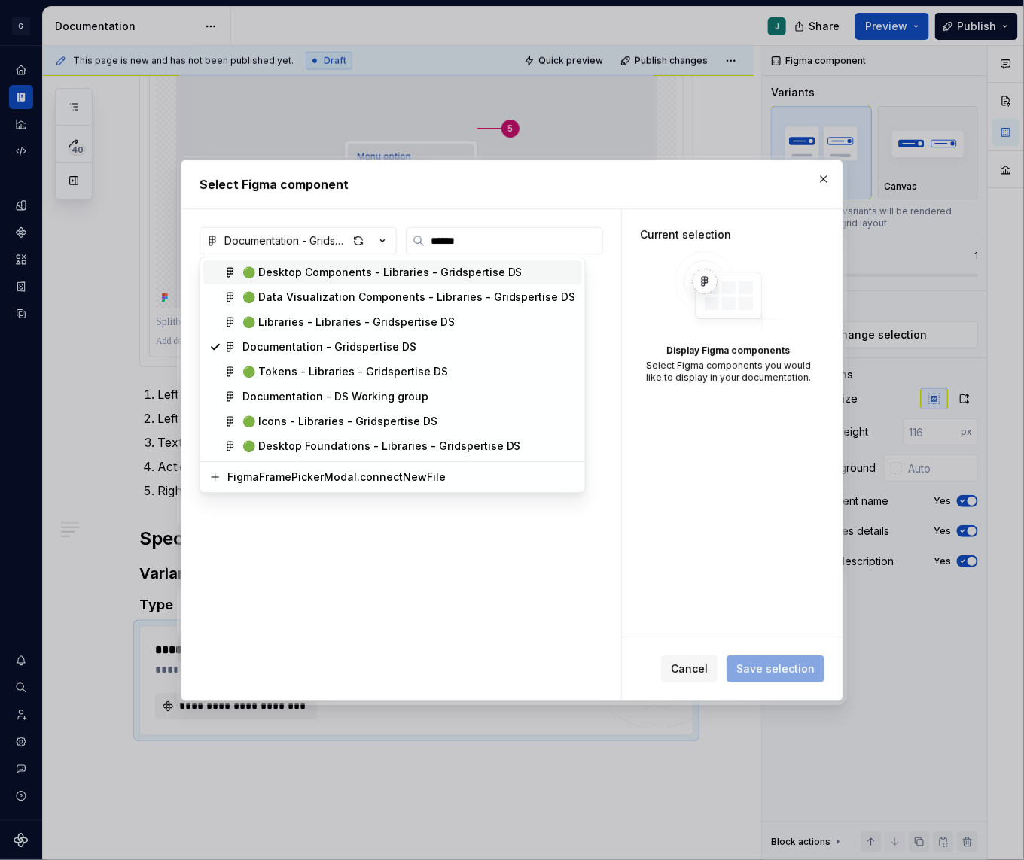
click at [311, 269] on div "🟢 Desktop Components - Libraries - Gridspertise DS" at bounding box center [382, 272] width 280 height 15
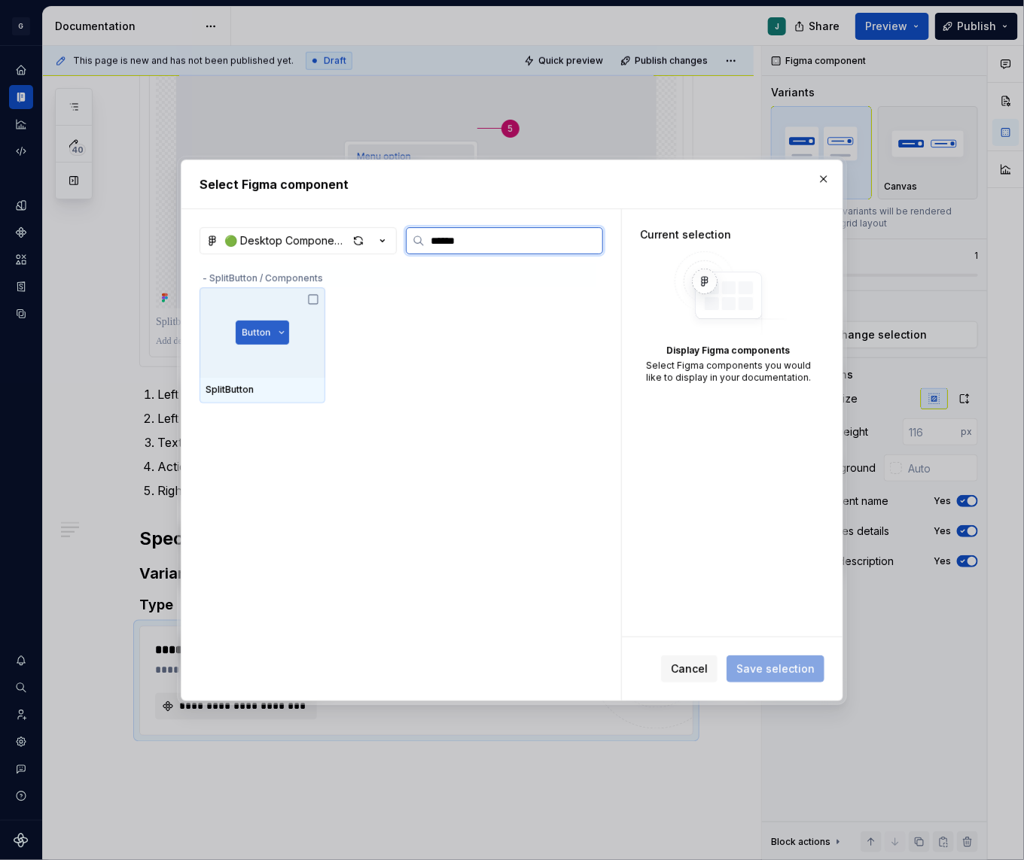
click at [252, 334] on img at bounding box center [262, 333] width 53 height 24
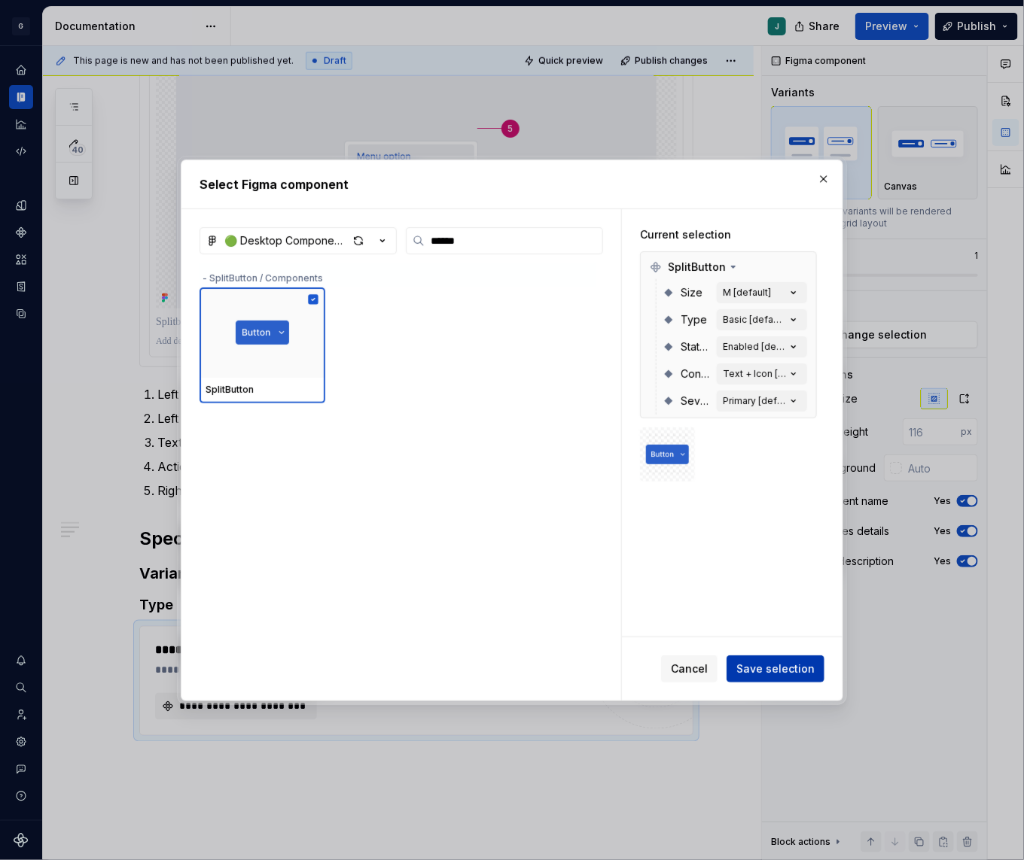
click at [777, 671] on span "Save selection" at bounding box center [775, 669] width 78 height 15
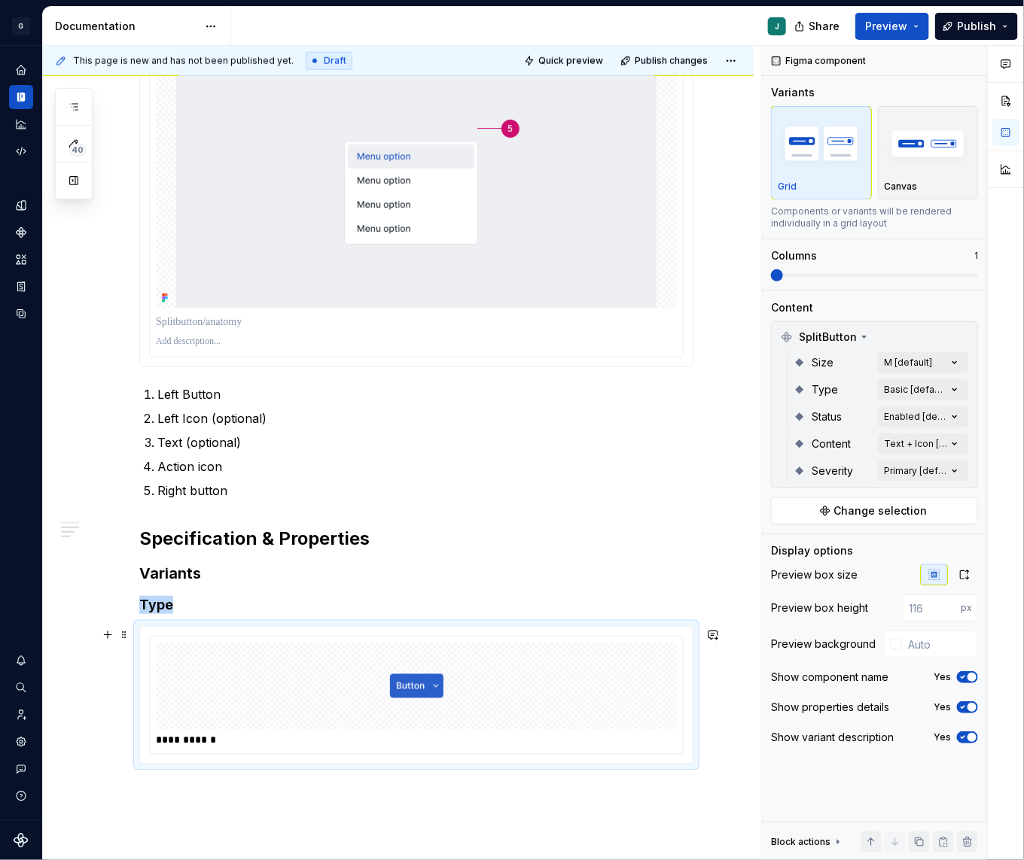
click at [406, 644] on div at bounding box center [416, 686] width 521 height 87
click at [907, 652] on input "text" at bounding box center [940, 644] width 76 height 27
type input "#FFFFFF"
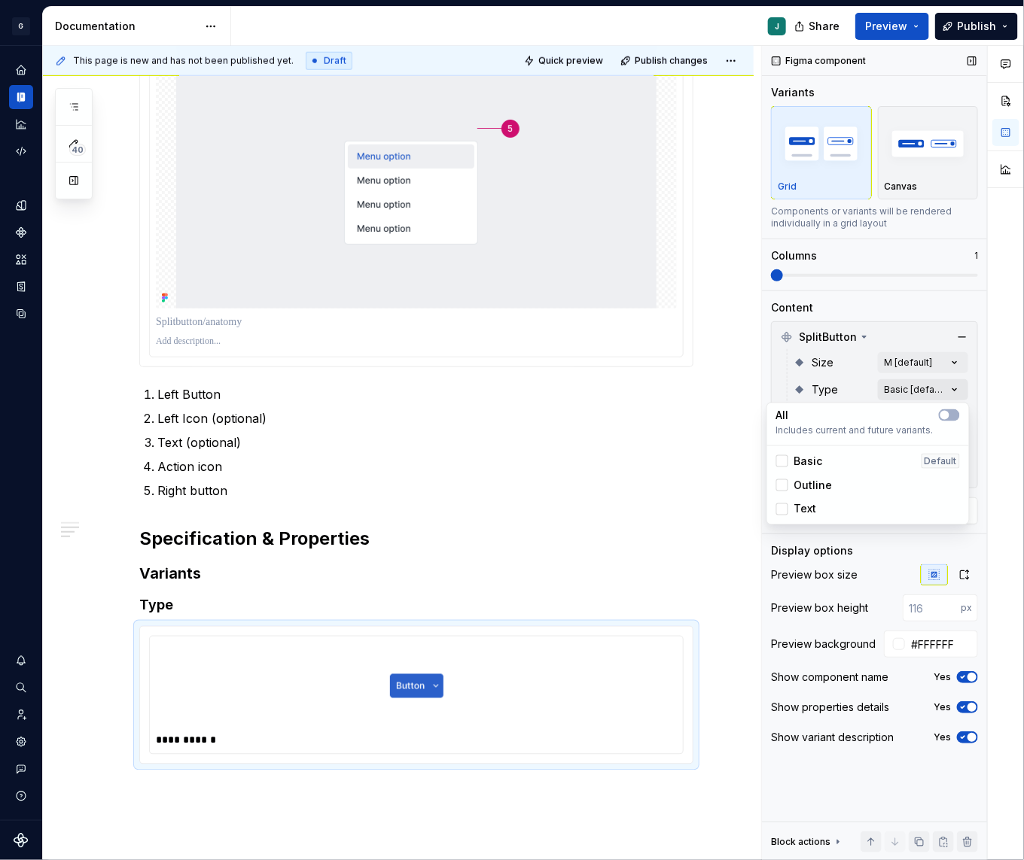
click at [940, 389] on div "Comments Open comments No comments yet Select ‘Comment’ from the block context …" at bounding box center [893, 453] width 262 height 815
click at [946, 417] on span "button" at bounding box center [944, 415] width 9 height 9
click at [902, 363] on div "Comments Open comments No comments yet Select ‘Comment’ from the block context …" at bounding box center [893, 453] width 262 height 815
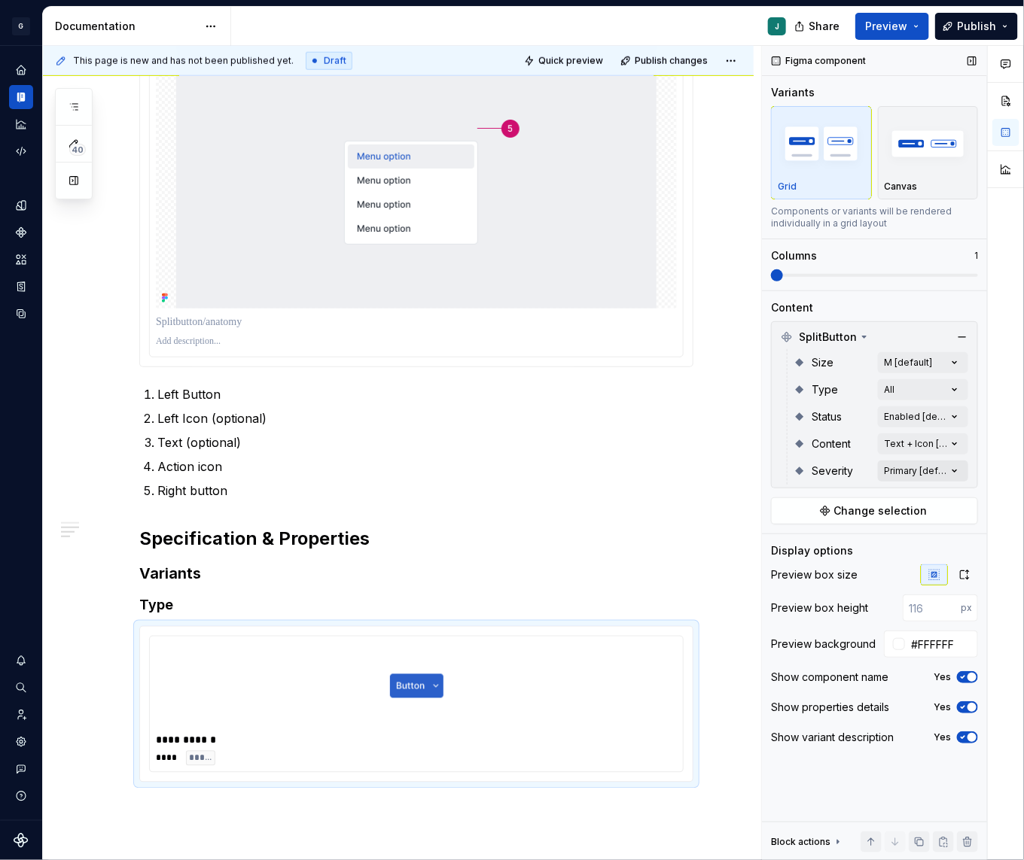
click at [944, 467] on div "Comments Open comments No comments yet Select ‘Comment’ from the block context …" at bounding box center [893, 453] width 262 height 815
click at [798, 540] on span "Primary" at bounding box center [813, 542] width 39 height 15
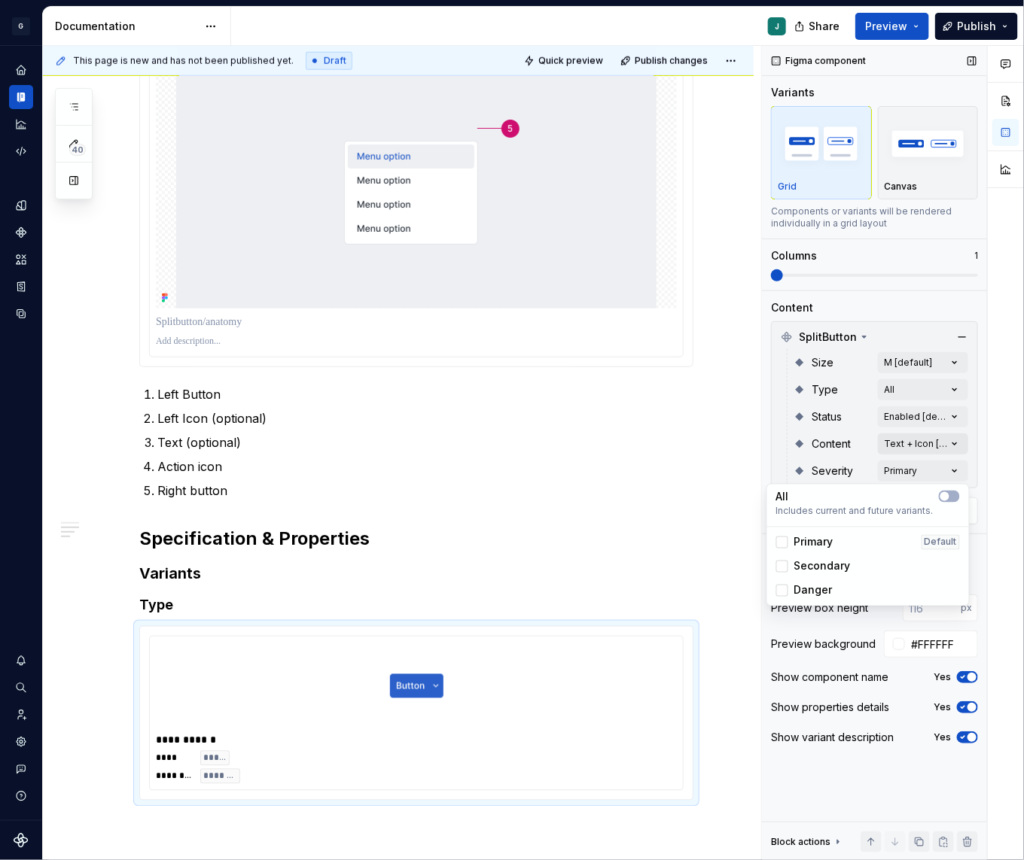
click at [903, 439] on div "Comments Open comments No comments yet Select ‘Comment’ from the block context …" at bounding box center [893, 453] width 262 height 815
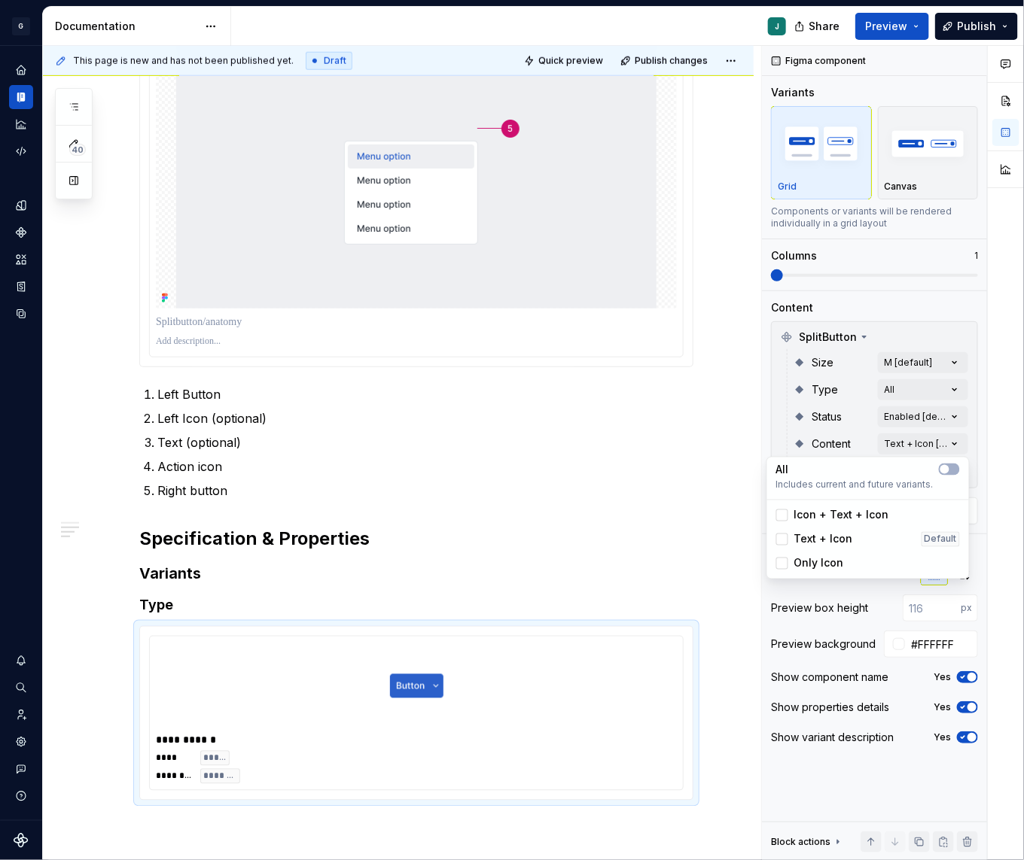
click at [804, 535] on span "Text + Icon" at bounding box center [823, 539] width 59 height 15
click at [829, 428] on div "Comments Open comments No comments yet Select ‘Comment’ from the block context …" at bounding box center [893, 453] width 262 height 815
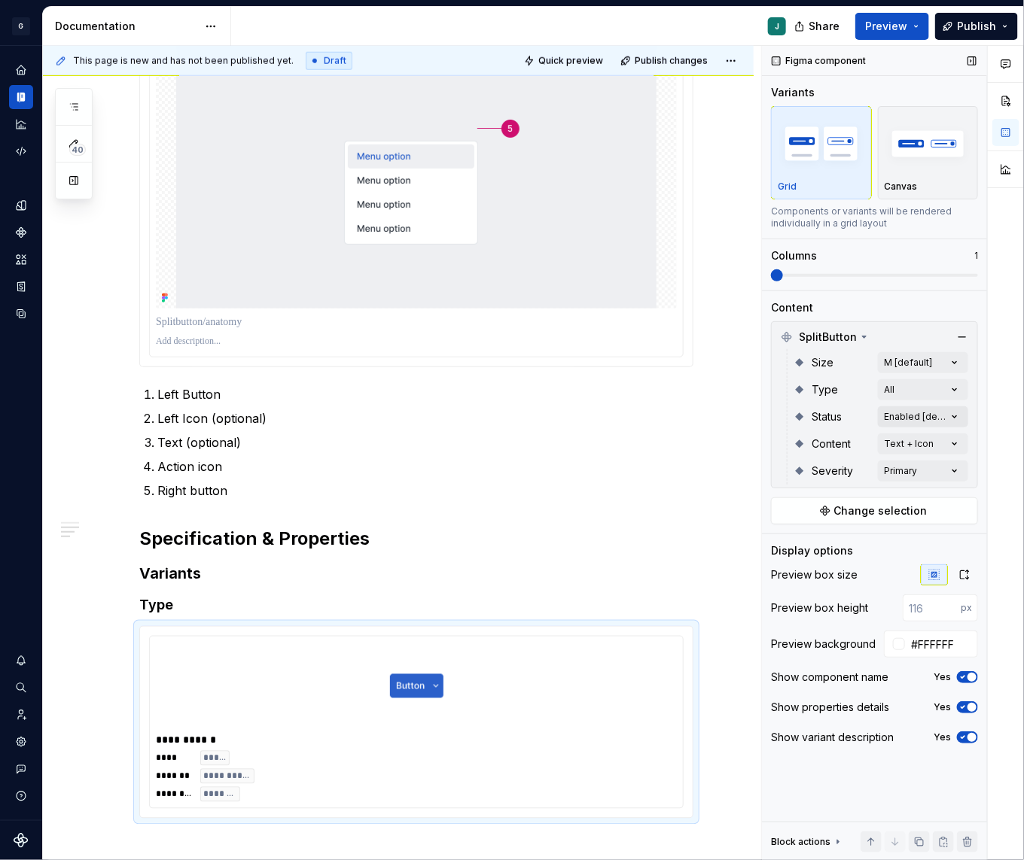
click at [937, 406] on div "Comments Open comments No comments yet Select ‘Comment’ from the block context …" at bounding box center [893, 453] width 262 height 815
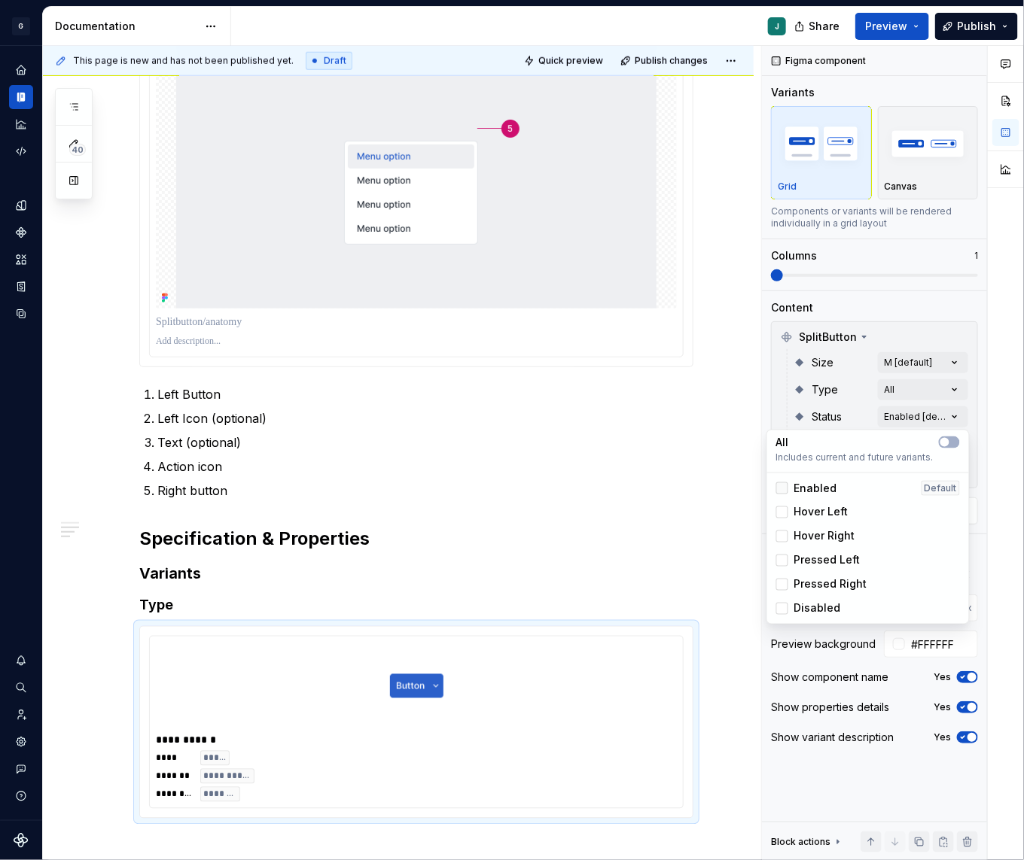
click at [780, 485] on div at bounding box center [782, 488] width 12 height 12
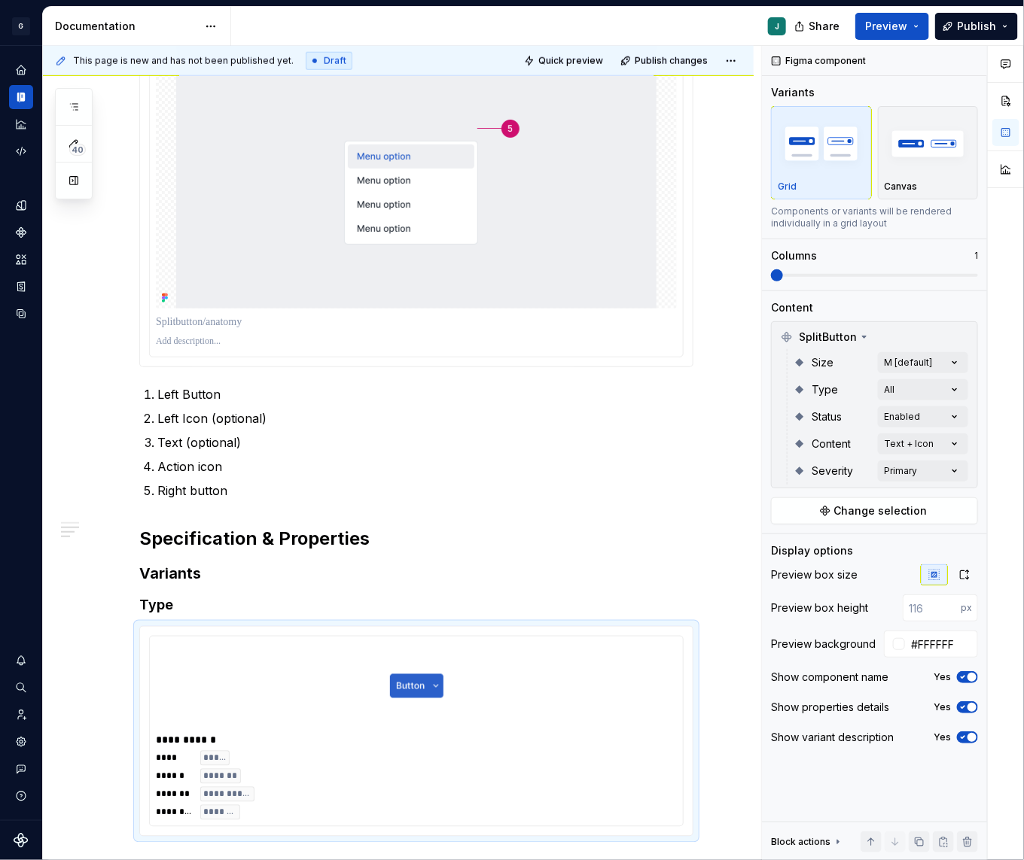
click at [649, 491] on html "G GSP Design System J Design system data Documentation J Share Preview Publish …" at bounding box center [512, 430] width 1024 height 860
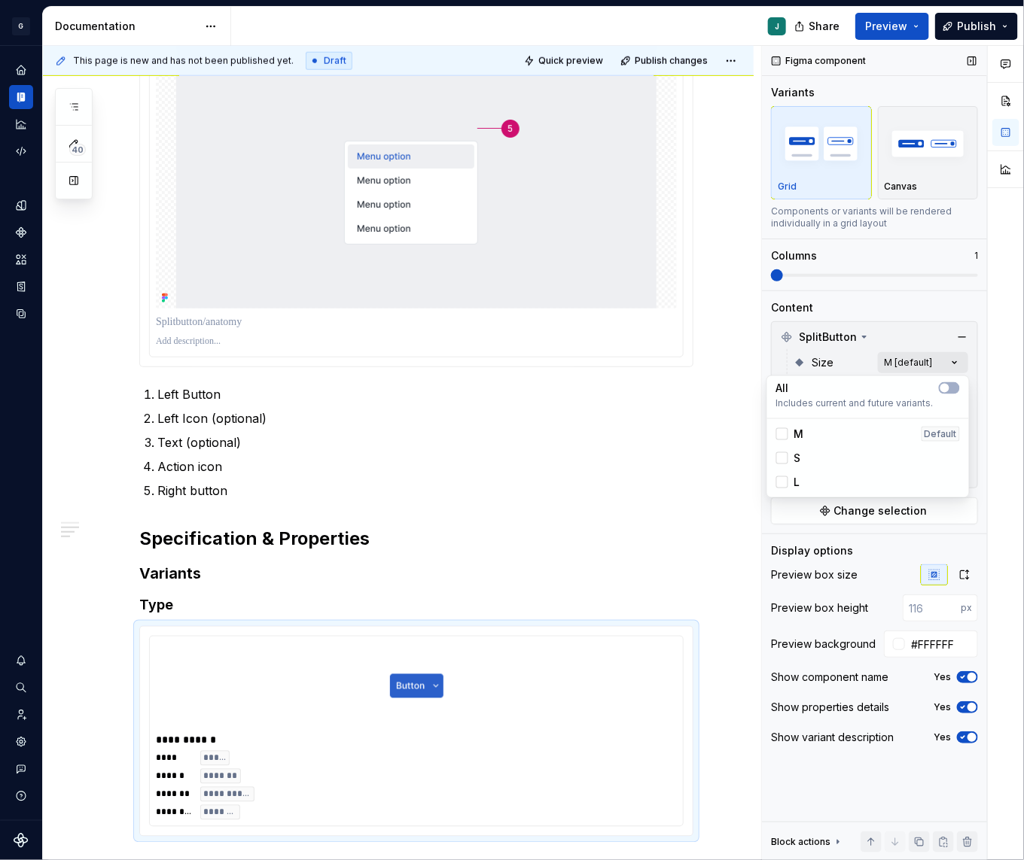
click at [946, 367] on div "Comments Open comments No comments yet Select ‘Comment’ from the block context …" at bounding box center [893, 453] width 262 height 815
click at [780, 435] on div at bounding box center [782, 434] width 12 height 12
click at [698, 518] on html "G GSP Design System J Design system data Documentation J Share Preview Publish …" at bounding box center [512, 430] width 1024 height 860
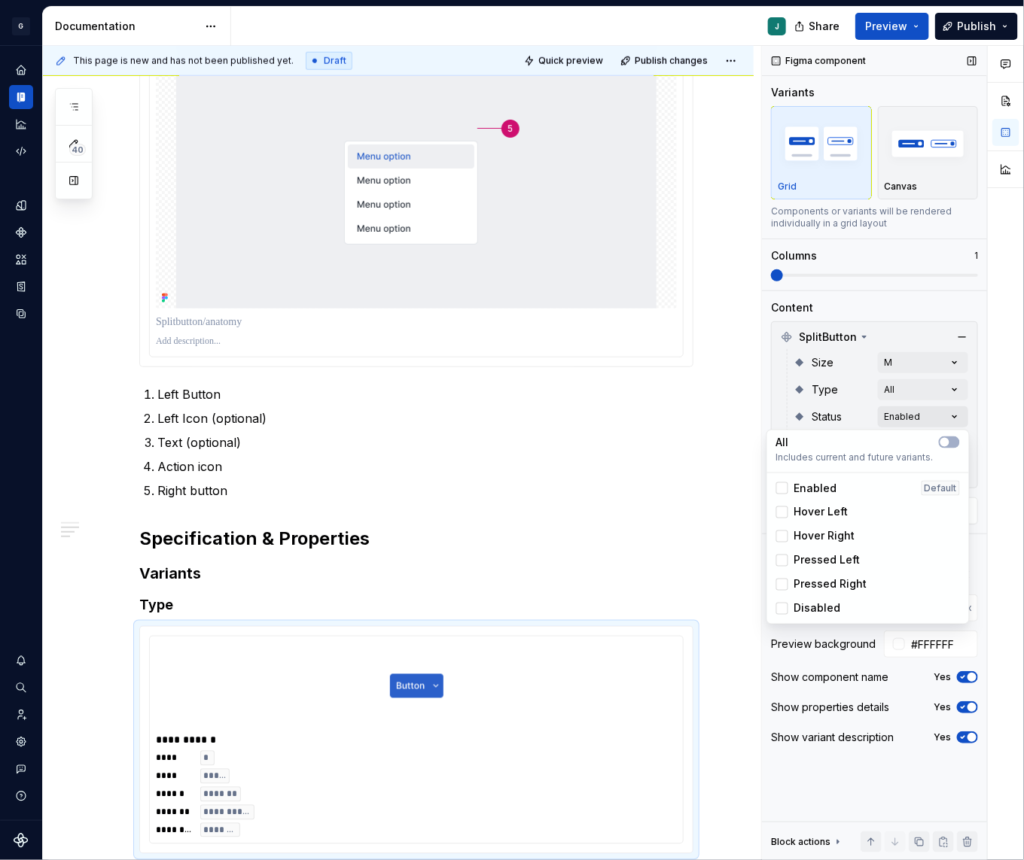
click at [953, 412] on div "Comments Open comments No comments yet Select ‘Comment’ from the block context …" at bounding box center [893, 453] width 262 height 815
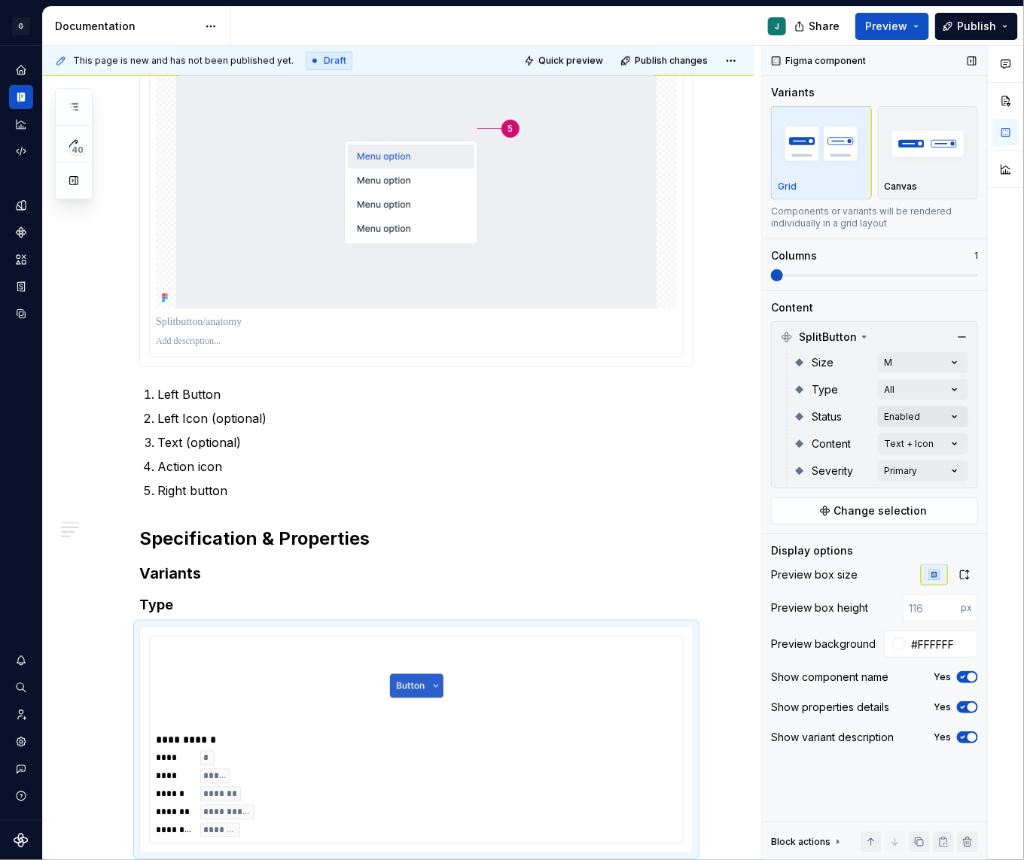
click at [953, 412] on div "Comments Open comments No comments yet Select ‘Comment’ from the block context …" at bounding box center [893, 453] width 262 height 815
click at [953, 393] on div "Comments Open comments No comments yet Select ‘Comment’ from the block context …" at bounding box center [893, 453] width 262 height 815
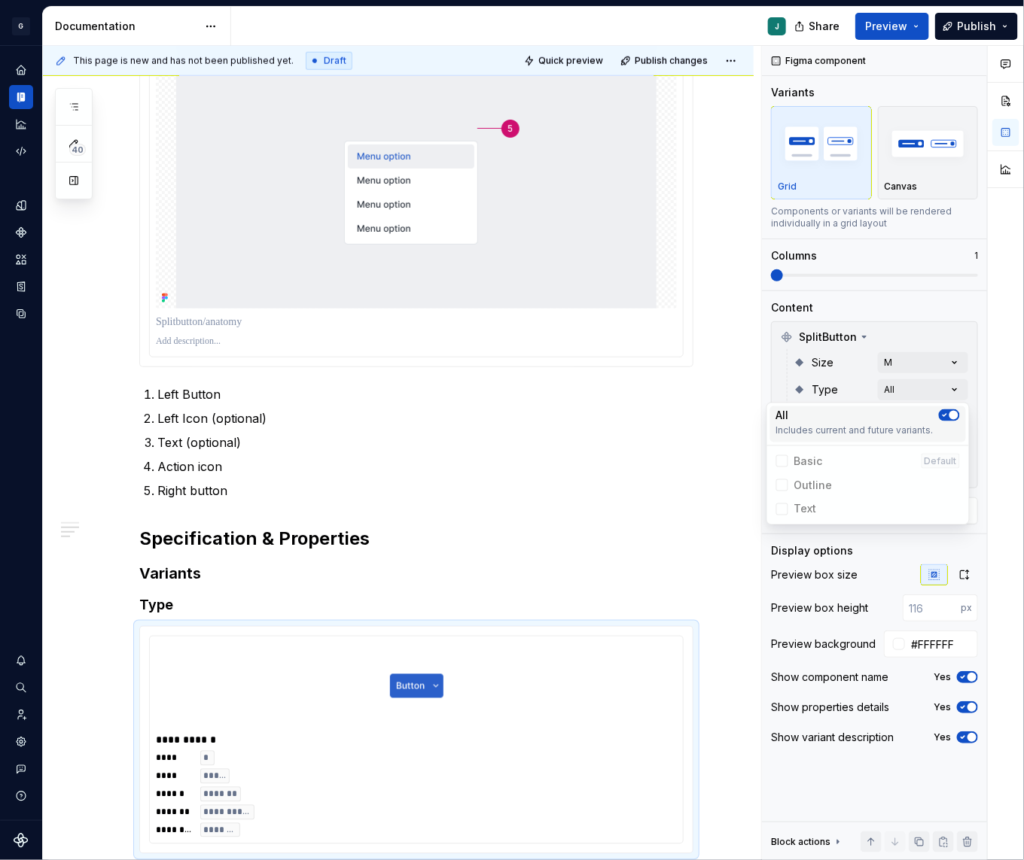
click at [945, 424] on span "Includes current and future variants." at bounding box center [868, 430] width 184 height 12
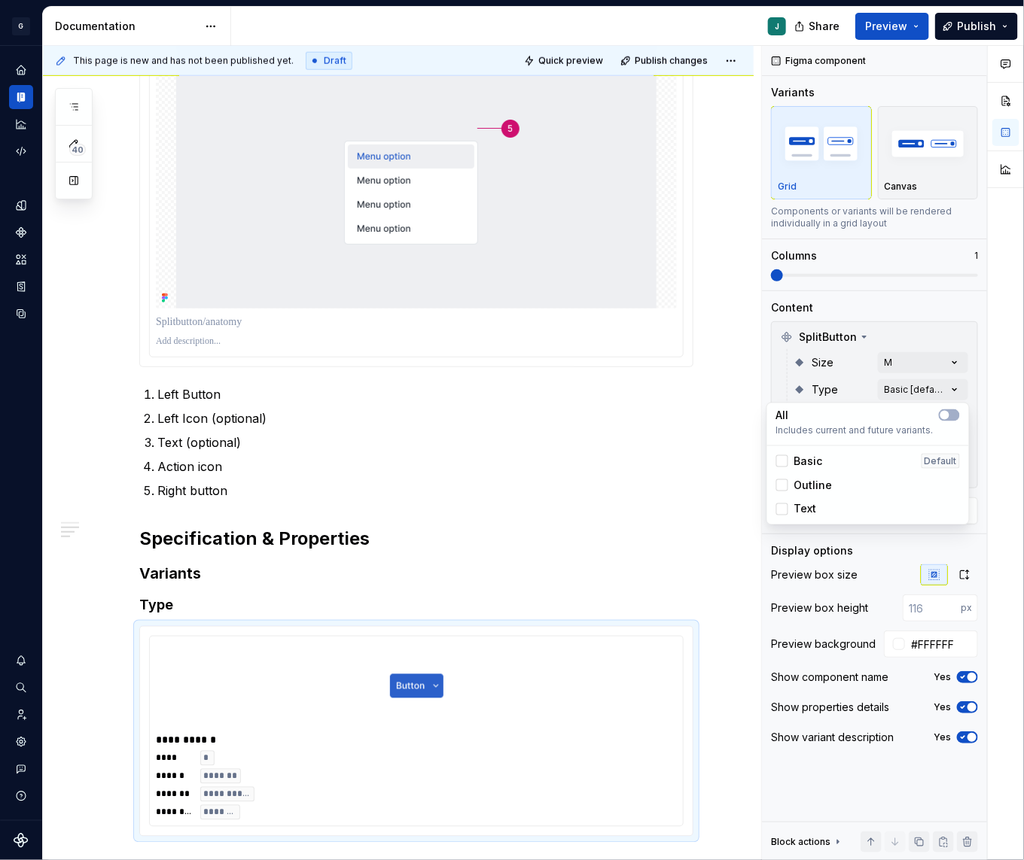
click at [789, 467] on div "Basic" at bounding box center [799, 461] width 47 height 15
click at [783, 490] on div at bounding box center [782, 485] width 12 height 12
click at [951, 415] on button "button" at bounding box center [948, 415] width 21 height 12
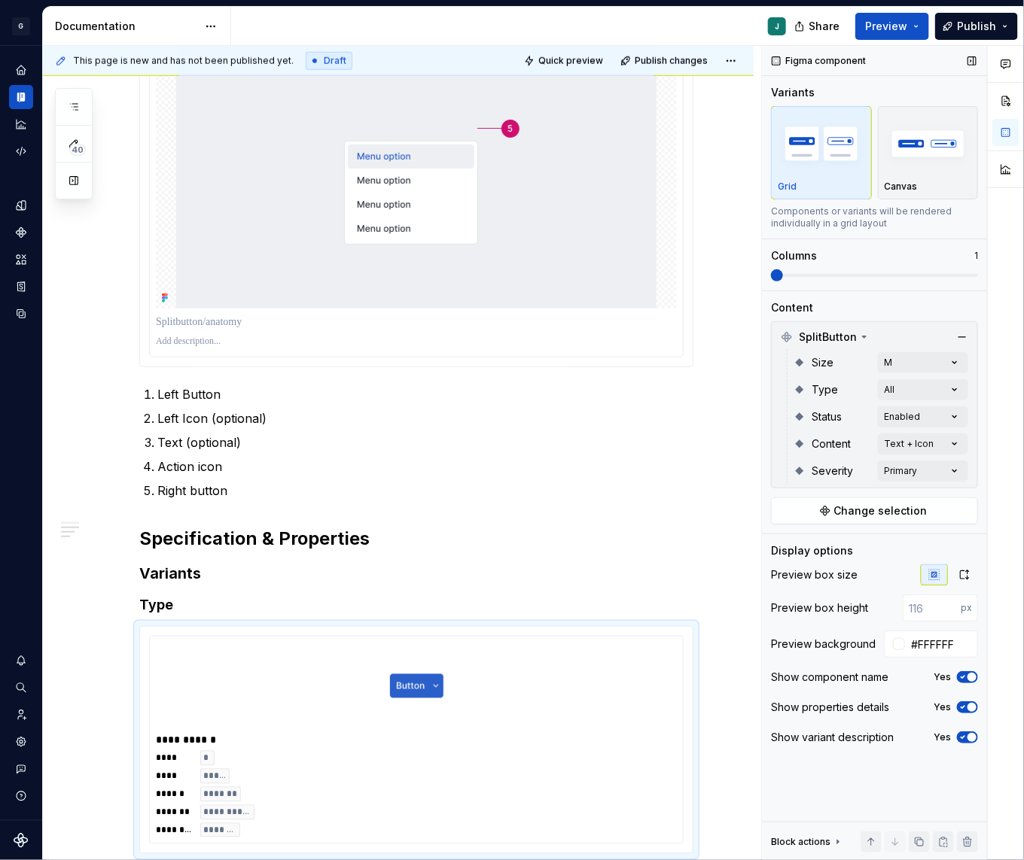
click at [817, 272] on div "Comments Open comments No comments yet Select ‘Comment’ from the block context …" at bounding box center [893, 453] width 262 height 815
click at [871, 272] on span at bounding box center [874, 275] width 207 height 12
click at [915, 269] on span at bounding box center [874, 275] width 207 height 12
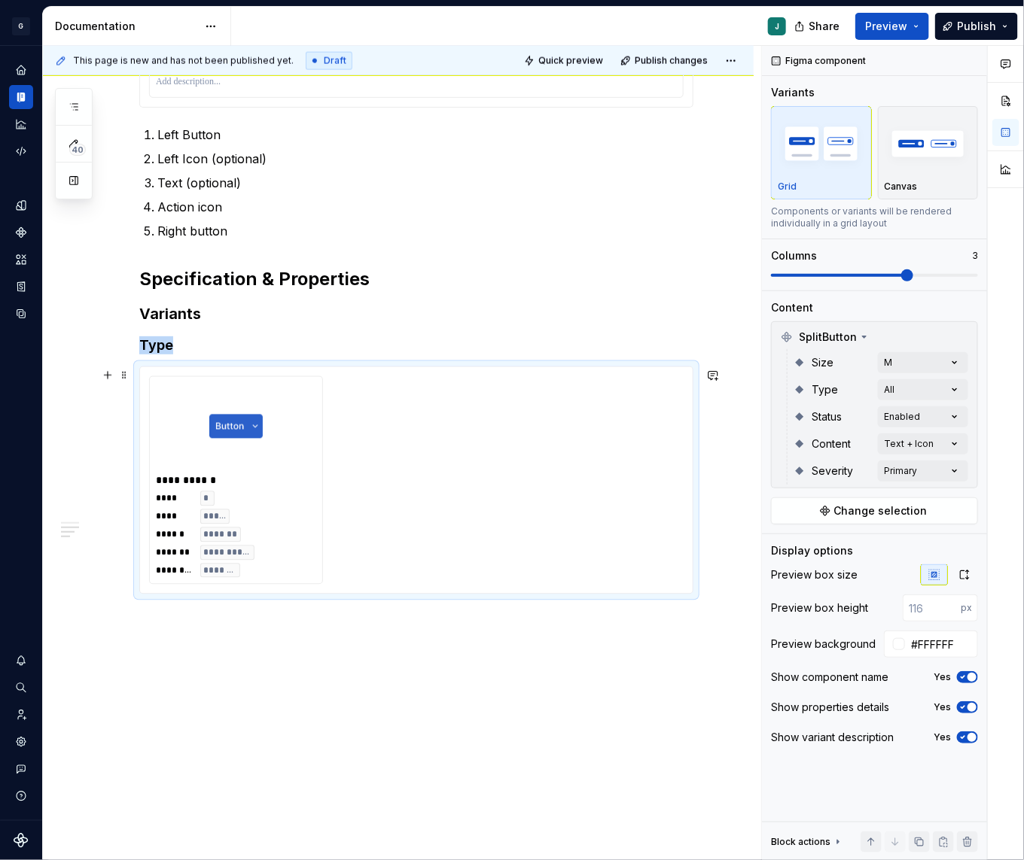
scroll to position [842, 0]
click at [122, 377] on span at bounding box center [124, 374] width 12 height 21
click at [166, 392] on div "Duplicate" at bounding box center [195, 396] width 98 height 15
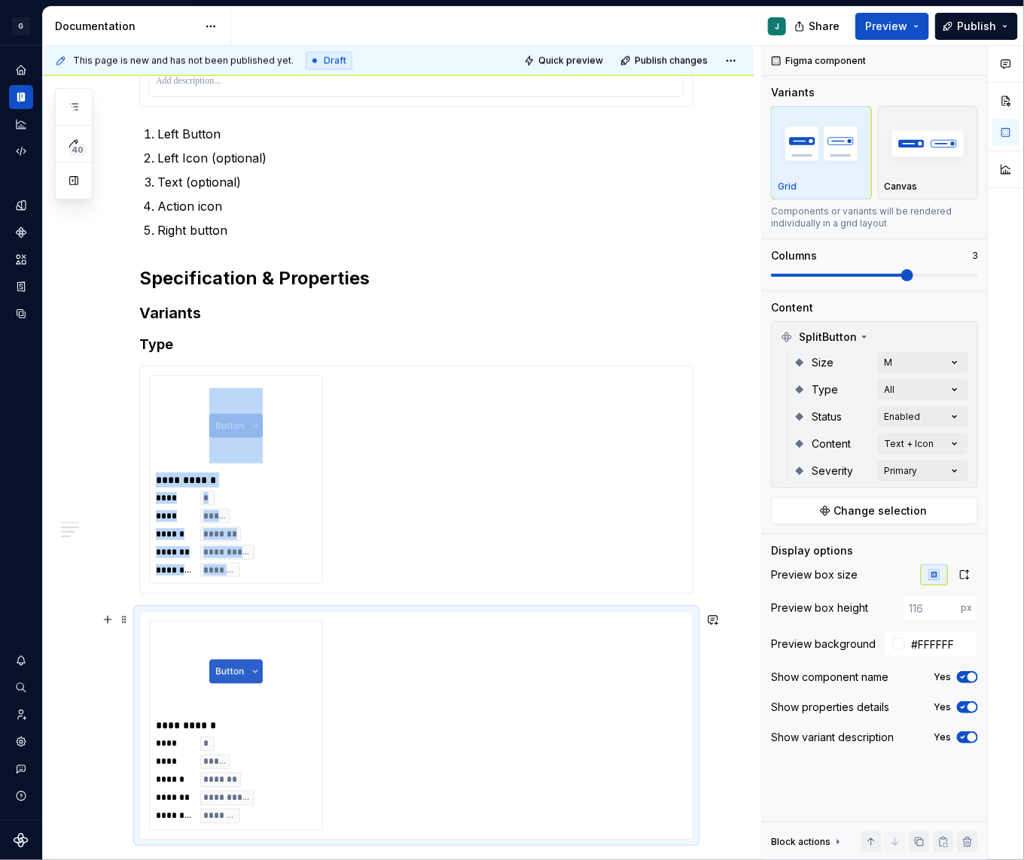
click at [180, 659] on div at bounding box center [236, 671] width 160 height 87
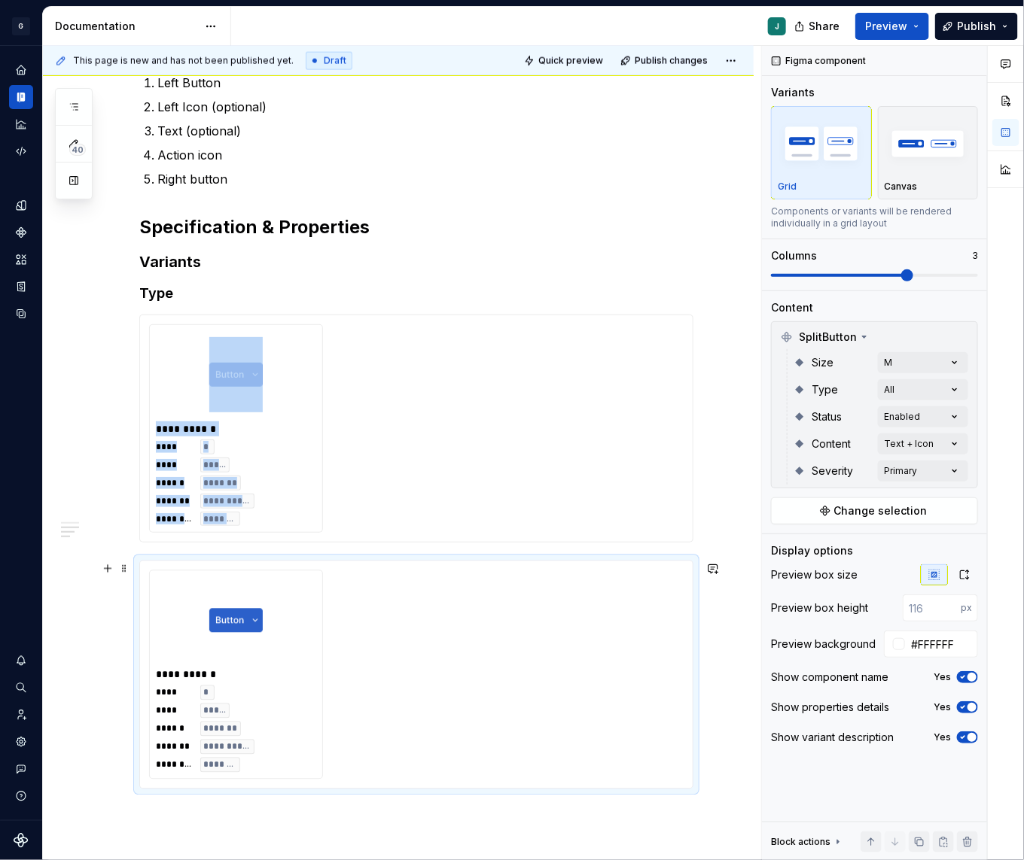
scroll to position [903, 0]
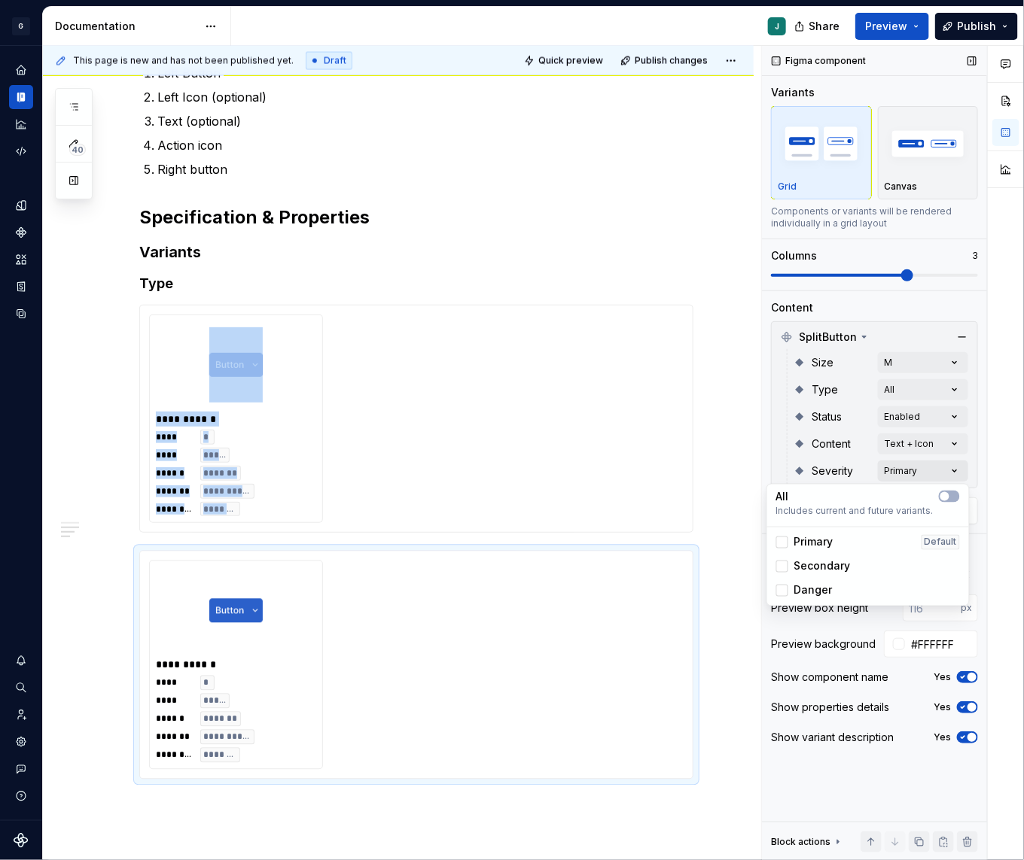
click at [914, 473] on div "Comments Open comments No comments yet Select ‘Comment’ from the block context …" at bounding box center [893, 453] width 262 height 815
click at [951, 495] on button "button" at bounding box center [948, 497] width 21 height 12
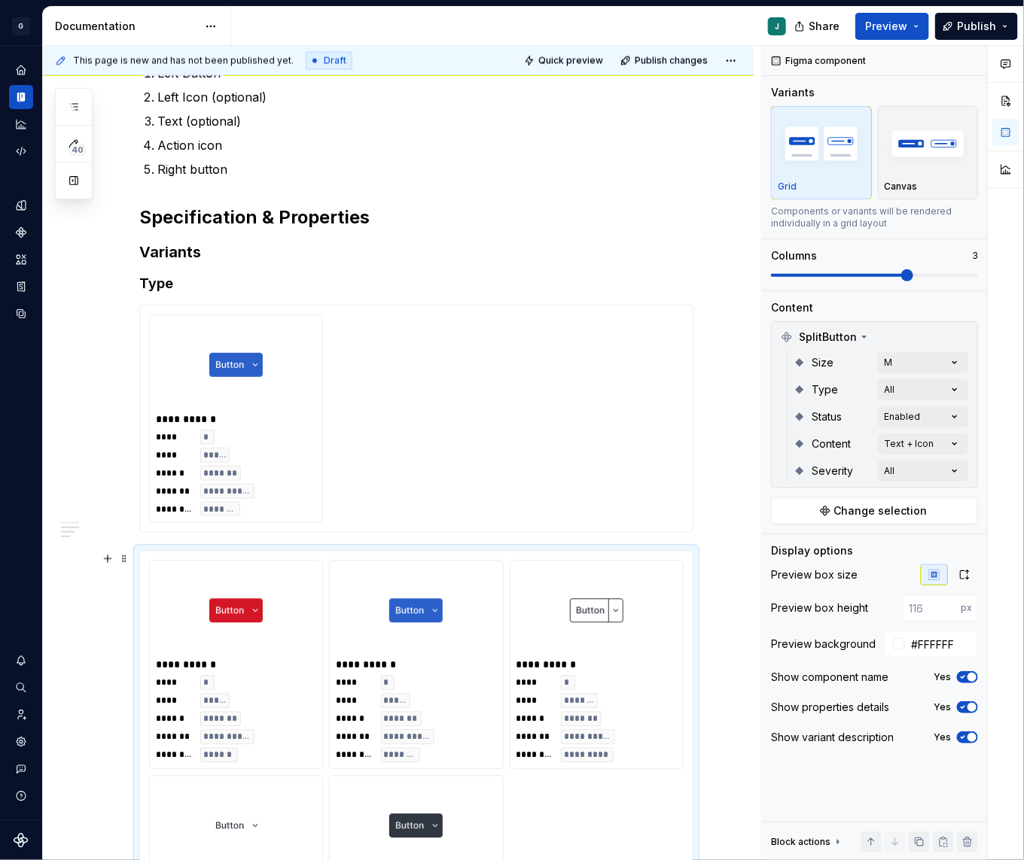
click at [262, 703] on html "G GSP Design System J Design system data Documentation J Share Preview Publish …" at bounding box center [512, 430] width 1024 height 860
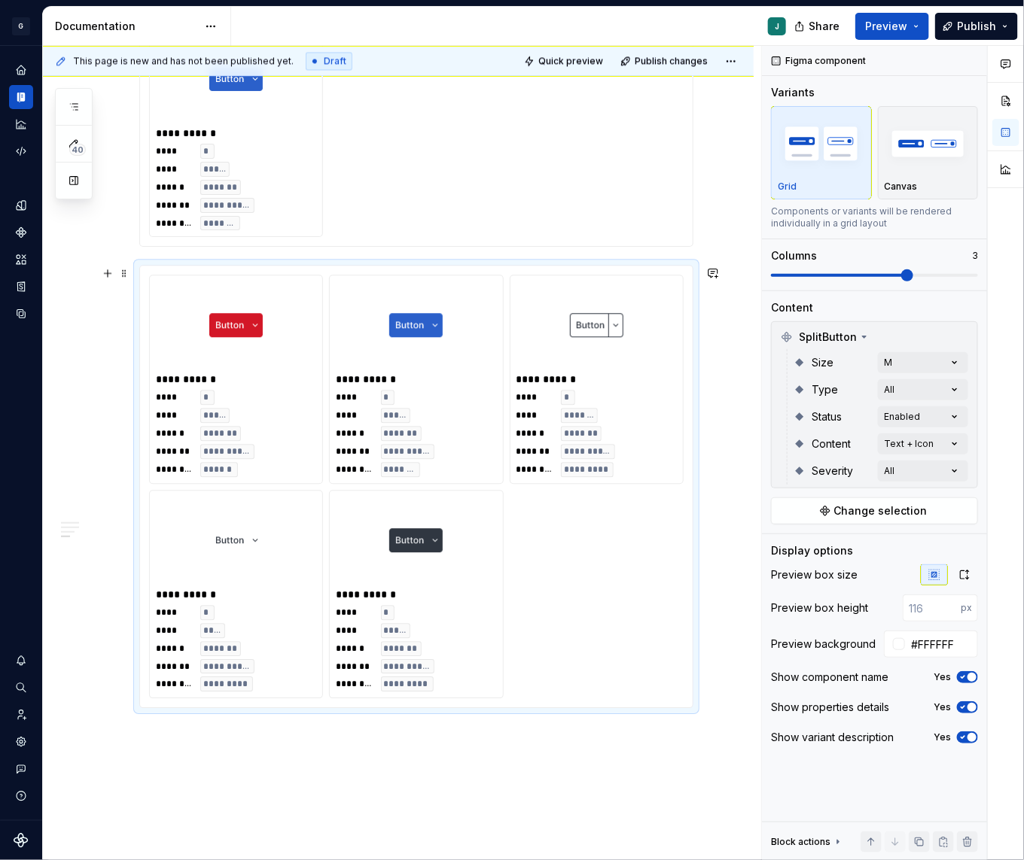
scroll to position [1191, 0]
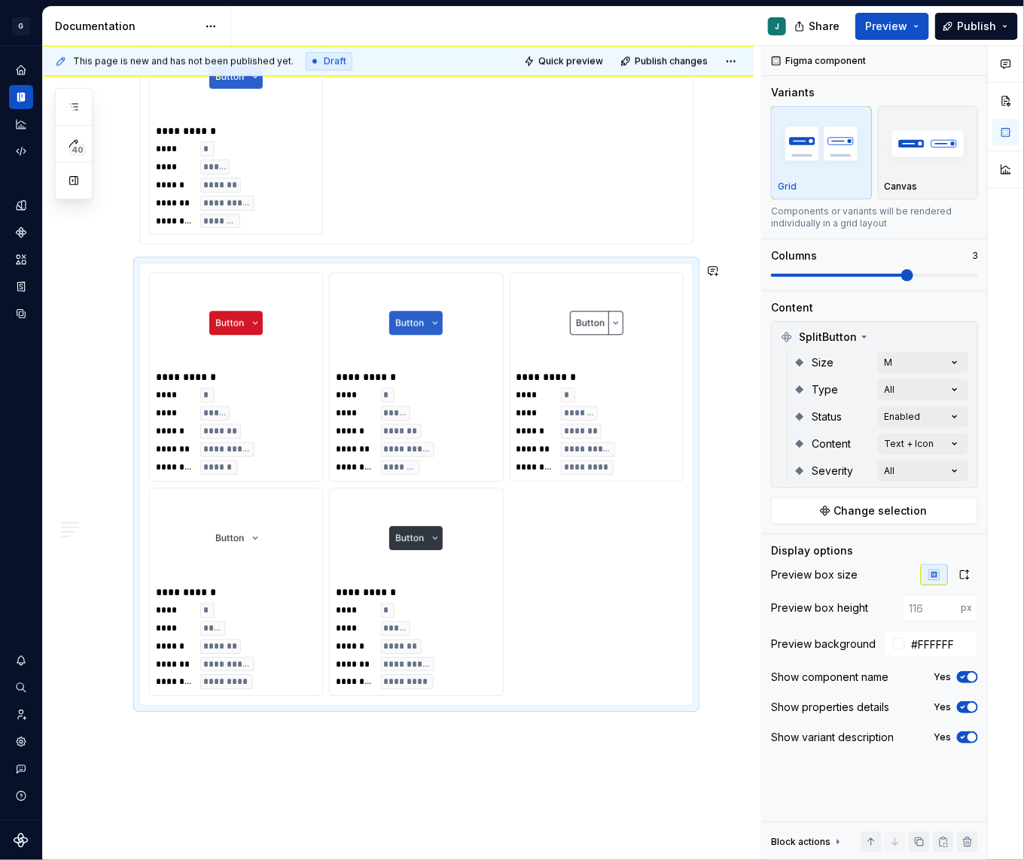
click at [162, 731] on div "**********" at bounding box center [398, 26] width 710 height 1912
click at [159, 745] on div "**********" at bounding box center [398, 26] width 710 height 1912
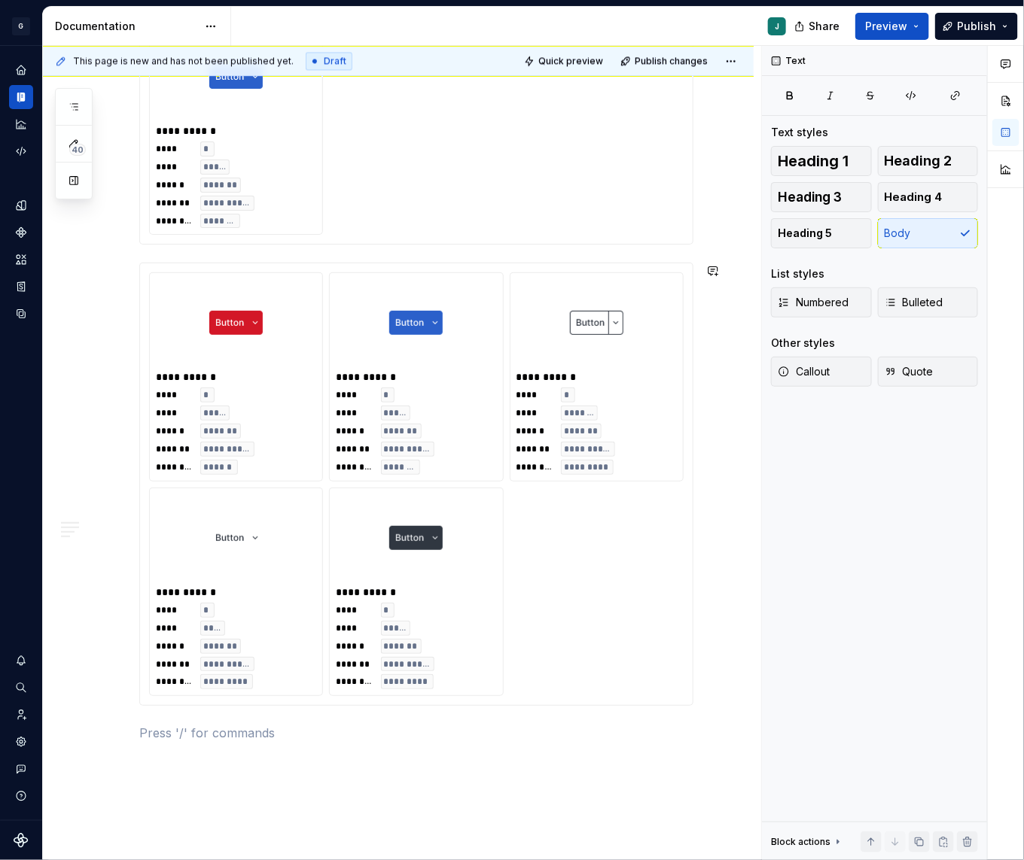
click at [155, 735] on p at bounding box center [416, 733] width 554 height 18
click at [167, 736] on p "Severities" at bounding box center [416, 733] width 554 height 18
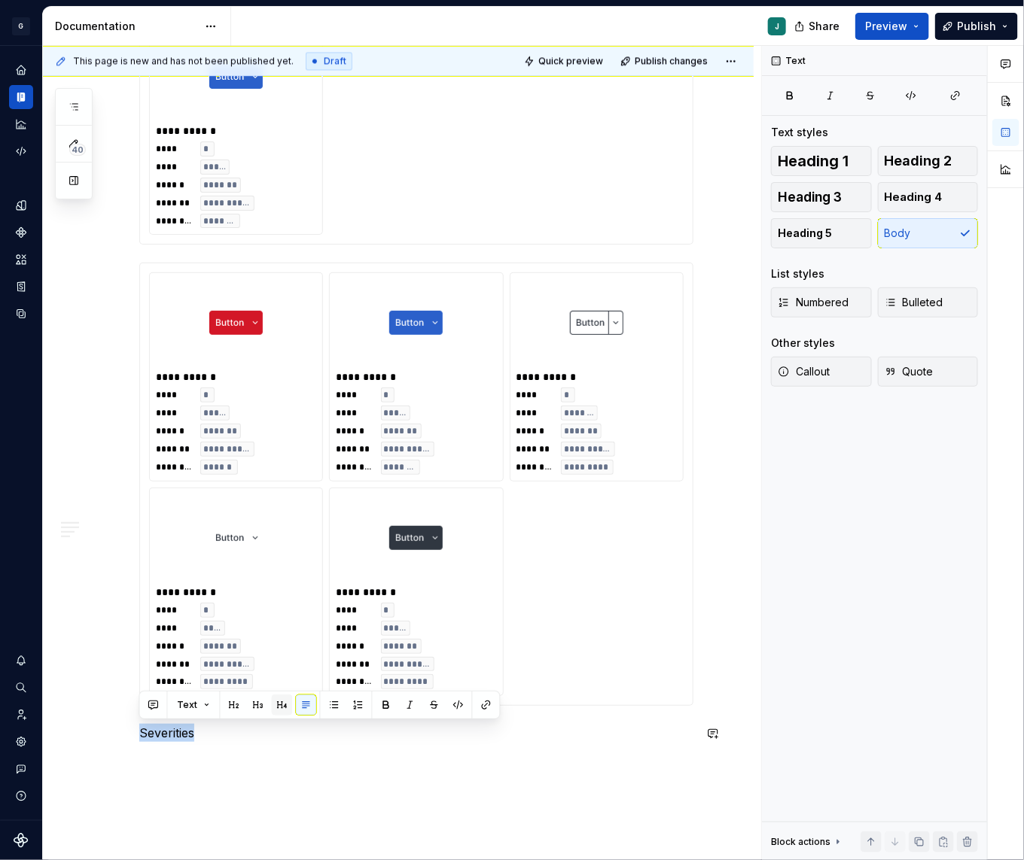
click at [272, 708] on button "button" at bounding box center [282, 705] width 21 height 21
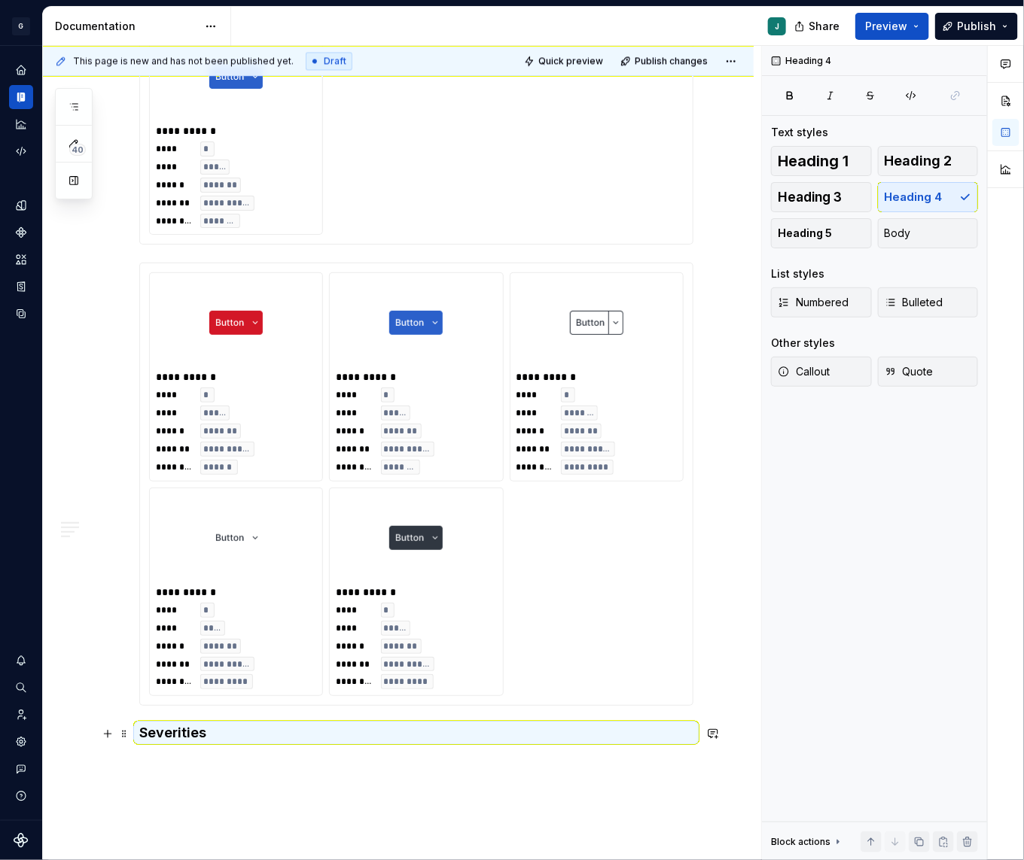
scroll to position [1230, 0]
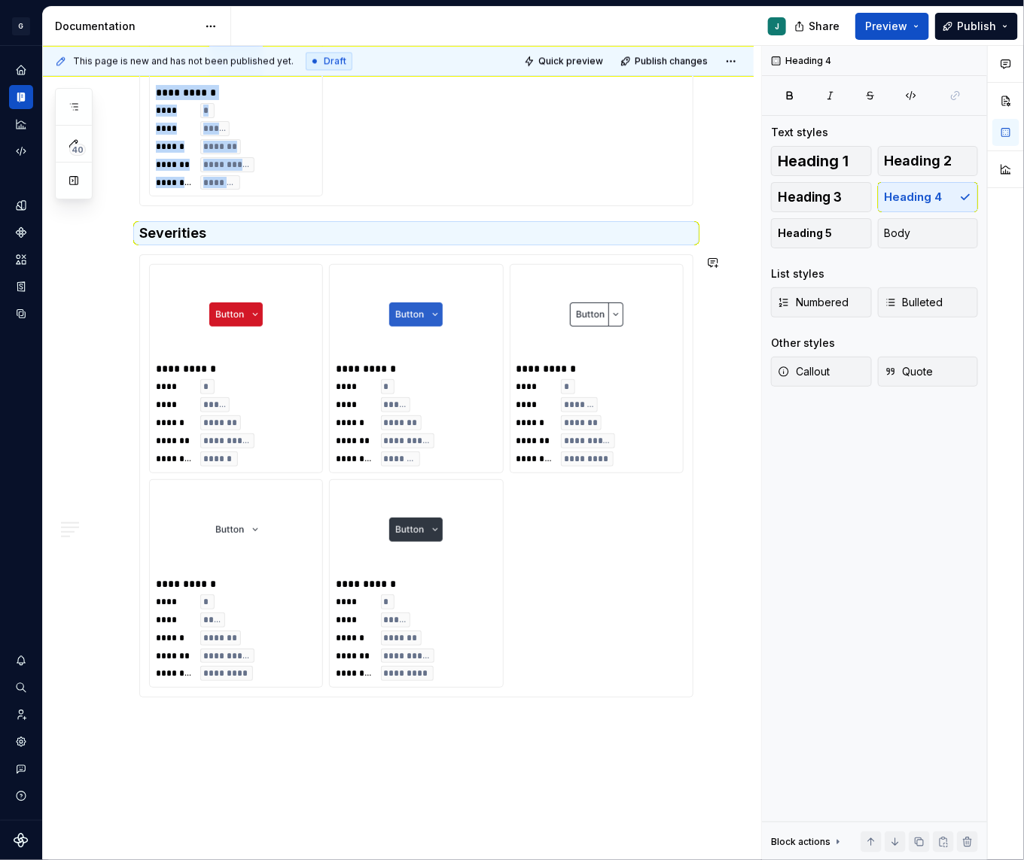
click at [148, 725] on div "**********" at bounding box center [398, 2] width 710 height 1942
click at [168, 719] on div "**********" at bounding box center [398, 2] width 710 height 1942
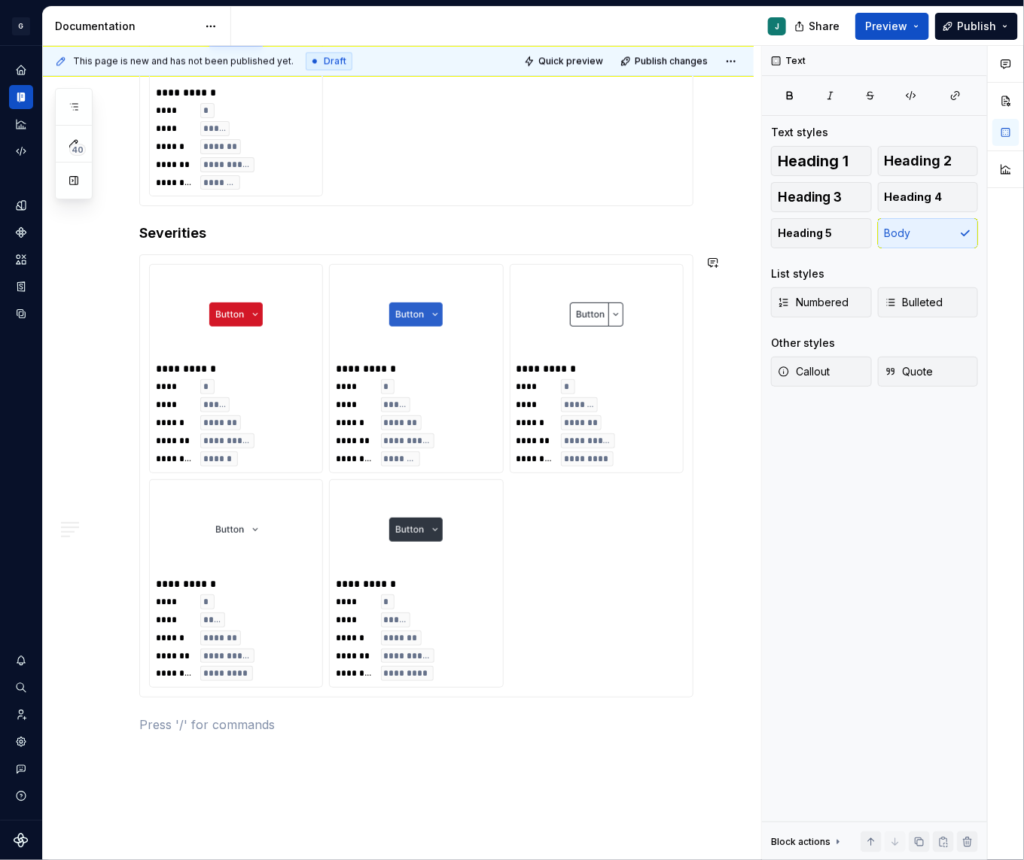
click at [168, 719] on p at bounding box center [416, 725] width 554 height 18
click at [160, 724] on p "Status" at bounding box center [416, 725] width 554 height 18
click at [273, 692] on button "button" at bounding box center [282, 697] width 21 height 21
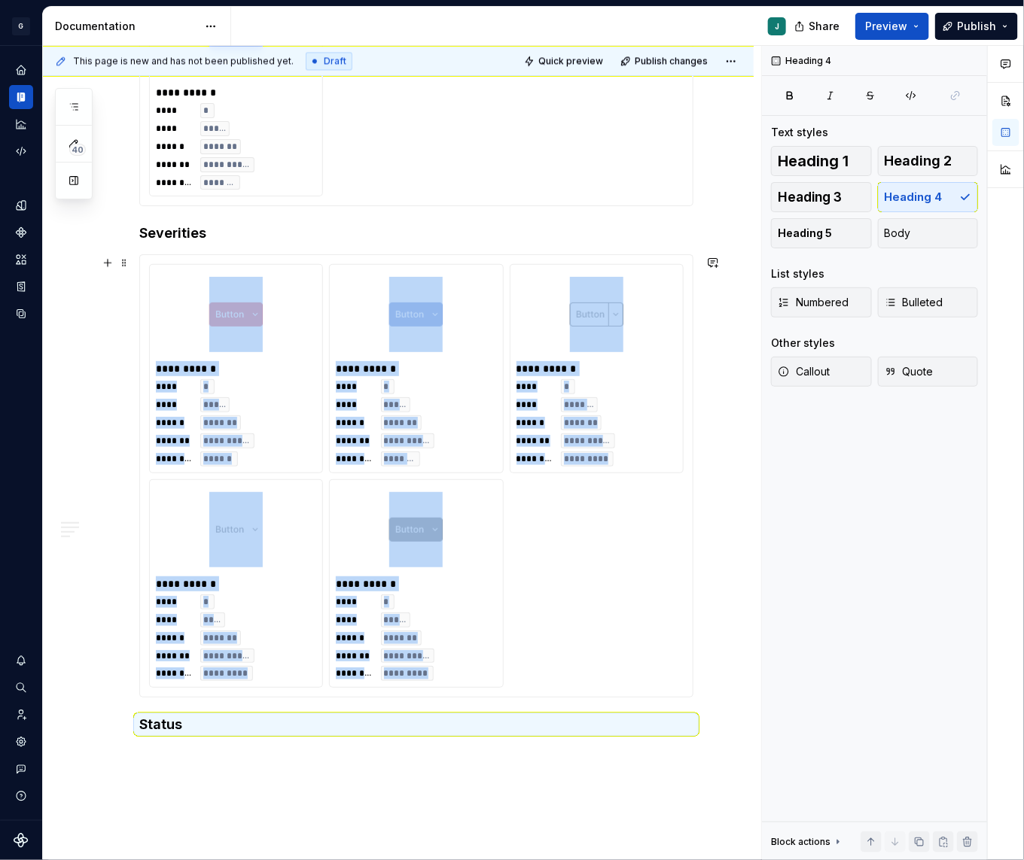
click at [120, 272] on div "**********" at bounding box center [398, 20] width 710 height 1979
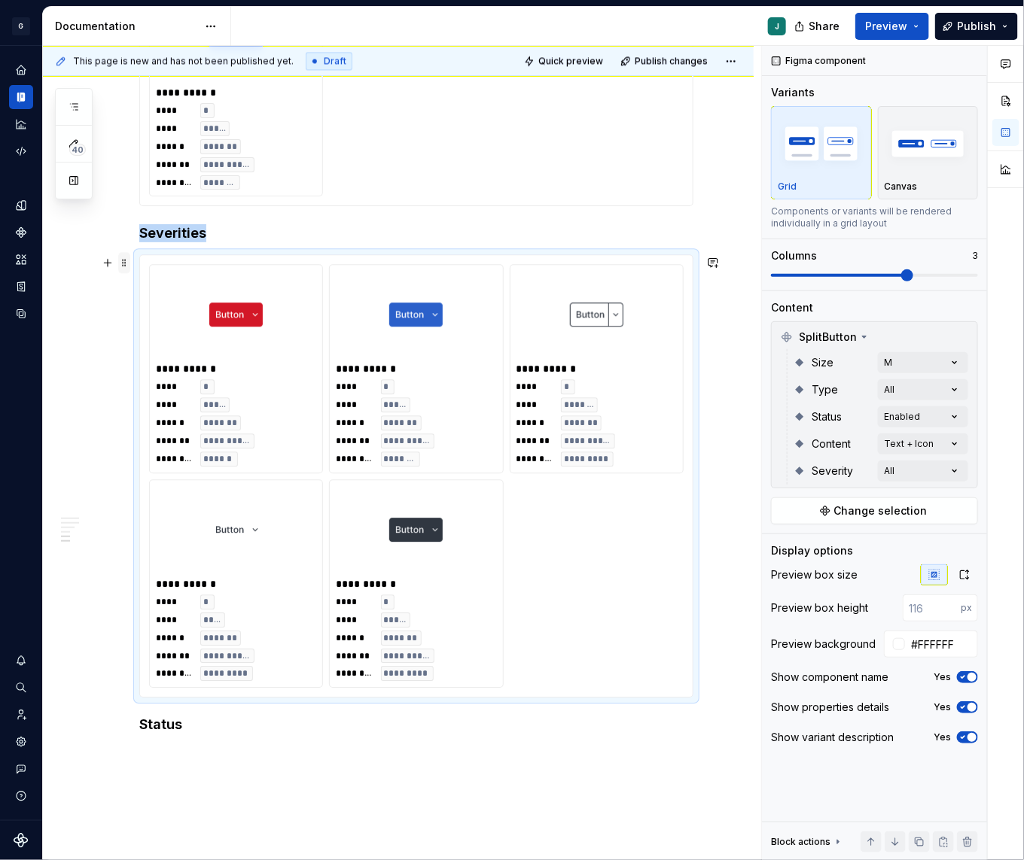
click at [120, 264] on span at bounding box center [124, 262] width 12 height 21
click at [181, 281] on div "Duplicate" at bounding box center [195, 285] width 98 height 15
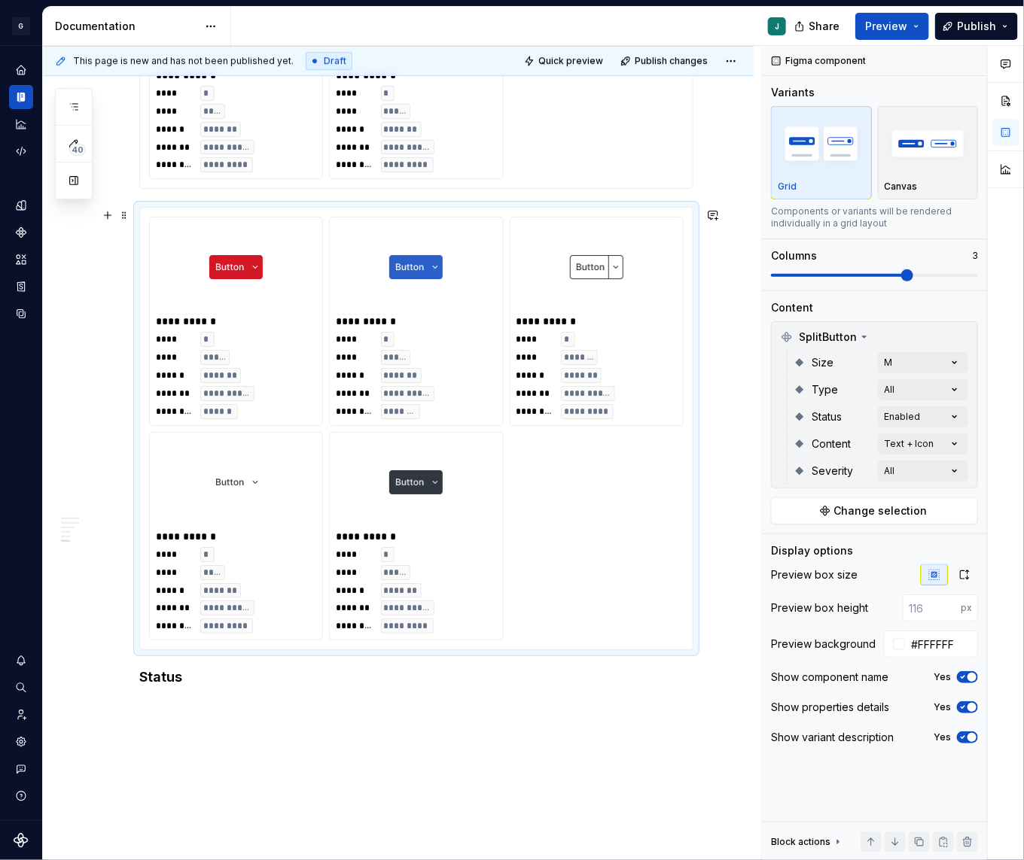
scroll to position [1768, 0]
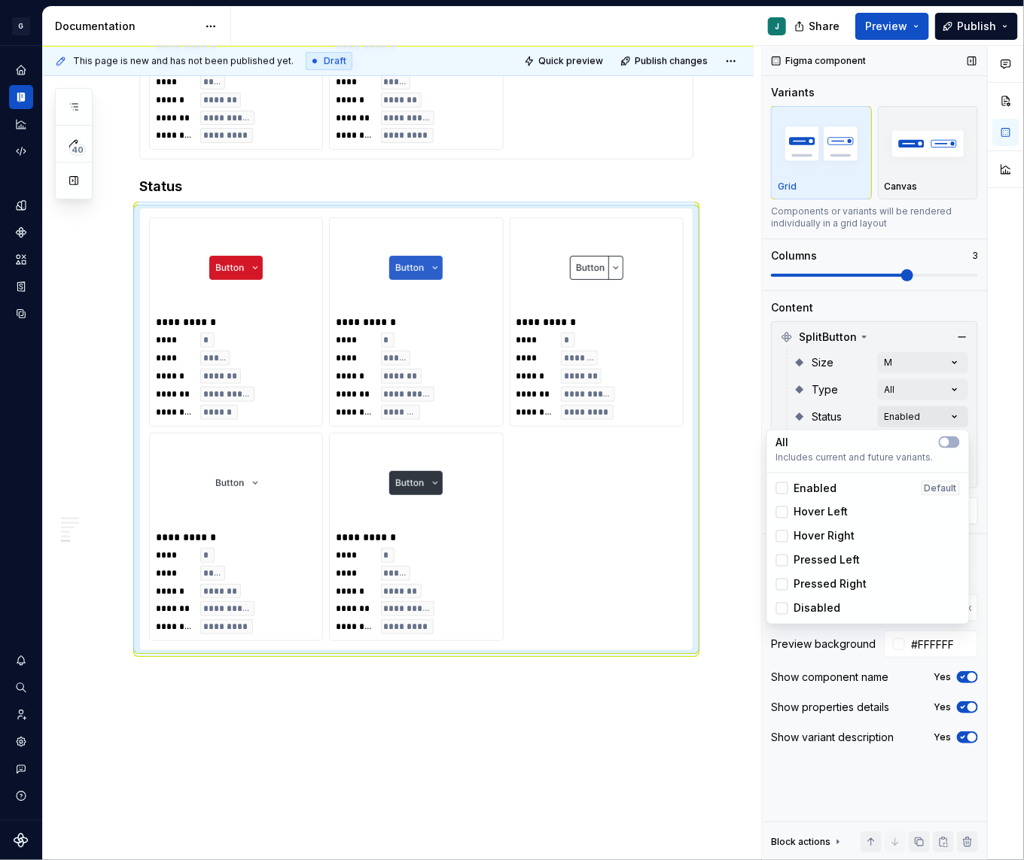
click at [929, 409] on div "Comments Open comments No comments yet Select ‘Comment’ from the block context …" at bounding box center [893, 453] width 262 height 815
click at [950, 441] on icon "button" at bounding box center [944, 442] width 12 height 9
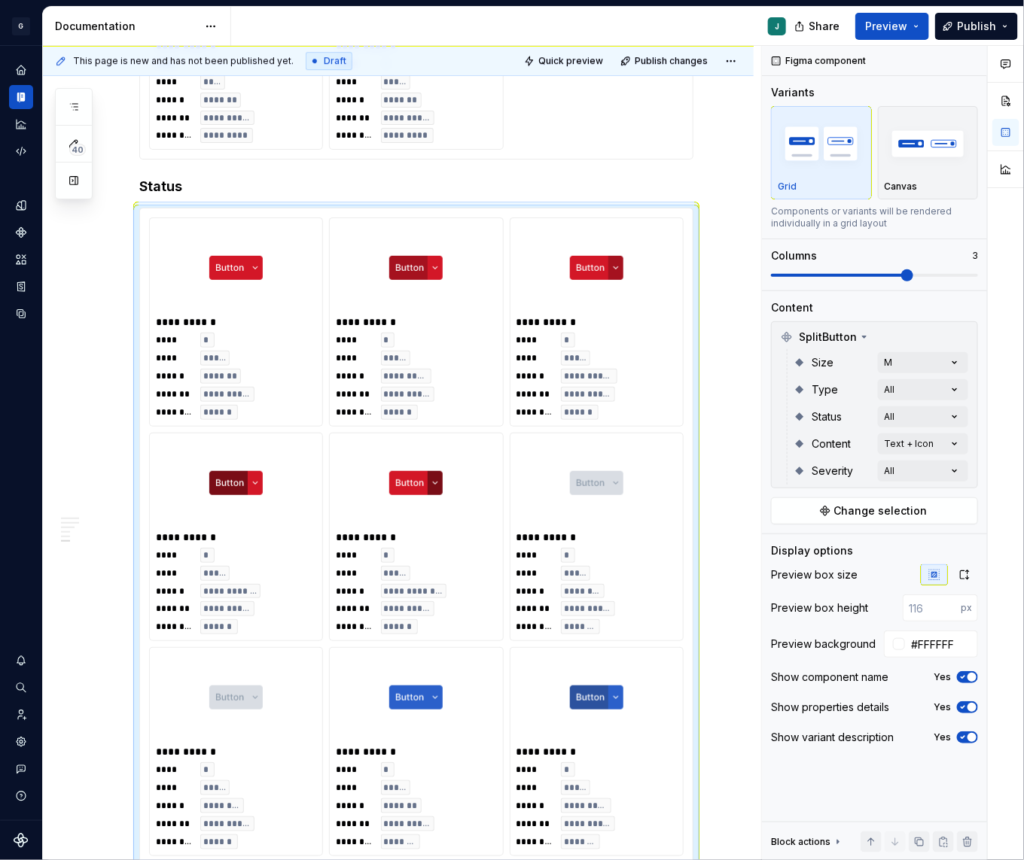
click at [756, 406] on html "G GSP Design System J Design system data Documentation J Share Preview Publish …" at bounding box center [512, 430] width 1024 height 860
click at [950, 473] on div "Comments Open comments No comments yet Select ‘Comment’ from the block context …" at bounding box center [893, 453] width 262 height 815
click at [944, 494] on icon "button" at bounding box center [944, 496] width 12 height 9
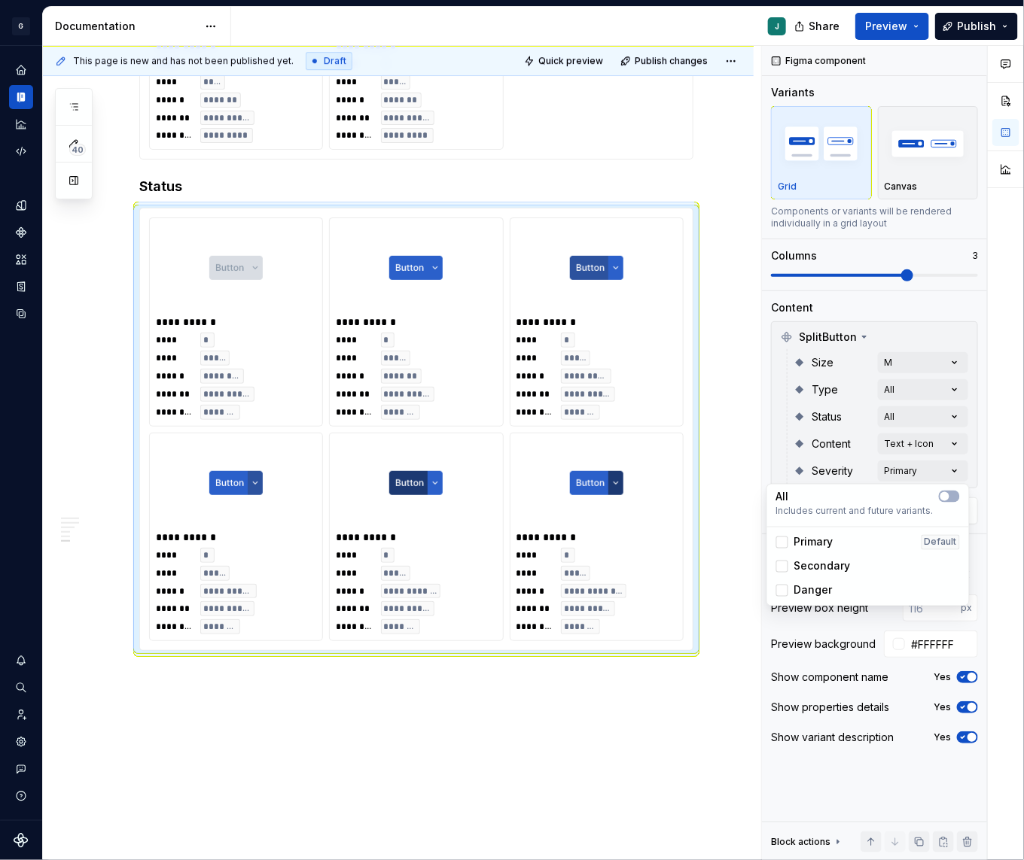
click at [506, 683] on html "G GSP Design System J Design system data Documentation J Share Preview Publish …" at bounding box center [512, 430] width 1024 height 860
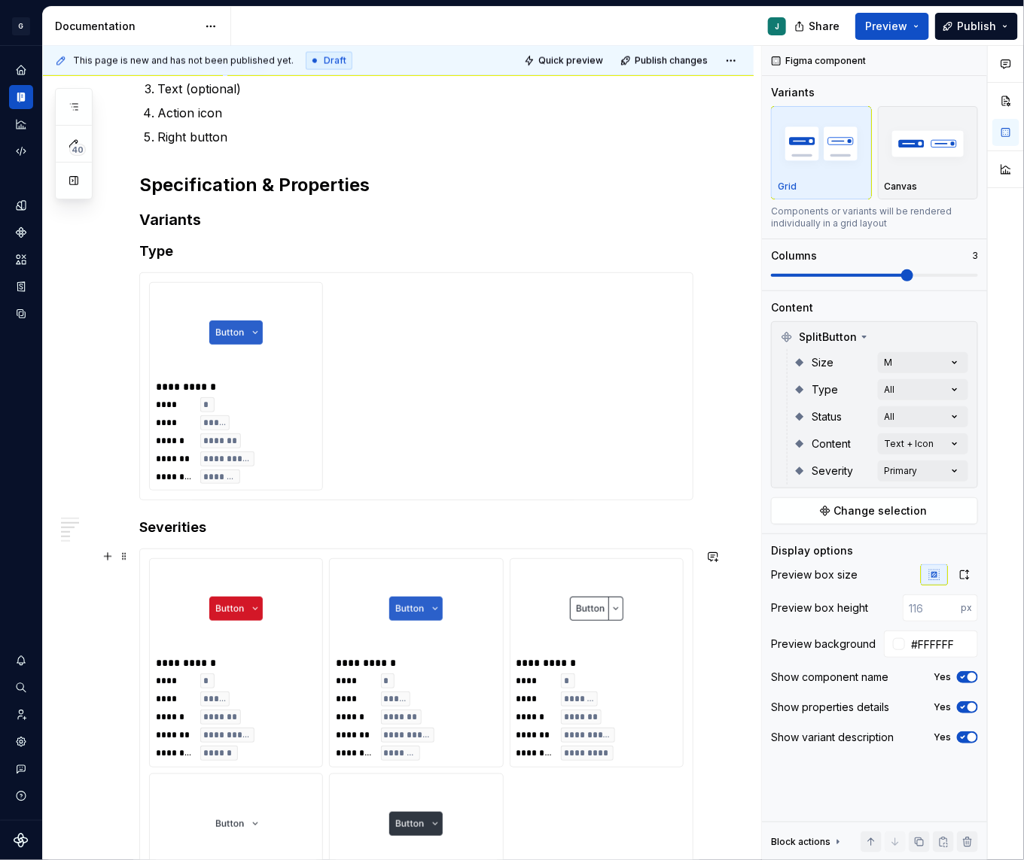
scroll to position [869, 0]
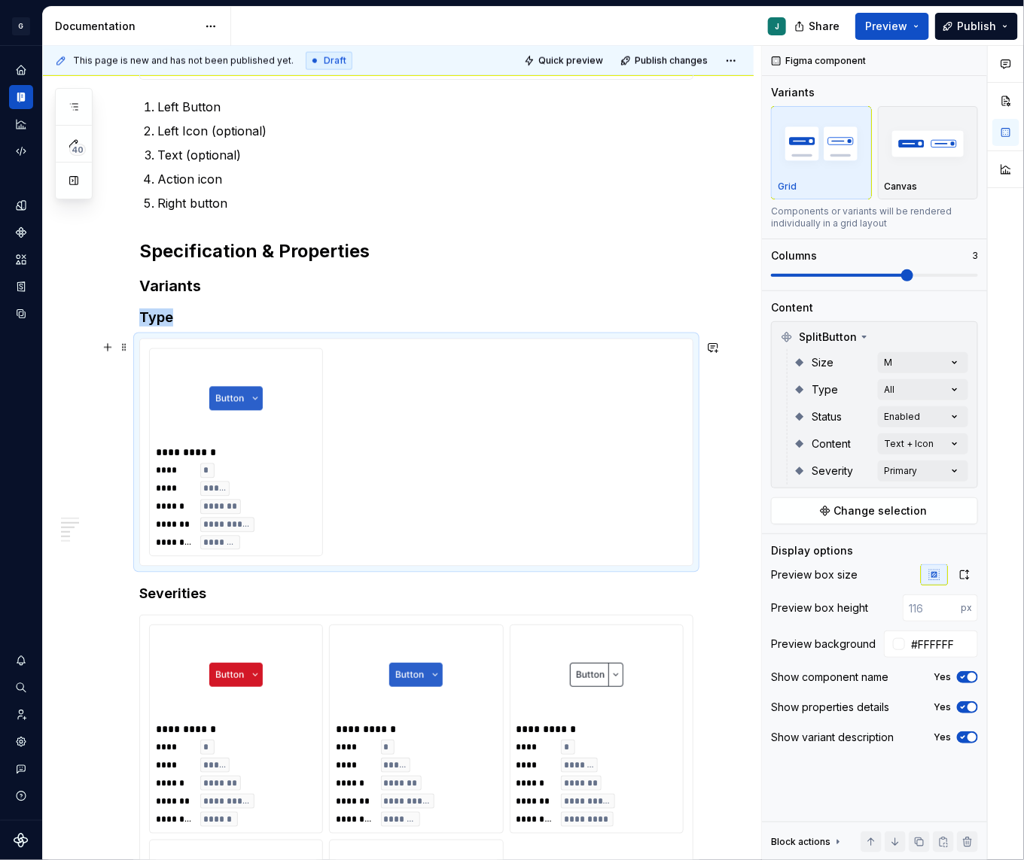
click at [264, 513] on div "**********" at bounding box center [236, 507] width 160 height 87
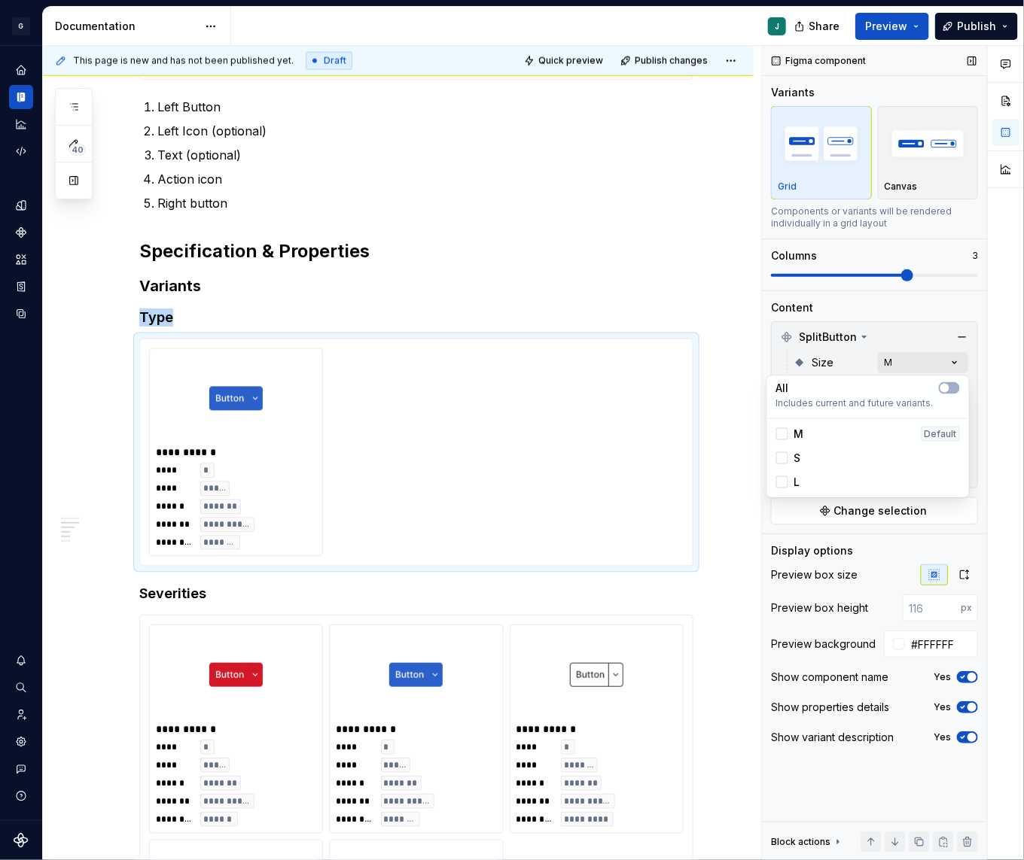
click at [922, 370] on div "Comments Open comments No comments yet Select ‘Comment’ from the block context …" at bounding box center [893, 453] width 262 height 815
click at [948, 386] on icon "button" at bounding box center [944, 388] width 12 height 9
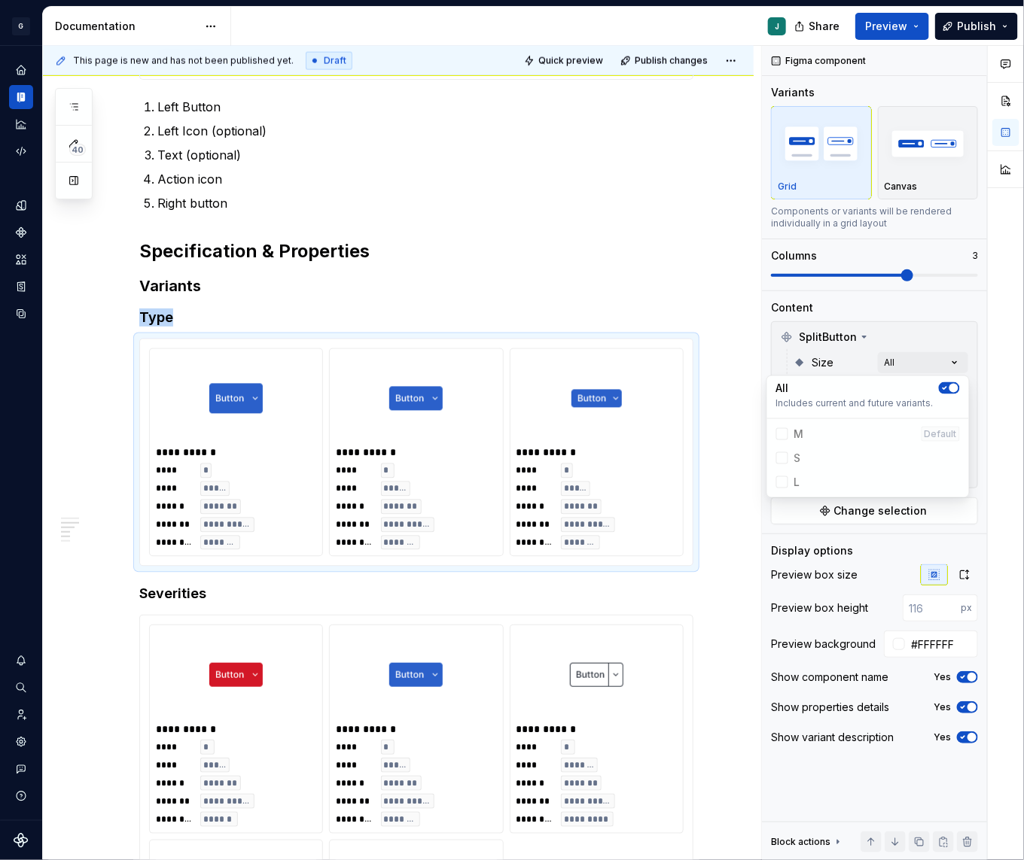
click at [949, 386] on span "button" at bounding box center [953, 388] width 9 height 9
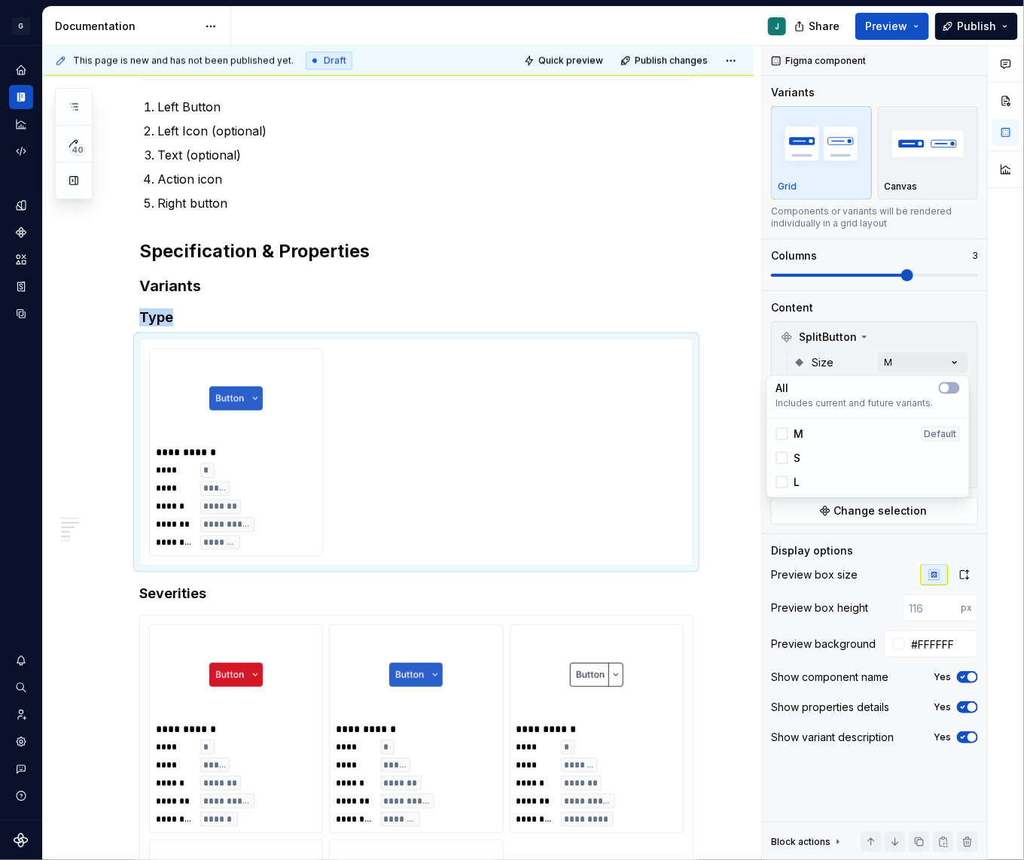
click at [835, 351] on div "Comments Open comments No comments yet Select ‘Comment’ from the block context …" at bounding box center [893, 453] width 262 height 815
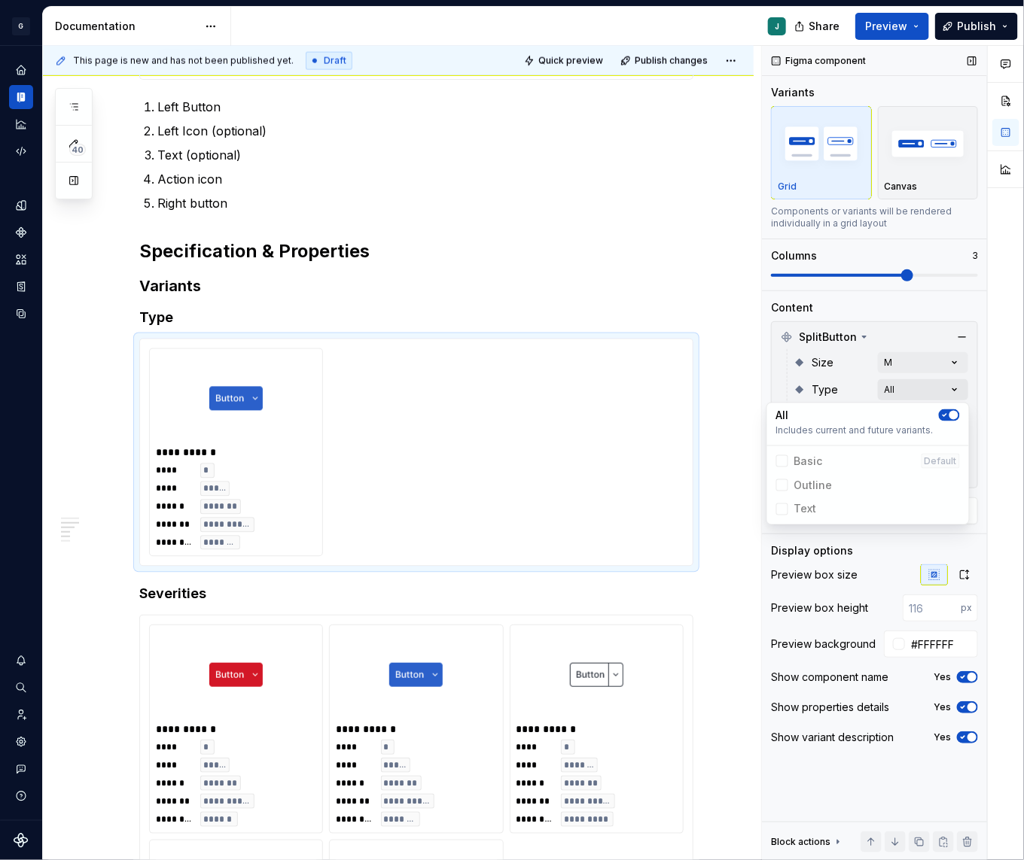
click at [929, 385] on div "Comments Open comments No comments yet Select ‘Comment’ from the block context …" at bounding box center [893, 453] width 262 height 815
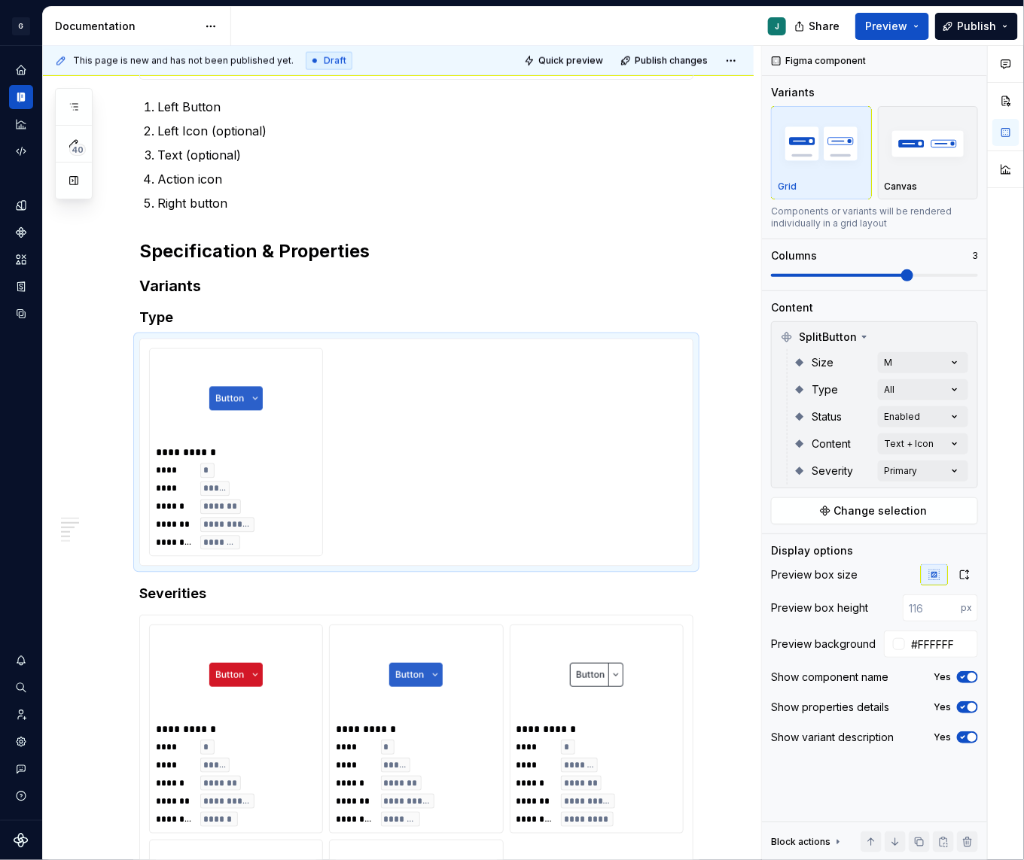
click at [929, 385] on div "Comments Open comments No comments yet Select ‘Comment’ from the block context …" at bounding box center [893, 453] width 262 height 815
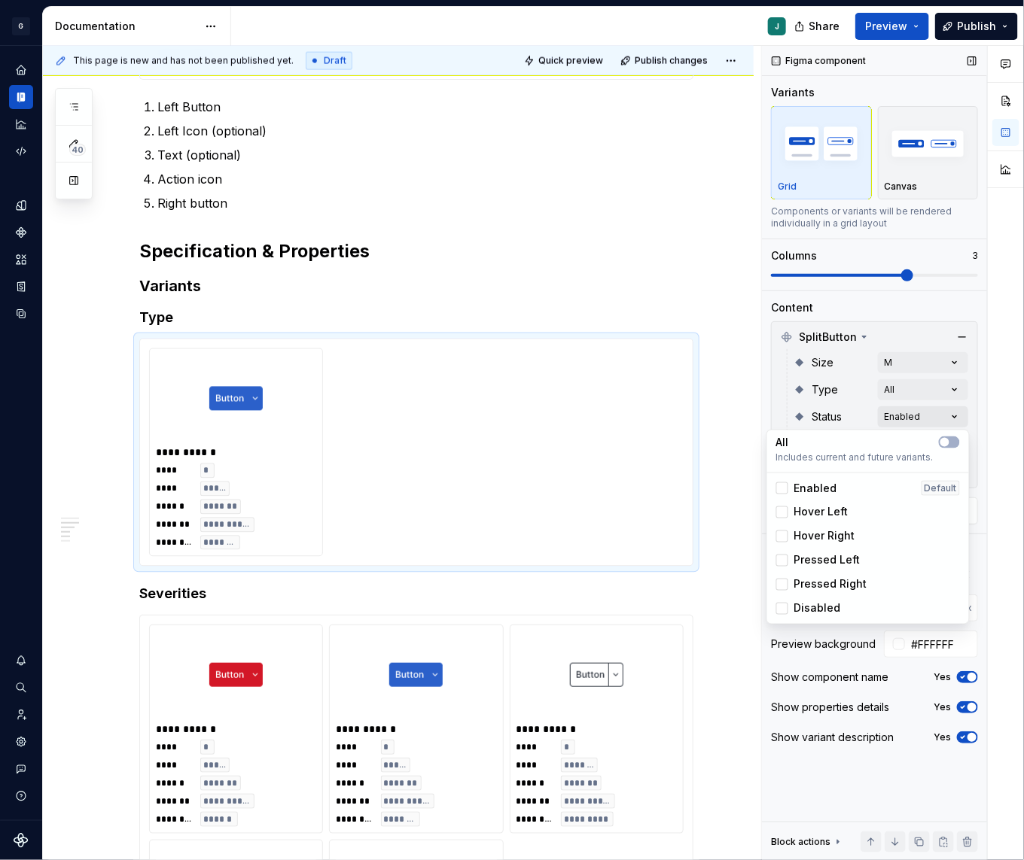
click at [954, 418] on div "Comments Open comments No comments yet Select ‘Comment’ from the block context …" at bounding box center [893, 453] width 262 height 815
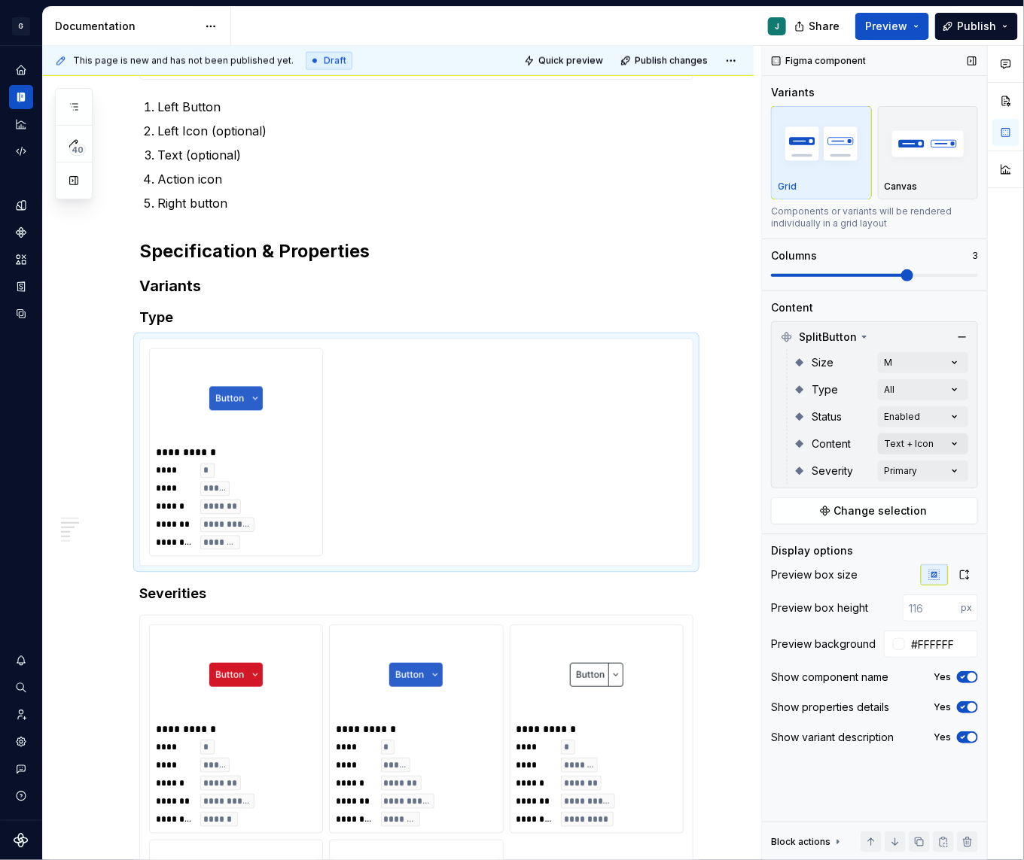
click at [953, 448] on div "Comments Open comments No comments yet Select ‘Comment’ from the block context …" at bounding box center [893, 453] width 262 height 815
click at [944, 465] on div "Comments Open comments No comments yet Select ‘Comment’ from the block context …" at bounding box center [893, 453] width 262 height 815
click at [784, 564] on div at bounding box center [782, 567] width 12 height 12
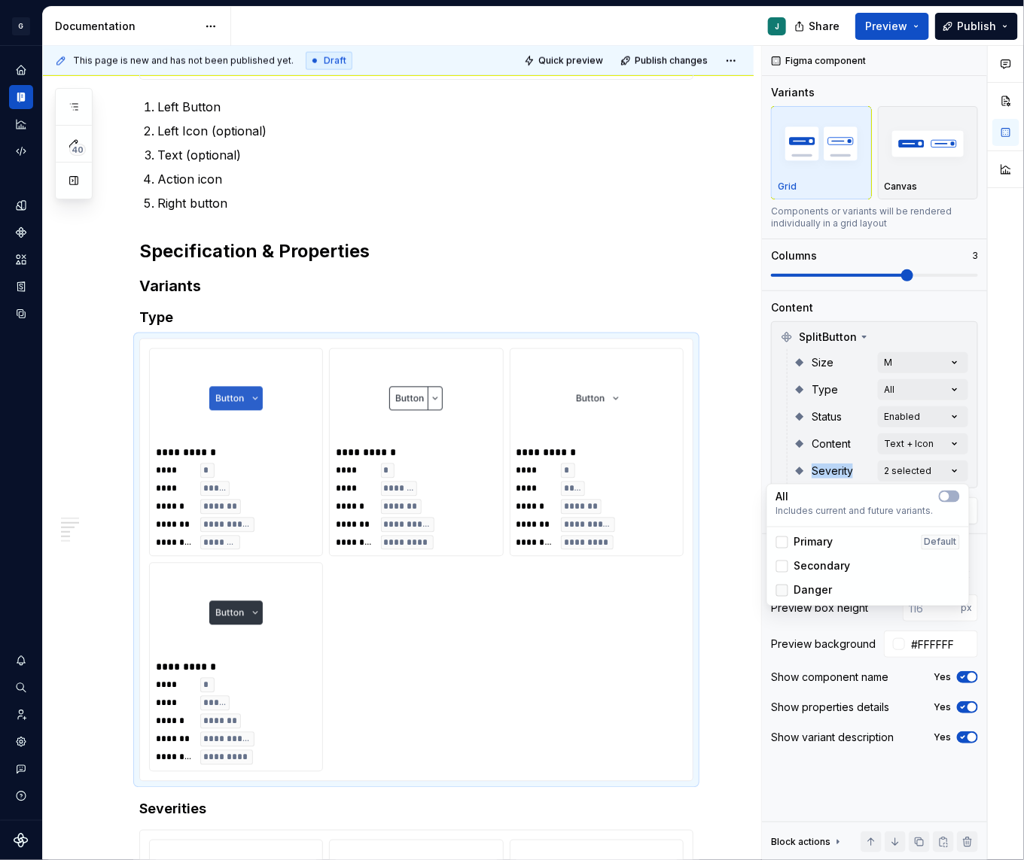
click at [781, 589] on div at bounding box center [782, 591] width 12 height 12
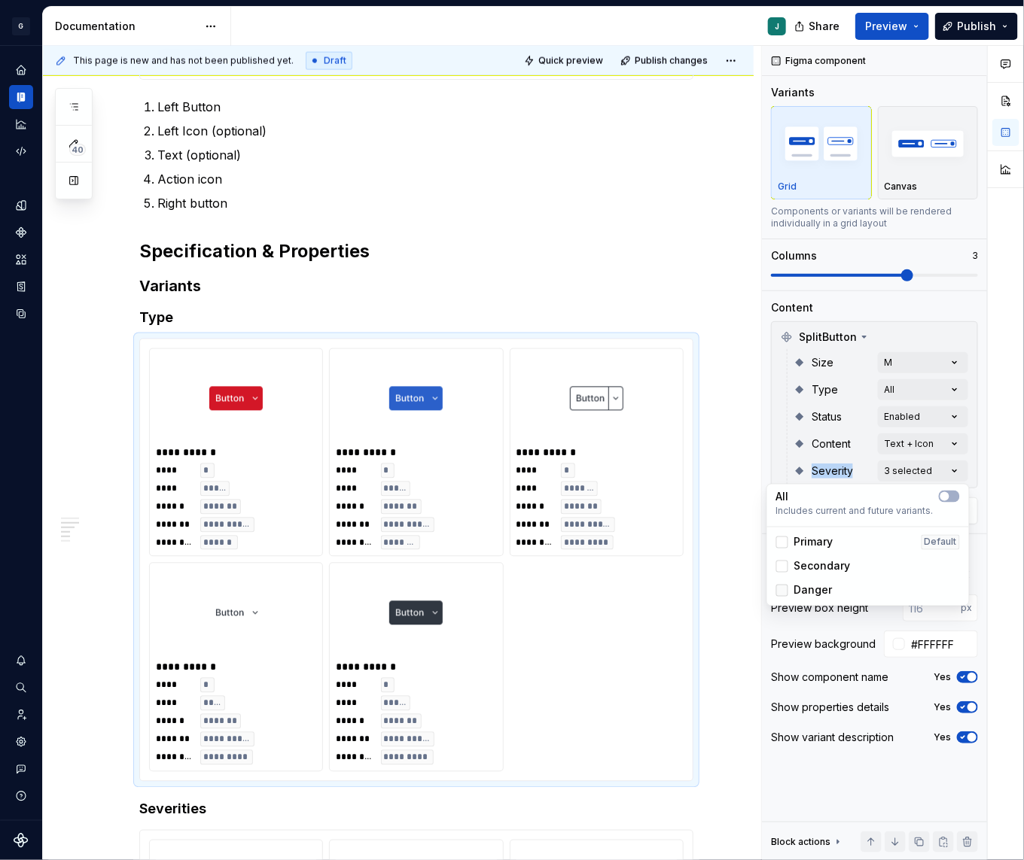
click at [782, 591] on icon at bounding box center [782, 591] width 0 height 0
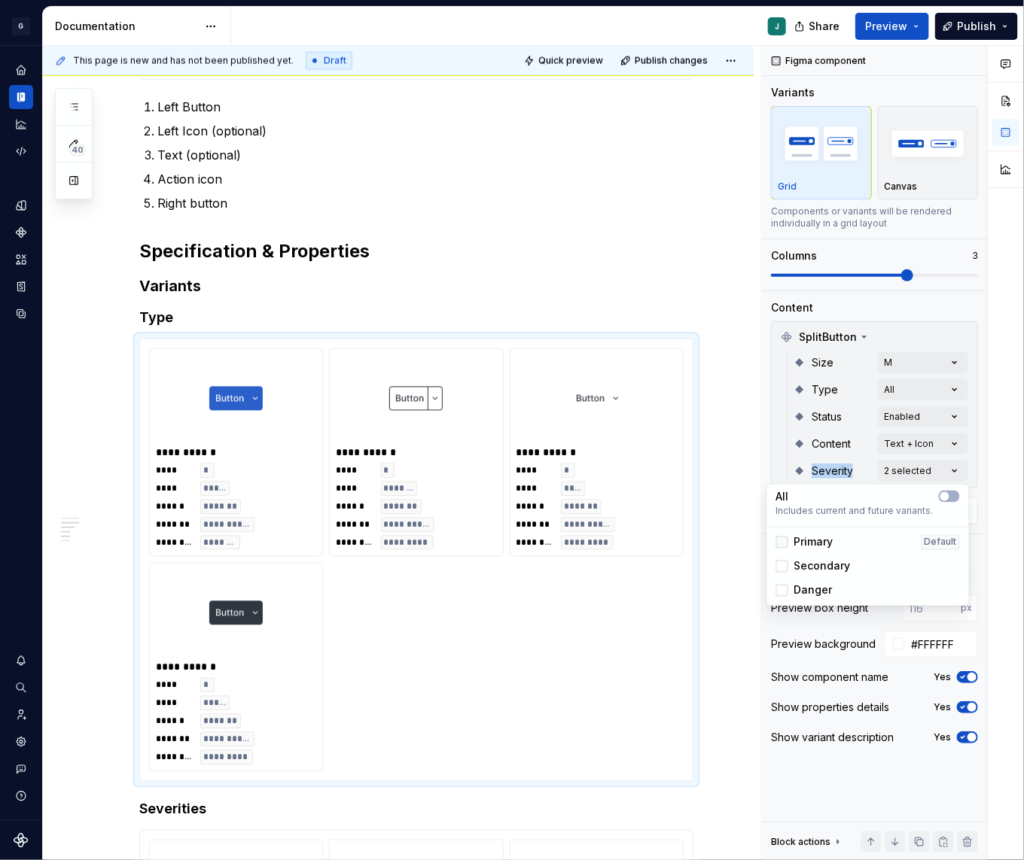
click at [782, 543] on icon at bounding box center [782, 543] width 0 height 0
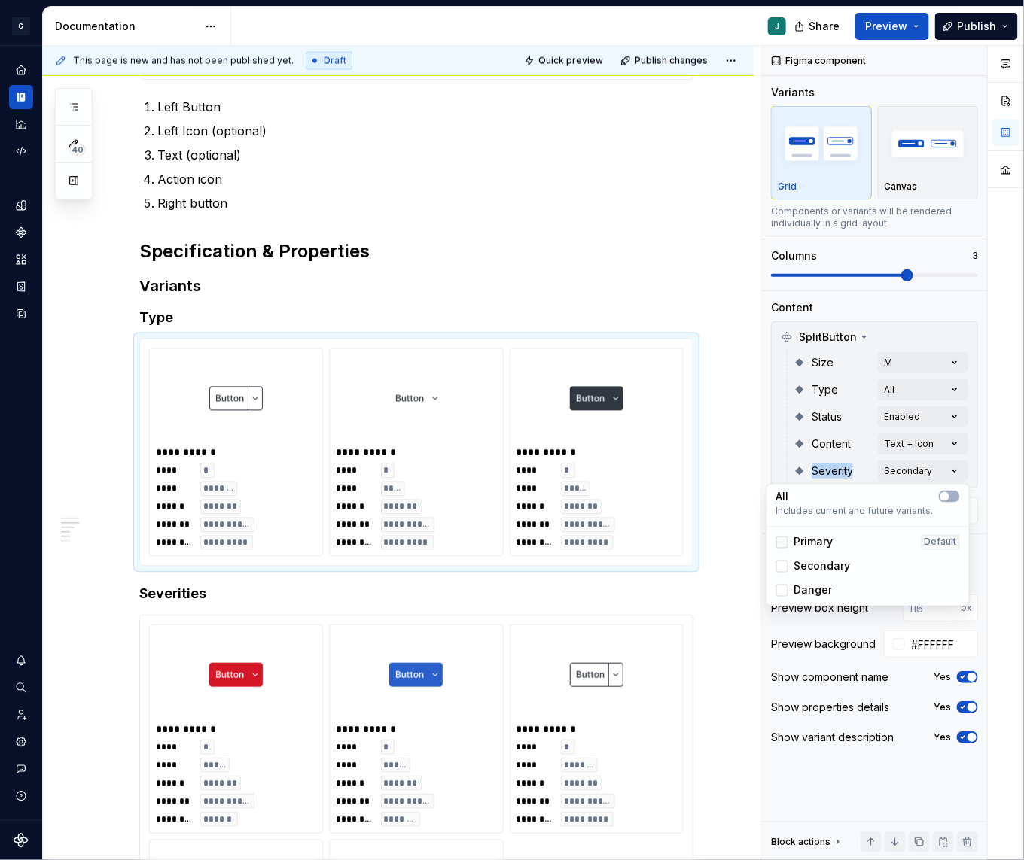
click at [779, 543] on div at bounding box center [782, 543] width 12 height 12
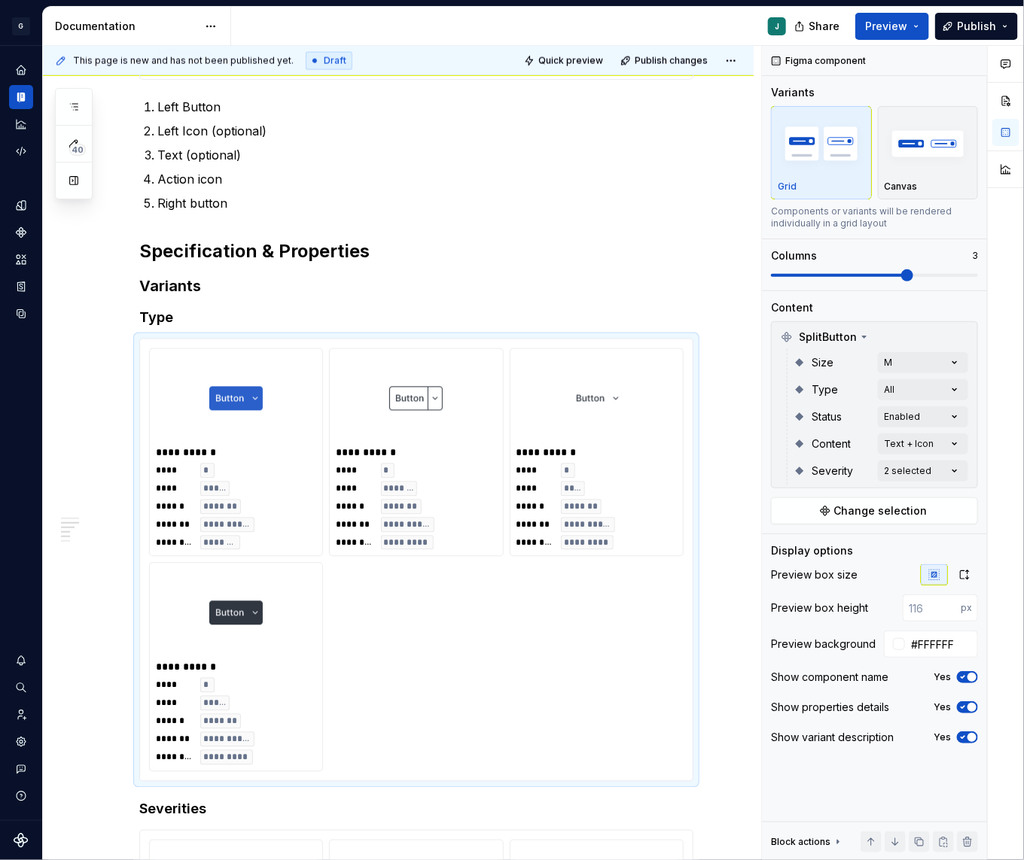
click at [719, 505] on html "G GSP Design System J Design system data Documentation J Share Preview Publish …" at bounding box center [512, 430] width 1024 height 860
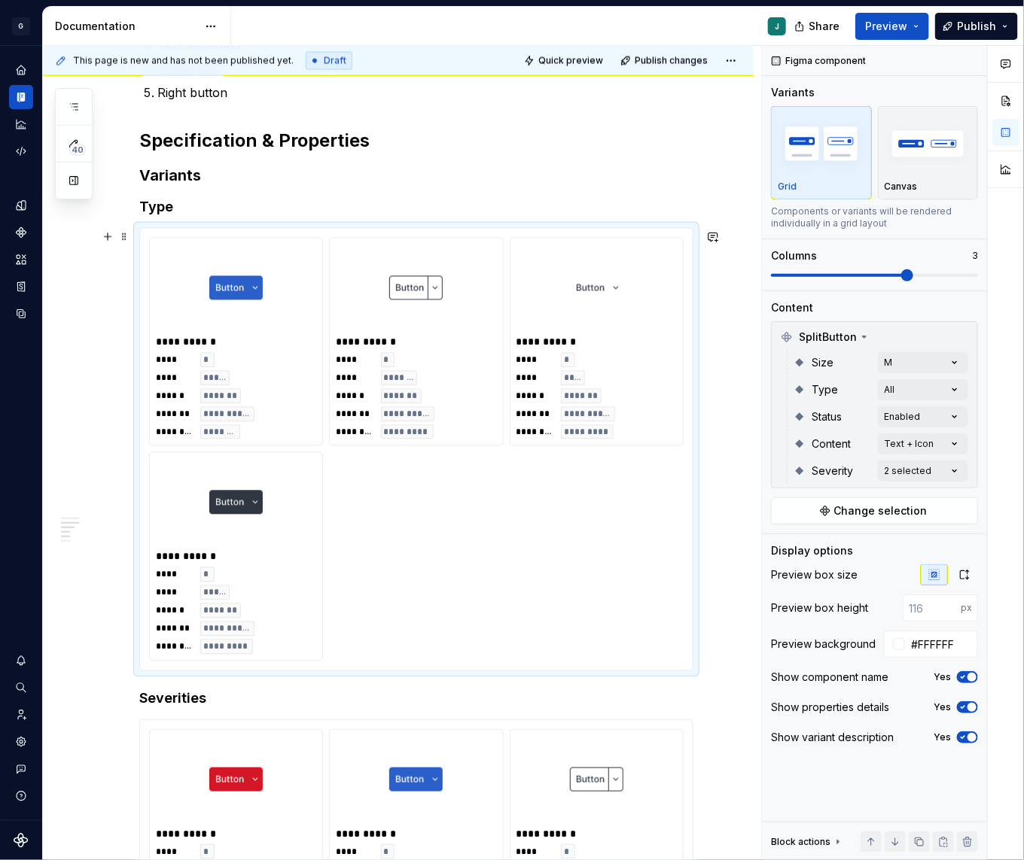
scroll to position [1014, 0]
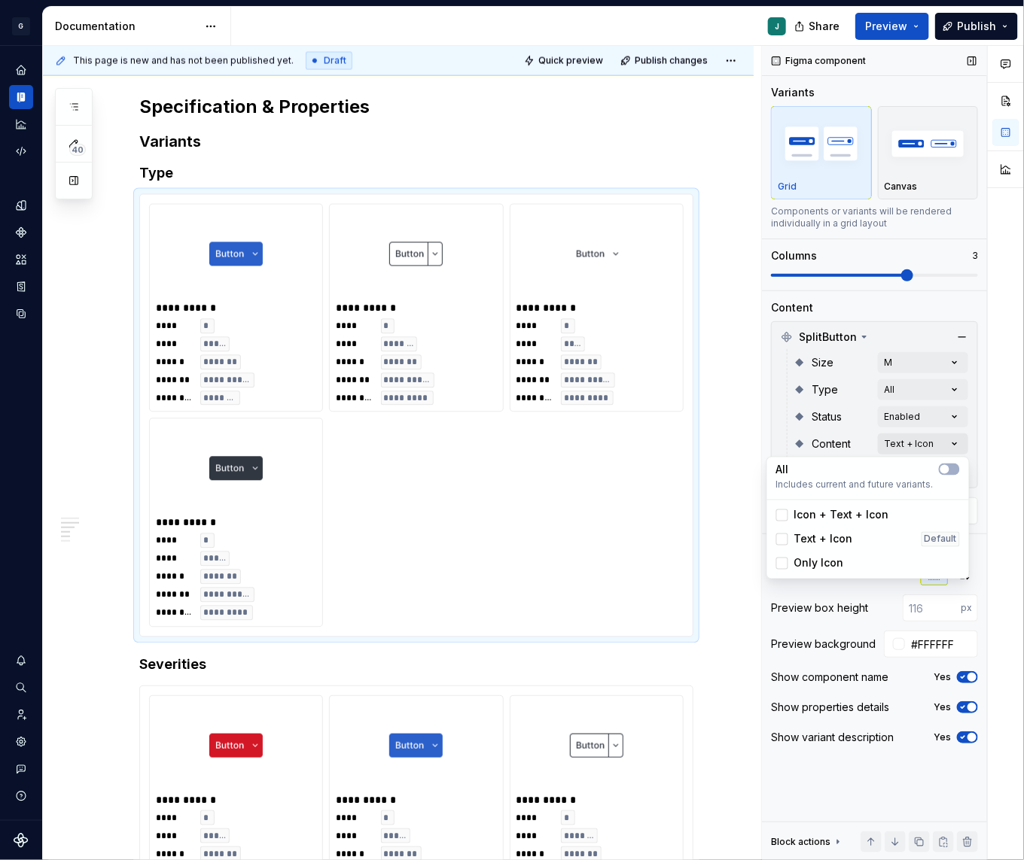
click at [957, 441] on div "Comments Open comments No comments yet Select ‘Comment’ from the block context …" at bounding box center [893, 453] width 262 height 815
click at [786, 561] on div at bounding box center [782, 564] width 12 height 12
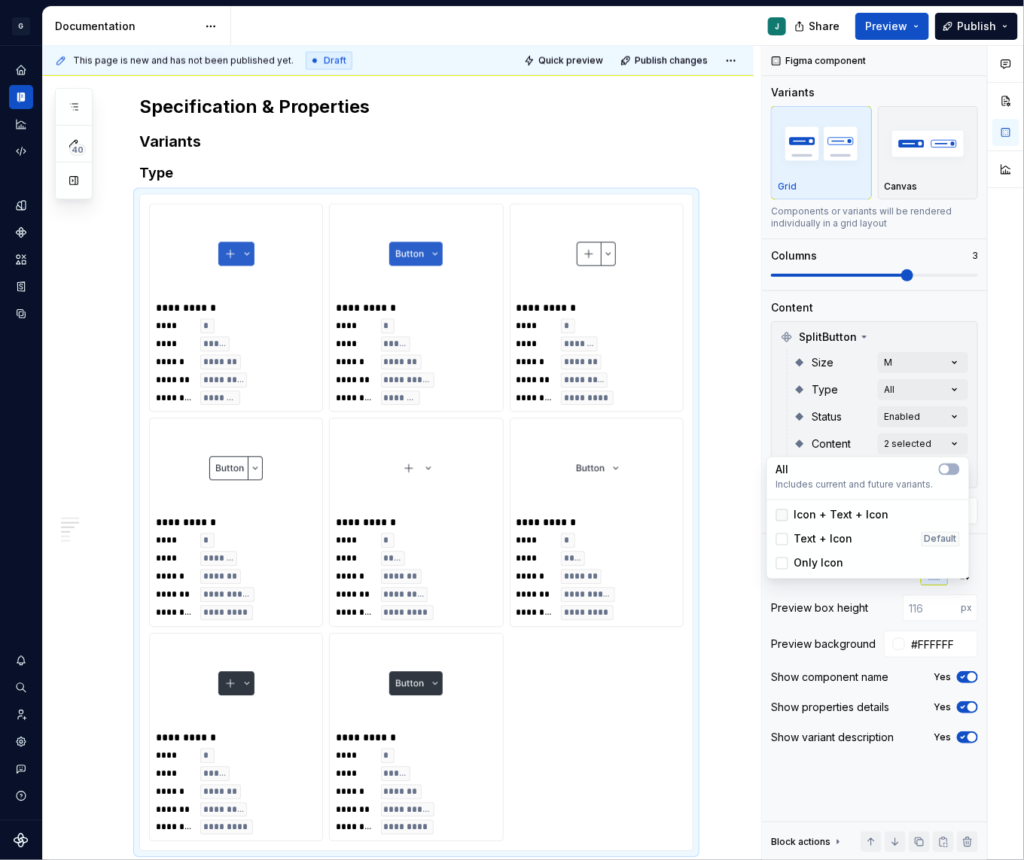
click at [778, 512] on div at bounding box center [782, 515] width 12 height 12
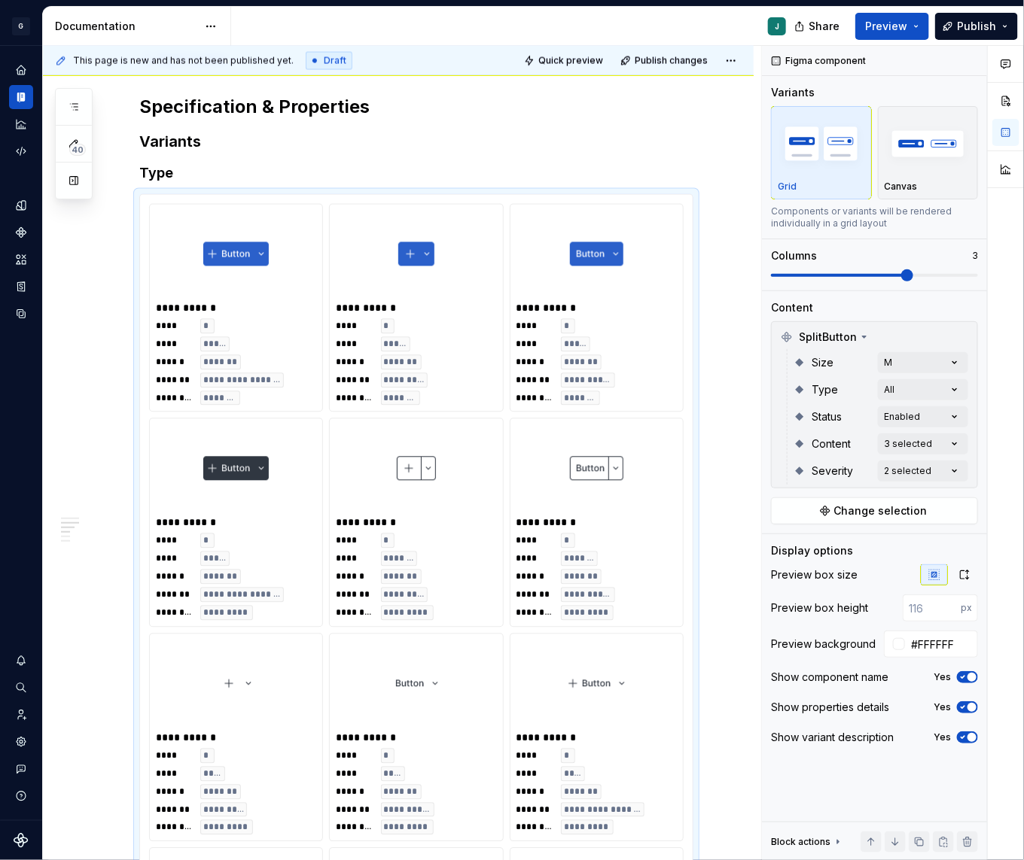
click at [516, 501] on html "G GSP Design System J Design system data Documentation J Share Preview Publish …" at bounding box center [512, 430] width 1024 height 860
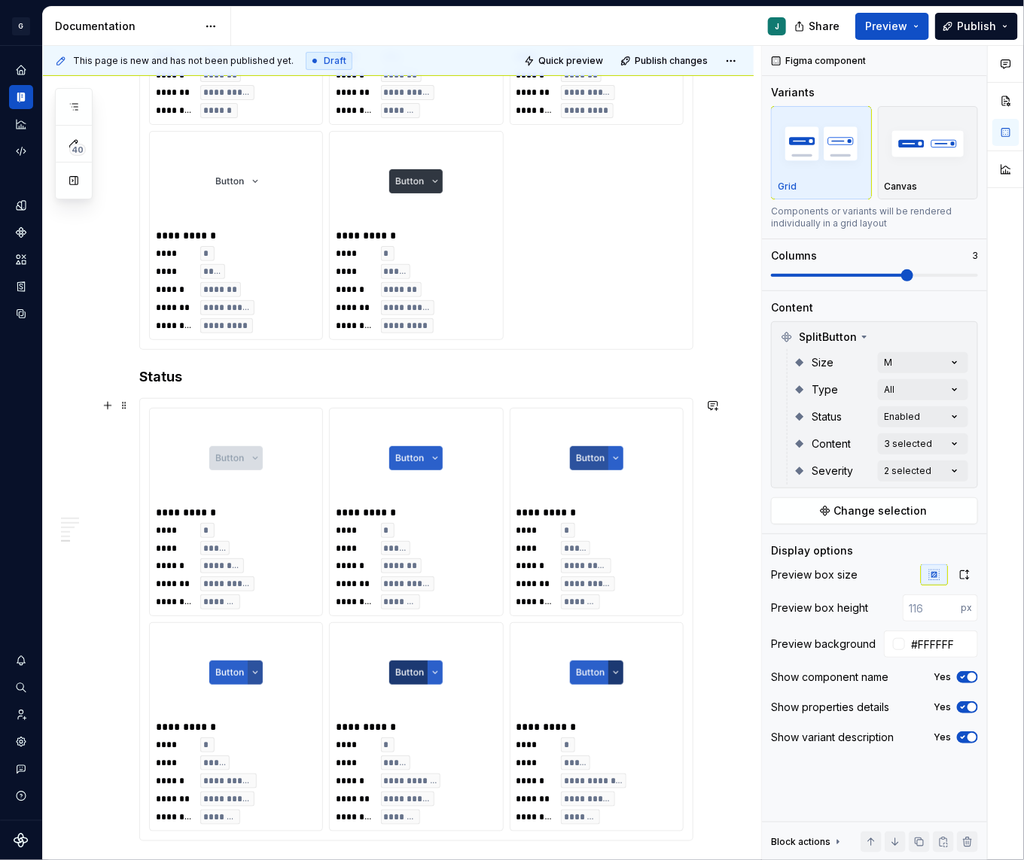
scroll to position [2478, 0]
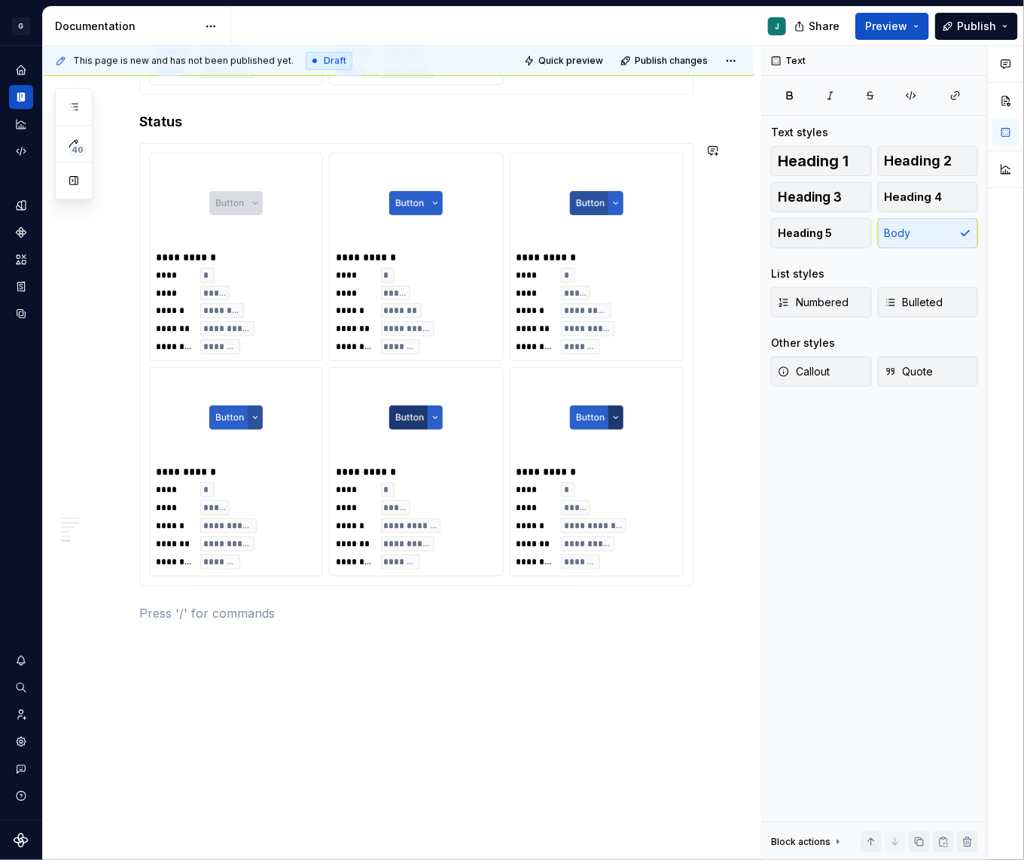
click at [157, 618] on p at bounding box center [416, 613] width 554 height 18
click at [157, 618] on p "Spacing" at bounding box center [416, 613] width 554 height 18
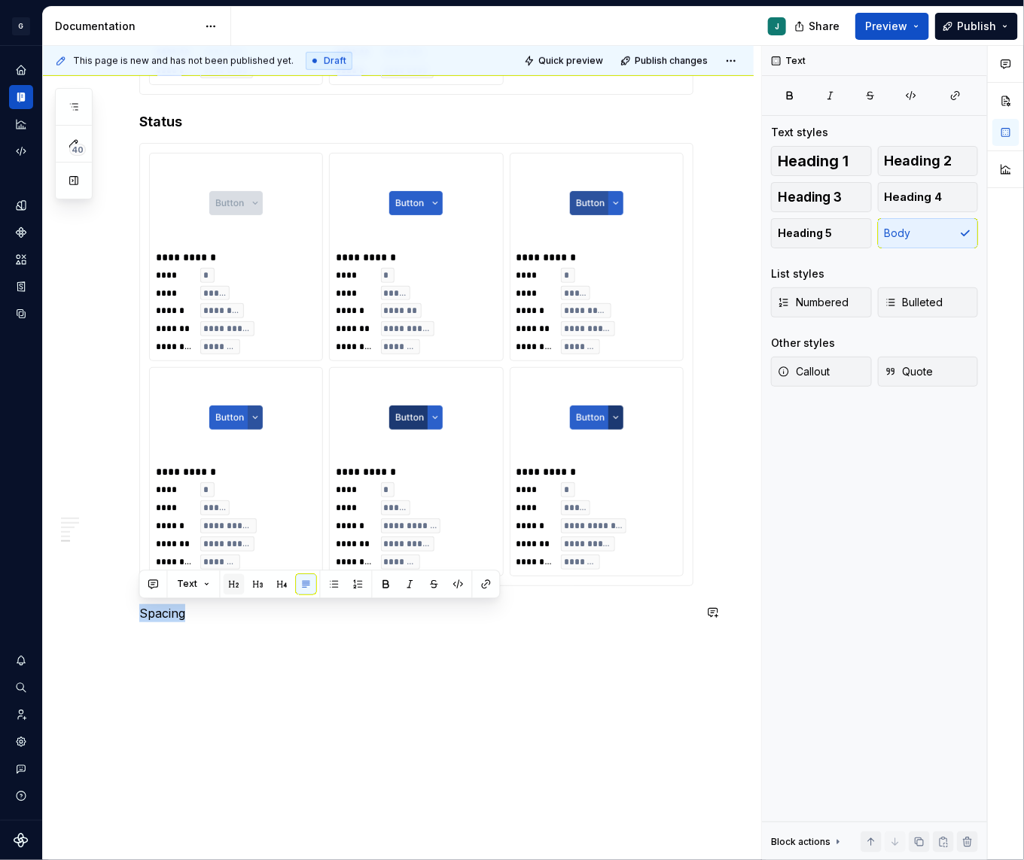
click at [224, 578] on button "button" at bounding box center [234, 584] width 21 height 21
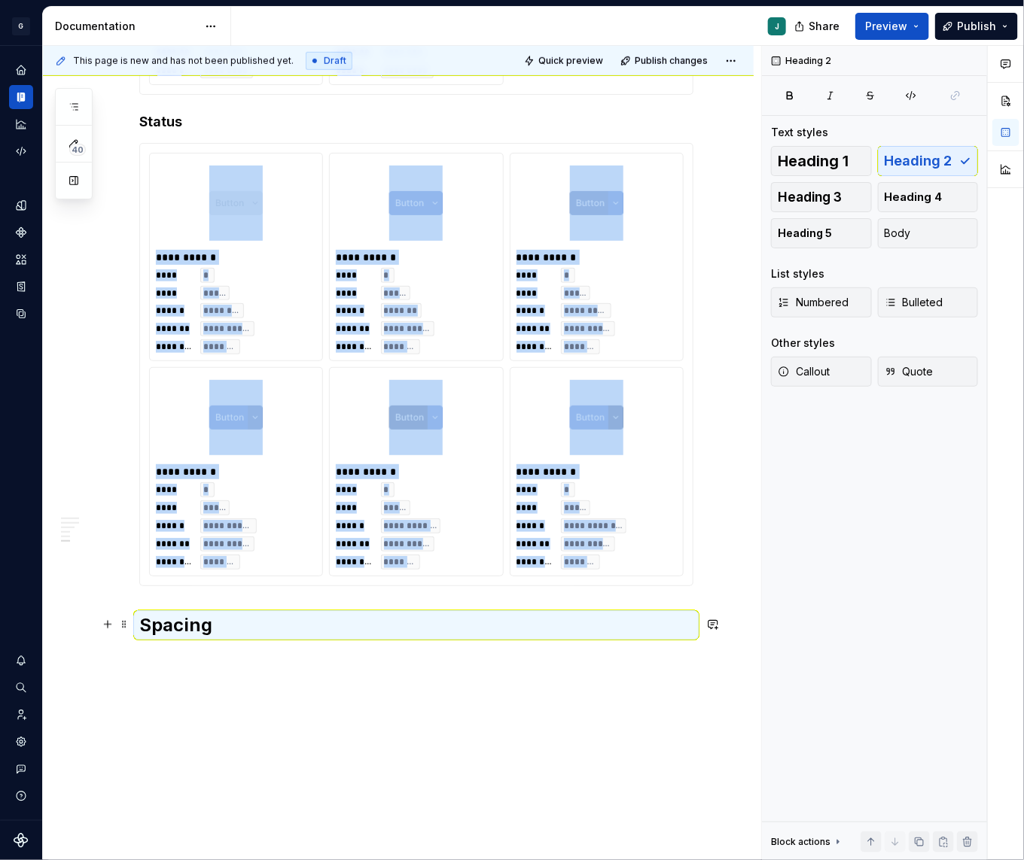
click at [240, 634] on h2 "Spacing" at bounding box center [416, 625] width 554 height 24
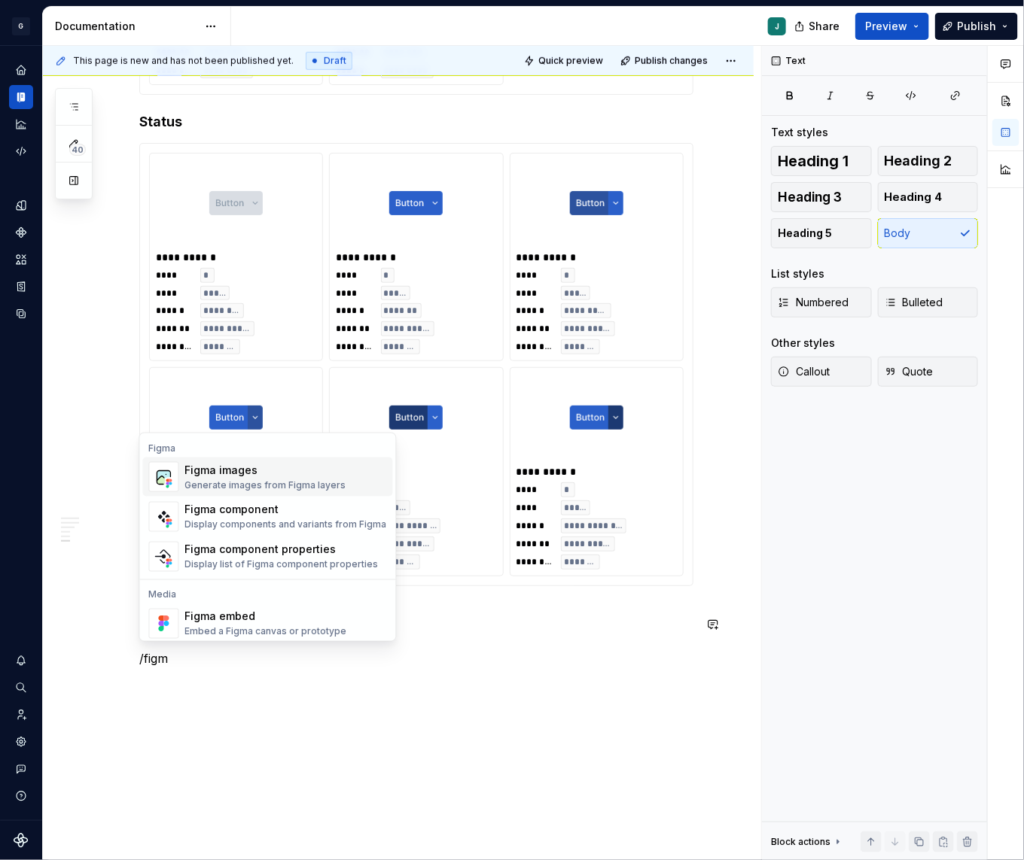
click at [224, 473] on div "Figma images" at bounding box center [265, 470] width 161 height 15
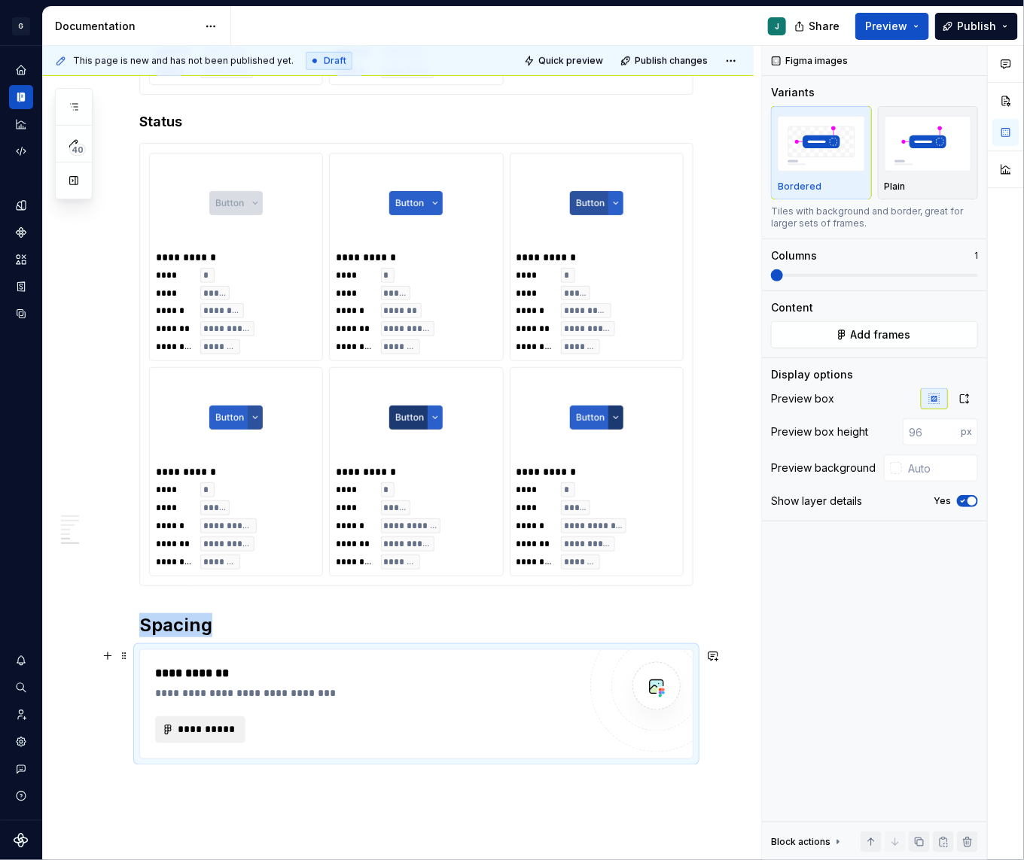
click at [211, 731] on span "**********" at bounding box center [206, 729] width 59 height 15
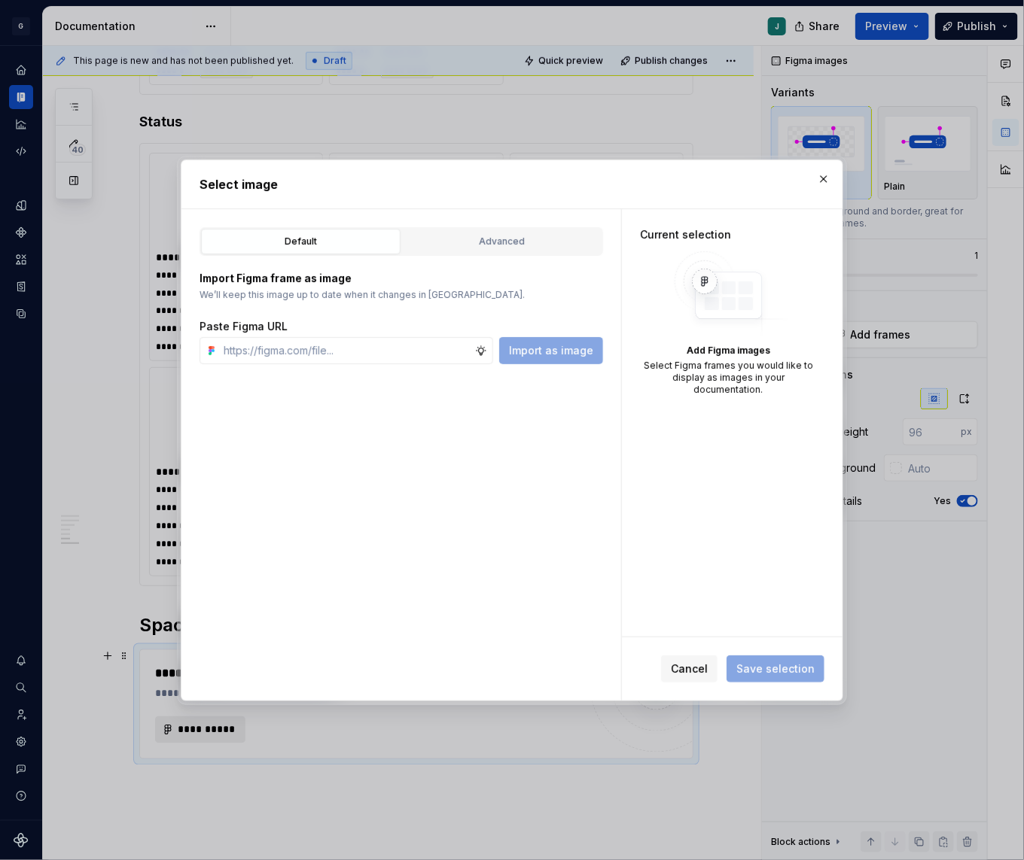
type textarea "*"
type input "toggl"
click at [466, 242] on div "Advanced" at bounding box center [501, 241] width 189 height 15
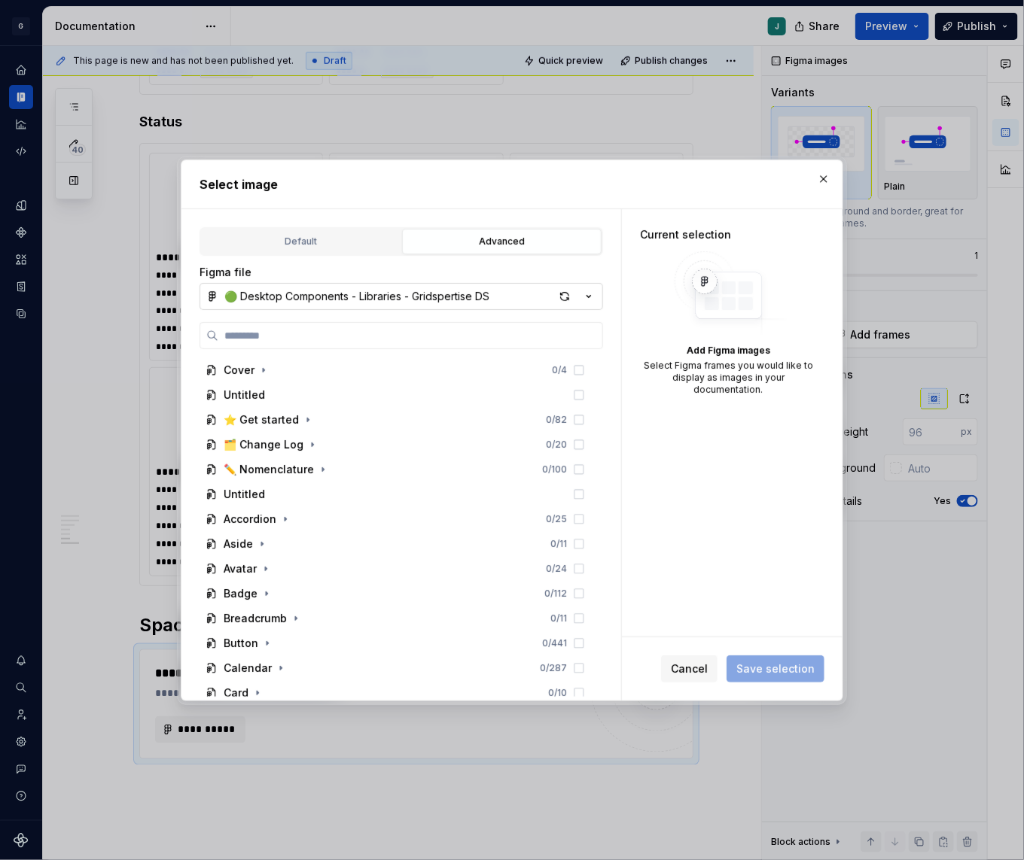
click at [263, 298] on div "🟢 Desktop Components - Libraries - Gridspertise DS" at bounding box center [356, 296] width 265 height 15
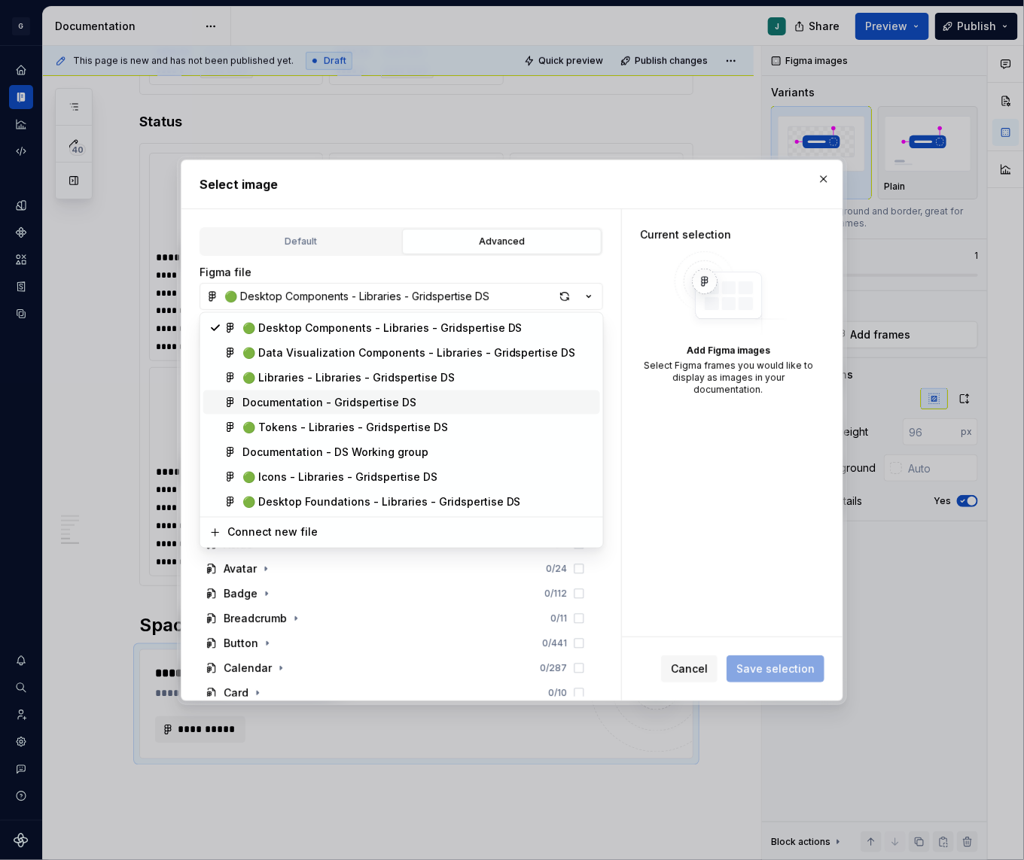
click at [275, 400] on div "Documentation - Gridspertise DS" at bounding box center [329, 402] width 174 height 15
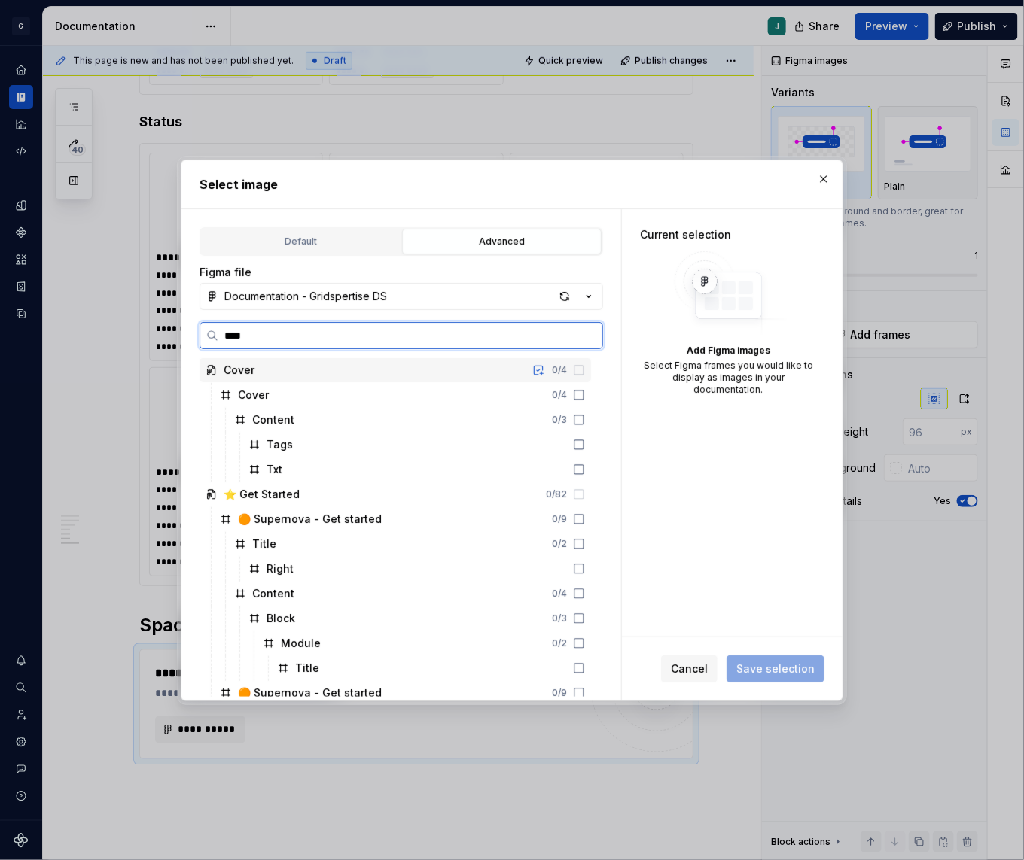
type input "*****"
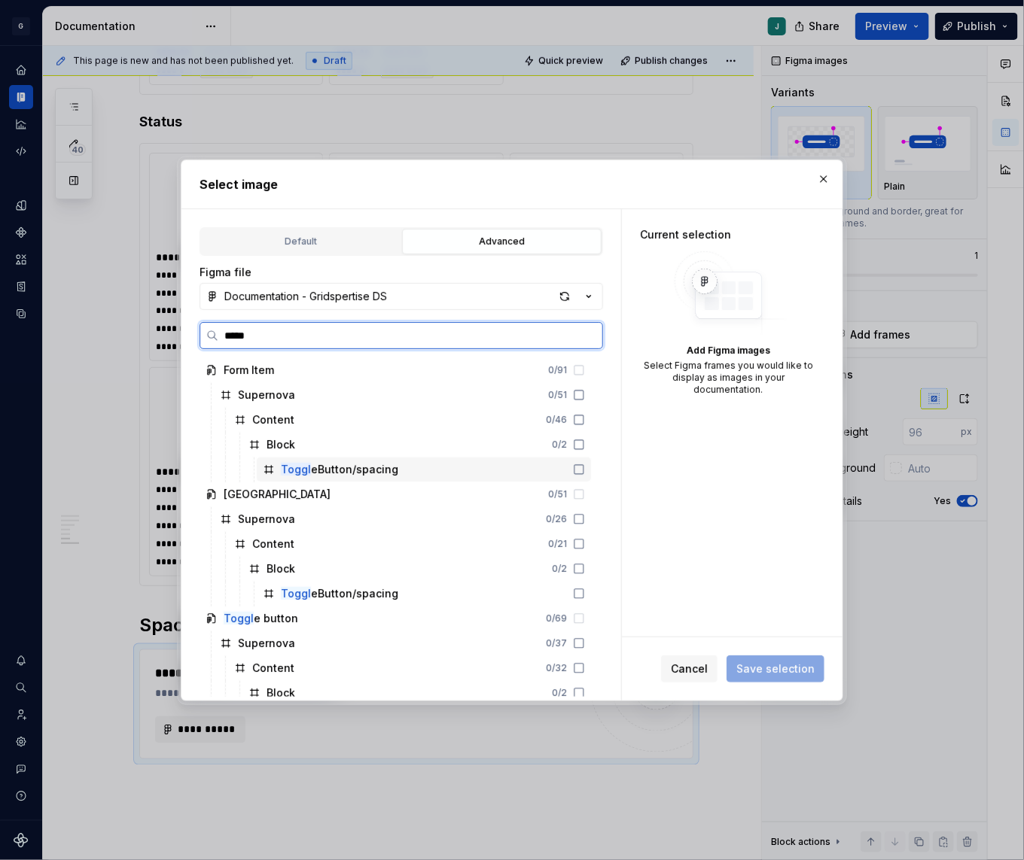
click at [330, 464] on div "Toggl eButton/spacing" at bounding box center [339, 469] width 117 height 15
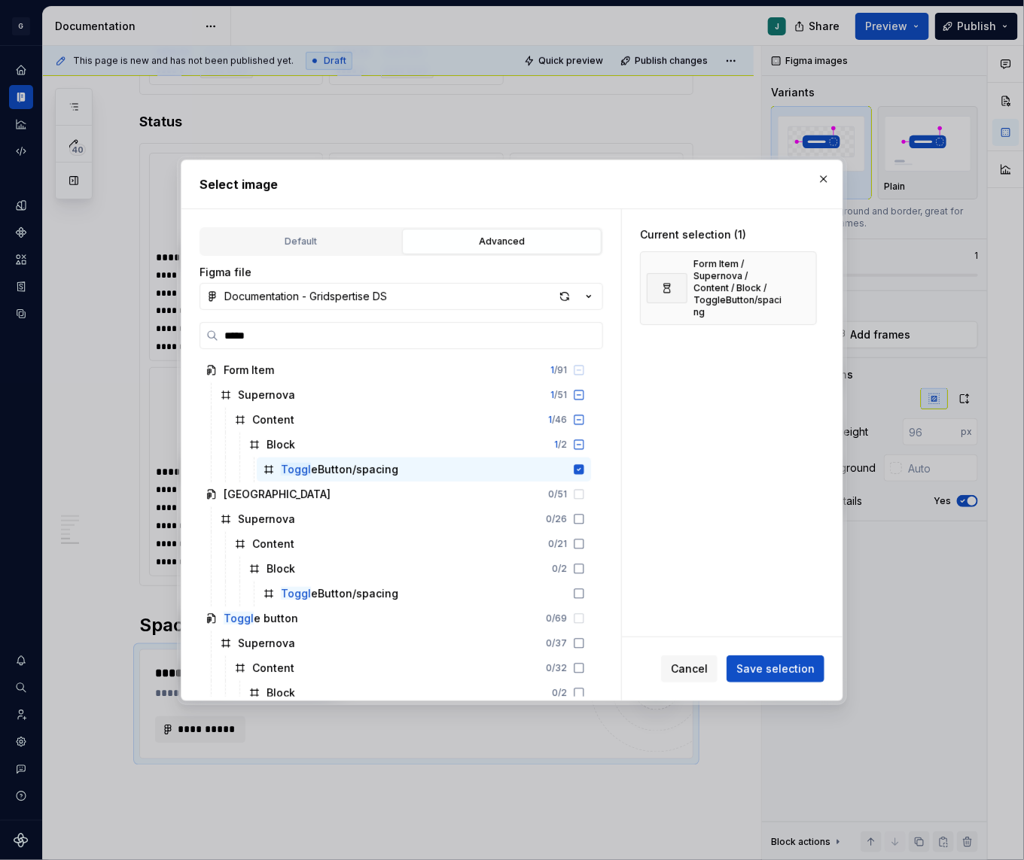
click at [773, 653] on div "Cancel Save selection" at bounding box center [732, 668] width 221 height 63
click at [777, 678] on button "Save selection" at bounding box center [775, 669] width 98 height 27
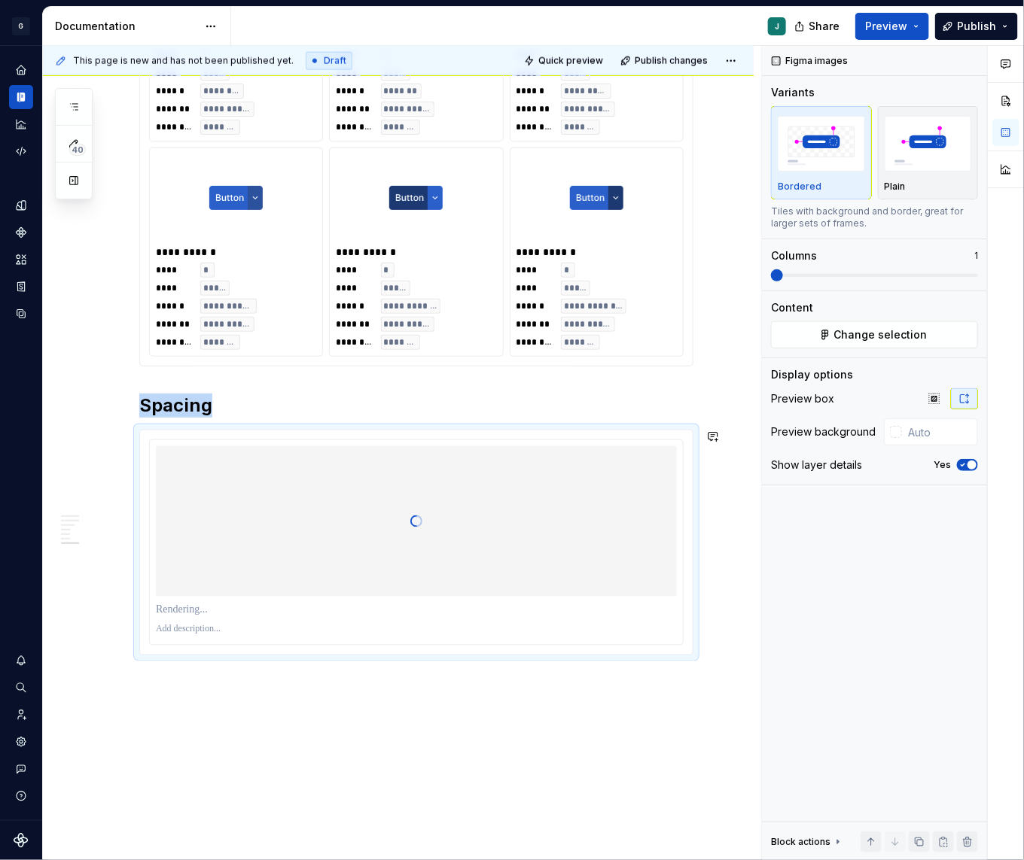
scroll to position [2698, 0]
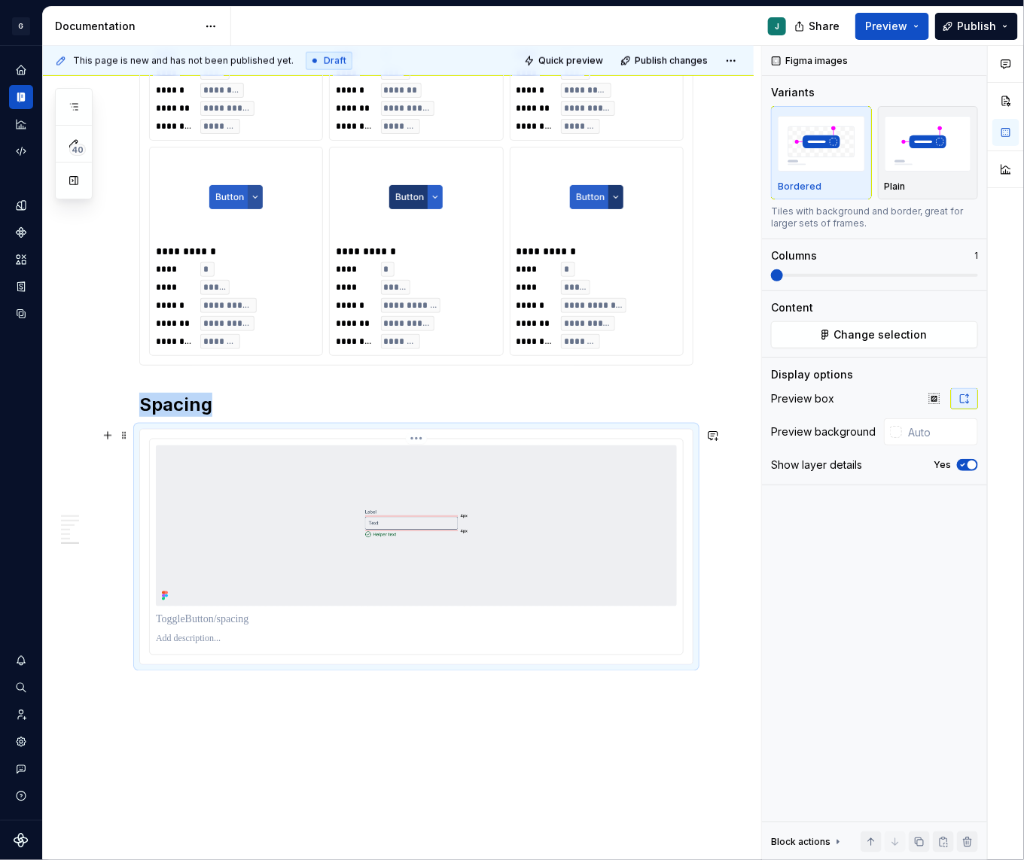
click at [616, 563] on img at bounding box center [416, 526] width 521 height 161
click at [328, 570] on img at bounding box center [416, 526] width 521 height 161
click at [839, 346] on button "Change selection" at bounding box center [874, 334] width 207 height 27
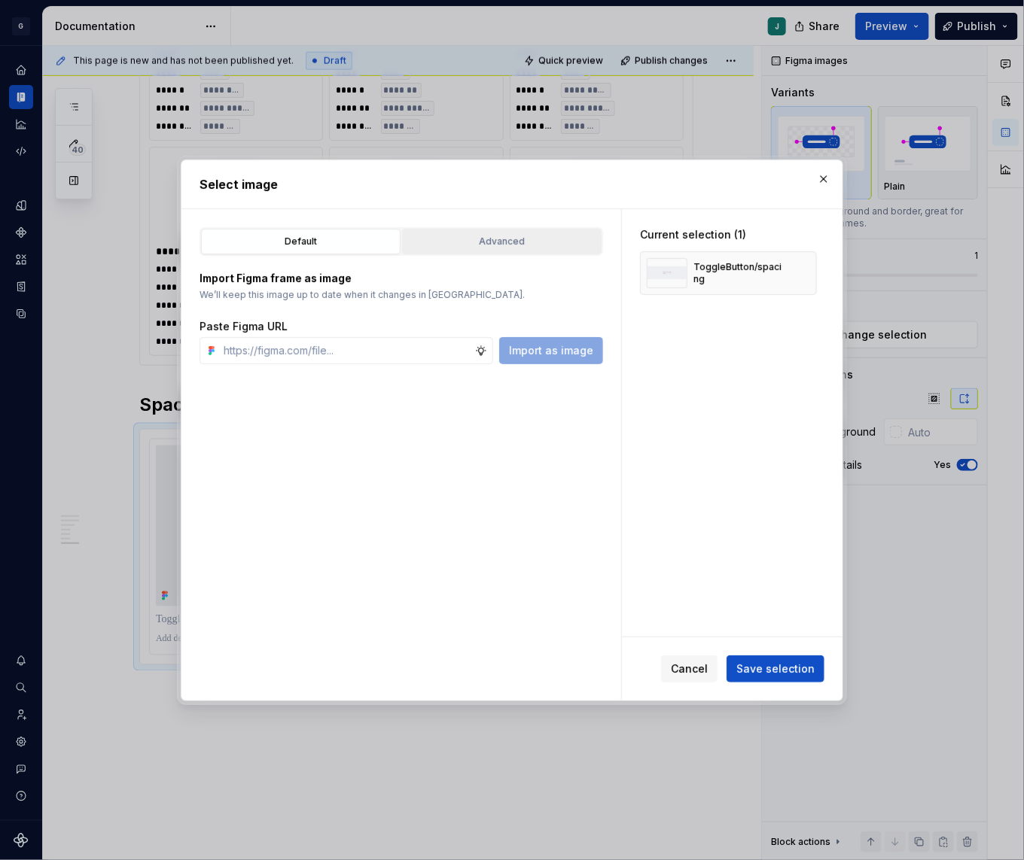
click at [464, 245] on div "Advanced" at bounding box center [501, 241] width 189 height 15
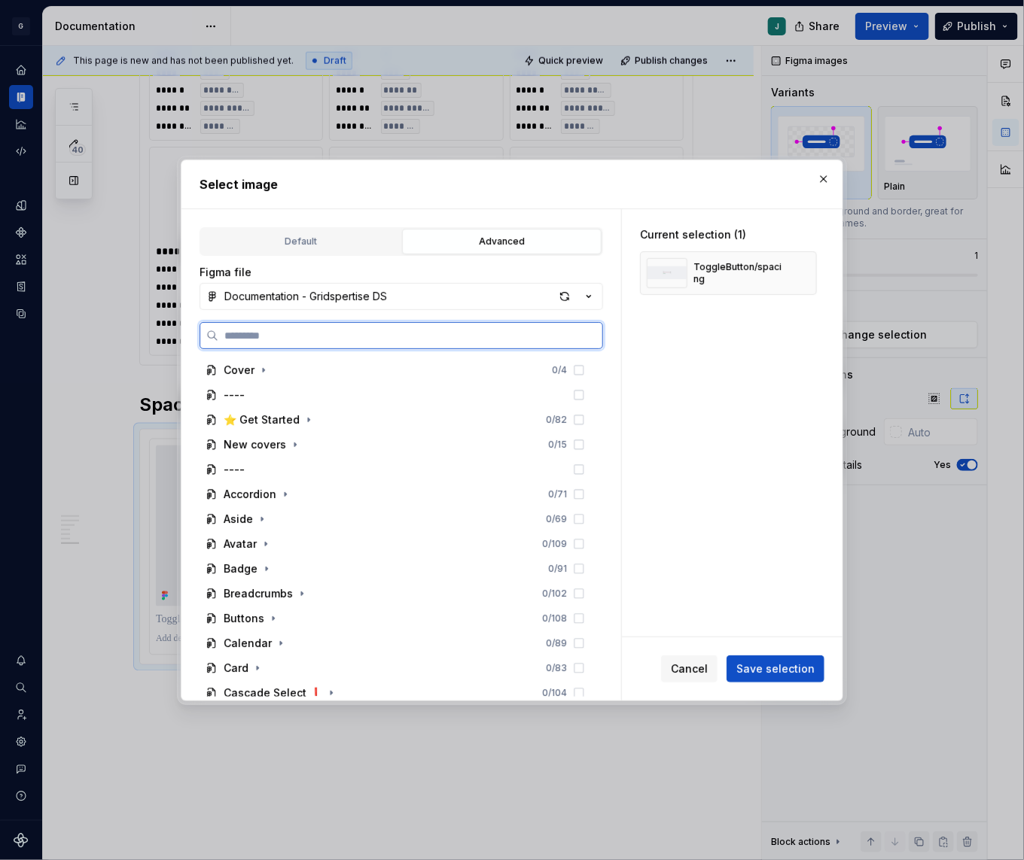
click at [300, 332] on input "search" at bounding box center [410, 335] width 384 height 15
type input "******"
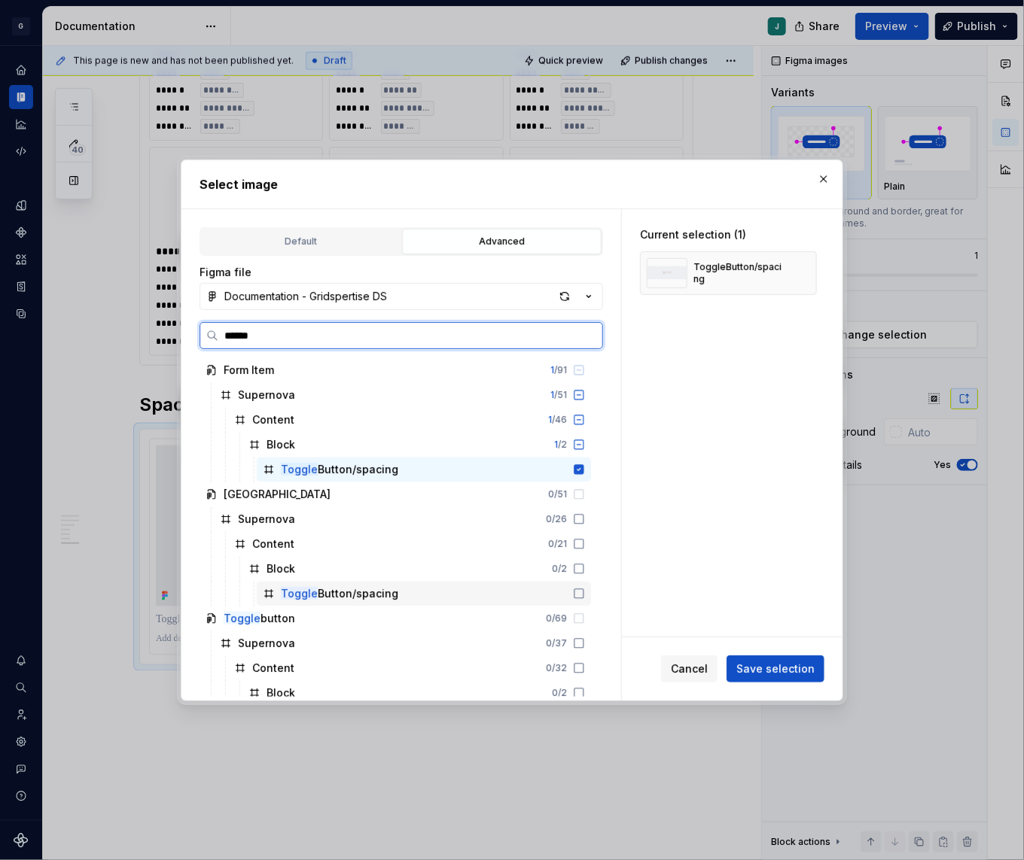
click at [344, 586] on div "Toggle Button/spacing" at bounding box center [339, 593] width 117 height 15
click at [584, 466] on icon at bounding box center [579, 469] width 10 height 10
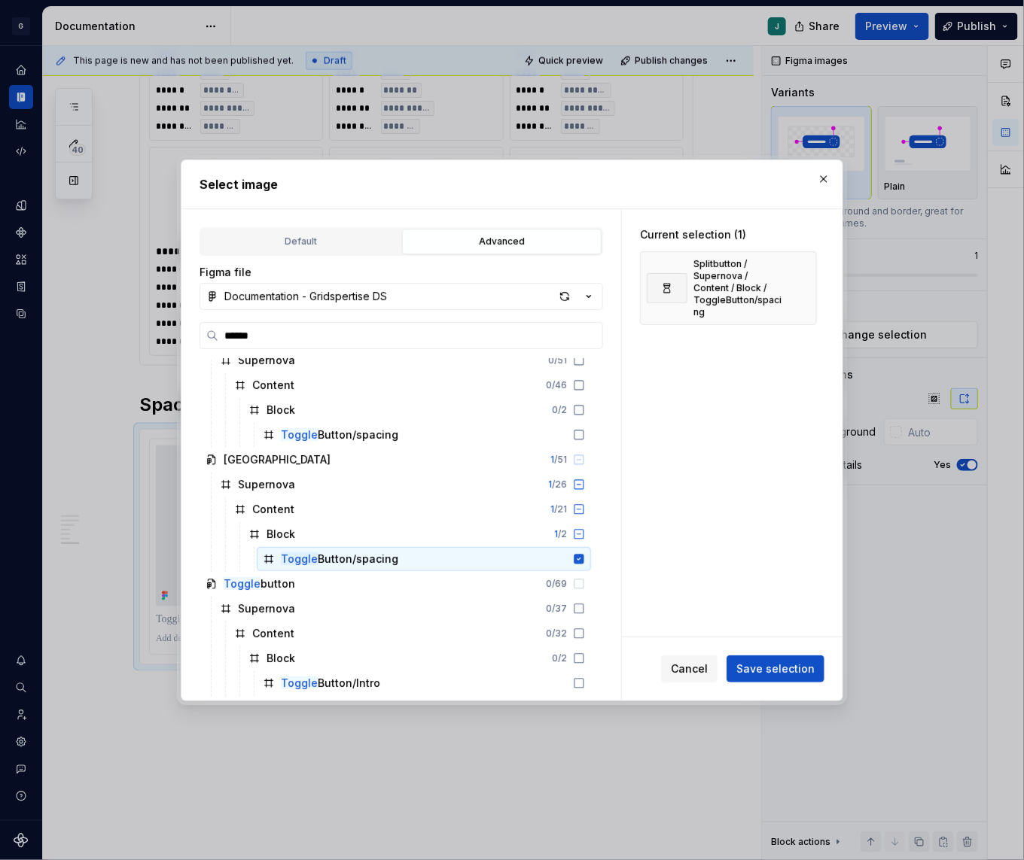
scroll to position [43, 0]
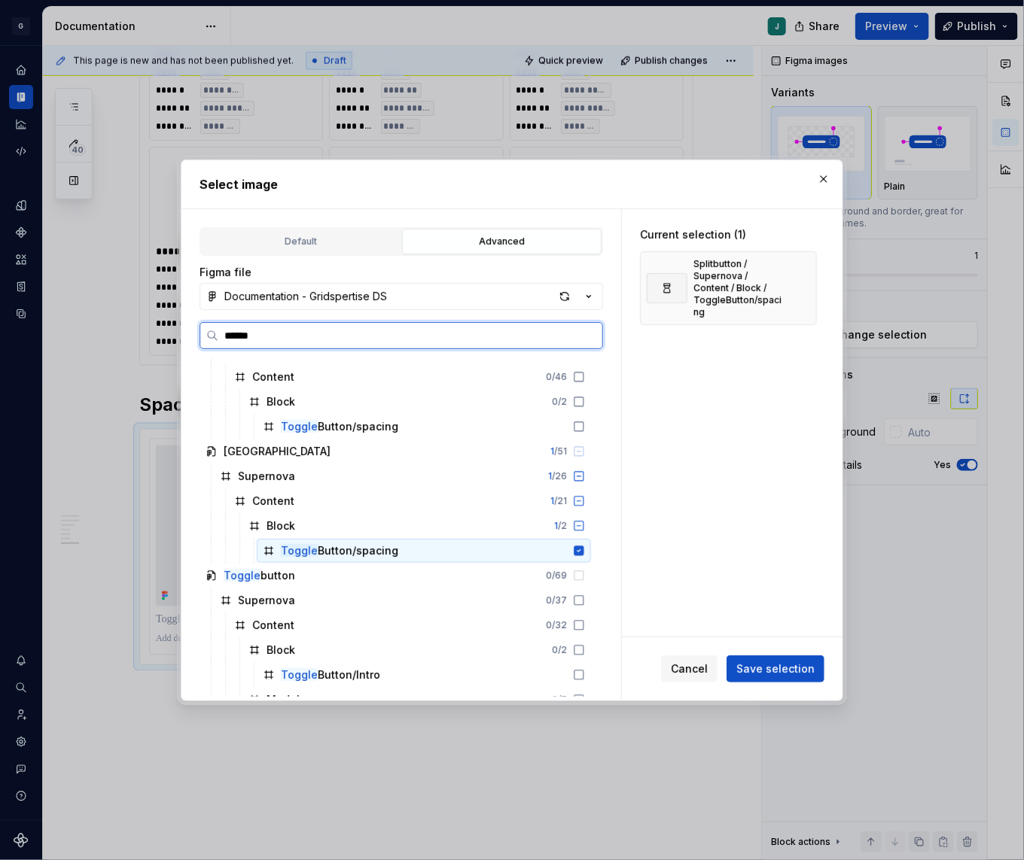
click at [584, 546] on icon at bounding box center [579, 551] width 10 height 10
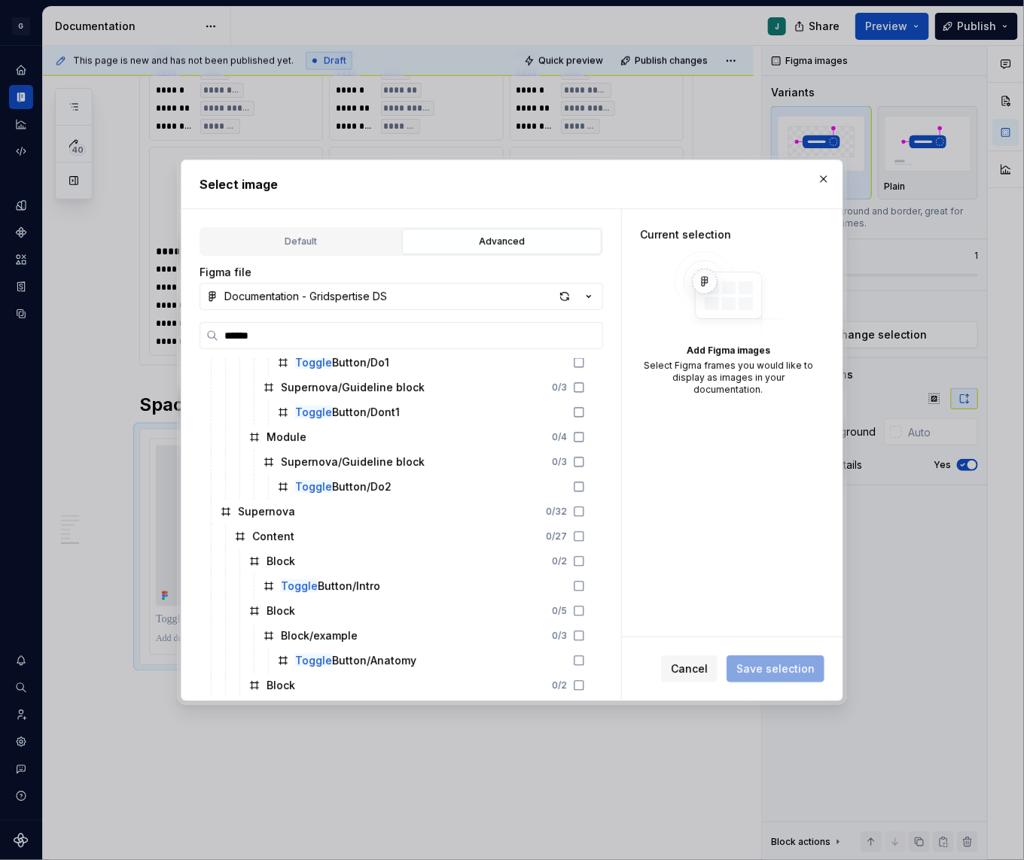
scroll to position [456, 0]
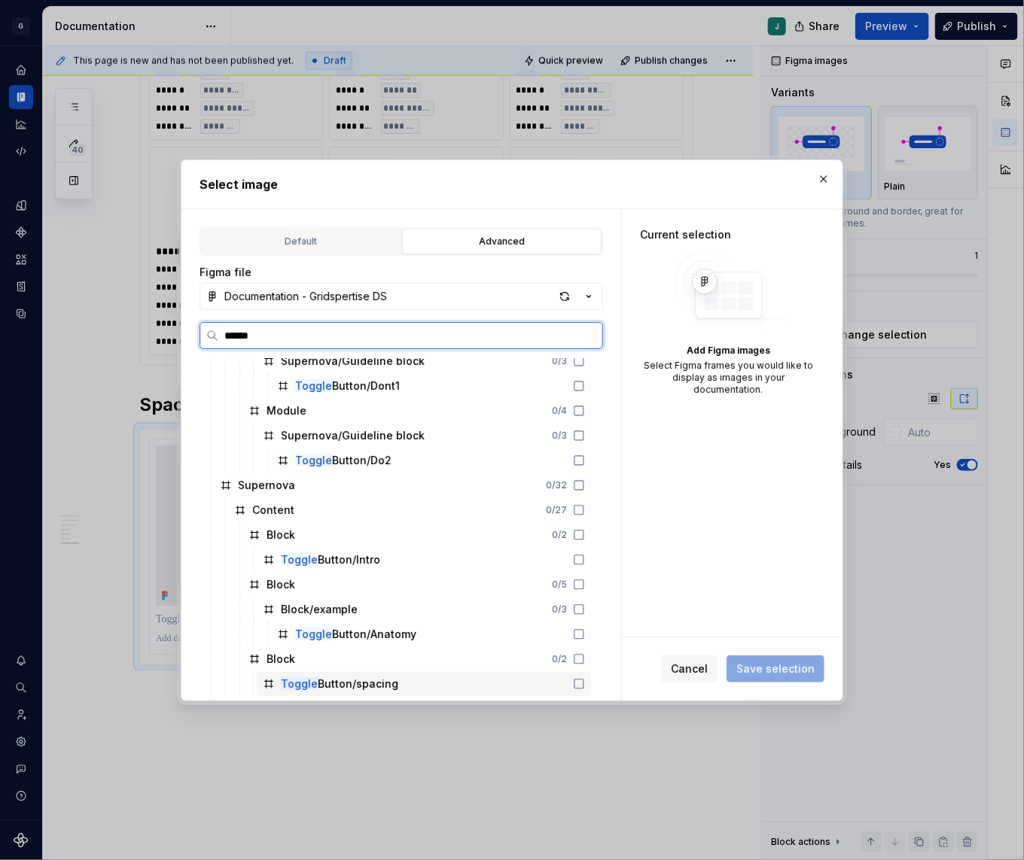
click at [585, 678] on icon at bounding box center [579, 684] width 12 height 12
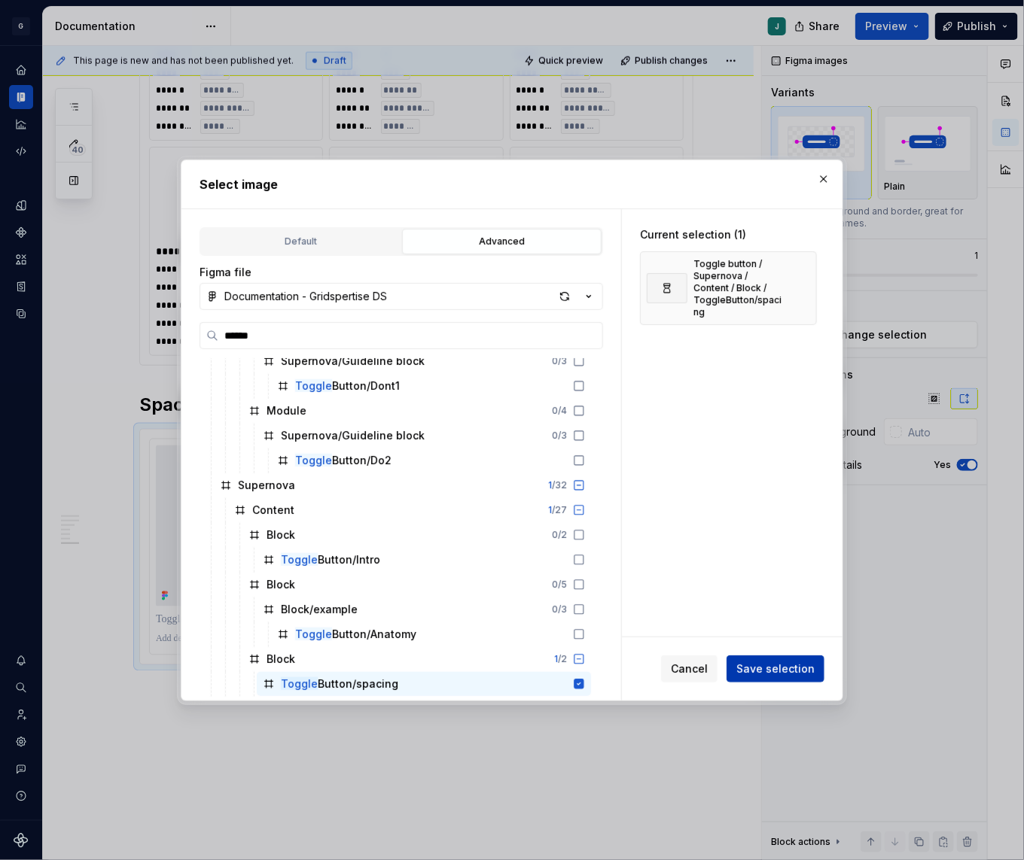
click at [805, 656] on button "Save selection" at bounding box center [775, 669] width 98 height 27
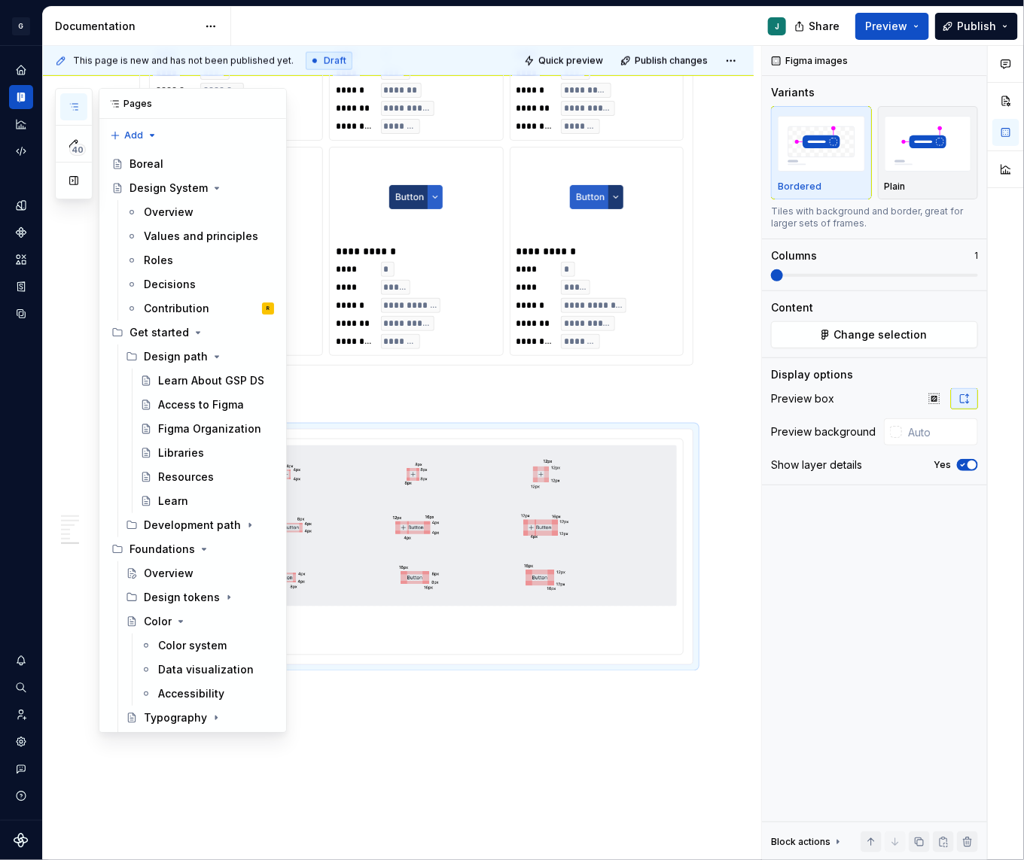
click at [76, 110] on icon "button" at bounding box center [74, 107] width 12 height 12
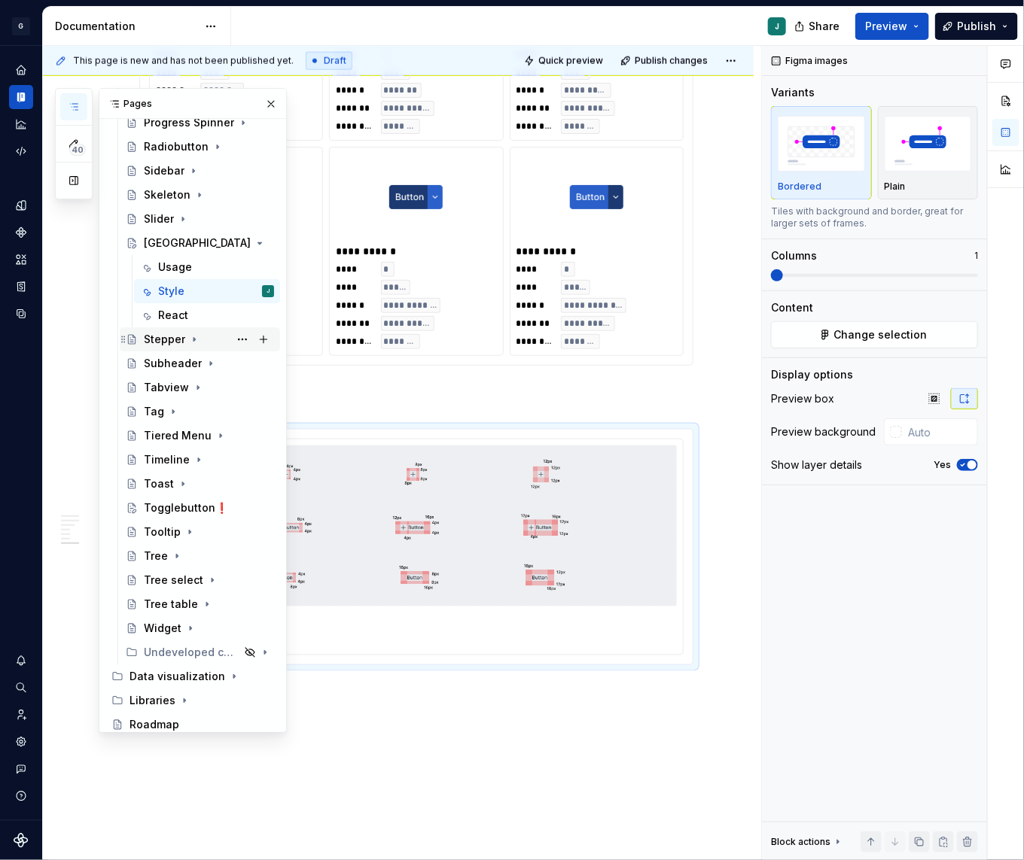
scroll to position [1687, 0]
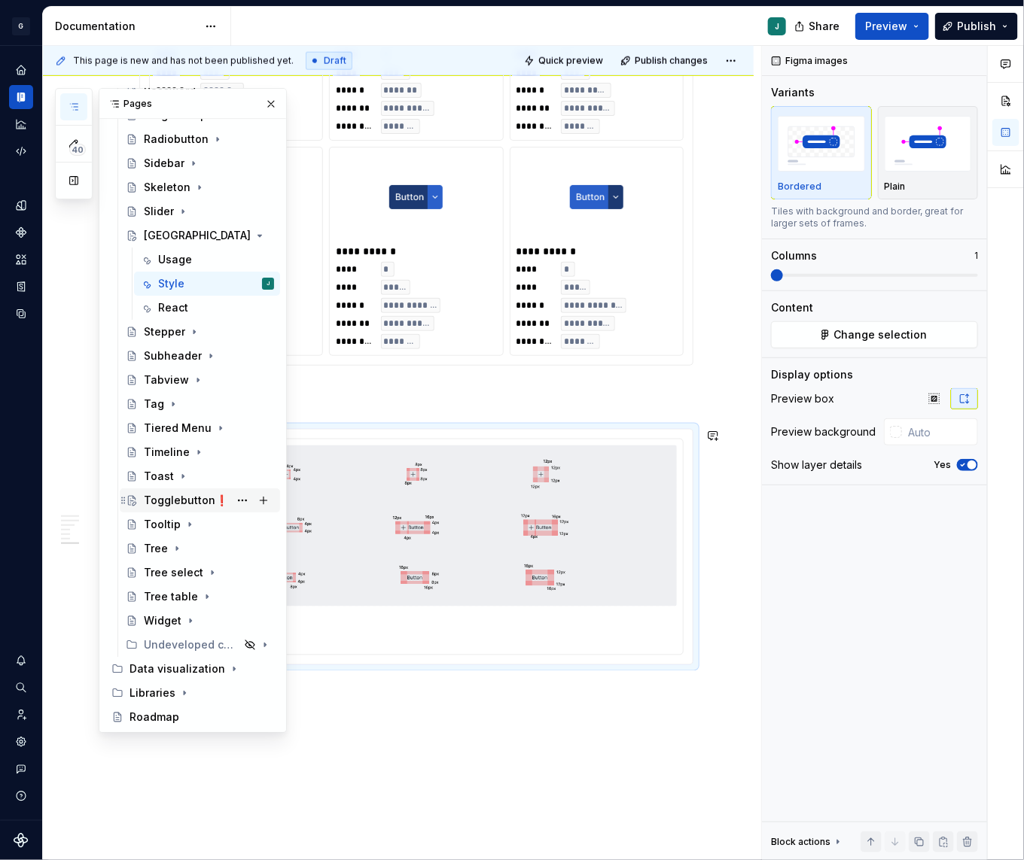
click at [188, 498] on div "Togglebutton❗️" at bounding box center [186, 500] width 84 height 15
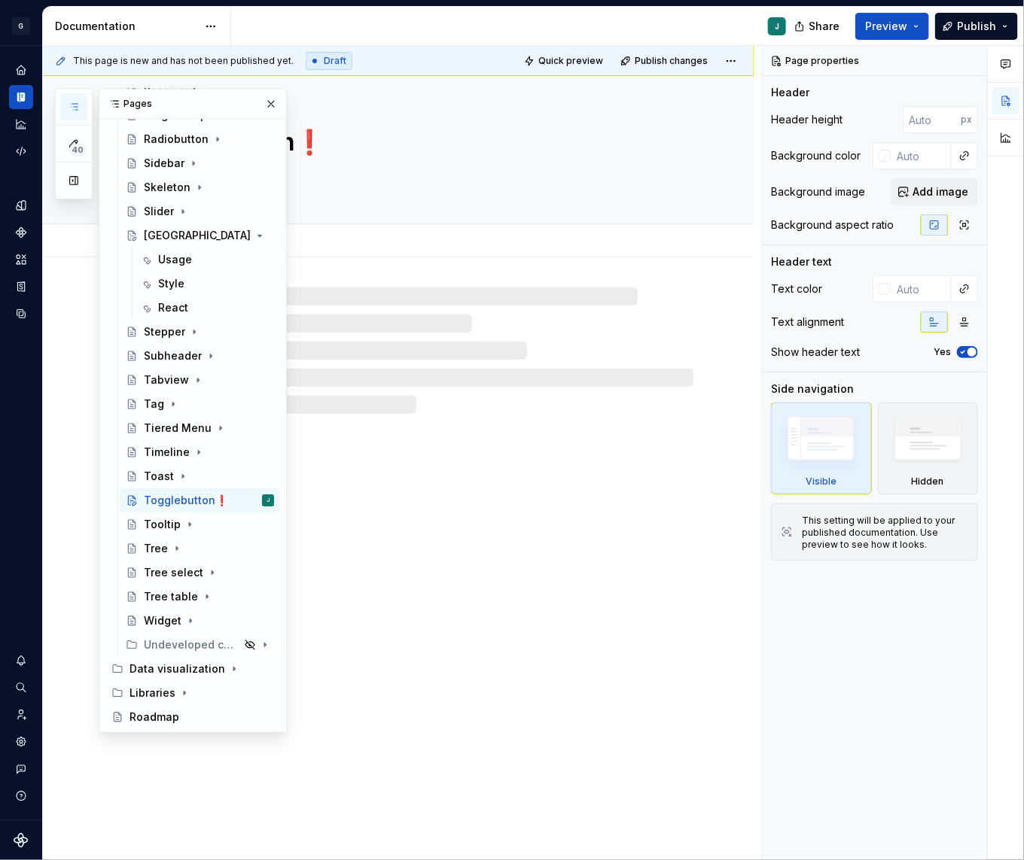
click at [335, 138] on textarea "Togglebutton❗️" at bounding box center [413, 142] width 554 height 36
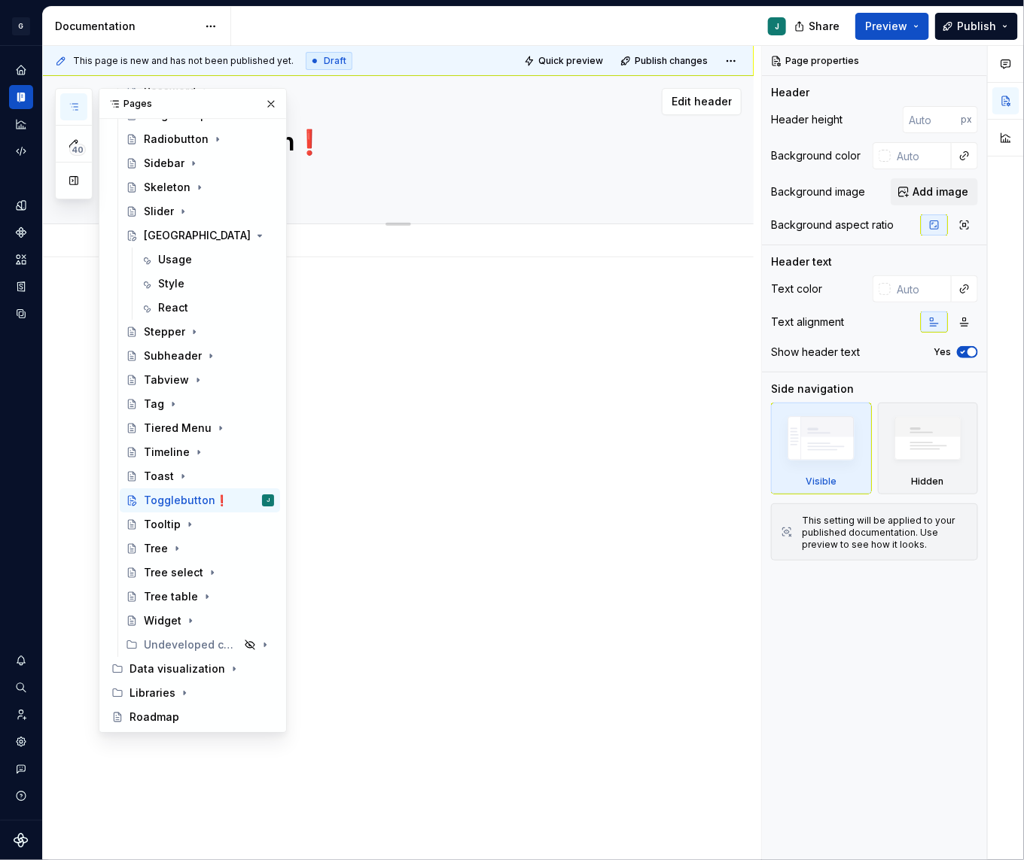
type textarea "*"
type textarea "Togglebutton"
type textarea "*"
type textarea "Togglebutton"
click at [373, 389] on div at bounding box center [398, 442] width 710 height 370
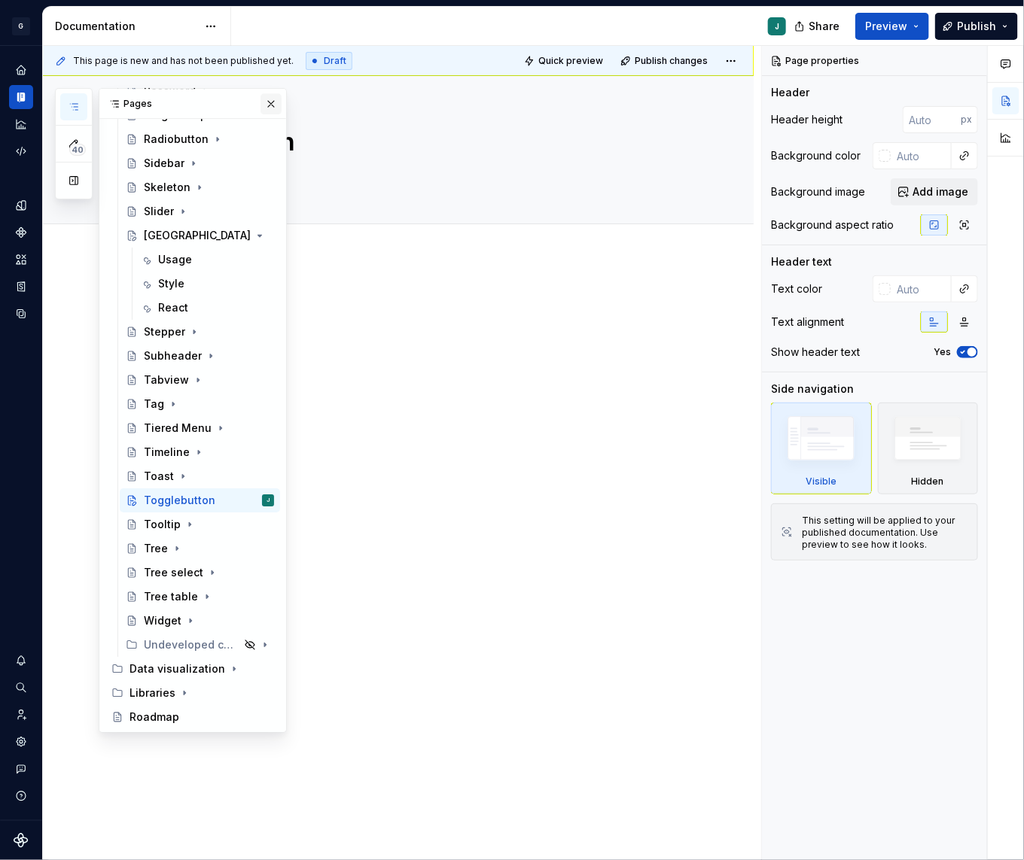
click at [274, 100] on button "button" at bounding box center [270, 103] width 21 height 21
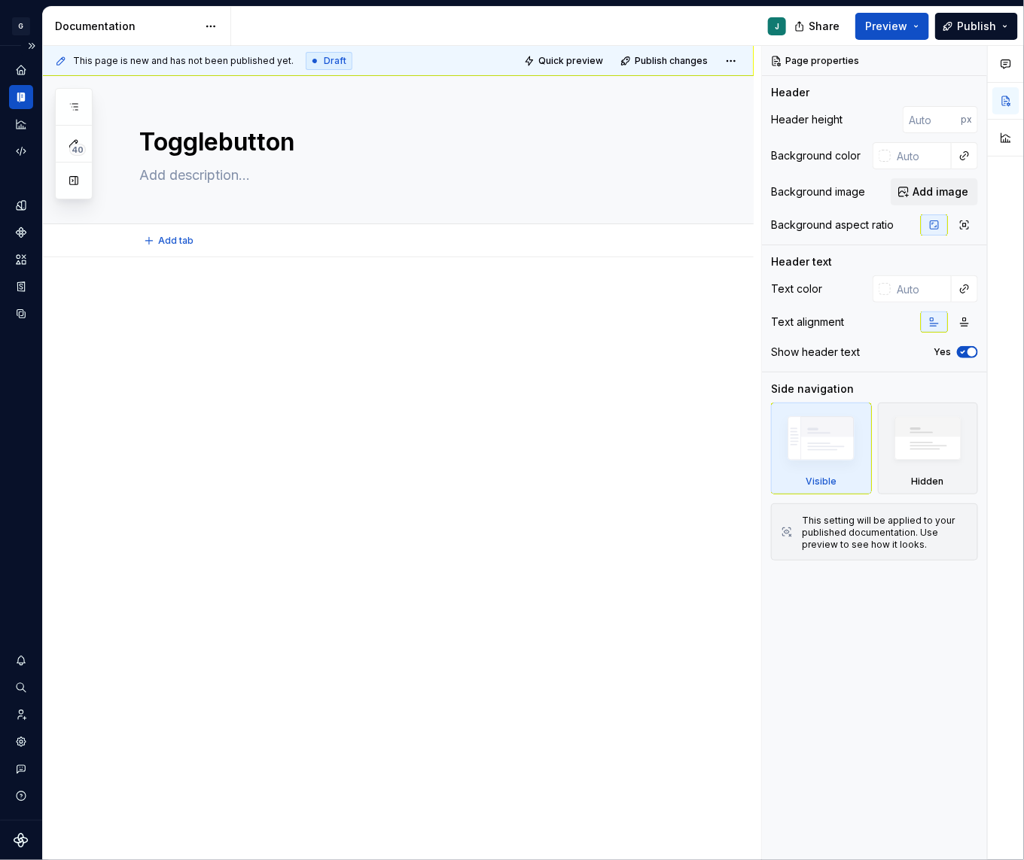
type textarea "*"
click at [160, 310] on p at bounding box center [416, 303] width 554 height 18
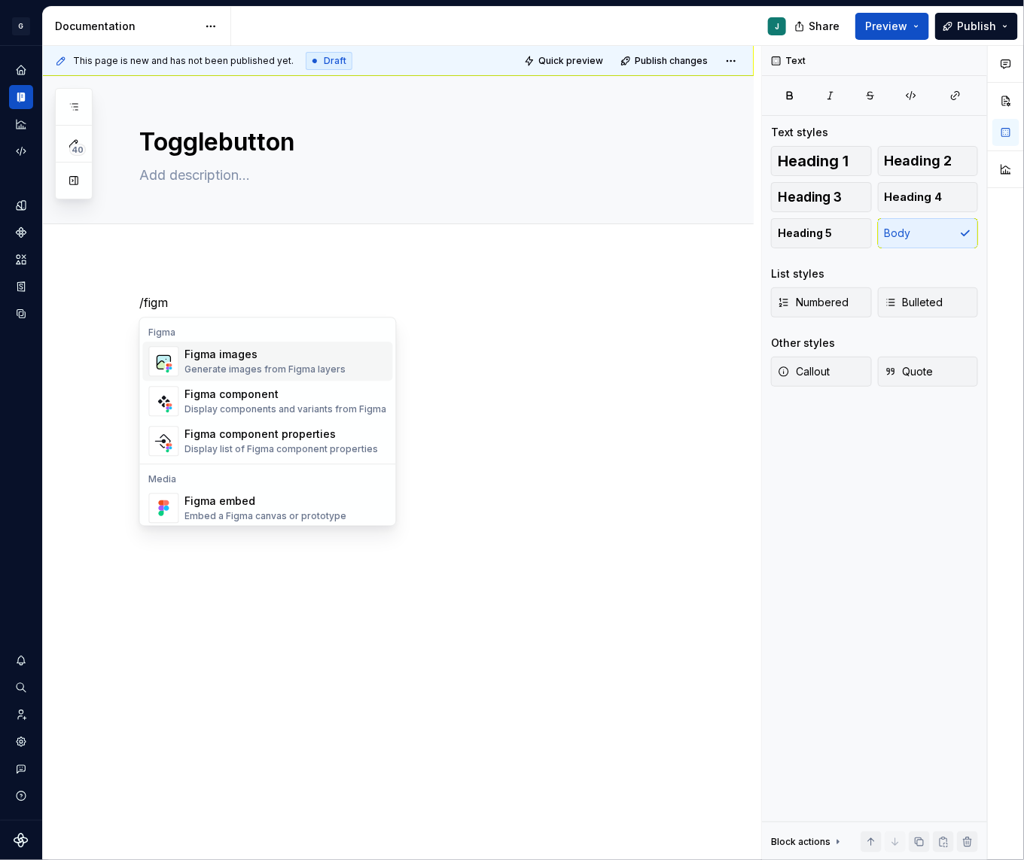
click at [291, 357] on div "Figma images" at bounding box center [265, 355] width 161 height 15
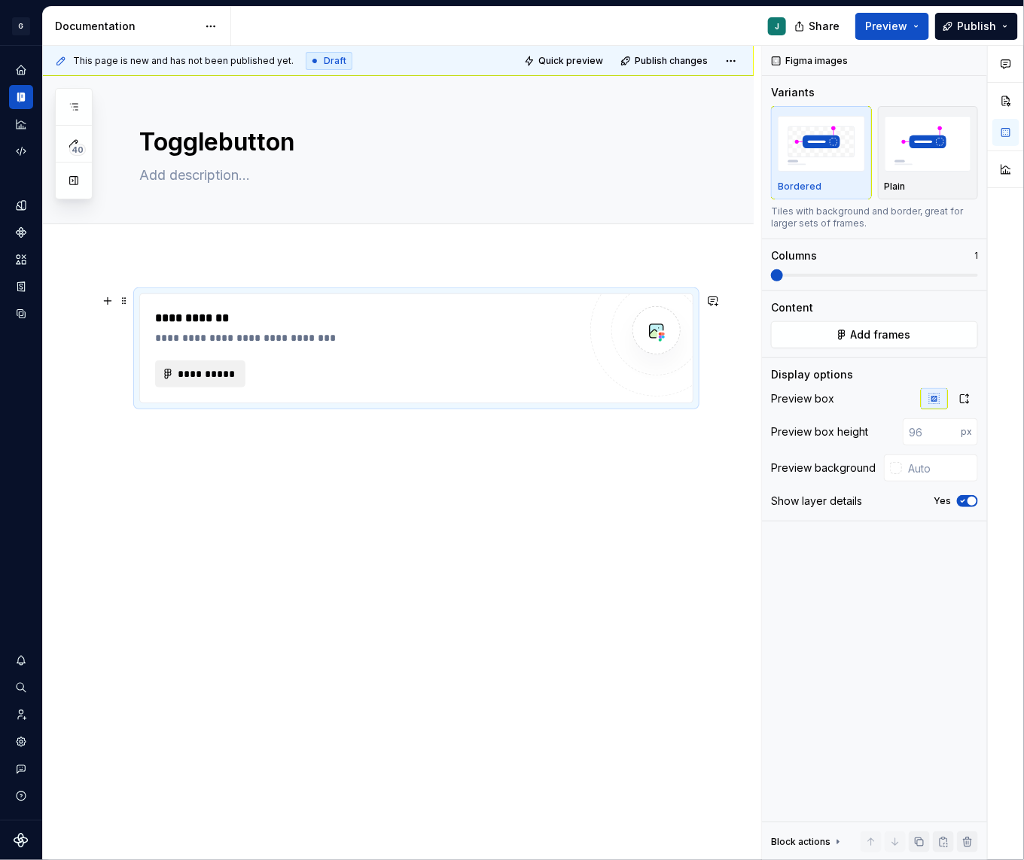
click at [195, 376] on span "**********" at bounding box center [206, 374] width 59 height 15
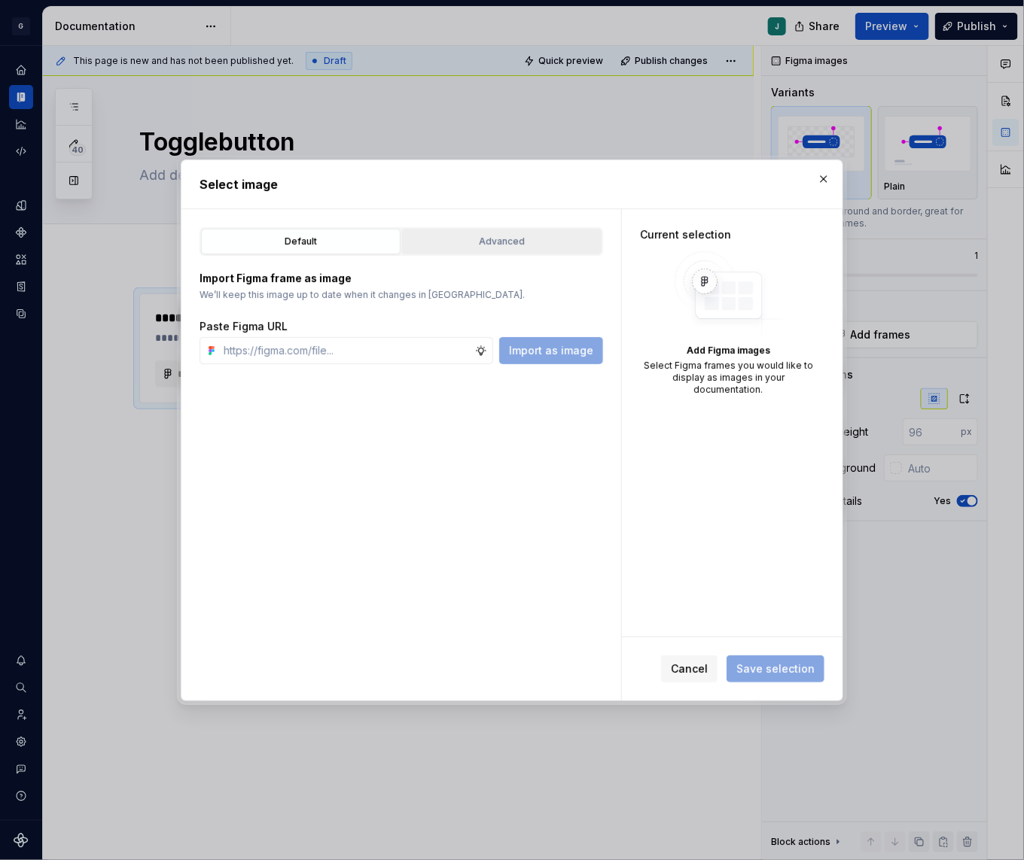
click at [487, 239] on div "Advanced" at bounding box center [501, 241] width 189 height 15
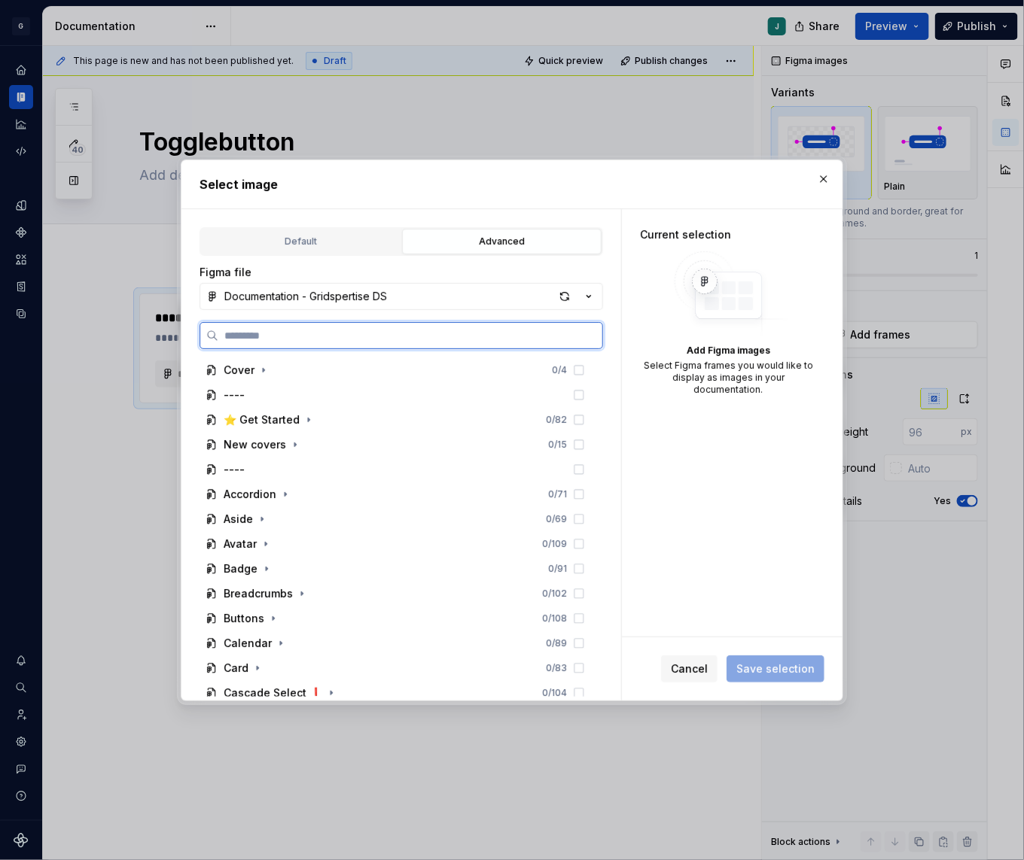
click at [266, 336] on input "search" at bounding box center [410, 335] width 384 height 15
type input "*****"
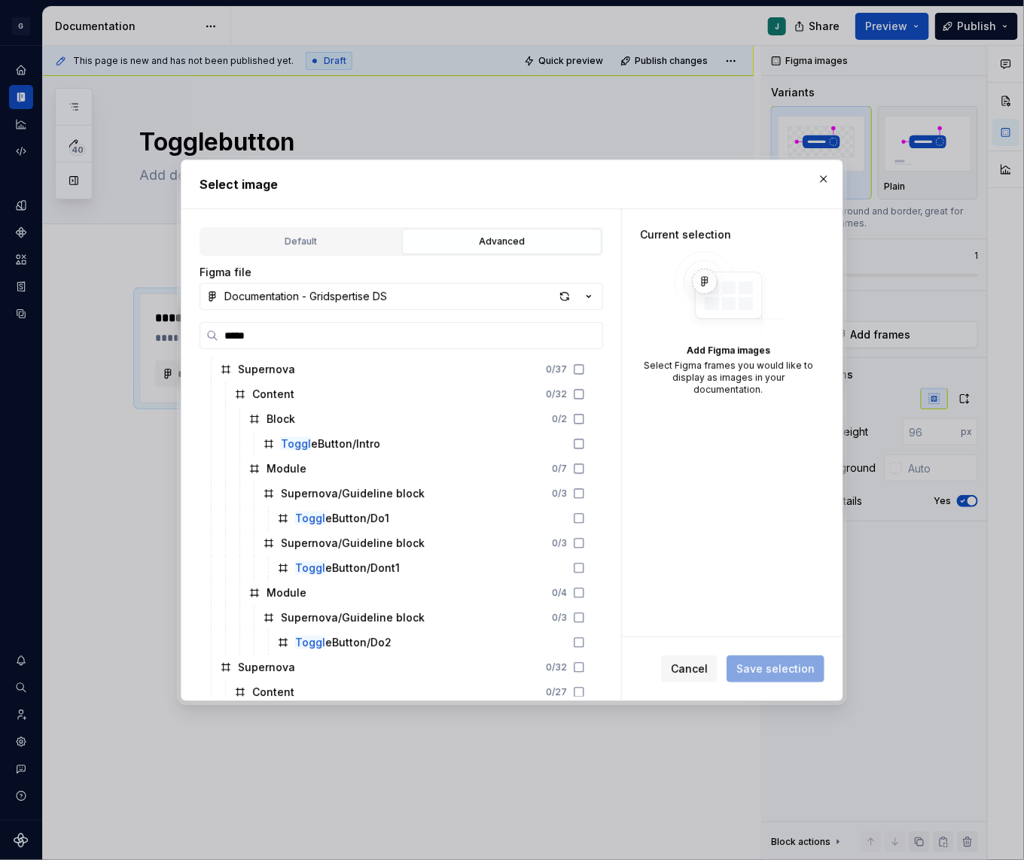
scroll to position [284, 0]
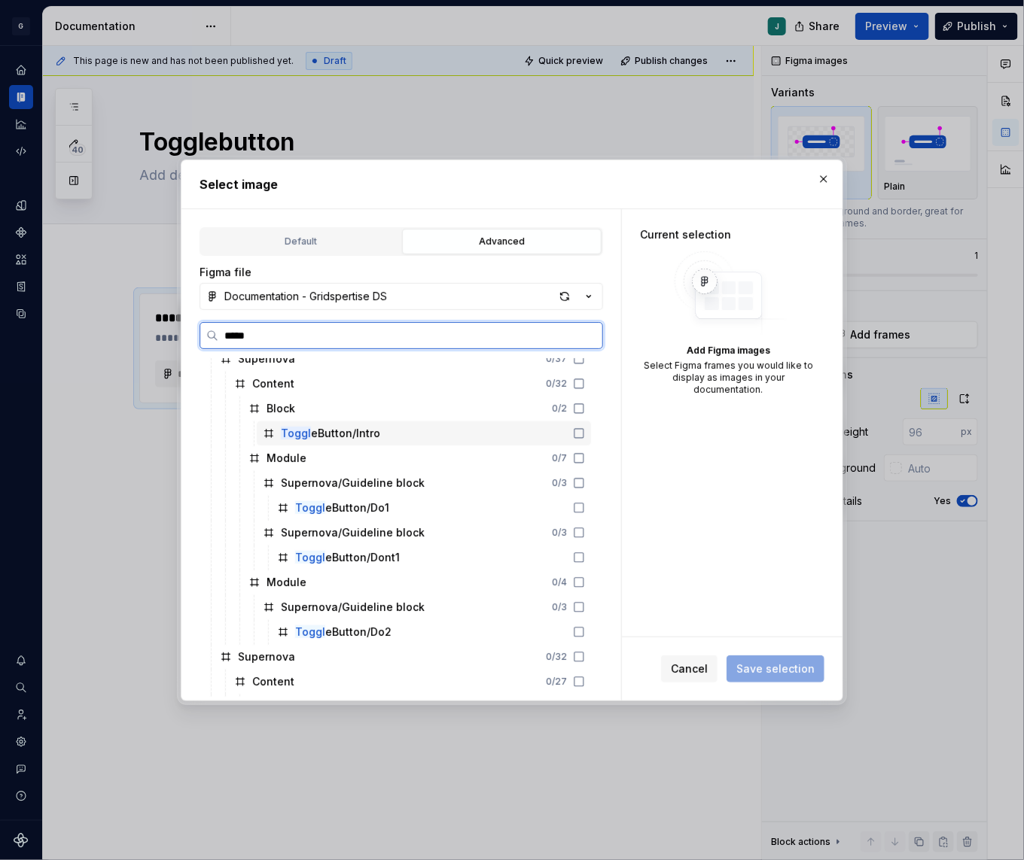
click at [367, 429] on div "Toggl eButton/Intro" at bounding box center [330, 433] width 99 height 15
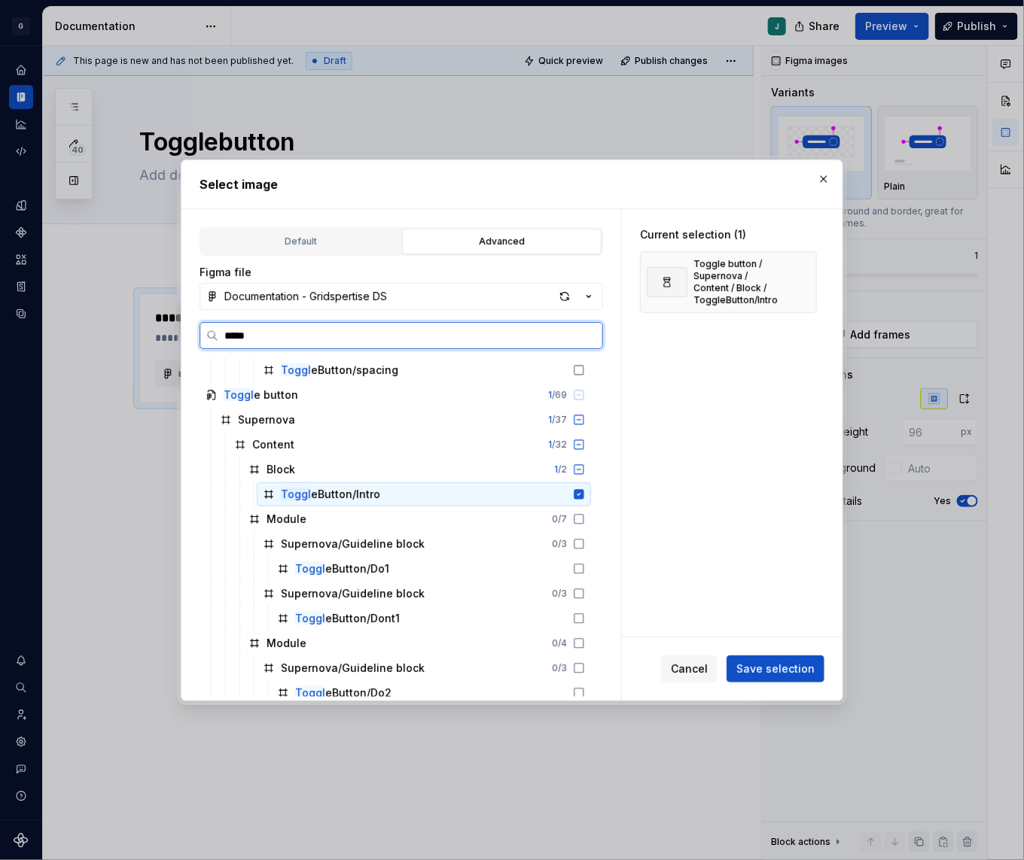
scroll to position [254, 0]
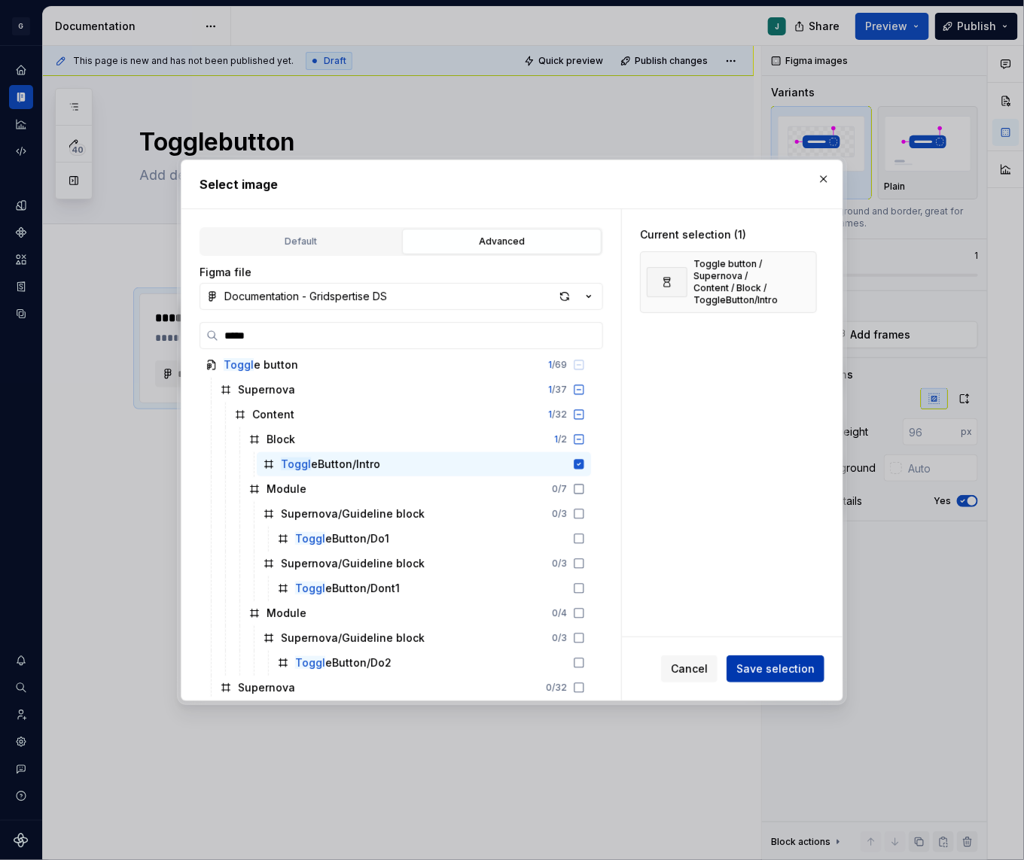
click at [786, 665] on span "Save selection" at bounding box center [775, 669] width 78 height 15
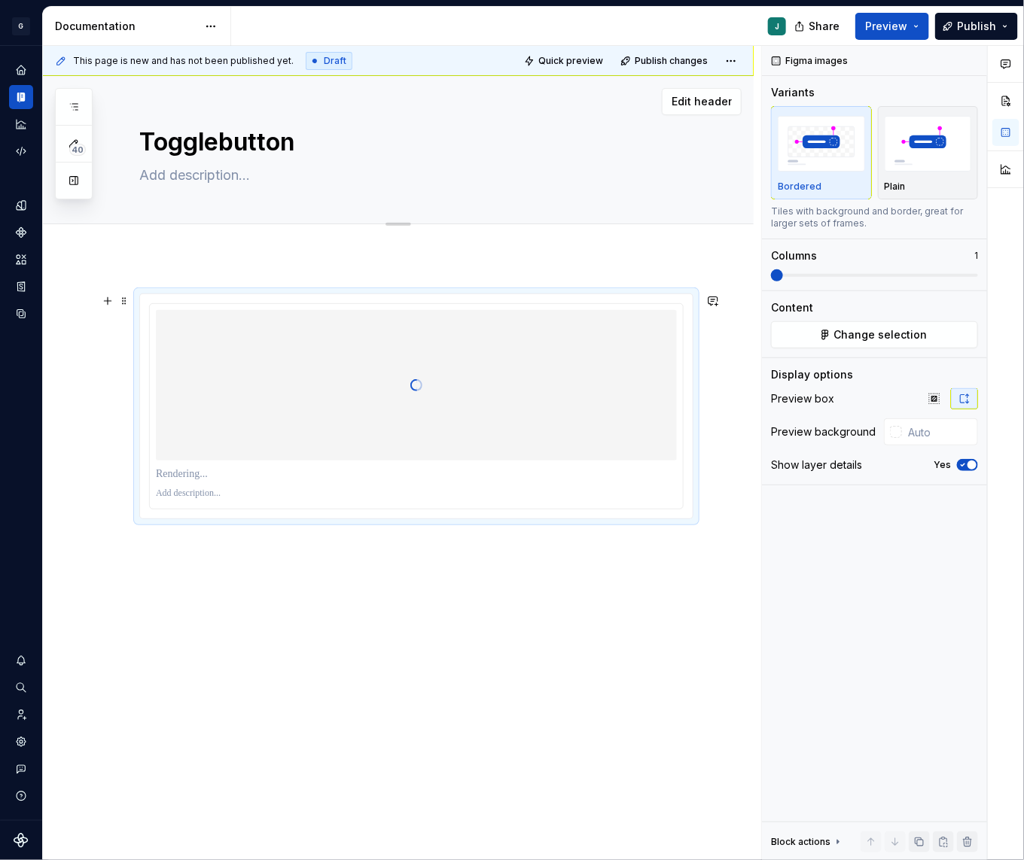
type textarea "*"
click at [175, 248] on button "Add tab" at bounding box center [169, 240] width 61 height 21
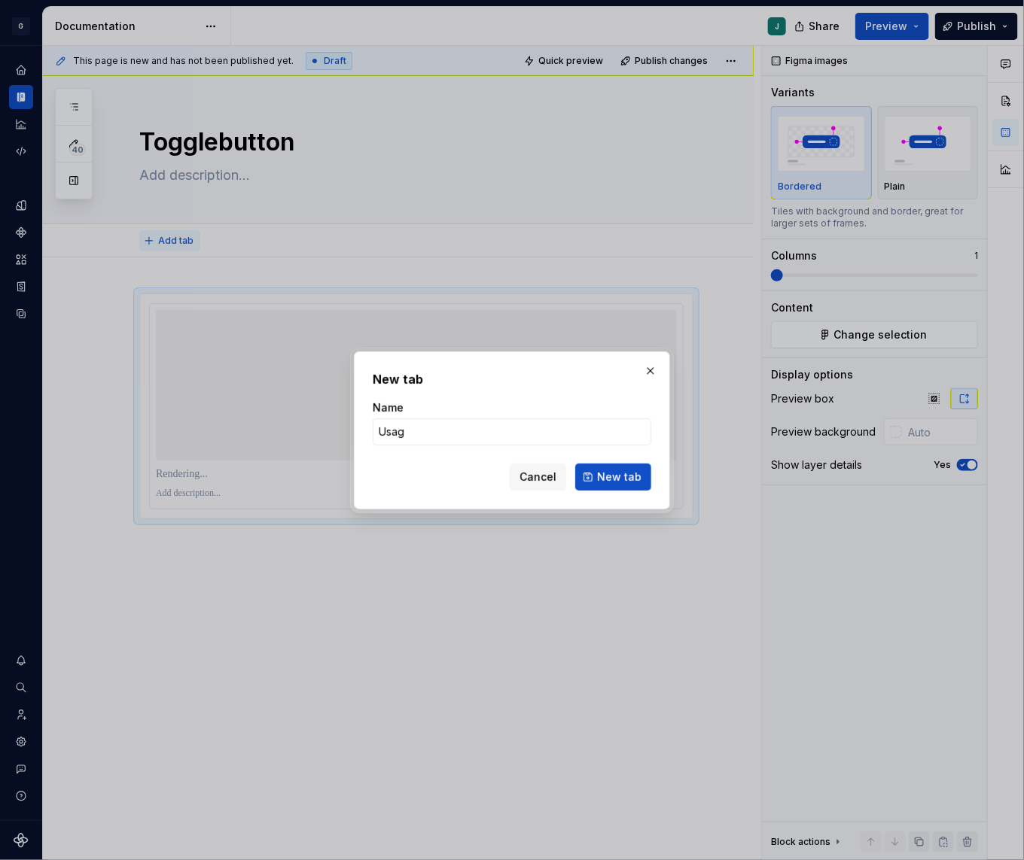
type input "Usage"
click button "New tab" at bounding box center [613, 477] width 76 height 27
type textarea "*"
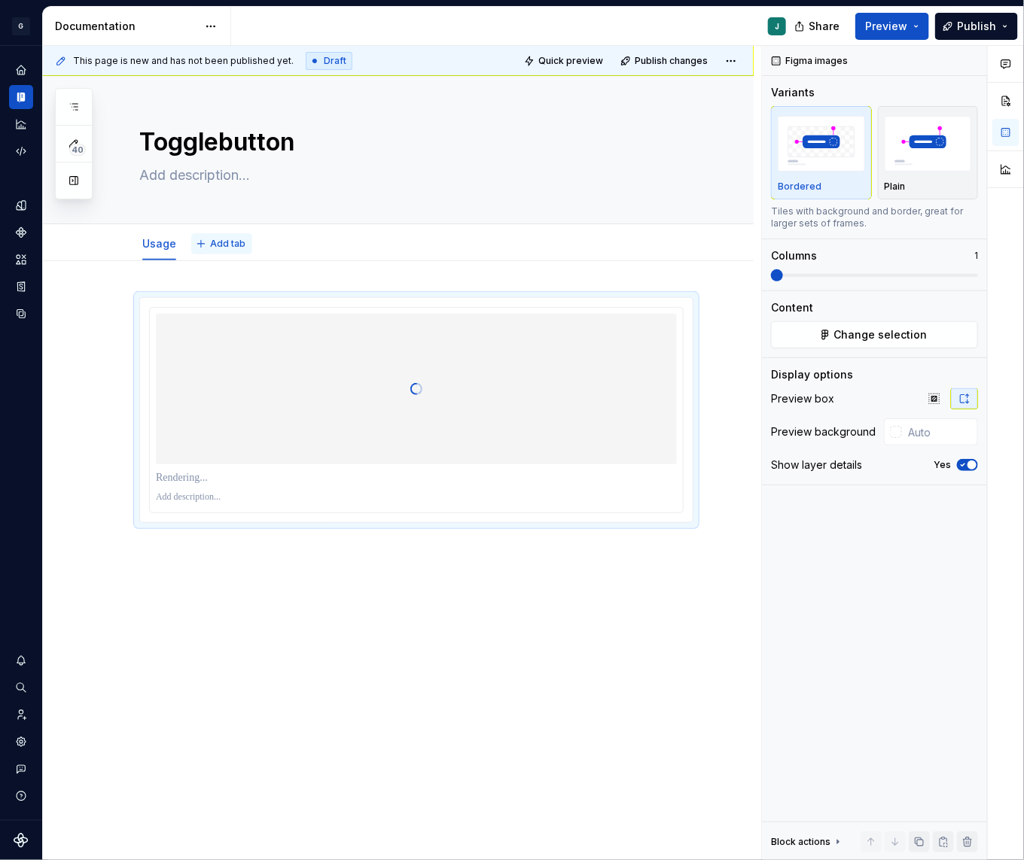
click at [227, 243] on span "Add tab" at bounding box center [227, 244] width 35 height 12
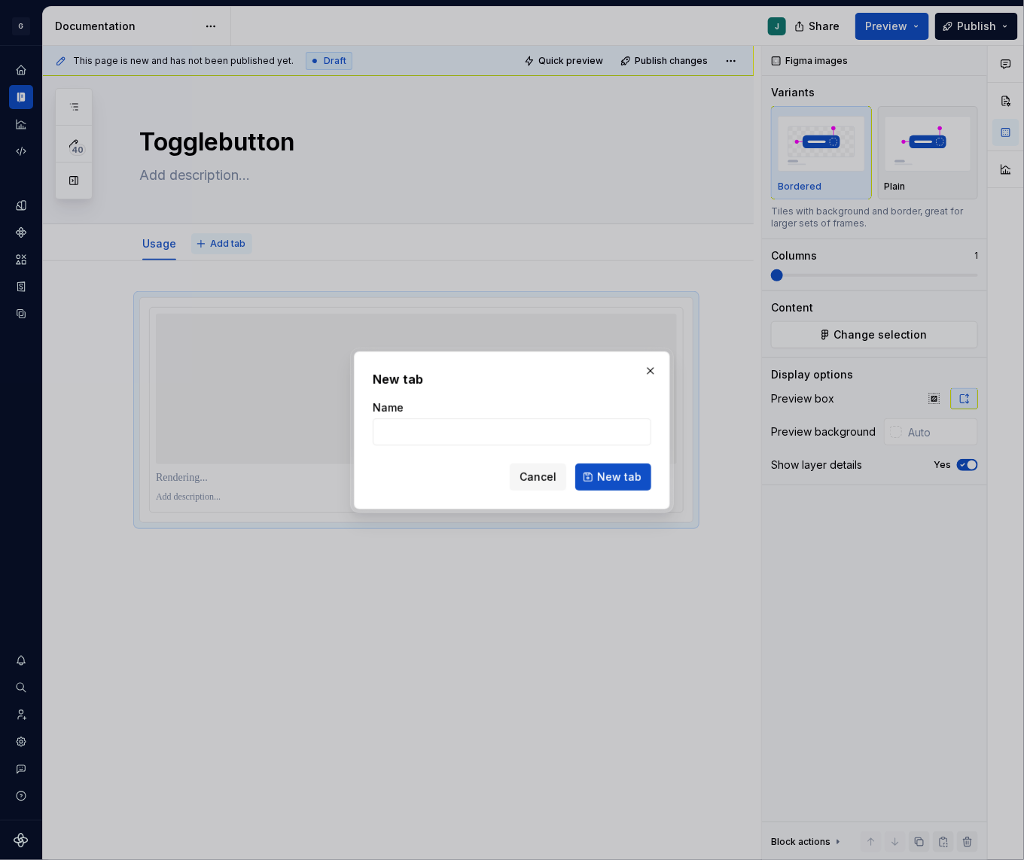
type input "S"
type textarea "*"
type input "Style"
click button "New tab" at bounding box center [613, 477] width 76 height 27
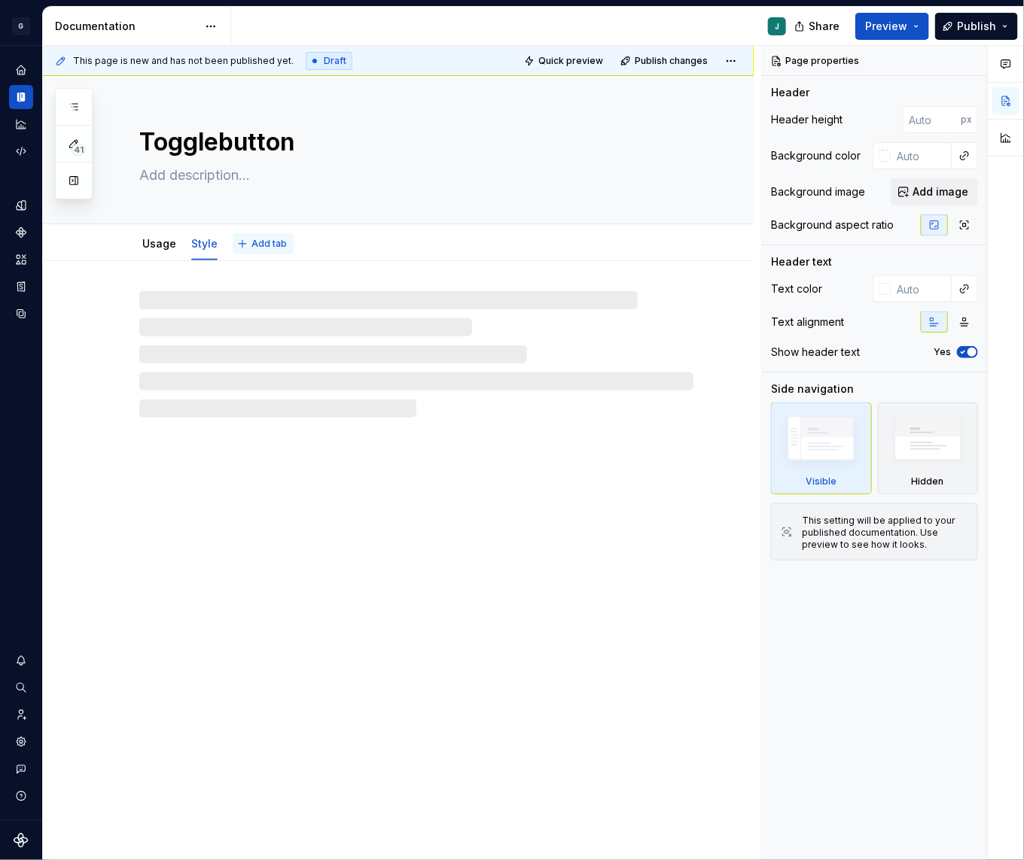
click at [266, 242] on span "Add tab" at bounding box center [268, 244] width 35 height 12
type textarea "*"
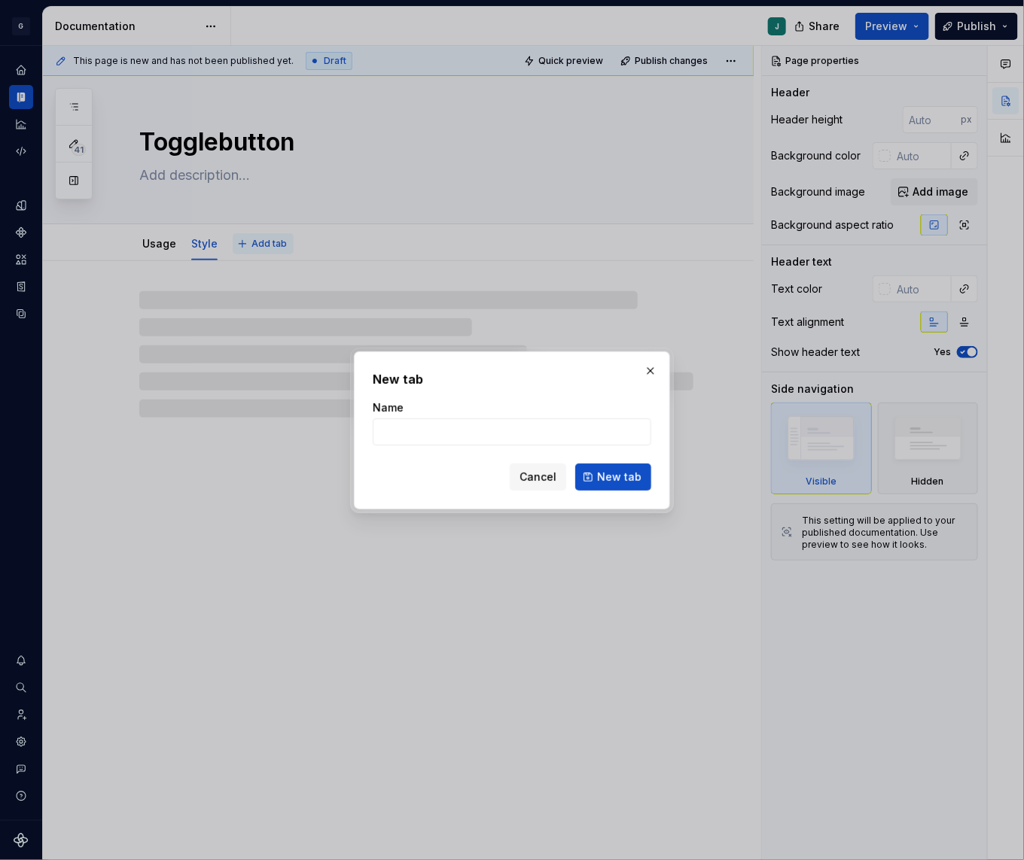
type input "T"
type textarea "*"
type input "Re"
type textarea "*"
type input "Rea"
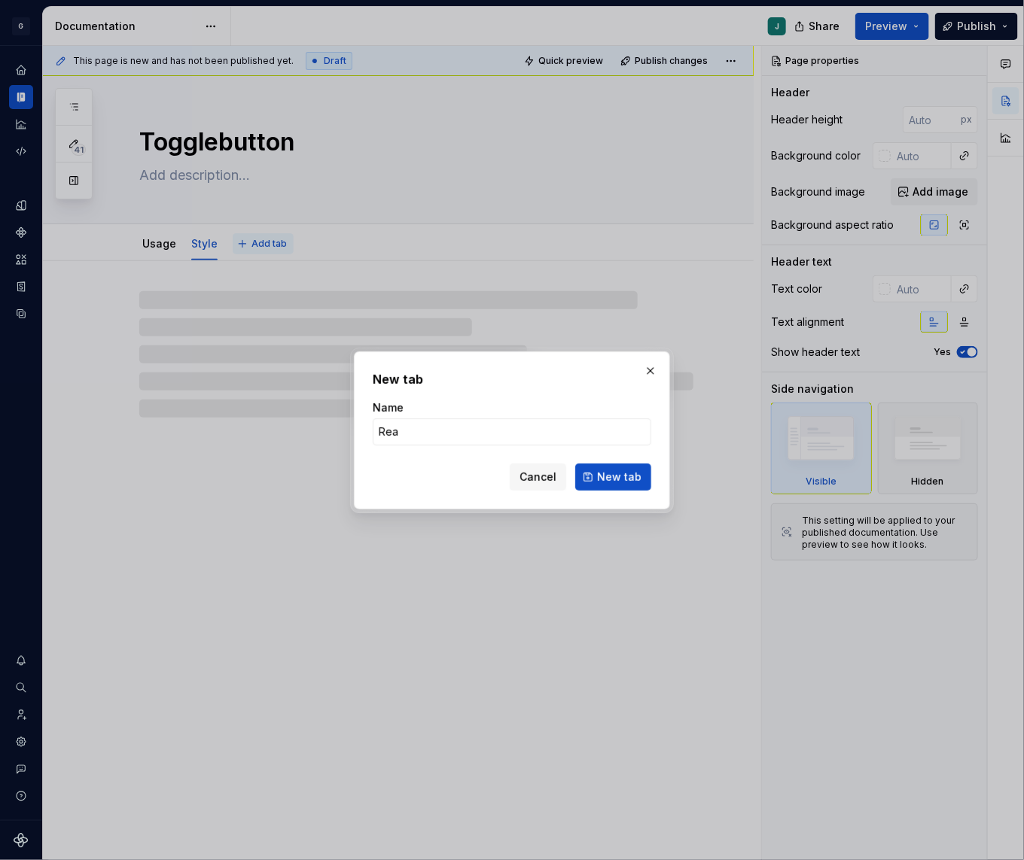
type textarea "*"
type input "Reac"
type textarea "*"
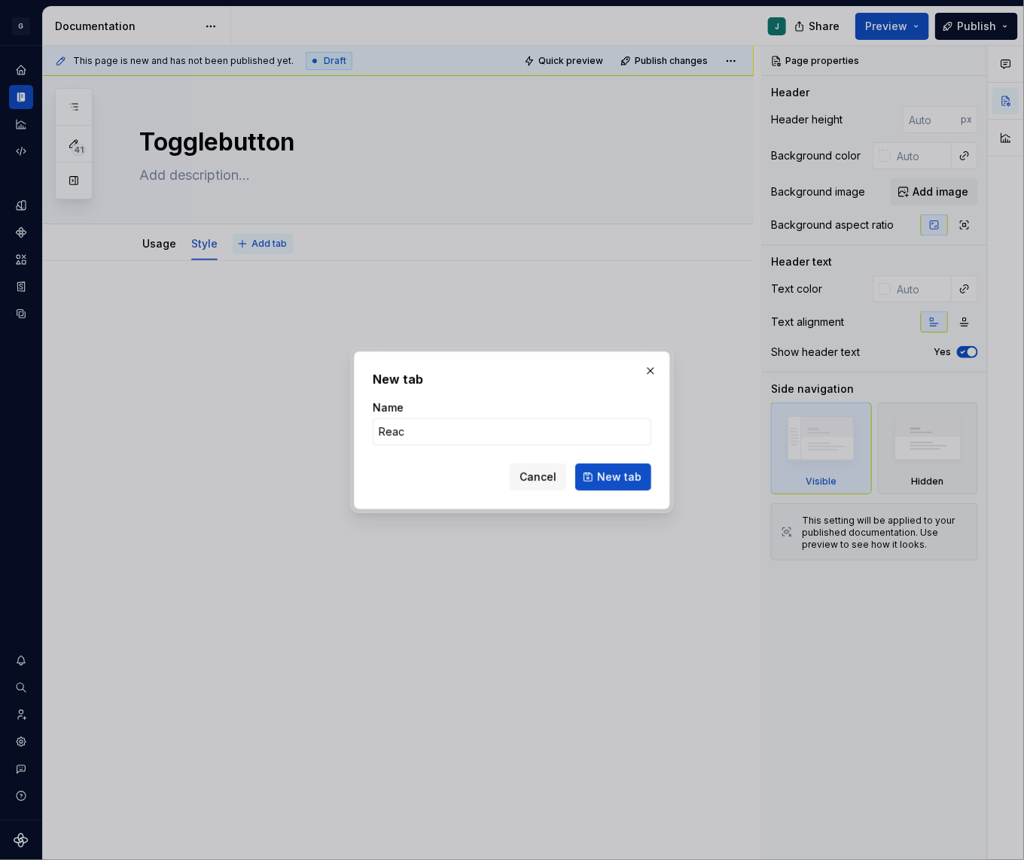
type input "React"
click button "New tab" at bounding box center [613, 477] width 76 height 27
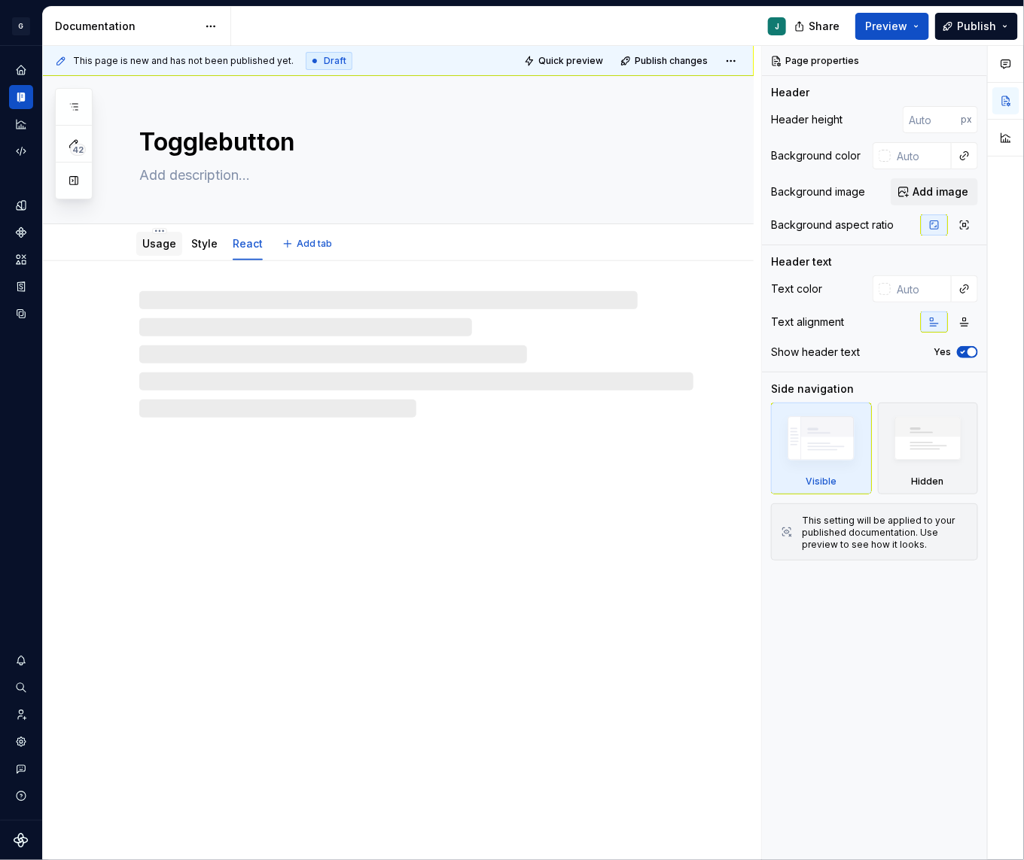
click at [156, 242] on link "Usage" at bounding box center [159, 243] width 34 height 13
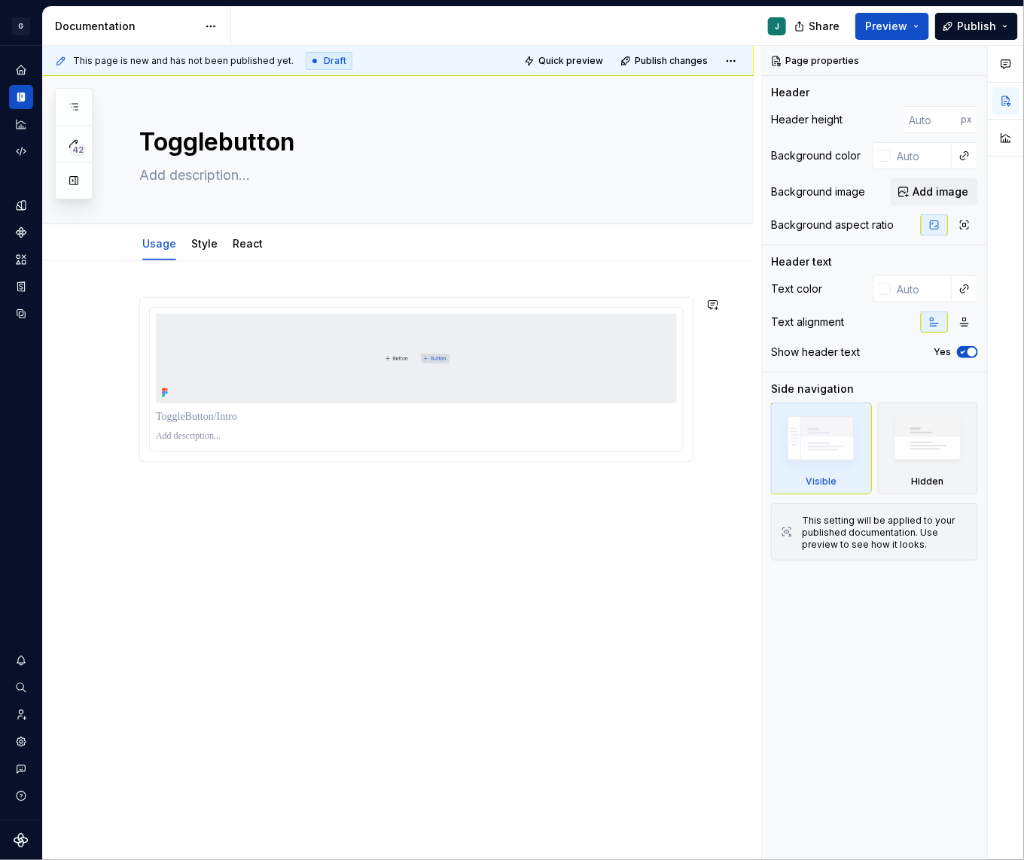
click at [169, 482] on div at bounding box center [398, 499] width 710 height 477
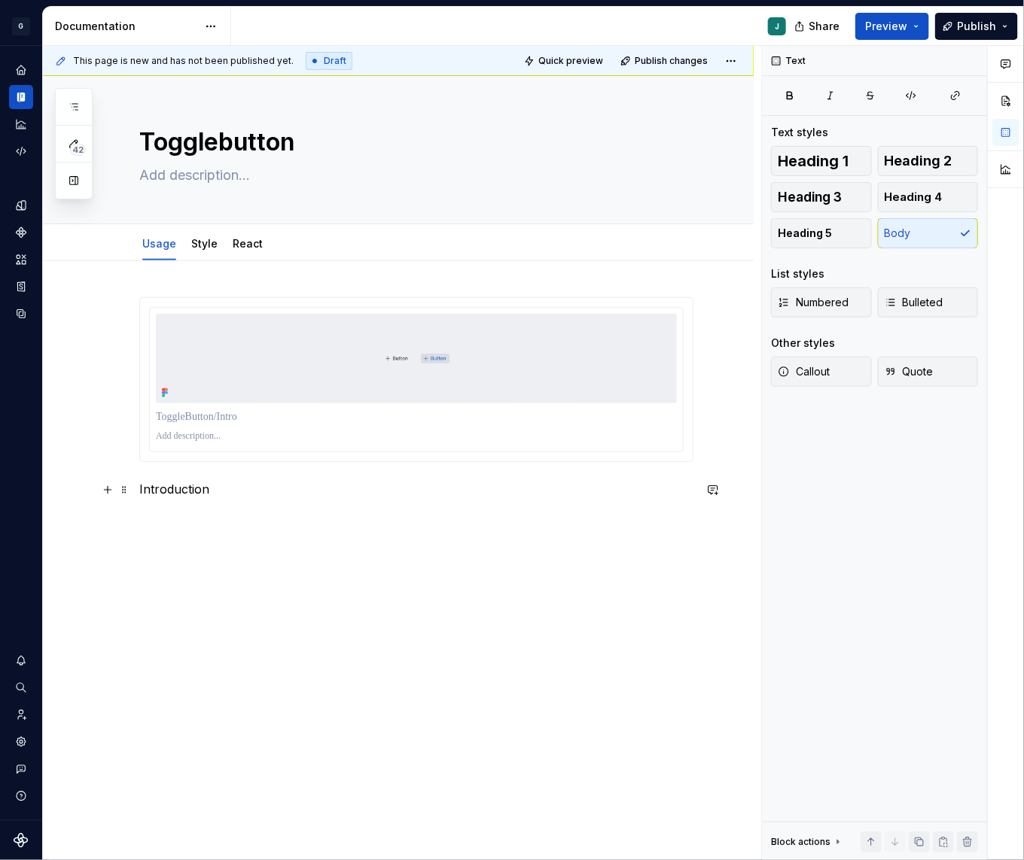
click at [181, 488] on p "Introduction" at bounding box center [416, 489] width 554 height 18
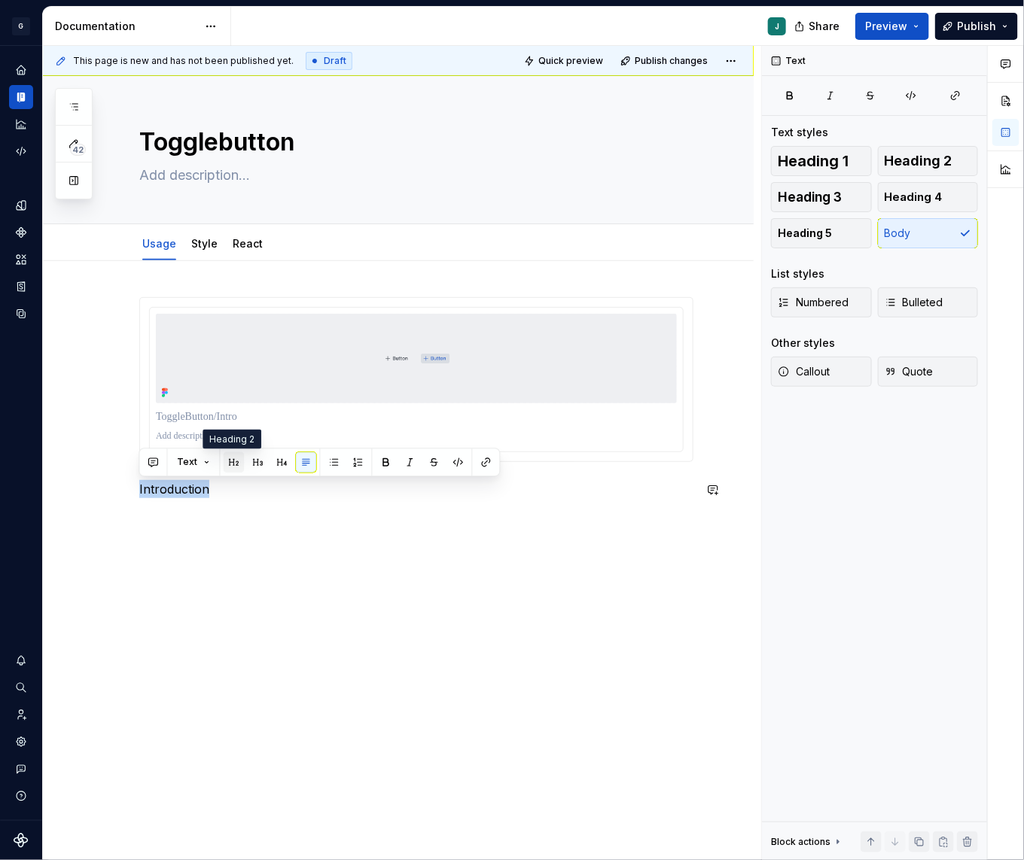
click at [241, 461] on button "button" at bounding box center [234, 462] width 21 height 21
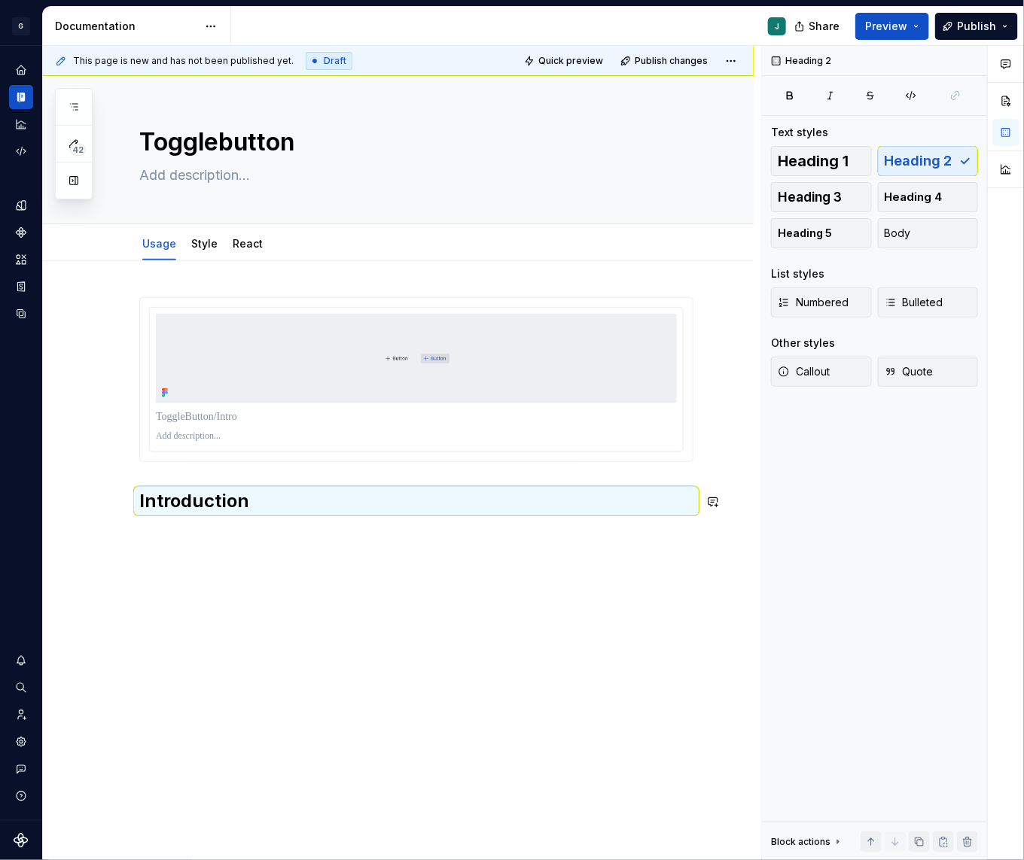
click at [181, 546] on div "Introduction" at bounding box center [398, 525] width 710 height 528
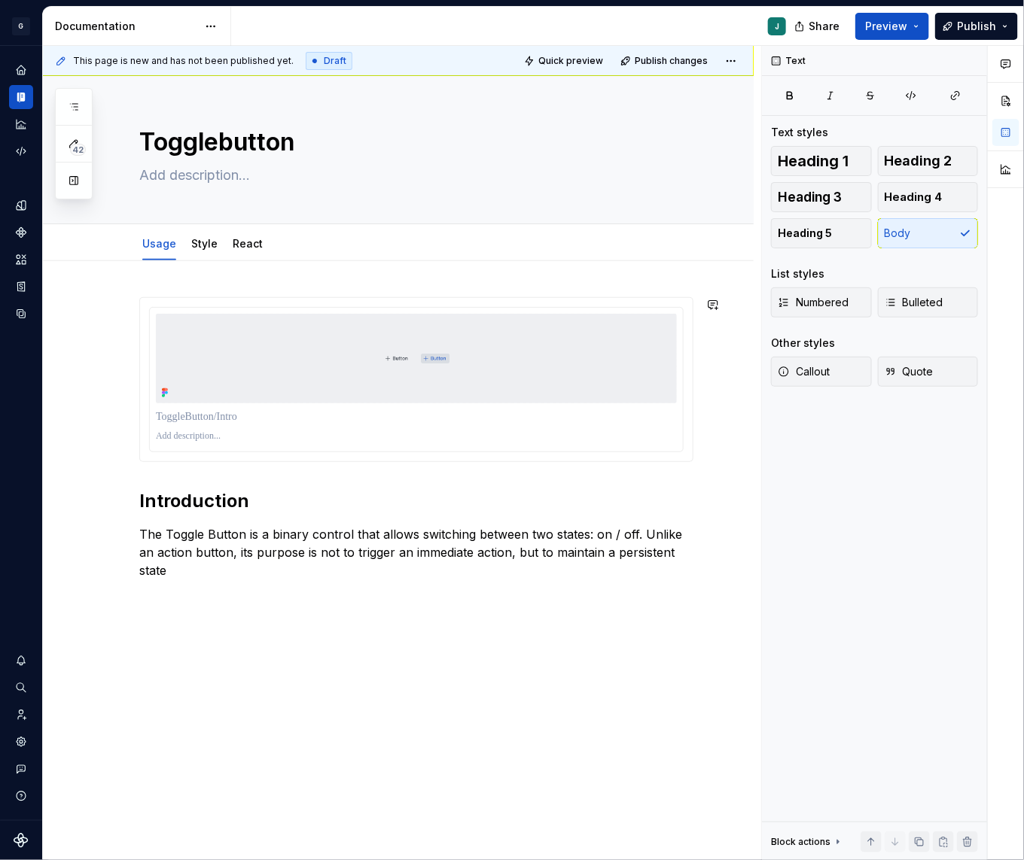
click at [211, 592] on div "Introduction The Toggle Button is a binary control that allows switching betwee…" at bounding box center [398, 558] width 710 height 595
click at [176, 589] on p "When to use" at bounding box center [416, 598] width 554 height 18
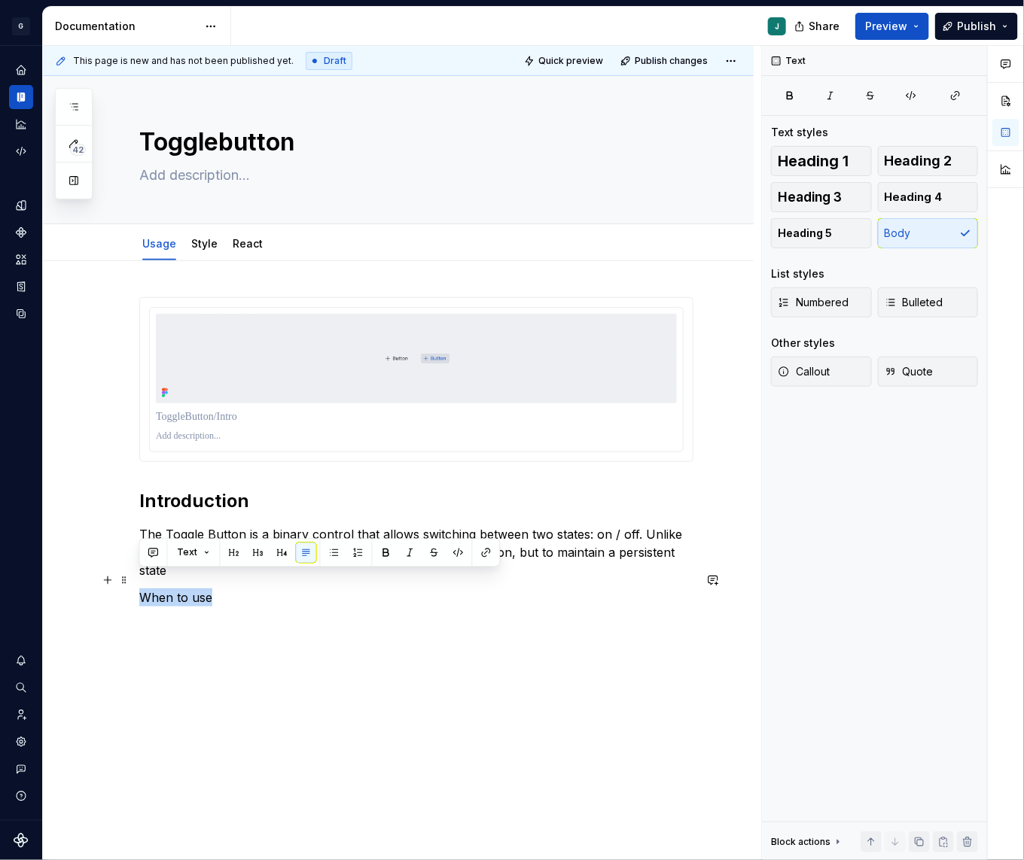
click at [176, 589] on p "When to use" at bounding box center [416, 598] width 554 height 18
click at [258, 551] on button "button" at bounding box center [258, 553] width 21 height 21
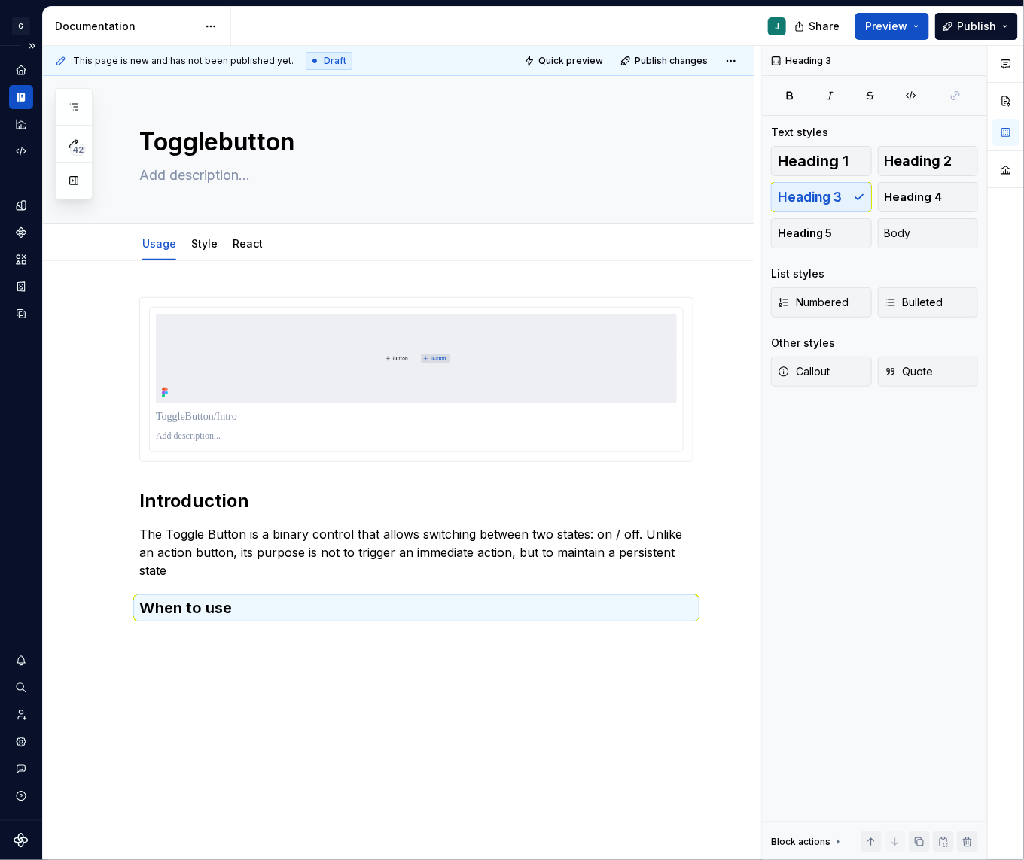
type textarea "*"
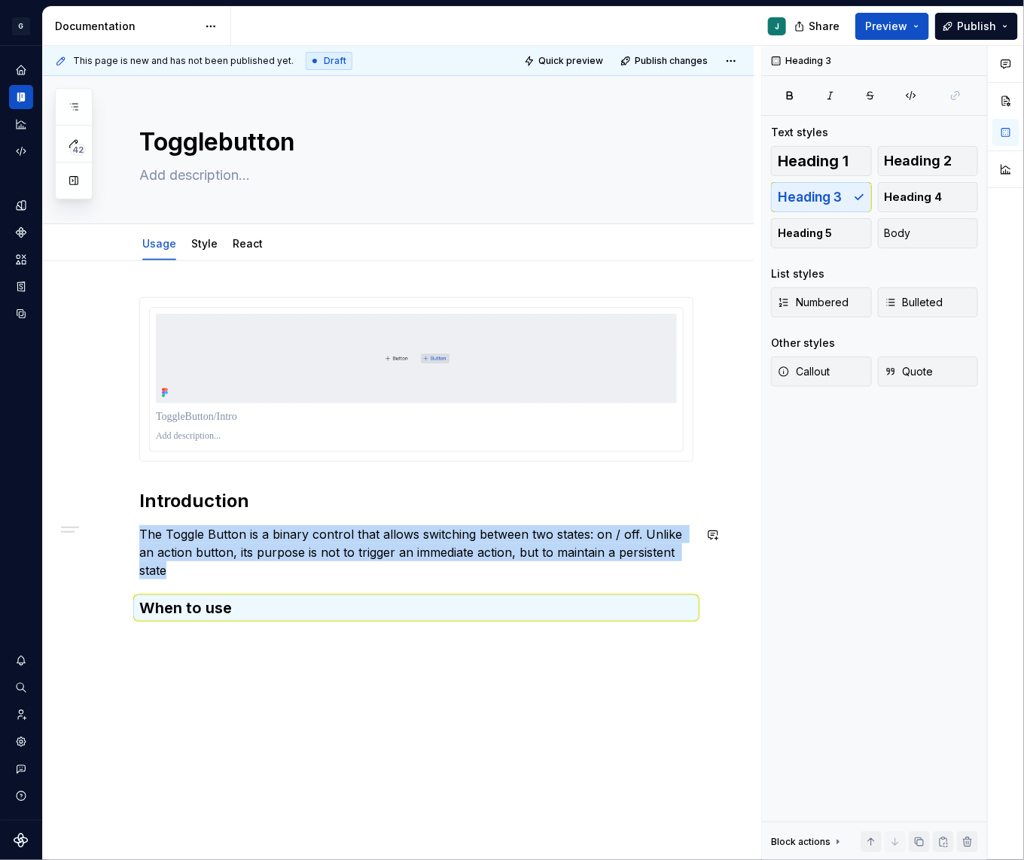
click at [187, 634] on div "Introduction The Toggle Button is a binary control that allows switching betwee…" at bounding box center [398, 578] width 710 height 634
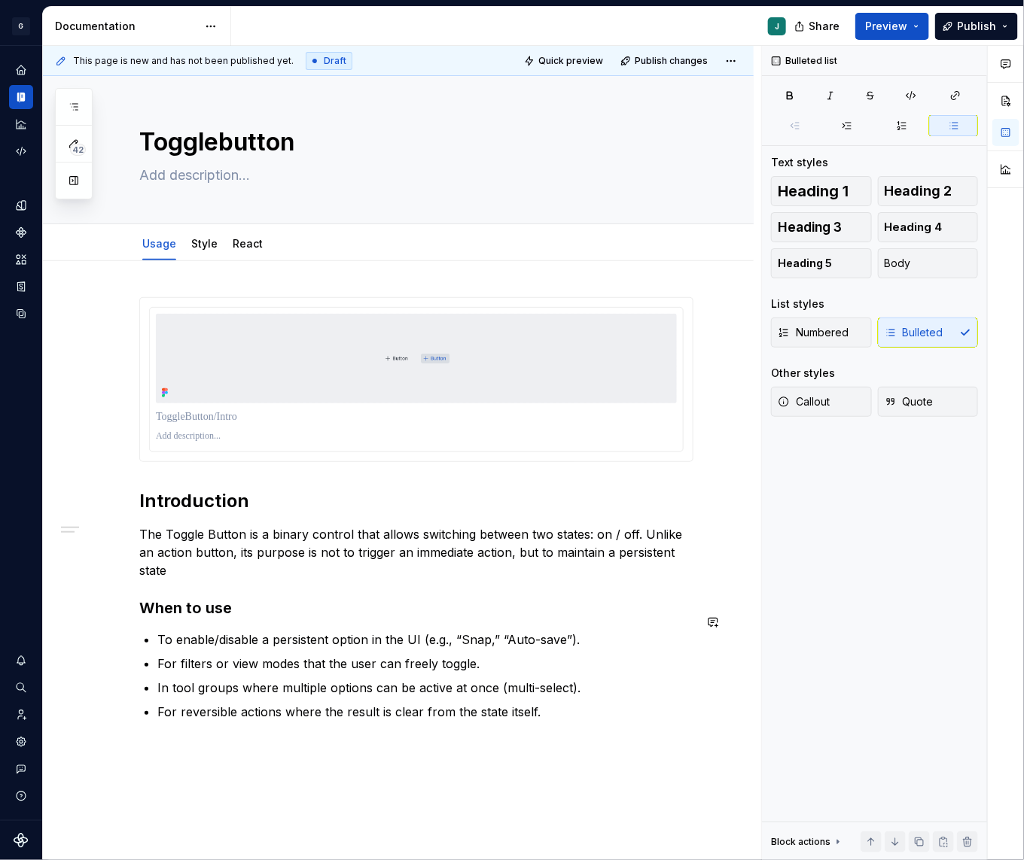
click at [156, 756] on div "Introduction The Toggle Button is a binary control that allows switching betwee…" at bounding box center [398, 629] width 710 height 736
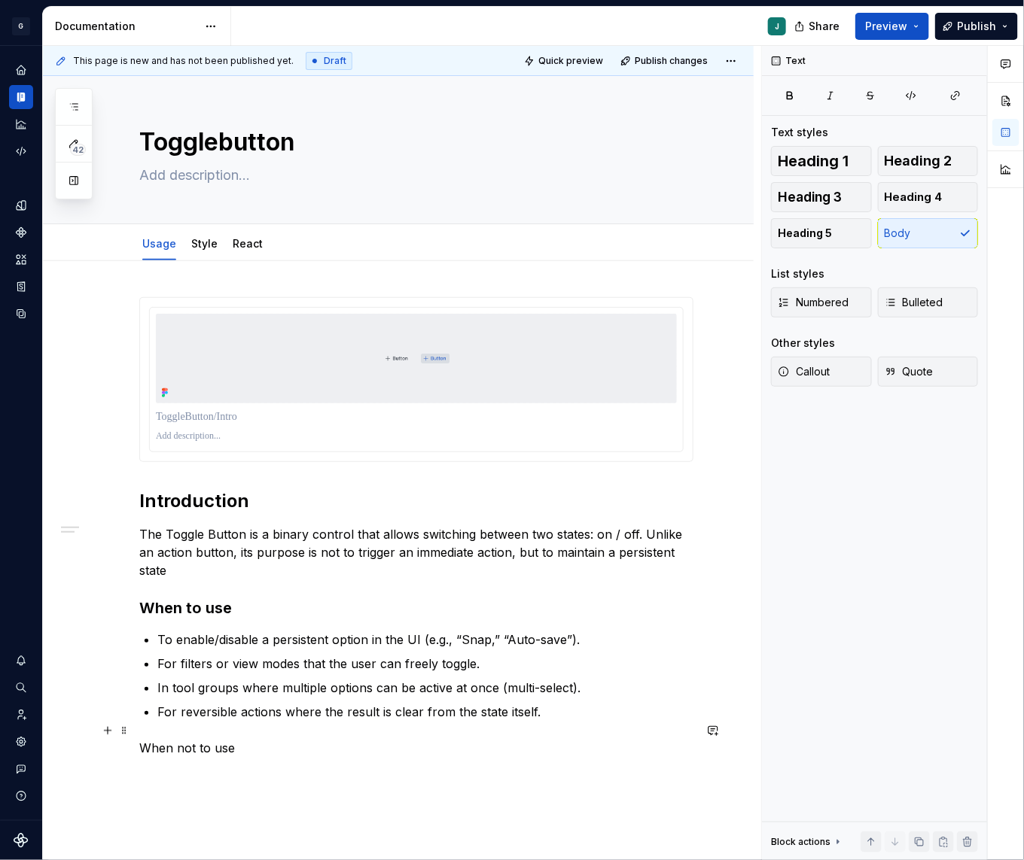
click at [183, 739] on p "When not to use" at bounding box center [416, 748] width 554 height 18
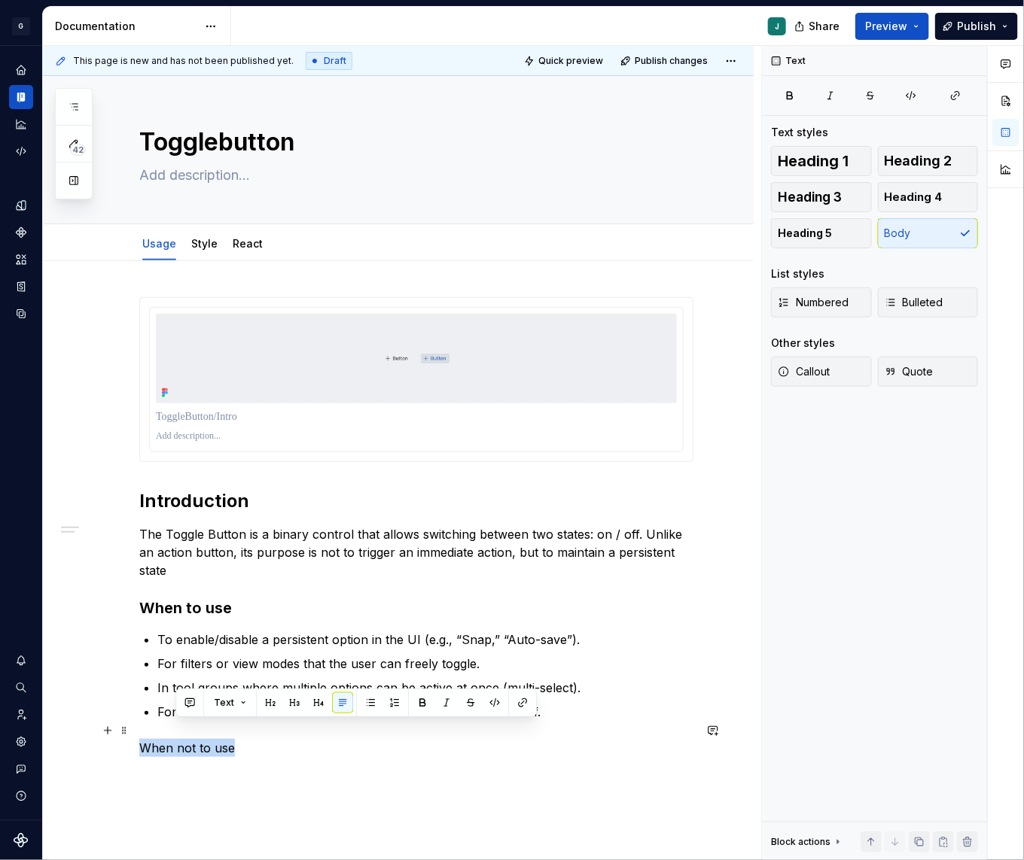
click at [183, 739] on p "When not to use" at bounding box center [416, 748] width 554 height 18
click at [257, 707] on button "button" at bounding box center [258, 702] width 21 height 21
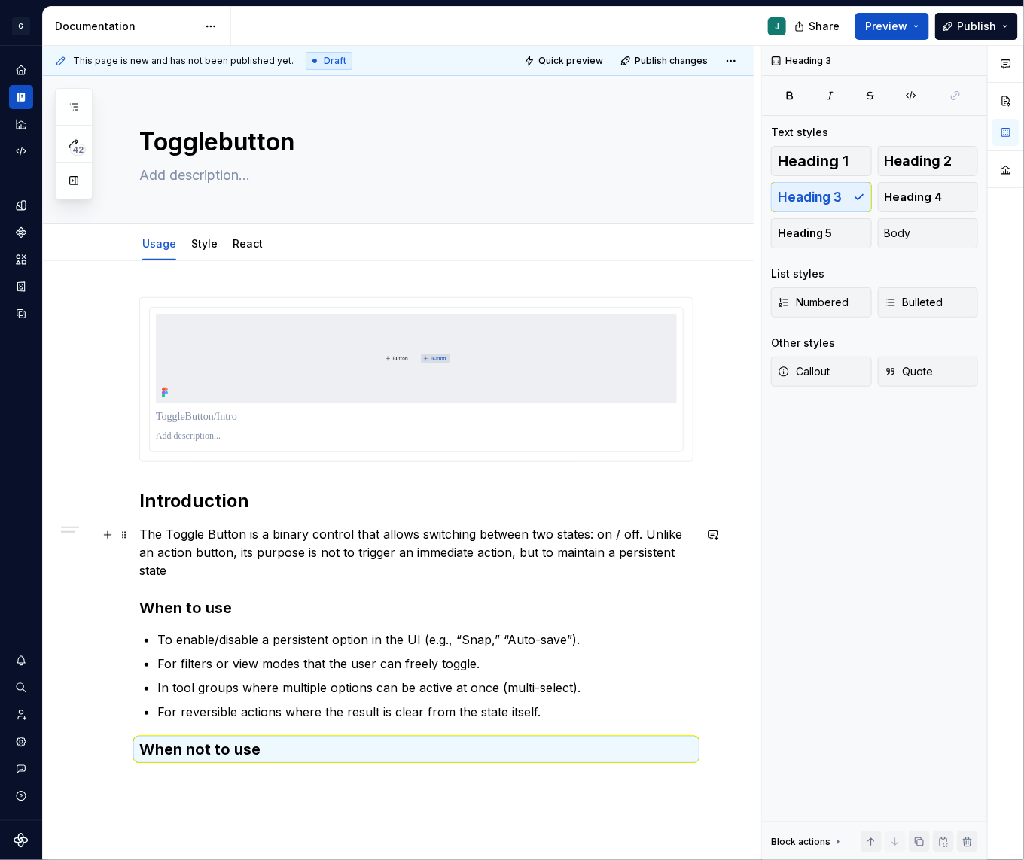
scroll to position [91, 0]
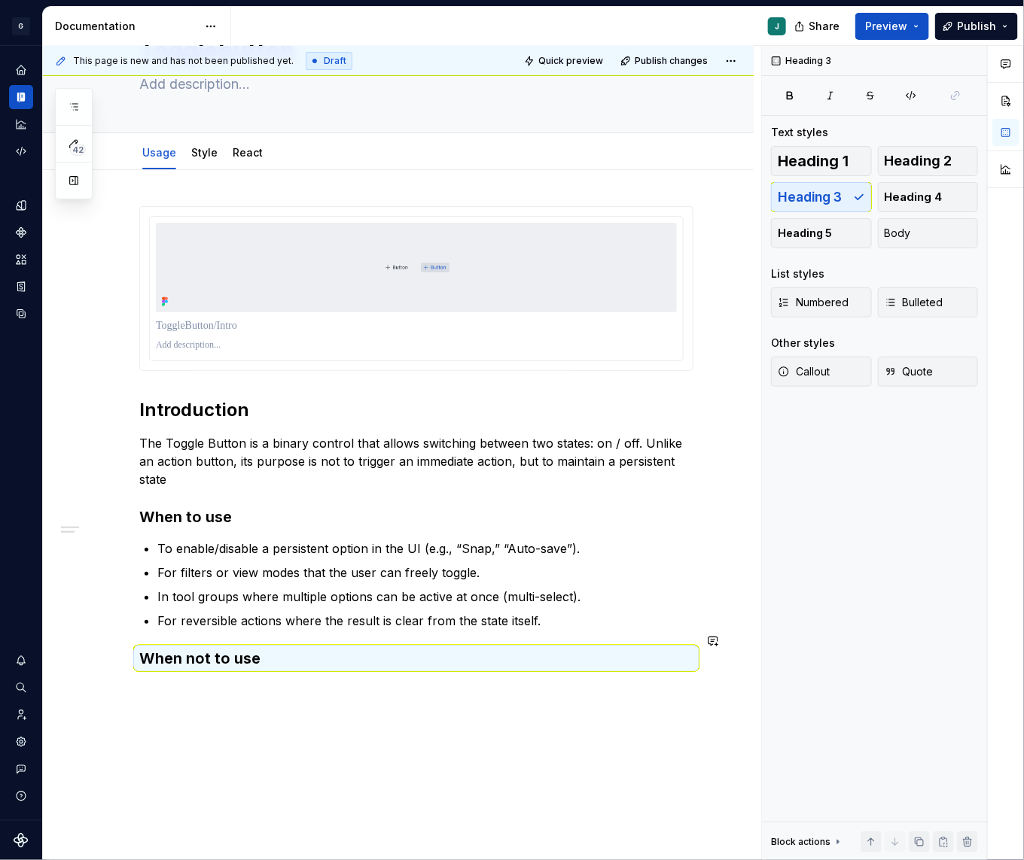
click at [192, 665] on div "Introduction The Toggle Button is a binary control that allows switching betwee…" at bounding box center [416, 446] width 554 height 481
click at [184, 670] on div "Introduction The Toggle Button is a binary control that allows switching betwee…" at bounding box center [398, 557] width 710 height 775
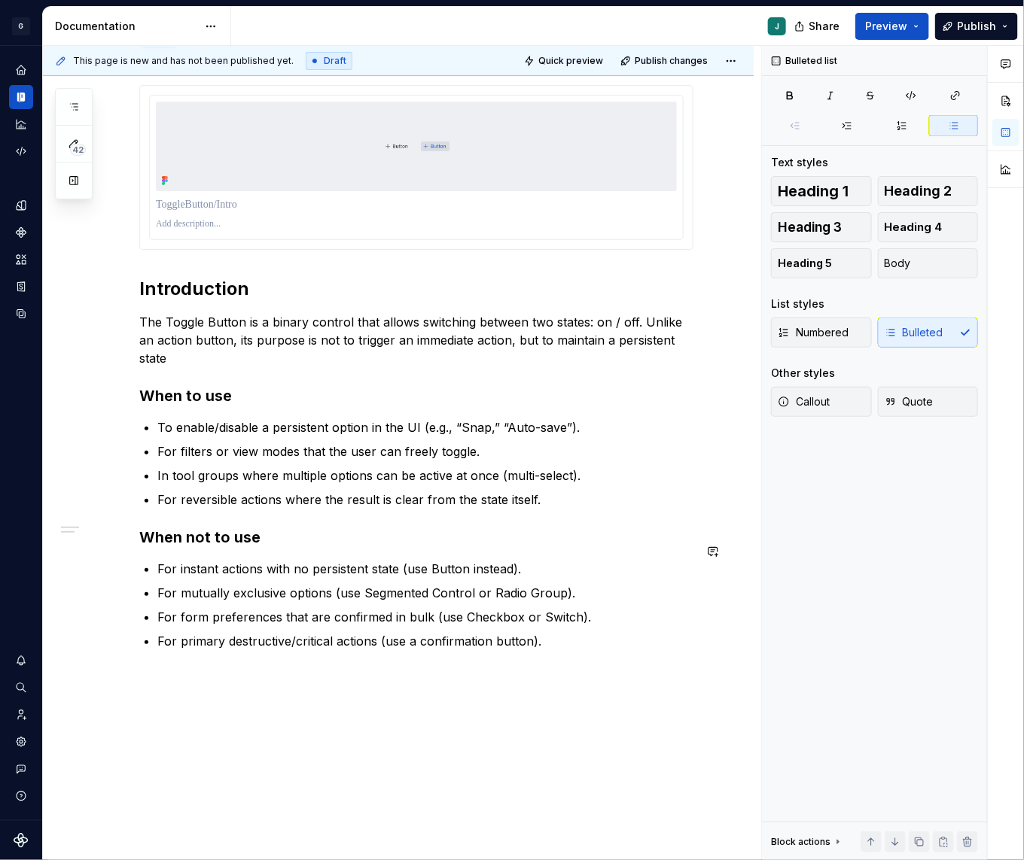
scroll to position [260, 0]
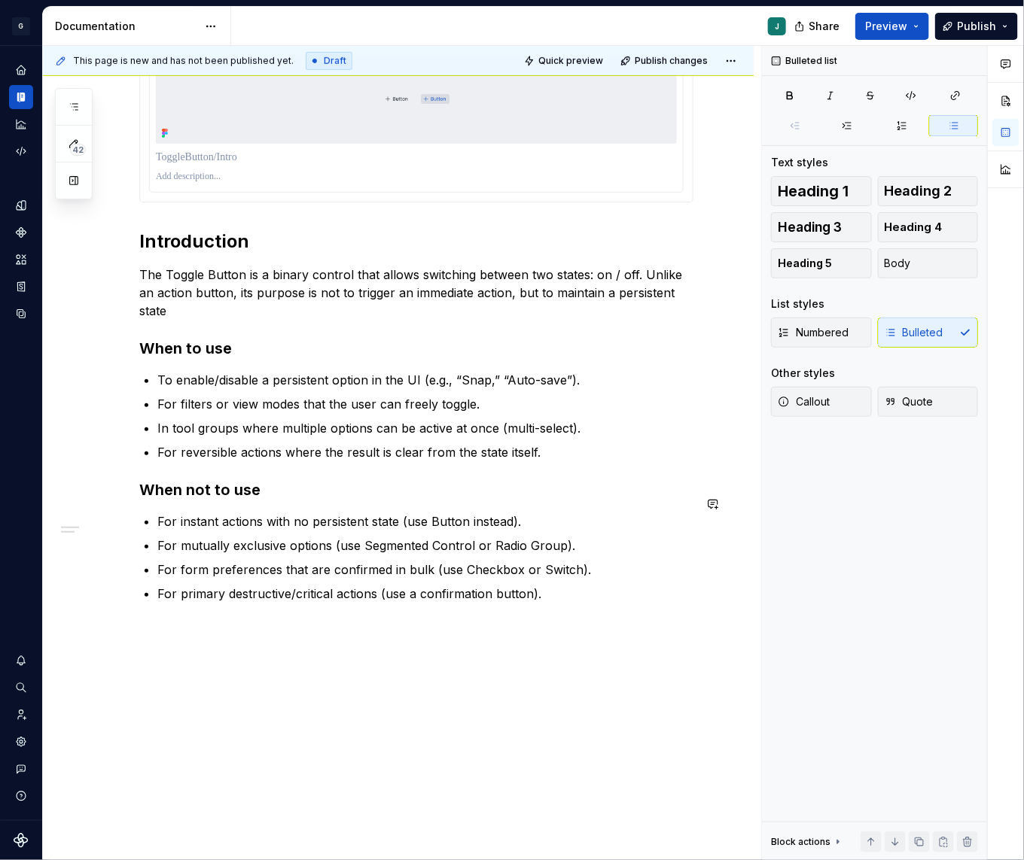
click at [215, 620] on div "Introduction The Toggle Button is a binary control that allows switching betwee…" at bounding box center [398, 441] width 710 height 878
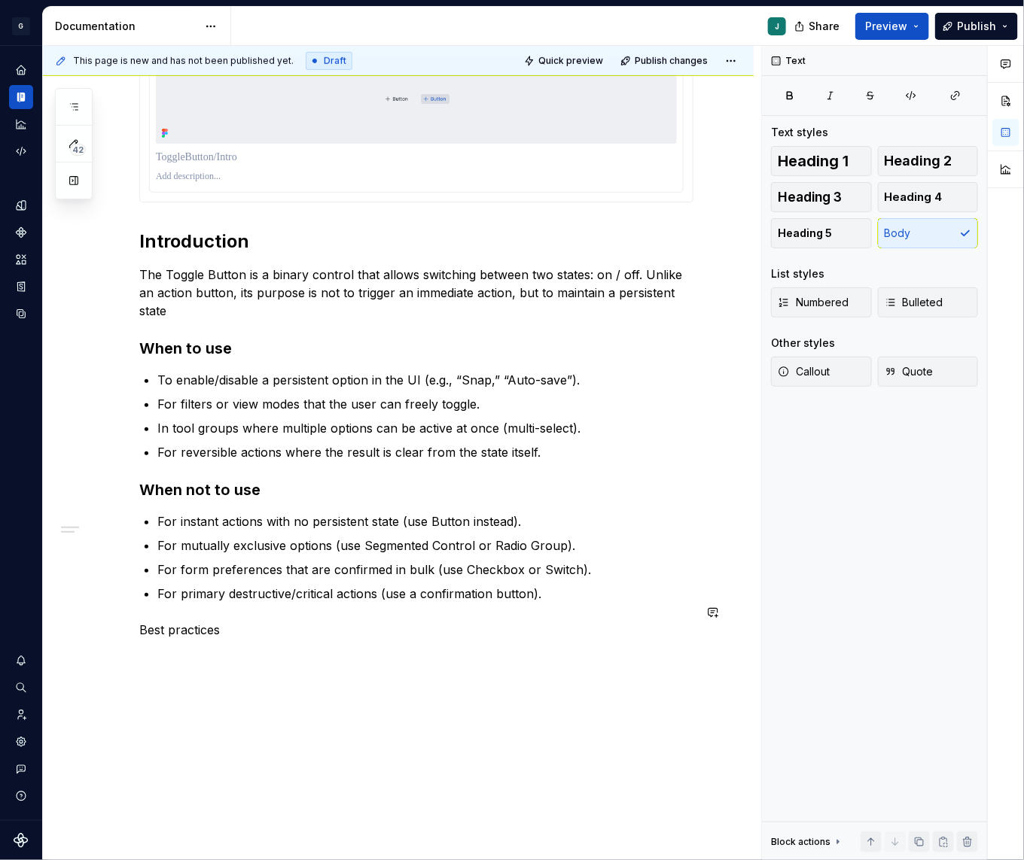
click at [166, 621] on p "Best practices" at bounding box center [416, 630] width 554 height 18
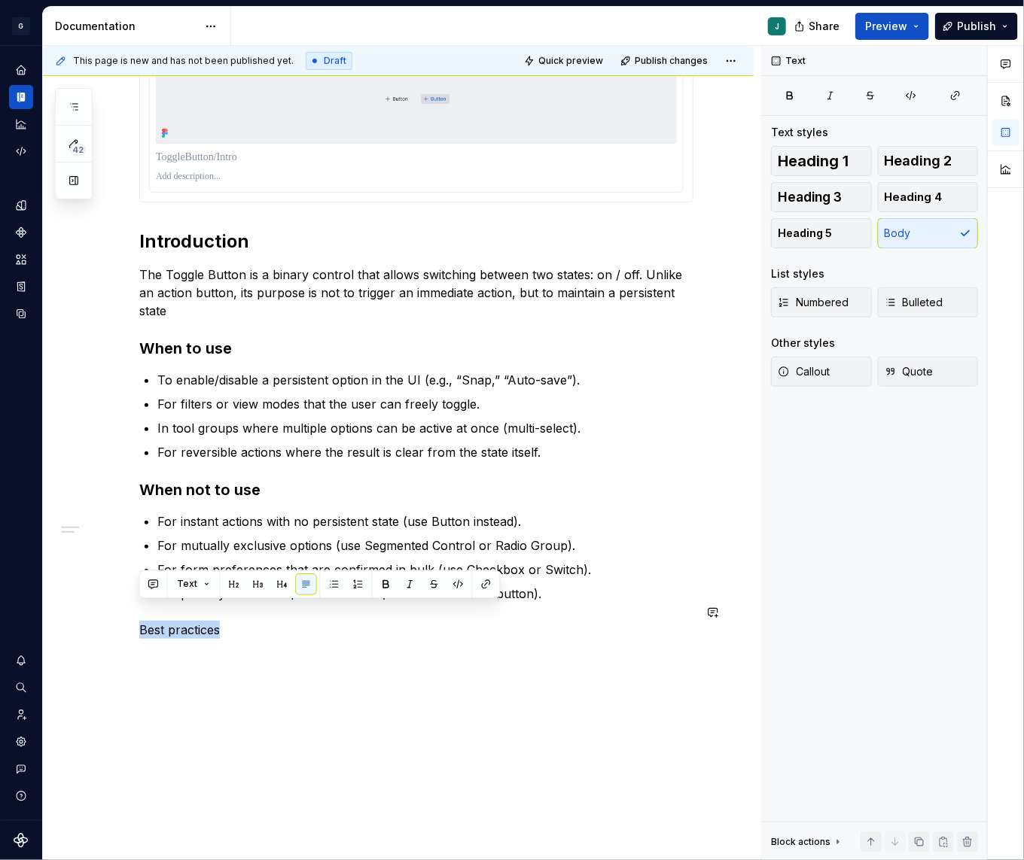
click at [166, 621] on p "Best practices" at bounding box center [416, 630] width 554 height 18
click at [259, 588] on button "button" at bounding box center [258, 584] width 21 height 21
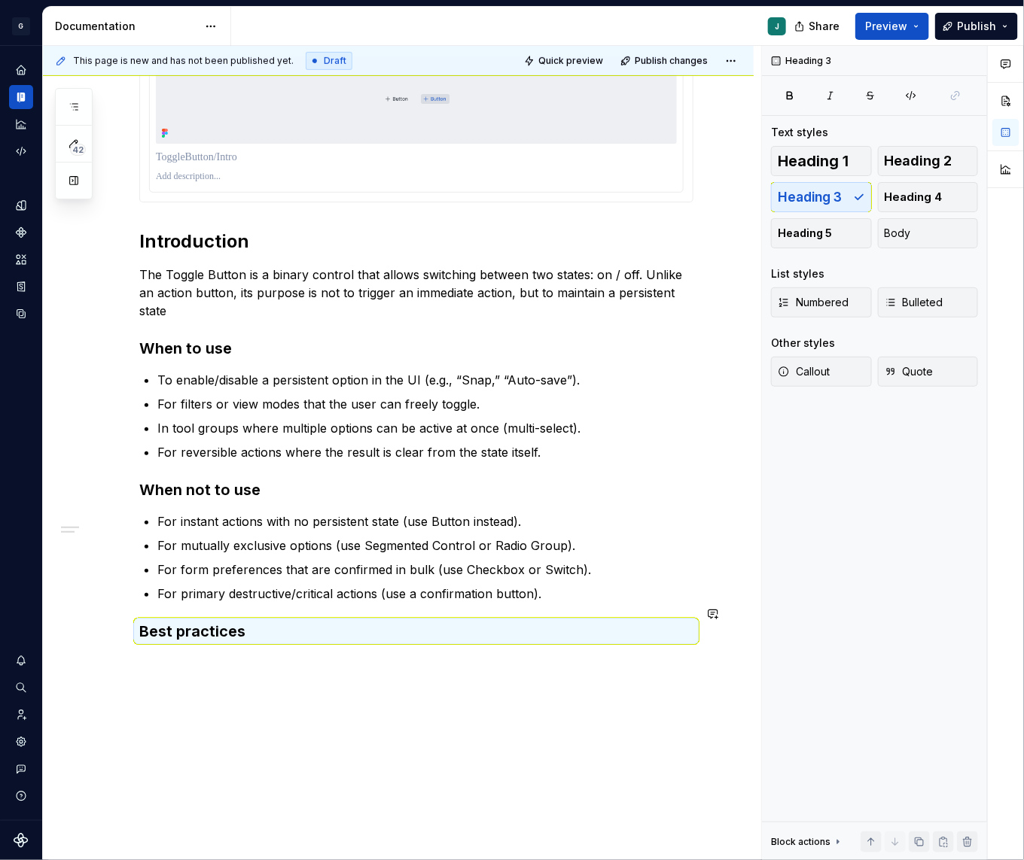
click at [166, 656] on div "Introduction The Toggle Button is a binary control that allows switching betwee…" at bounding box center [398, 460] width 710 height 917
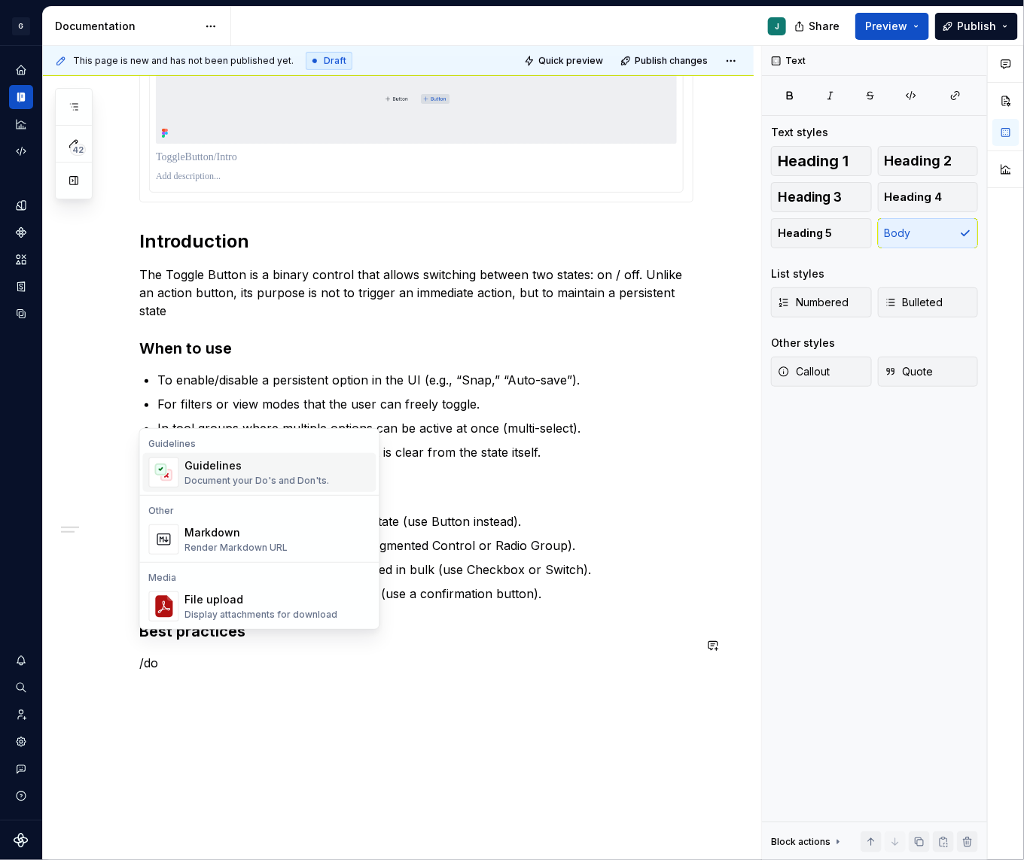
click at [236, 468] on div "Guidelines" at bounding box center [257, 465] width 144 height 15
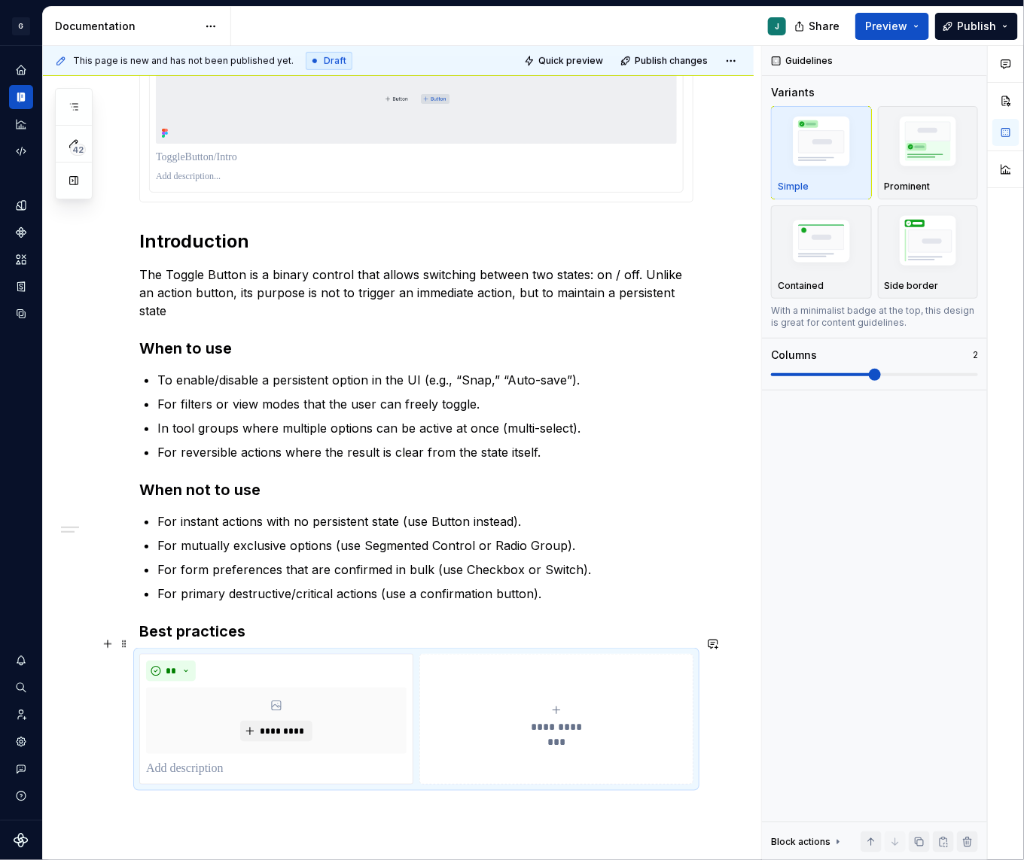
click at [547, 719] on span "**********" at bounding box center [556, 726] width 69 height 15
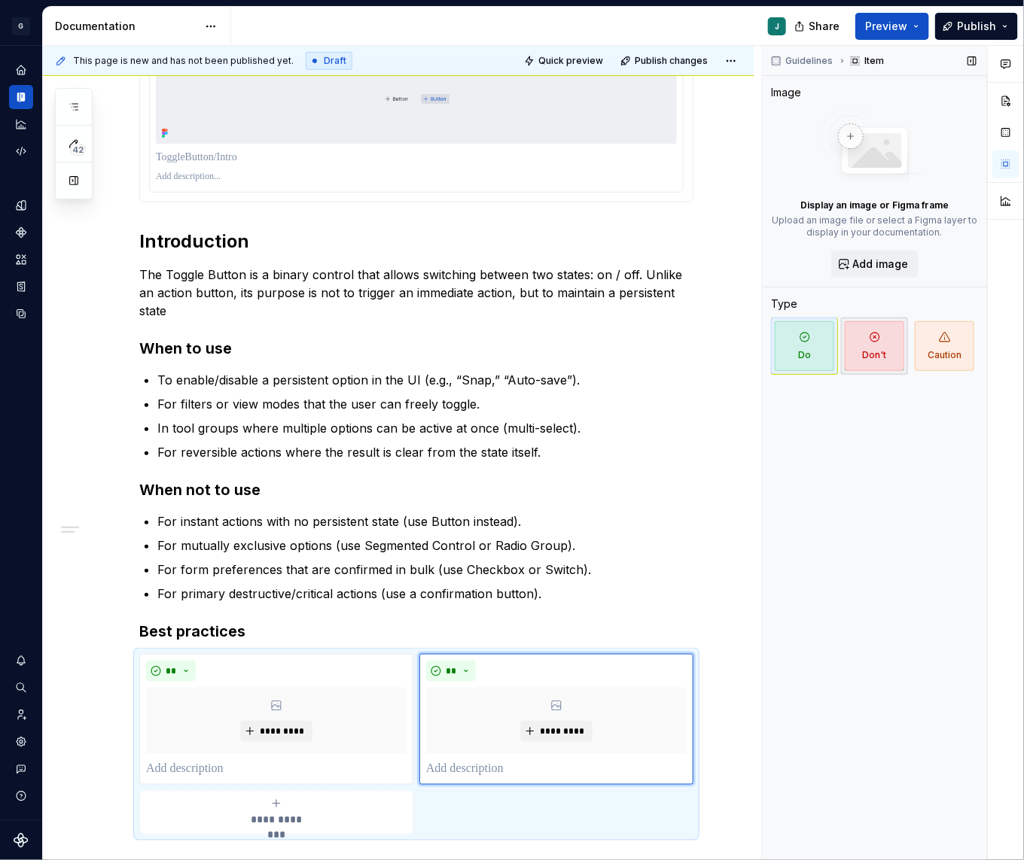
click at [867, 353] on span "Don't" at bounding box center [873, 346] width 59 height 50
click at [252, 798] on div "**********" at bounding box center [276, 813] width 260 height 30
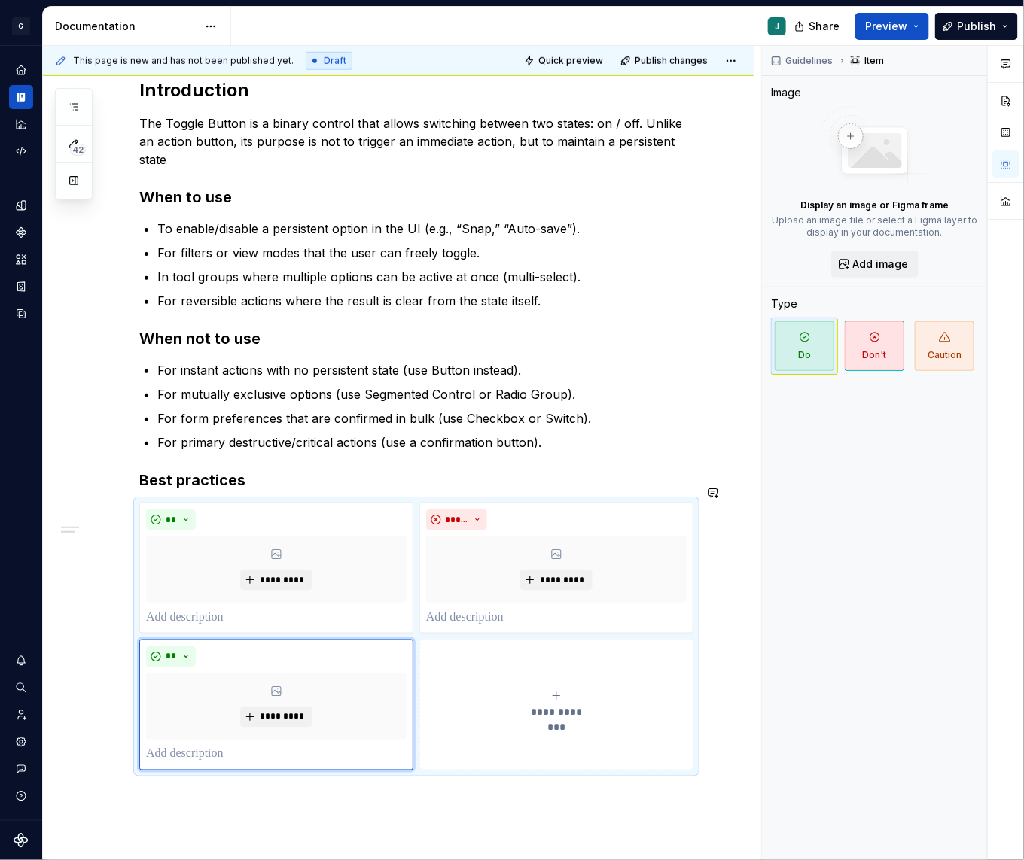
scroll to position [417, 0]
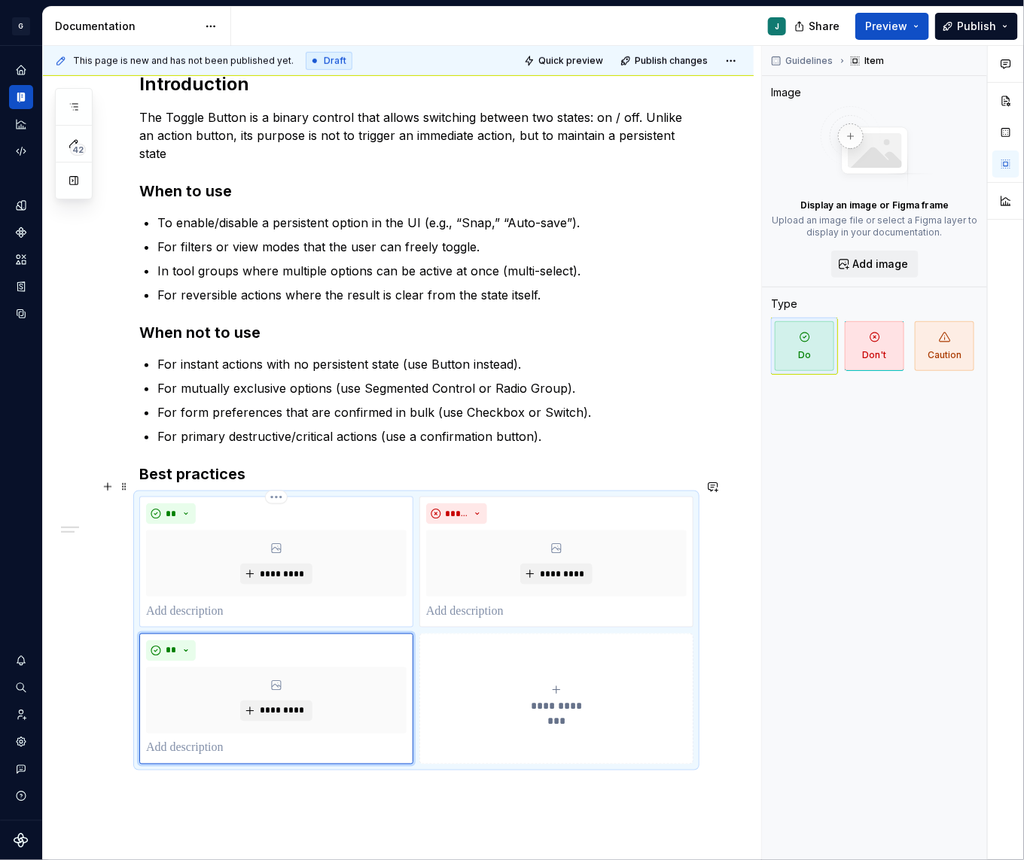
click at [205, 603] on p at bounding box center [276, 612] width 260 height 18
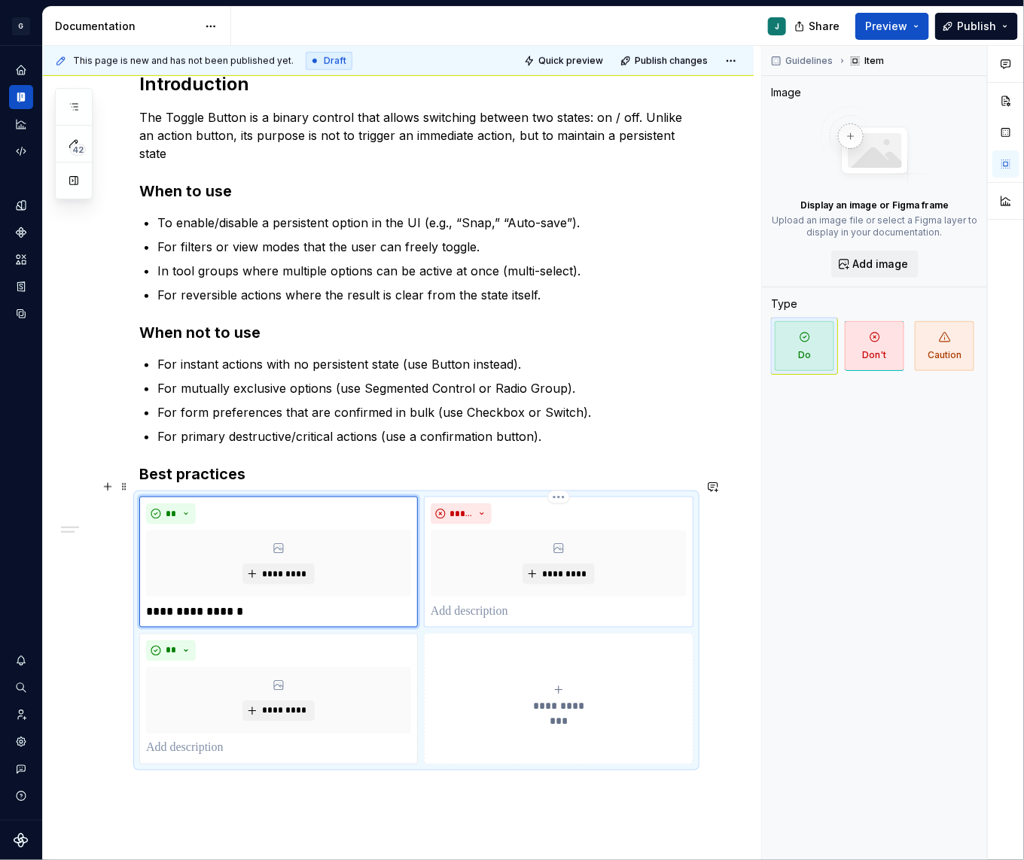
click at [476, 603] on p at bounding box center [558, 612] width 256 height 18
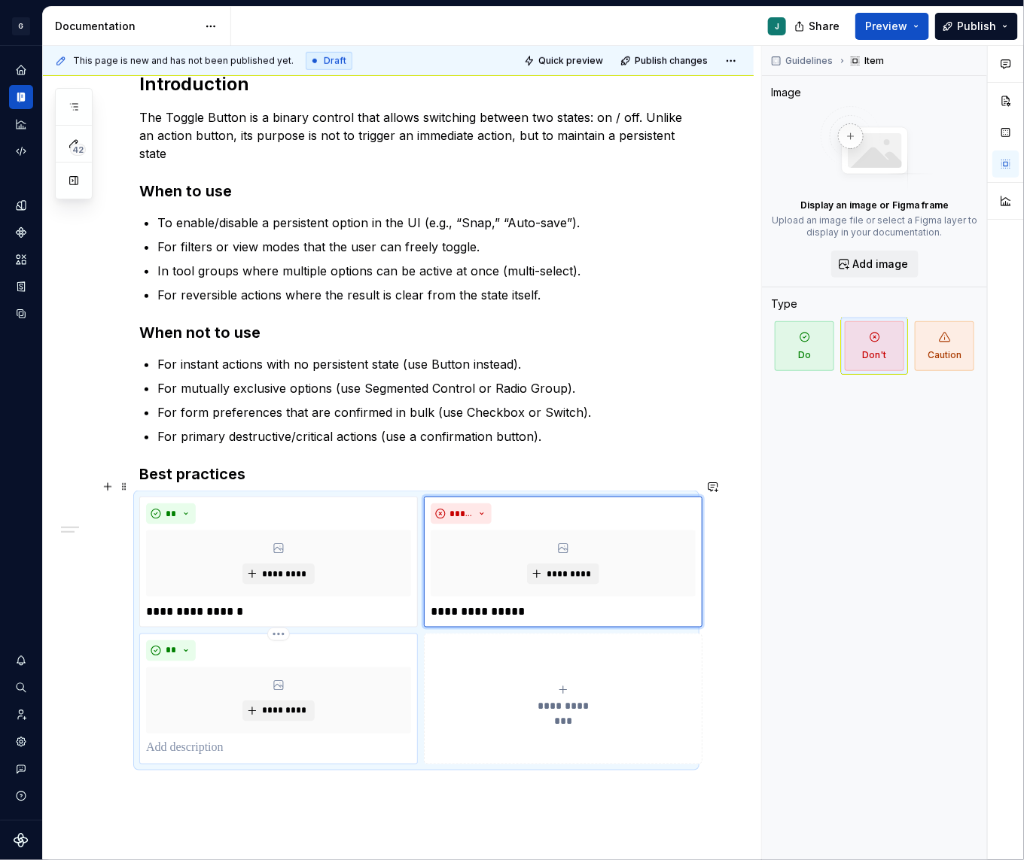
click at [190, 740] on p at bounding box center [278, 749] width 265 height 18
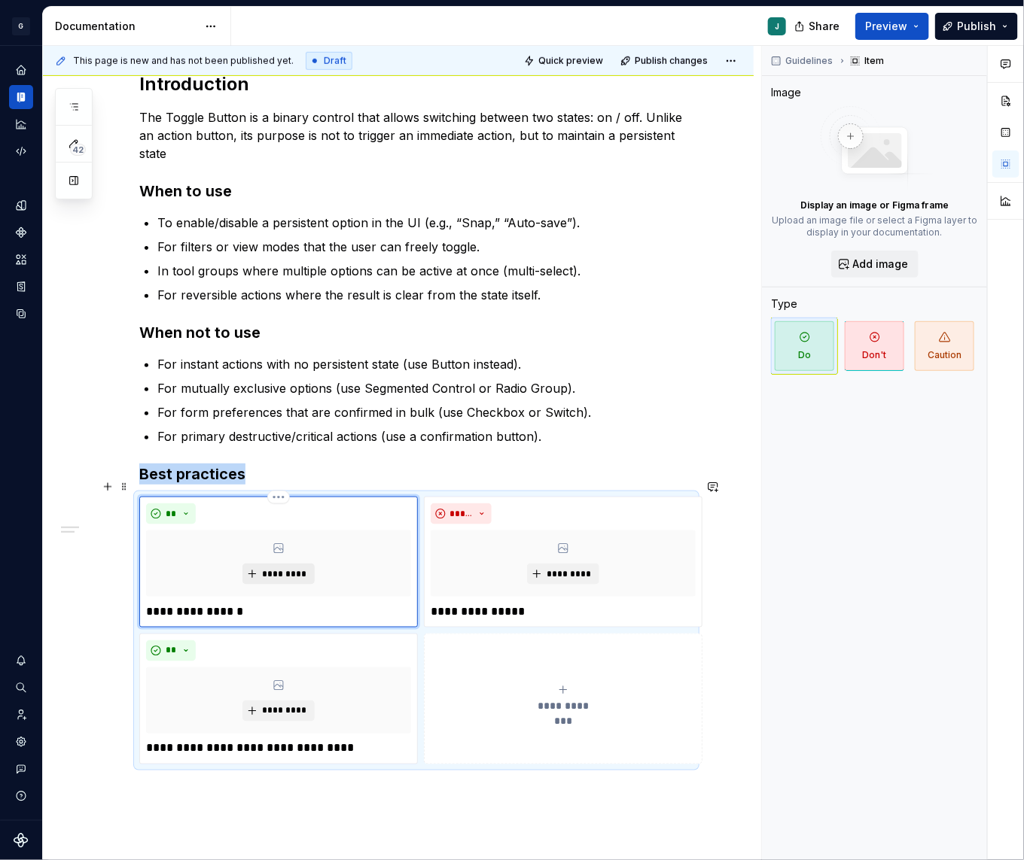
click at [293, 568] on span "*********" at bounding box center [284, 574] width 46 height 12
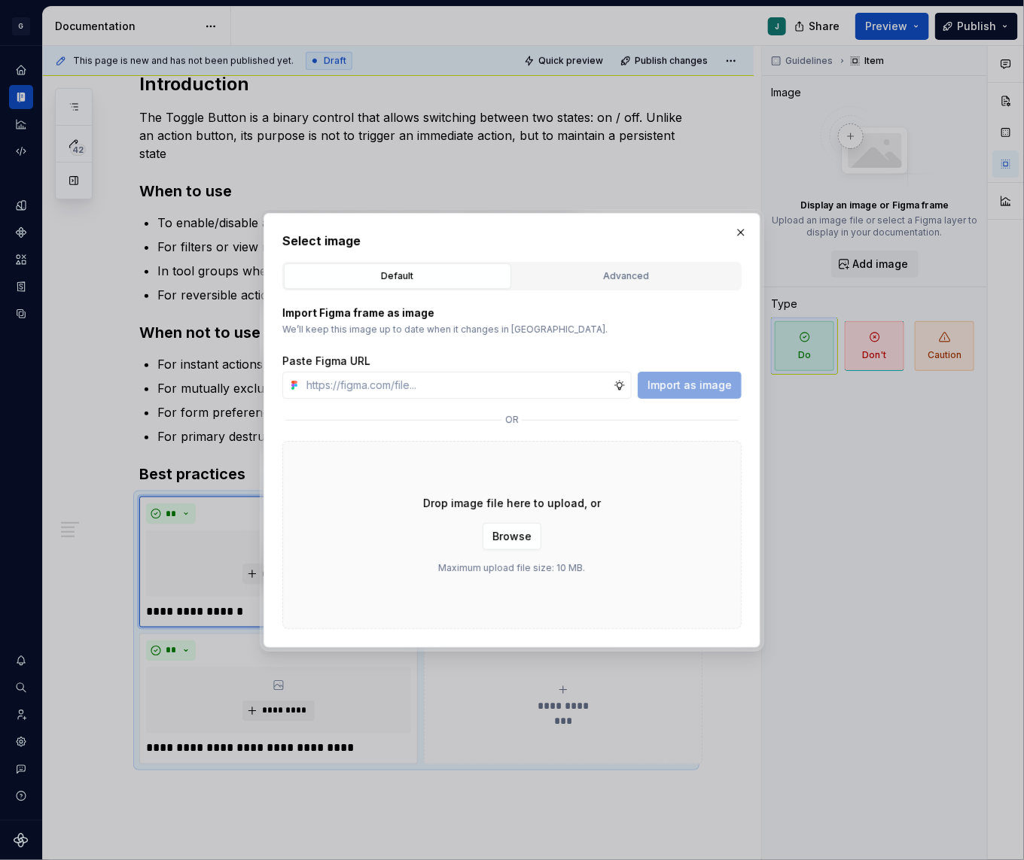
type textarea "*"
click at [598, 262] on div "Default Advanced" at bounding box center [511, 276] width 459 height 29
click at [598, 265] on button "Advanced" at bounding box center [626, 276] width 227 height 26
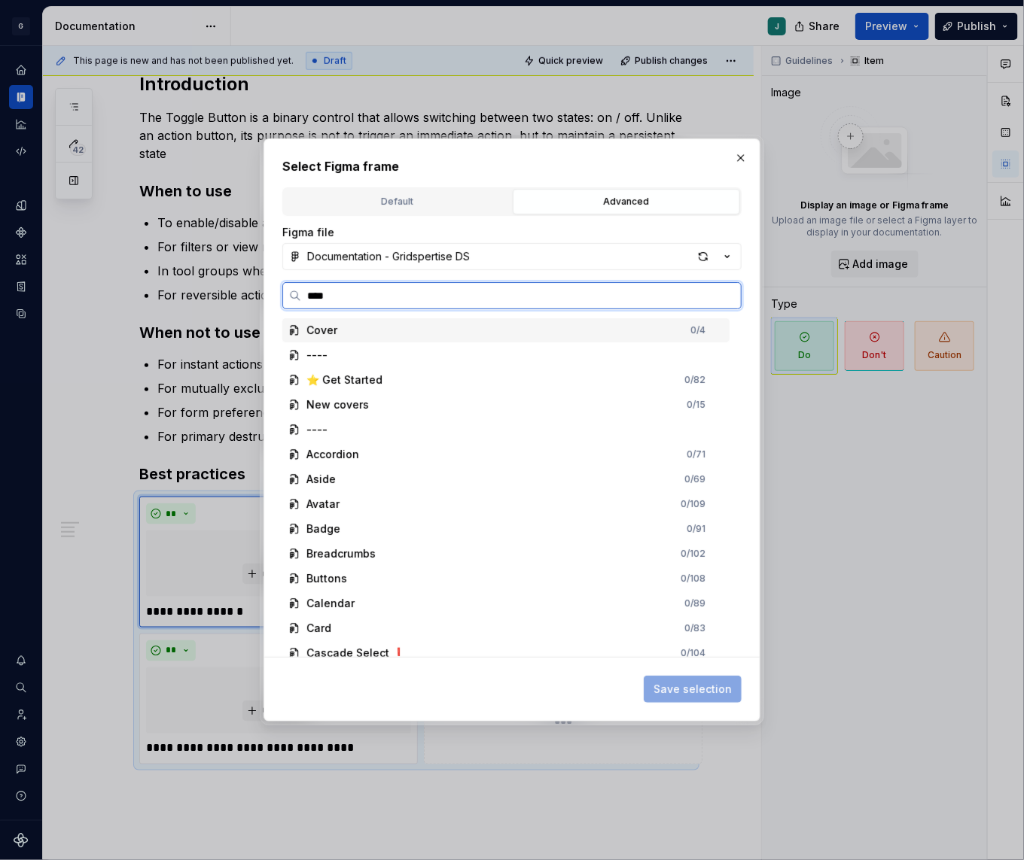
type input "*****"
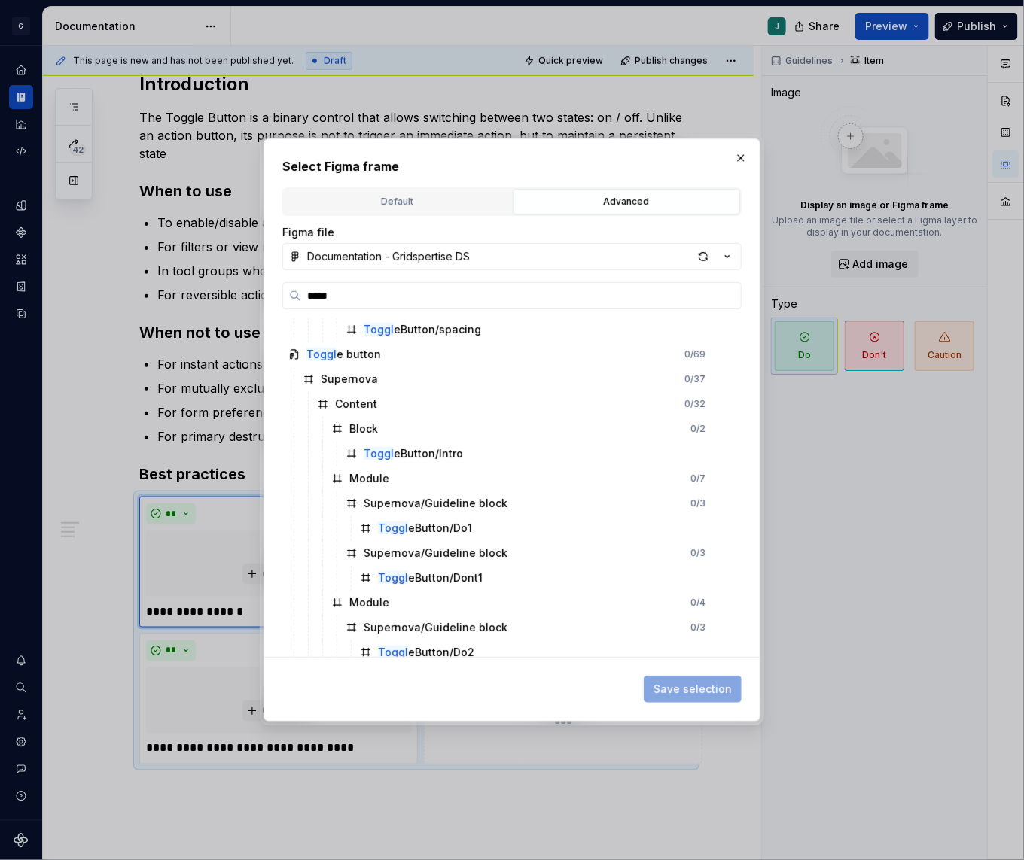
scroll to position [230, 0]
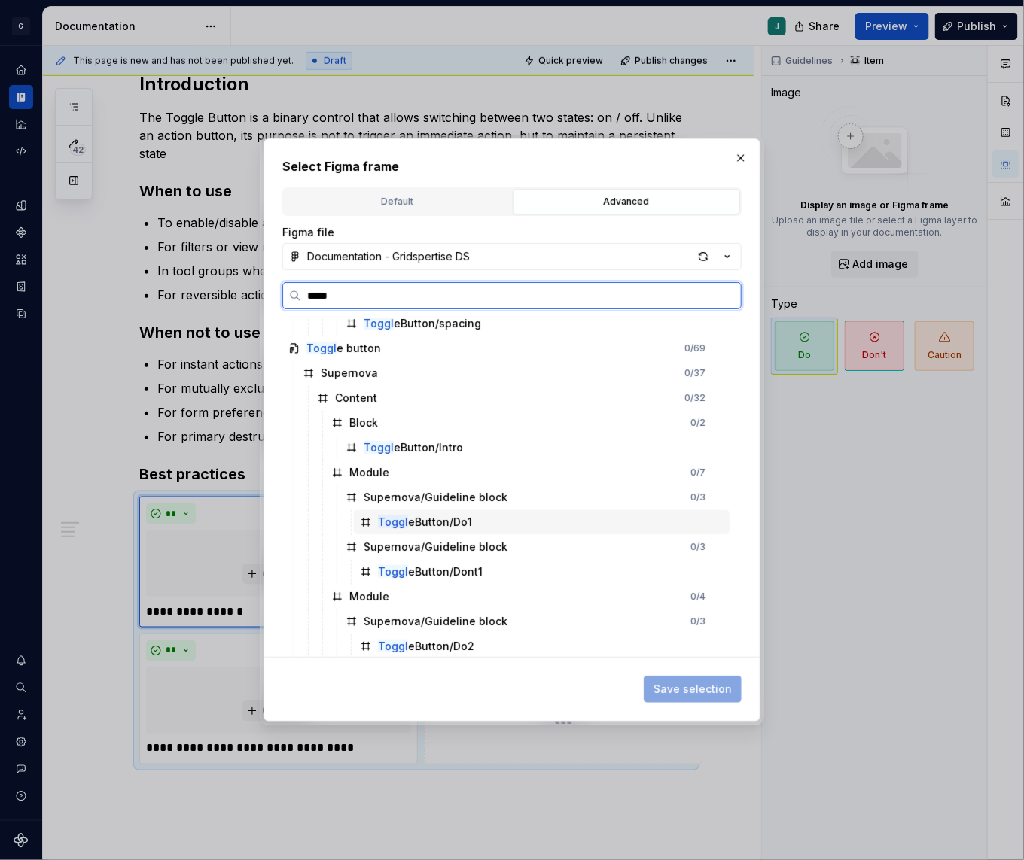
click at [435, 528] on div "Toggl eButton/Do1" at bounding box center [425, 522] width 94 height 15
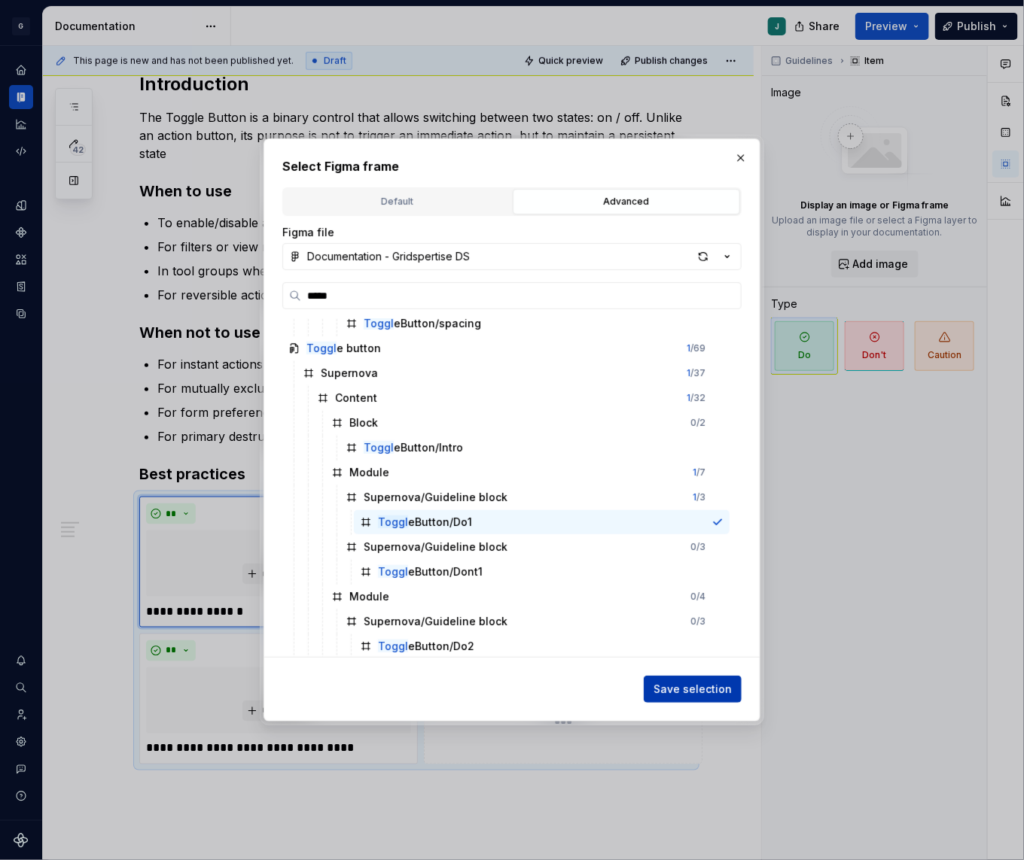
click at [687, 686] on span "Save selection" at bounding box center [692, 689] width 78 height 15
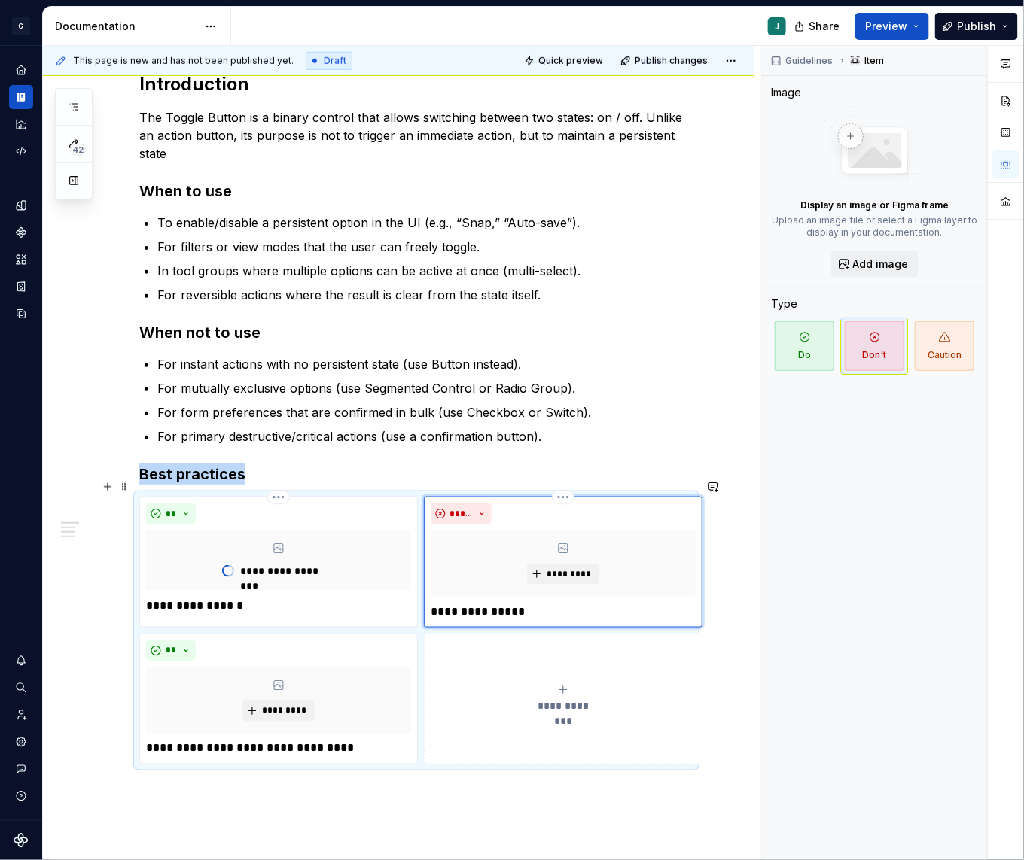
click at [565, 573] on div "*********" at bounding box center [562, 564] width 265 height 66
click at [559, 568] on span "*********" at bounding box center [569, 574] width 46 height 12
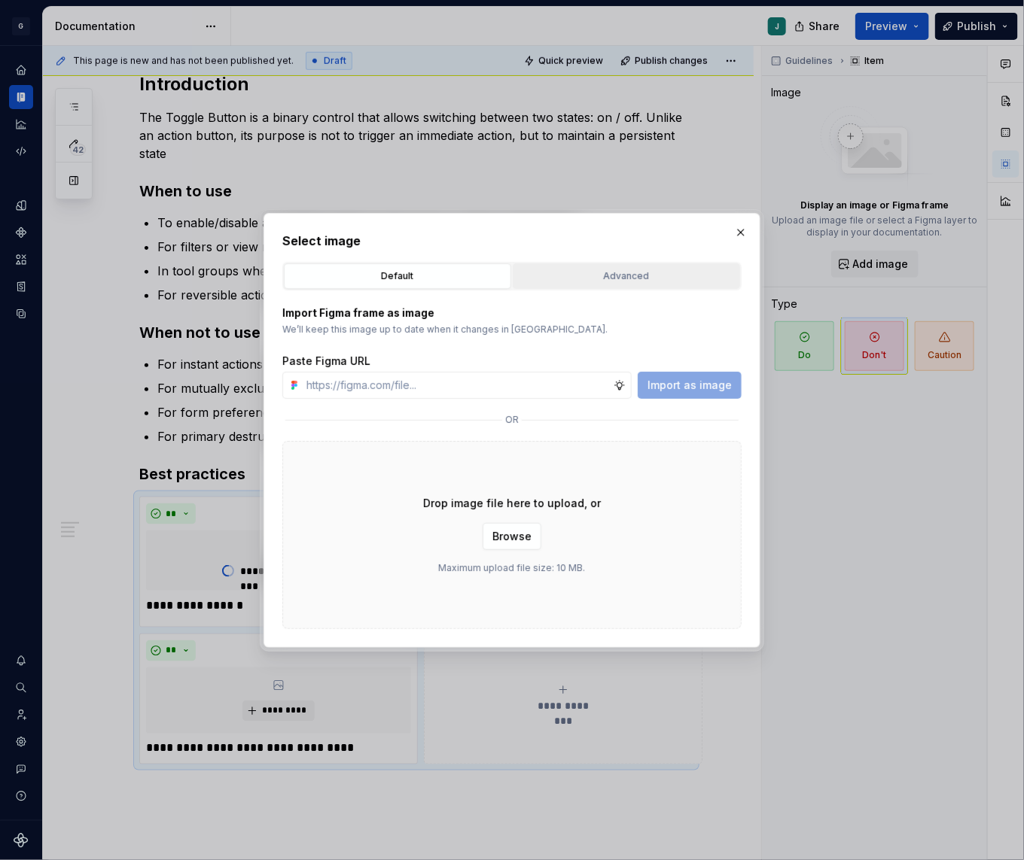
click at [571, 263] on button "Advanced" at bounding box center [626, 276] width 227 height 26
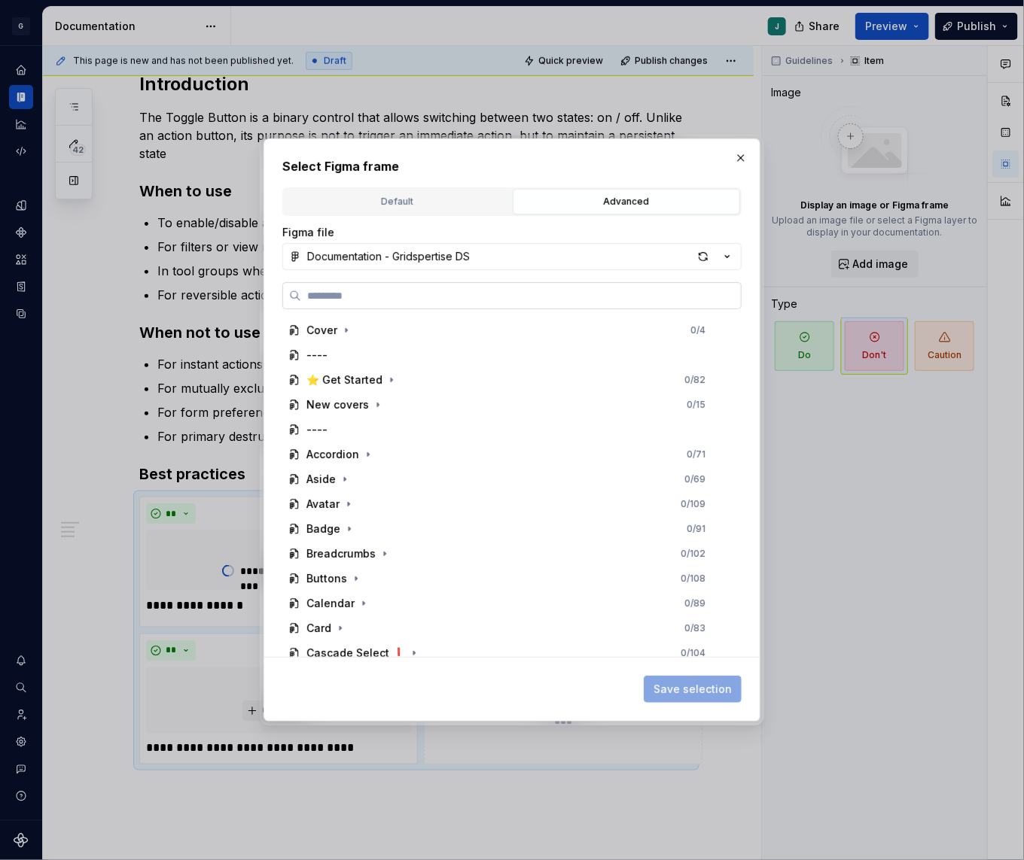
click at [351, 286] on label at bounding box center [511, 295] width 459 height 27
click at [351, 288] on input "search" at bounding box center [521, 295] width 440 height 15
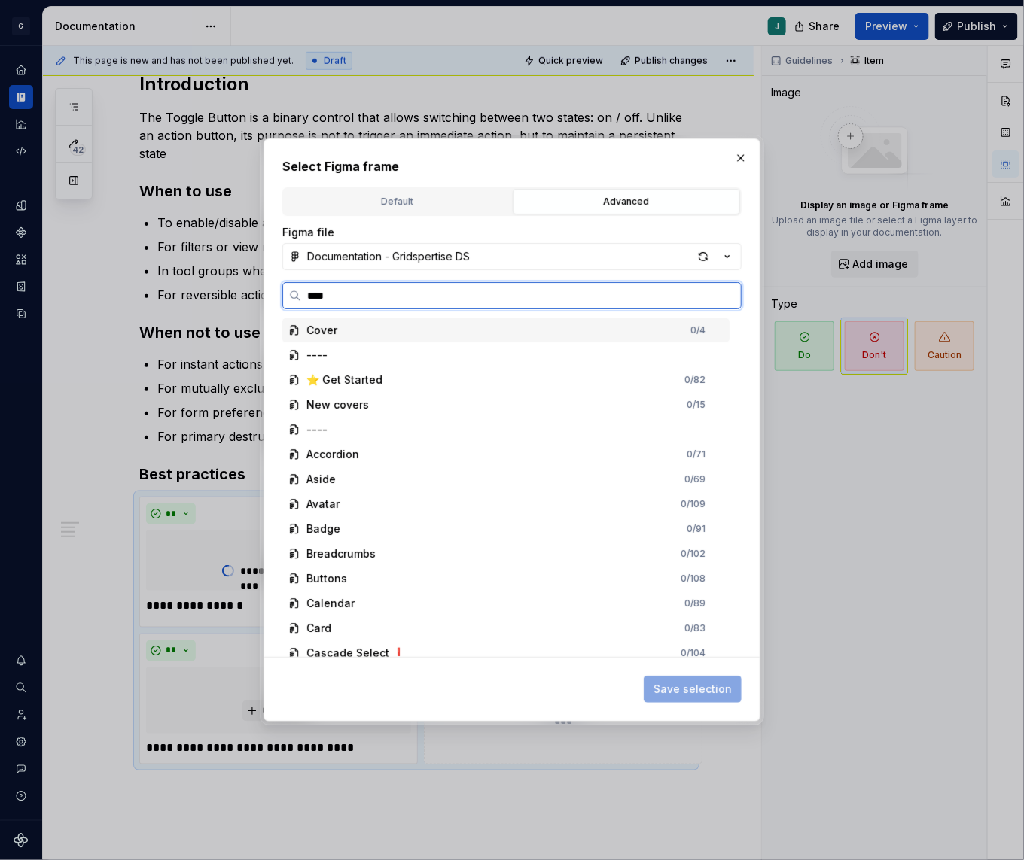
type input "*****"
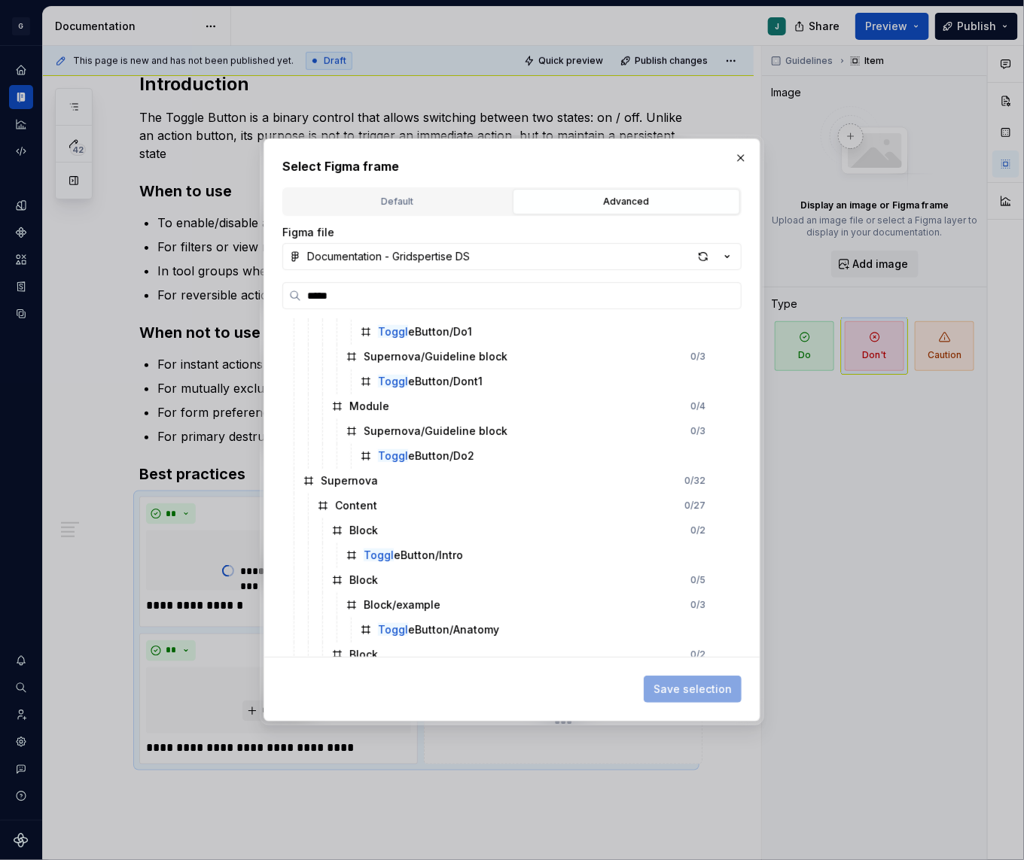
scroll to position [456, 0]
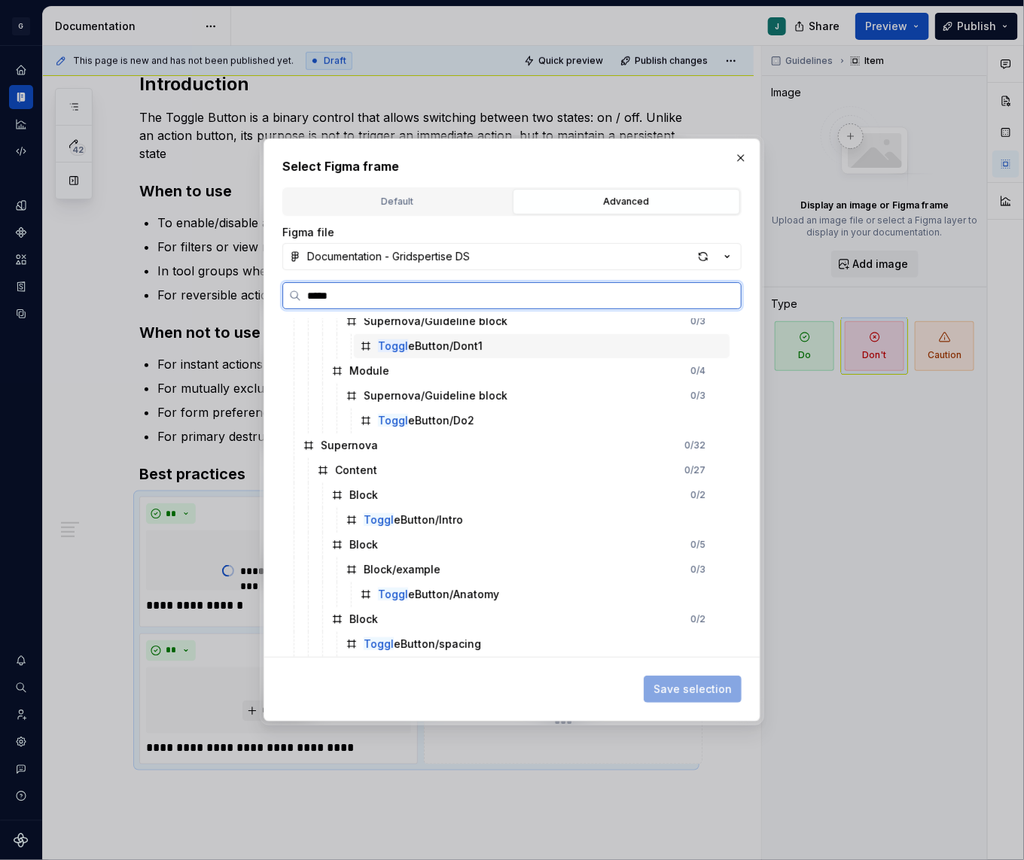
click at [467, 345] on div "Toggl eButton/Dont1" at bounding box center [430, 346] width 105 height 15
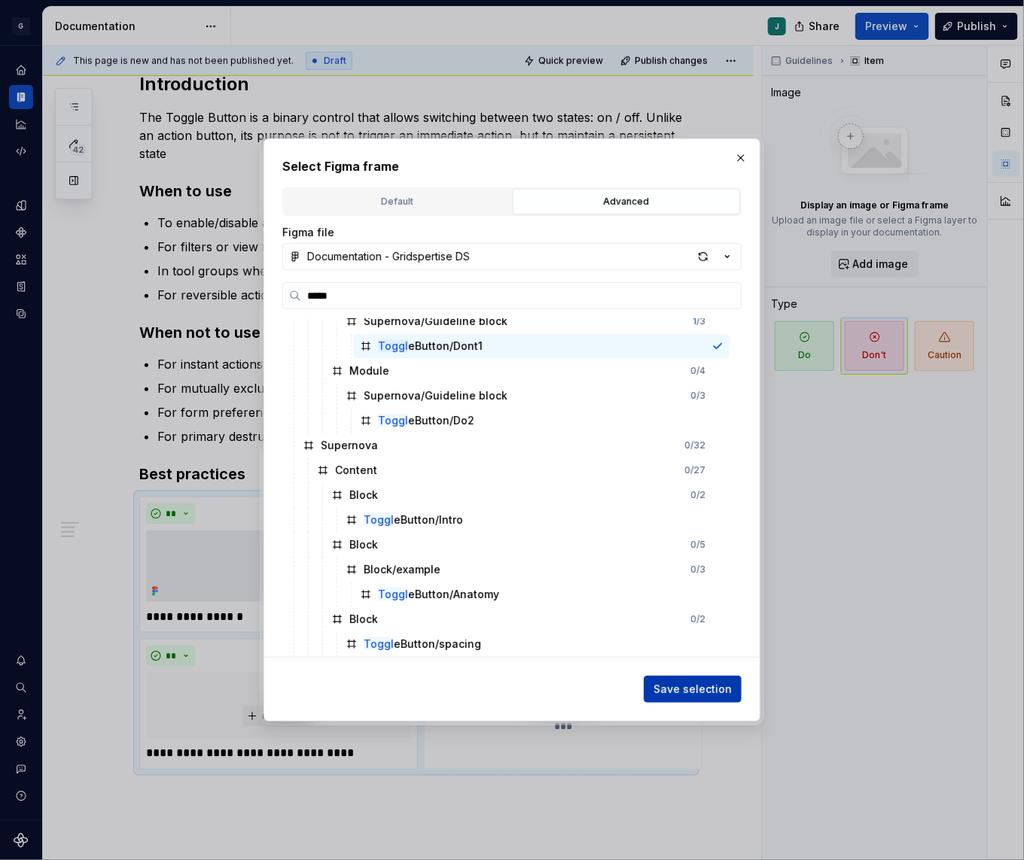
click at [680, 686] on span "Save selection" at bounding box center [692, 689] width 78 height 15
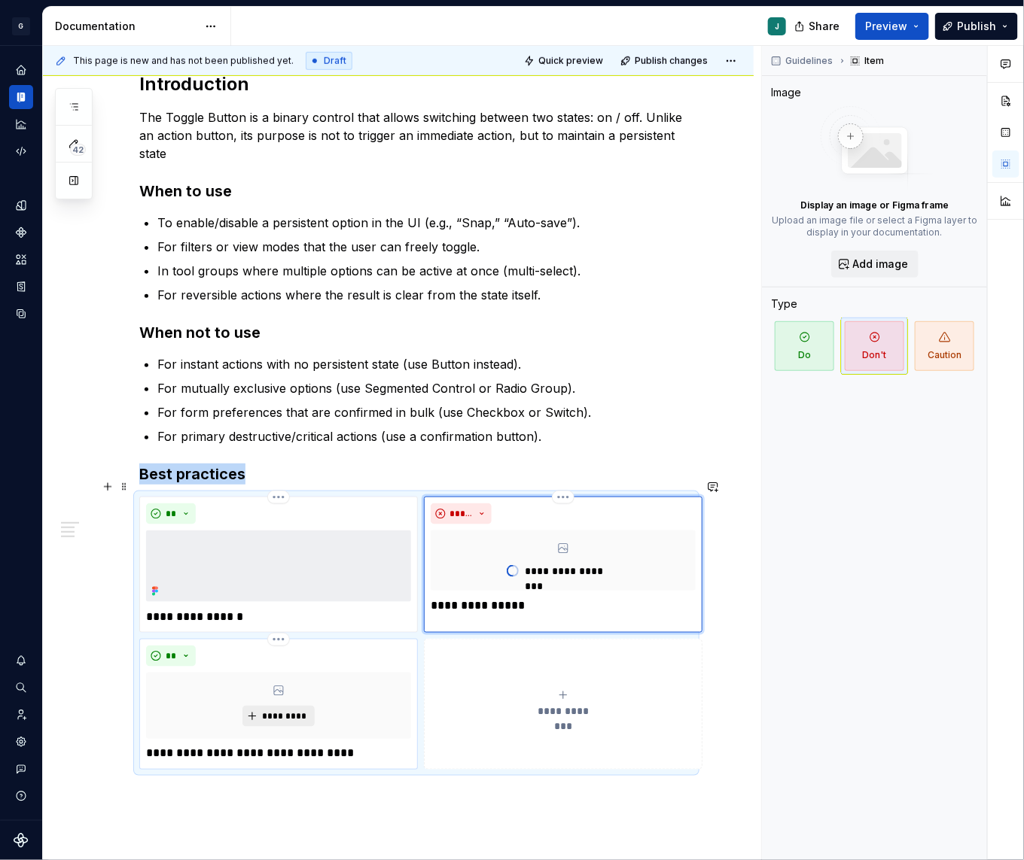
click at [275, 711] on span "*********" at bounding box center [284, 717] width 46 height 12
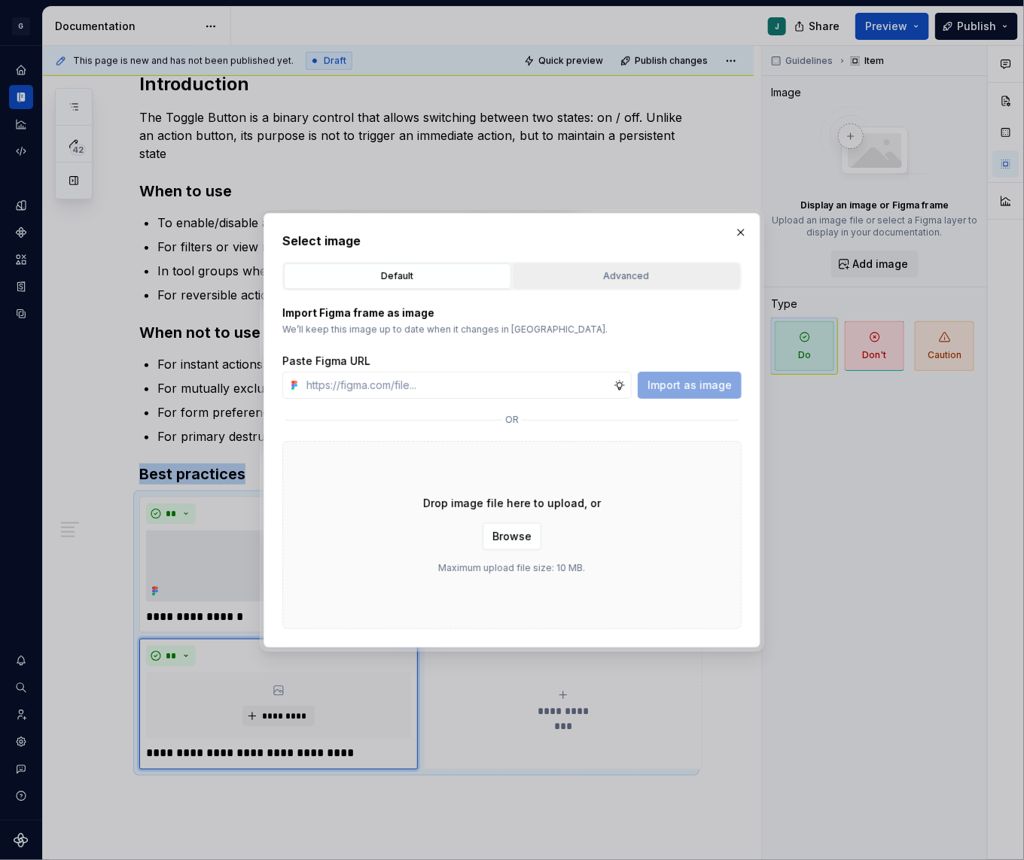
click at [576, 276] on div "Advanced" at bounding box center [626, 276] width 217 height 15
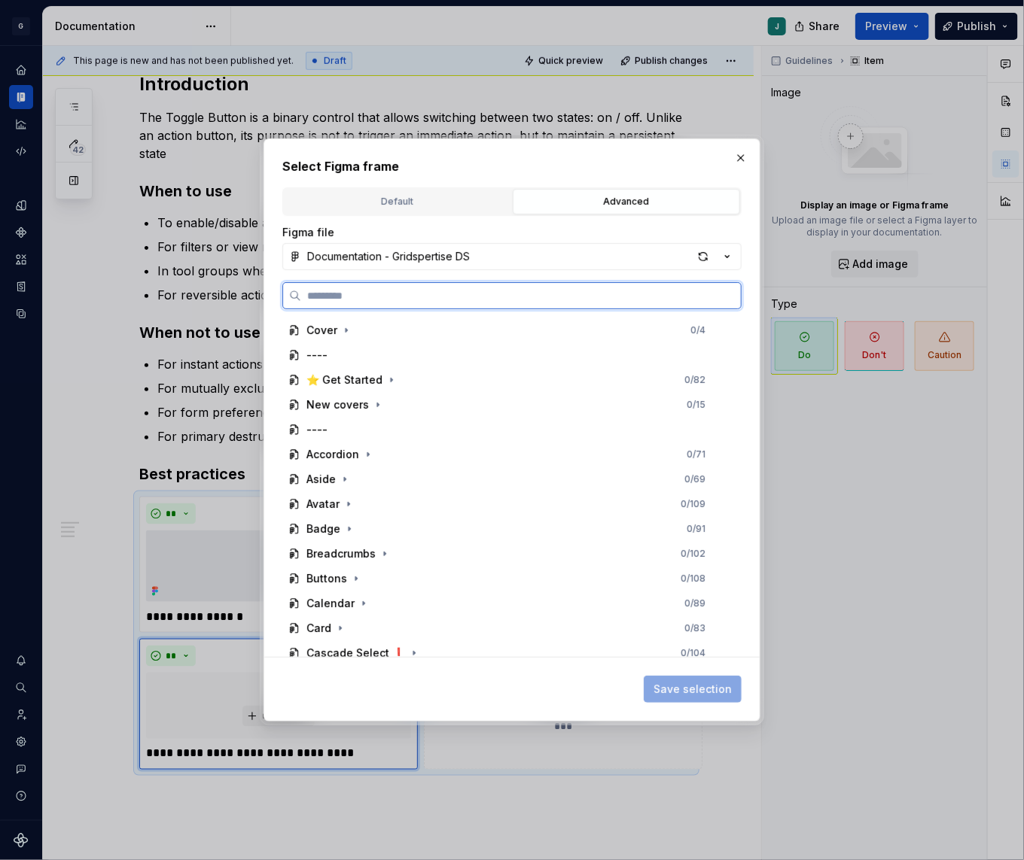
click at [388, 297] on input "search" at bounding box center [521, 295] width 440 height 15
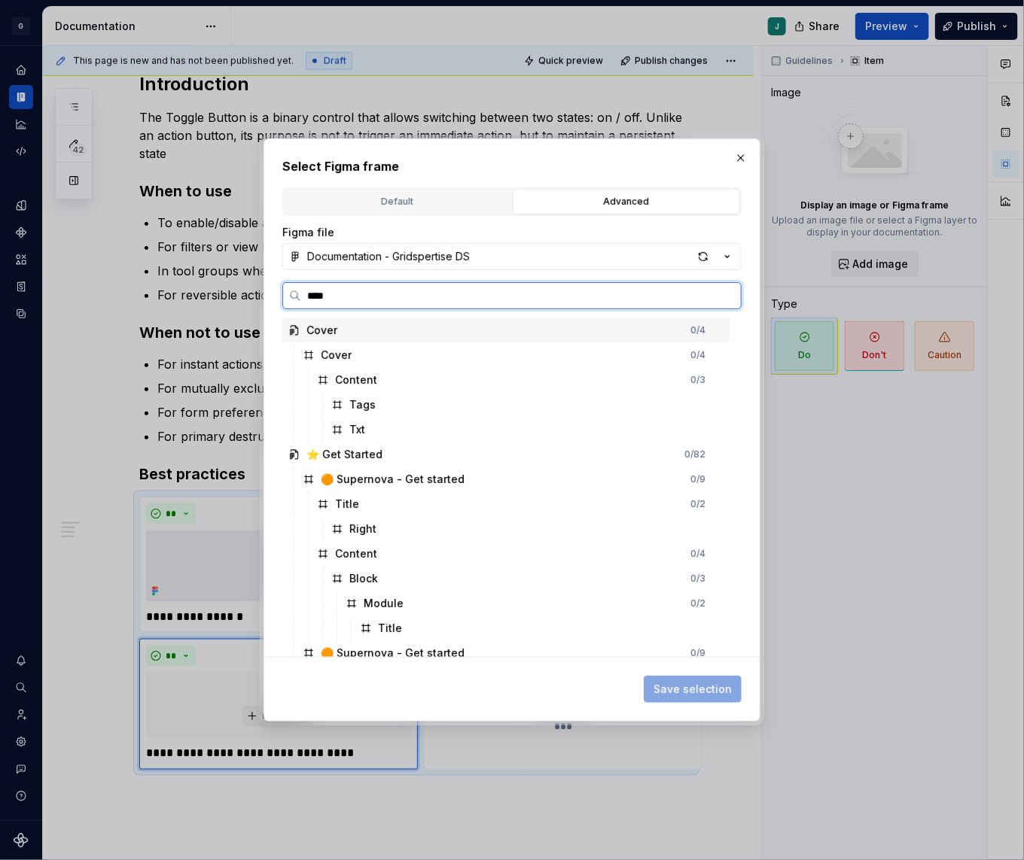
type input "*****"
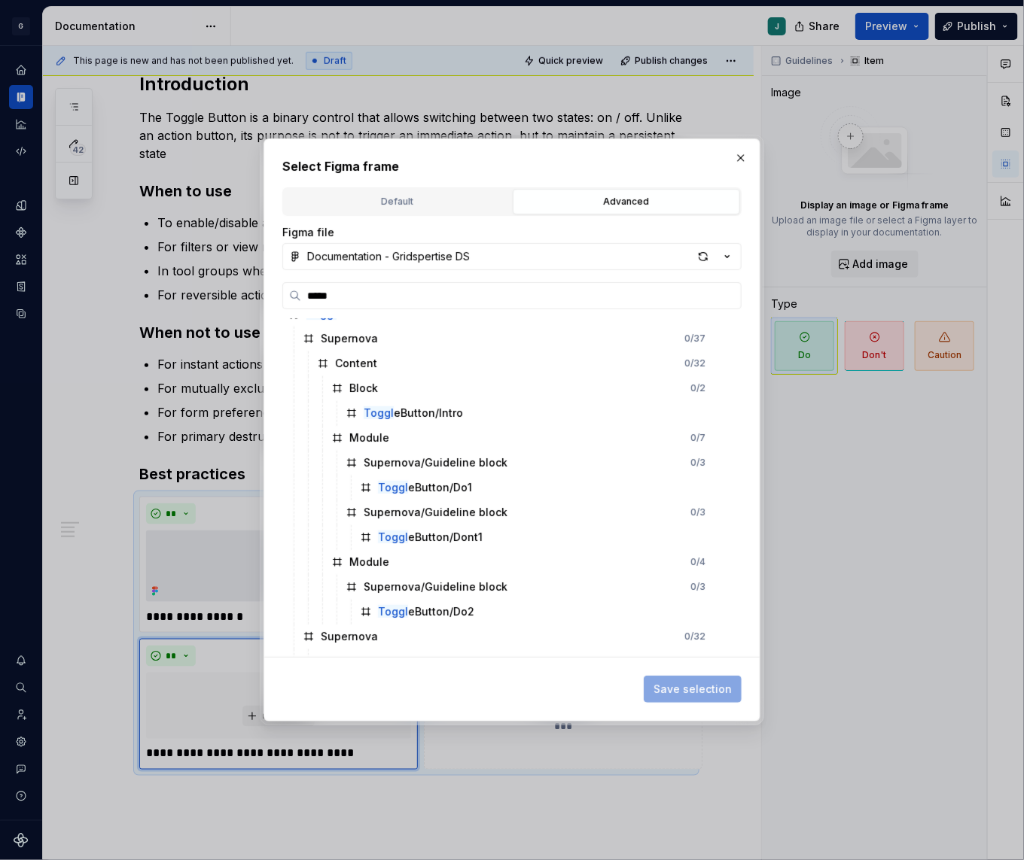
scroll to position [283, 0]
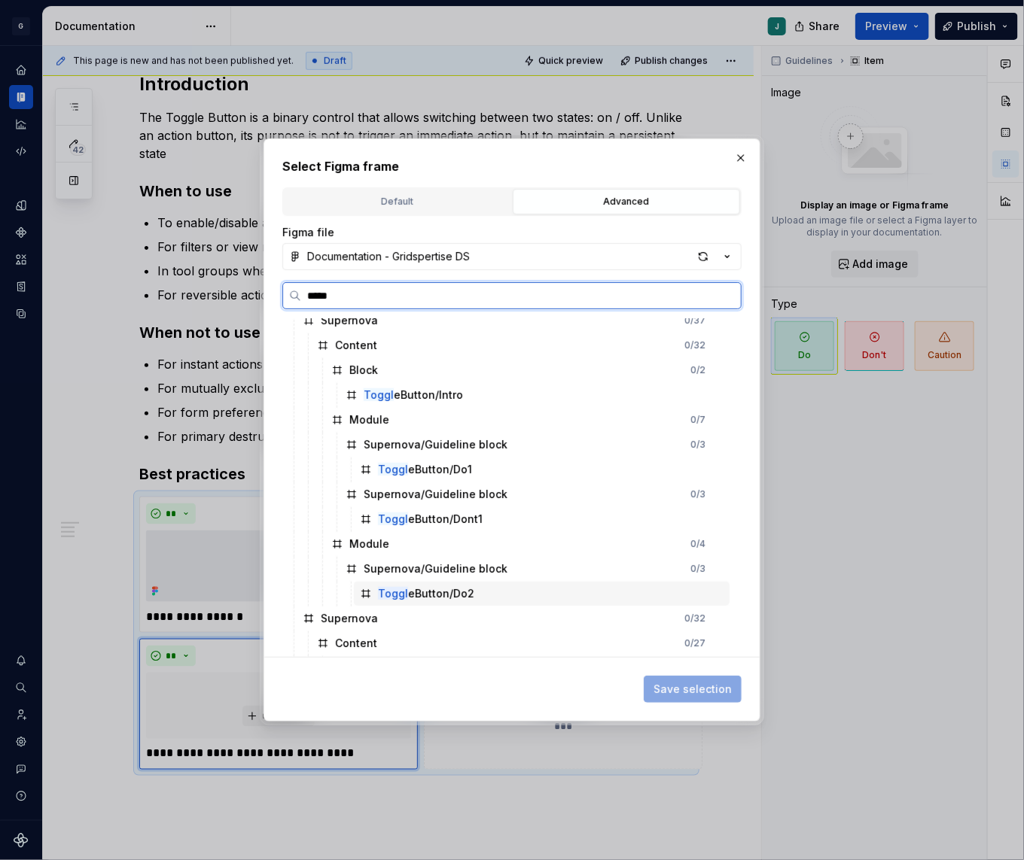
click at [452, 592] on div "Toggl eButton/Do2" at bounding box center [426, 593] width 96 height 15
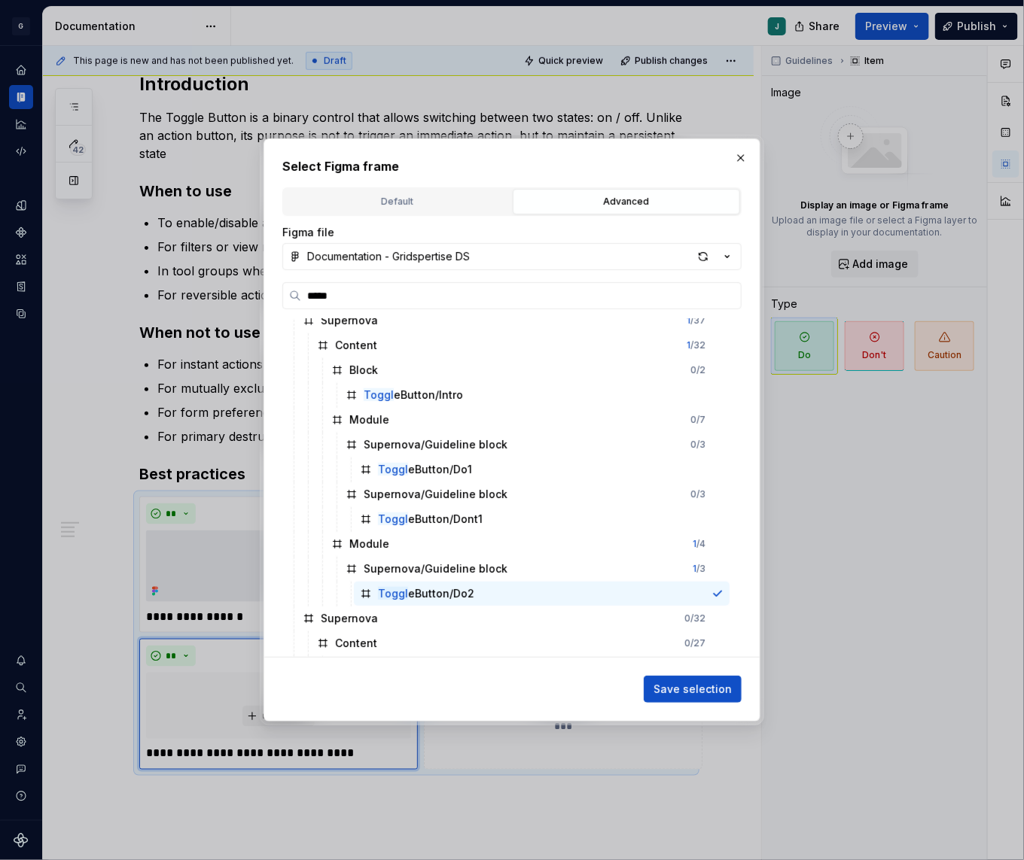
click at [709, 707] on div "Select Figma frame Default Advanced Import Figma frame as image We’ll keep this…" at bounding box center [511, 429] width 497 height 583
click at [701, 694] on span "Save selection" at bounding box center [692, 689] width 78 height 15
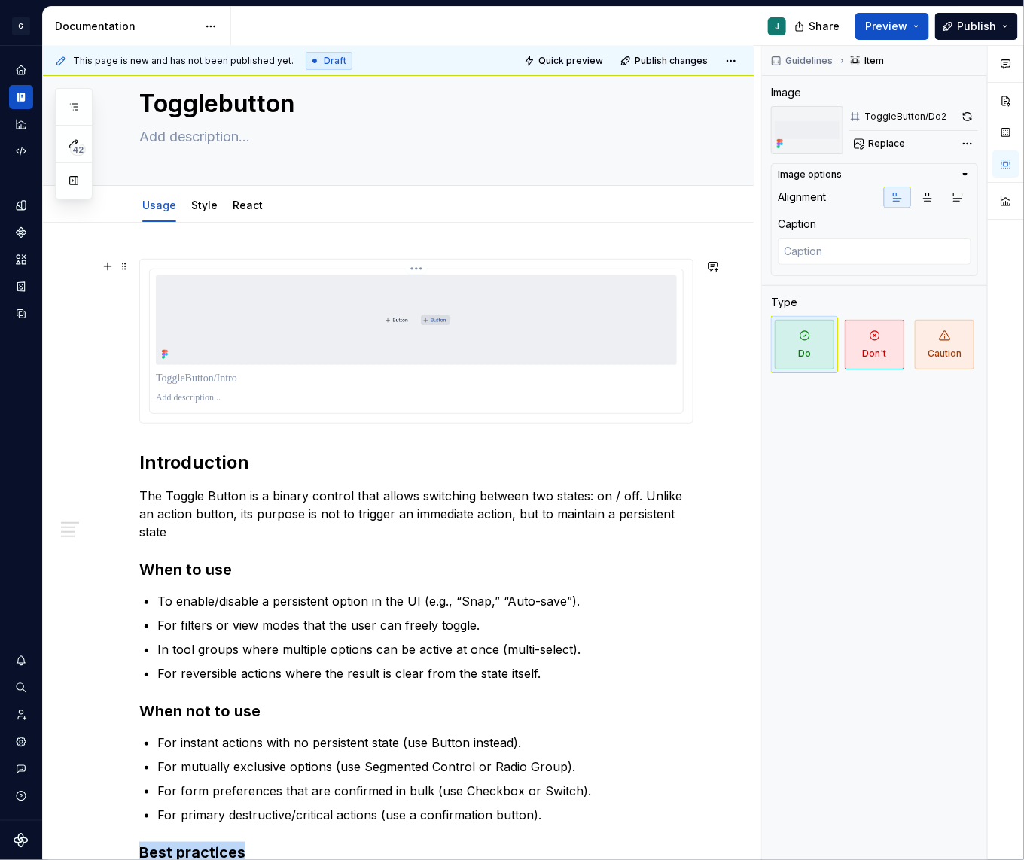
scroll to position [0, 0]
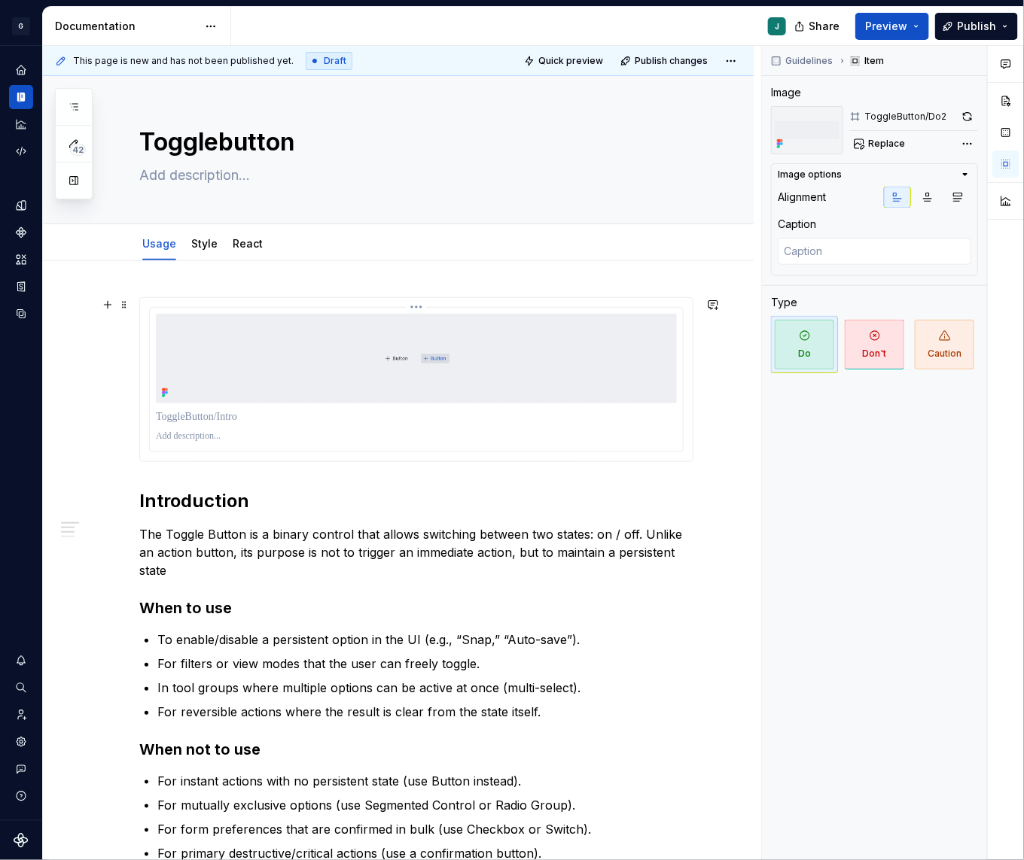
click at [458, 352] on img at bounding box center [416, 359] width 521 height 90
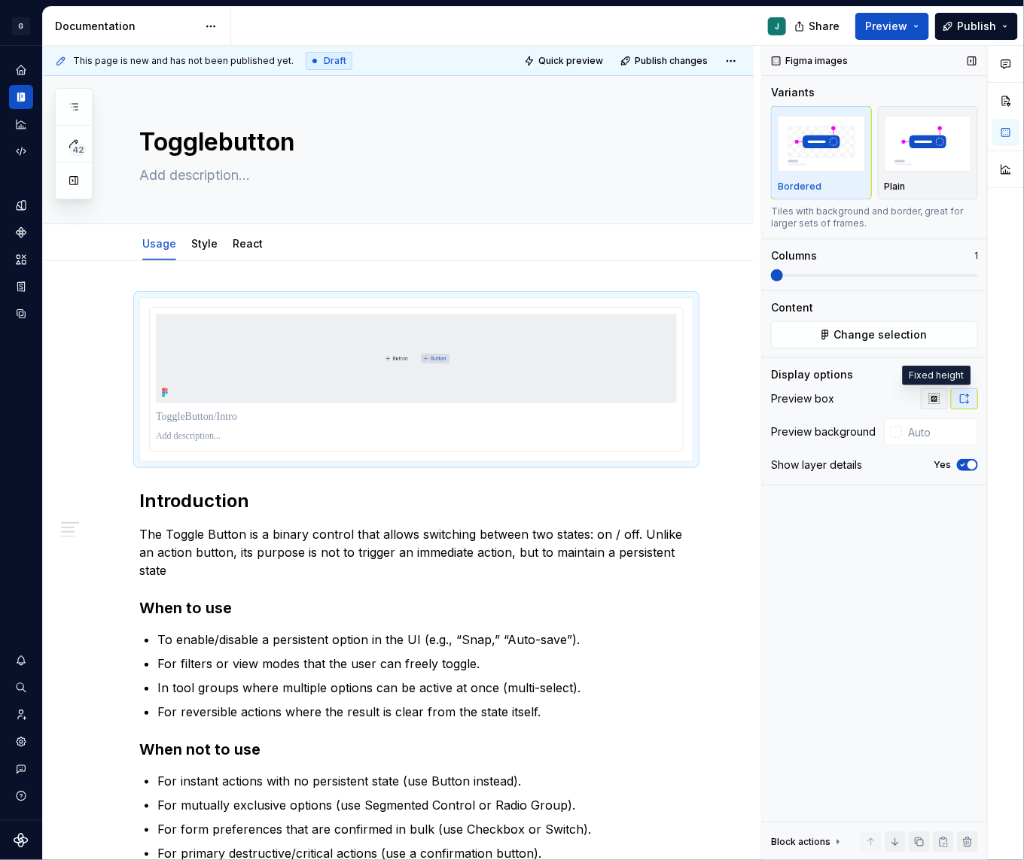
click at [931, 393] on icon "button" at bounding box center [934, 399] width 12 height 12
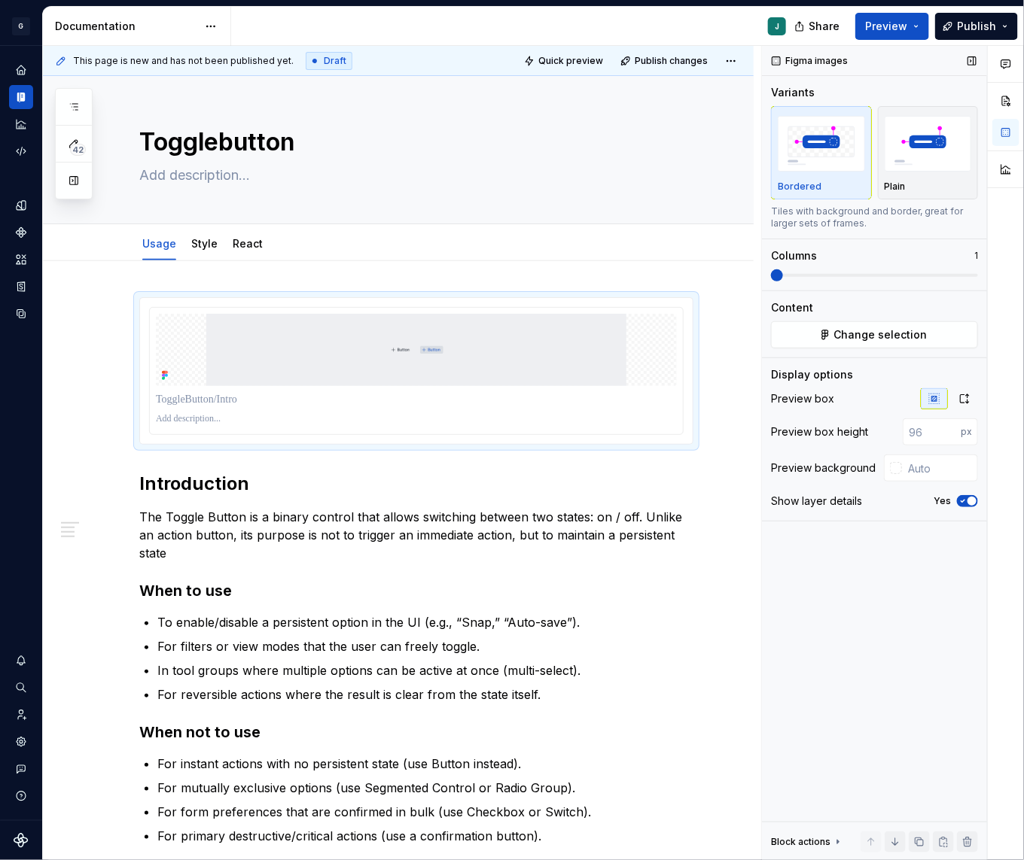
click at [967, 385] on div "Display options Preview box Preview box height px Preview background Show layer…" at bounding box center [874, 444] width 207 height 154
click at [967, 394] on icon "button" at bounding box center [964, 398] width 8 height 9
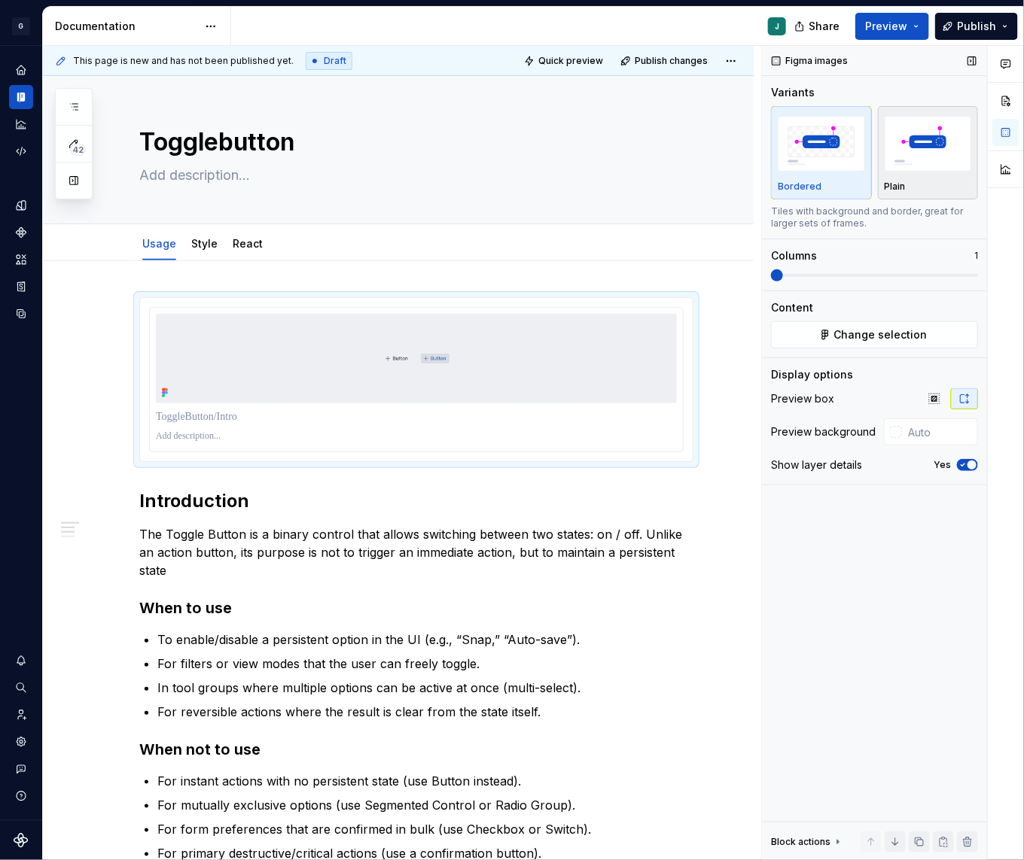
click at [914, 167] on img "button" at bounding box center [927, 143] width 87 height 55
click at [806, 160] on img "button" at bounding box center [820, 143] width 87 height 55
click at [198, 246] on link "Style" at bounding box center [204, 243] width 26 height 13
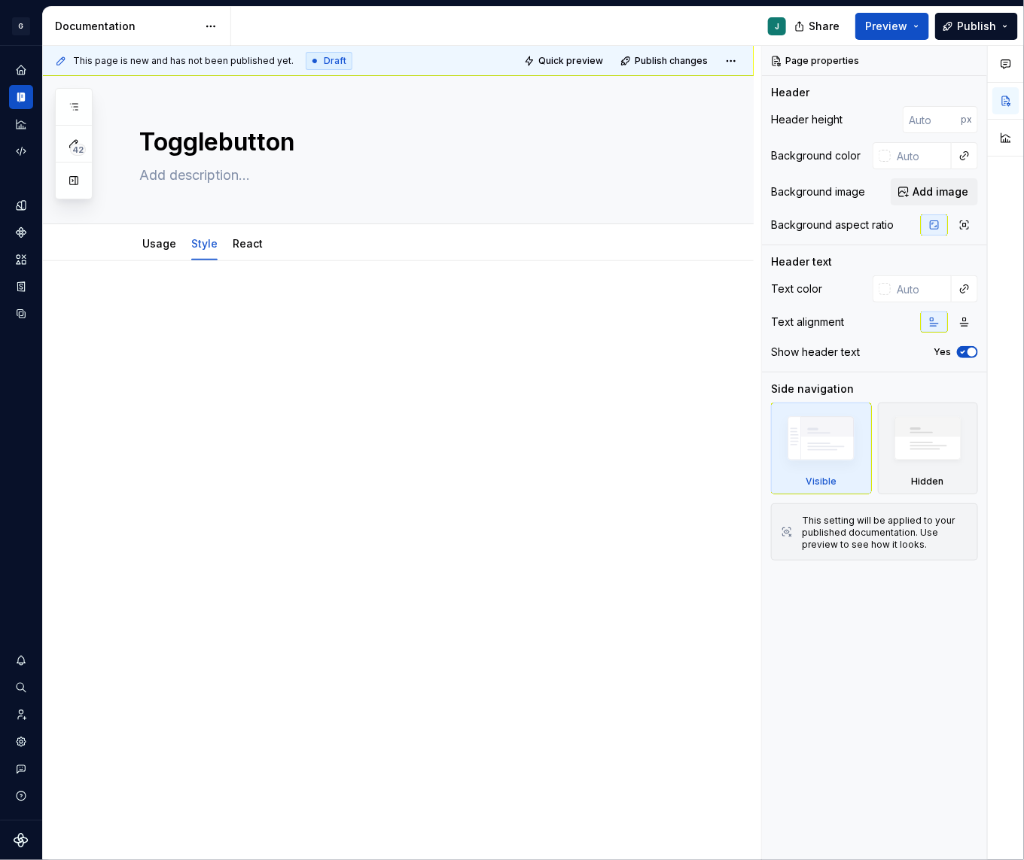
click at [161, 292] on div at bounding box center [398, 446] width 710 height 370
type textarea "*"
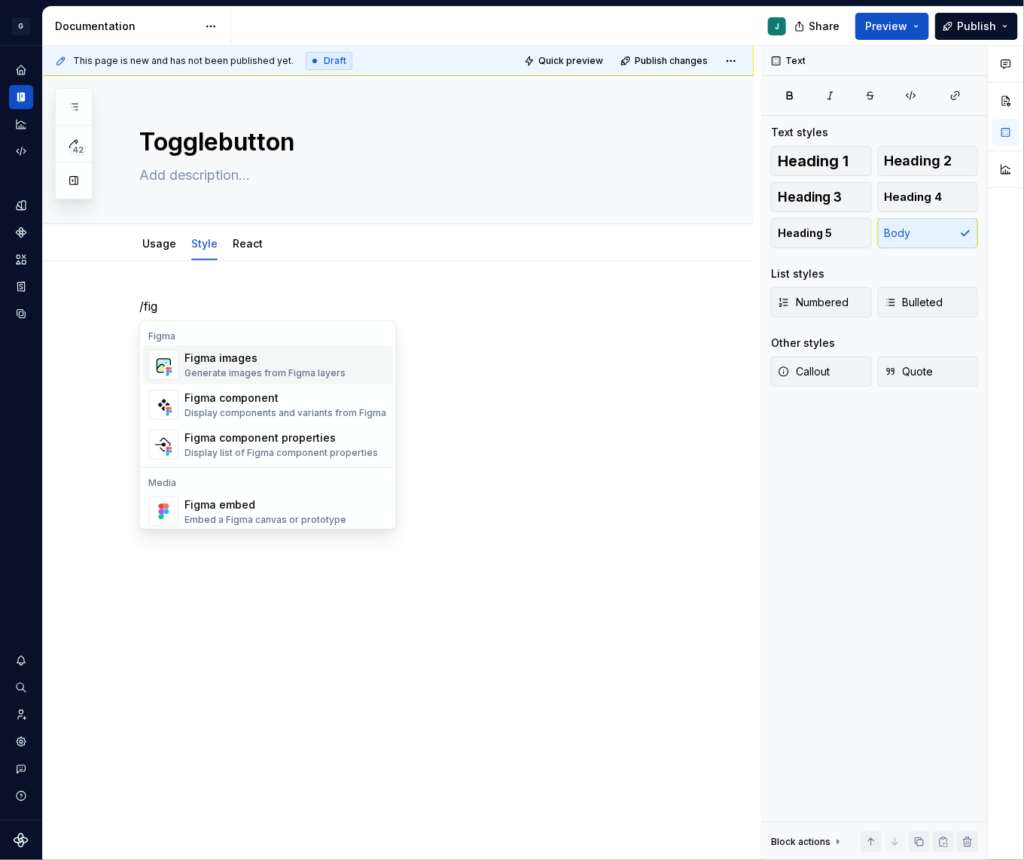
click at [212, 348] on span "Figma images Generate images from Figma layers" at bounding box center [268, 364] width 250 height 39
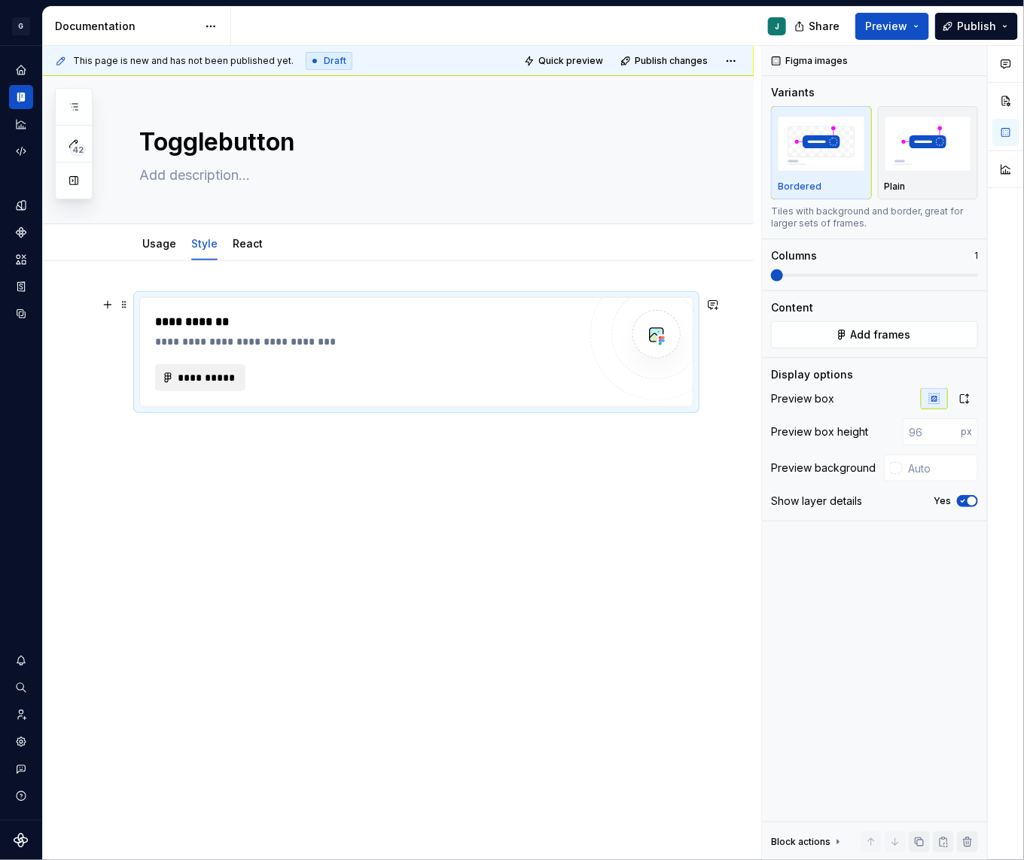
click at [208, 371] on span "**********" at bounding box center [206, 377] width 59 height 15
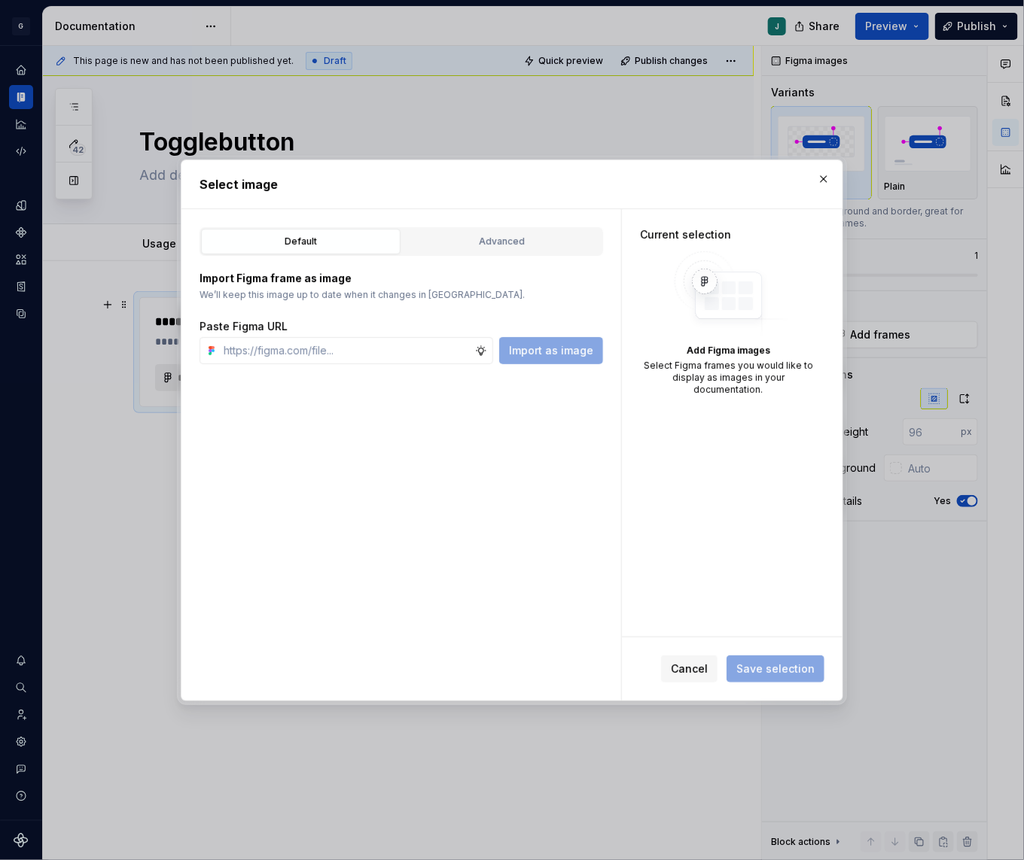
type textarea "*"
click at [516, 242] on div "Advanced" at bounding box center [501, 241] width 189 height 15
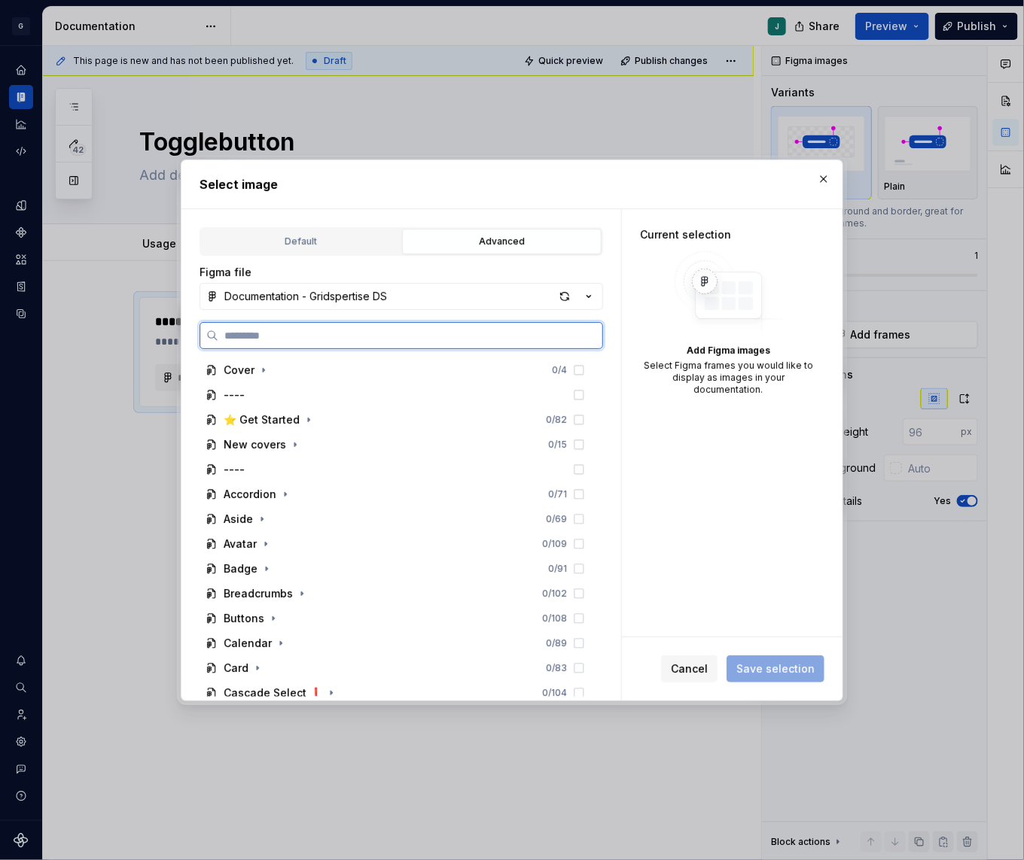
click at [284, 330] on input "search" at bounding box center [410, 335] width 384 height 15
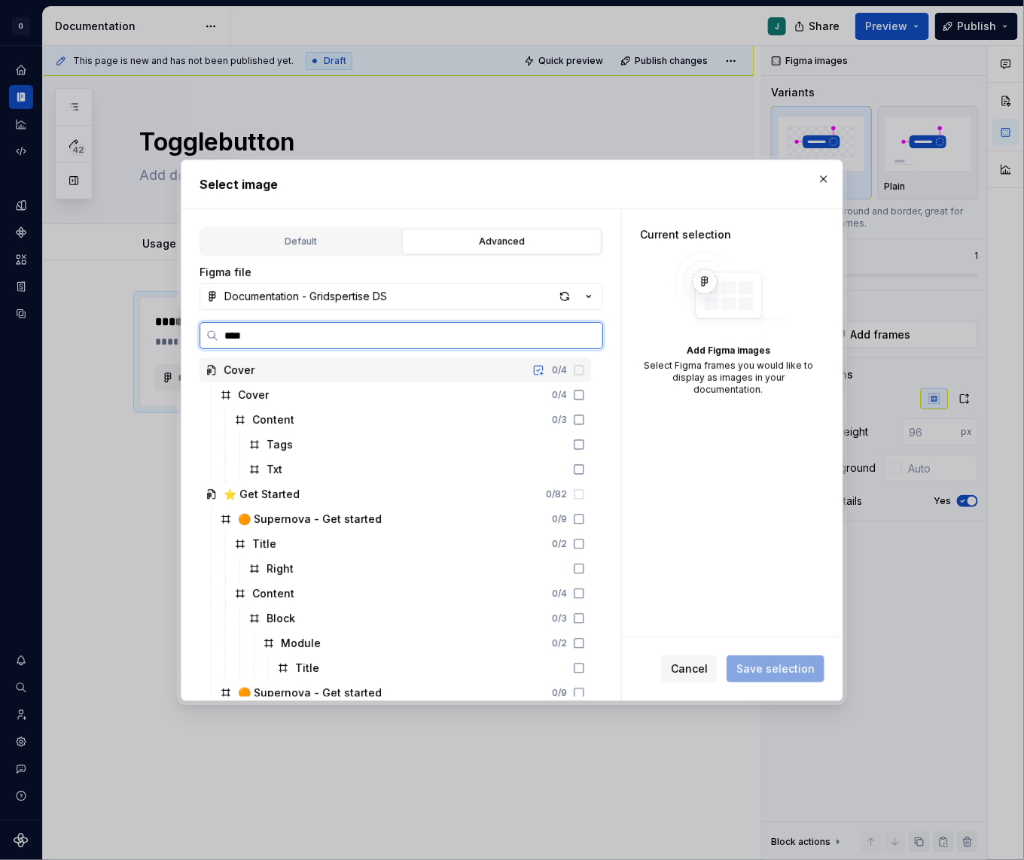
type input "*****"
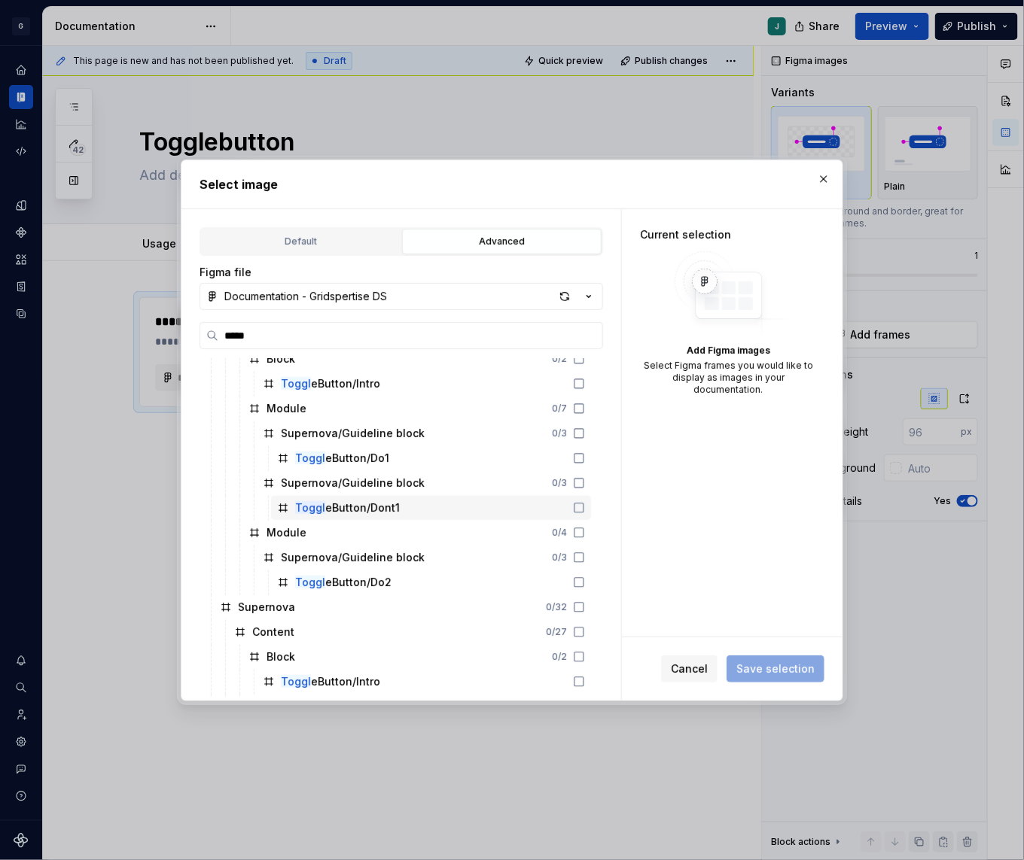
scroll to position [297, 0]
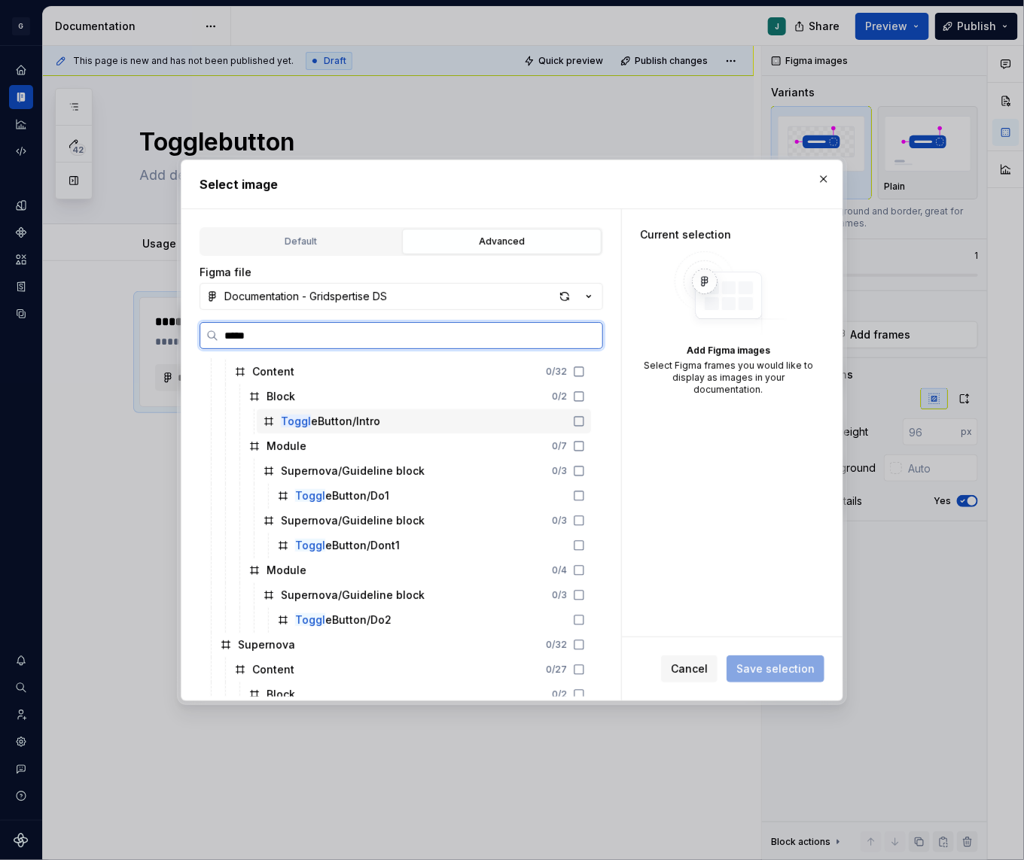
click at [382, 412] on div "Toggl eButton/Intro" at bounding box center [424, 421] width 334 height 24
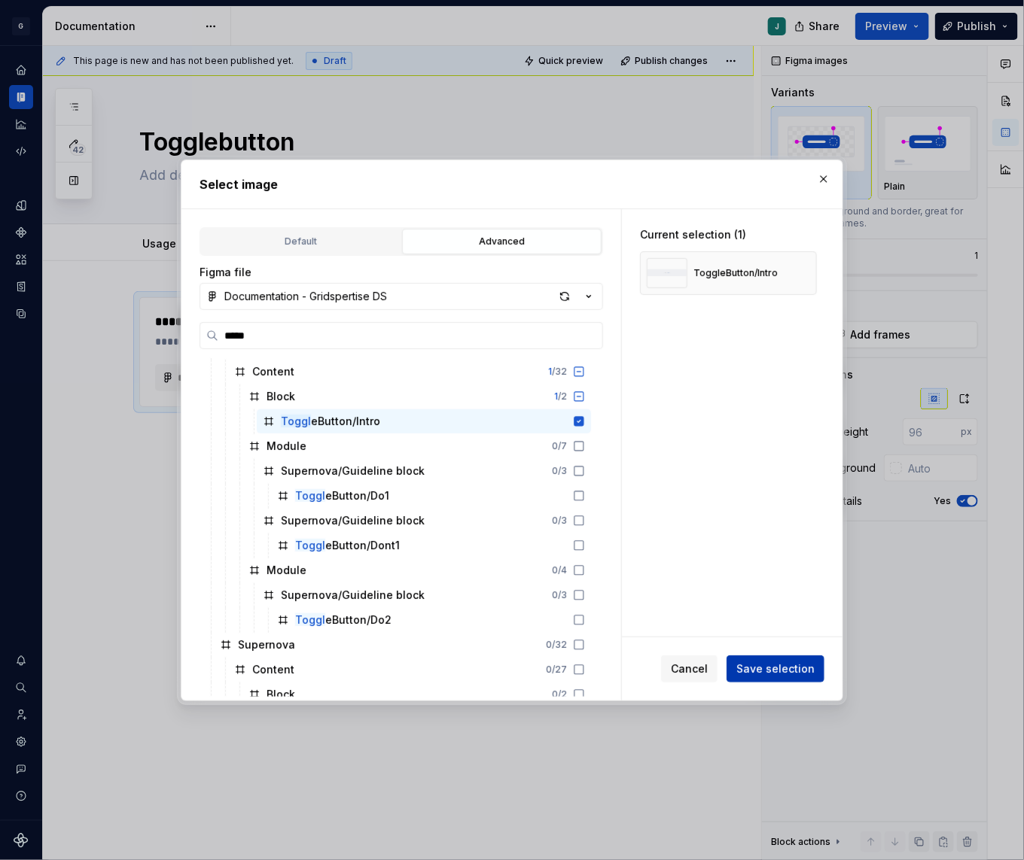
click at [768, 668] on span "Save selection" at bounding box center [775, 669] width 78 height 15
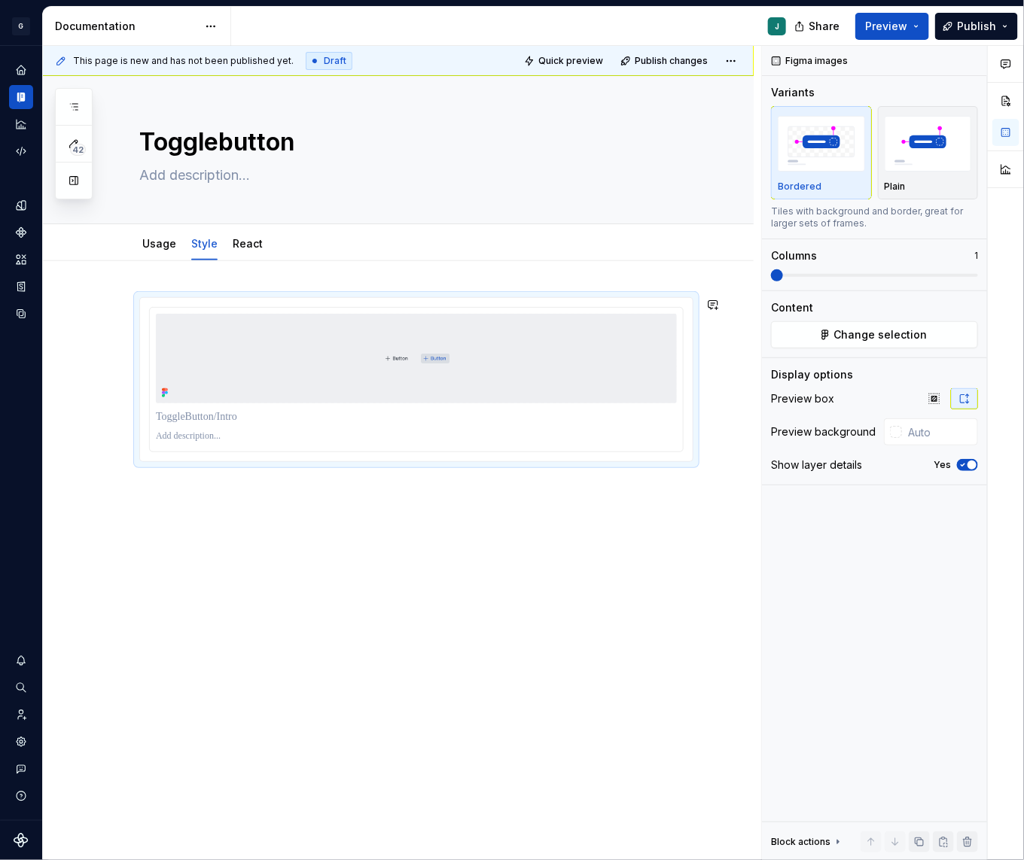
click at [196, 500] on div at bounding box center [398, 499] width 710 height 477
click at [160, 500] on div at bounding box center [398, 499] width 710 height 477
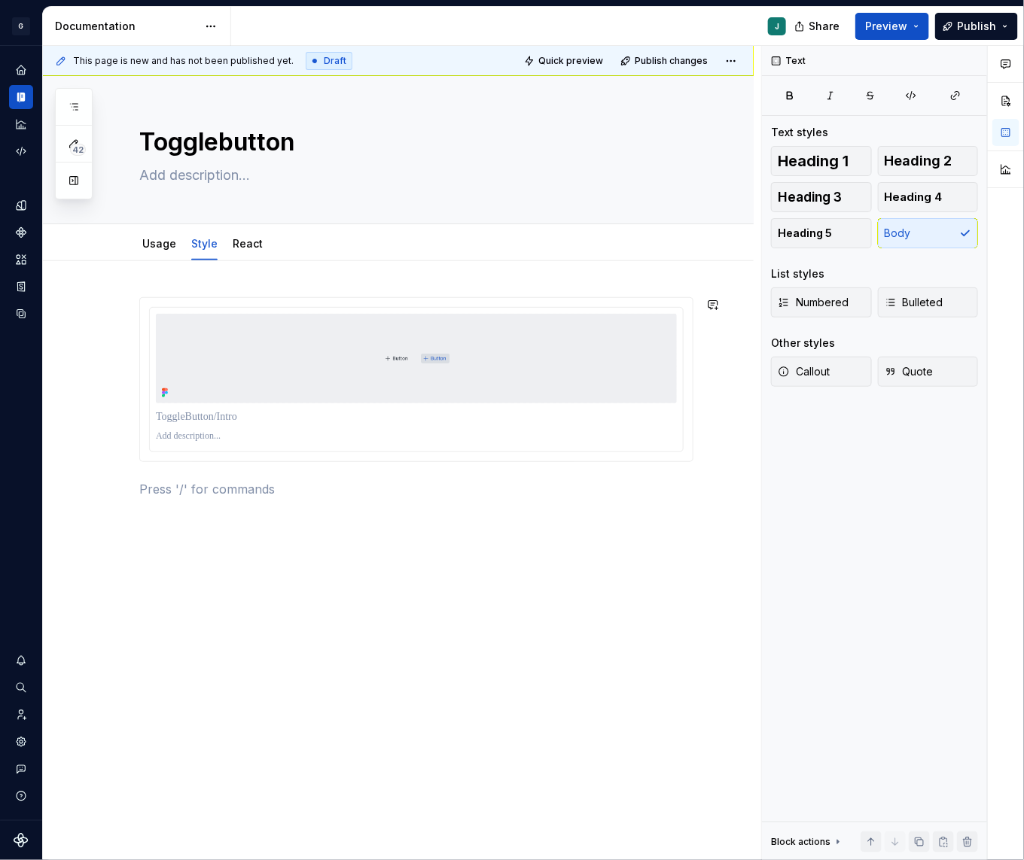
click at [160, 500] on div at bounding box center [416, 406] width 554 height 219
click at [155, 493] on p at bounding box center [416, 489] width 554 height 18
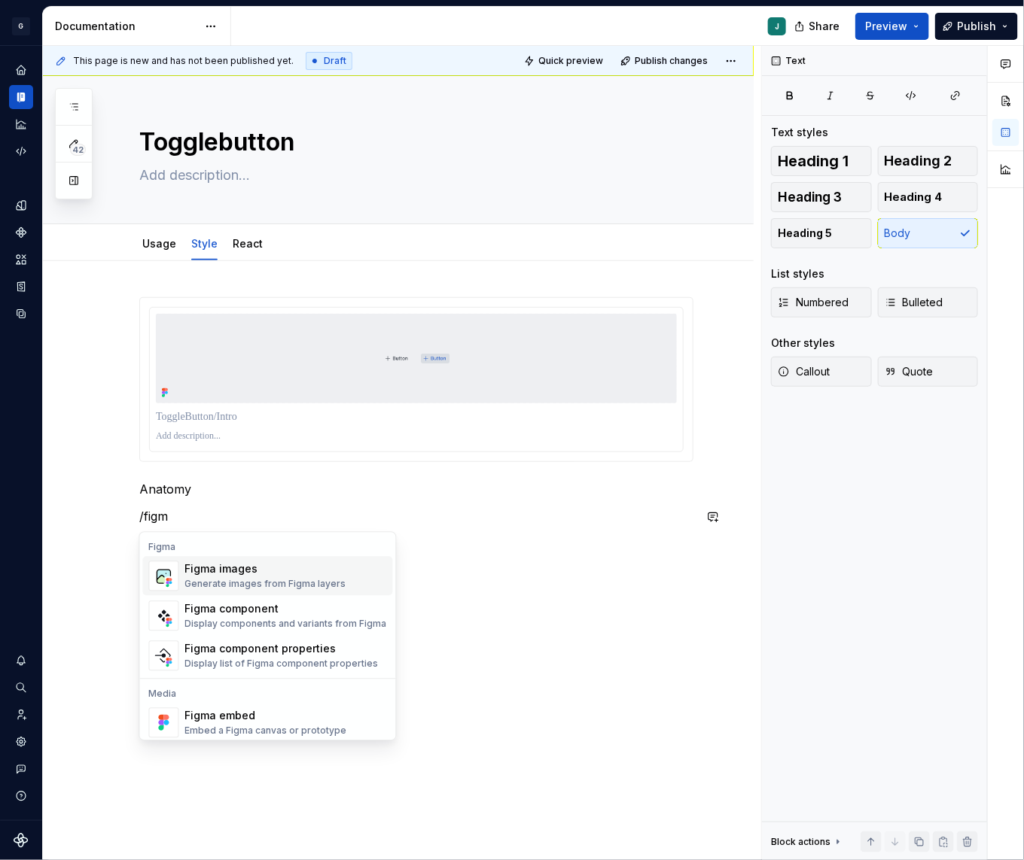
click at [232, 574] on div "Figma images" at bounding box center [265, 569] width 161 height 15
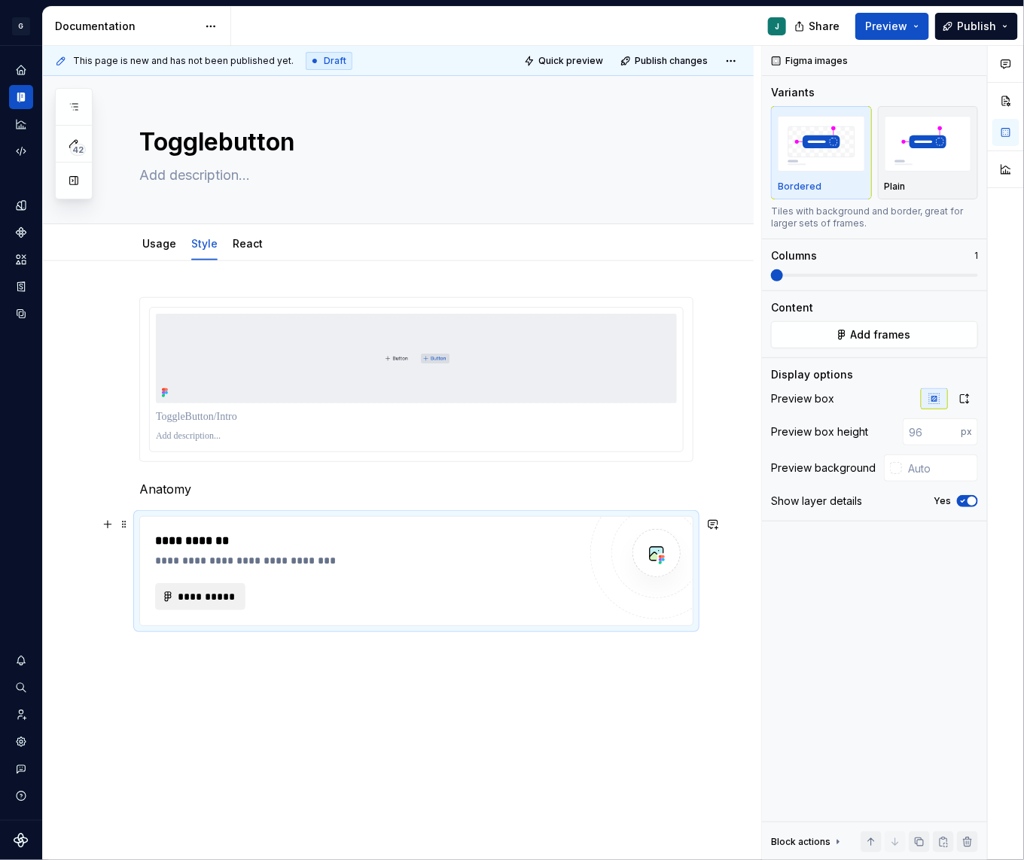
click at [182, 607] on button "**********" at bounding box center [200, 596] width 90 height 27
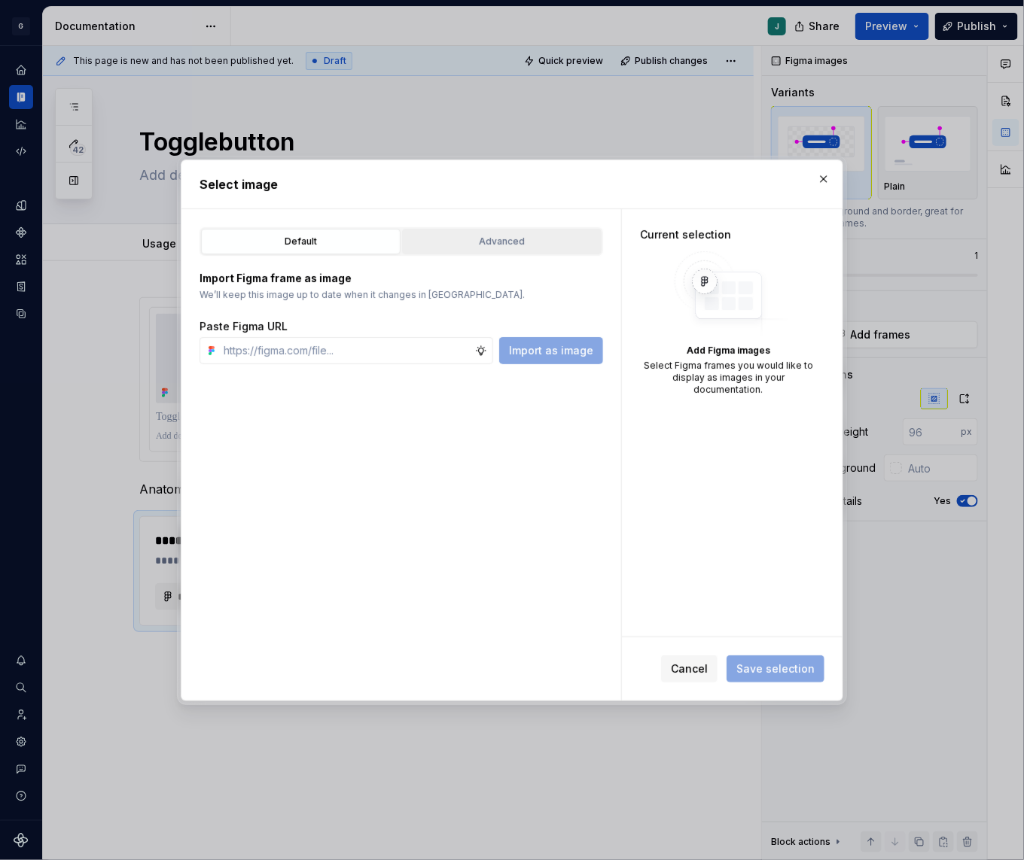
click at [473, 245] on div "Advanced" at bounding box center [501, 241] width 189 height 15
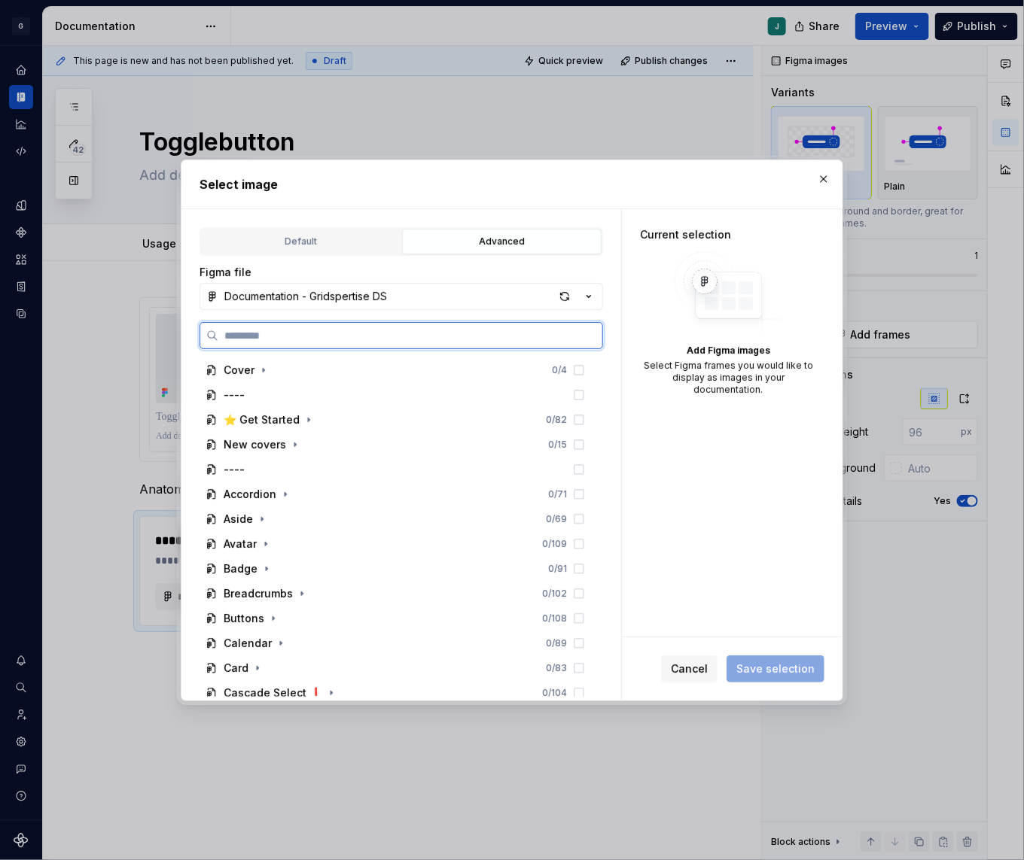
click at [290, 329] on input "search" at bounding box center [410, 335] width 384 height 15
type input "*****"
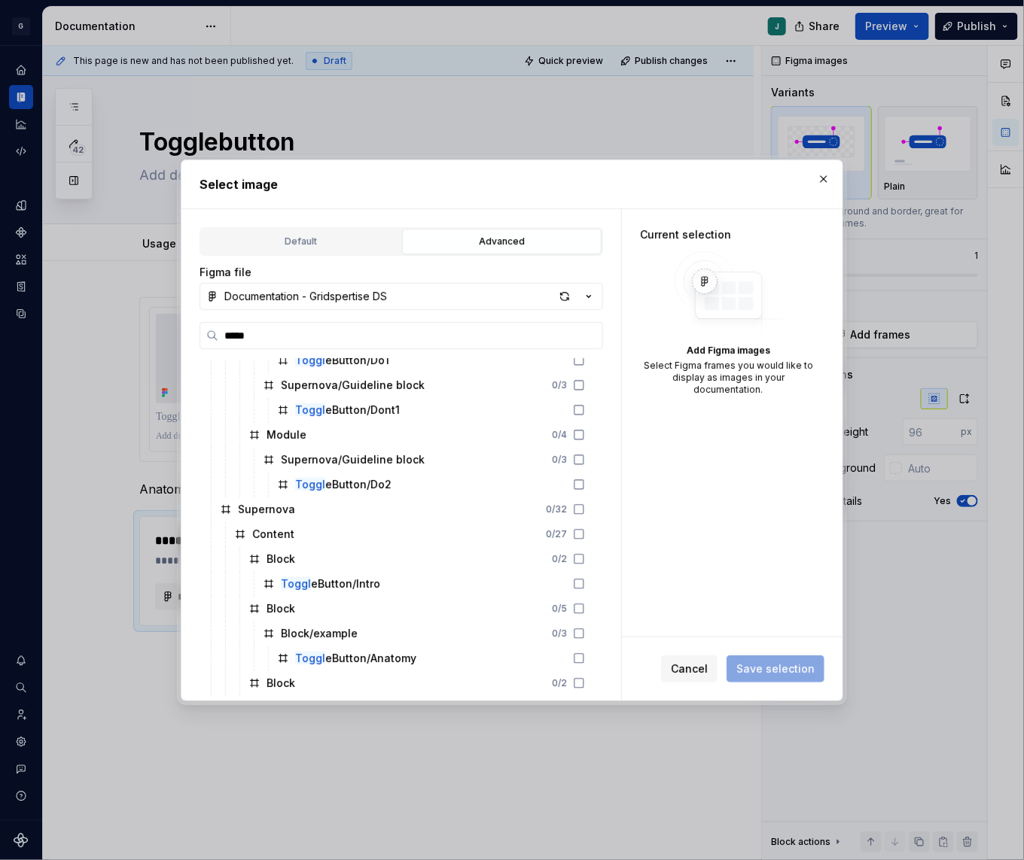
scroll to position [456, 0]
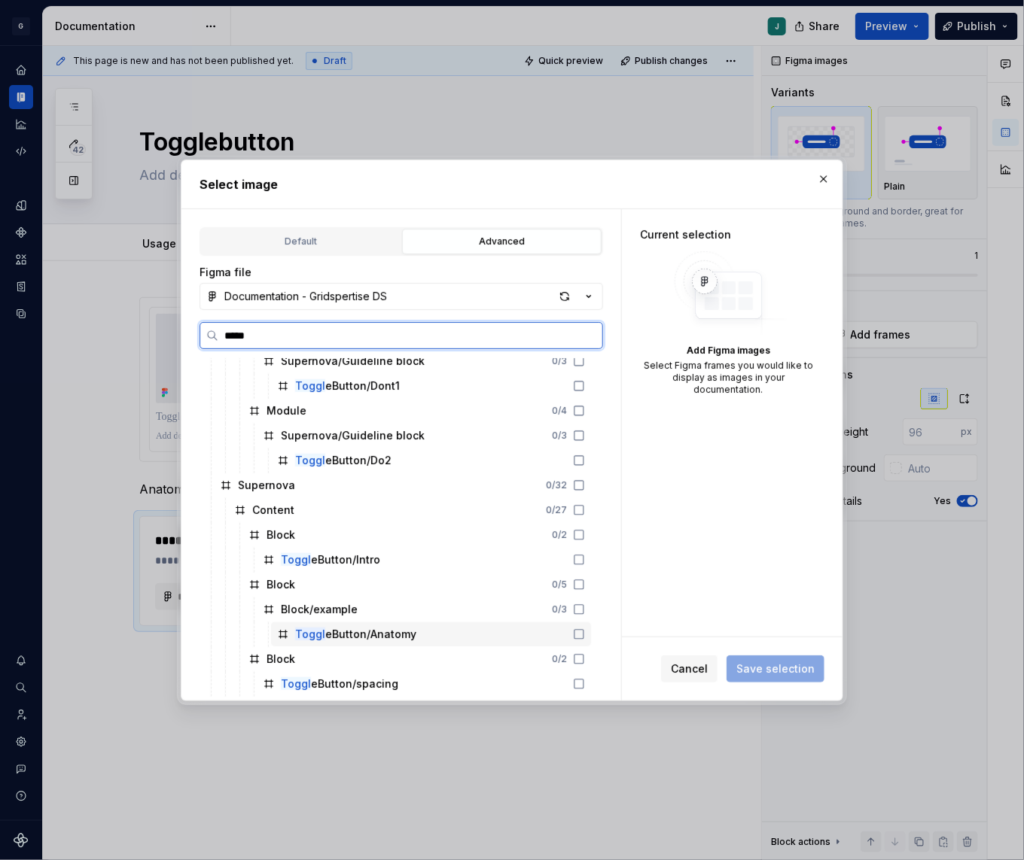
click at [384, 634] on div "Toggl eButton/Anatomy" at bounding box center [355, 634] width 121 height 15
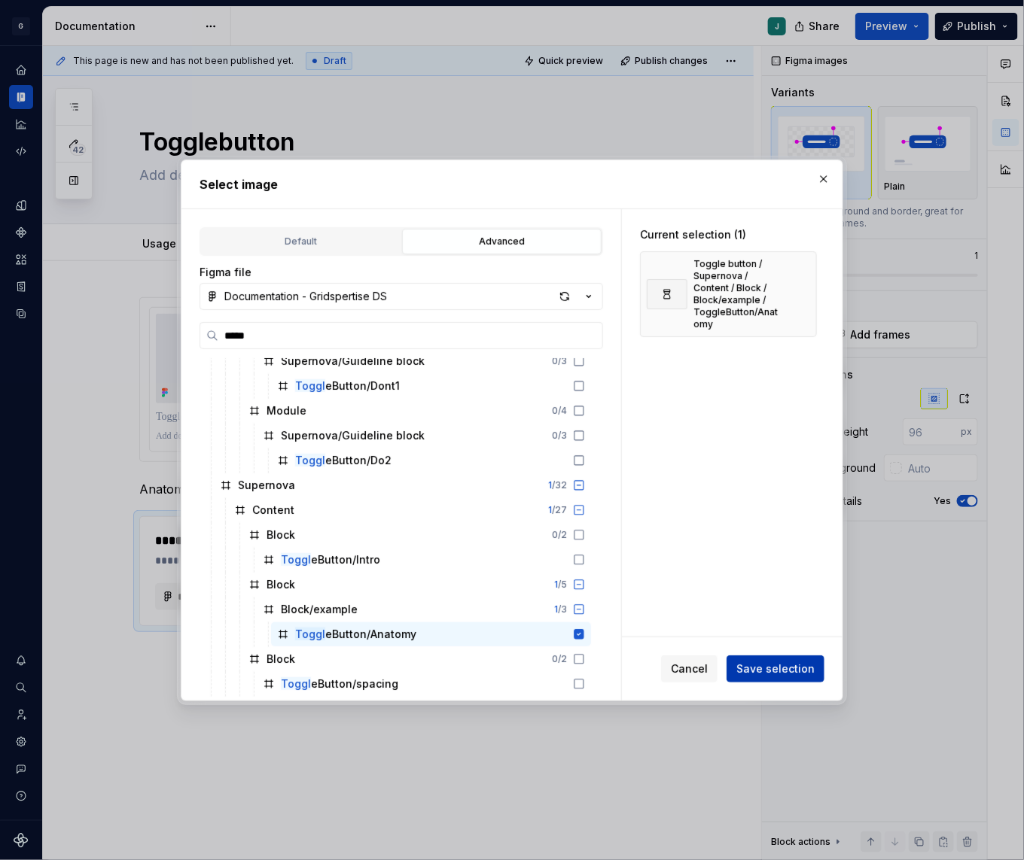
click at [772, 663] on span "Save selection" at bounding box center [775, 669] width 78 height 15
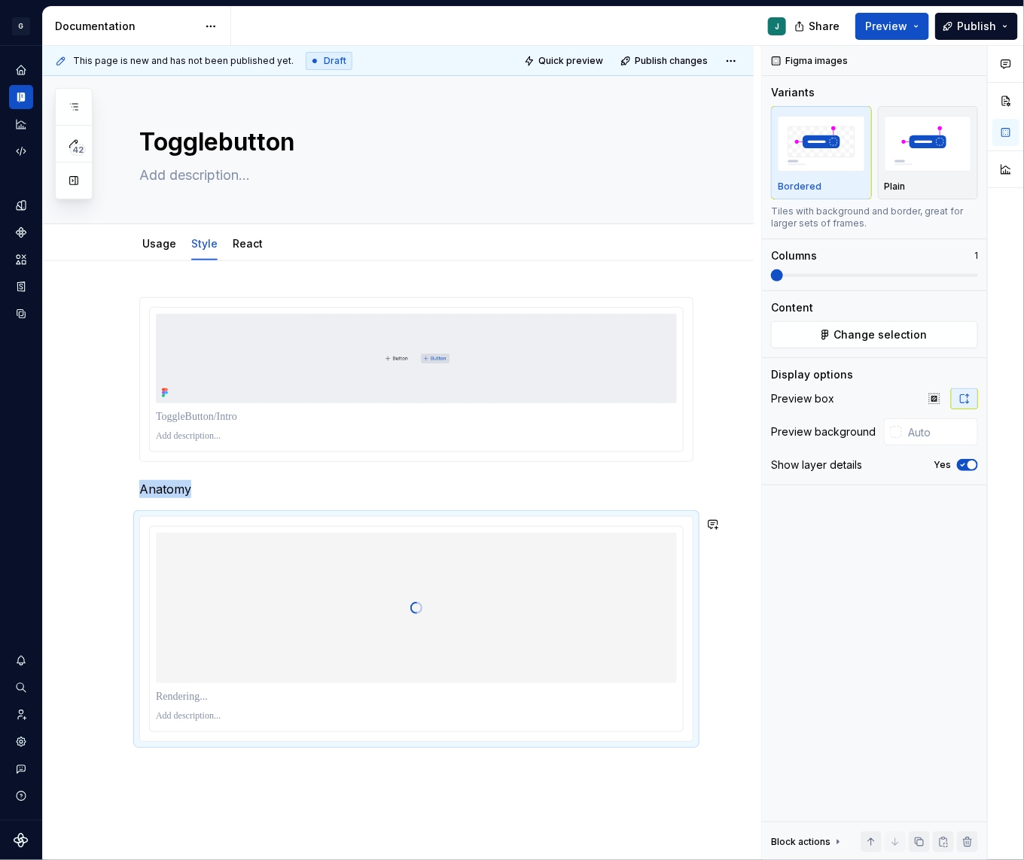
click at [185, 774] on div "Anatomy" at bounding box center [398, 639] width 710 height 757
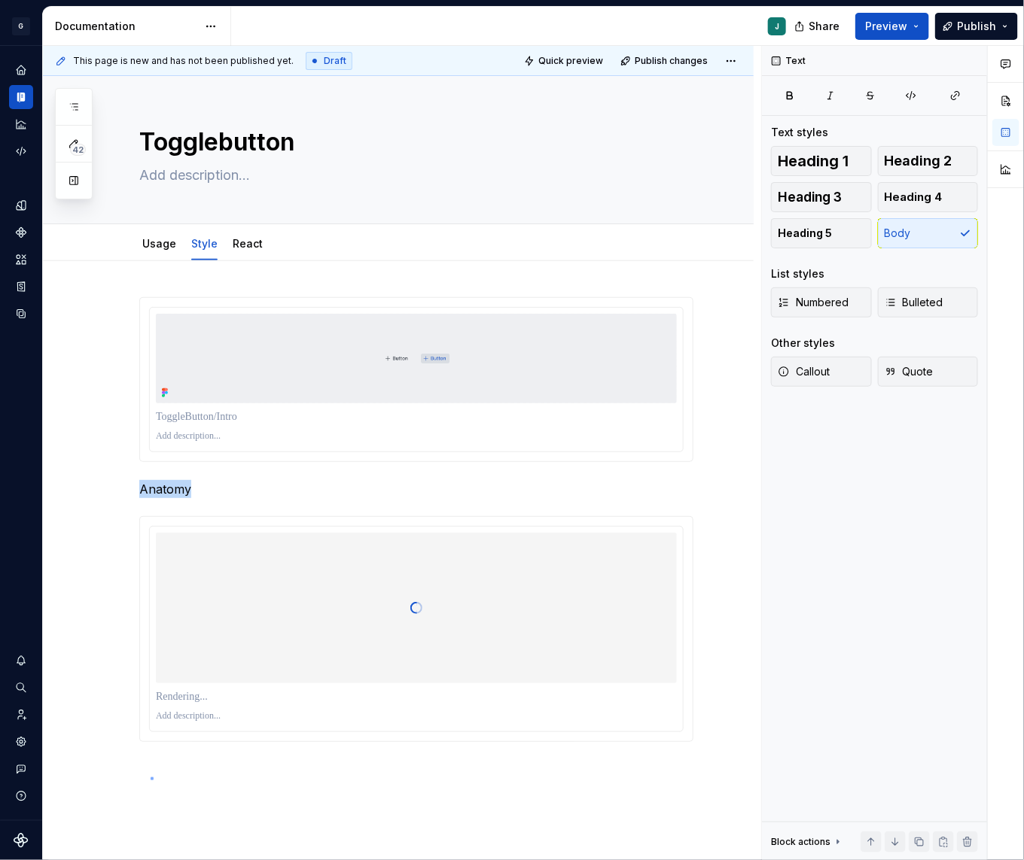
click at [151, 777] on div "This page is new and has not been published yet. Draft Quick preview Publish ch…" at bounding box center [402, 453] width 718 height 815
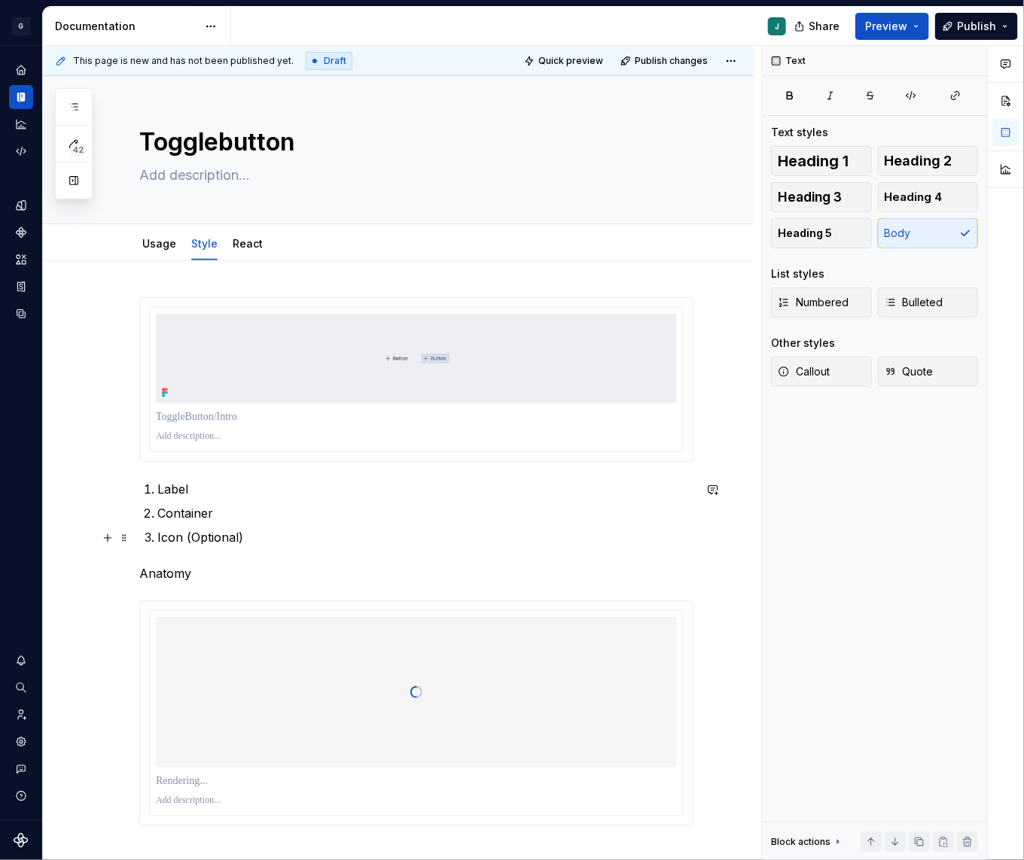
click at [236, 529] on p "Icon (Optional)" at bounding box center [425, 537] width 536 height 18
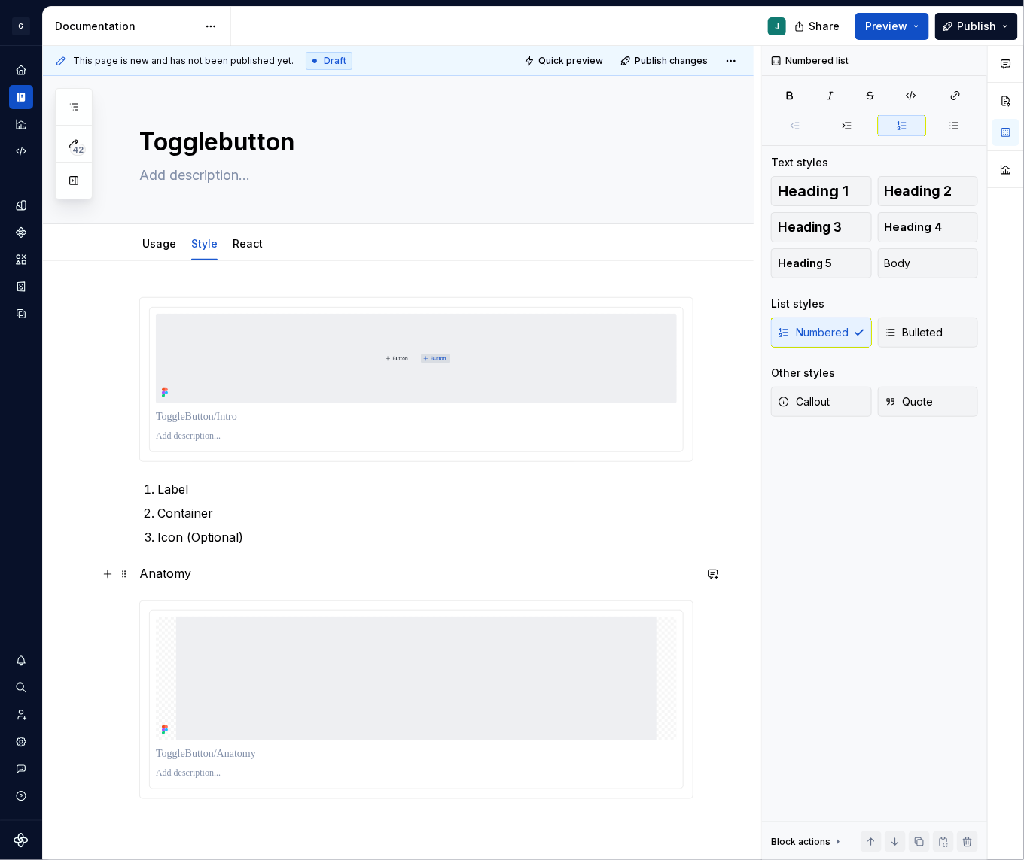
click at [155, 579] on p "Anatomy" at bounding box center [416, 573] width 554 height 18
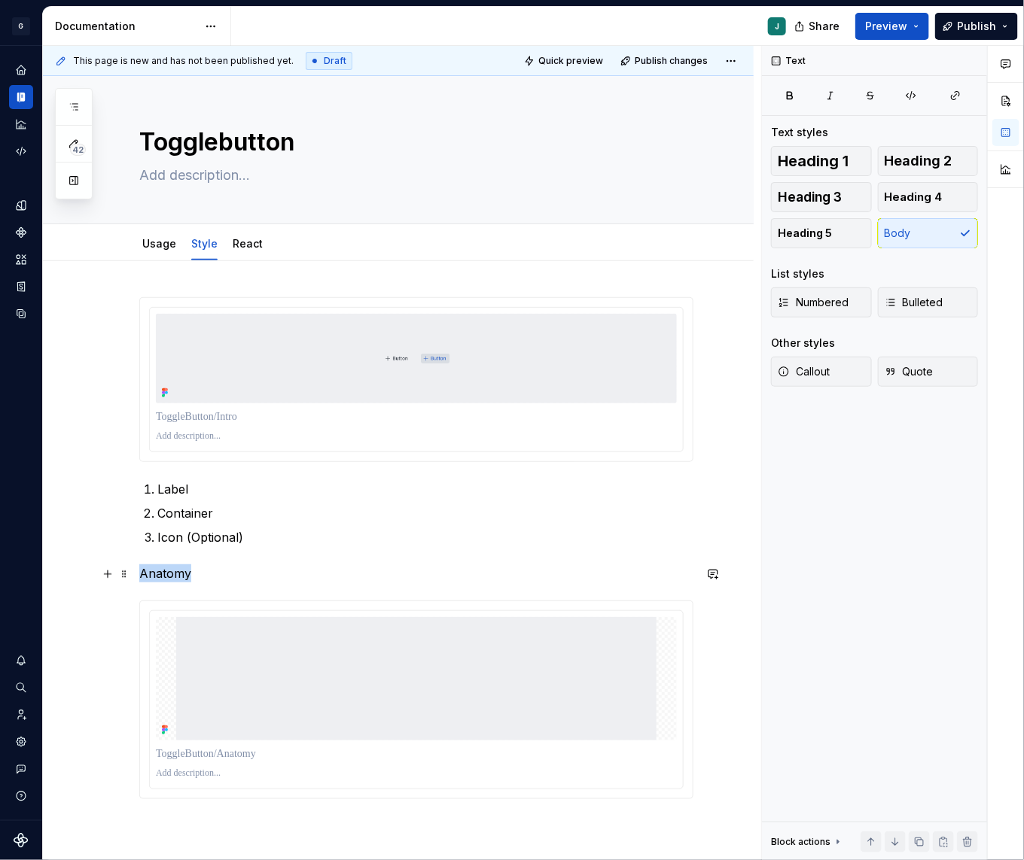
click at [155, 579] on p "Anatomy" at bounding box center [416, 573] width 554 height 18
click at [226, 543] on button "button" at bounding box center [234, 546] width 21 height 21
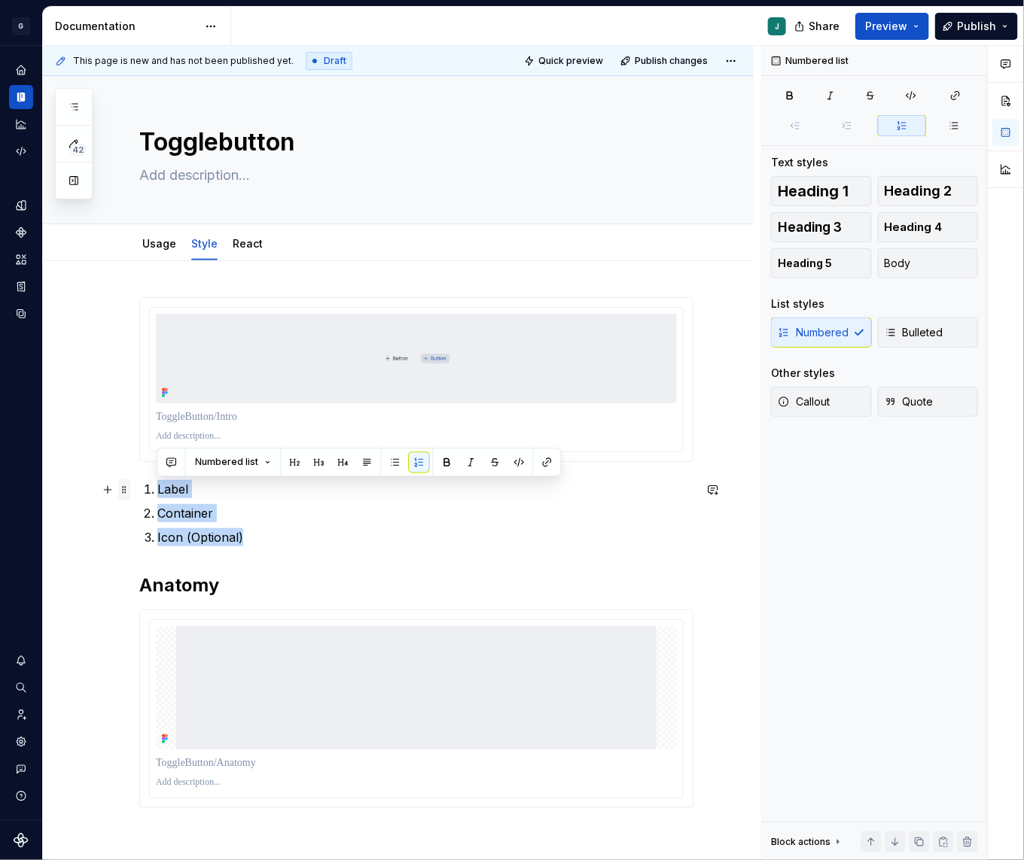
drag, startPoint x: 259, startPoint y: 528, endPoint x: 129, endPoint y: 489, distance: 136.0
click at [139, 489] on div "Label Container Icon (Optional) Anatomy" at bounding box center [416, 561] width 554 height 529
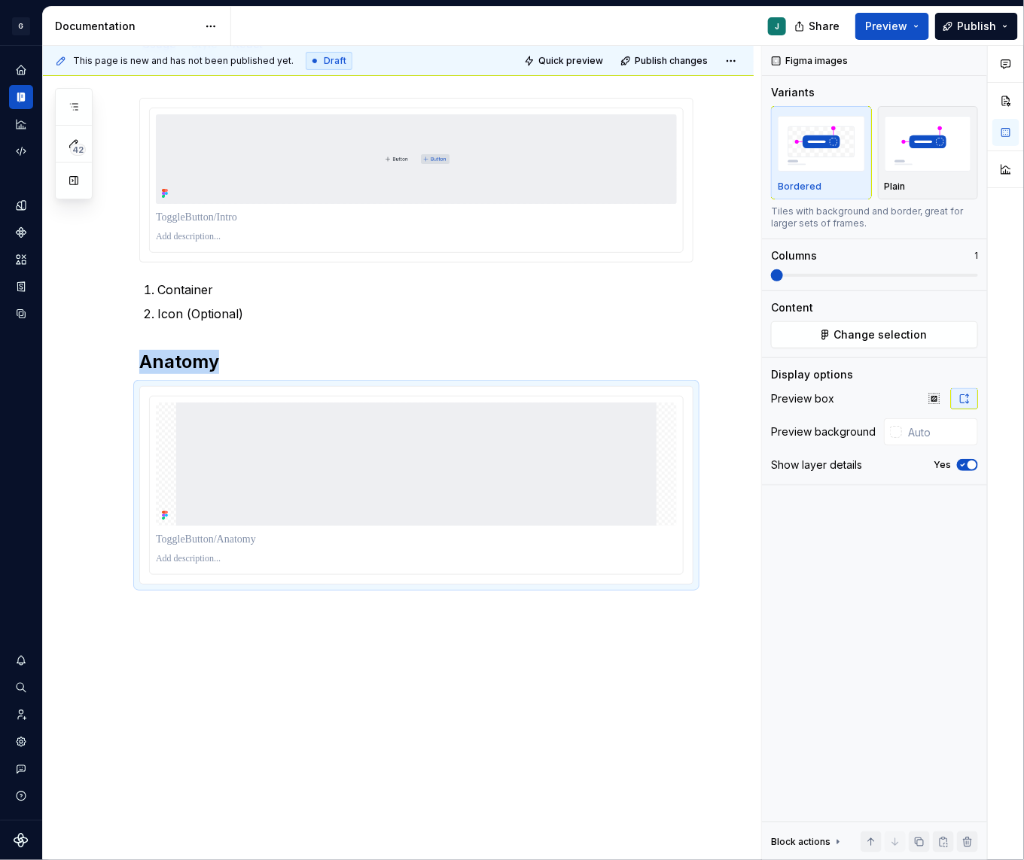
scroll to position [199, 0]
click at [151, 617] on div "This page is new and has not been published yet. Draft Quick preview Publish ch…" at bounding box center [402, 453] width 718 height 815
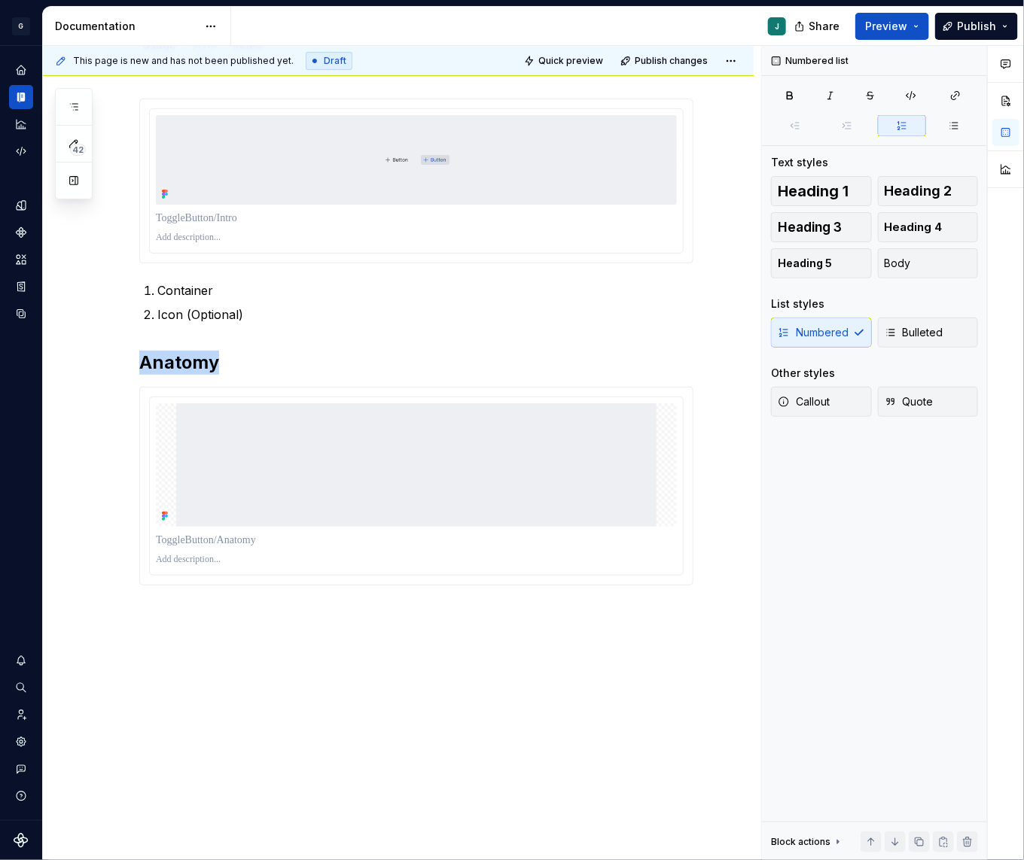
click at [163, 604] on div "Container Icon (Optional) Anatomy" at bounding box center [398, 461] width 710 height 799
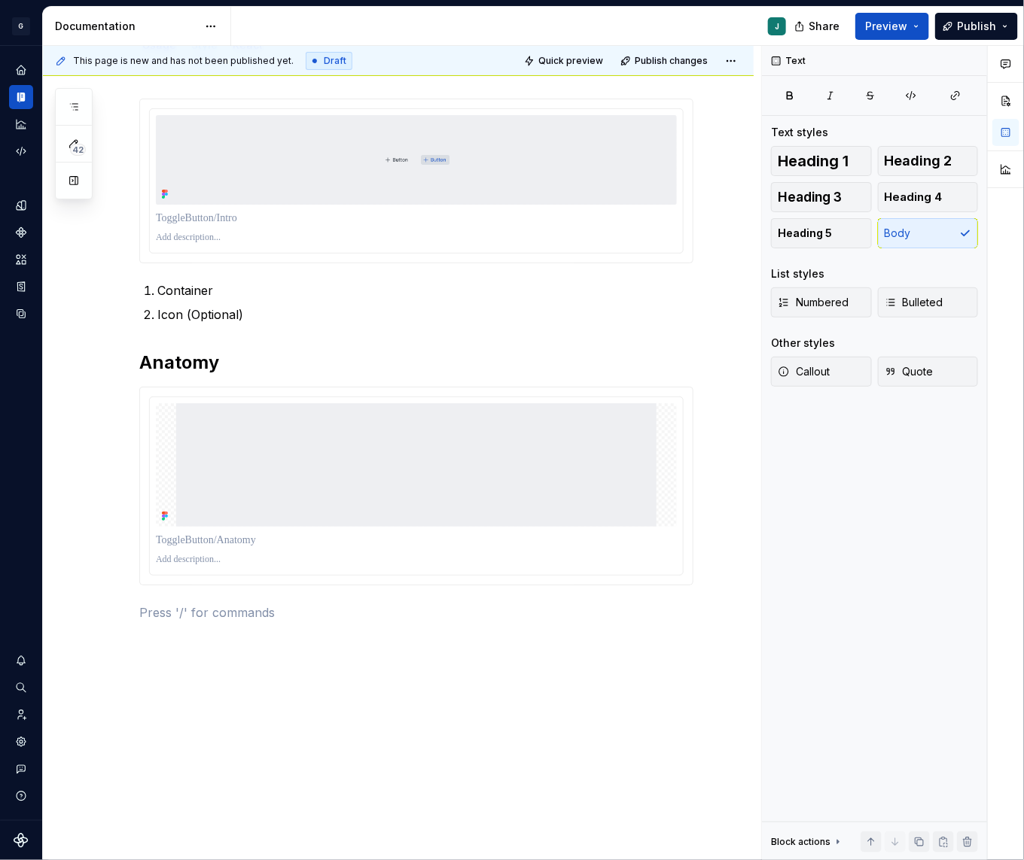
click at [163, 604] on p at bounding box center [416, 613] width 554 height 18
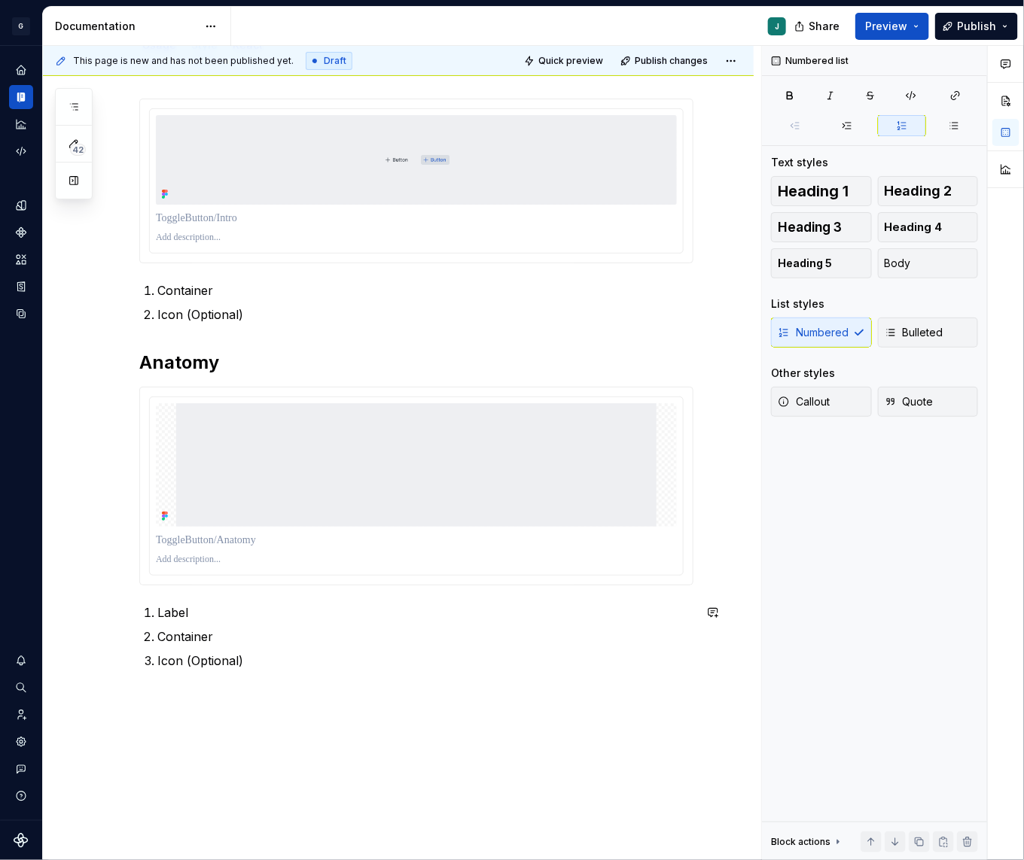
click at [166, 693] on div "Container Icon (Optional) Anatomy Label Container Icon (Optional)" at bounding box center [398, 504] width 710 height 884
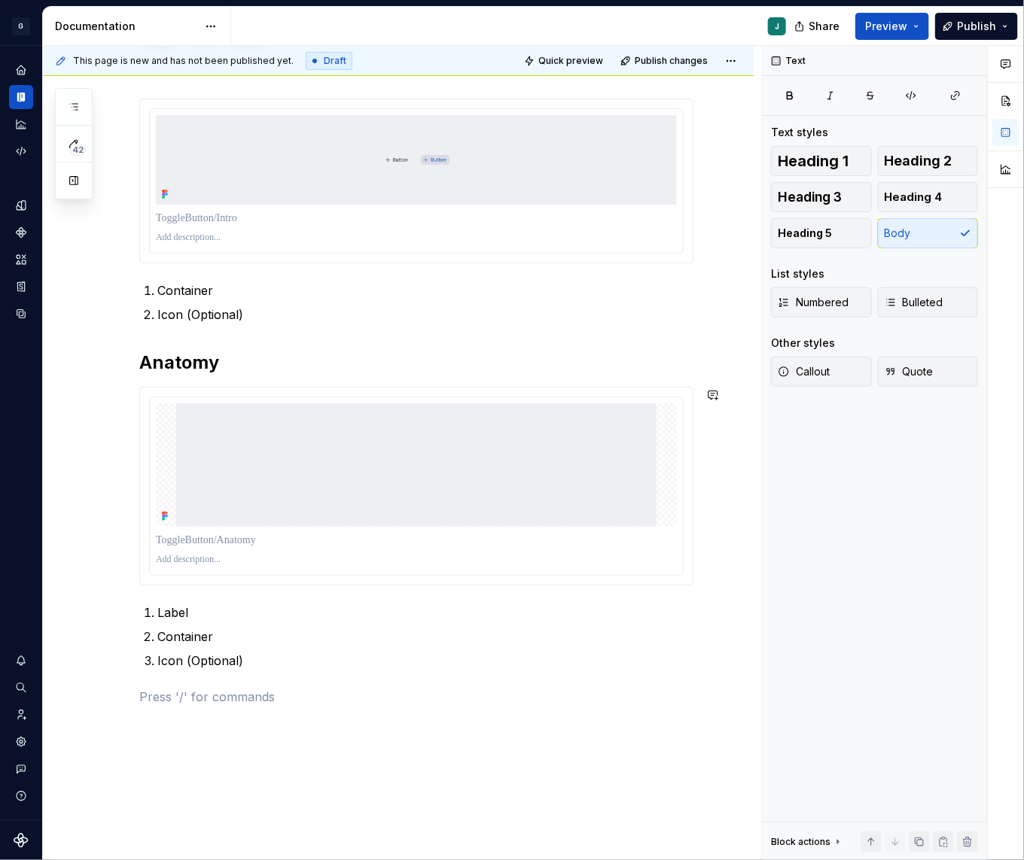
scroll to position [279, 0]
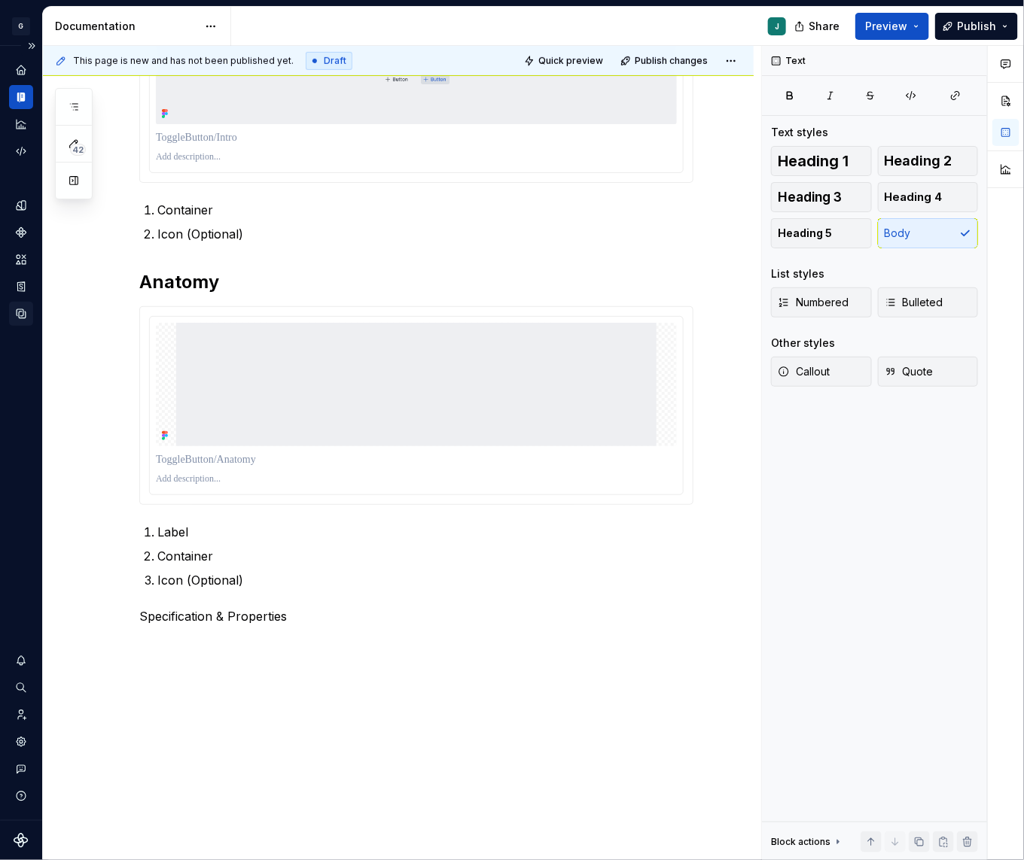
click at [18, 307] on icon "Data sources" at bounding box center [21, 314] width 14 height 14
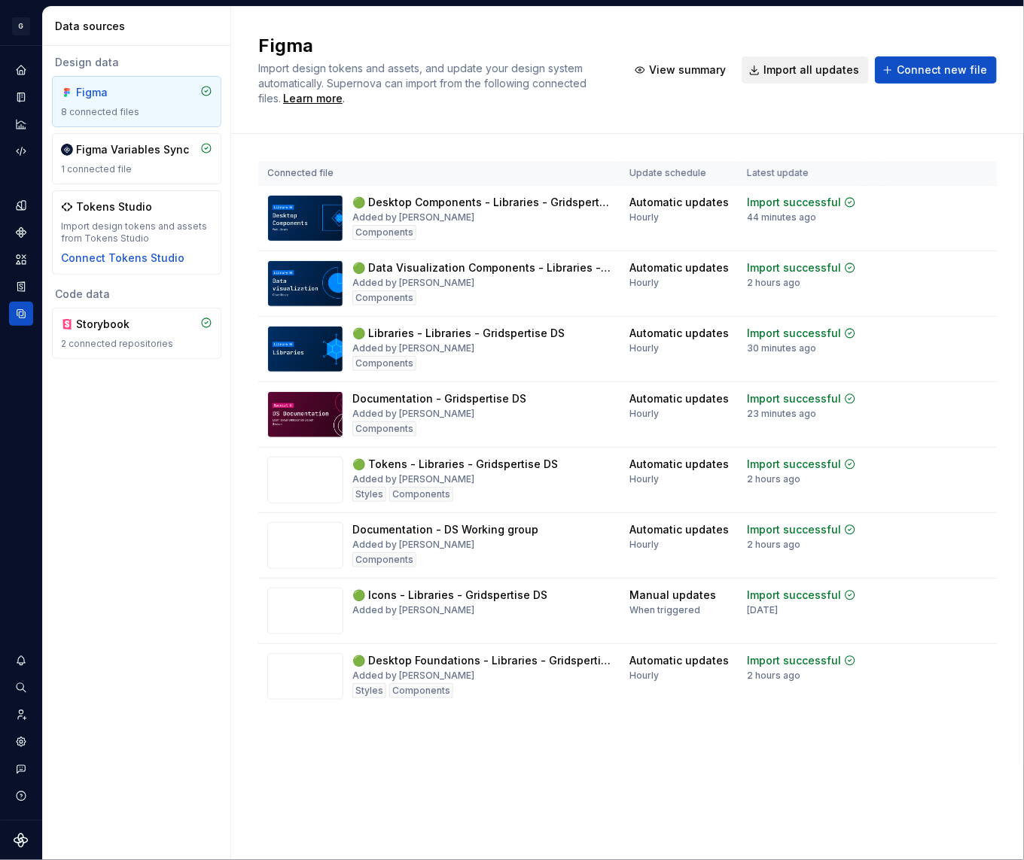
click at [831, 59] on button "Import all updates" at bounding box center [804, 69] width 127 height 27
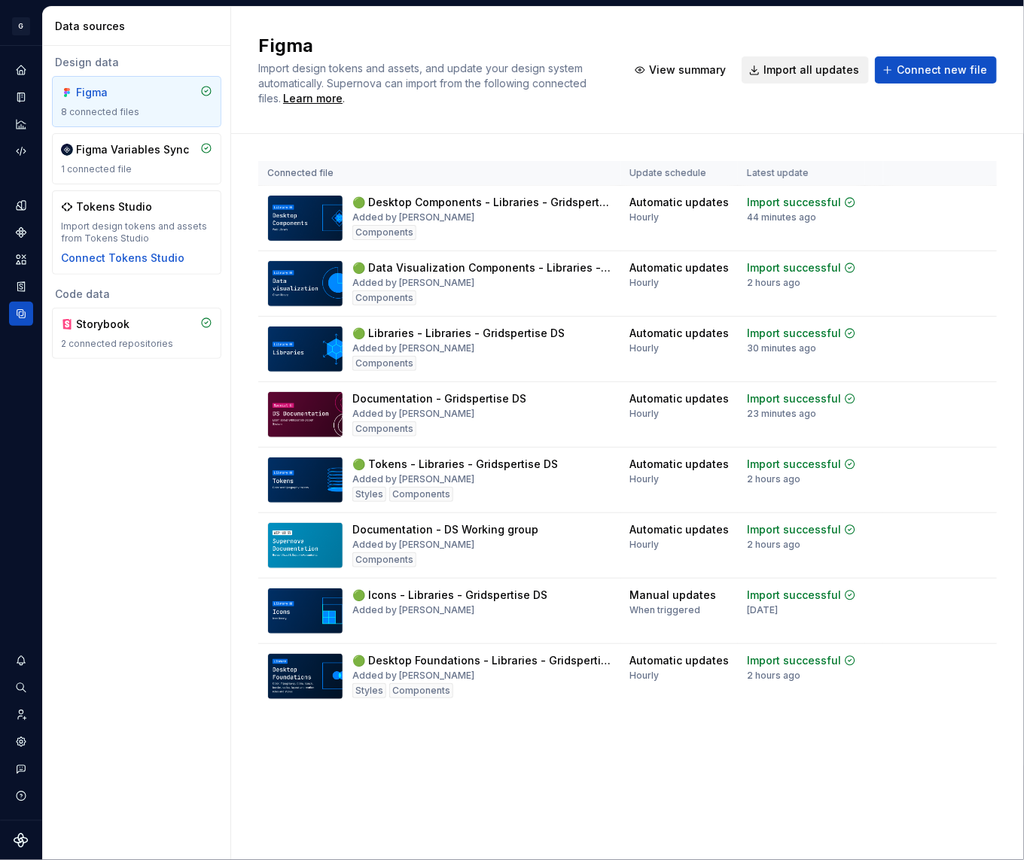
click at [816, 77] on span "Import all updates" at bounding box center [811, 69] width 96 height 15
click at [26, 98] on icon "Documentation" at bounding box center [21, 97] width 14 height 14
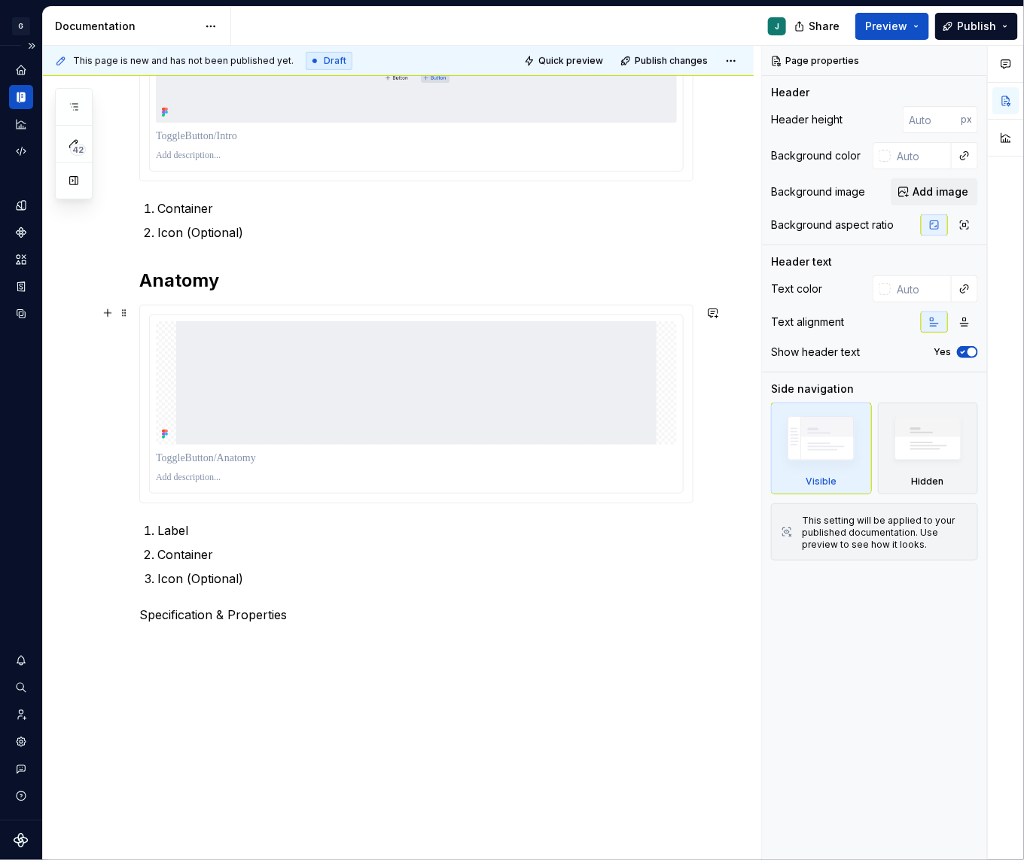
scroll to position [319, 0]
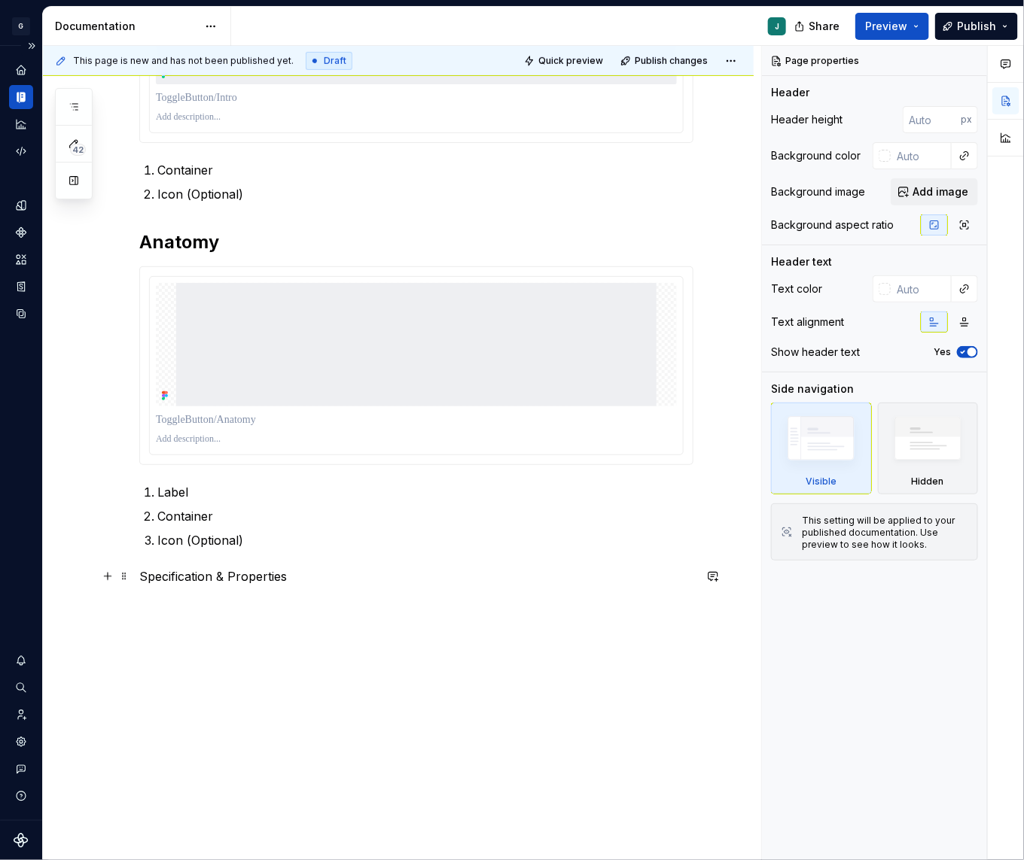
click at [175, 571] on p "Specification & Properties" at bounding box center [416, 576] width 554 height 18
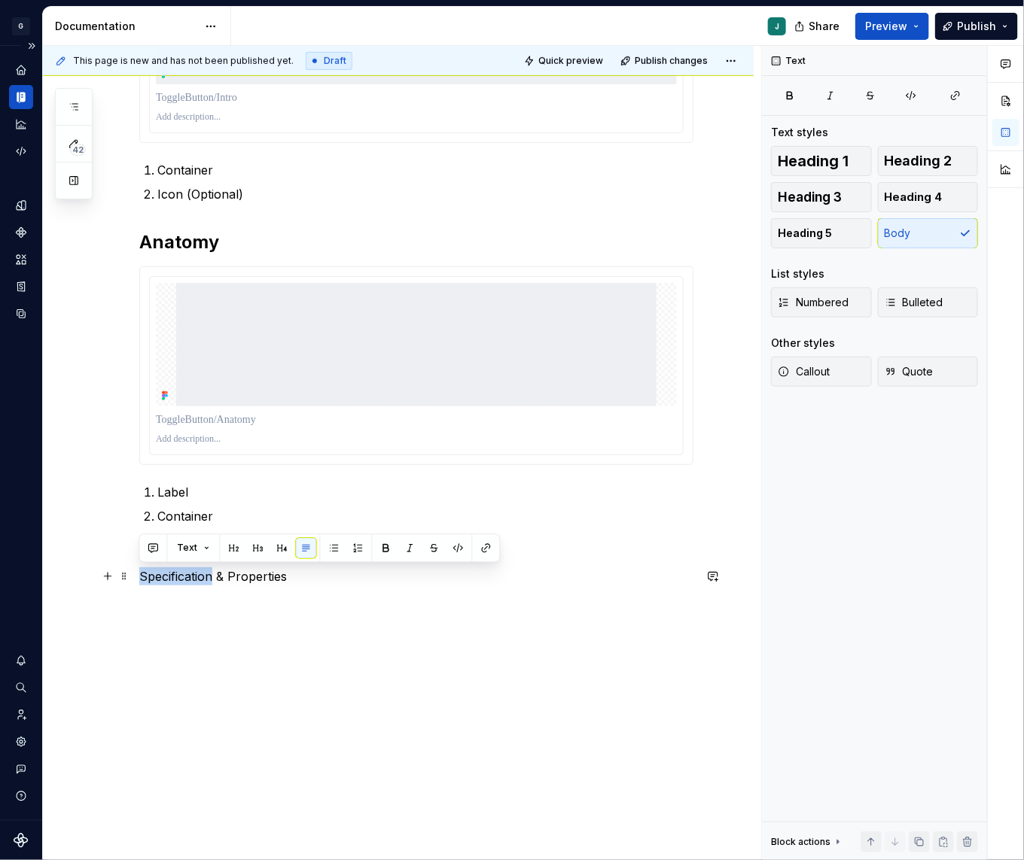
click at [175, 571] on p "Specification & Properties" at bounding box center [416, 576] width 554 height 18
click at [239, 543] on button "button" at bounding box center [234, 548] width 21 height 21
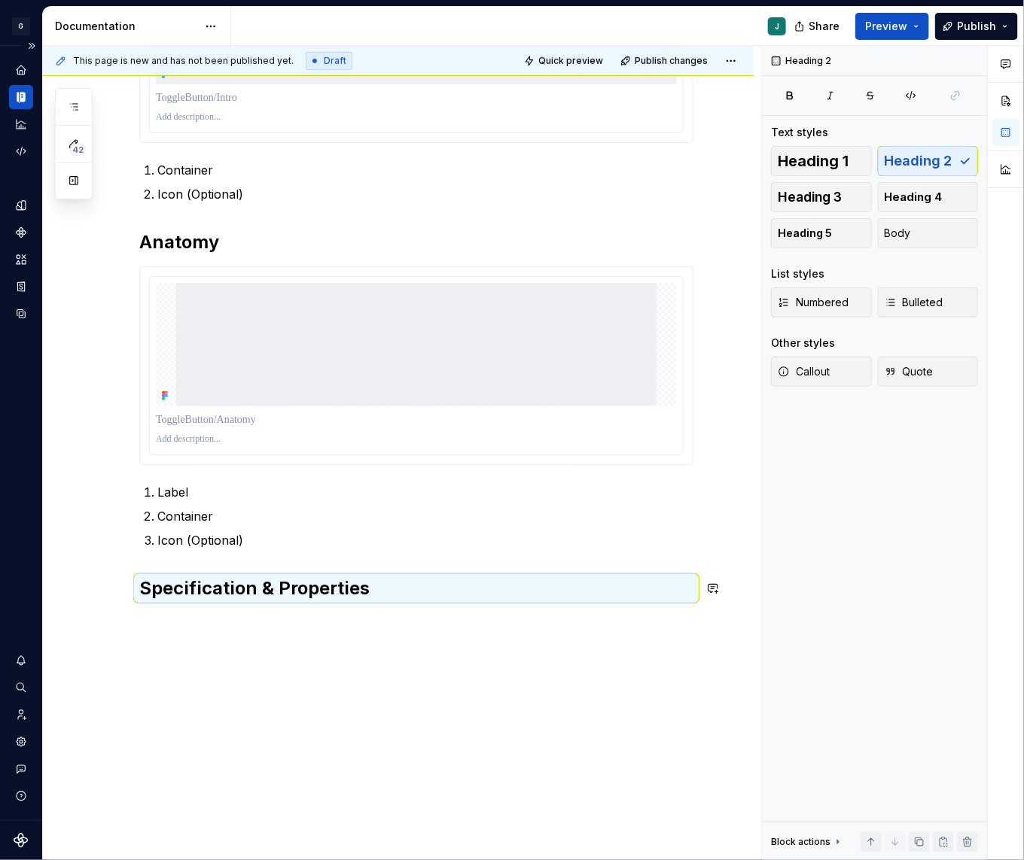
click at [148, 637] on div "Container Icon (Optional) Anatomy Label Container Icon (Optional) Specification…" at bounding box center [398, 409] width 710 height 935
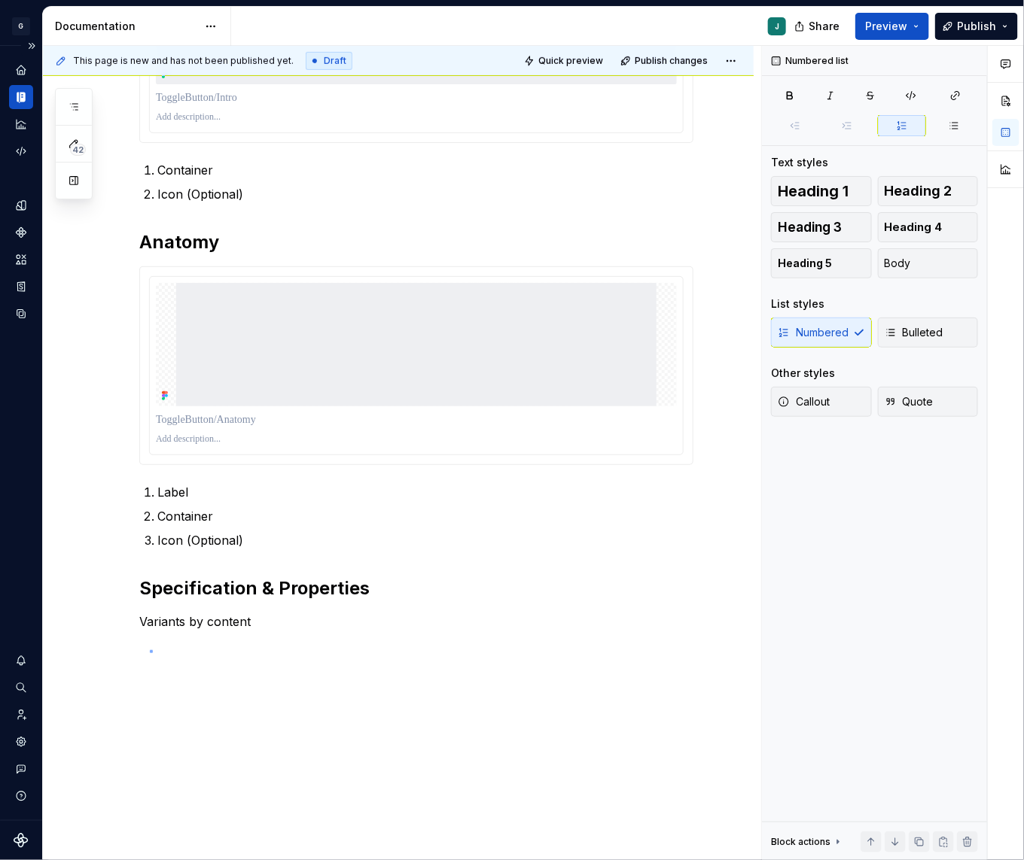
click at [150, 650] on div "This page is new and has not been published yet. Draft Quick preview Publish ch…" at bounding box center [402, 453] width 718 height 815
click at [166, 654] on div "Container Icon (Optional) Anatomy Label Container Icon (Optional) Specification…" at bounding box center [398, 424] width 710 height 965
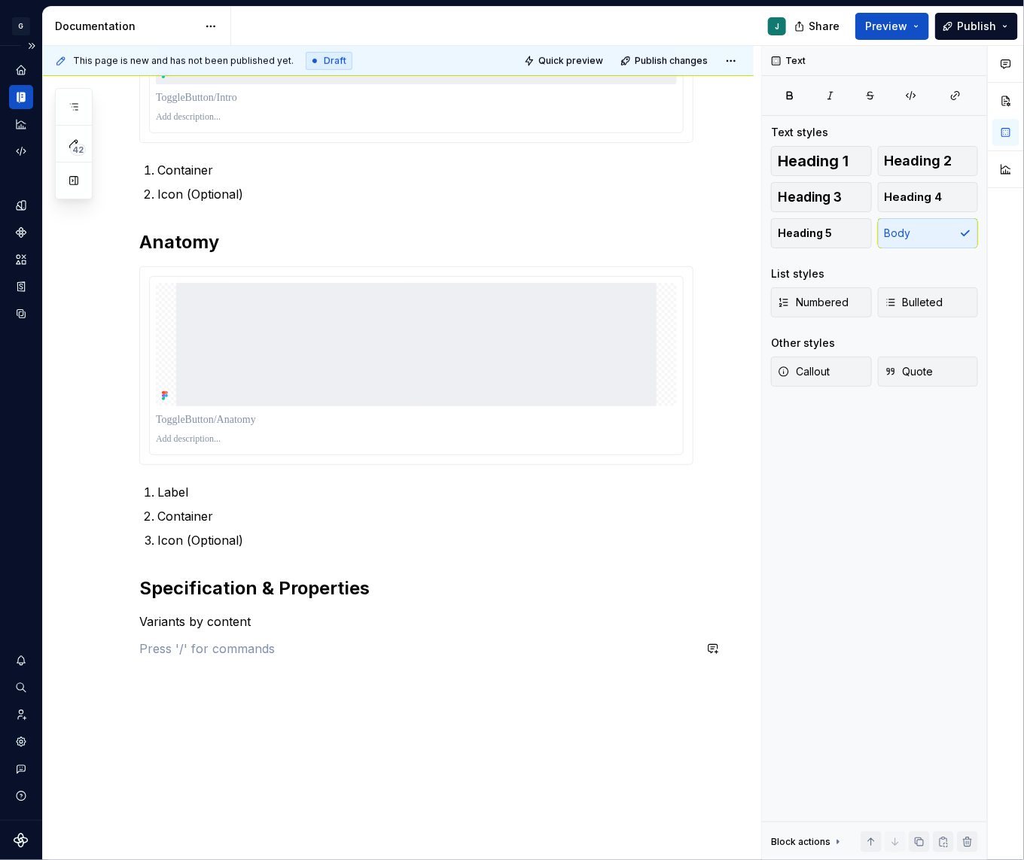
click at [167, 625] on p "Variants by content" at bounding box center [416, 622] width 554 height 18
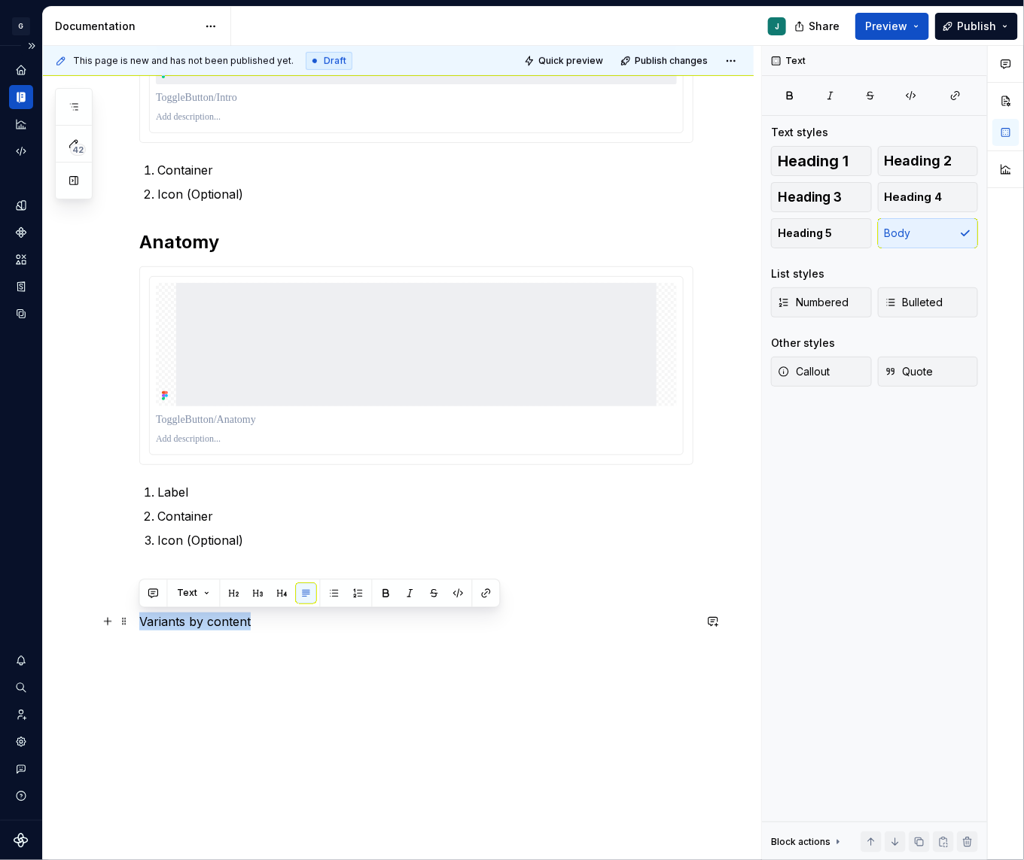
click at [167, 625] on p "Variants by content" at bounding box center [416, 622] width 554 height 18
click at [260, 590] on button "button" at bounding box center [258, 593] width 21 height 21
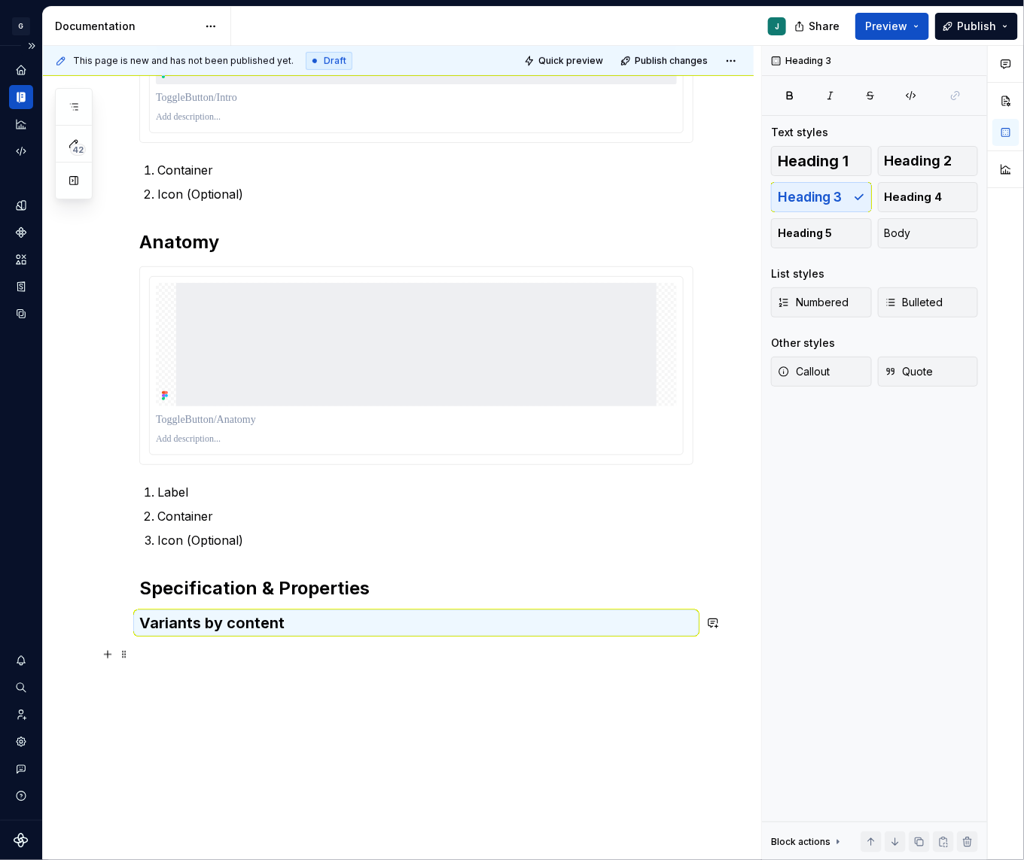
type textarea "*"
click at [184, 656] on p at bounding box center [416, 655] width 554 height 18
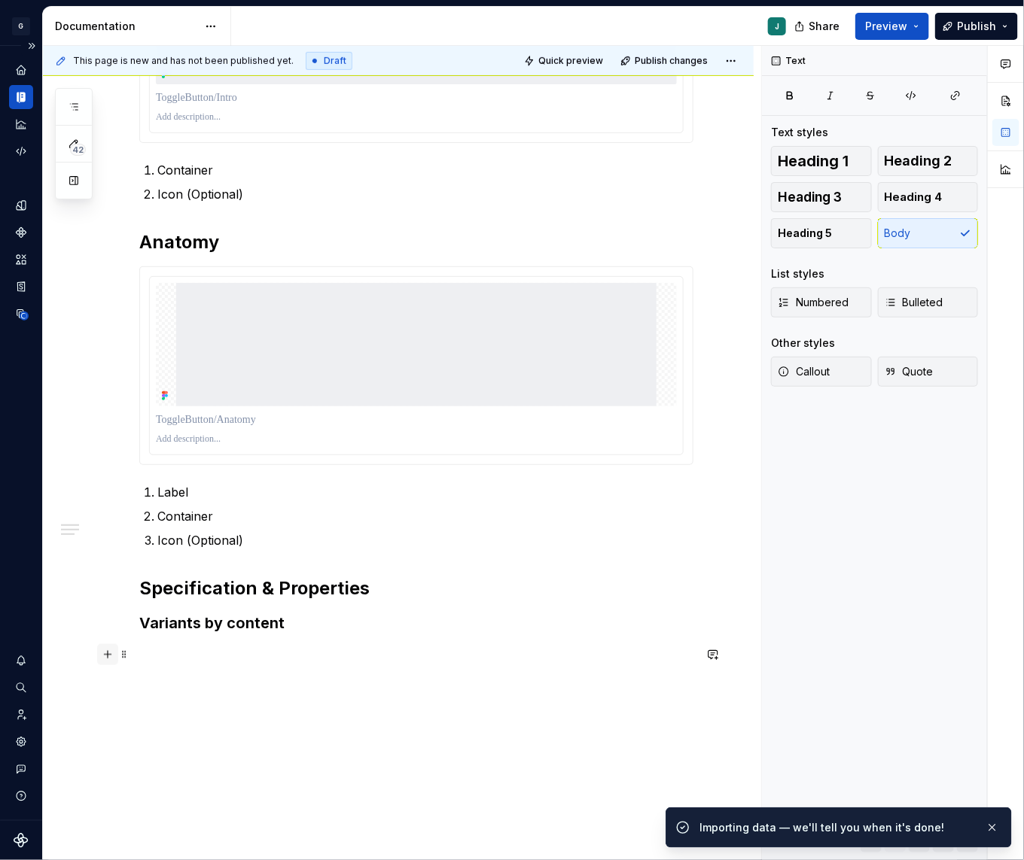
click at [101, 657] on button "button" at bounding box center [107, 654] width 21 height 21
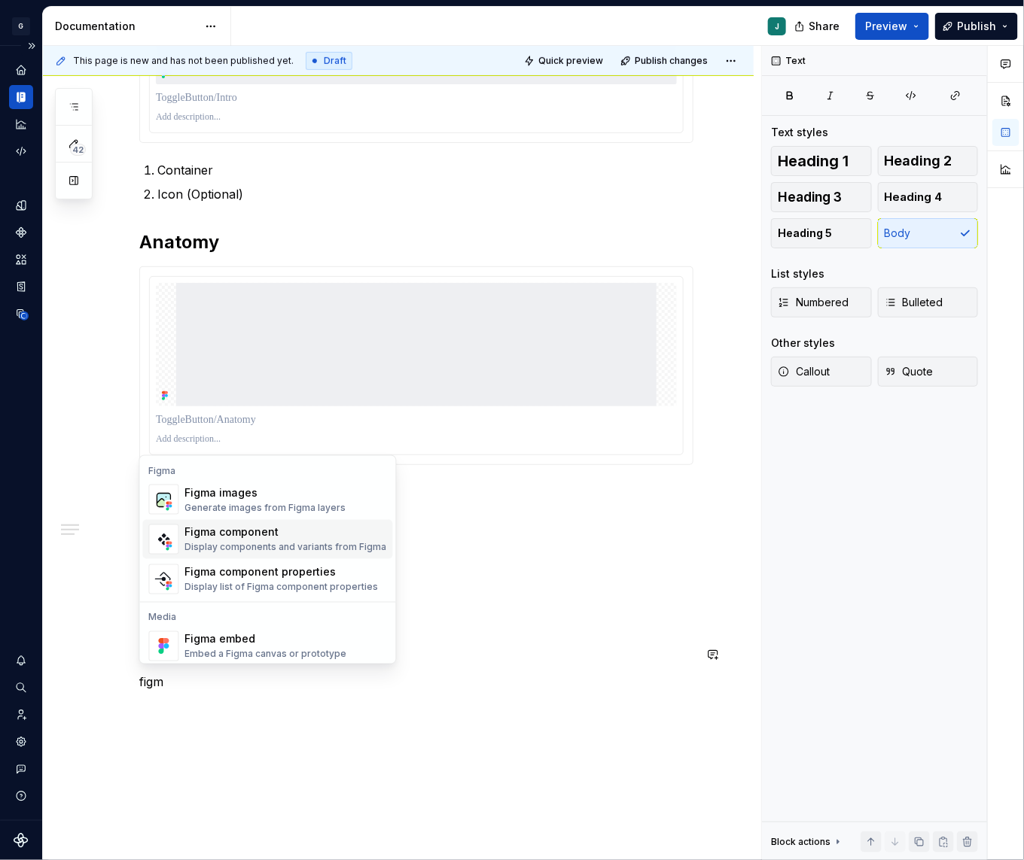
type textarea "*"
click at [252, 534] on div "Figma component" at bounding box center [286, 532] width 202 height 15
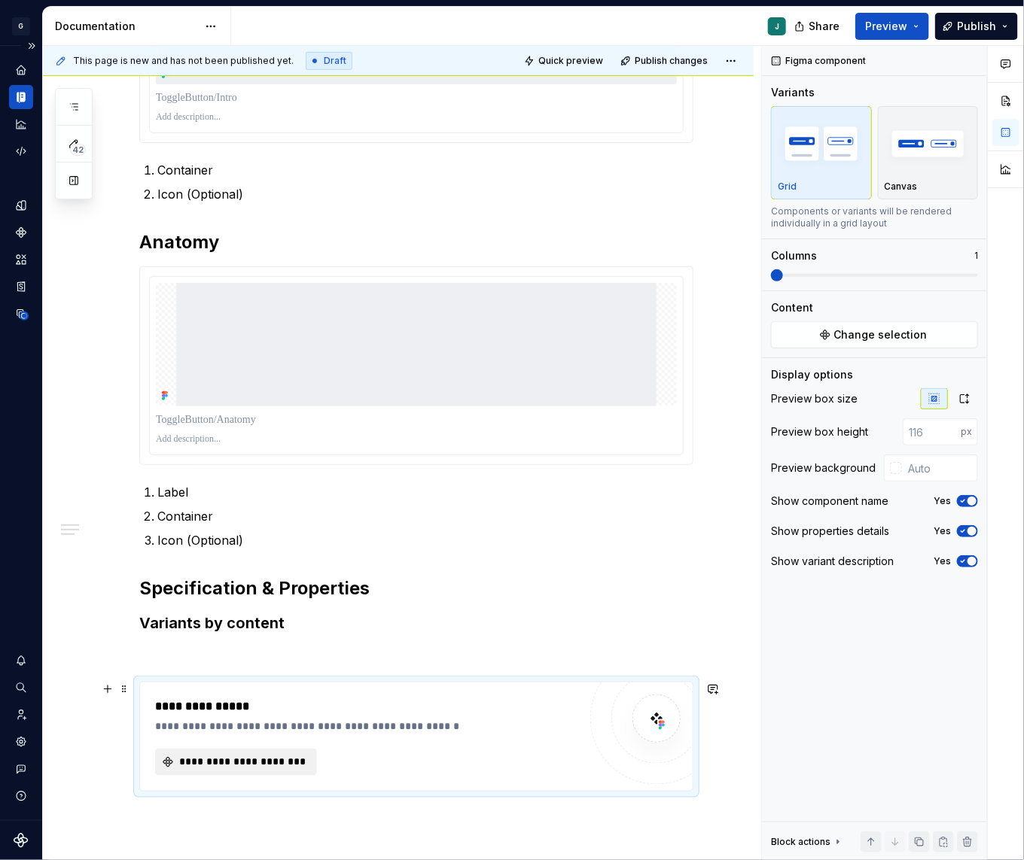
click at [217, 755] on span "**********" at bounding box center [242, 762] width 130 height 15
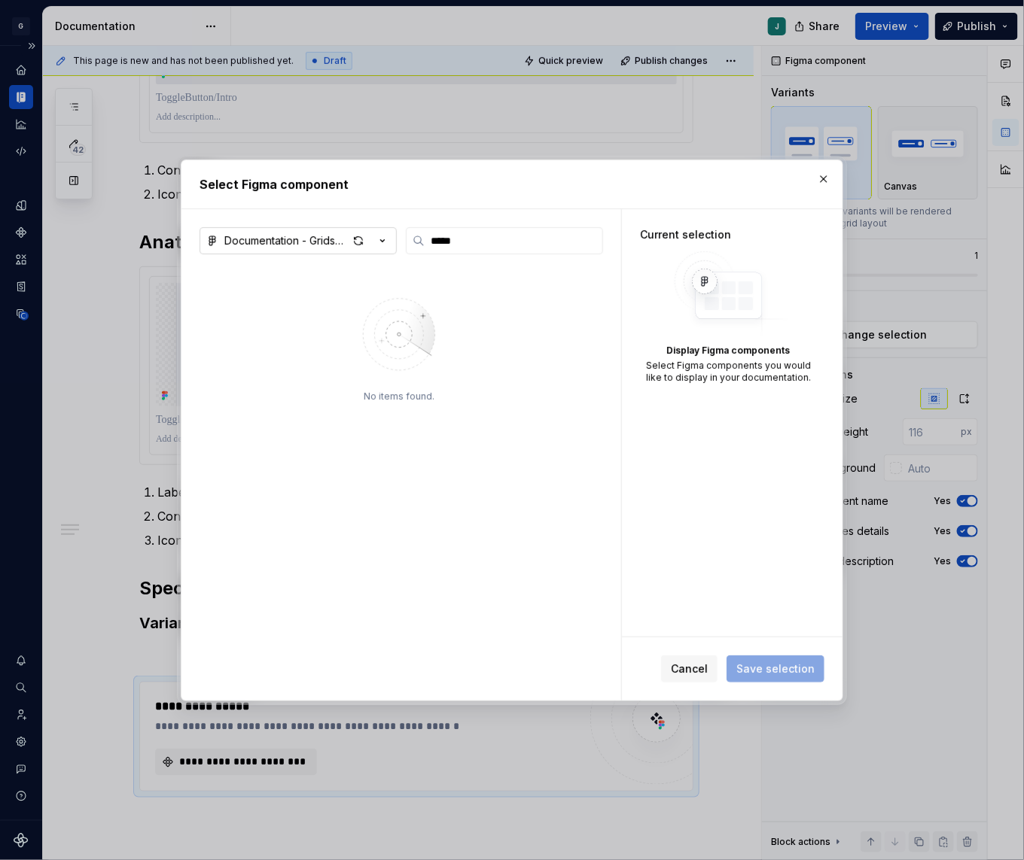
type input "*****"
click at [263, 241] on div "Documentation - Gridspertise DS" at bounding box center [285, 240] width 123 height 15
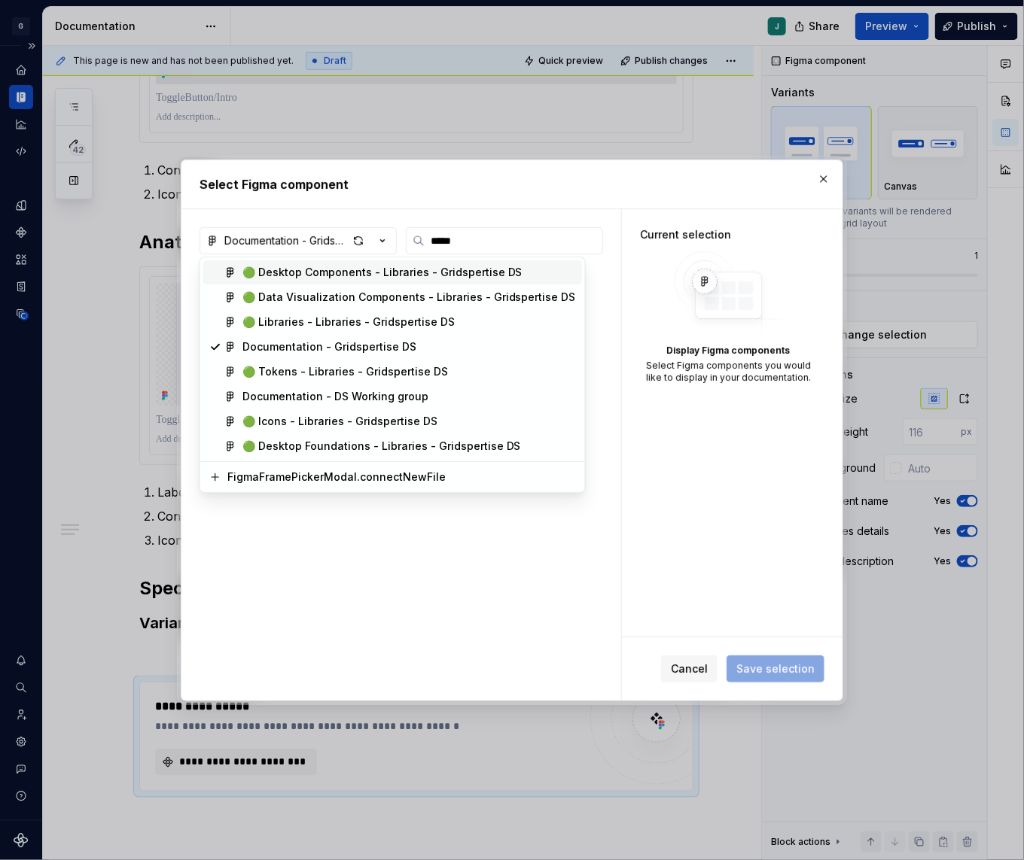
click at [274, 263] on span "🟢 Desktop Components - Libraries - Gridspertise DS" at bounding box center [392, 272] width 379 height 24
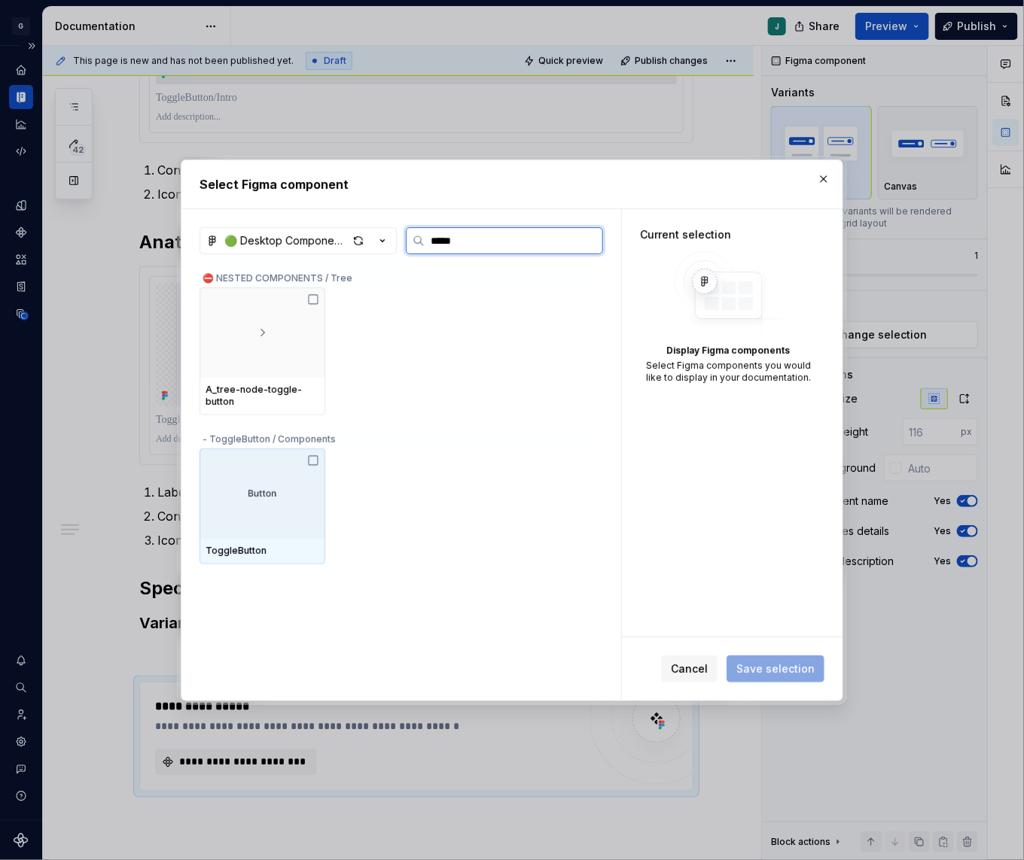
click at [298, 488] on div at bounding box center [262, 494] width 126 height 90
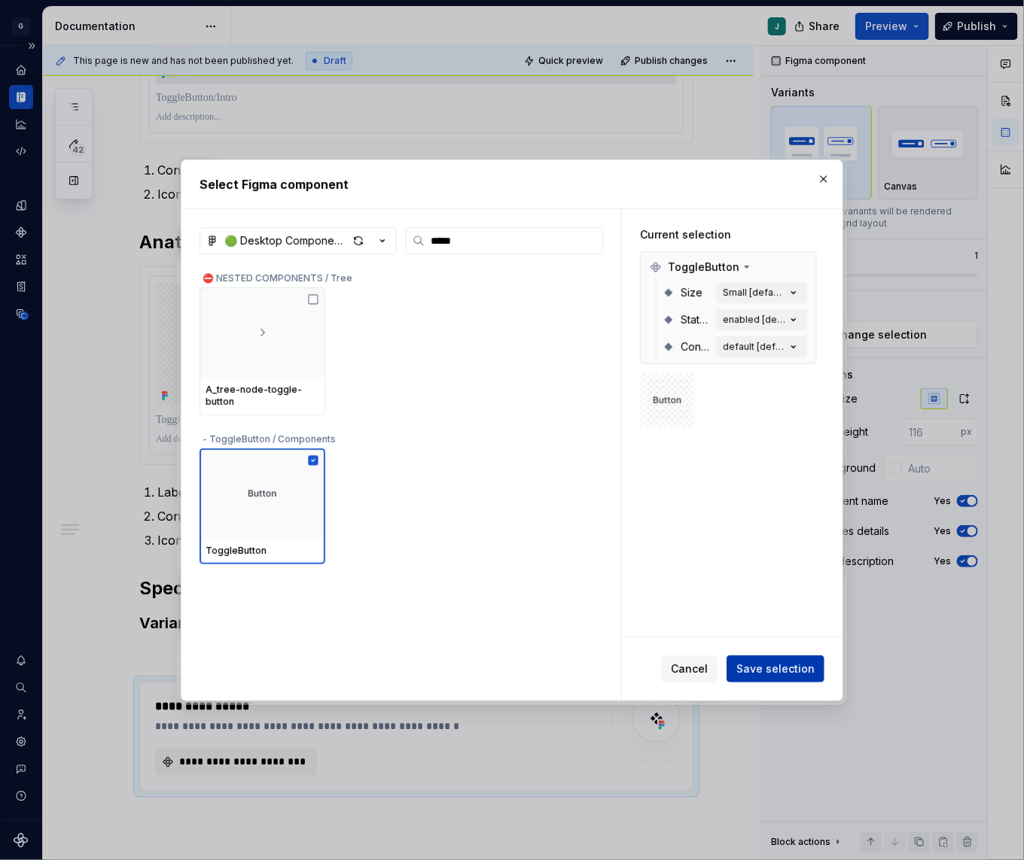
click at [745, 668] on span "Save selection" at bounding box center [775, 669] width 78 height 15
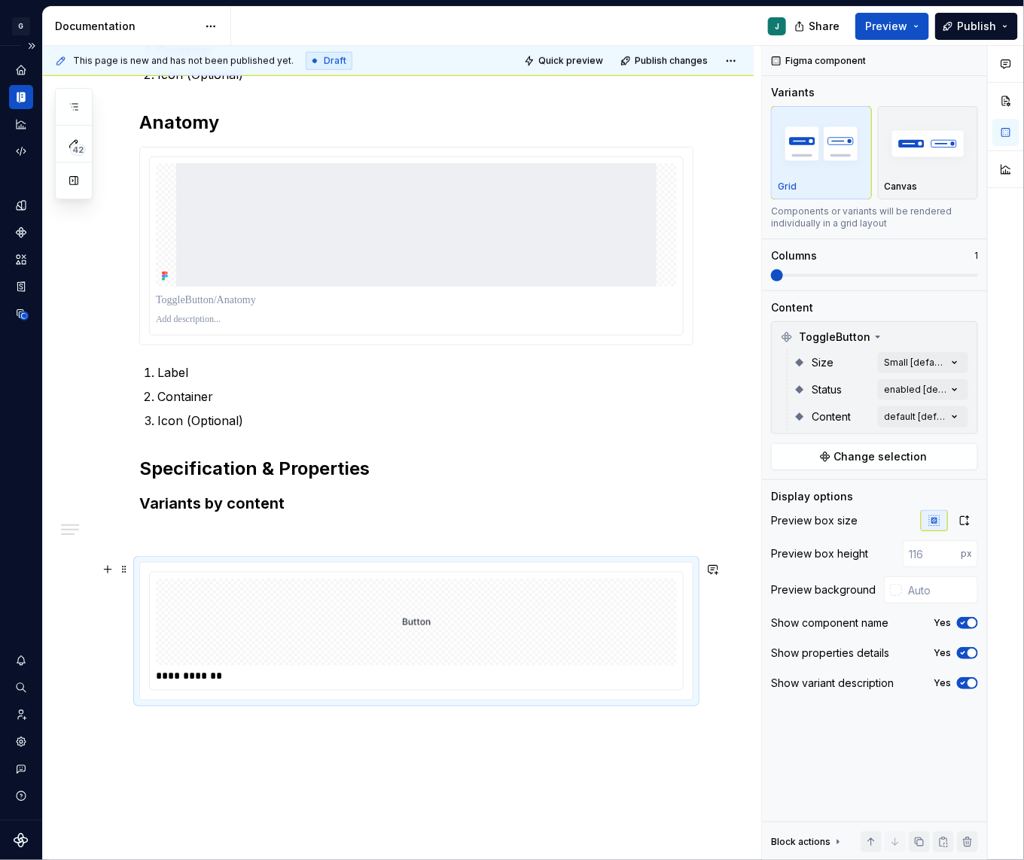
scroll to position [448, 0]
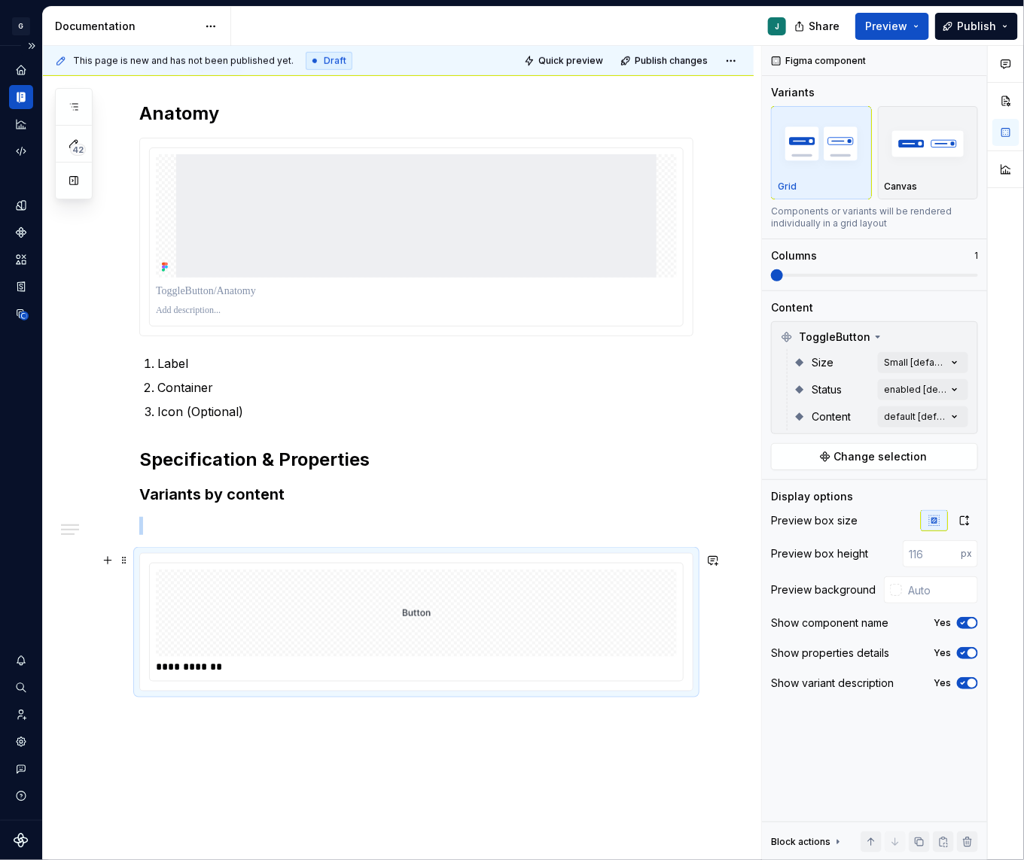
click at [297, 630] on div at bounding box center [416, 613] width 521 height 87
click at [923, 598] on input "text" at bounding box center [940, 589] width 76 height 27
type input "#FFFFFF"
click at [814, 276] on span at bounding box center [874, 275] width 207 height 12
click at [184, 524] on p at bounding box center [416, 526] width 554 height 18
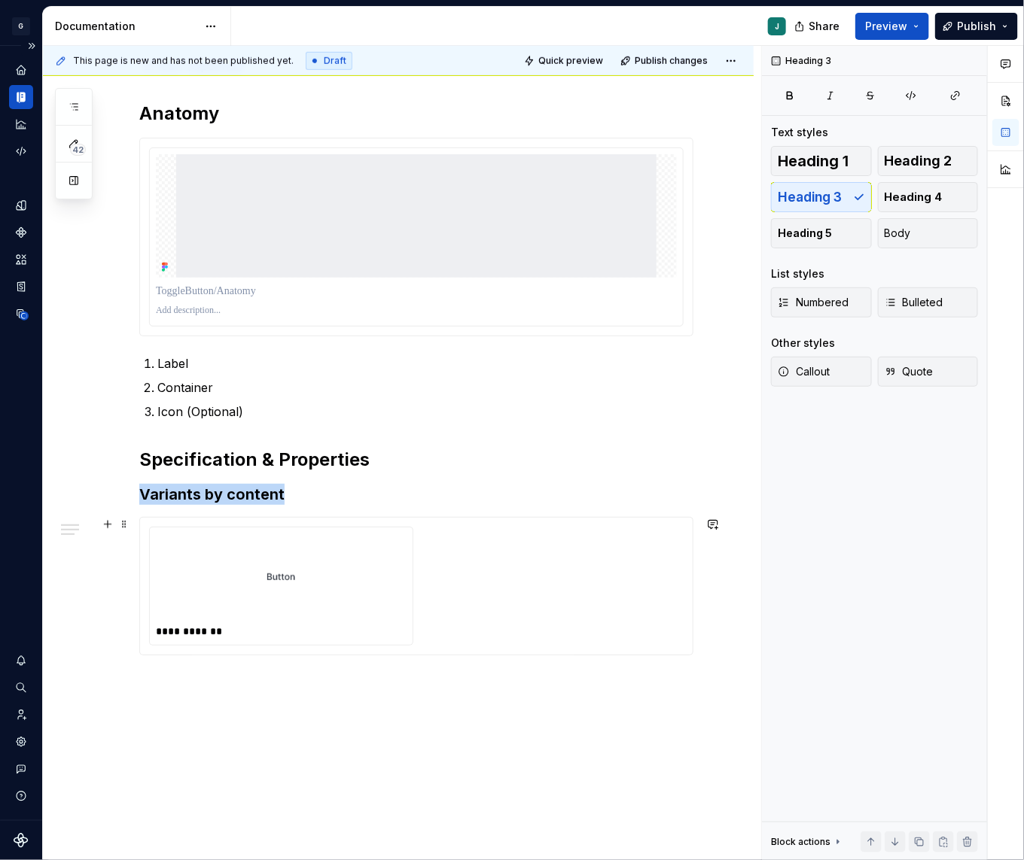
click at [251, 607] on div at bounding box center [281, 577] width 251 height 87
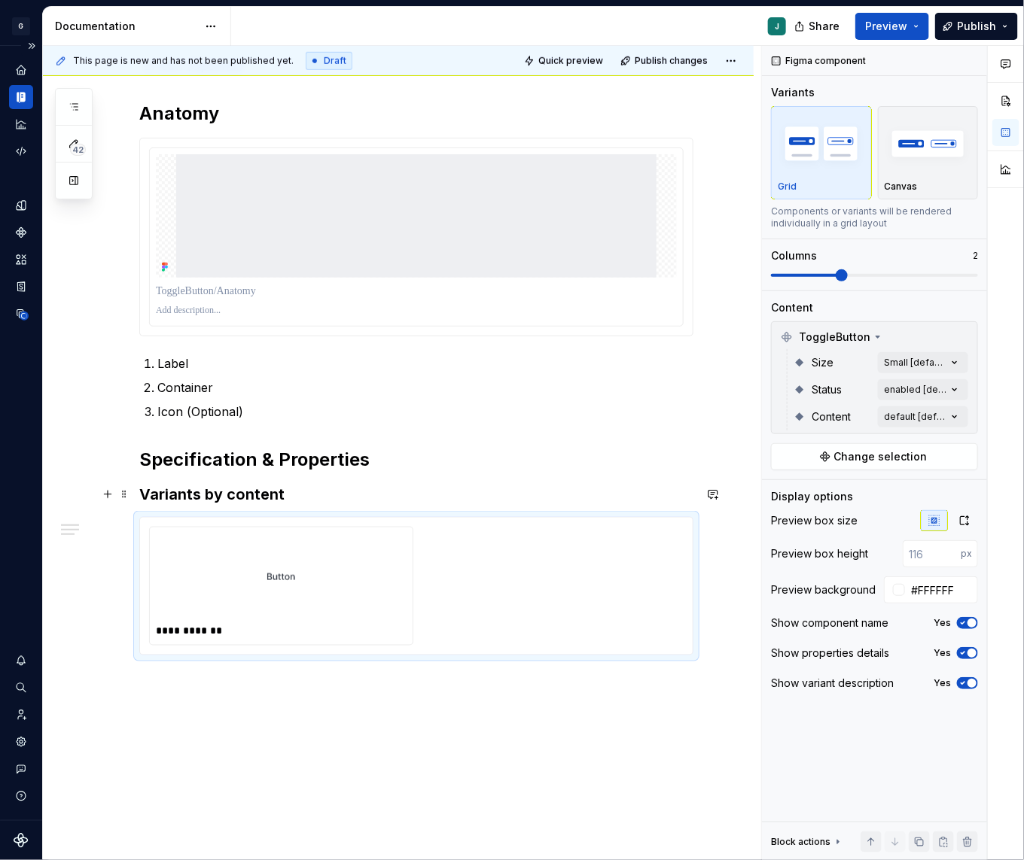
click at [254, 498] on h3 "Variants by content" at bounding box center [416, 494] width 554 height 21
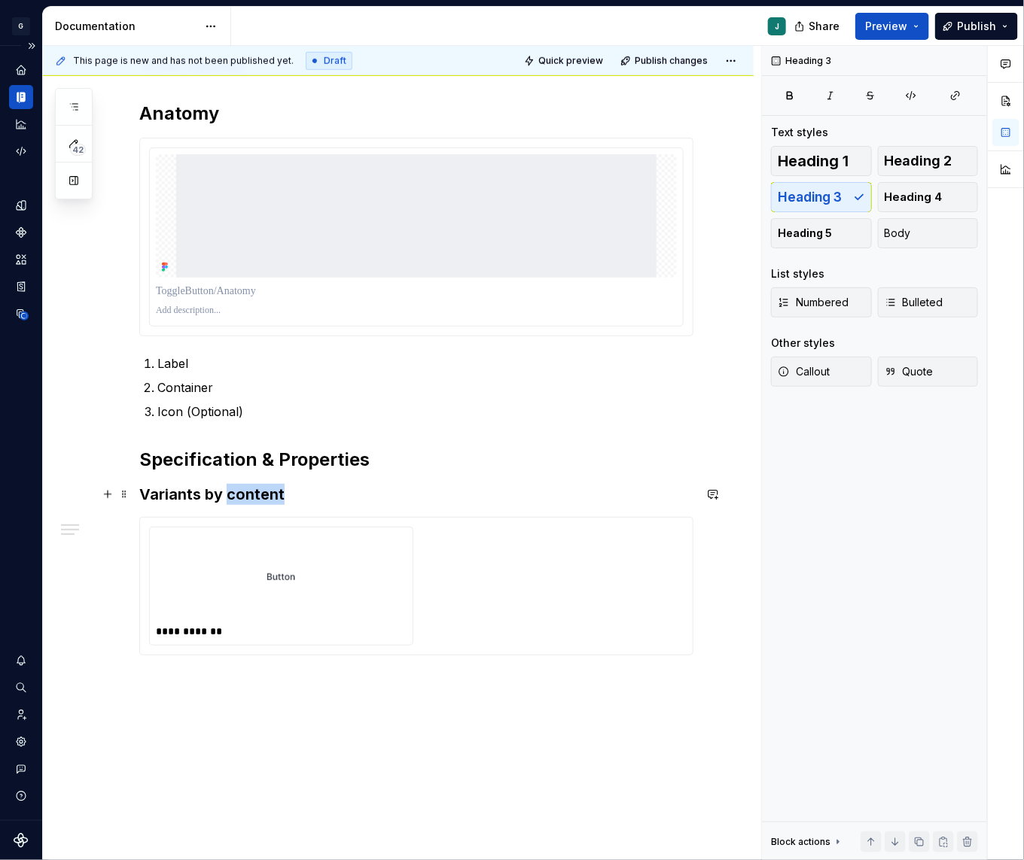
click at [254, 498] on h3 "Variants by content" at bounding box center [416, 494] width 554 height 21
click at [302, 563] on img at bounding box center [280, 577] width 41 height 75
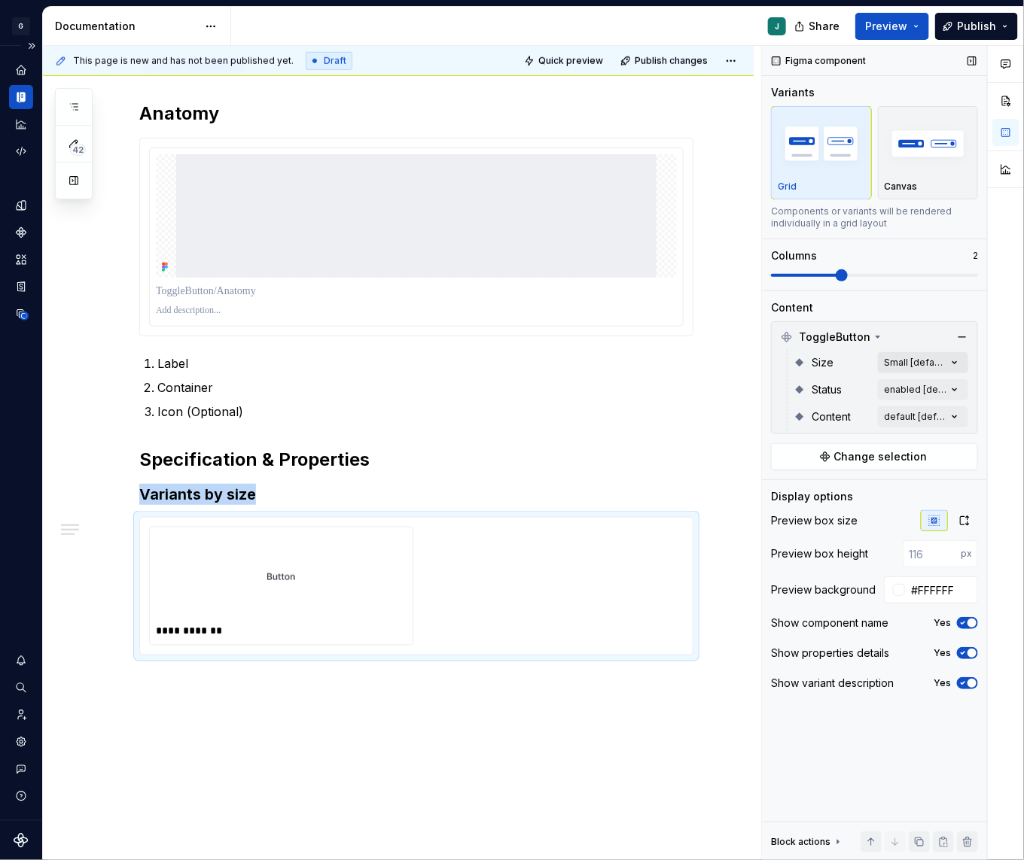
click at [916, 367] on div "Comments Open comments No comments yet Select ‘Comment’ from the block context …" at bounding box center [893, 453] width 262 height 815
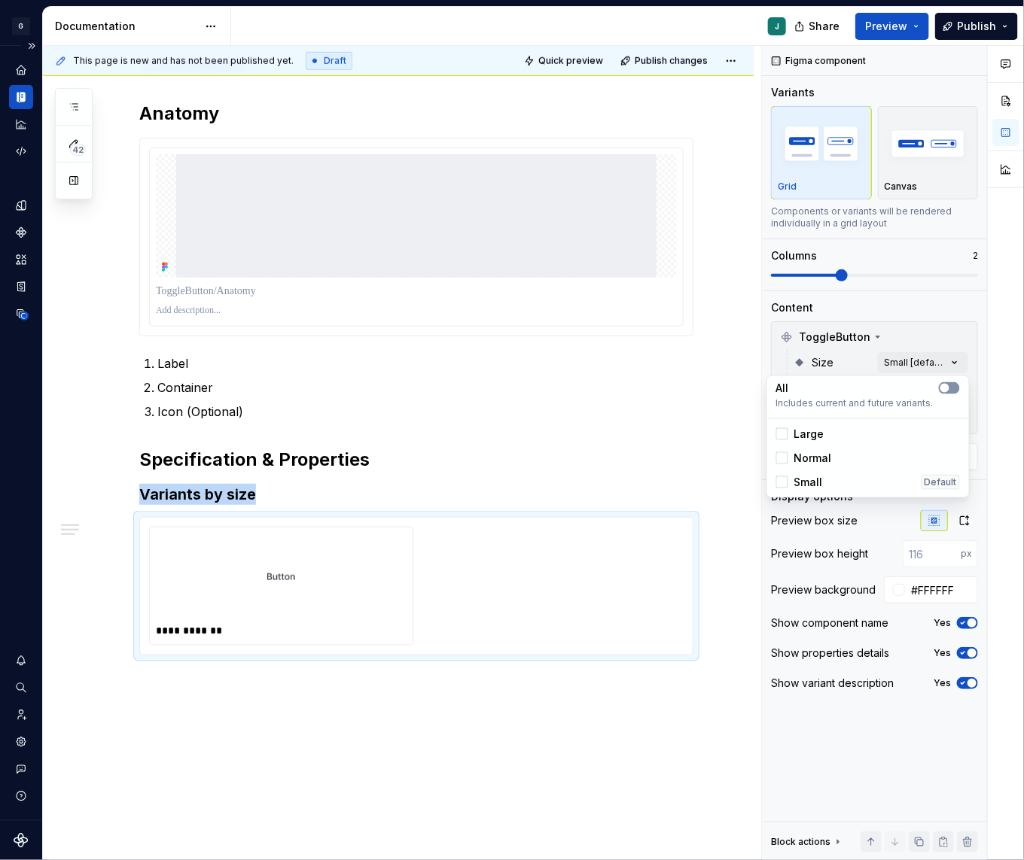
click at [948, 392] on button "button" at bounding box center [948, 388] width 21 height 12
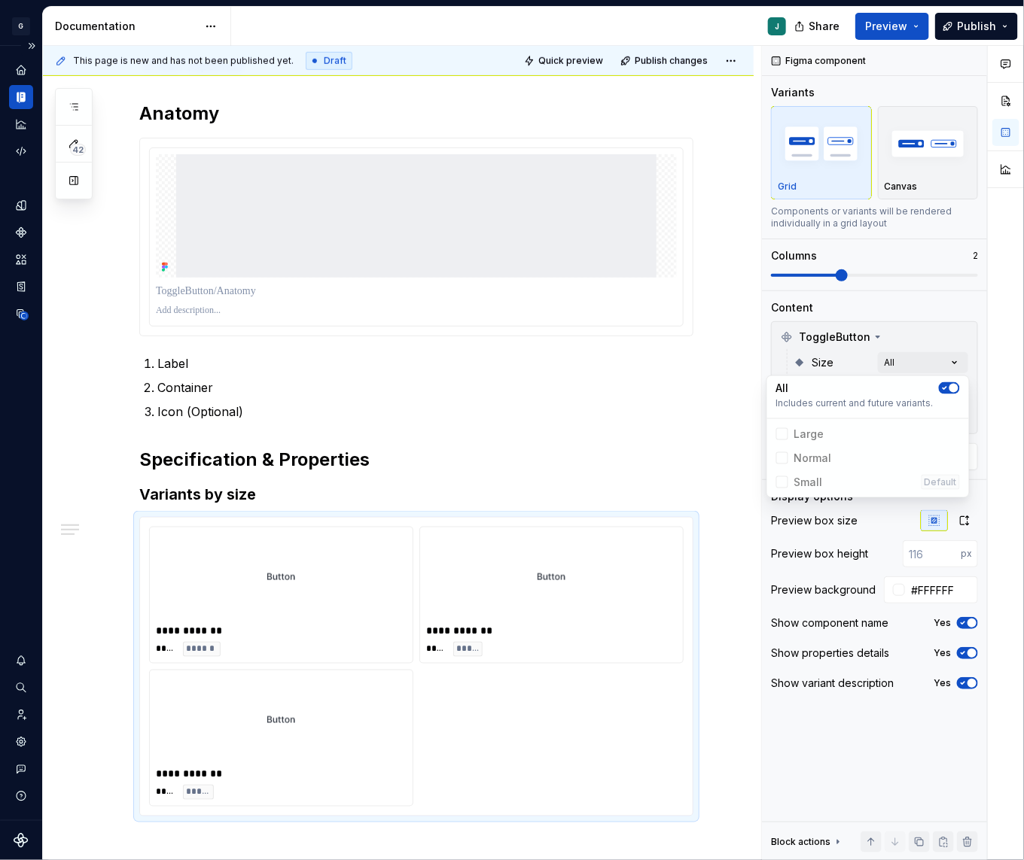
click at [868, 281] on div "Comments Open comments No comments yet Select ‘Comment’ from the block context …" at bounding box center [893, 453] width 262 height 815
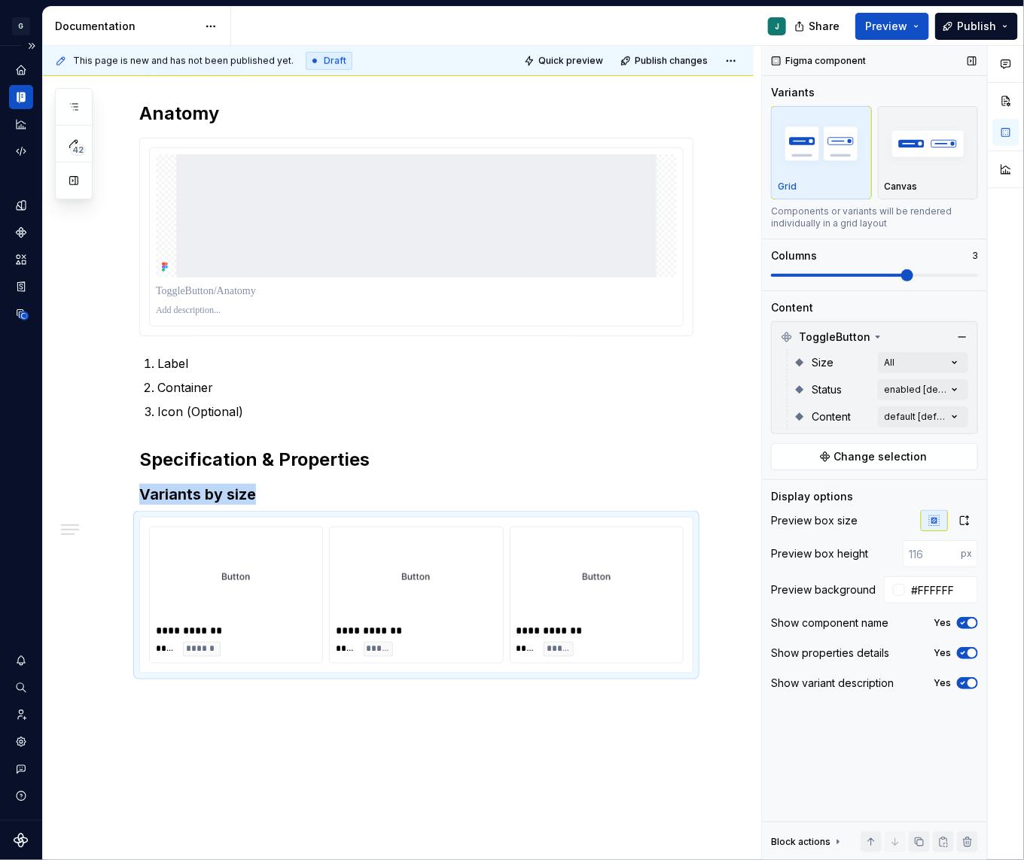
click at [877, 274] on span at bounding box center [874, 275] width 207 height 3
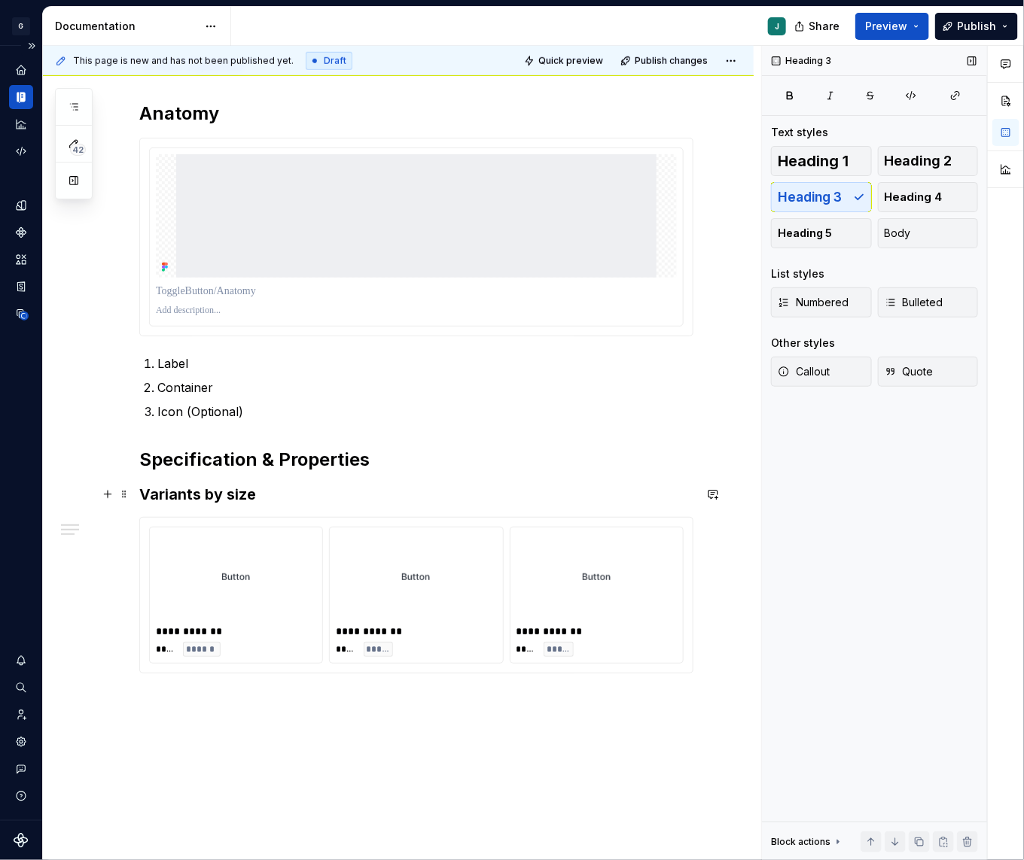
click at [153, 495] on h3 "Variants by size" at bounding box center [416, 494] width 554 height 21
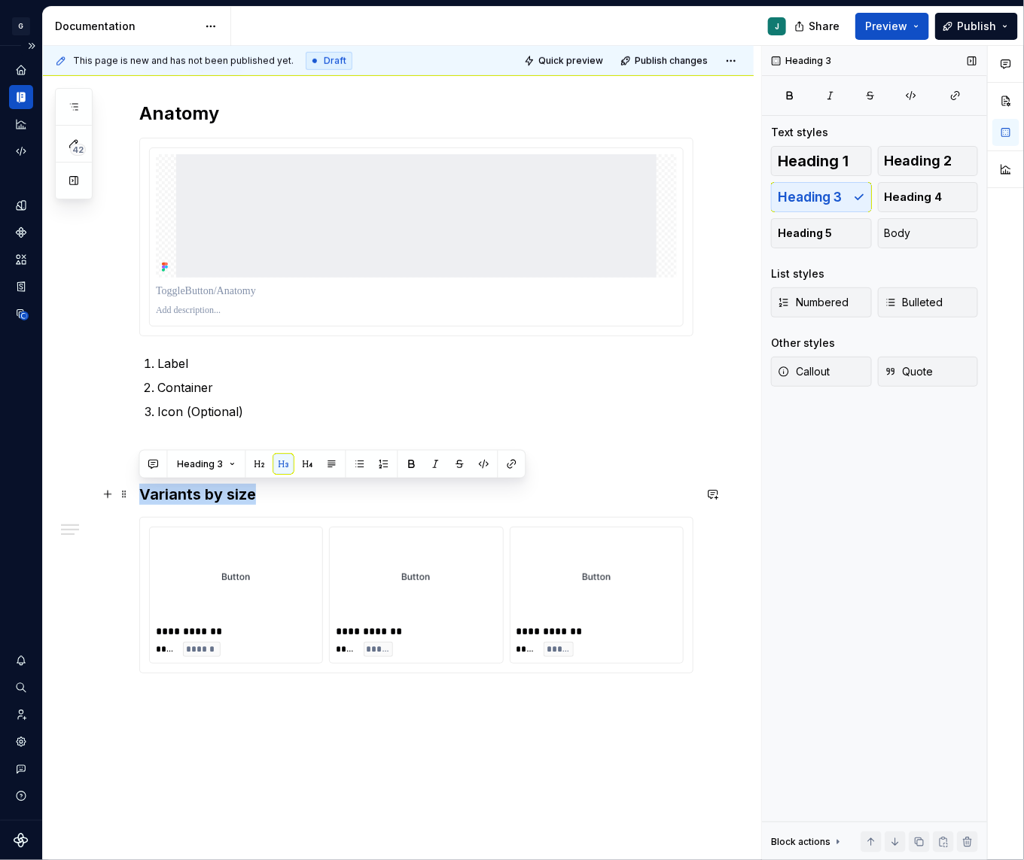
click at [153, 495] on h3 "Variants by size" at bounding box center [416, 494] width 554 height 21
copy h3 "Variants by size"
click at [162, 693] on div "**********" at bounding box center [398, 381] width 710 height 1136
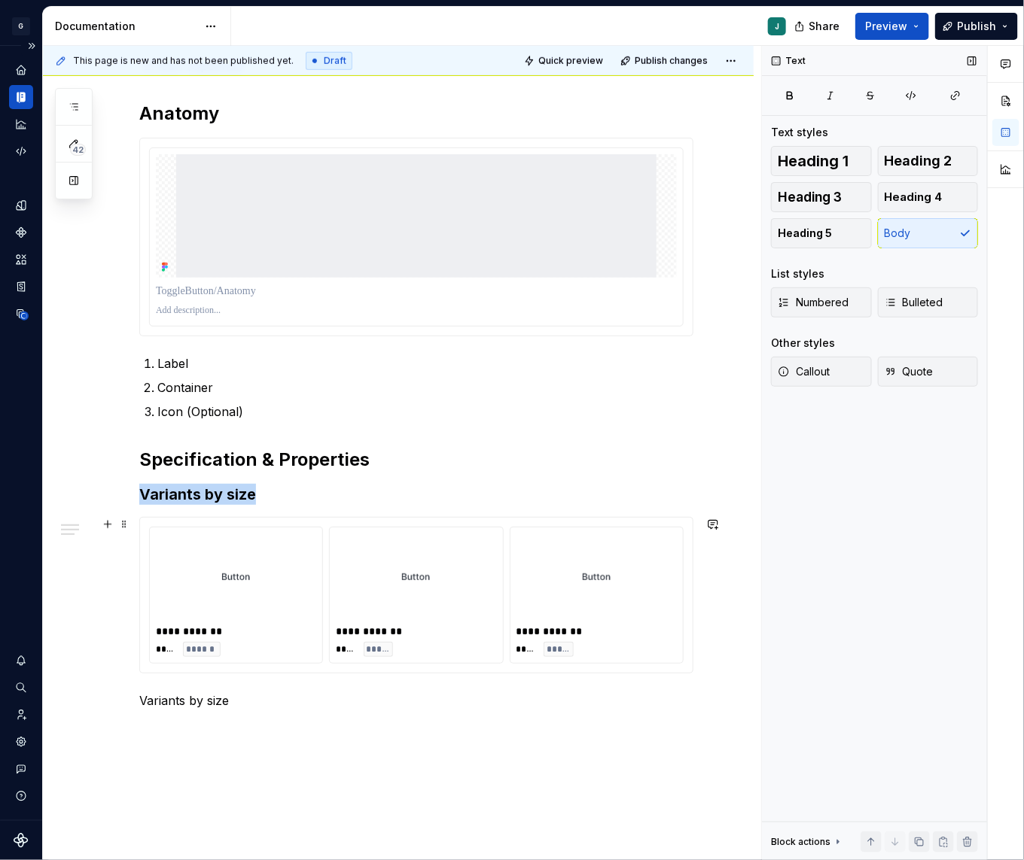
click at [242, 593] on img at bounding box center [235, 577] width 53 height 75
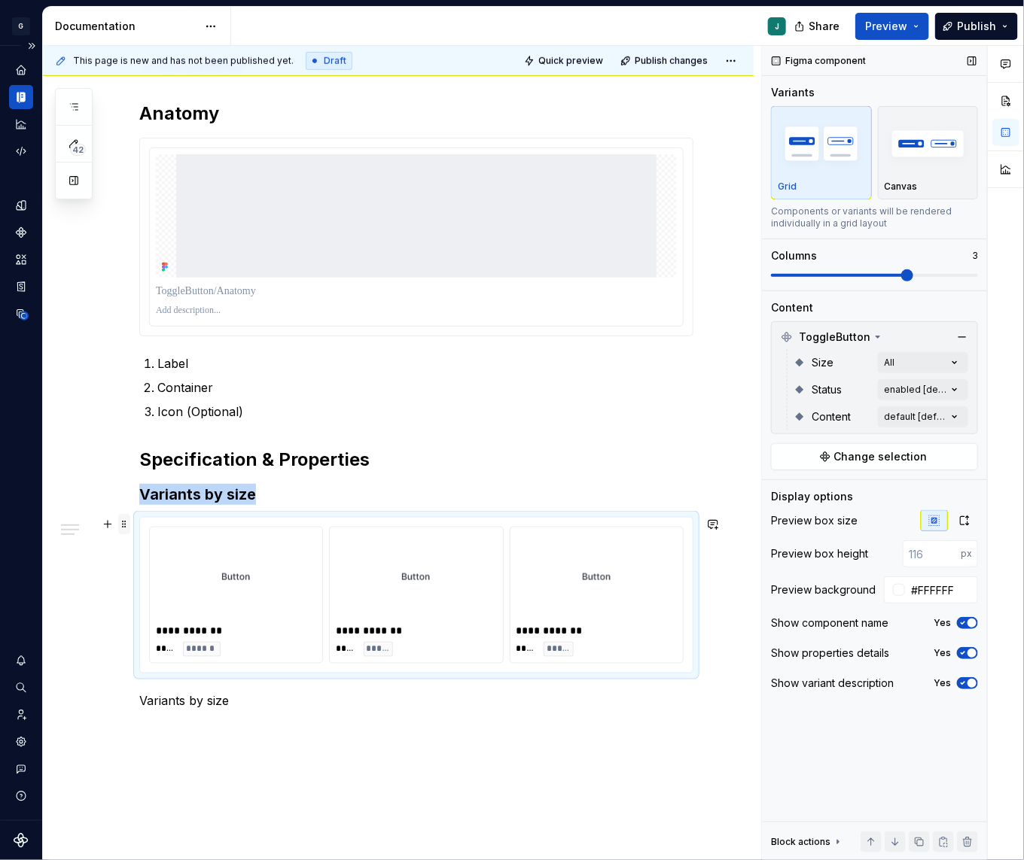
click at [125, 529] on span at bounding box center [124, 524] width 12 height 21
click at [180, 549] on div "Duplicate" at bounding box center [195, 547] width 98 height 15
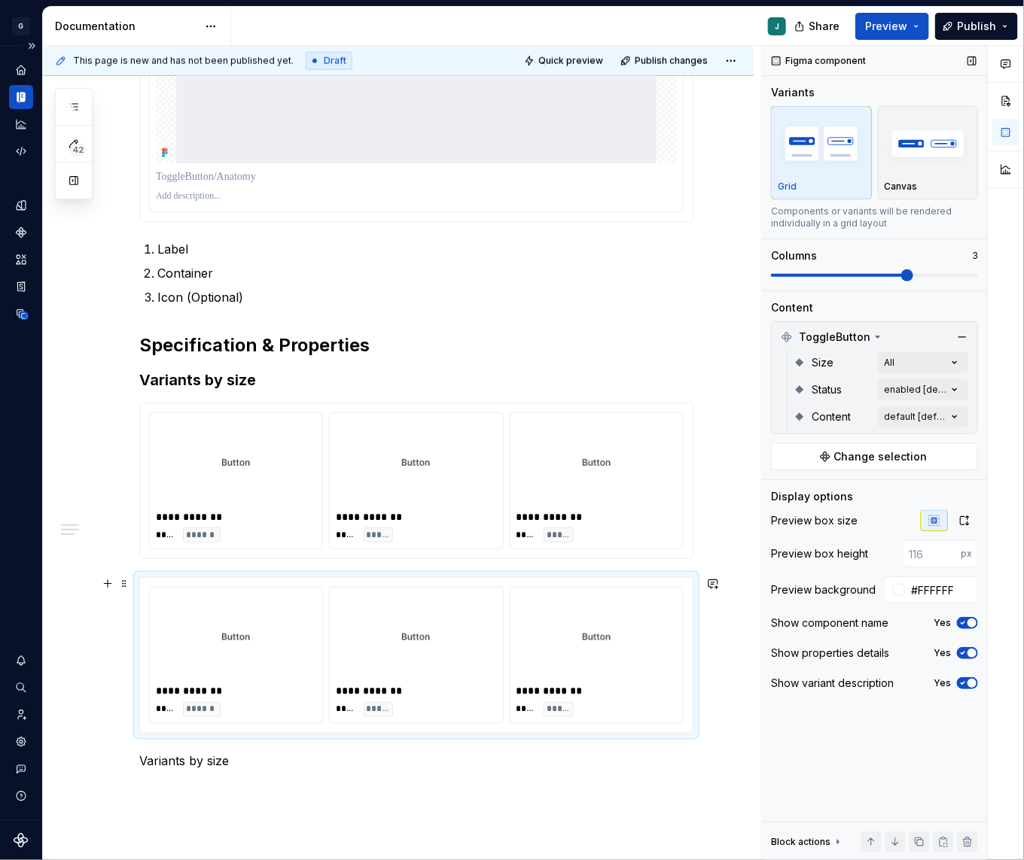
scroll to position [605, 0]
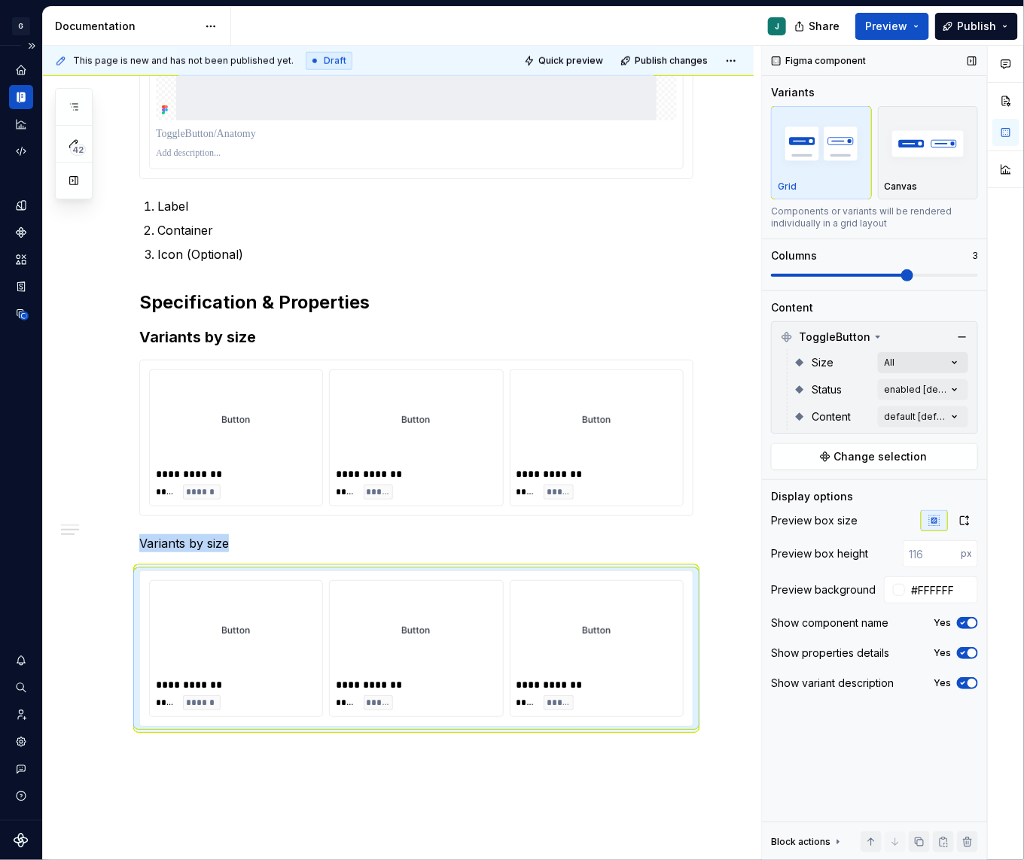
click at [917, 364] on div "Comments Open comments No comments yet Select ‘Comment’ from the block context …" at bounding box center [893, 453] width 262 height 815
click at [953, 384] on span "button" at bounding box center [953, 388] width 9 height 9
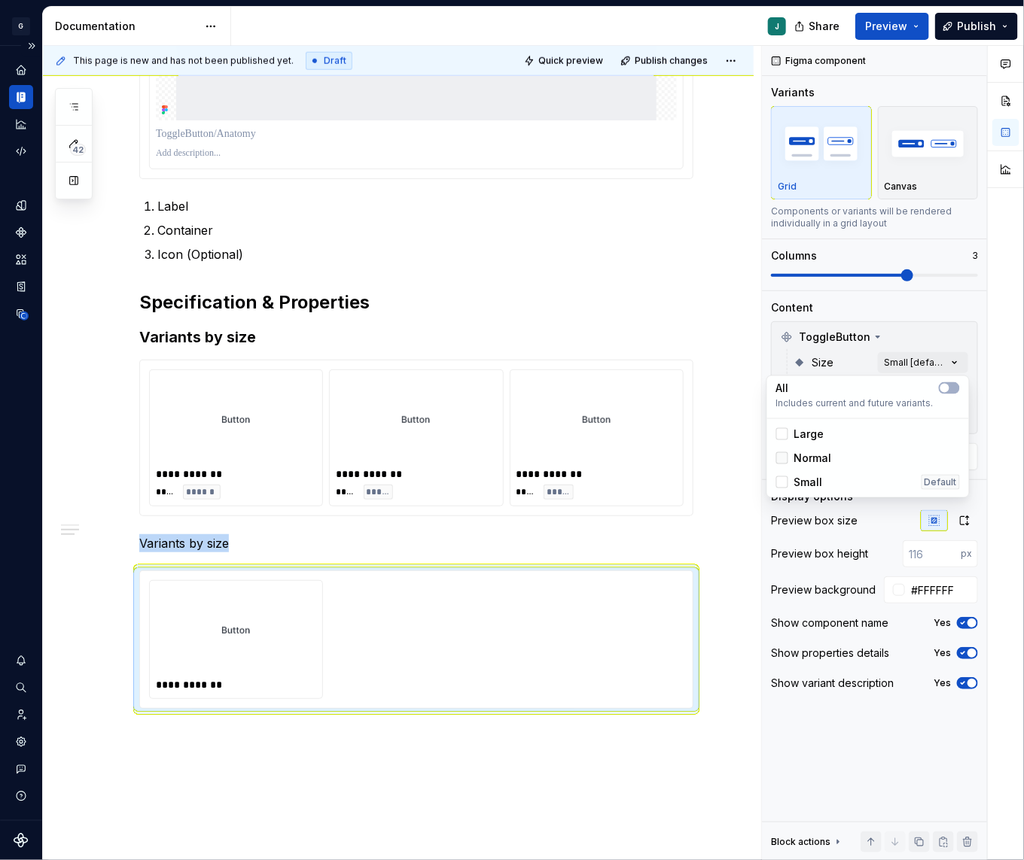
click at [785, 457] on div at bounding box center [782, 458] width 12 height 12
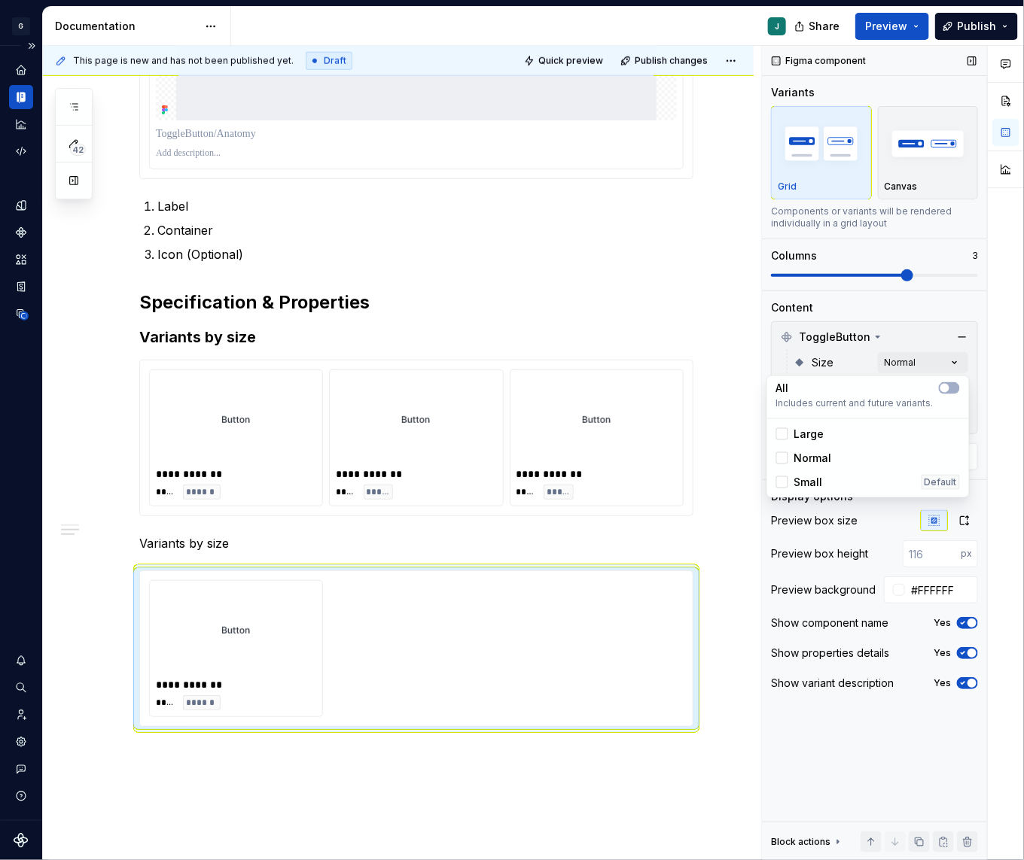
click at [865, 306] on div "Comments Open comments No comments yet Select ‘Comment’ from the block context …" at bounding box center [893, 453] width 262 height 815
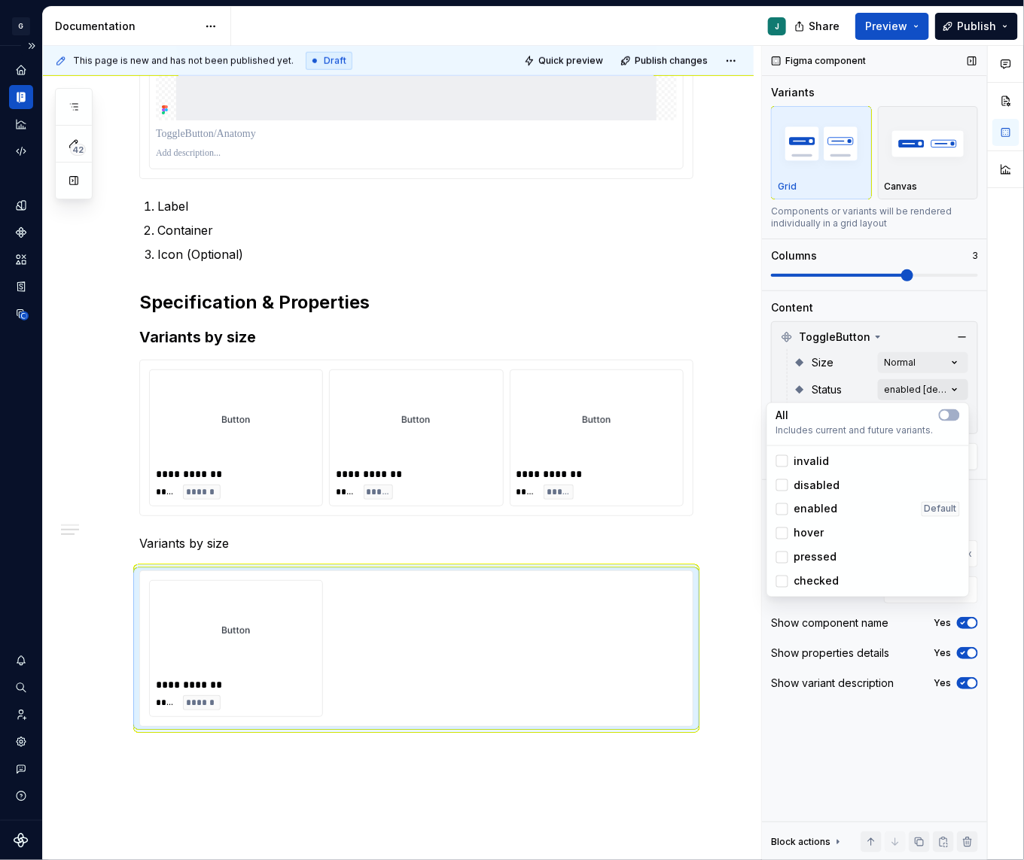
click at [941, 394] on div "Comments Open comments No comments yet Select ‘Comment’ from the block context …" at bounding box center [893, 453] width 262 height 815
click at [948, 413] on icon "button" at bounding box center [944, 415] width 12 height 9
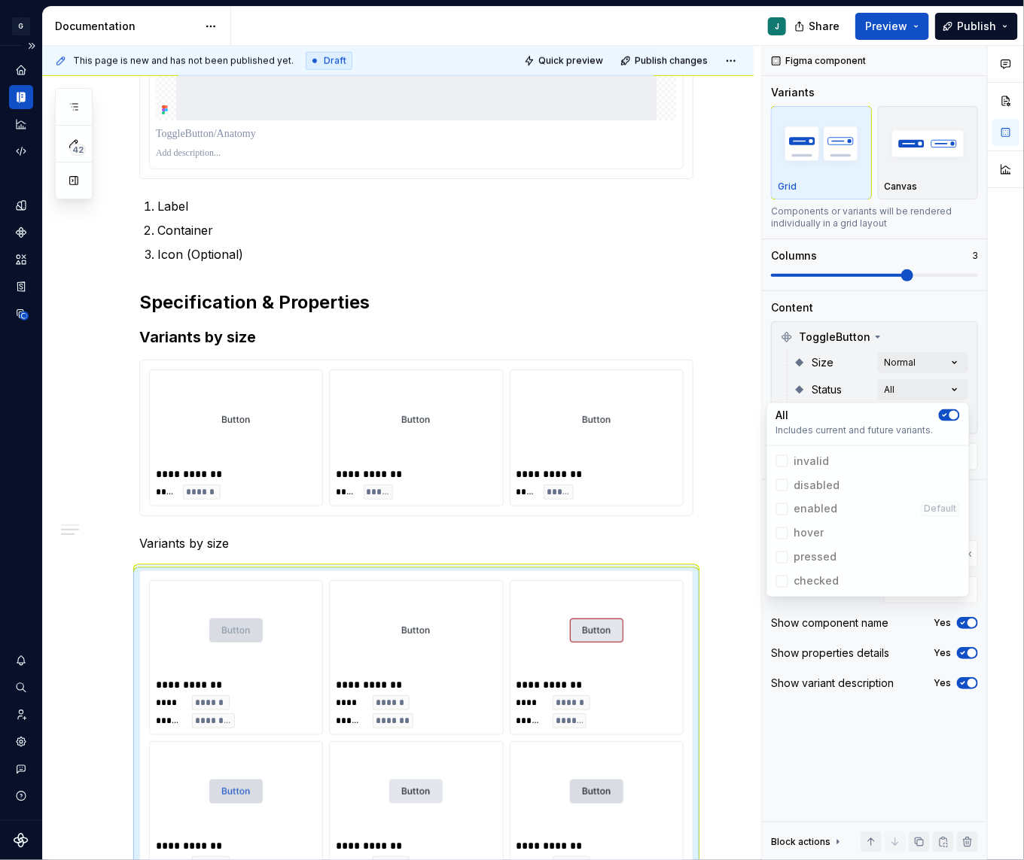
click at [221, 546] on html "G GSP Design System J Design system data Documentation J Share Preview Publish …" at bounding box center [512, 430] width 1024 height 860
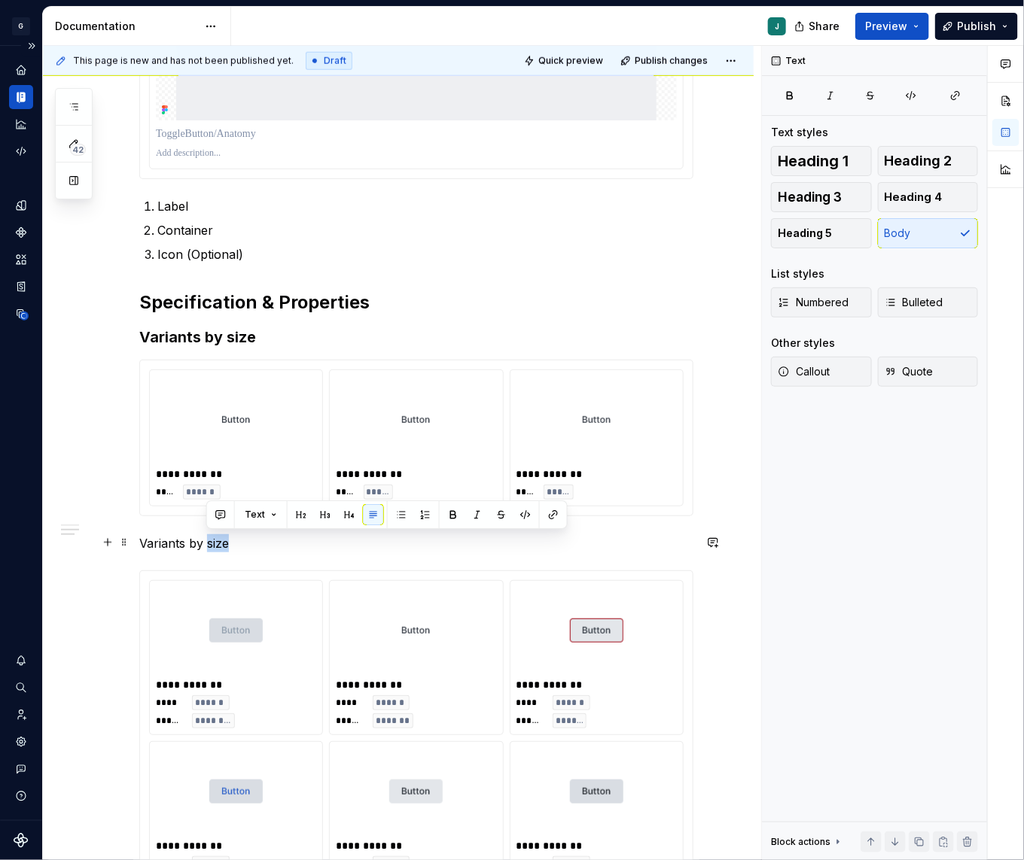
click at [221, 546] on p "Variants by size" at bounding box center [416, 543] width 554 height 18
click at [198, 552] on div "**********" at bounding box center [416, 299] width 554 height 1214
click at [257, 515] on button "button" at bounding box center [258, 514] width 21 height 21
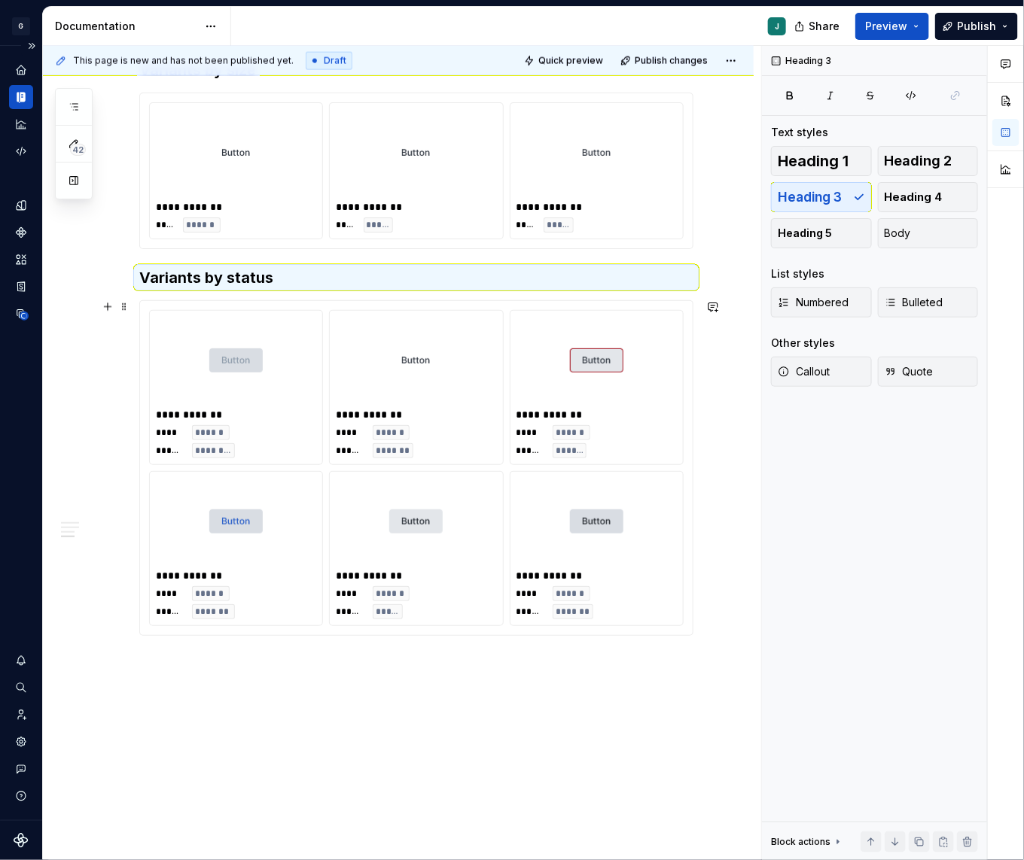
scroll to position [921, 0]
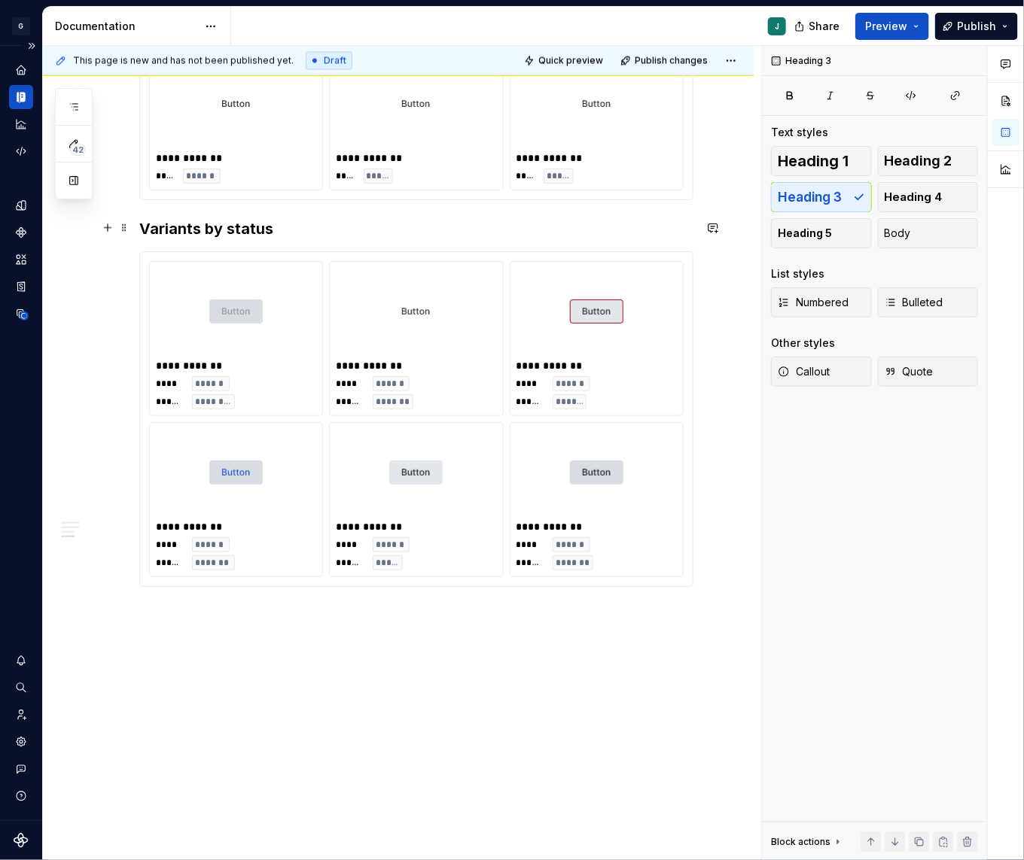
copy h3 "Variants by status"
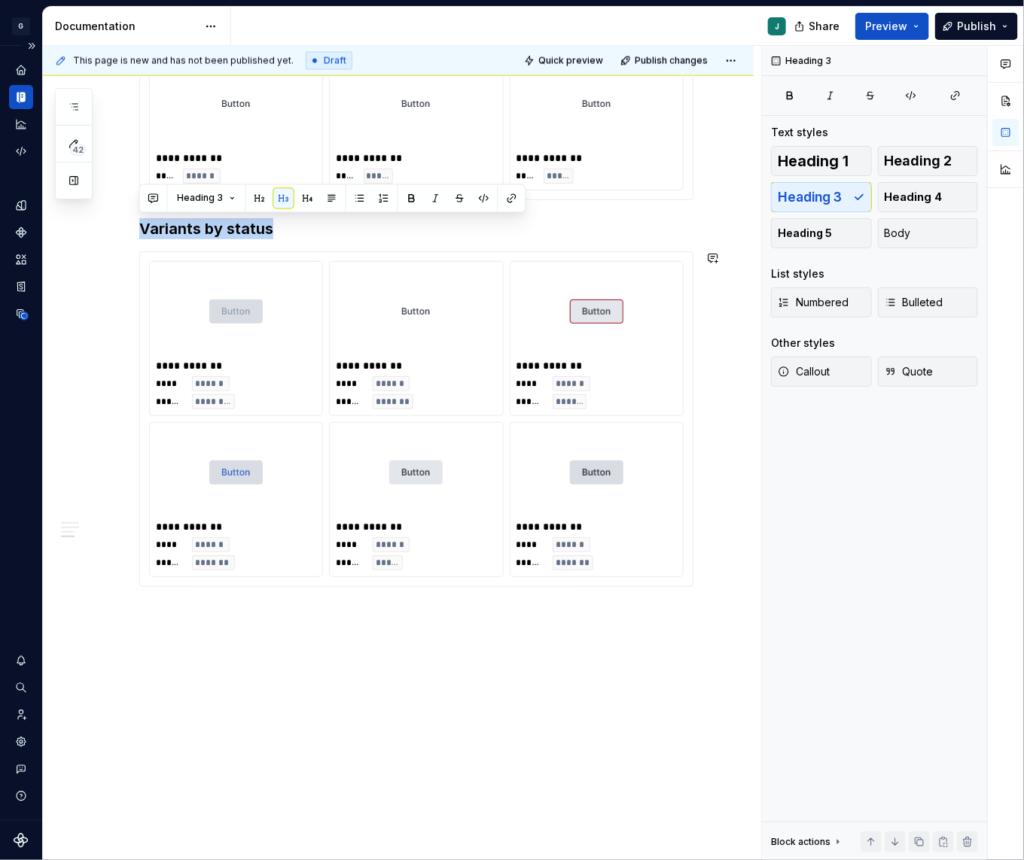
click at [149, 618] on div "**********" at bounding box center [398, 101] width 710 height 1523
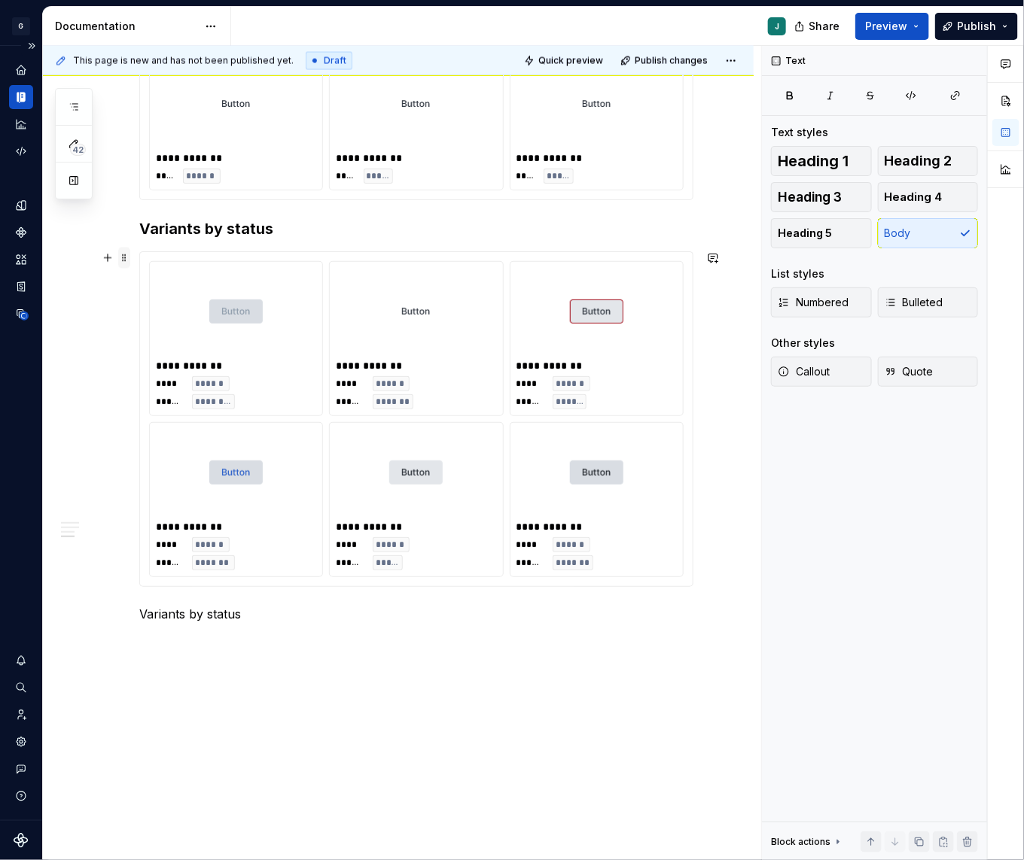
click at [123, 260] on span at bounding box center [124, 258] width 12 height 21
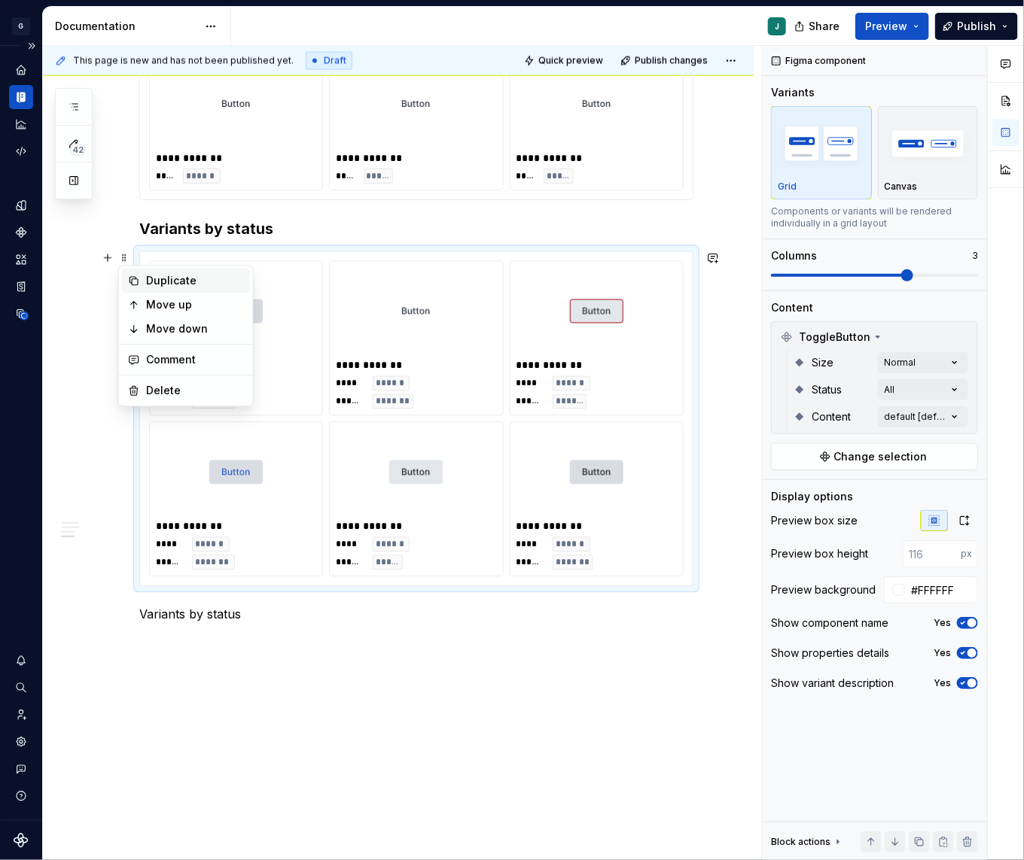
click at [155, 278] on div "Duplicate" at bounding box center [195, 281] width 98 height 15
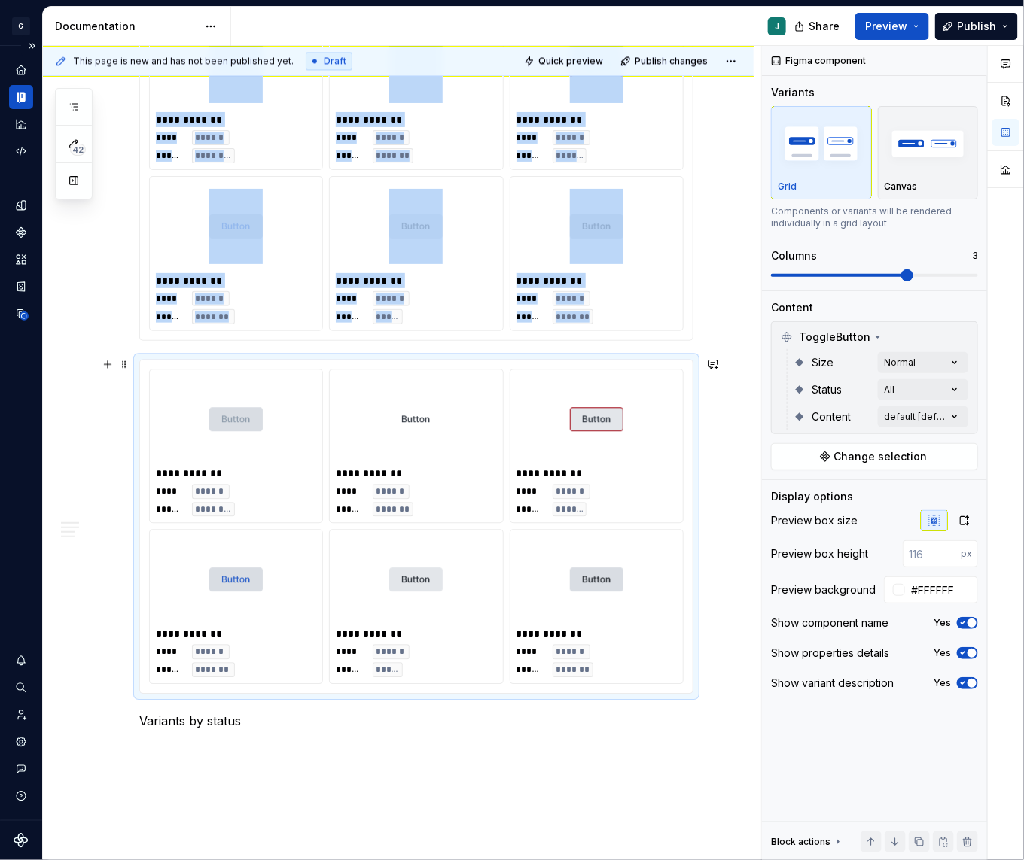
scroll to position [1278, 0]
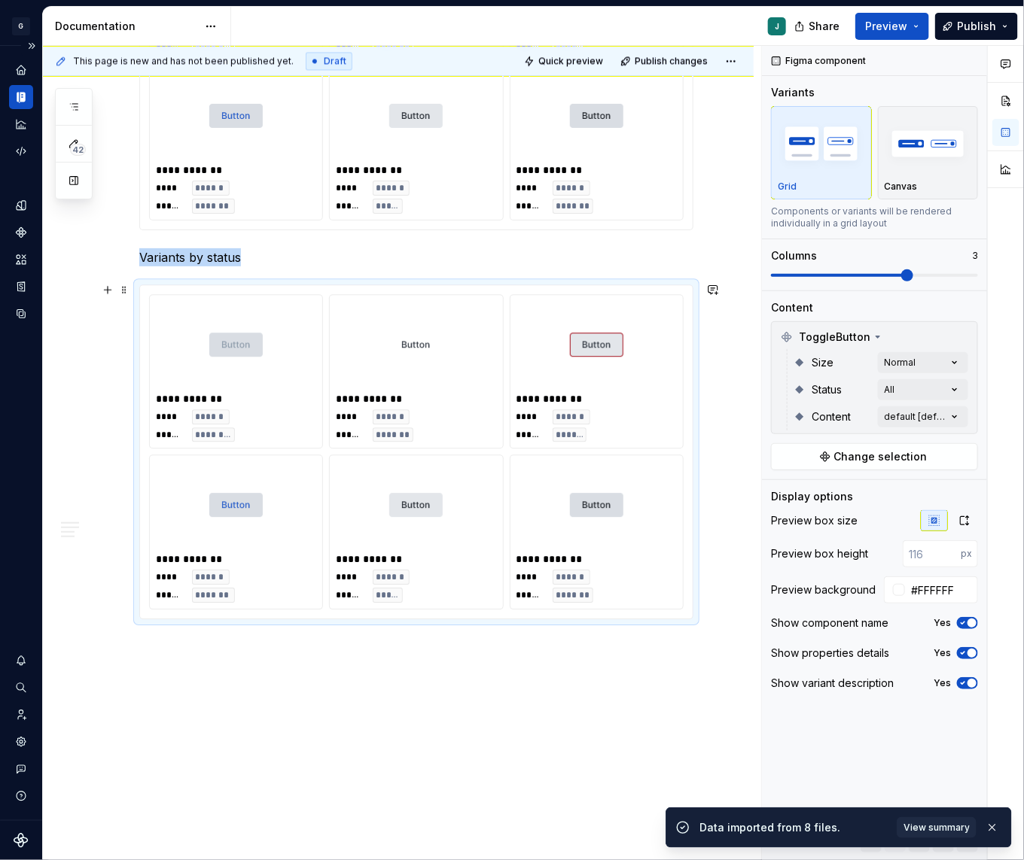
click at [290, 368] on div at bounding box center [236, 344] width 160 height 87
click at [953, 391] on div "Comments Open comments No comments yet Select ‘Comment’ from the block context …" at bounding box center [893, 453] width 262 height 815
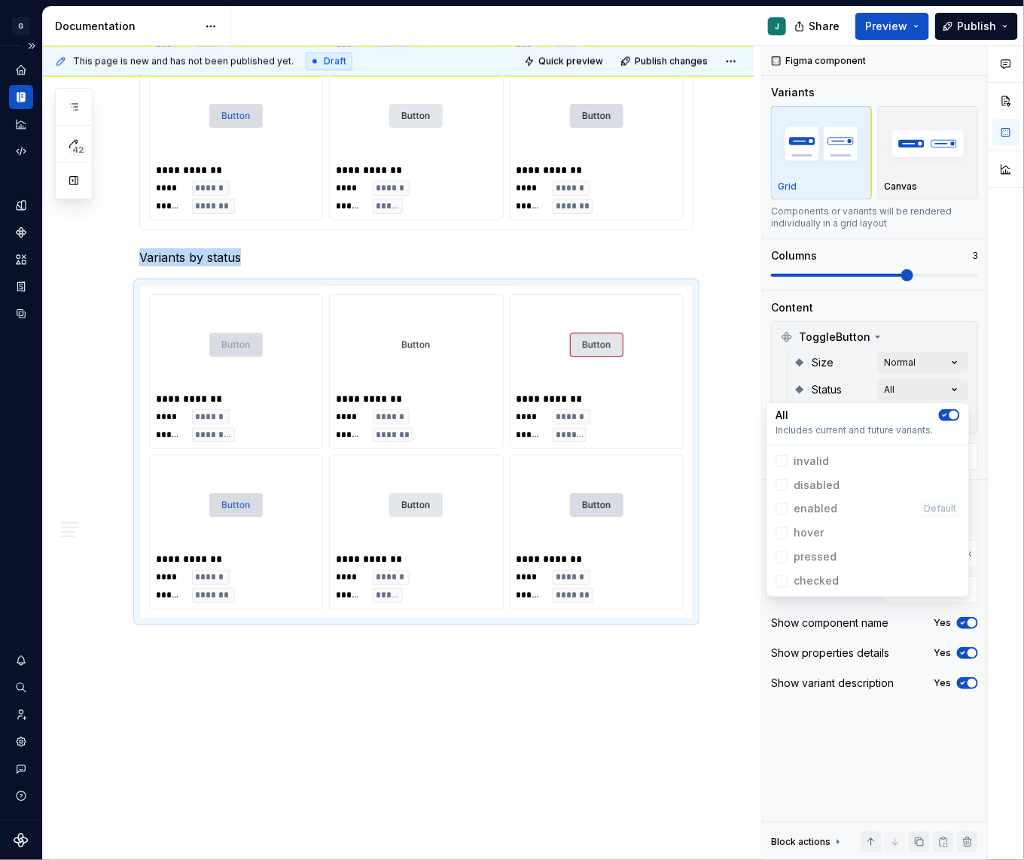
click at [952, 414] on span "button" at bounding box center [953, 415] width 9 height 9
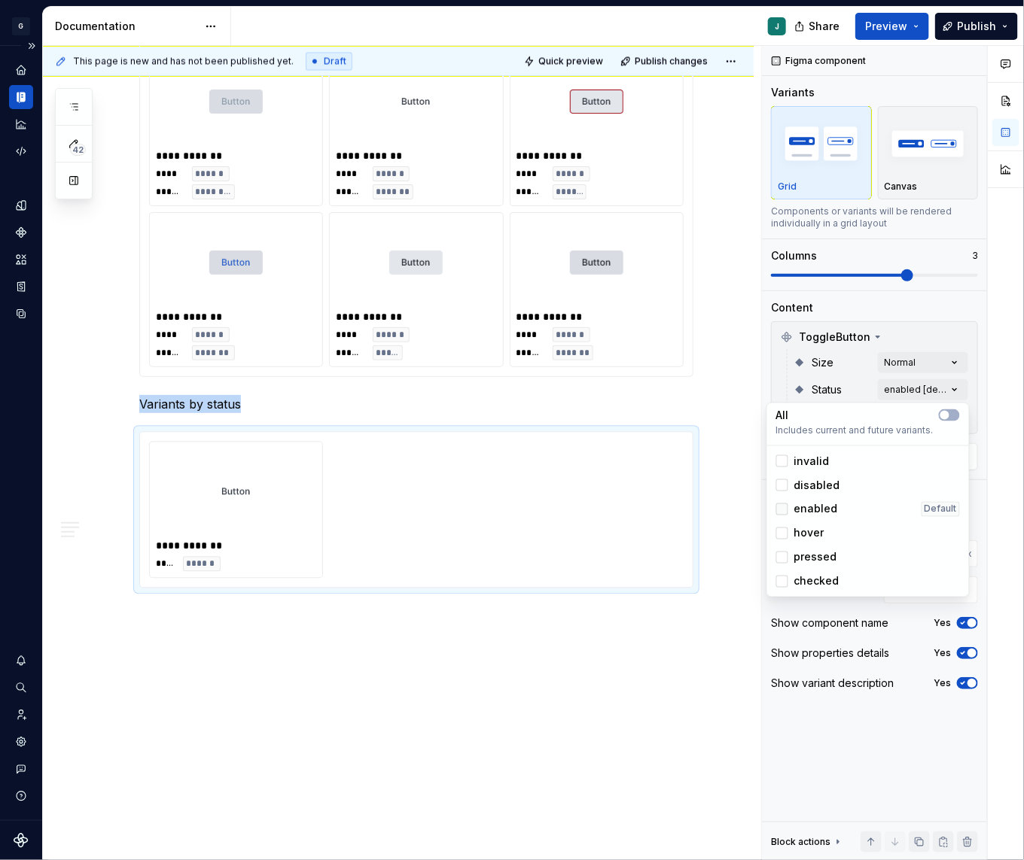
click at [784, 506] on div at bounding box center [782, 509] width 12 height 12
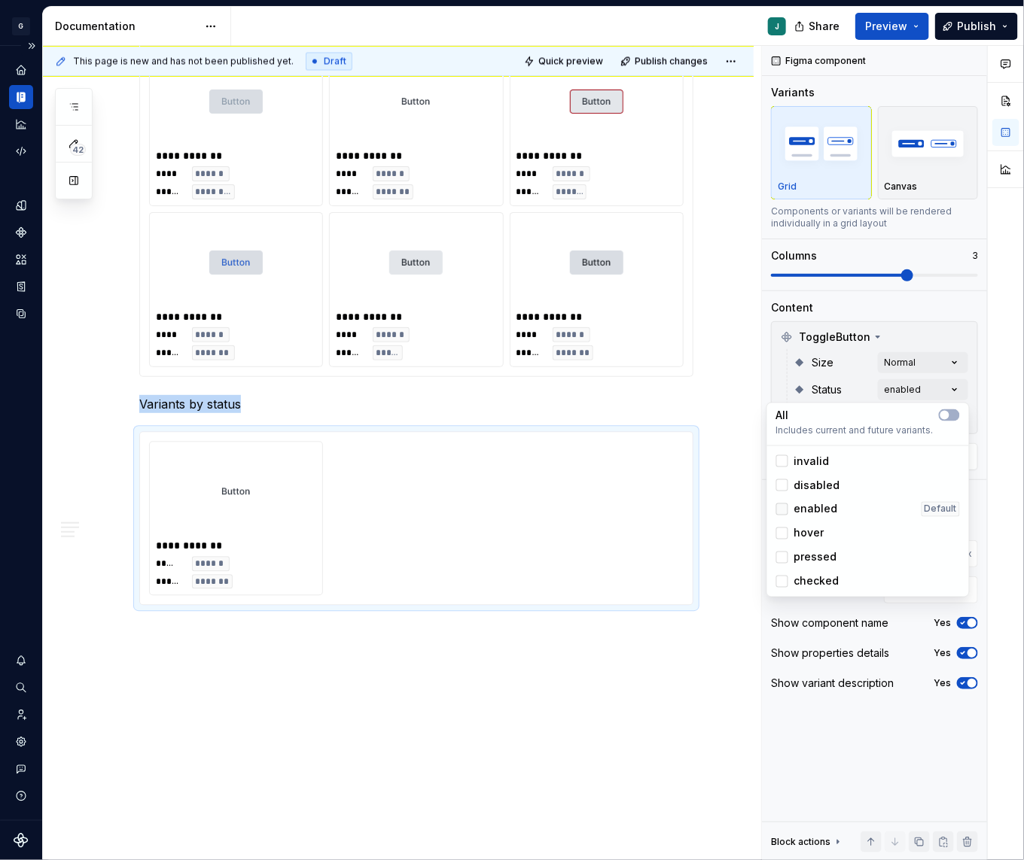
scroll to position [1149, 0]
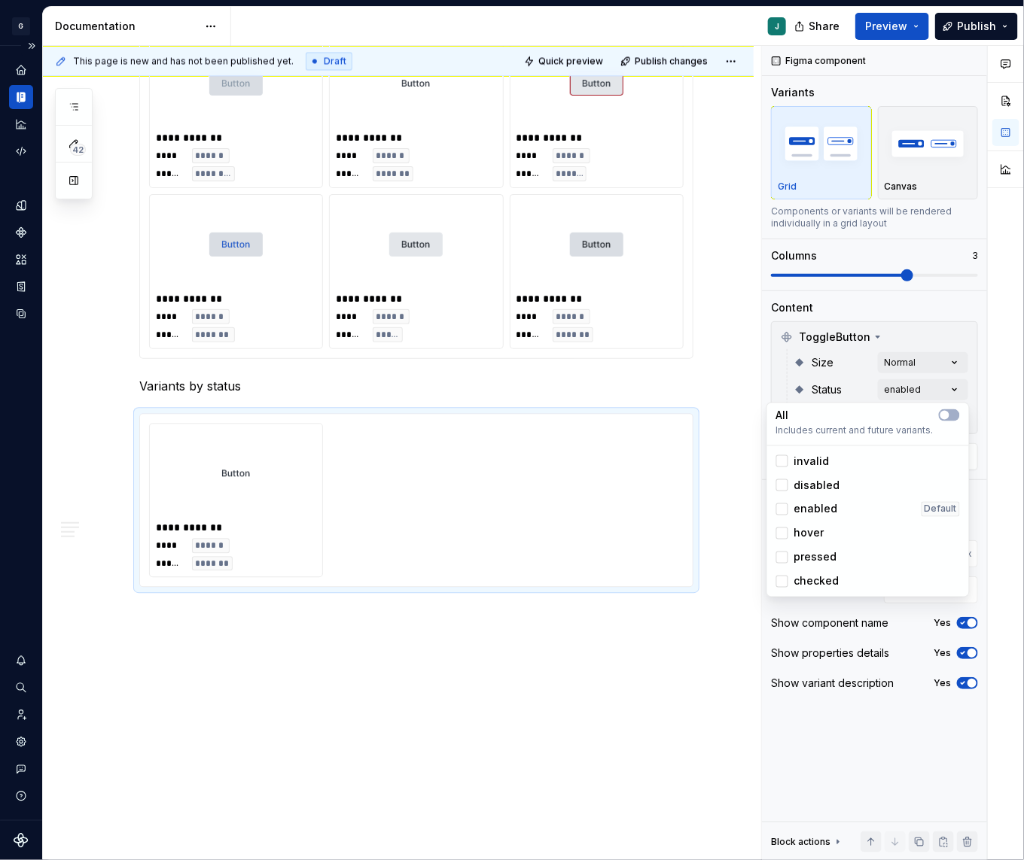
click at [840, 394] on div "Comments Open comments No comments yet Select ‘Comment’ from the block context …" at bounding box center [893, 453] width 262 height 815
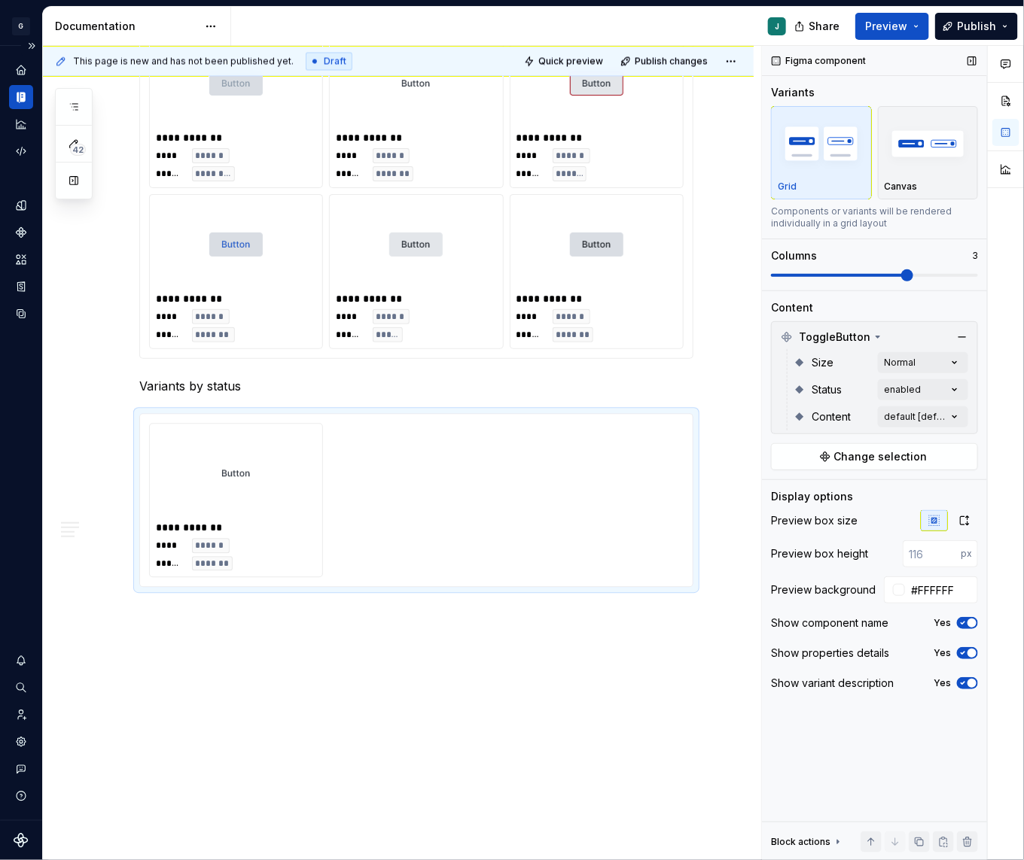
click at [971, 417] on div "Size Normal Status enabled Content default [default]" at bounding box center [873, 389] width 199 height 81
click at [945, 421] on div "Comments Open comments No comments yet Select ‘Comment’ from the block context …" at bounding box center [893, 453] width 262 height 815
click at [945, 443] on span "button" at bounding box center [944, 442] width 9 height 9
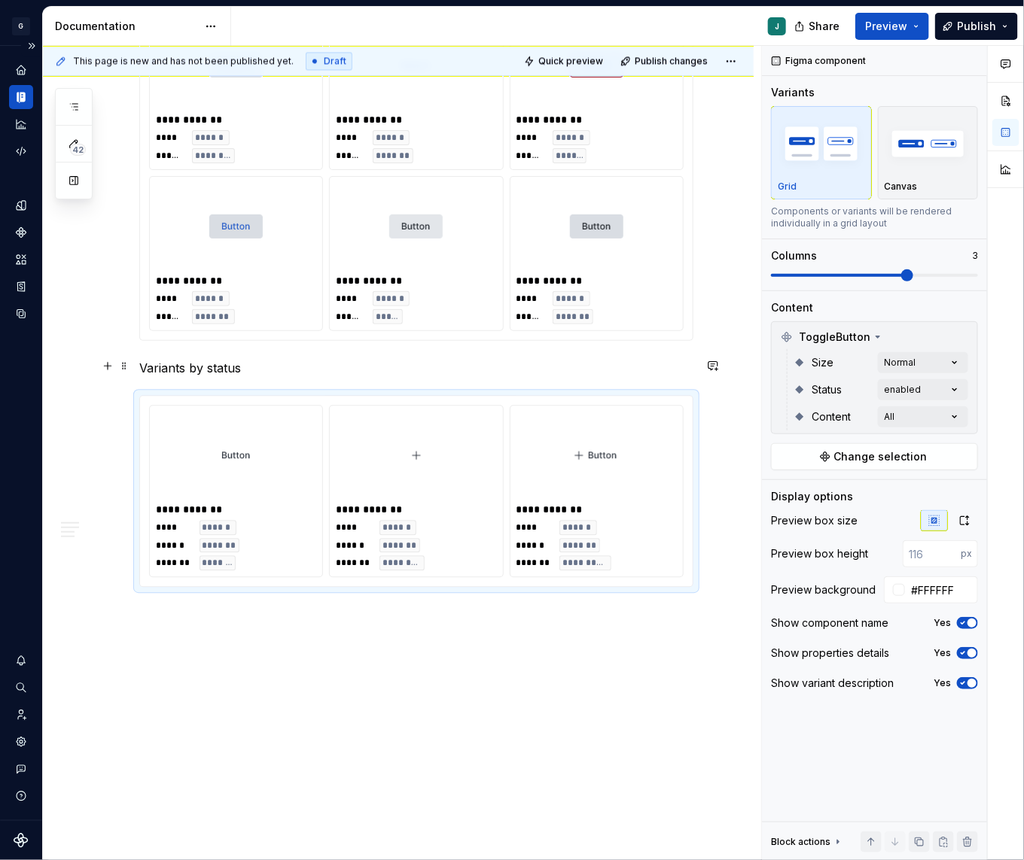
click at [212, 370] on html "G GSP Design System J Design system data Documentation J Share Preview Publish …" at bounding box center [512, 430] width 1024 height 860
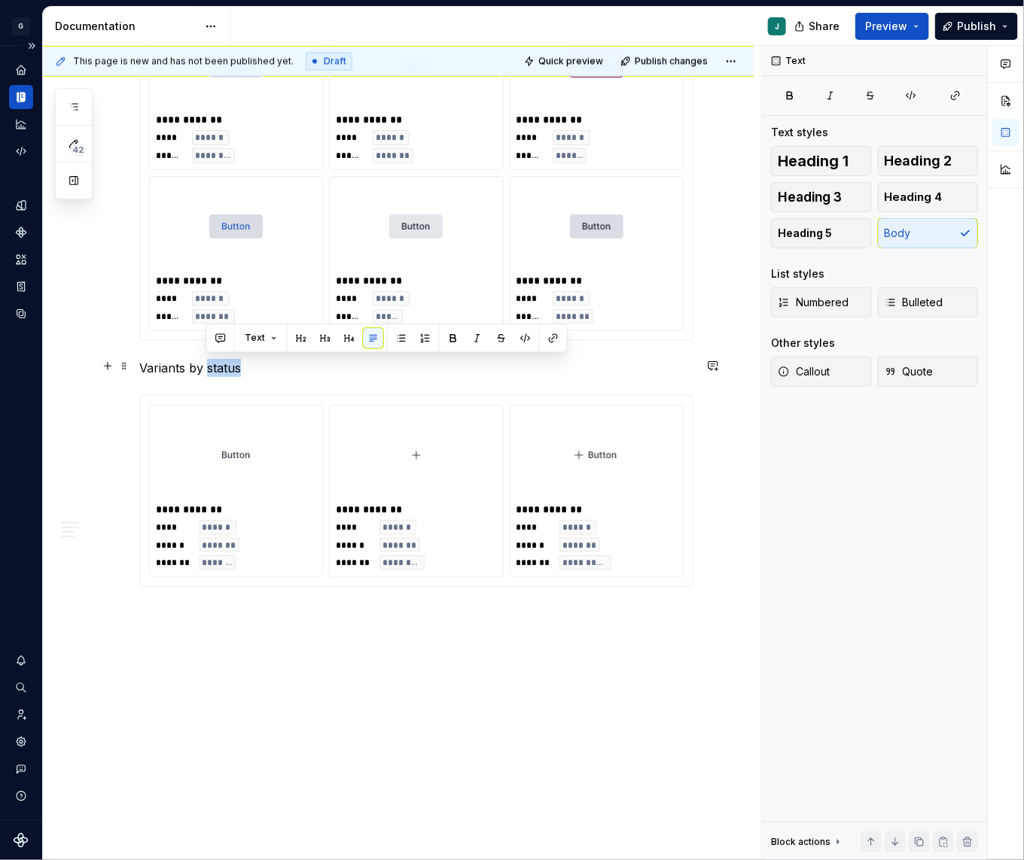
click at [212, 370] on p "Variants by status" at bounding box center [416, 368] width 554 height 18
click at [233, 396] on div "**********" at bounding box center [416, 491] width 552 height 191
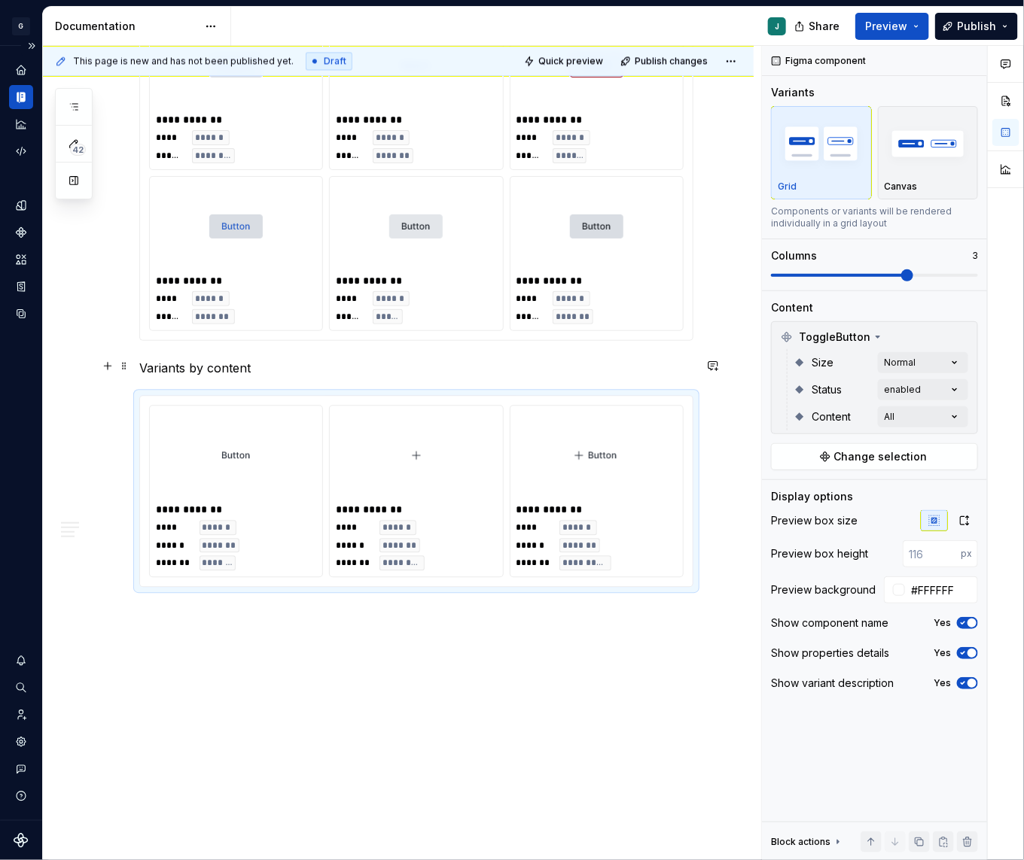
click at [230, 367] on p "Variants by content" at bounding box center [416, 368] width 554 height 18
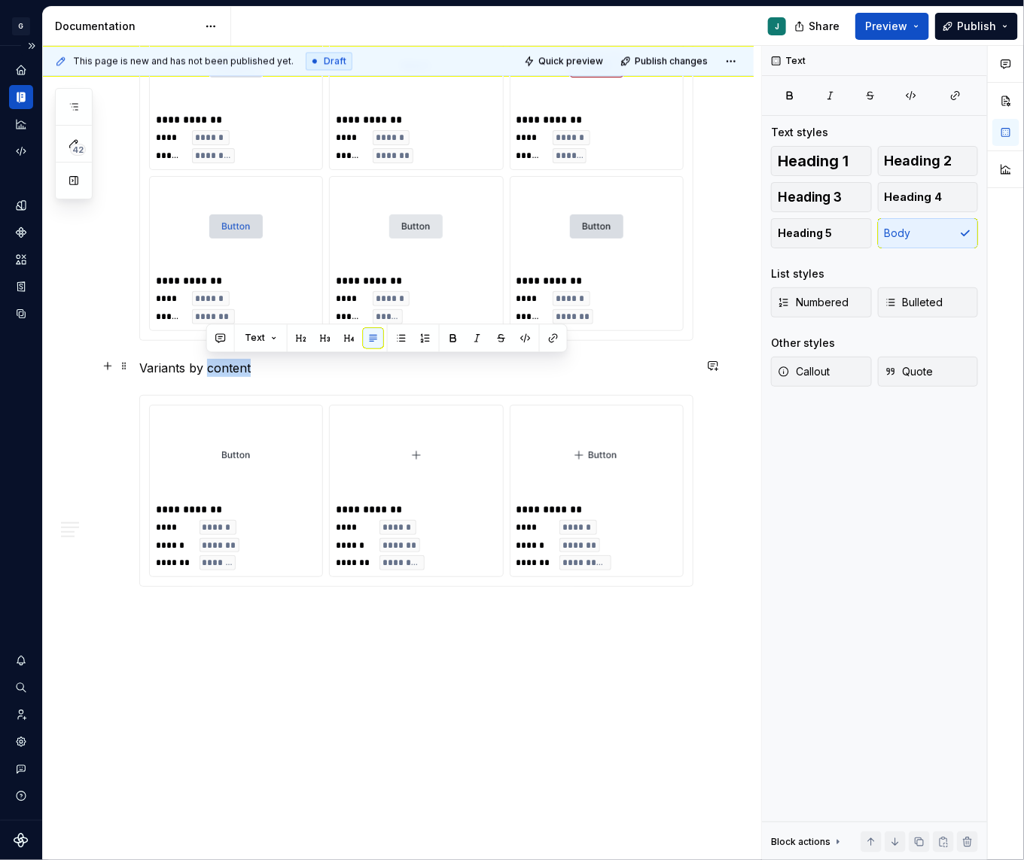
click at [230, 367] on p "Variants by content" at bounding box center [416, 368] width 554 height 18
click at [254, 333] on button "button" at bounding box center [258, 338] width 21 height 21
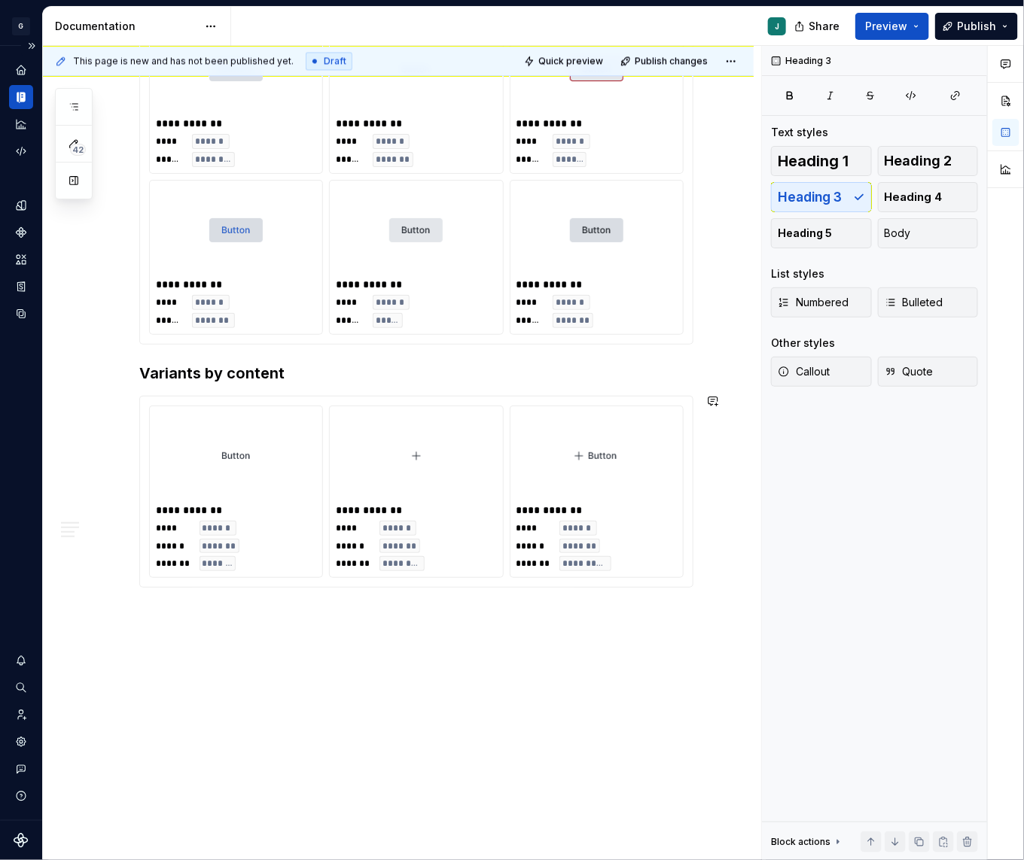
click at [146, 618] on div "**********" at bounding box center [402, 453] width 718 height 815
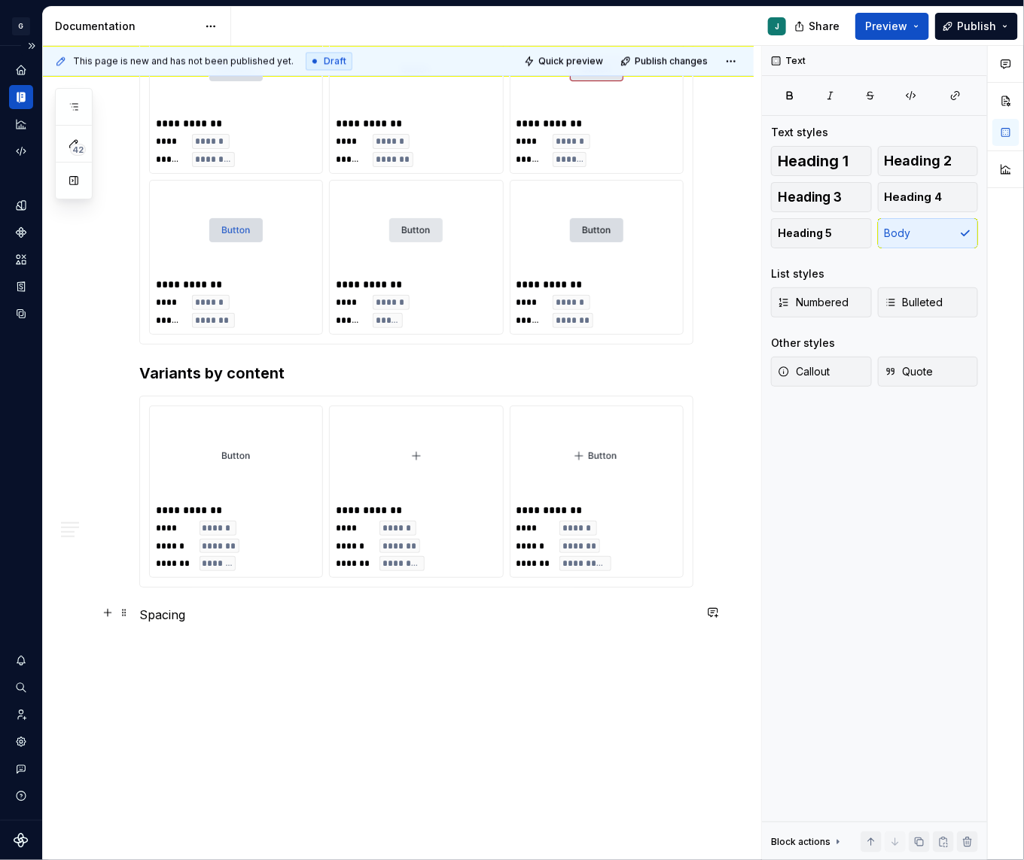
click at [152, 620] on p "Spacing" at bounding box center [416, 615] width 554 height 18
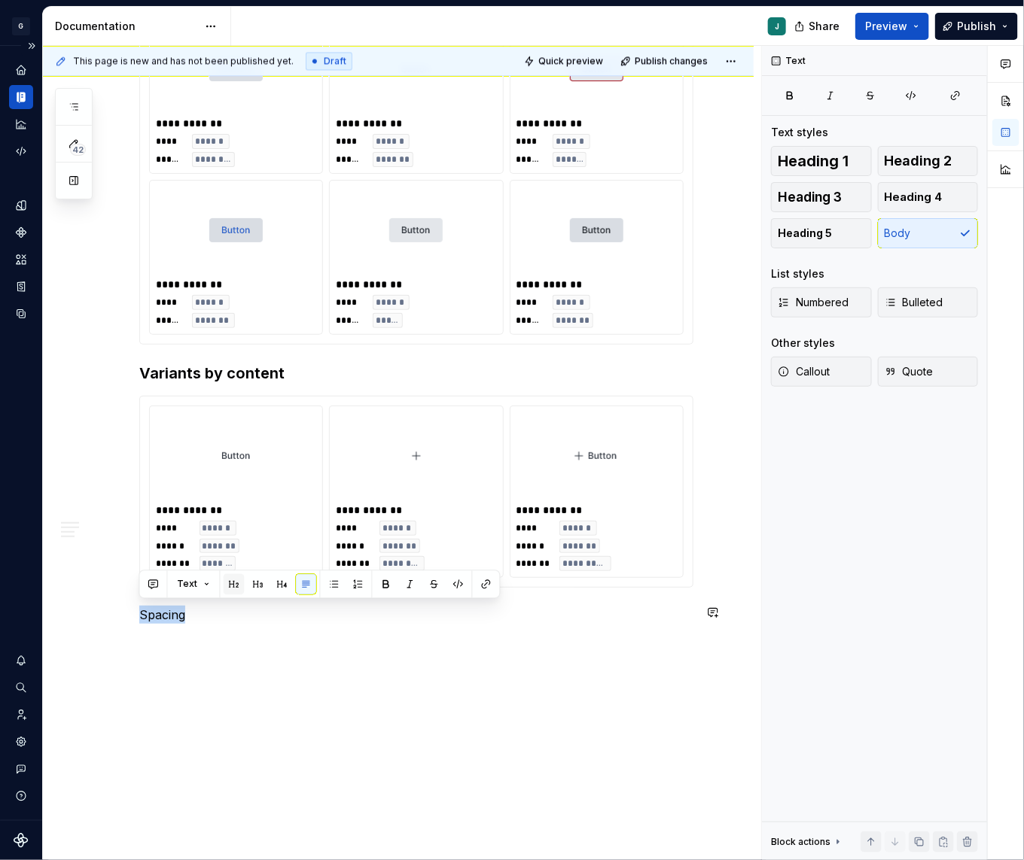
click at [226, 588] on button "button" at bounding box center [234, 584] width 21 height 21
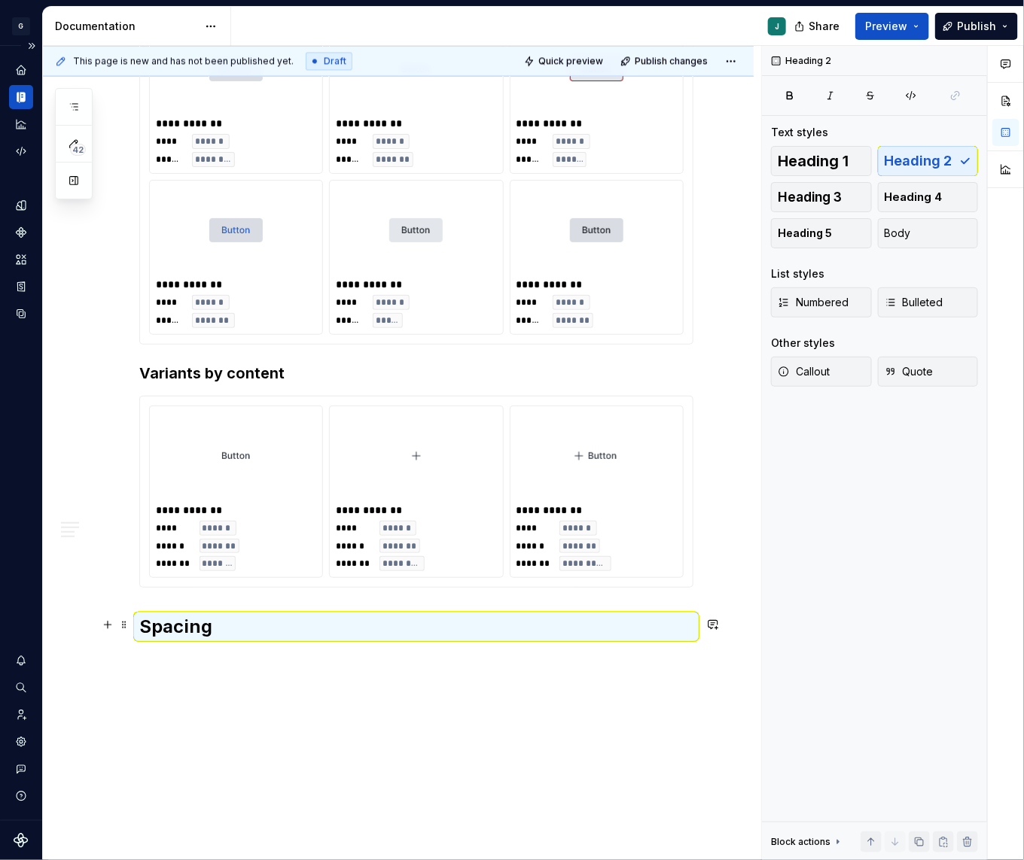
click at [248, 627] on h2 "Spacing" at bounding box center [416, 627] width 554 height 24
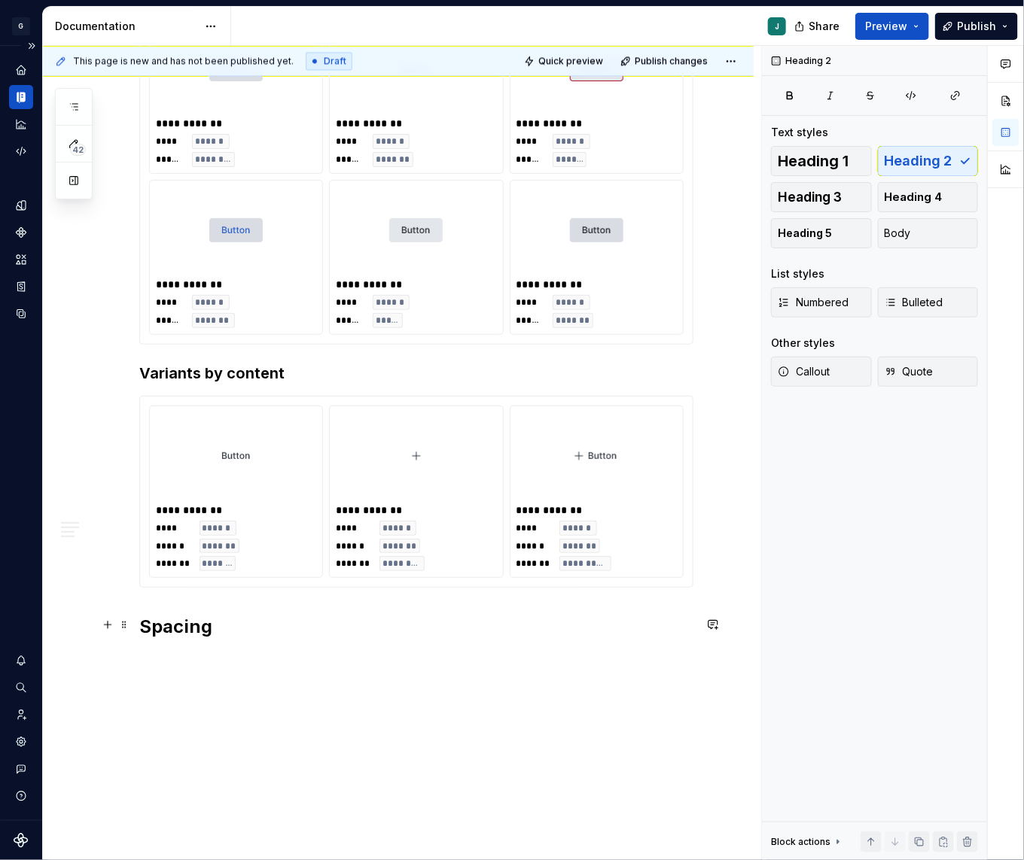
click at [248, 627] on h2 "Spacing" at bounding box center [416, 627] width 554 height 24
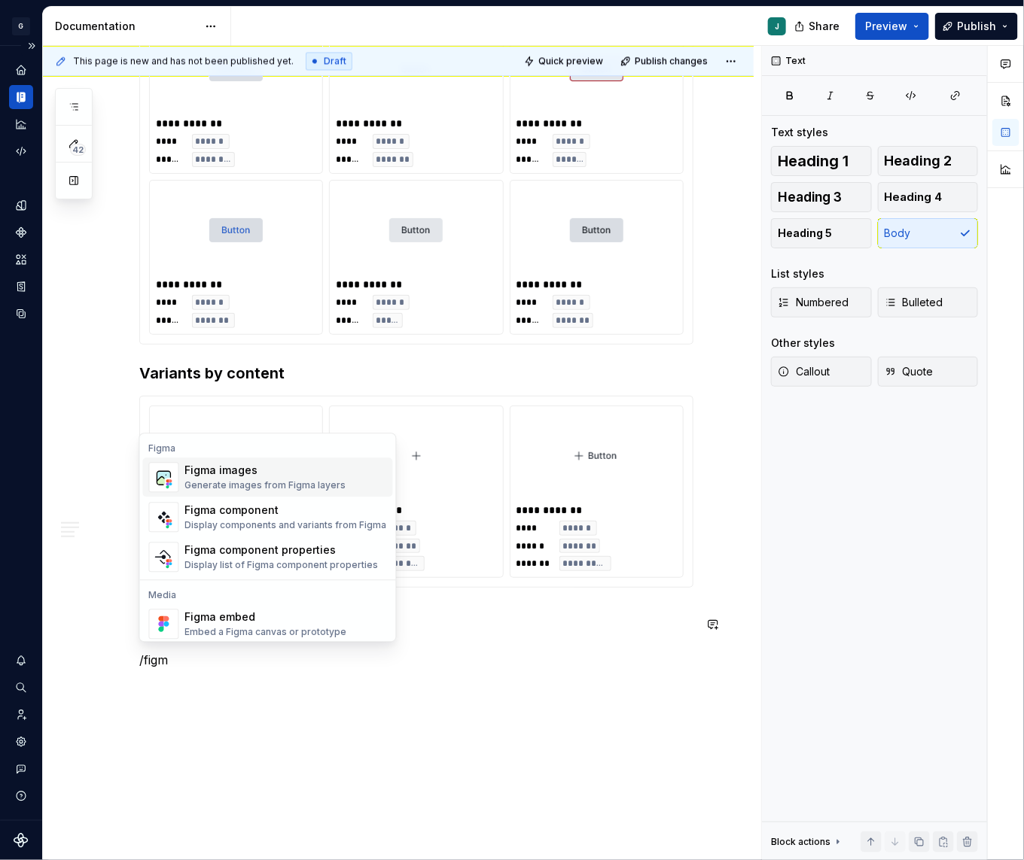
click at [273, 482] on div "Generate images from Figma layers" at bounding box center [265, 486] width 161 height 12
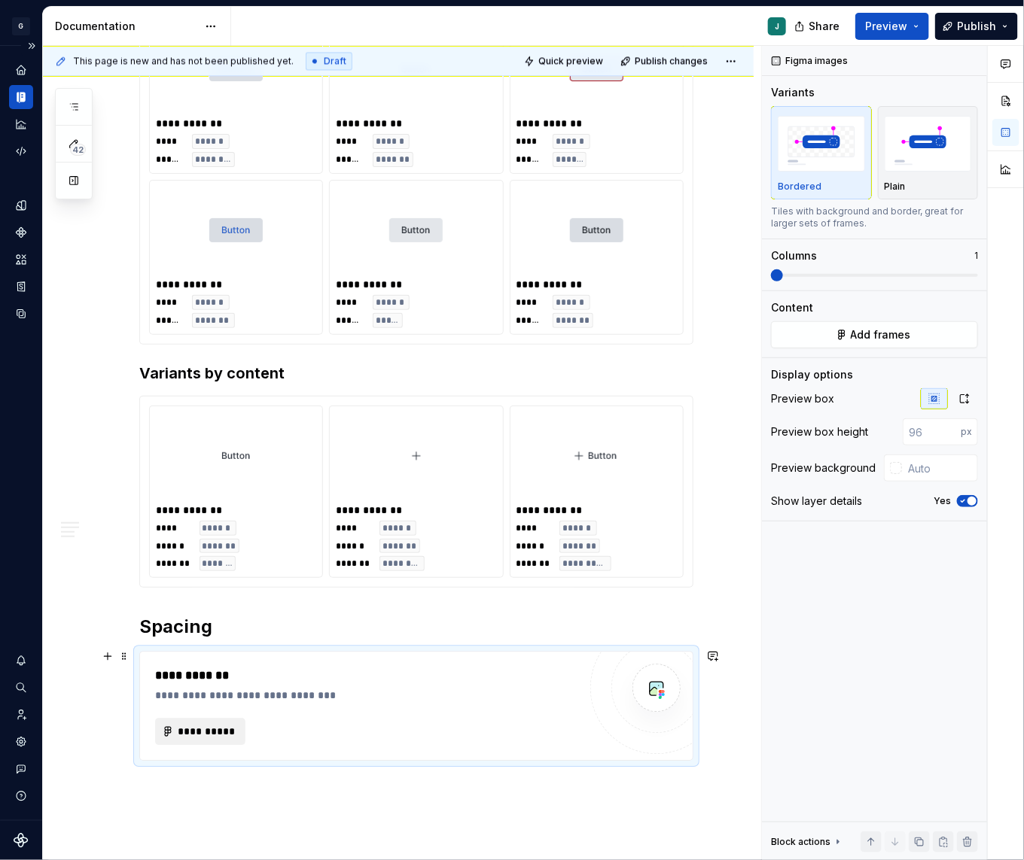
click at [204, 729] on span "**********" at bounding box center [206, 731] width 59 height 15
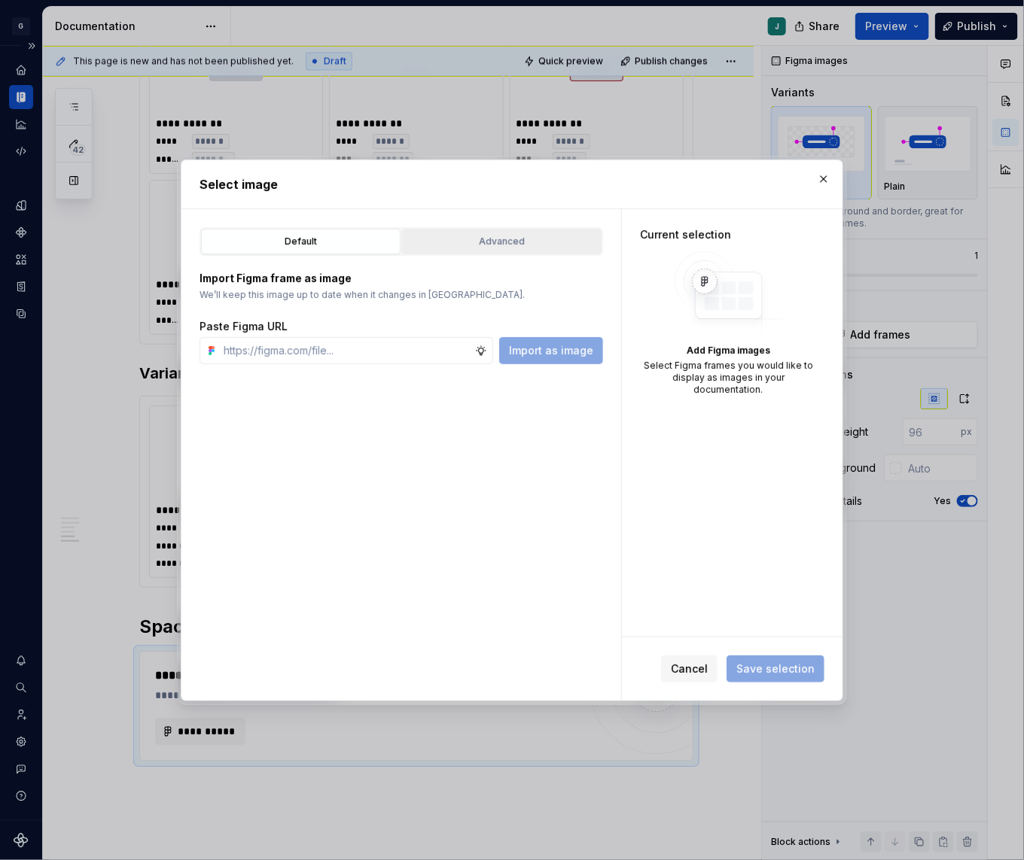
type textarea "*"
click at [423, 244] on div "Advanced" at bounding box center [501, 241] width 189 height 15
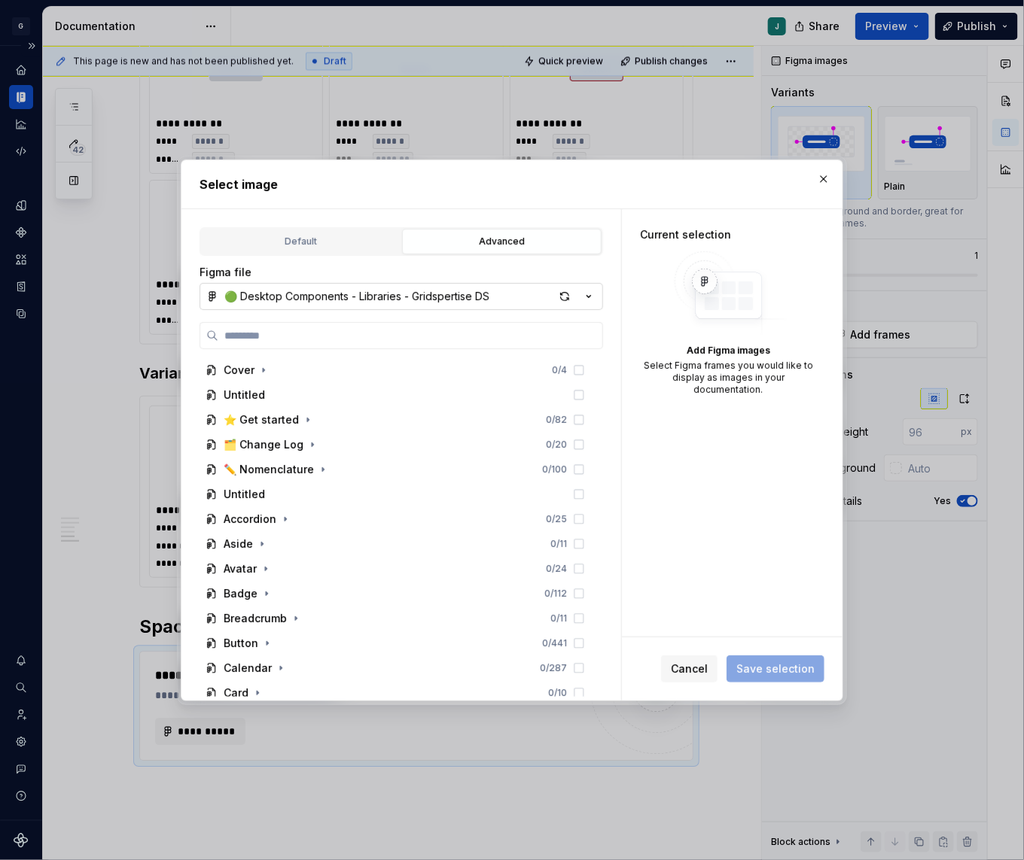
click at [278, 289] on div "🟢 Desktop Components - Libraries - Gridspertise DS" at bounding box center [356, 296] width 265 height 15
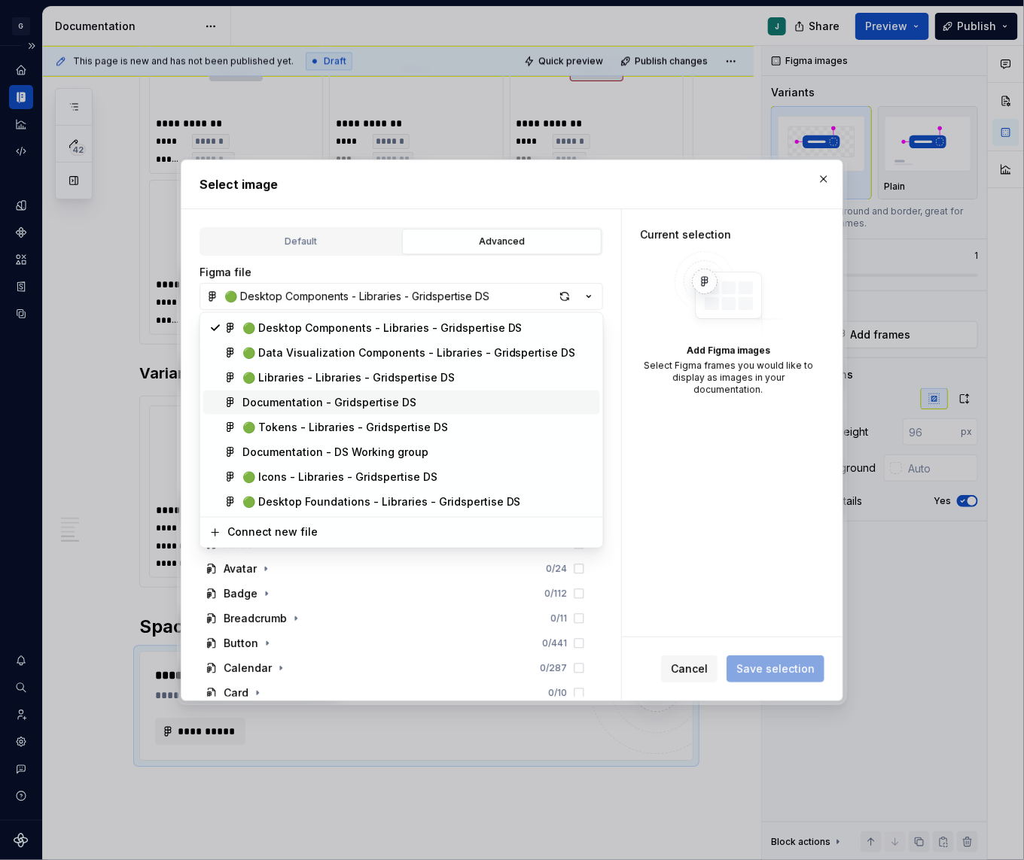
click at [296, 409] on span "Documentation - Gridspertise DS" at bounding box center [401, 403] width 397 height 24
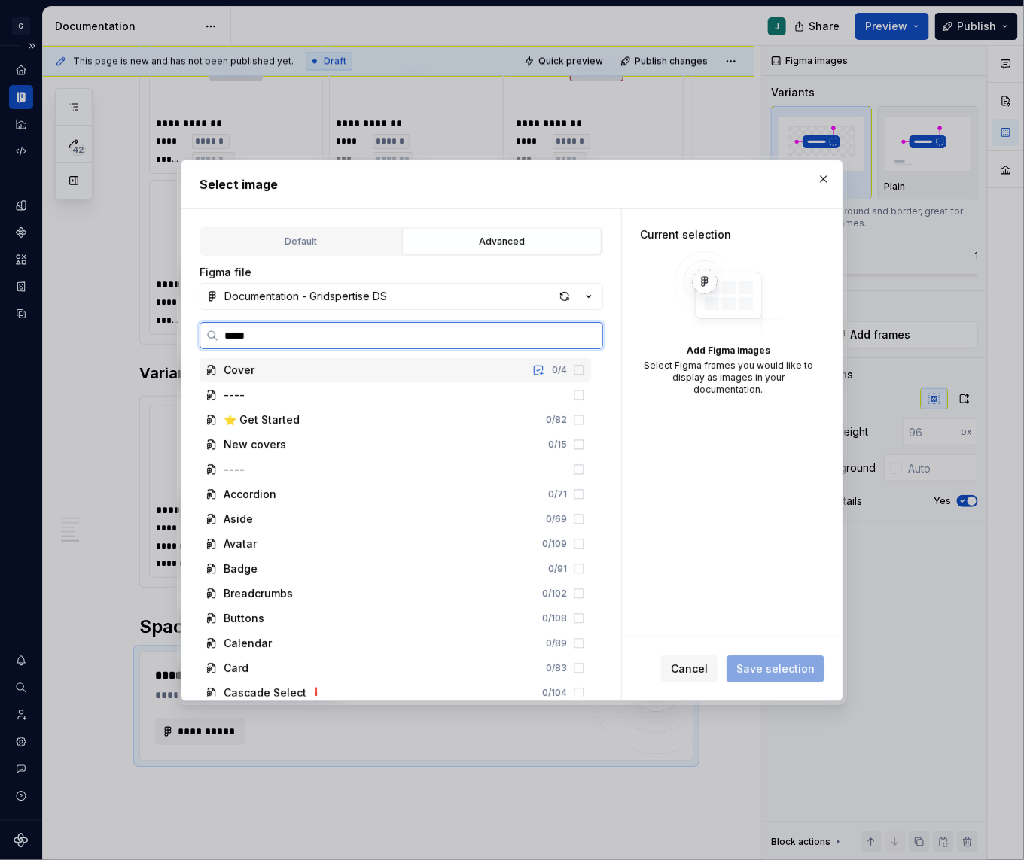
type input "******"
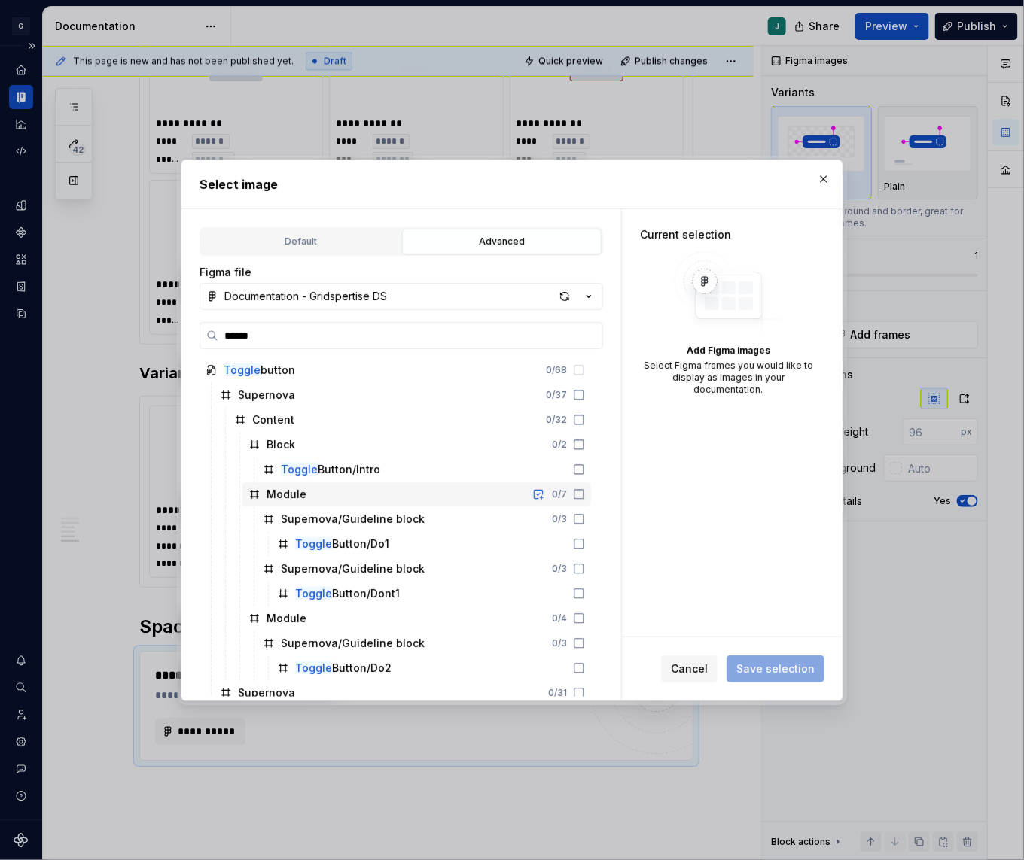
scroll to position [208, 0]
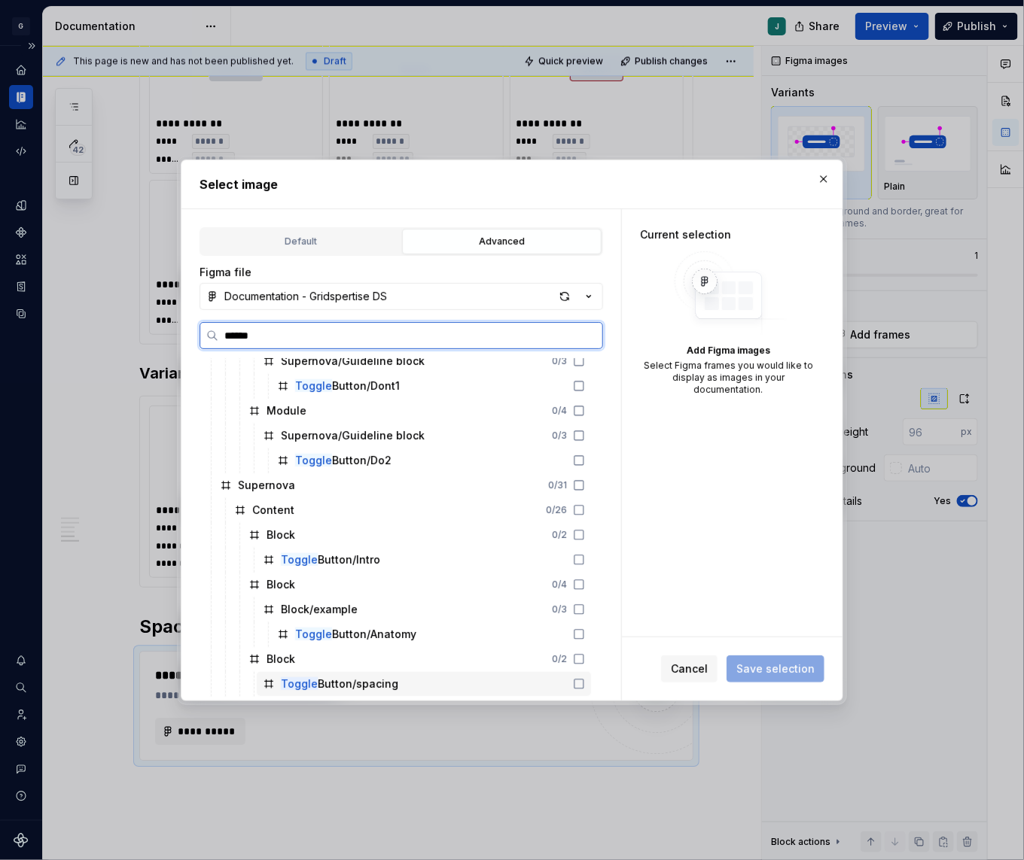
click at [396, 680] on div "Toggle Button/spacing" at bounding box center [424, 684] width 334 height 24
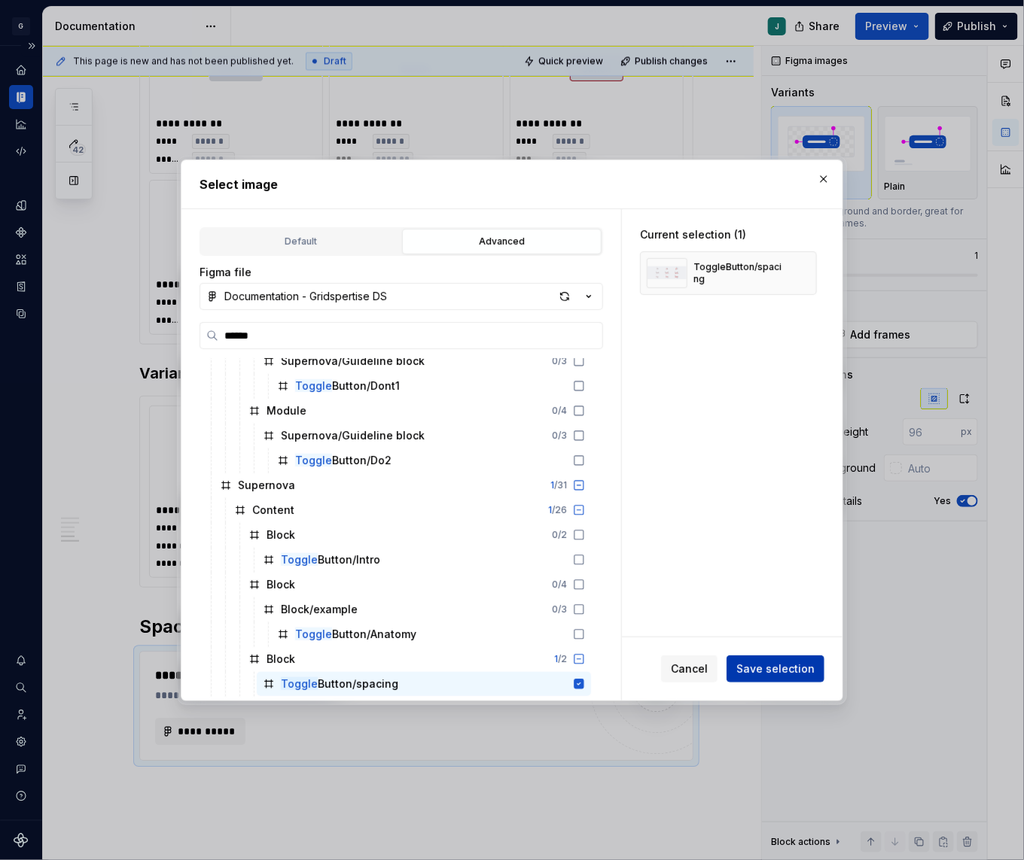
click at [774, 662] on span "Save selection" at bounding box center [775, 669] width 78 height 15
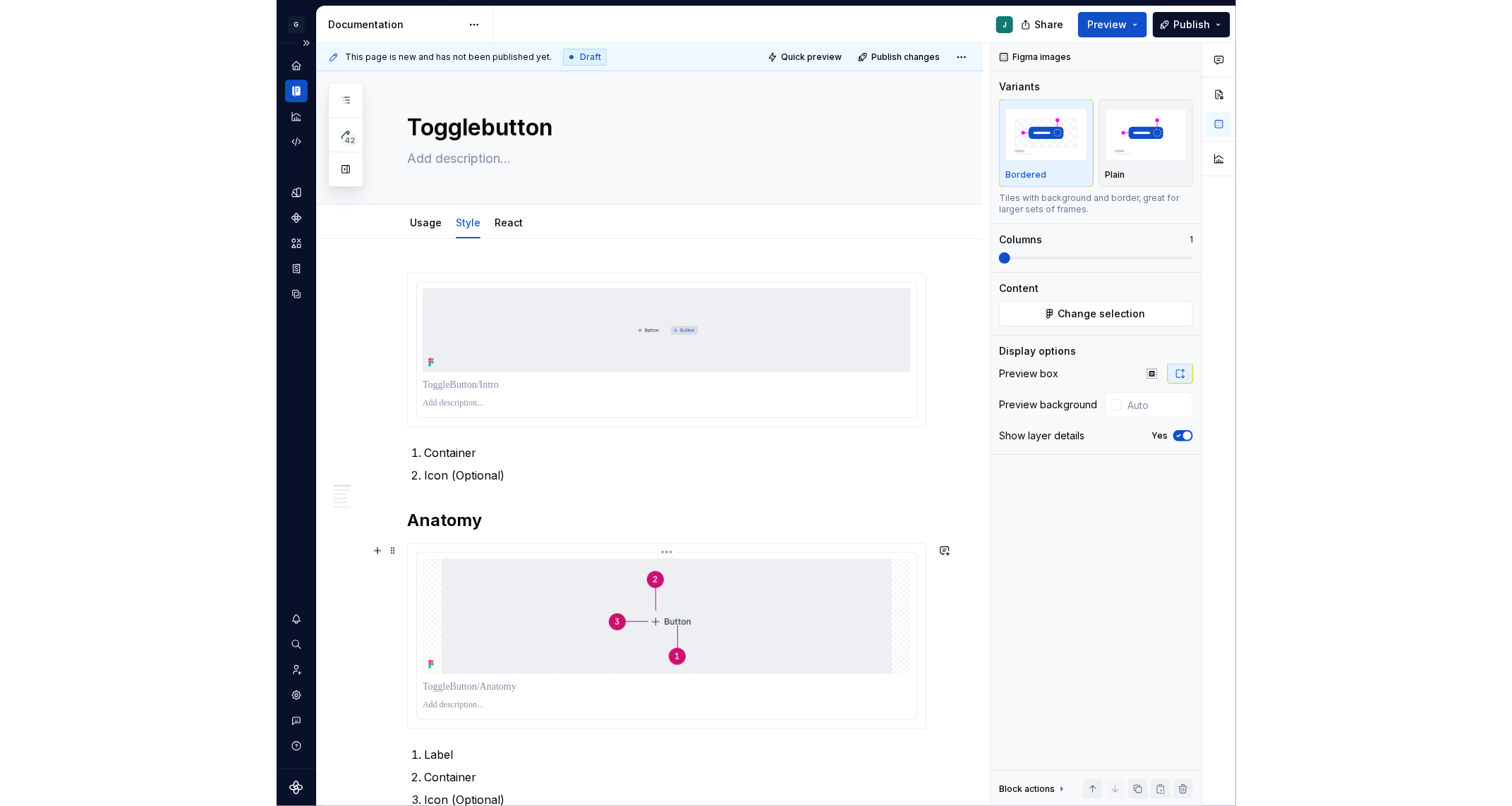
scroll to position [0, 0]
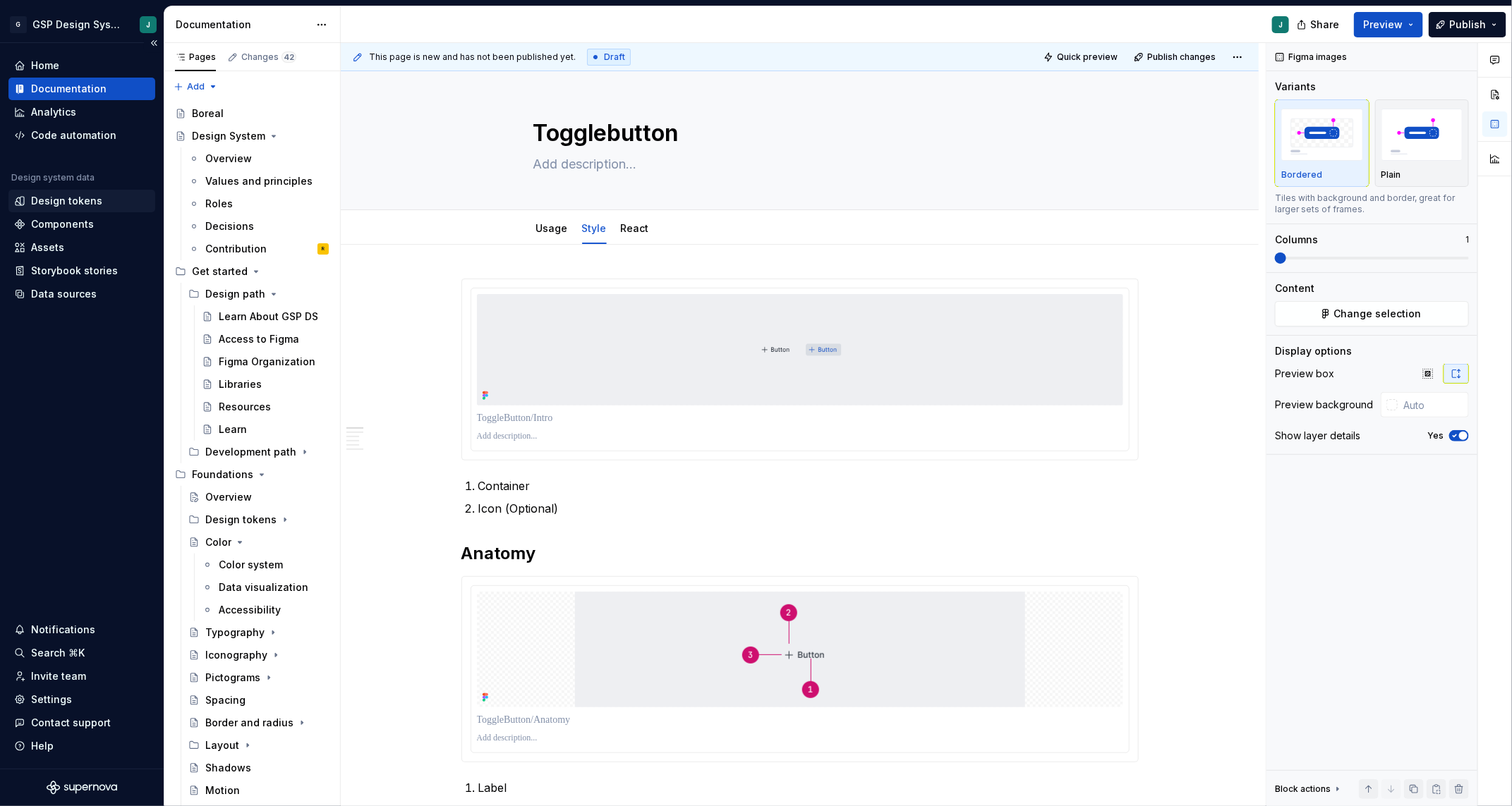
click at [53, 202] on div "Design tokens" at bounding box center [67, 201] width 71 height 14
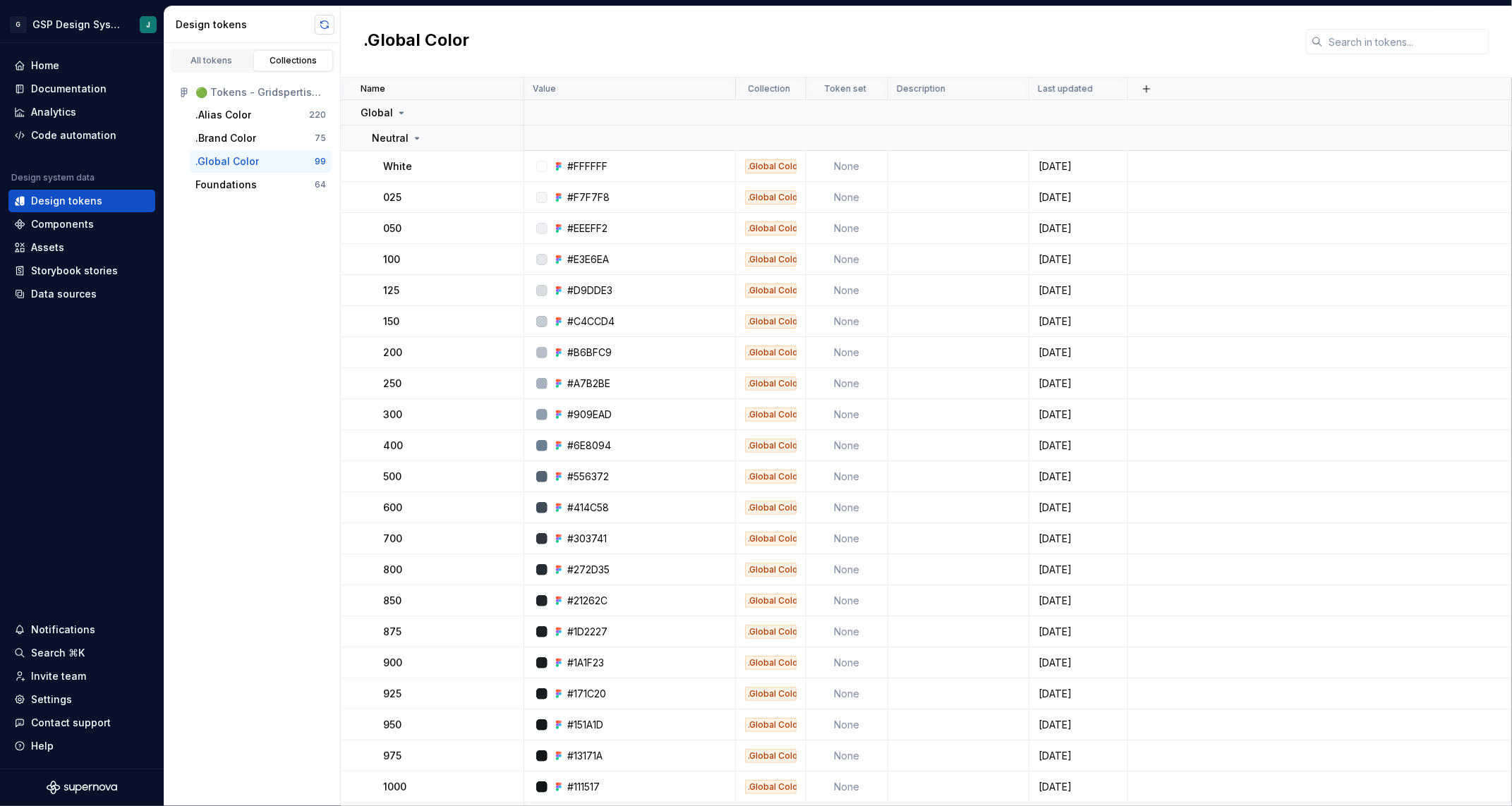
click at [321, 27] on button "button" at bounding box center [324, 24] width 20 height 20
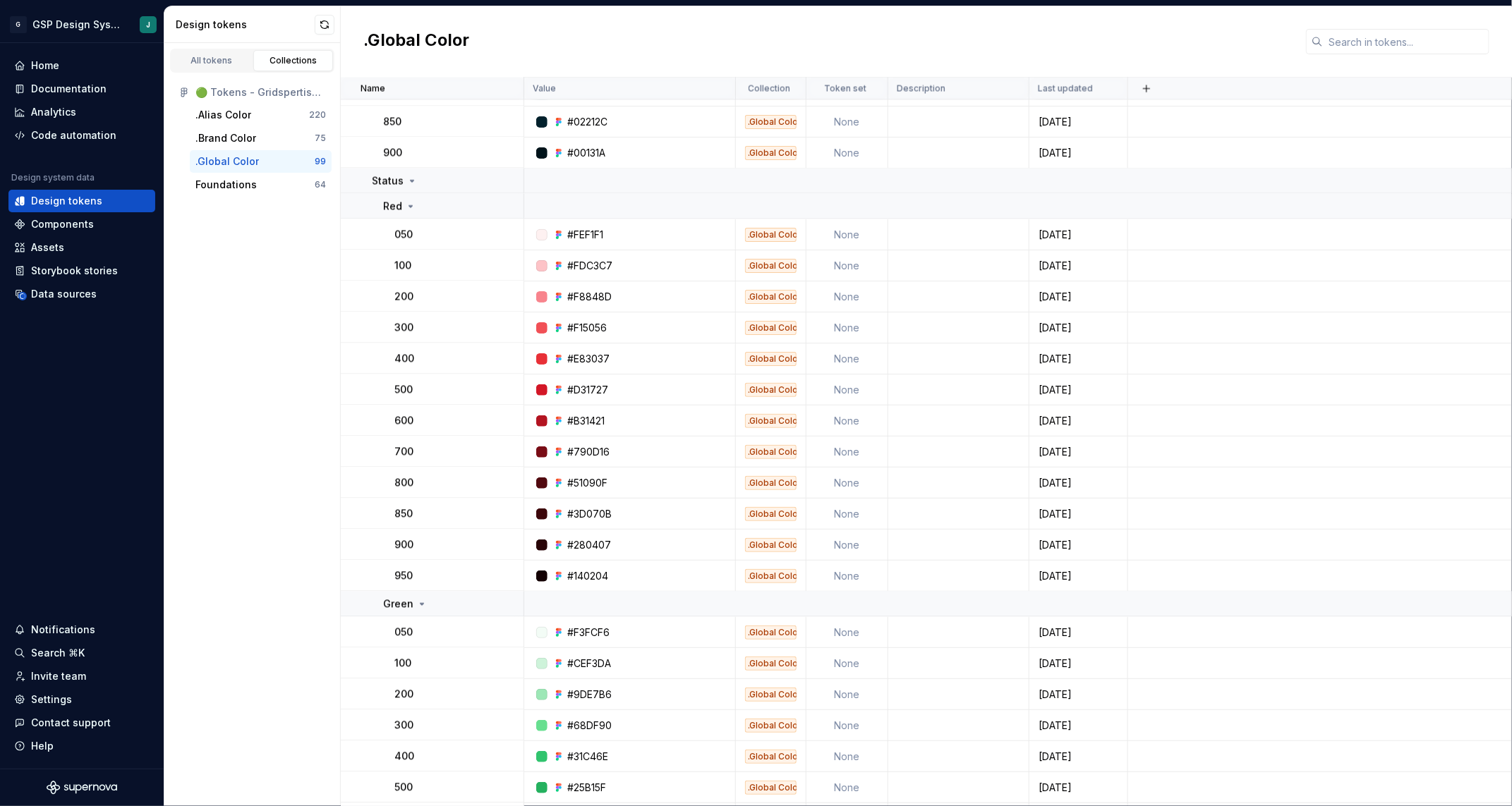
scroll to position [1507, 0]
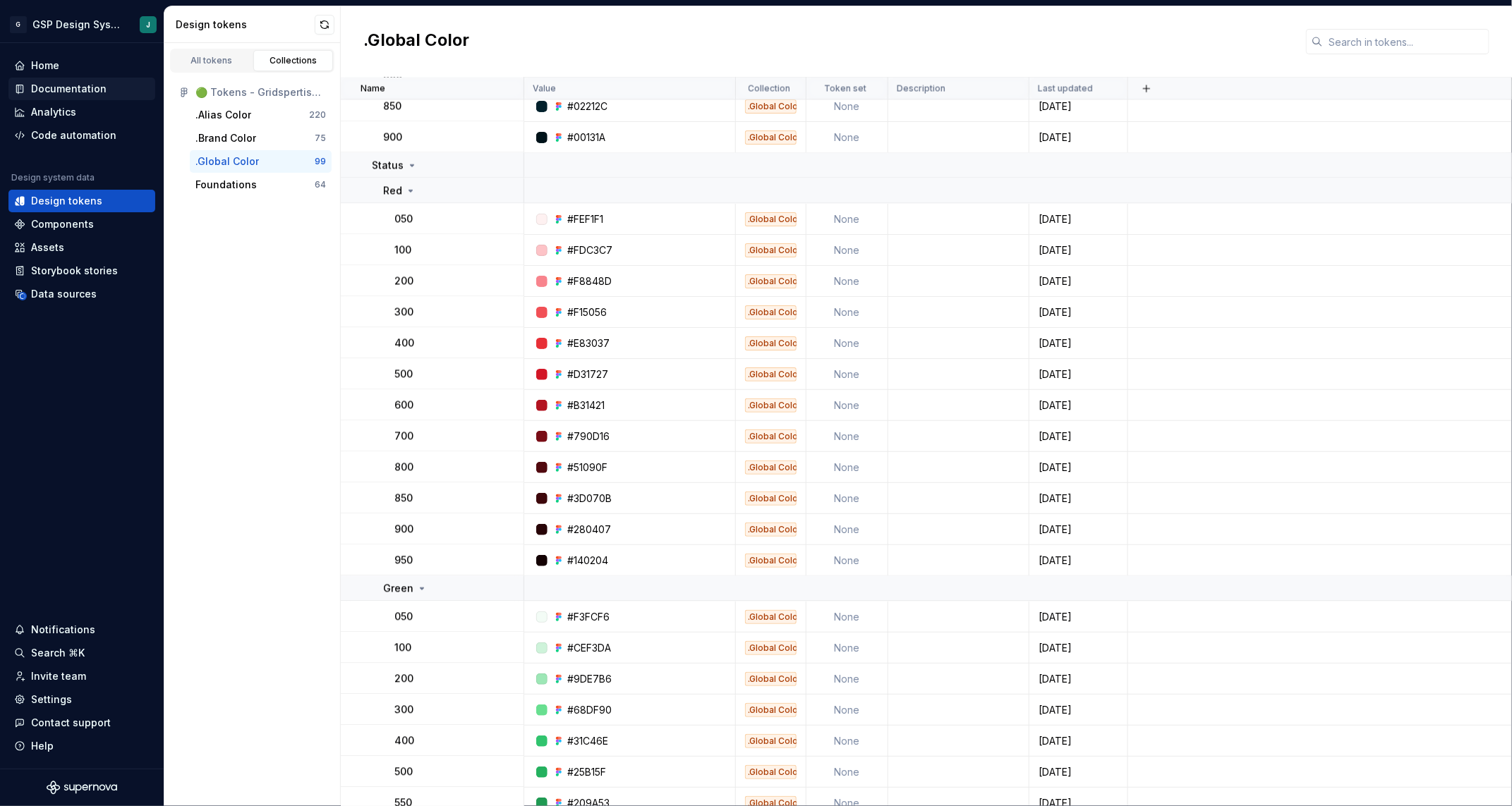
click at [59, 84] on div "Documentation" at bounding box center [68, 88] width 76 height 14
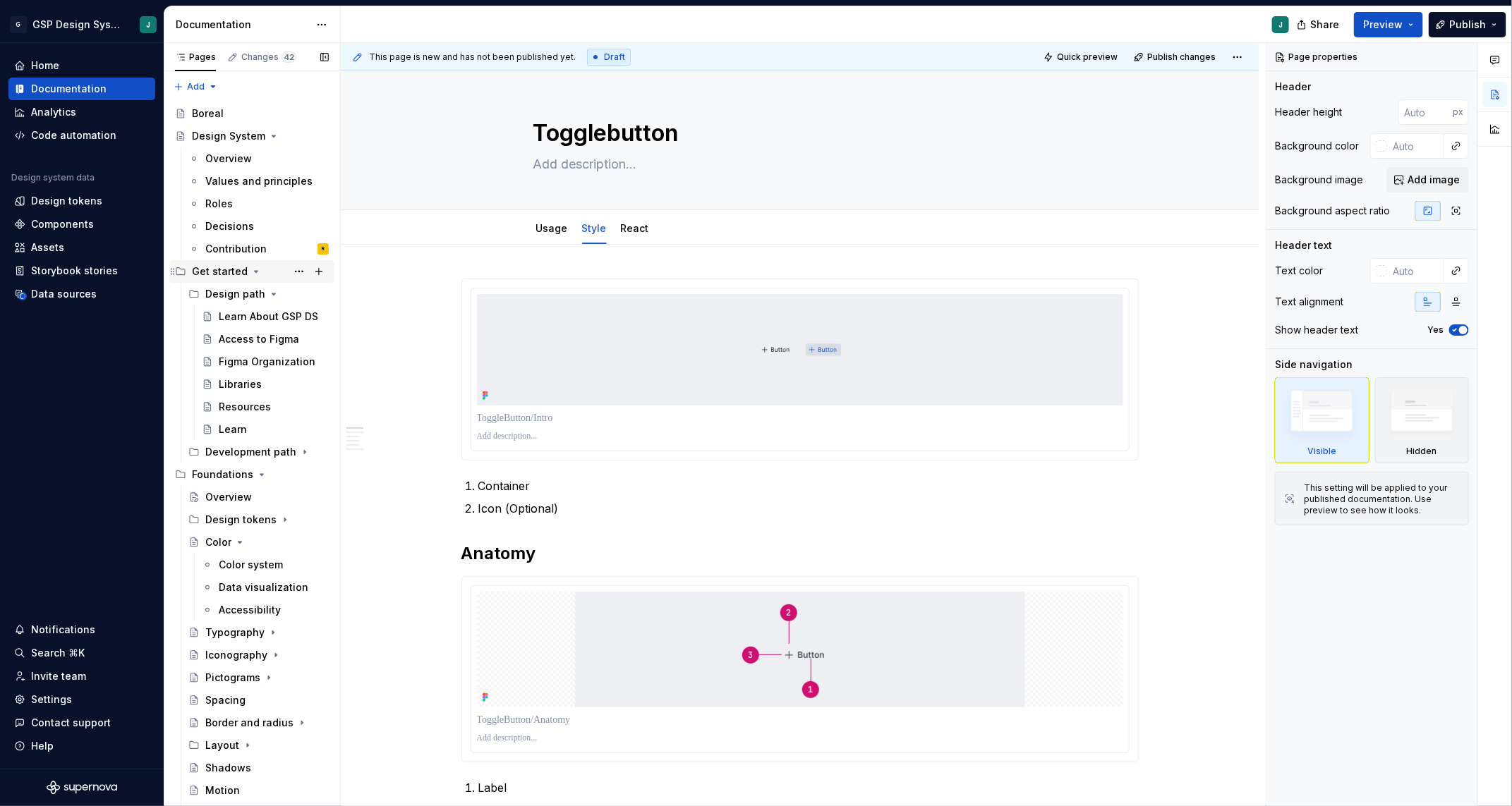
click at [255, 266] on icon "Page tree" at bounding box center [256, 272] width 11 height 11
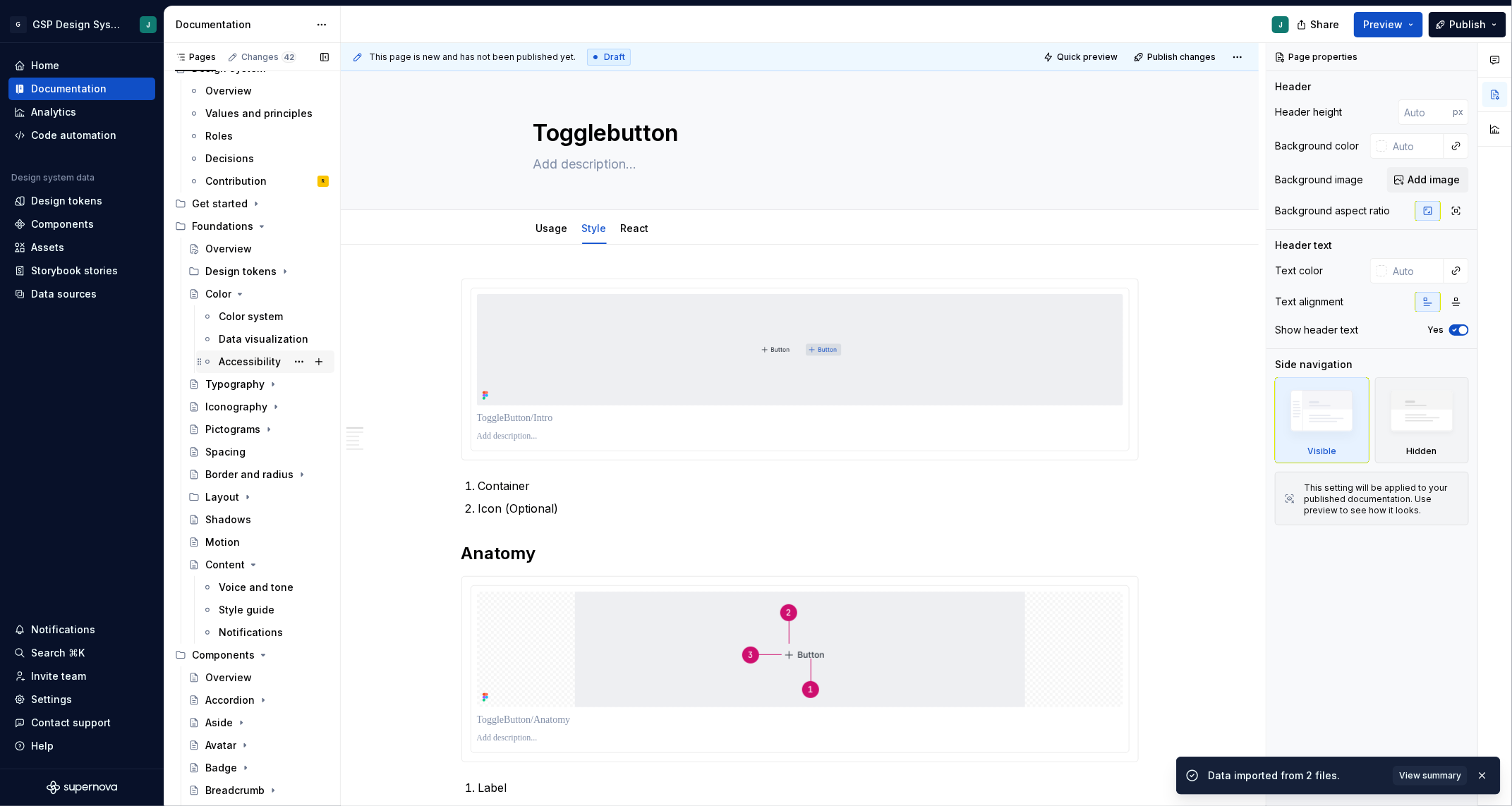
scroll to position [68, 0]
click at [246, 320] on div "Color system" at bounding box center [250, 316] width 64 height 14
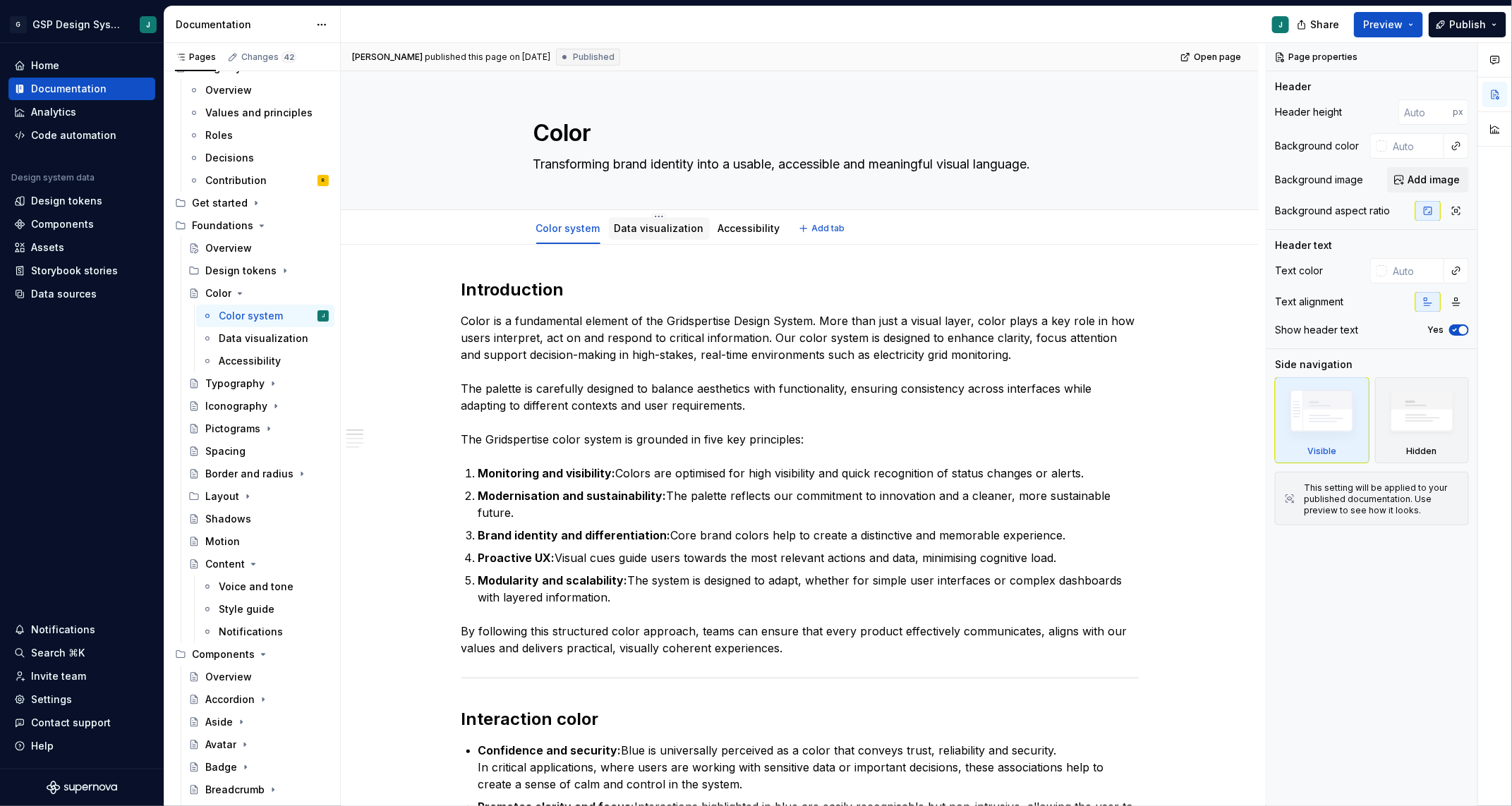
click at [654, 239] on div "Data visualization" at bounding box center [659, 228] width 101 height 25
click at [626, 231] on link "Data visualization" at bounding box center [660, 228] width 90 height 12
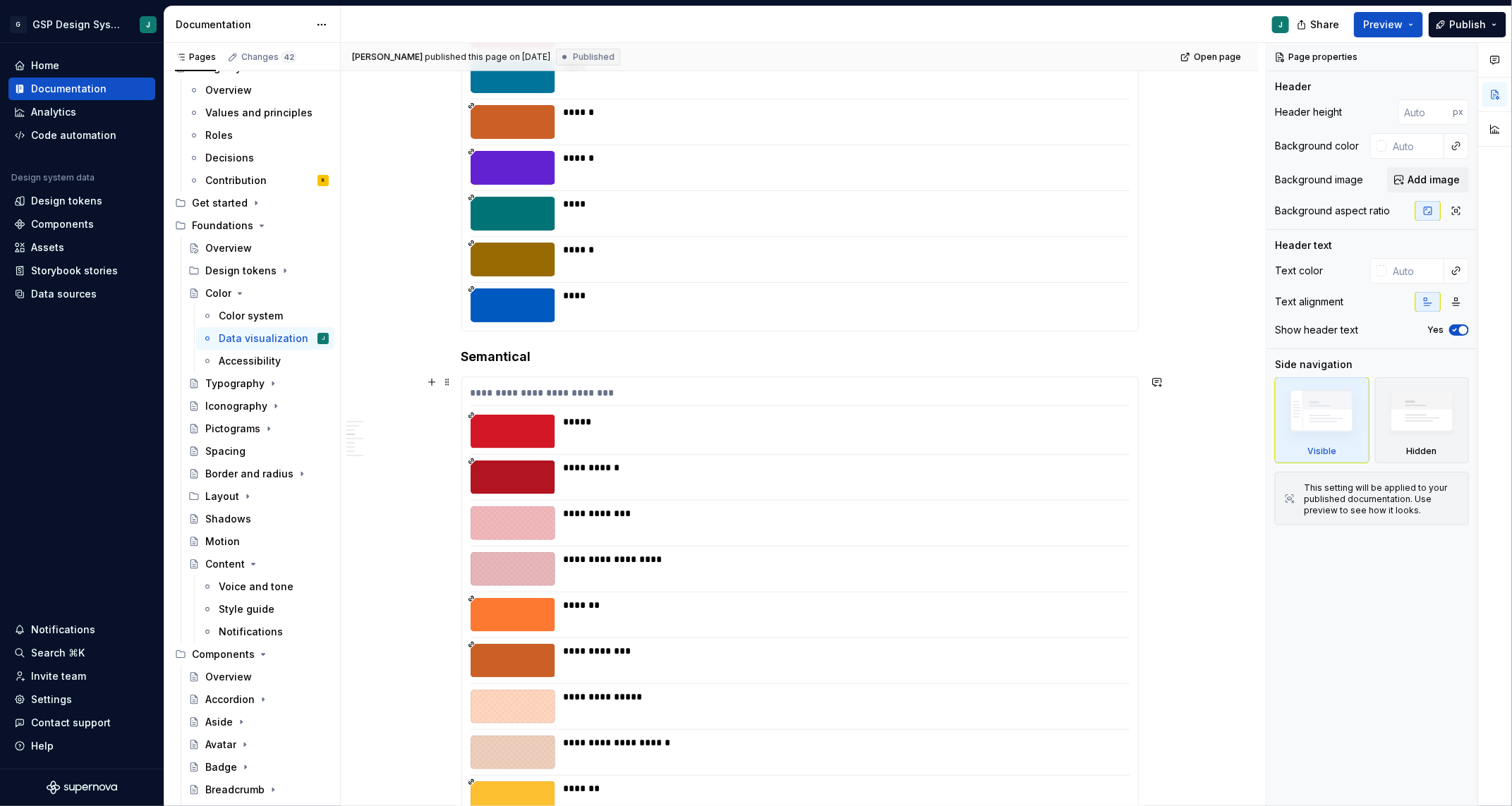
scroll to position [3532, 0]
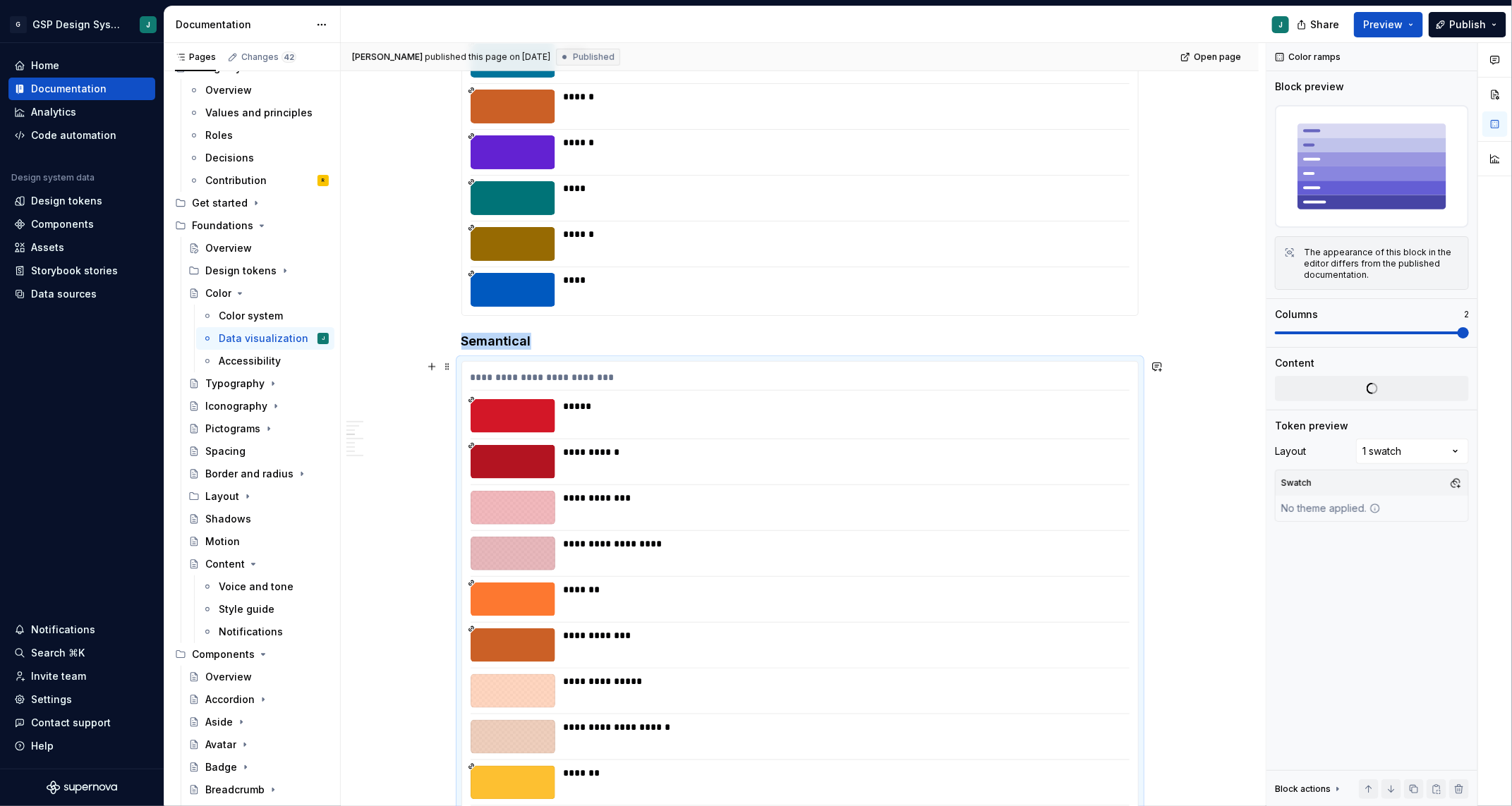
click at [472, 581] on icon at bounding box center [472, 584] width 7 height 7
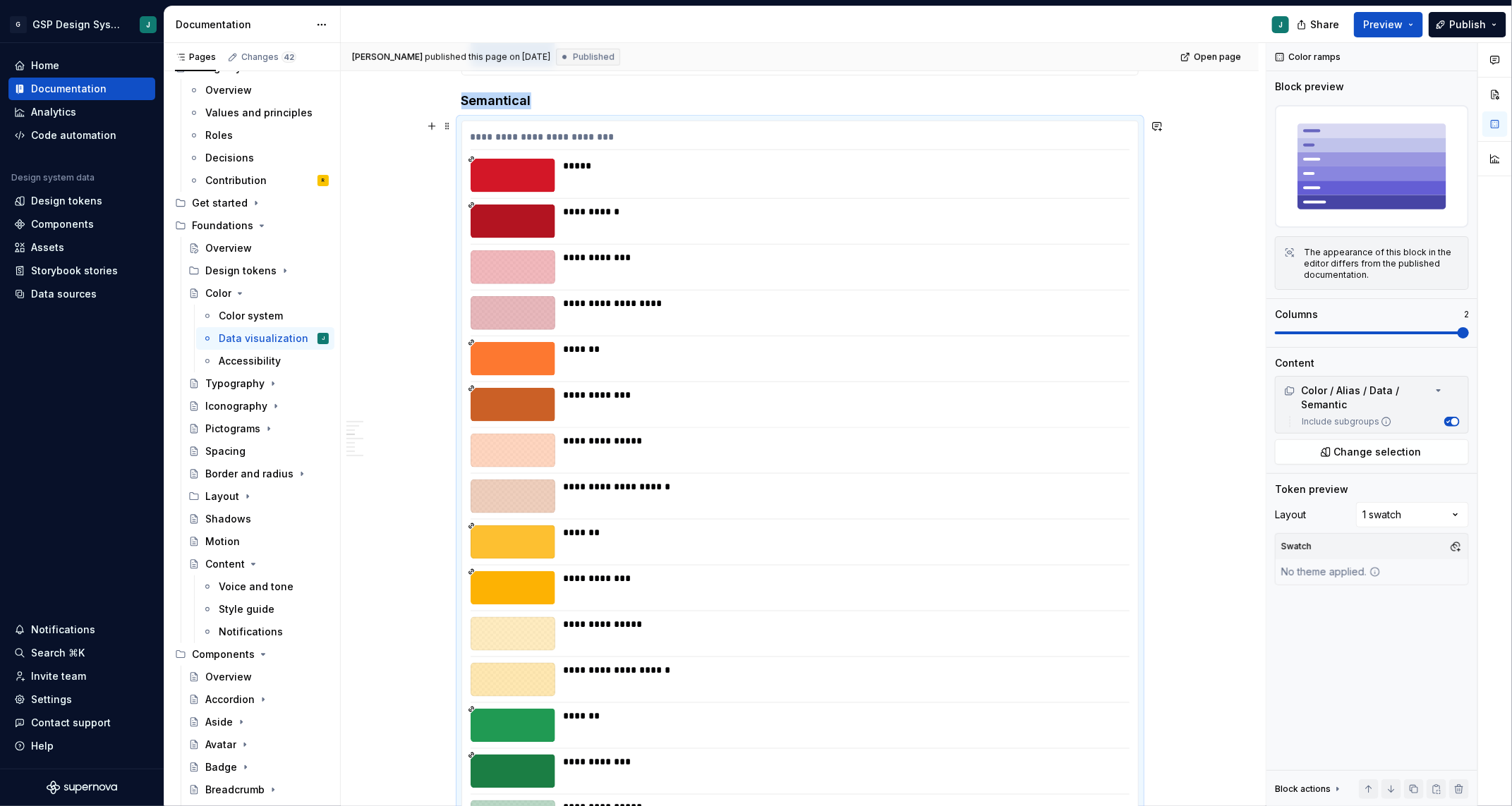
scroll to position [3773, 0]
click at [959, 447] on span "Change selection" at bounding box center [1377, 452] width 87 height 14
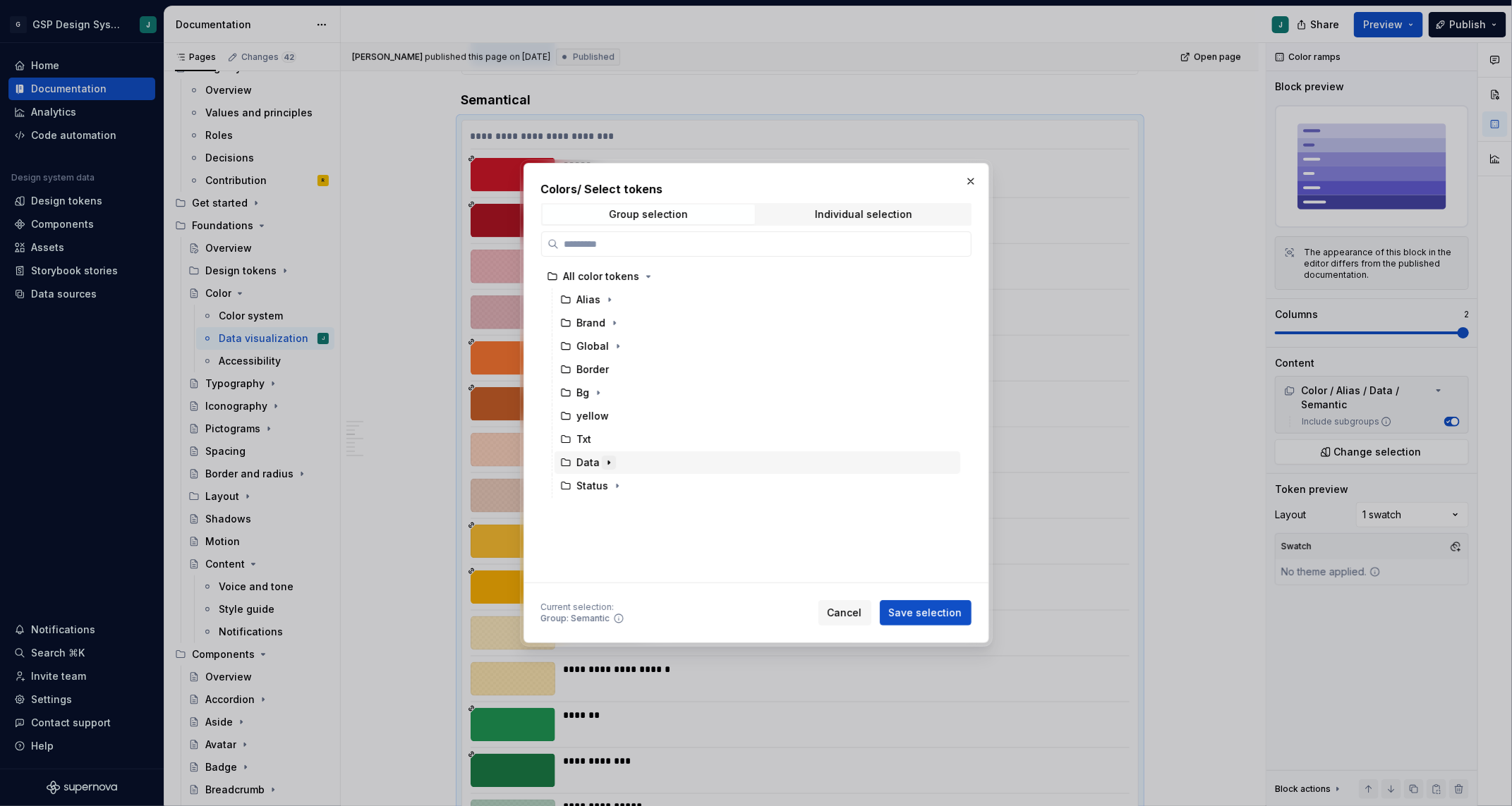
click at [609, 457] on icon "button" at bounding box center [608, 463] width 11 height 11
click at [645, 509] on icon "button" at bounding box center [645, 509] width 11 height 11
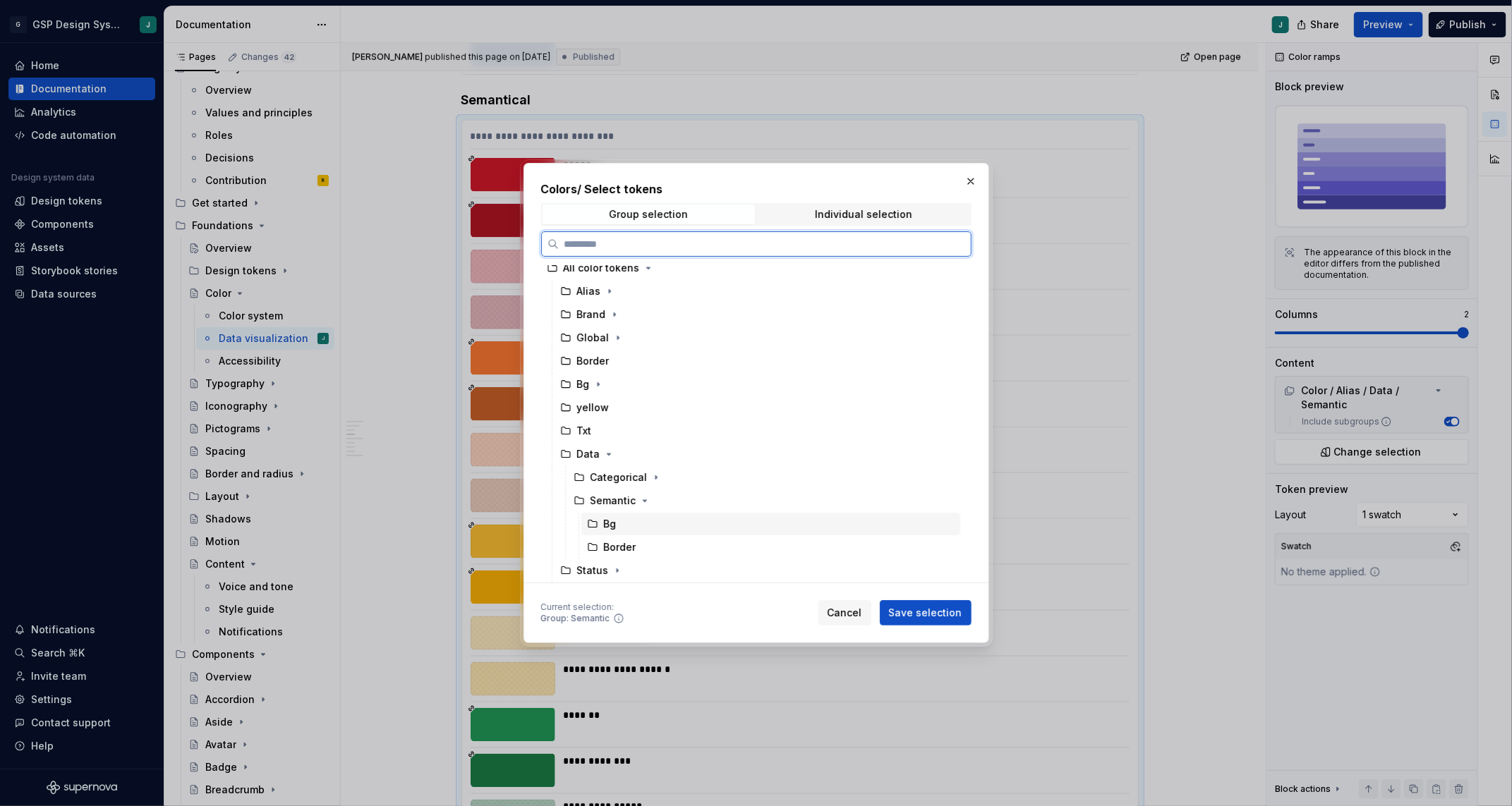
click at [618, 515] on div "Bg" at bounding box center [771, 524] width 379 height 22
click at [920, 613] on span "Save selection" at bounding box center [925, 612] width 73 height 14
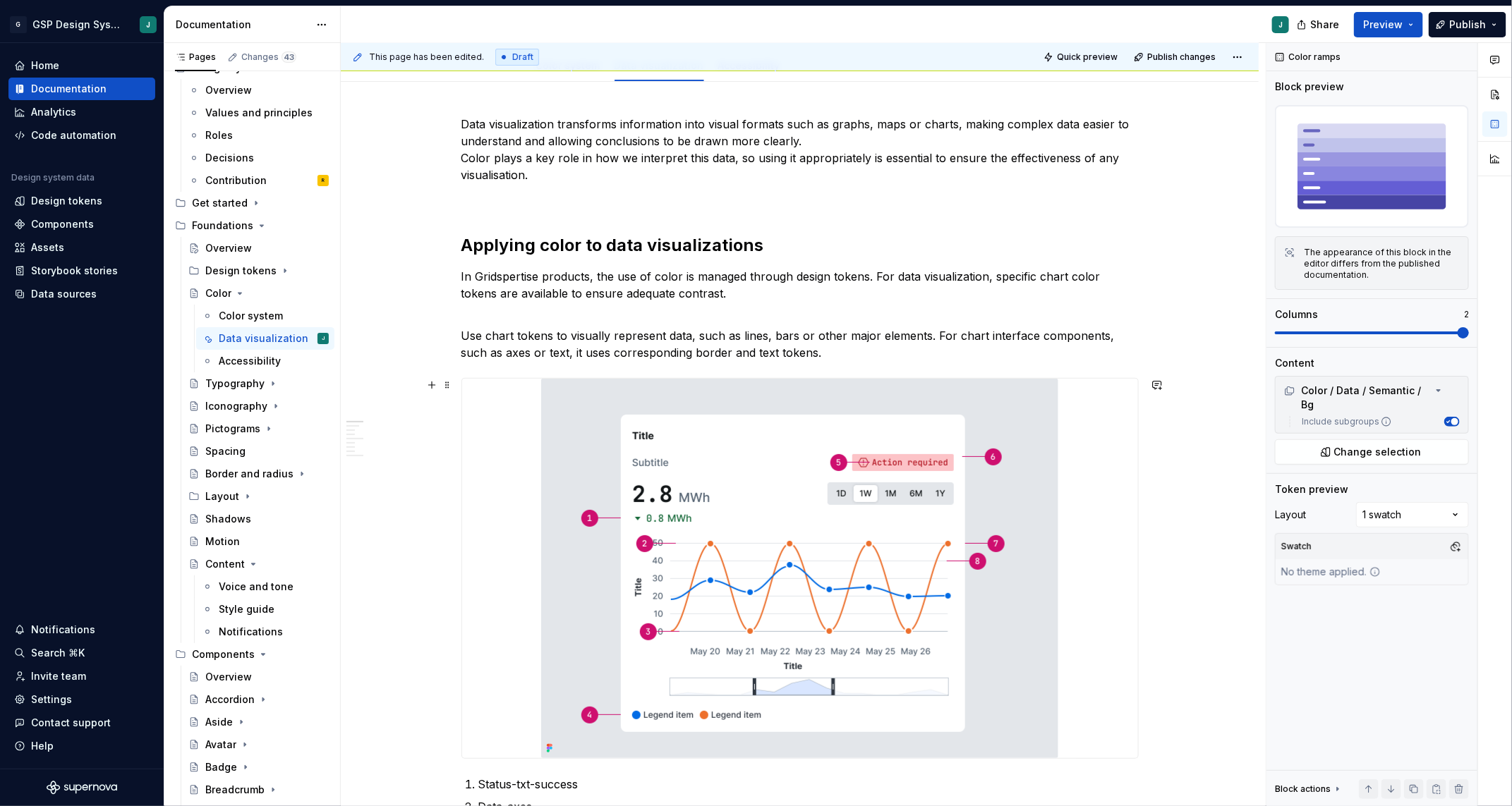
scroll to position [121, 0]
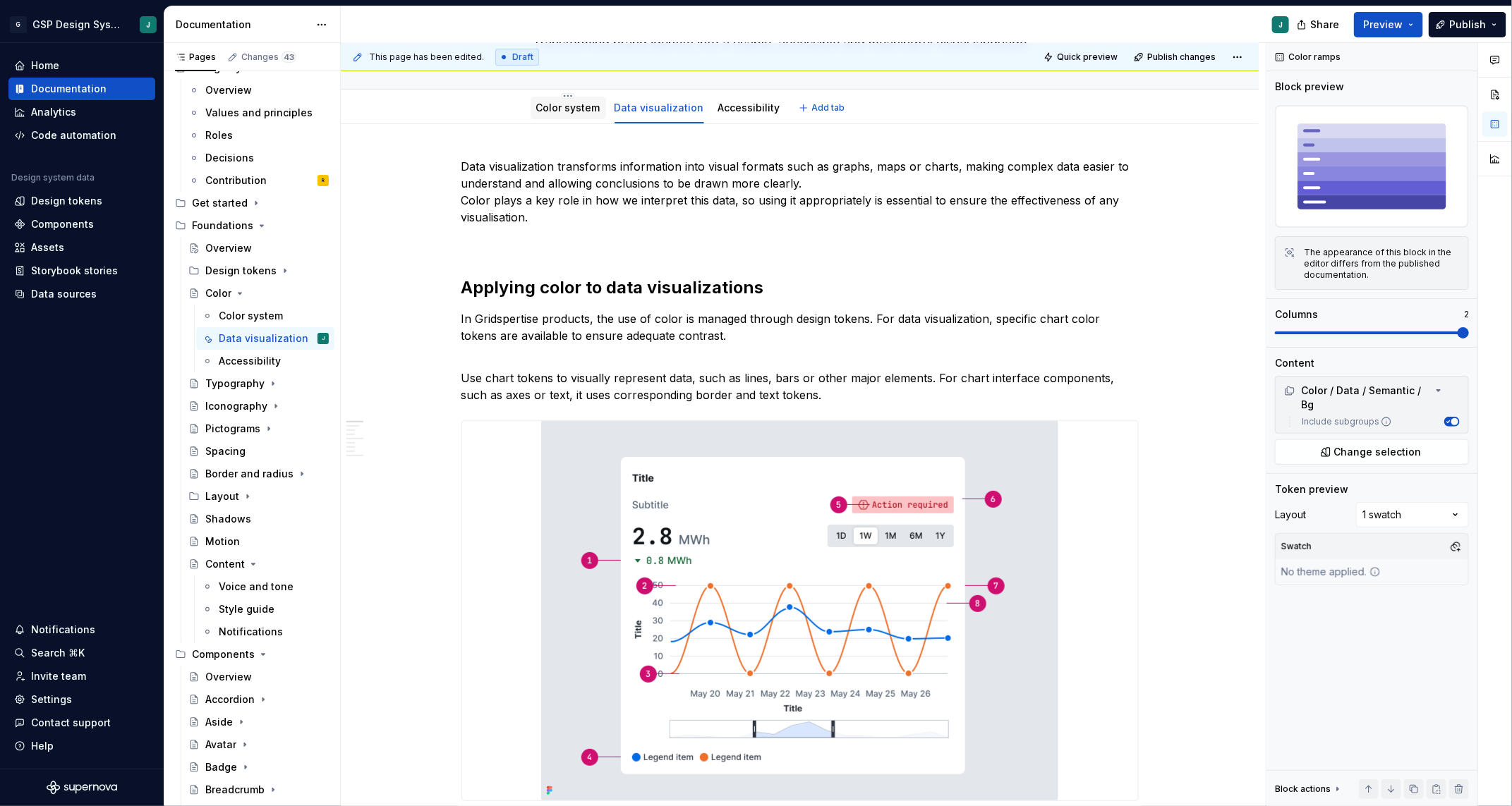
click at [568, 107] on link "Color system" at bounding box center [568, 107] width 64 height 12
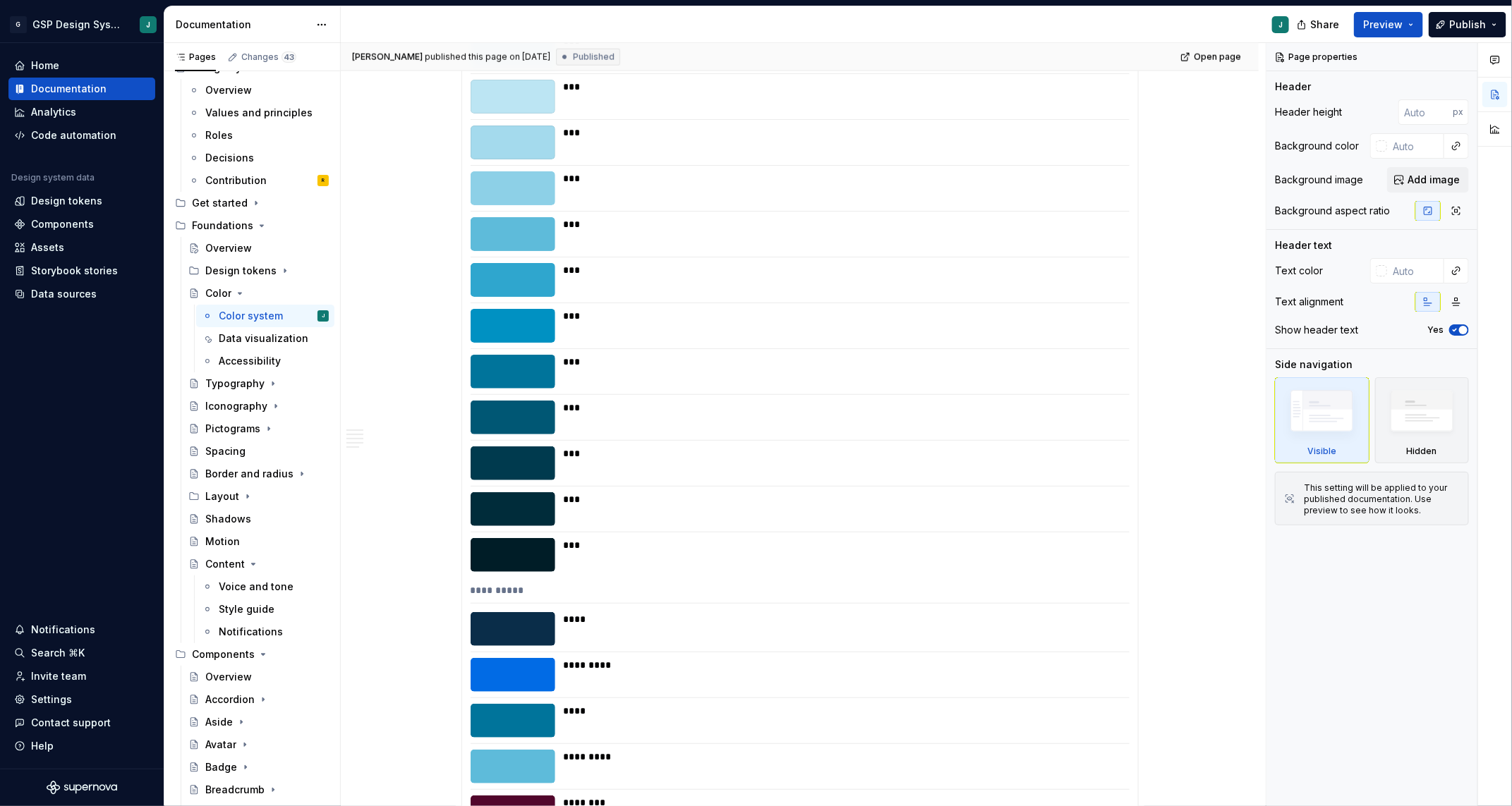
scroll to position [10040, 0]
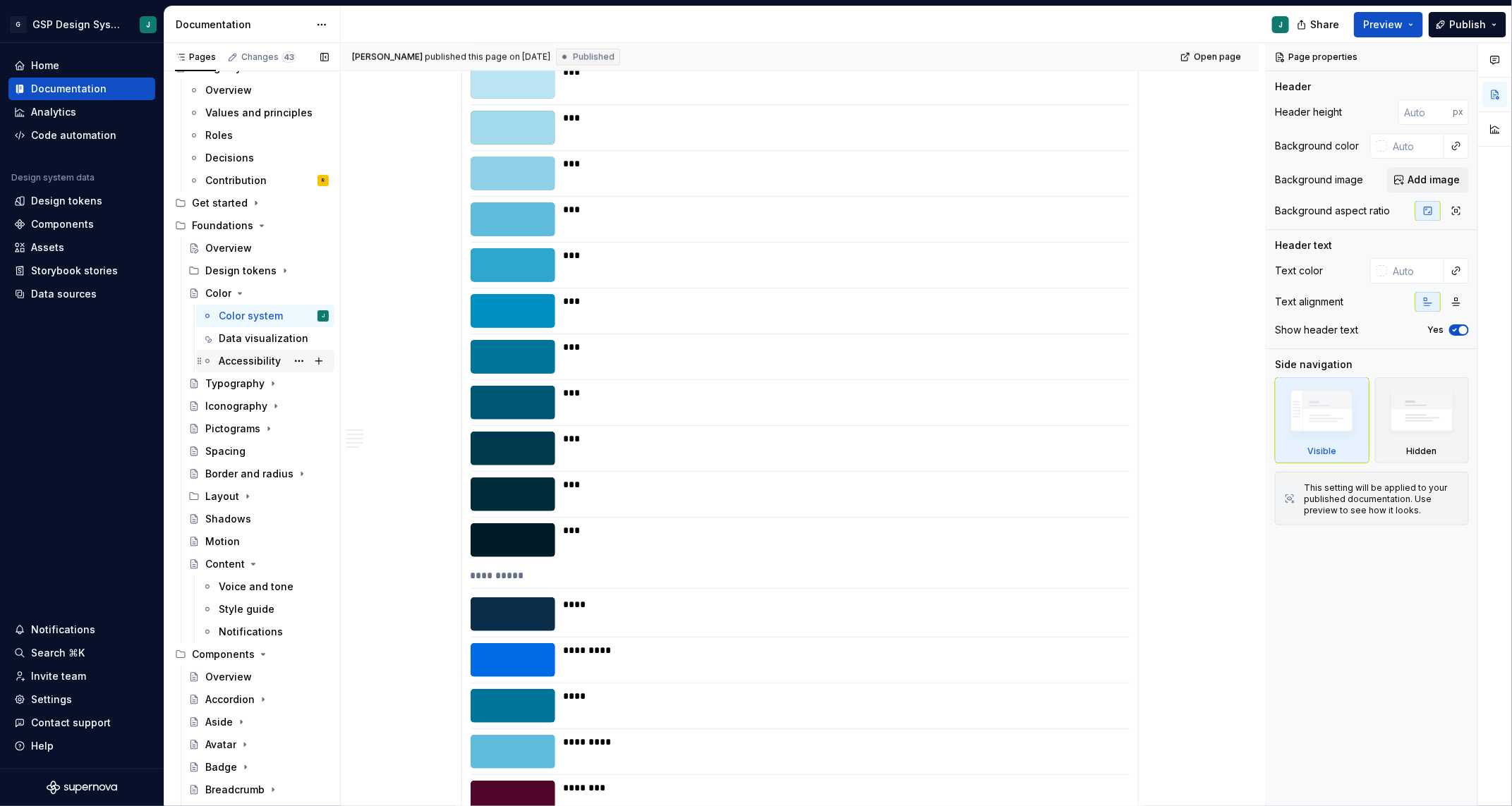
click at [267, 352] on div "Accessibility" at bounding box center [273, 361] width 110 height 20
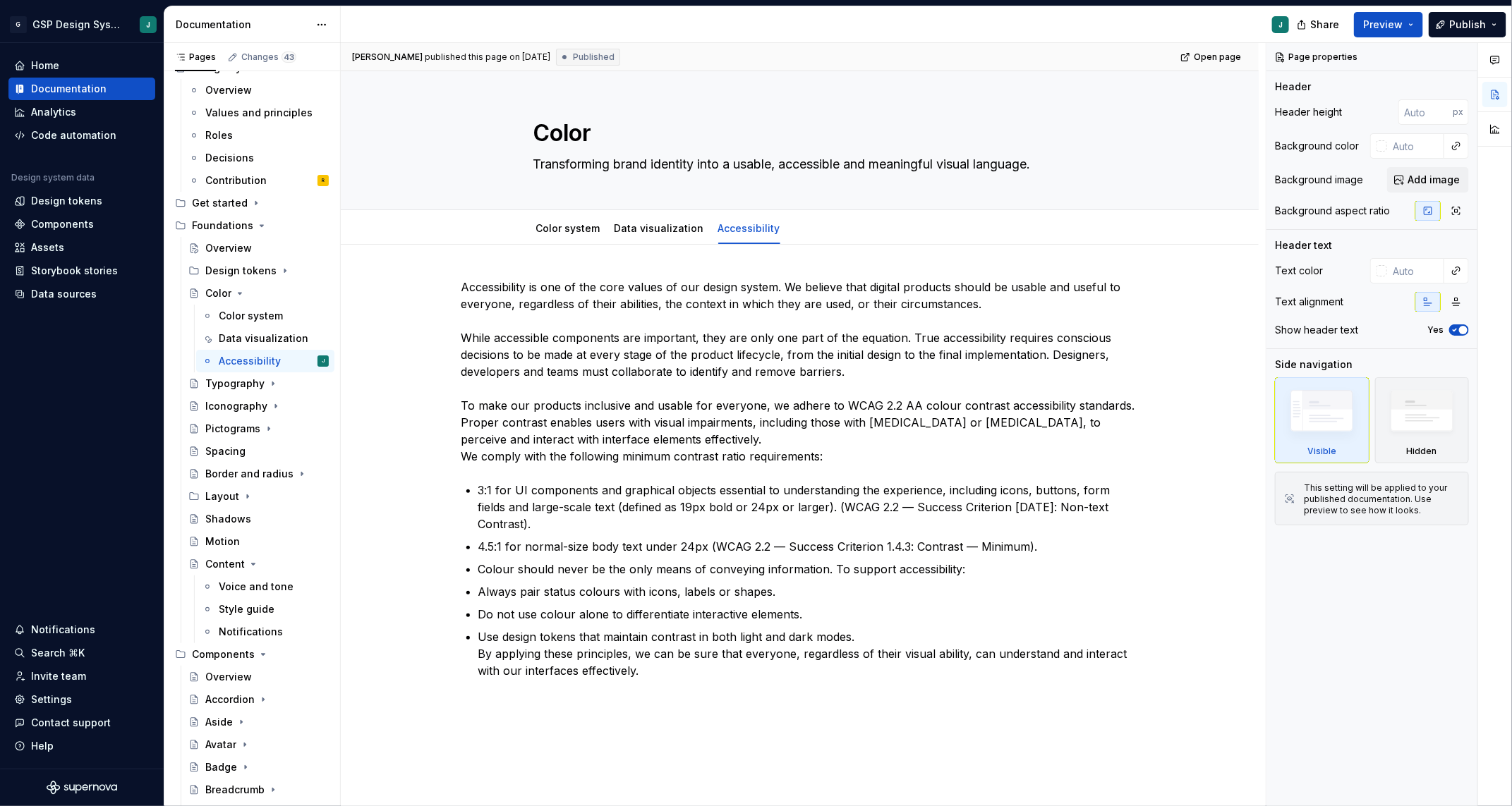
type textarea "*"
